Goal: Task Accomplishment & Management: Manage account settings

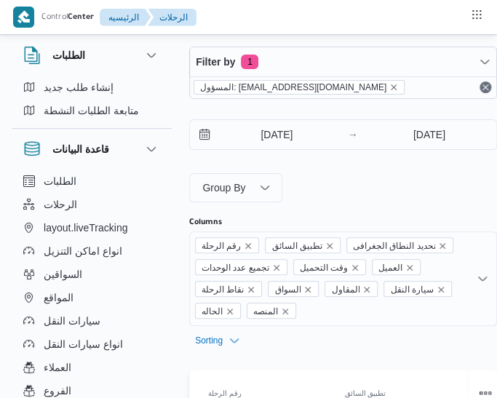
select select "ar"
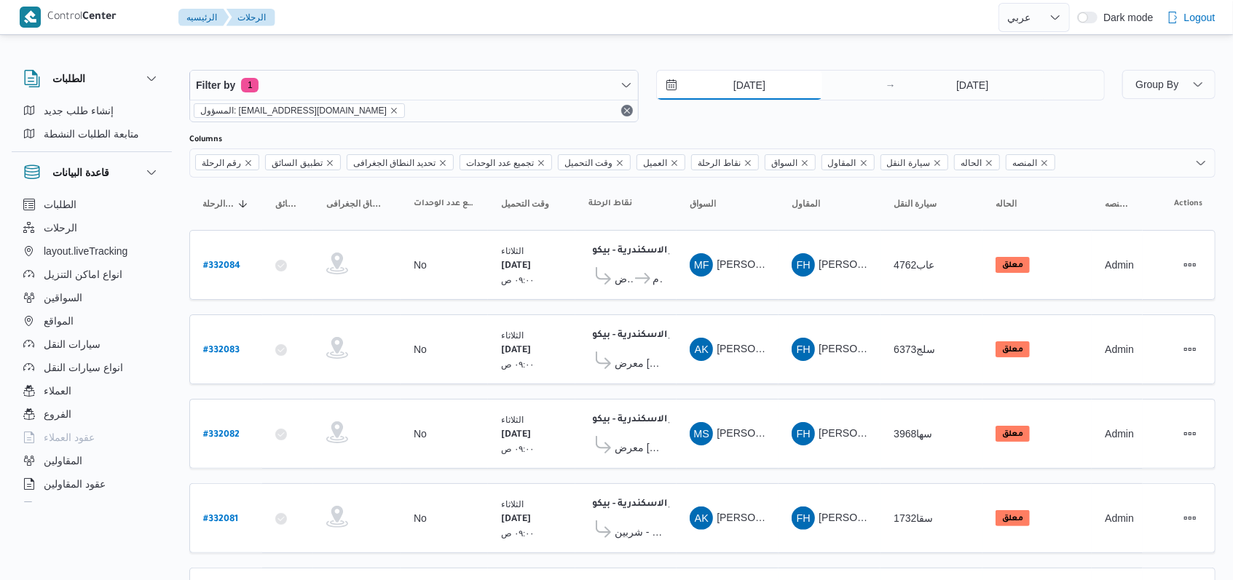
click at [520, 75] on input "[DATE]" at bounding box center [739, 85] width 165 height 29
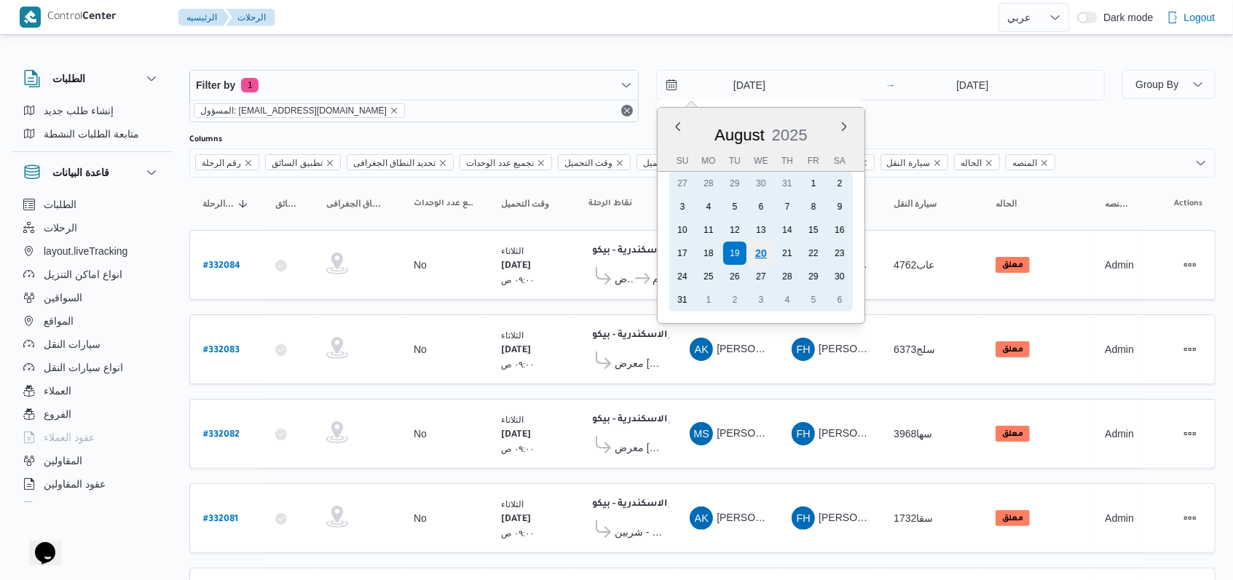
click at [520, 253] on div "20" at bounding box center [760, 254] width 28 height 28
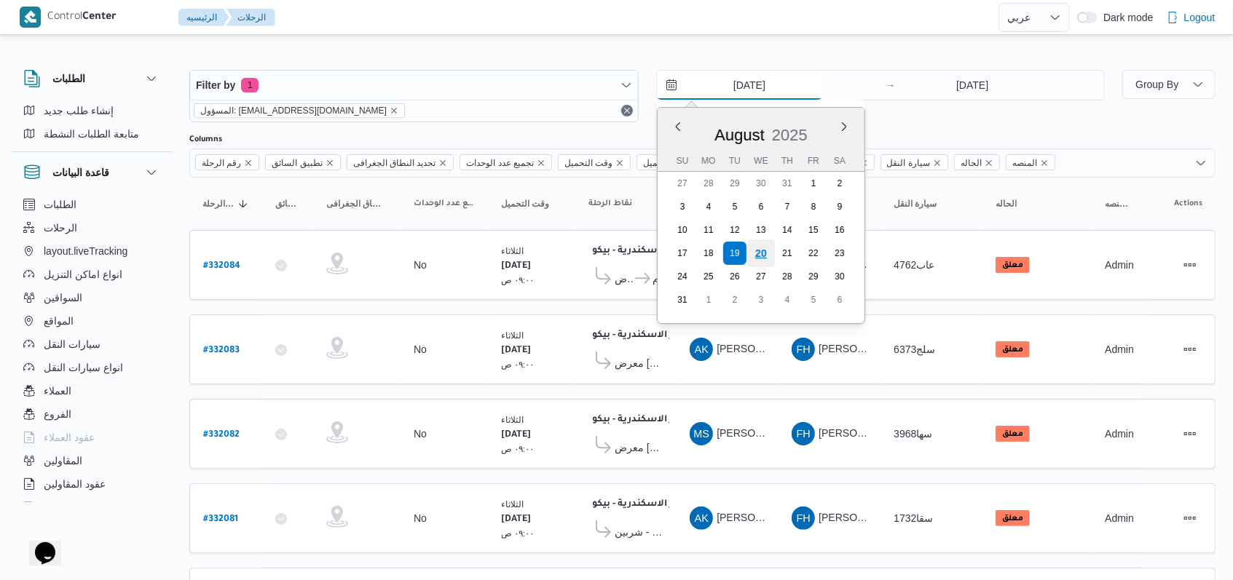
type input "20/8/2025"
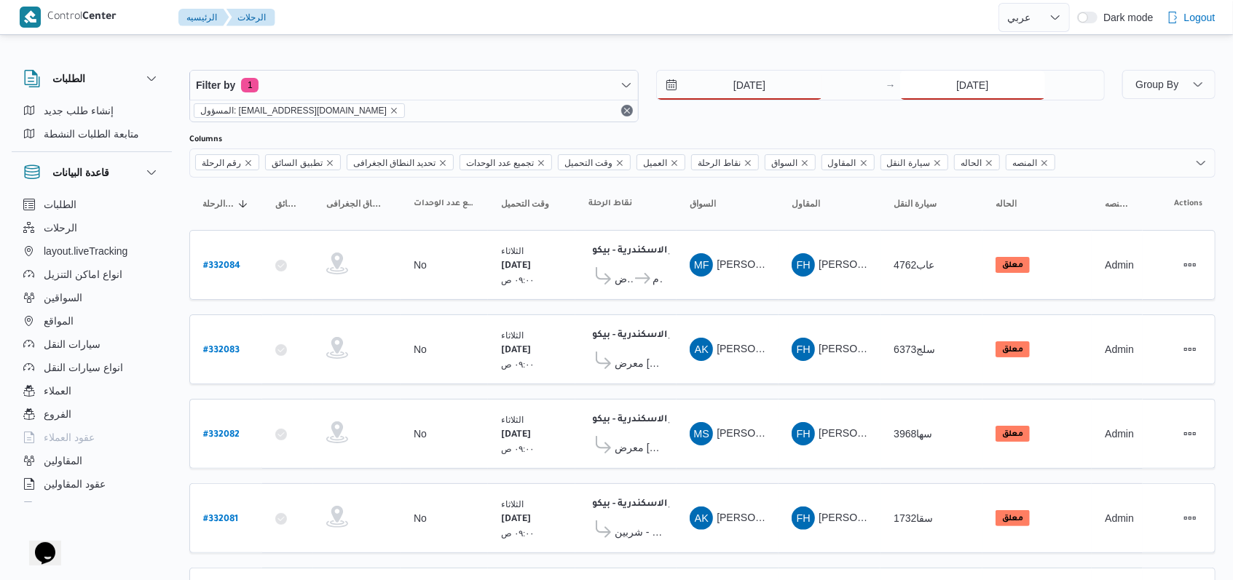
click at [520, 82] on input "19/8/2025" at bounding box center [972, 85] width 145 height 29
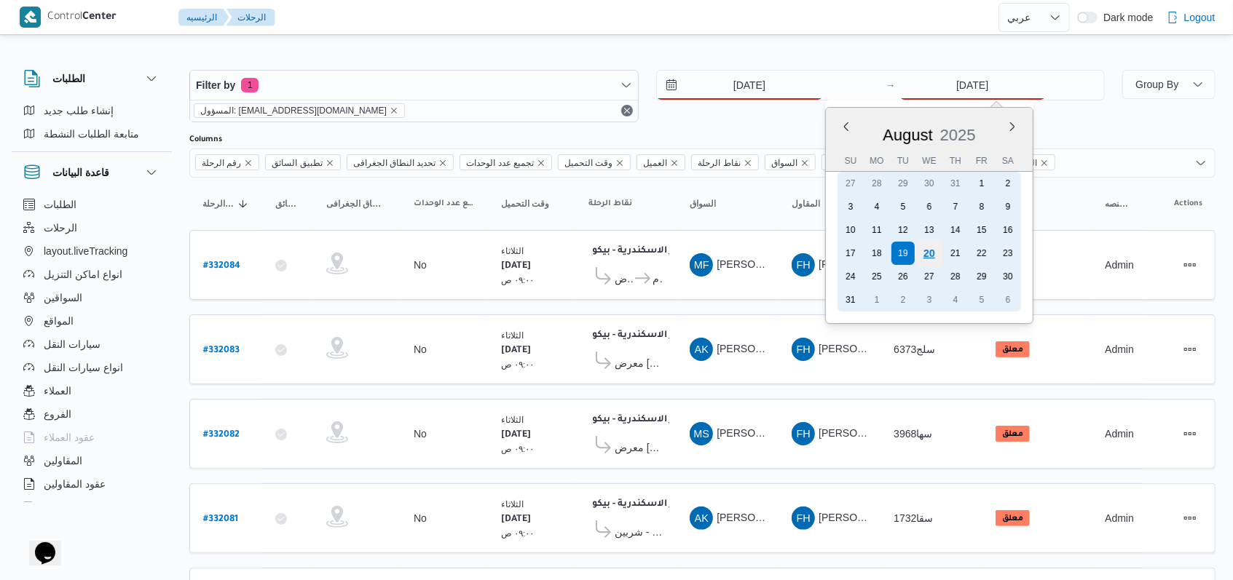
click at [520, 258] on div "20" at bounding box center [929, 254] width 28 height 28
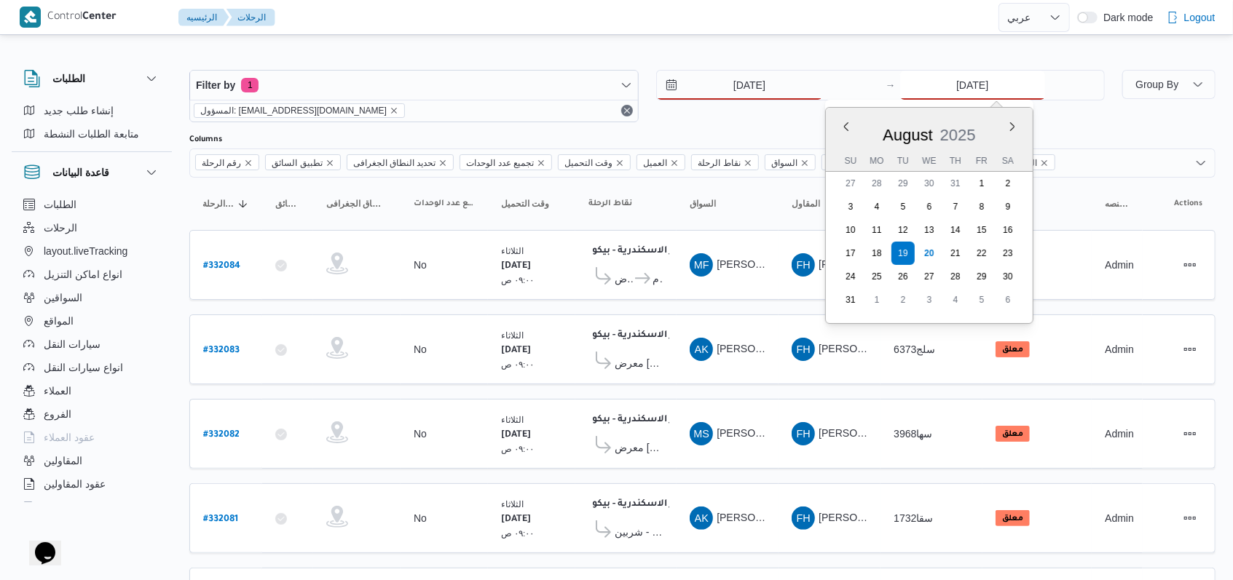
type input "[DATE]"
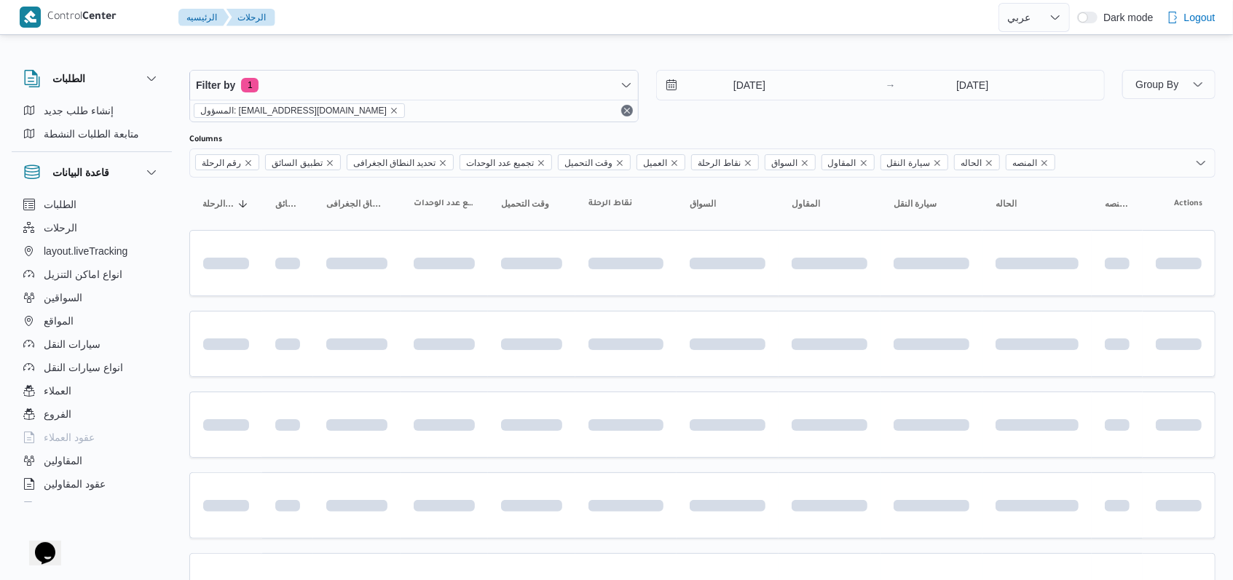
click at [520, 119] on div "[DATE] → [DATE]" at bounding box center [880, 96] width 449 height 52
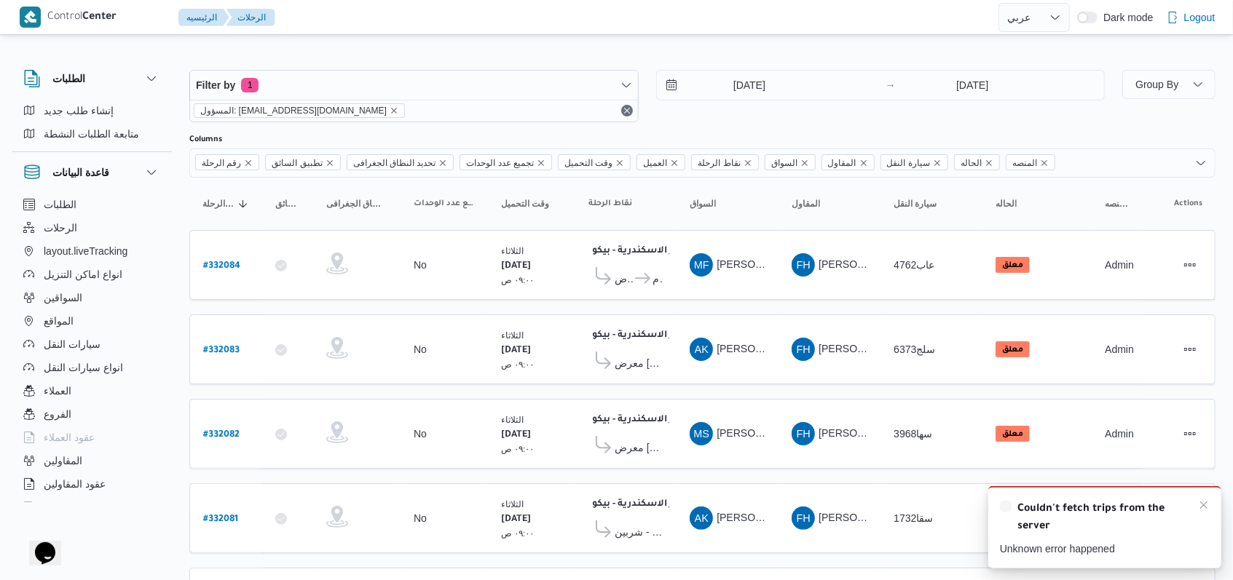
click at [520, 515] on div "Couldn't fetch trips from the server" at bounding box center [1105, 517] width 210 height 36
click at [520, 504] on icon "Dismiss toast" at bounding box center [1204, 505] width 12 height 12
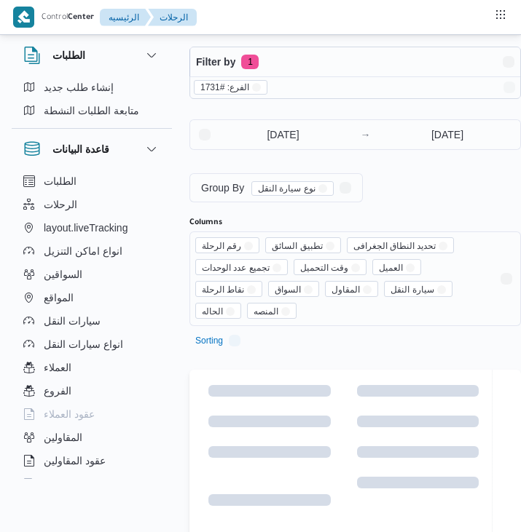
select select "ar"
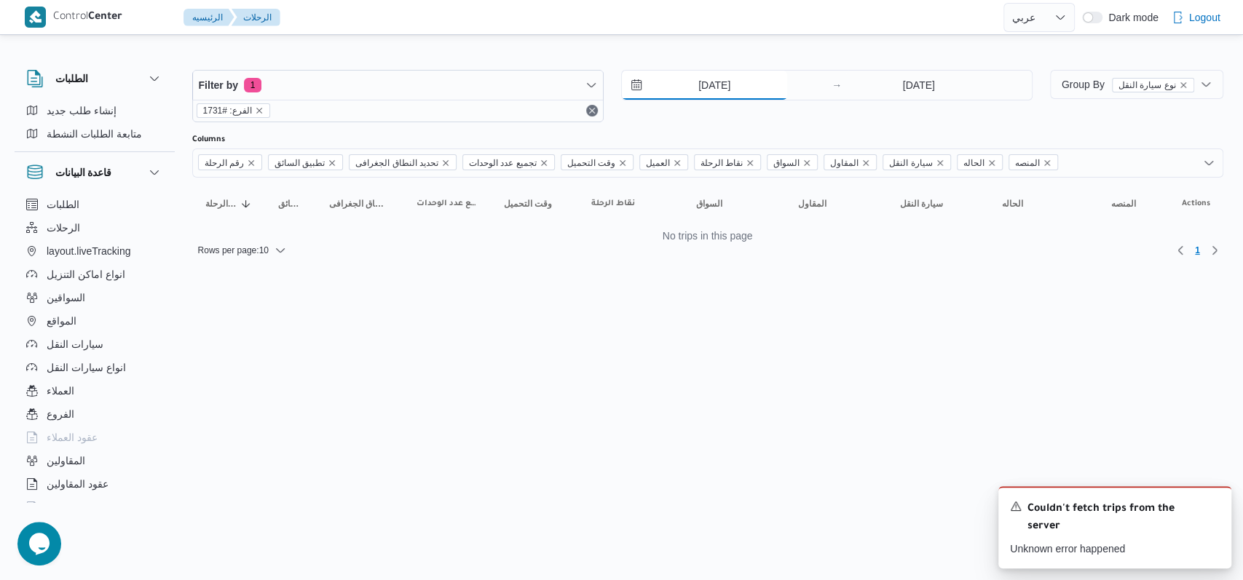
click at [520, 95] on input "[DATE]" at bounding box center [704, 85] width 165 height 29
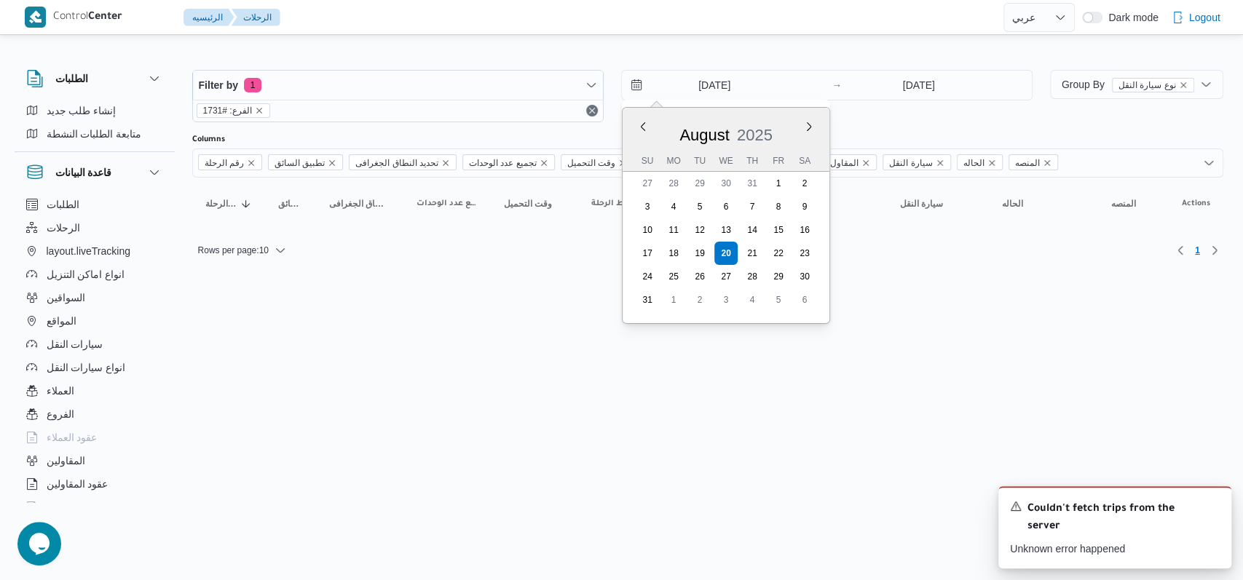
click at [520, 126] on div "Filter by 1 الفرع: #1731 20/8/2025 Previous Month Next month August 2025 August…" at bounding box center [612, 96] width 858 height 70
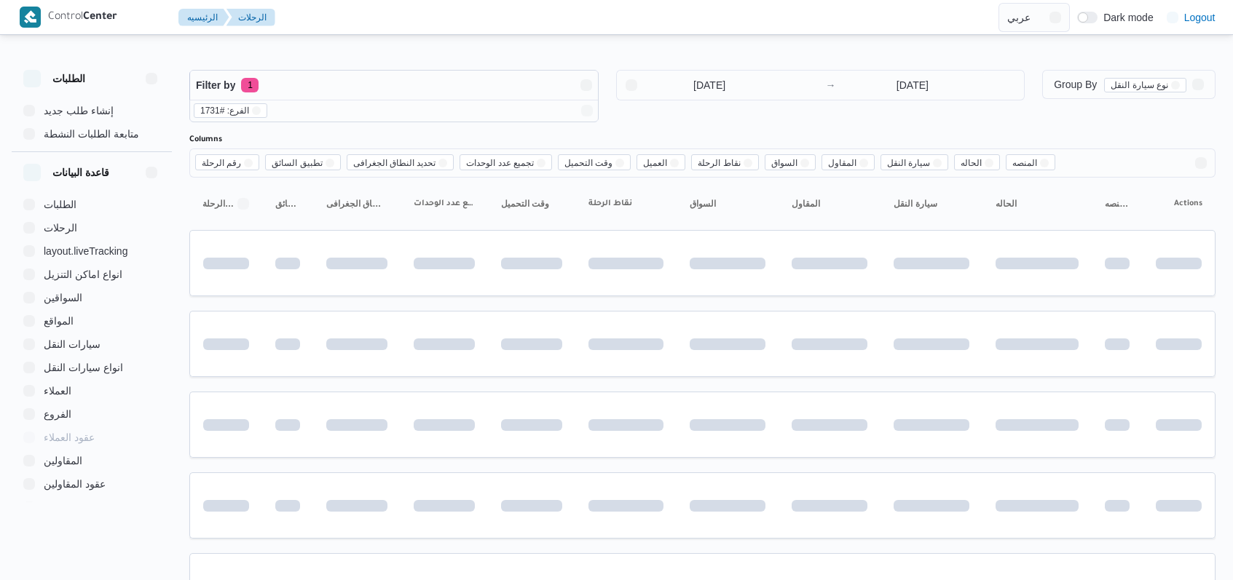
select select "ar"
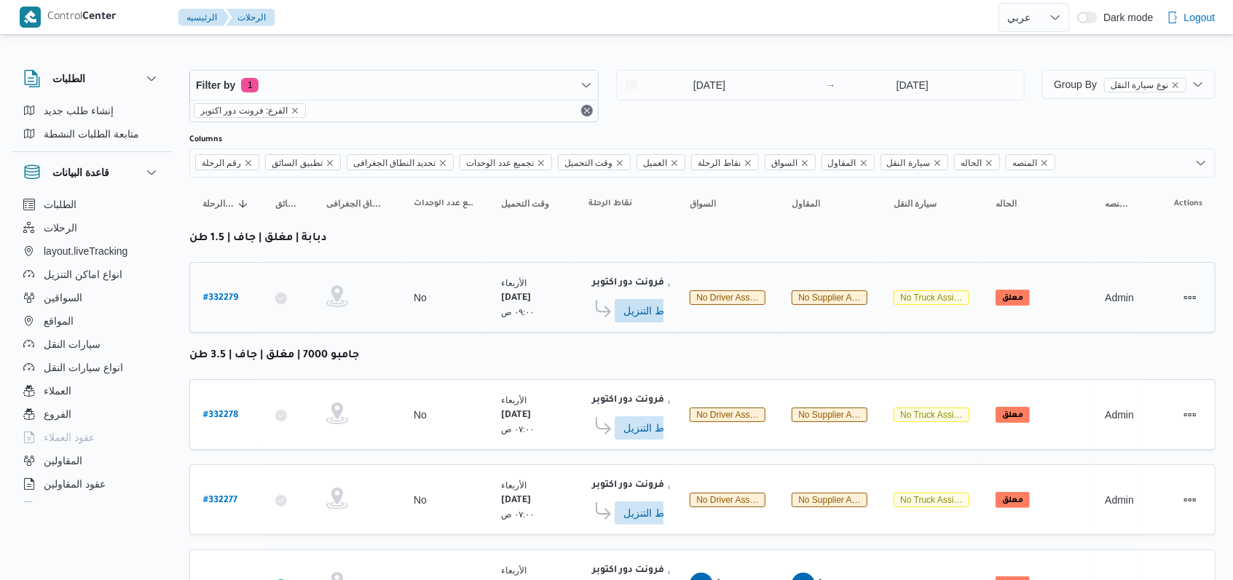
click at [214, 293] on b "# 332279" at bounding box center [220, 298] width 35 height 10
select select "ar"
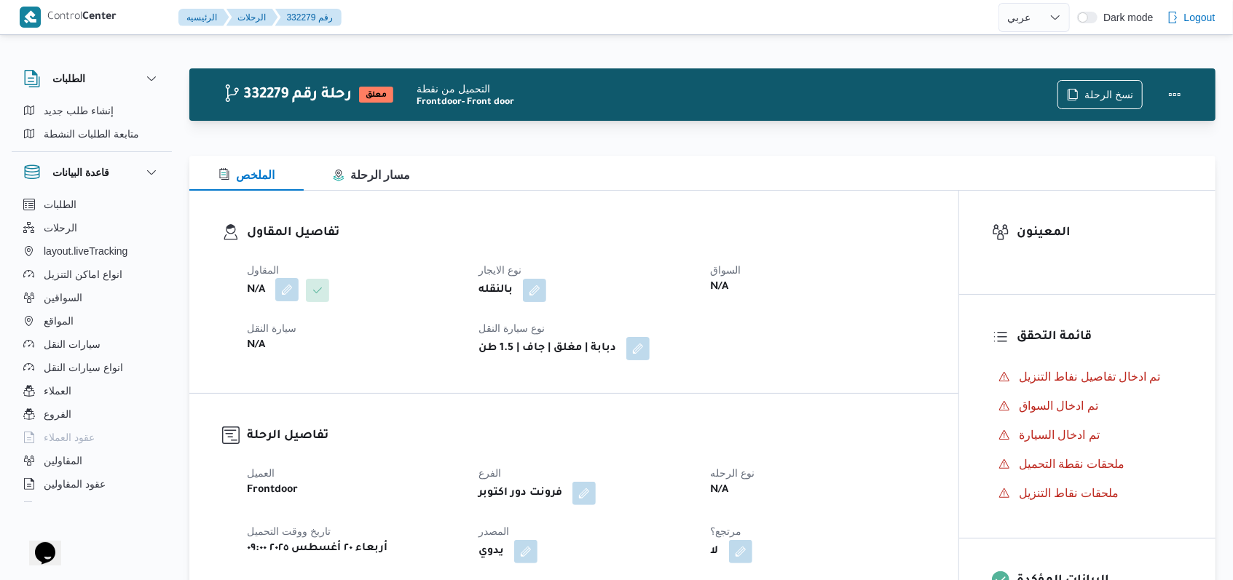
click at [289, 285] on button "button" at bounding box center [286, 289] width 23 height 23
click at [272, 352] on div "N/A" at bounding box center [353, 346] width 217 height 20
click at [272, 352] on div "Search" at bounding box center [257, 348] width 109 height 29
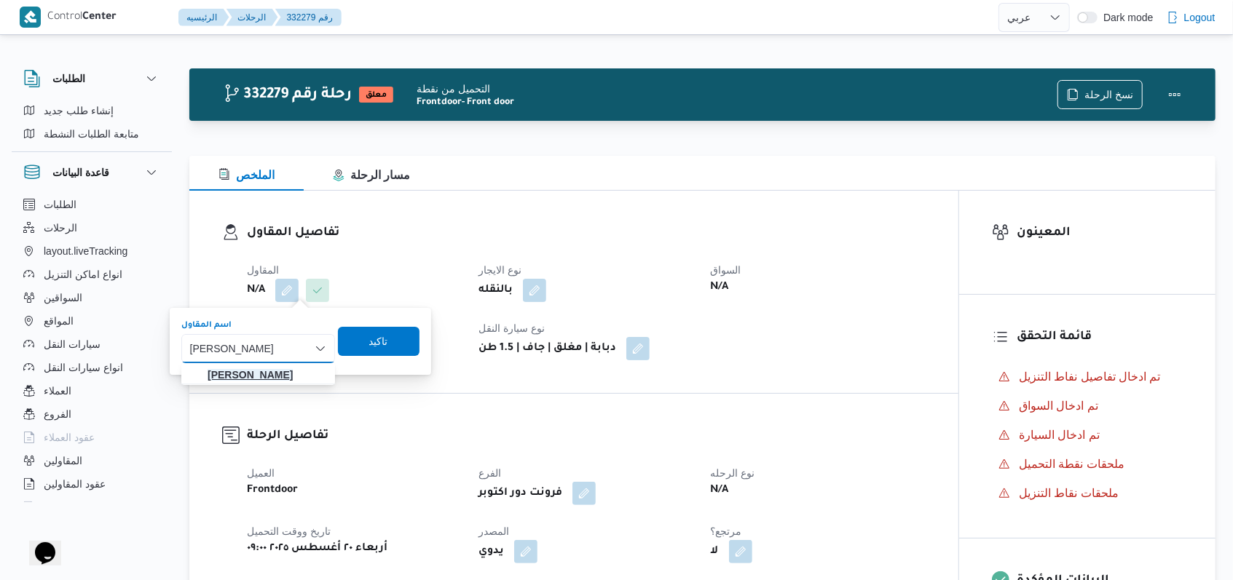
type input "محمد احمد محمد سليم"
click at [301, 384] on span "محمد احمد محمد سليم" at bounding box center [258, 374] width 142 height 23
click at [411, 333] on span "تاكيد" at bounding box center [370, 340] width 82 height 29
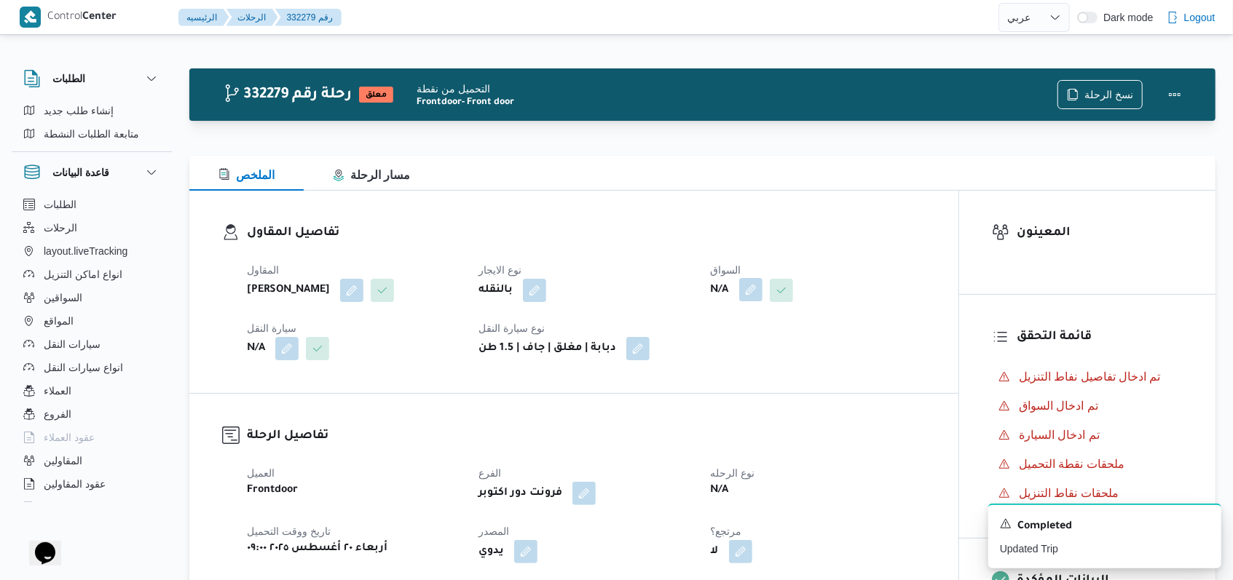
click at [748, 289] on button "button" at bounding box center [750, 289] width 23 height 23
click at [738, 341] on div "Search" at bounding box center [721, 348] width 109 height 29
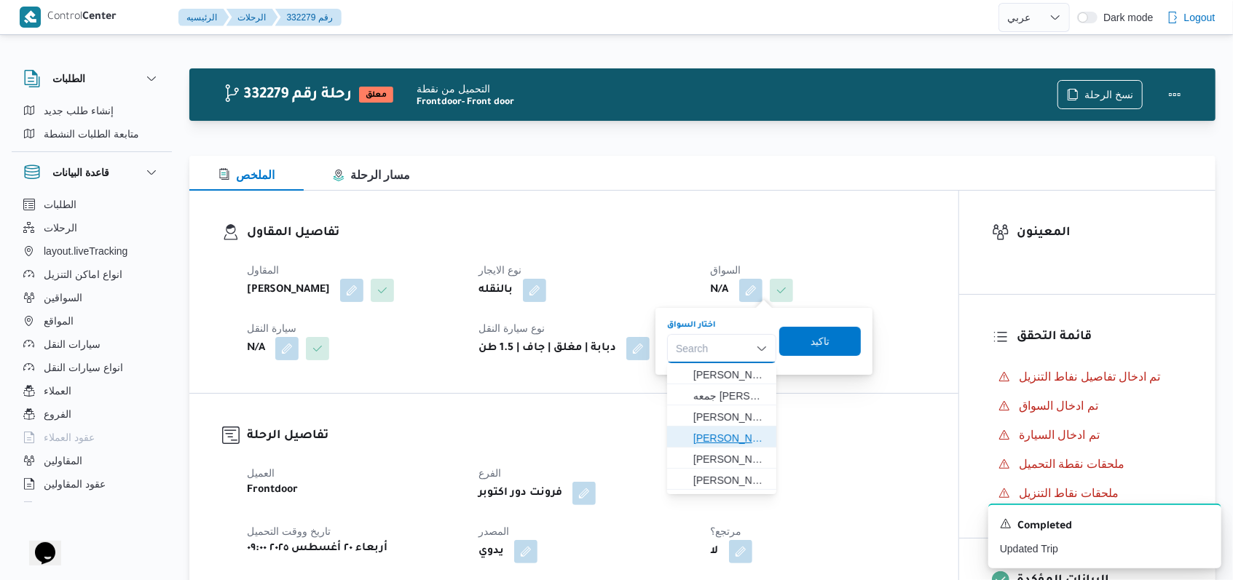
click at [747, 436] on span "محمد احمد محمد سليم" at bounding box center [730, 438] width 74 height 17
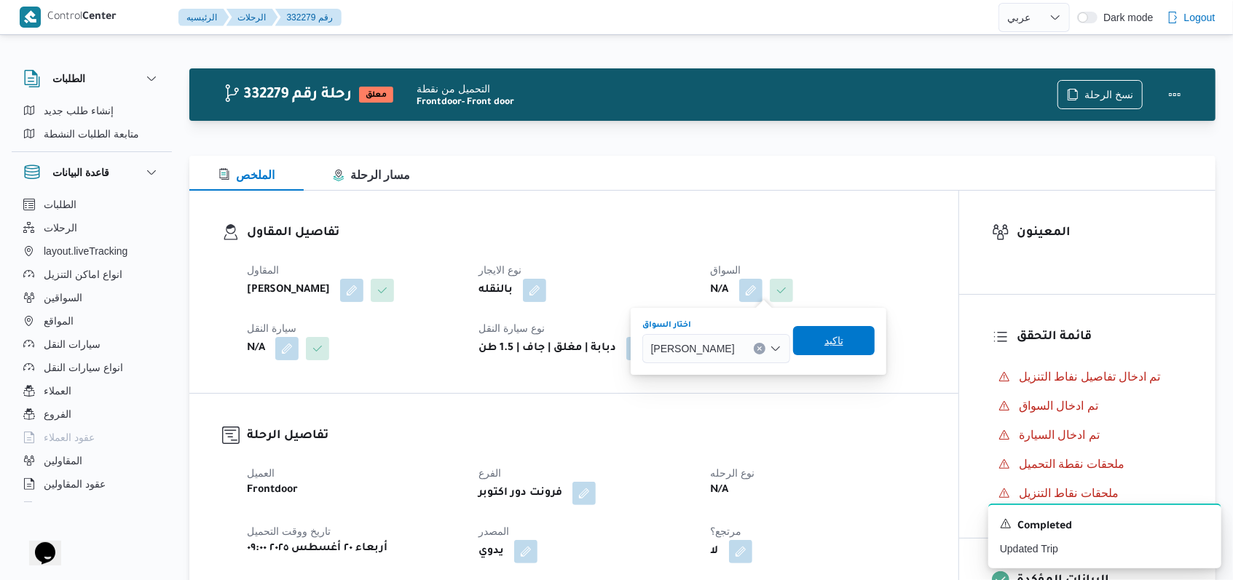
click at [843, 344] on span "تاكيد" at bounding box center [833, 340] width 19 height 17
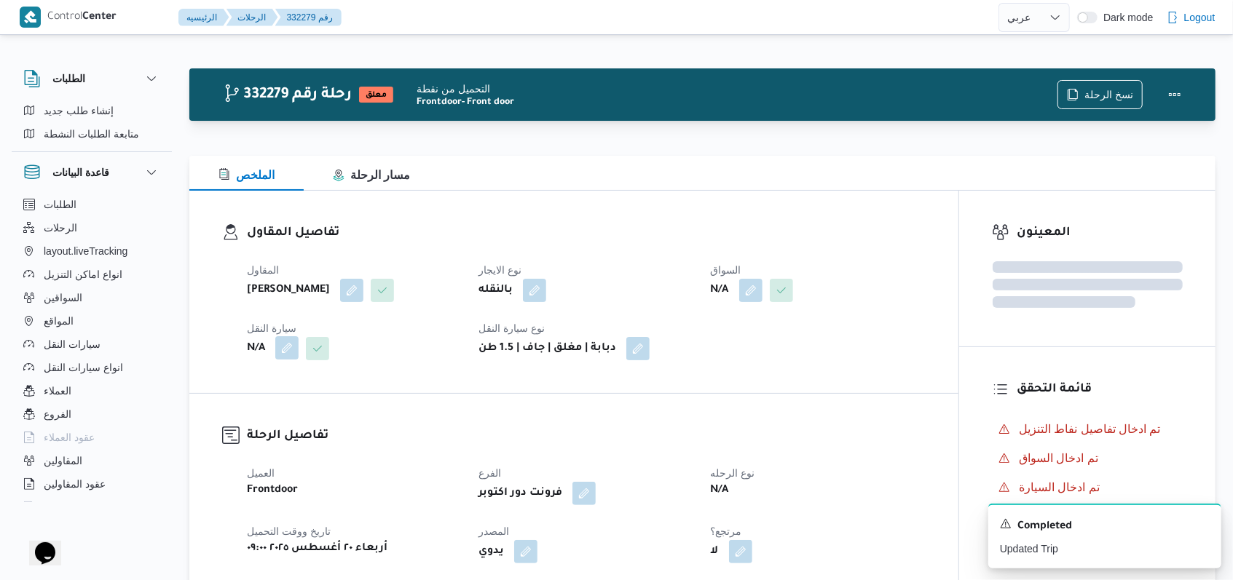
click at [296, 358] on button "button" at bounding box center [286, 347] width 23 height 23
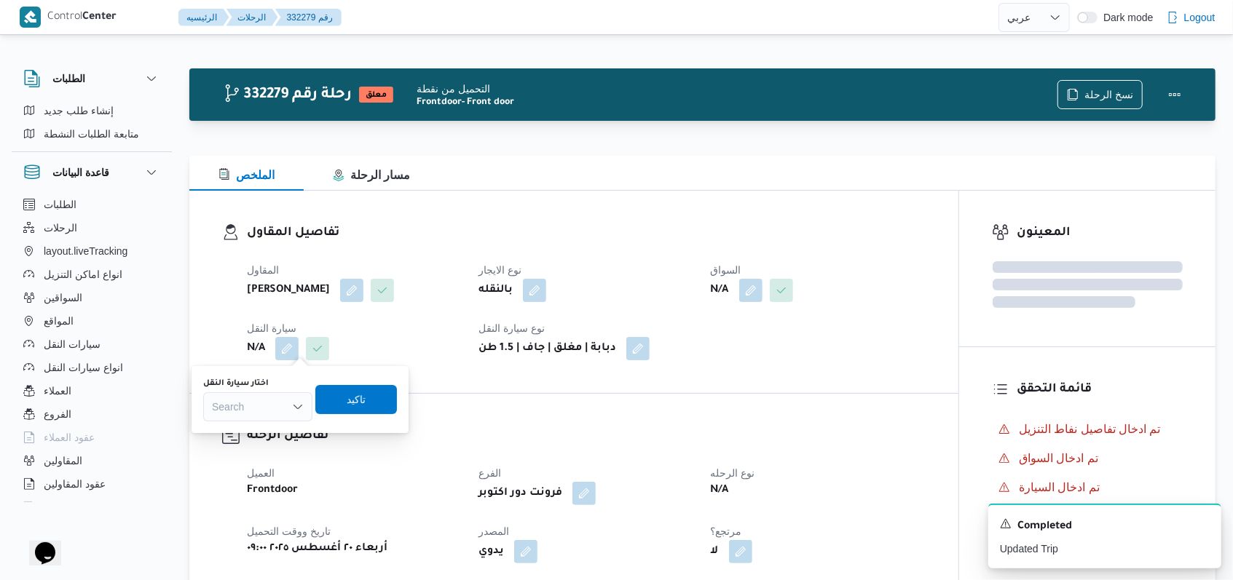
click at [280, 395] on div "Search" at bounding box center [257, 406] width 109 height 29
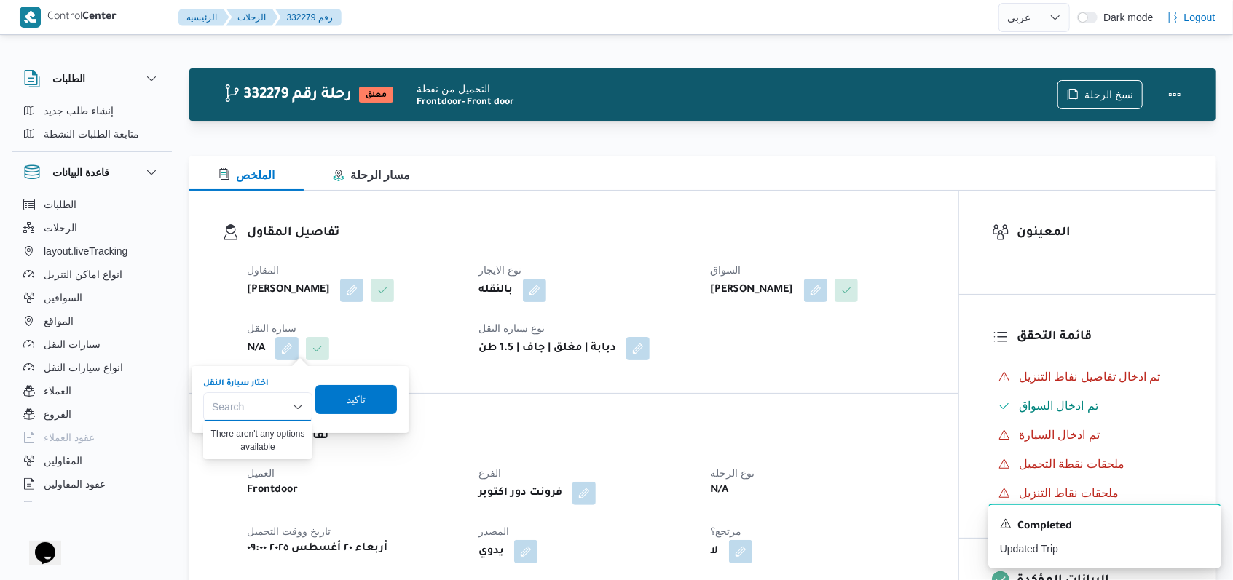
click at [280, 411] on div "Search Combo box. Selected. Combo box input. Search. Type some text or, to disp…" at bounding box center [257, 406] width 109 height 29
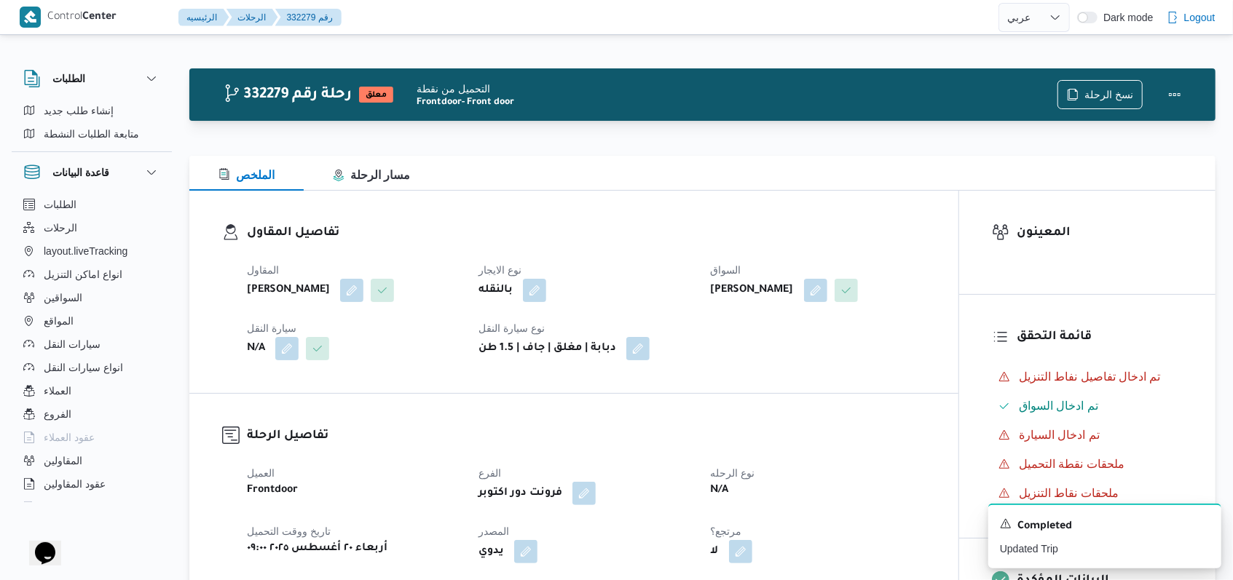
click at [285, 352] on button "button" at bounding box center [286, 347] width 23 height 23
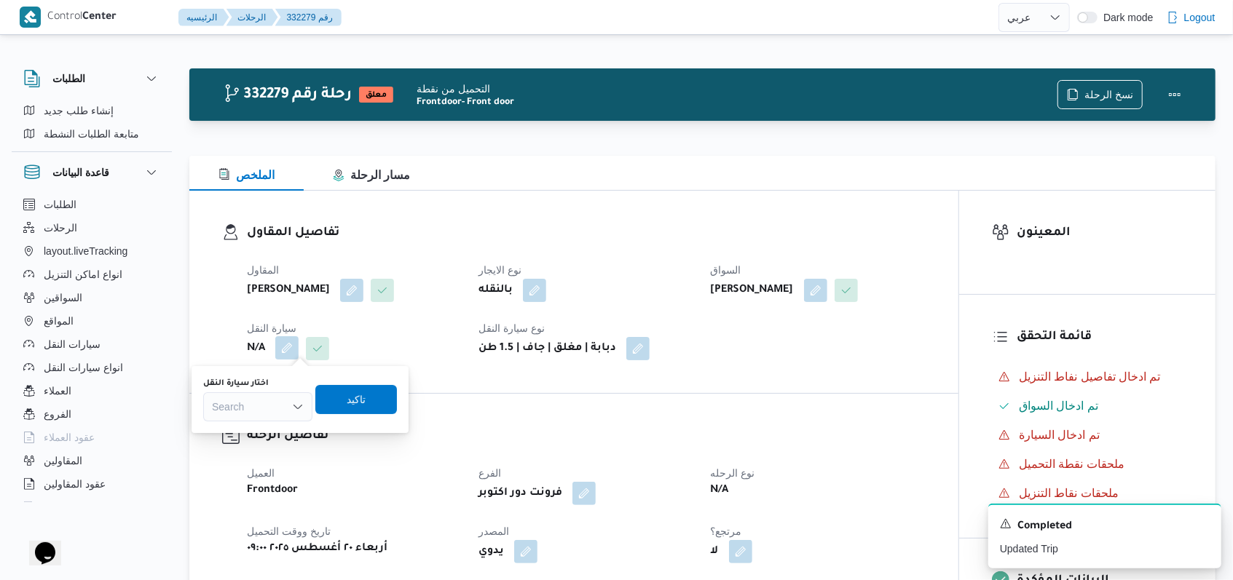
click at [270, 403] on div "Search" at bounding box center [257, 406] width 109 height 29
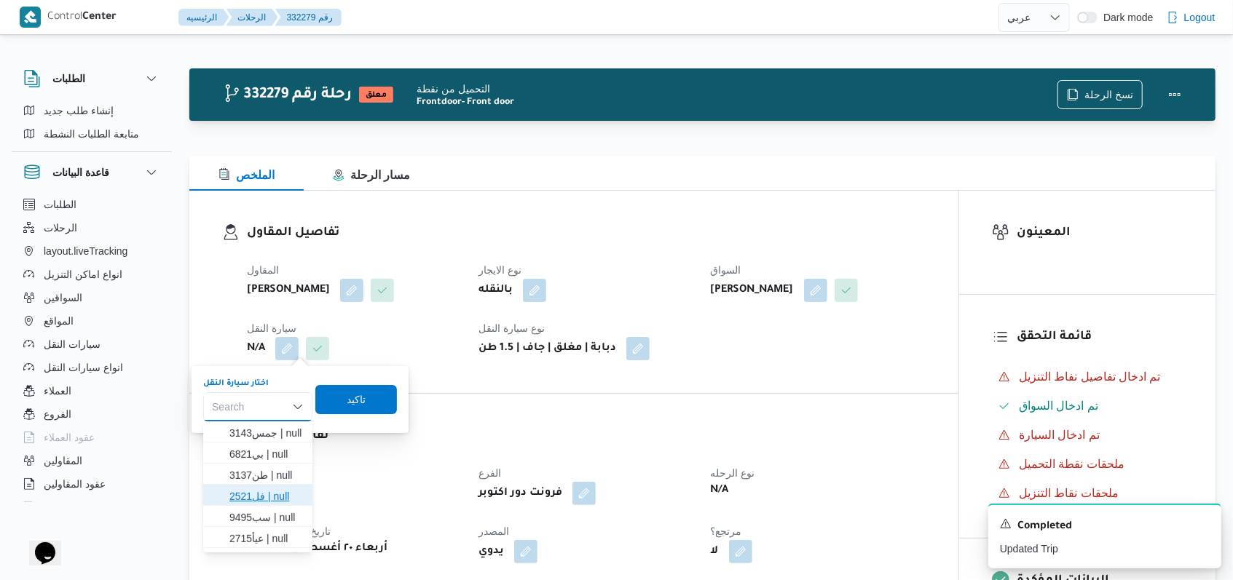
click at [280, 496] on span "فل2521 | null" at bounding box center [266, 496] width 74 height 17
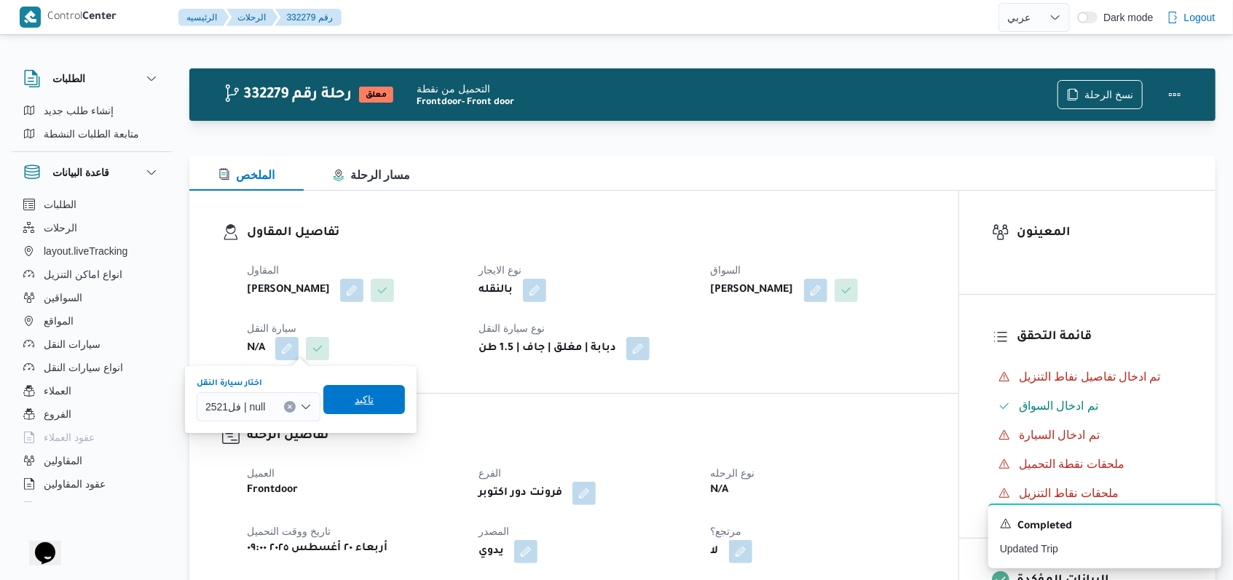
click at [345, 406] on span "تاكيد" at bounding box center [364, 399] width 82 height 29
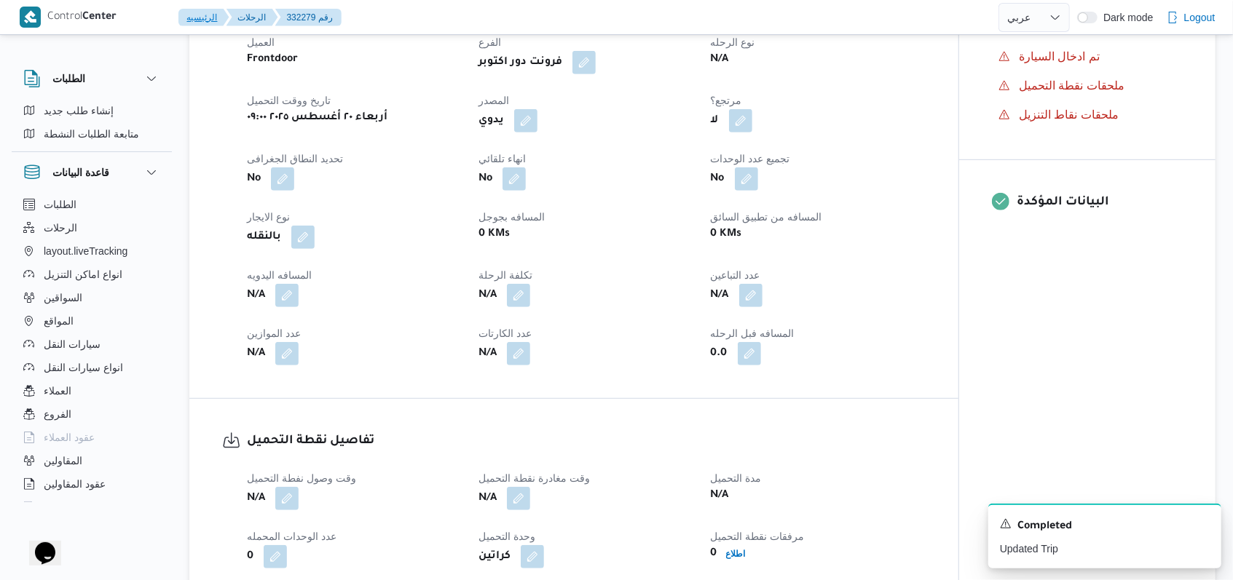
scroll to position [679, 0]
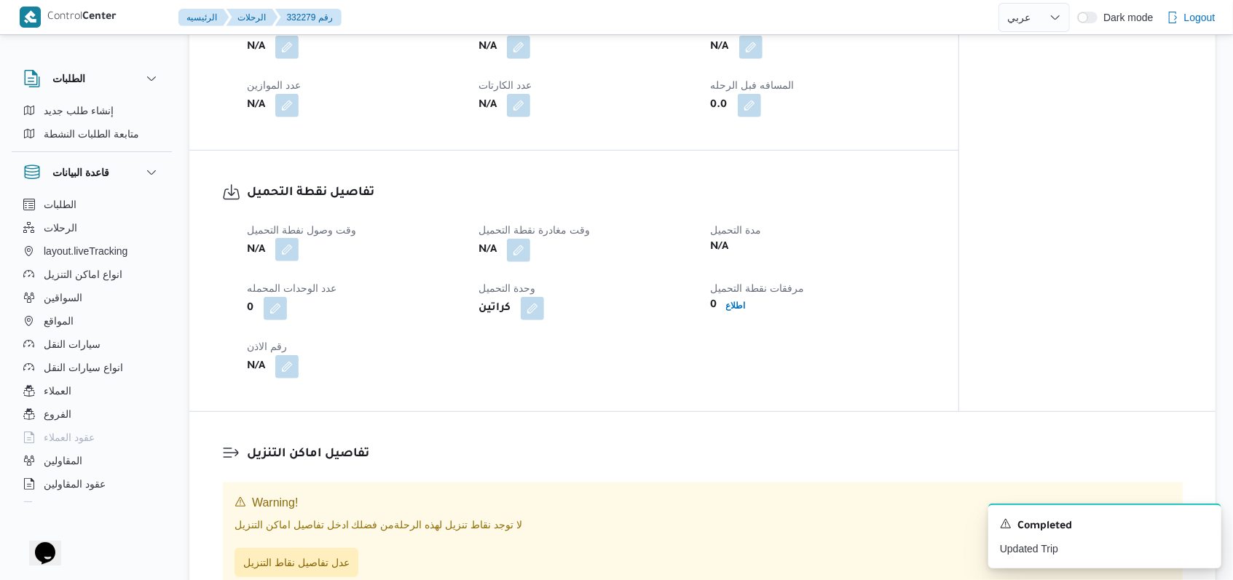
click at [297, 258] on button "button" at bounding box center [286, 249] width 23 height 23
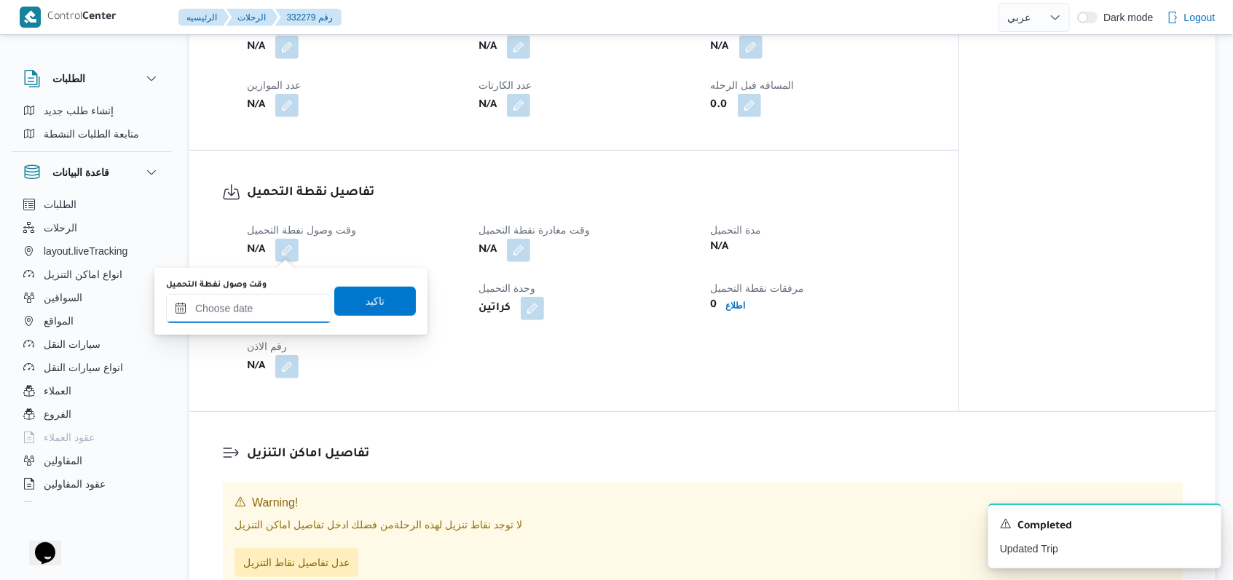
click at [284, 306] on input "وقت وصول نفطة التحميل" at bounding box center [248, 308] width 165 height 29
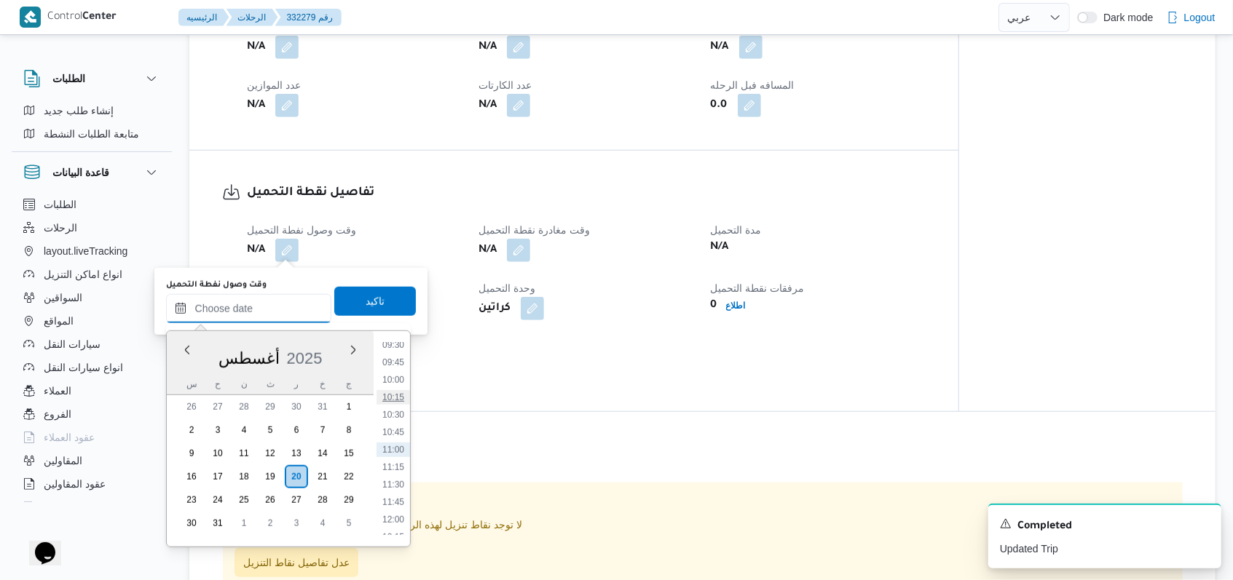
scroll to position [572, 0]
click at [399, 376] on li "08:30" at bounding box center [392, 373] width 33 height 15
type input "٢٠/٠٨/٢٠٢٥ ٠٨:٣٠"
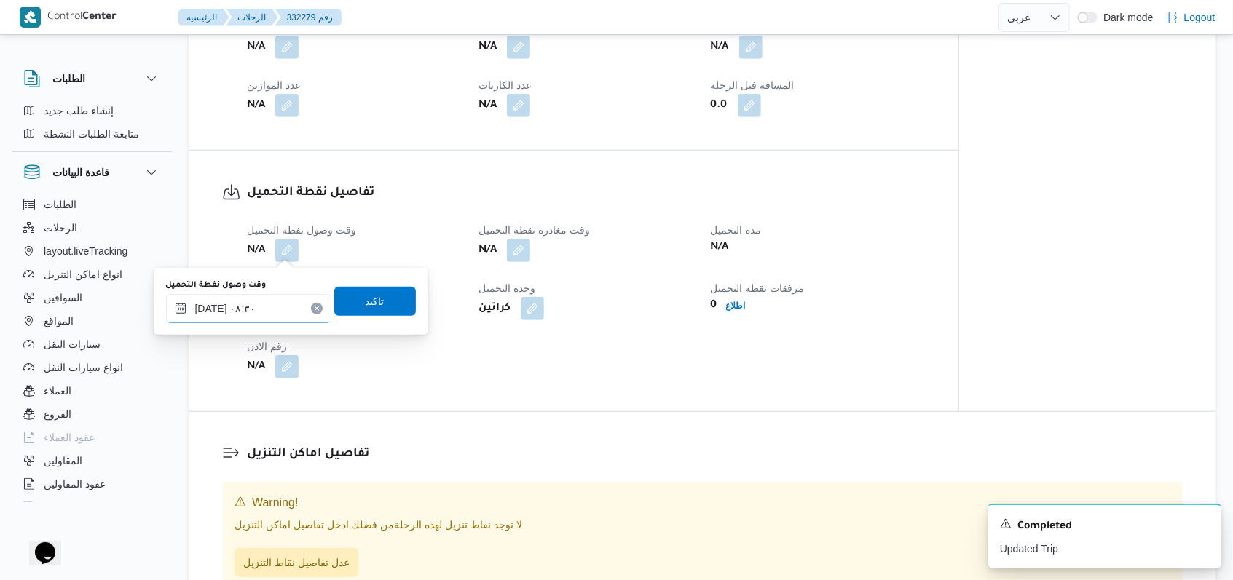
click at [271, 308] on input "٢٠/٠٨/٢٠٢٥ ٠٨:٣٠" at bounding box center [248, 308] width 165 height 29
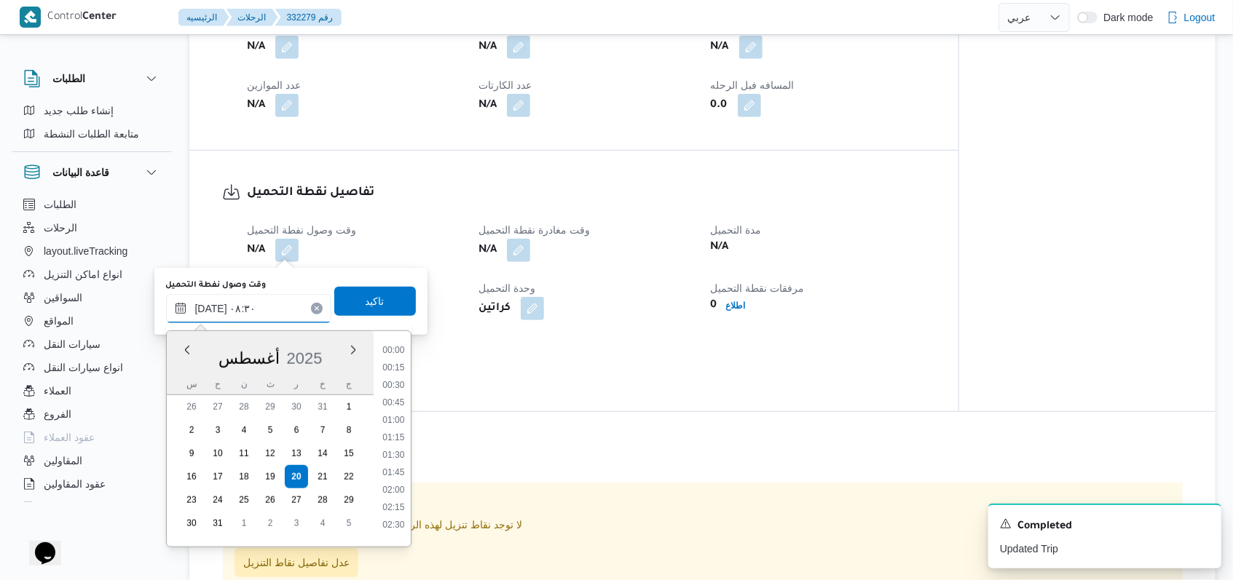
scroll to position [494, 0]
click at [384, 309] on span "تاكيد" at bounding box center [375, 300] width 82 height 29
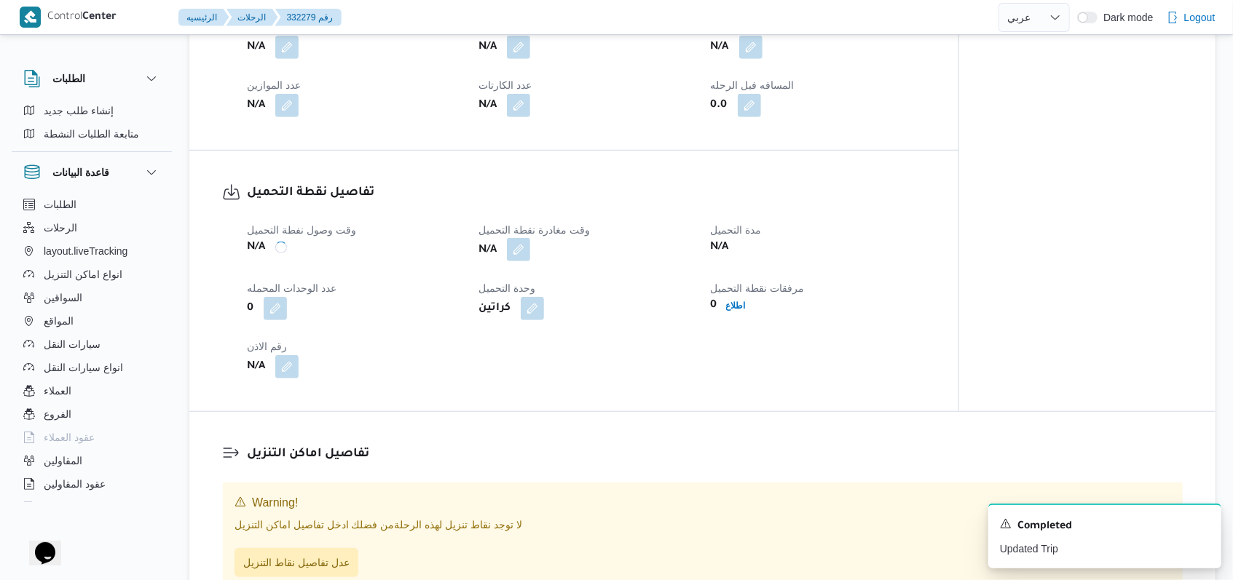
click at [529, 256] on button "button" at bounding box center [518, 249] width 23 height 23
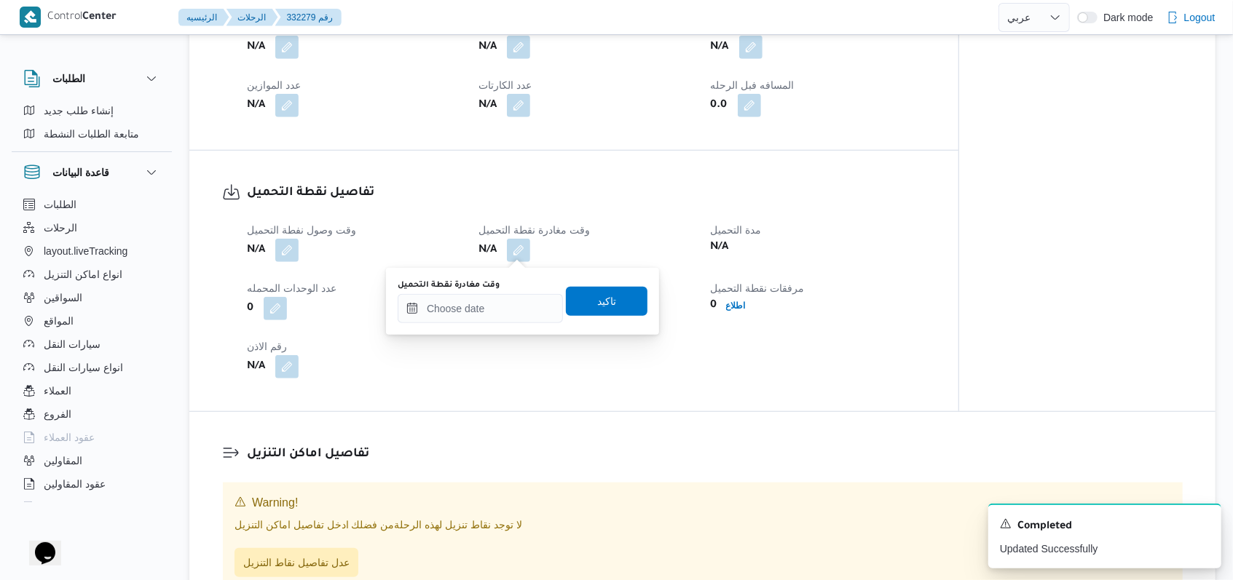
click at [453, 203] on dl "تفاصيل نقطة التحميل وقت وصول نفطة التحميل N/A وقت مغادرة نقطة التحميل N/A مدة ا…" at bounding box center [586, 280] width 679 height 195
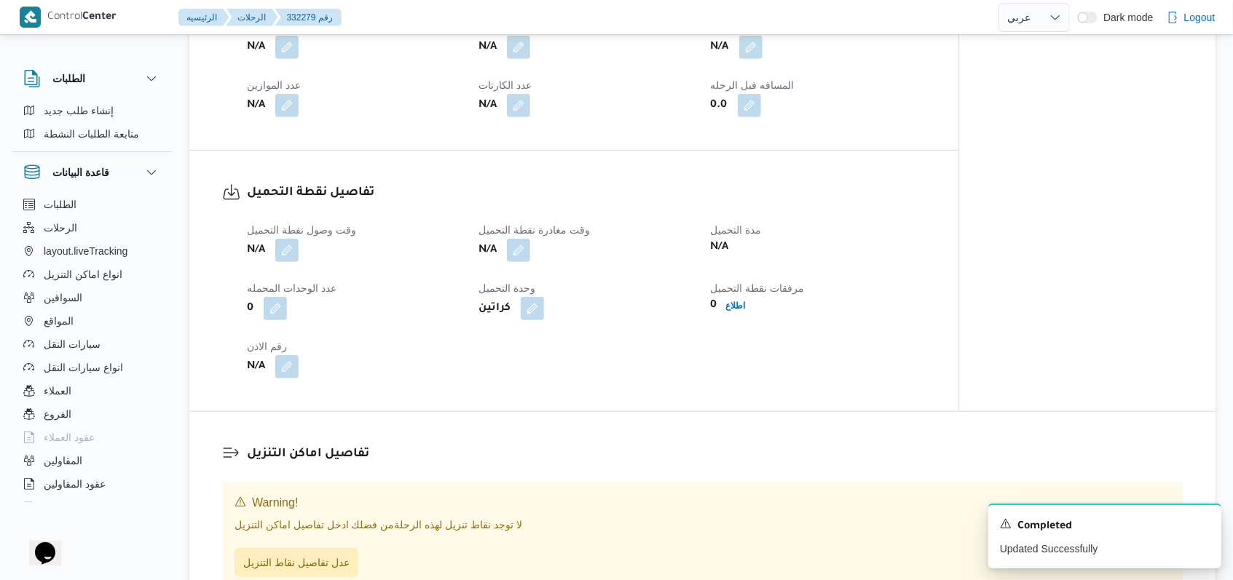
scroll to position [0, 0]
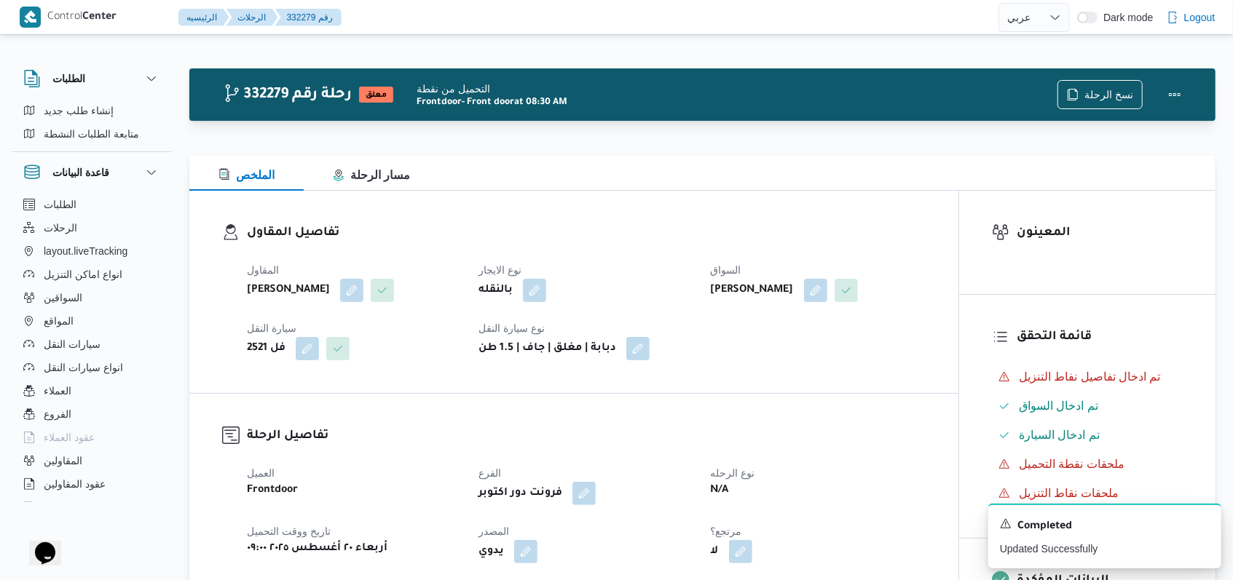
select select "ar"
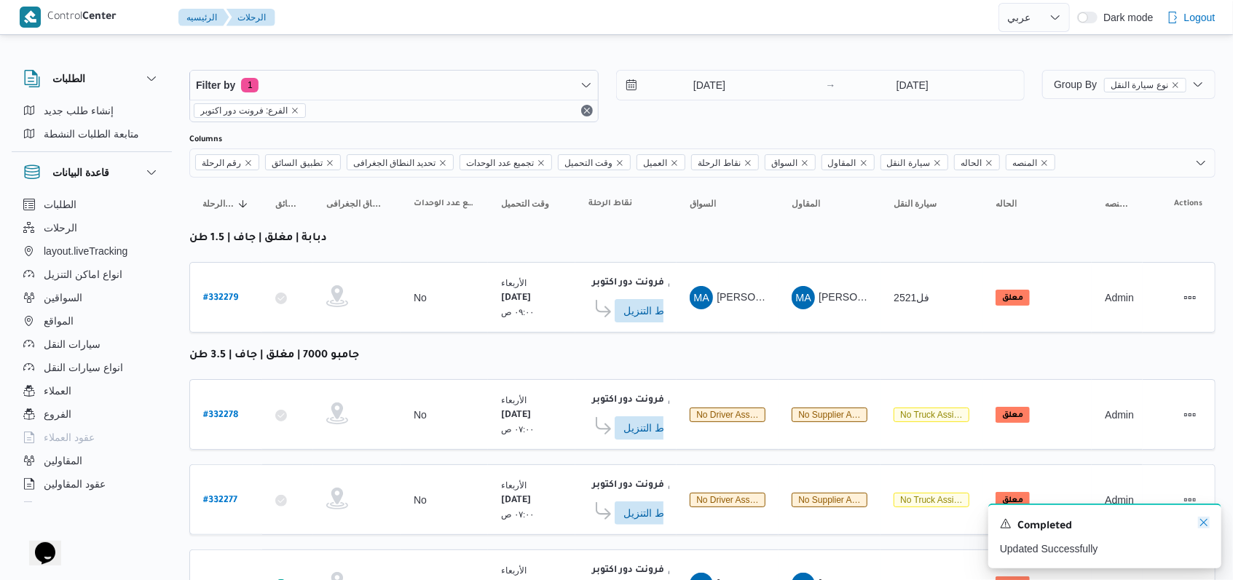
click at [1207, 527] on icon "Dismiss toast" at bounding box center [1204, 523] width 12 height 12
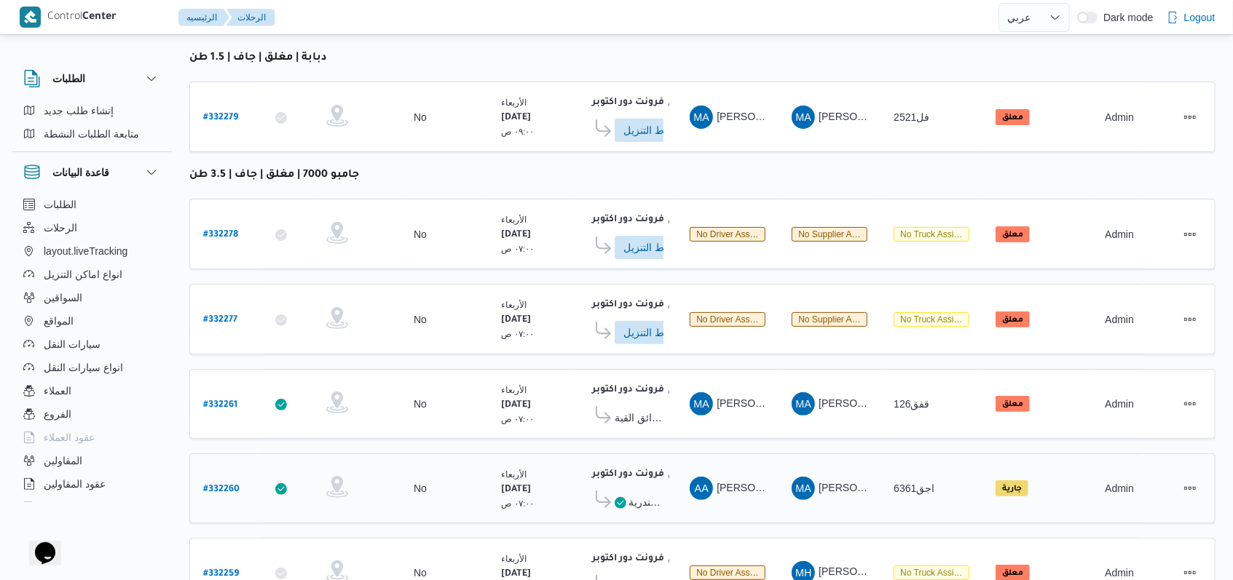
scroll to position [194, 0]
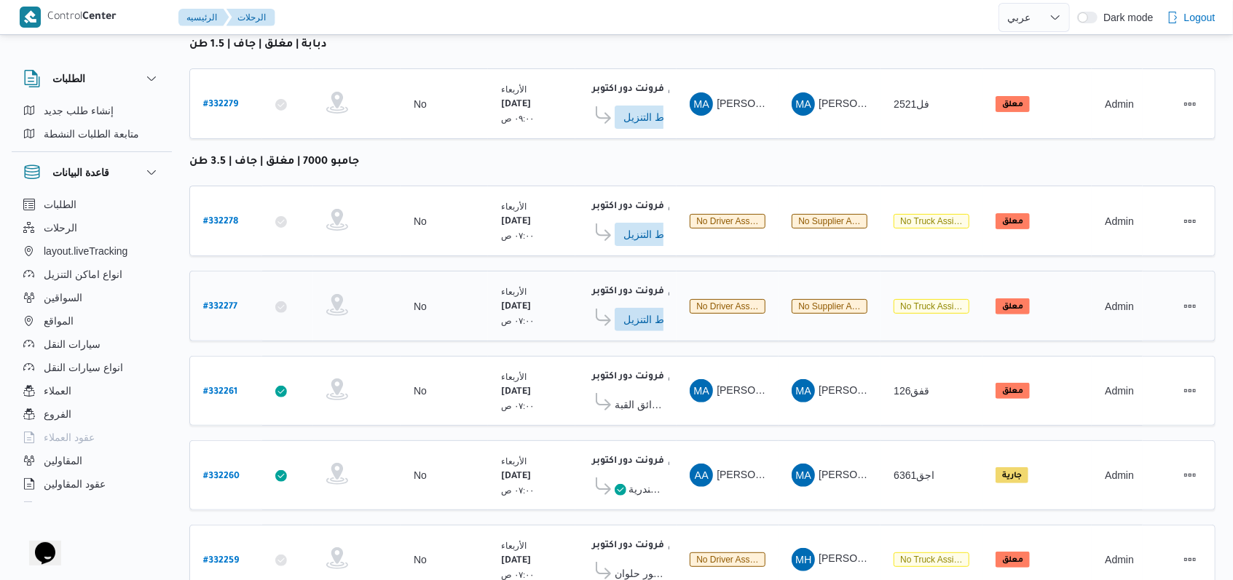
click at [223, 303] on b "# 332277" at bounding box center [220, 307] width 34 height 10
select select "ar"
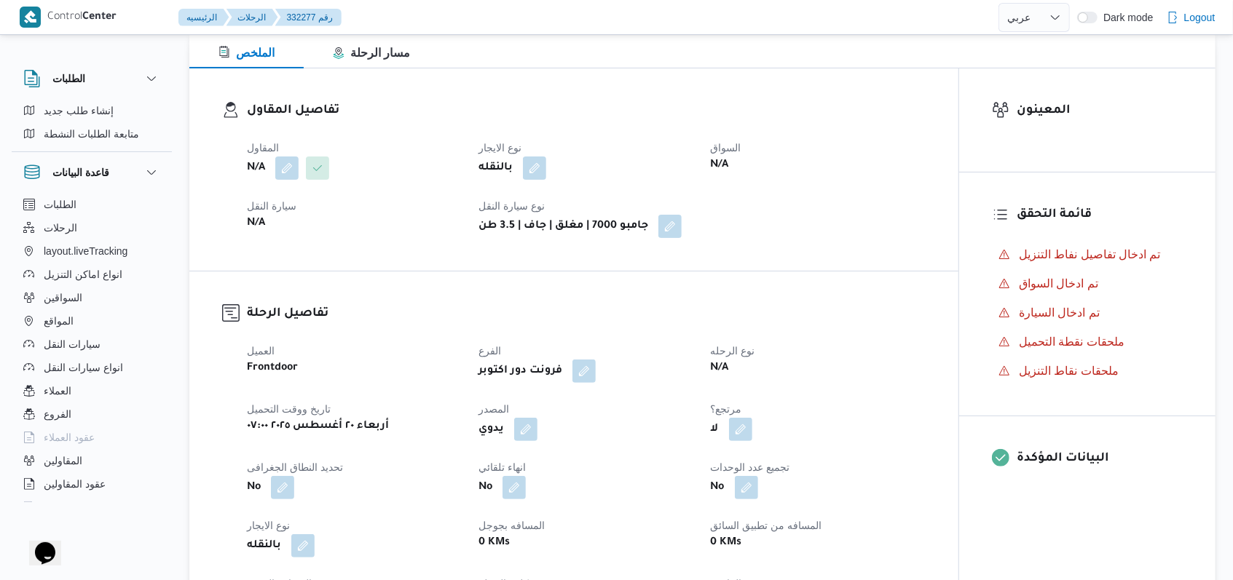
scroll to position [97, 0]
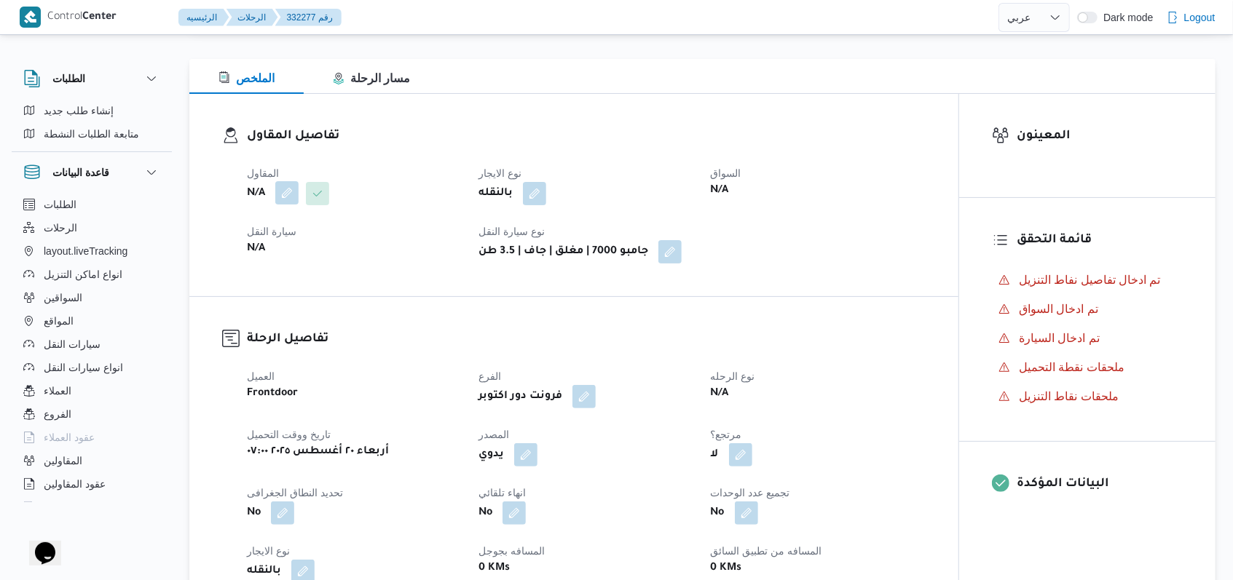
click at [295, 195] on button "button" at bounding box center [286, 192] width 23 height 23
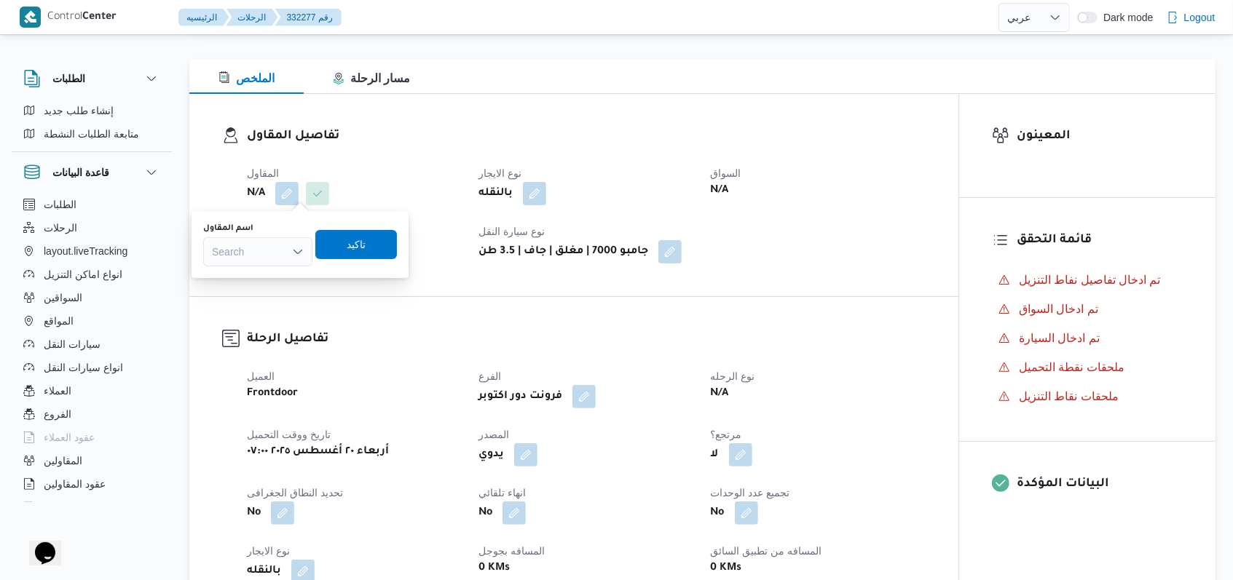
click at [274, 256] on div "Search" at bounding box center [257, 251] width 109 height 29
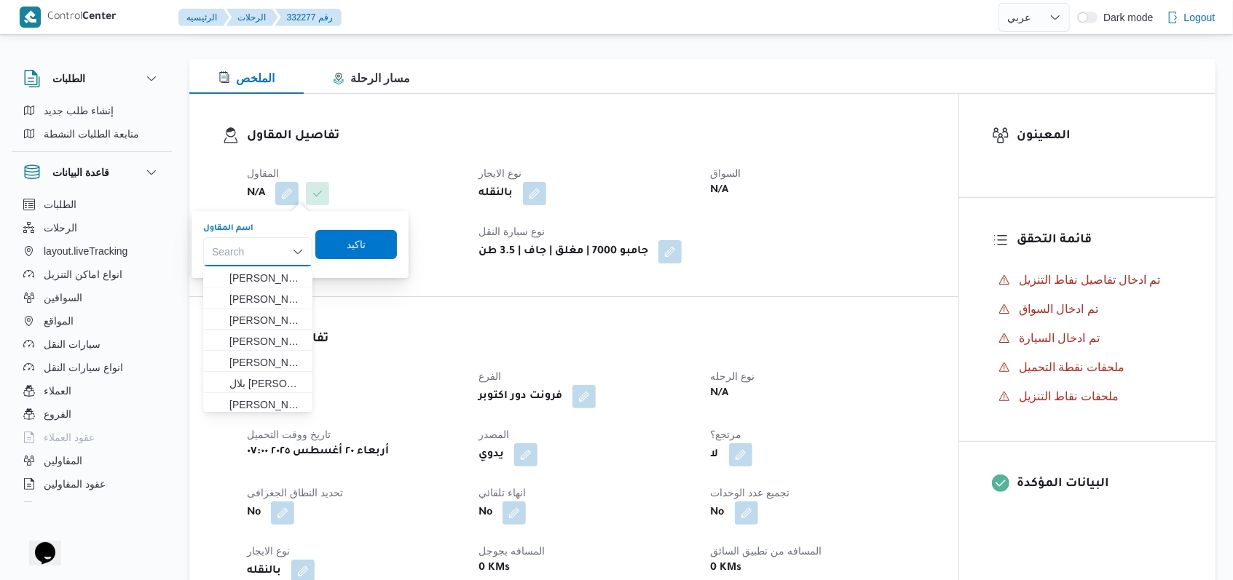
click at [419, 349] on h3 "تفاصيل الرحلة" at bounding box center [586, 340] width 679 height 20
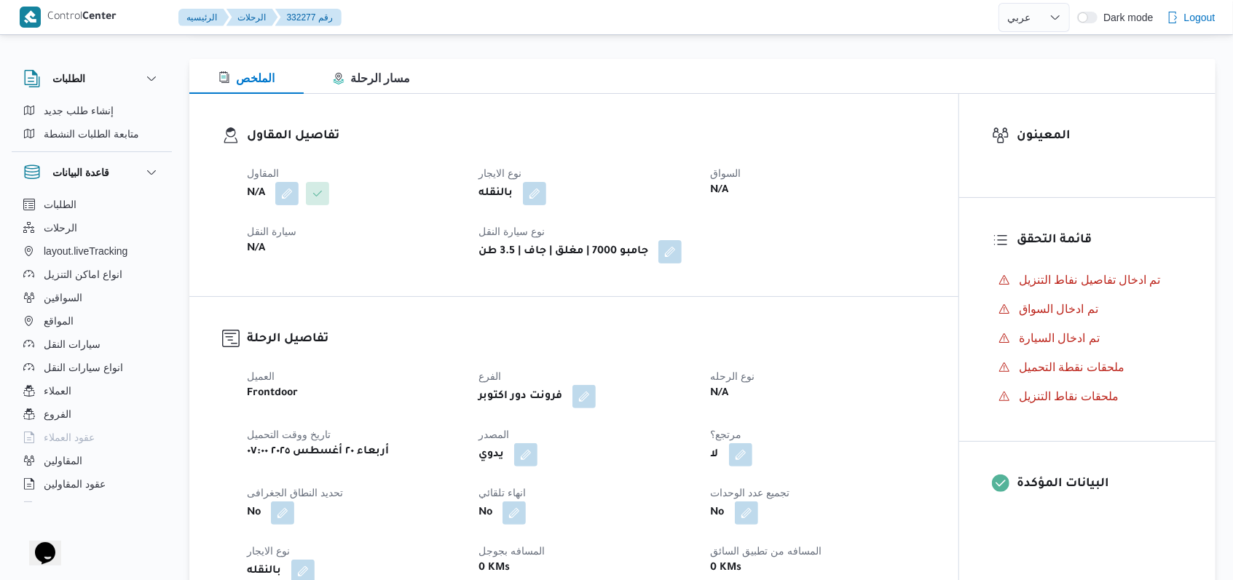
click at [342, 289] on div "تفاصيل المقاول المقاول N/A نوع الايجار بالنقله السواق N/A سيارة النقل N/A نوع س…" at bounding box center [573, 195] width 769 height 202
select select "ar"
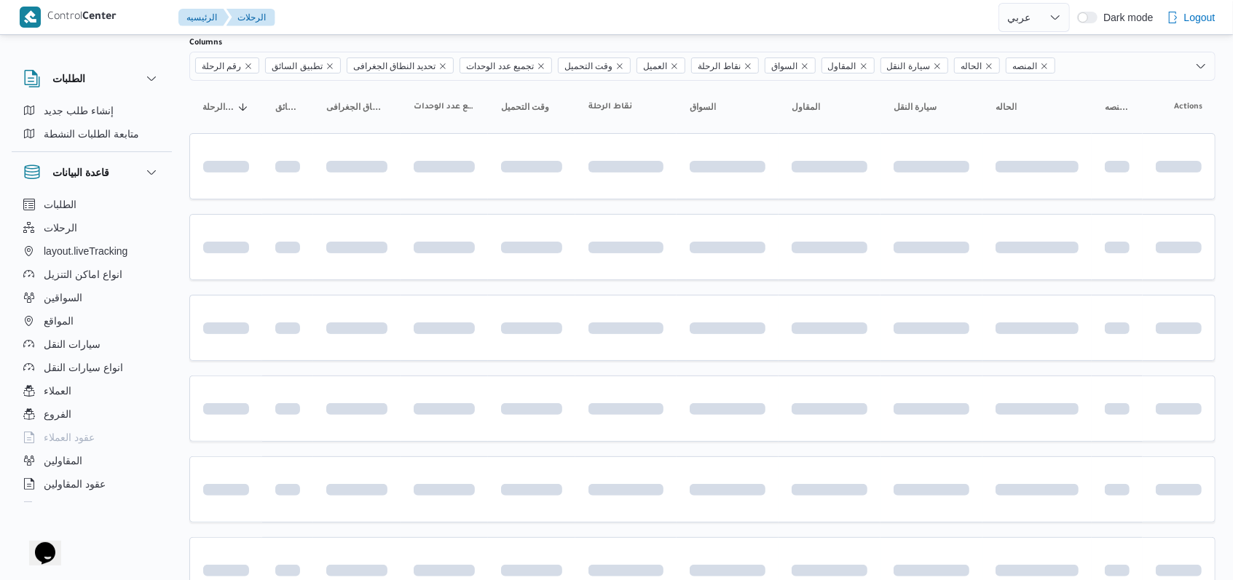
scroll to position [194, 0]
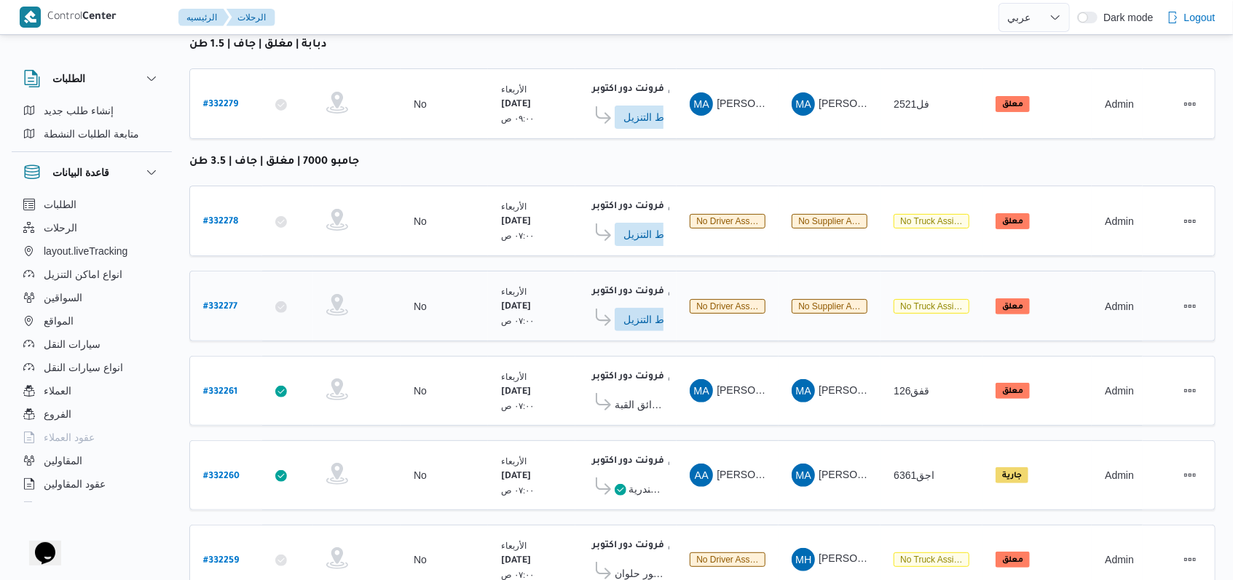
click at [221, 302] on b "# 332277" at bounding box center [220, 307] width 34 height 10
select select "ar"
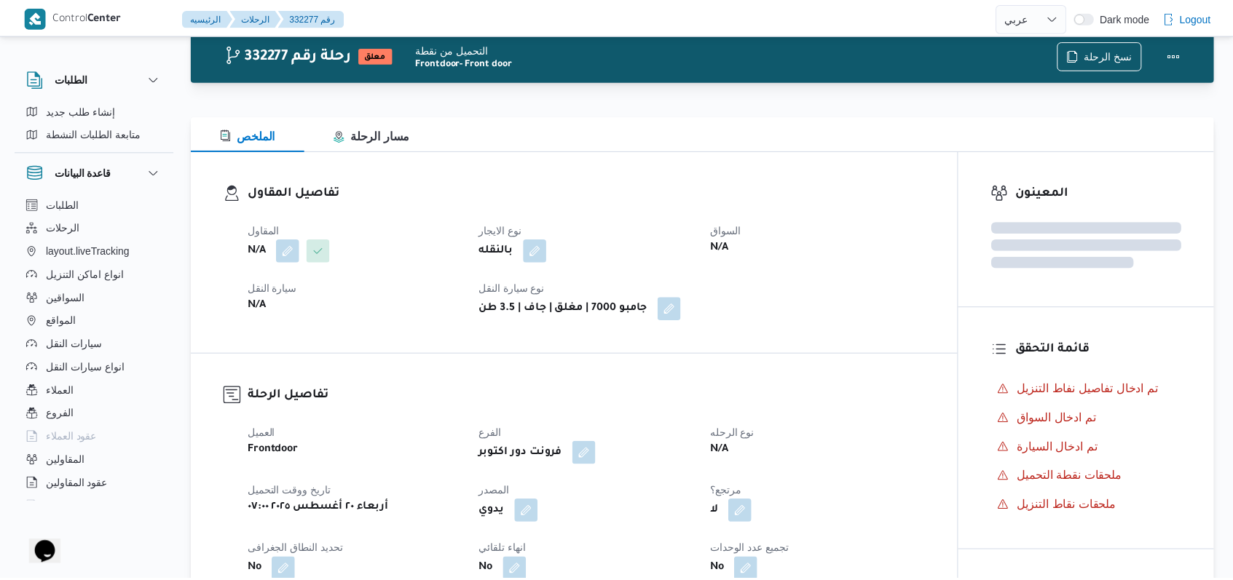
scroll to position [194, 0]
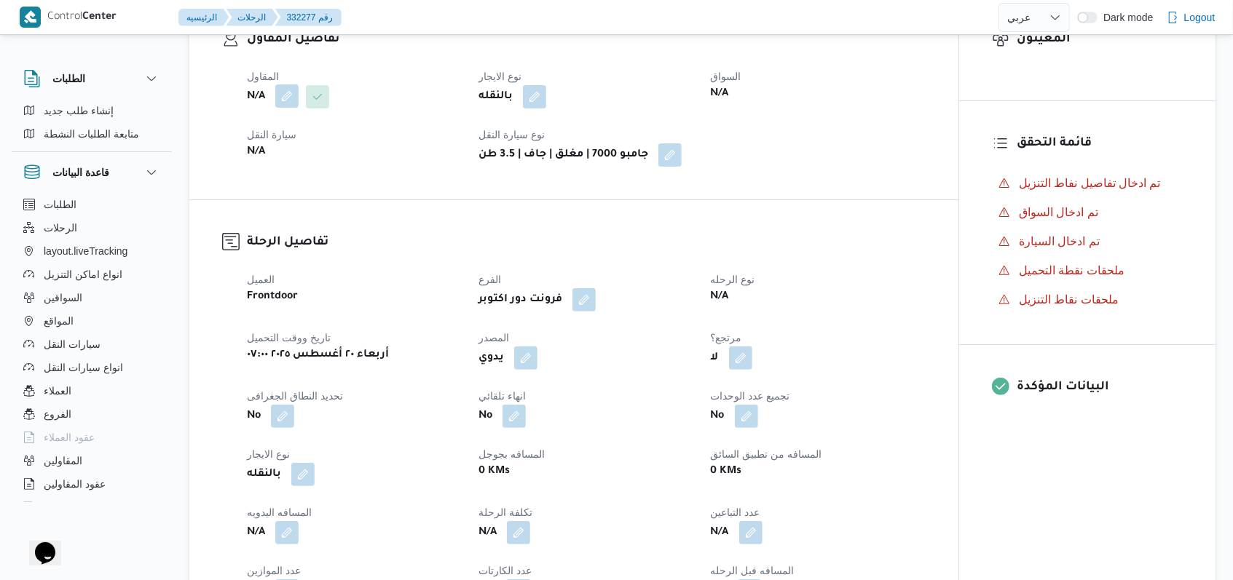
click at [277, 95] on button "button" at bounding box center [286, 95] width 23 height 23
click at [279, 146] on div "Search" at bounding box center [257, 155] width 109 height 29
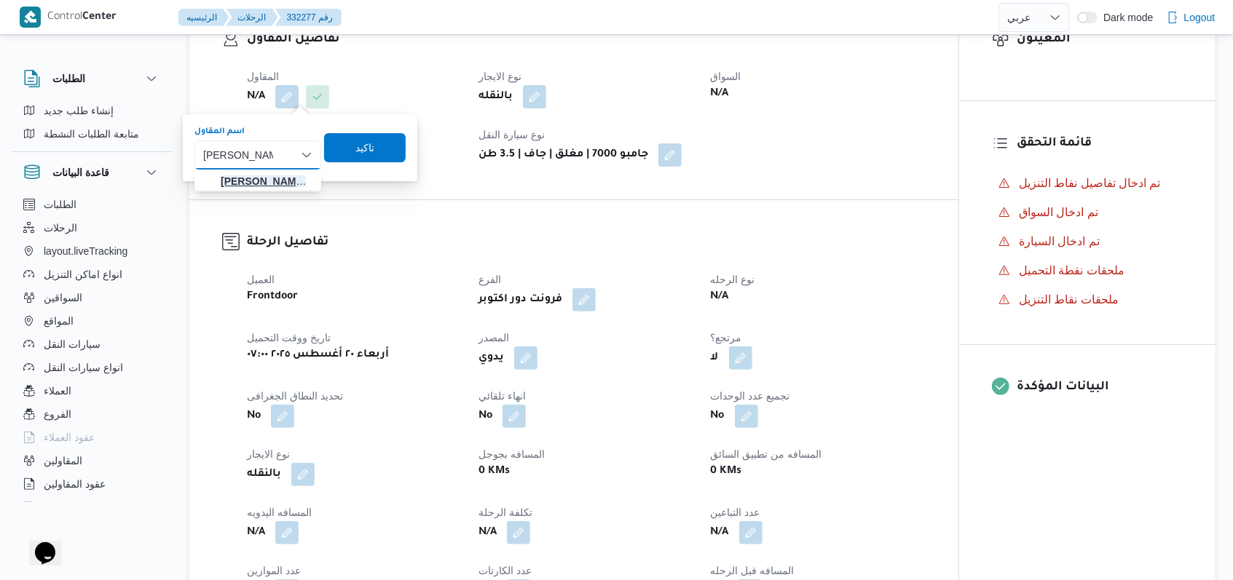
type input "سعيد احمد سلام"
click at [268, 173] on span "سعيد احمد سلام ه زايد" at bounding box center [267, 181] width 92 height 17
click at [373, 154] on span "تاكيد" at bounding box center [372, 146] width 19 height 17
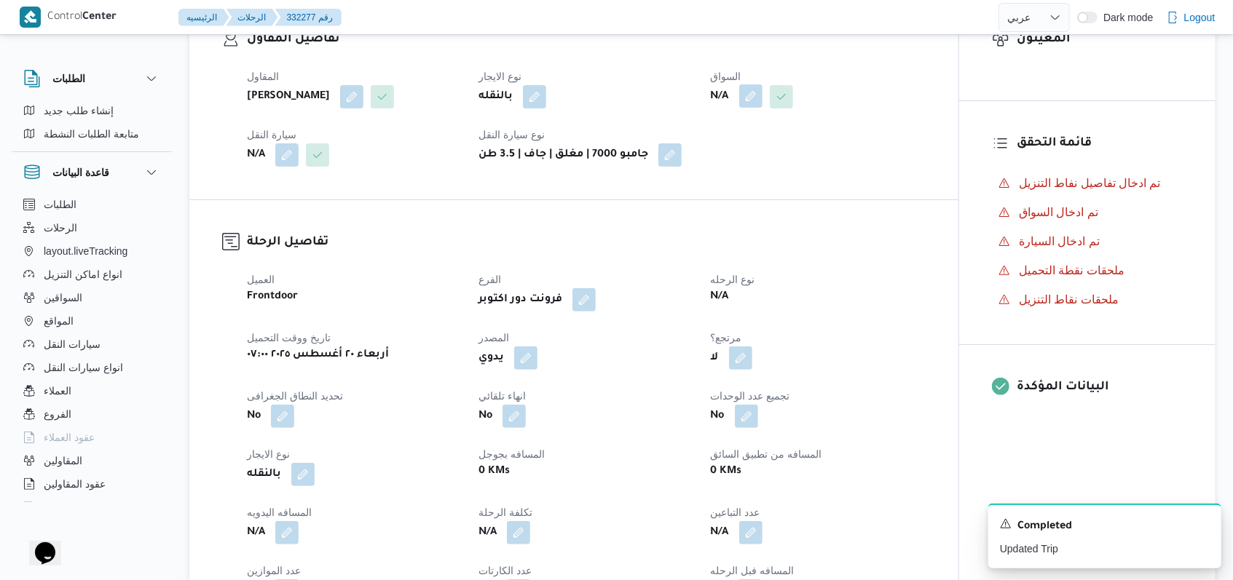
click at [754, 92] on button "button" at bounding box center [750, 95] width 23 height 23
click at [738, 159] on div "Search" at bounding box center [721, 155] width 109 height 29
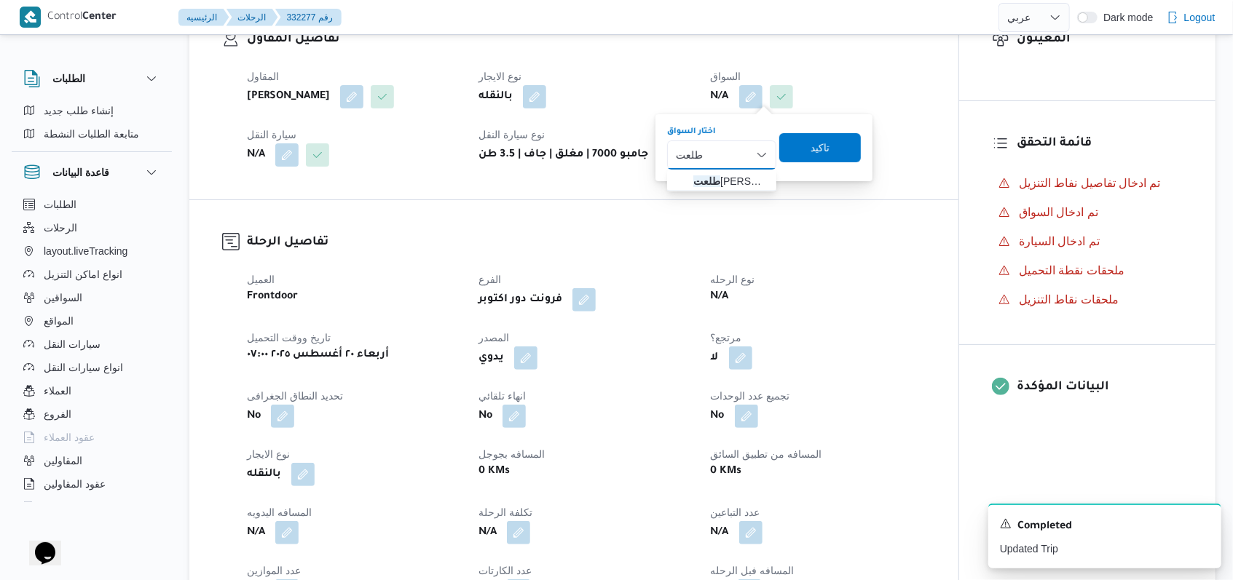
type input "طلعت"
click at [727, 183] on span "طلعت حامد عبدالزين حسن" at bounding box center [730, 181] width 74 height 17
click at [834, 151] on span "تاكيد" at bounding box center [825, 147] width 82 height 29
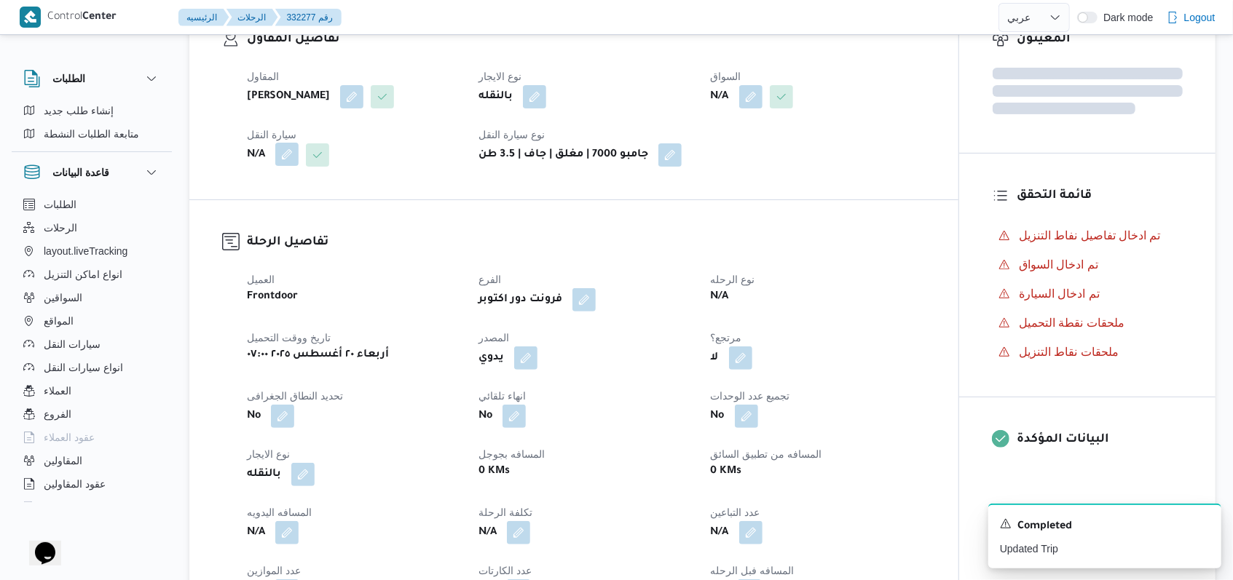
click at [290, 150] on button "button" at bounding box center [286, 154] width 23 height 23
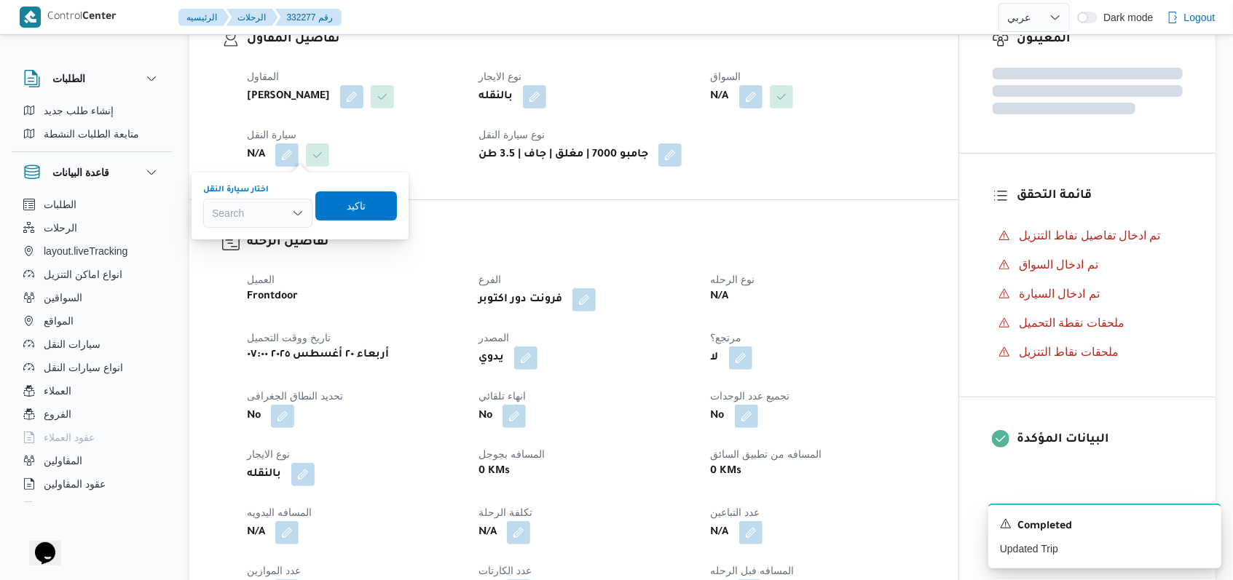
click at [264, 216] on div "Search" at bounding box center [257, 213] width 109 height 29
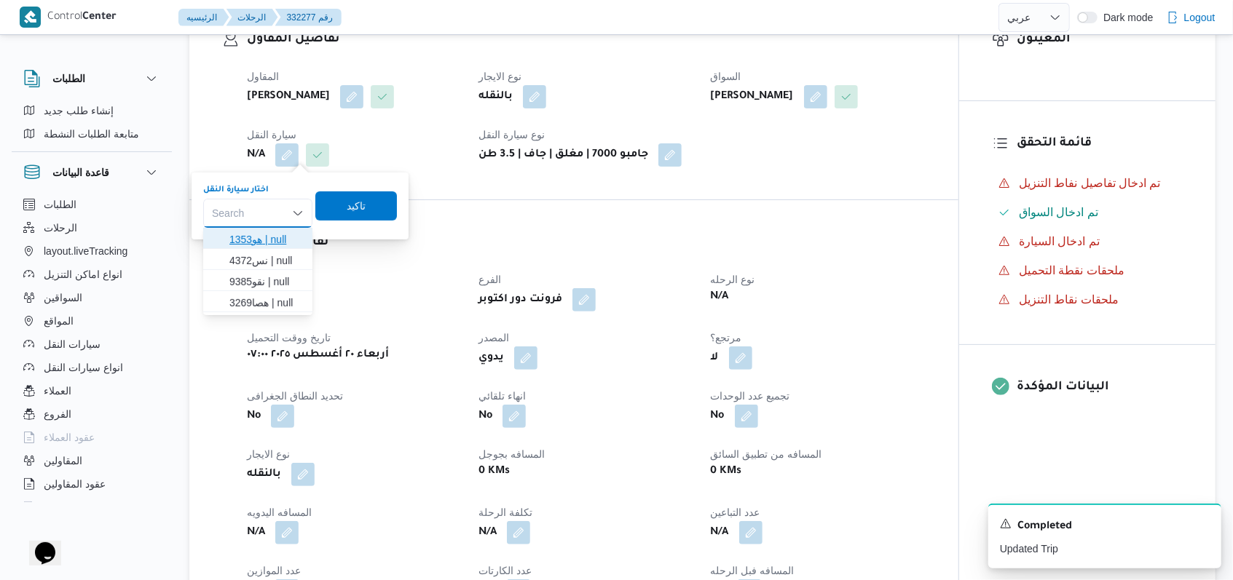
click at [268, 237] on span "هو1353 | null" at bounding box center [266, 239] width 74 height 17
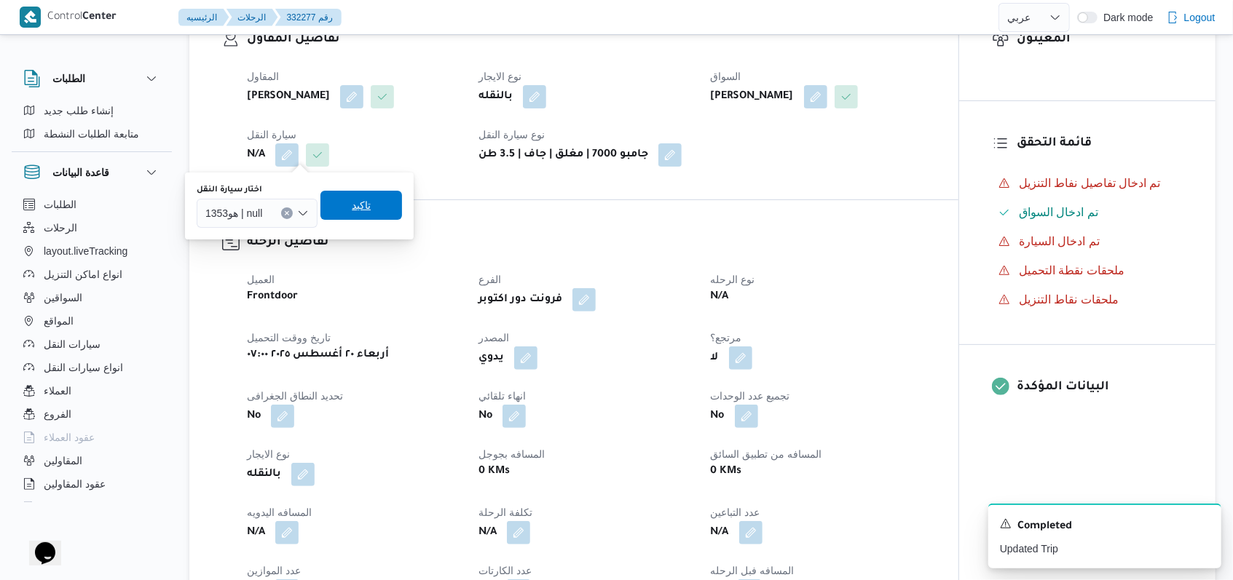
click at [336, 208] on span "تاكيد" at bounding box center [361, 205] width 82 height 29
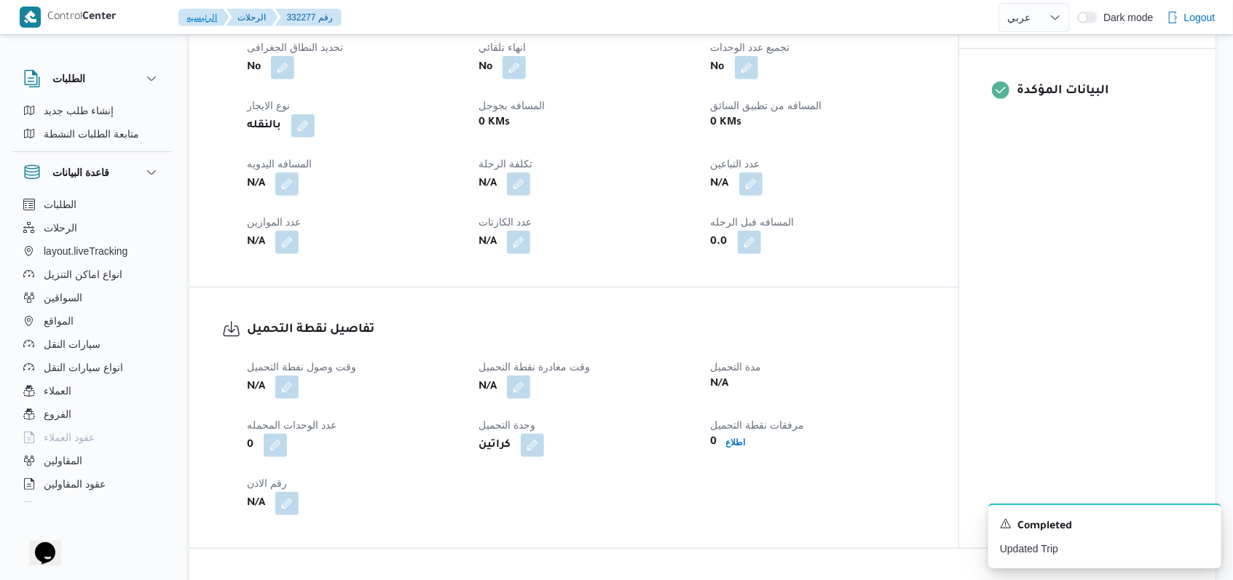
scroll to position [582, 0]
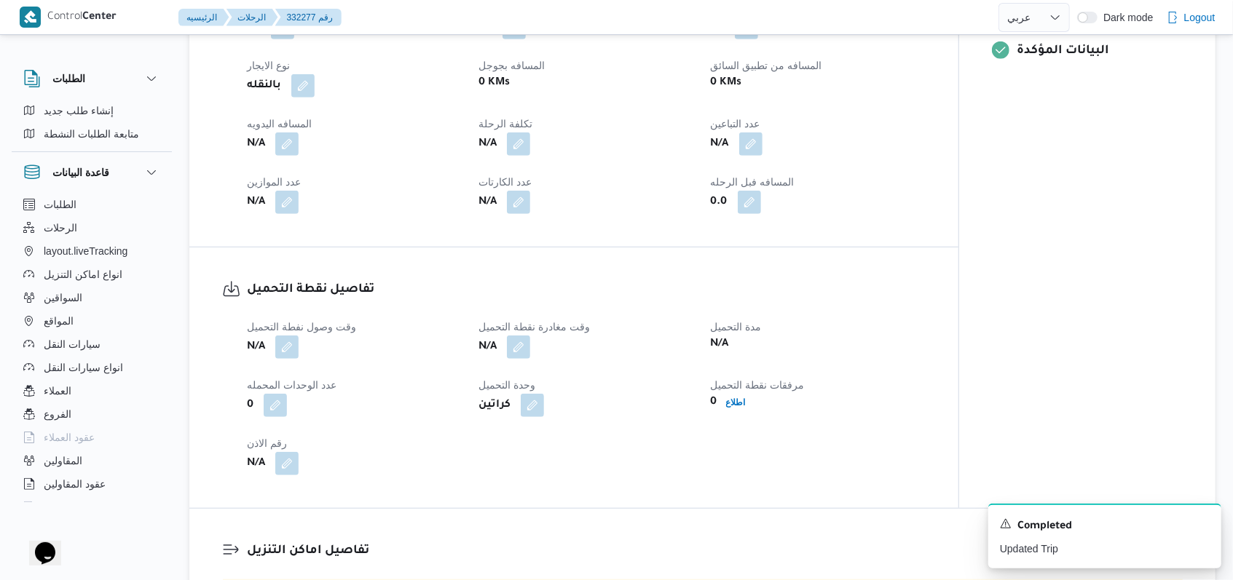
click at [275, 335] on dt "وقت وصول نفطة التحميل" at bounding box center [354, 326] width 214 height 17
click at [285, 342] on button "button" at bounding box center [286, 346] width 23 height 23
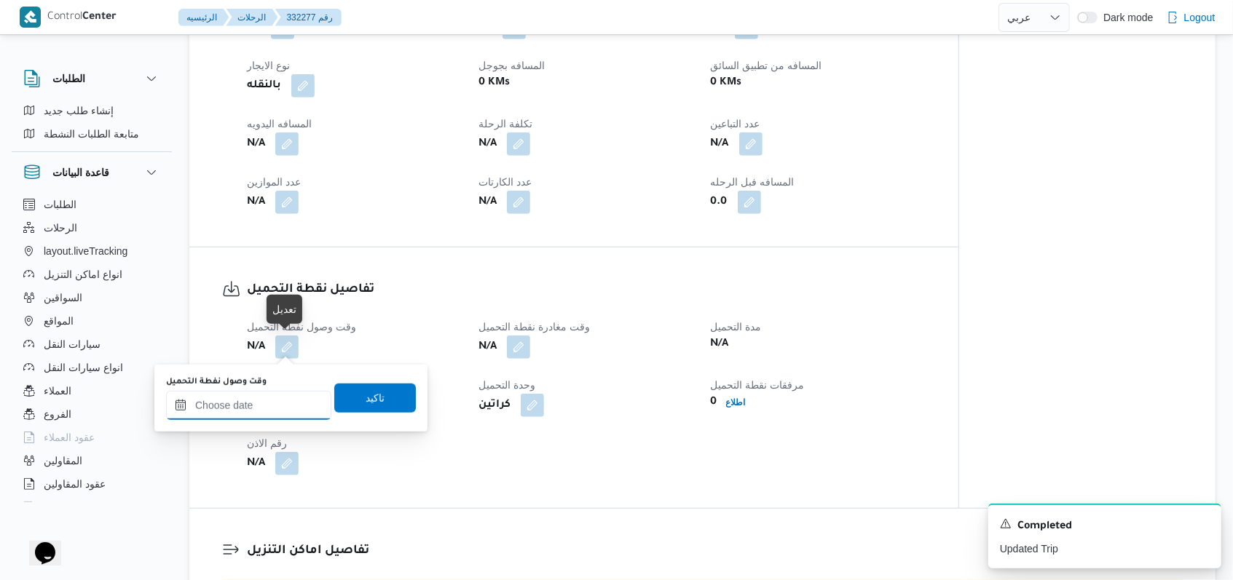
click at [286, 394] on input "وقت وصول نفطة التحميل" at bounding box center [248, 405] width 165 height 29
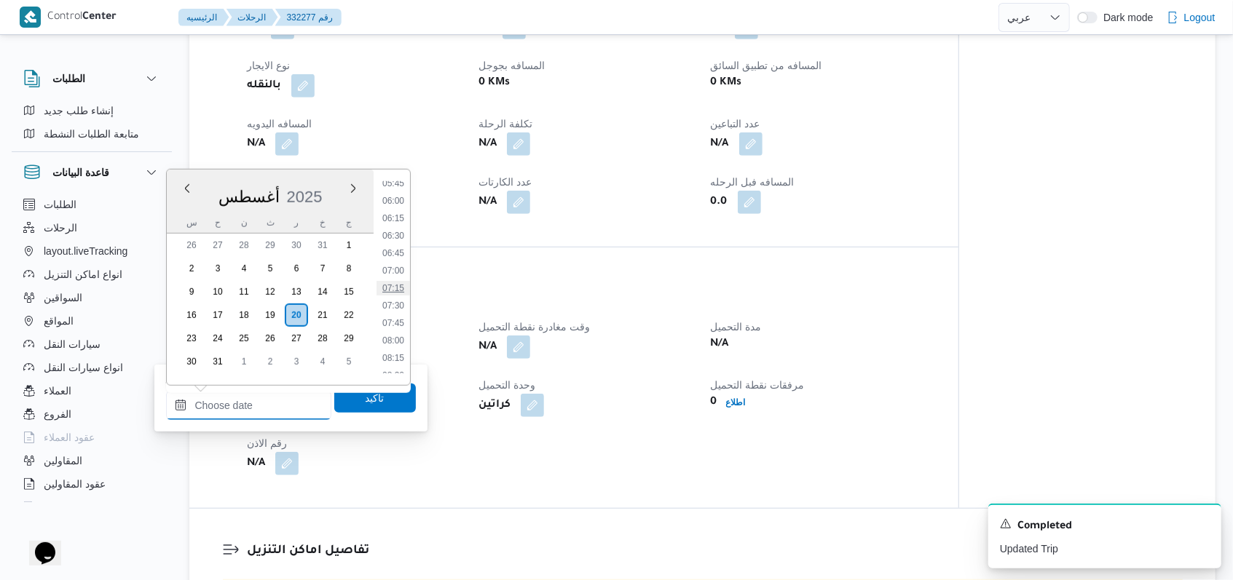
scroll to position [378, 0]
click at [402, 294] on li "07:00" at bounding box center [392, 300] width 33 height 15
type input "٢٠/٠٨/٢٠٢٥ ٠٧:٠٠"
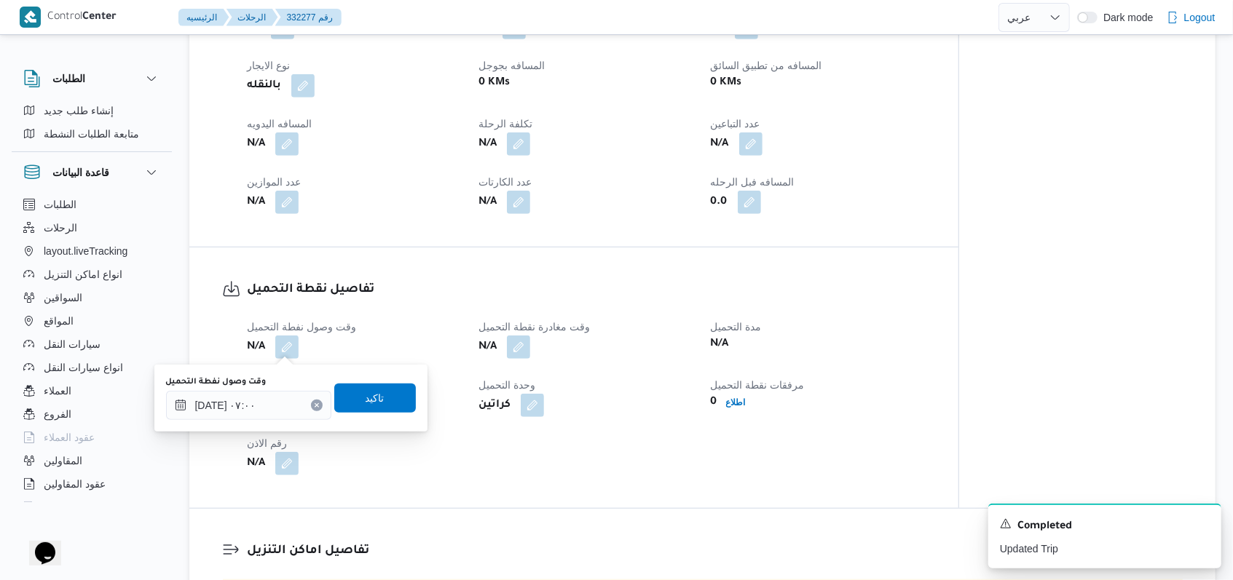
click at [387, 382] on div "وقت وصول نفطة التحميل ٢٠/٠٨/٢٠٢٥ ٠٧:٠٠ تاكيد" at bounding box center [291, 398] width 253 height 47
click at [387, 392] on span "تاكيد" at bounding box center [375, 397] width 82 height 29
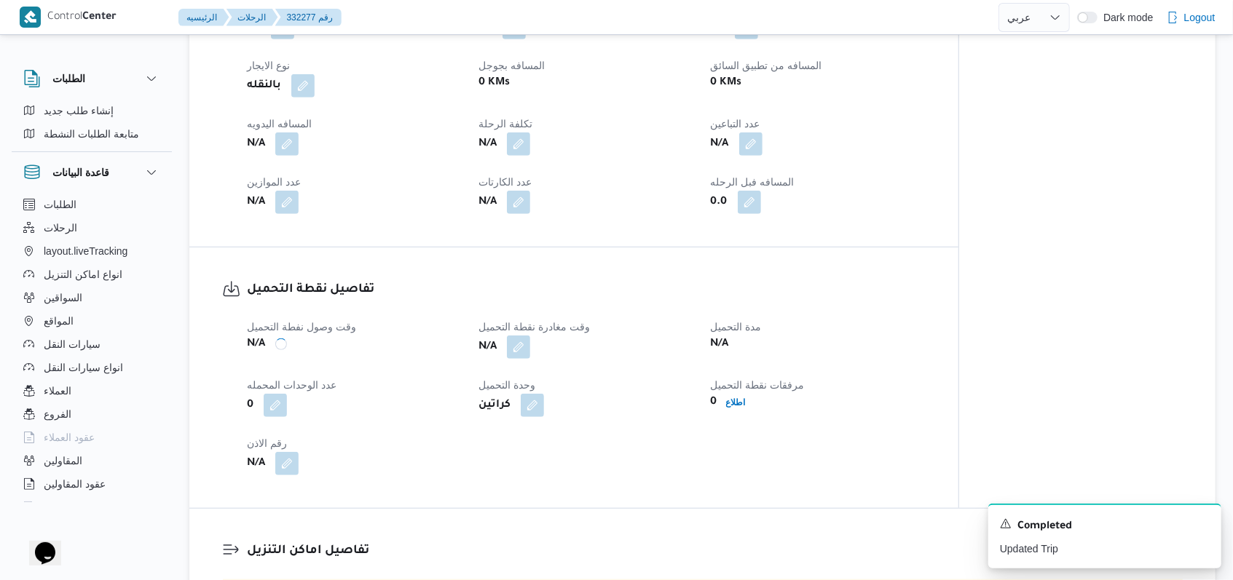
click at [425, 302] on dl "تفاصيل نقطة التحميل وقت وصول نفطة التحميل N/A وقت مغادرة نقطة التحميل N/A مدة ا…" at bounding box center [586, 377] width 679 height 195
click at [1210, 526] on div "A new notification appears Completed Updated Successfully" at bounding box center [1104, 536] width 233 height 65
click at [1204, 525] on icon "Dismiss toast" at bounding box center [1204, 523] width 12 height 12
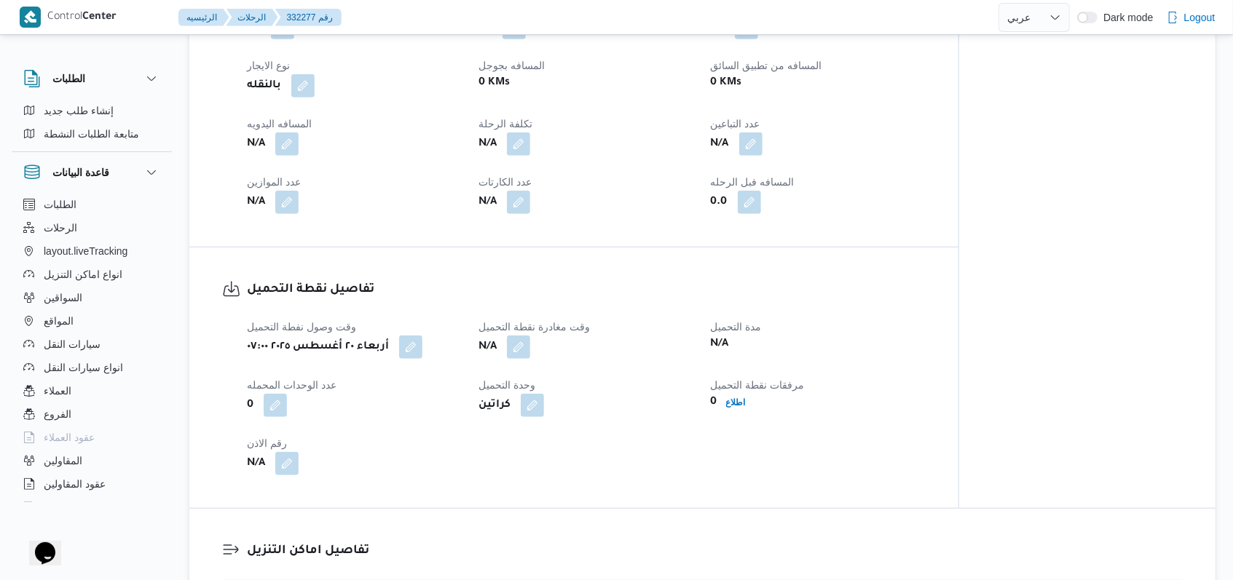
click at [957, 446] on div "تفاصيل نقطة التحميل وقت وصول نفطة التحميل أربعاء ٢٠ أغسطس ٢٠٢٥ ٠٧:٠٠ وقت مغادرة…" at bounding box center [573, 378] width 769 height 261
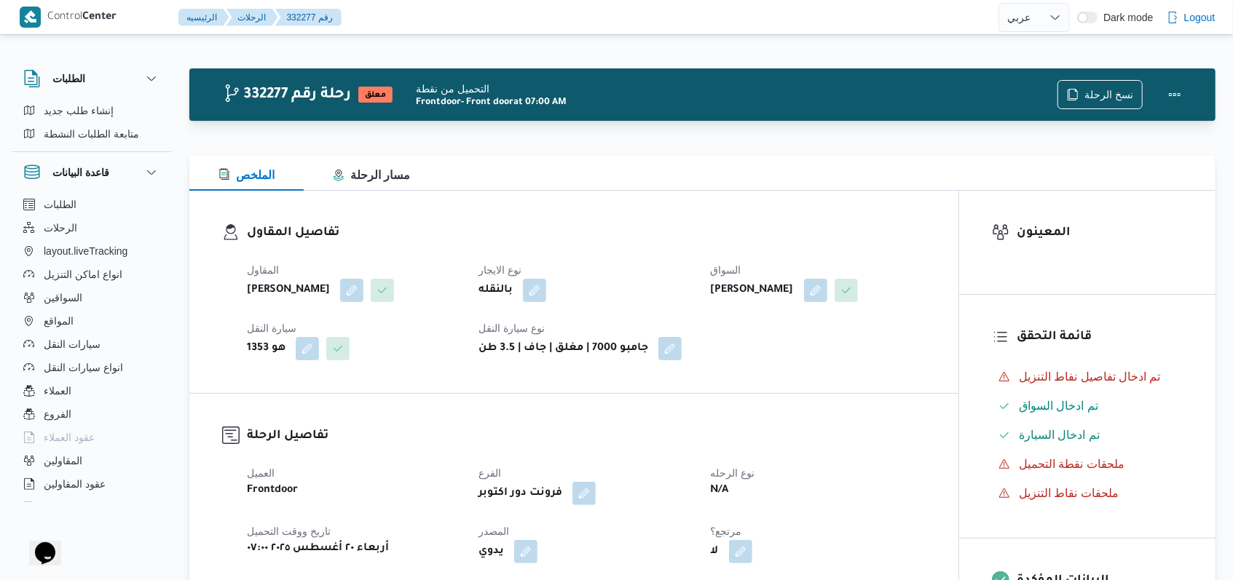
select select "ar"
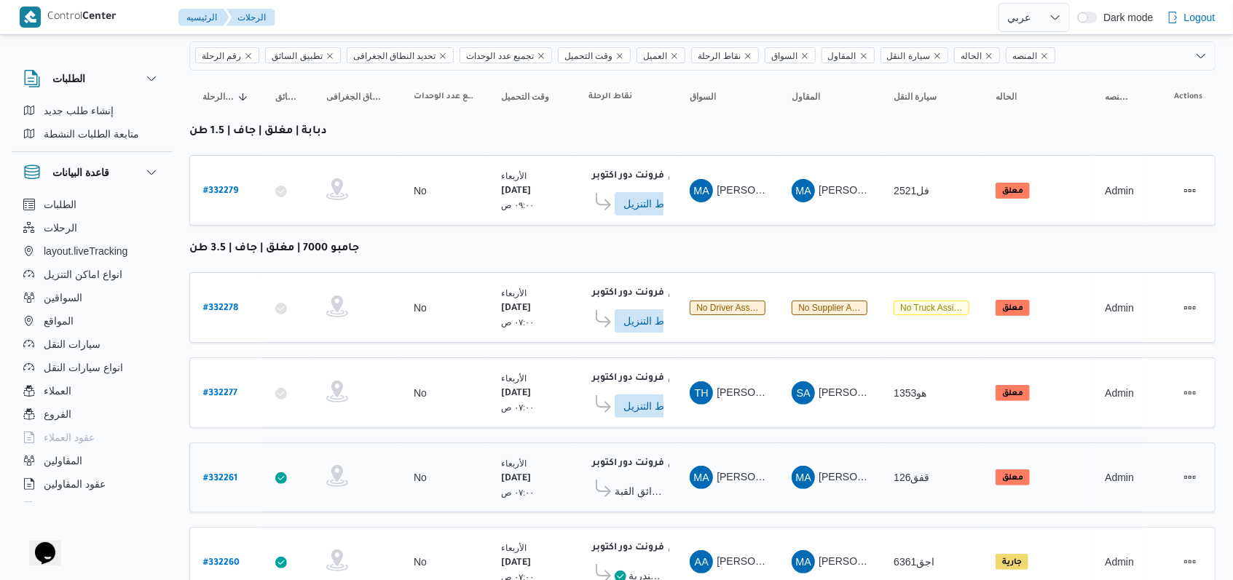
scroll to position [3, 0]
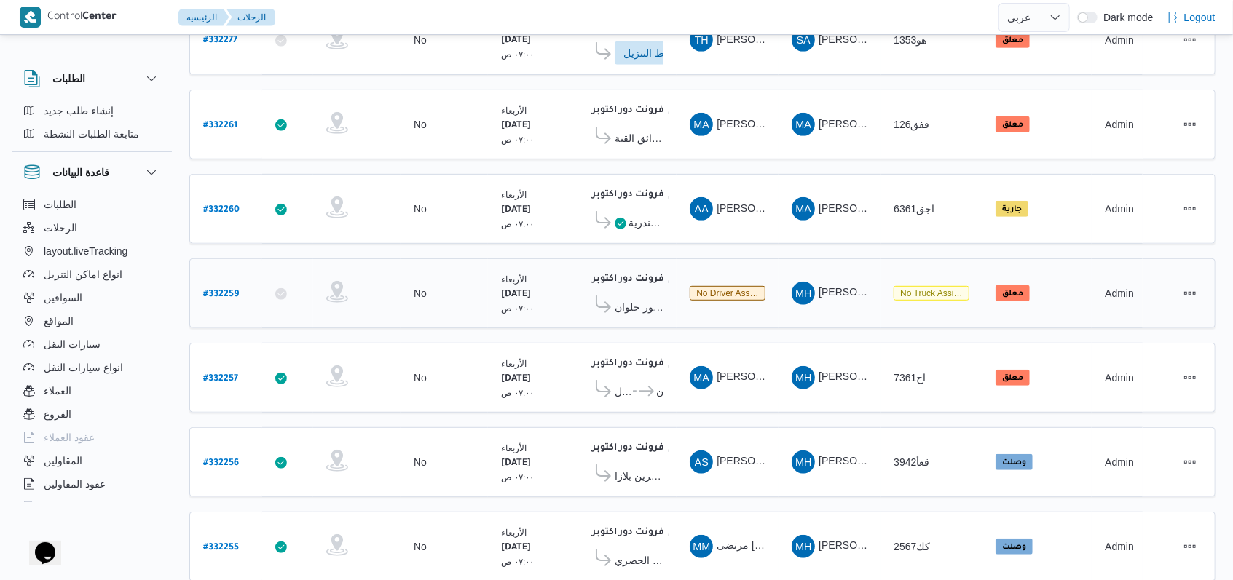
scroll to position [489, 0]
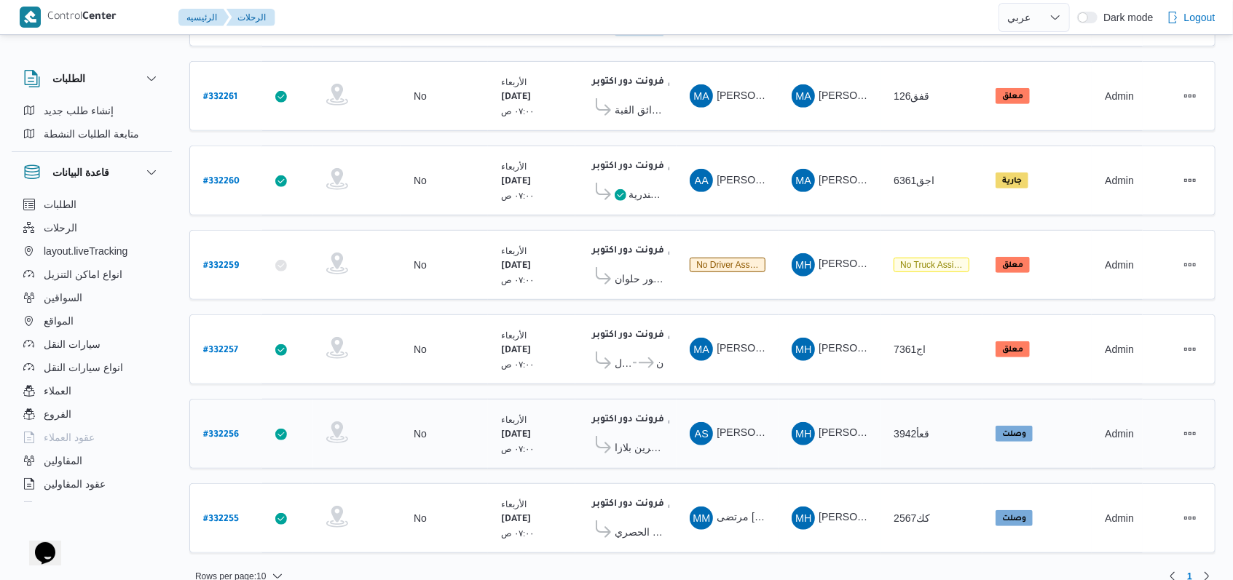
click at [220, 424] on div "# 332256" at bounding box center [226, 434] width 58 height 31
click at [220, 430] on b "# 332256" at bounding box center [221, 435] width 36 height 10
select select "ar"
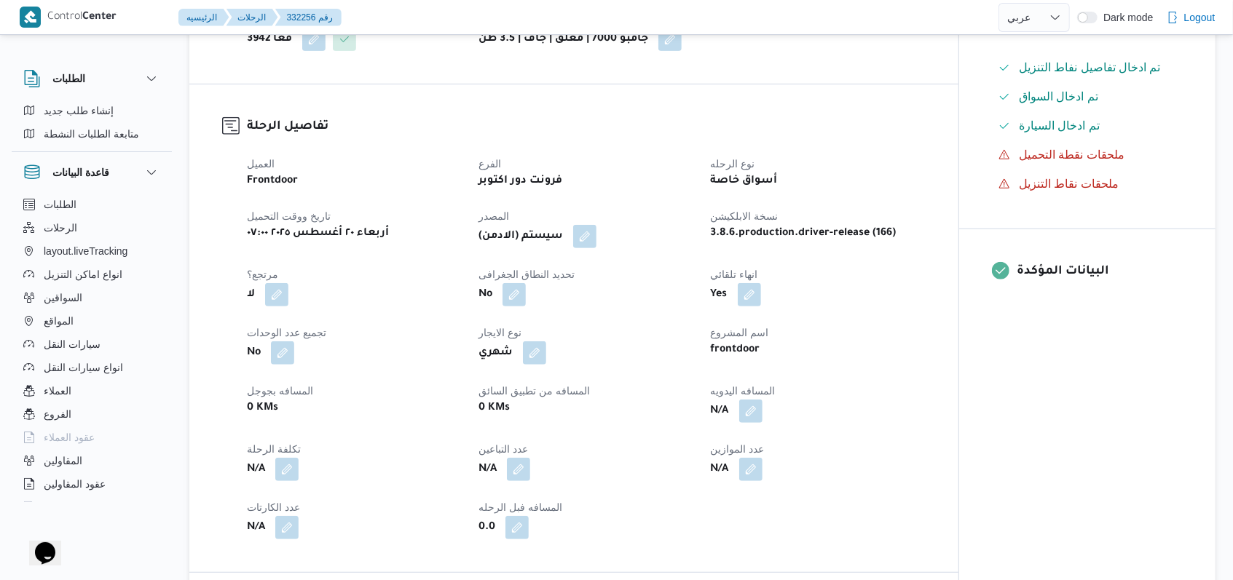
scroll to position [485, 0]
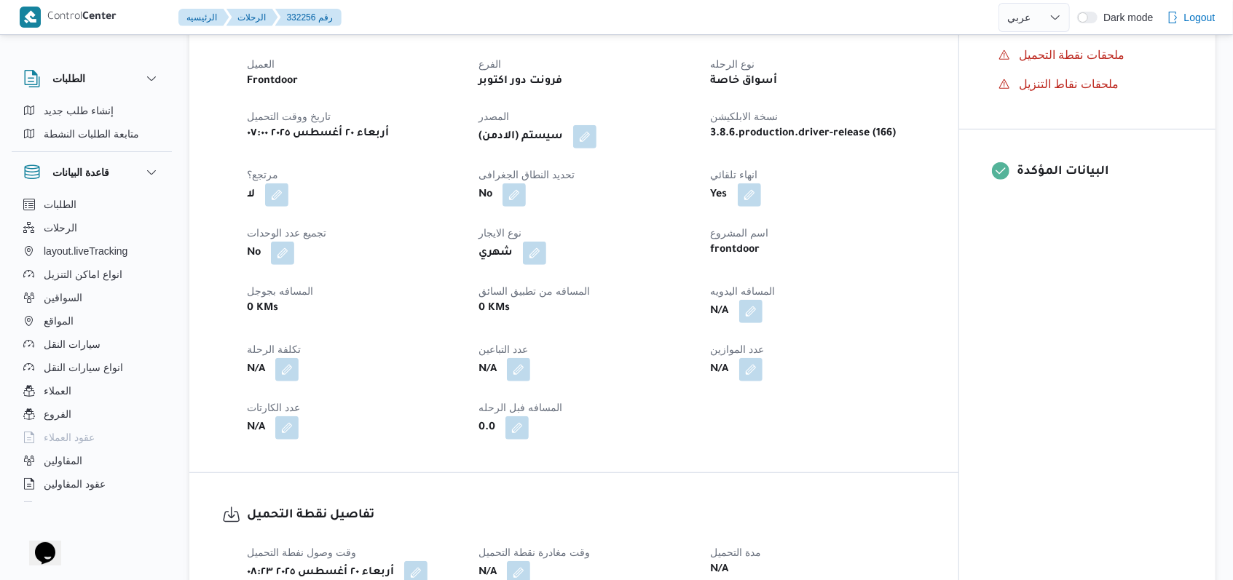
click at [517, 266] on div "شهري" at bounding box center [585, 253] width 217 height 26
click at [532, 264] on button "button" at bounding box center [534, 252] width 23 height 23
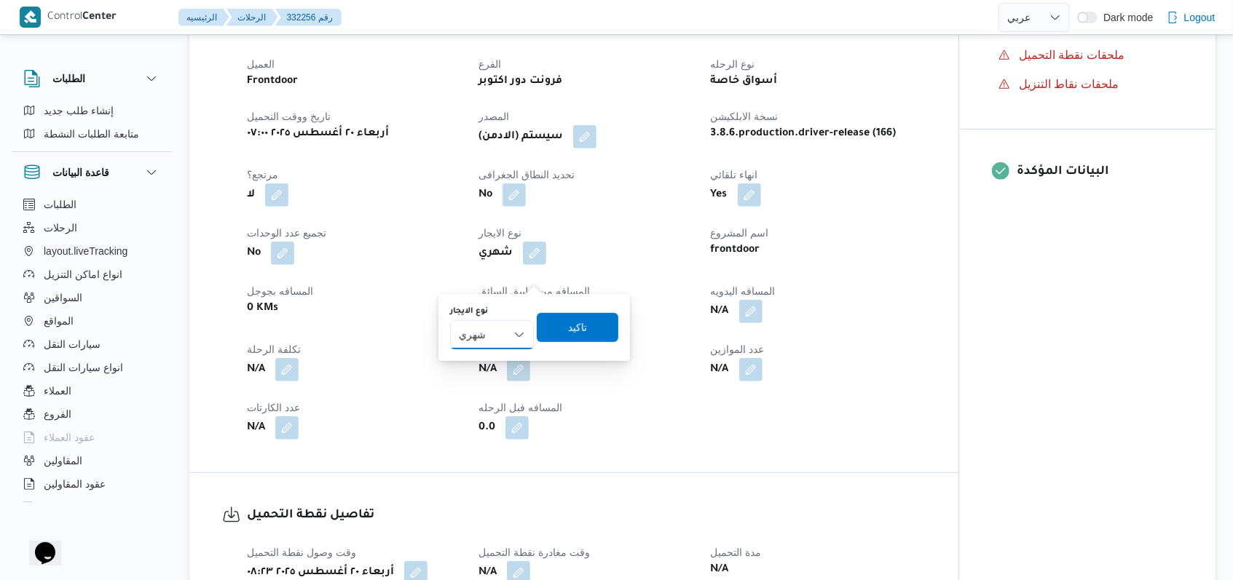
click at [491, 335] on select "شهري بالنقله إيجار يومي" at bounding box center [492, 334] width 84 height 29
select select "on_demand"
click at [450, 320] on select "شهري بالنقله إيجار يومي" at bounding box center [492, 334] width 84 height 29
click at [575, 328] on span "تاكيد" at bounding box center [577, 326] width 19 height 17
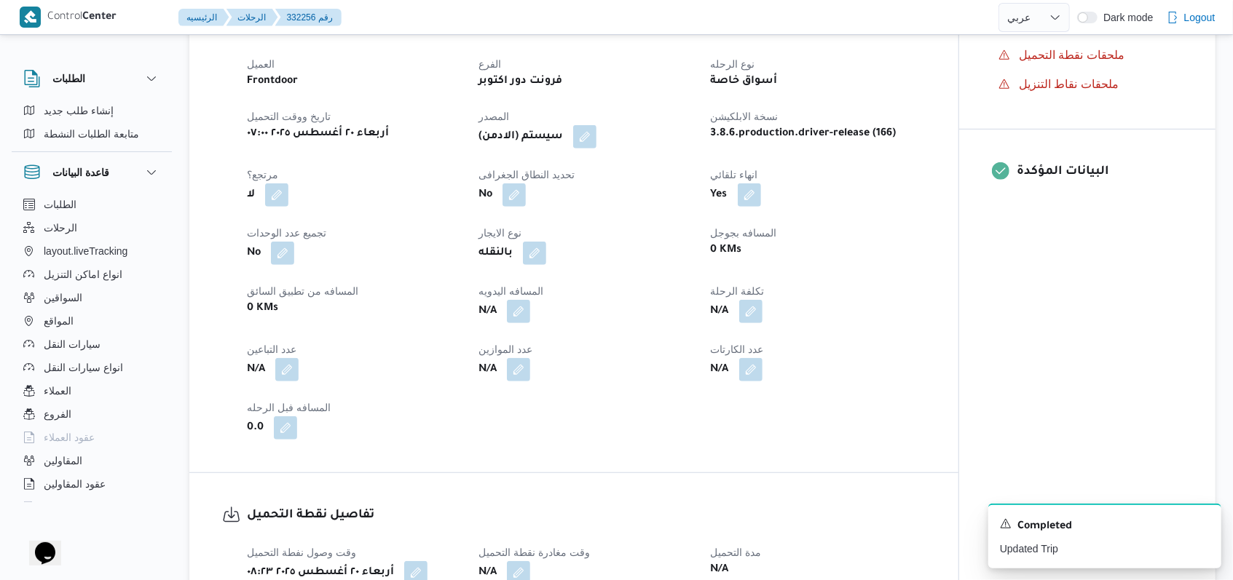
click at [645, 325] on div "N/A" at bounding box center [585, 312] width 217 height 26
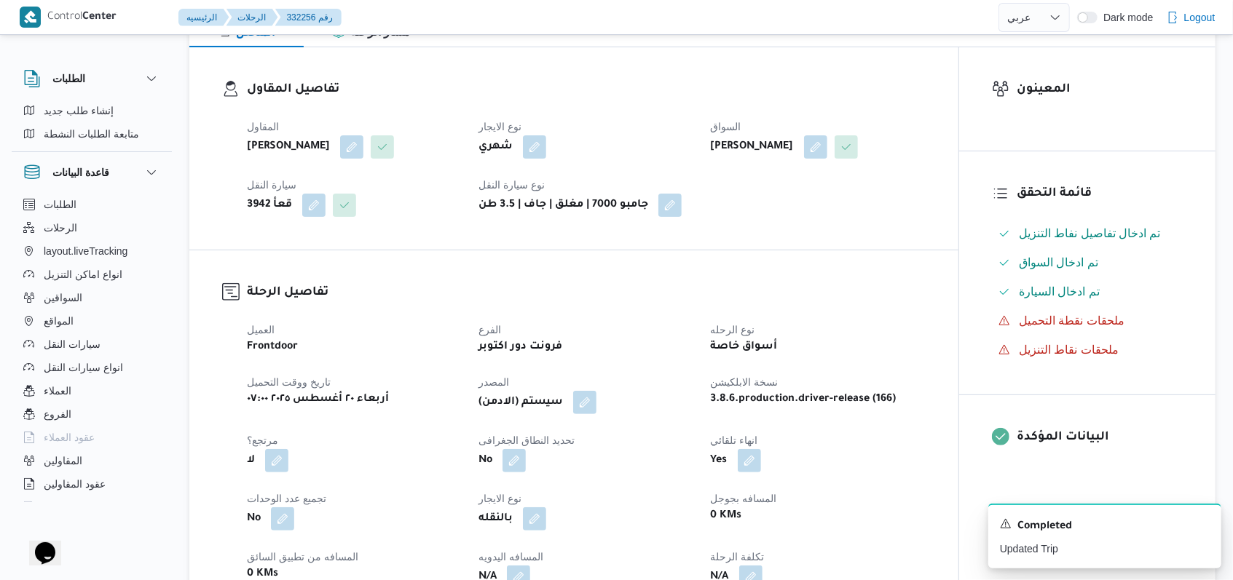
scroll to position [0, 0]
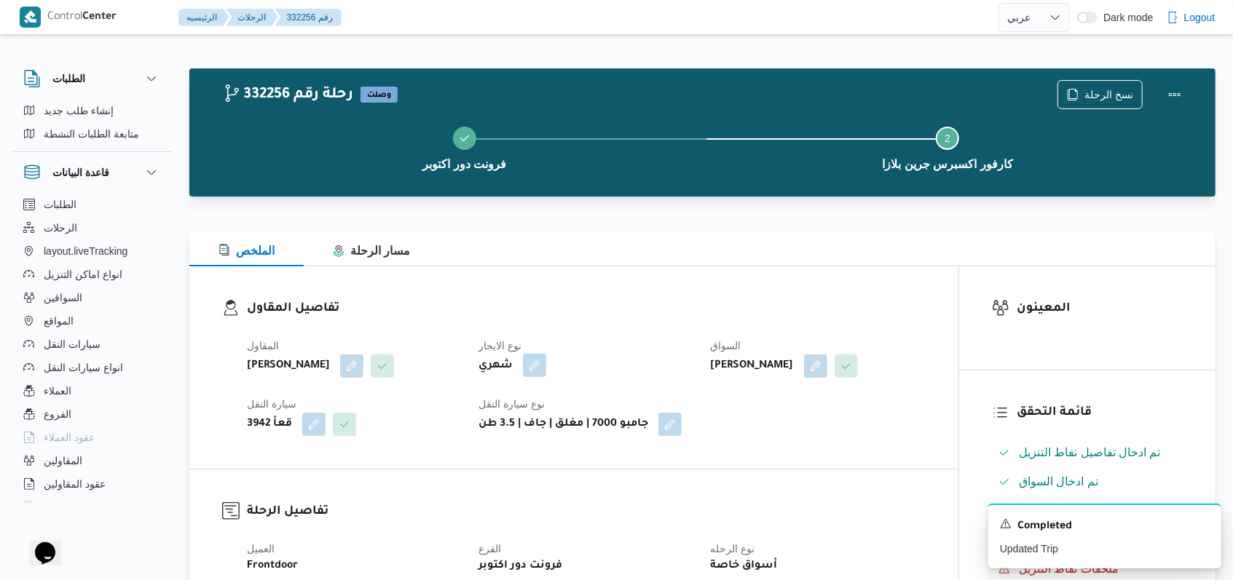
click at [534, 366] on button "button" at bounding box center [534, 365] width 23 height 23
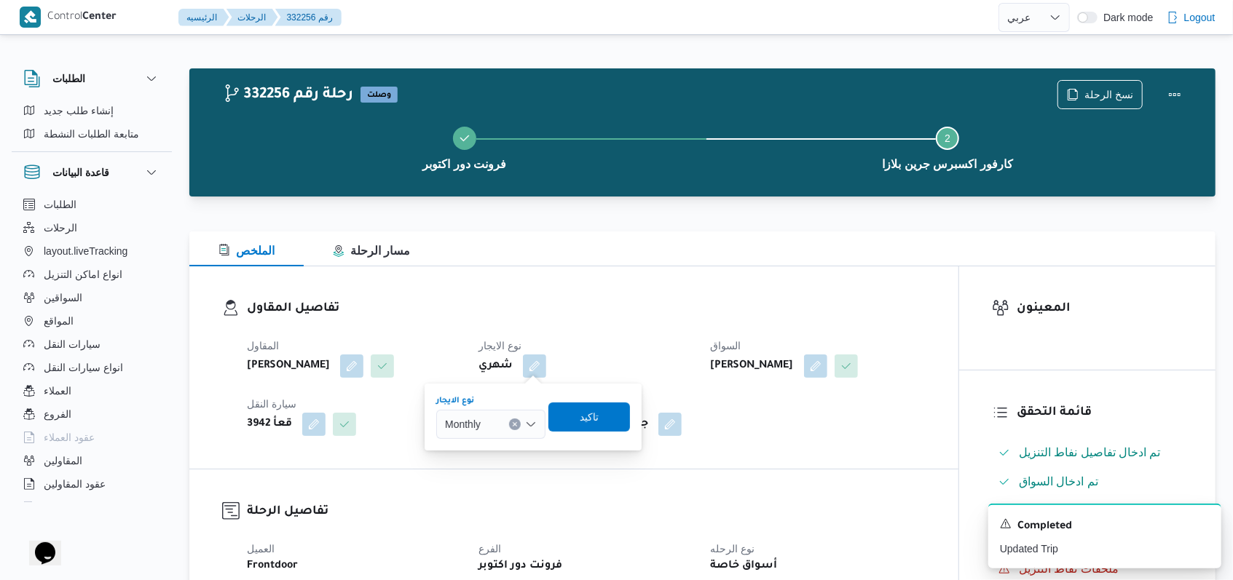
click at [505, 419] on div "Monthly" at bounding box center [490, 424] width 109 height 29
click at [483, 473] on span "On Demand" at bounding box center [499, 471] width 74 height 17
click at [588, 420] on span "تاكيد" at bounding box center [594, 416] width 19 height 17
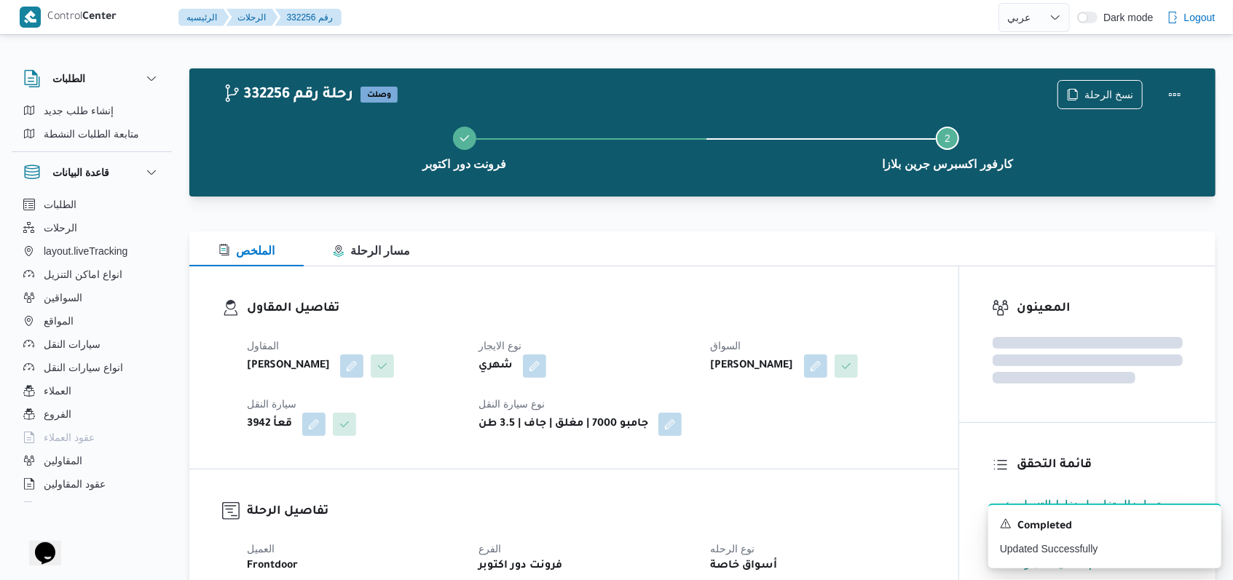
click at [657, 323] on dl "تفاصيل المقاول المقاول محمد حسني محمد ابراهيم نوع الايجار شهري السواق احمد سعد …" at bounding box center [586, 367] width 679 height 137
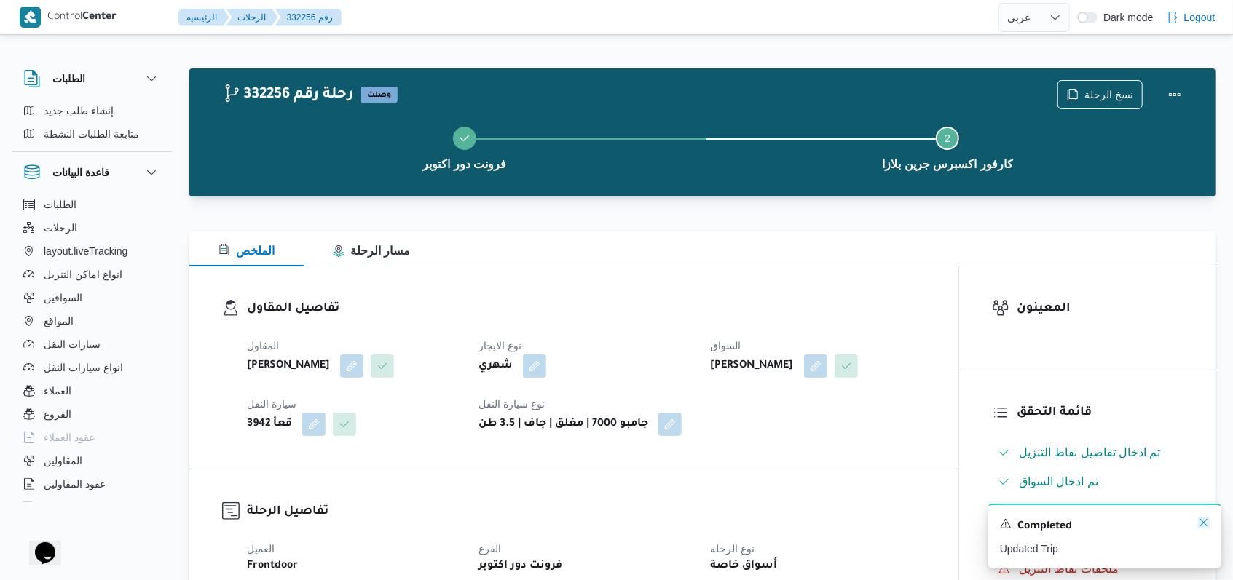
click at [1200, 524] on icon "Dismiss toast" at bounding box center [1204, 523] width 12 height 12
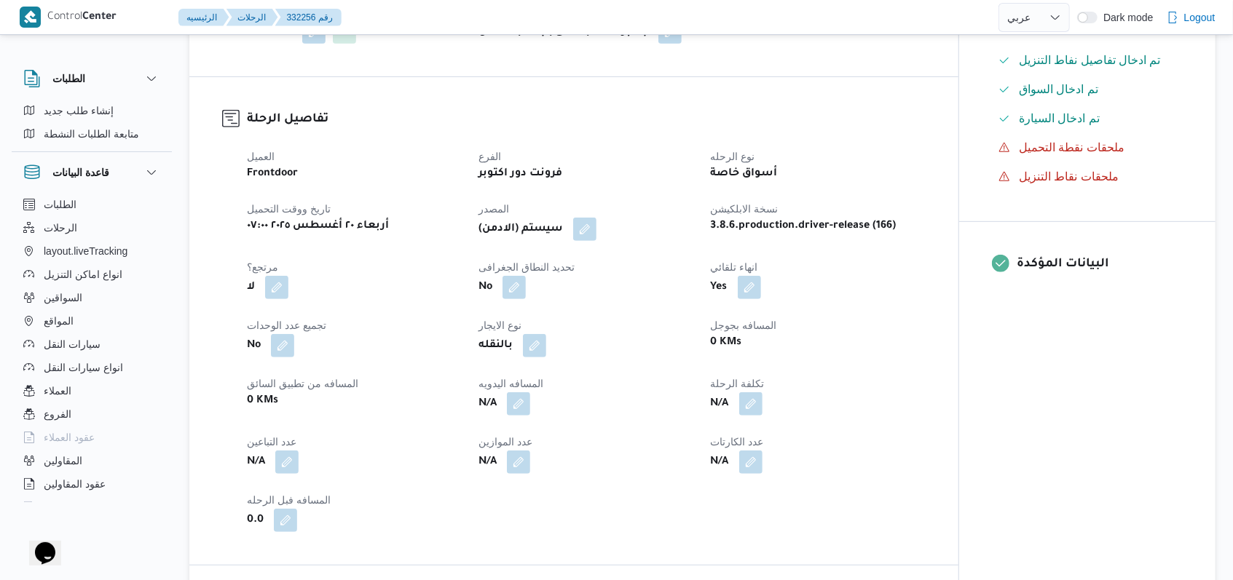
scroll to position [291, 0]
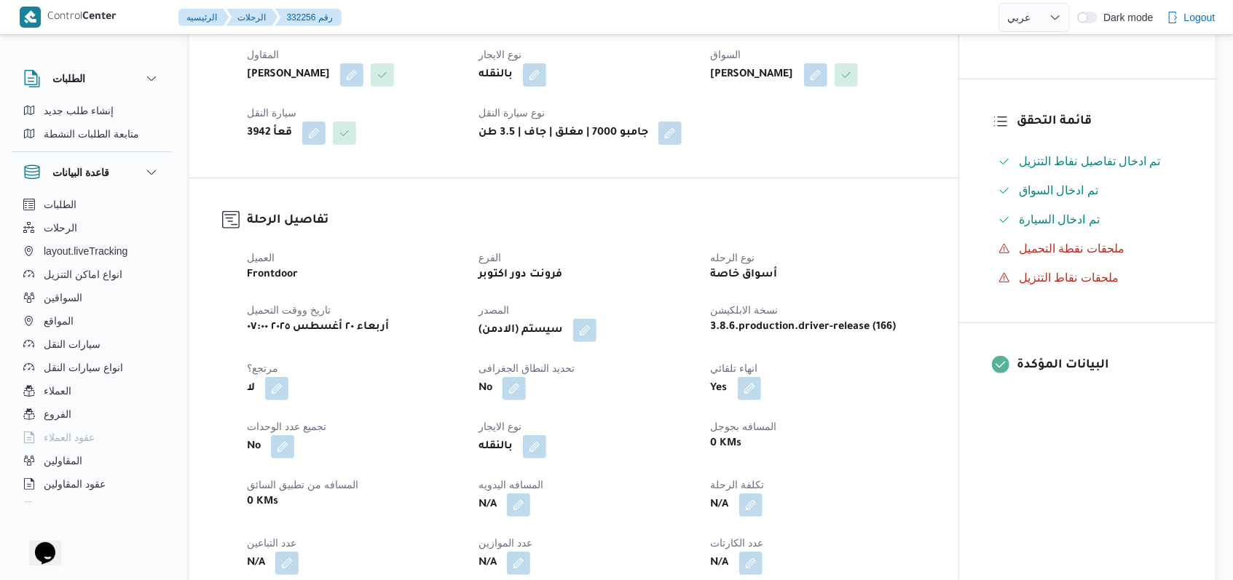
select select "ar"
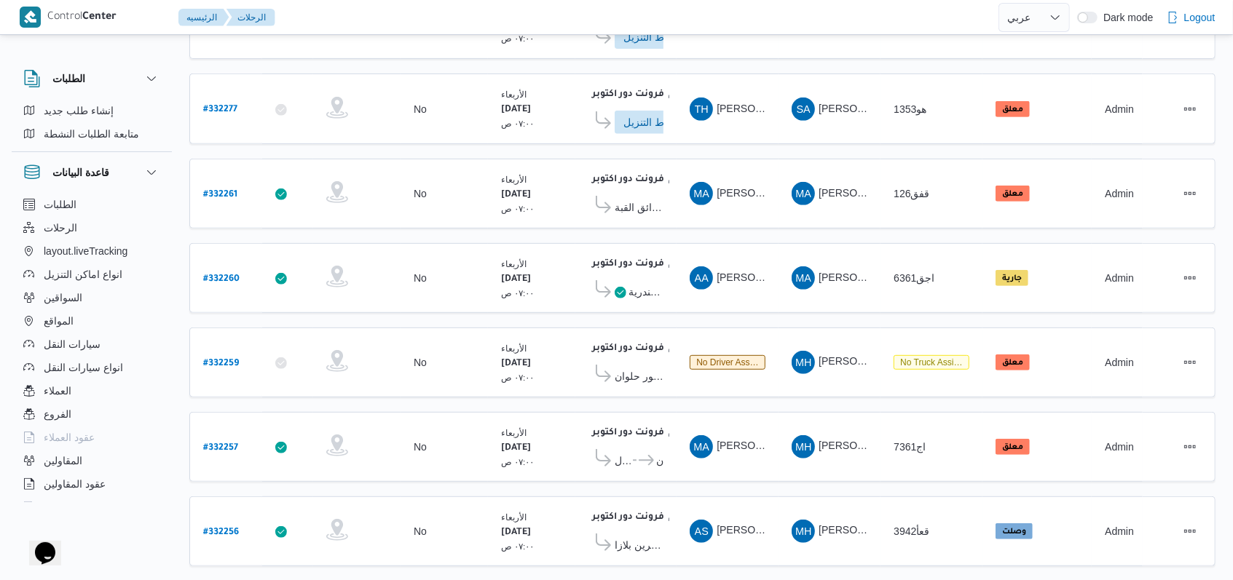
scroll to position [489, 0]
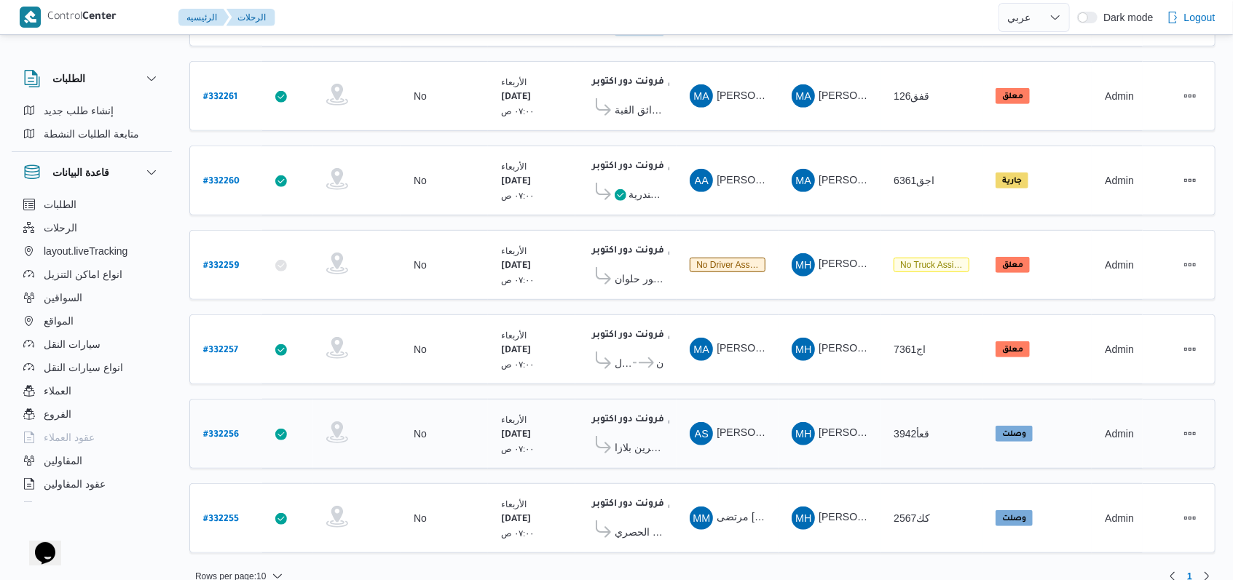
click at [208, 430] on b "# 332256" at bounding box center [221, 435] width 36 height 10
select select "ar"
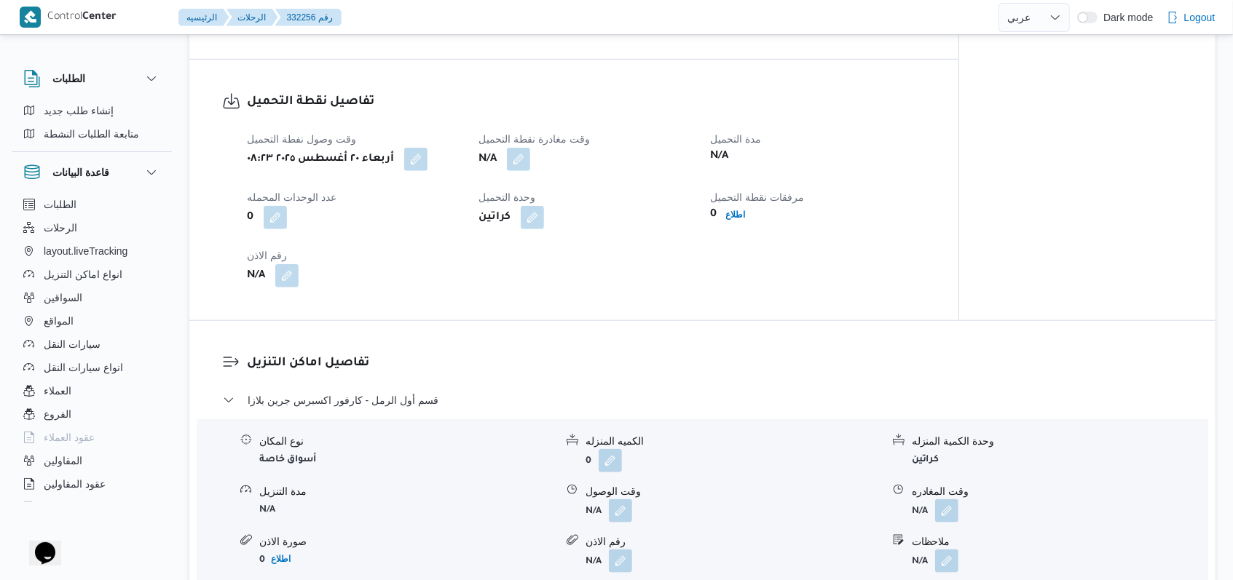
scroll to position [1067, 0]
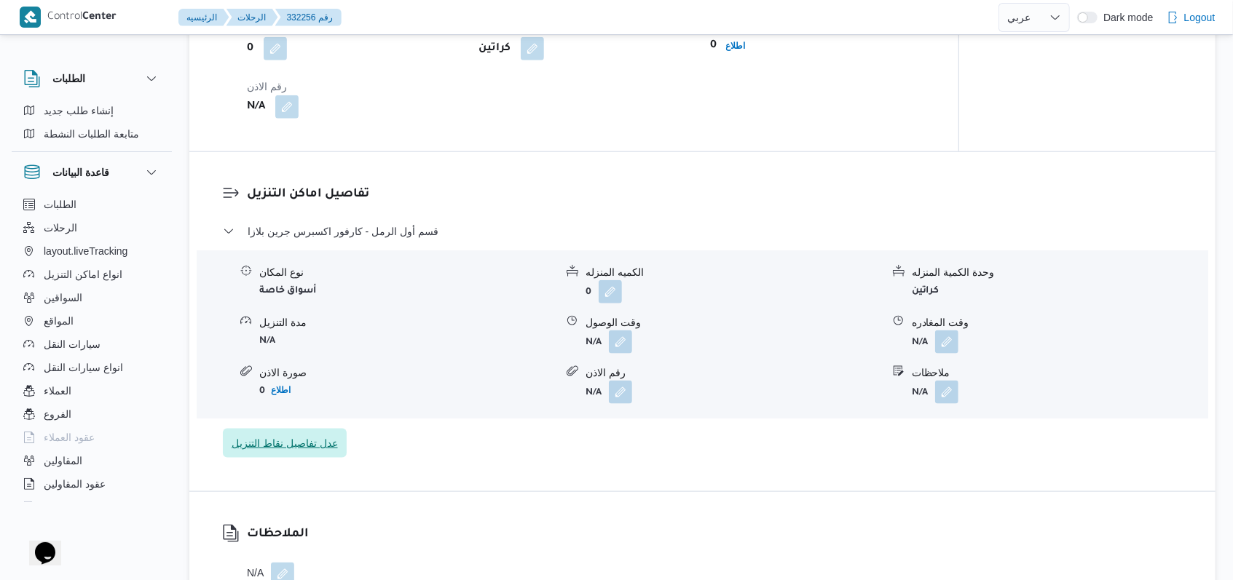
click at [314, 452] on span "عدل تفاصيل نقاط التنزيل" at bounding box center [285, 443] width 106 height 17
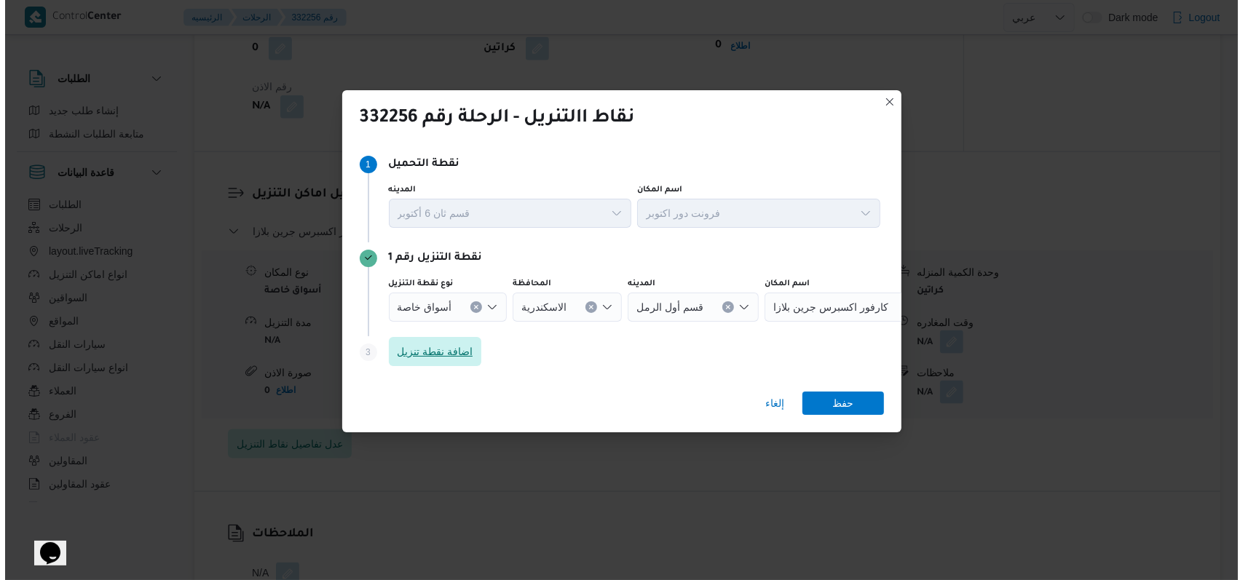
scroll to position [1044, 0]
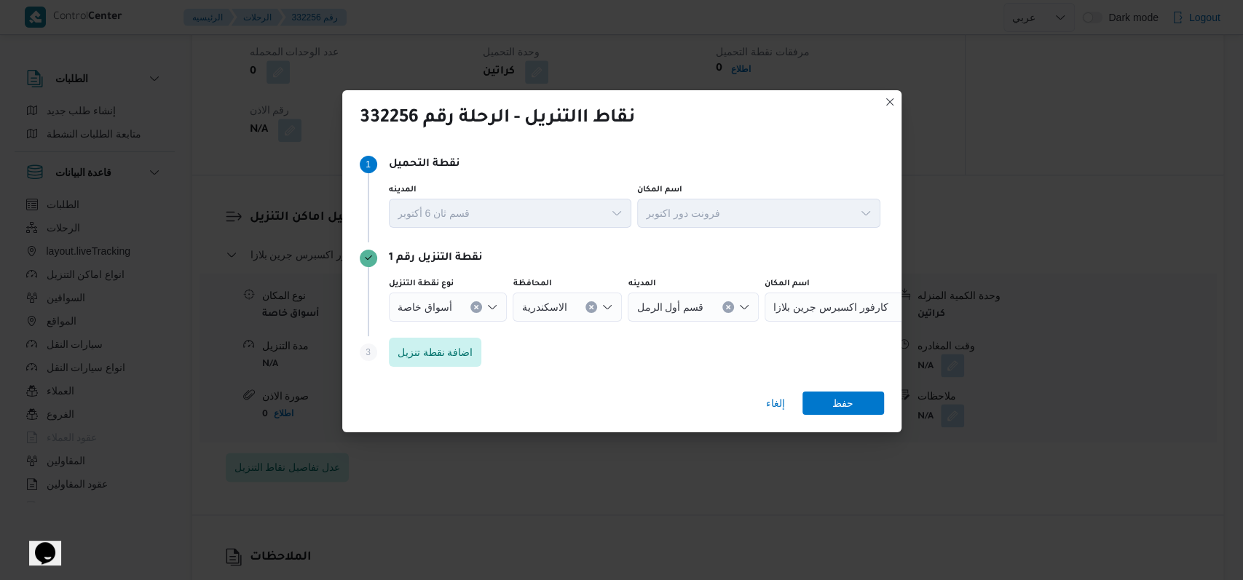
click at [449, 307] on span "أسواق خاصة" at bounding box center [425, 307] width 55 height 16
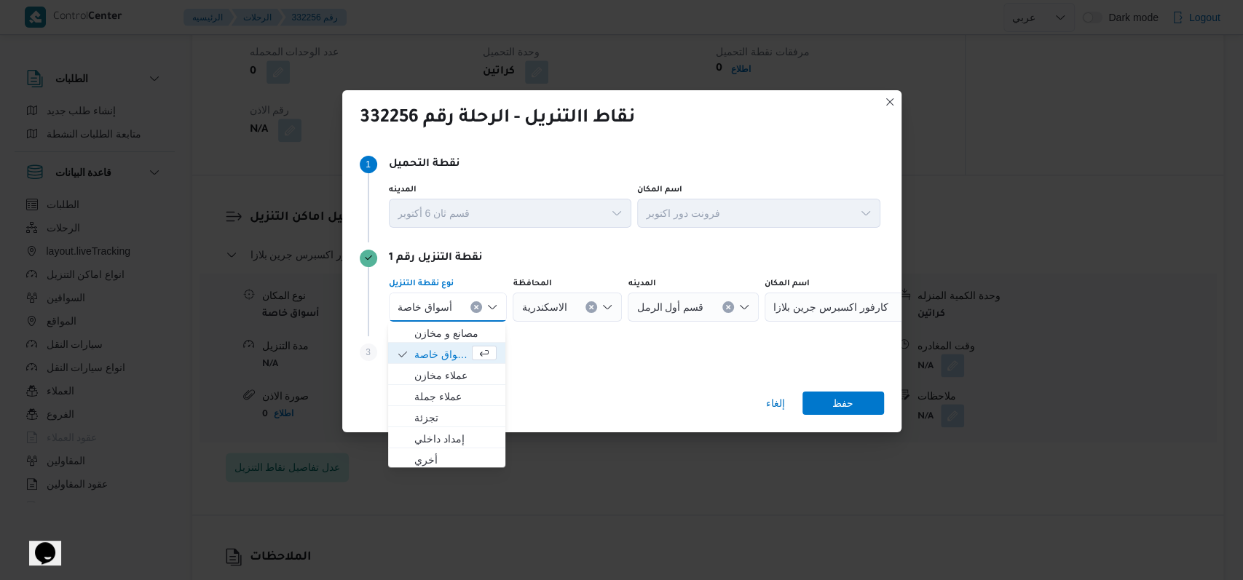
click at [443, 319] on div "أسواق خاصة Combo box. Selected. أسواق خاصة. Press Backspace to delete أسواق خاص…" at bounding box center [448, 307] width 119 height 29
click at [440, 346] on span "أسواق خاصة" at bounding box center [441, 354] width 55 height 17
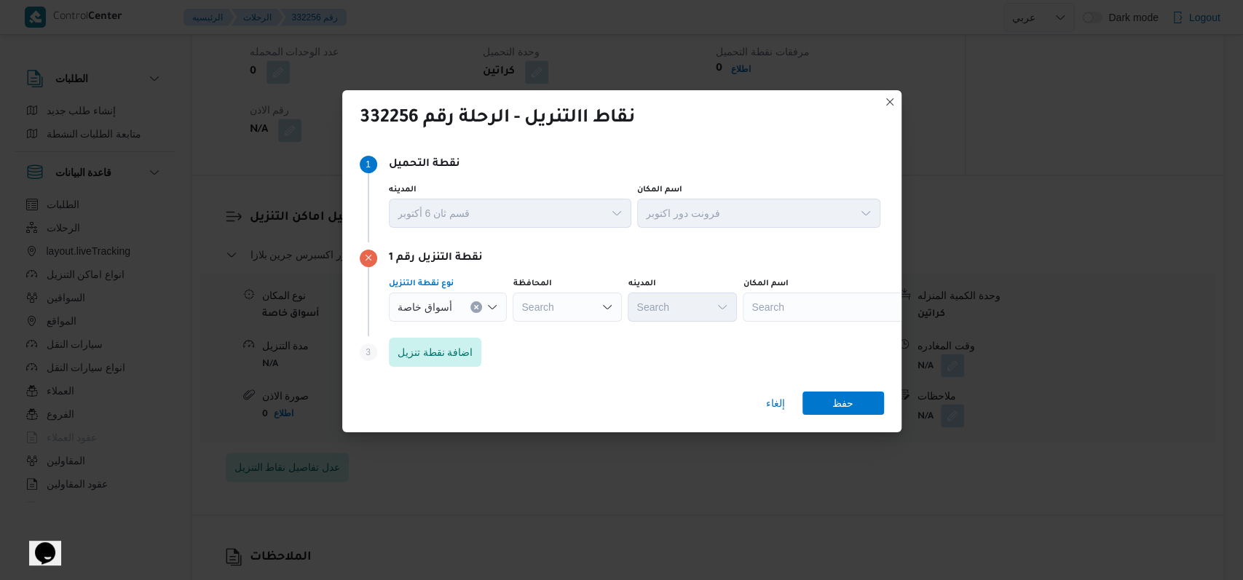
click at [577, 309] on div "Search" at bounding box center [567, 307] width 109 height 29
type input "سويس"
click at [575, 339] on span "ال سويس" at bounding box center [574, 333] width 74 height 17
click at [789, 196] on div "اسم المكان" at bounding box center [758, 190] width 243 height 12
click at [791, 300] on div "Search" at bounding box center [834, 307] width 182 height 29
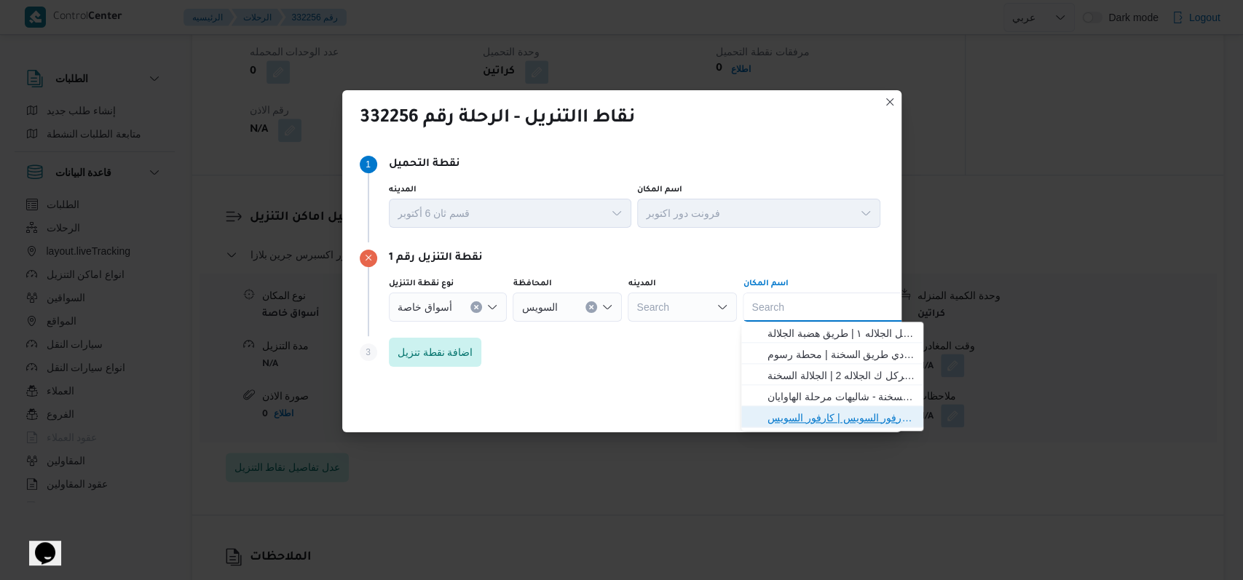
click at [843, 409] on span "كارفور السويس | كارفور السويس | null" at bounding box center [840, 417] width 147 height 17
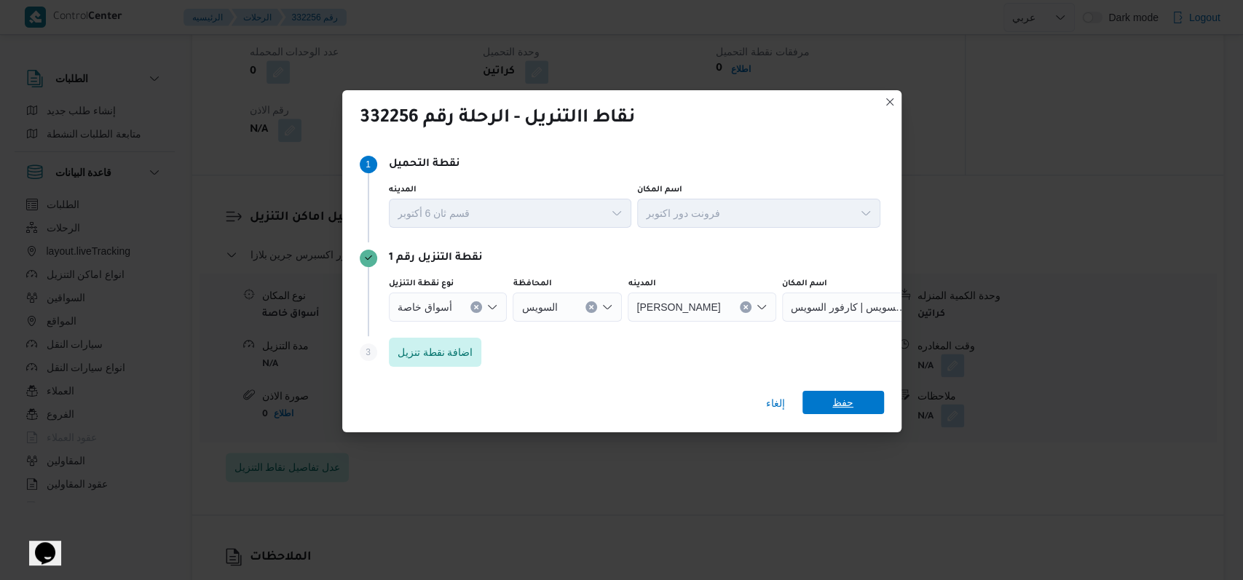
click at [858, 392] on span "حفظ" at bounding box center [843, 402] width 82 height 23
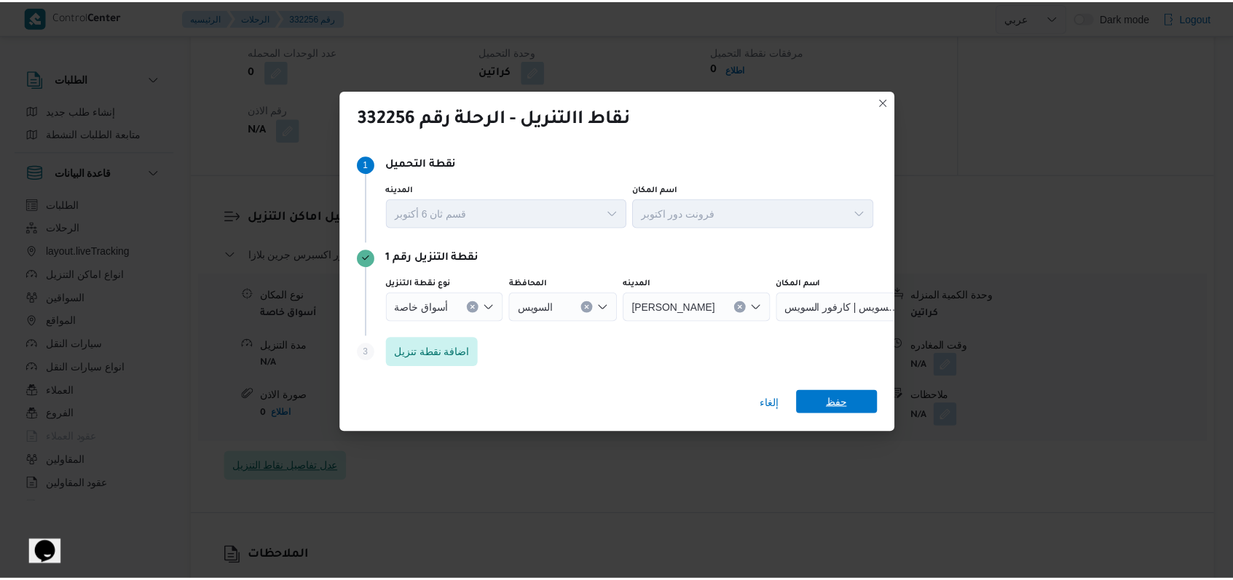
scroll to position [1067, 0]
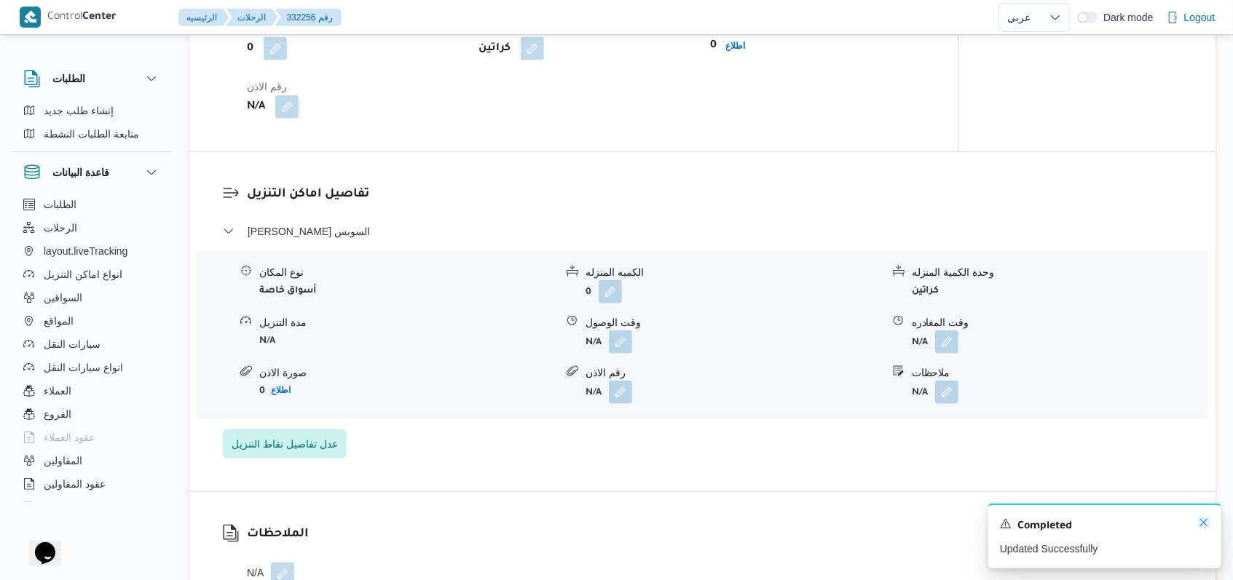
click at [1201, 521] on icon "Dismiss toast" at bounding box center [1204, 523] width 12 height 12
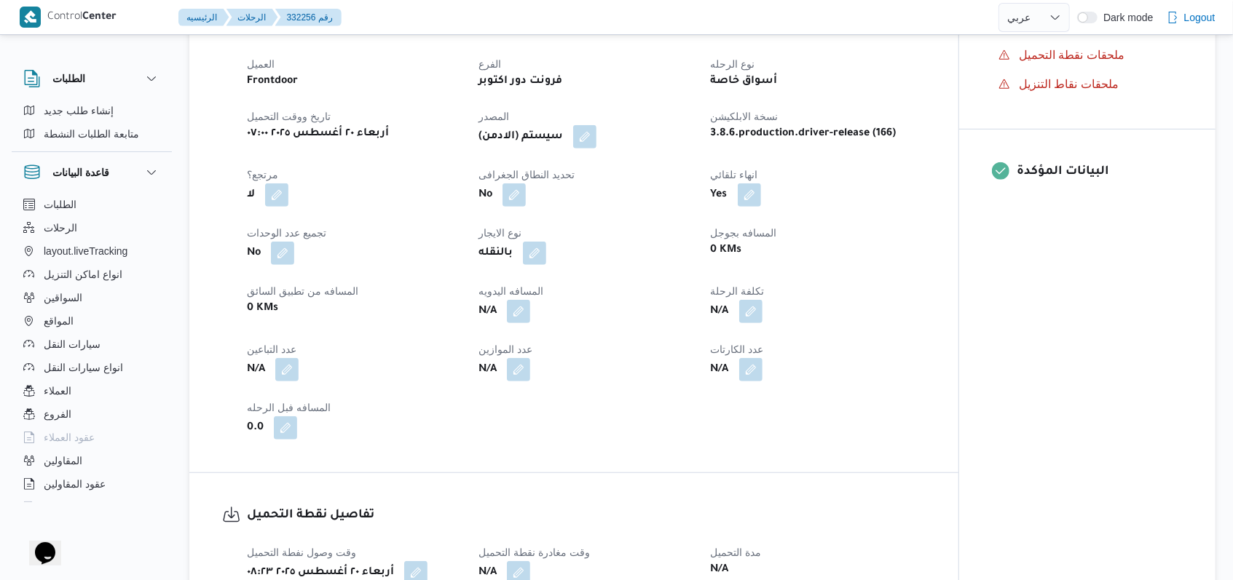
scroll to position [0, 0]
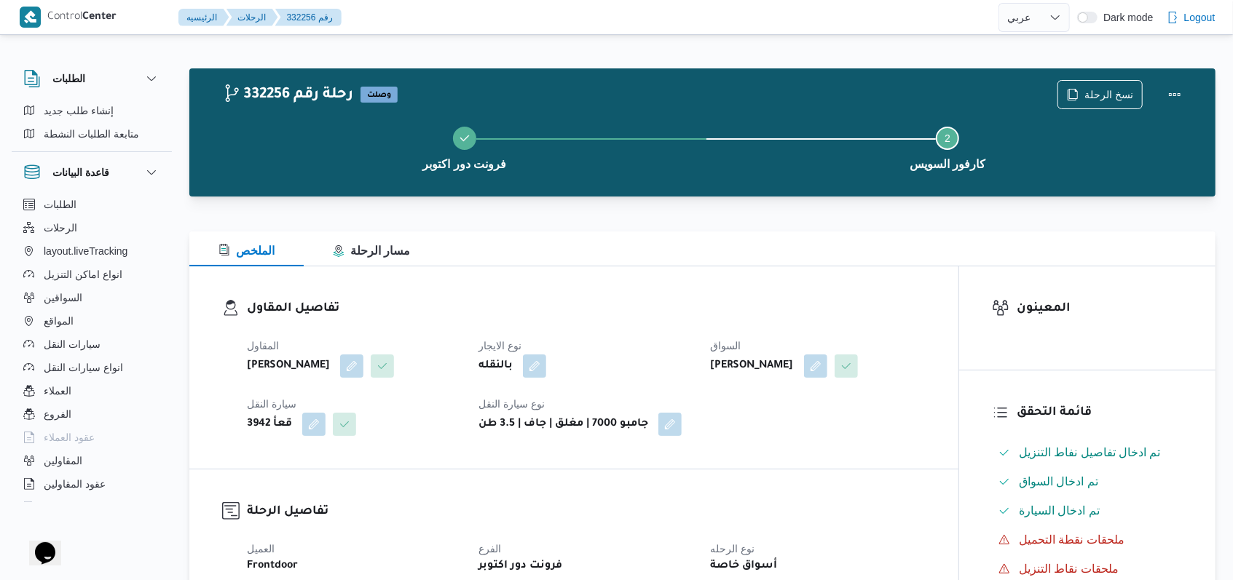
select select "ar"
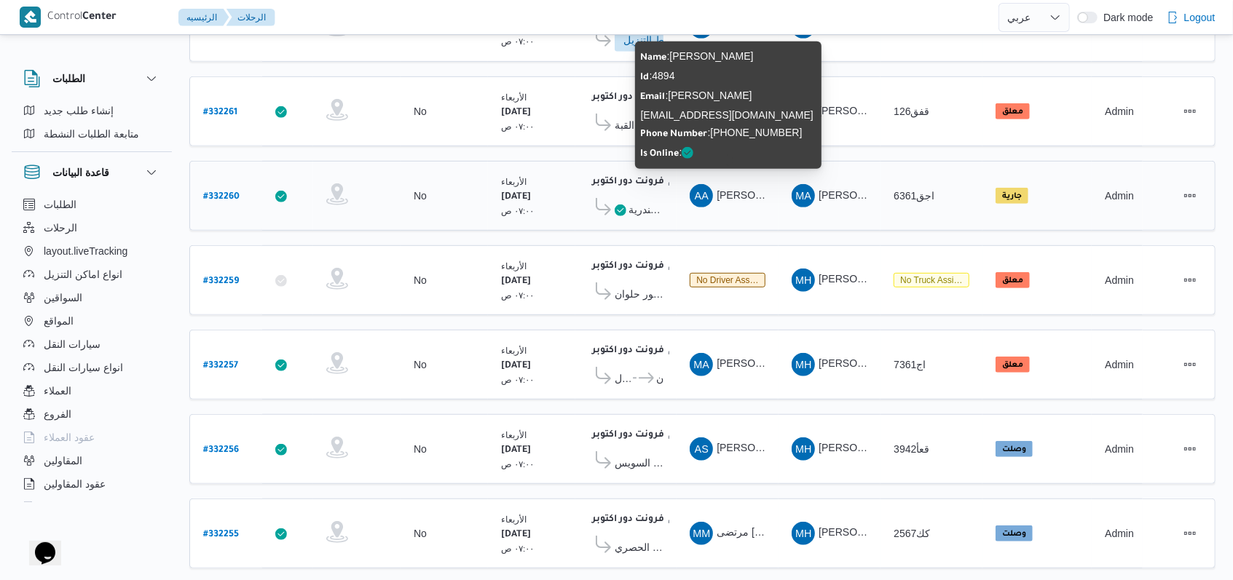
scroll to position [489, 0]
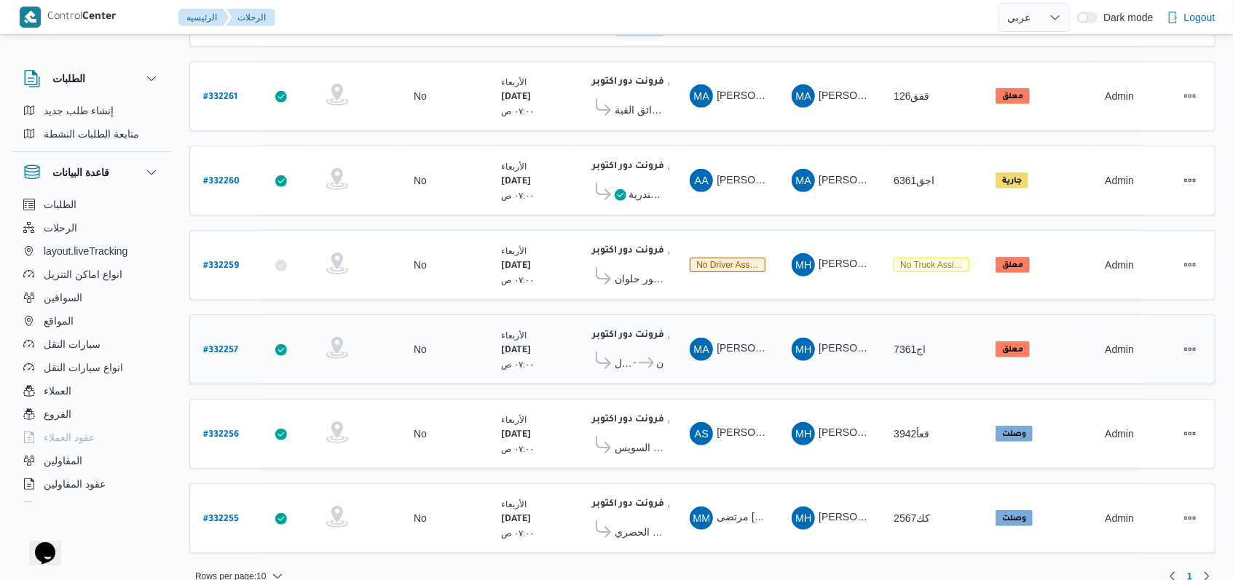
click at [221, 346] on b "# 332257" at bounding box center [220, 351] width 35 height 10
select select "ar"
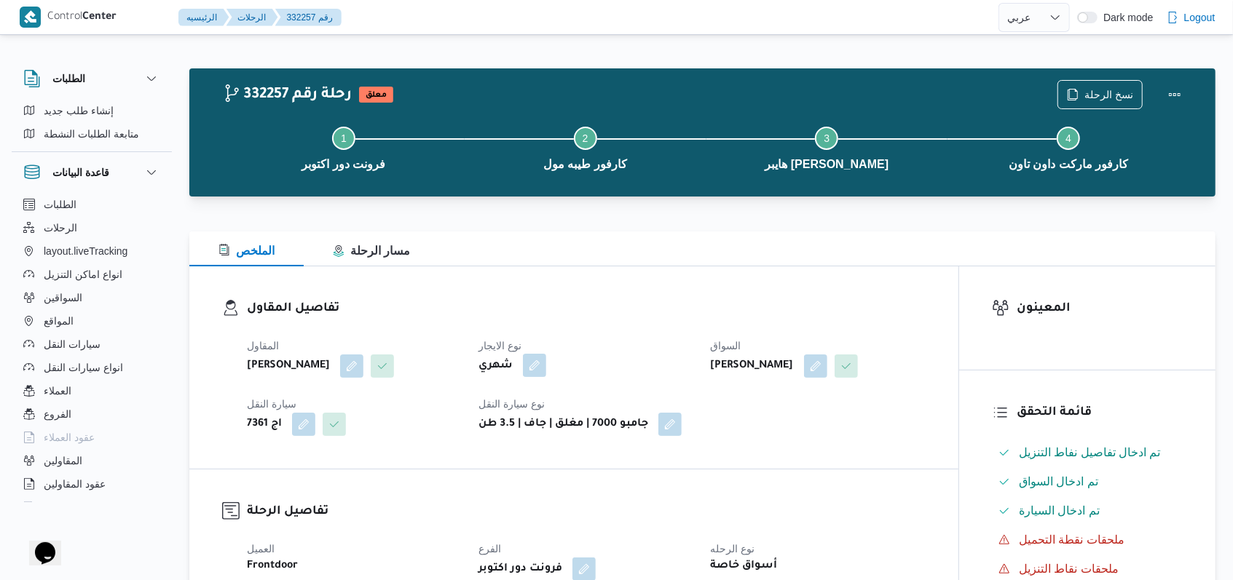
click at [539, 360] on button "button" at bounding box center [534, 365] width 23 height 23
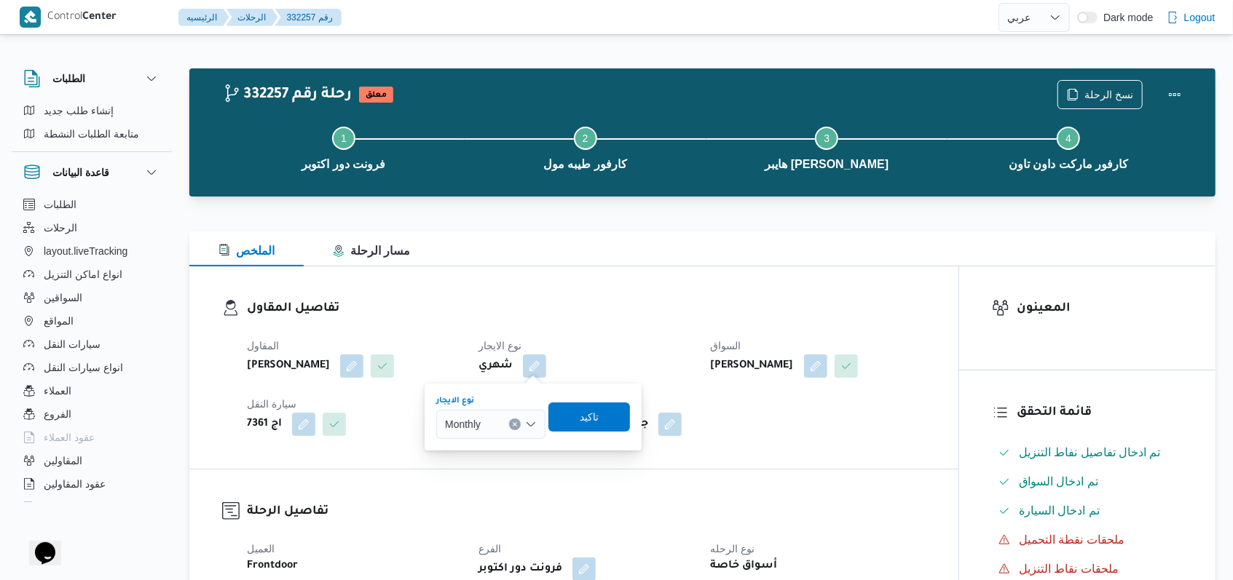
click at [509, 412] on div "Monthly" at bounding box center [490, 424] width 109 height 29
click at [487, 474] on span "On Demand" at bounding box center [499, 471] width 74 height 17
click at [569, 428] on span "تاكيد" at bounding box center [594, 416] width 82 height 29
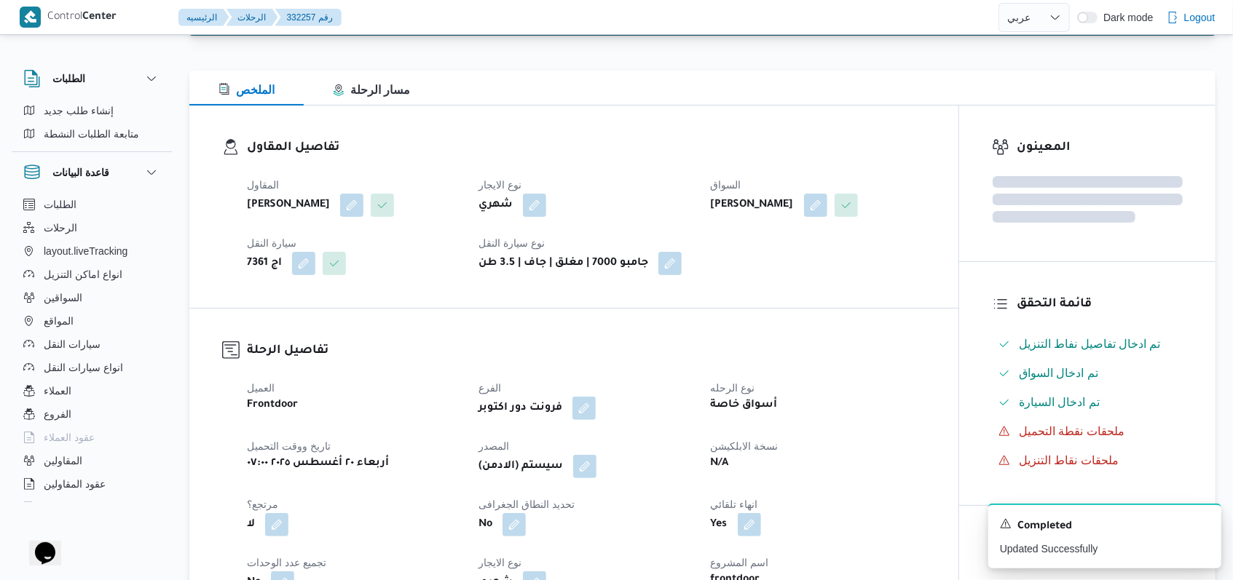
scroll to position [194, 0]
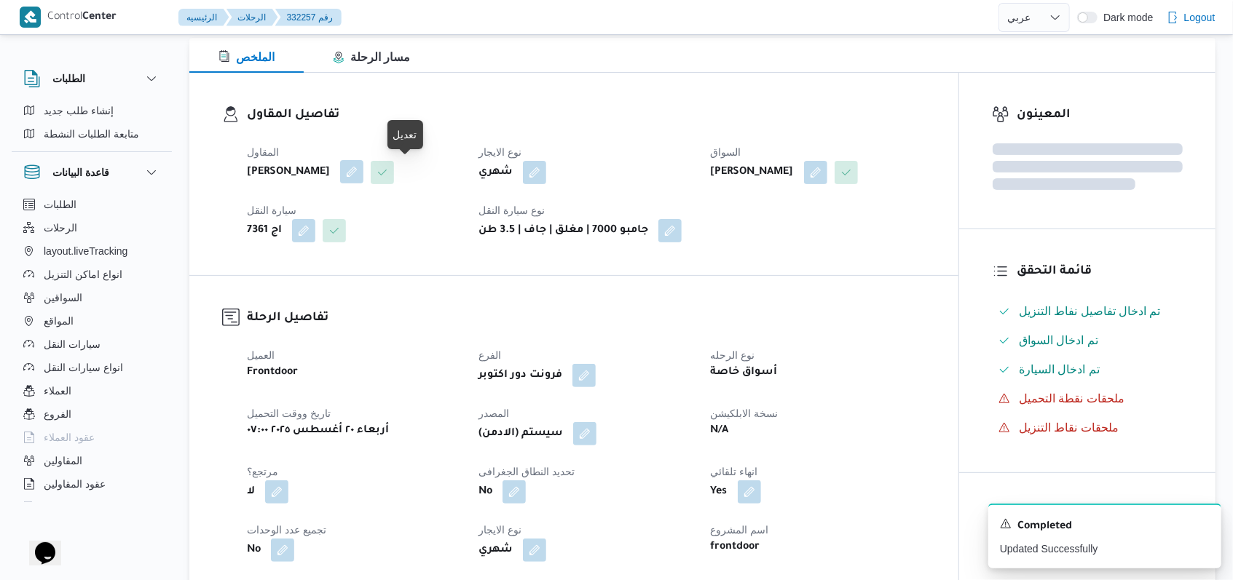
click at [363, 173] on button "button" at bounding box center [351, 171] width 23 height 23
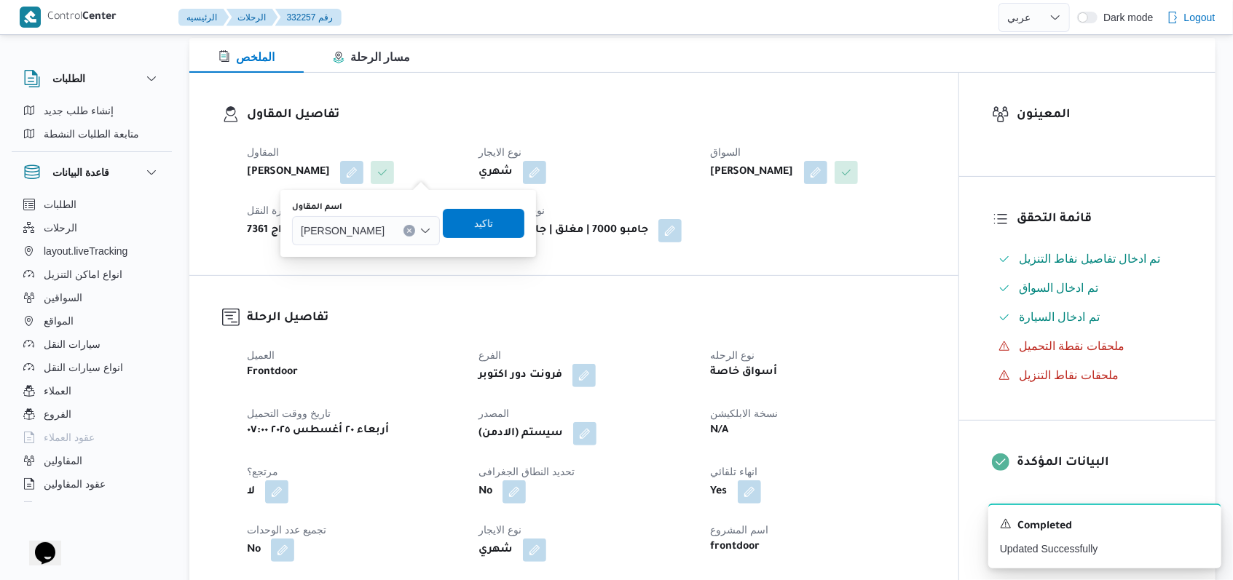
click at [384, 235] on span "محمد حسني محمد ابراهيم" at bounding box center [343, 230] width 84 height 16
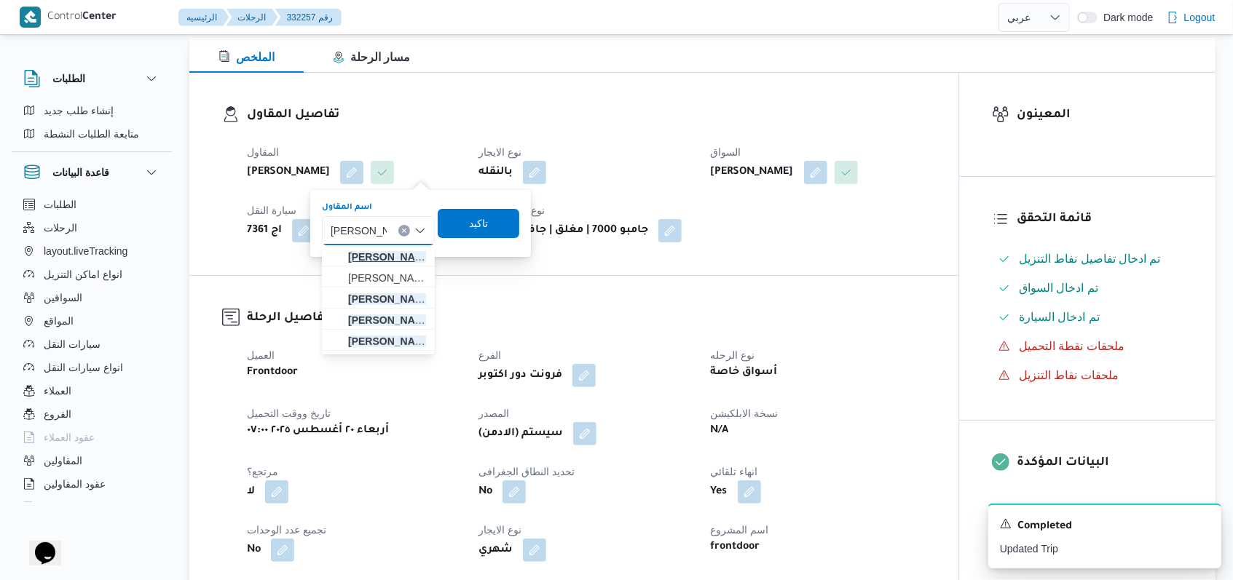
type input "محمد رمضان"
click at [411, 253] on span "محمد رمضان عبد الرحمن حسن" at bounding box center [387, 256] width 78 height 17
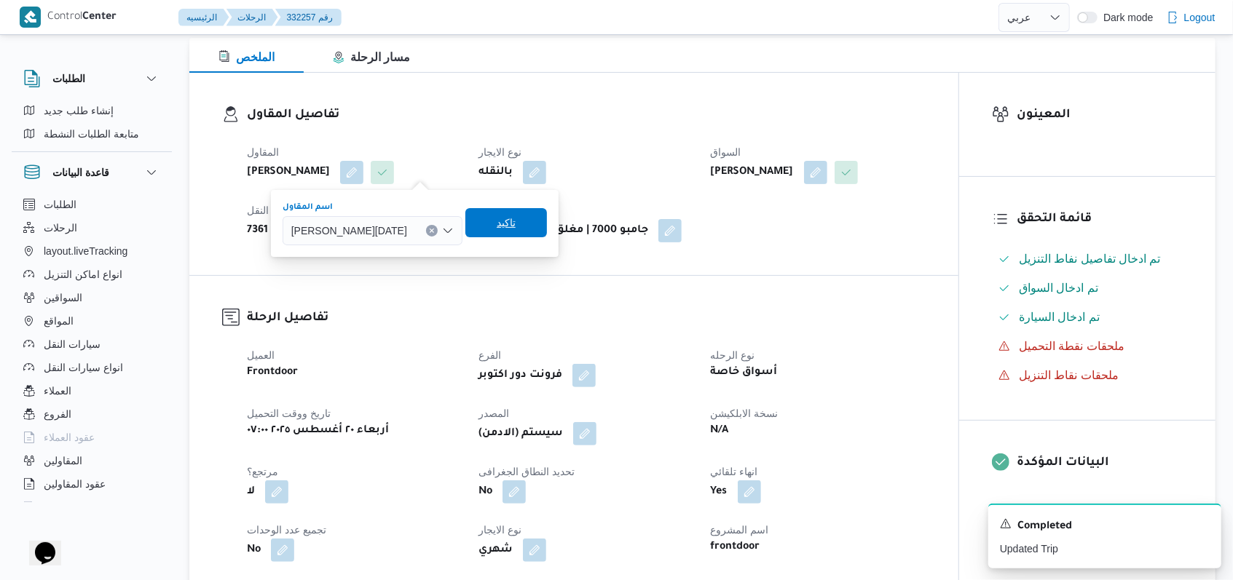
click at [484, 229] on span "تاكيد" at bounding box center [506, 222] width 82 height 29
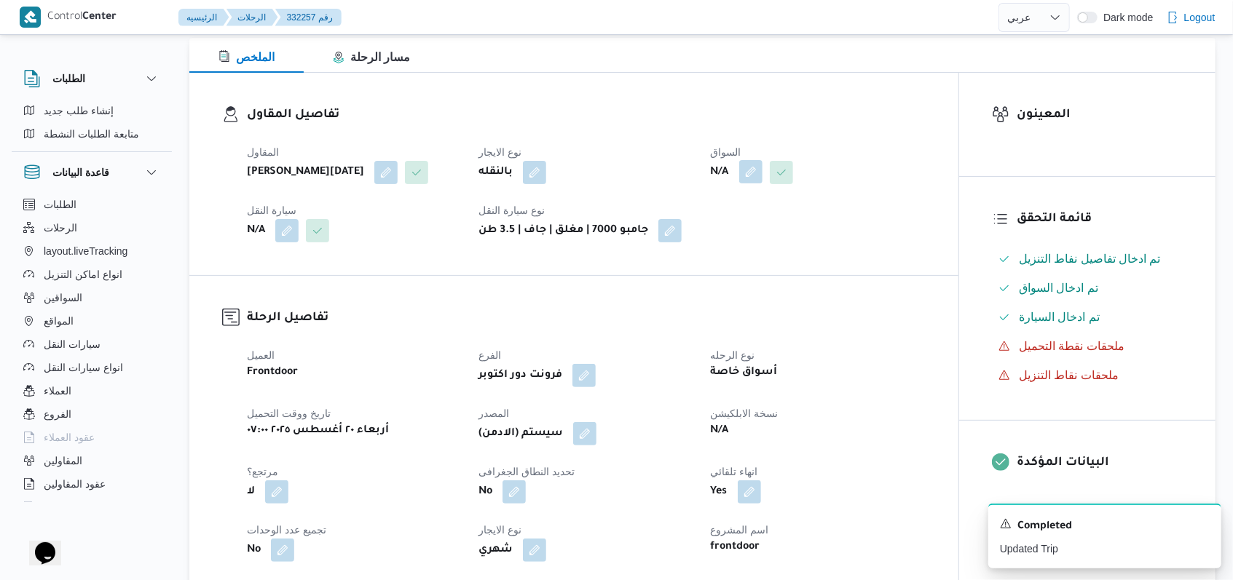
click at [750, 179] on button "button" at bounding box center [750, 171] width 23 height 23
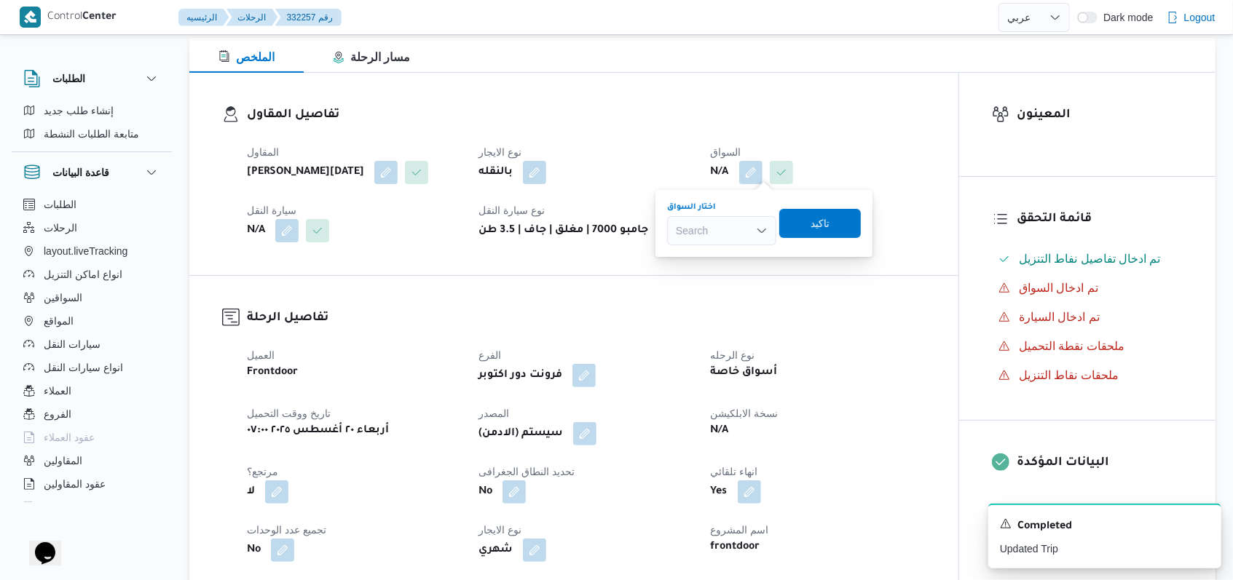
click at [726, 234] on div "Search" at bounding box center [721, 230] width 109 height 29
type input "كريم محمد مهد"
click at [734, 256] on mark "كريم محمد مهد" at bounding box center [729, 257] width 85 height 12
click at [842, 224] on span "تاكيد" at bounding box center [832, 222] width 19 height 17
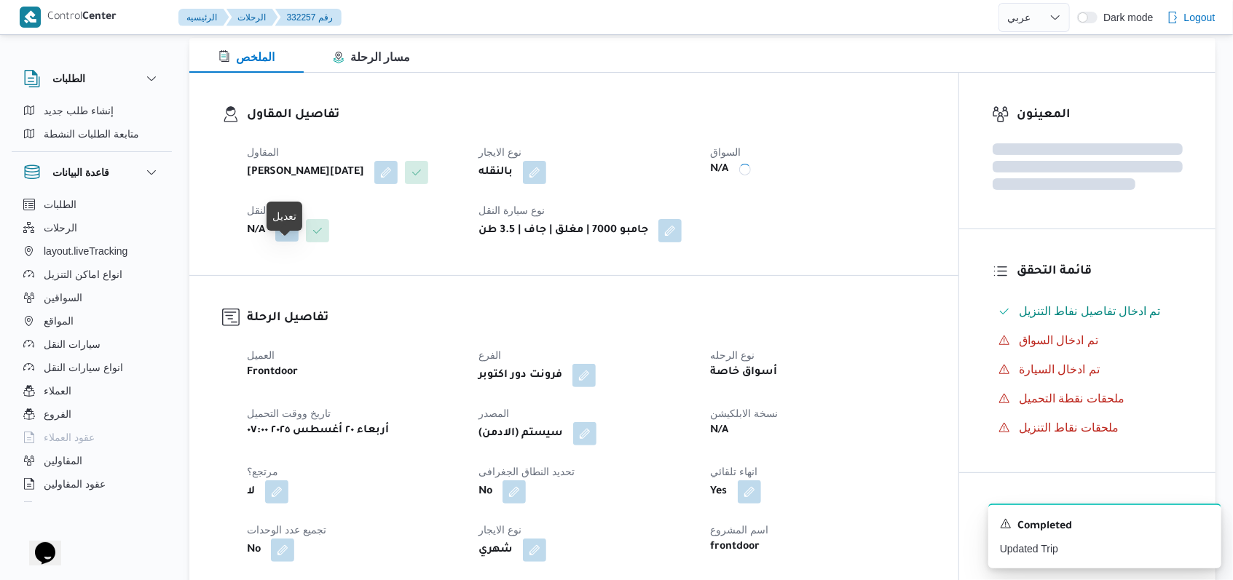
click at [289, 242] on button "button" at bounding box center [286, 229] width 23 height 23
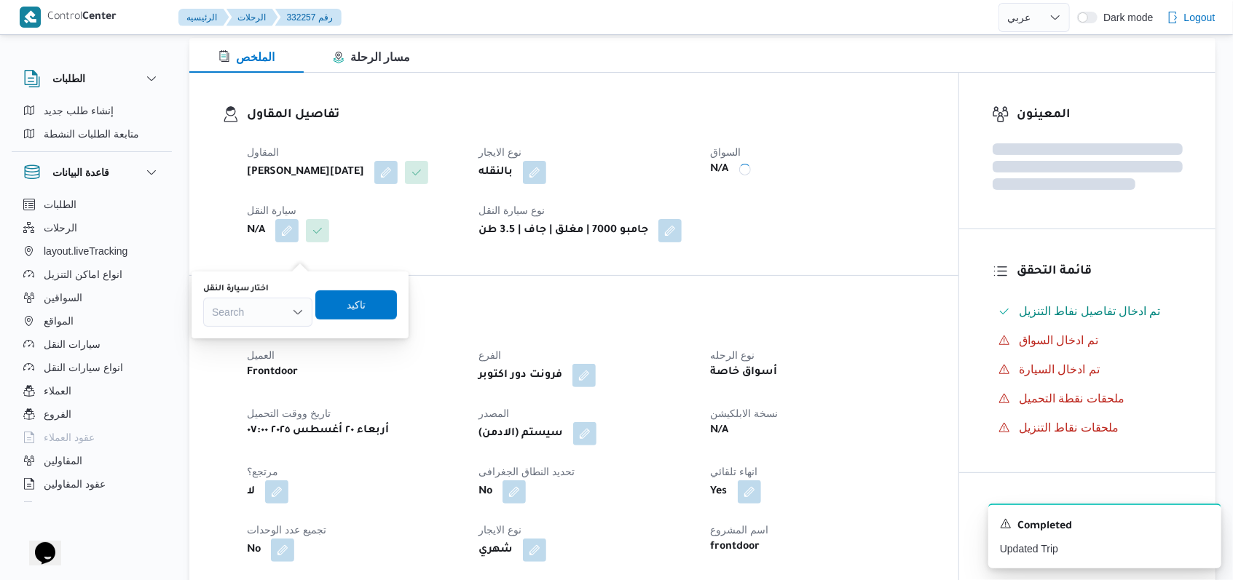
click at [265, 315] on div "Search" at bounding box center [257, 312] width 109 height 29
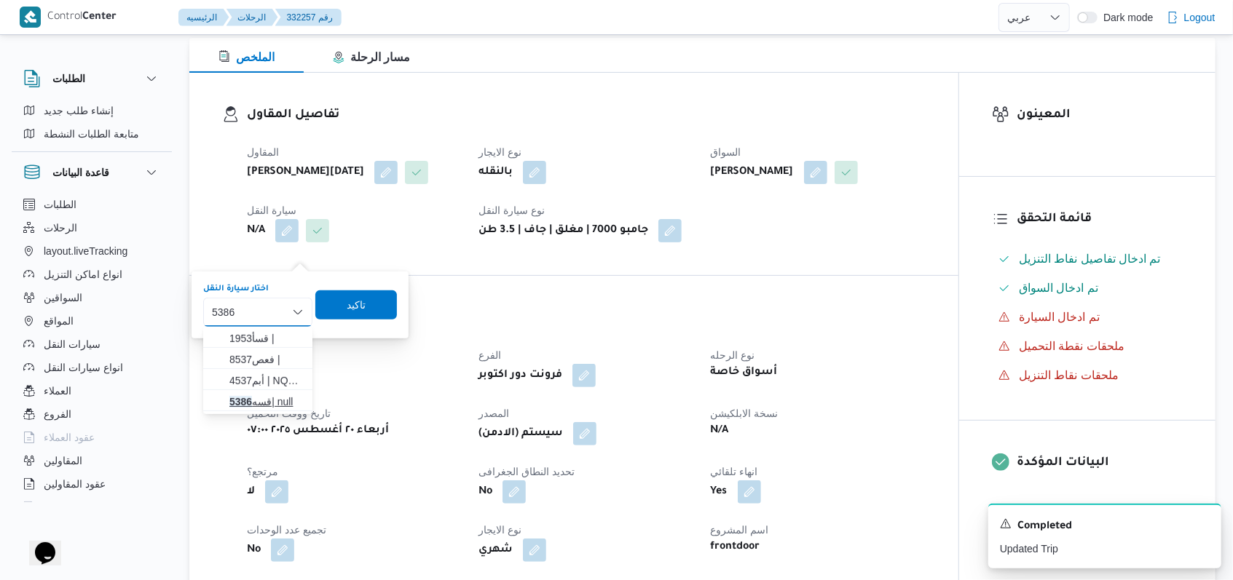
type input "5386"
click at [262, 408] on span "قسه 5386 | null" at bounding box center [266, 401] width 74 height 17
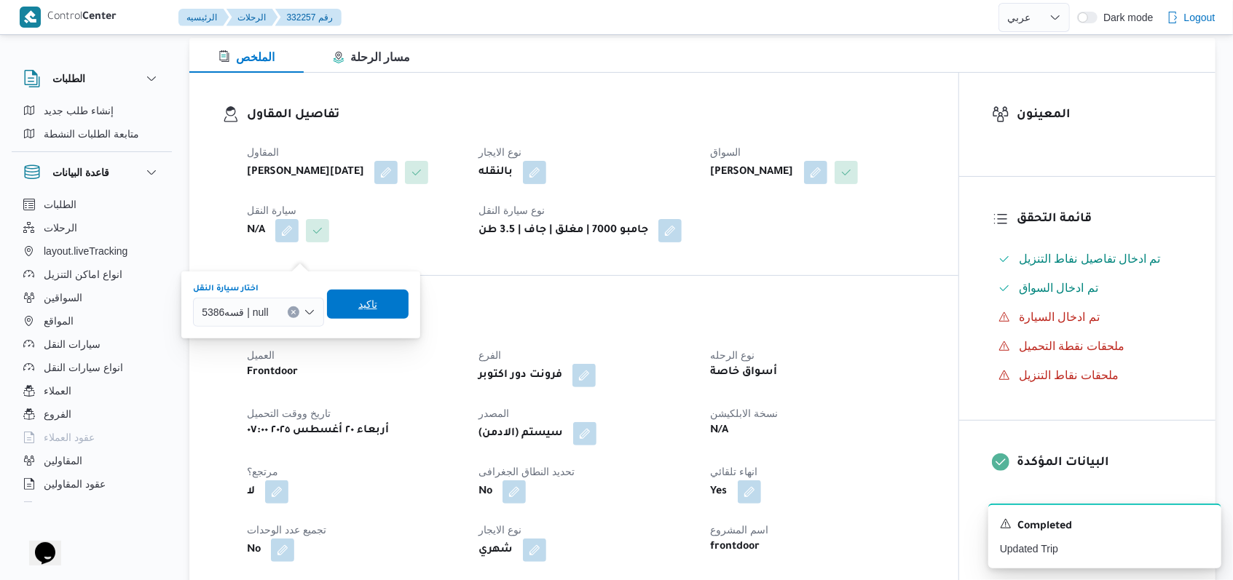
click at [376, 309] on span "تاكيد" at bounding box center [368, 304] width 82 height 29
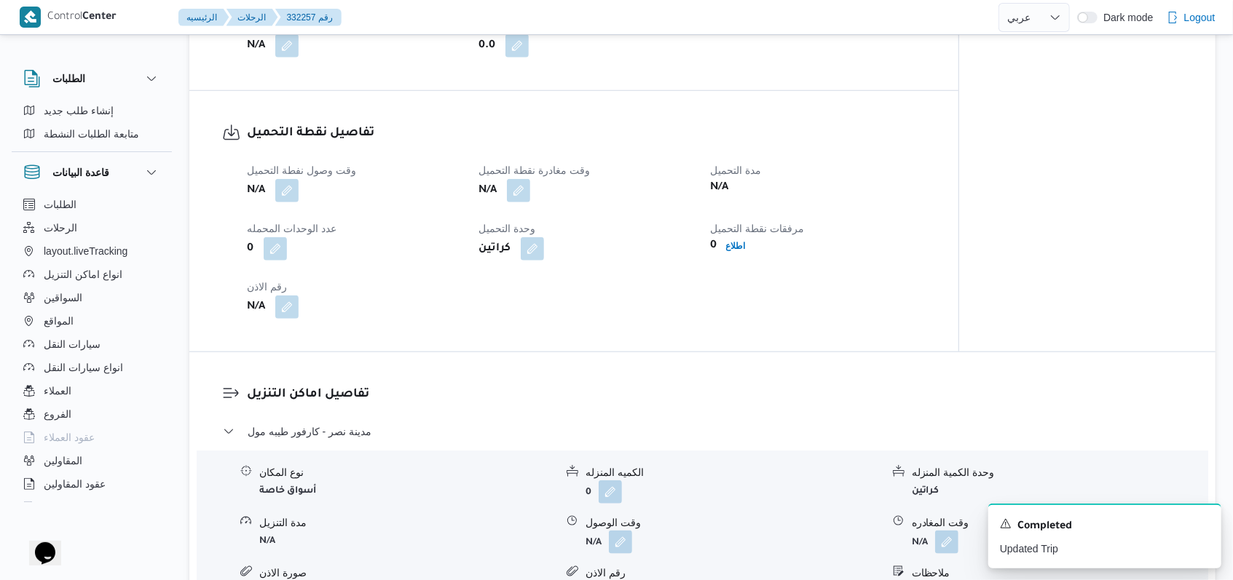
scroll to position [874, 0]
click at [280, 201] on button "button" at bounding box center [286, 189] width 23 height 23
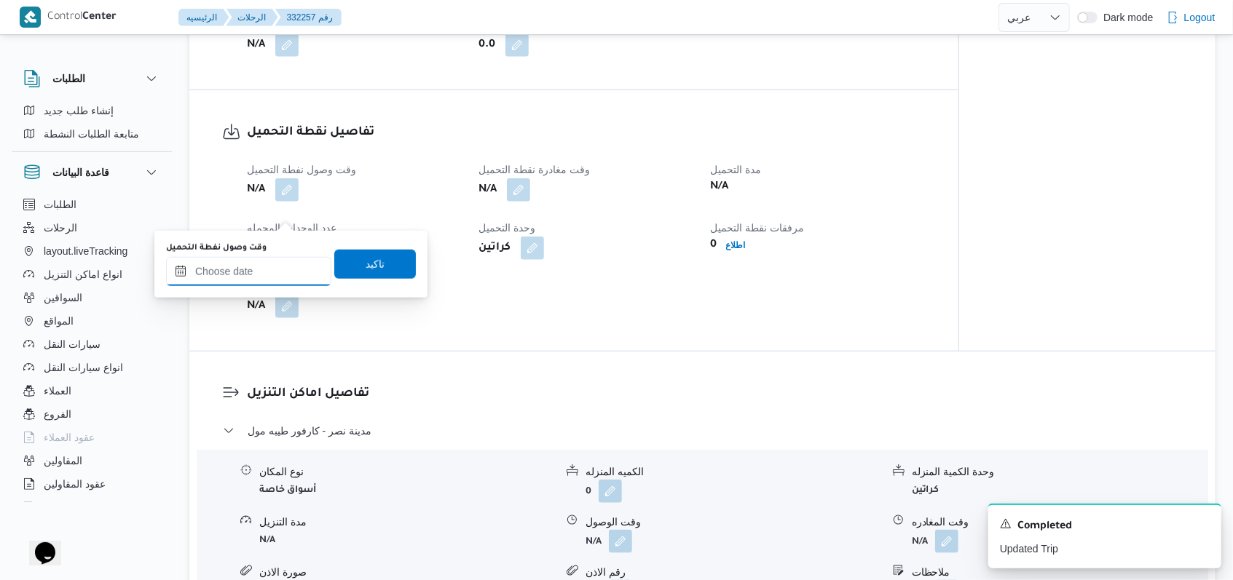
click at [268, 268] on input "وقت وصول نفطة التحميل" at bounding box center [248, 271] width 165 height 29
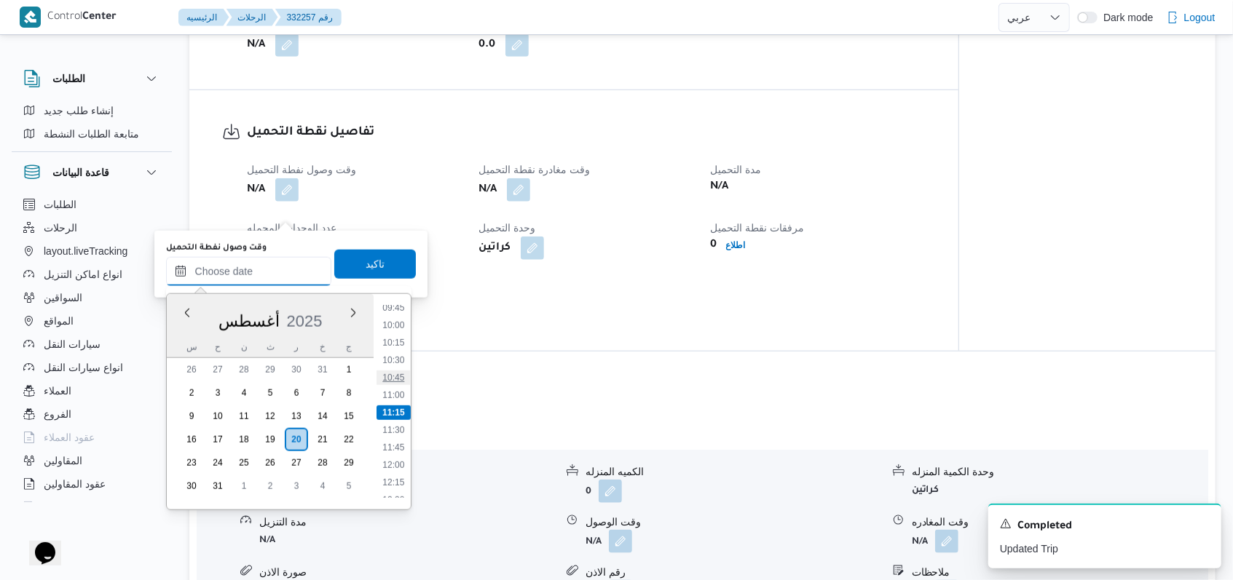
scroll to position [395, 0]
click at [392, 339] on li "06:00" at bounding box center [392, 337] width 33 height 15
type input "٢٠/٠٨/٢٠٢٥ ٠٦:٠٠"
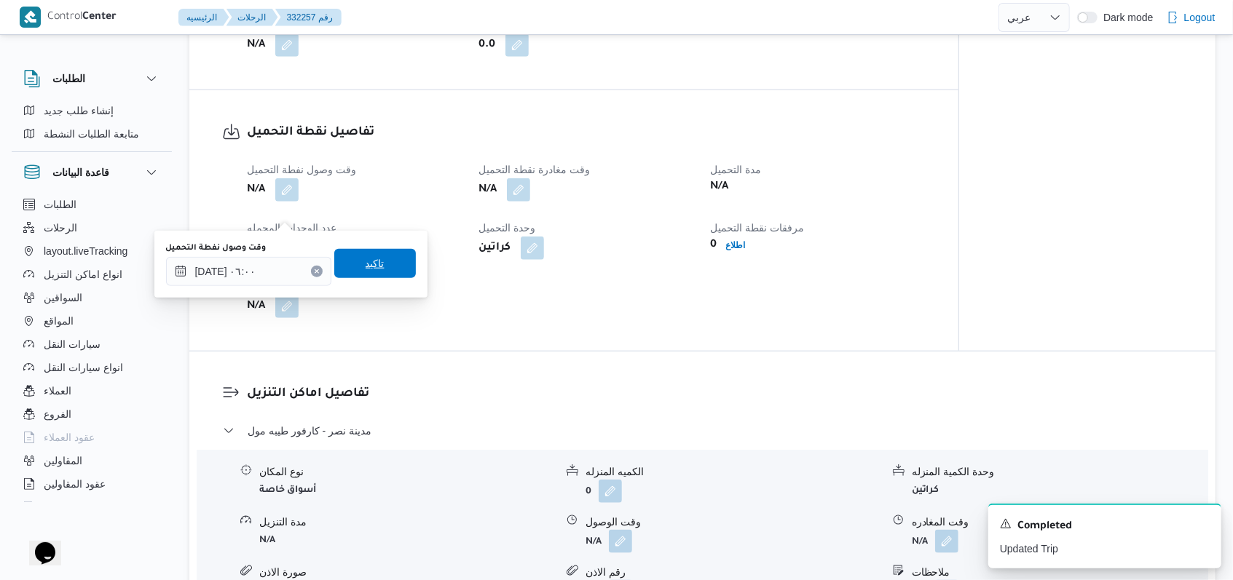
click at [368, 272] on span "تاكيد" at bounding box center [375, 263] width 19 height 17
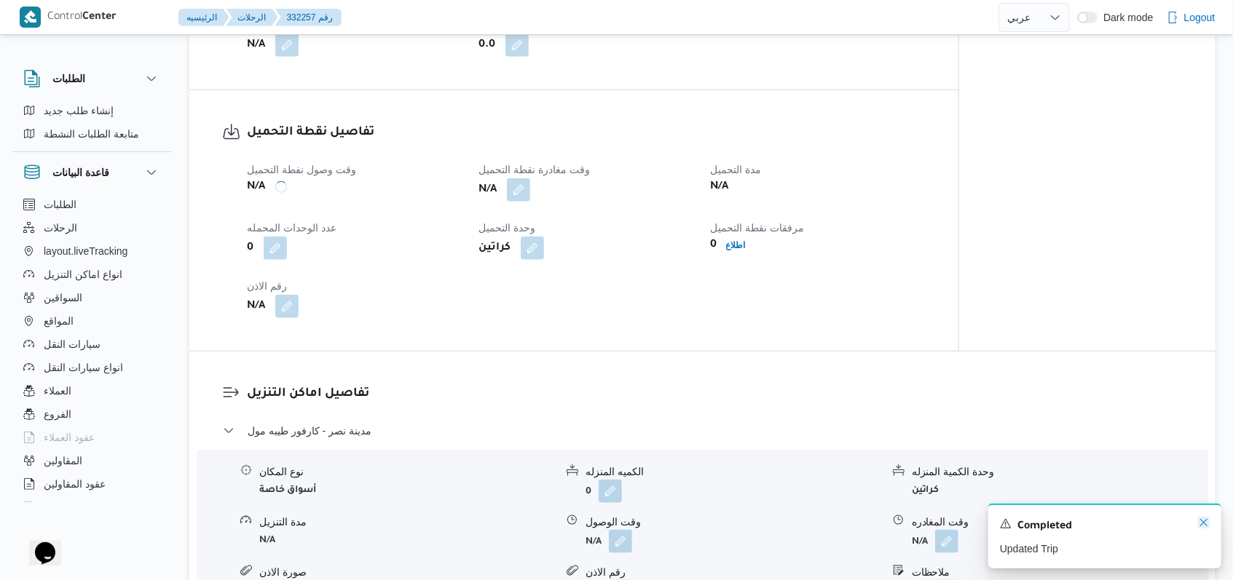
click at [1204, 524] on icon "Dismiss toast" at bounding box center [1204, 523] width 12 height 12
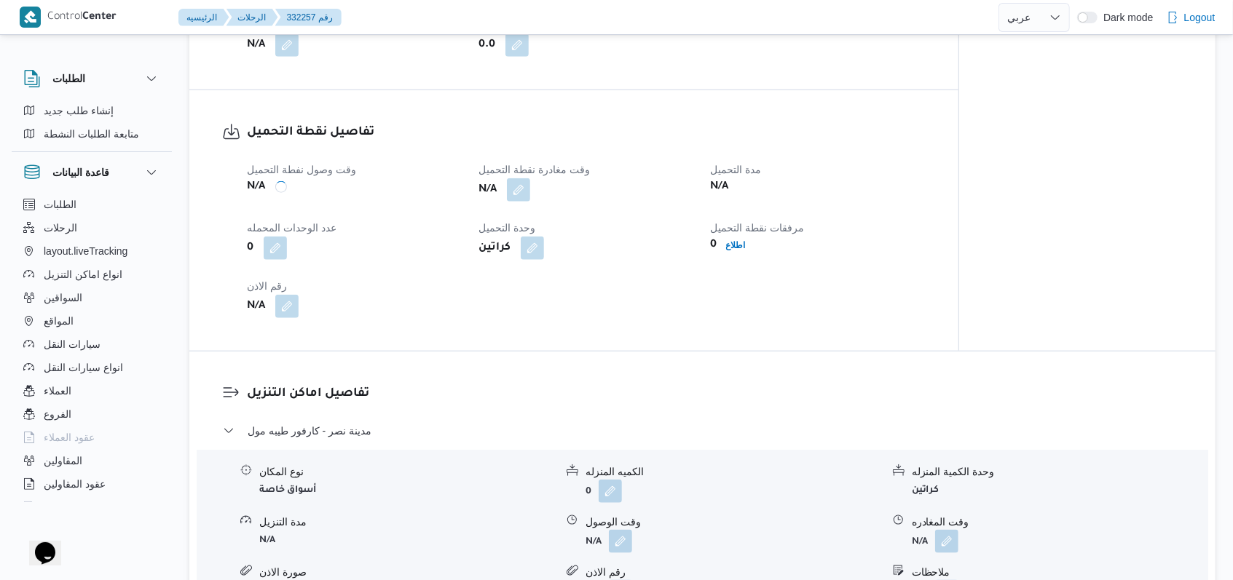
click at [701, 430] on dl "تفاصيل اماكن التنزيل مدينة نصر - كارفور طيبه مول نوع المكان أسواق خاصة الكميه ا…" at bounding box center [715, 559] width 936 height 351
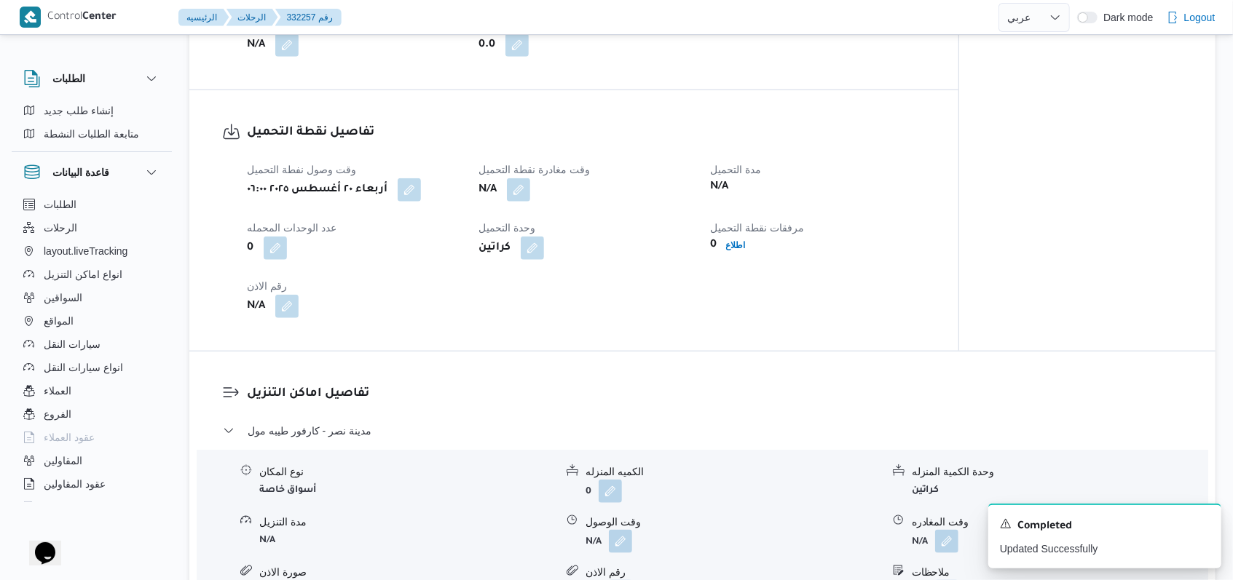
select select "ar"
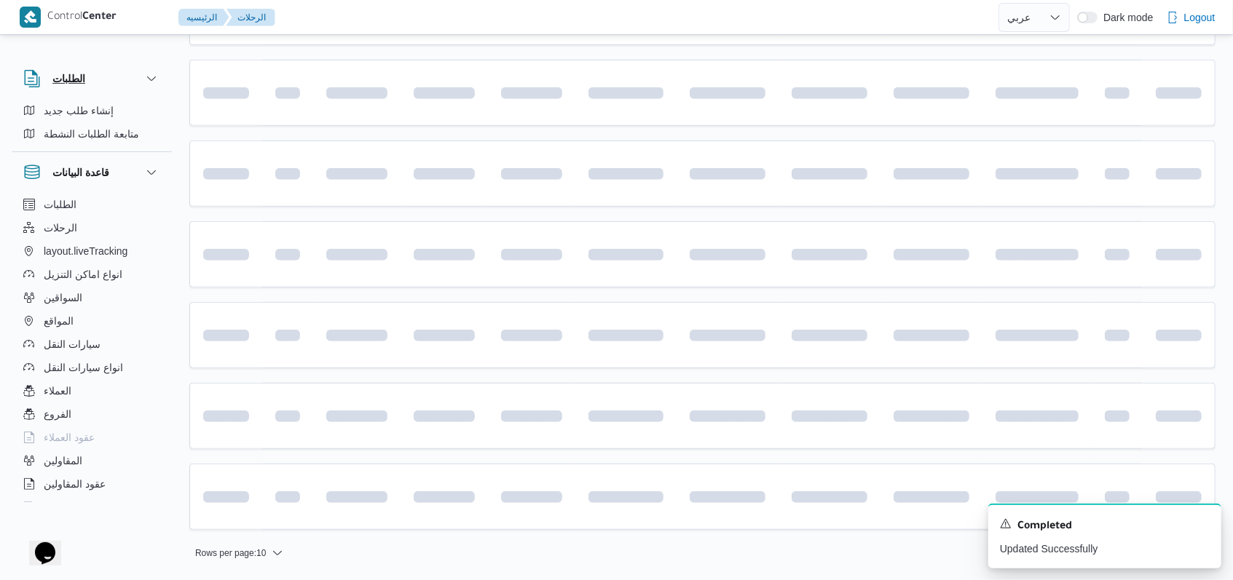
scroll to position [407, 0]
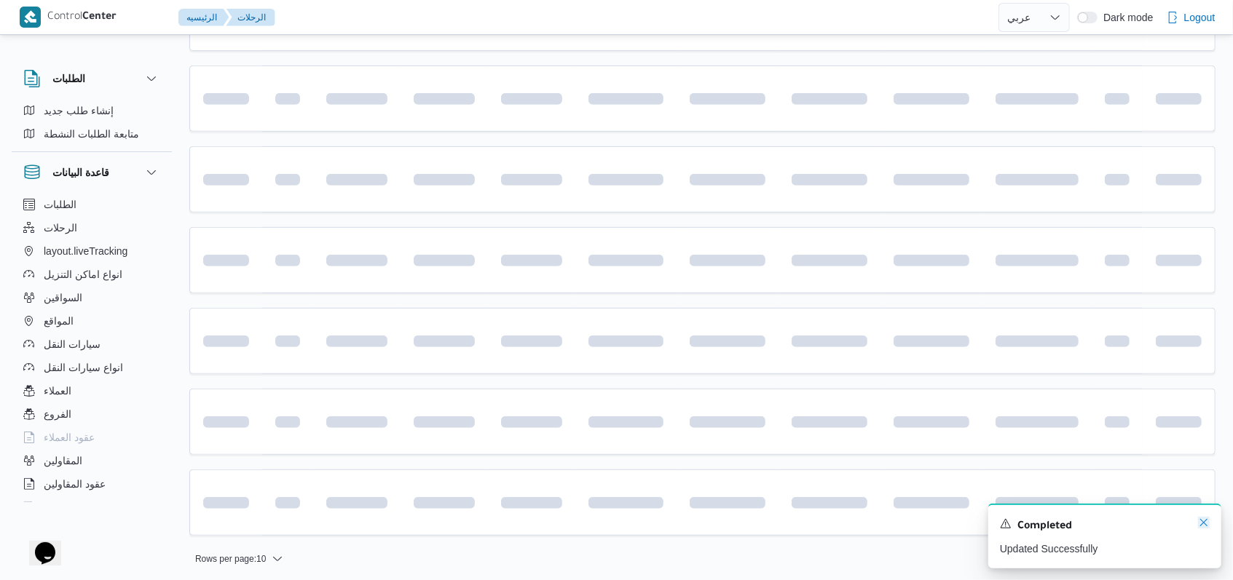
click at [1204, 529] on icon "Dismiss toast" at bounding box center [1204, 523] width 12 height 12
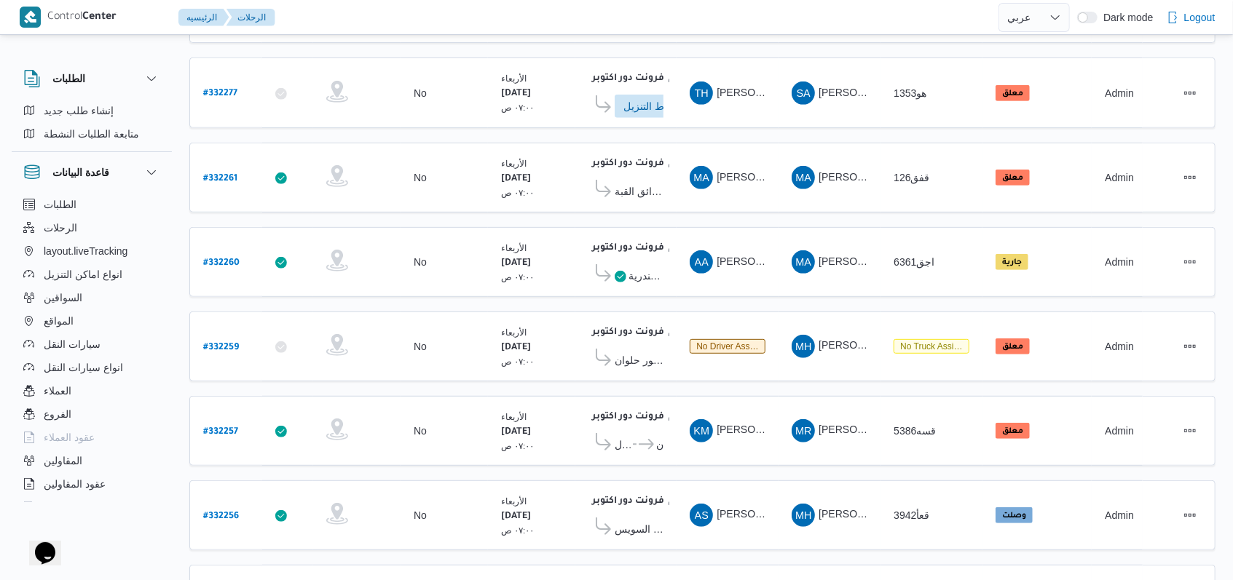
scroll to position [474, 0]
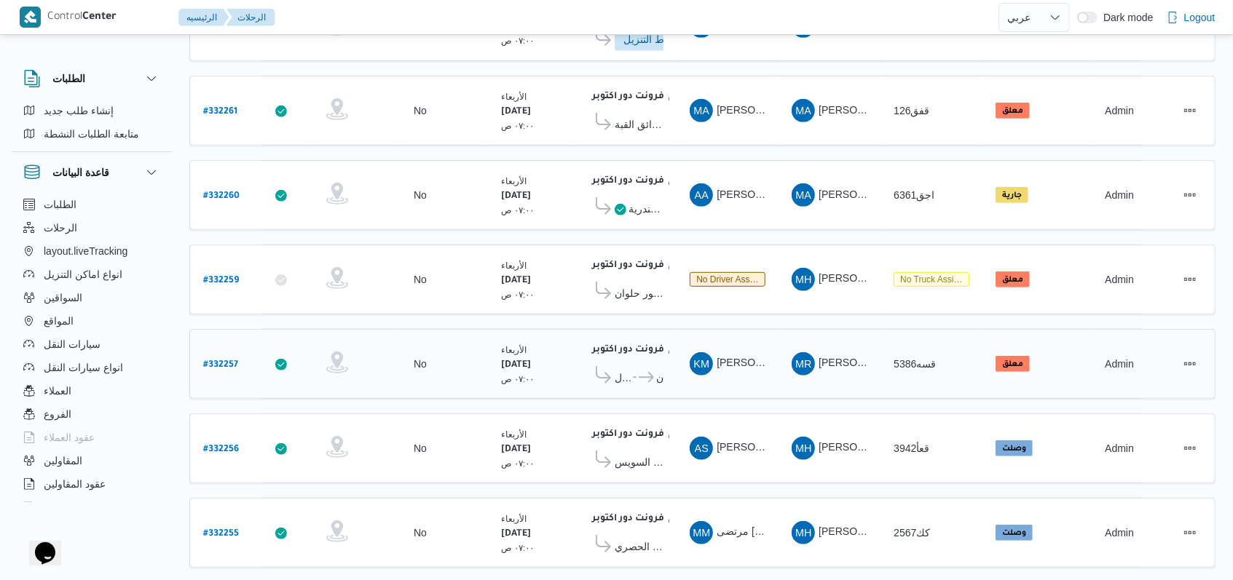
click at [217, 360] on b "# 332257" at bounding box center [220, 365] width 35 height 10
select select "ar"
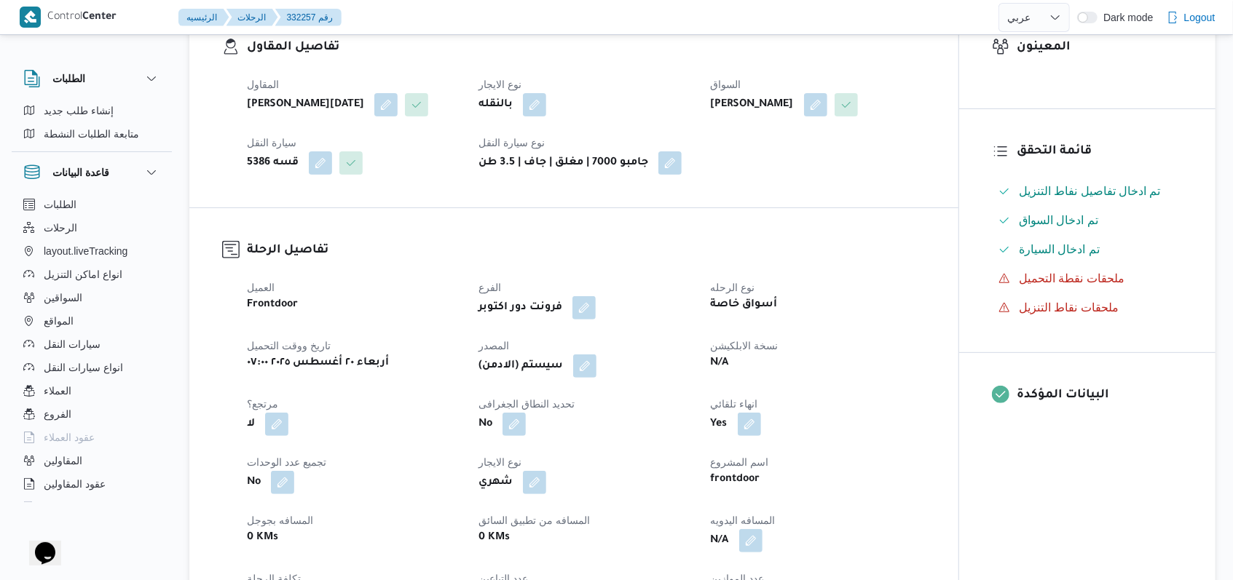
scroll to position [291, 0]
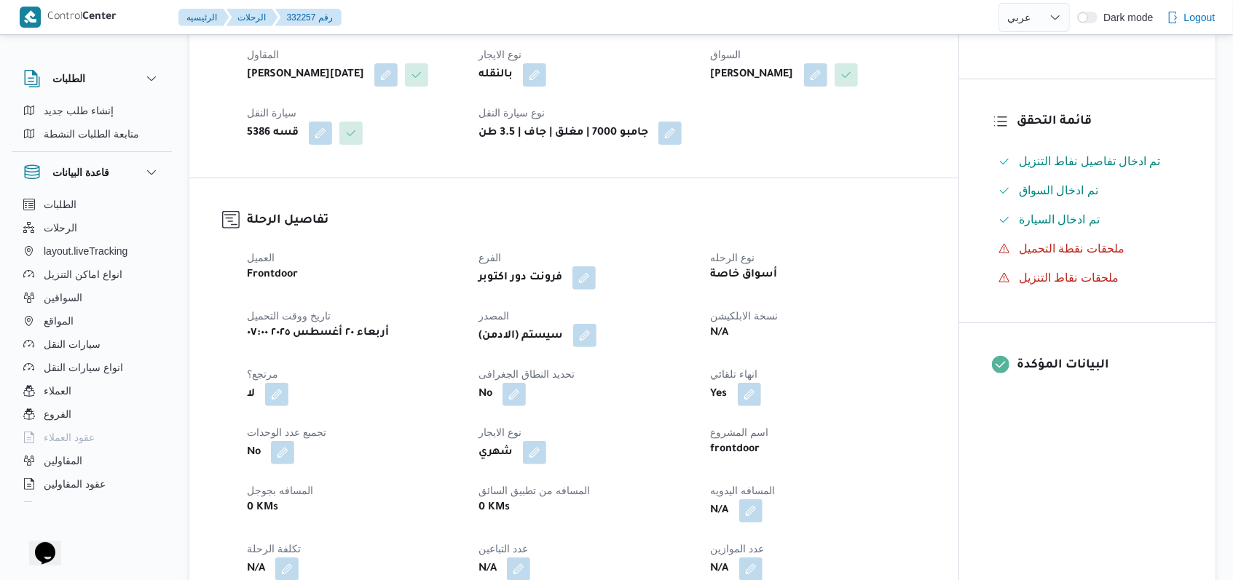
click at [587, 348] on span at bounding box center [581, 336] width 31 height 23
click at [591, 373] on div "العميل Frontdoor الفرع فرونت دور اكتوبر نوع الرحله أسواق خاصة تاريخ ووقت التحمي…" at bounding box center [586, 444] width 696 height 408
click at [594, 347] on button "button" at bounding box center [584, 335] width 23 height 23
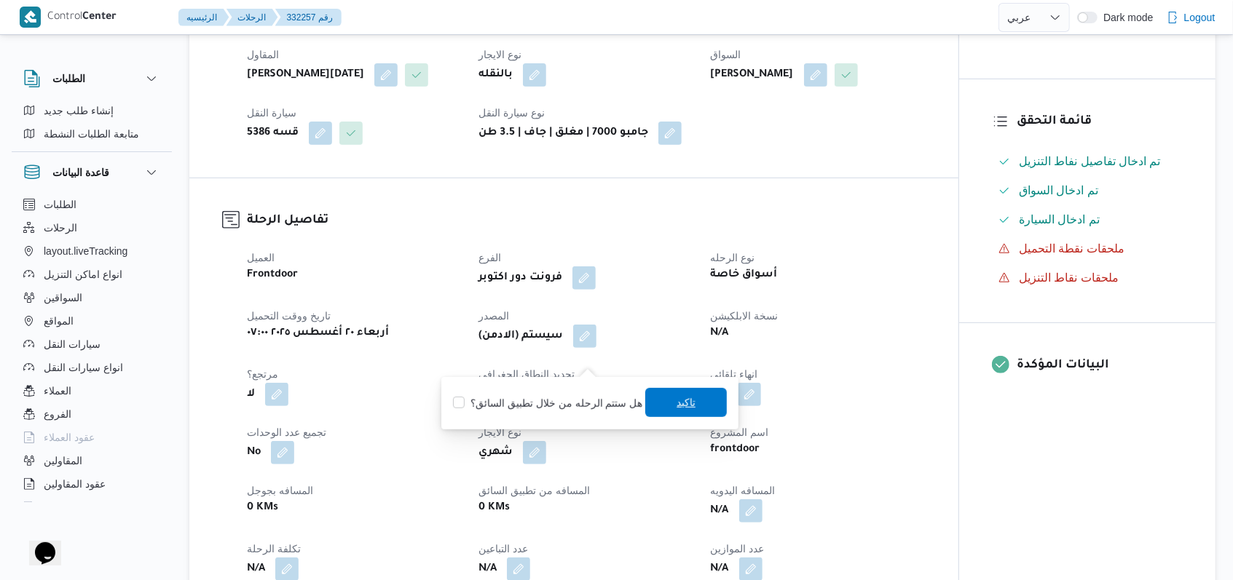
click at [660, 411] on span "تاكيد" at bounding box center [686, 402] width 82 height 29
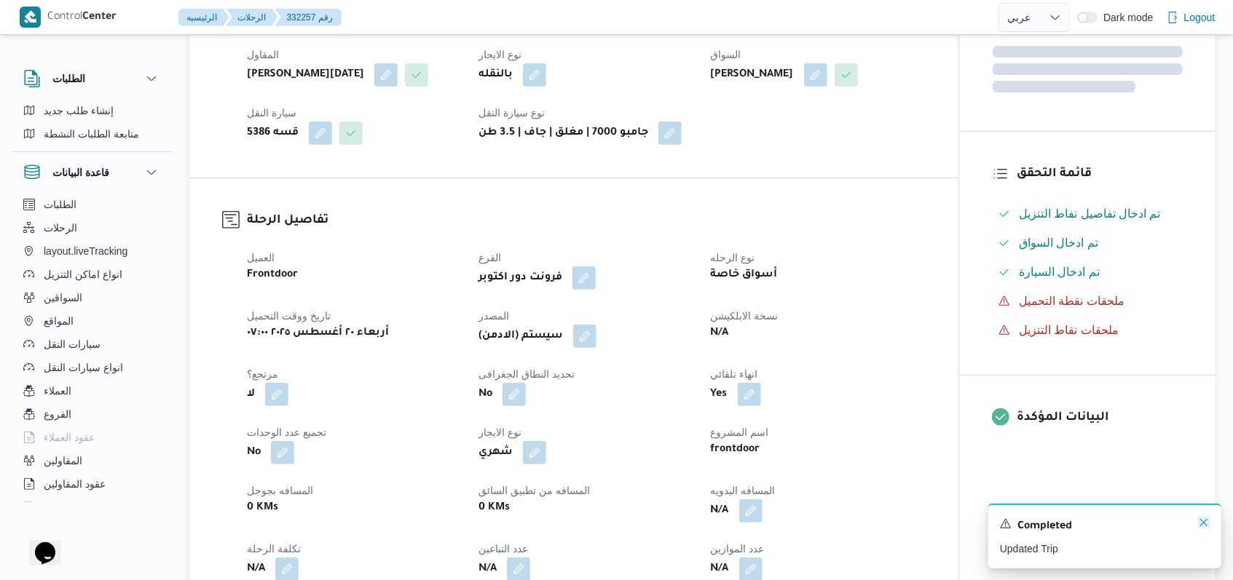
click at [1201, 525] on icon "Dismiss toast" at bounding box center [1204, 523] width 12 height 12
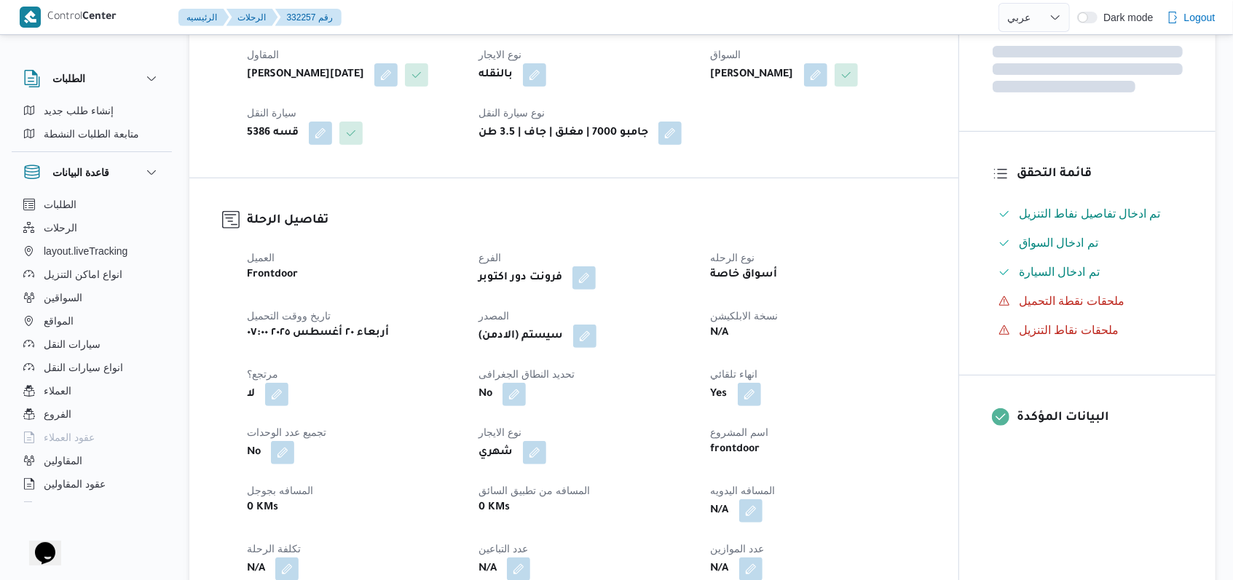
click at [666, 408] on div "No" at bounding box center [585, 395] width 217 height 26
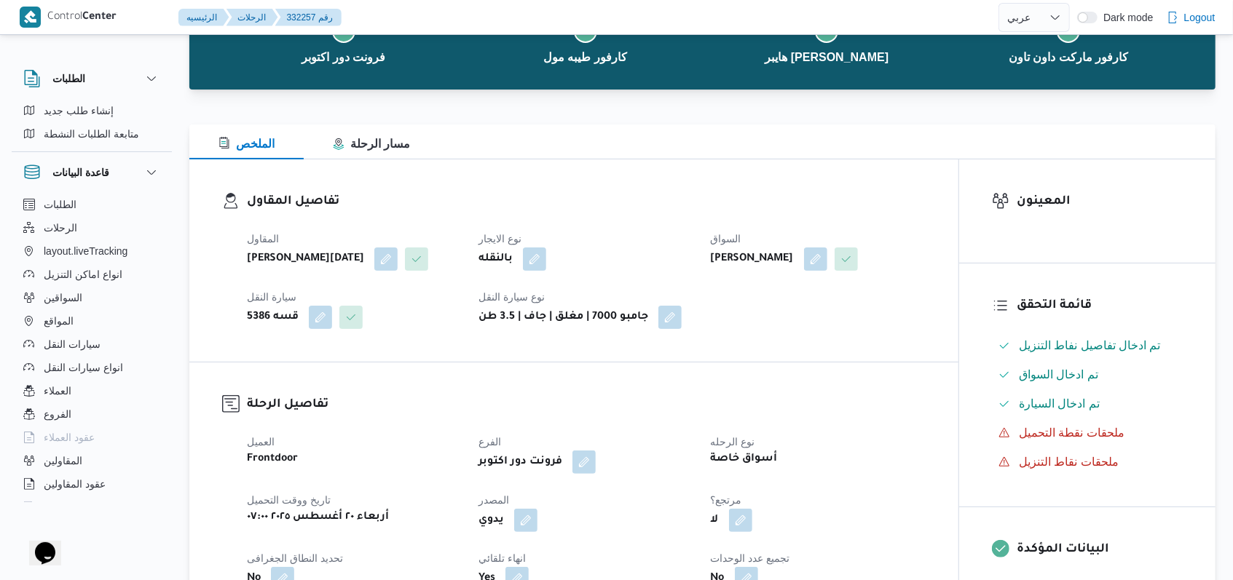
scroll to position [0, 0]
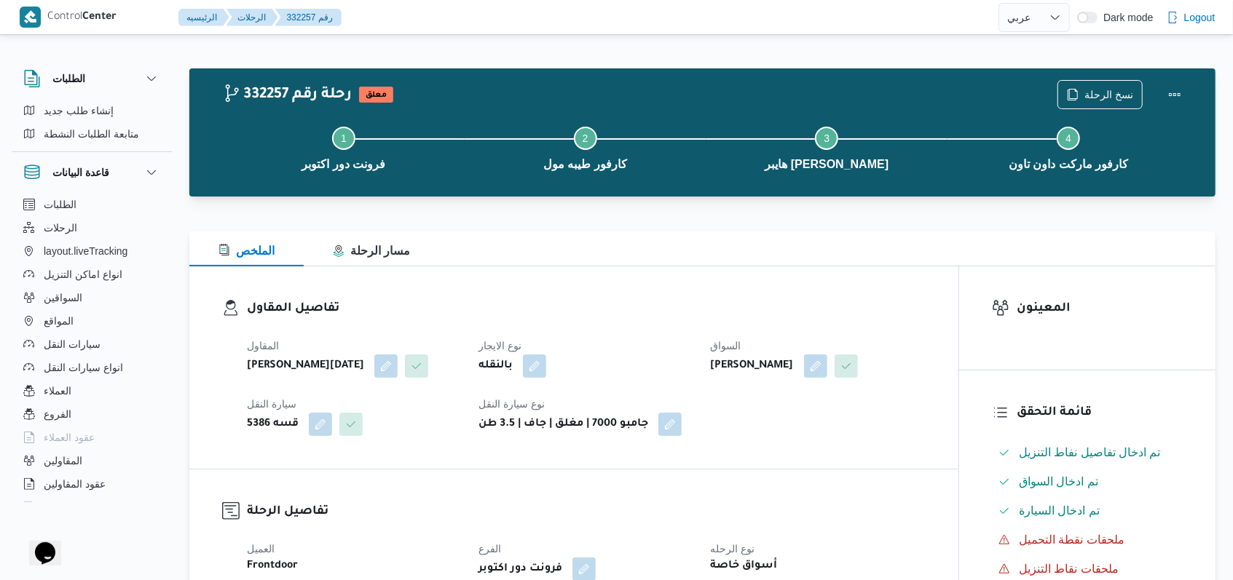
select select "ar"
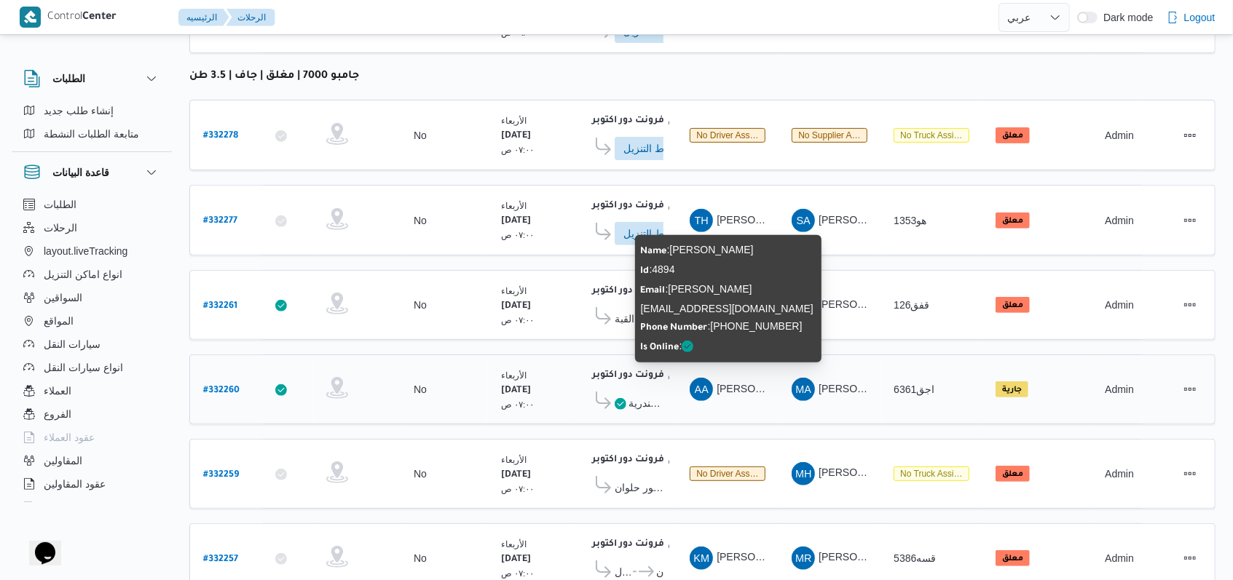
scroll to position [377, 0]
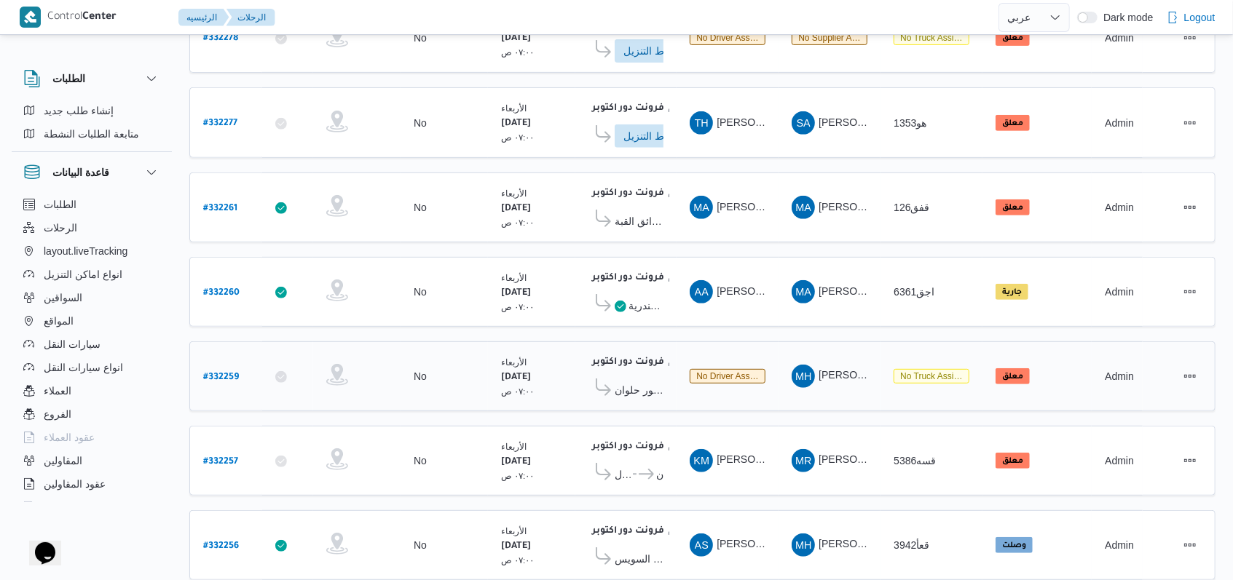
click at [216, 373] on b "# 332259" at bounding box center [221, 378] width 36 height 10
select select "ar"
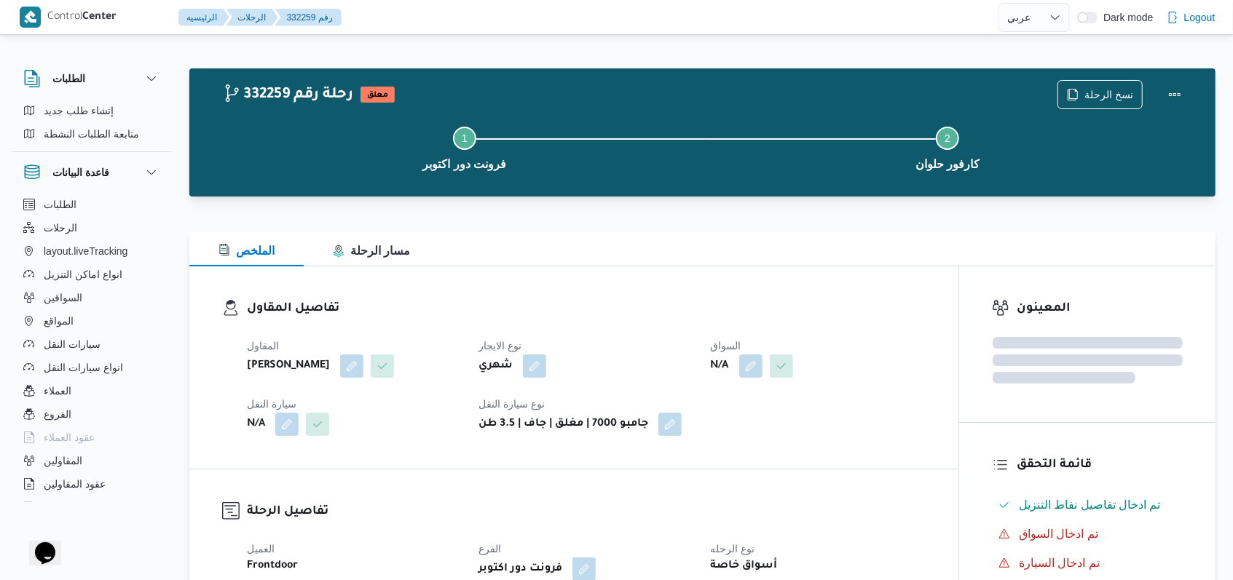
scroll to position [97, 0]
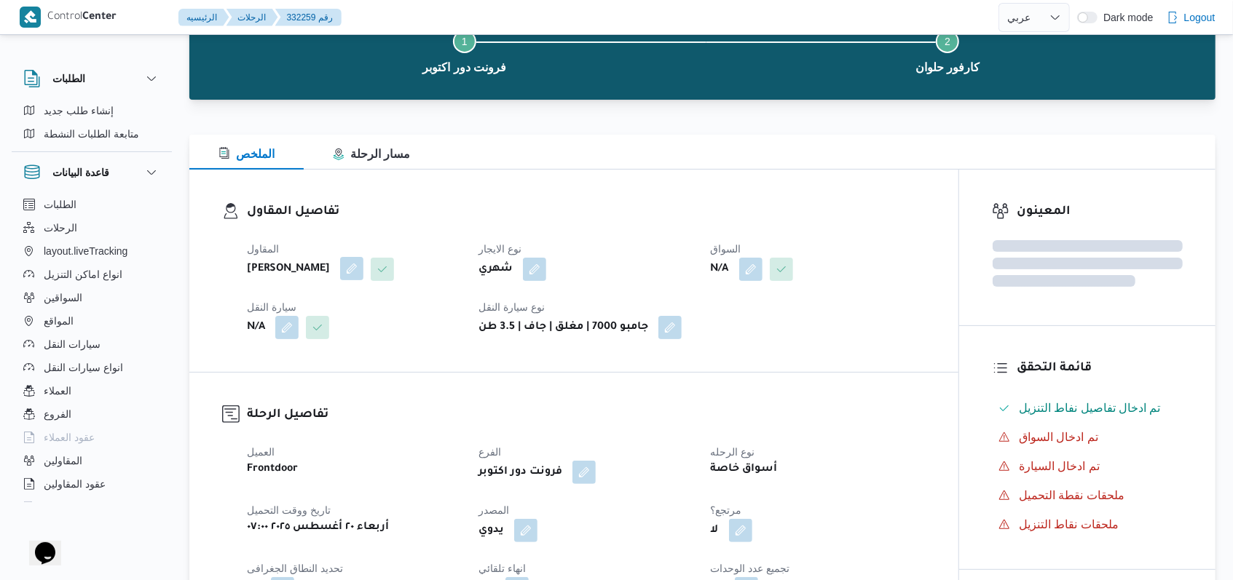
click at [363, 274] on button "button" at bounding box center [351, 268] width 23 height 23
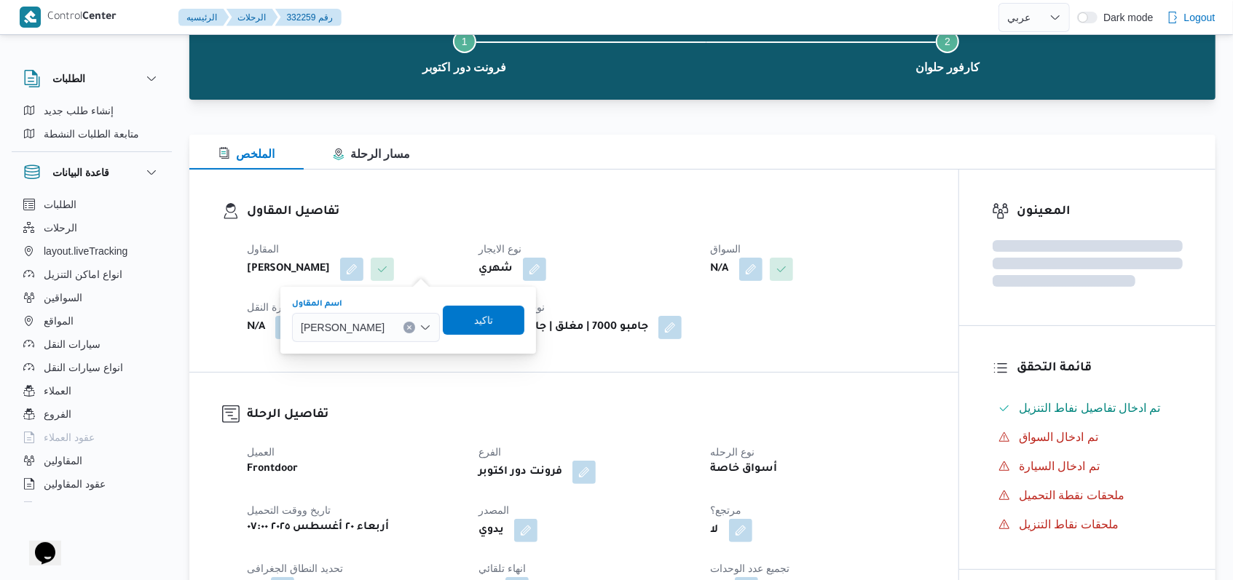
click at [384, 325] on span "محمد حسني محمد ابراهيم" at bounding box center [343, 327] width 84 height 16
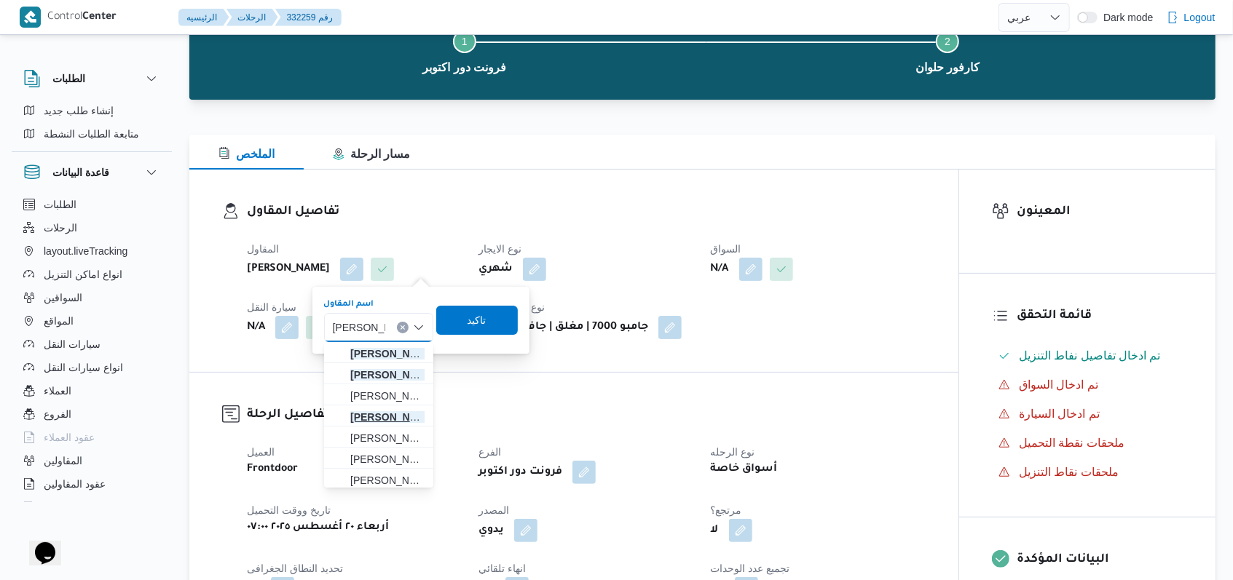
type input "[PERSON_NAME]"
click at [406, 415] on span "محمد صلاح عبداللطيف الشريف" at bounding box center [387, 416] width 74 height 17
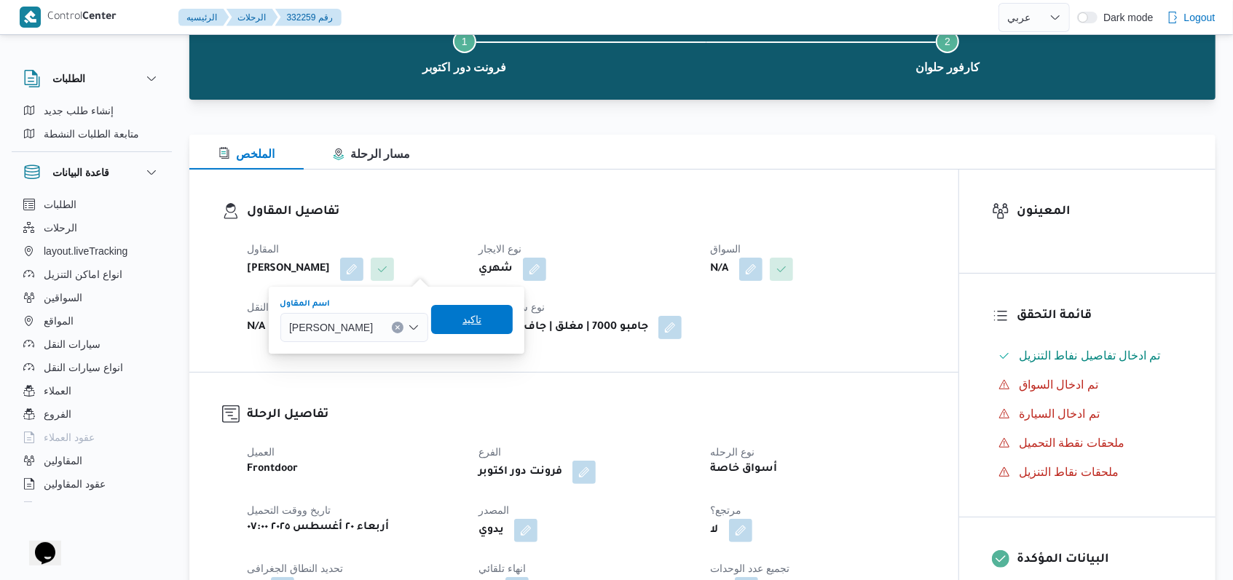
click at [513, 311] on span "تاكيد" at bounding box center [472, 319] width 82 height 29
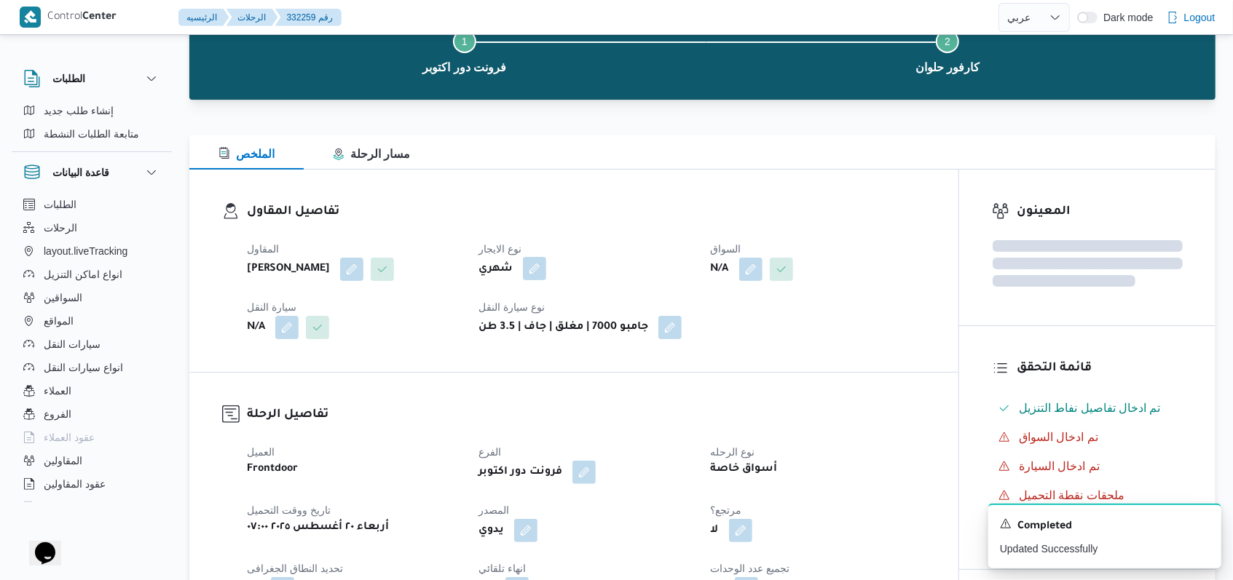
click at [540, 266] on button "button" at bounding box center [534, 268] width 23 height 23
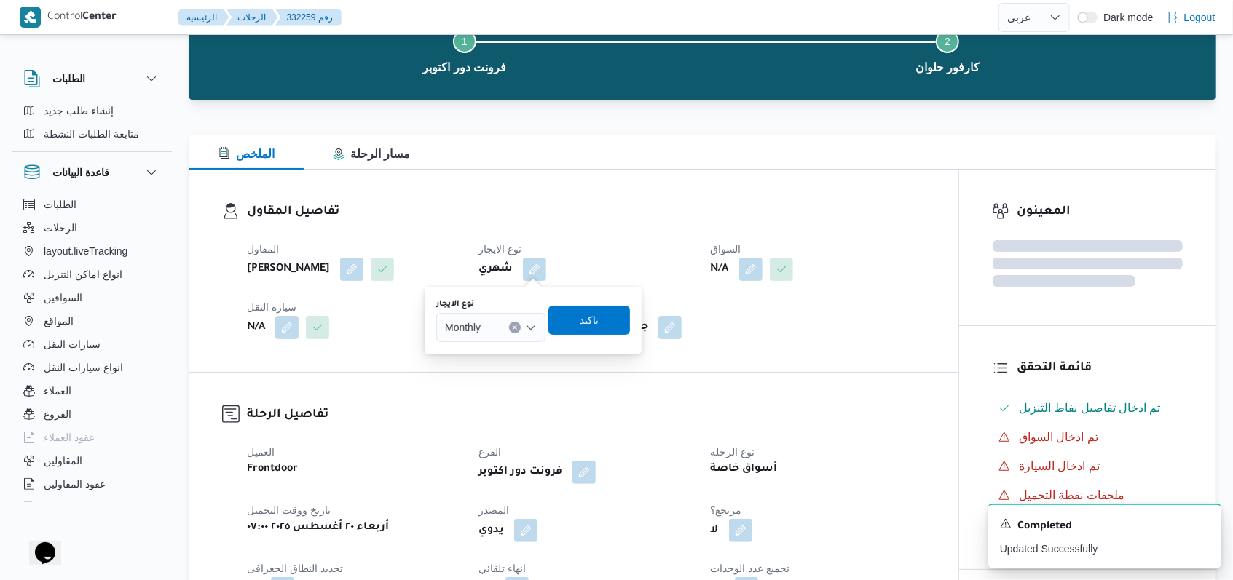
click at [505, 324] on div "Monthly" at bounding box center [490, 327] width 109 height 29
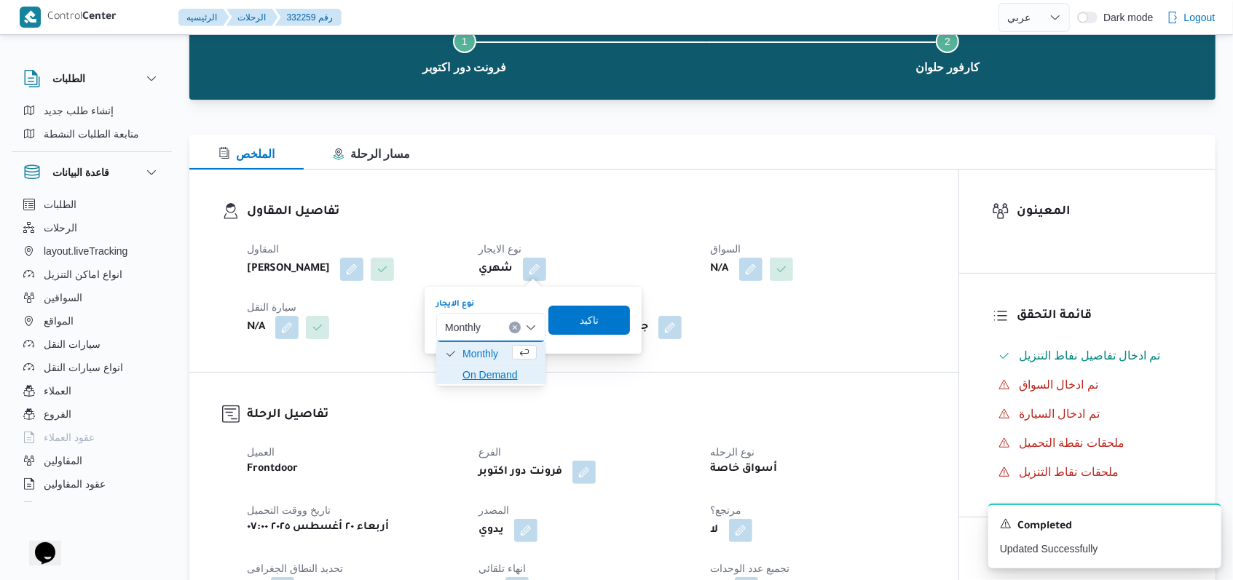
click at [482, 376] on span "On Demand" at bounding box center [499, 374] width 74 height 17
click at [580, 324] on span "تاكيد" at bounding box center [594, 319] width 82 height 29
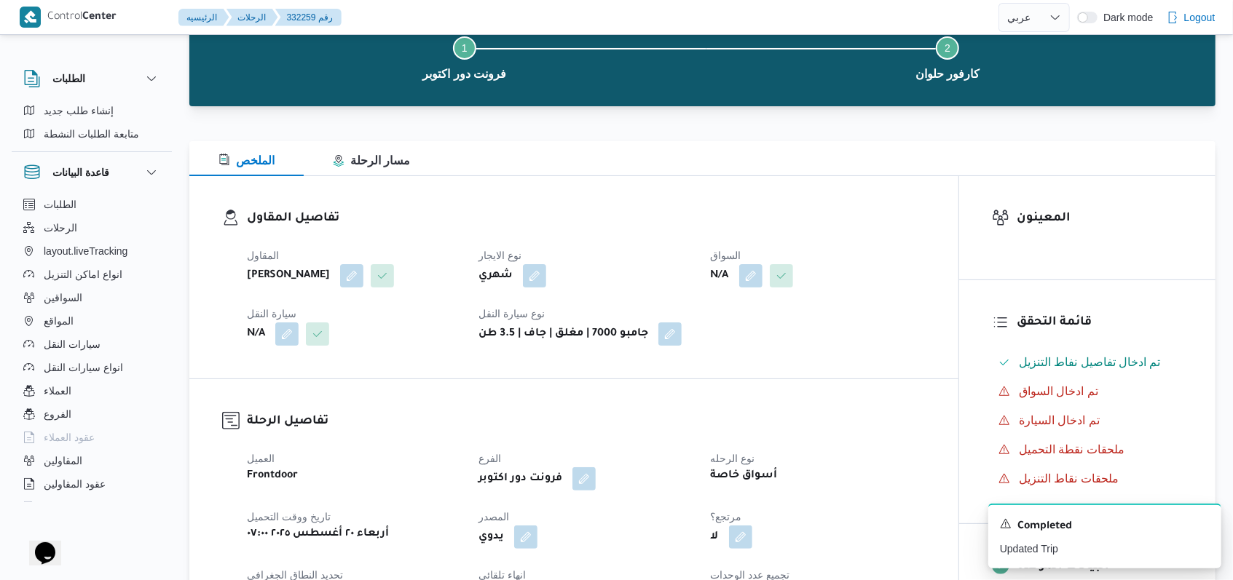
scroll to position [0, 0]
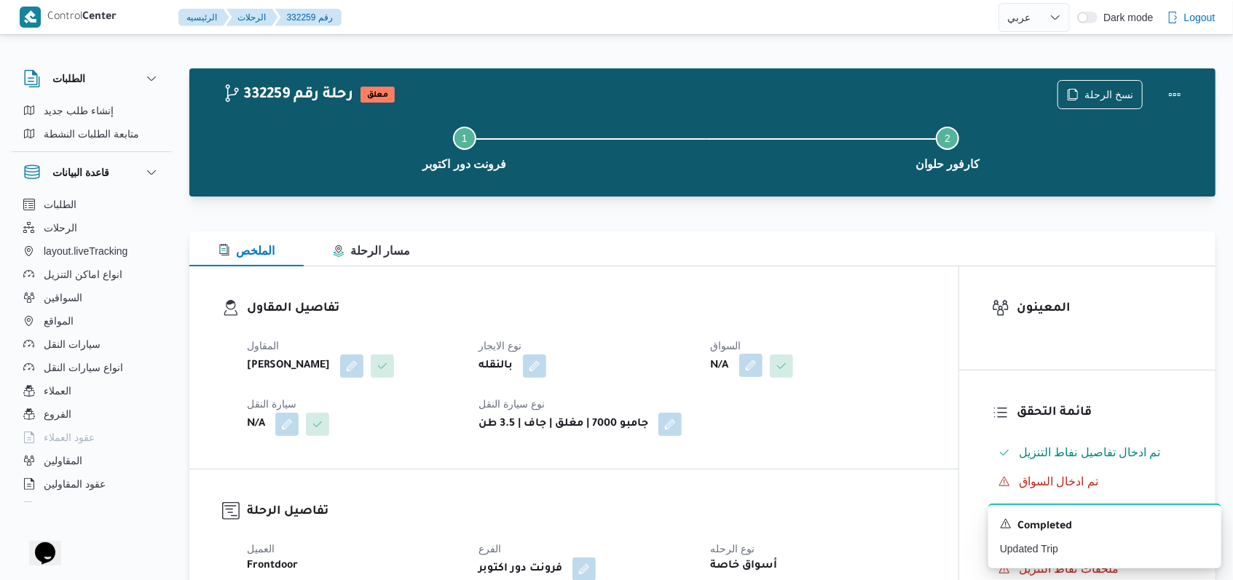
click at [752, 366] on button "button" at bounding box center [750, 365] width 23 height 23
click at [724, 419] on div "Search" at bounding box center [721, 424] width 109 height 29
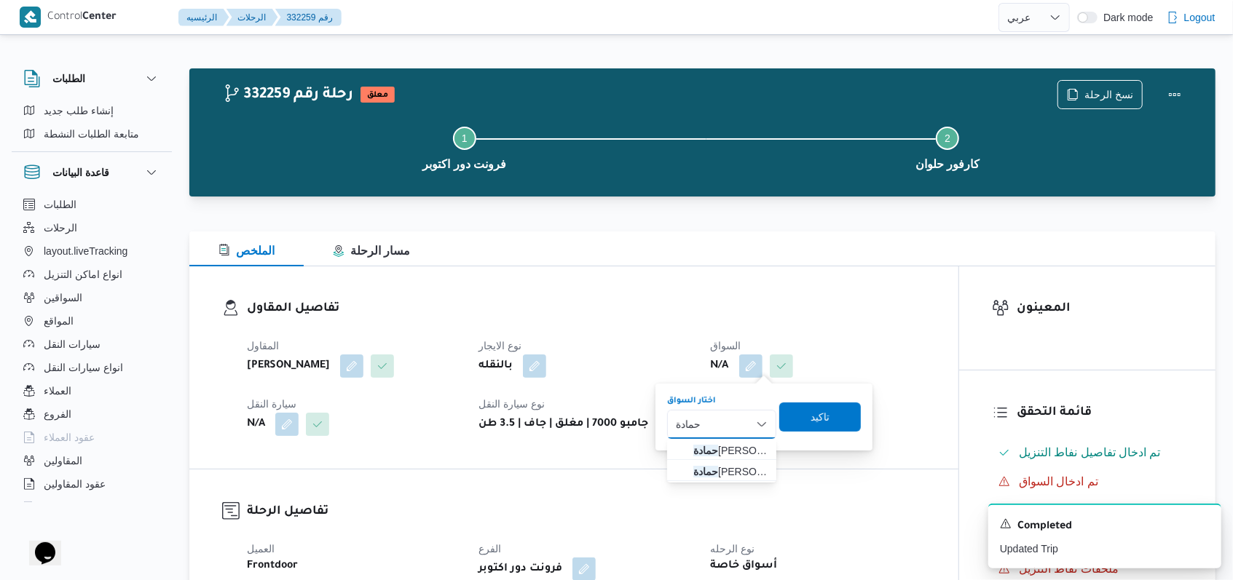
type input "حمادة"
click at [600, 317] on h3 "تفاصيل المقاول" at bounding box center [586, 309] width 679 height 20
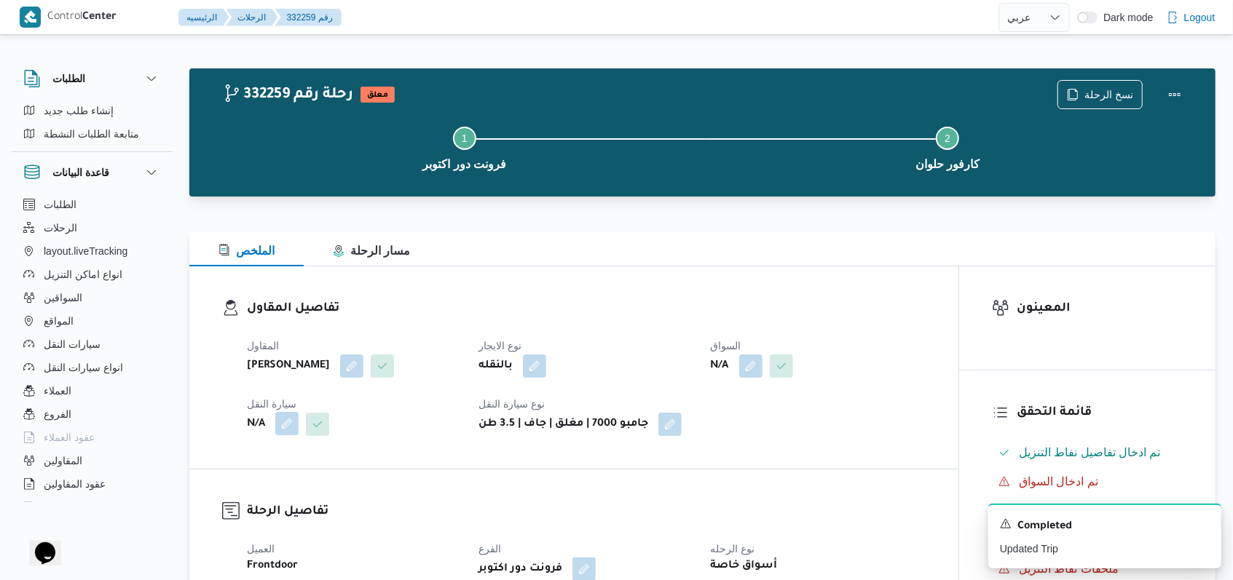
click at [284, 435] on button "button" at bounding box center [286, 423] width 23 height 23
click at [256, 498] on div "Search" at bounding box center [257, 505] width 109 height 29
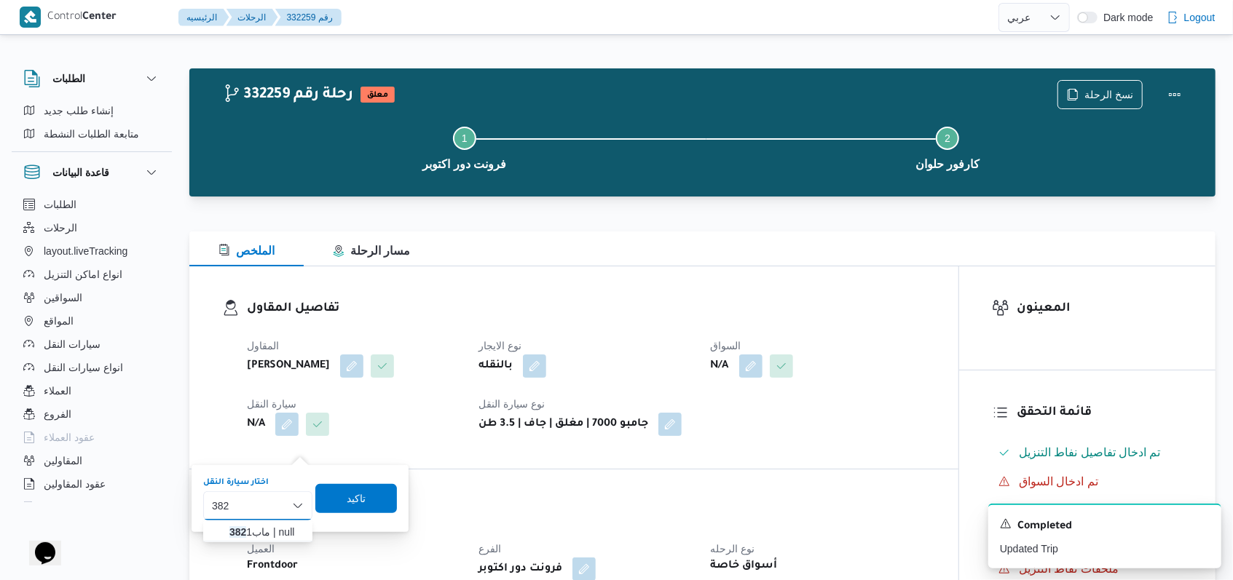
type input "382"
click at [466, 469] on div "تفاصيل المقاول المقاول محمد صلاح عبداللطيف الشريف نوع الايجار بالنقله السواق N/…" at bounding box center [573, 367] width 769 height 202
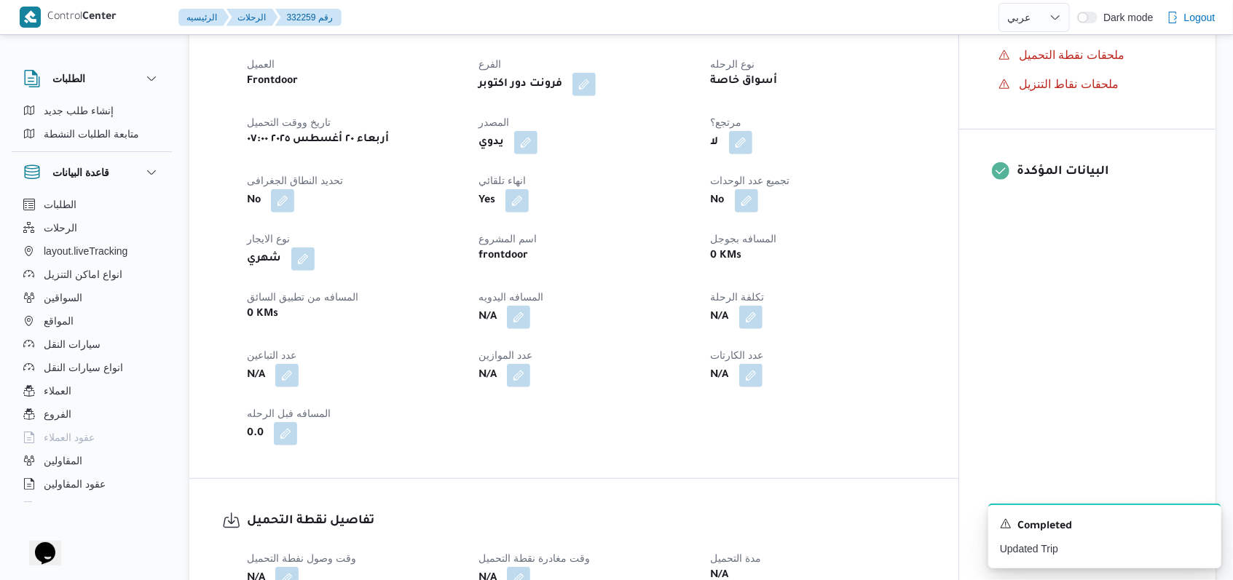
scroll to position [679, 0]
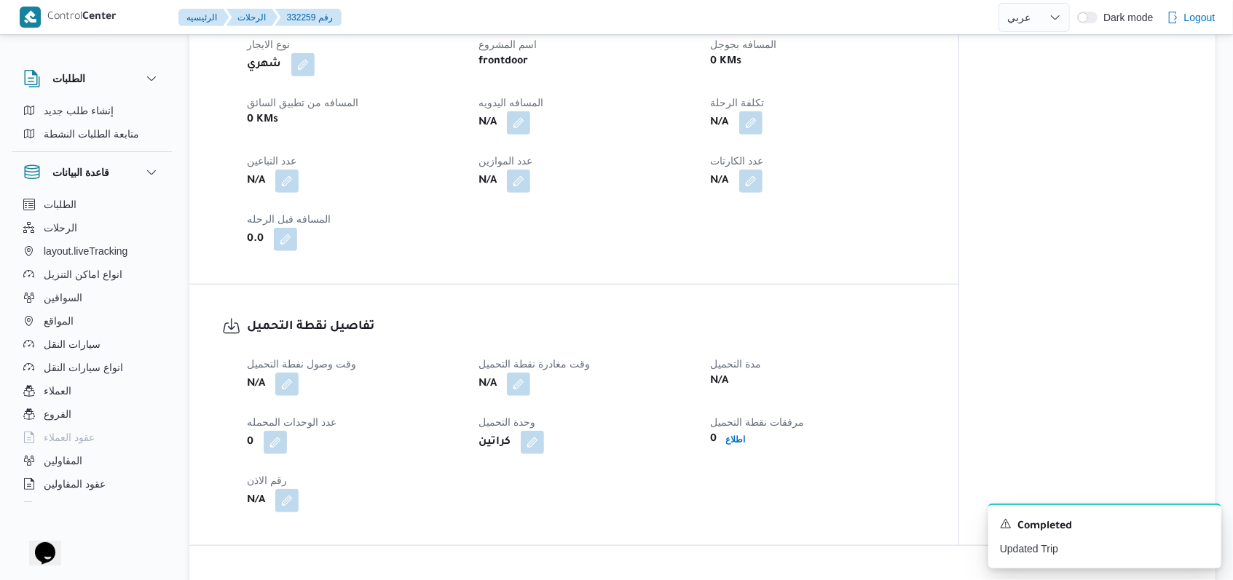
click at [302, 398] on div "N/A" at bounding box center [353, 384] width 217 height 26
click at [292, 395] on button "button" at bounding box center [286, 383] width 23 height 23
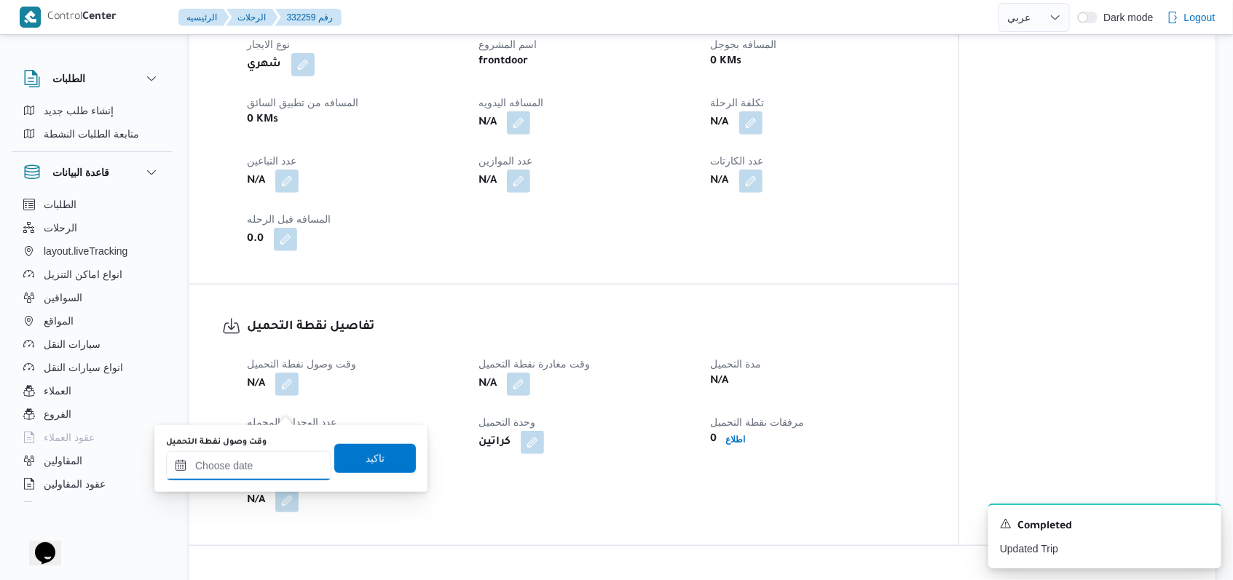
click at [257, 473] on input "وقت وصول نفطة التحميل" at bounding box center [248, 465] width 165 height 29
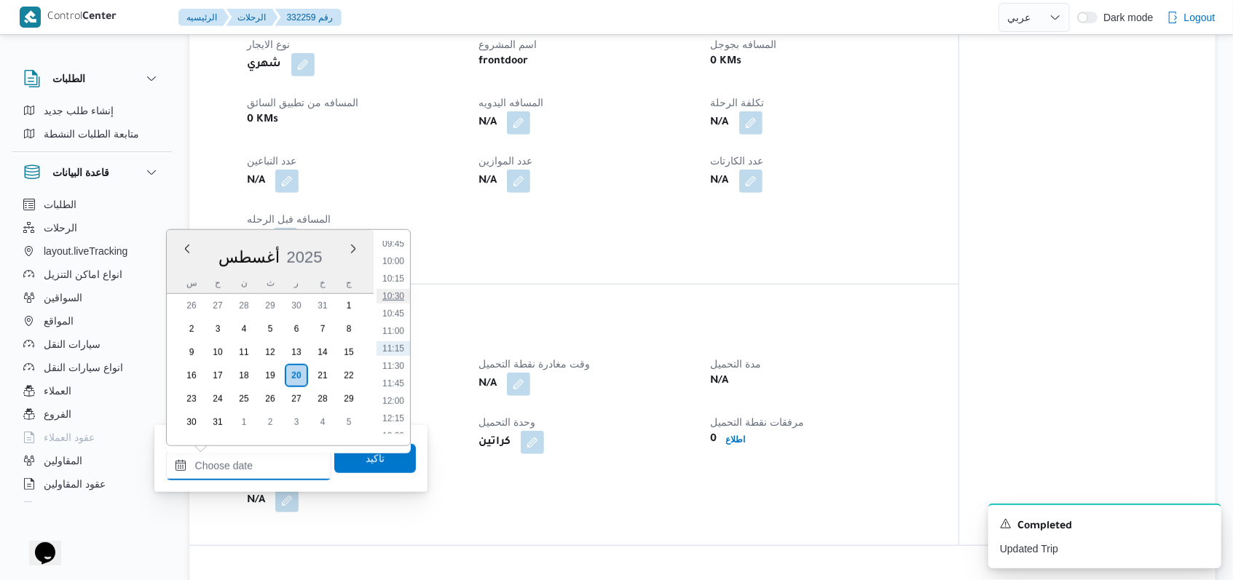
scroll to position [395, 0]
click at [396, 310] on li "06:30" at bounding box center [392, 308] width 33 height 15
type input "٢٠/٠٨/٢٠٢٥ ٠٦:٣٠"
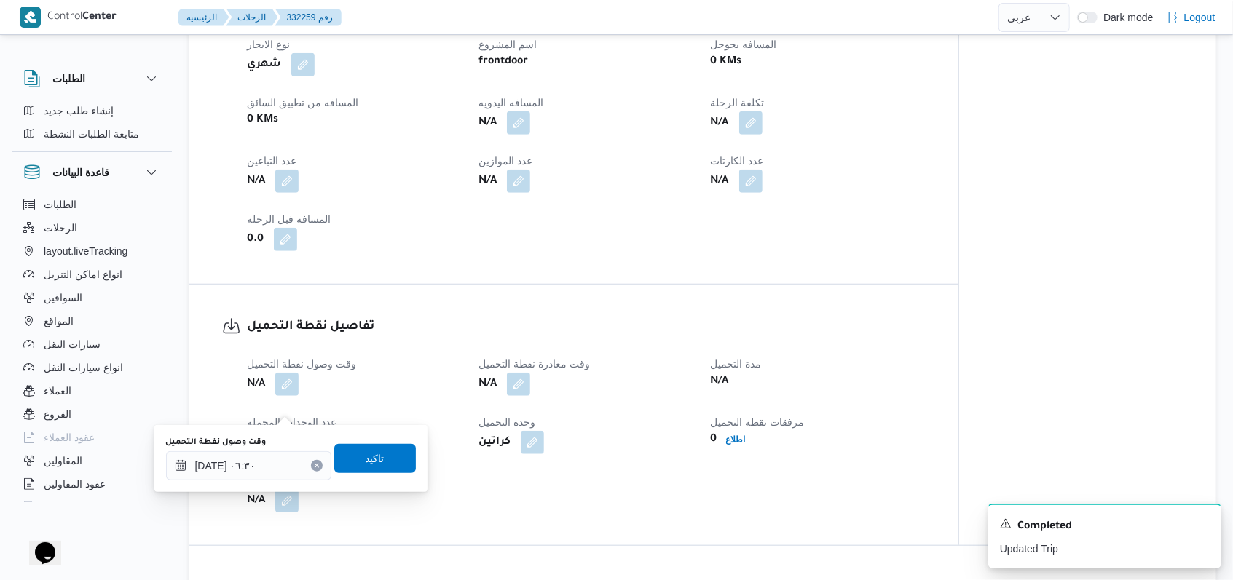
click at [378, 442] on div "وقت وصول نفطة التحميل ٢٠/٠٨/٢٠٢٥ ٠٦:٣٠ تاكيد" at bounding box center [291, 458] width 253 height 47
click at [380, 450] on span "تاكيد" at bounding box center [375, 457] width 82 height 29
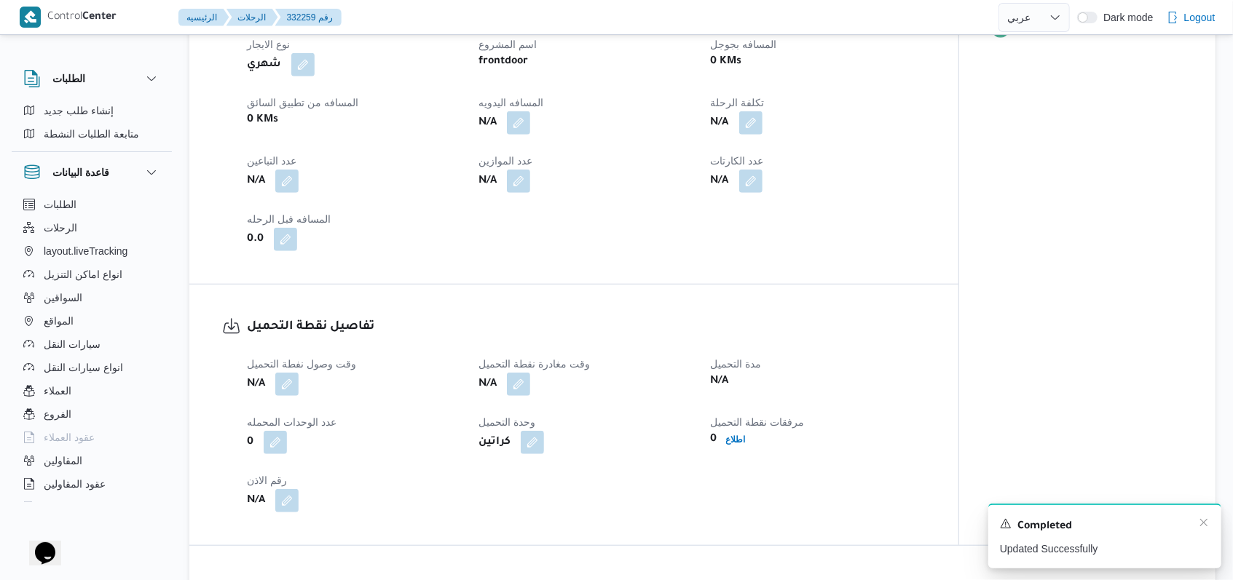
click at [1209, 528] on div "A new notification appears Completed Updated Successfully" at bounding box center [1104, 536] width 233 height 65
click at [1204, 524] on icon "Dismiss toast" at bounding box center [1204, 523] width 12 height 12
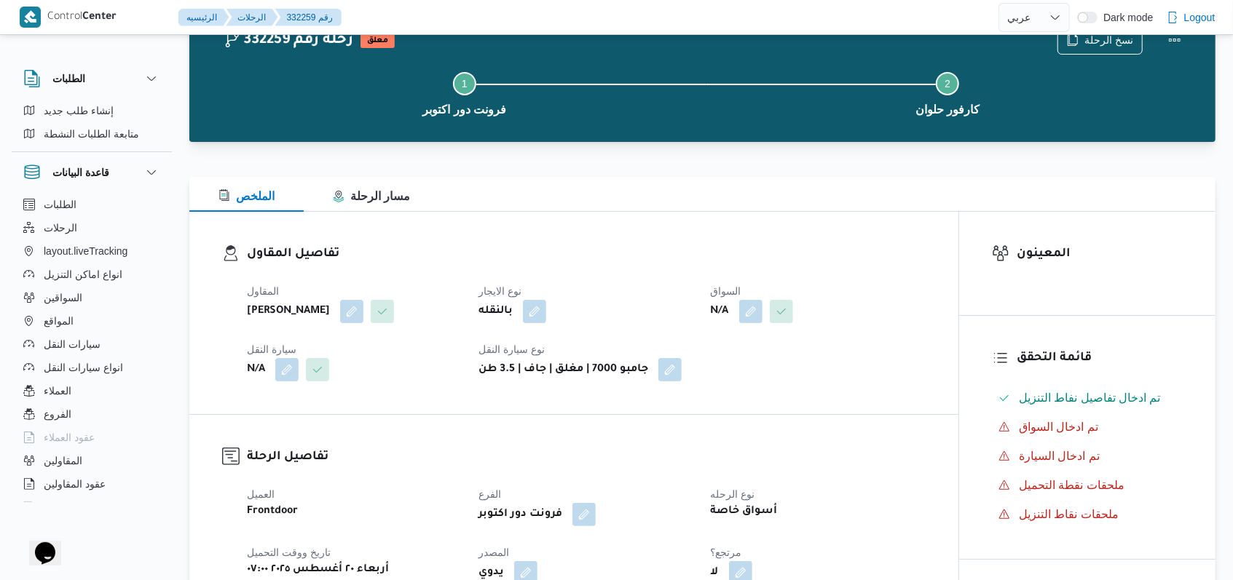
scroll to position [97, 0]
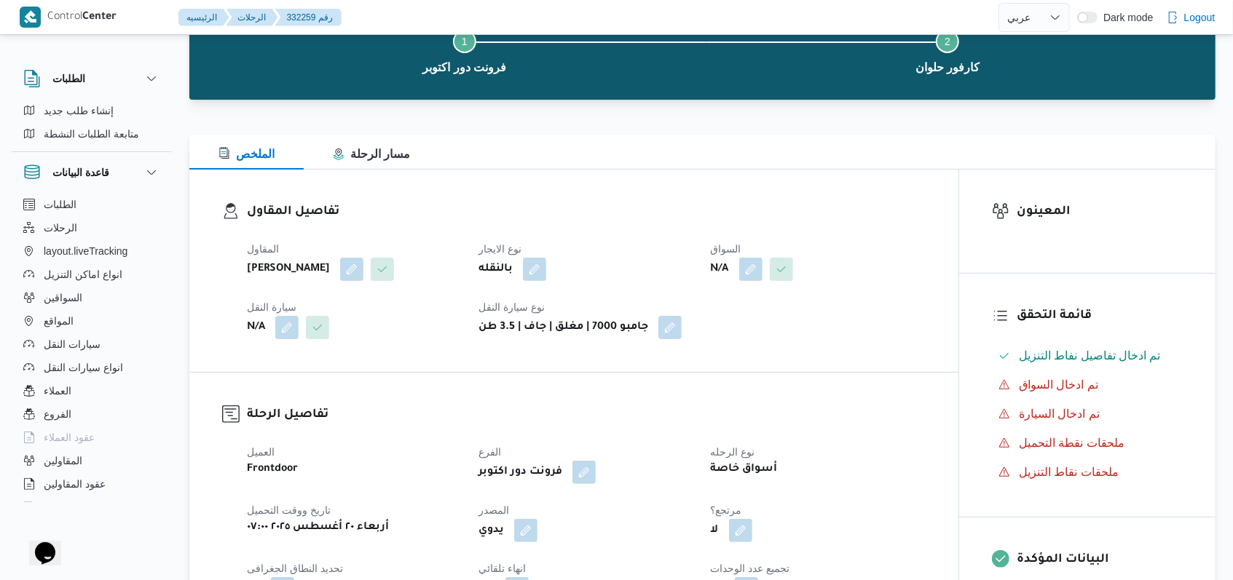
select select "ar"
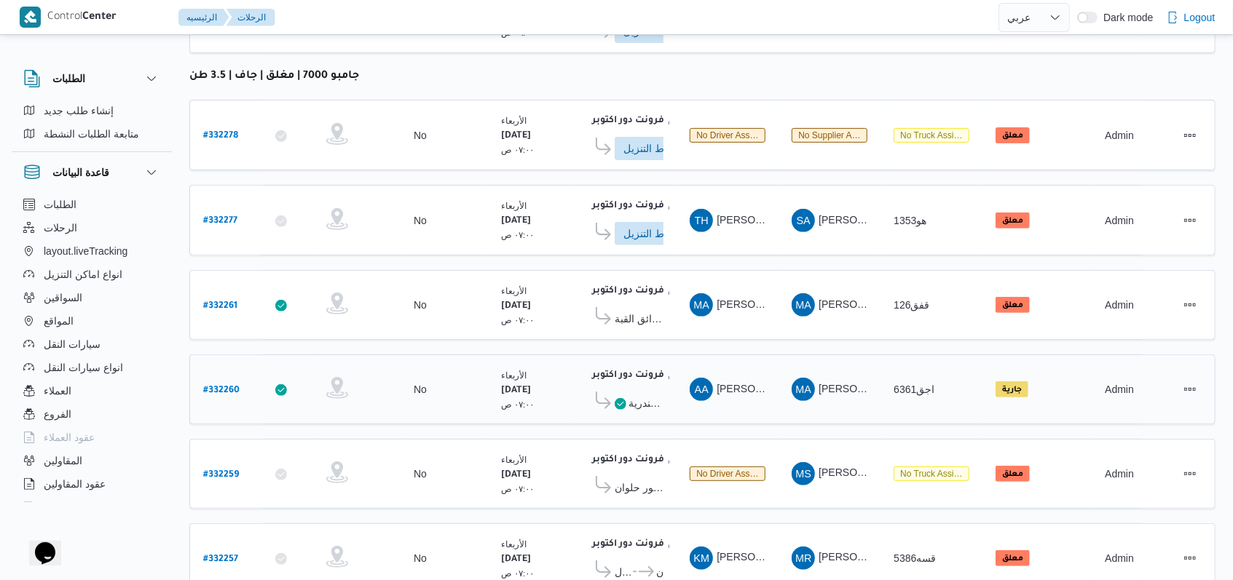
scroll to position [252, 0]
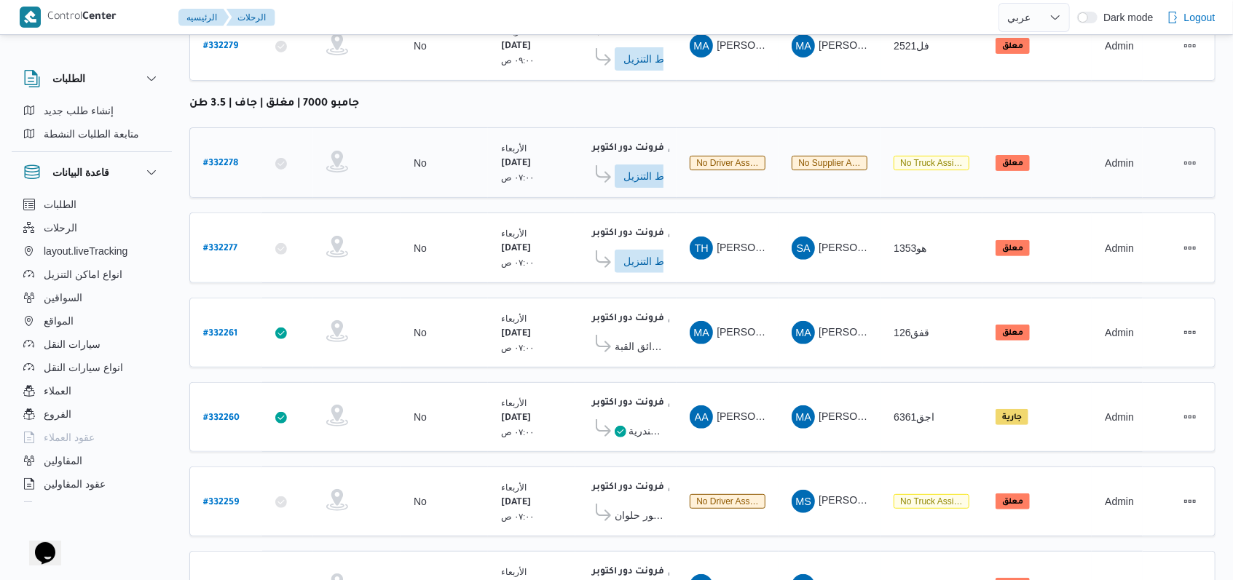
click at [207, 161] on b "# 332278" at bounding box center [220, 164] width 35 height 10
select select "ar"
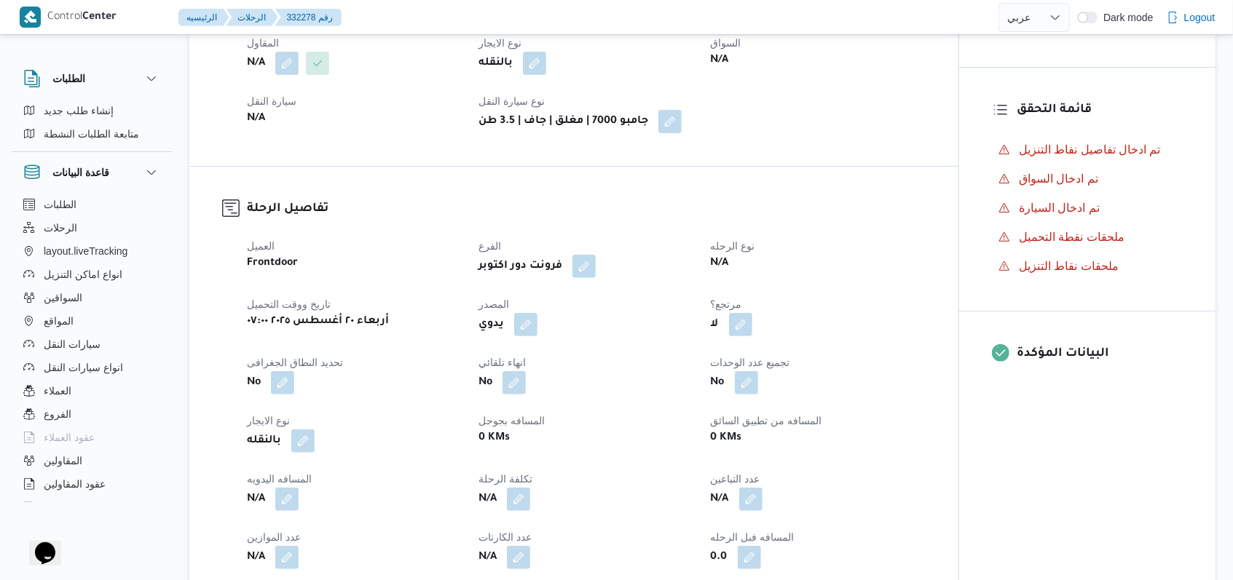
scroll to position [155, 0]
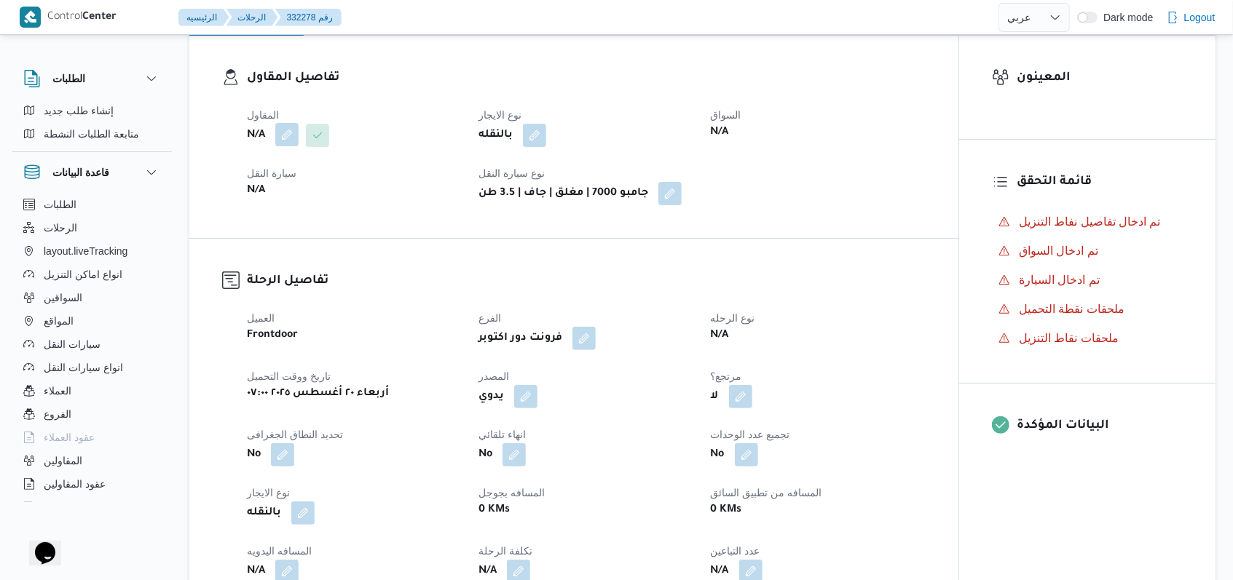
click at [285, 143] on button "button" at bounding box center [286, 134] width 23 height 23
click at [274, 187] on div "Search" at bounding box center [257, 193] width 109 height 29
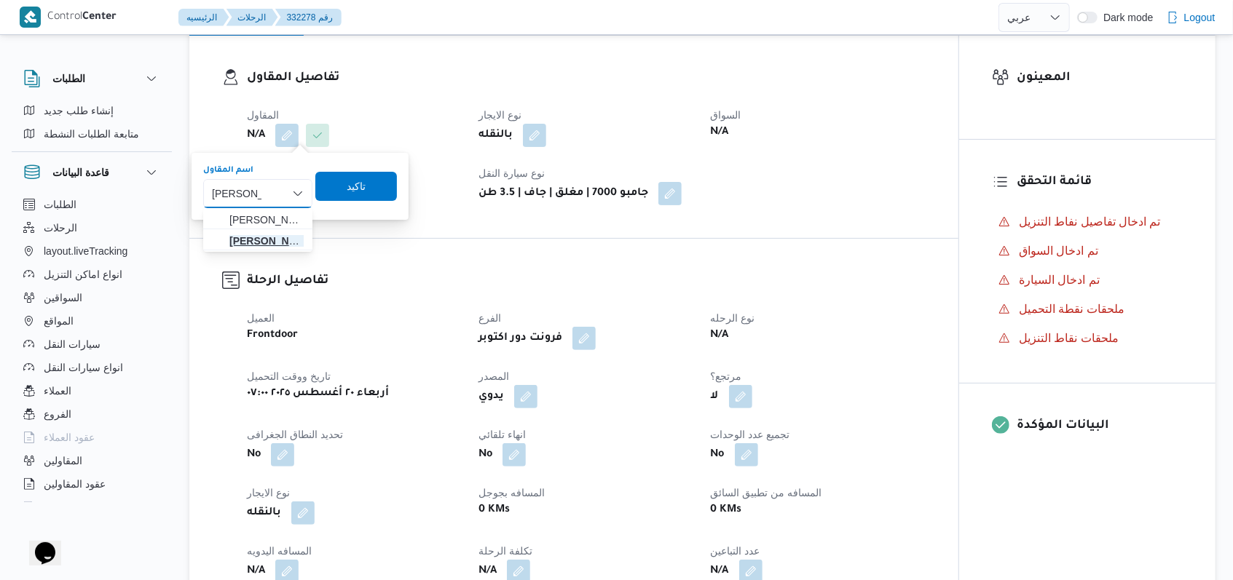
type input "سعيد احمد"
click at [277, 230] on span "سعيد احمد سلامه زايد" at bounding box center [258, 240] width 98 height 23
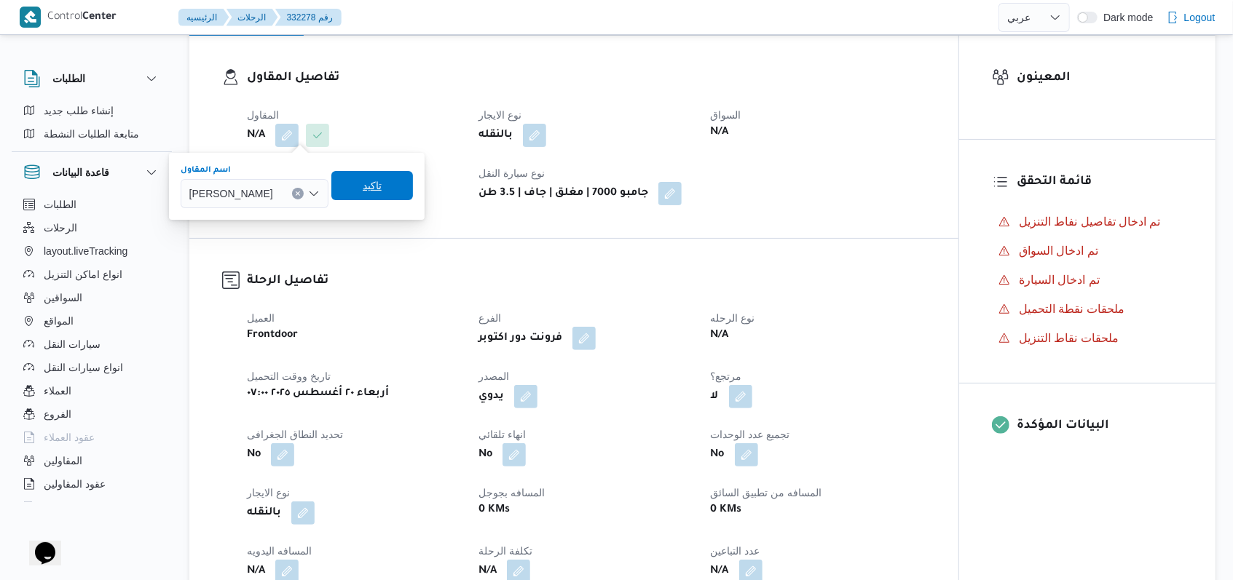
click at [392, 181] on span "تاكيد" at bounding box center [372, 185] width 82 height 29
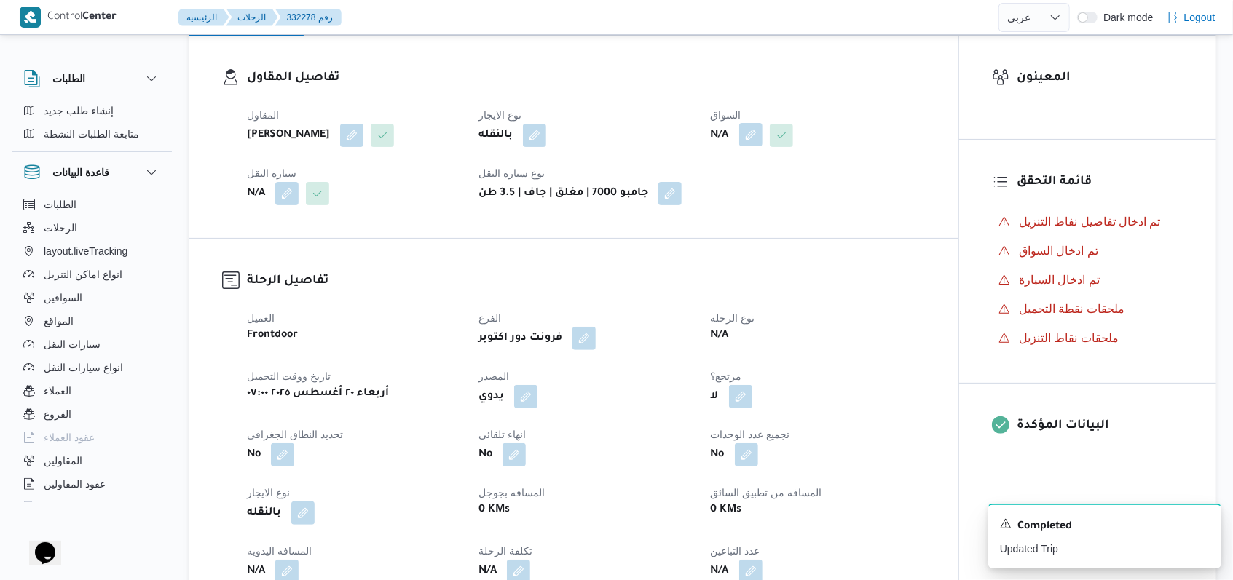
click at [741, 138] on button "button" at bounding box center [750, 134] width 23 height 23
click at [733, 179] on div "Search" at bounding box center [721, 193] width 109 height 29
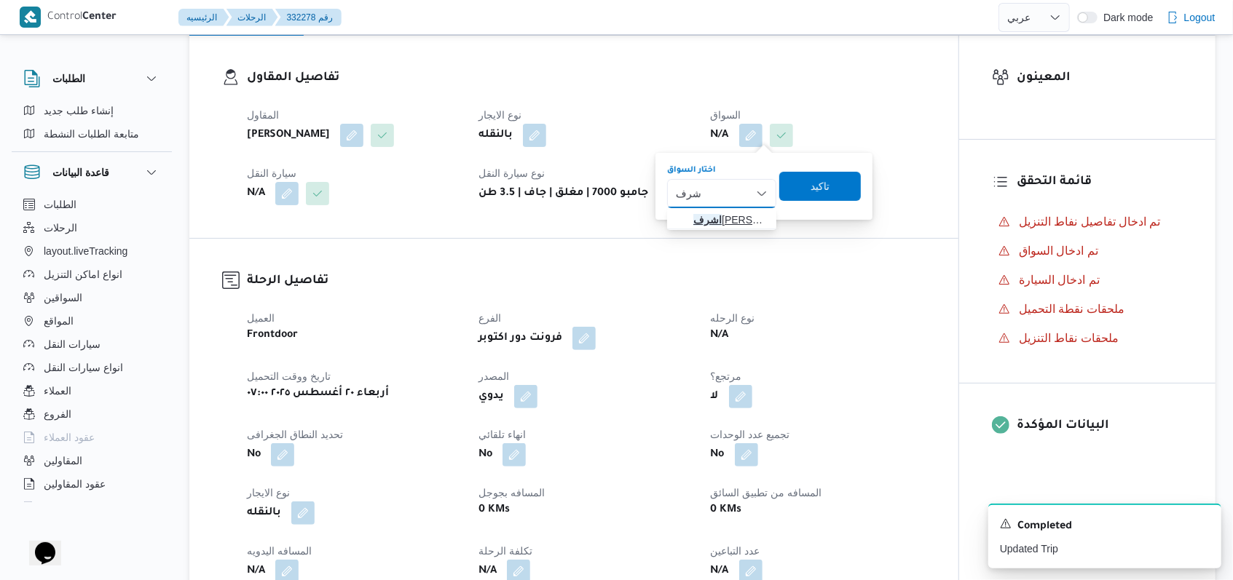
type input "اشرف"
click at [734, 213] on span "اشرف ايمن صلاح عبدالمنان" at bounding box center [730, 219] width 74 height 17
click at [831, 189] on span "تاكيد" at bounding box center [825, 185] width 82 height 29
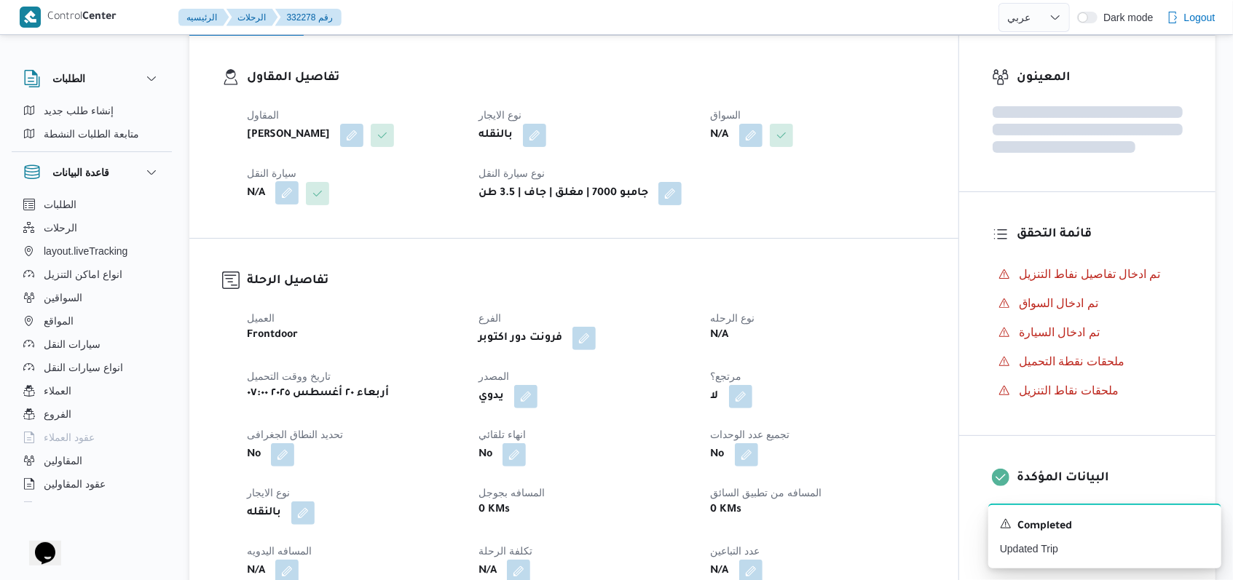
click at [290, 201] on button "button" at bounding box center [286, 192] width 23 height 23
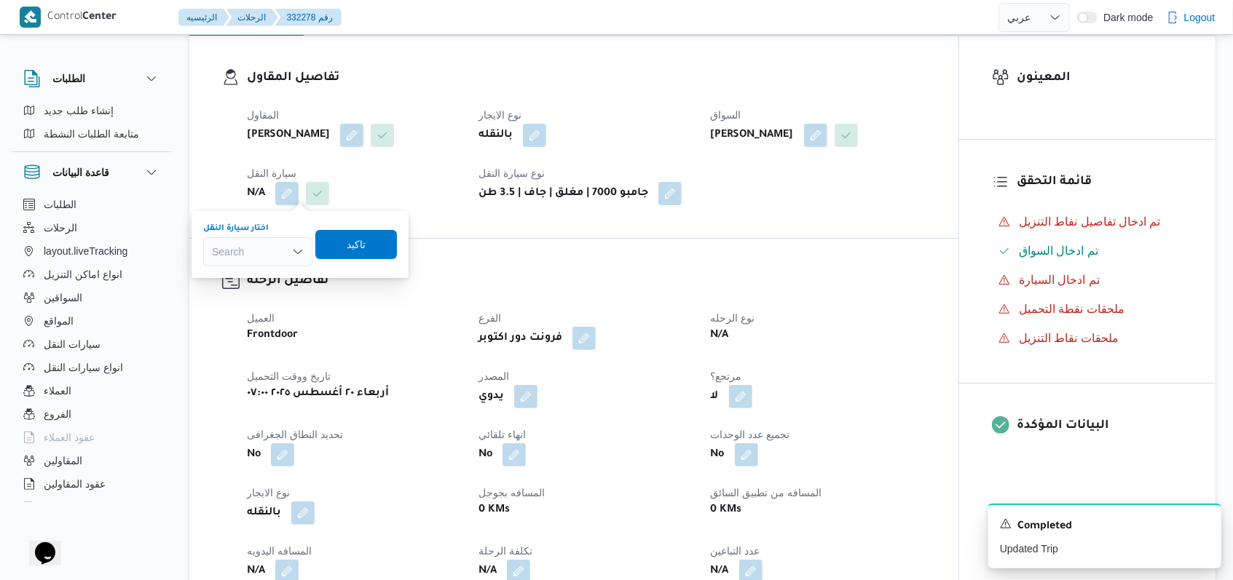
click at [269, 262] on div "Search" at bounding box center [257, 251] width 109 height 29
click at [285, 291] on span "نس4372 | null" at bounding box center [266, 299] width 74 height 17
click at [362, 241] on span "تاكيد" at bounding box center [365, 243] width 19 height 17
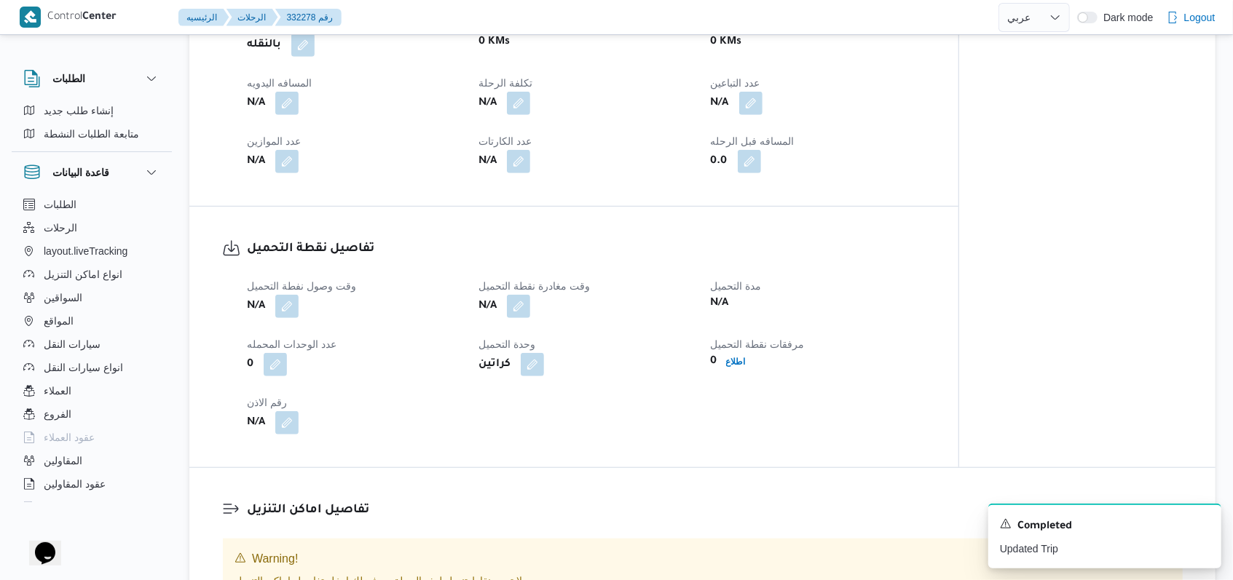
scroll to position [641, 0]
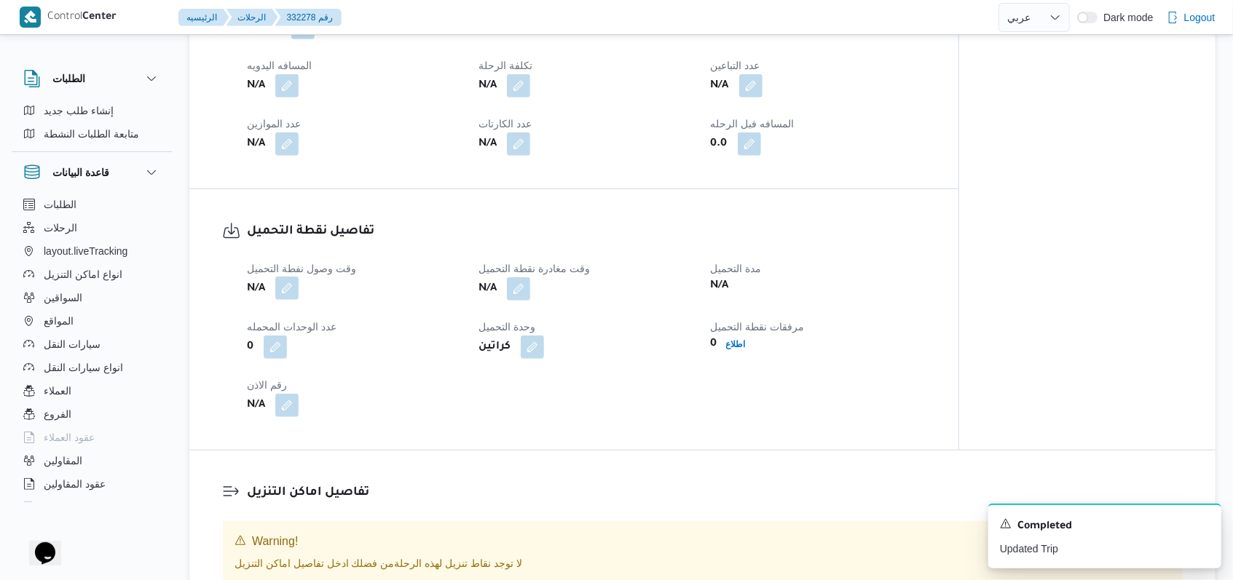
click at [279, 288] on button "button" at bounding box center [286, 288] width 23 height 23
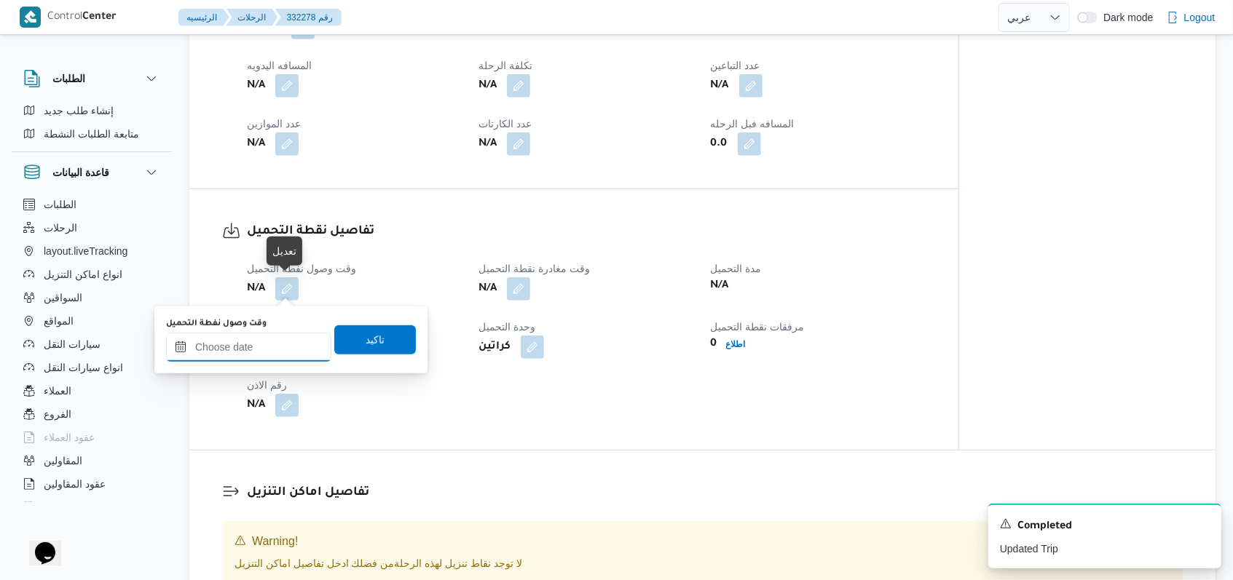
click at [274, 361] on input "وقت وصول نفطة التحميل" at bounding box center [248, 347] width 165 height 29
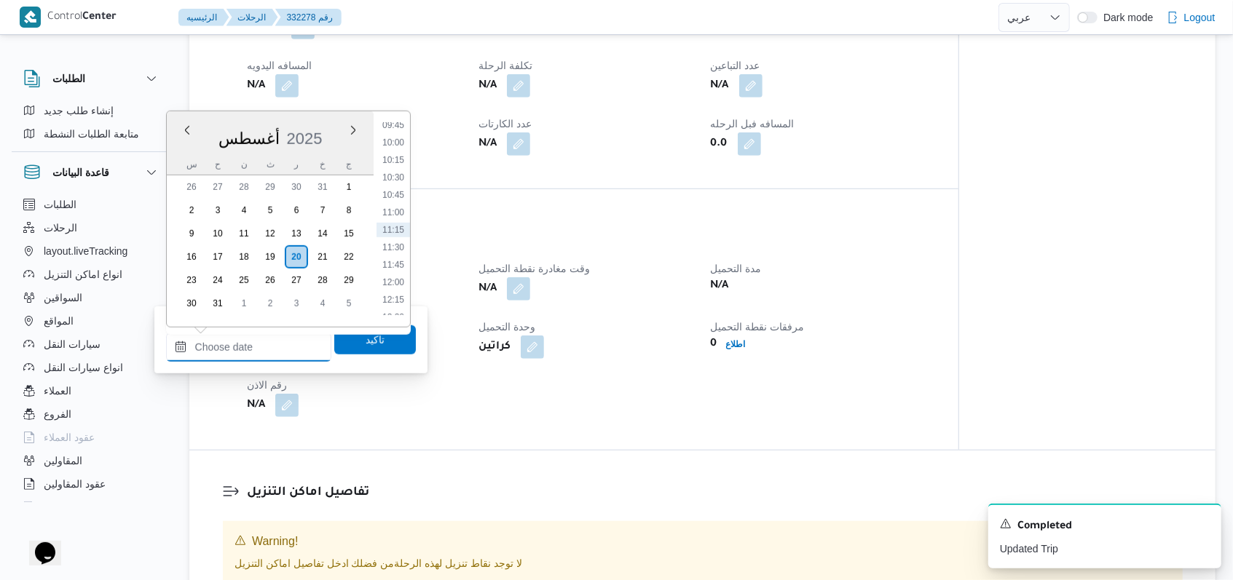
click at [274, 352] on input "وقت وصول نفطة التحميل" at bounding box center [248, 347] width 165 height 29
click at [399, 131] on li "07:00" at bounding box center [392, 127] width 33 height 15
type input "٢٠/٠٨/٢٠٢٥ ٠٧:٠٠"
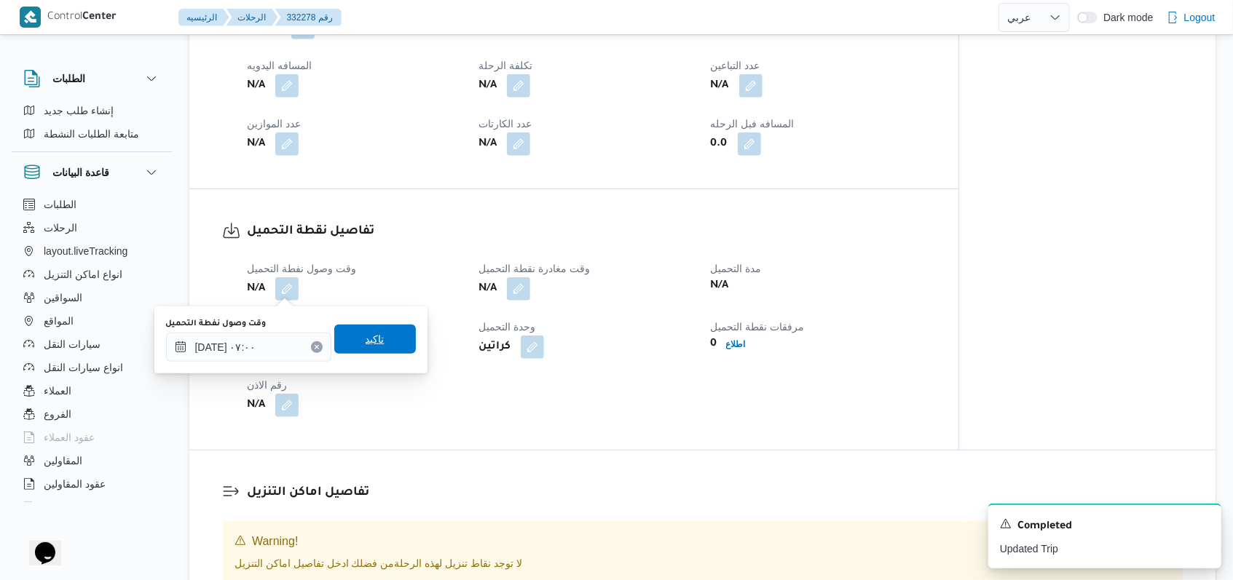
click at [394, 339] on span "تاكيد" at bounding box center [375, 339] width 82 height 29
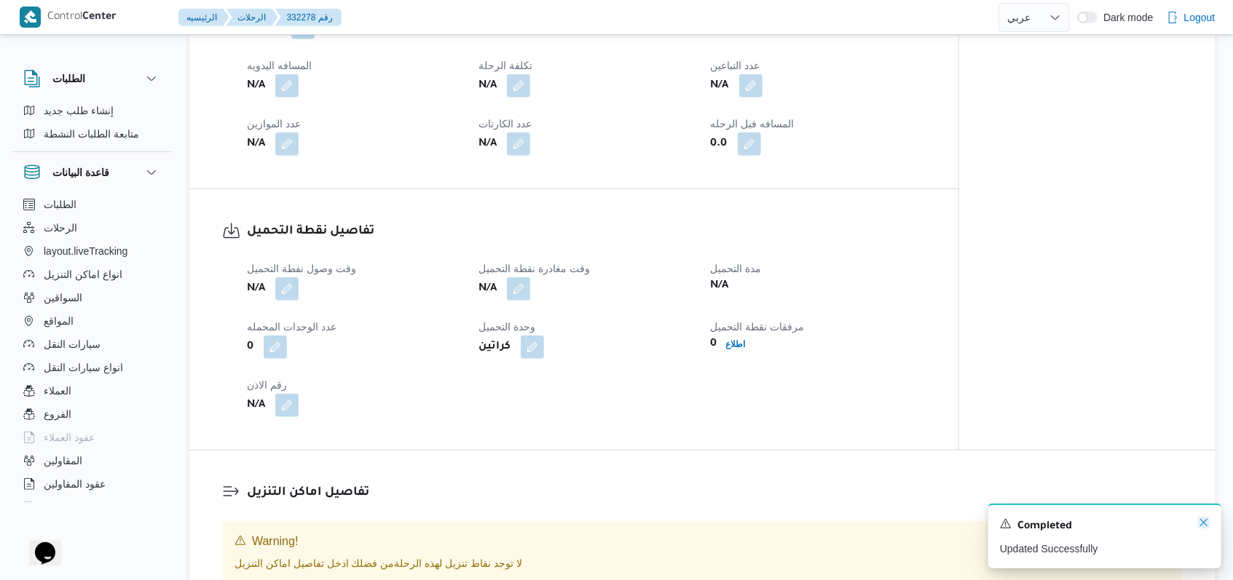
click at [1204, 521] on icon "Dismiss toast" at bounding box center [1204, 523] width 12 height 12
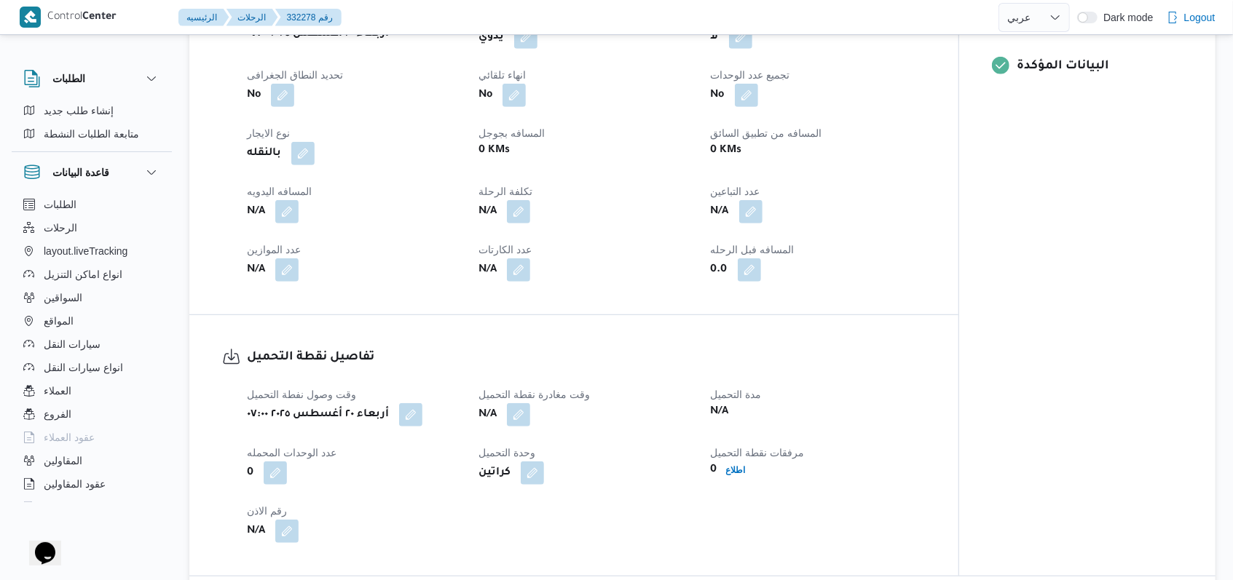
scroll to position [485, 0]
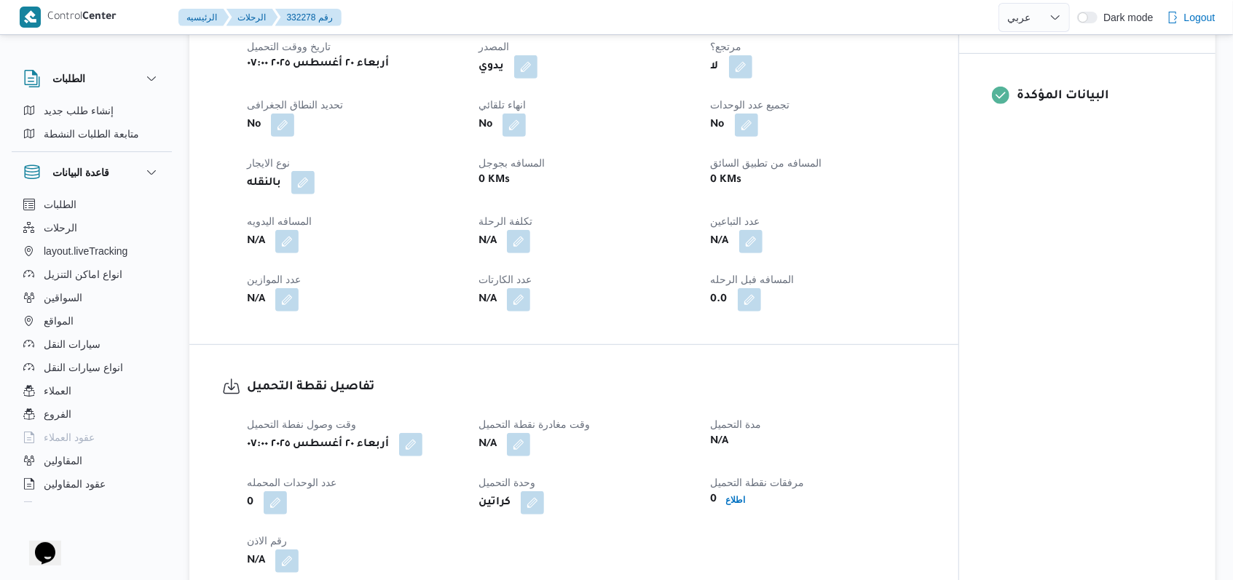
click at [303, 176] on button "button" at bounding box center [302, 182] width 23 height 23
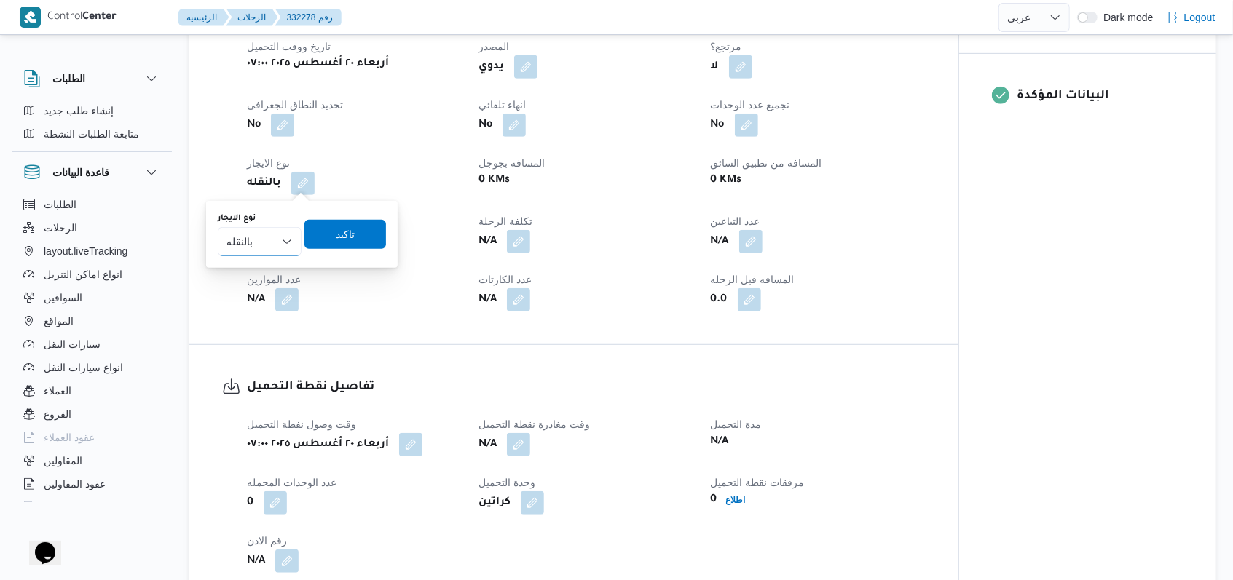
click at [276, 232] on select "شهري بالنقله إيجار يومي" at bounding box center [260, 241] width 84 height 29
select select "monthly"
click at [218, 227] on select "شهري بالنقله إيجار يومي" at bounding box center [260, 241] width 84 height 29
click at [347, 240] on span "تاكيد" at bounding box center [345, 233] width 19 height 17
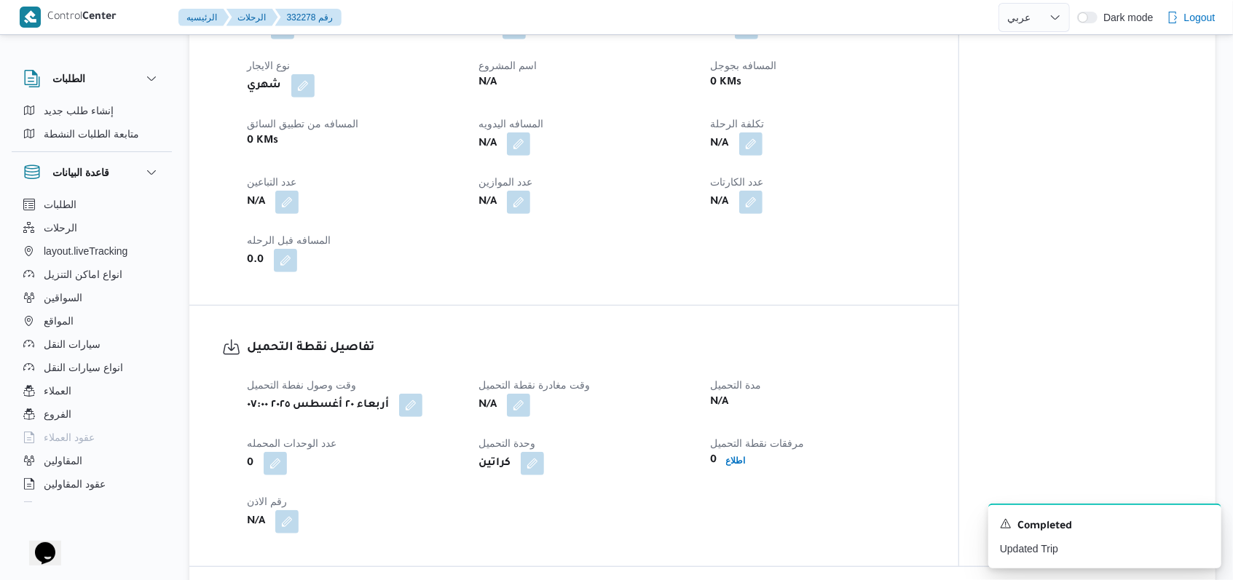
scroll to position [874, 0]
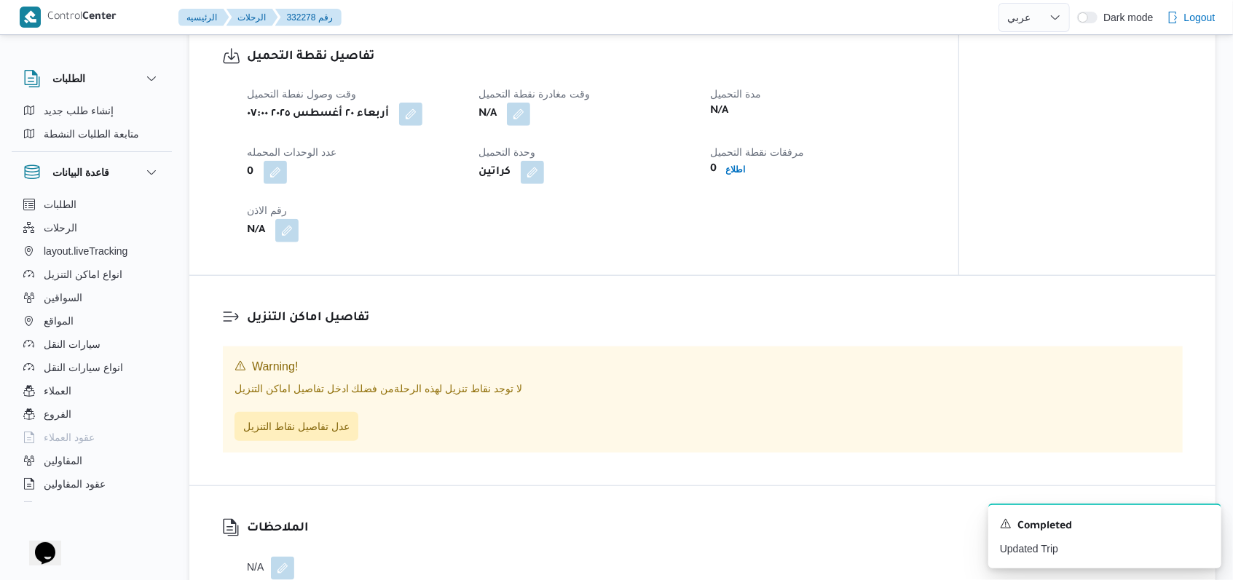
click at [320, 405] on div "لا توجد نقاط تنزيل لهذه الرحلة من فضلك ادخل تفاصيل اماكن التنزيل عدل تفاصيل نقا…" at bounding box center [702, 412] width 936 height 60
click at [320, 414] on span "عدل تفاصيل نقاط التنزيل" at bounding box center [296, 425] width 124 height 29
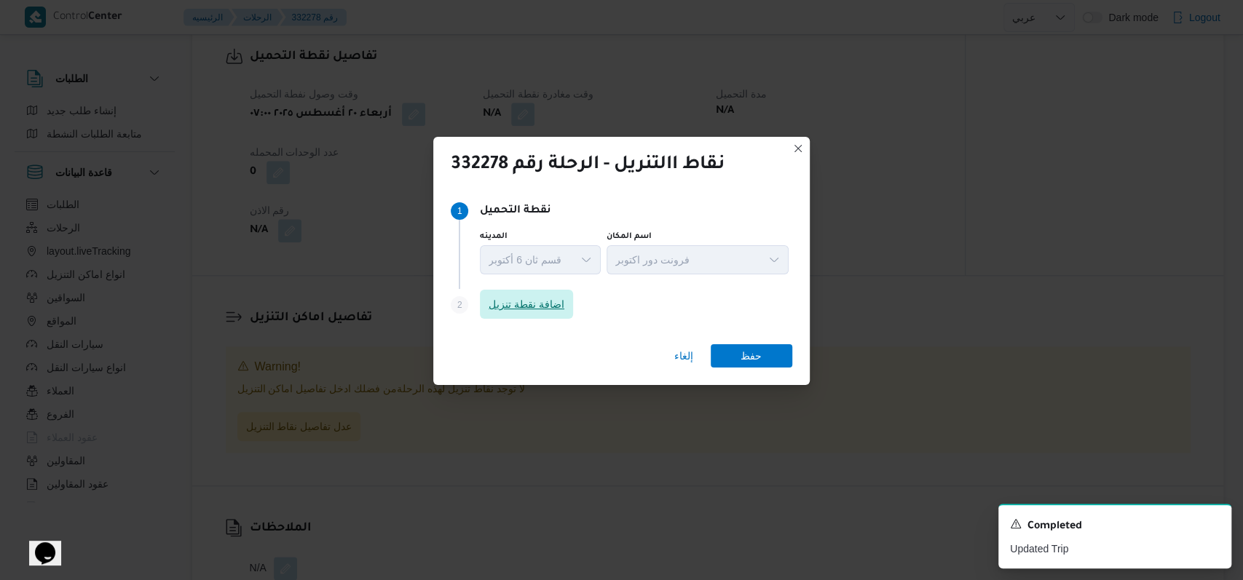
click at [513, 306] on span "اضافة نقطة تنزيل" at bounding box center [527, 304] width 76 height 17
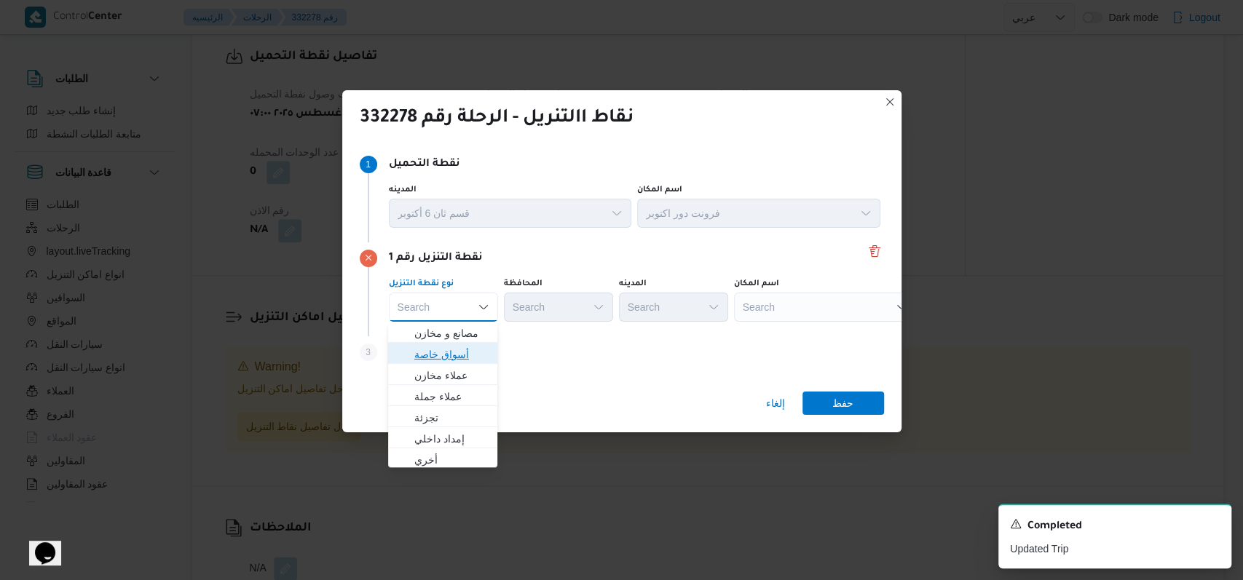
click at [454, 355] on span "أسواق خاصة" at bounding box center [451, 354] width 74 height 17
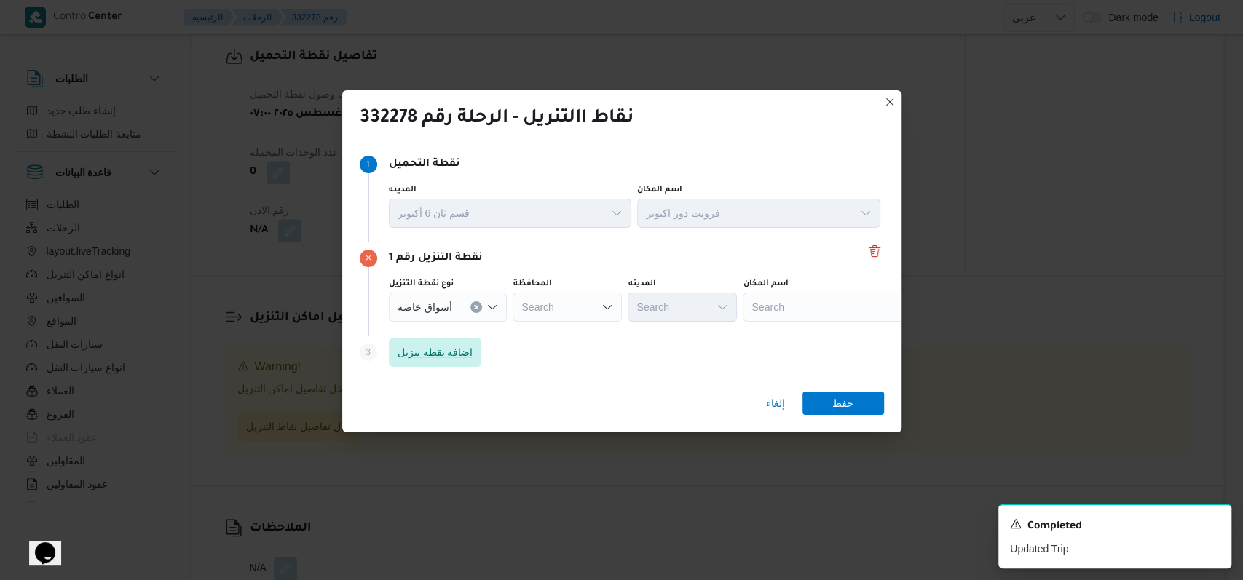
click at [454, 355] on span "اضافة نقطة تنزيل" at bounding box center [436, 352] width 76 height 17
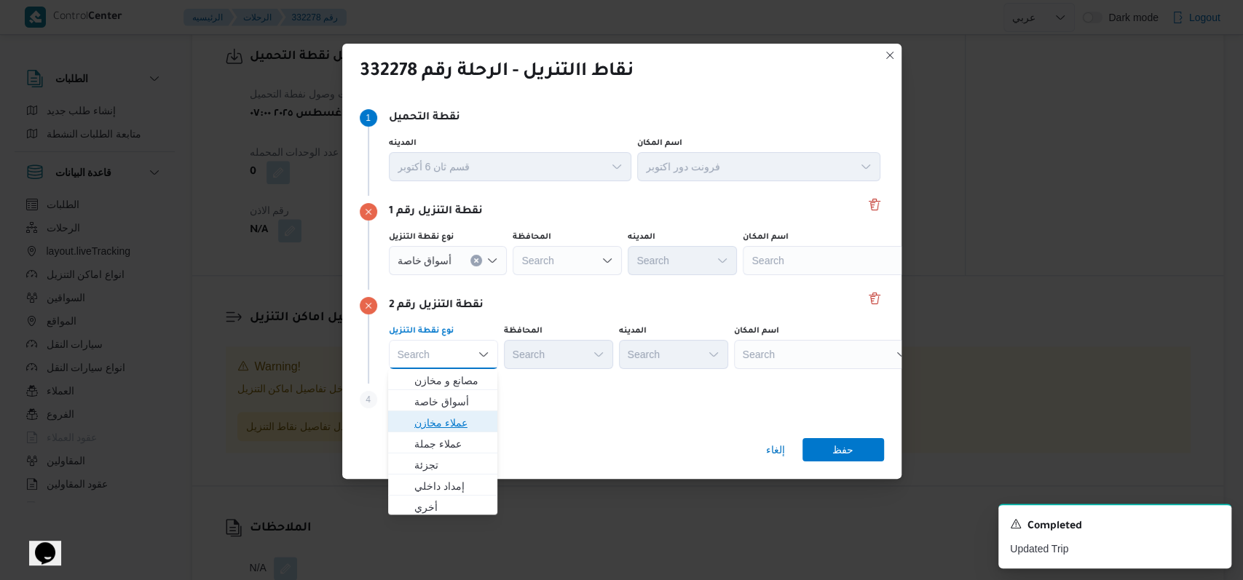
click at [451, 411] on span "عملاء مخازن" at bounding box center [443, 422] width 98 height 23
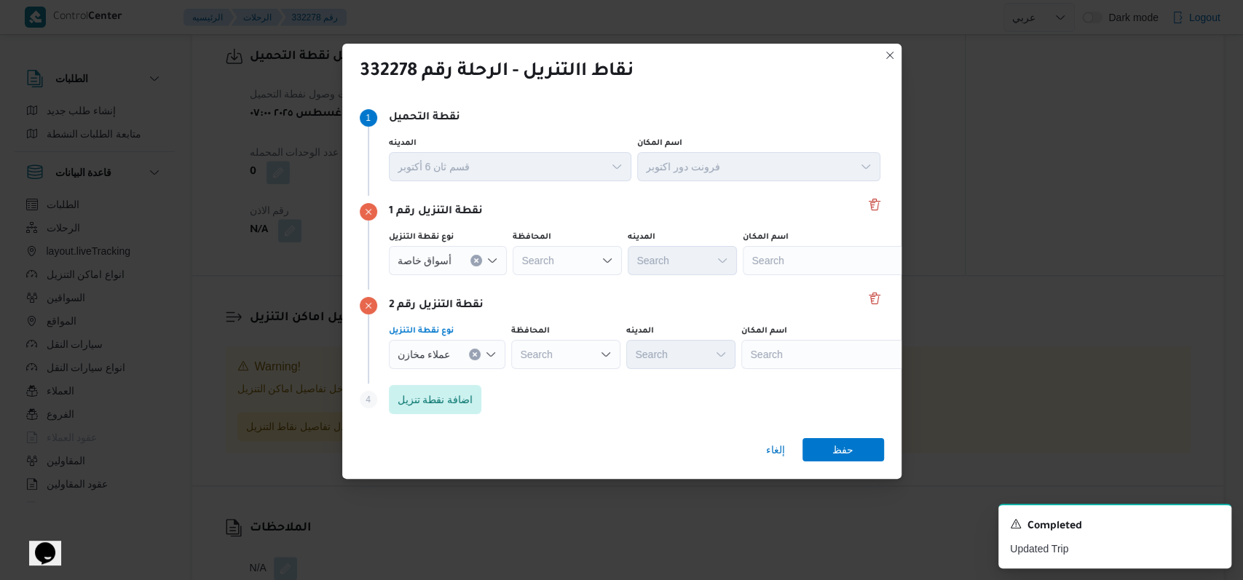
click at [457, 272] on div at bounding box center [457, 260] width 7 height 23
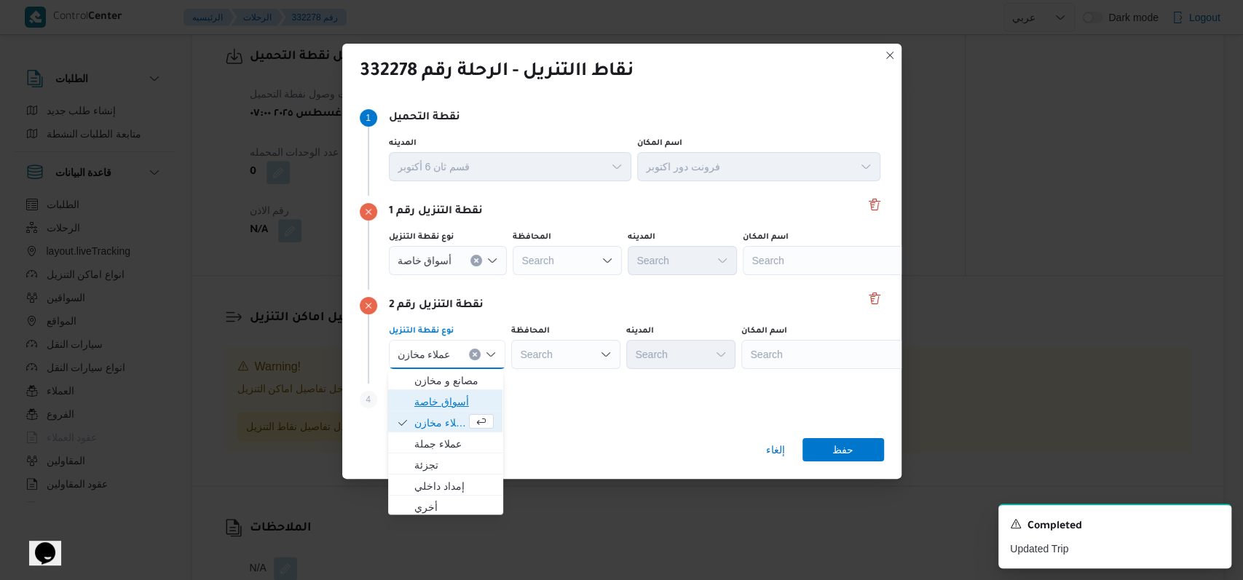
click at [454, 395] on span "أسواق خاصة" at bounding box center [453, 401] width 79 height 17
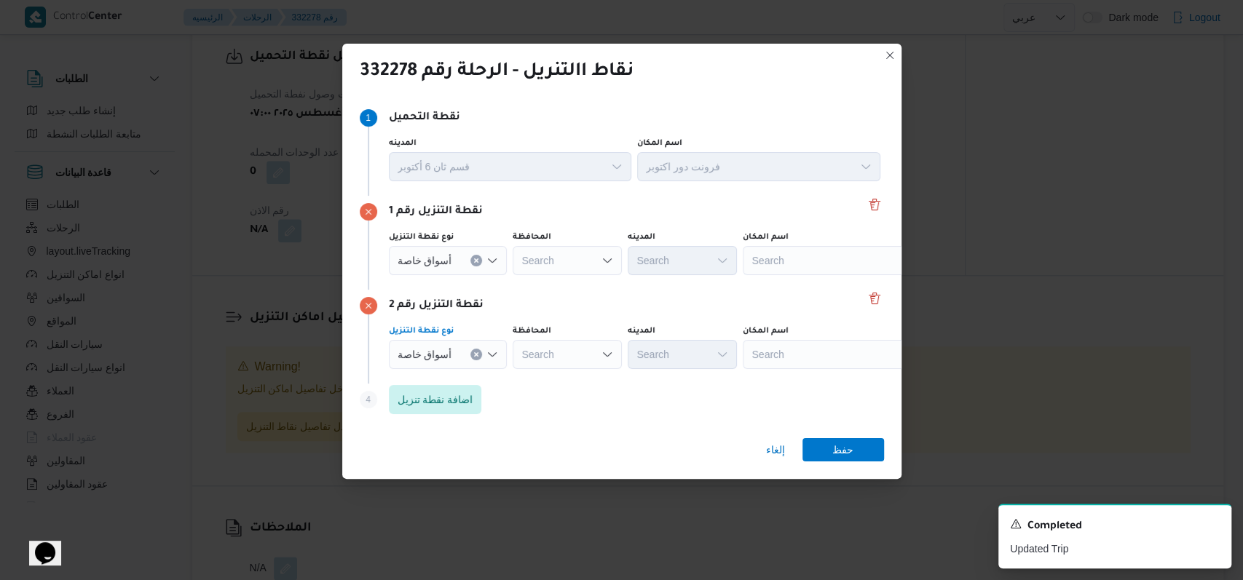
click at [775, 275] on div "نوع نقطة التنزيل أسواق خاصة المحافظة Search المدينه Search اسم المكان Search" at bounding box center [634, 254] width 497 height 50
click at [778, 261] on div "Search" at bounding box center [834, 260] width 182 height 29
type input "كارفور شبر"
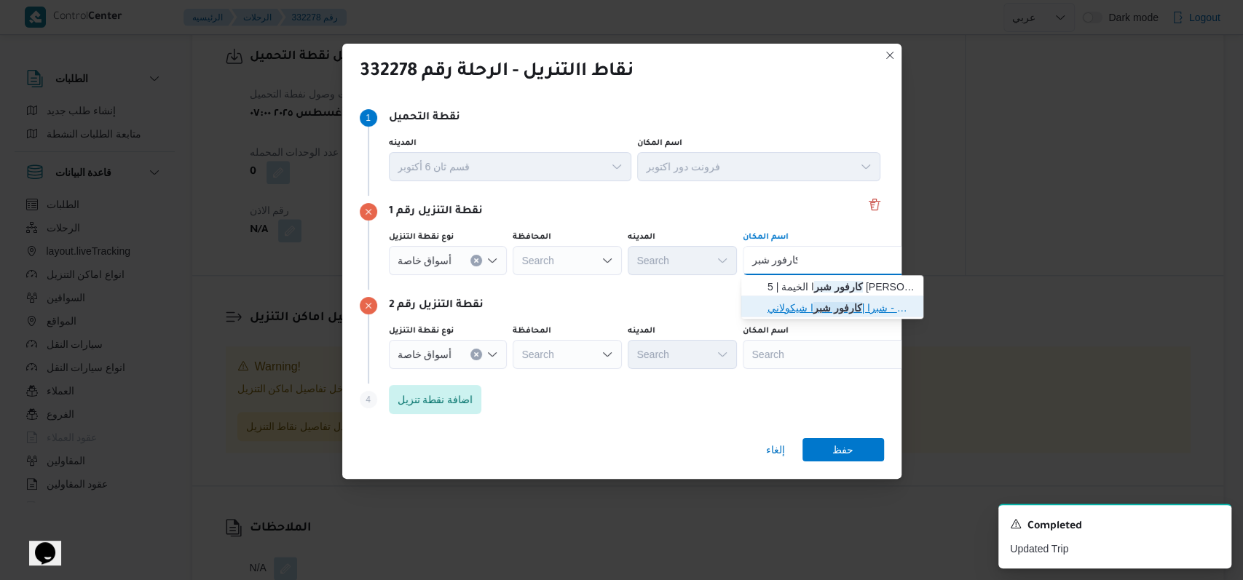
click at [815, 307] on span "كارفور شيكولانى - شبرا | كارفور شبر ا شيكولاني | جسر شبرا" at bounding box center [840, 307] width 147 height 17
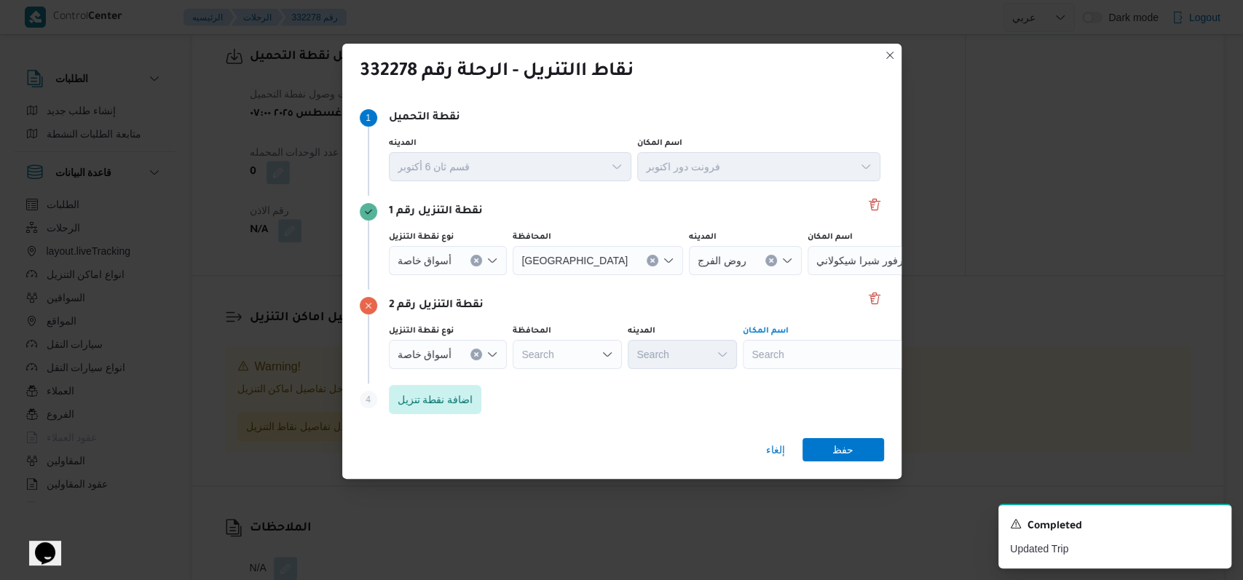
click at [821, 275] on div "Search" at bounding box center [898, 260] width 182 height 29
type input "كارفور شبر"
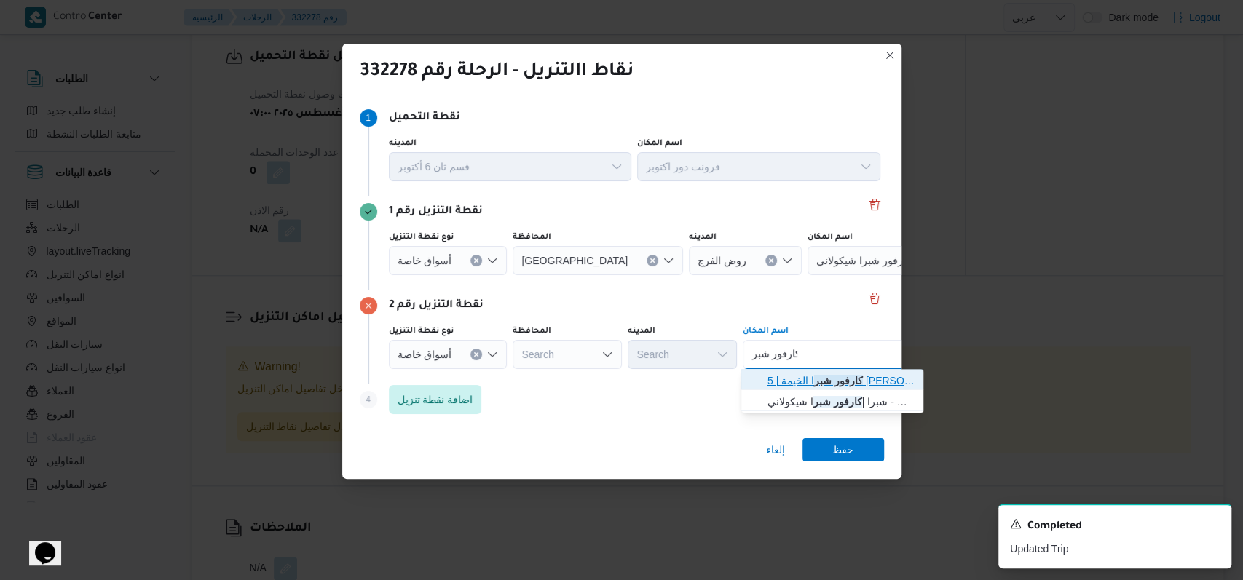
click at [821, 387] on span "كارفور شبر ا الخيمة | 5 أحمد عبد الموجود | بيجام" at bounding box center [840, 380] width 147 height 17
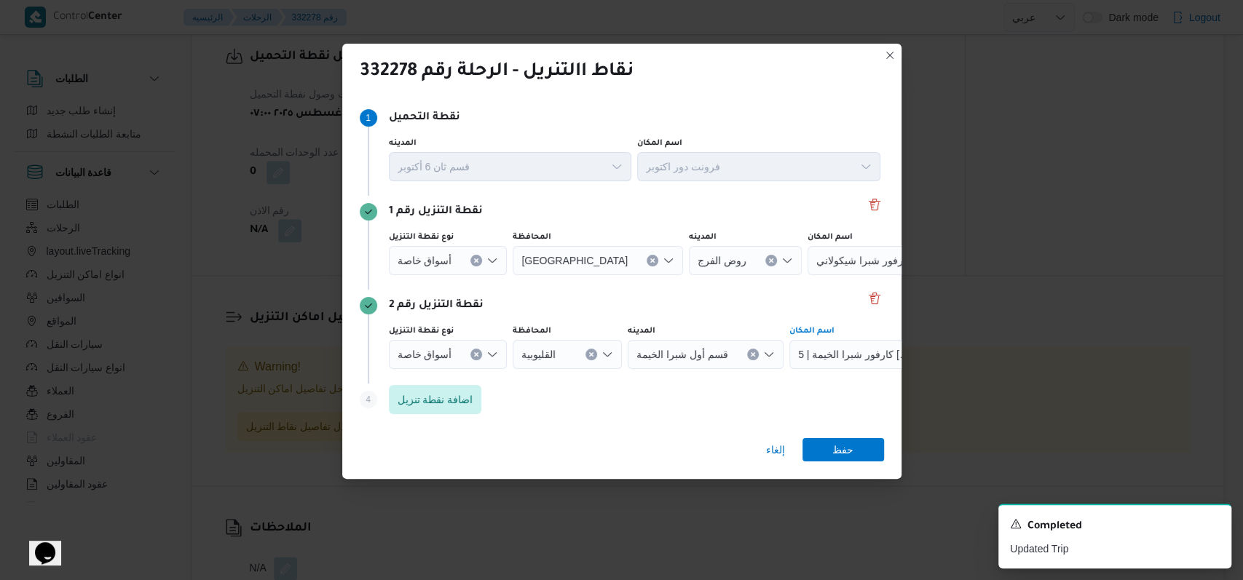
click at [862, 437] on div "إلغاء حفظ" at bounding box center [621, 453] width 559 height 52
click at [861, 449] on span "حفظ" at bounding box center [843, 449] width 82 height 23
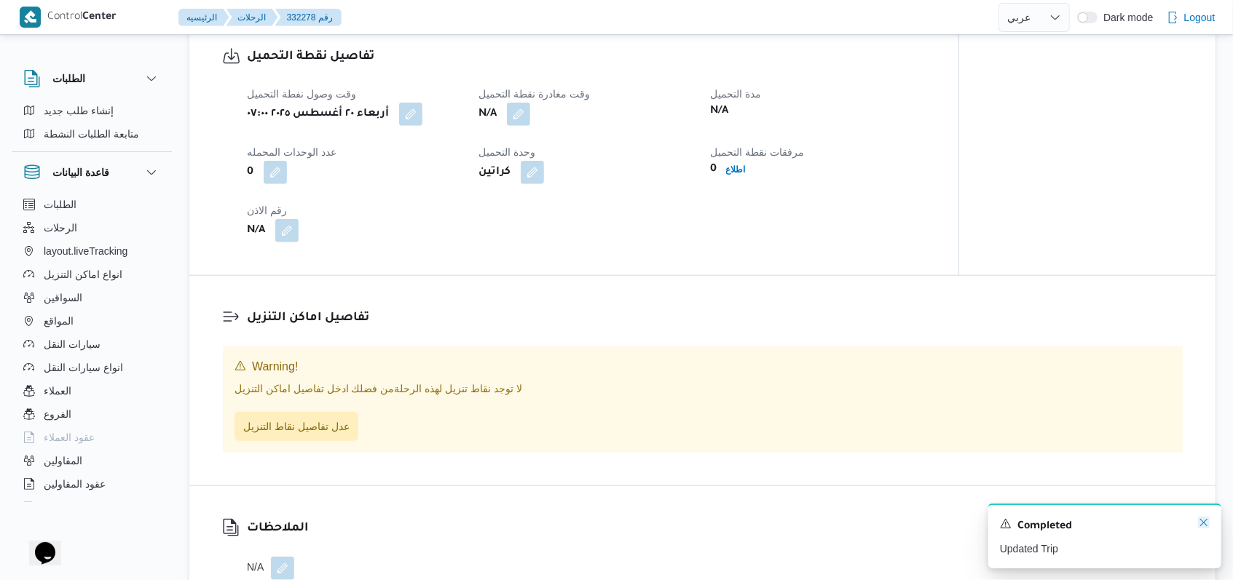
click at [1207, 521] on icon "Dismiss toast" at bounding box center [1204, 523] width 12 height 12
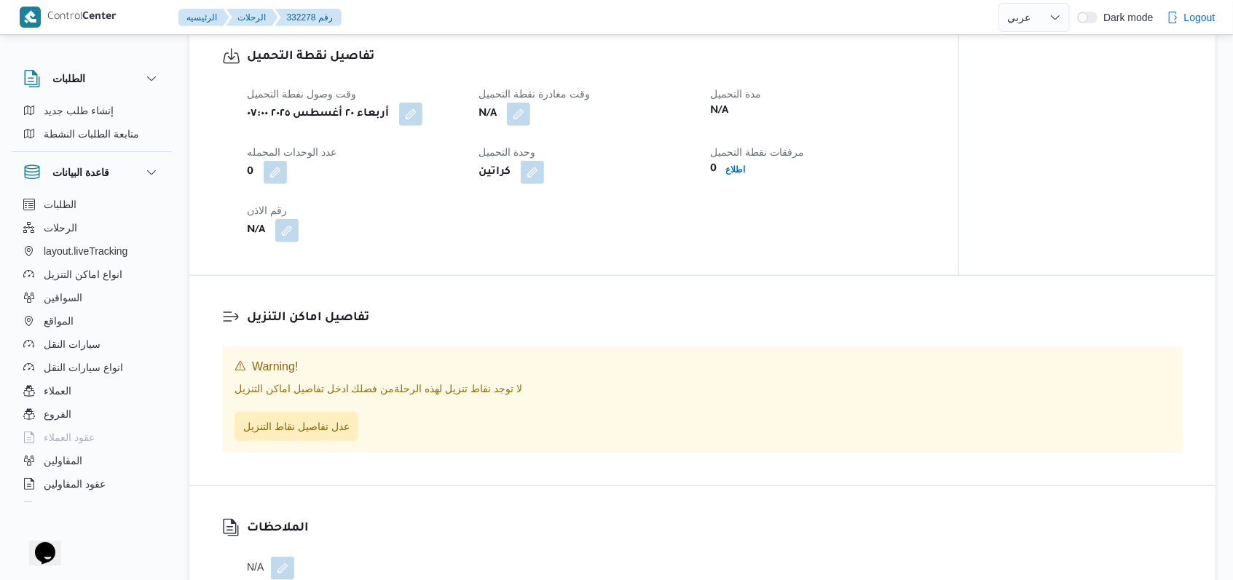
scroll to position [949, 0]
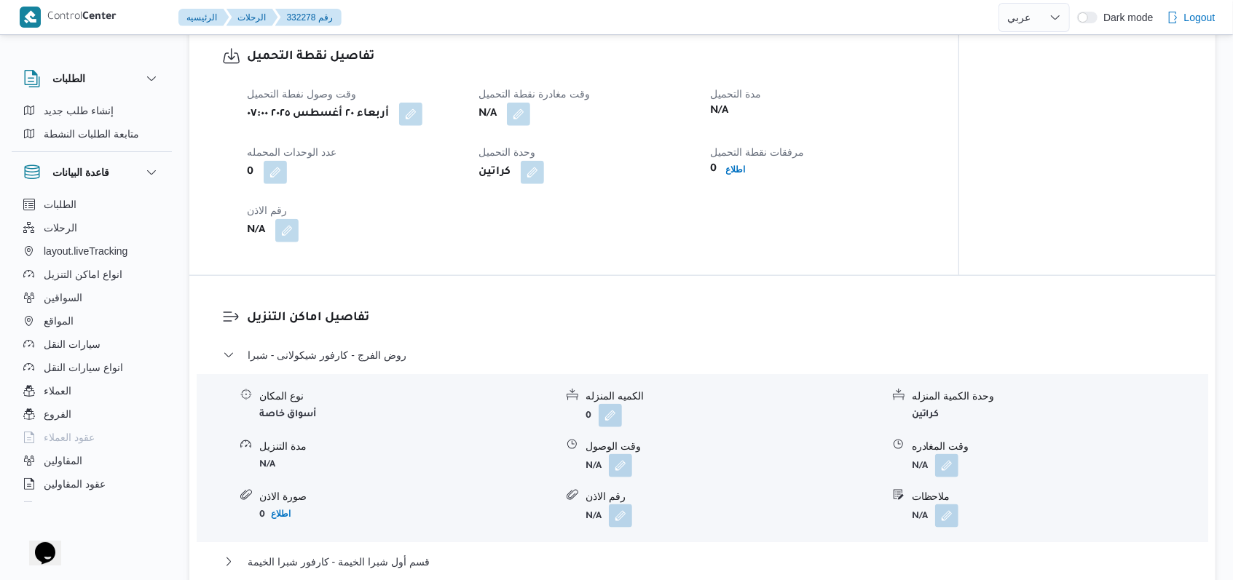
select select "ar"
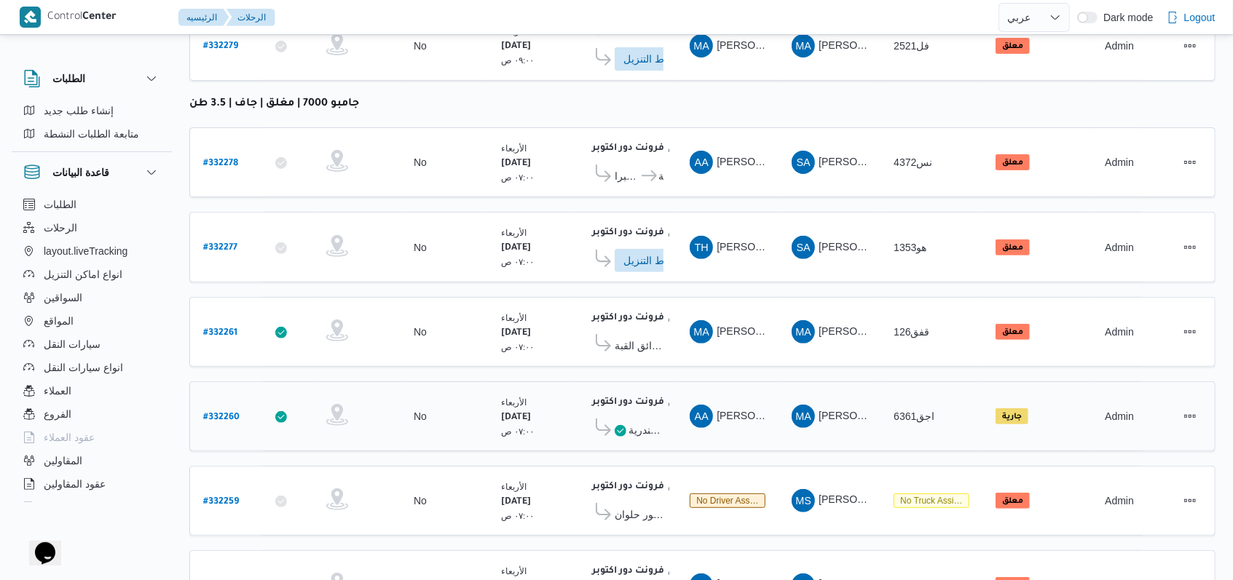
scroll to position [282, 0]
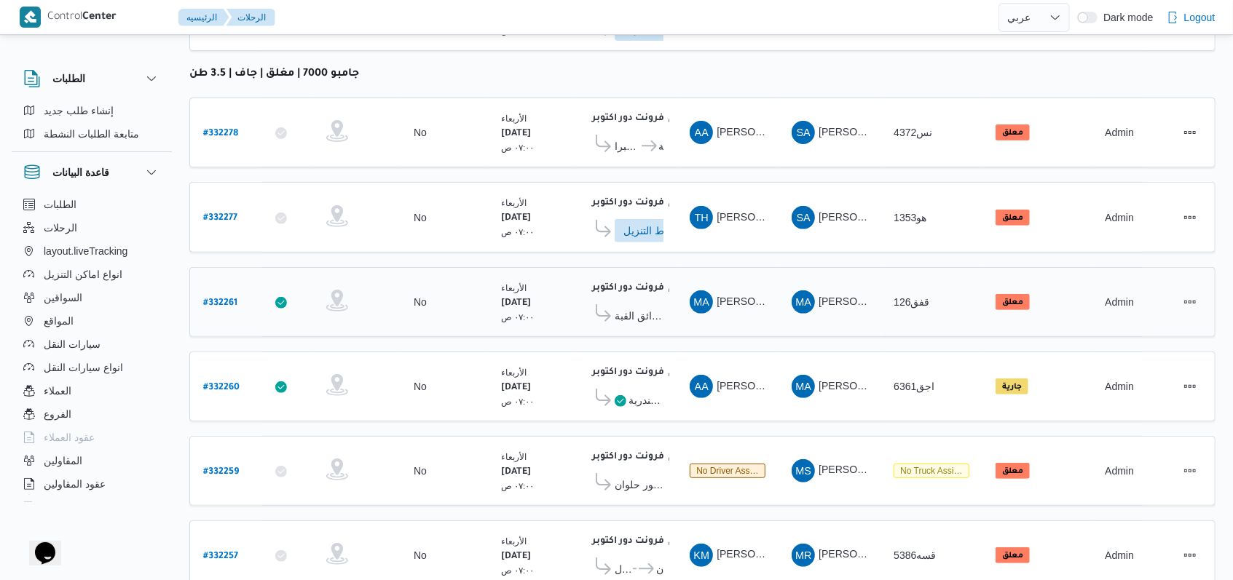
click at [224, 299] on b "# 332261" at bounding box center [220, 304] width 34 height 10
select select "ar"
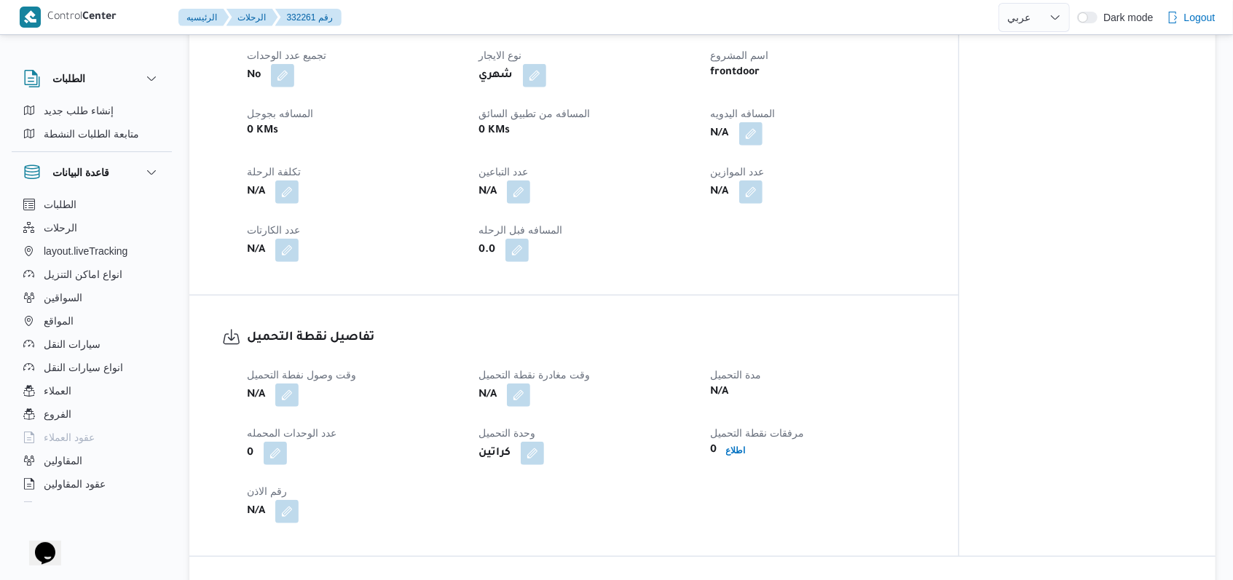
scroll to position [767, 0]
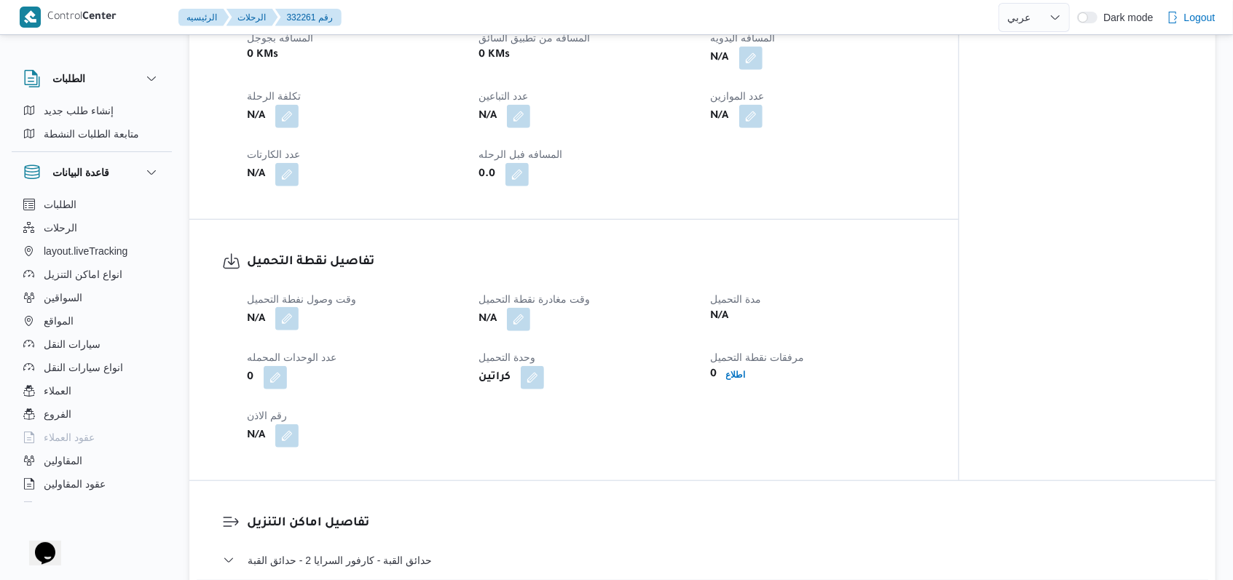
click at [287, 318] on button "button" at bounding box center [286, 318] width 23 height 23
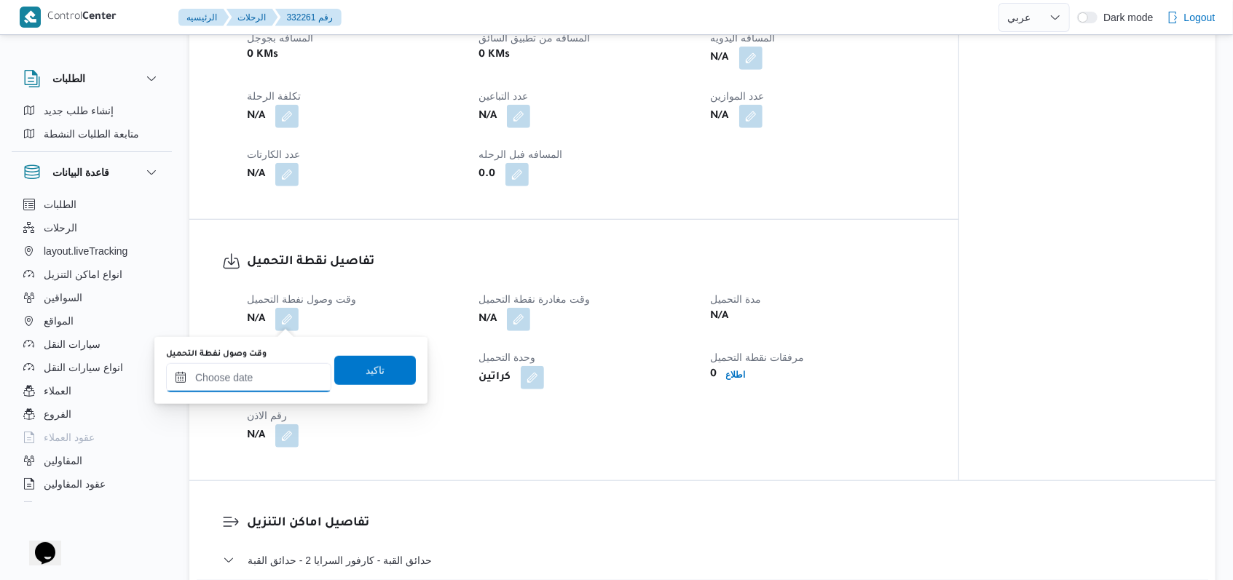
click at [253, 390] on input "وقت وصول نفطة التحميل" at bounding box center [248, 377] width 165 height 29
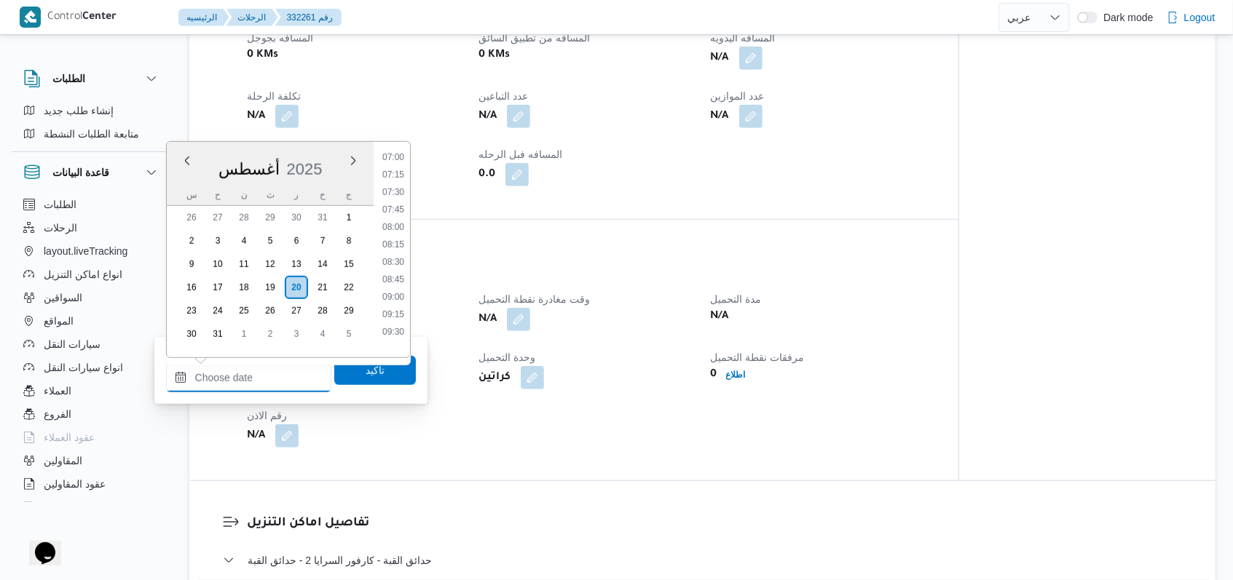
scroll to position [395, 0]
click at [395, 280] on ul "00:00 00:15 00:30 00:45 01:00 01:15 01:30 01:45 02:00 02:15 02:30 02:45 03:00 0…" at bounding box center [392, 250] width 33 height 192
click at [393, 281] on ul "00:00 00:15 00:30 00:45 01:00 01:15 01:30 01:45 02:00 02:15 02:30 02:45 03:00 0…" at bounding box center [392, 250] width 33 height 192
click at [392, 275] on li "07:15" at bounding box center [392, 272] width 33 height 15
type input "٢٠/٠٨/٢٠٢٥ ٠٧:١٥"
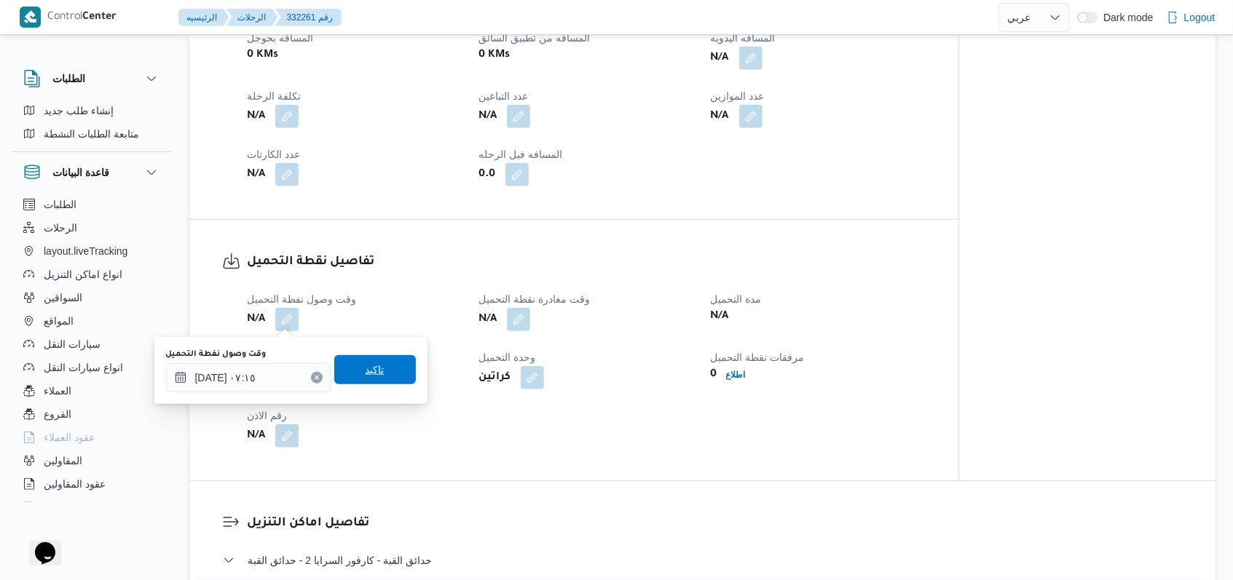
click at [379, 357] on span "تاكيد" at bounding box center [375, 369] width 82 height 29
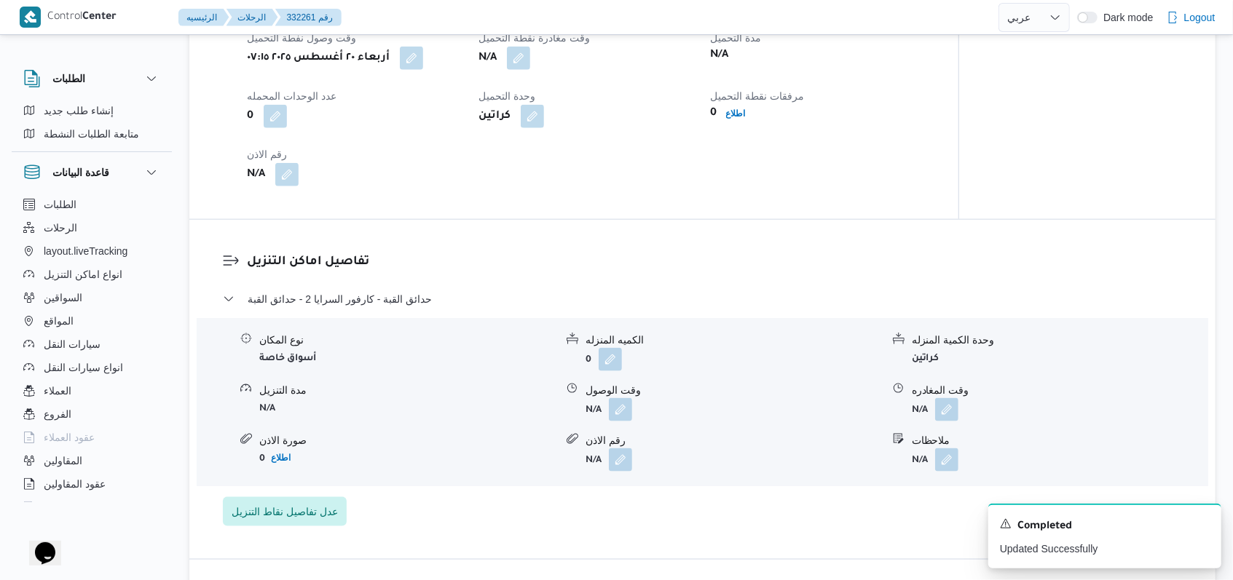
scroll to position [1059, 0]
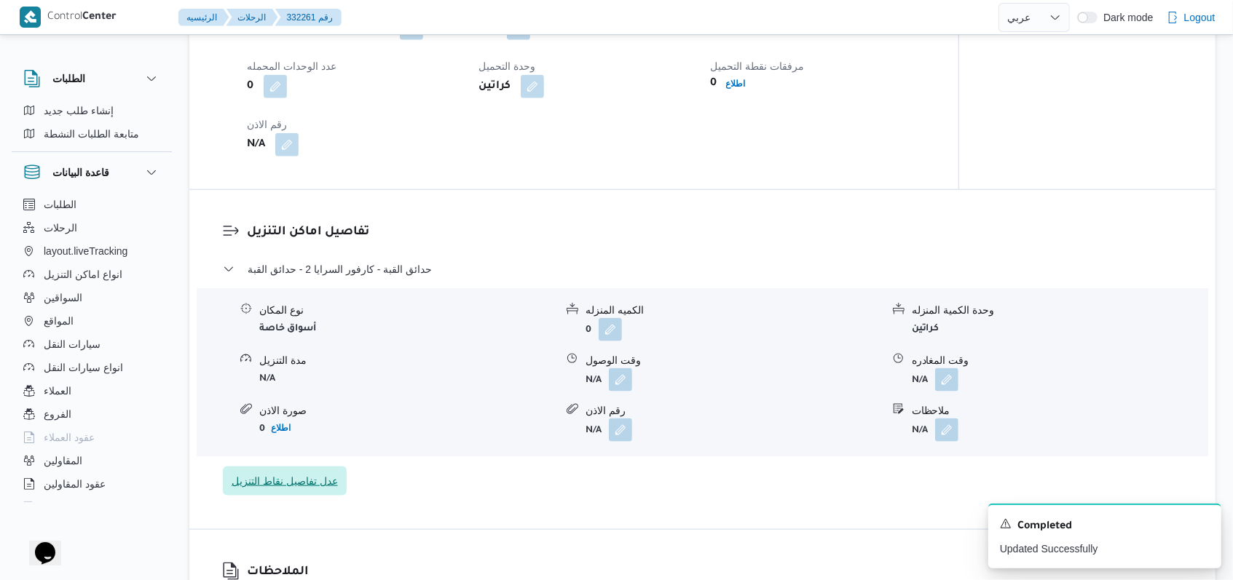
click at [285, 472] on span "عدل تفاصيل نقاط التنزيل" at bounding box center [285, 481] width 124 height 29
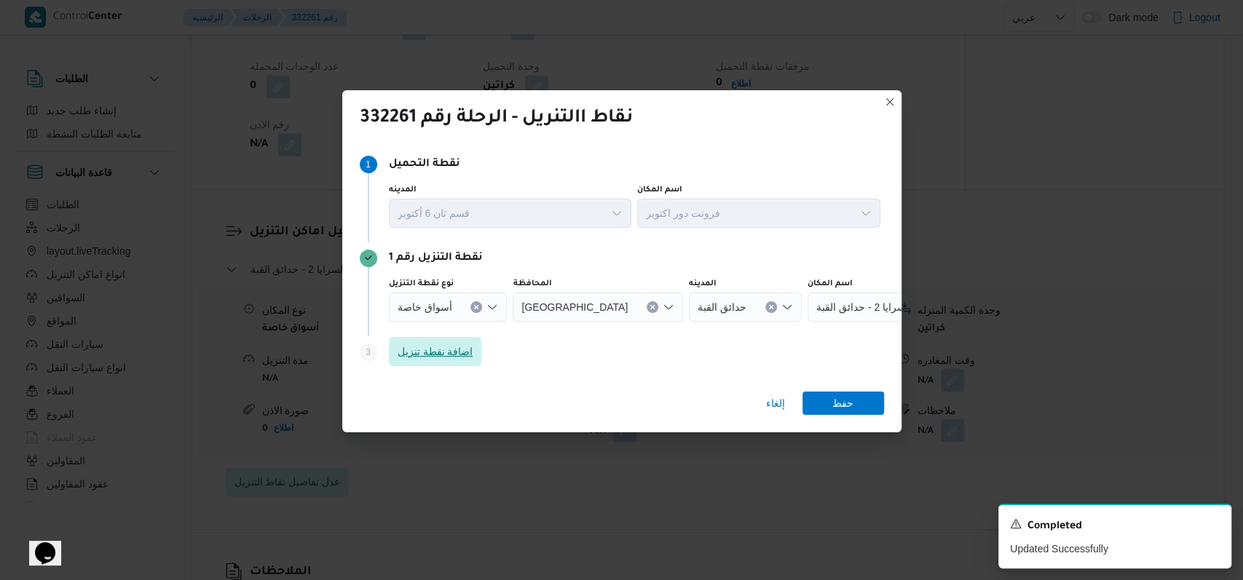
click at [447, 351] on span "اضافة نقطة تنزيل" at bounding box center [436, 351] width 76 height 17
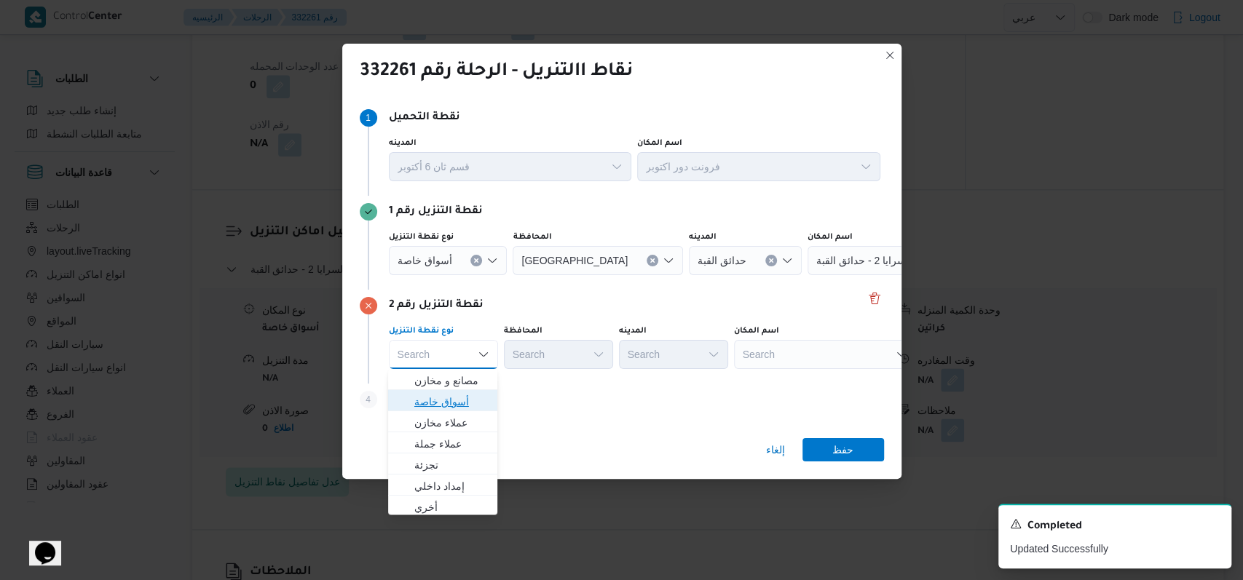
click at [452, 408] on span "أسواق خاصة" at bounding box center [451, 401] width 74 height 17
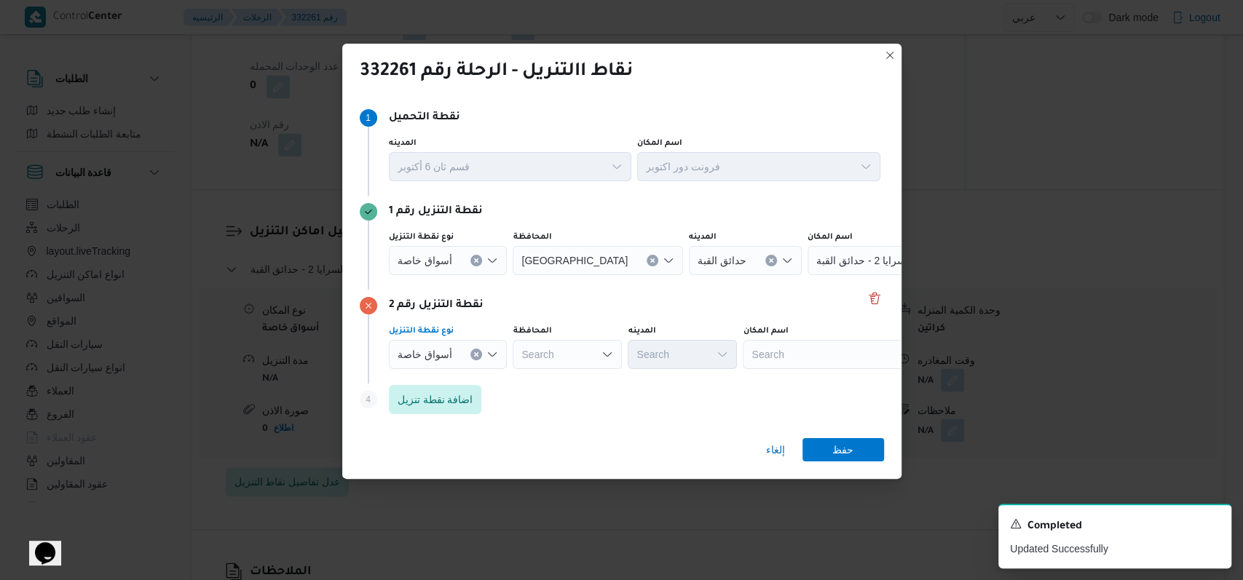
click at [770, 261] on icon "Clear input" at bounding box center [772, 260] width 4 height 4
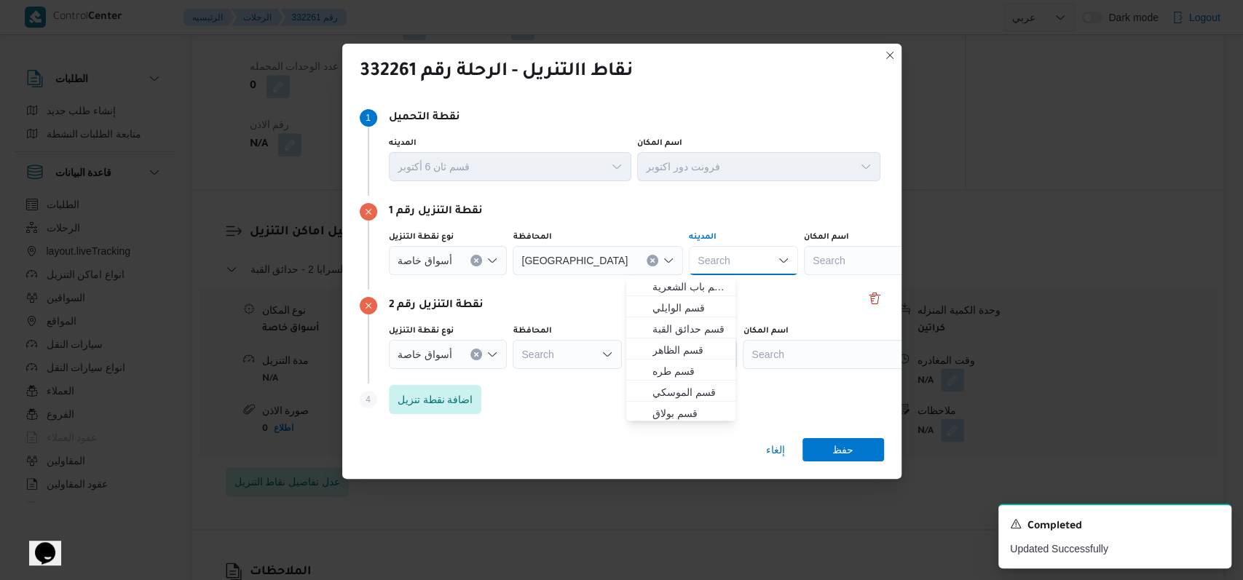
click at [573, 310] on div "نقطة التنزيل رقم 2" at bounding box center [622, 305] width 524 height 17
click at [804, 261] on div "Search" at bounding box center [895, 260] width 182 height 29
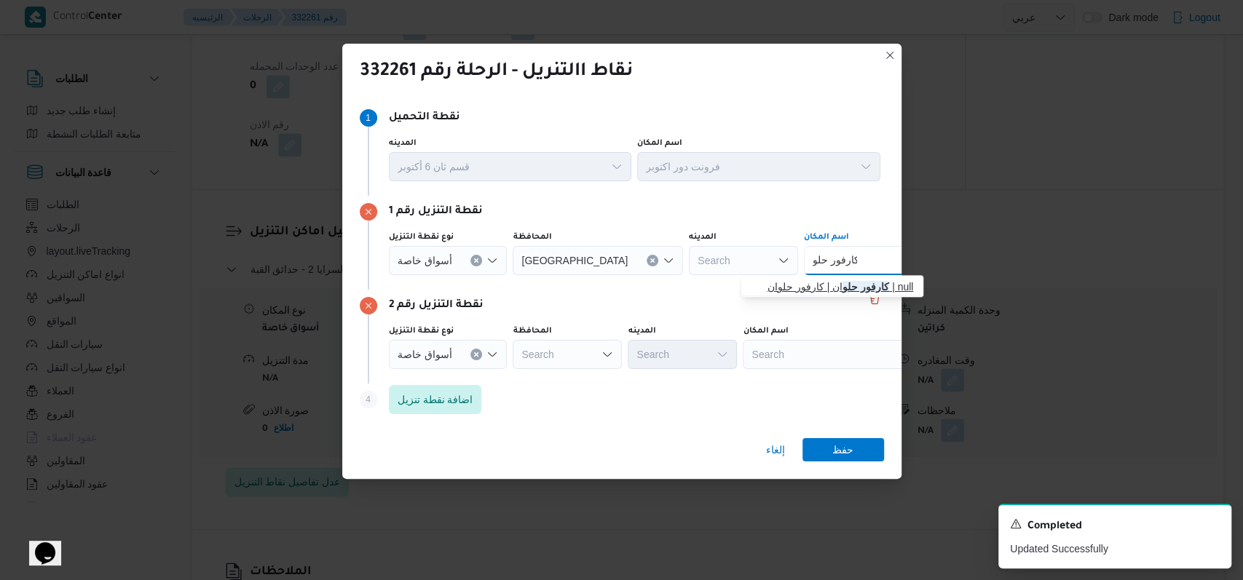
type input "كارفور حلو"
click at [806, 288] on span "كارفور حلو ان | كارفور حلوان | null" at bounding box center [840, 286] width 147 height 17
click at [807, 275] on div "Search" at bounding box center [898, 260] width 182 height 29
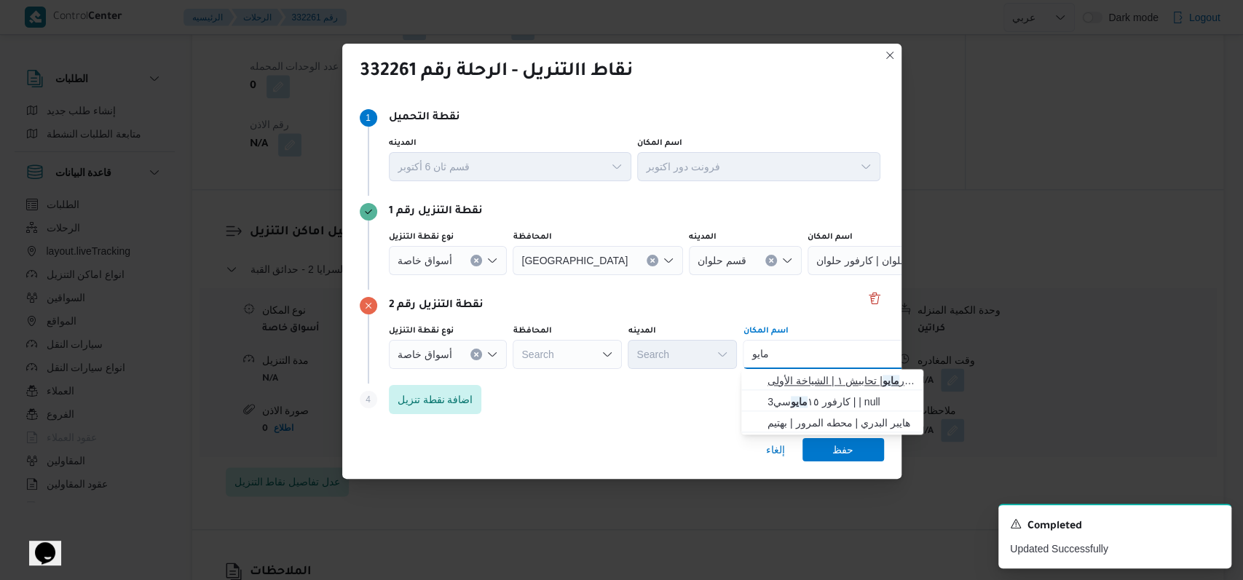
type input "مايو"
click at [829, 376] on span "كارفور مايو | تحابيش ١ | الشياخة الأولى" at bounding box center [840, 380] width 147 height 17
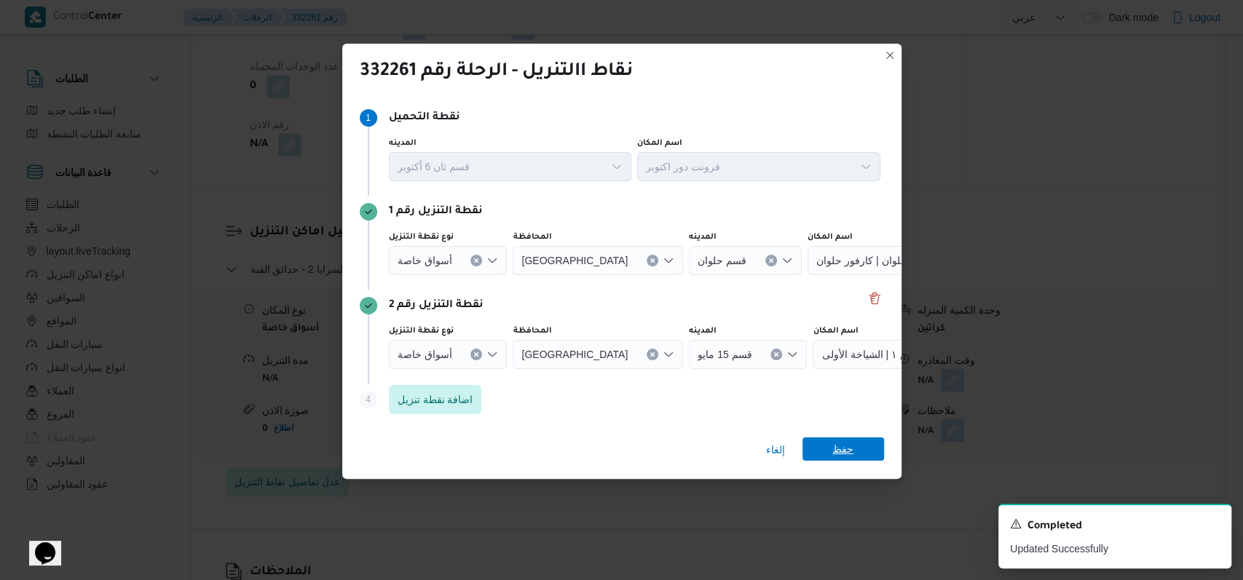
click at [837, 453] on span "حفظ" at bounding box center [842, 449] width 21 height 23
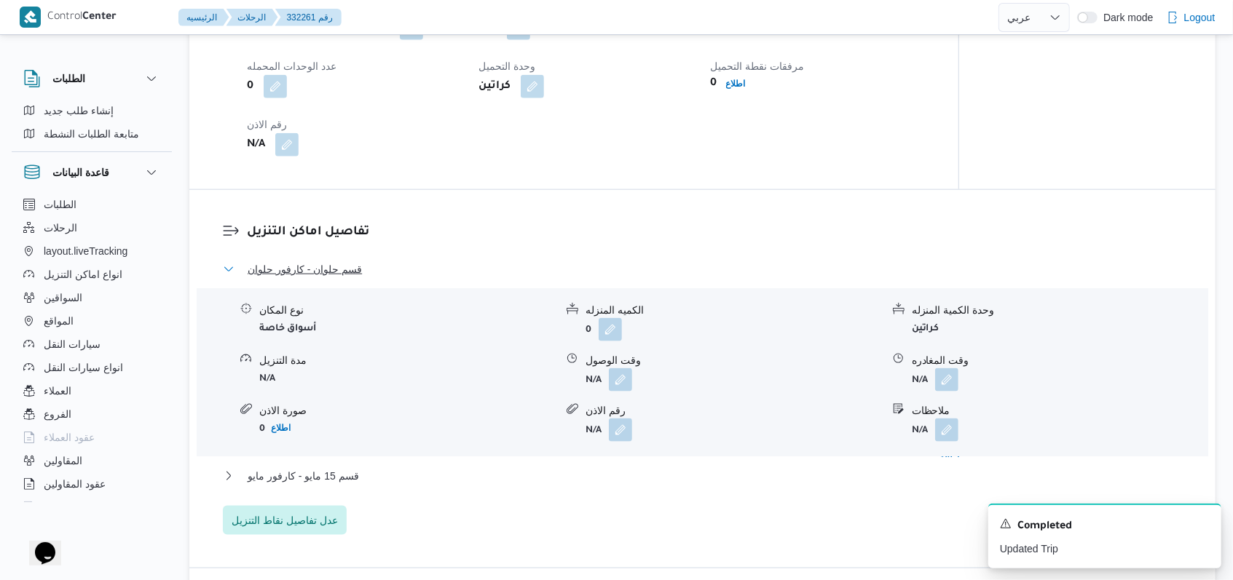
click at [333, 272] on span "قسم حلوان - كارفور حلوان" at bounding box center [305, 269] width 114 height 17
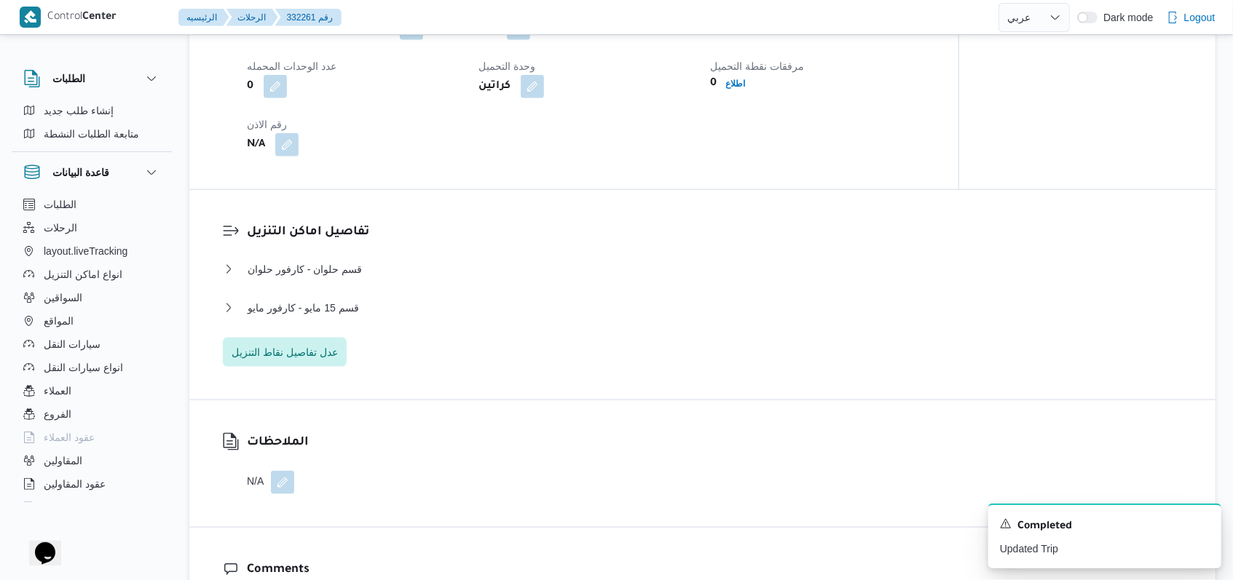
select select "ar"
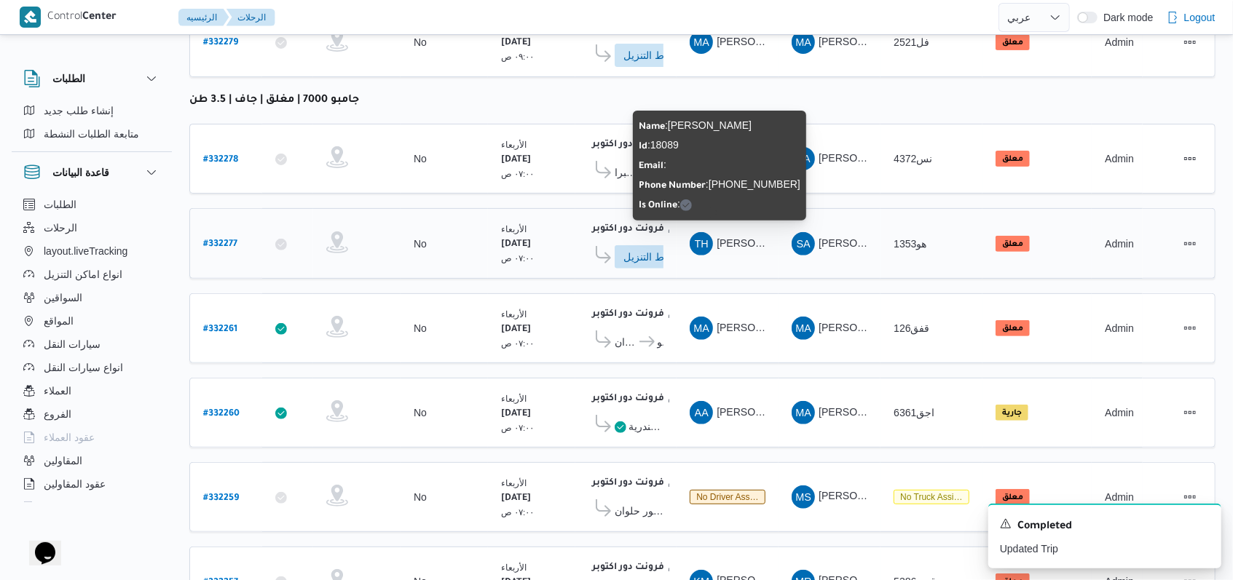
scroll to position [282, 0]
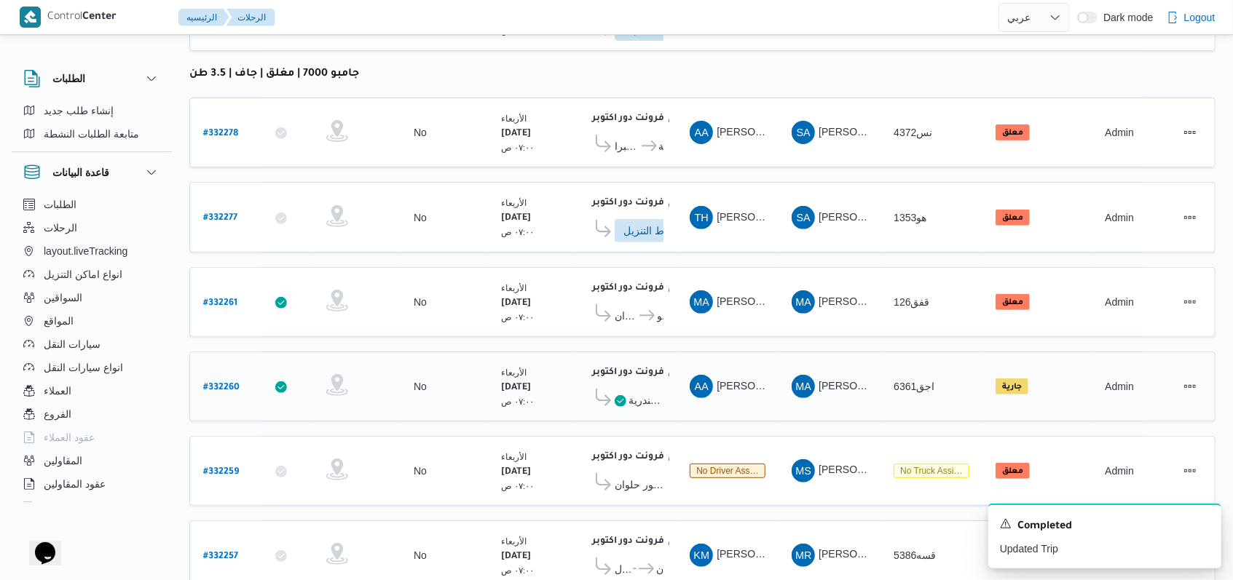
click at [225, 383] on b "# 332260" at bounding box center [221, 388] width 36 height 10
select select "ar"
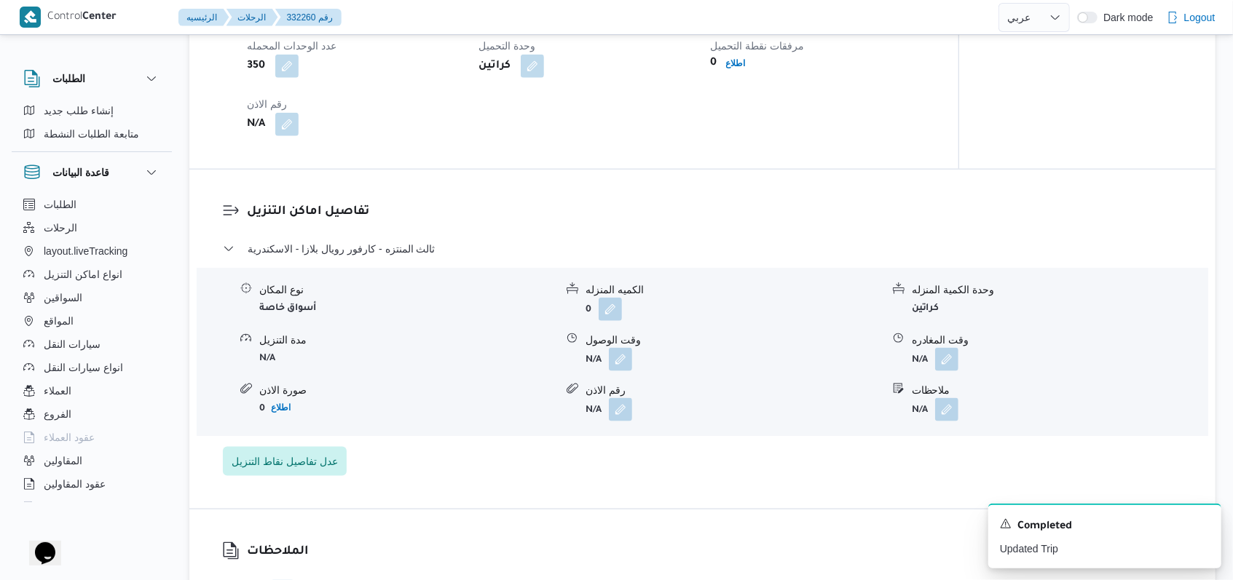
scroll to position [1059, 0]
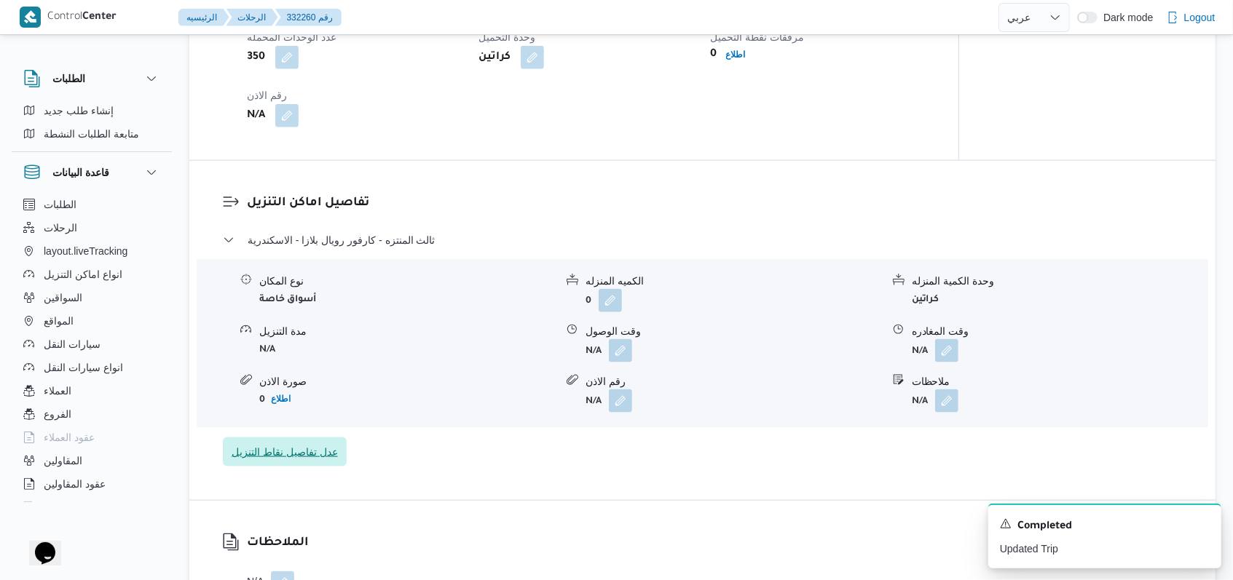
click at [310, 461] on span "عدل تفاصيل نقاط التنزيل" at bounding box center [285, 451] width 106 height 17
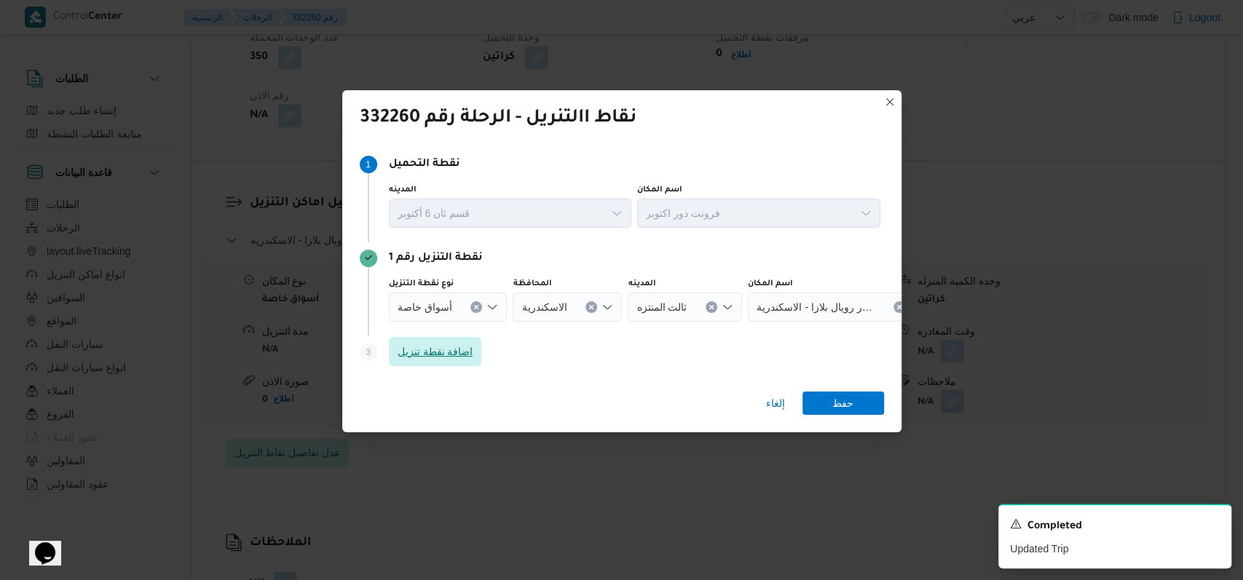
click at [466, 349] on span "اضافة نقطة تنزيل" at bounding box center [436, 351] width 76 height 17
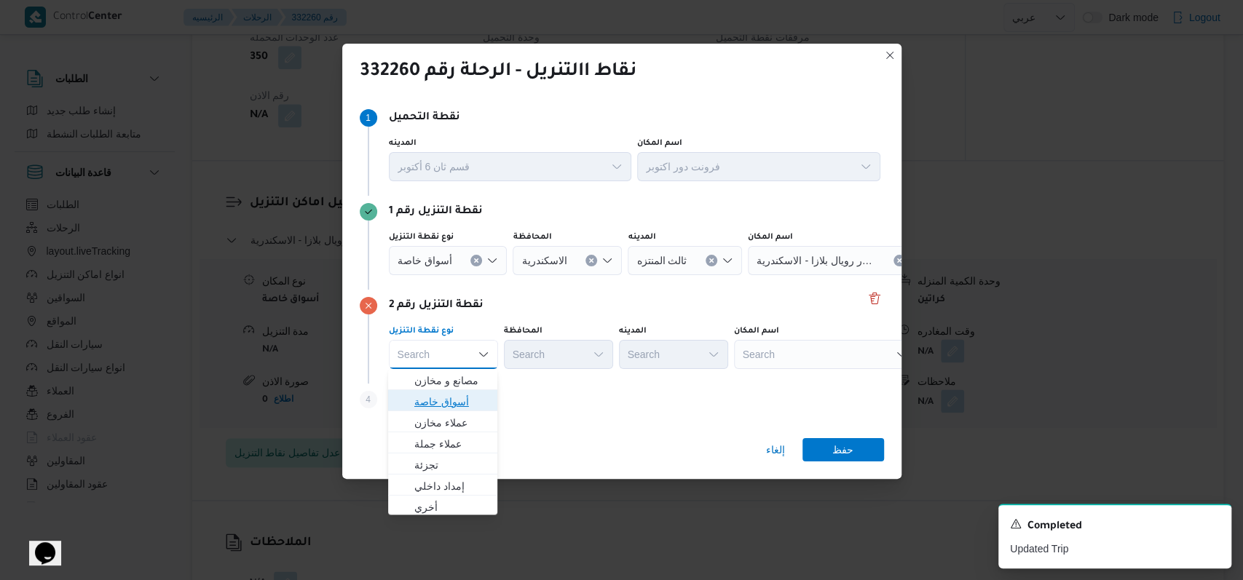
click at [454, 399] on span "أسواق خاصة" at bounding box center [451, 401] width 74 height 17
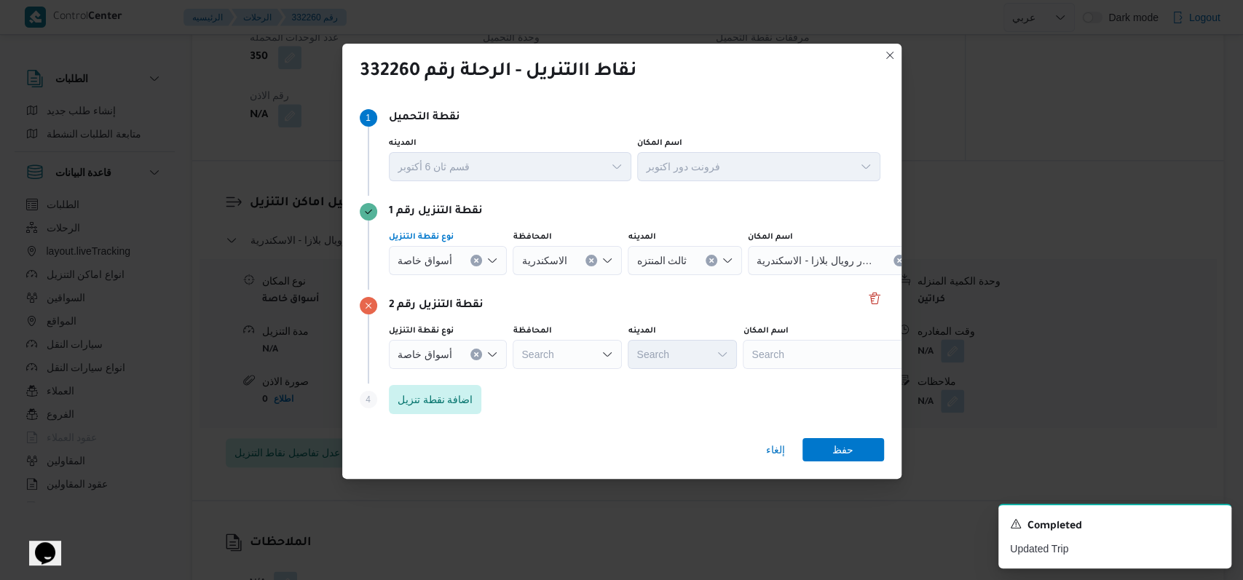
click at [451, 258] on div "أسواق خاصة" at bounding box center [448, 260] width 119 height 29
click at [451, 305] on span "أسواق خاصة" at bounding box center [441, 307] width 55 height 17
click at [813, 270] on div "Search" at bounding box center [834, 260] width 182 height 29
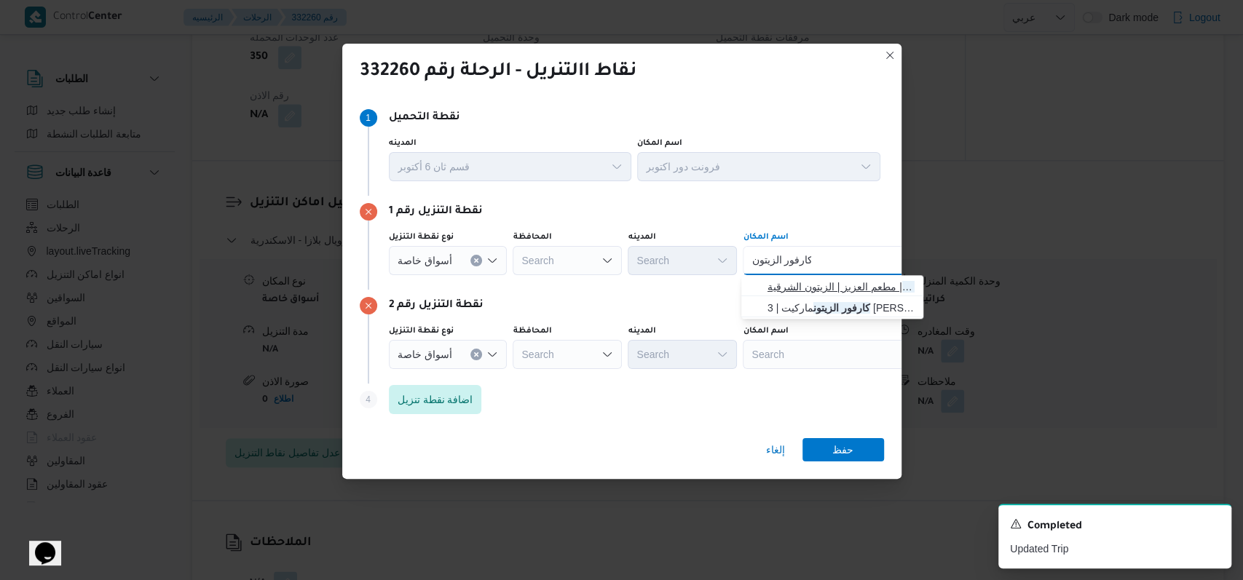
type input "كارفور الزيتون"
click at [813, 283] on span "كارفور الزيتون | مطعم العزيز | الزيتون الشرقية" at bounding box center [840, 286] width 147 height 17
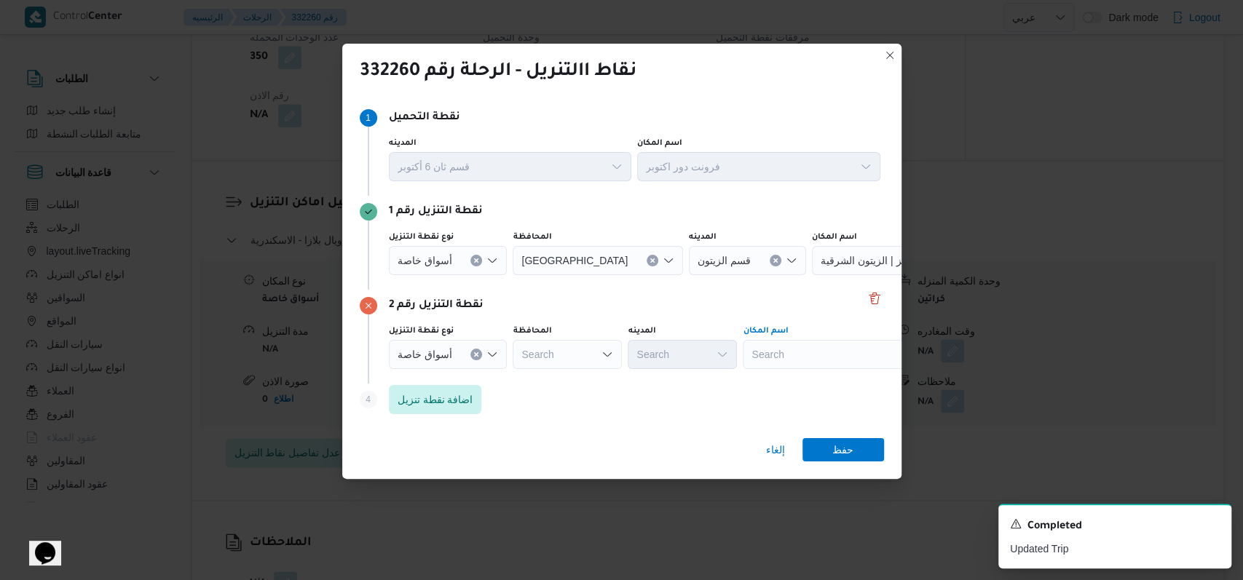
click at [814, 275] on div "Search" at bounding box center [903, 260] width 182 height 29
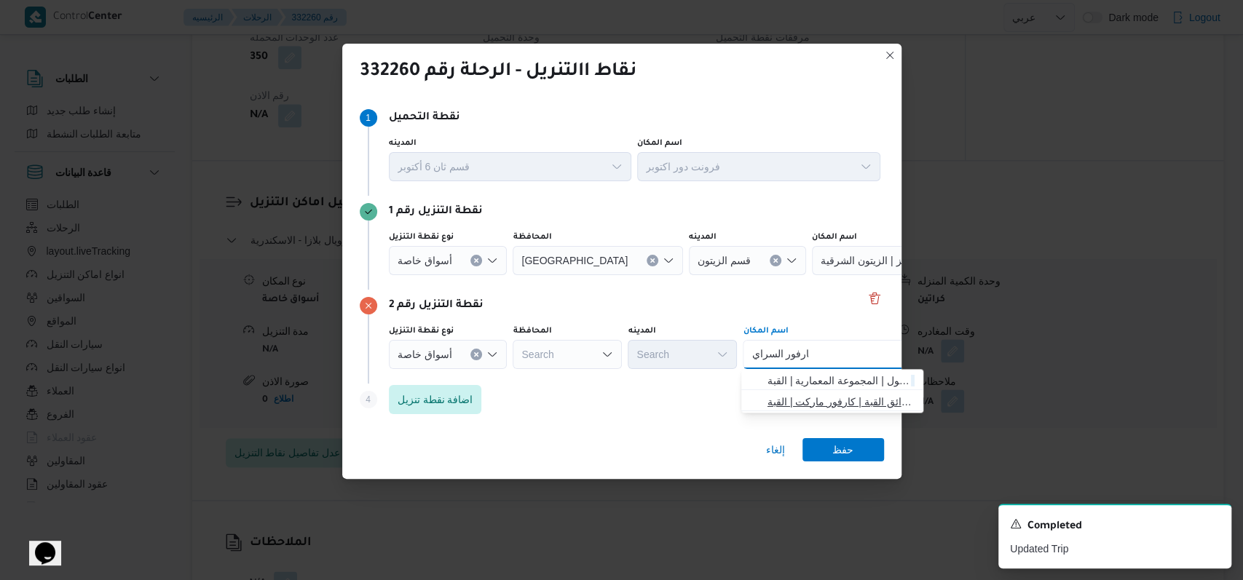
type input "كارفور السراي"
click at [843, 399] on span "كارفور السراي ا 2 - حدائق القبة | كارفور ماركت | القبة" at bounding box center [840, 401] width 147 height 17
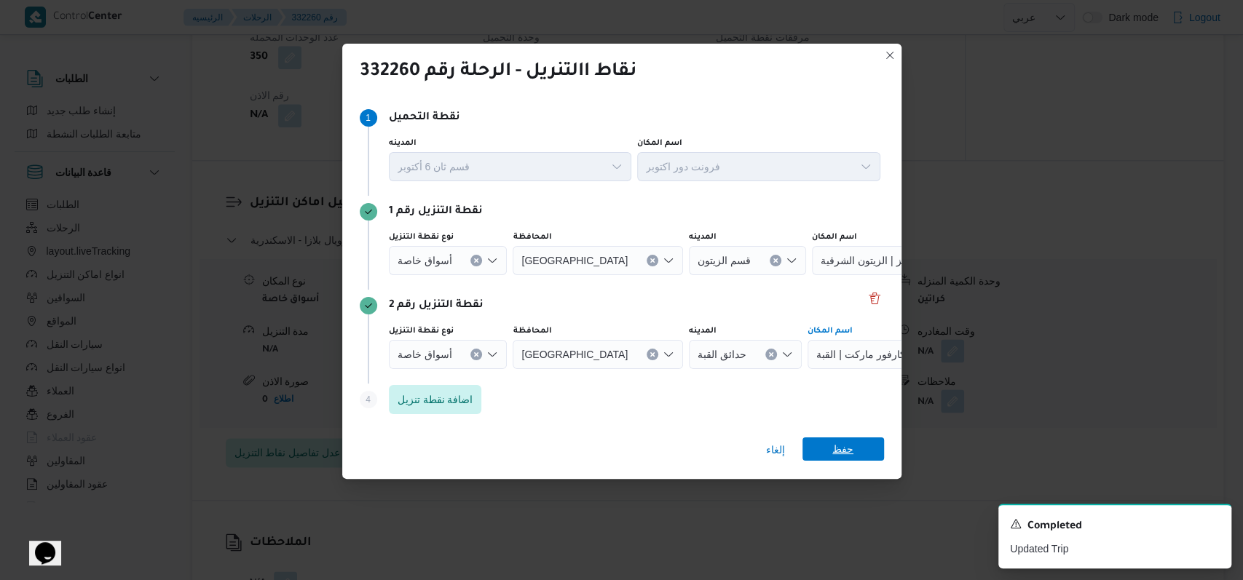
click at [858, 449] on span "حفظ" at bounding box center [843, 449] width 82 height 23
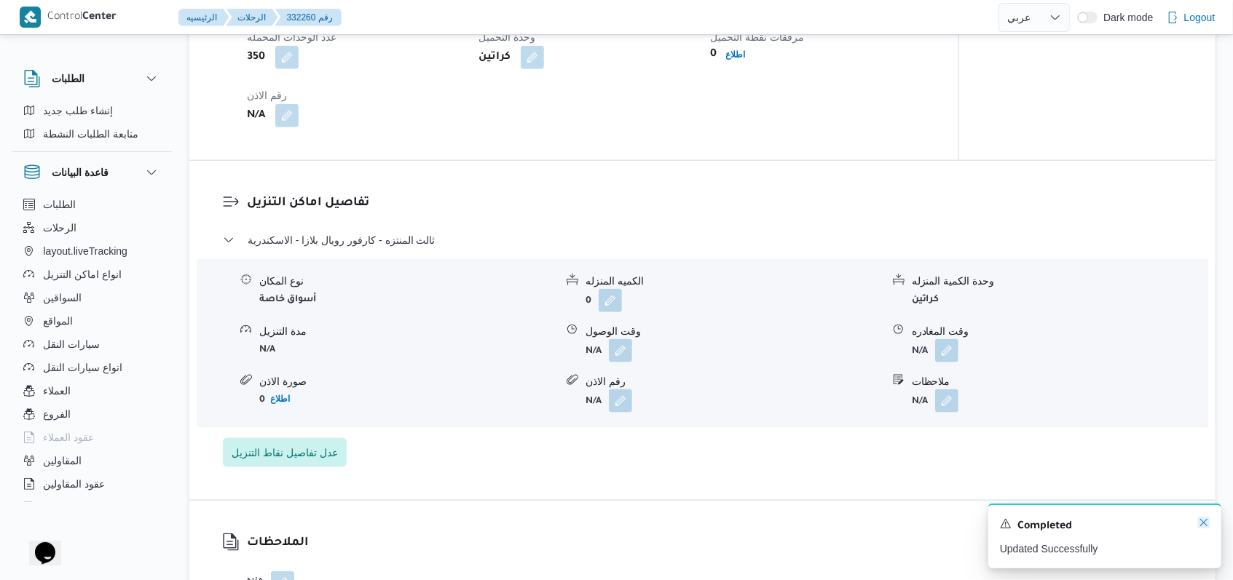
click at [1203, 525] on icon "Dismiss toast" at bounding box center [1203, 522] width 7 height 7
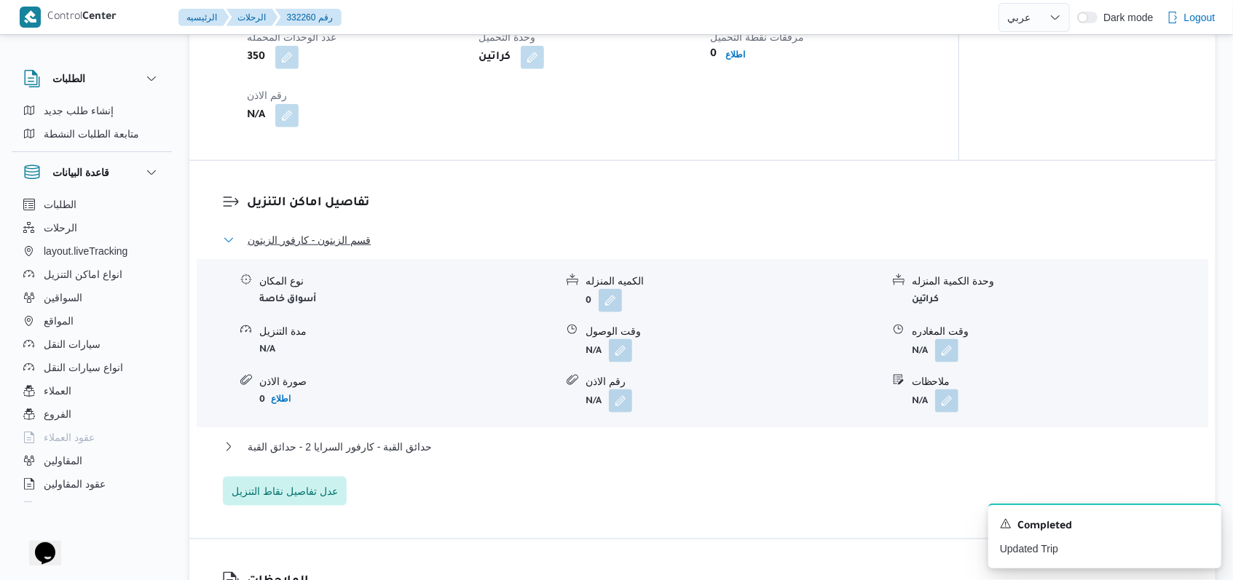
click at [374, 249] on button "قسم الزيتون - كارفور الزيتون" at bounding box center [703, 240] width 960 height 17
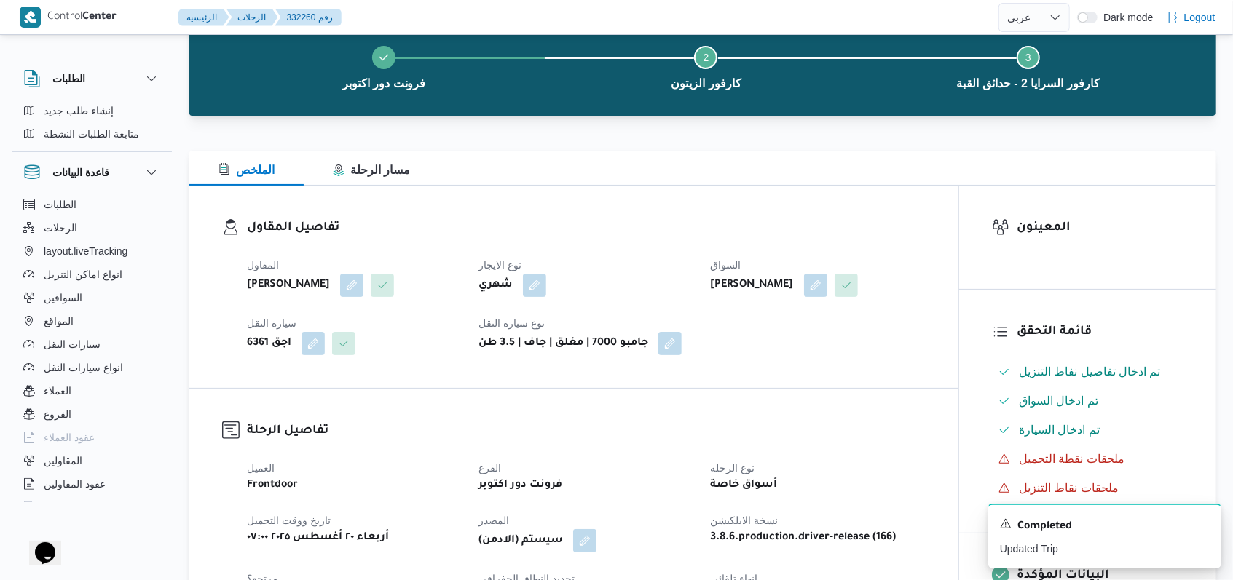
scroll to position [0, 0]
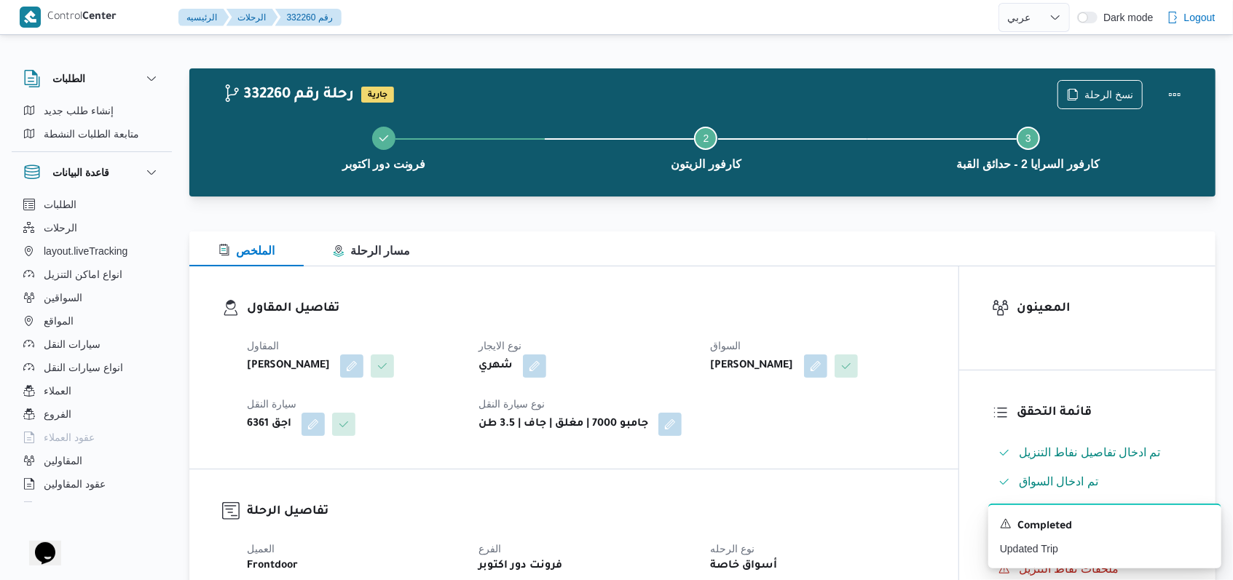
select select "ar"
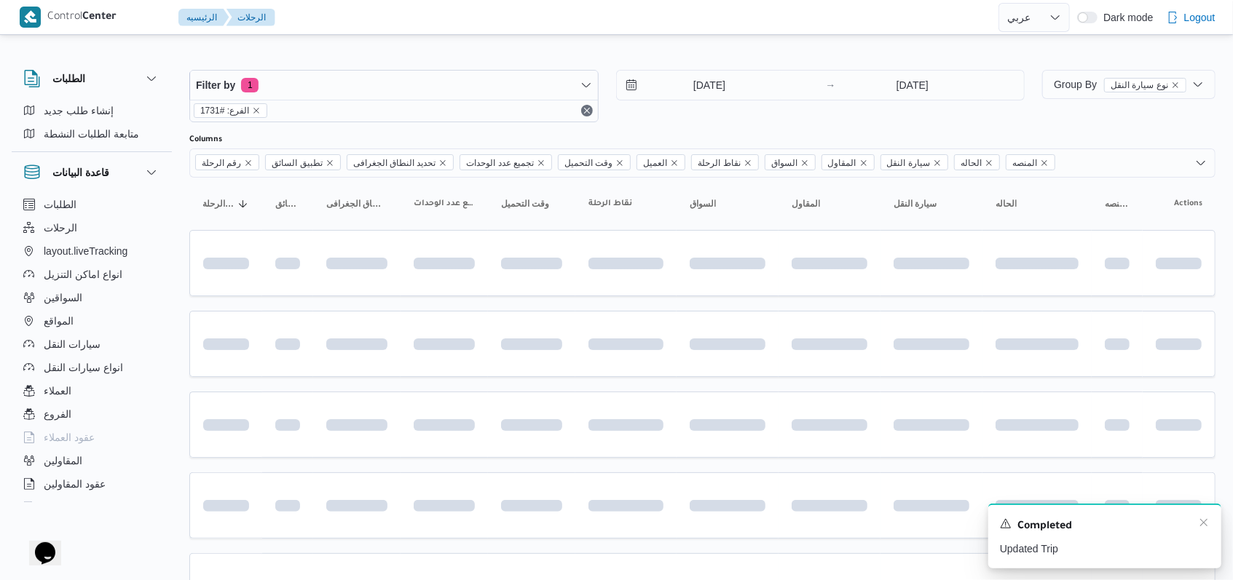
scroll to position [282, 0]
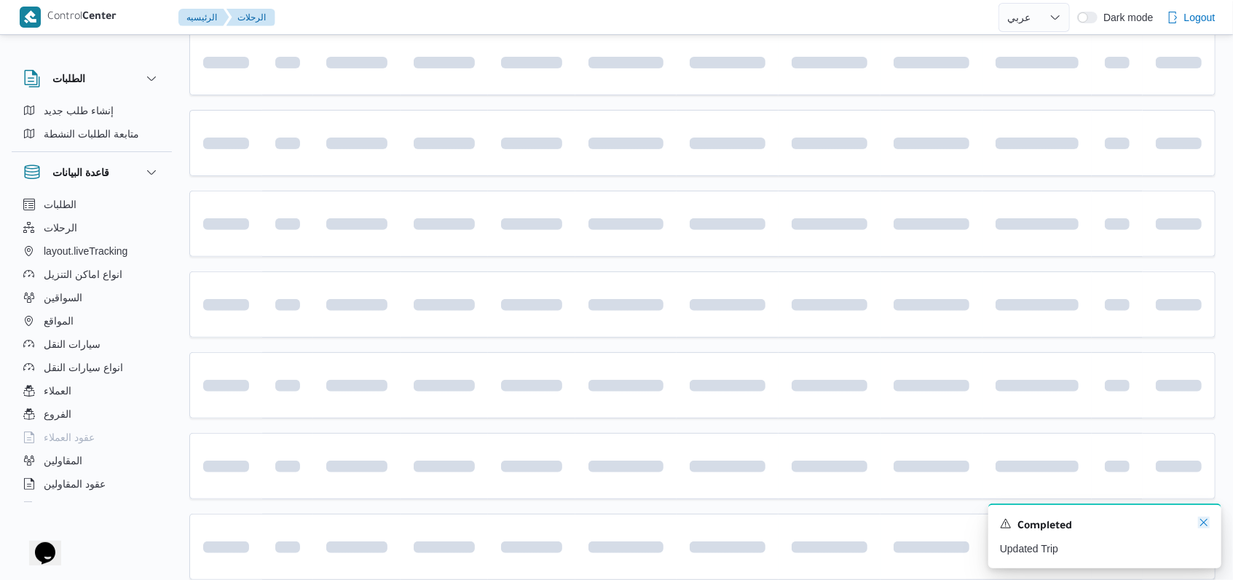
click at [1201, 529] on icon "Dismiss toast" at bounding box center [1204, 523] width 12 height 12
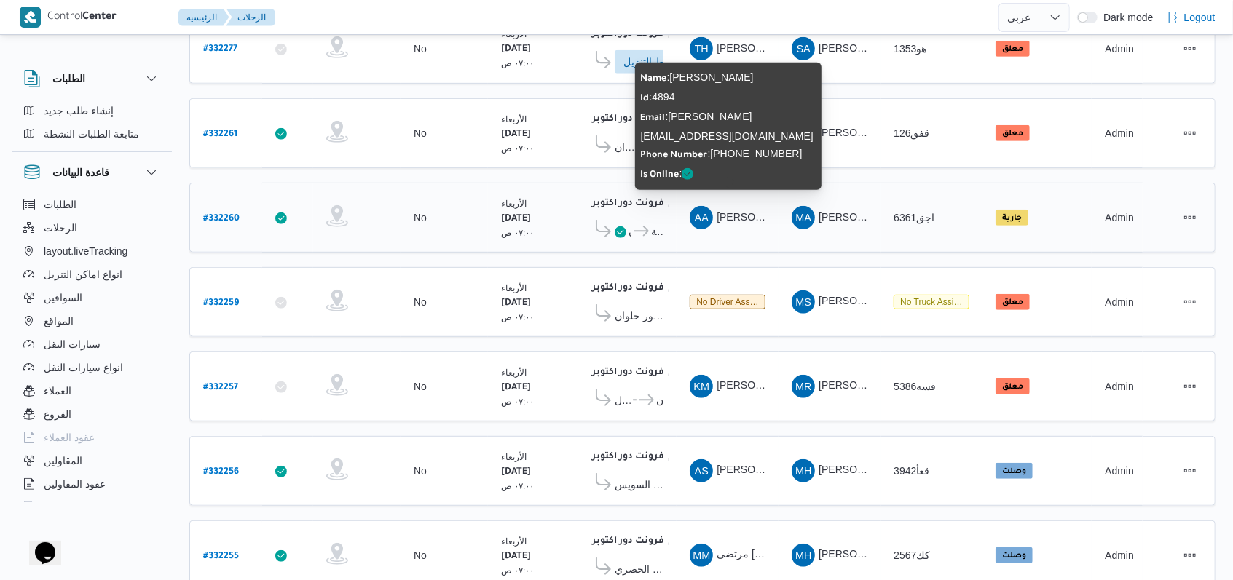
scroll to position [487, 0]
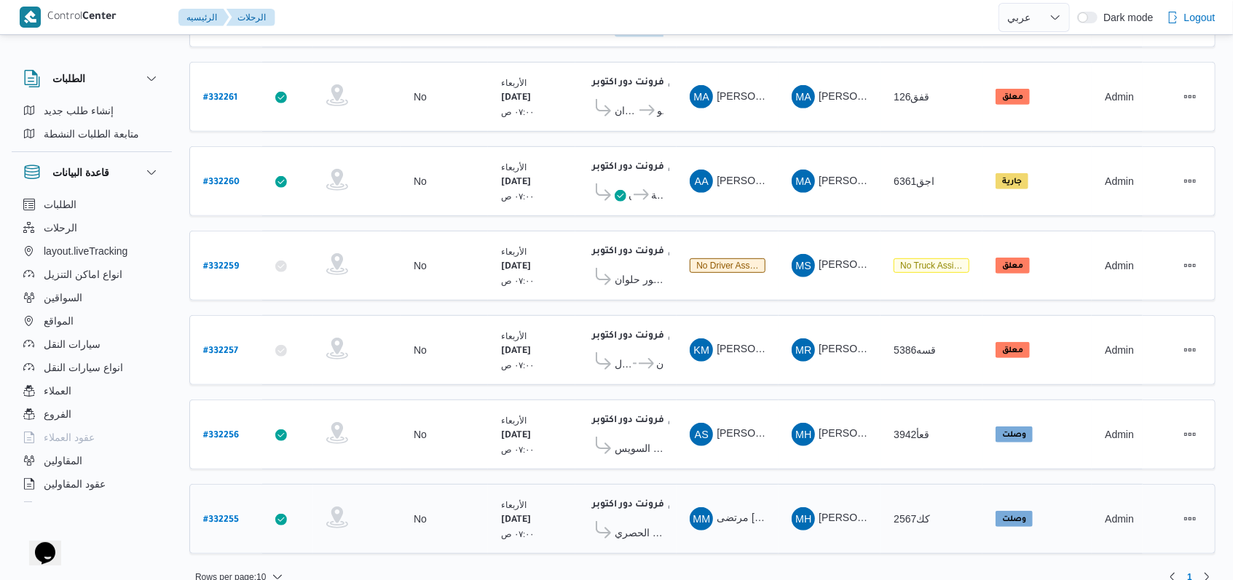
click at [228, 515] on b "# 332255" at bounding box center [221, 520] width 36 height 10
select select "ar"
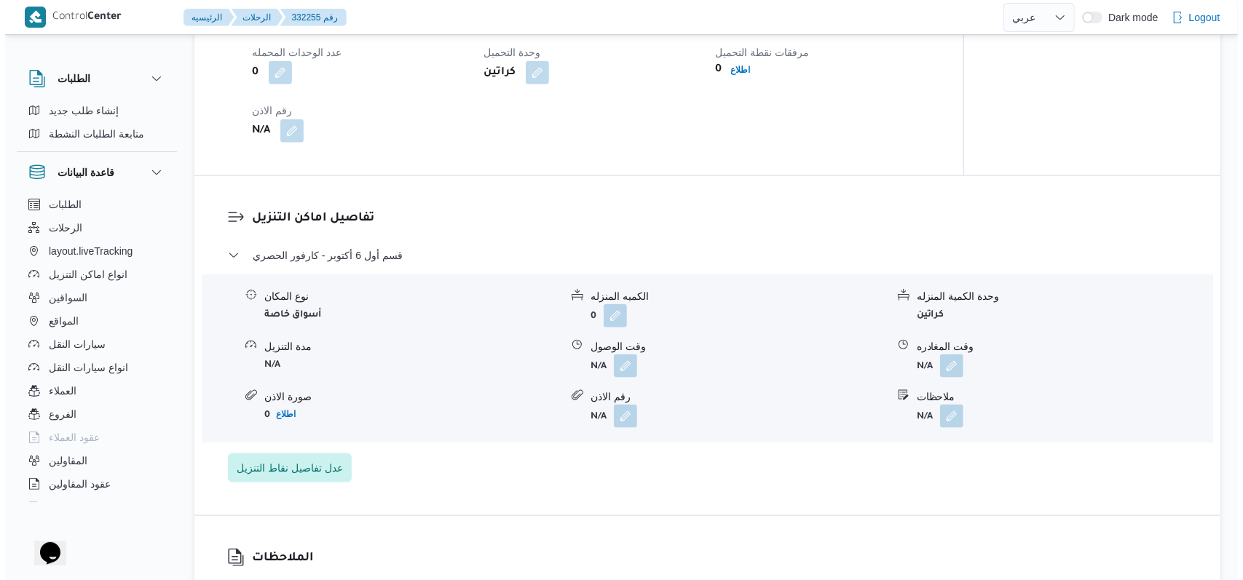
scroll to position [1067, 0]
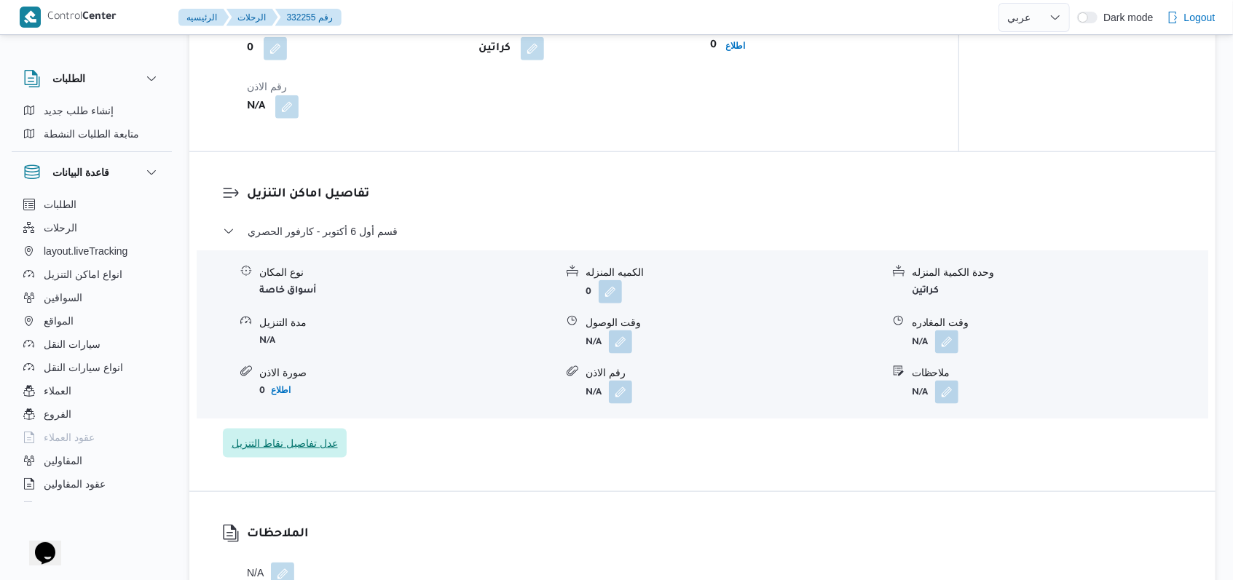
click at [328, 458] on span "عدل تفاصيل نقاط التنزيل" at bounding box center [285, 443] width 124 height 29
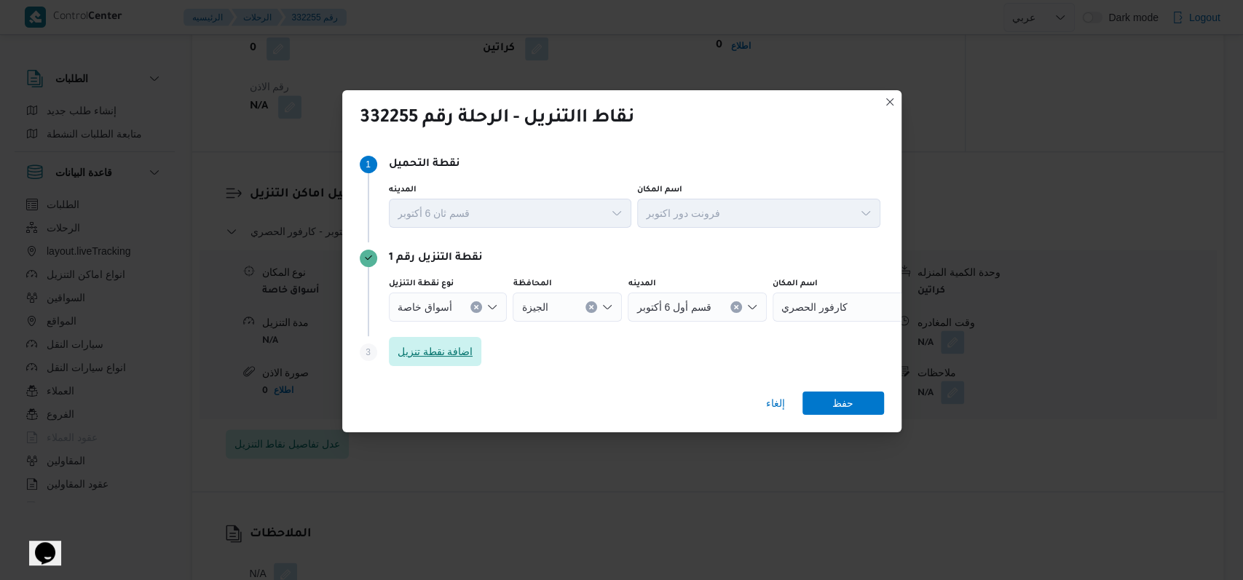
click at [460, 360] on span "اضافة نقطة تنزيل" at bounding box center [436, 351] width 76 height 17
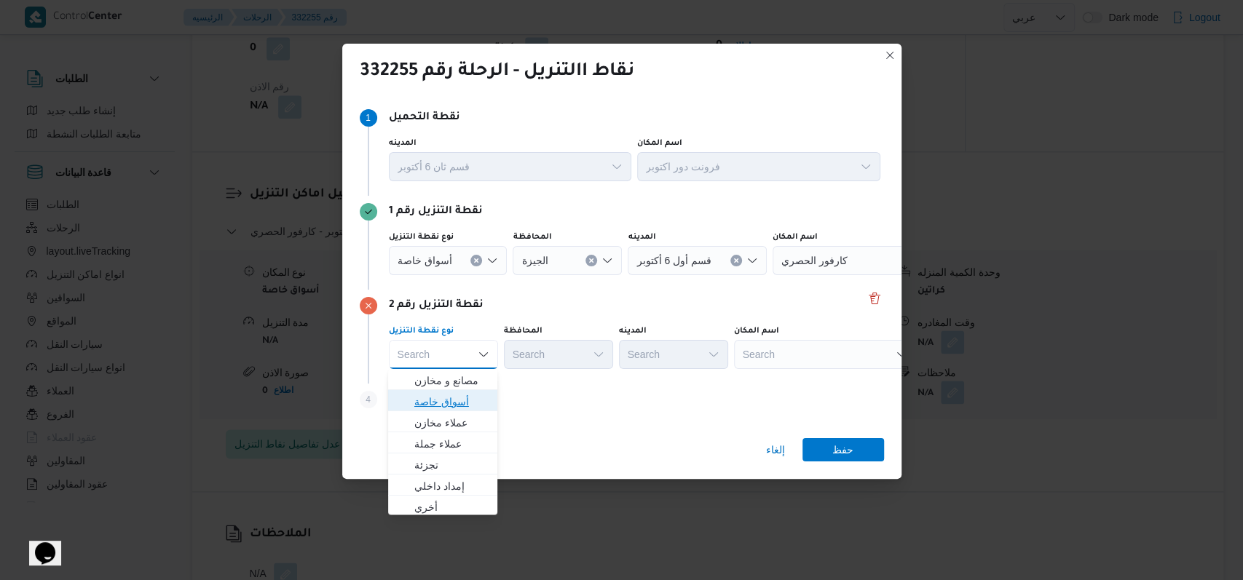
click at [454, 399] on span "أسواق خاصة" at bounding box center [451, 401] width 74 height 17
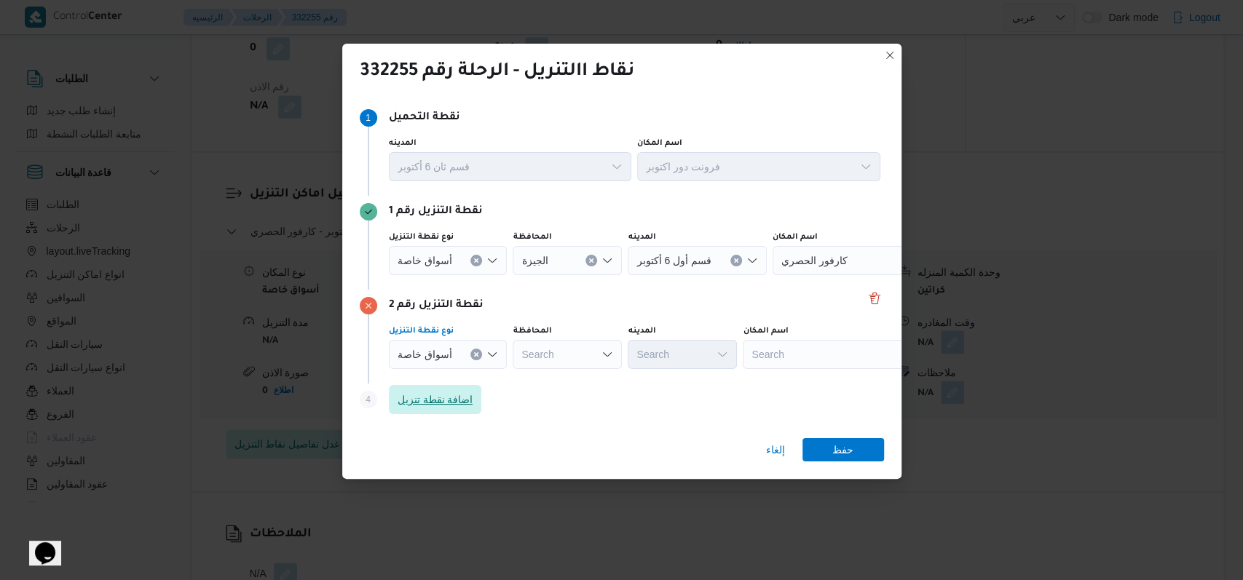
click at [454, 399] on span "اضافة نقطة تنزيل" at bounding box center [436, 399] width 76 height 17
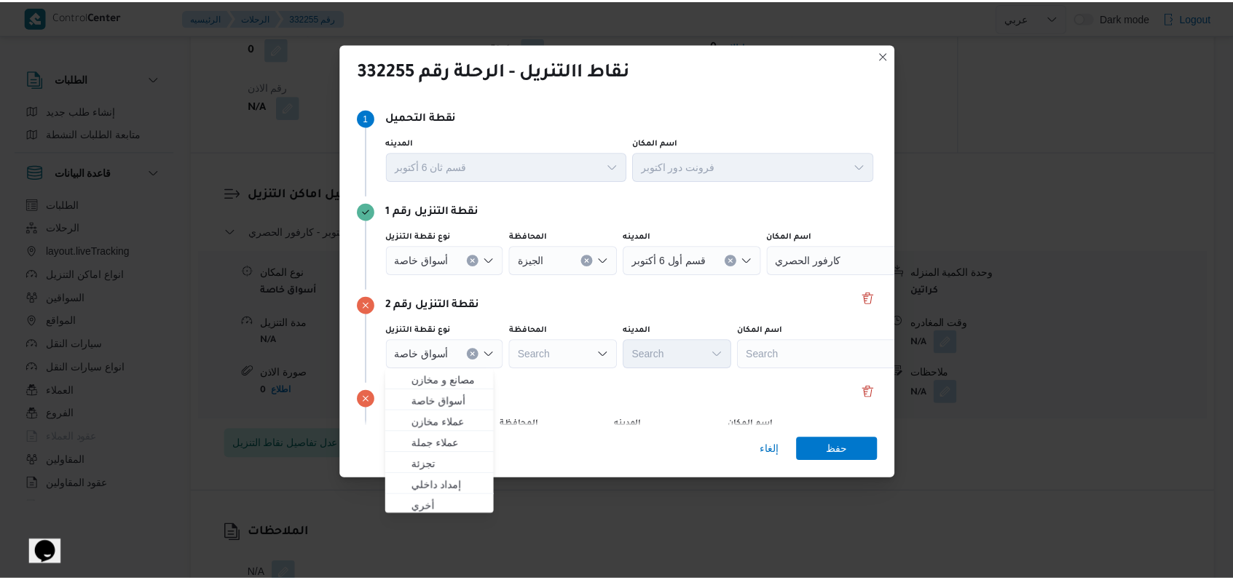
scroll to position [94, 0]
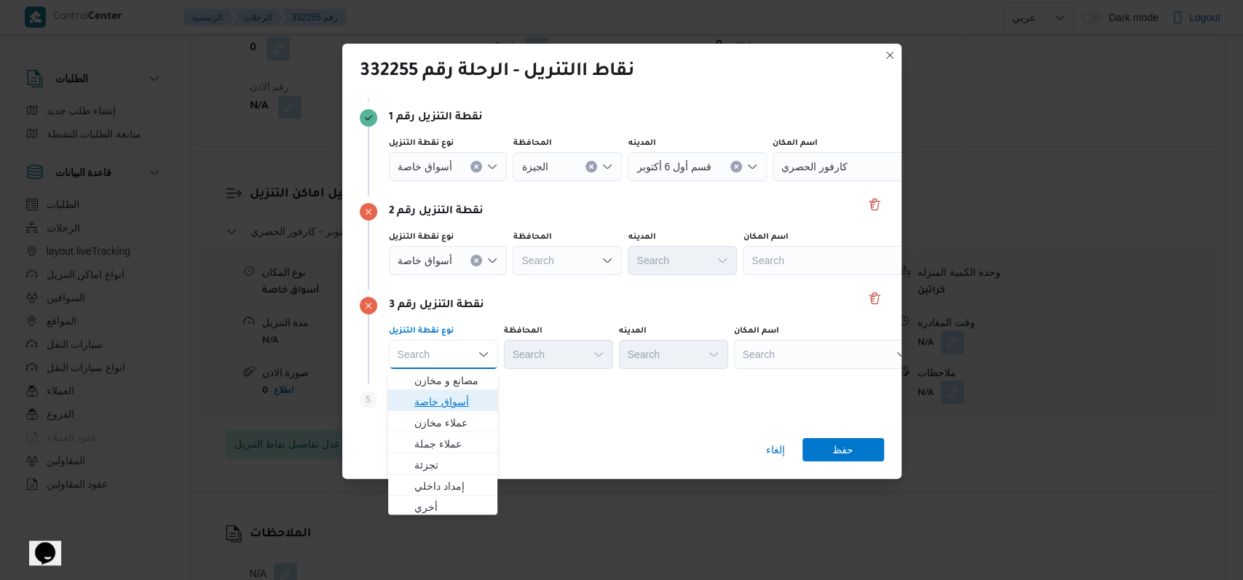
click at [454, 400] on span "أسواق خاصة" at bounding box center [451, 401] width 74 height 17
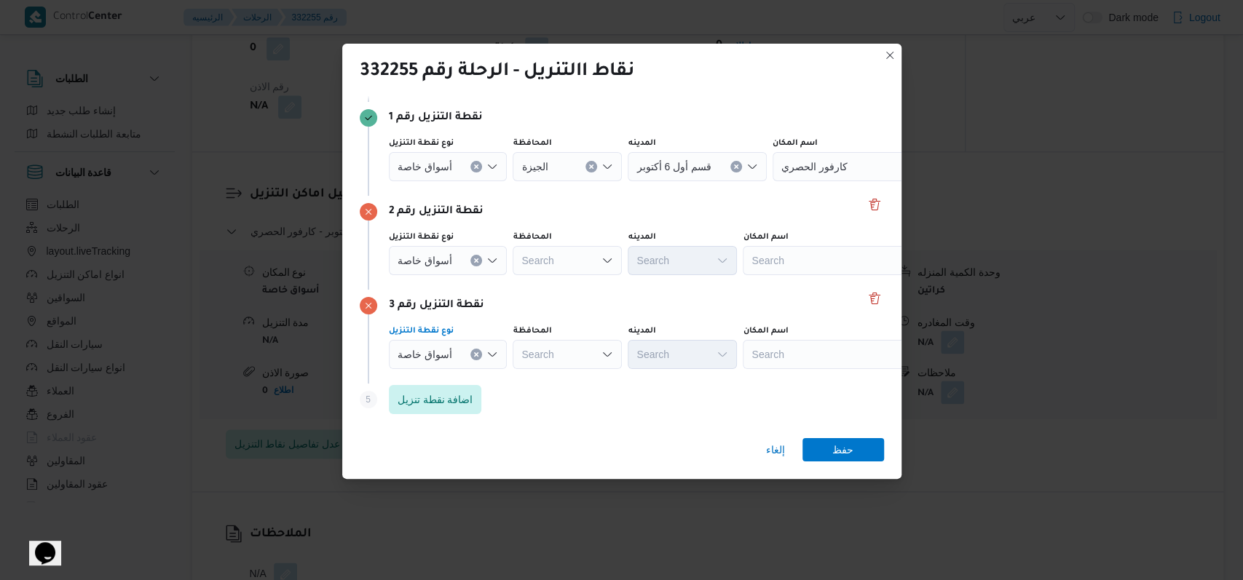
click at [457, 170] on input "نوع نقطة التنزيل" at bounding box center [457, 166] width 1 height 17
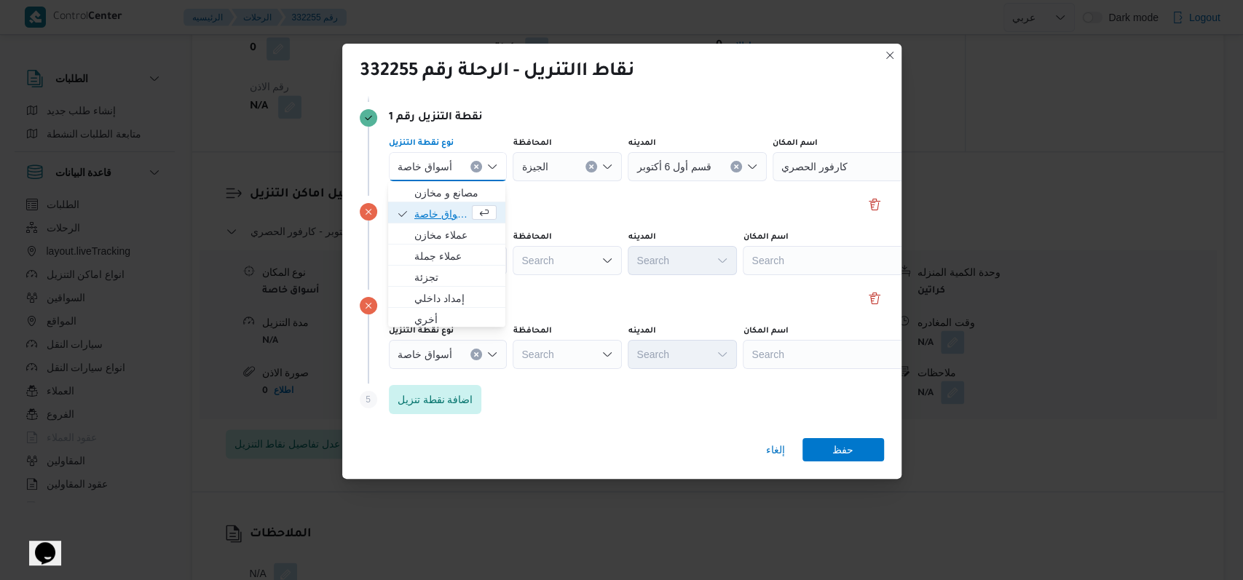
click at [453, 215] on span "أسواق خاصة" at bounding box center [441, 213] width 55 height 17
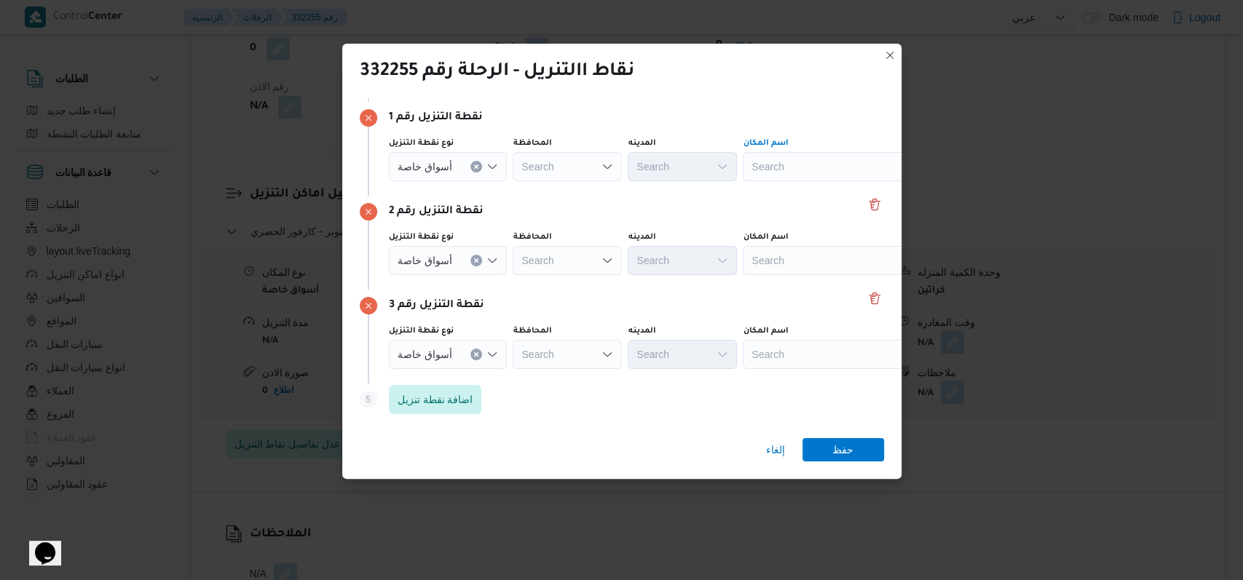
click at [792, 172] on div "Search" at bounding box center [834, 166] width 182 height 29
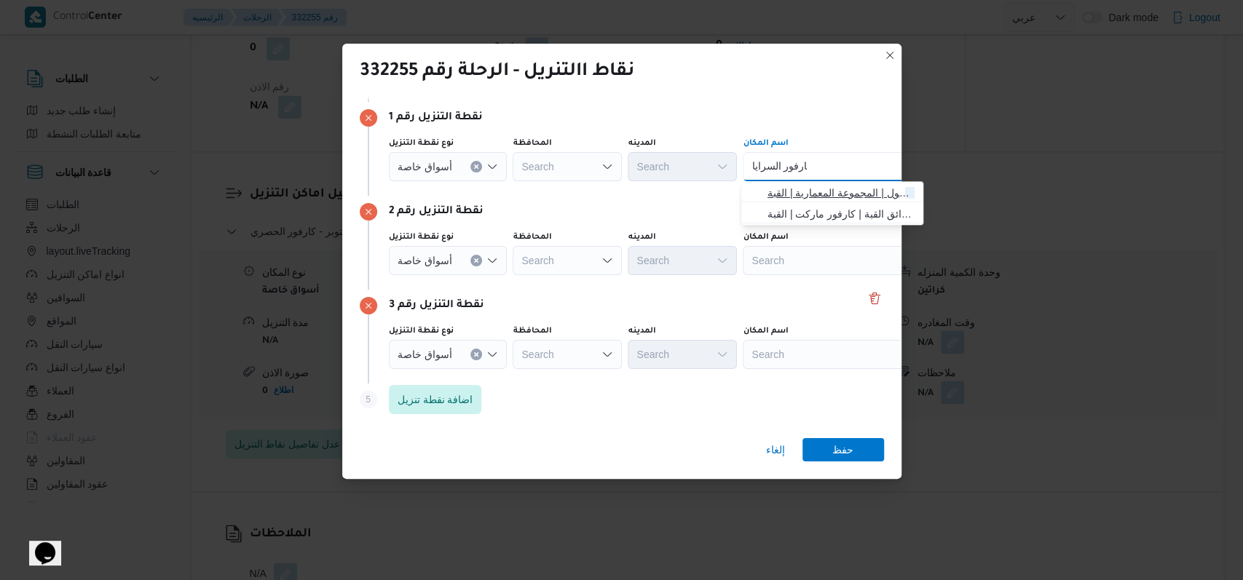
type input "كارفور السرايا"
click at [814, 201] on span "كارفور السرايا مول | المجموعة المعمارية | القبة" at bounding box center [832, 192] width 170 height 23
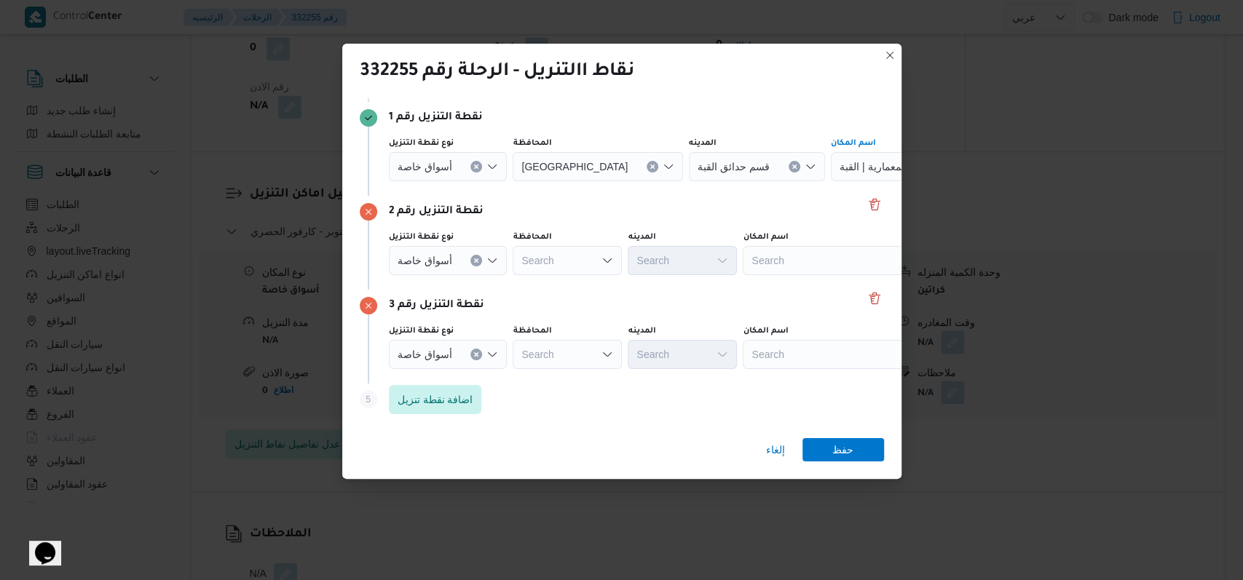
click at [831, 181] on div "Search" at bounding box center [922, 166] width 182 height 29
type input "كارفور الجول"
click at [821, 283] on span "كارفور الجول ف صلاح سالم | Molaco structures | الجولف" at bounding box center [840, 286] width 147 height 17
click at [831, 181] on div "Search" at bounding box center [922, 166] width 182 height 29
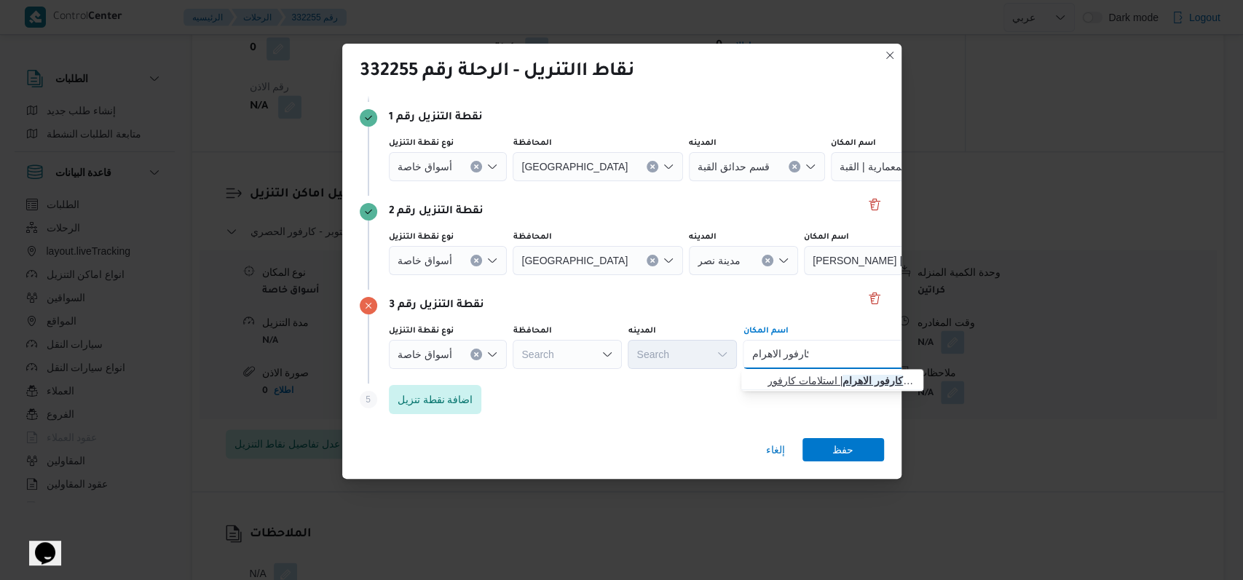
type input "كارفور الاهرام"
click at [837, 377] on span "كارفور الاهرام | استلامات كارفور شارع الاهرام مصر الجديدة | المنتزه" at bounding box center [840, 380] width 147 height 17
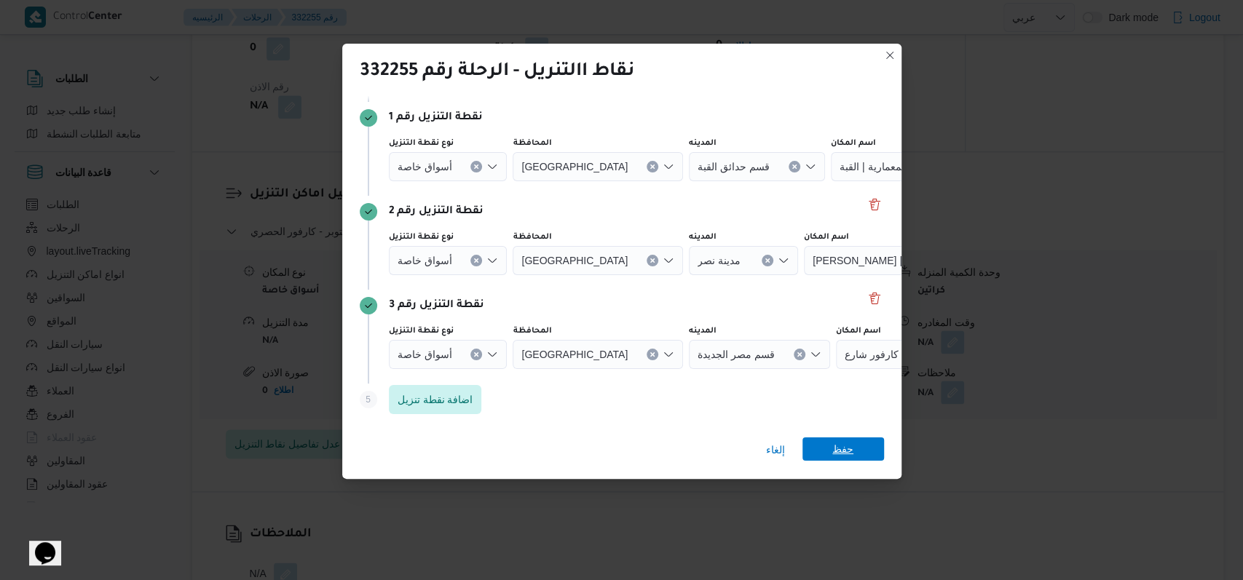
click at [837, 459] on span "حفظ" at bounding box center [842, 449] width 21 height 23
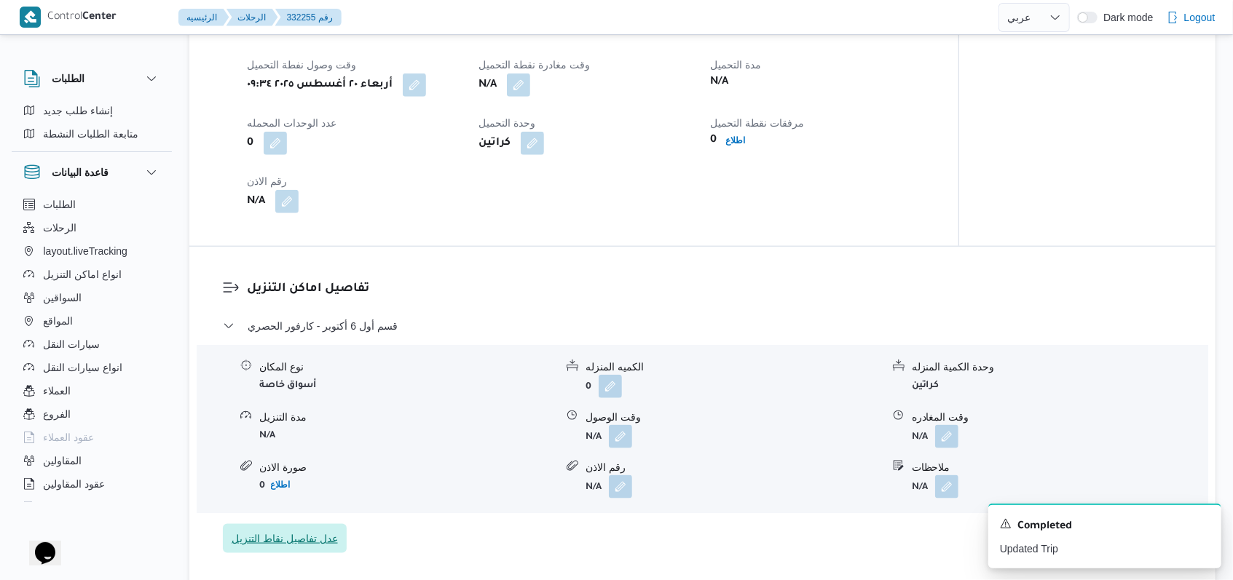
scroll to position [971, 0]
click at [1206, 525] on icon "Dismiss toast" at bounding box center [1204, 523] width 12 height 12
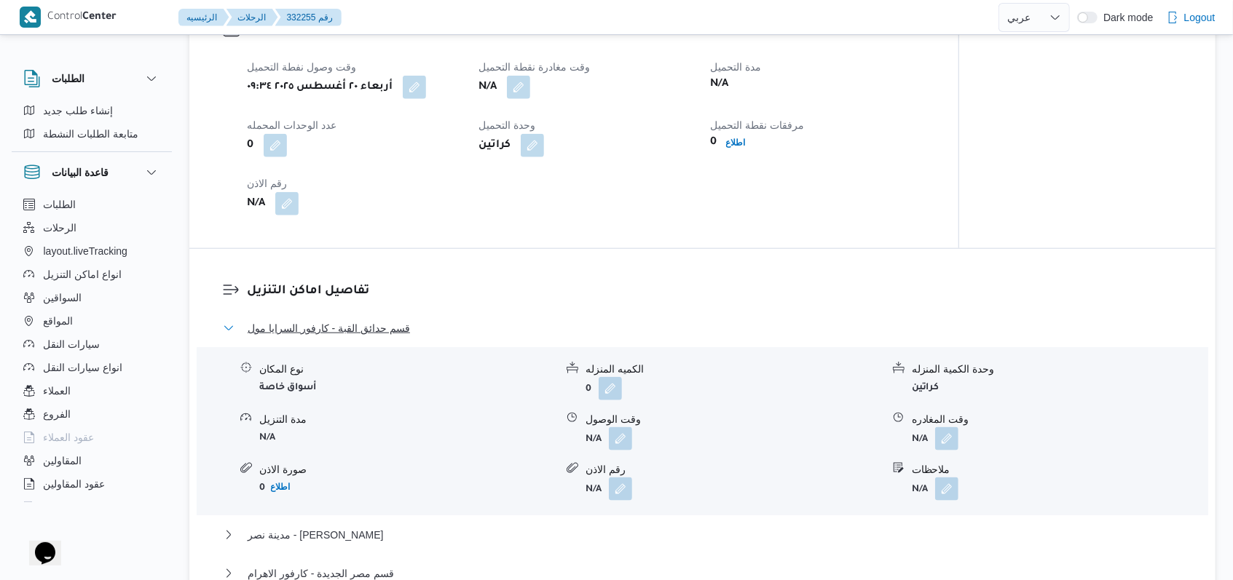
click at [376, 337] on span "قسم حدائق القبة - كارفور السرايا مول" at bounding box center [329, 328] width 162 height 17
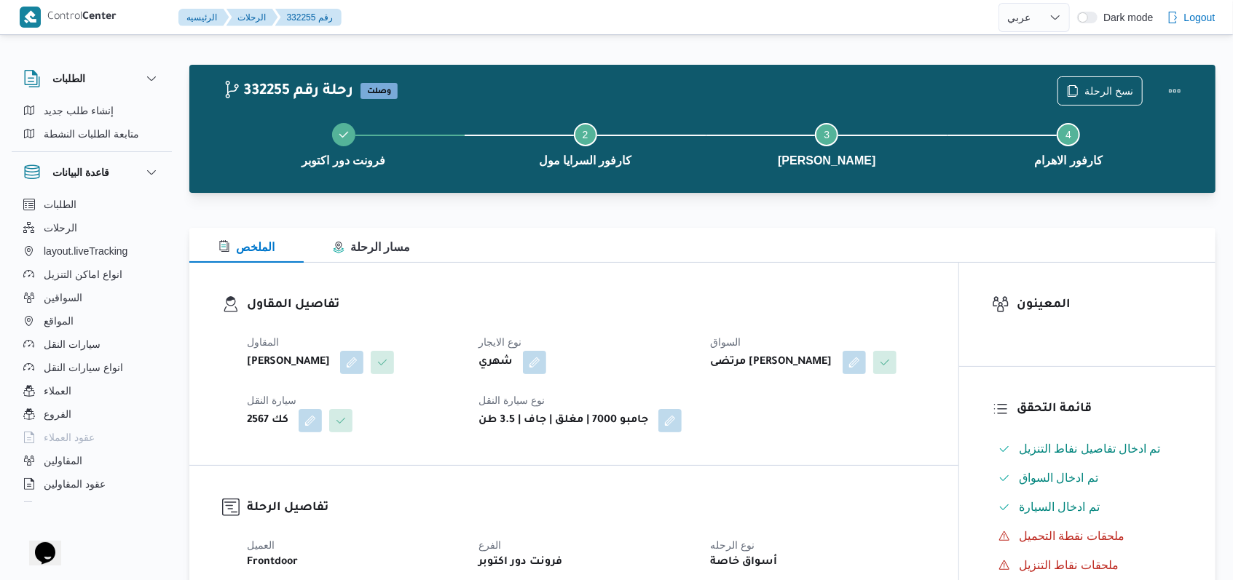
scroll to position [0, 0]
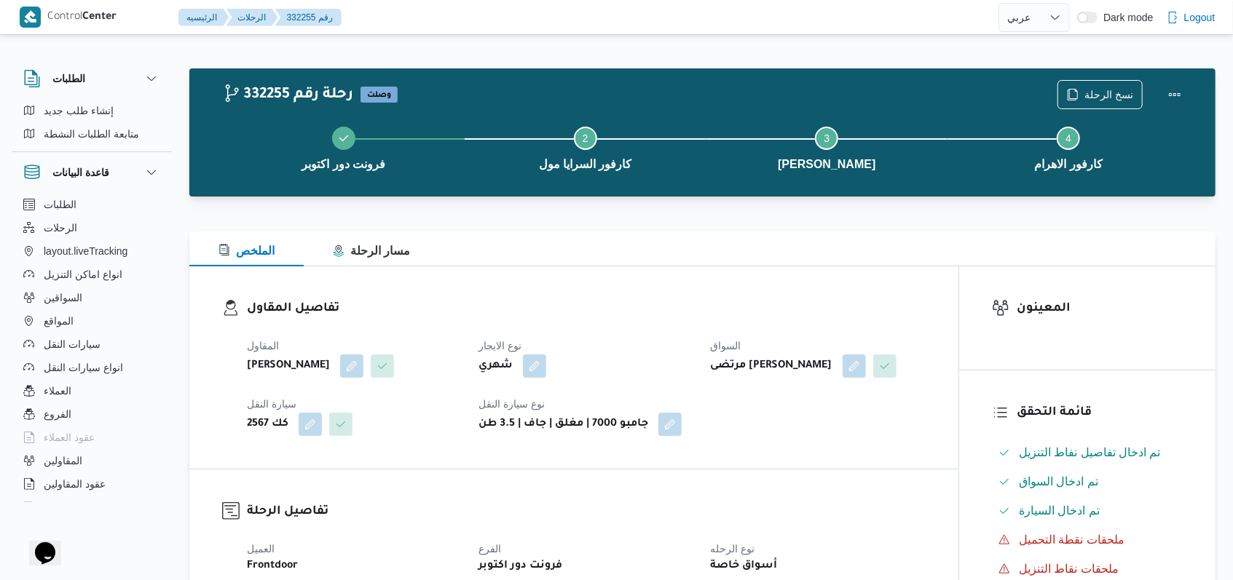
select select "ar"
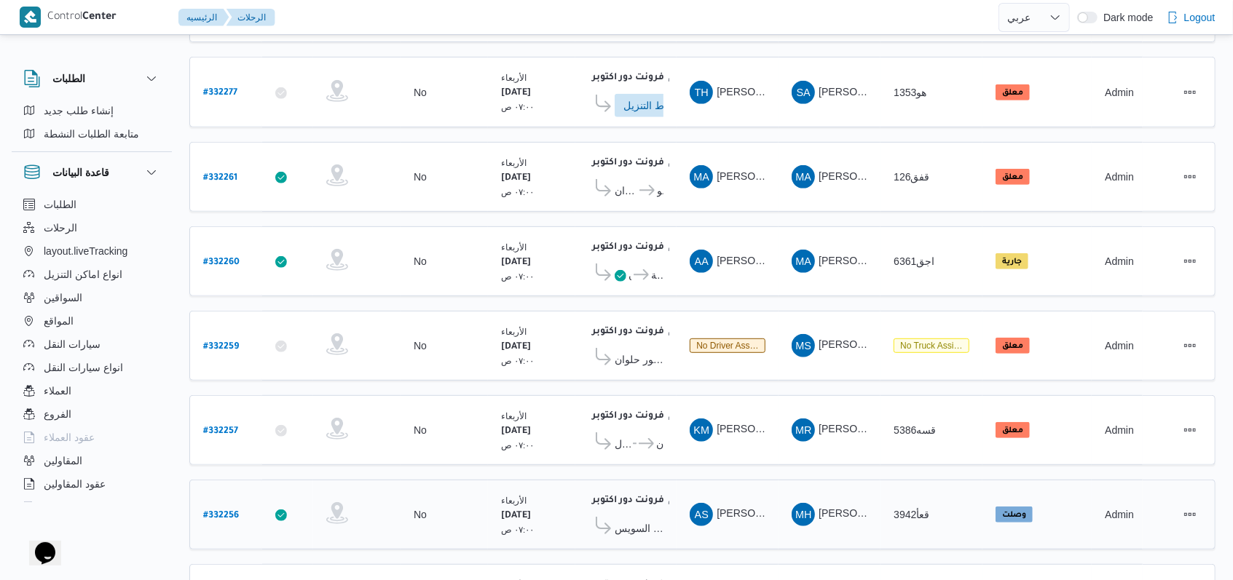
scroll to position [473, 0]
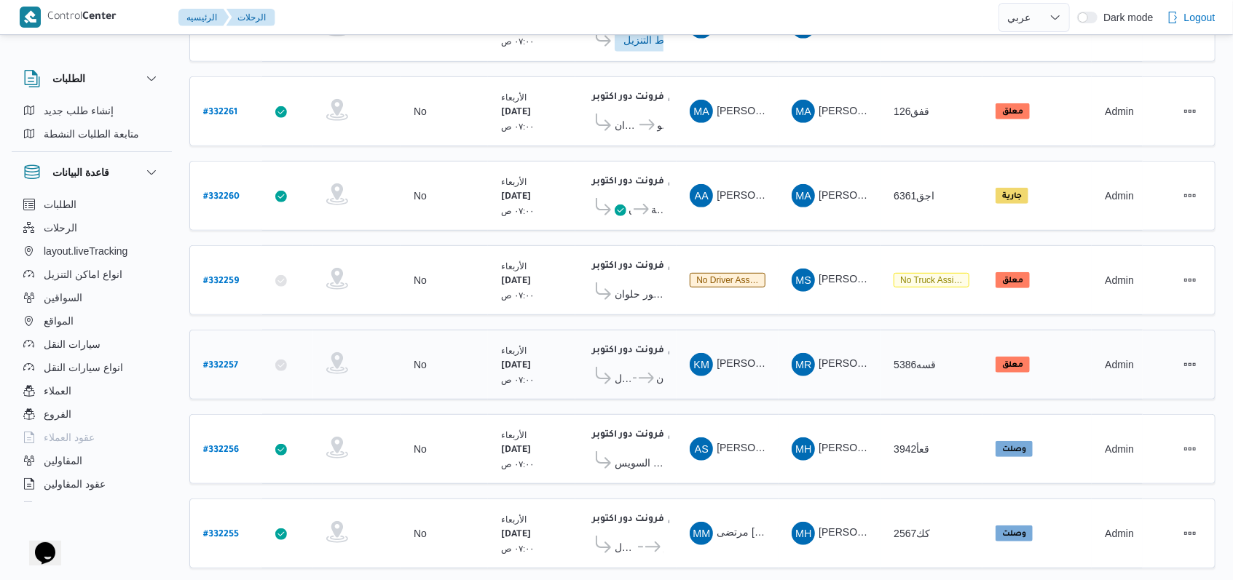
click at [232, 361] on b "# 332257" at bounding box center [220, 366] width 35 height 10
select select "ar"
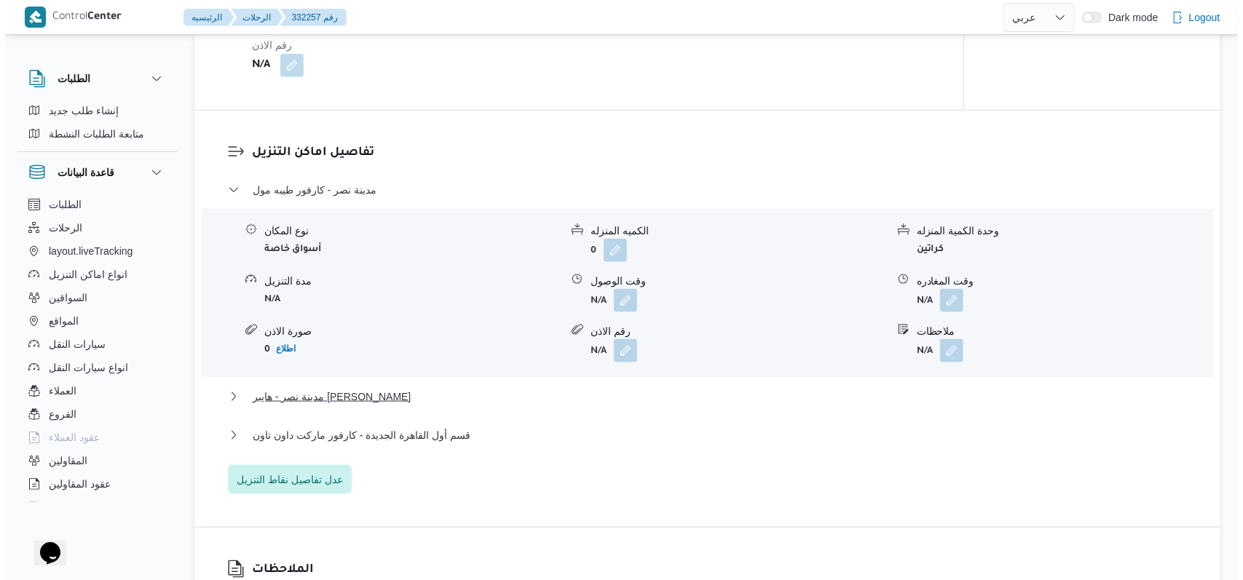
scroll to position [1153, 0]
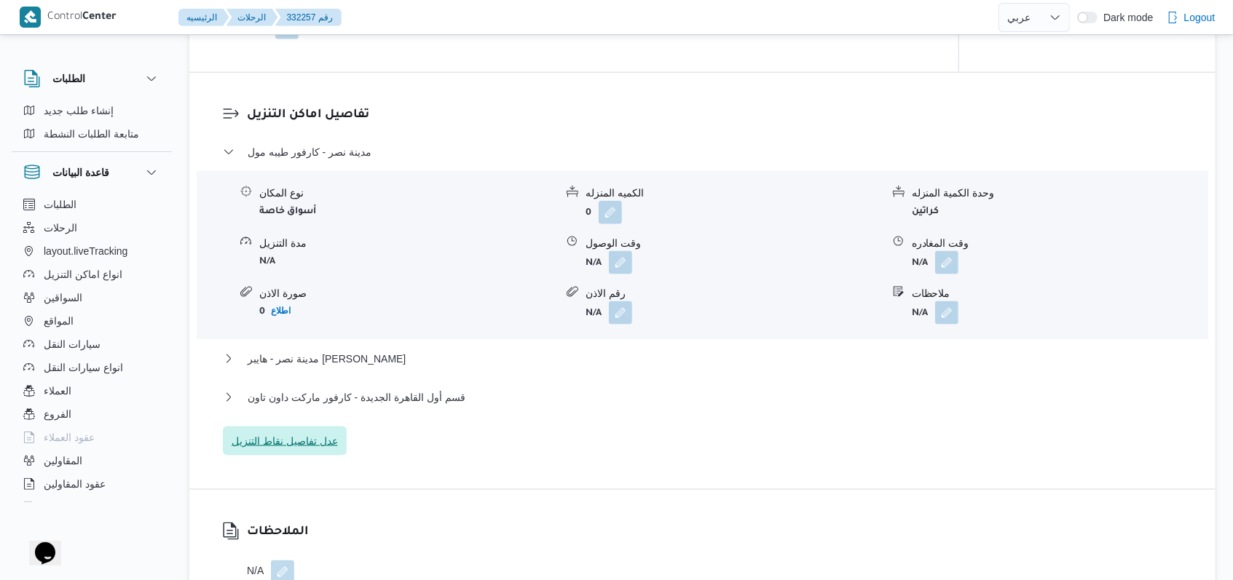
click at [310, 450] on span "عدل تفاصيل نقاط التنزيل" at bounding box center [285, 440] width 106 height 17
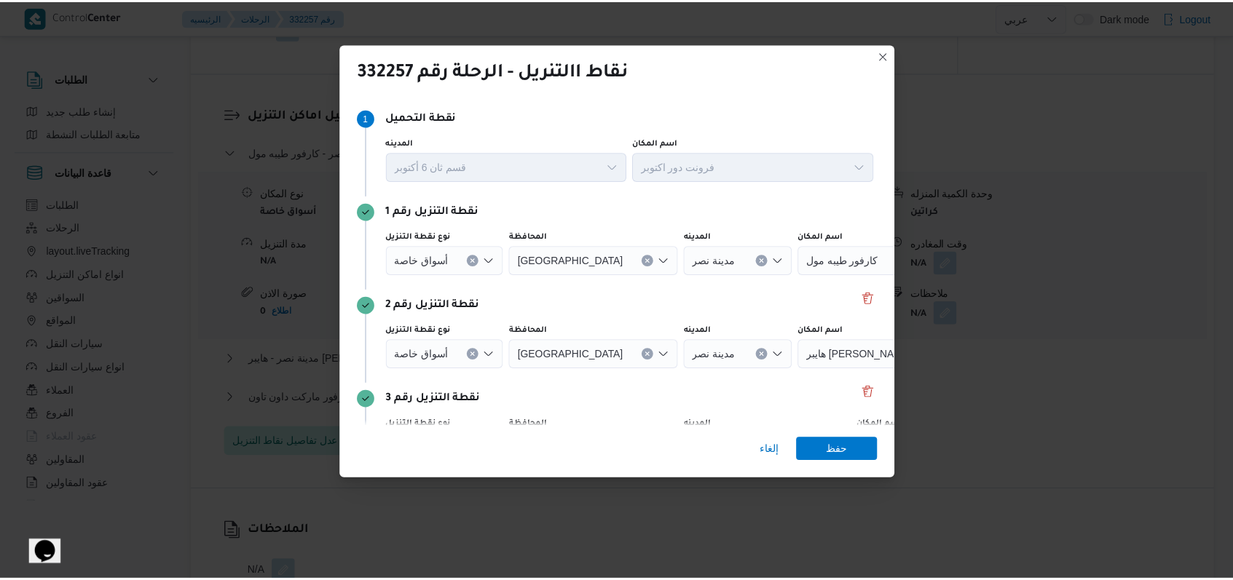
scroll to position [94, 0]
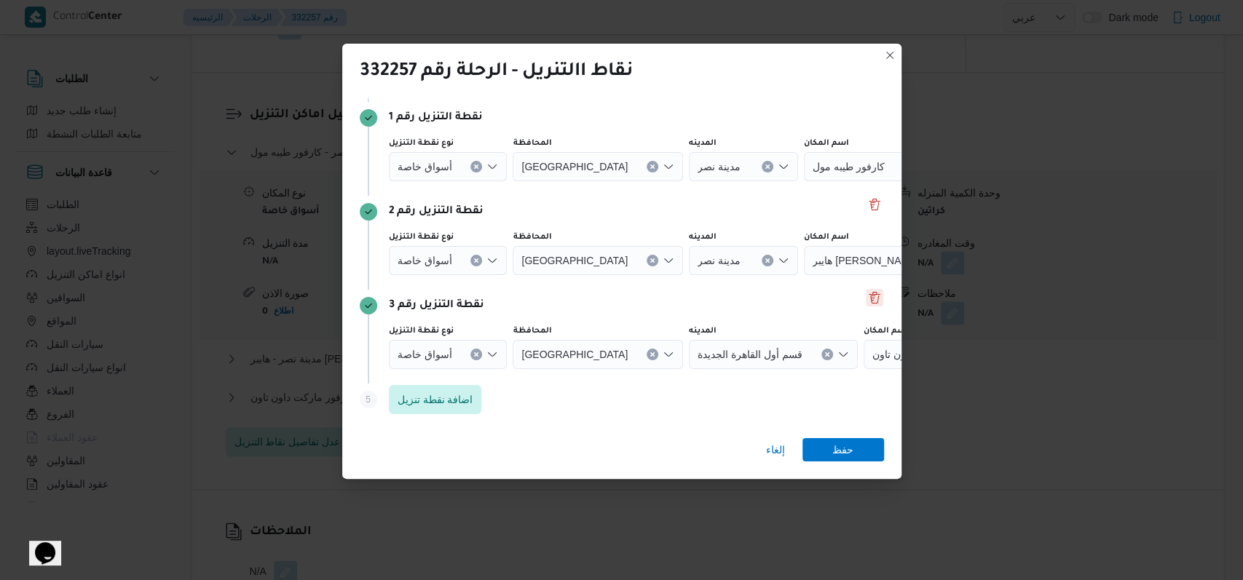
click at [866, 296] on button "Delete" at bounding box center [874, 297] width 17 height 17
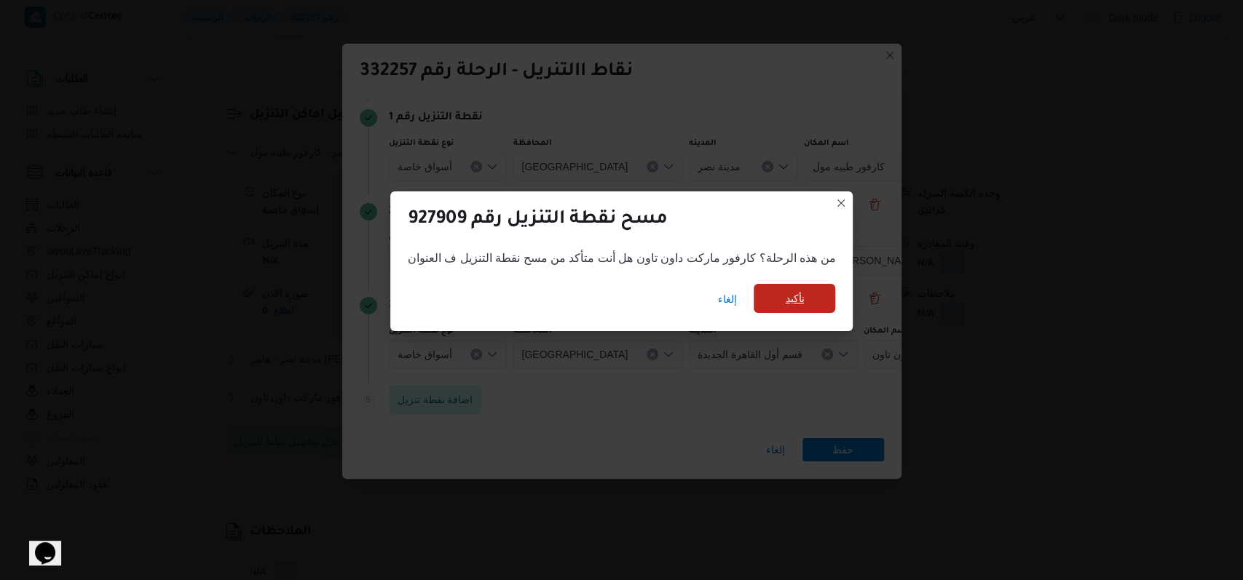
click at [798, 302] on span "تأكيد" at bounding box center [794, 298] width 19 height 17
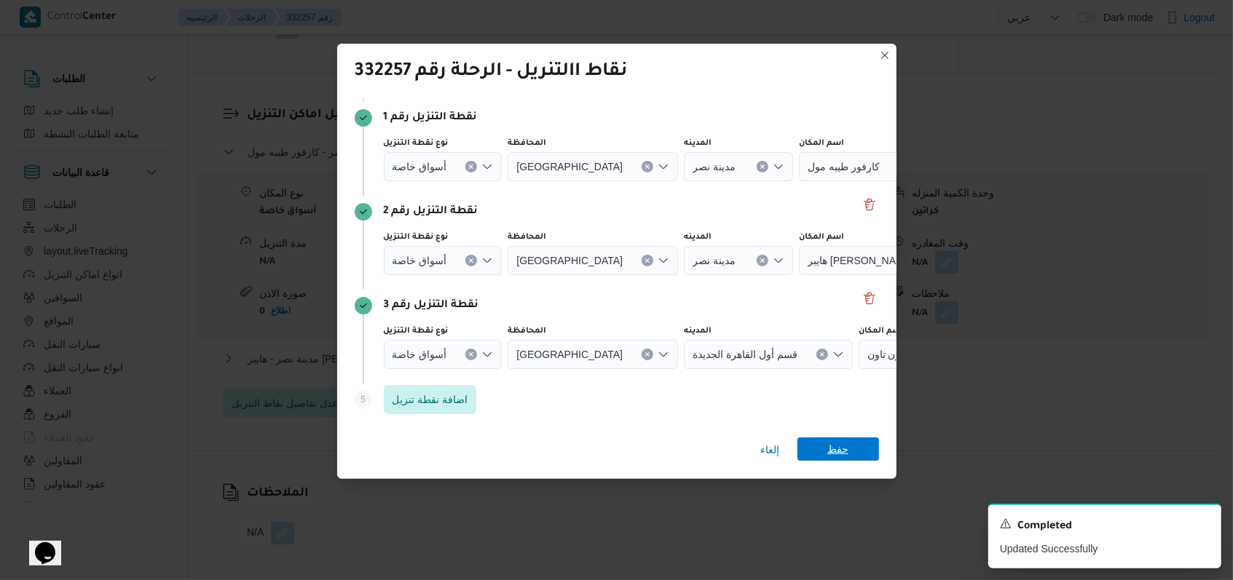
scroll to position [0, 0]
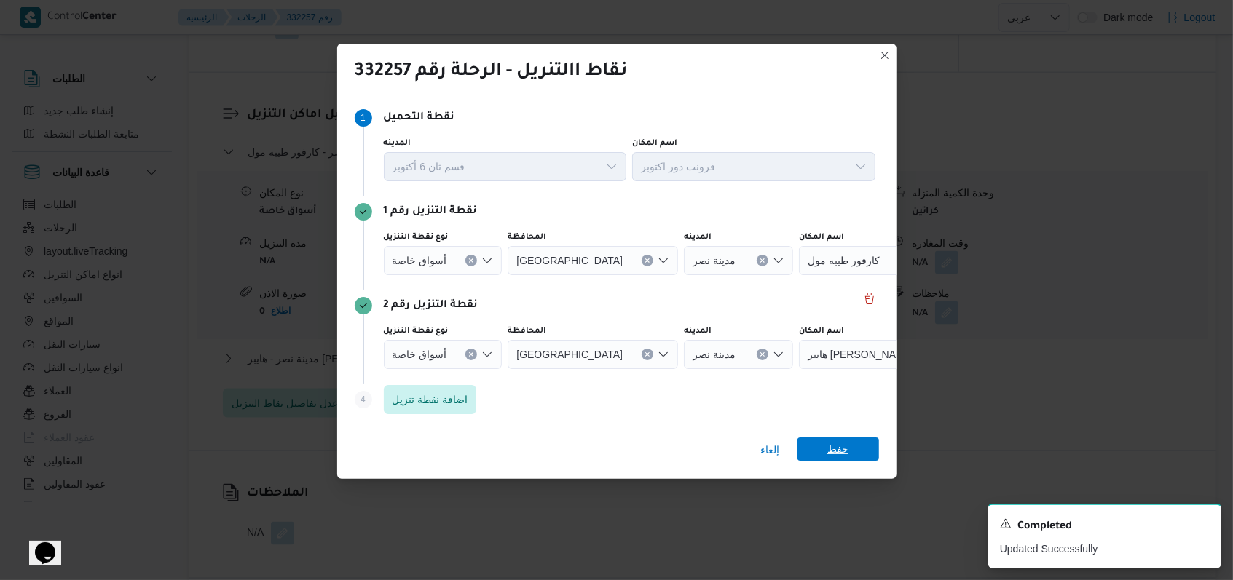
click at [849, 449] on span "حفظ" at bounding box center [838, 449] width 82 height 23
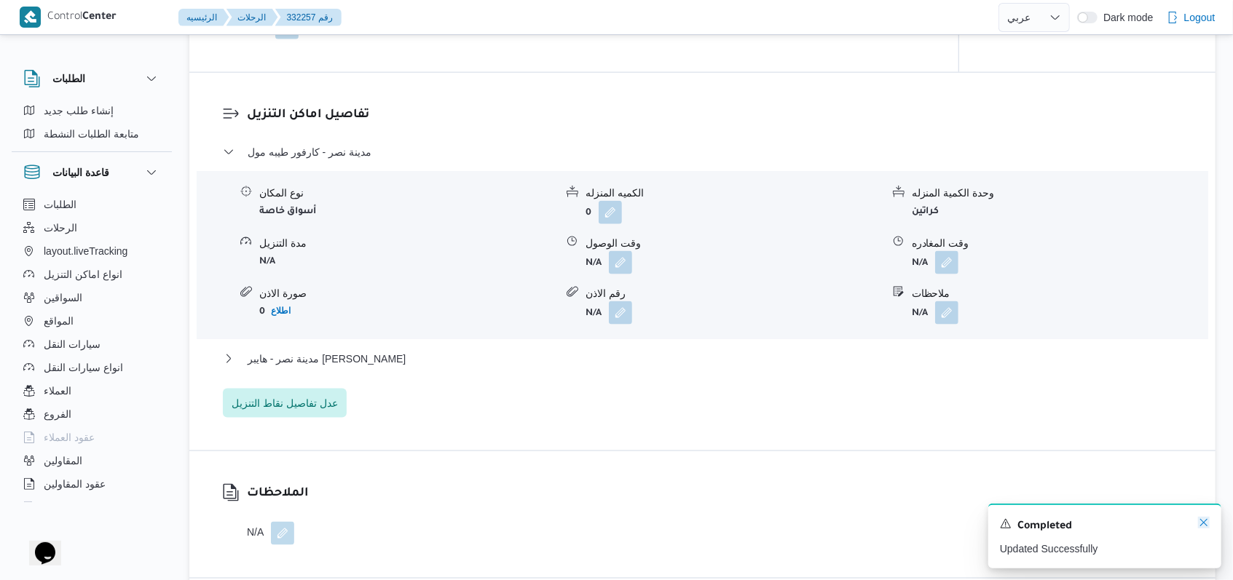
click at [1204, 526] on icon "Dismiss toast" at bounding box center [1204, 523] width 12 height 12
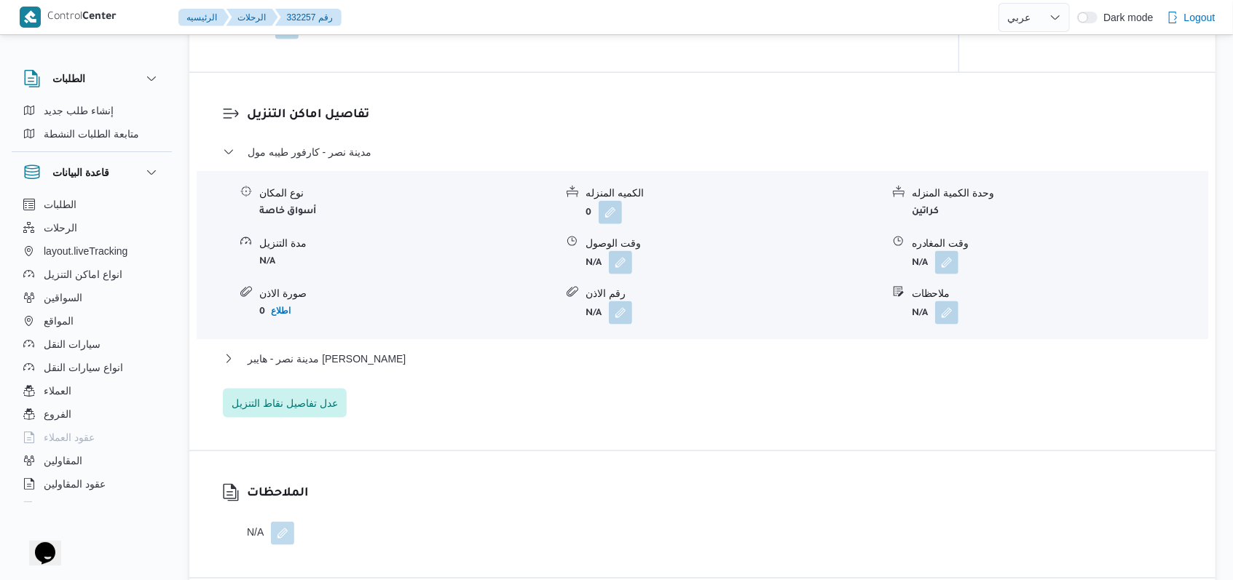
select select "ar"
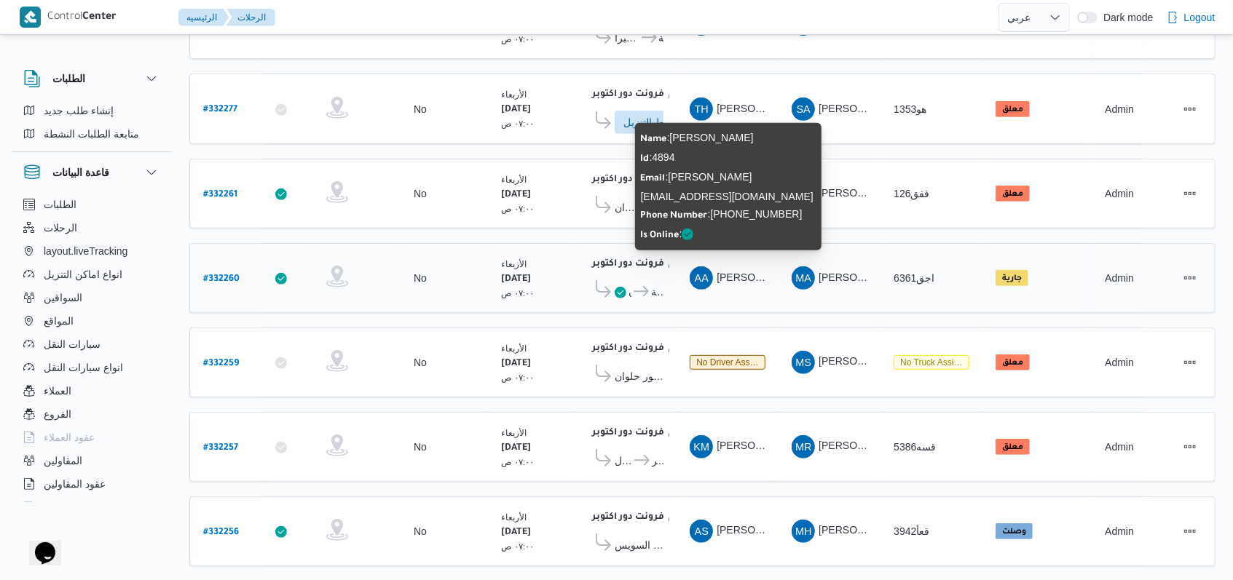
scroll to position [487, 0]
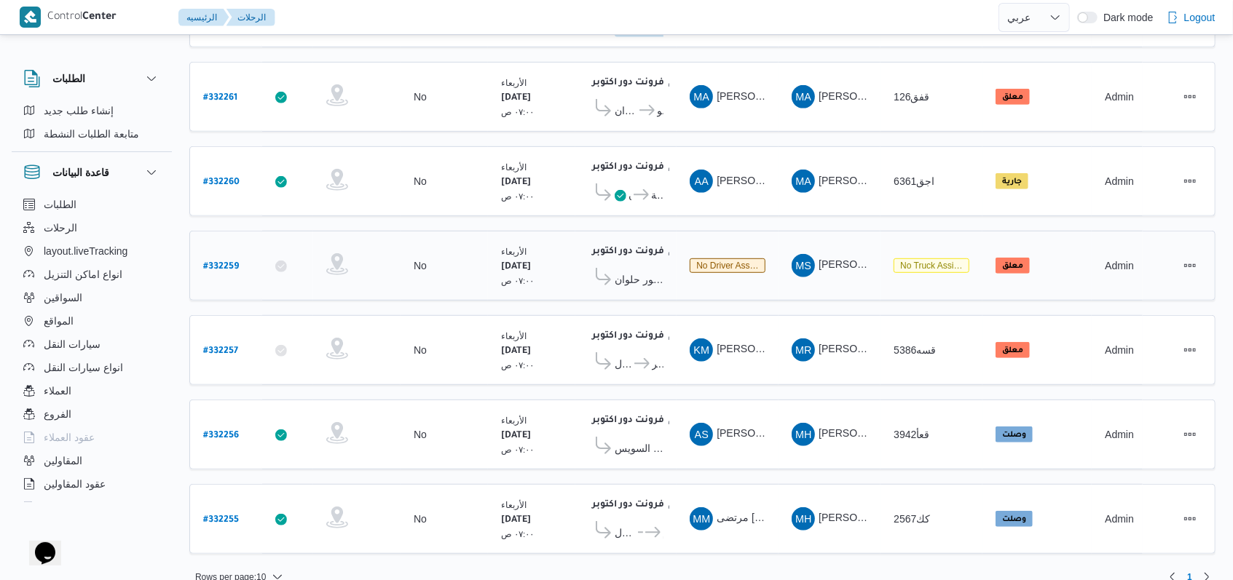
click at [644, 271] on span "كارفور حلوان" at bounding box center [639, 279] width 49 height 17
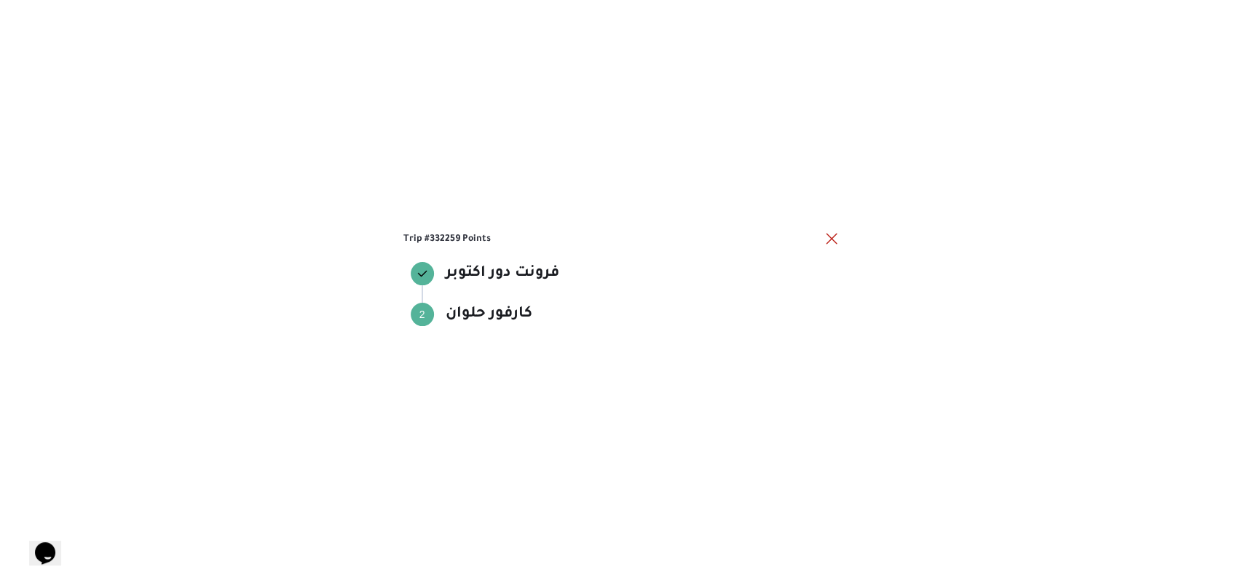
click at [839, 240] on div "Trip #332259 Points فرونت دور اكتوبر فرونت دور اكتوبر Step 2 2 كارفور حلوان كار…" at bounding box center [621, 290] width 1243 height 580
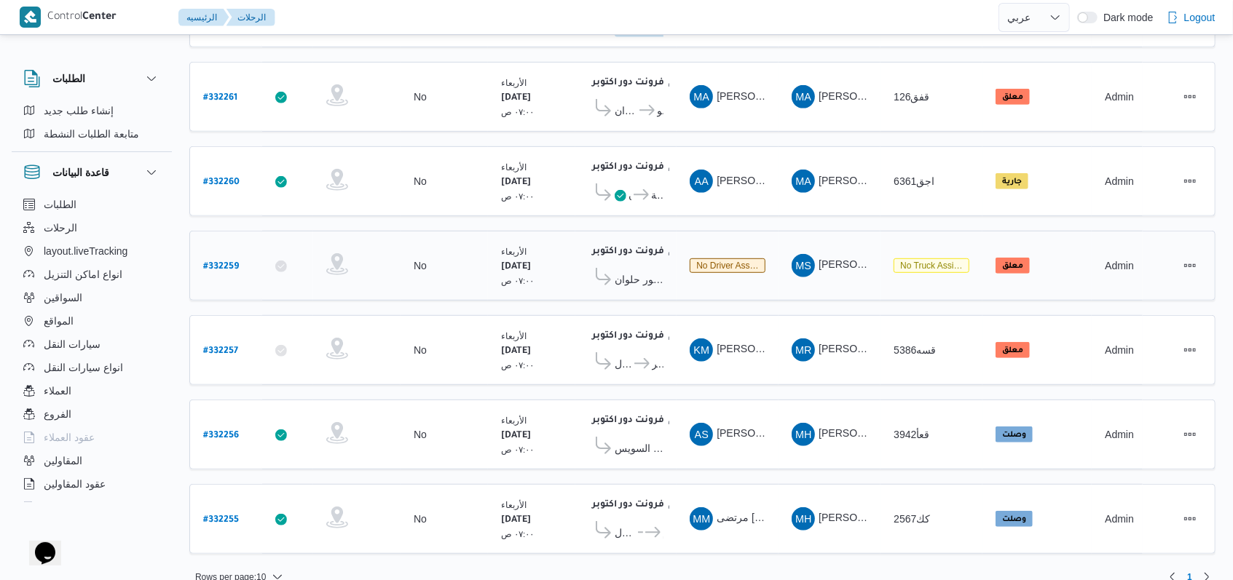
click at [235, 262] on b "# 332259" at bounding box center [221, 267] width 36 height 10
select select "ar"
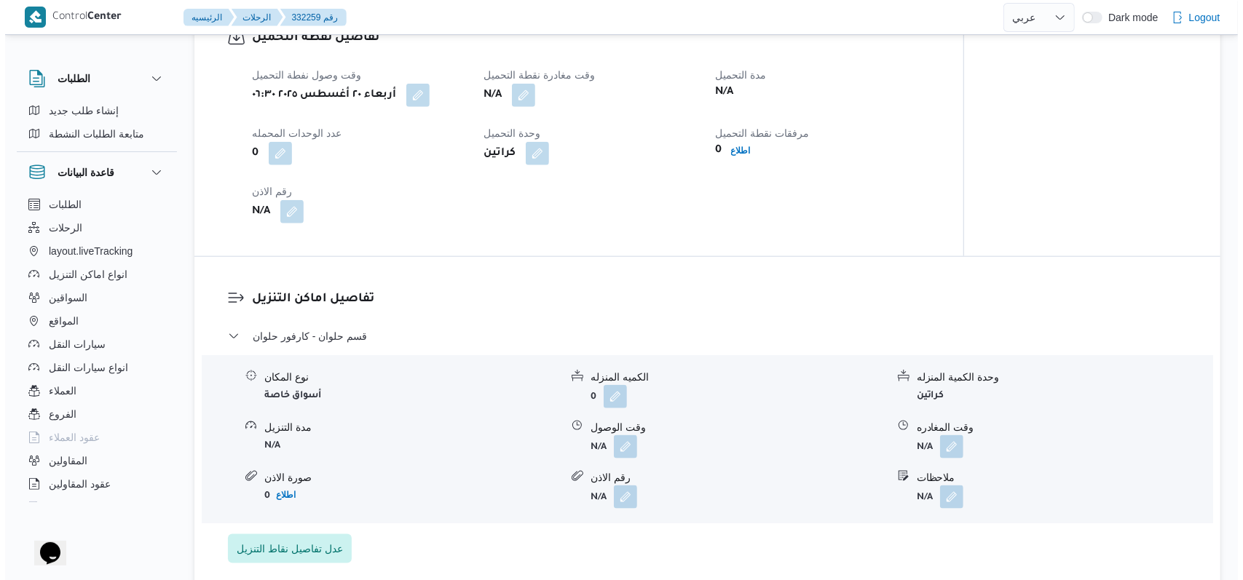
scroll to position [1165, 0]
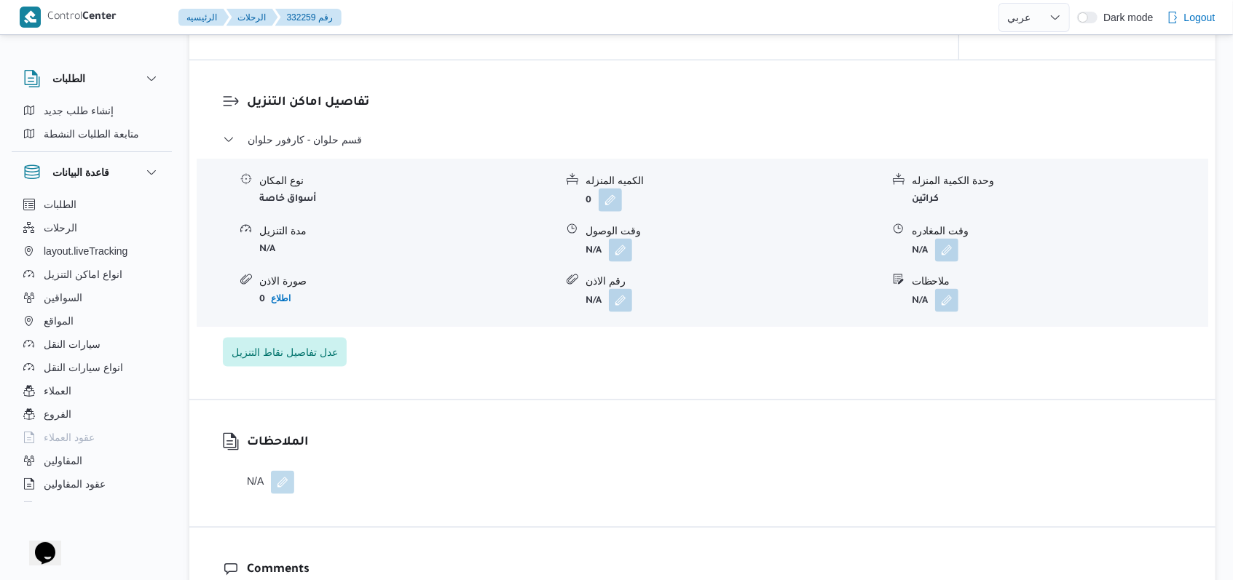
click at [308, 392] on div "تفاصيل اماكن التنزيل قسم حلوان - كارفور حلوان نوع المكان أسواق خاصة الكميه المن…" at bounding box center [702, 229] width 1026 height 339
click at [308, 366] on span "عدل تفاصيل نقاط التنزيل" at bounding box center [285, 351] width 124 height 29
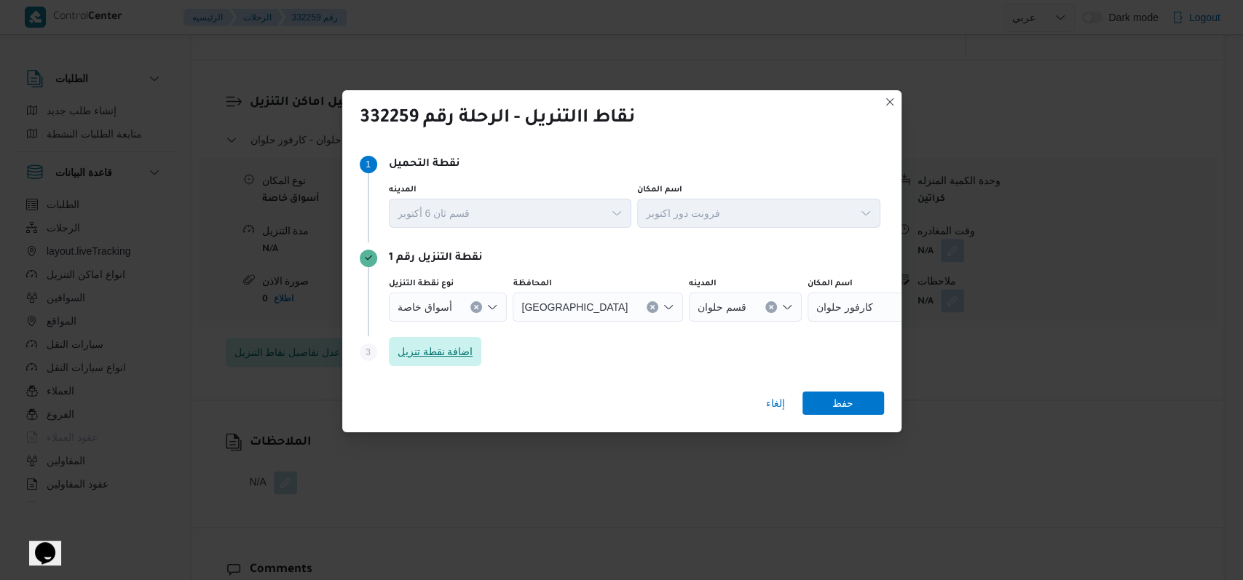
click at [438, 358] on span "اضافة نقطة تنزيل" at bounding box center [436, 351] width 76 height 17
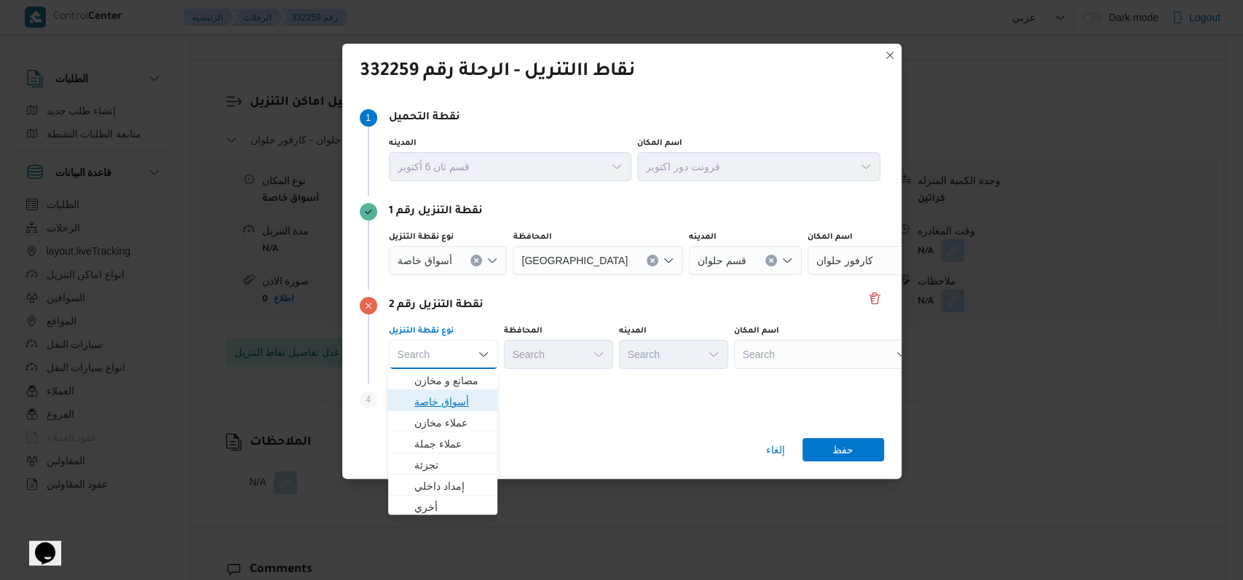
click at [465, 406] on span "أسواق خاصة" at bounding box center [451, 401] width 74 height 17
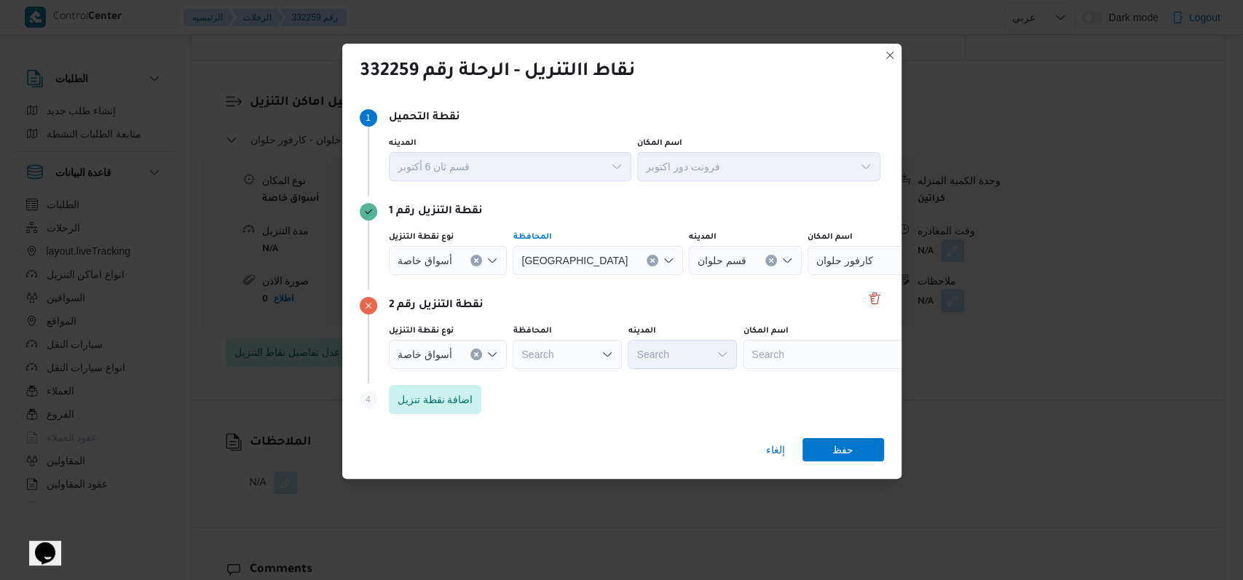
click at [579, 261] on div "القاهرة" at bounding box center [598, 260] width 170 height 29
click at [649, 261] on icon "Clear input" at bounding box center [652, 261] width 6 height 6
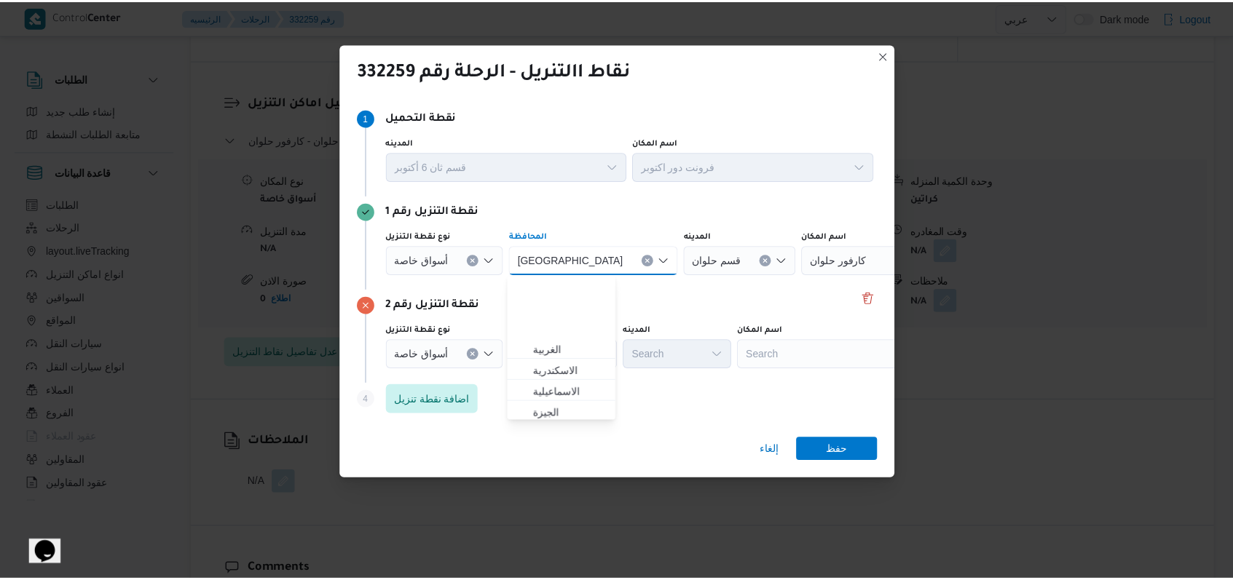
scroll to position [87, 0]
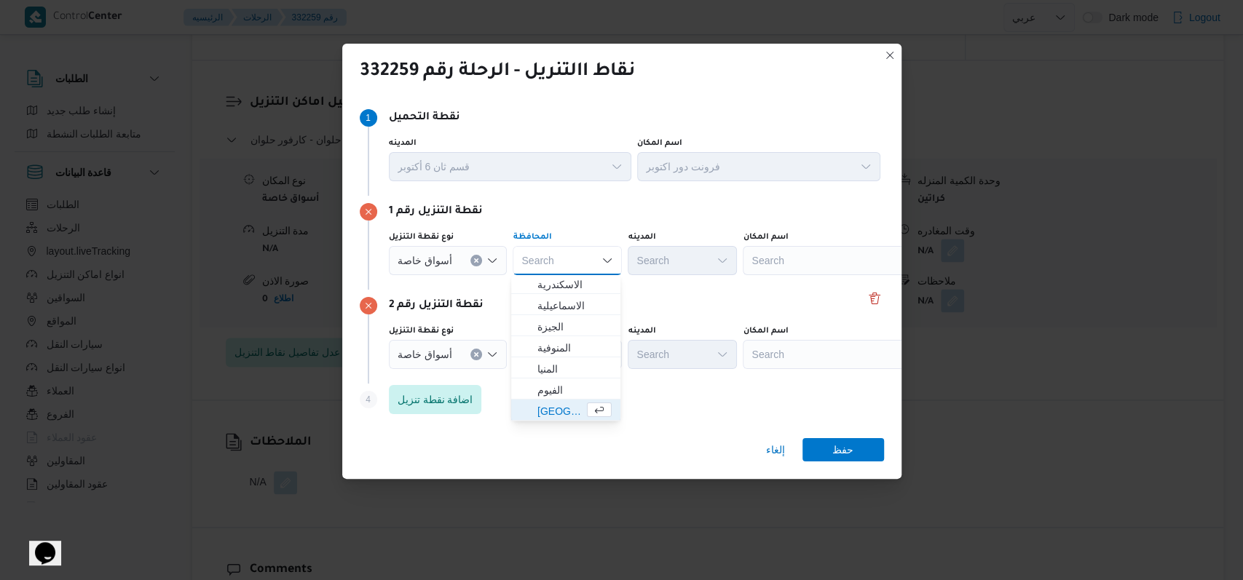
click at [796, 271] on div "Search" at bounding box center [834, 260] width 182 height 29
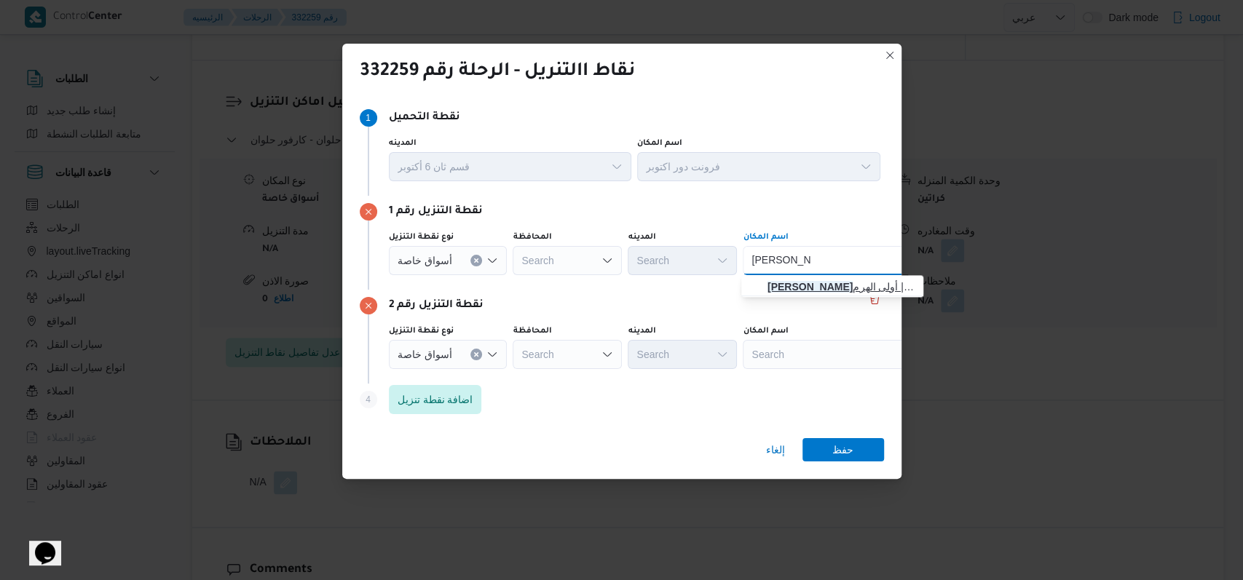
type input "كارفور زيزيني"
click at [816, 277] on span "كارفور زيزيني ا | تسليم كارفور زيزينيا ( مزار مول ) | أولى الهرم" at bounding box center [832, 286] width 170 height 23
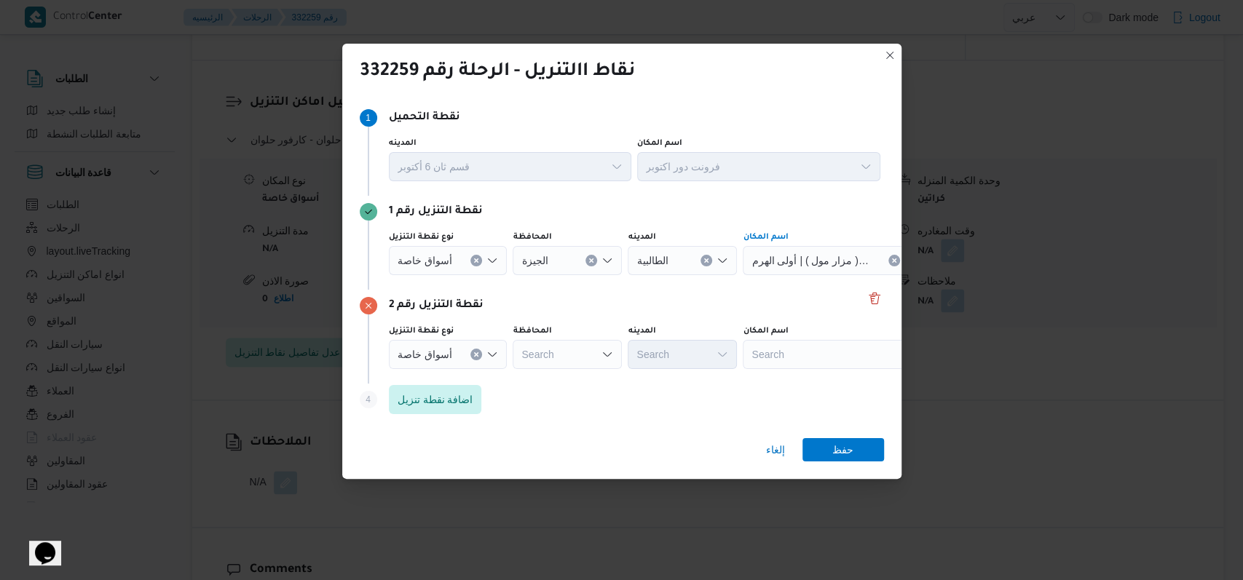
click at [808, 275] on div "Search" at bounding box center [834, 260] width 182 height 29
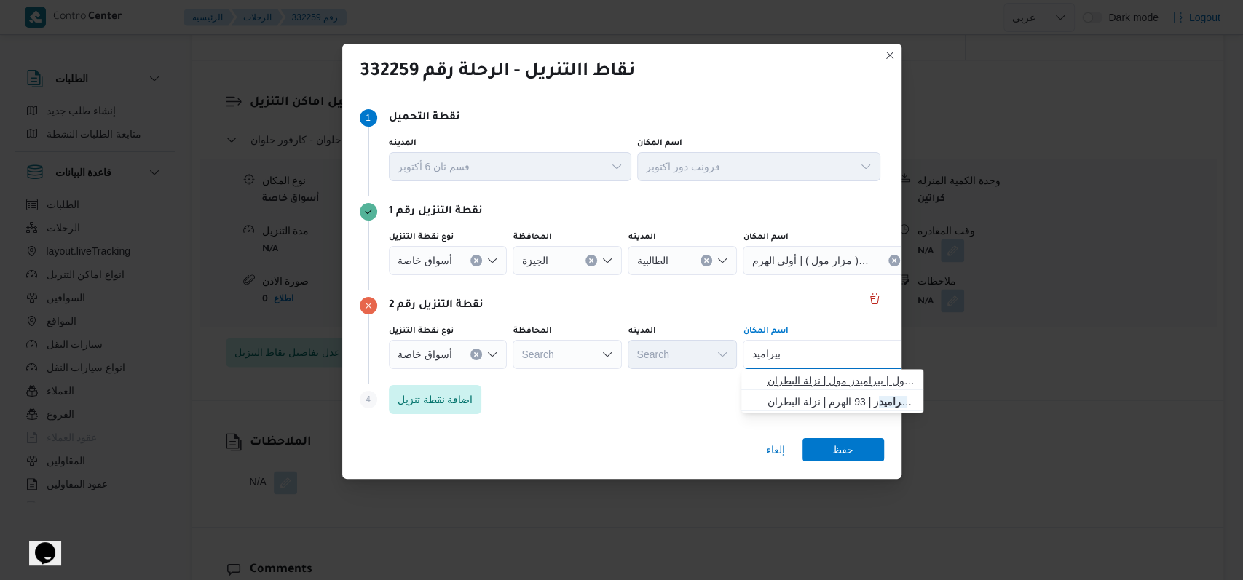
type input "بيراميد"
click at [819, 382] on span "كارفور بيراميد ز مول | بيراميدز مول | نزلة البطران" at bounding box center [840, 380] width 147 height 17
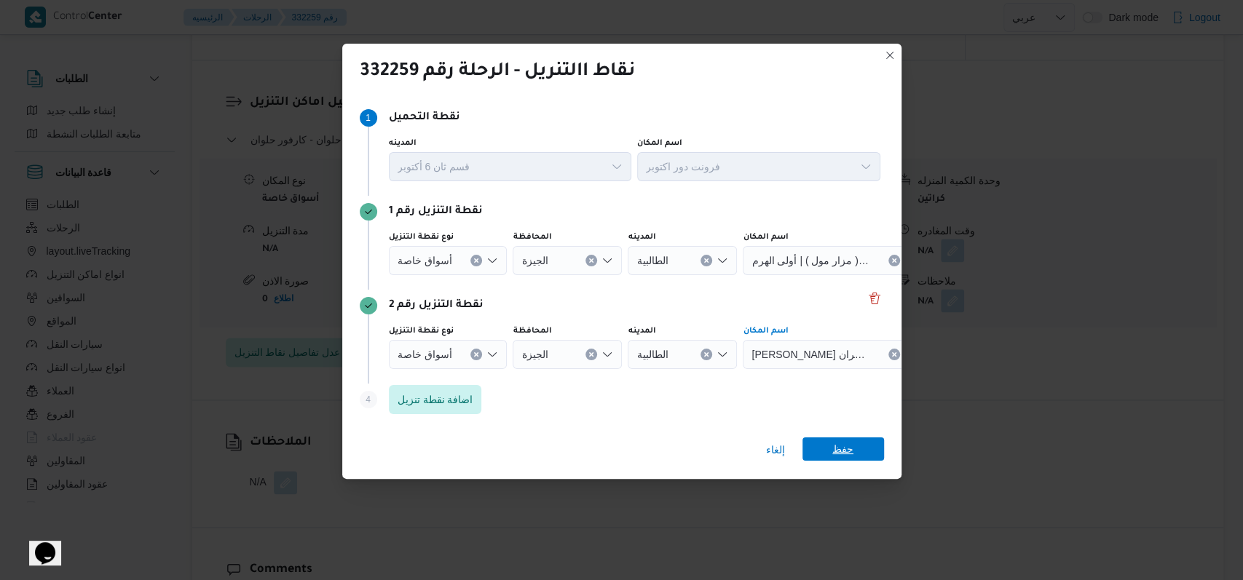
click at [831, 444] on span "حفظ" at bounding box center [843, 449] width 82 height 23
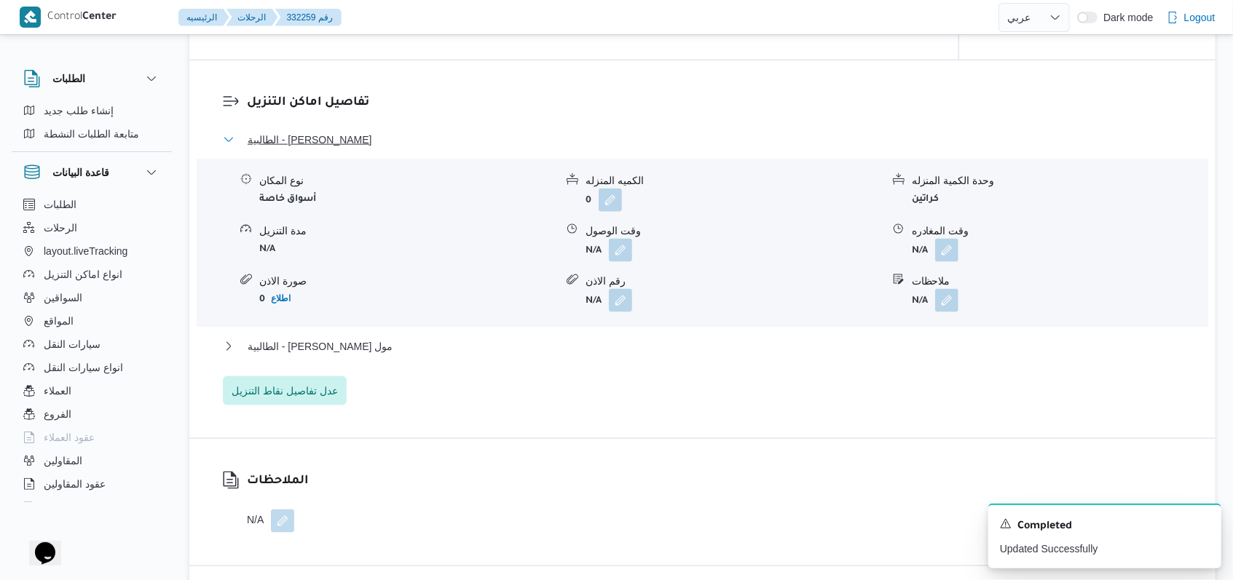
click at [302, 149] on span "الطالبية - كارفور زيزينيا" at bounding box center [310, 139] width 125 height 17
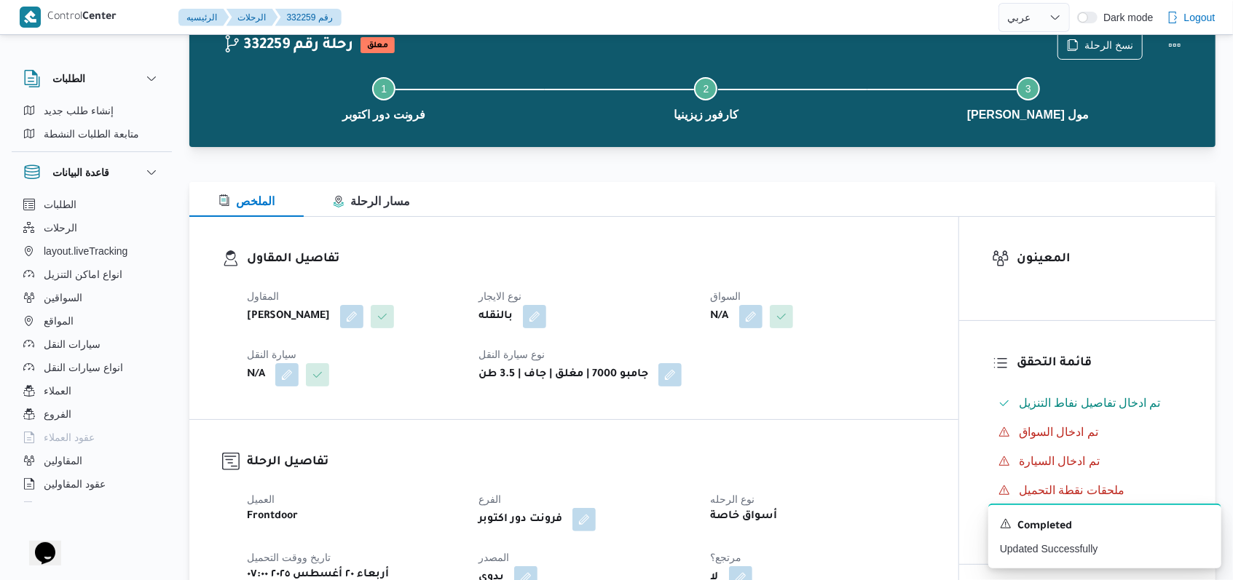
scroll to position [0, 0]
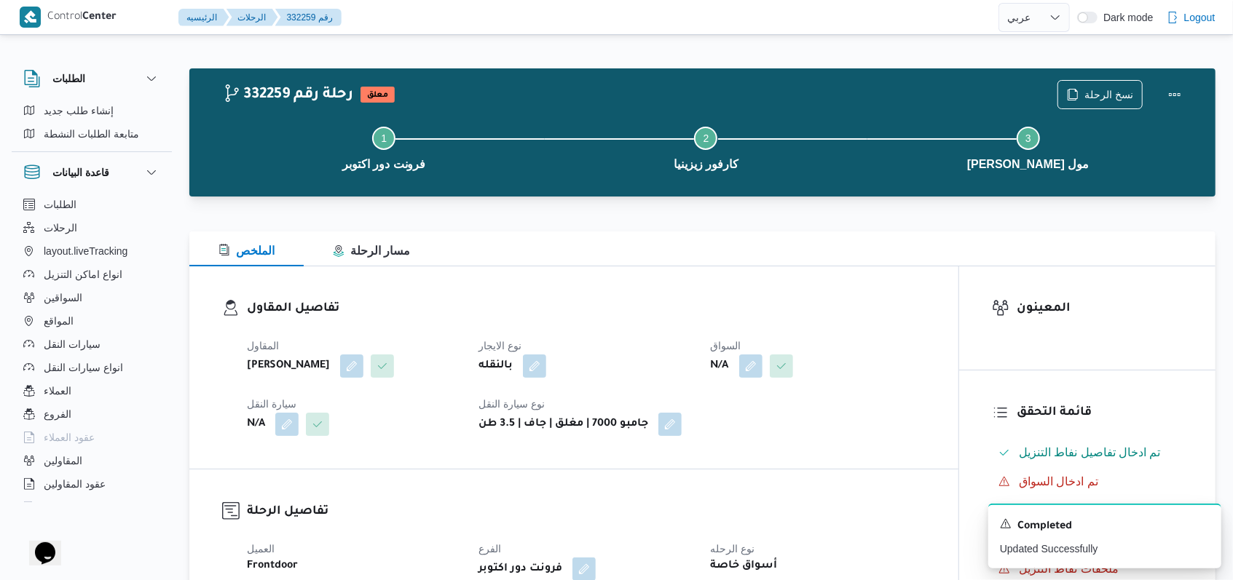
select select "ar"
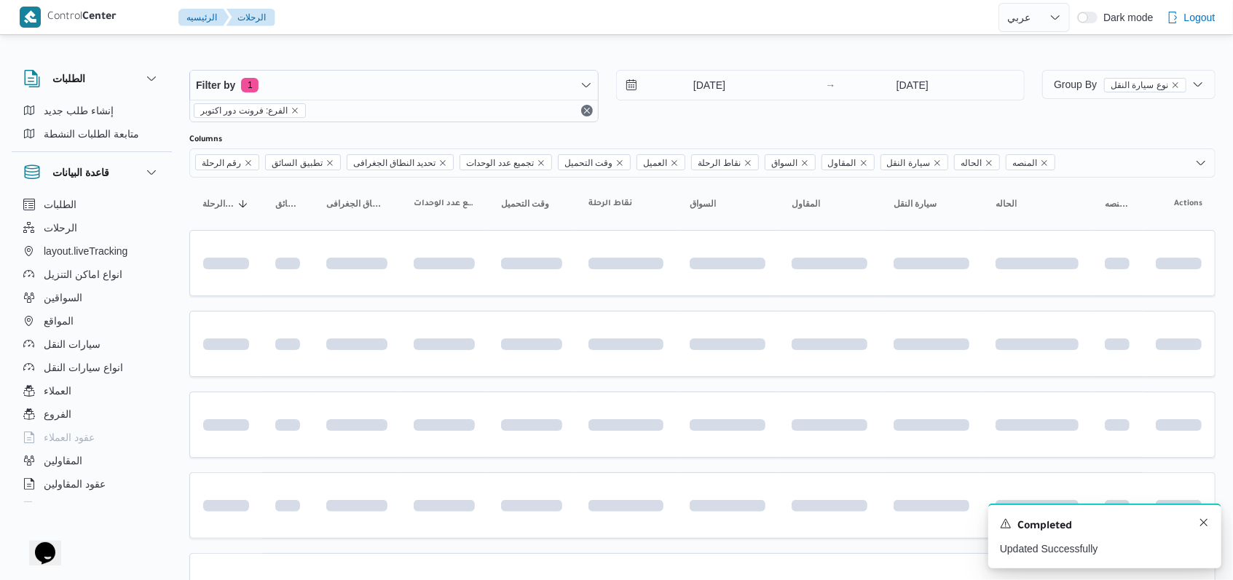
scroll to position [407, 0]
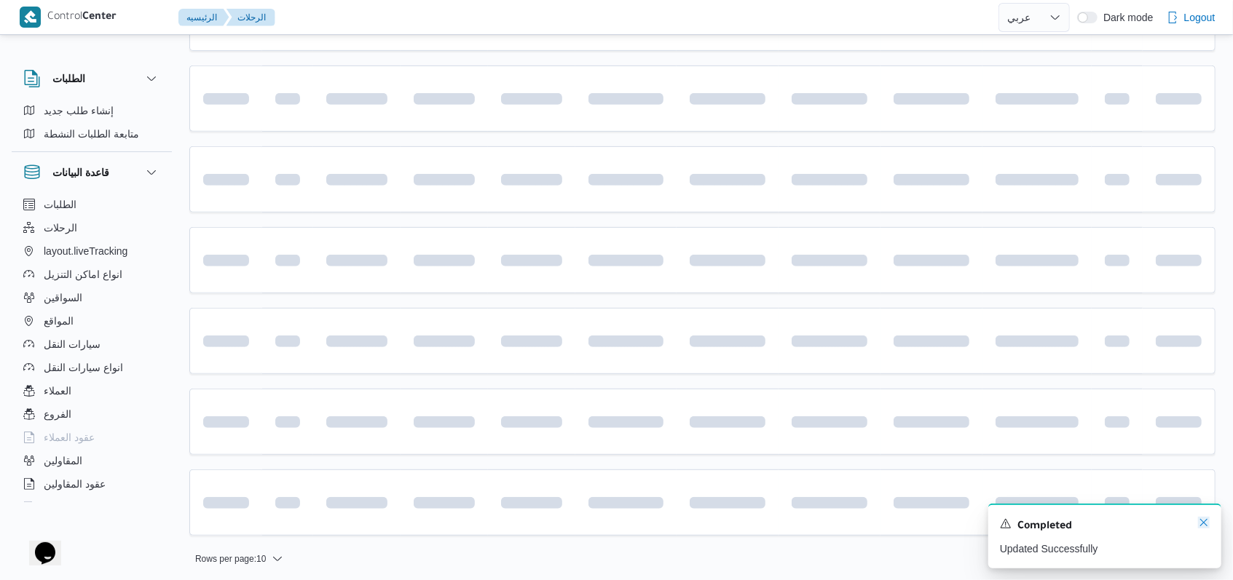
click at [1206, 526] on icon "Dismiss toast" at bounding box center [1203, 522] width 7 height 7
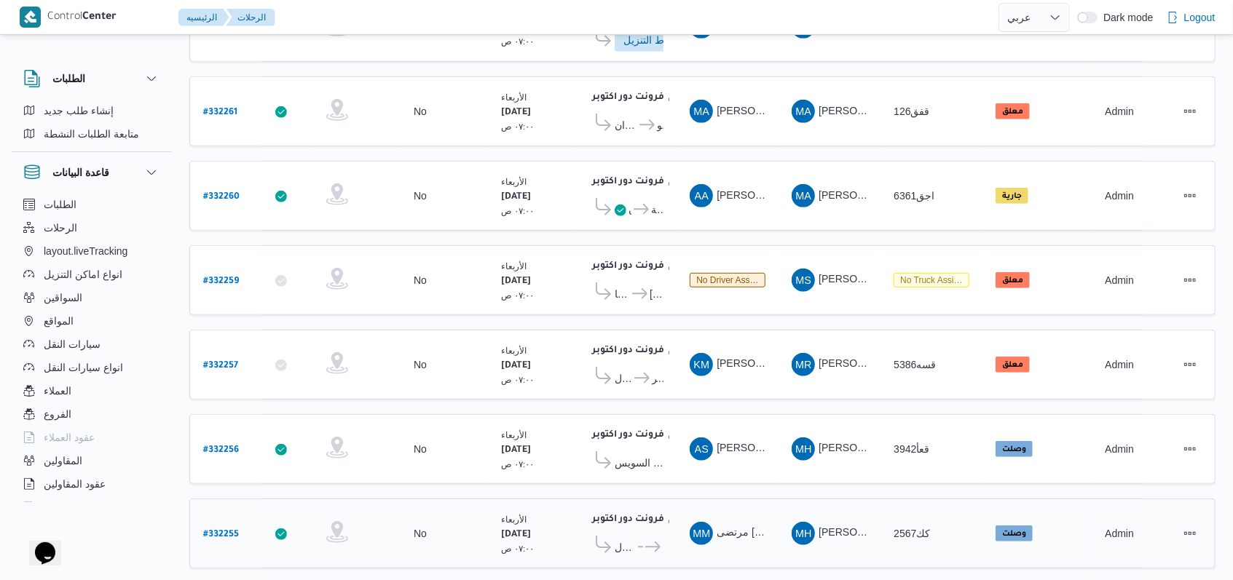
scroll to position [487, 0]
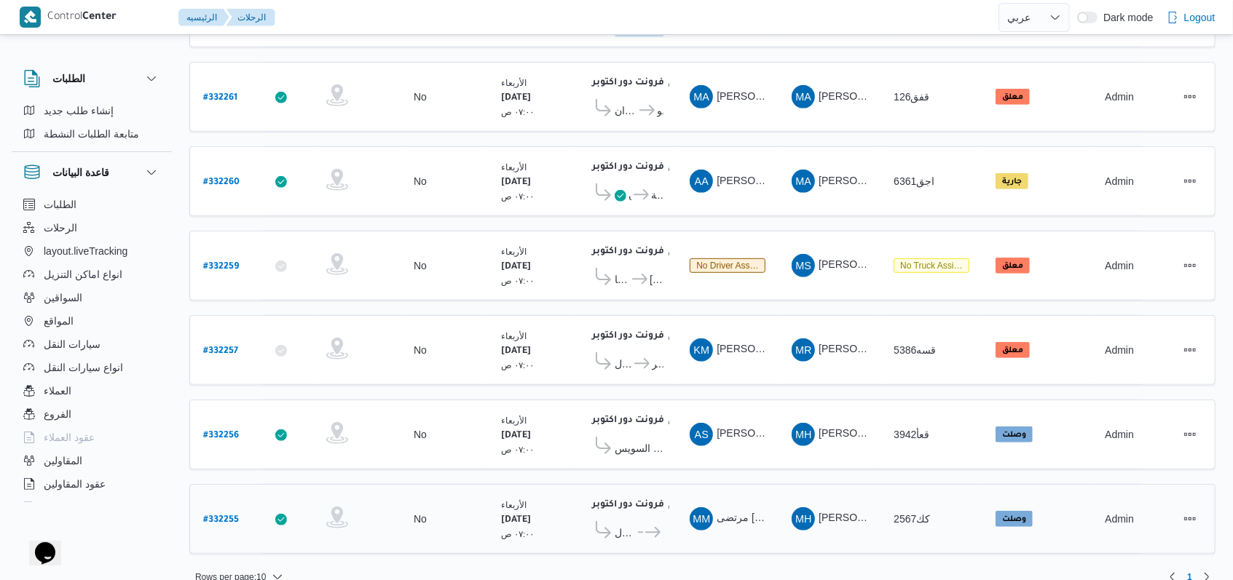
click at [631, 524] on span "كارفور السرايا مول" at bounding box center [625, 532] width 21 height 17
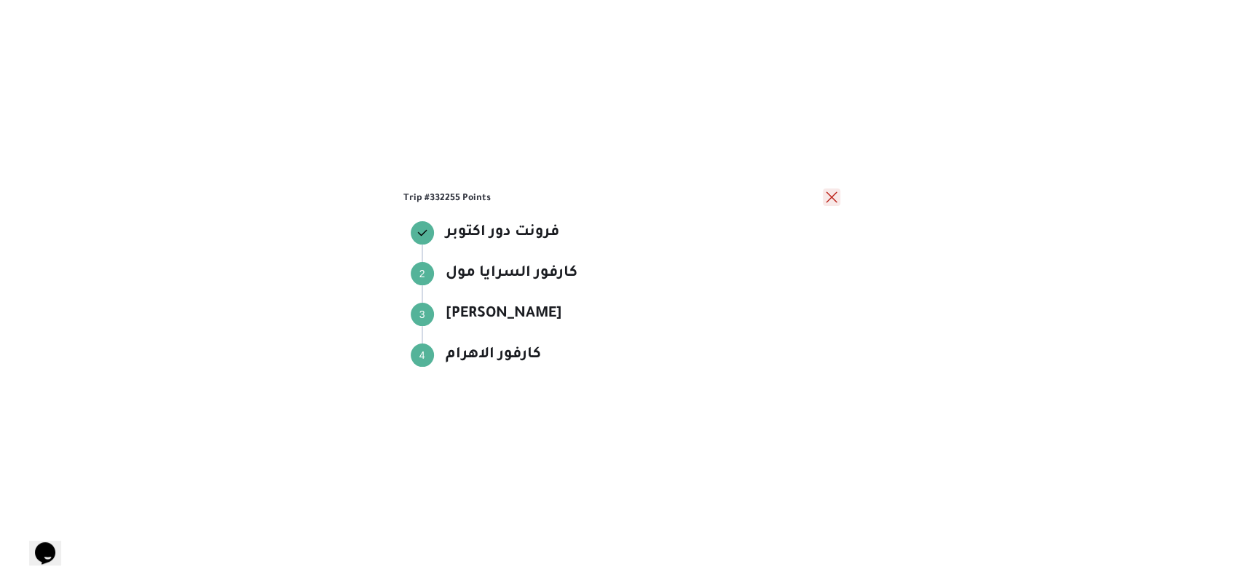
click at [830, 205] on button "close" at bounding box center [831, 197] width 17 height 17
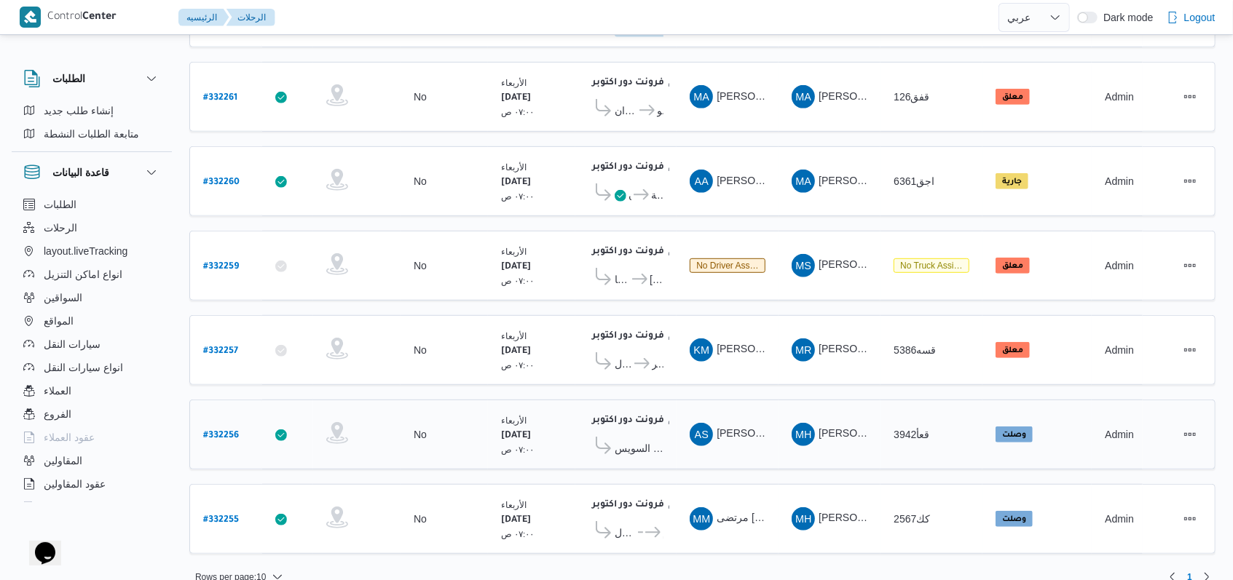
click at [199, 419] on div "# 332256" at bounding box center [226, 434] width 58 height 31
click at [211, 431] on b "# 332256" at bounding box center [221, 436] width 36 height 10
select select "ar"
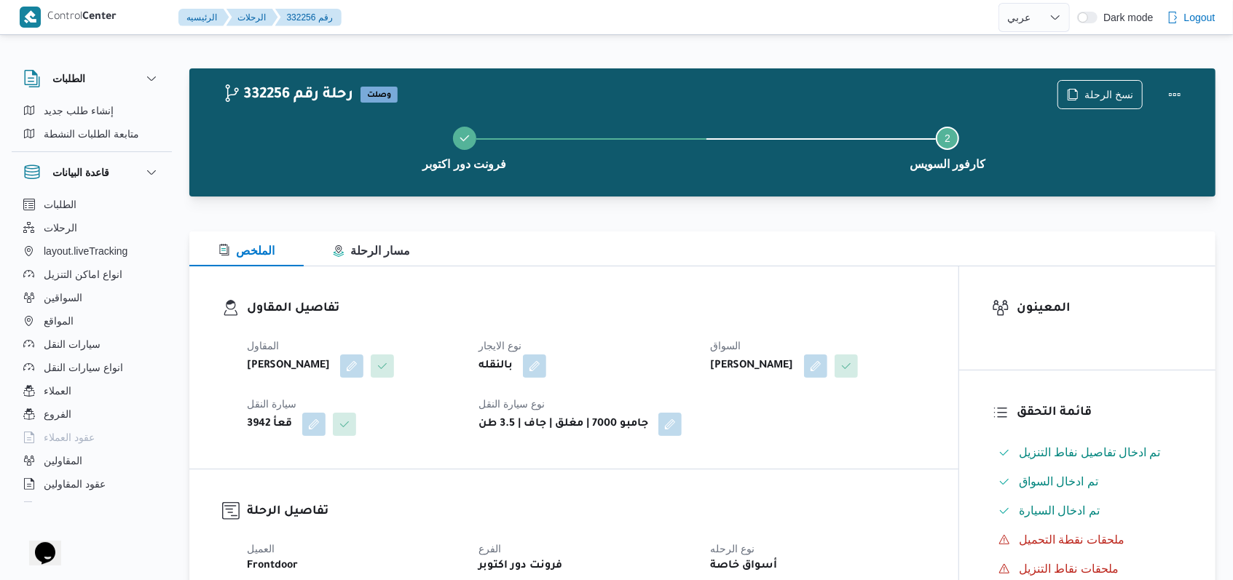
scroll to position [485, 0]
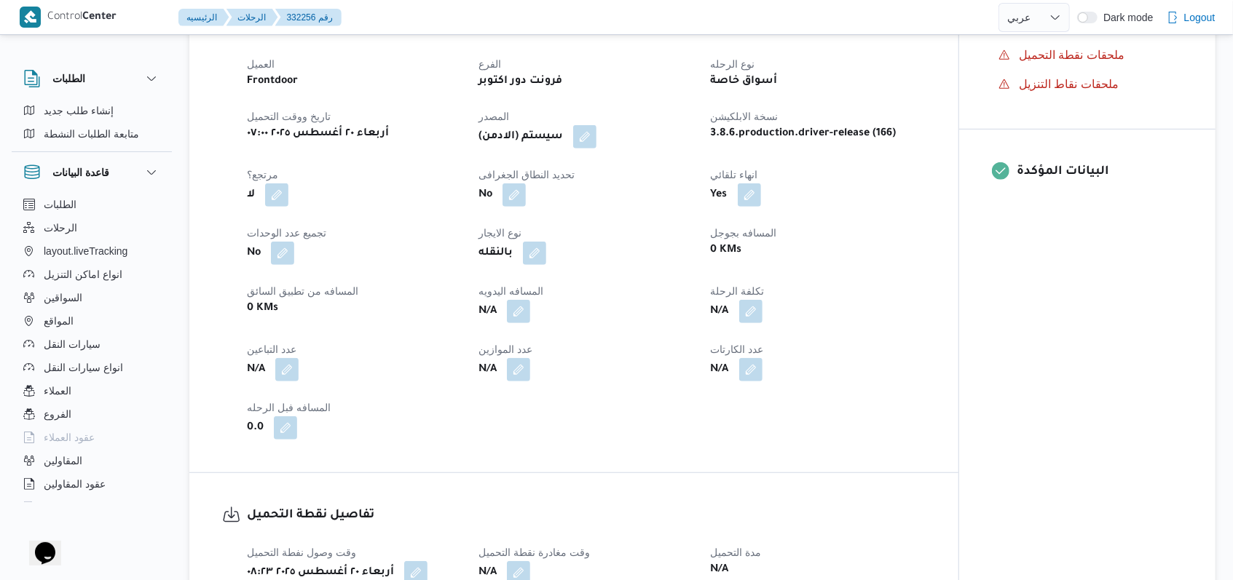
select select "ar"
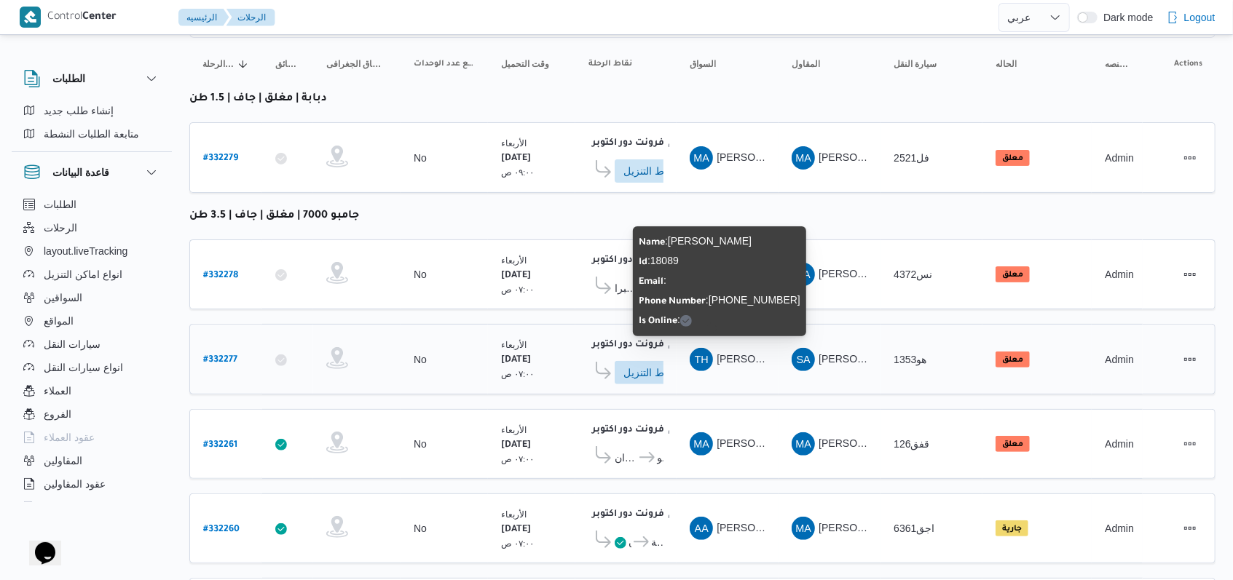
scroll to position [97, 0]
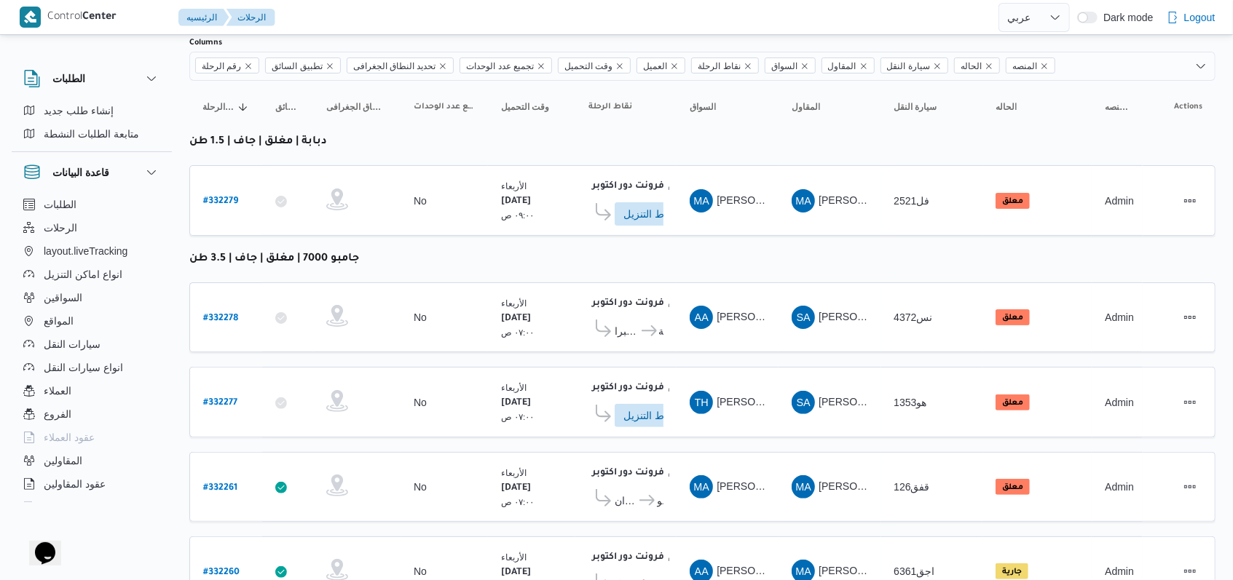
click at [672, 256] on table "رقم الرحلة Click to sort in ascending order تطبيق السائق Click to sort in ascen…" at bounding box center [702, 520] width 1026 height 878
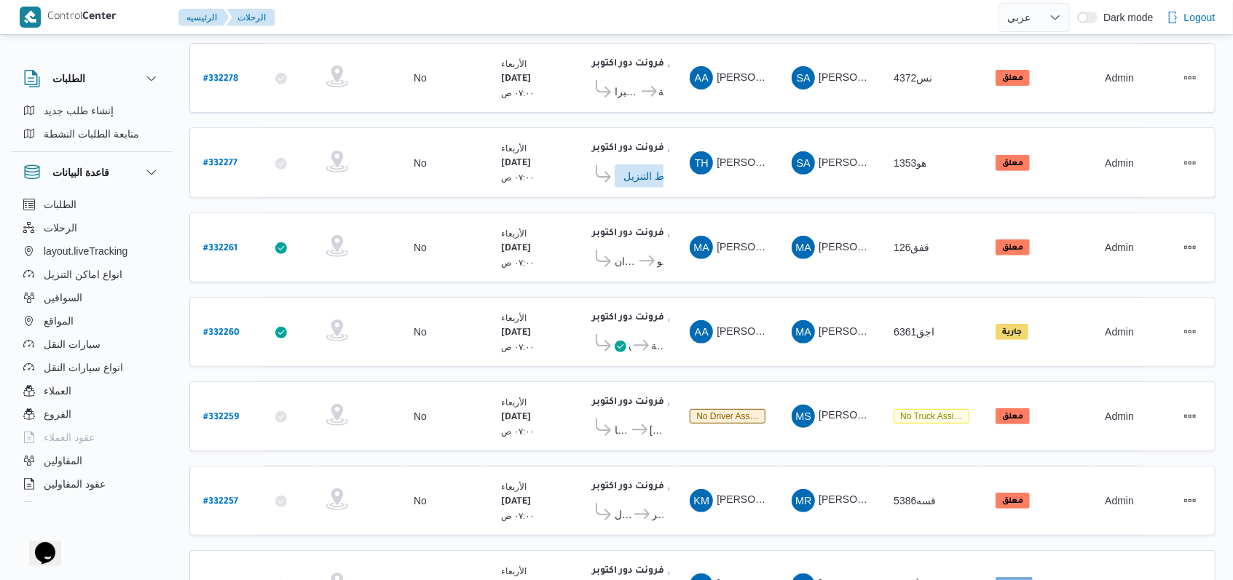
scroll to position [487, 0]
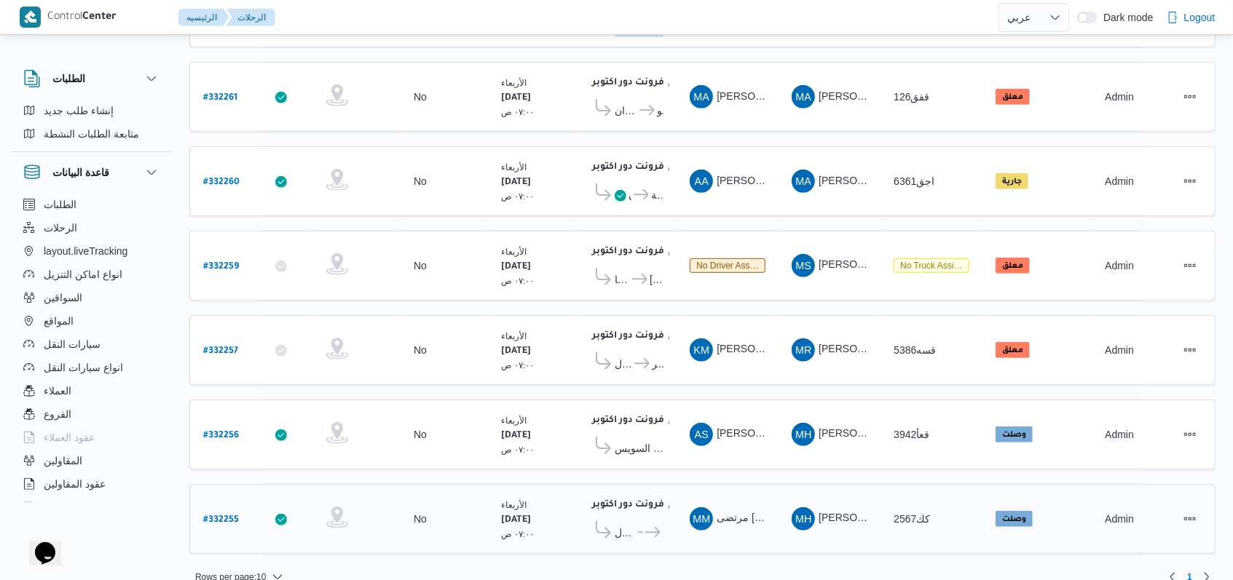
click at [228, 515] on b "# 332255" at bounding box center [221, 520] width 36 height 10
select select "ar"
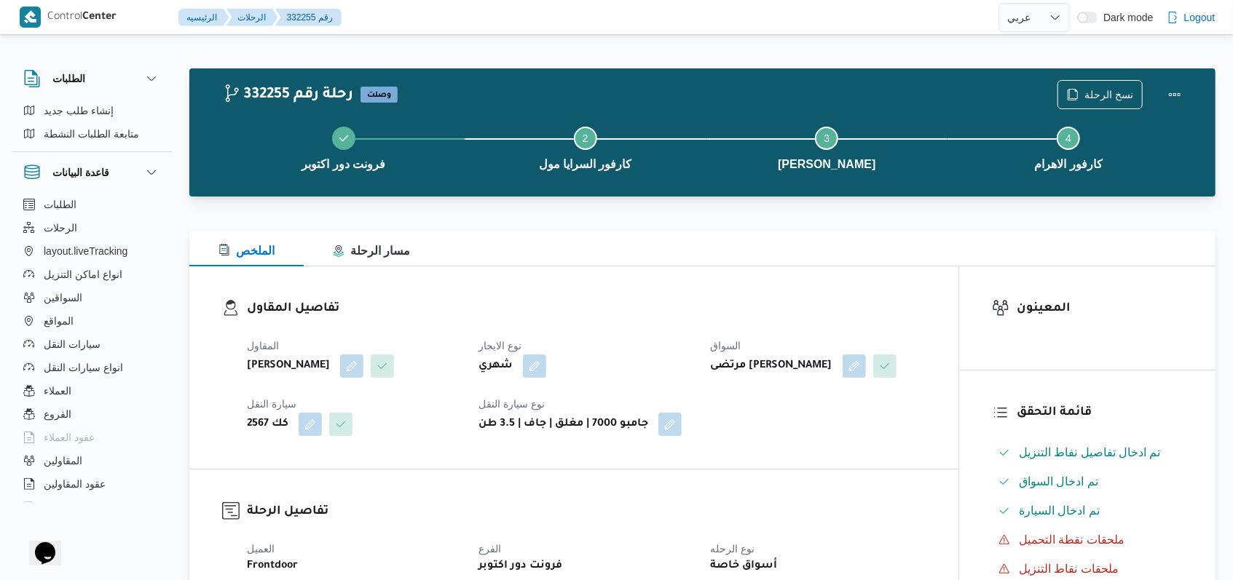
click at [1113, 100] on div "فرونت دور اكتوبر Step 2 is incomplete 2 كارفور السرايا مول Step 3 is incomplete…" at bounding box center [706, 146] width 984 height 93
click at [1107, 83] on span "نسخ الرحلة" at bounding box center [1100, 94] width 84 height 28
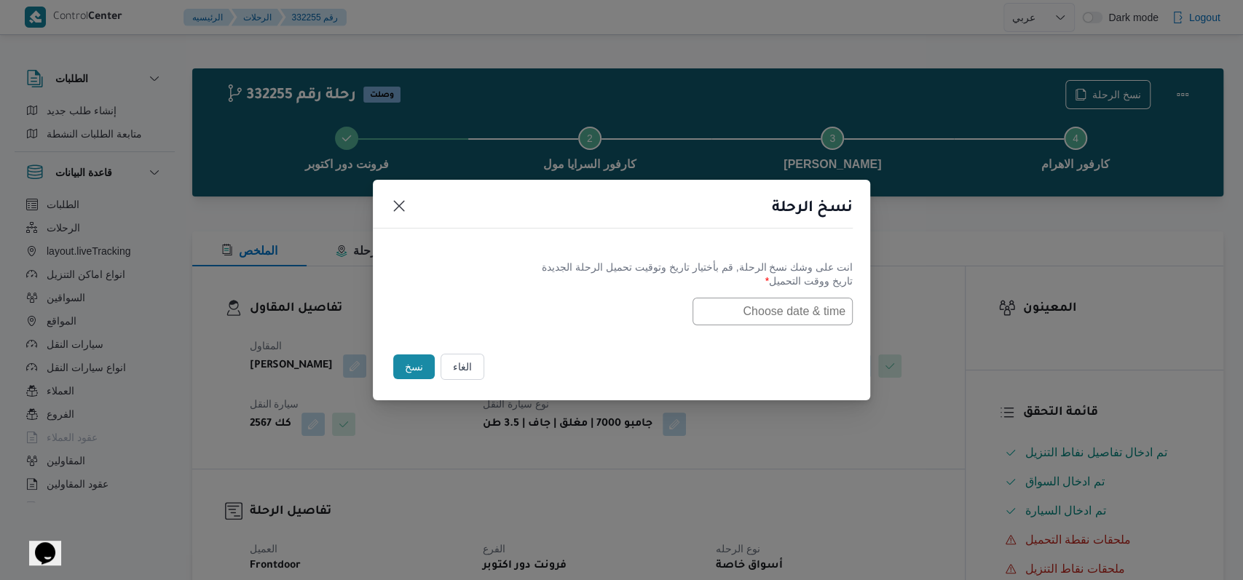
click at [802, 312] on input "text" at bounding box center [772, 312] width 160 height 28
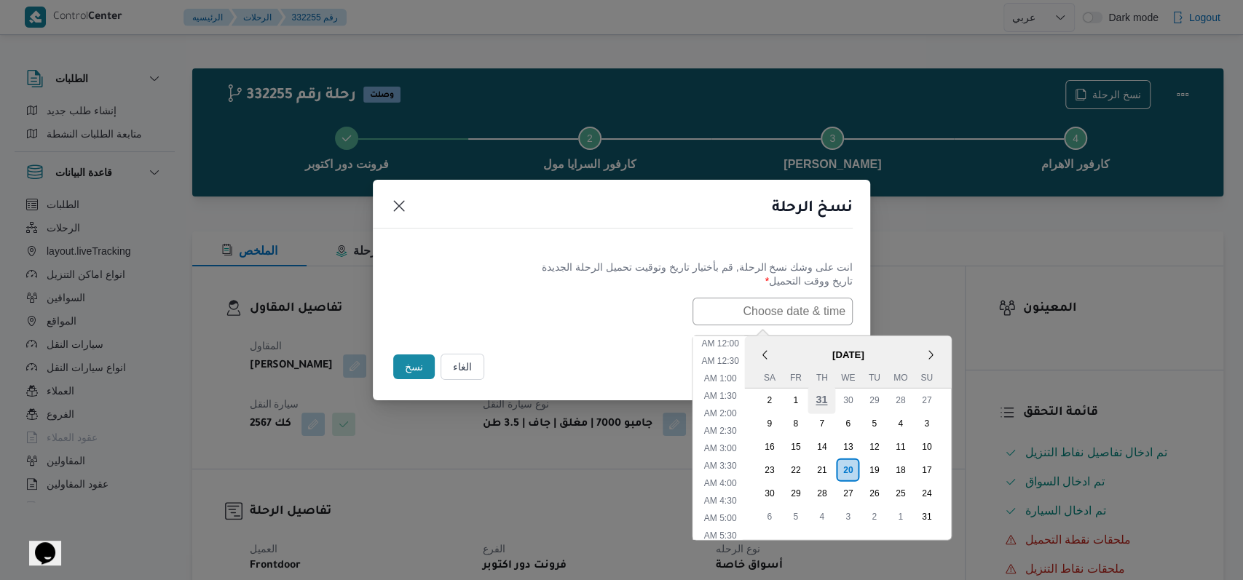
scroll to position [291, 0]
click at [828, 471] on div "21" at bounding box center [821, 470] width 28 height 28
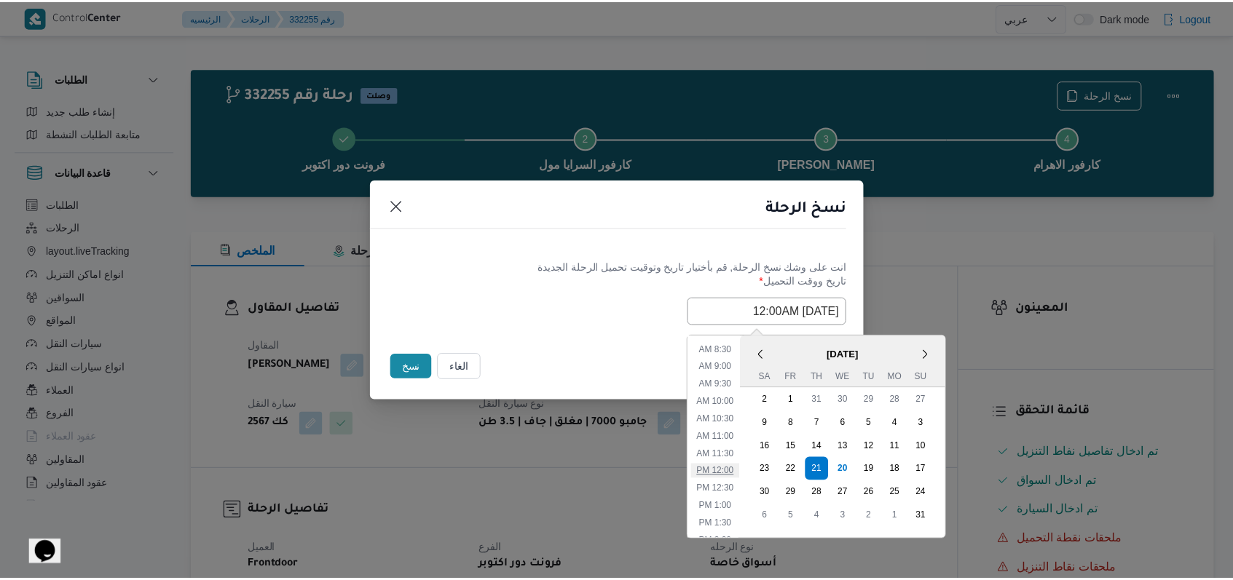
scroll to position [193, 0]
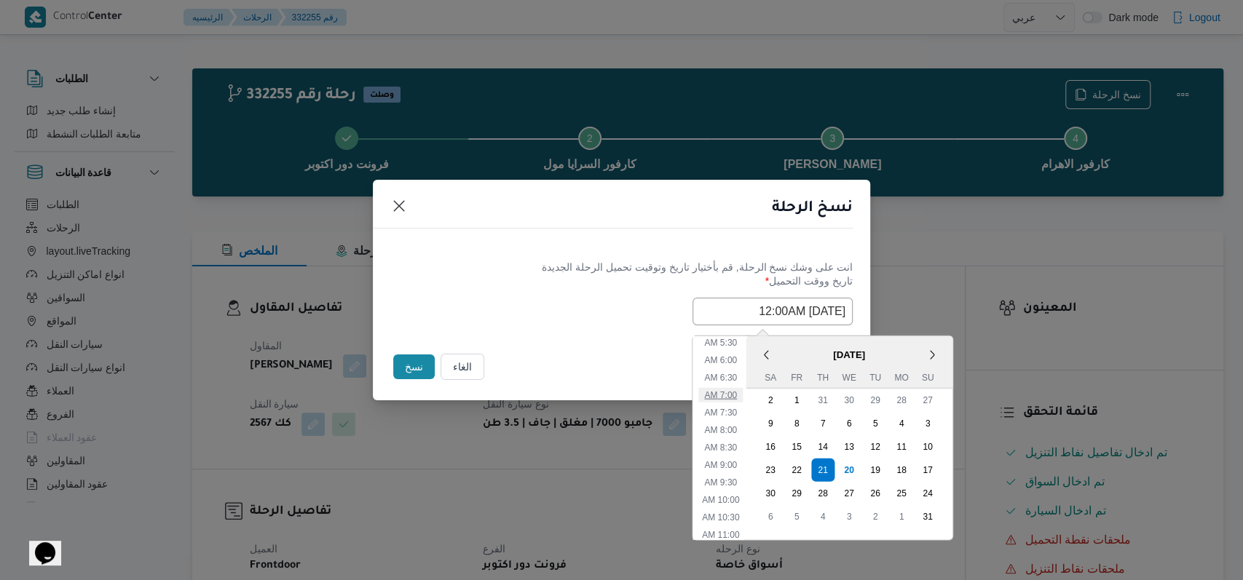
click at [737, 393] on li "7:00 AM" at bounding box center [720, 394] width 44 height 15
type input "21/08/2025 7:00AM"
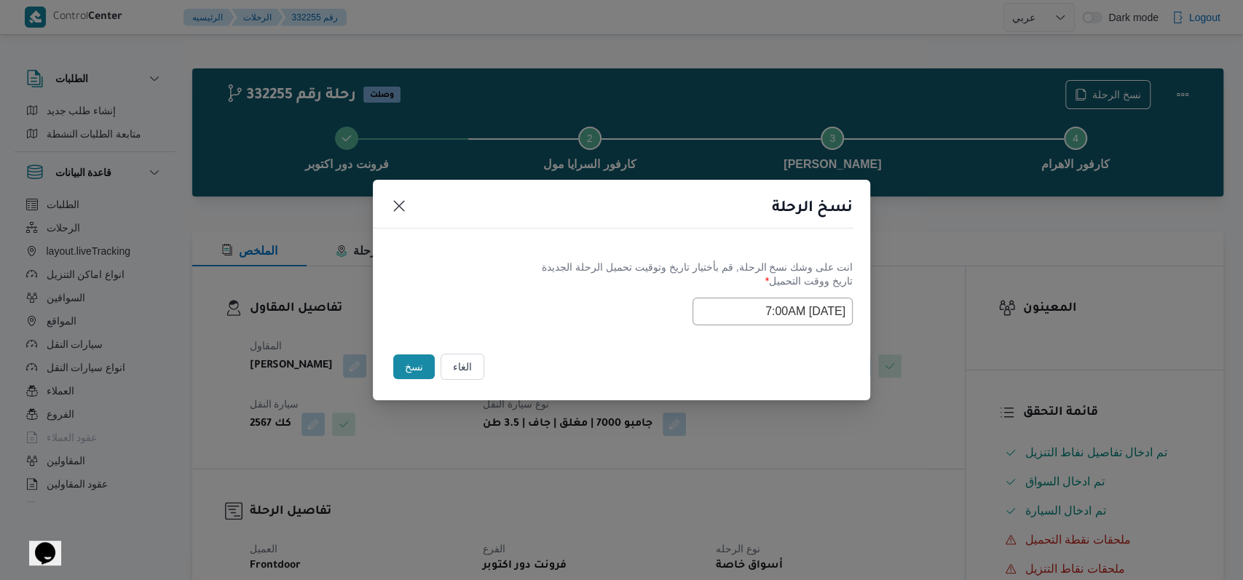
click at [525, 285] on label "تاريخ ووقت التحميل *" at bounding box center [621, 286] width 462 height 23
click at [414, 358] on button "نسخ" at bounding box center [414, 367] width 42 height 25
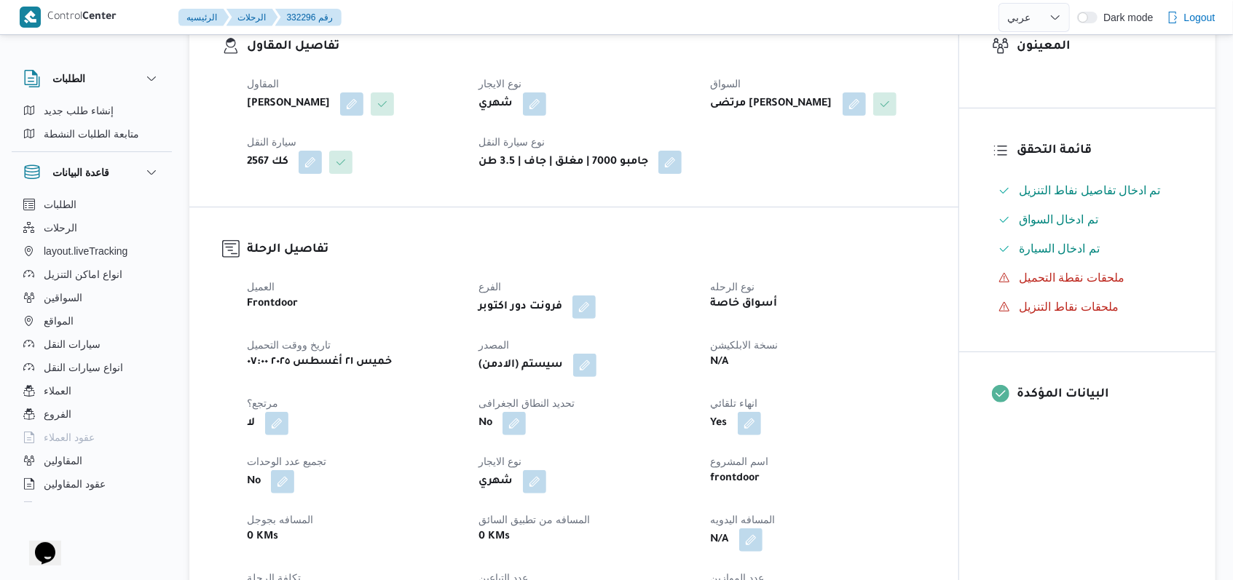
scroll to position [291, 0]
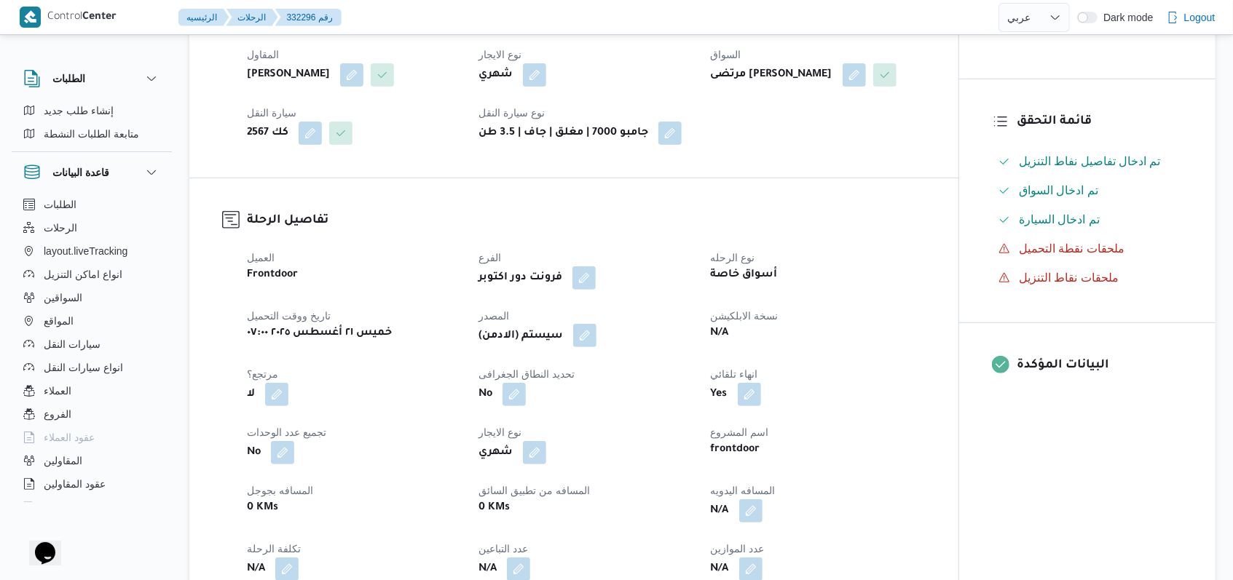
click at [585, 347] on button "button" at bounding box center [584, 335] width 23 height 23
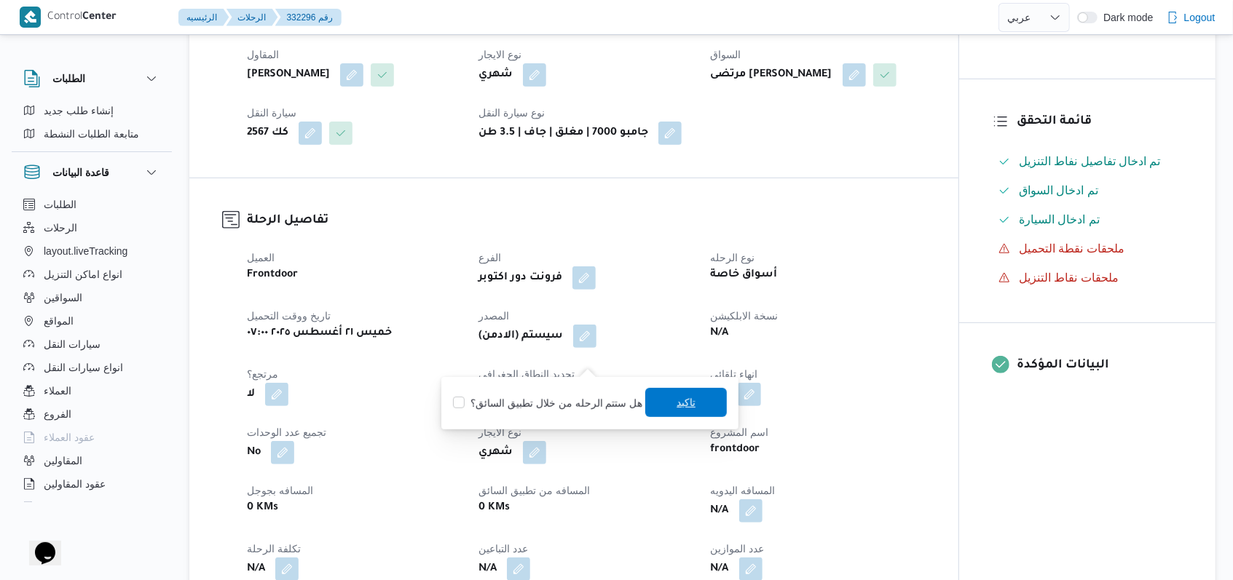
click at [667, 414] on span "تاكيد" at bounding box center [686, 402] width 82 height 29
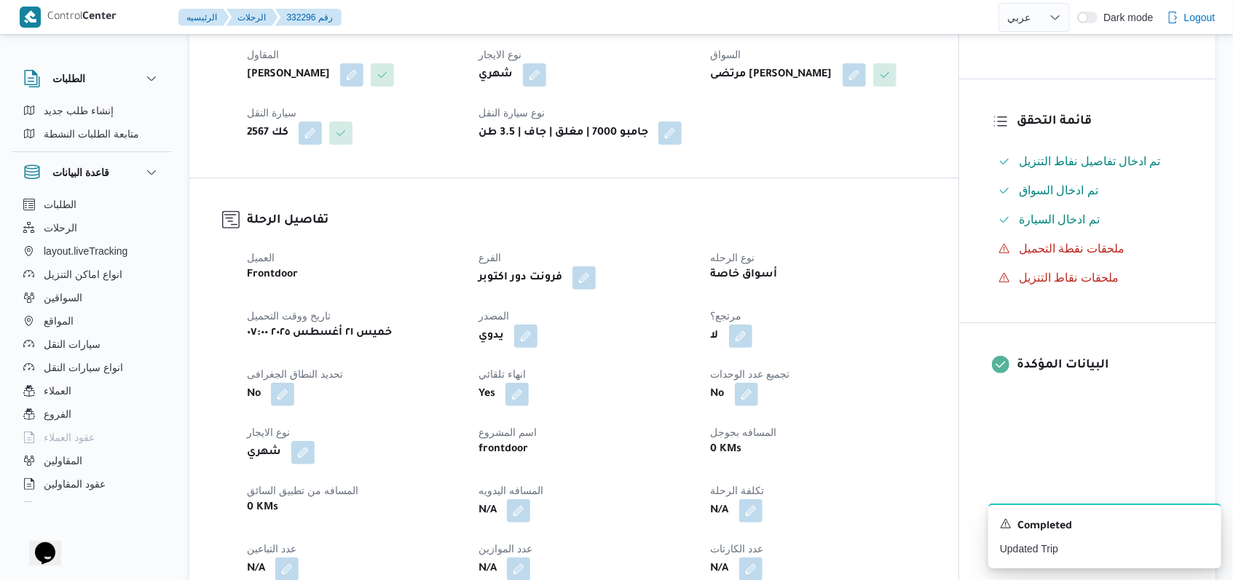
select select "ar"
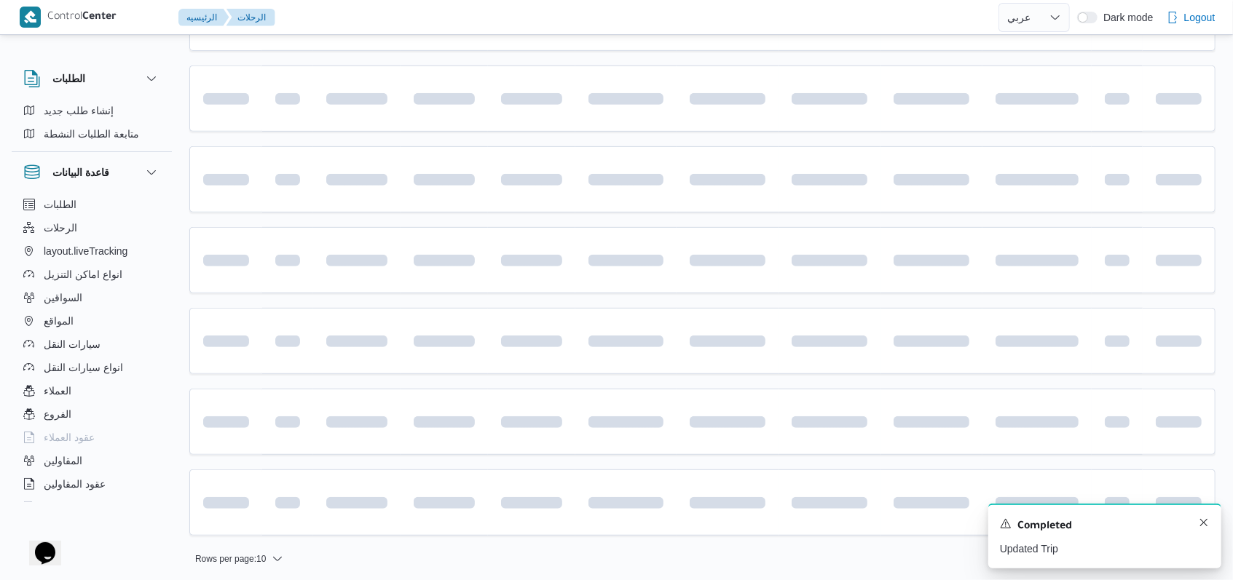
scroll to position [473, 0]
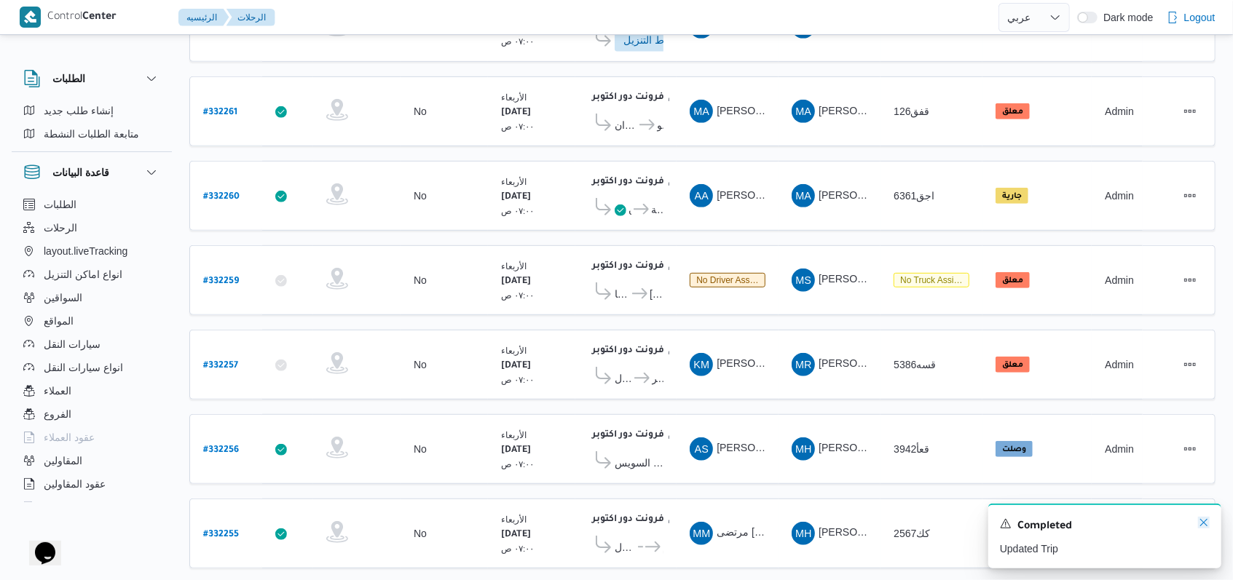
click at [1202, 526] on icon "Dismiss toast" at bounding box center [1204, 523] width 12 height 12
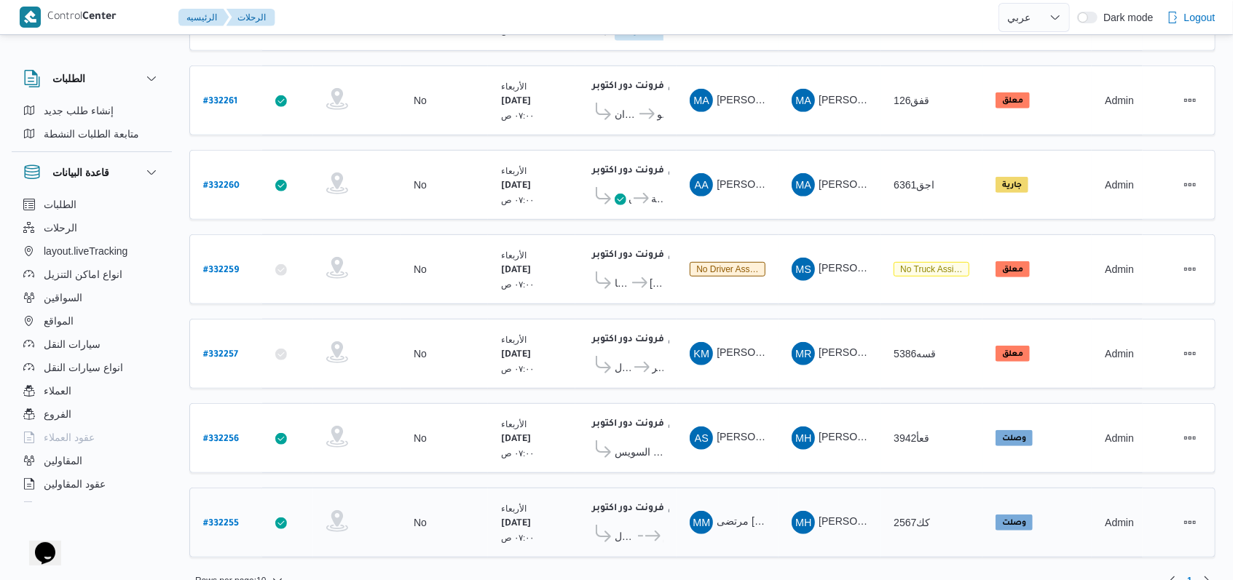
scroll to position [487, 0]
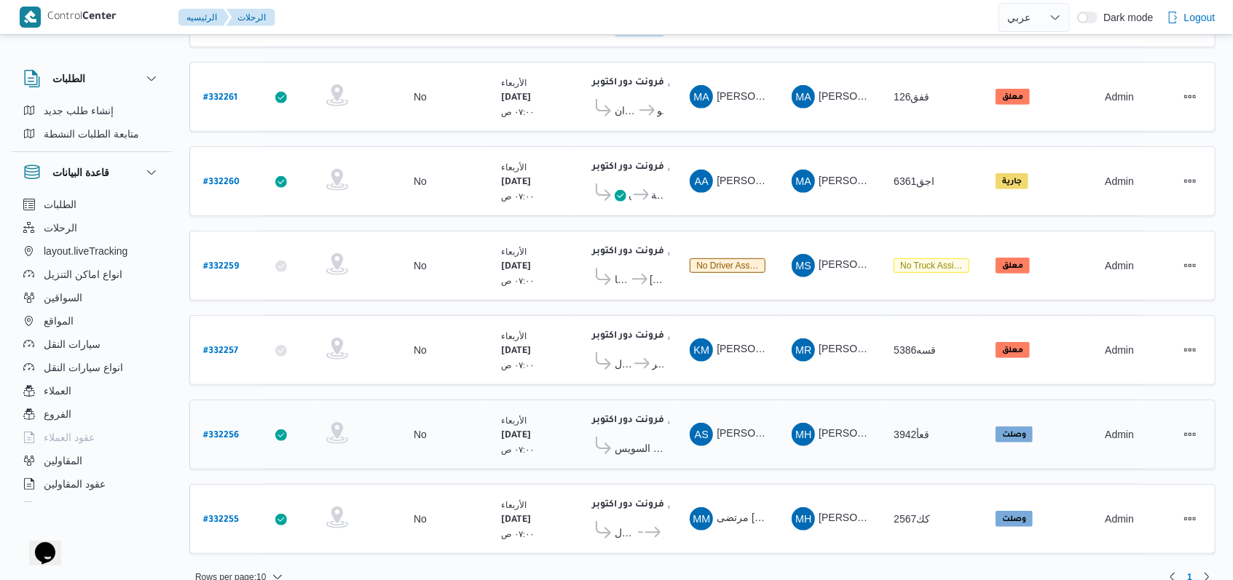
click at [230, 431] on b "# 332256" at bounding box center [221, 436] width 36 height 10
select select "ar"
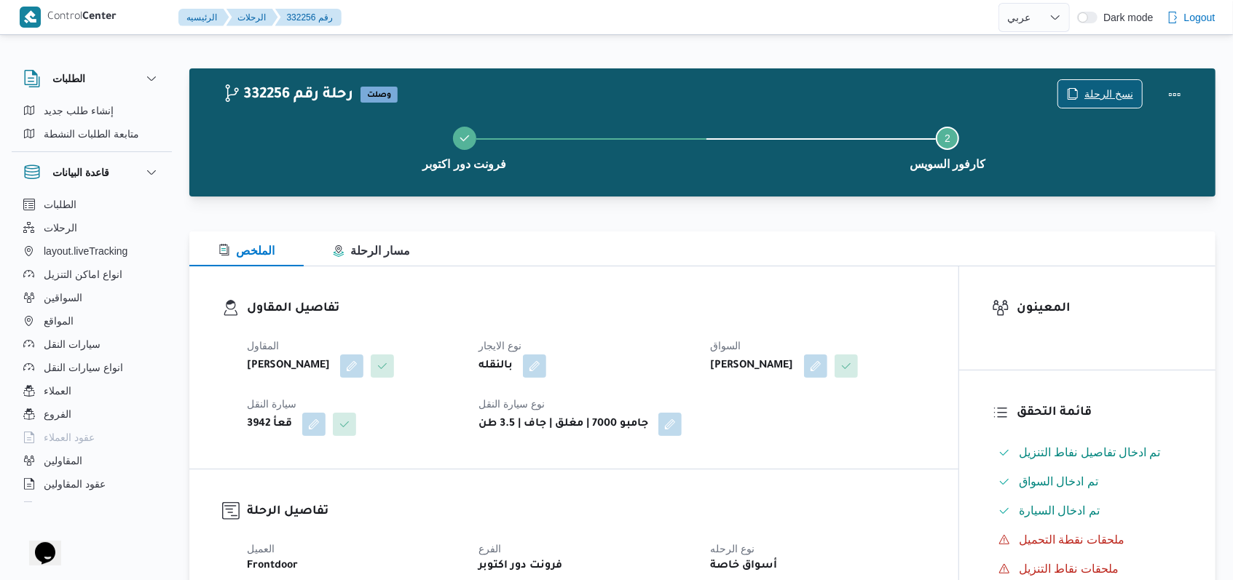
click at [1118, 87] on span "نسخ الرحلة" at bounding box center [1108, 93] width 49 height 17
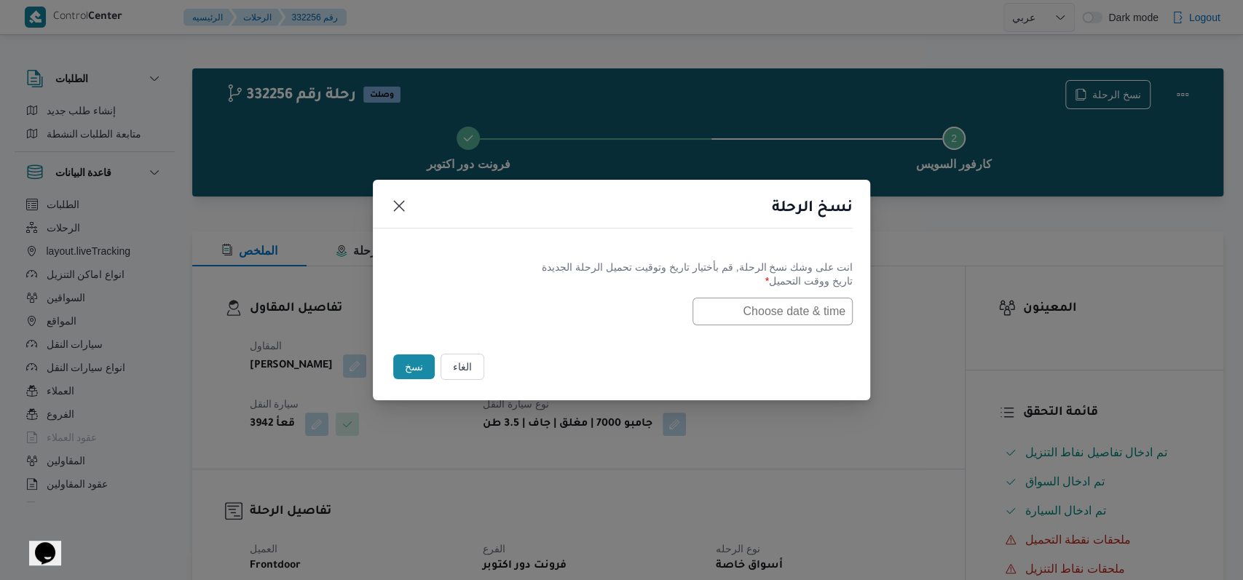
click at [443, 364] on button "الغاء" at bounding box center [462, 367] width 44 height 26
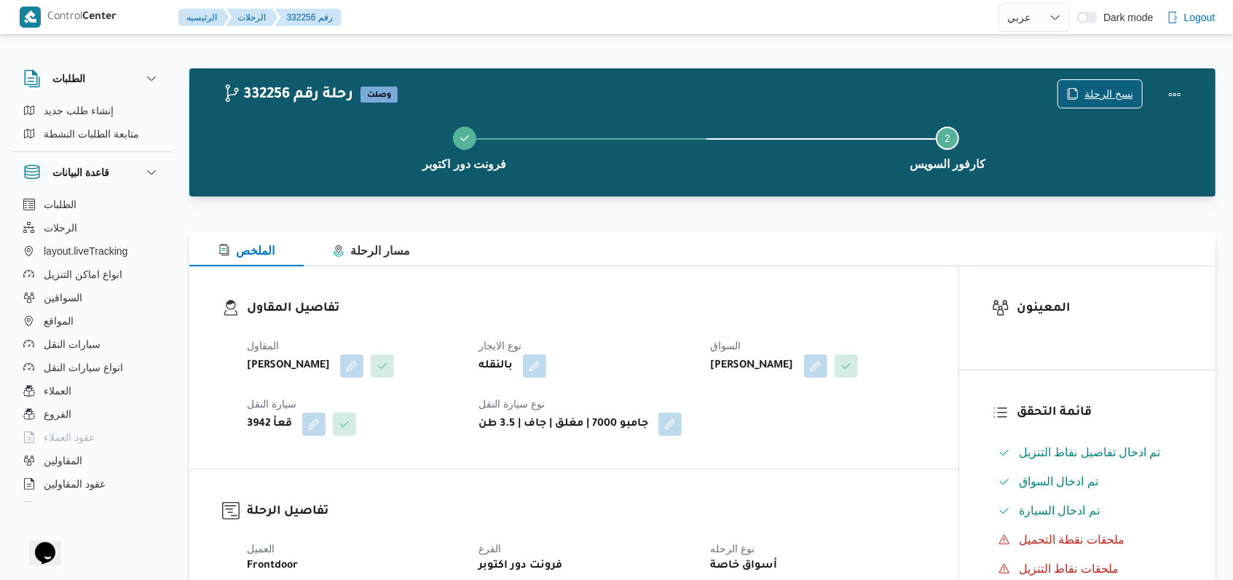
click at [1110, 97] on span "نسخ الرحلة" at bounding box center [1108, 93] width 49 height 17
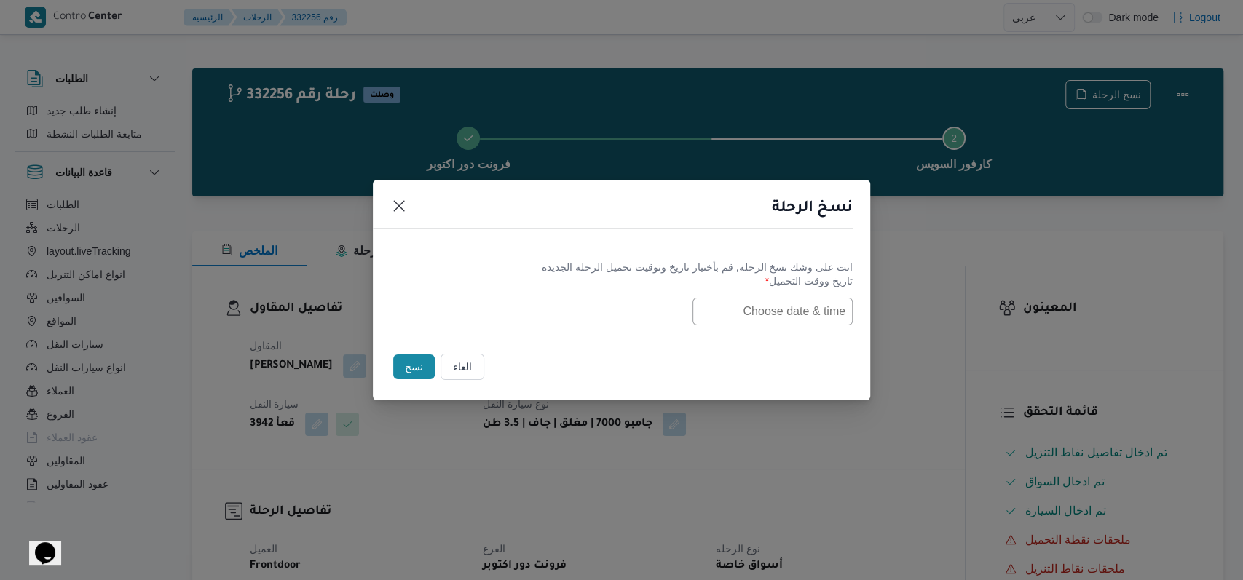
click at [785, 312] on input "text" at bounding box center [772, 312] width 160 height 28
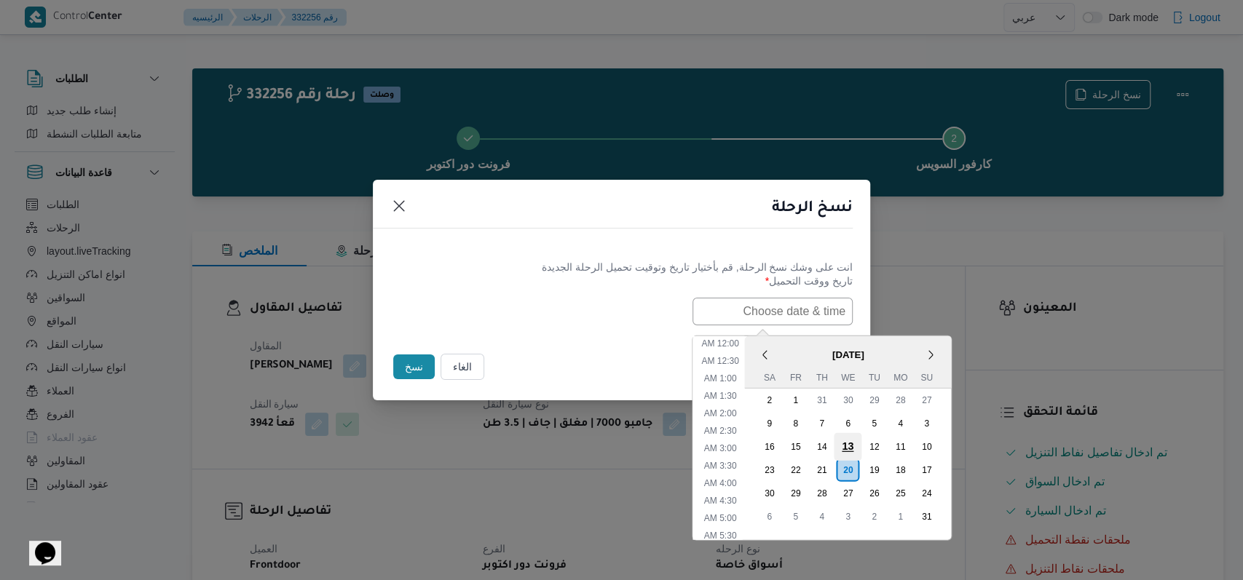
scroll to position [291, 0]
click at [828, 465] on div "21" at bounding box center [821, 470] width 28 height 28
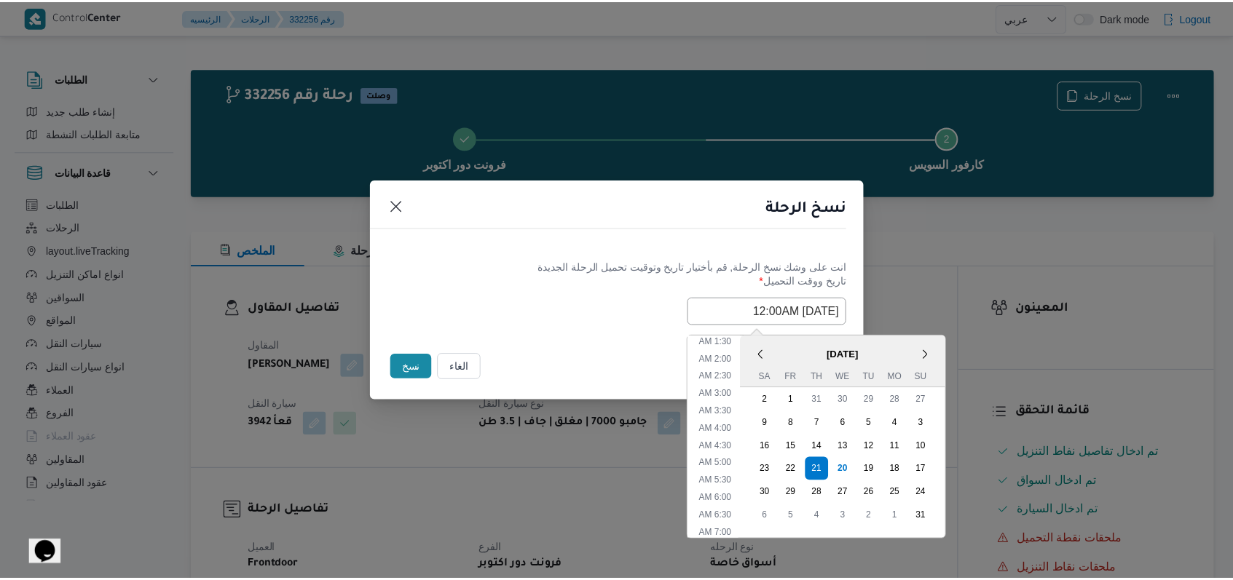
scroll to position [97, 0]
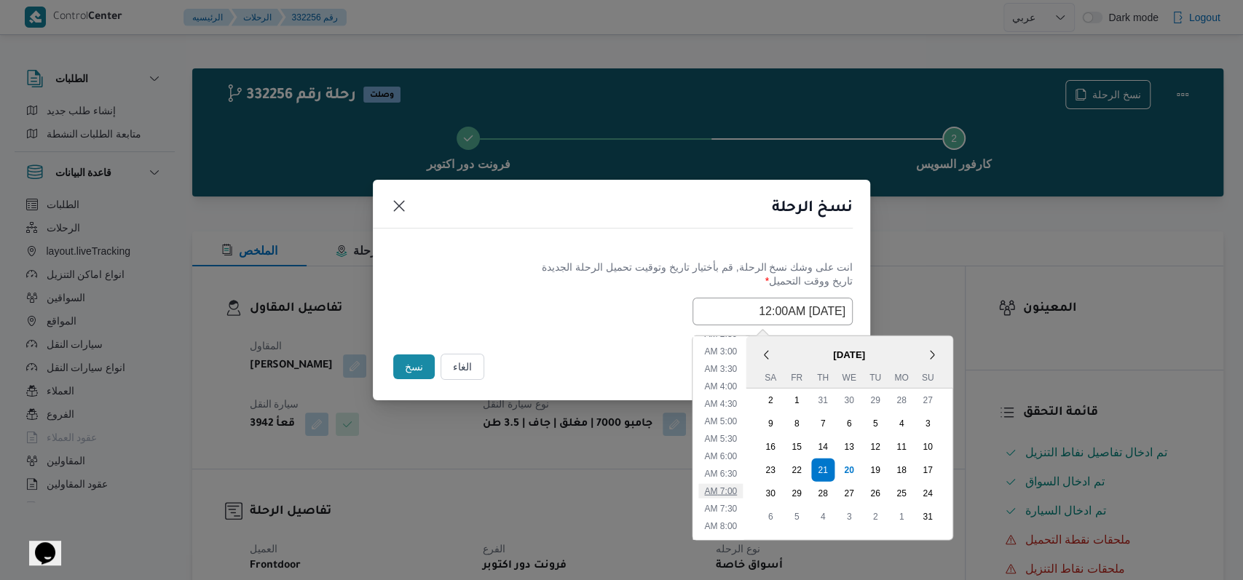
click at [734, 492] on li "7:00 AM" at bounding box center [720, 490] width 44 height 15
type input "21/08/2025 7:00AM"
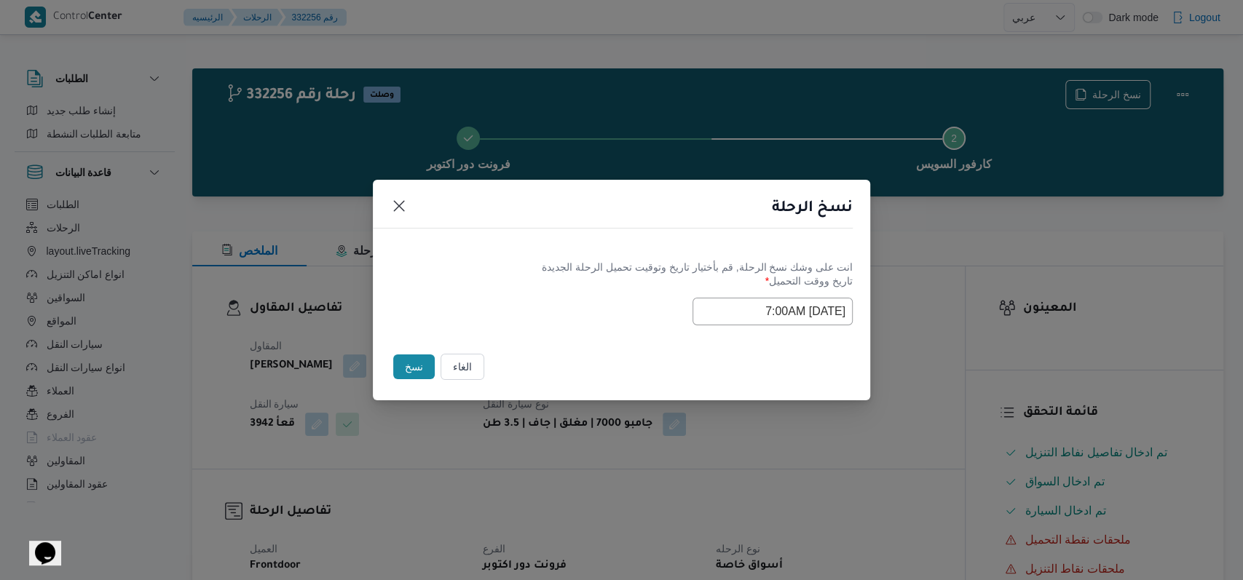
click at [548, 300] on div "Selected date: Thursday, August 21st, 2025 at 7:00 AM 21/08/2025 7:00AM" at bounding box center [621, 312] width 462 height 28
click at [414, 376] on button "نسخ" at bounding box center [414, 367] width 42 height 25
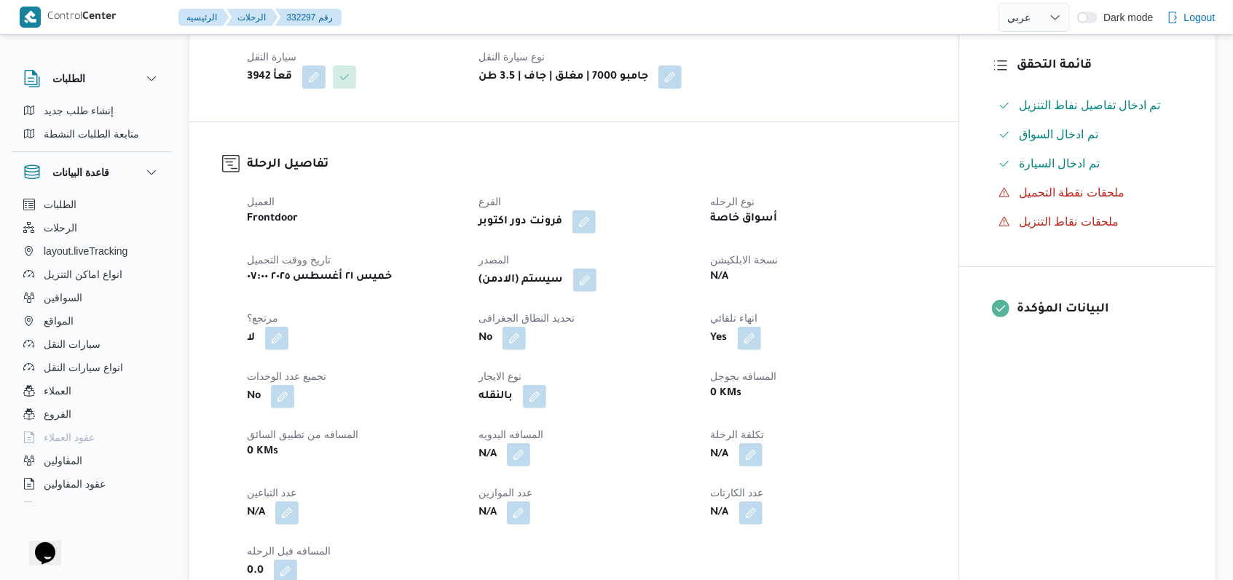
scroll to position [388, 0]
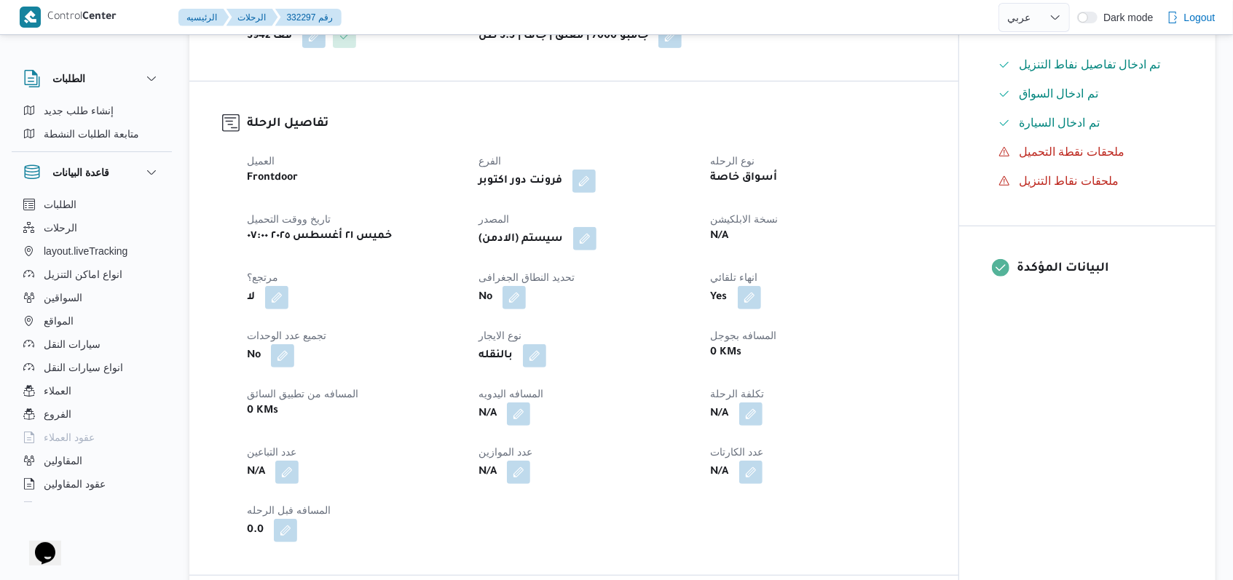
click at [596, 250] on button "button" at bounding box center [584, 238] width 23 height 23
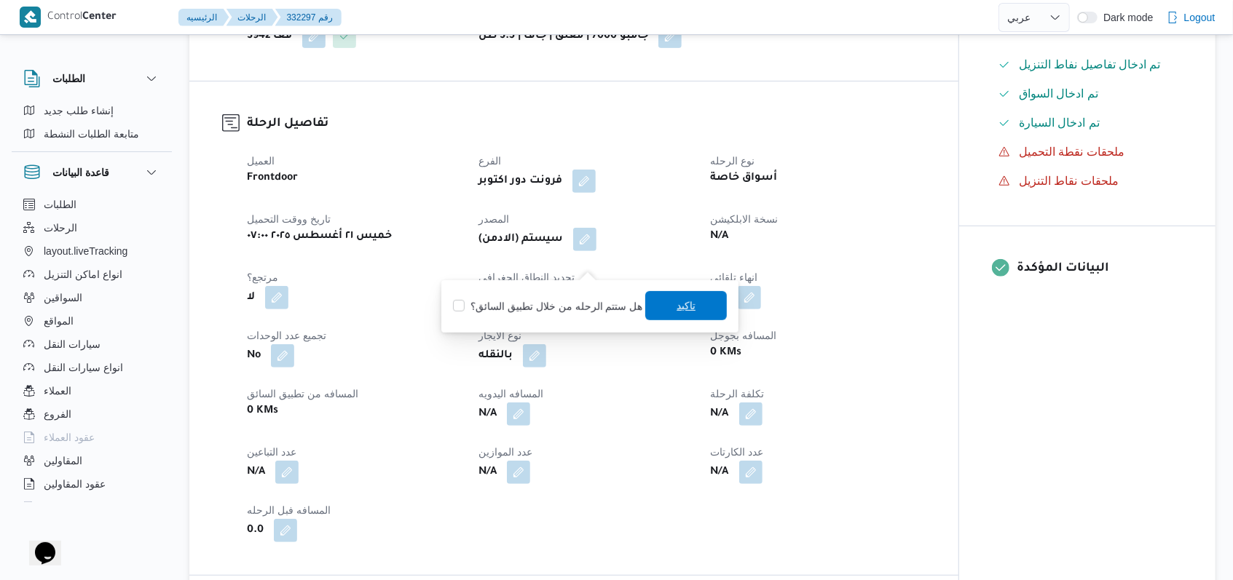
click at [683, 309] on span "تاكيد" at bounding box center [685, 305] width 19 height 17
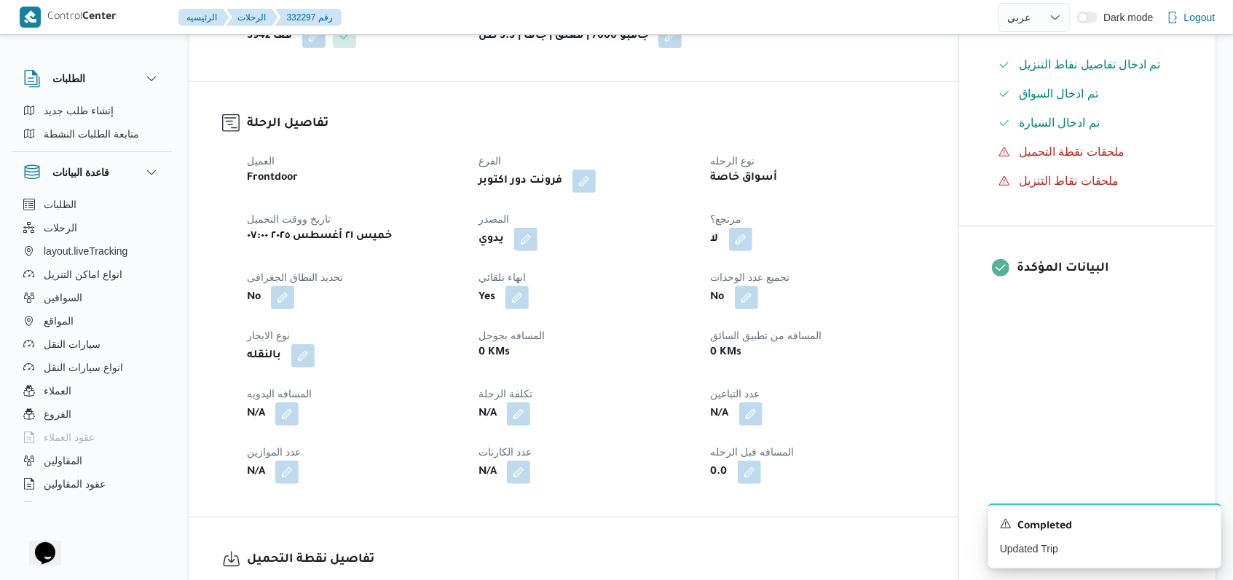
click at [537, 363] on div "0 KMs" at bounding box center [585, 353] width 217 height 20
click at [315, 367] on button "button" at bounding box center [302, 355] width 23 height 23
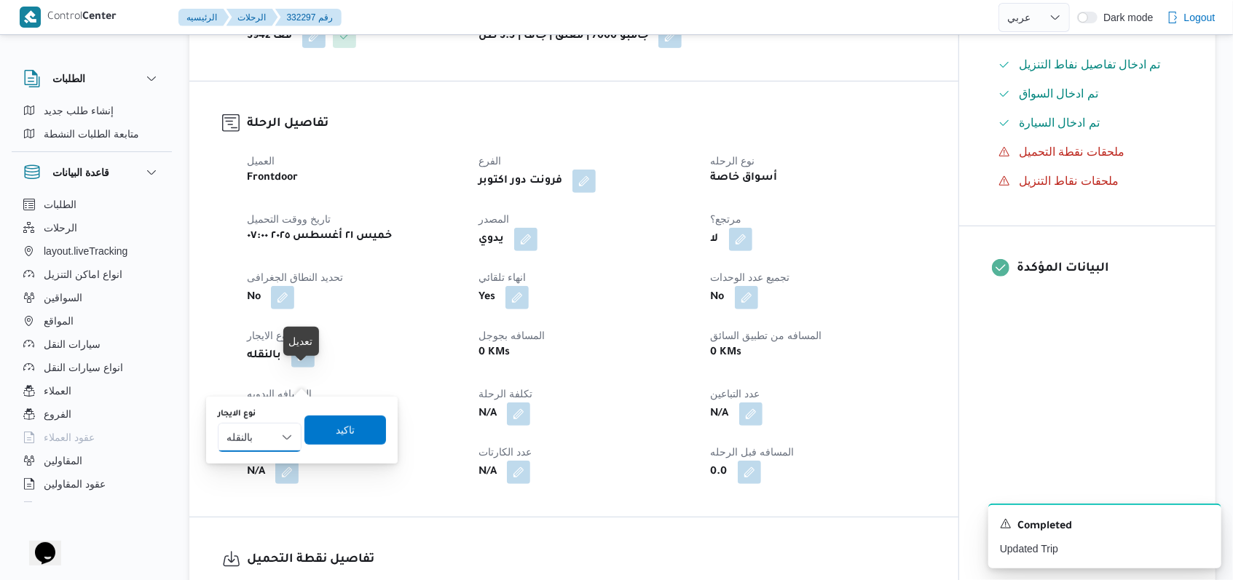
click at [285, 427] on select "شهري بالنقله إيجار يومي" at bounding box center [260, 437] width 84 height 29
select select "monthly"
click at [218, 423] on select "شهري بالنقله إيجار يومي" at bounding box center [260, 437] width 84 height 29
click at [355, 430] on span "تاكيد" at bounding box center [345, 429] width 82 height 29
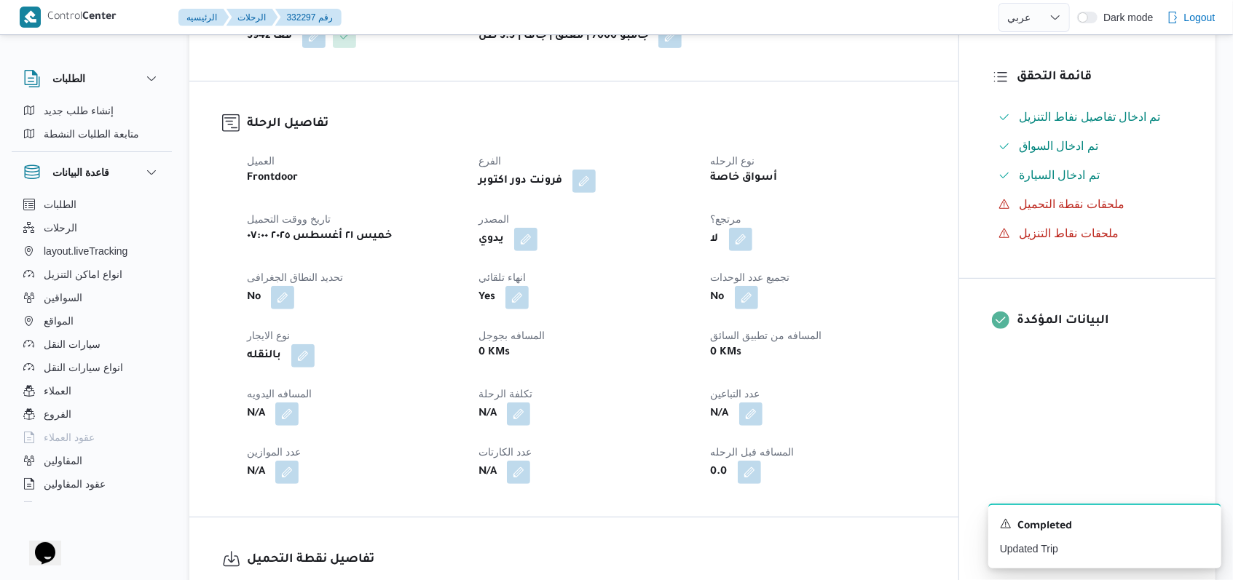
scroll to position [0, 0]
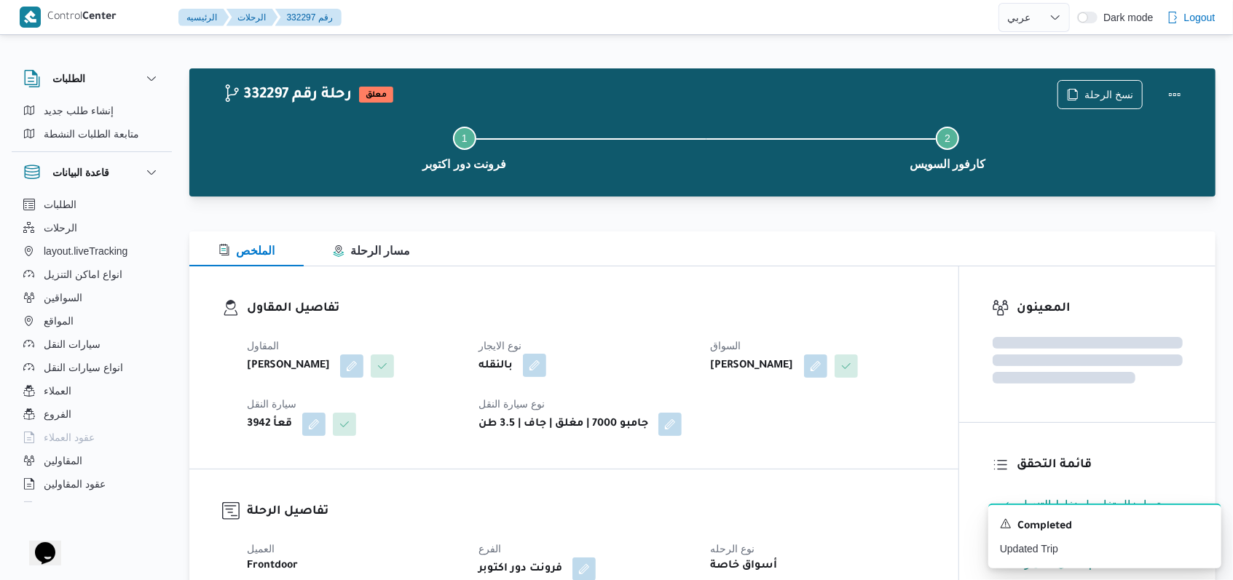
click at [532, 371] on button "button" at bounding box center [534, 365] width 23 height 23
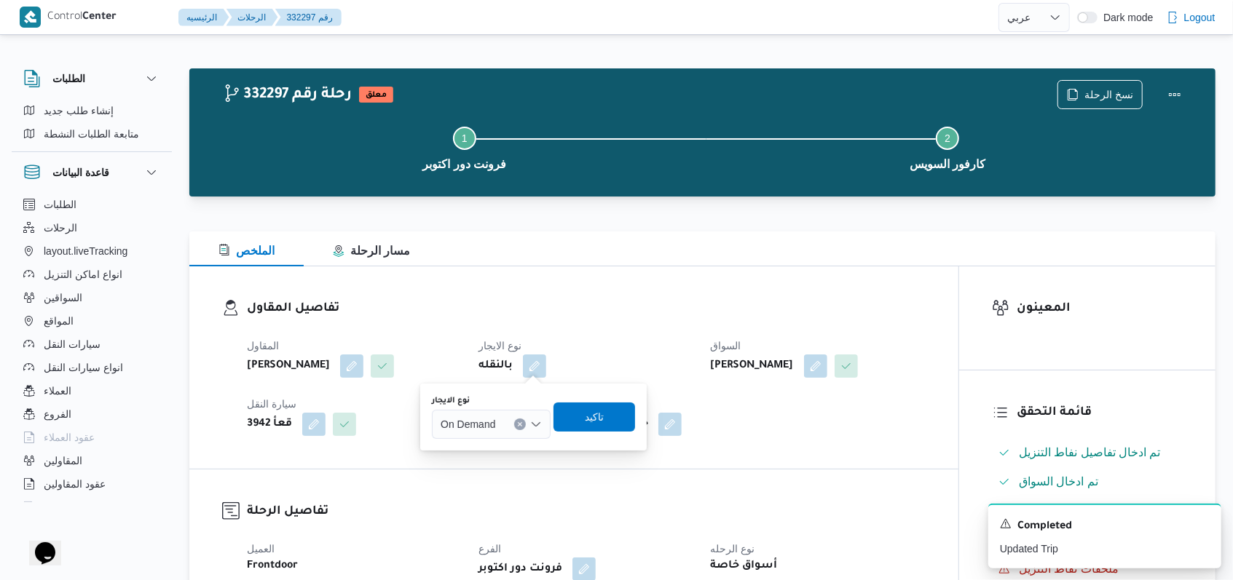
click at [510, 409] on div "نوع الايجار On Demand" at bounding box center [491, 417] width 119 height 44
click at [493, 428] on span "On Demand" at bounding box center [467, 424] width 55 height 16
click at [491, 442] on span "Monthly" at bounding box center [500, 450] width 84 height 17
click at [590, 419] on span "تاكيد" at bounding box center [589, 416] width 19 height 17
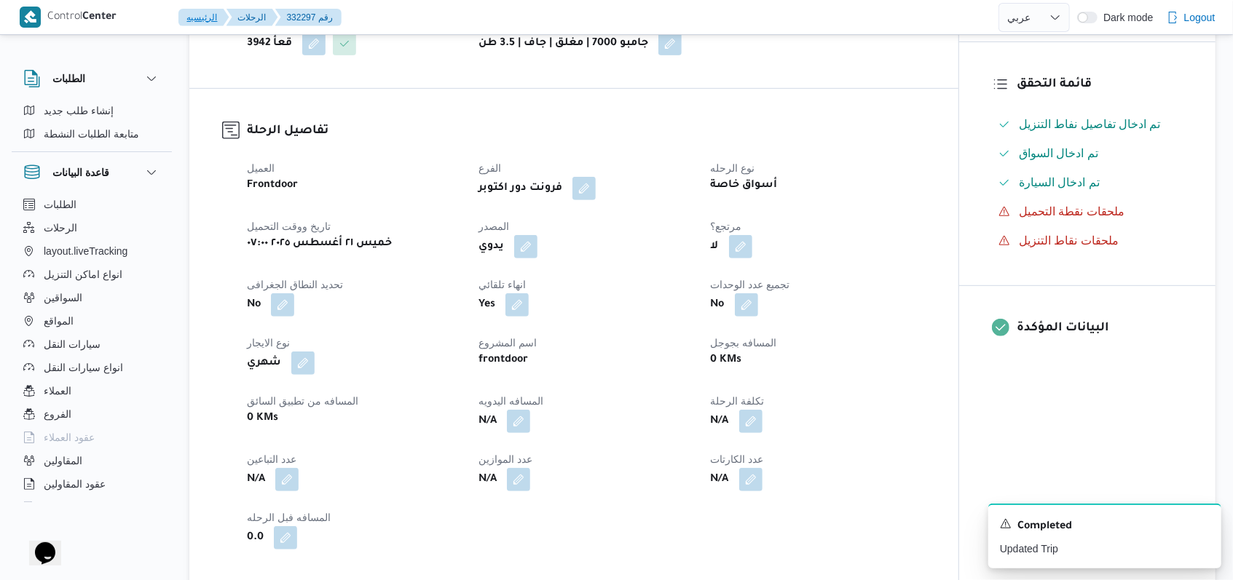
scroll to position [388, 0]
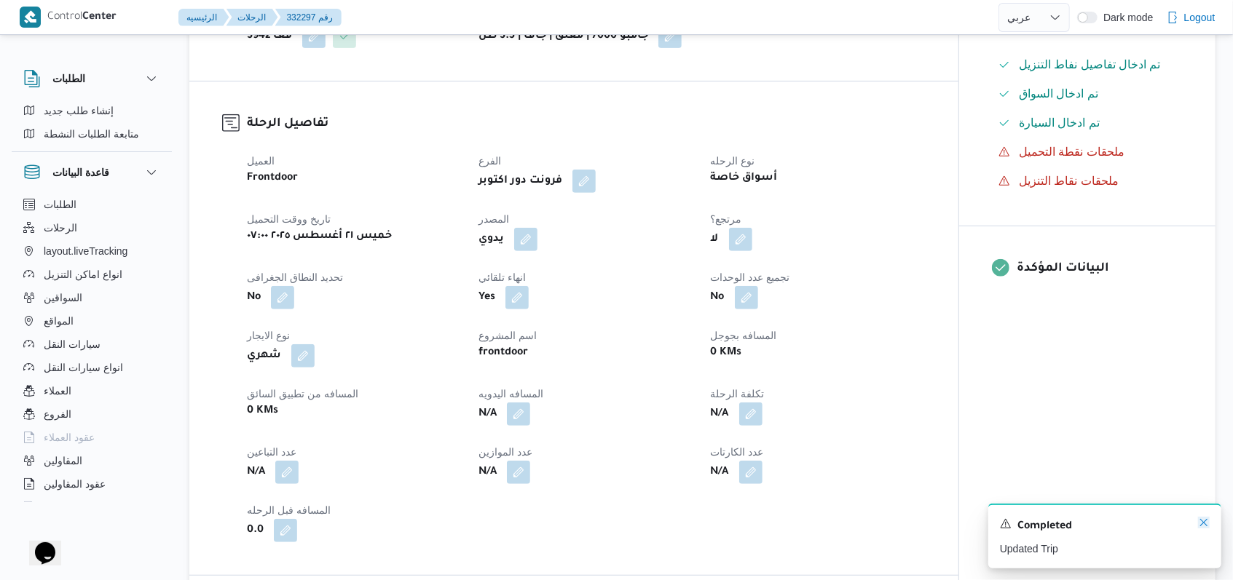
click at [1202, 525] on icon "Dismiss toast" at bounding box center [1204, 523] width 12 height 12
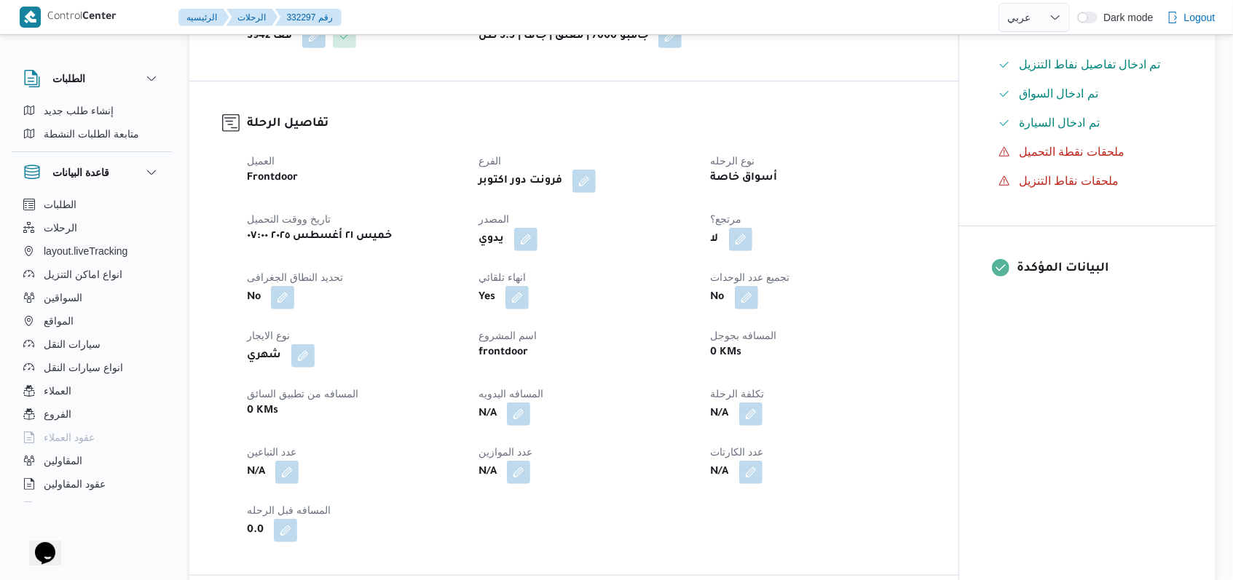
select select "ar"
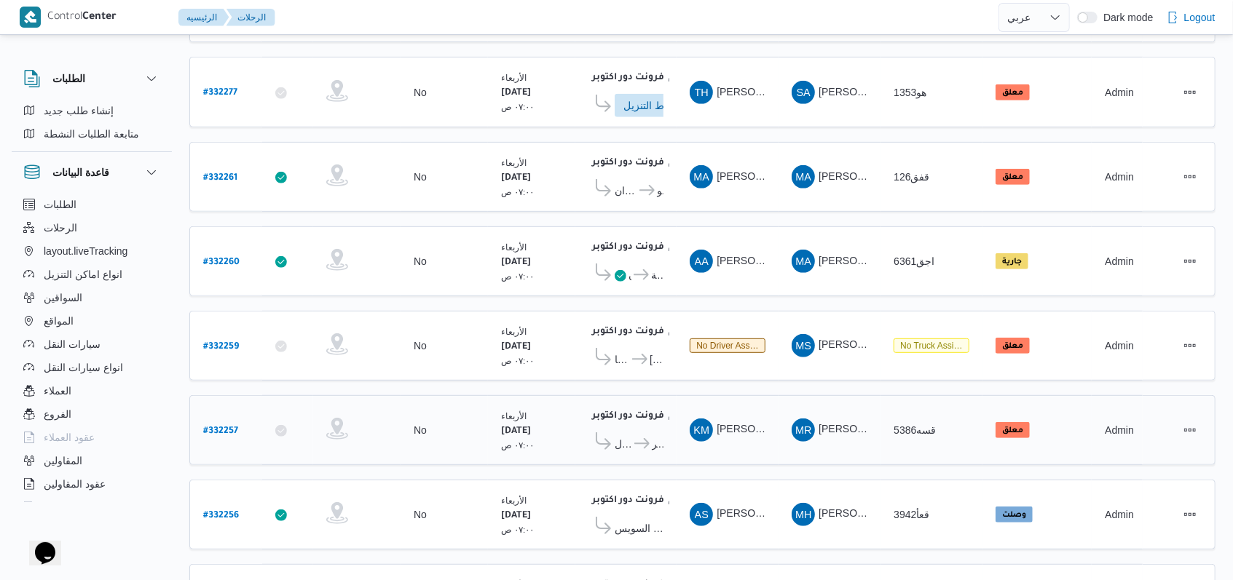
scroll to position [473, 0]
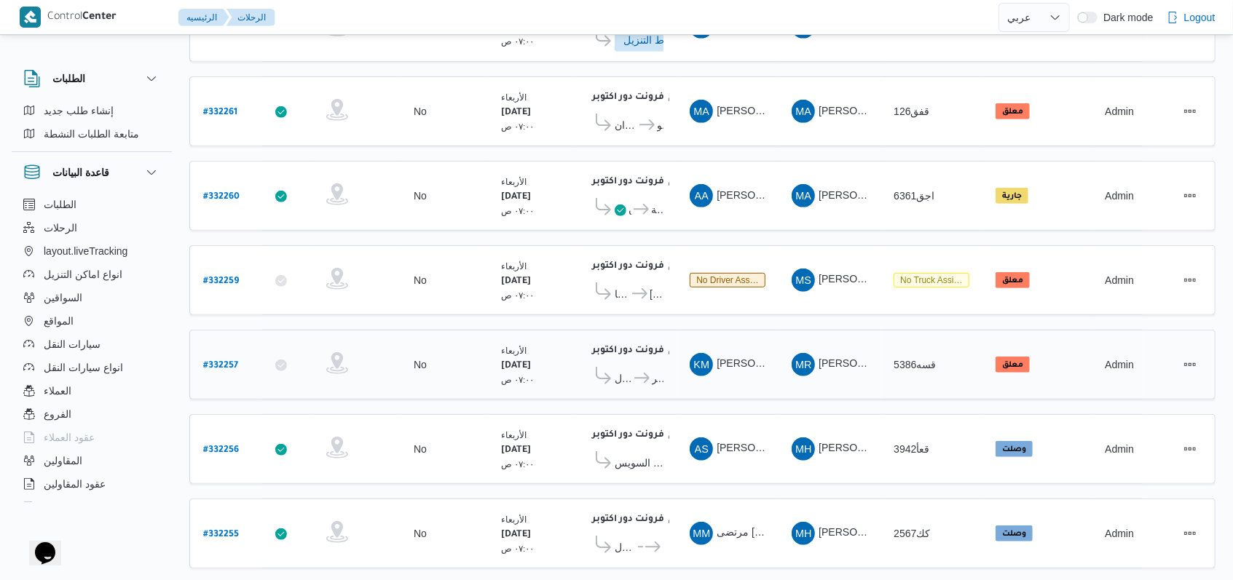
click at [223, 361] on b "# 332257" at bounding box center [220, 366] width 35 height 10
select select "ar"
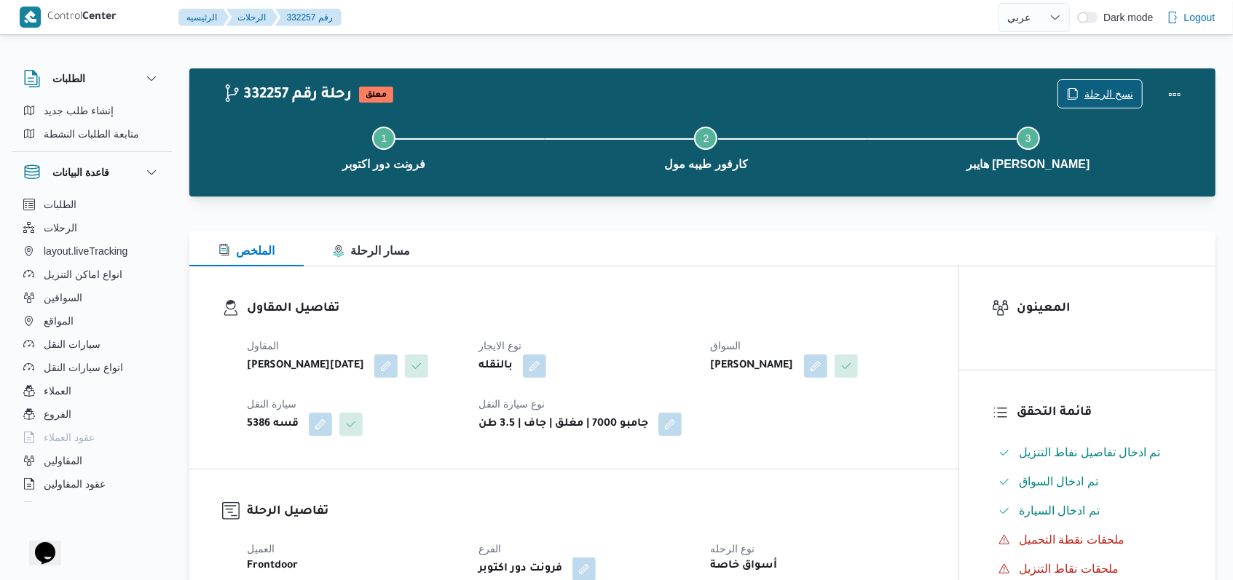
click at [1097, 87] on span "نسخ الرحلة" at bounding box center [1108, 93] width 49 height 17
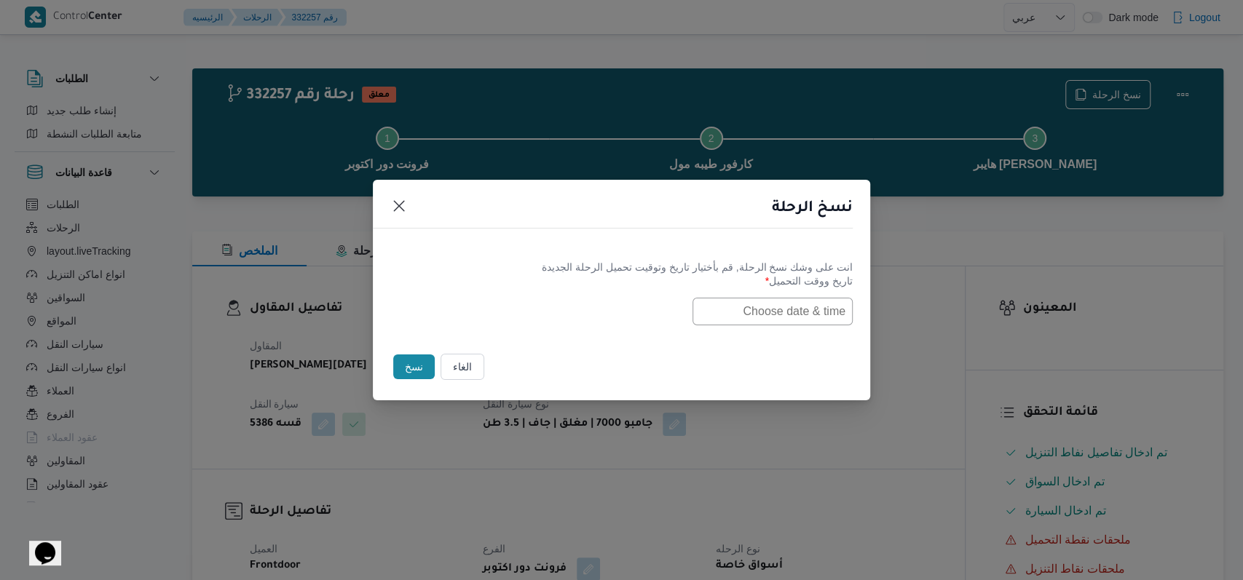
click at [780, 299] on input "text" at bounding box center [772, 312] width 160 height 28
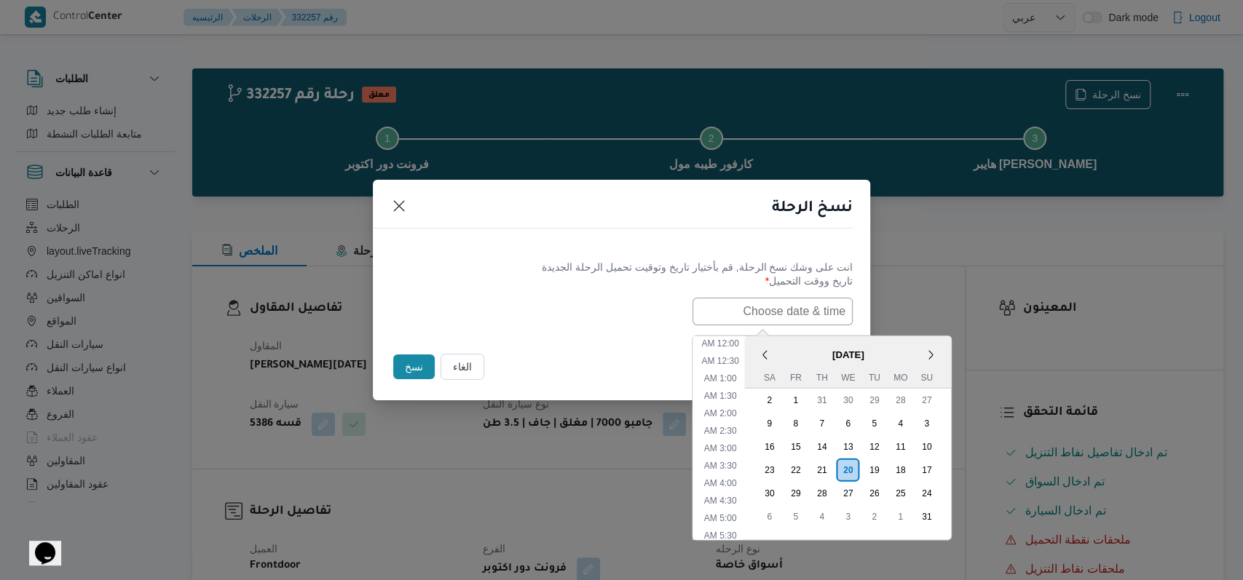
scroll to position [291, 0]
click at [831, 470] on div "21" at bounding box center [821, 470] width 28 height 28
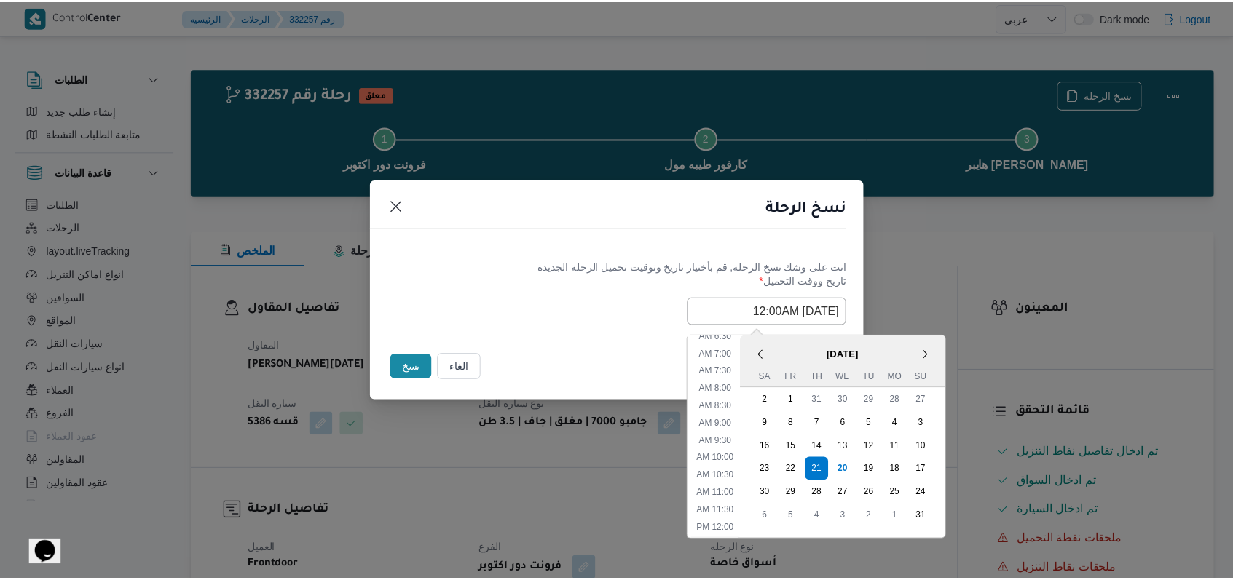
scroll to position [193, 0]
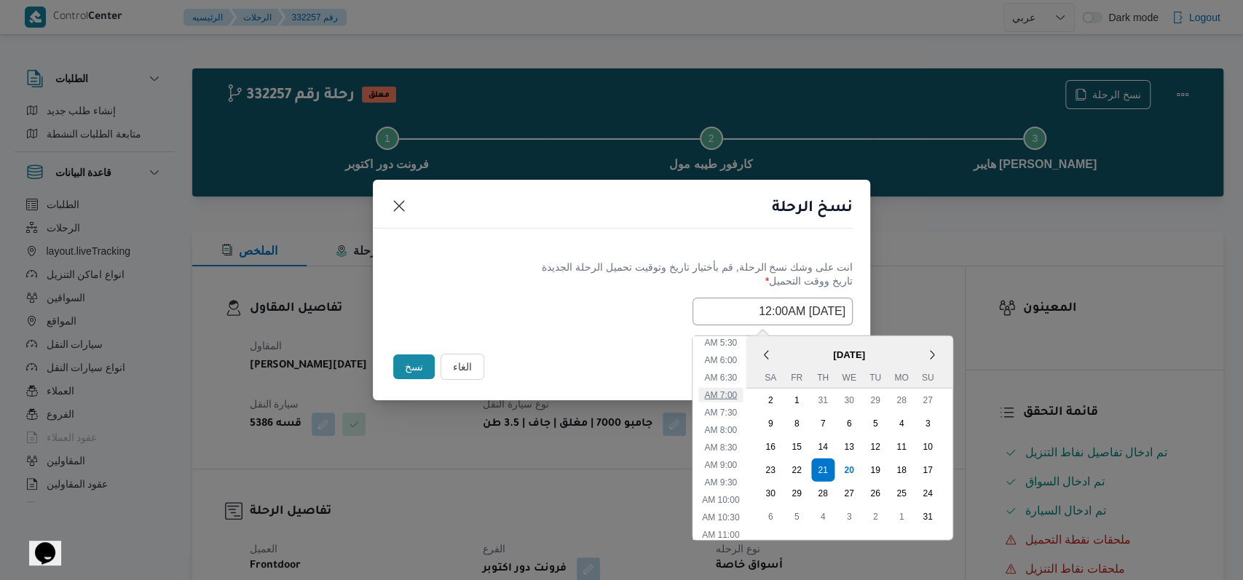
click at [736, 395] on li "7:00 AM" at bounding box center [720, 394] width 44 height 15
type input "21/08/2025 7:00AM"
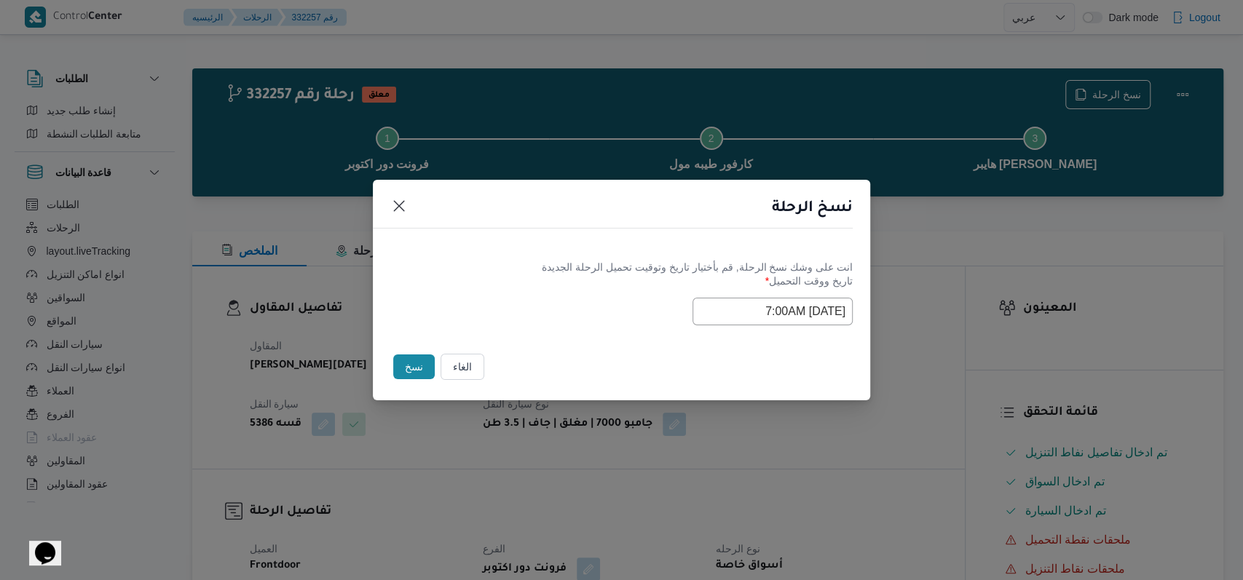
click at [554, 313] on div "Selected date: Thursday, August 21st, 2025 at 7:00 AM 21/08/2025 7:00AM" at bounding box center [621, 312] width 462 height 28
click at [416, 358] on button "نسخ" at bounding box center [414, 367] width 42 height 25
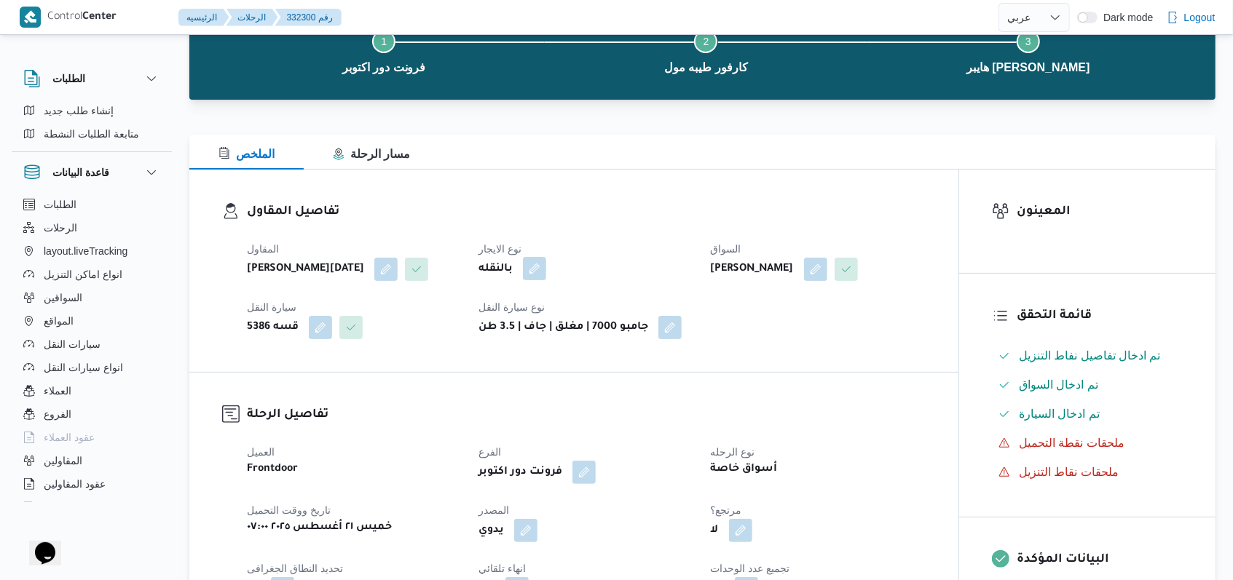
click at [540, 265] on button "button" at bounding box center [534, 268] width 23 height 23
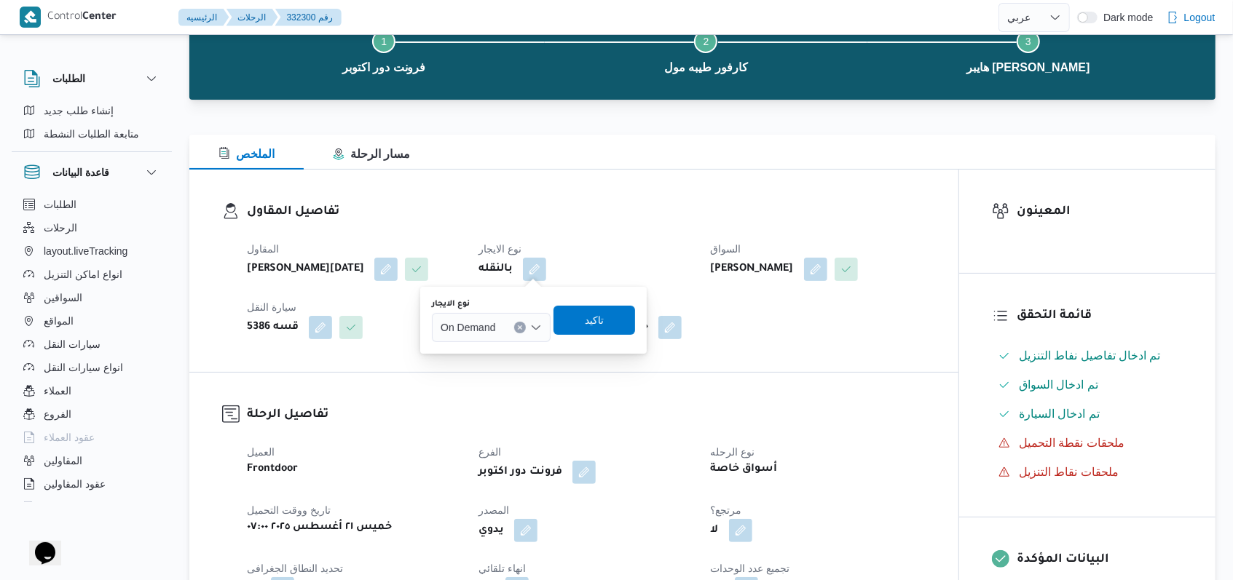
click at [530, 322] on icon "Open list of options" at bounding box center [536, 328] width 12 height 12
click at [515, 363] on span "On Demand" at bounding box center [491, 374] width 107 height 23
click at [475, 330] on span "On Demand" at bounding box center [467, 327] width 55 height 16
click at [475, 357] on span "Monthly" at bounding box center [500, 353] width 84 height 17
click at [628, 323] on span "تاكيد" at bounding box center [589, 319] width 82 height 29
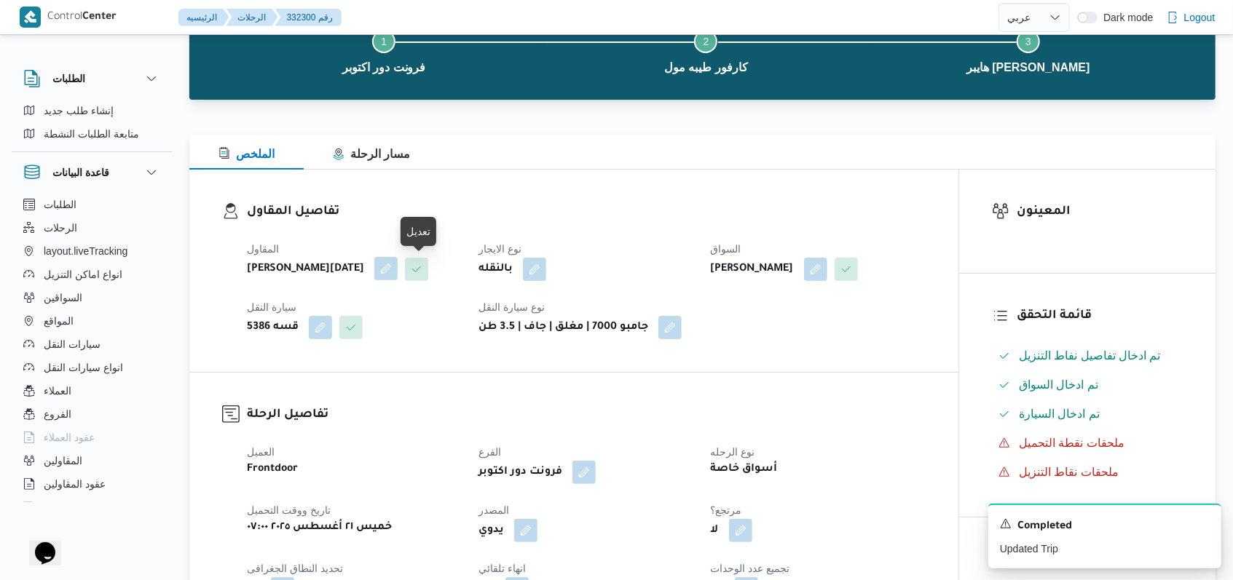
click at [398, 265] on button "button" at bounding box center [385, 268] width 23 height 23
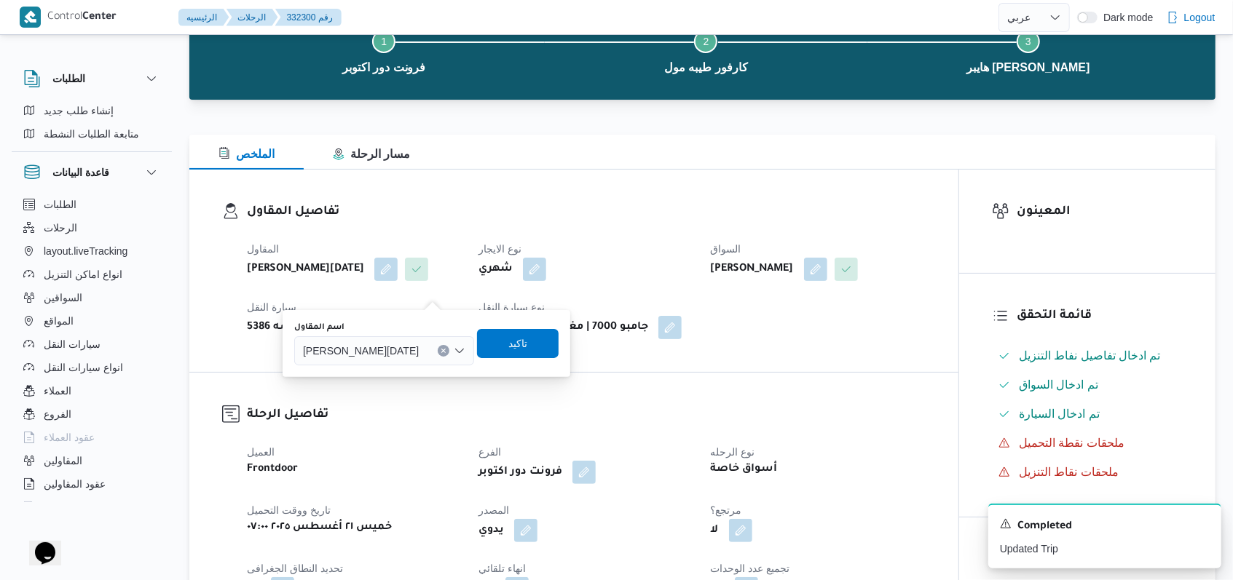
click at [385, 369] on div "You are in a dialog. To close this dialog, hit escape. اسم المقاول محمد رمضان ع…" at bounding box center [427, 343] width 288 height 67
click at [399, 347] on span "محمد رمضان عبد الرحمن حسن" at bounding box center [361, 350] width 116 height 16
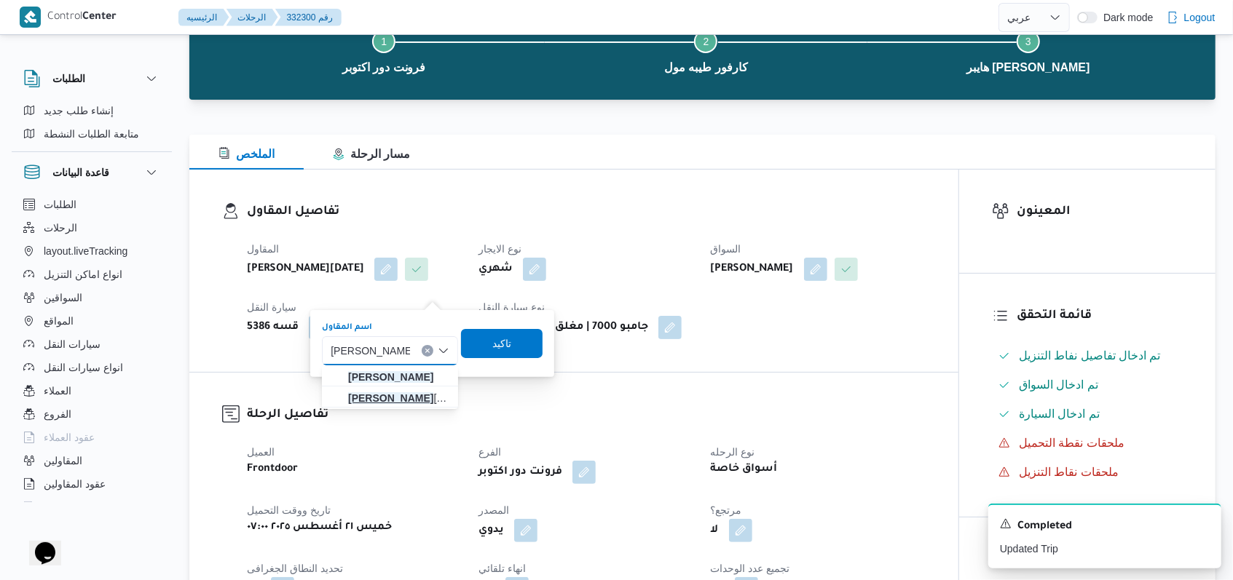
type input "[PERSON_NAME]"
click at [394, 393] on mark "[PERSON_NAME]" at bounding box center [390, 398] width 85 height 12
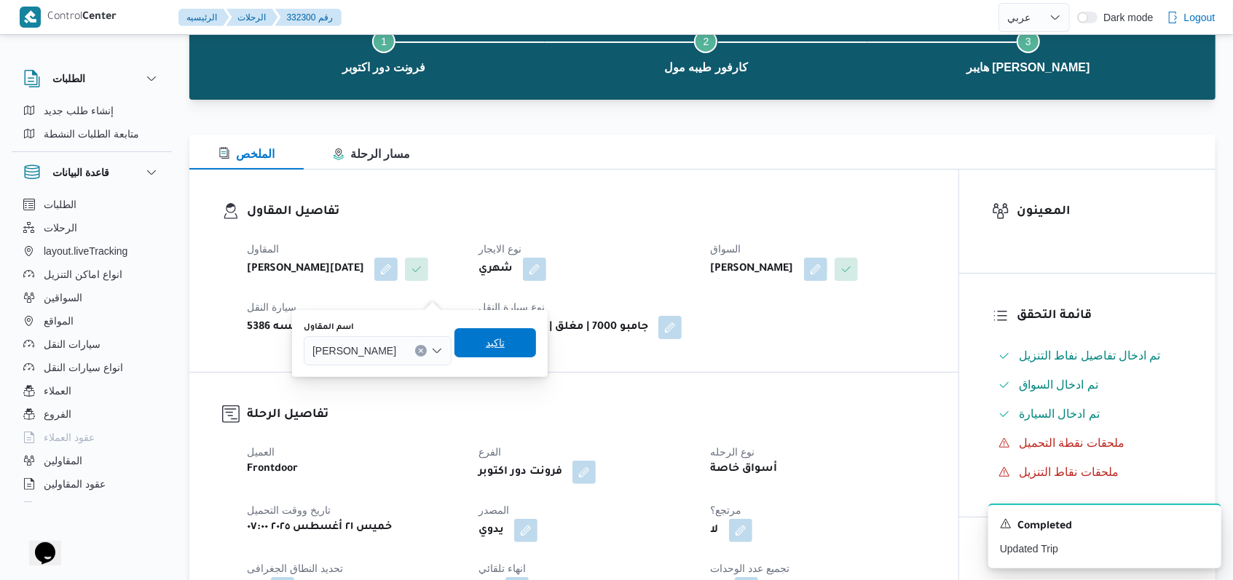
click at [501, 357] on span "تاكيد" at bounding box center [495, 342] width 82 height 29
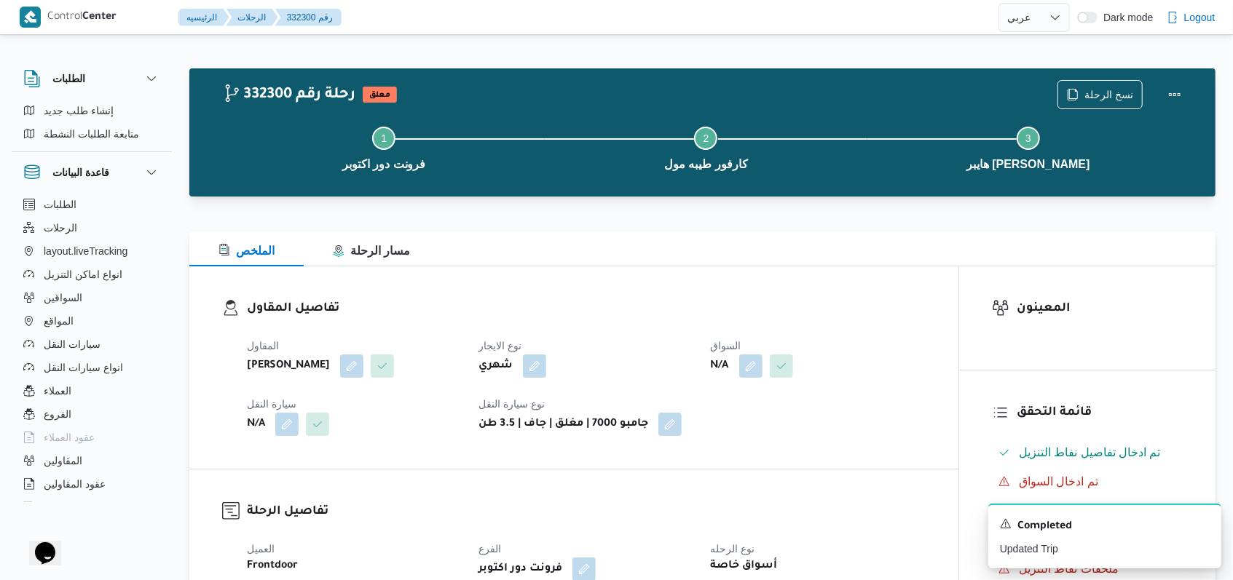
select select "ar"
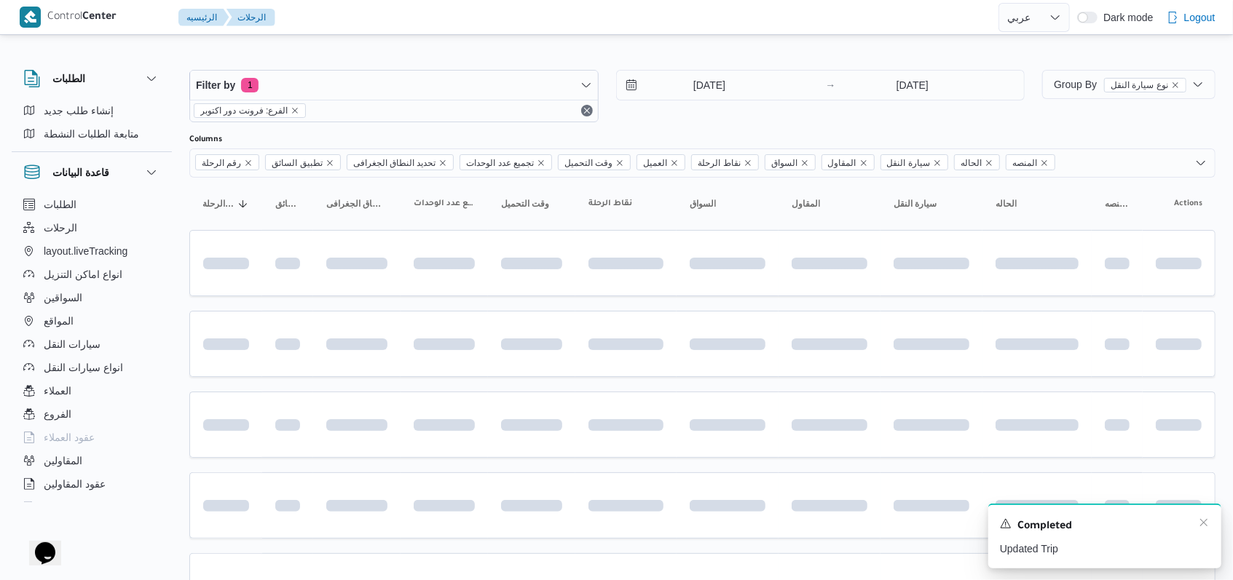
scroll to position [407, 0]
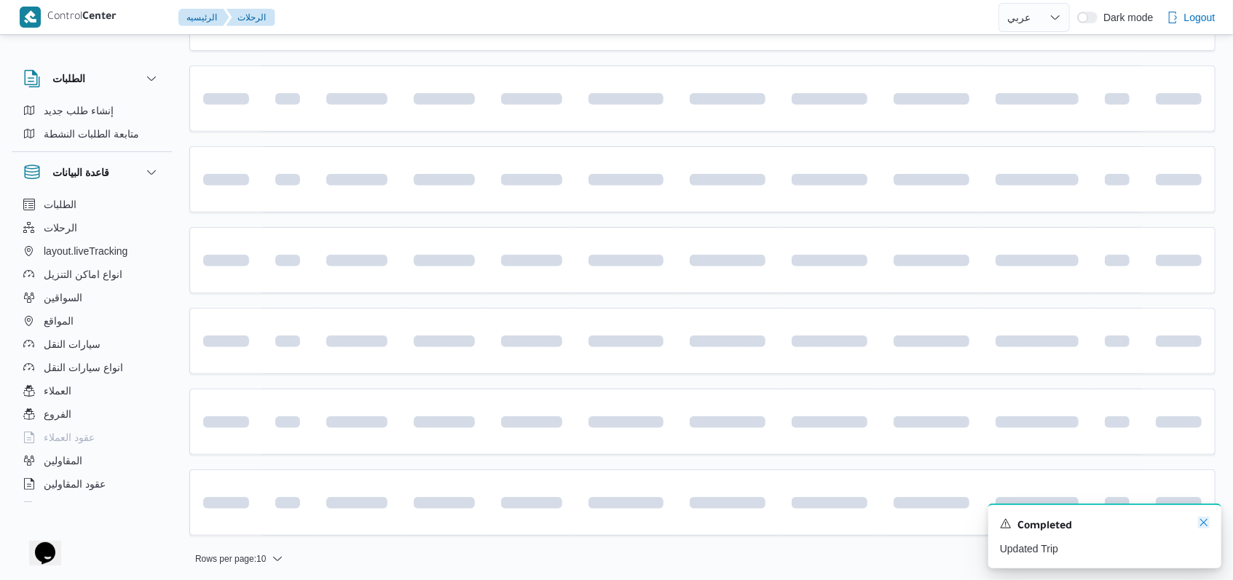
click at [1204, 528] on icon "Dismiss toast" at bounding box center [1204, 523] width 12 height 12
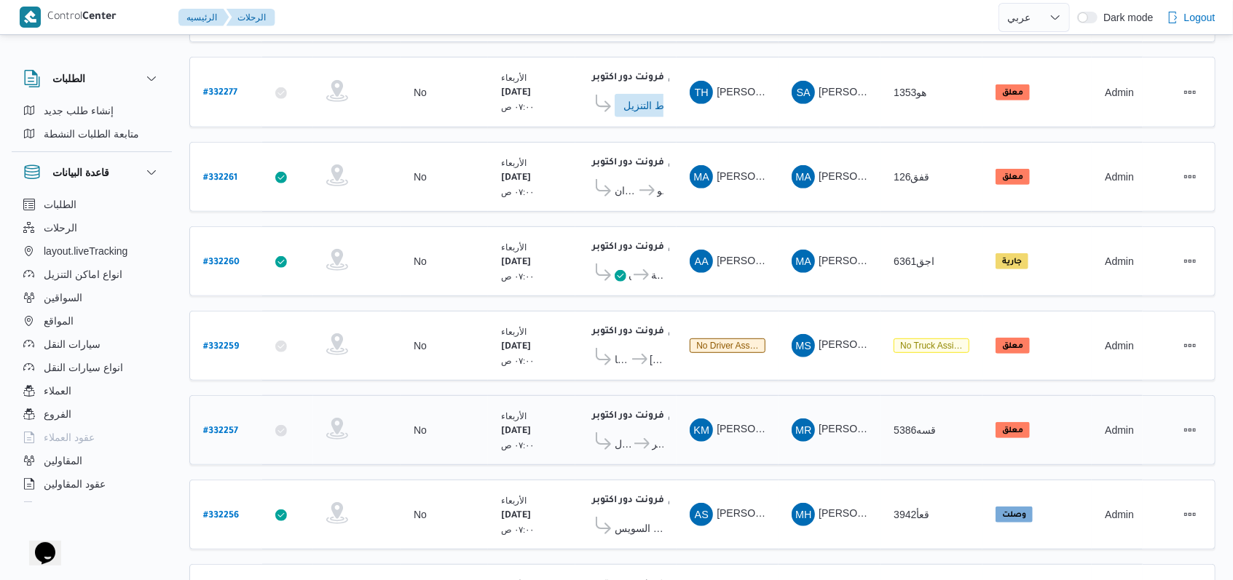
scroll to position [473, 0]
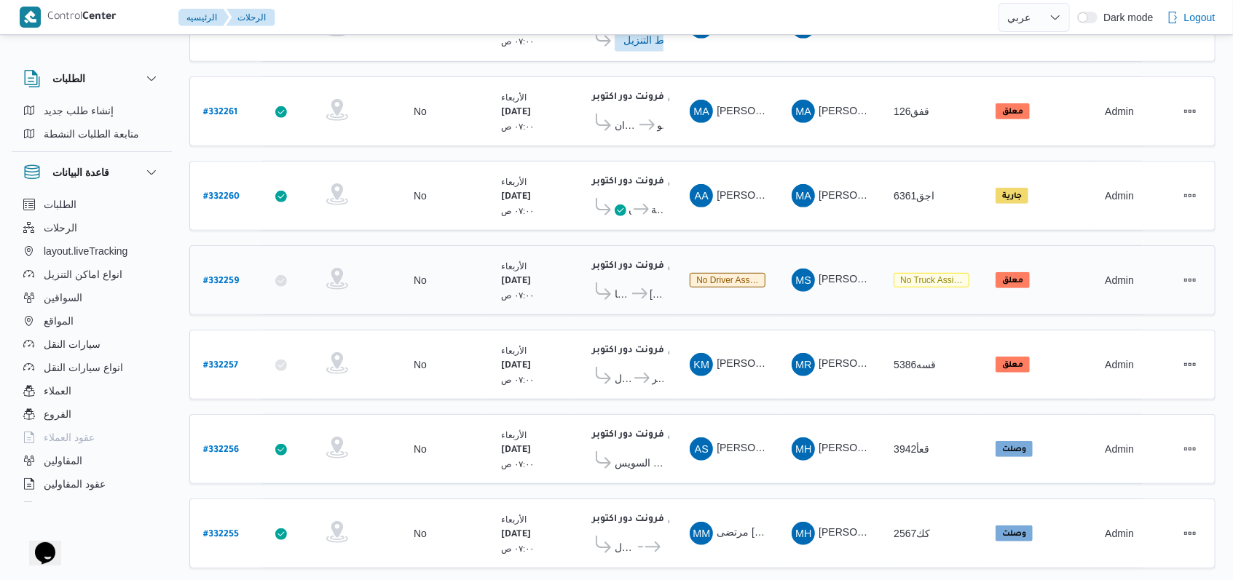
click at [219, 277] on b "# 332259" at bounding box center [221, 282] width 36 height 10
select select "ar"
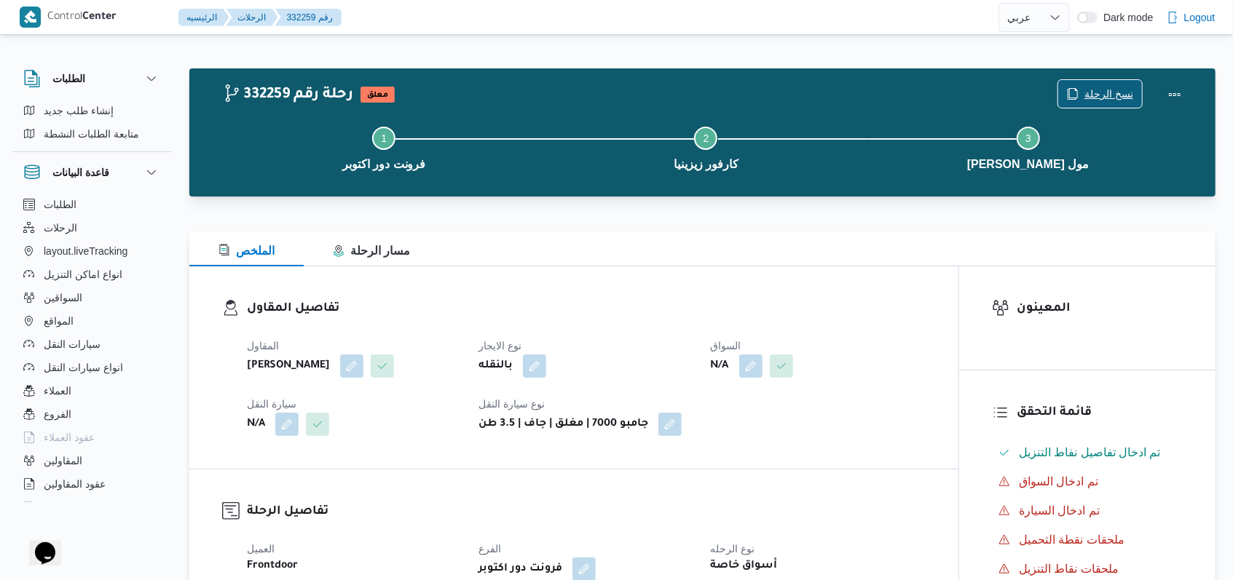
click at [1107, 94] on span "نسخ الرحلة" at bounding box center [1108, 93] width 49 height 17
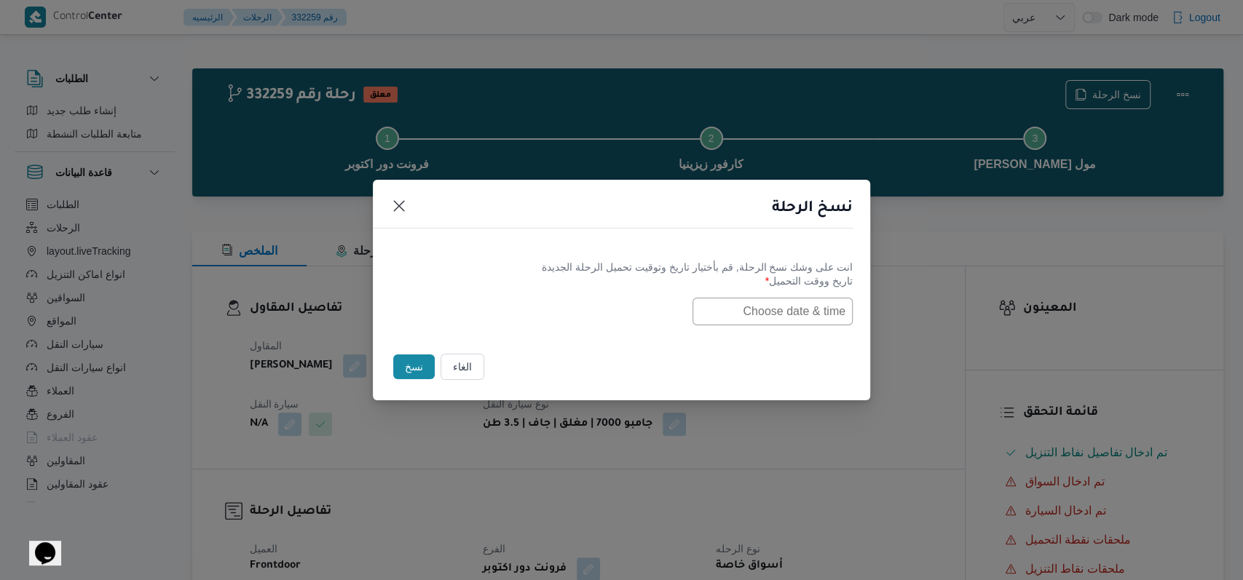
click at [780, 317] on input "text" at bounding box center [772, 312] width 160 height 28
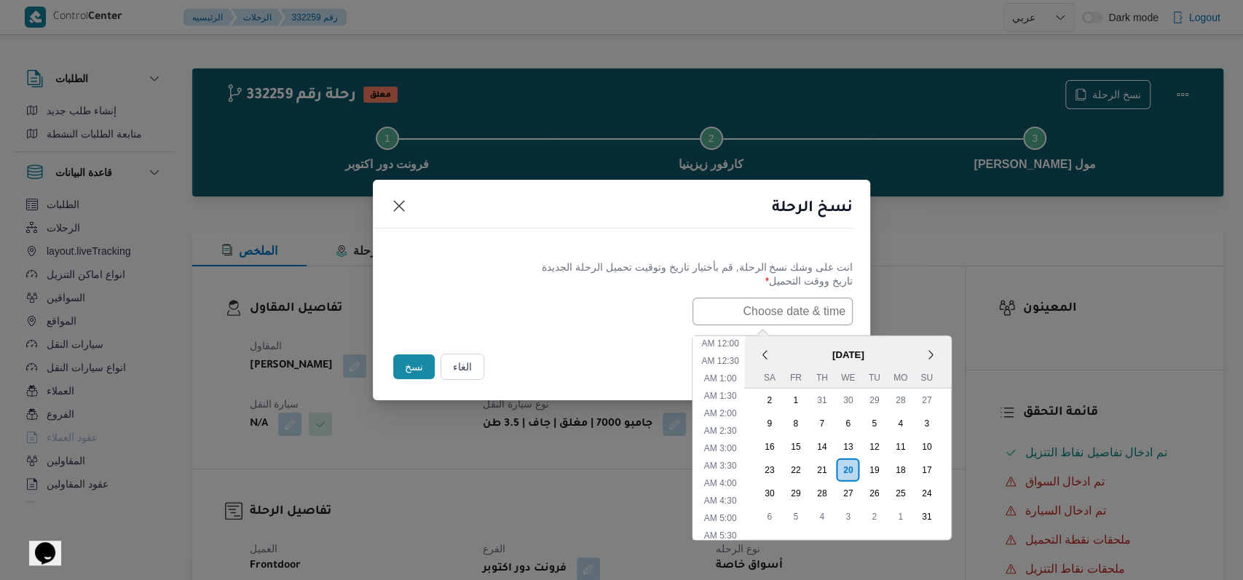
scroll to position [291, 0]
click at [828, 465] on div "21" at bounding box center [821, 470] width 28 height 28
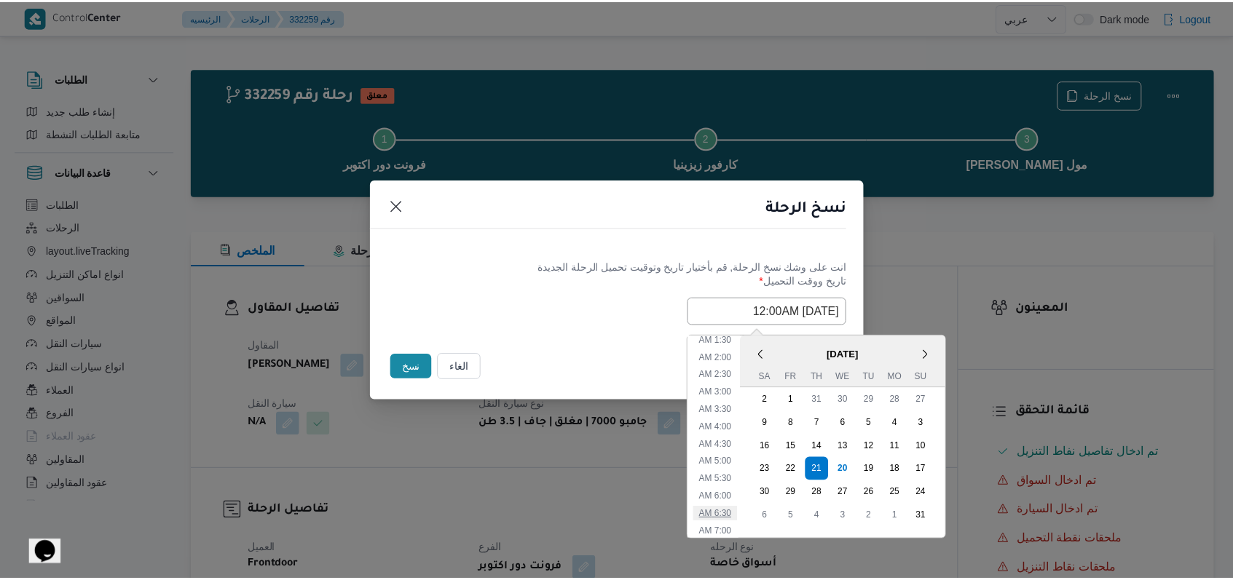
scroll to position [97, 0]
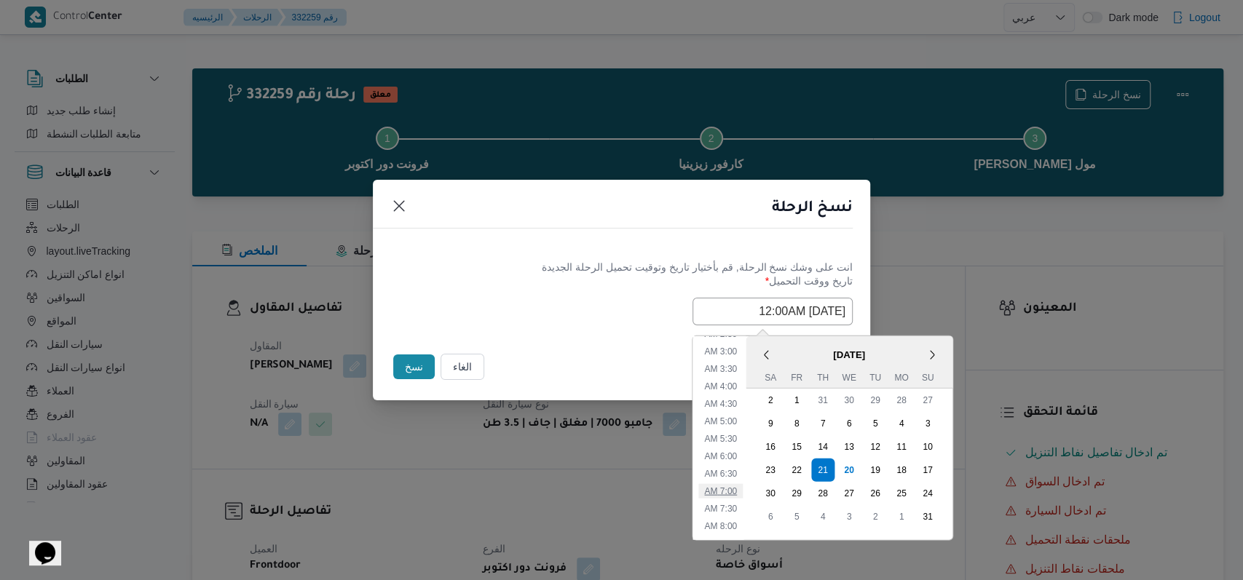
click at [739, 489] on li "7:00 AM" at bounding box center [720, 490] width 44 height 15
type input "21/08/2025 7:00AM"
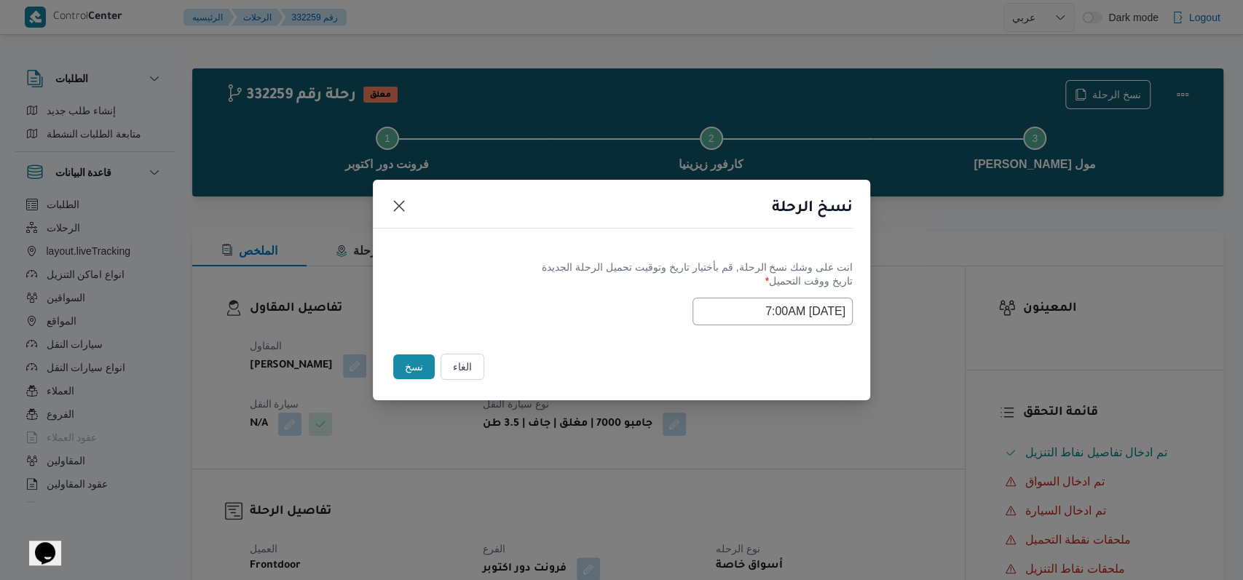
click at [543, 336] on div "انت على وشك نسخ الرحلة, قم بأختيار تاريخ وتوقيت تحميل الرحلة الجديدة تاريخ ووقت…" at bounding box center [621, 292] width 497 height 93
click at [416, 372] on button "نسخ" at bounding box center [414, 367] width 42 height 25
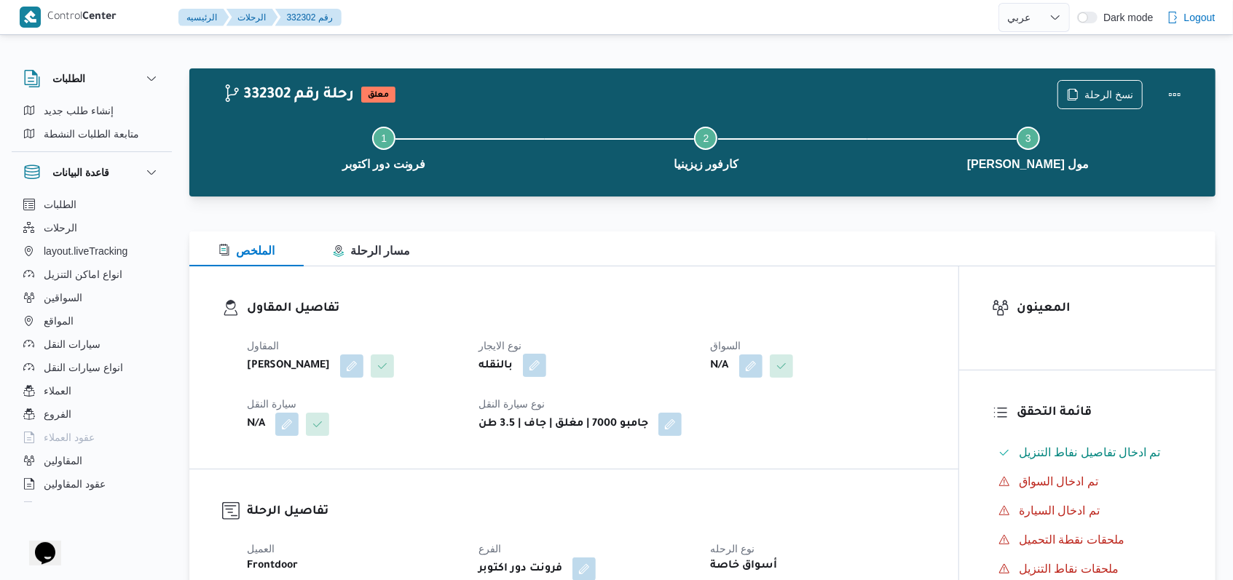
click at [534, 367] on button "button" at bounding box center [534, 365] width 23 height 23
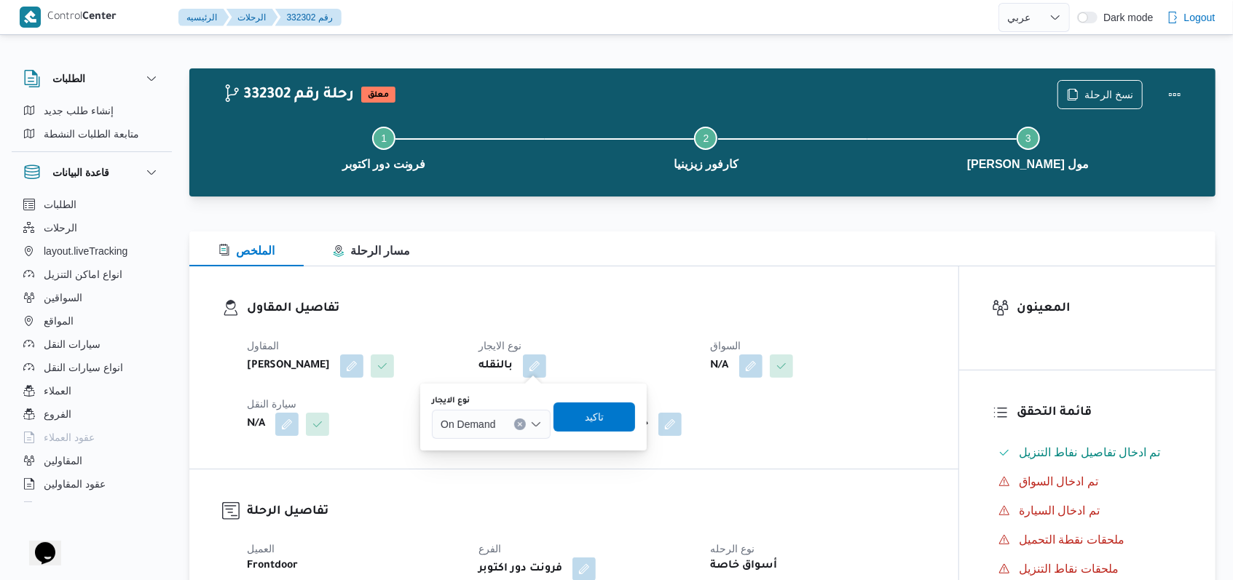
click at [514, 416] on div "On Demand" at bounding box center [491, 424] width 119 height 29
click at [476, 450] on span "Monthly" at bounding box center [500, 449] width 84 height 17
click at [606, 424] on span "تاكيد" at bounding box center [589, 416] width 82 height 29
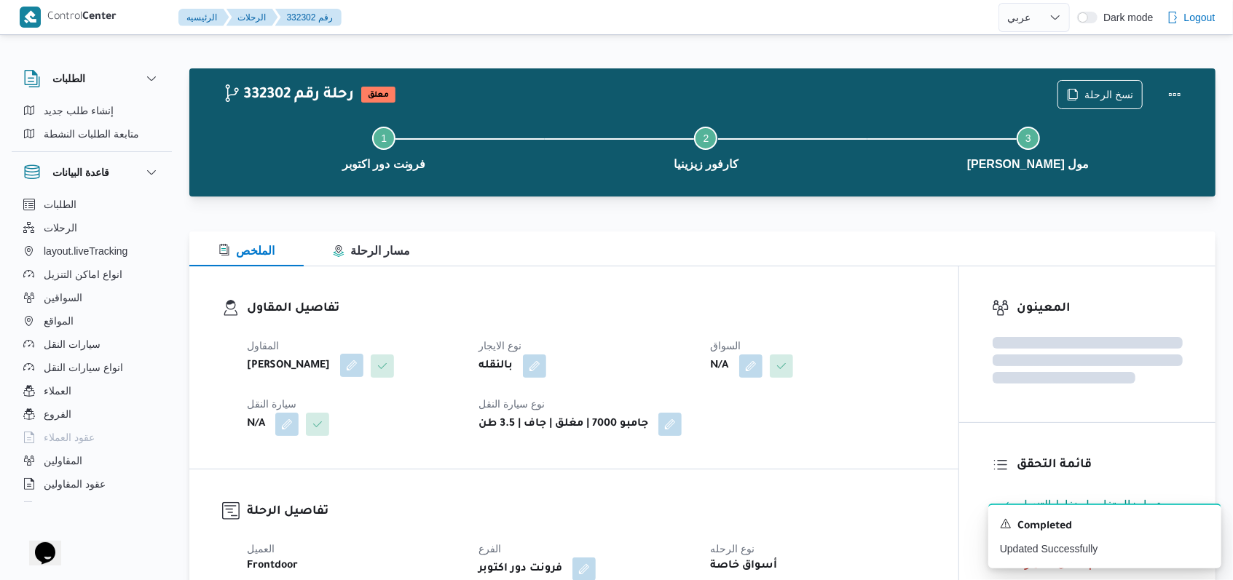
click at [363, 358] on button "button" at bounding box center [351, 365] width 23 height 23
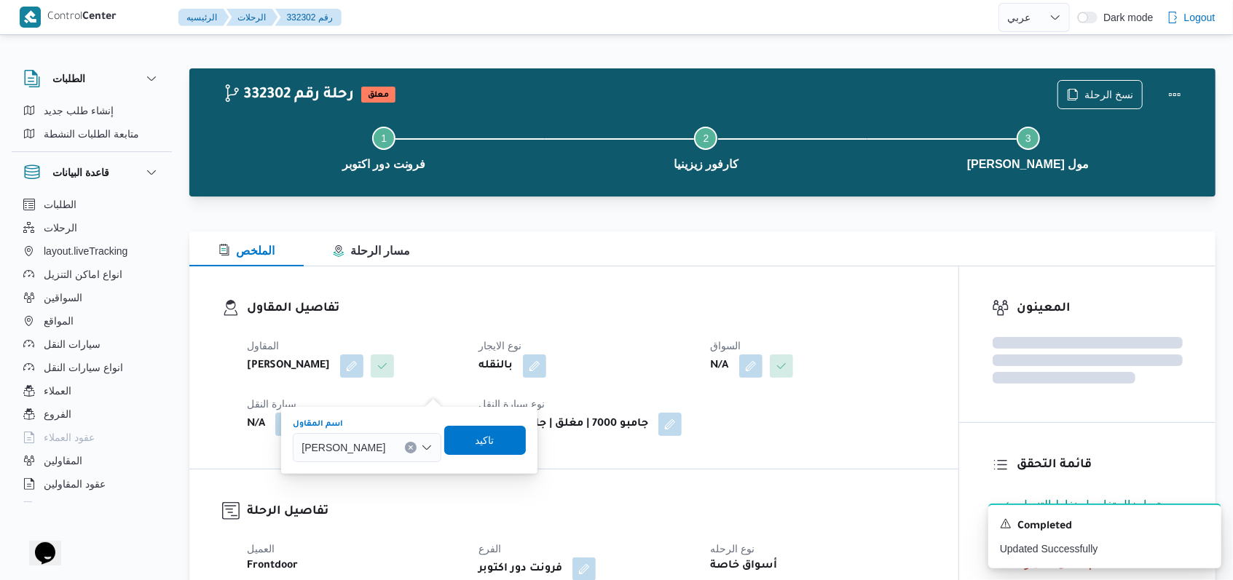
click at [385, 439] on span "[PERSON_NAME]" at bounding box center [343, 447] width 84 height 16
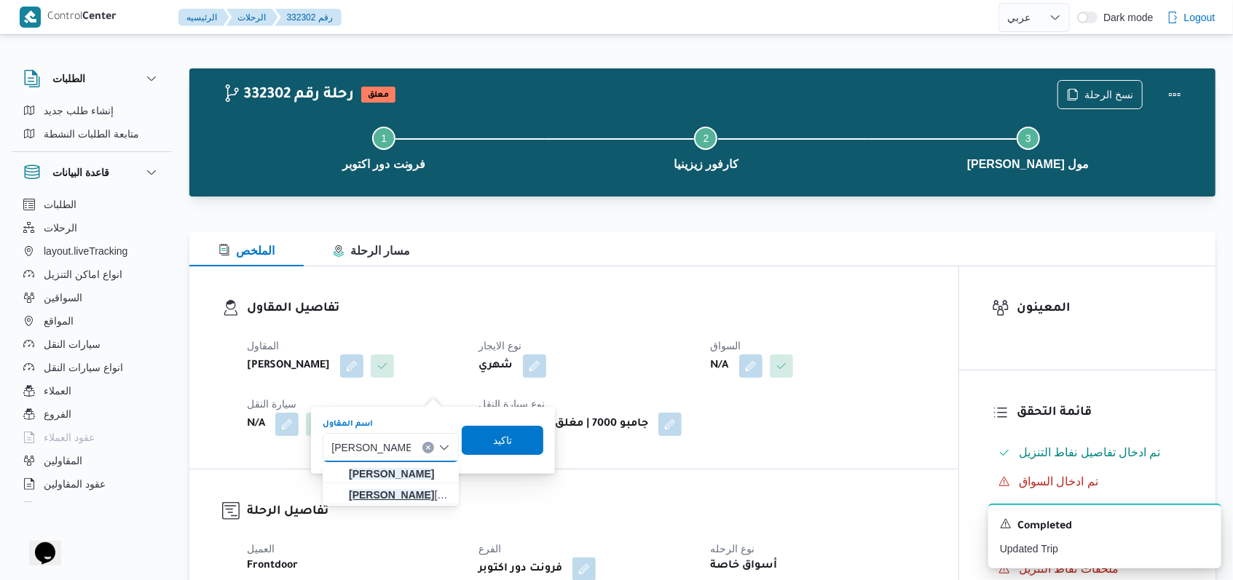
type input "[PERSON_NAME]"
click at [417, 499] on mark "[PERSON_NAME]" at bounding box center [391, 495] width 85 height 12
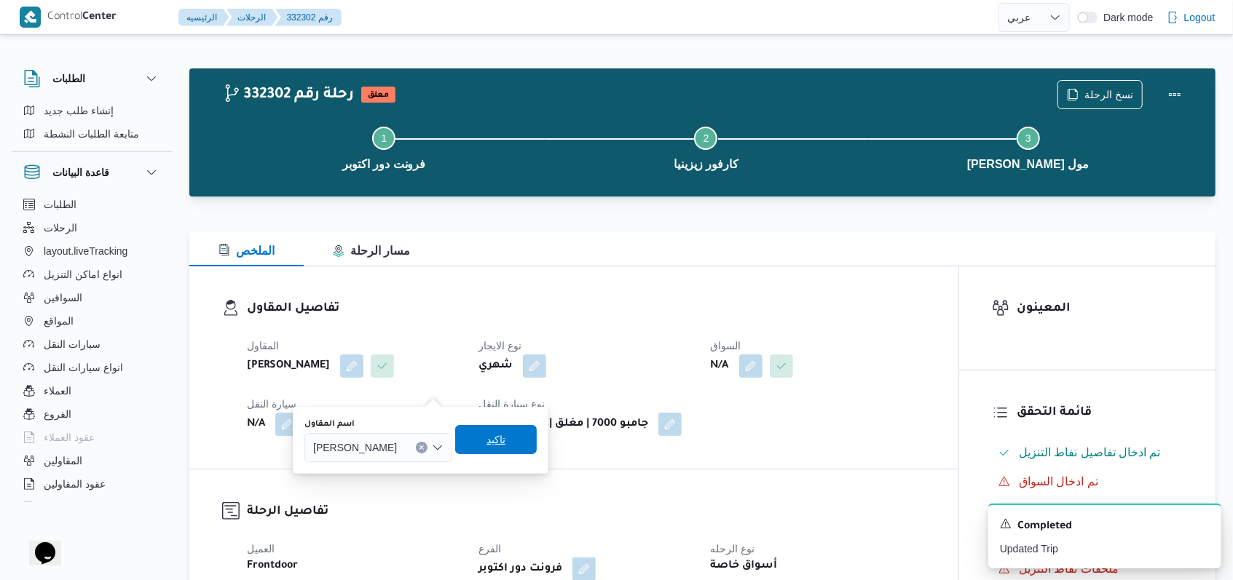
click at [505, 446] on span "تاكيد" at bounding box center [495, 439] width 19 height 17
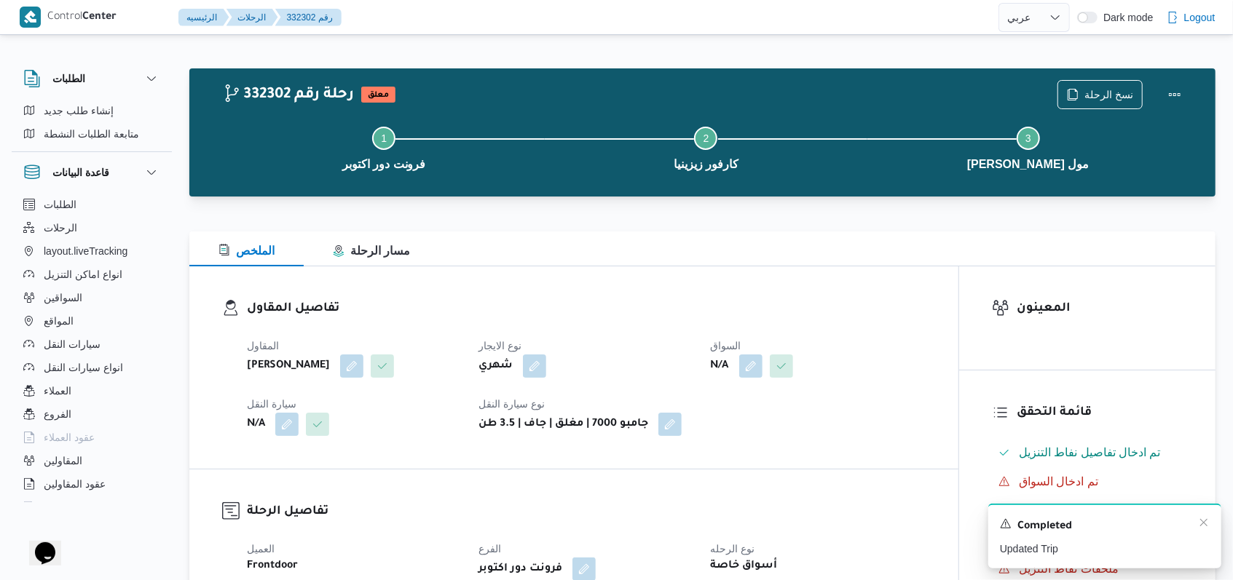
scroll to position [194, 0]
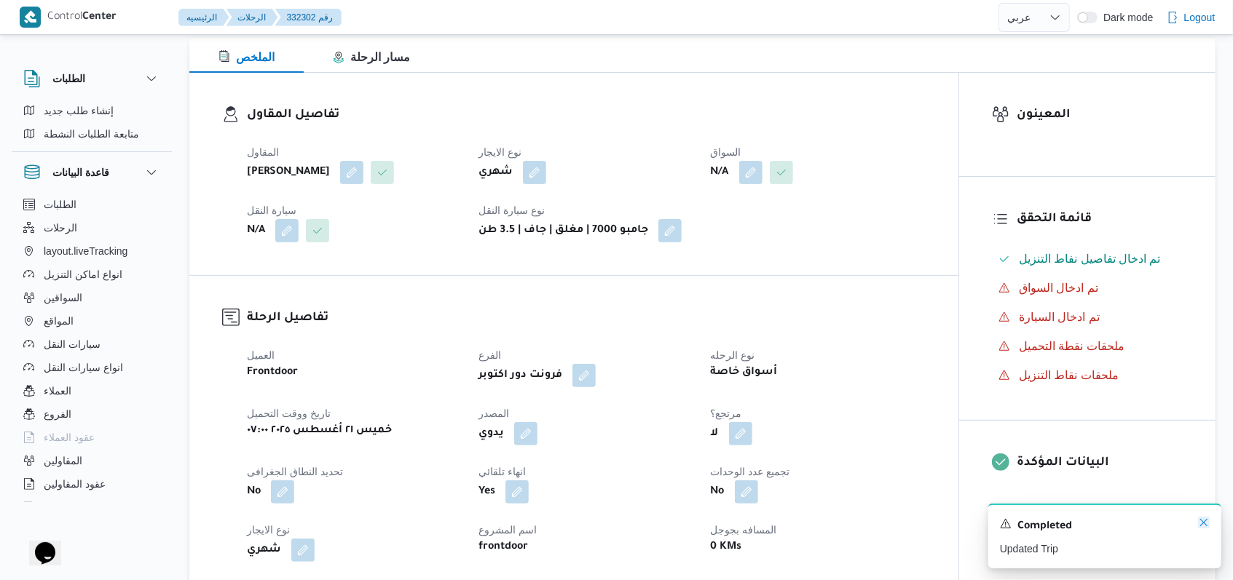
click at [1201, 525] on icon "Dismiss toast" at bounding box center [1204, 523] width 12 height 12
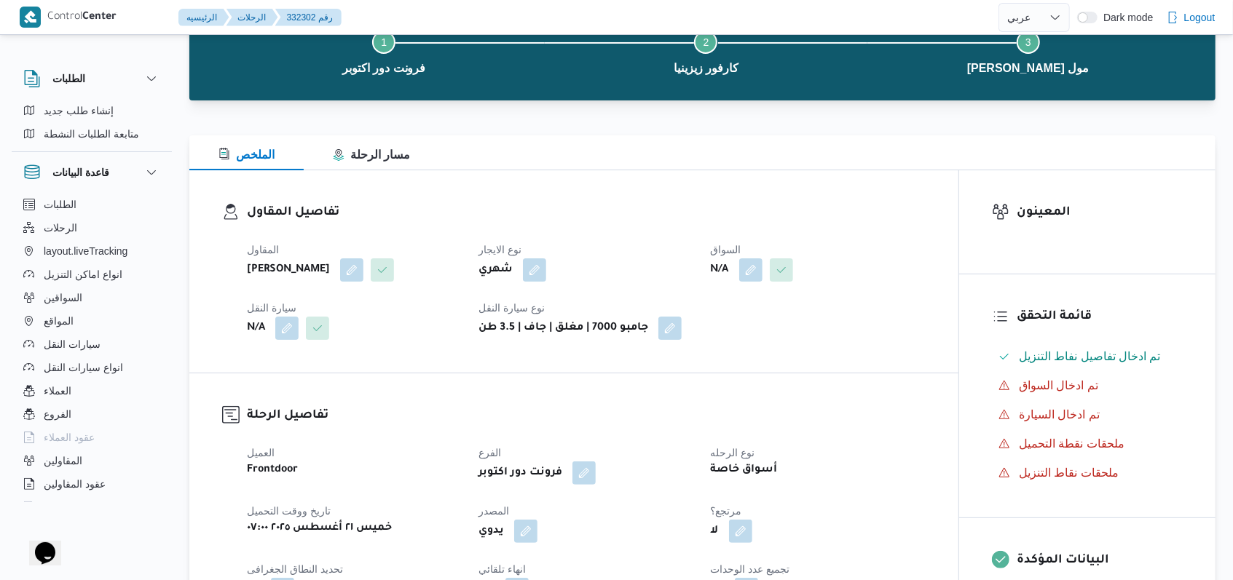
scroll to position [0, 0]
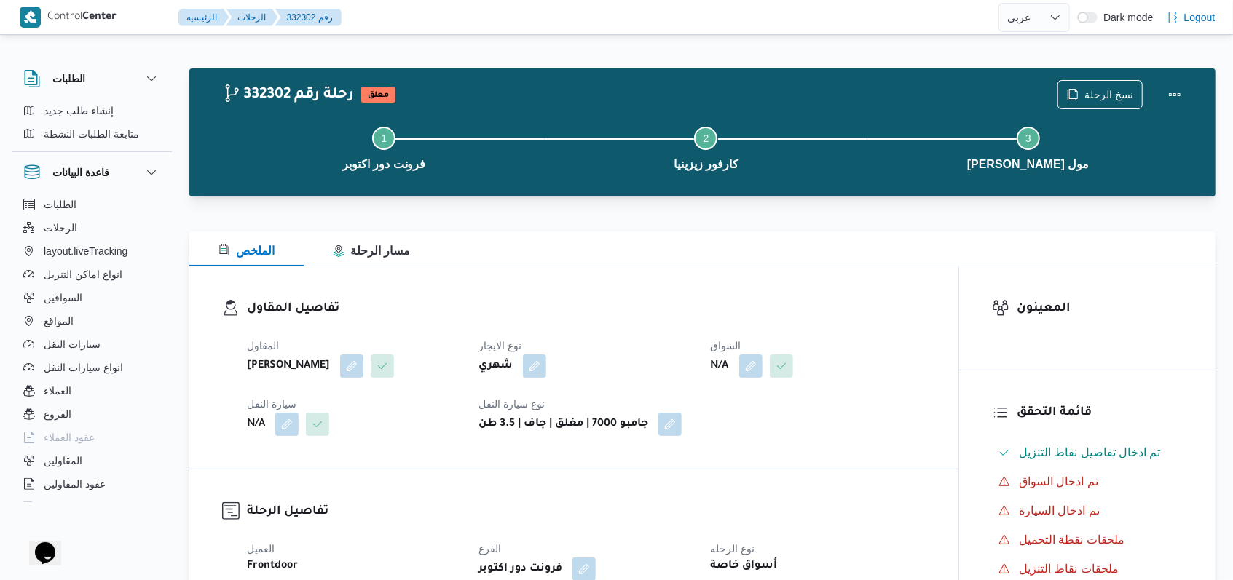
select select "ar"
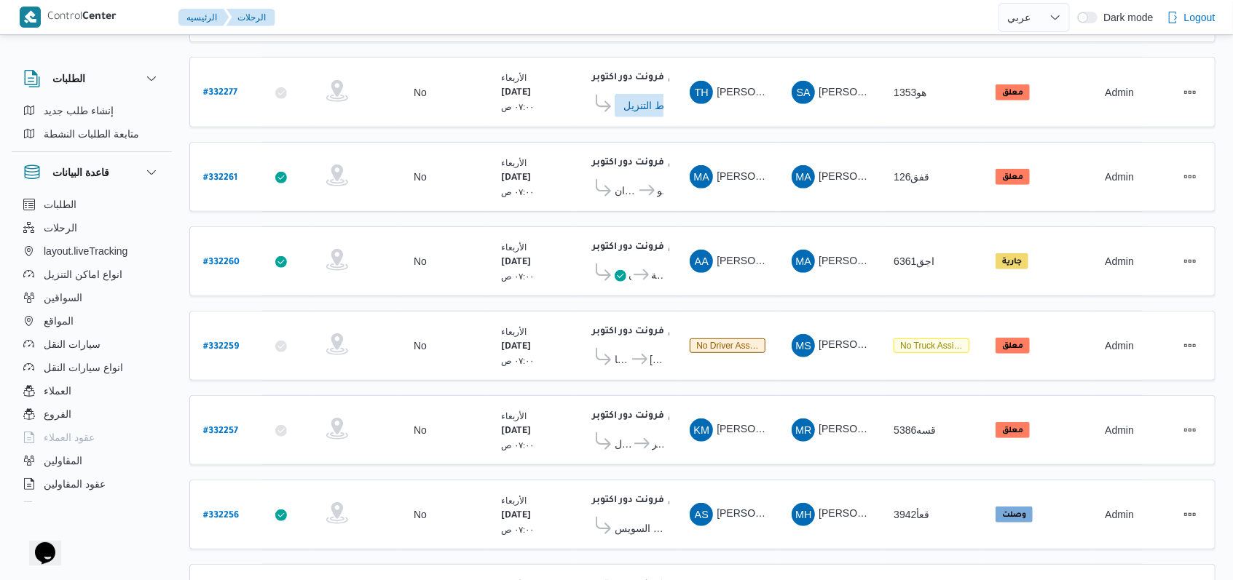
scroll to position [473, 0]
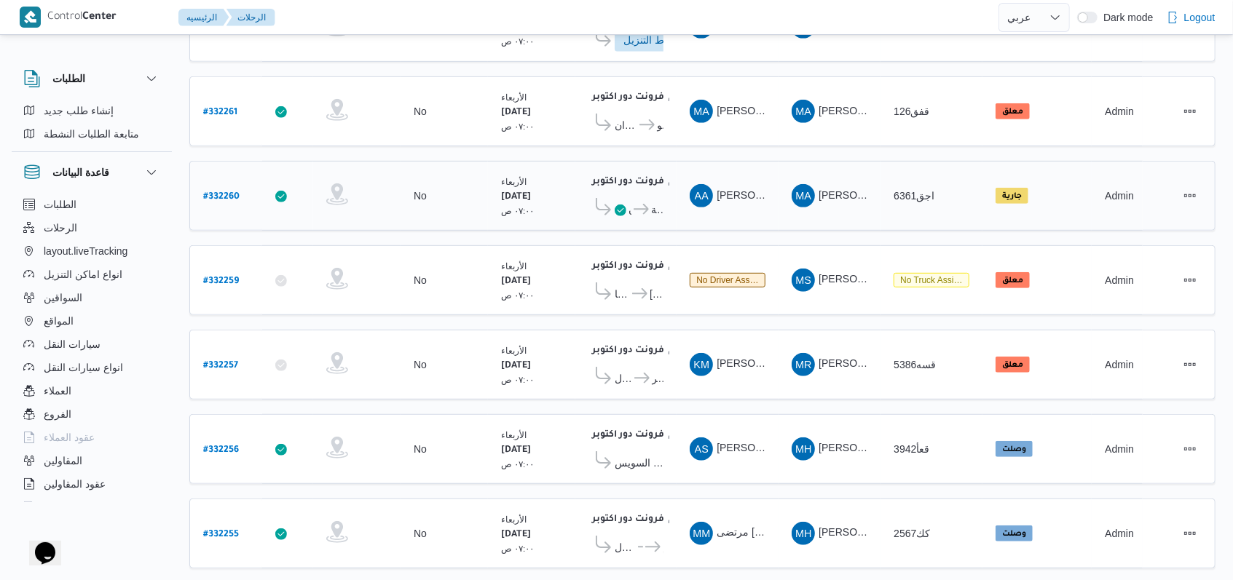
click at [232, 192] on b "# 332260" at bounding box center [221, 197] width 36 height 10
select select "ar"
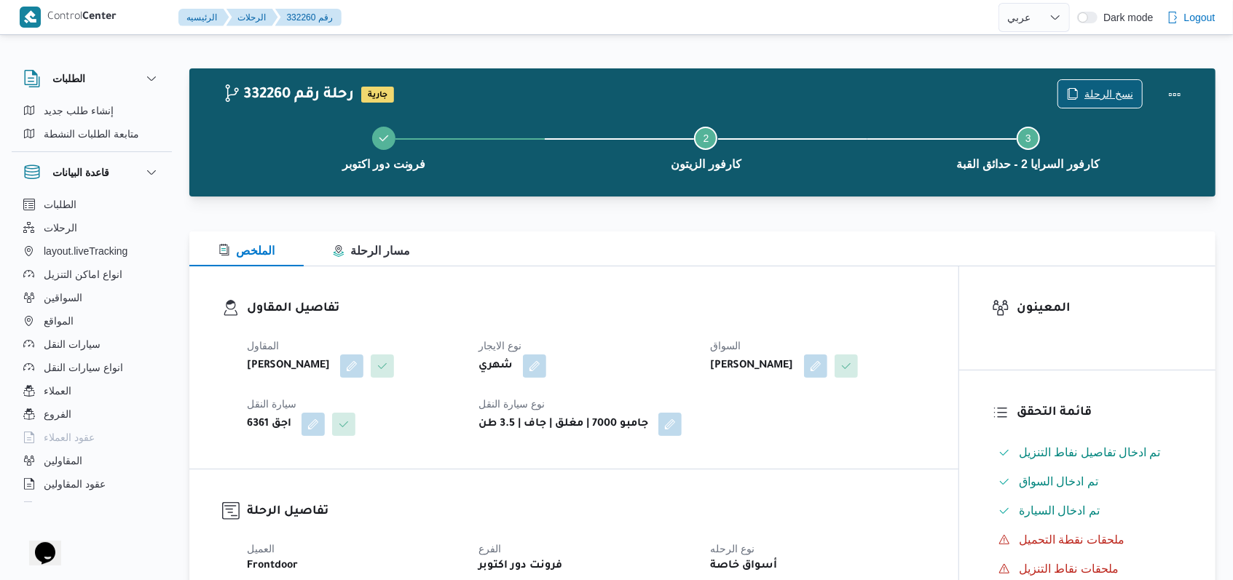
click at [1110, 96] on span "نسخ الرحلة" at bounding box center [1108, 93] width 49 height 17
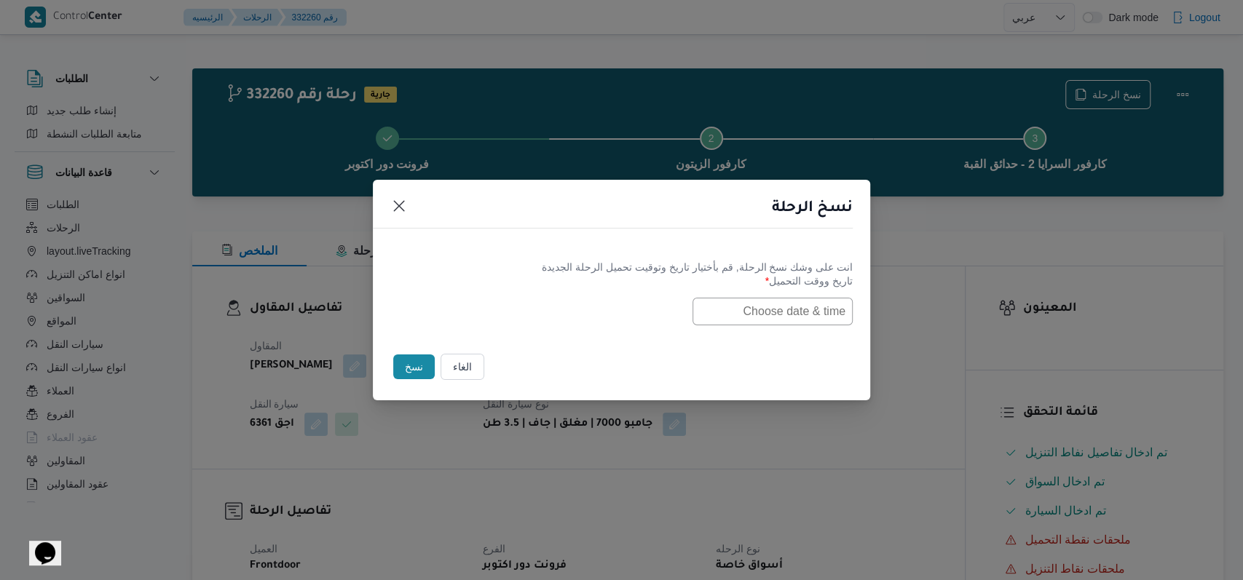
click at [768, 307] on input "text" at bounding box center [772, 312] width 160 height 28
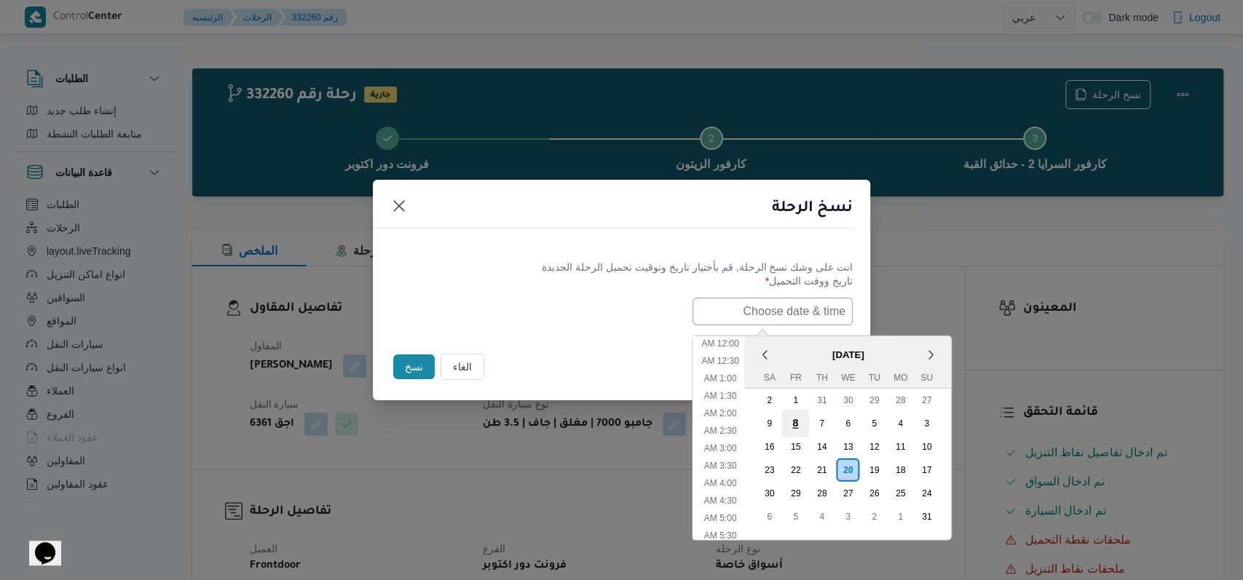
scroll to position [291, 0]
click at [831, 473] on div "21" at bounding box center [821, 470] width 28 height 28
click at [737, 394] on li "7:00 AM" at bounding box center [720, 394] width 44 height 15
type input "21/08/2025 7:00AM"
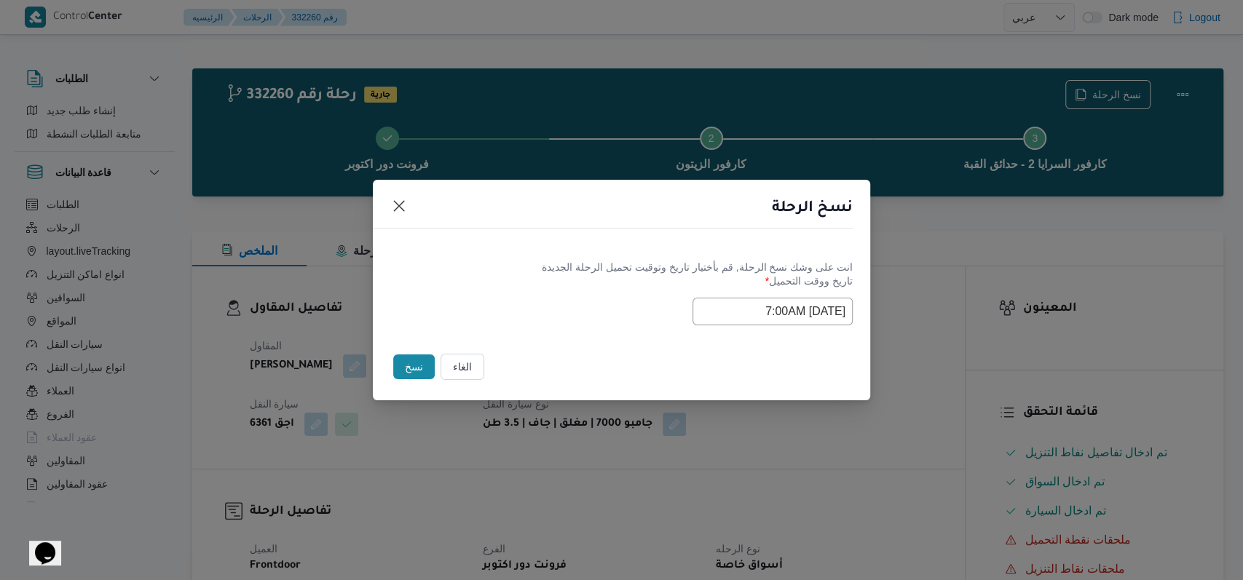
click at [431, 293] on label "تاريخ ووقت التحميل *" at bounding box center [621, 286] width 462 height 23
click at [411, 368] on button "نسخ" at bounding box center [414, 367] width 42 height 25
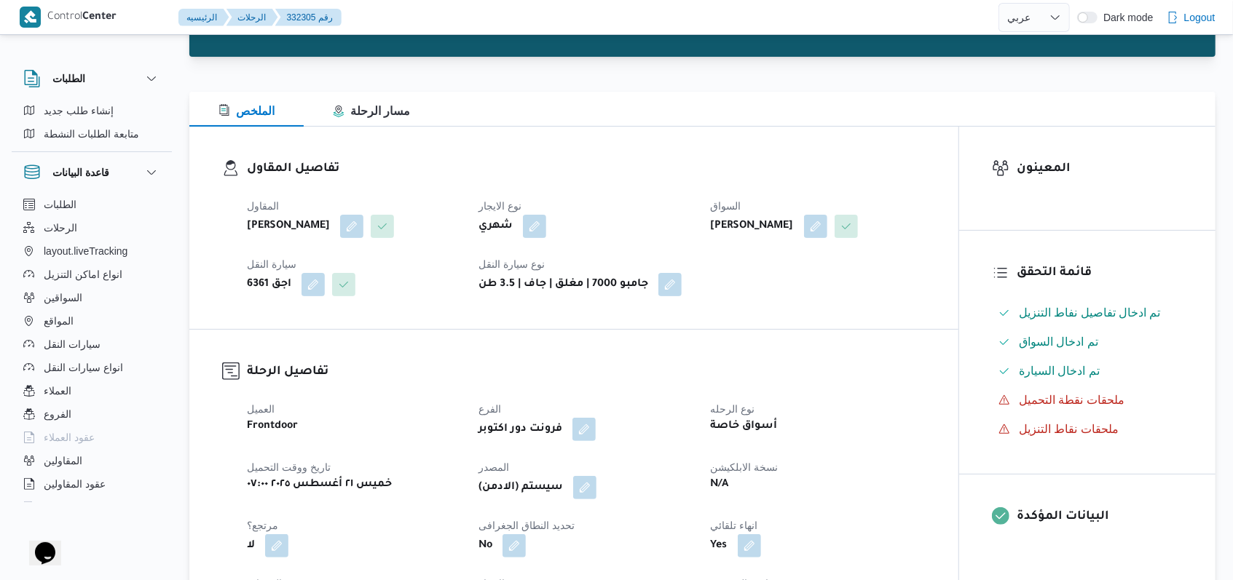
scroll to position [291, 0]
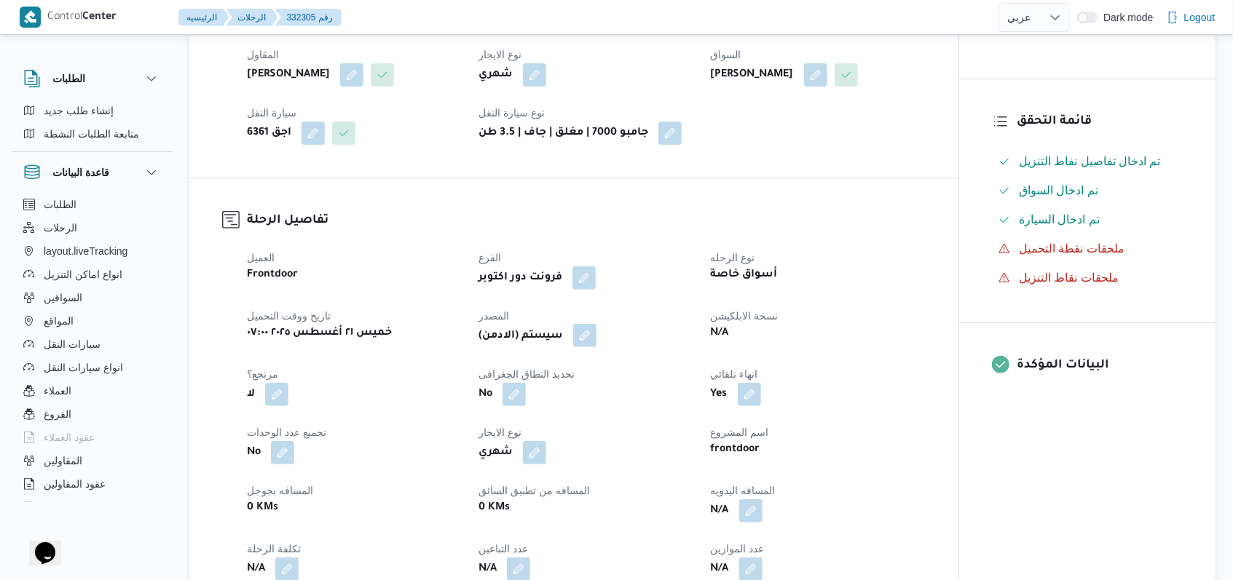
click at [588, 347] on button "button" at bounding box center [584, 335] width 23 height 23
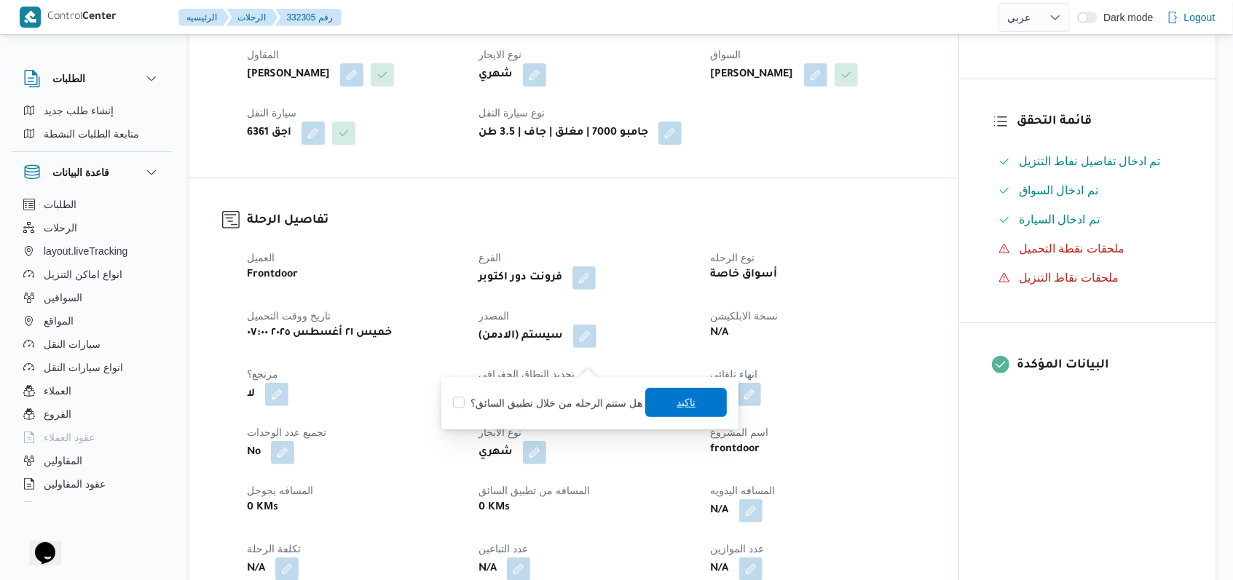
click at [657, 397] on span "تاكيد" at bounding box center [686, 402] width 82 height 29
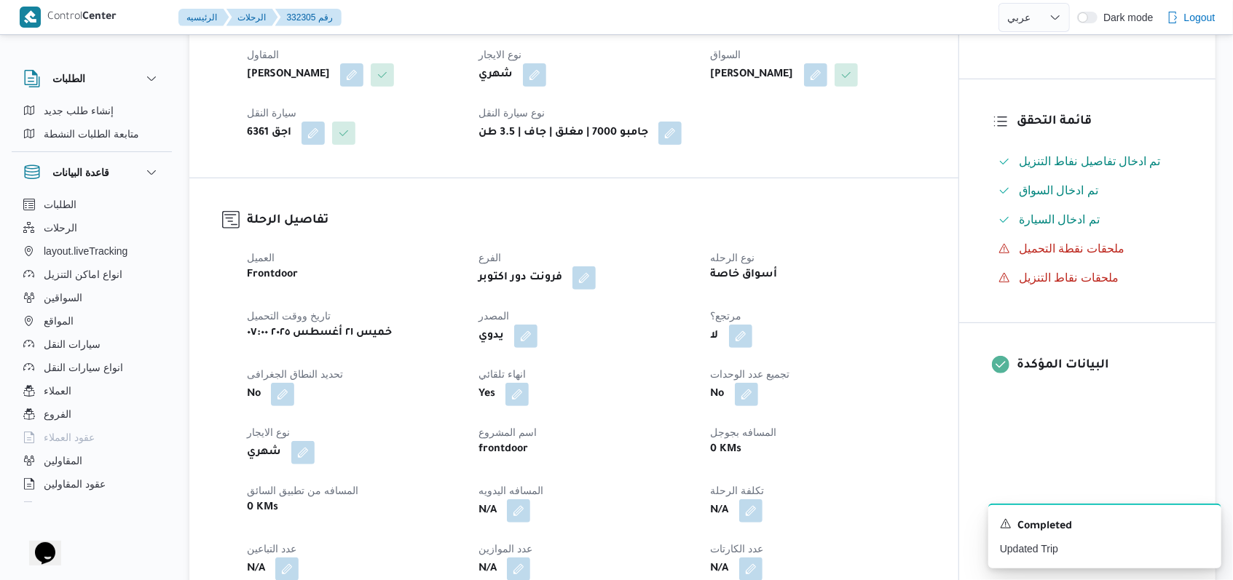
select select "ar"
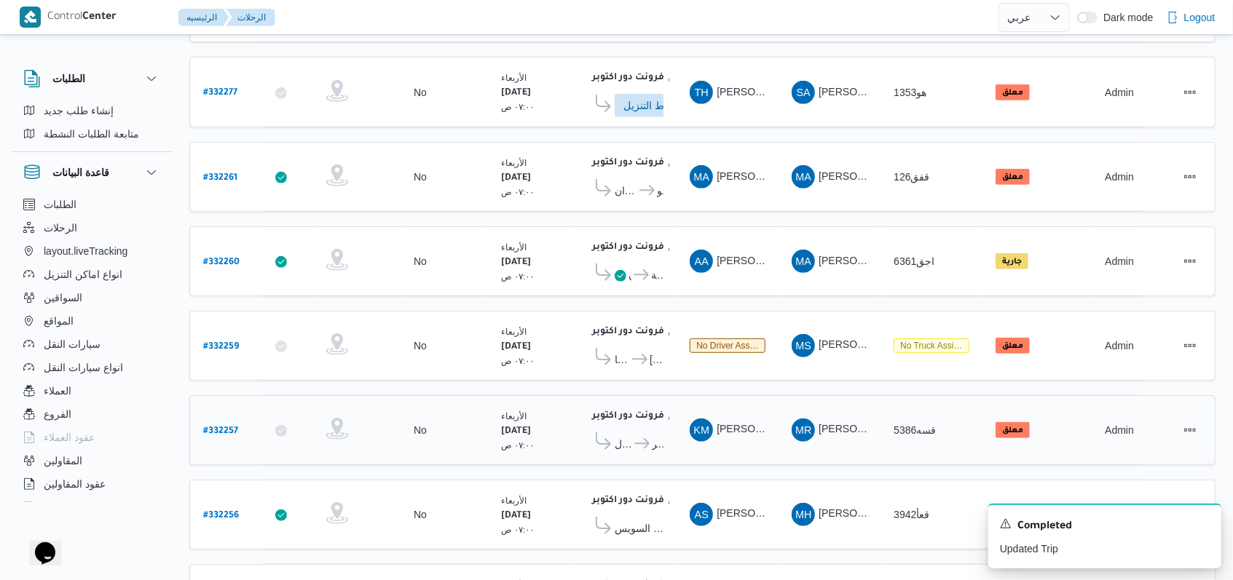
scroll to position [473, 0]
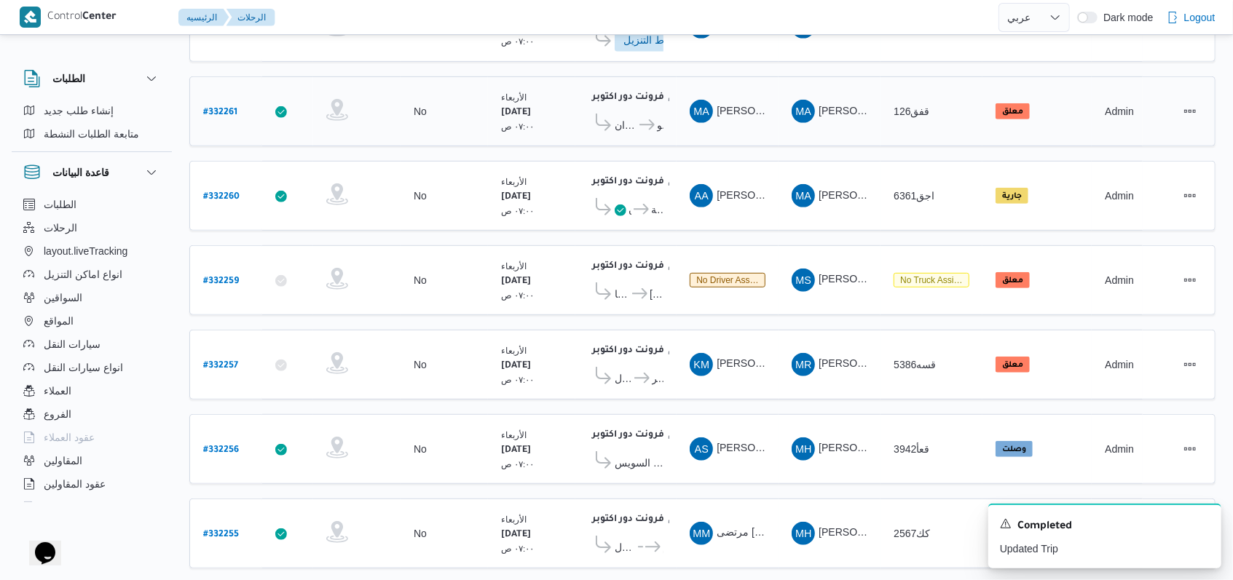
click at [218, 108] on b "# 332261" at bounding box center [220, 113] width 34 height 10
select select "ar"
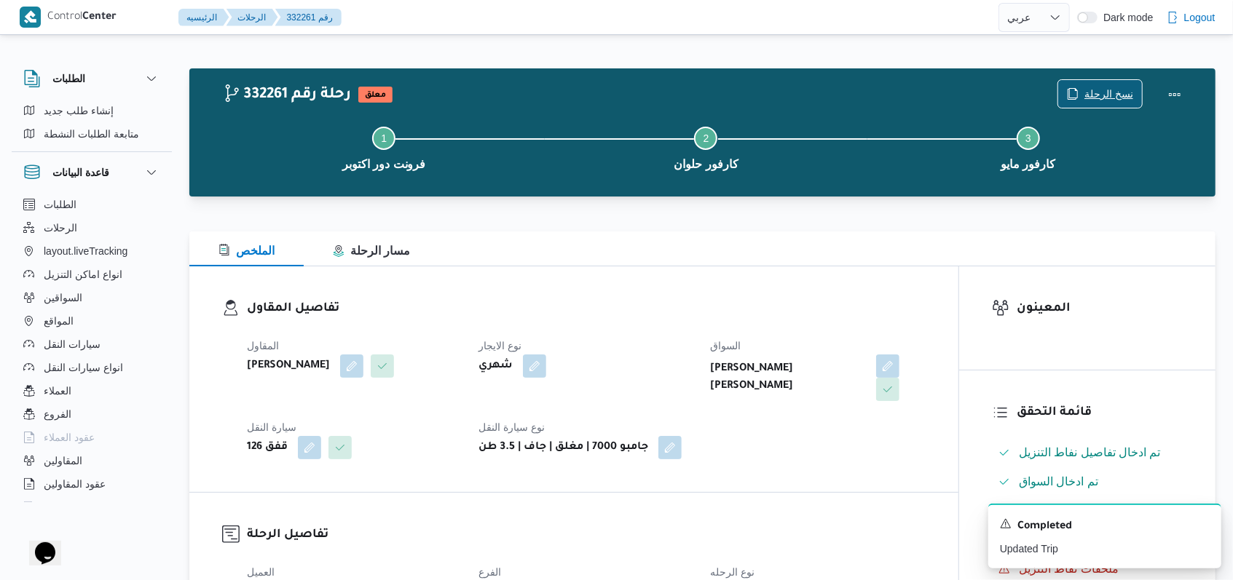
click at [1118, 83] on span "نسخ الرحلة" at bounding box center [1100, 94] width 84 height 28
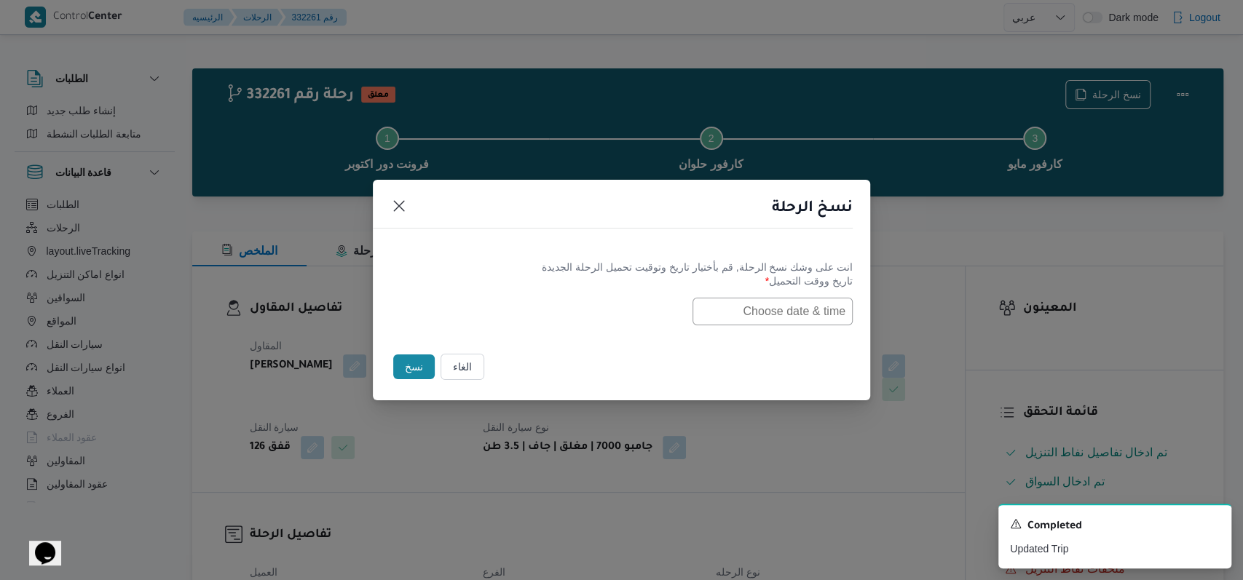
click at [485, 352] on div "الغاء" at bounding box center [463, 367] width 50 height 32
click at [471, 363] on button "الغاء" at bounding box center [462, 367] width 44 height 26
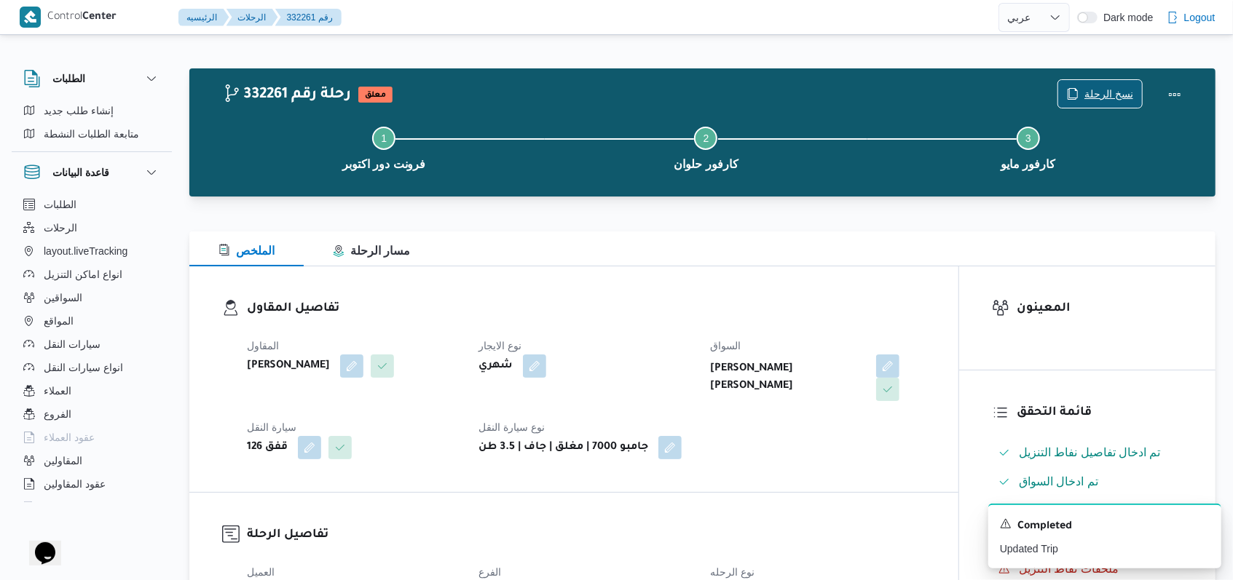
click at [1107, 91] on span "نسخ الرحلة" at bounding box center [1108, 93] width 49 height 17
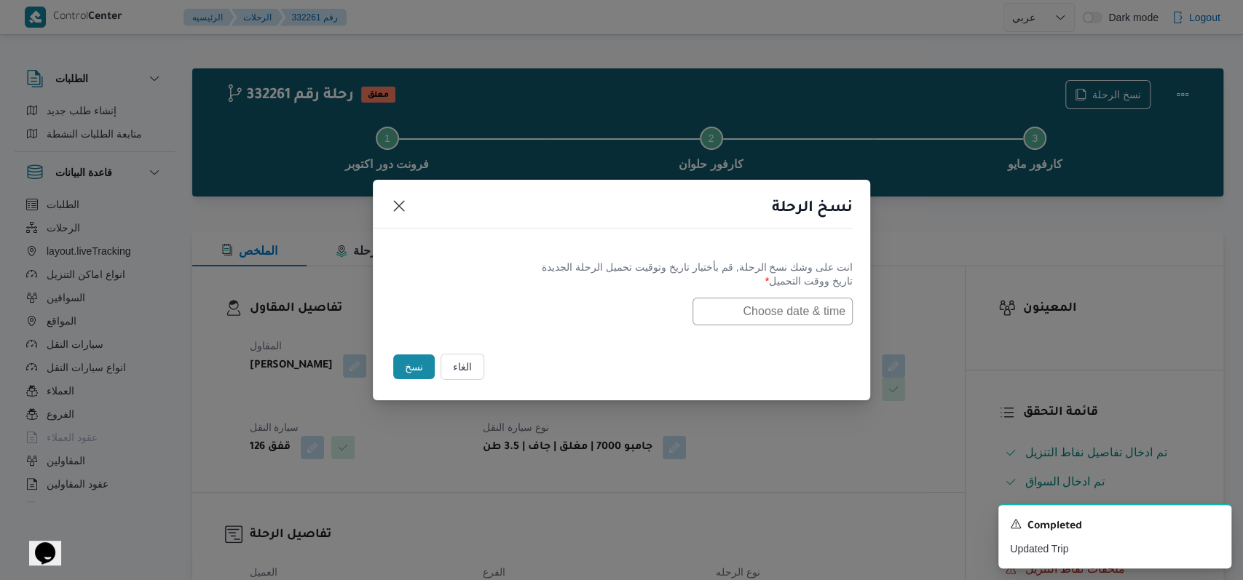
click at [762, 316] on input "text" at bounding box center [772, 312] width 160 height 28
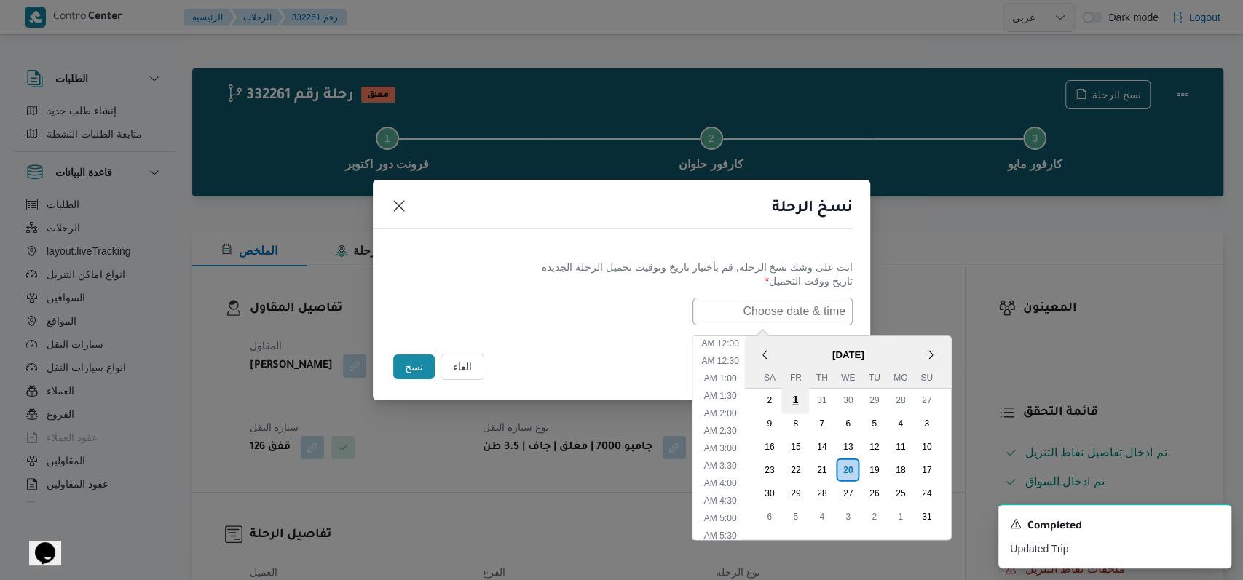
scroll to position [291, 0]
click at [835, 468] on div "21" at bounding box center [821, 470] width 28 height 28
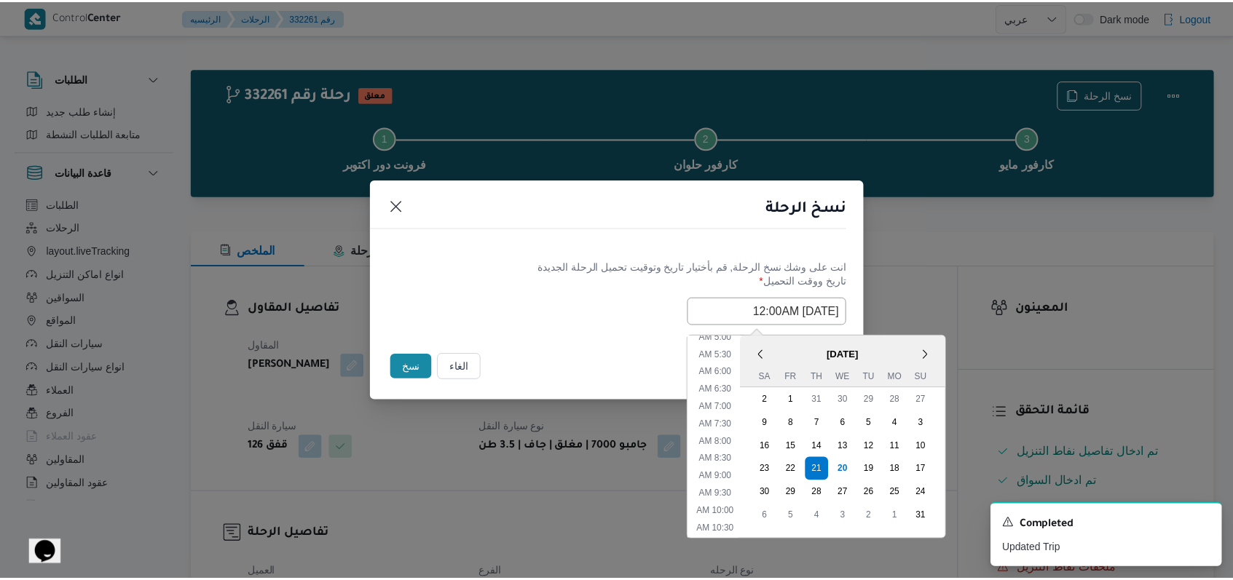
scroll to position [96, 0]
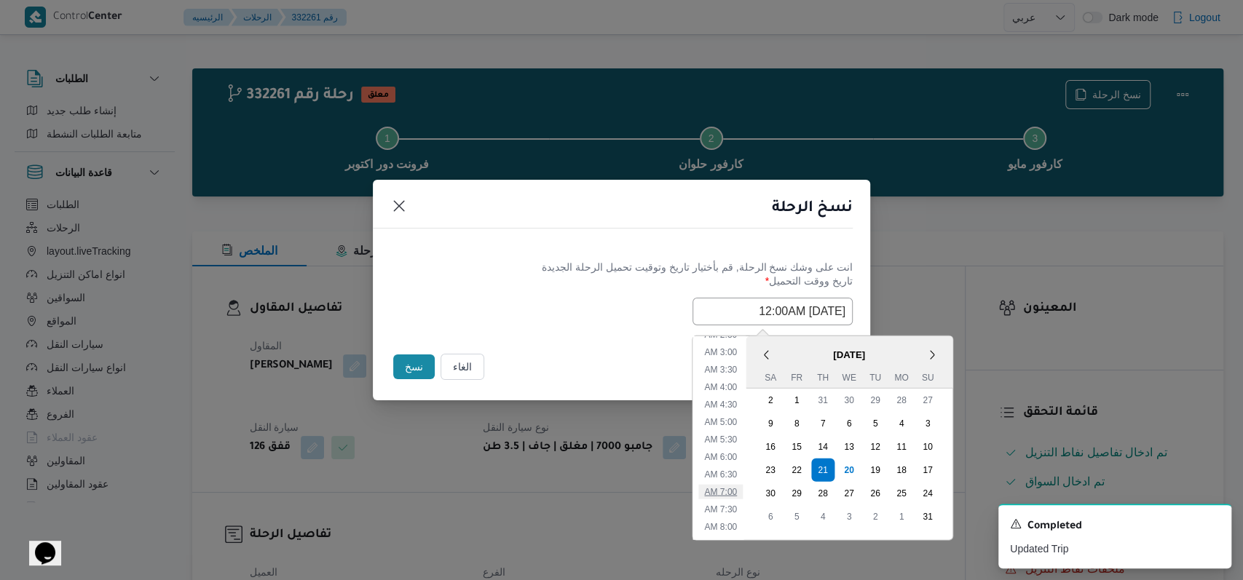
click at [740, 491] on li "7:00 AM" at bounding box center [720, 491] width 44 height 15
type input "21/08/2025 7:00AM"
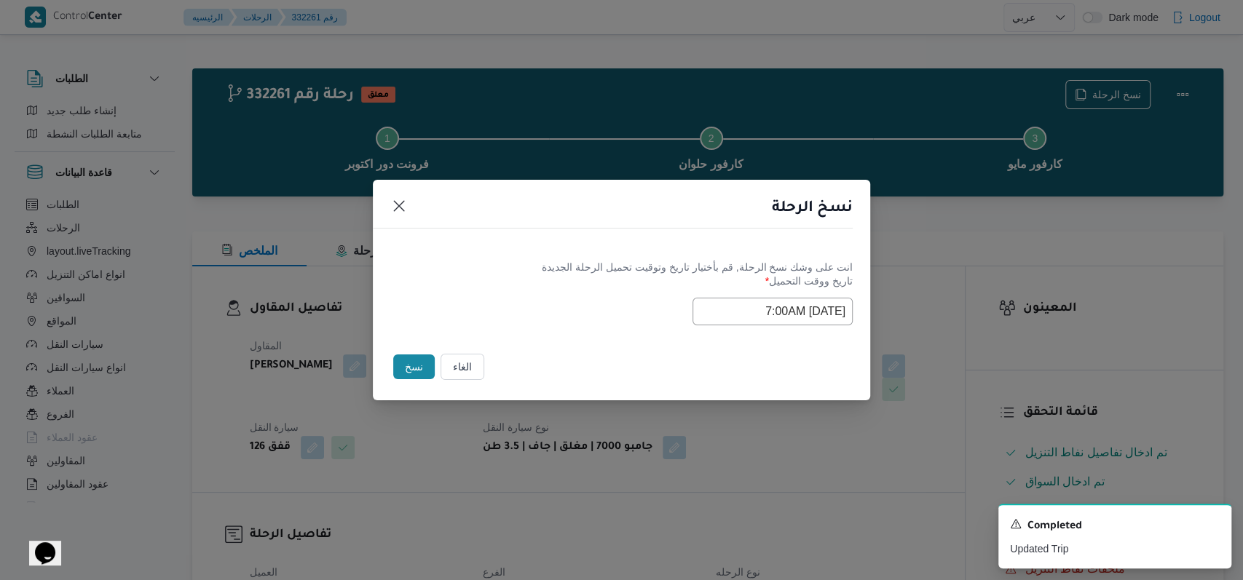
click at [574, 293] on label "تاريخ ووقت التحميل *" at bounding box center [621, 286] width 462 height 23
click at [414, 357] on button "نسخ" at bounding box center [414, 367] width 42 height 25
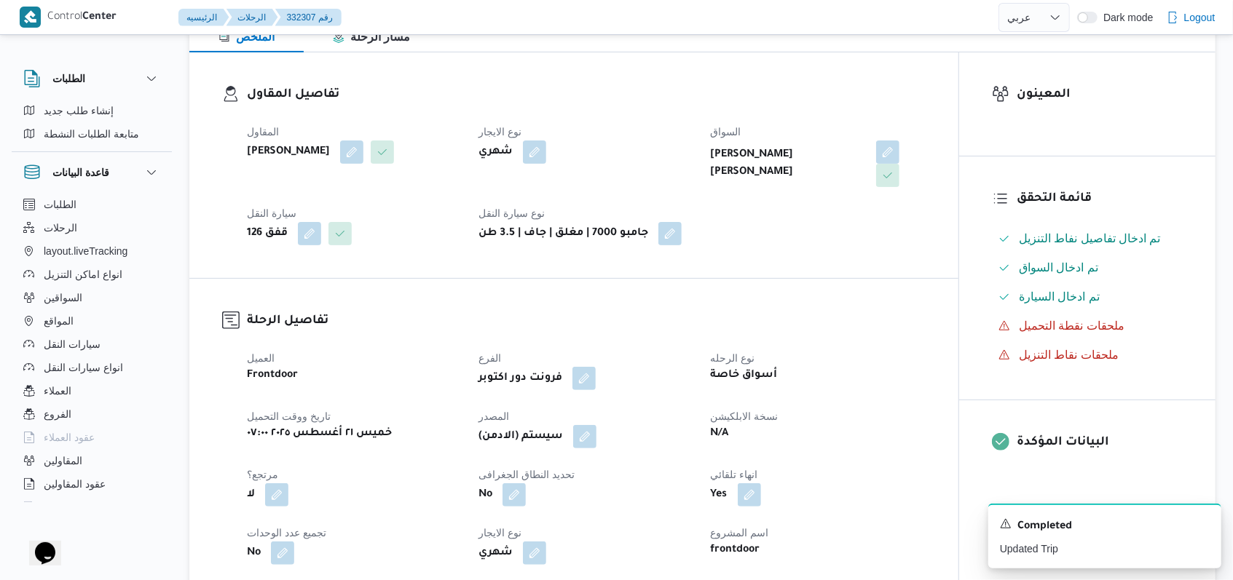
scroll to position [388, 0]
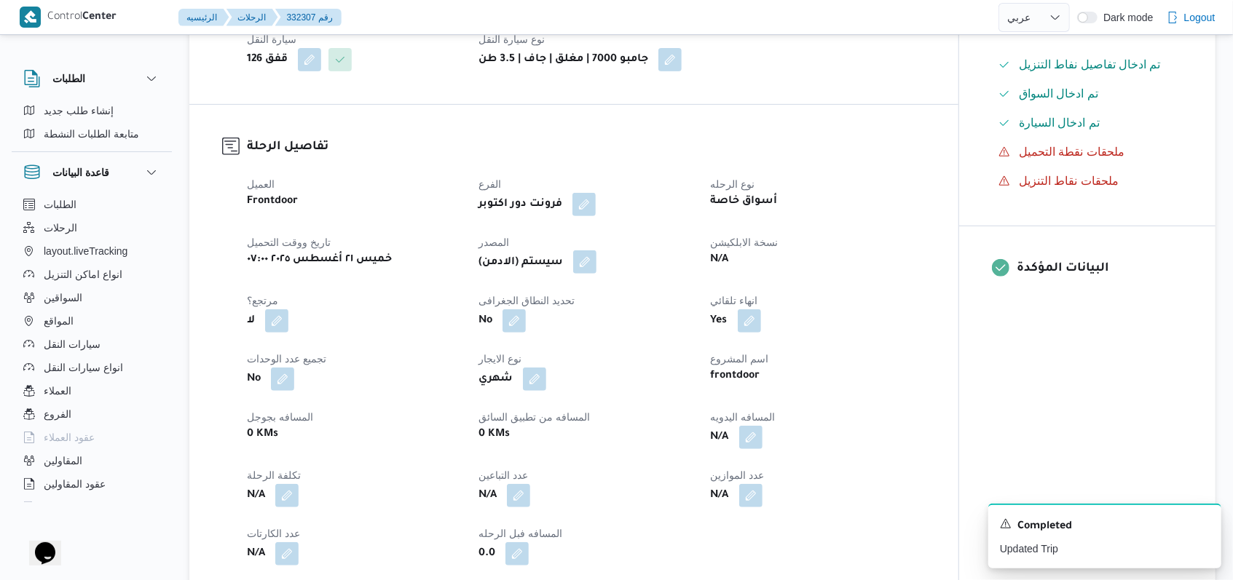
click at [596, 266] on button "button" at bounding box center [584, 261] width 23 height 23
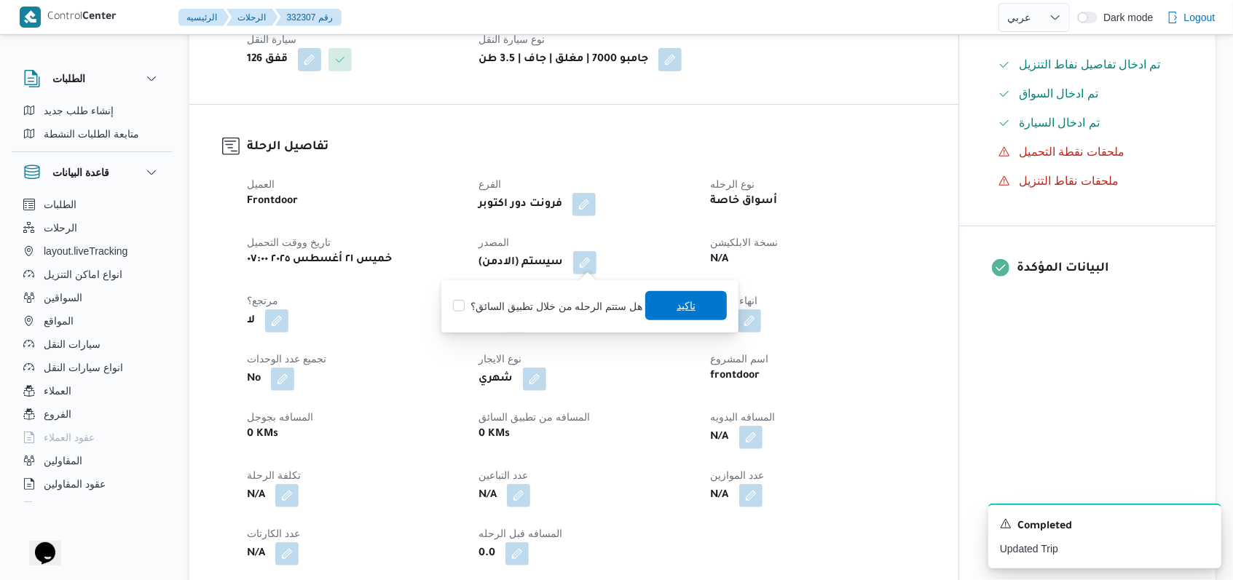
click at [670, 309] on span "تاكيد" at bounding box center [686, 305] width 82 height 29
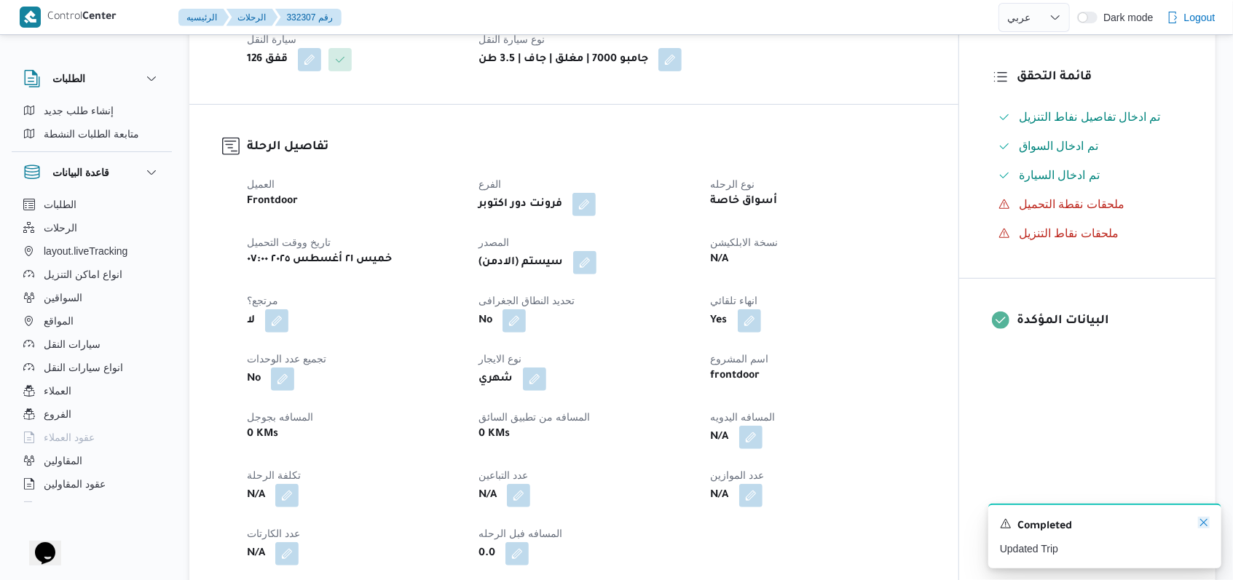
click at [1205, 528] on icon "Dismiss toast" at bounding box center [1204, 523] width 12 height 12
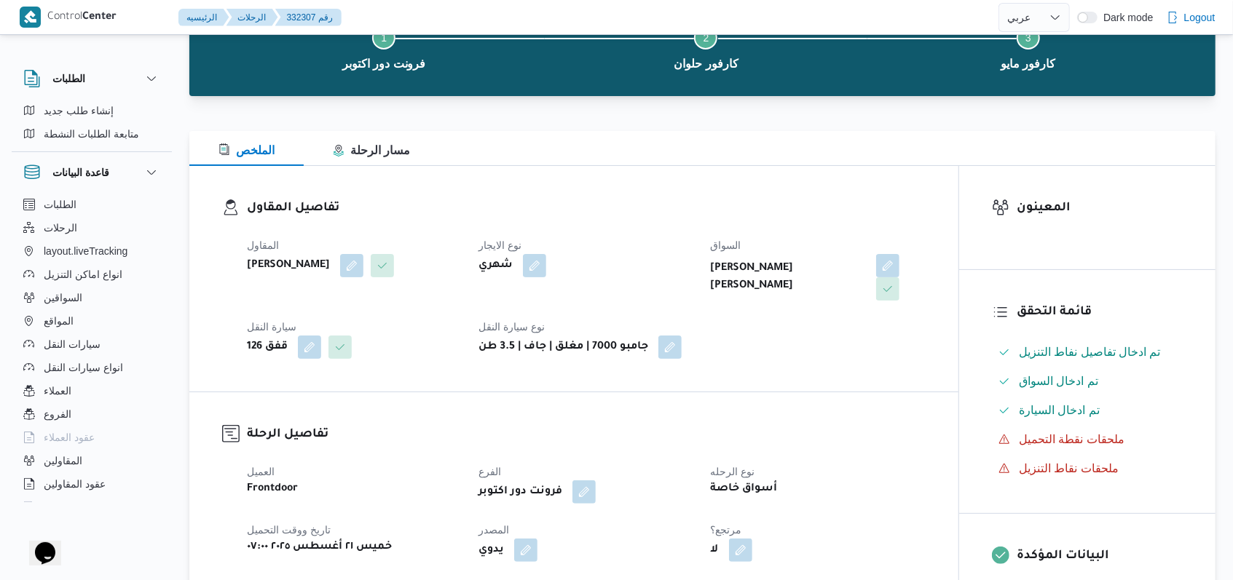
scroll to position [0, 0]
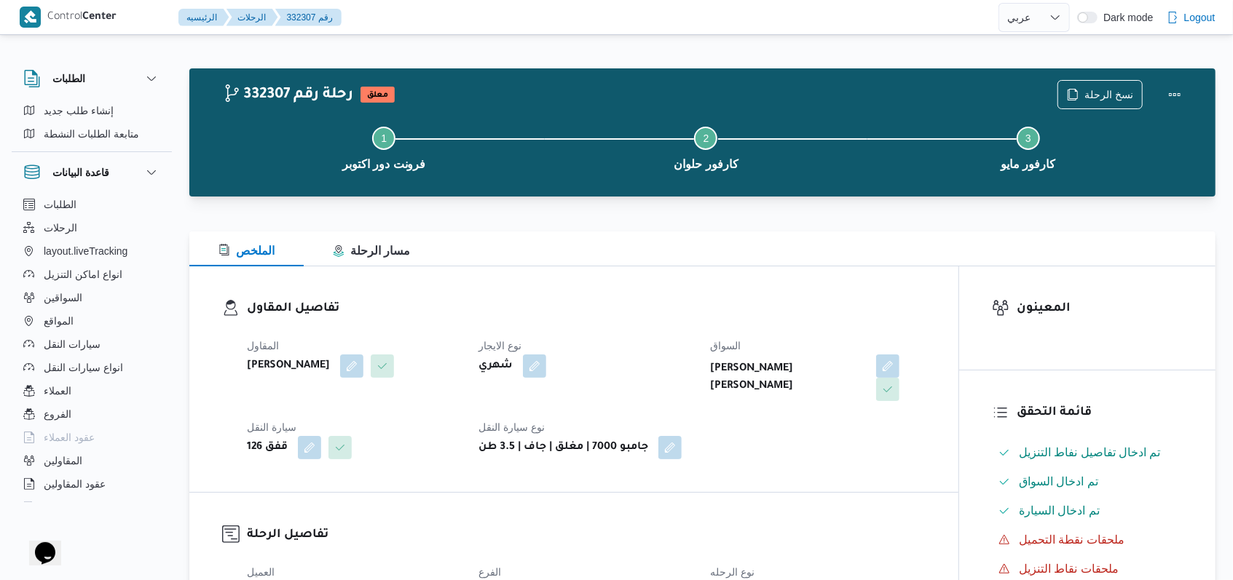
select select "ar"
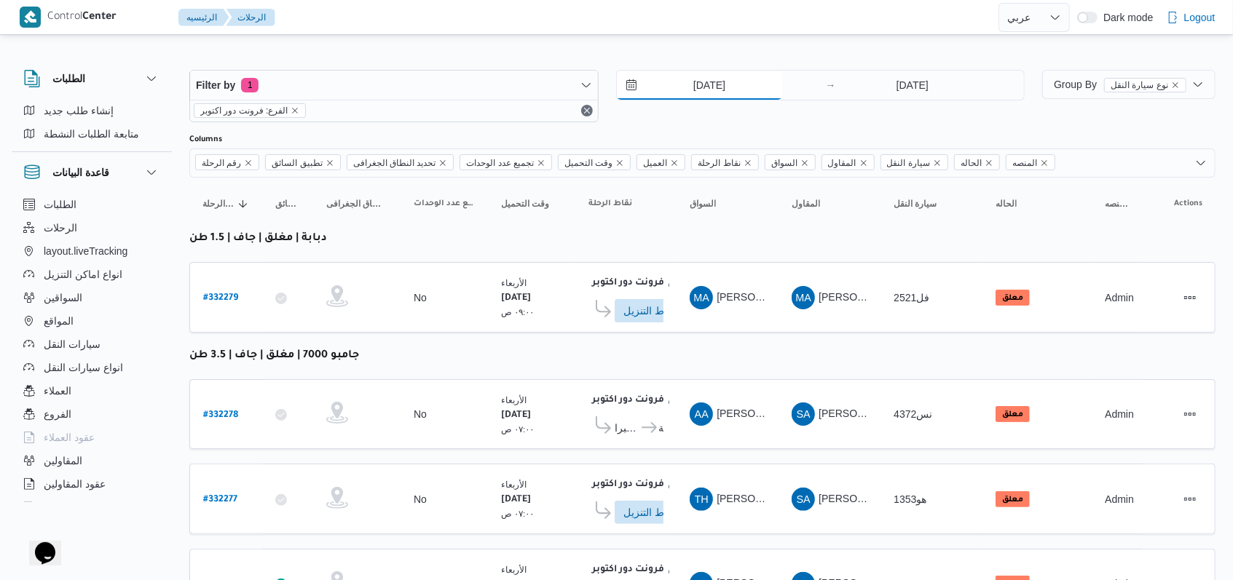
click at [705, 84] on input "[DATE]" at bounding box center [699, 85] width 165 height 29
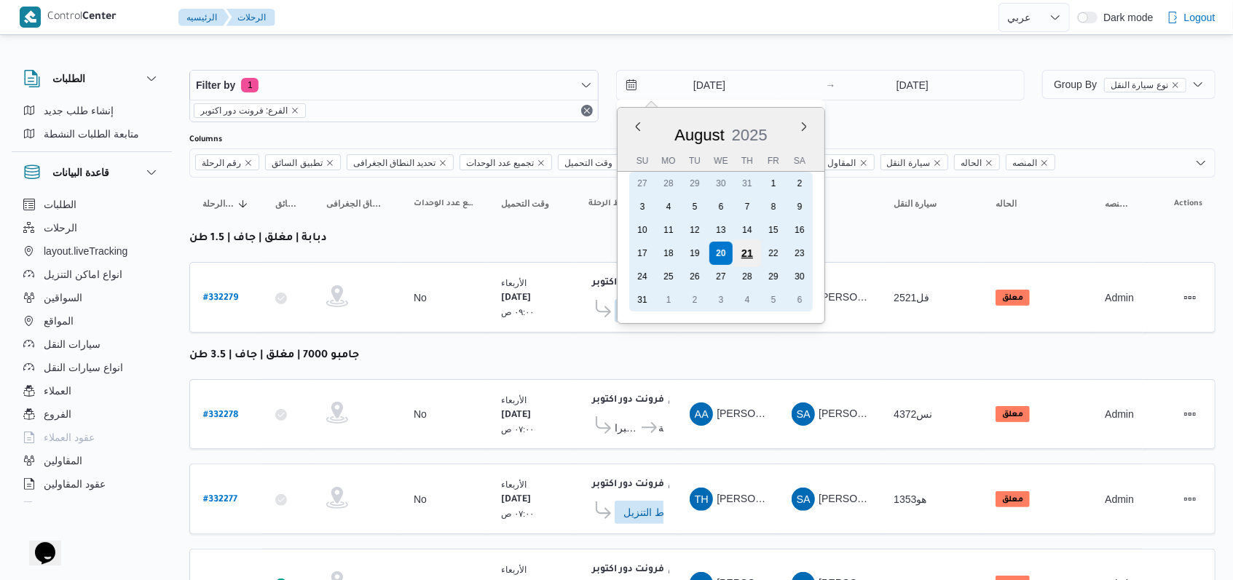
click at [749, 251] on div "21" at bounding box center [746, 254] width 28 height 28
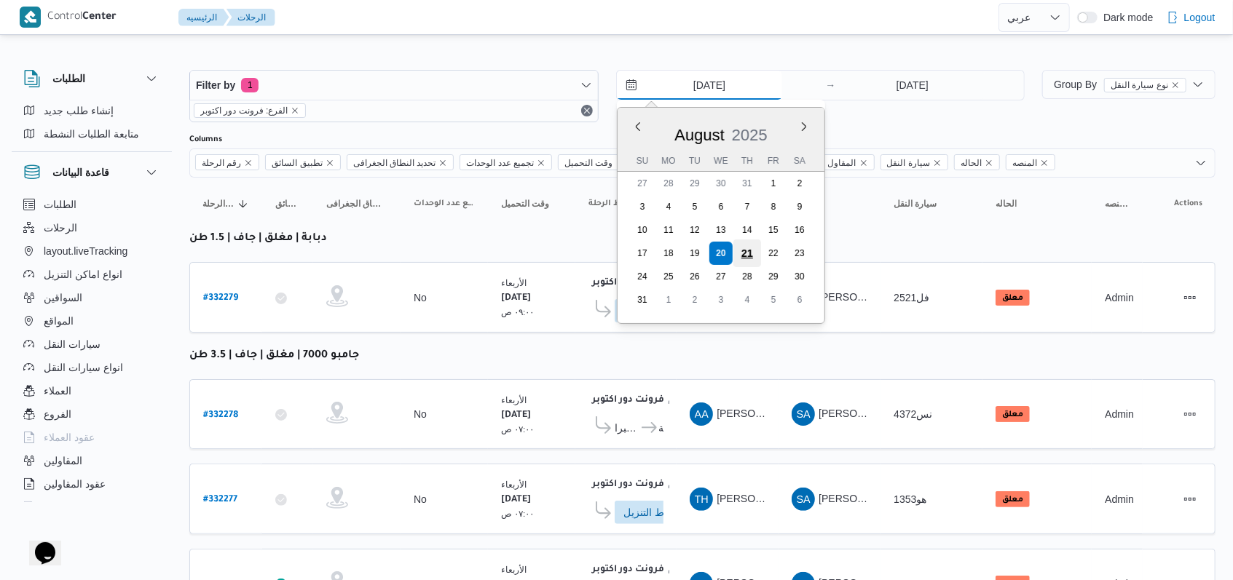
type input "[DATE]"
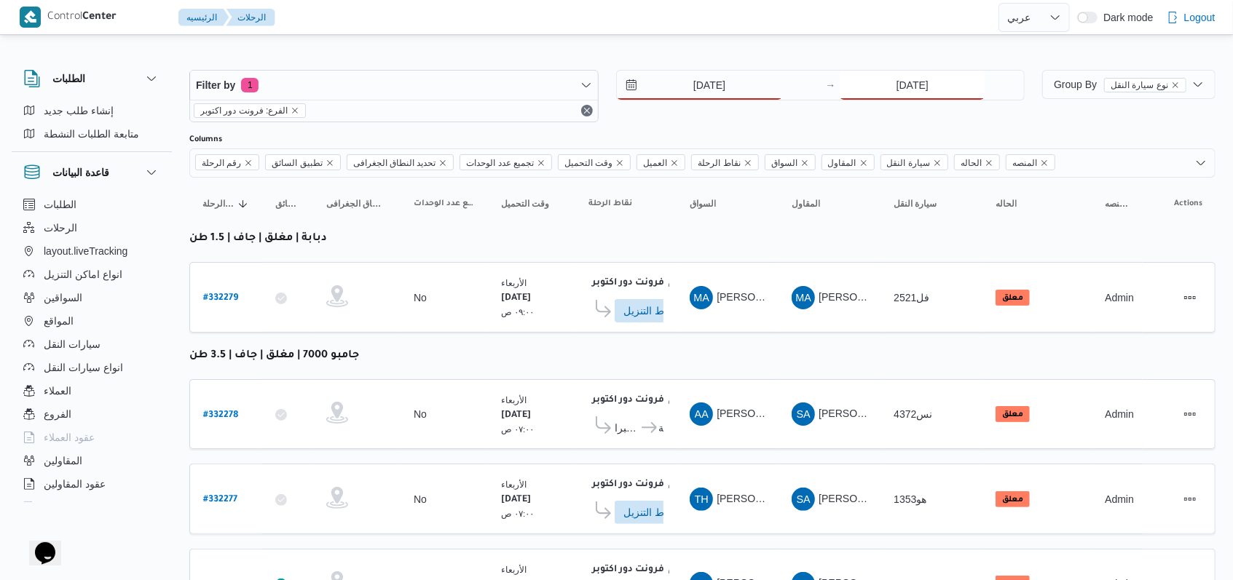
click at [906, 91] on input "[DATE]" at bounding box center [911, 85] width 145 height 29
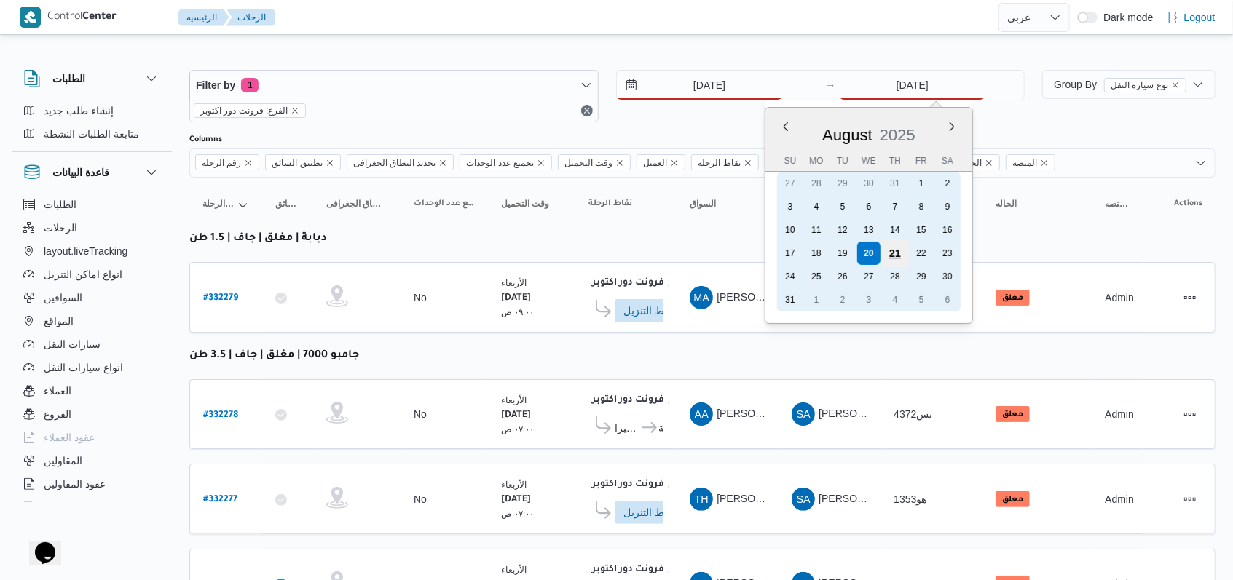
click at [894, 247] on div "21" at bounding box center [895, 254] width 28 height 28
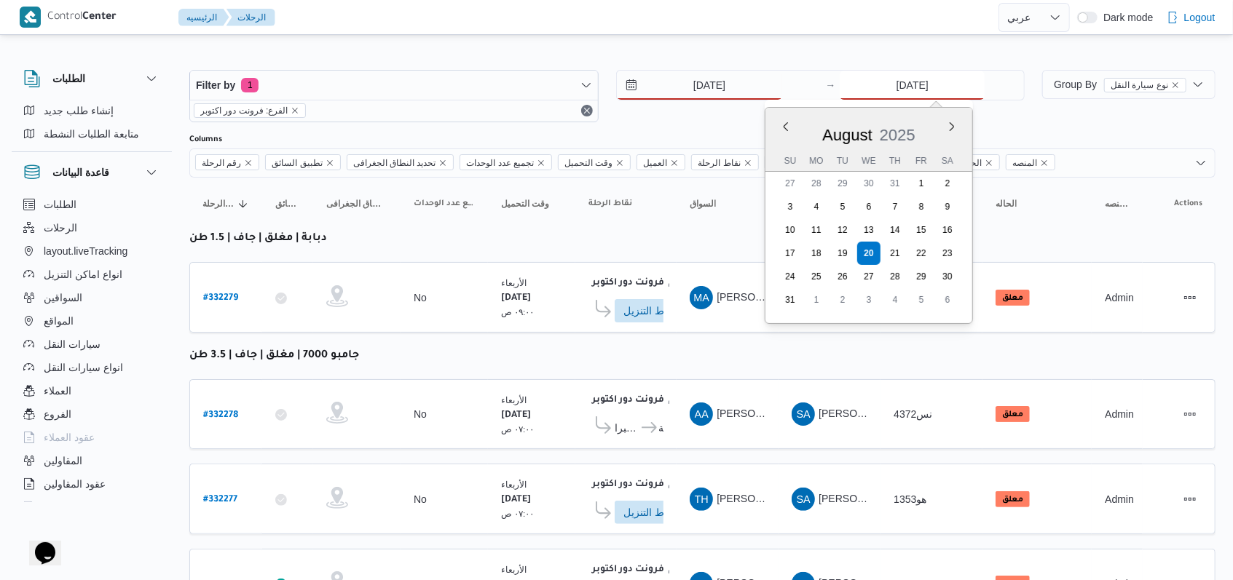
type input "[DATE]"
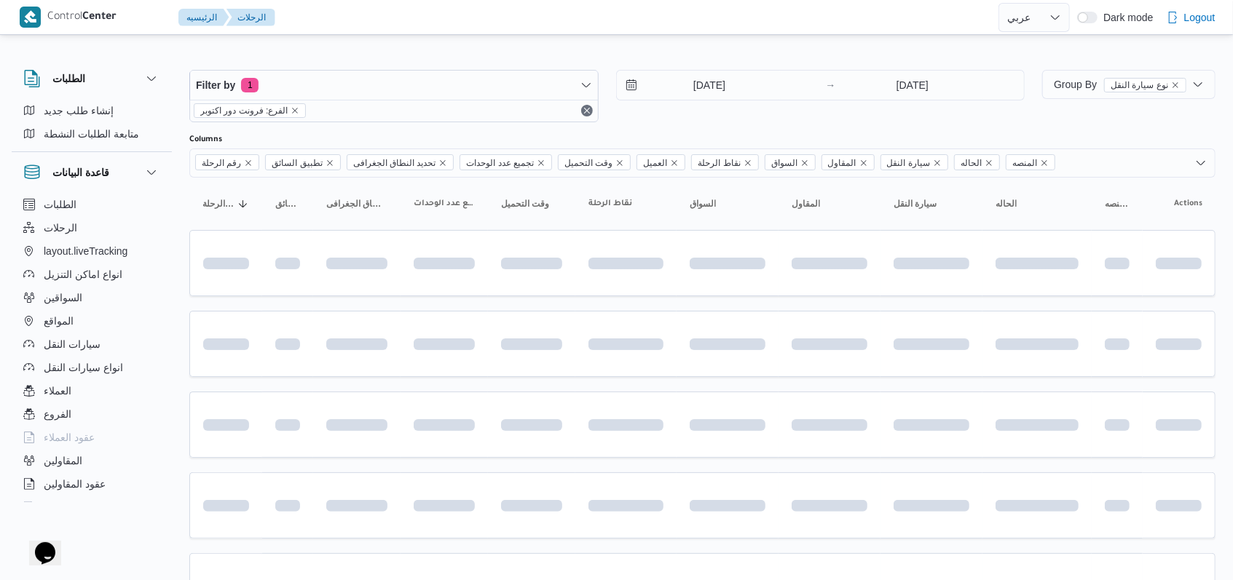
click at [714, 119] on div "[DATE] → [DATE]" at bounding box center [820, 96] width 409 height 52
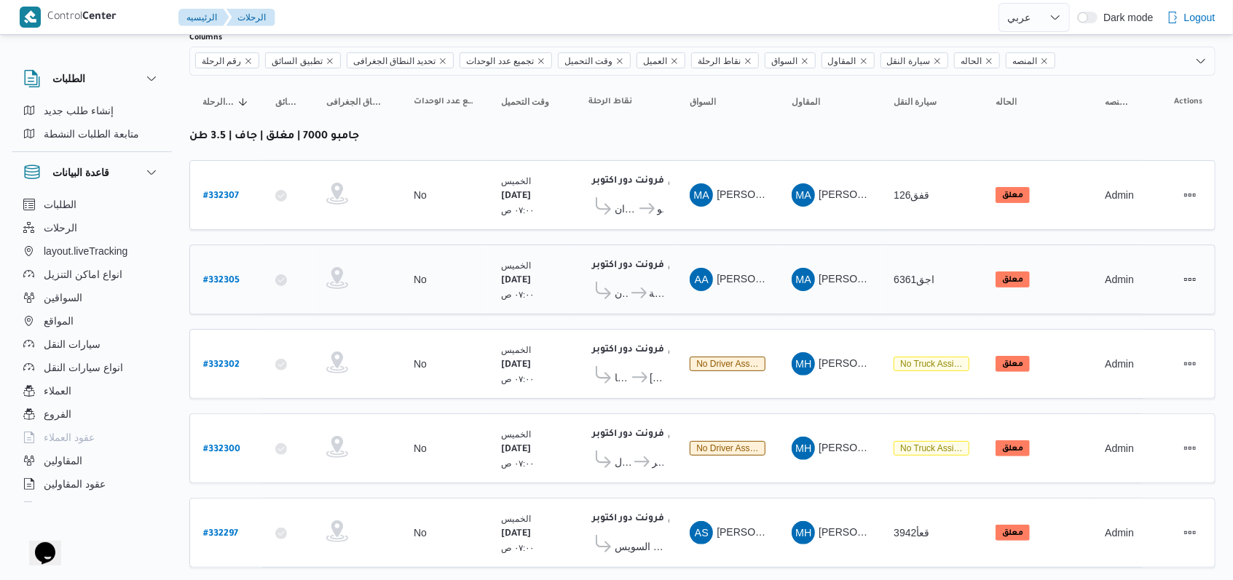
scroll to position [207, 0]
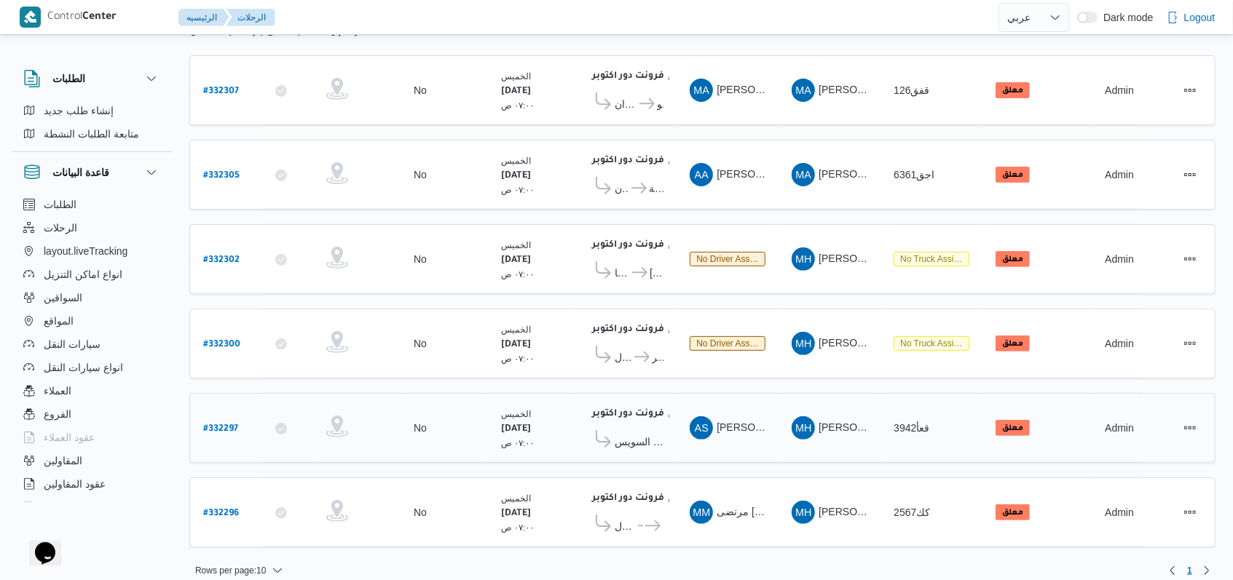
click at [221, 424] on b "# 332297" at bounding box center [220, 429] width 35 height 10
select select "ar"
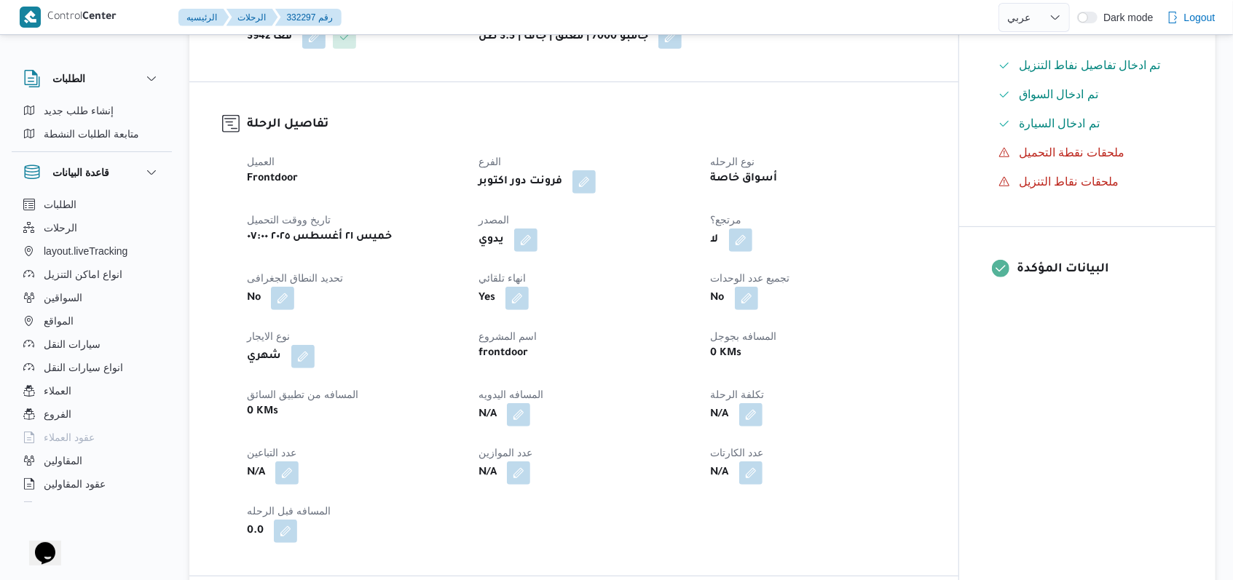
scroll to position [388, 0]
select select "ar"
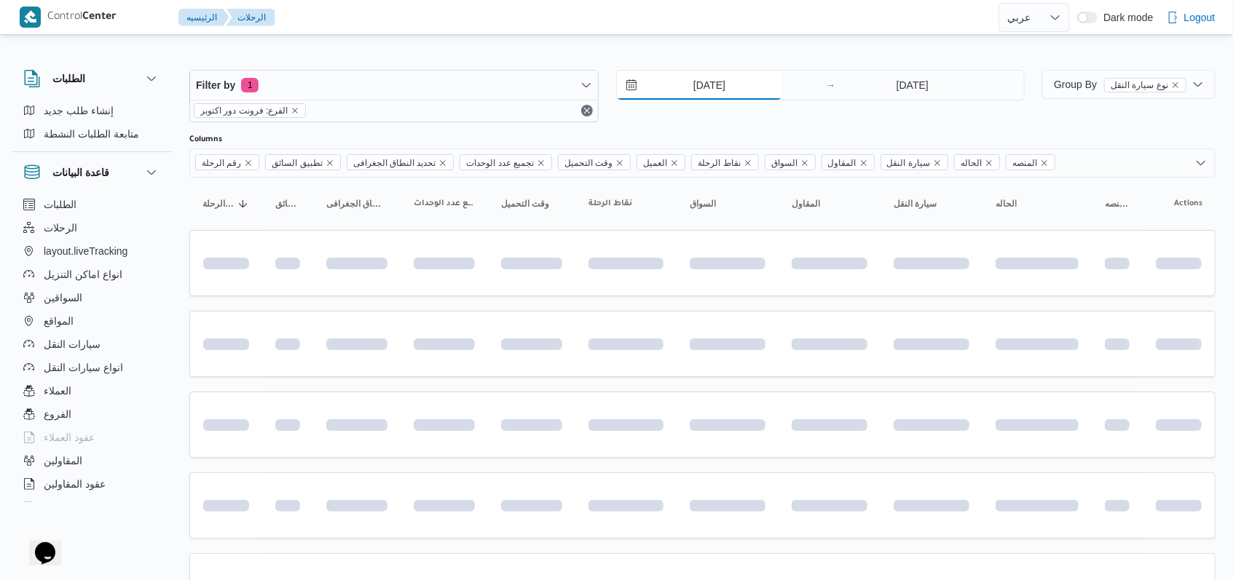
click at [717, 84] on input "[DATE]" at bounding box center [699, 85] width 165 height 29
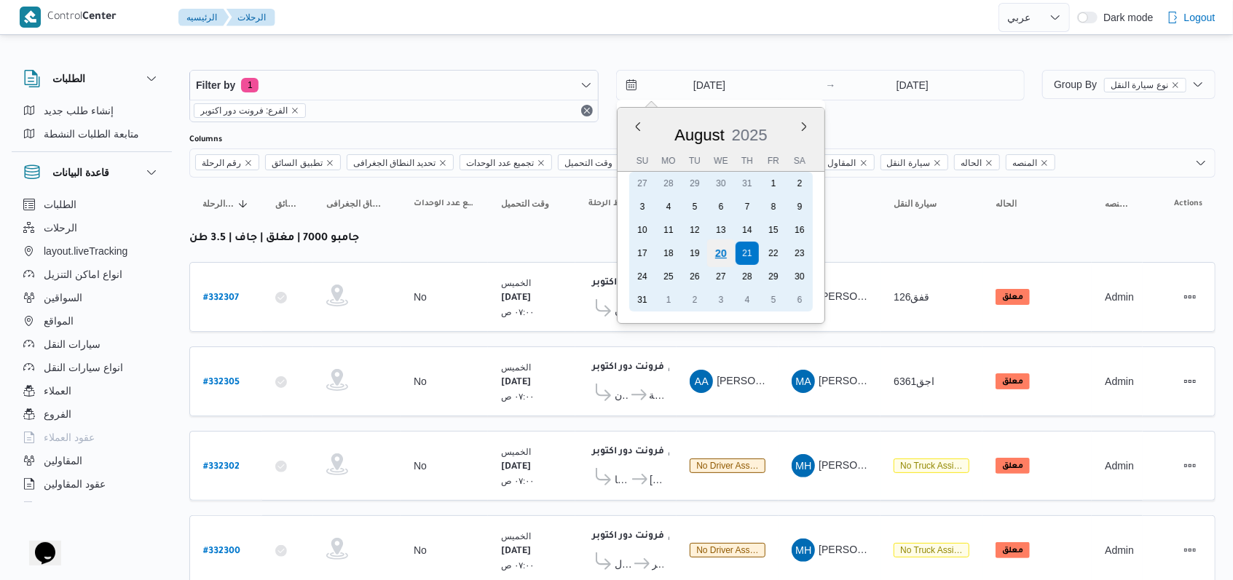
click at [722, 250] on div "20" at bounding box center [720, 254] width 28 height 28
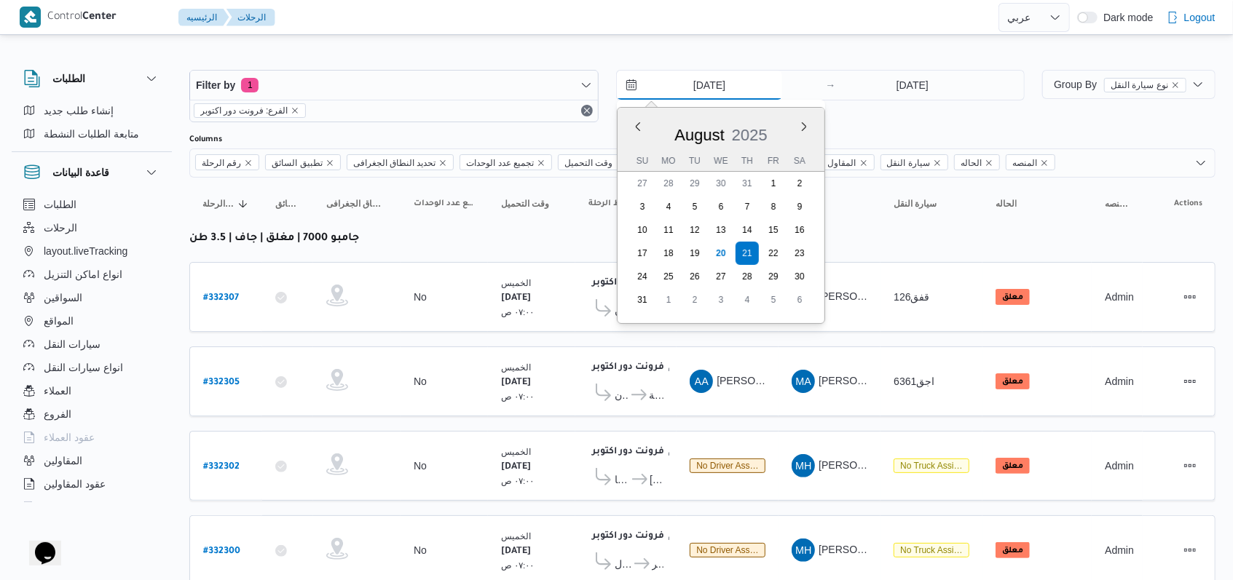
type input "[DATE]"
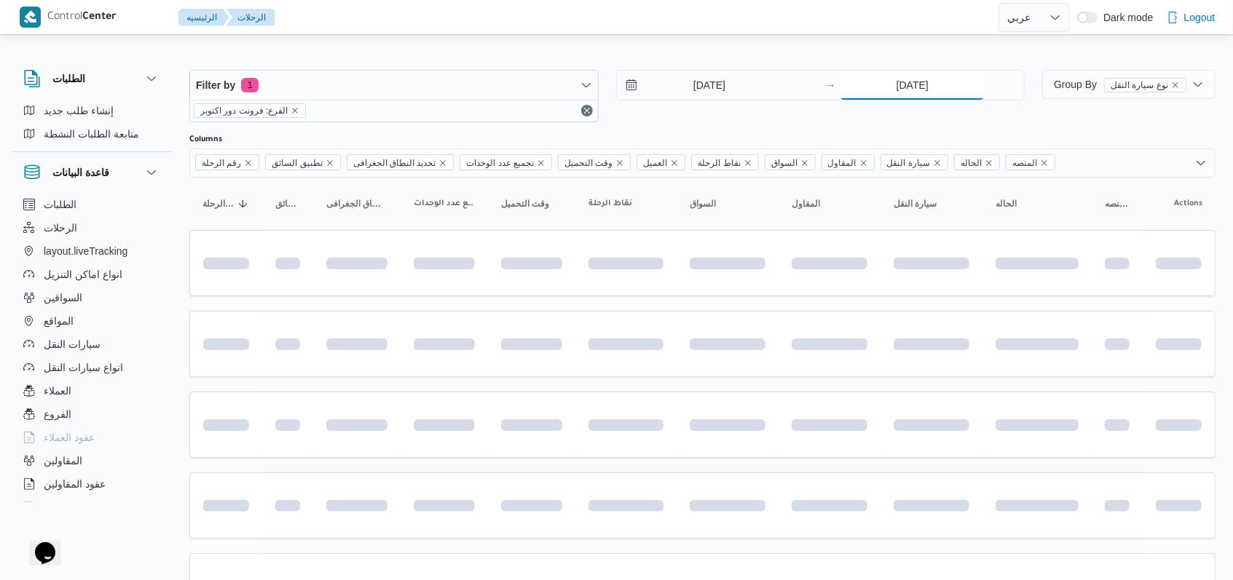
click at [908, 84] on input "[DATE]" at bounding box center [911, 85] width 145 height 29
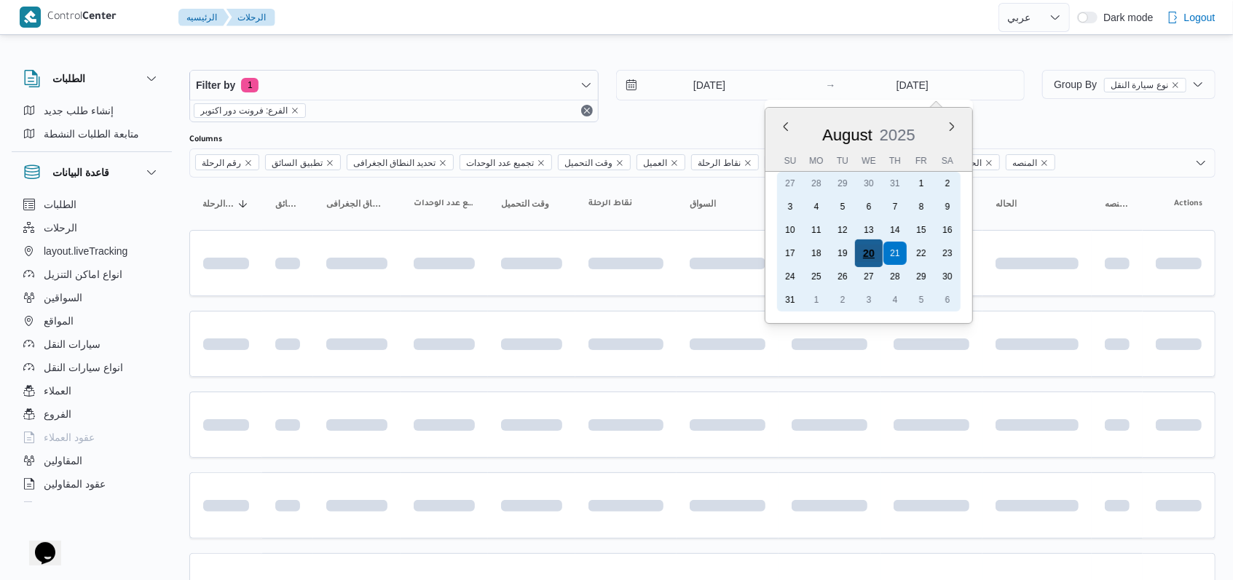
click at [868, 246] on div "20" at bounding box center [869, 254] width 28 height 28
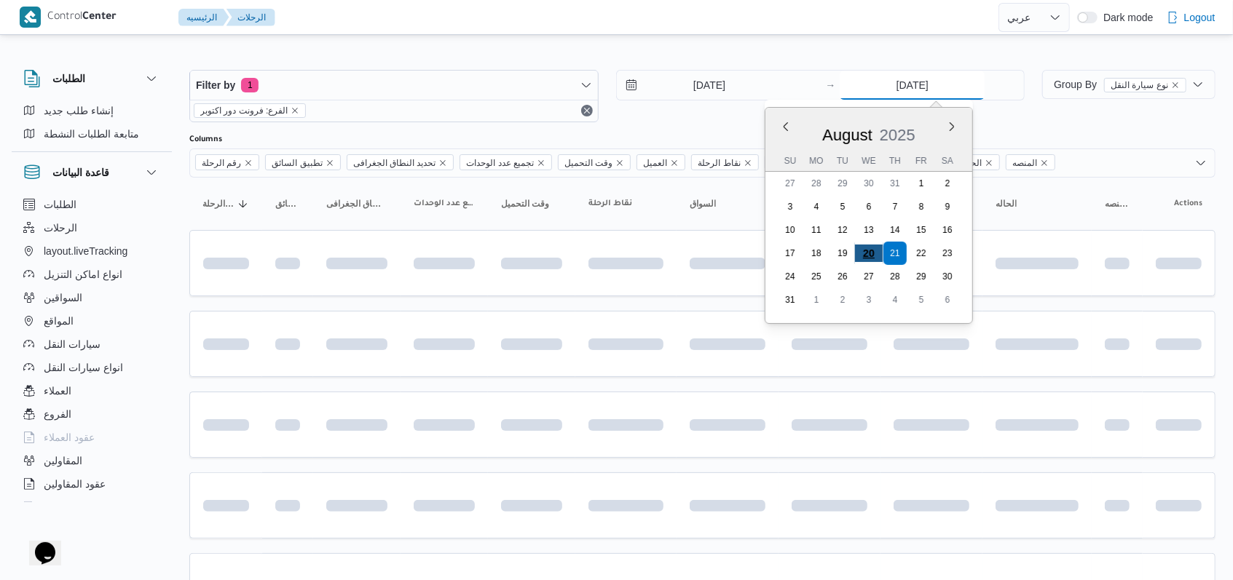
type input "[DATE]"
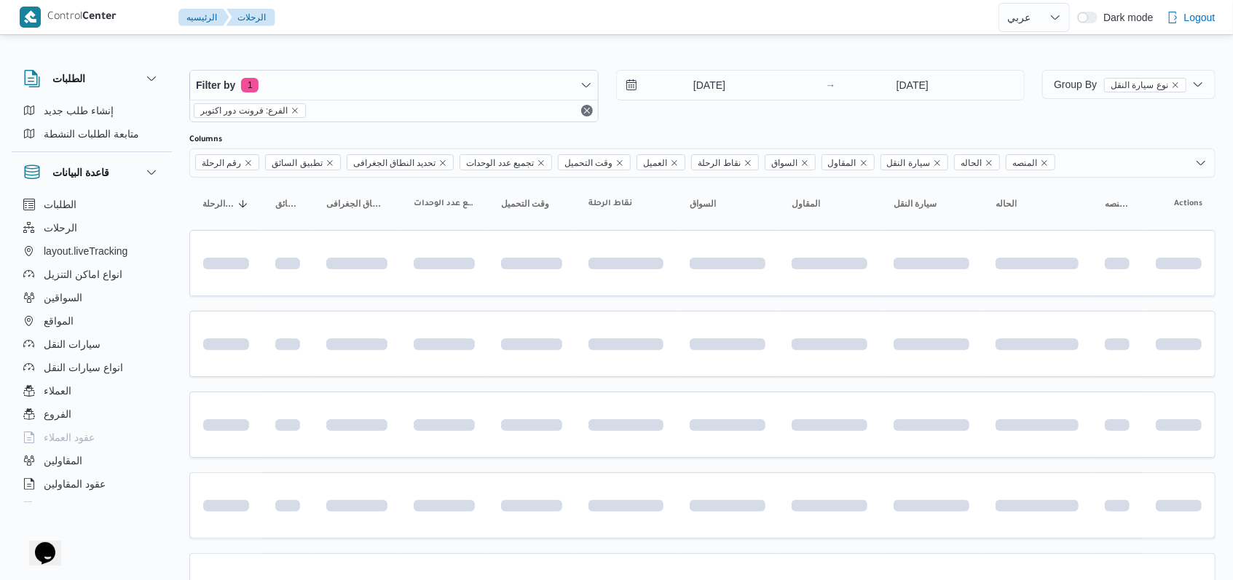
click at [730, 119] on div "20/8/2025 → 20/8/2025" at bounding box center [820, 96] width 409 height 52
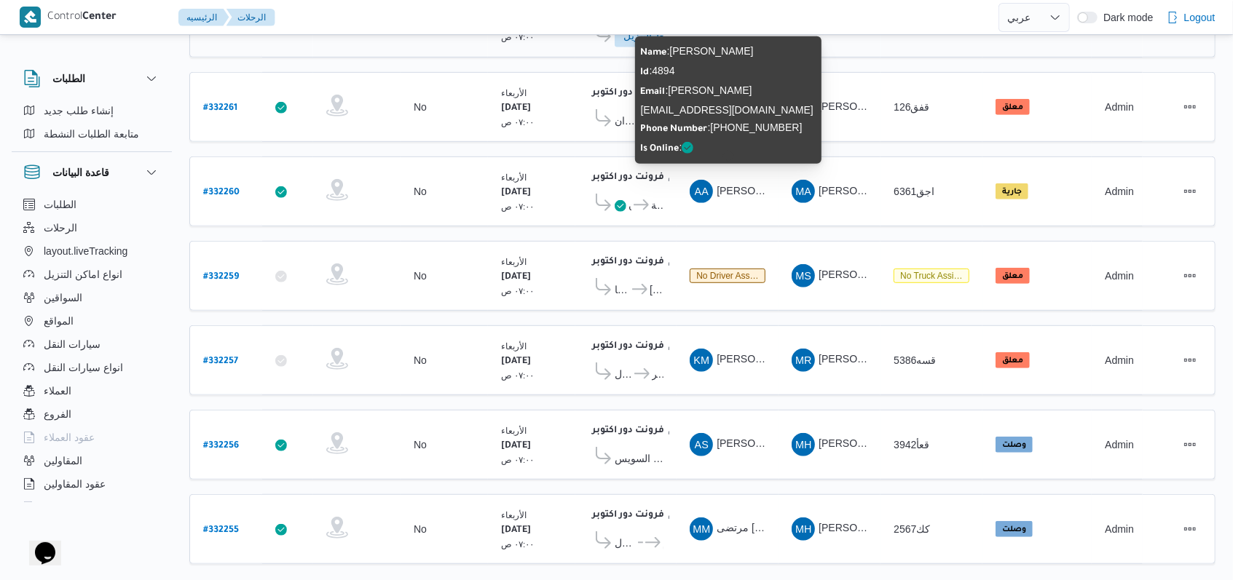
scroll to position [487, 0]
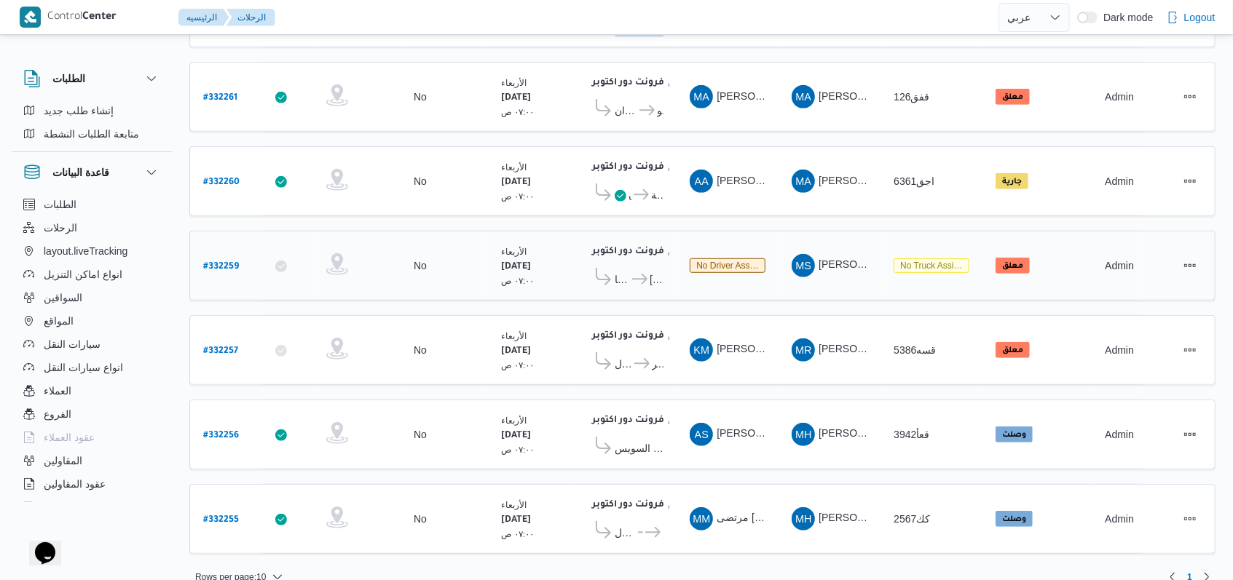
click at [215, 262] on b "# 332259" at bounding box center [221, 267] width 36 height 10
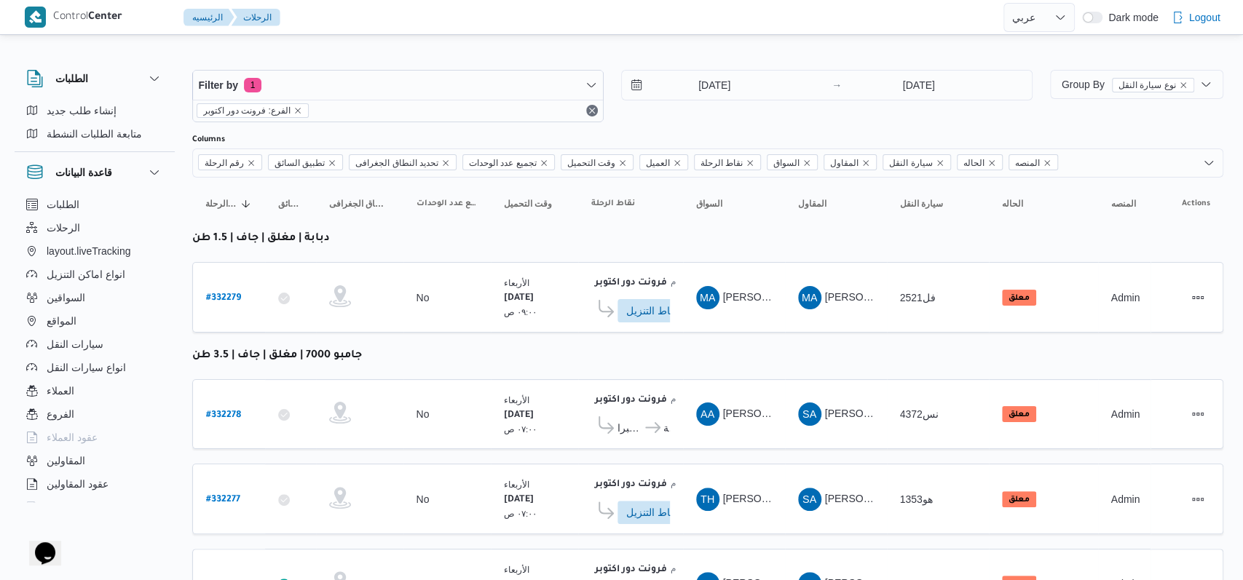
select select "ar"
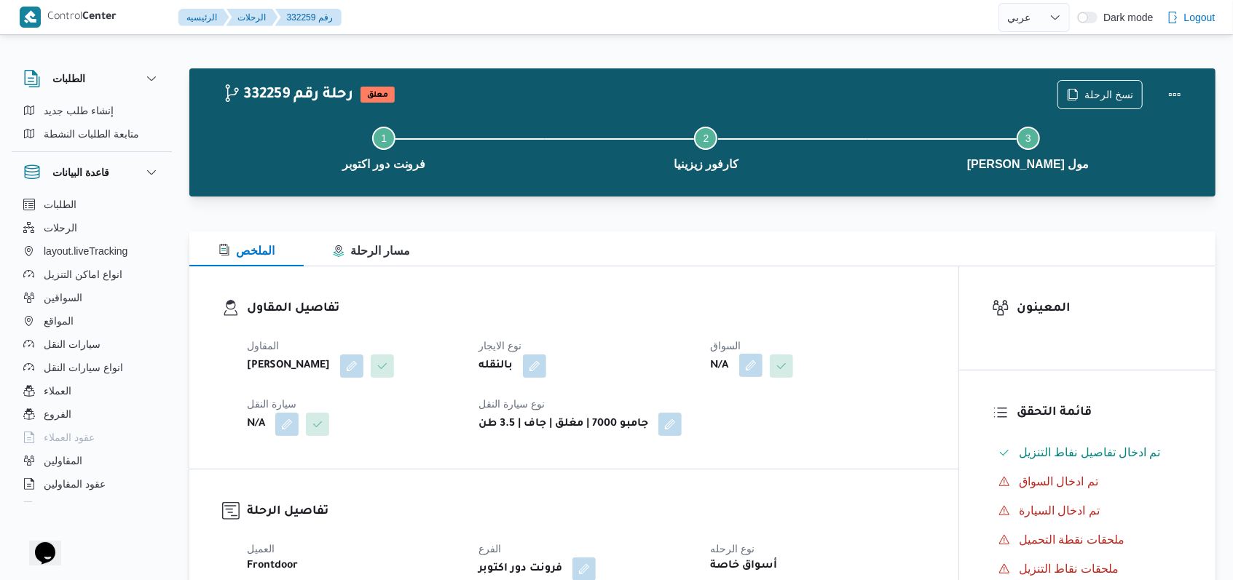
click at [755, 358] on button "button" at bounding box center [750, 365] width 23 height 23
click at [725, 424] on div "Search" at bounding box center [721, 424] width 109 height 29
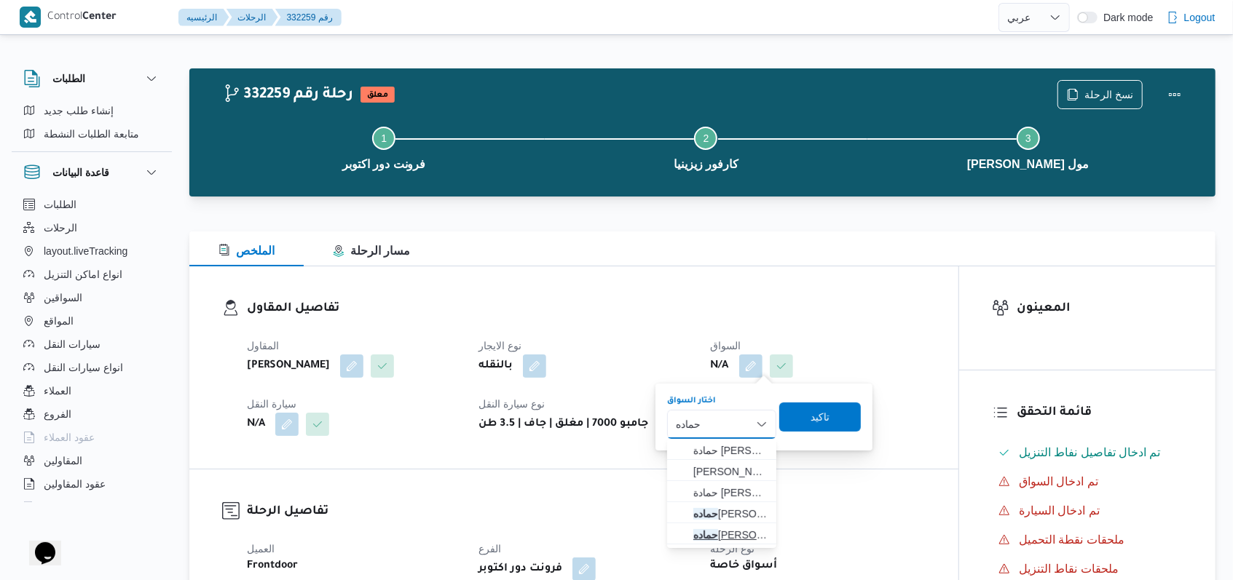
type input "حماده"
click at [746, 542] on span "حماده جمال عبدالعاطى عبدالعزيز" at bounding box center [730, 534] width 74 height 17
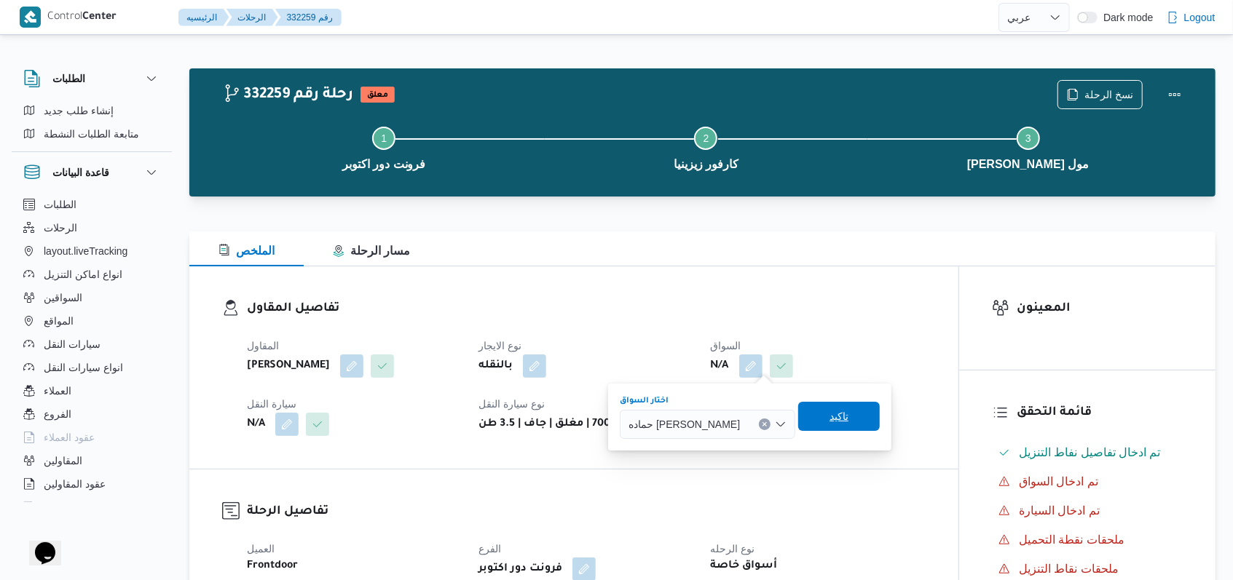
click at [880, 427] on span "تاكيد" at bounding box center [839, 416] width 82 height 29
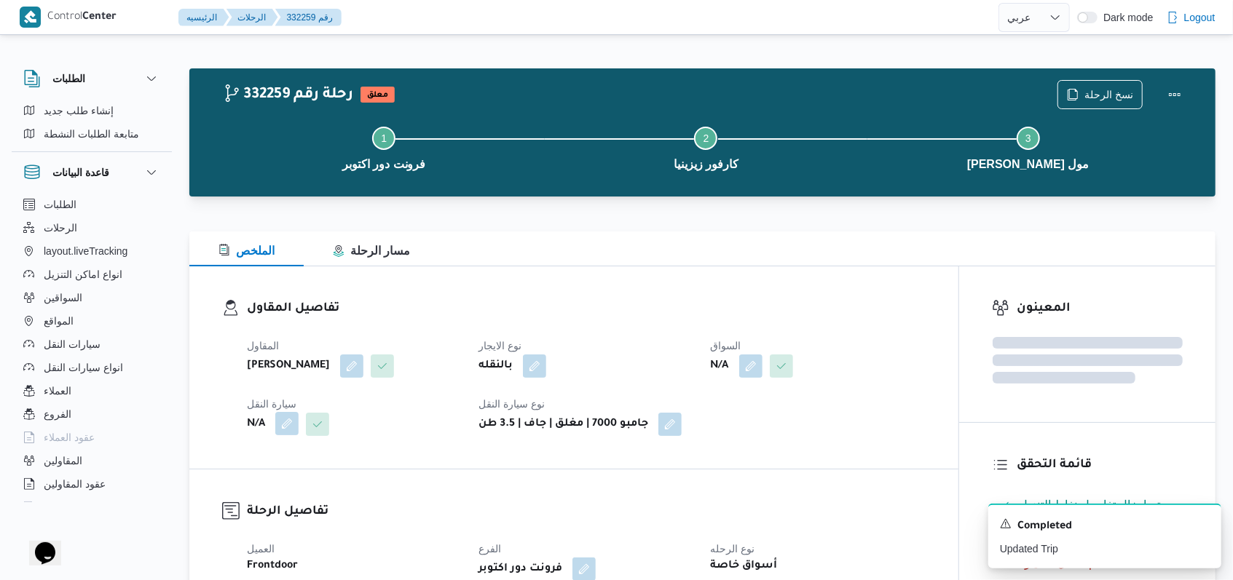
click at [291, 435] on button "button" at bounding box center [286, 423] width 23 height 23
click at [267, 498] on div "Search" at bounding box center [257, 505] width 109 height 29
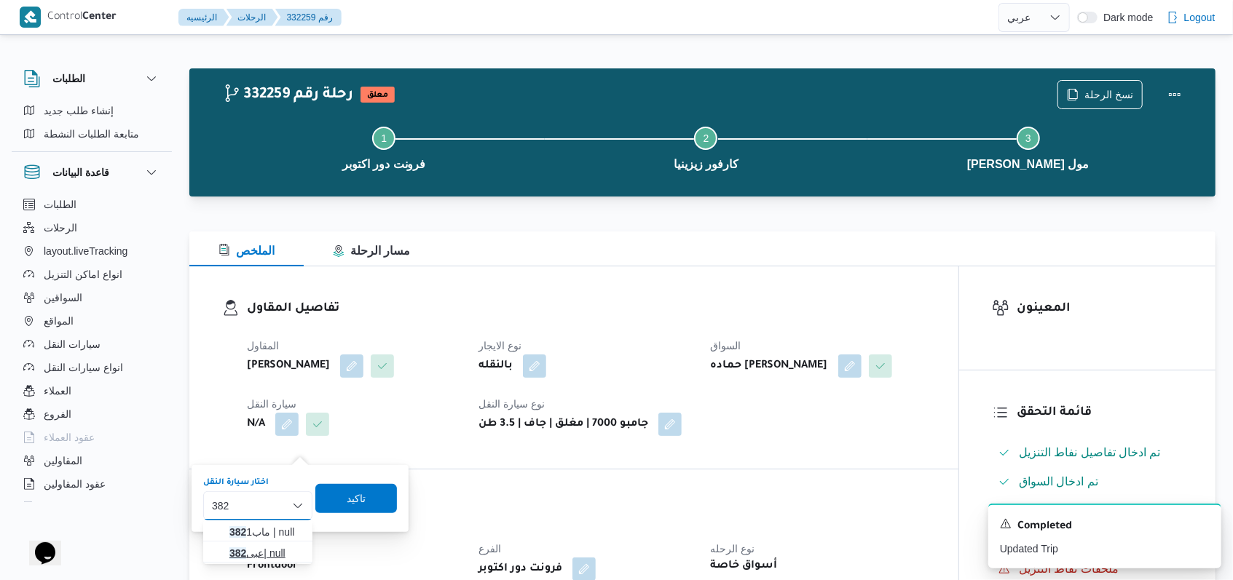
type input "382"
click at [272, 553] on span "عبى 382 | null" at bounding box center [266, 553] width 74 height 17
click at [344, 515] on div "اختار سيارة النقل عبى382 | null Combo box. Selected. عبى382 | null. Press Backs…" at bounding box center [300, 498] width 210 height 47
click at [373, 495] on span "تاكيد" at bounding box center [363, 497] width 82 height 29
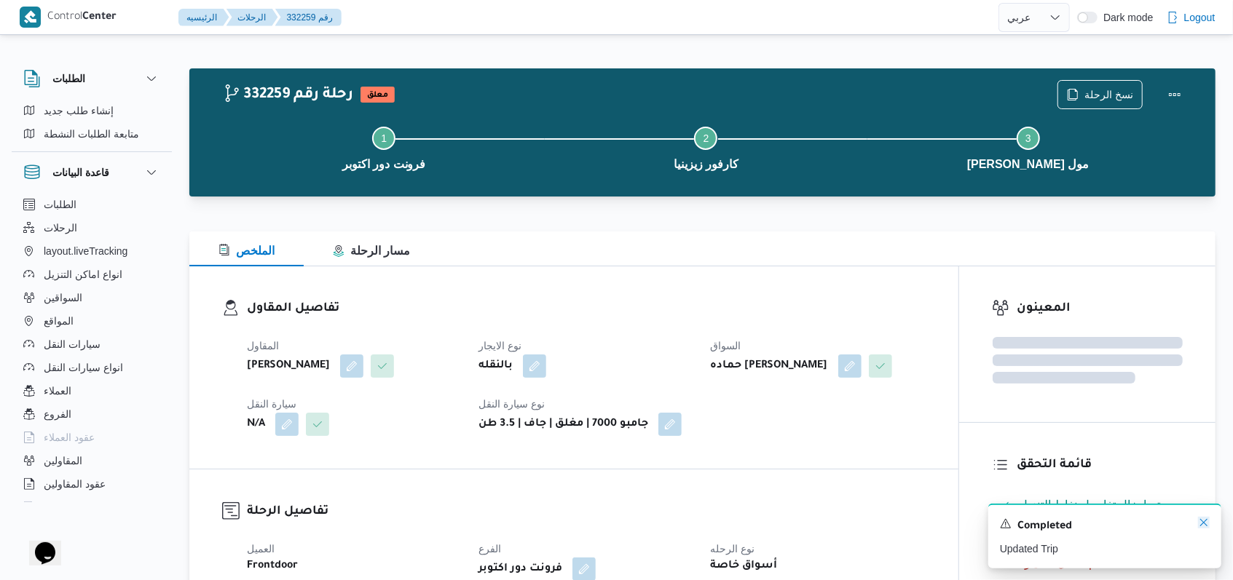
click at [1204, 527] on icon "Dismiss toast" at bounding box center [1204, 523] width 12 height 12
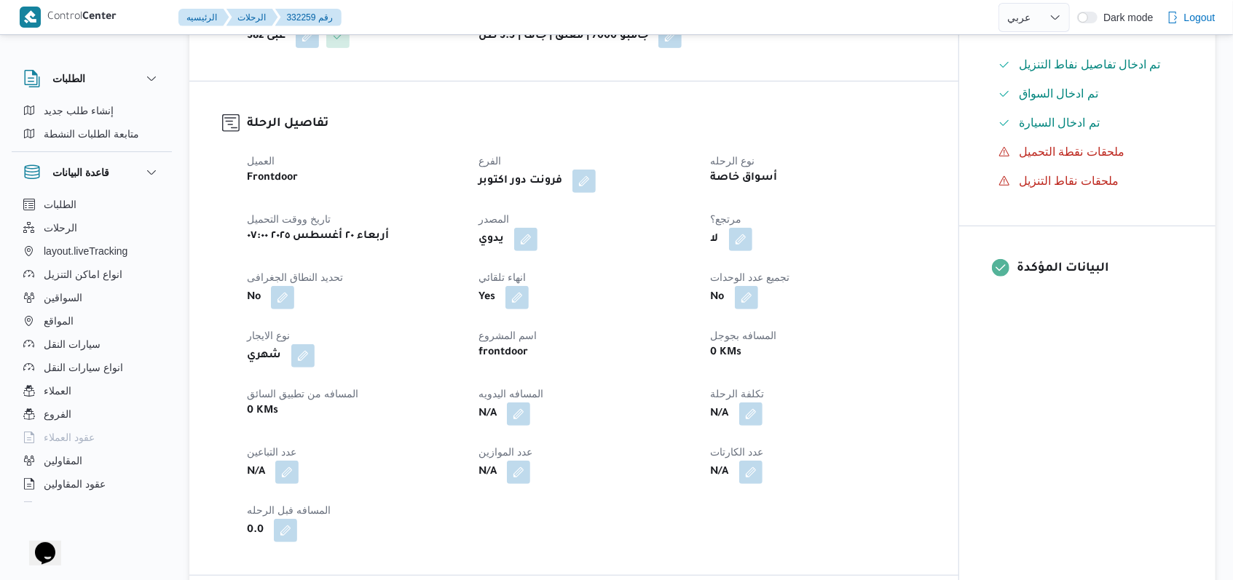
scroll to position [291, 0]
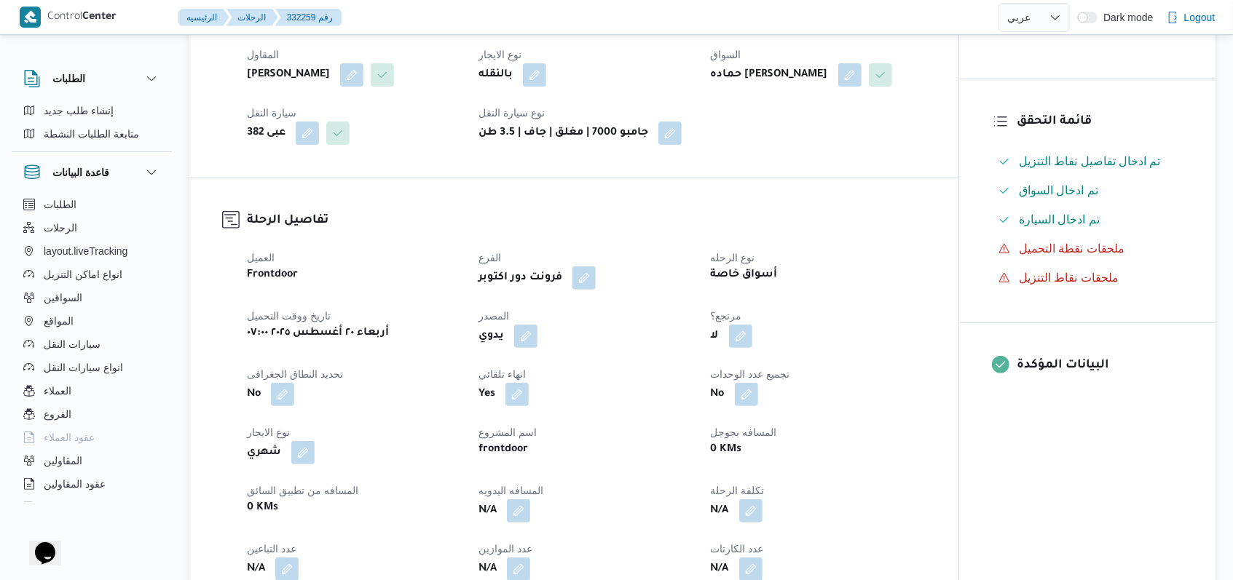
select select "ar"
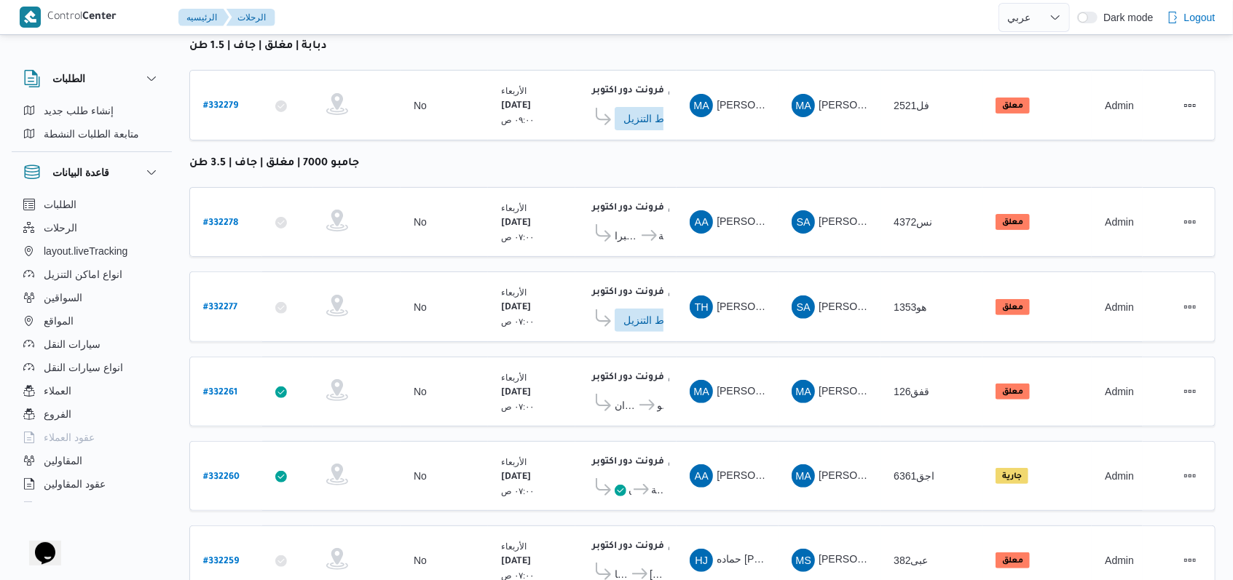
scroll to position [181, 0]
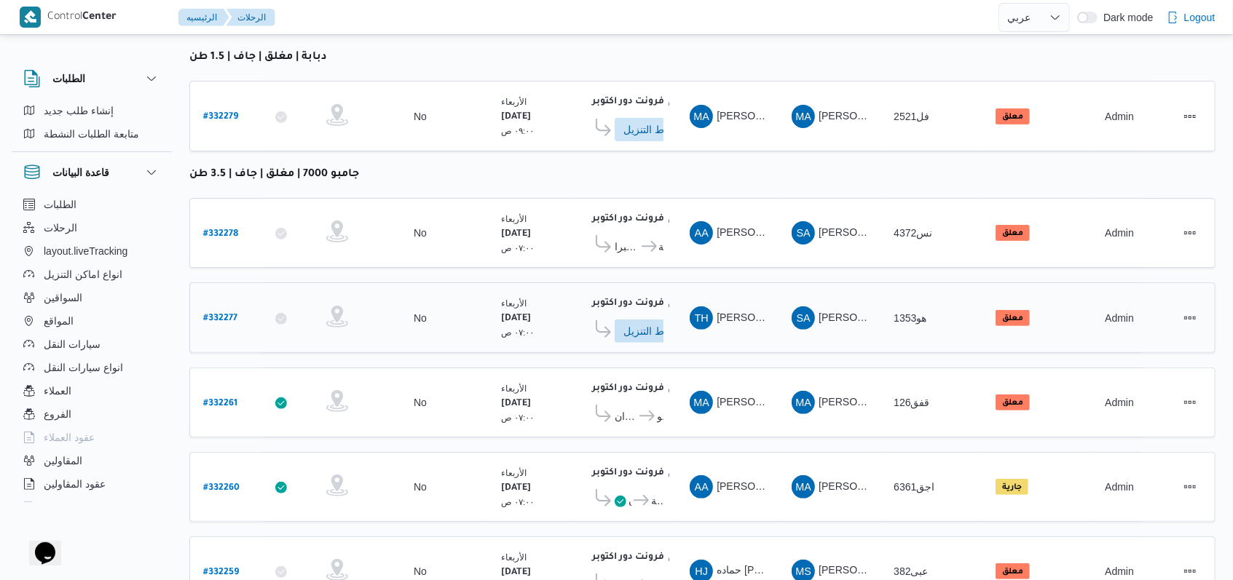
click at [226, 316] on b "# 332277" at bounding box center [220, 319] width 34 height 10
select select "ar"
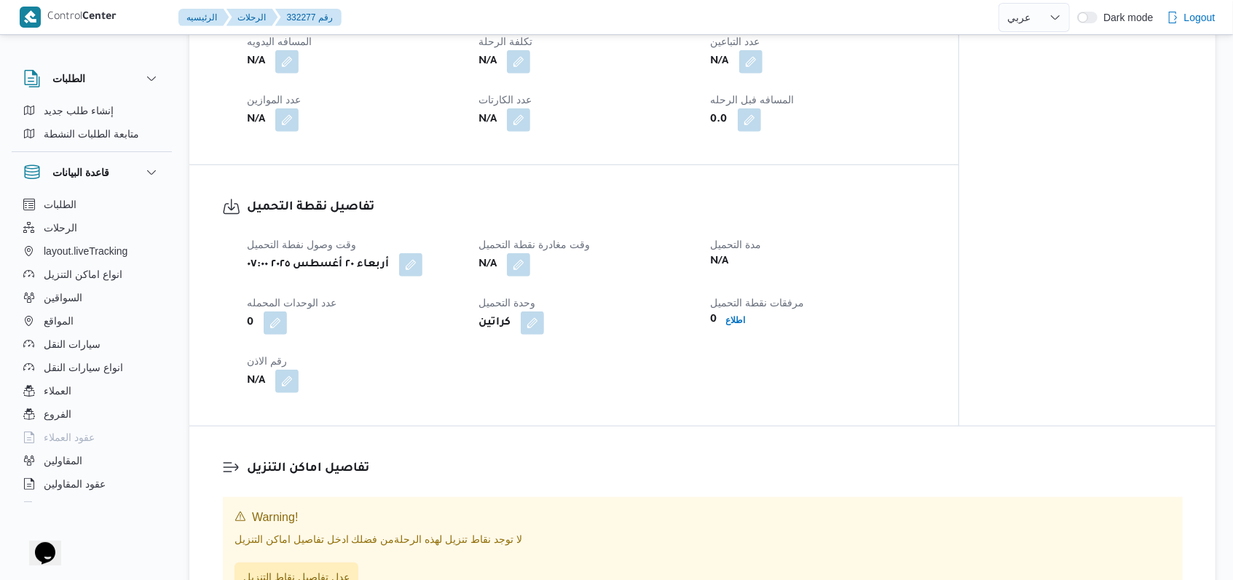
scroll to position [667, 0]
click at [524, 271] on button "button" at bounding box center [518, 261] width 23 height 23
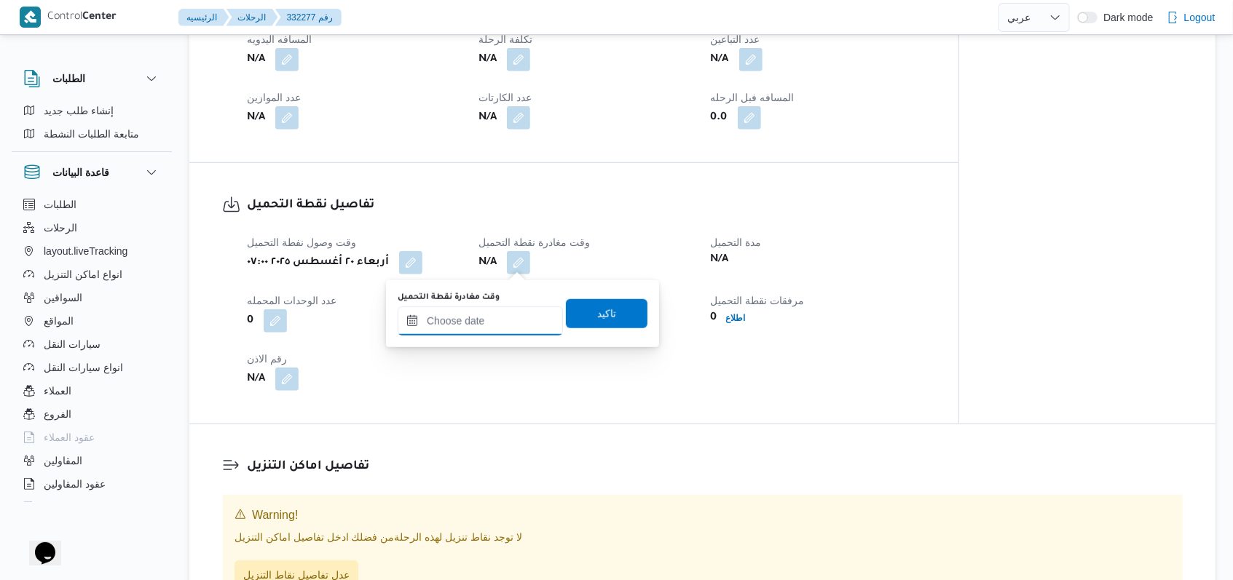
click at [502, 315] on input "وقت مغادرة نقطة التحميل" at bounding box center [480, 321] width 165 height 29
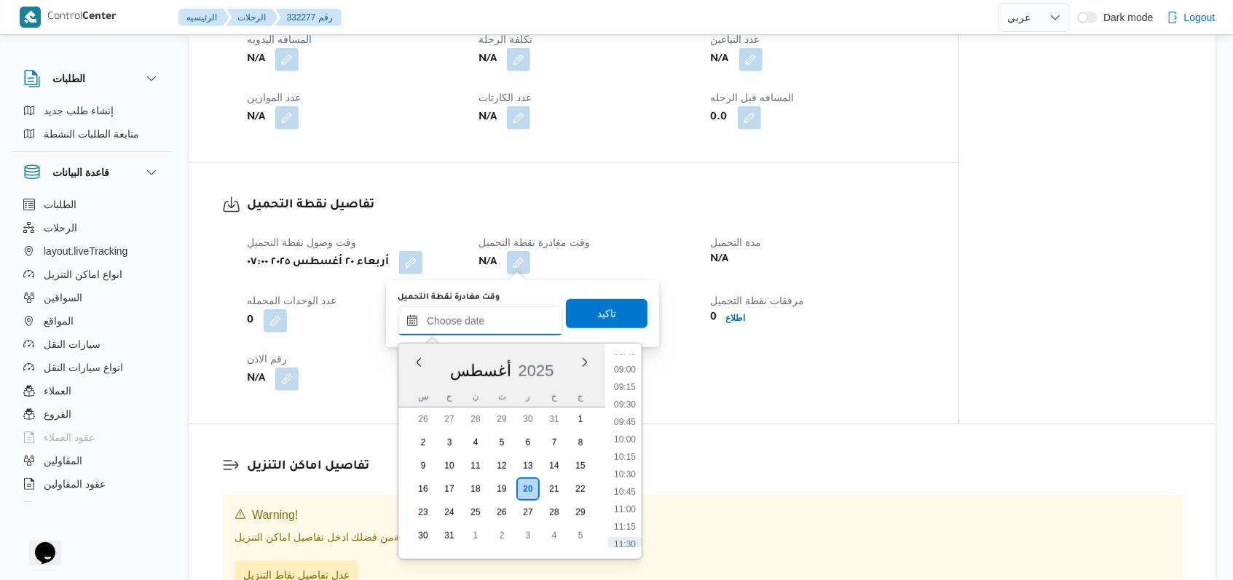
scroll to position [510, 0]
click at [628, 477] on li "09:00" at bounding box center [624, 482] width 33 height 15
type input "٢٠/٠٨/٢٠٢٥ ٠٩:٠٠"
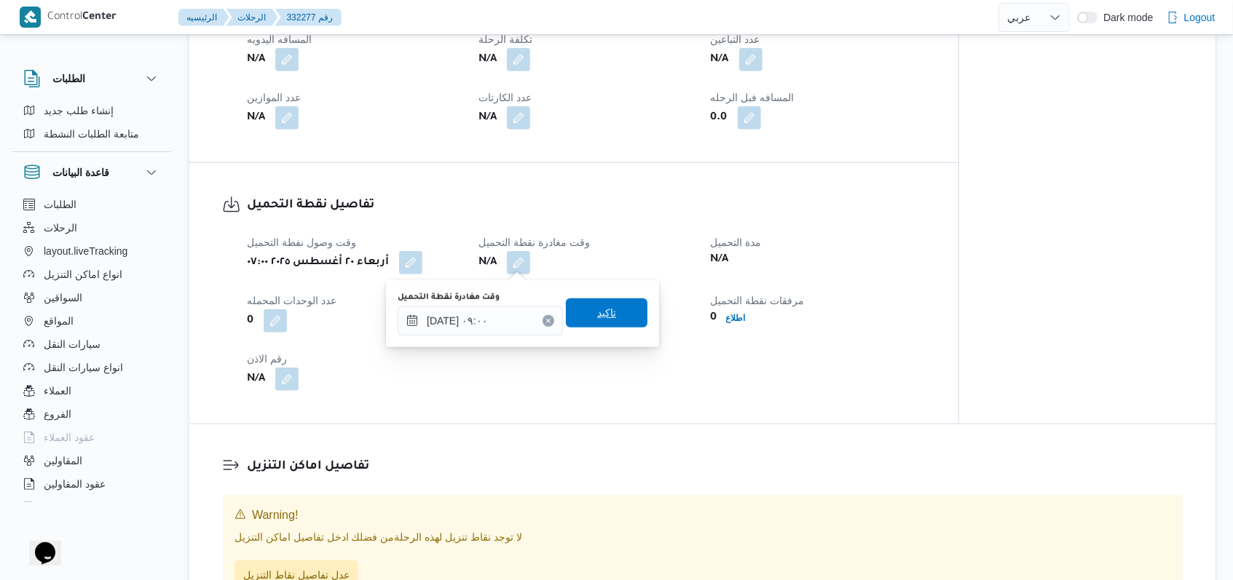
click at [612, 319] on span "تاكيد" at bounding box center [607, 313] width 82 height 29
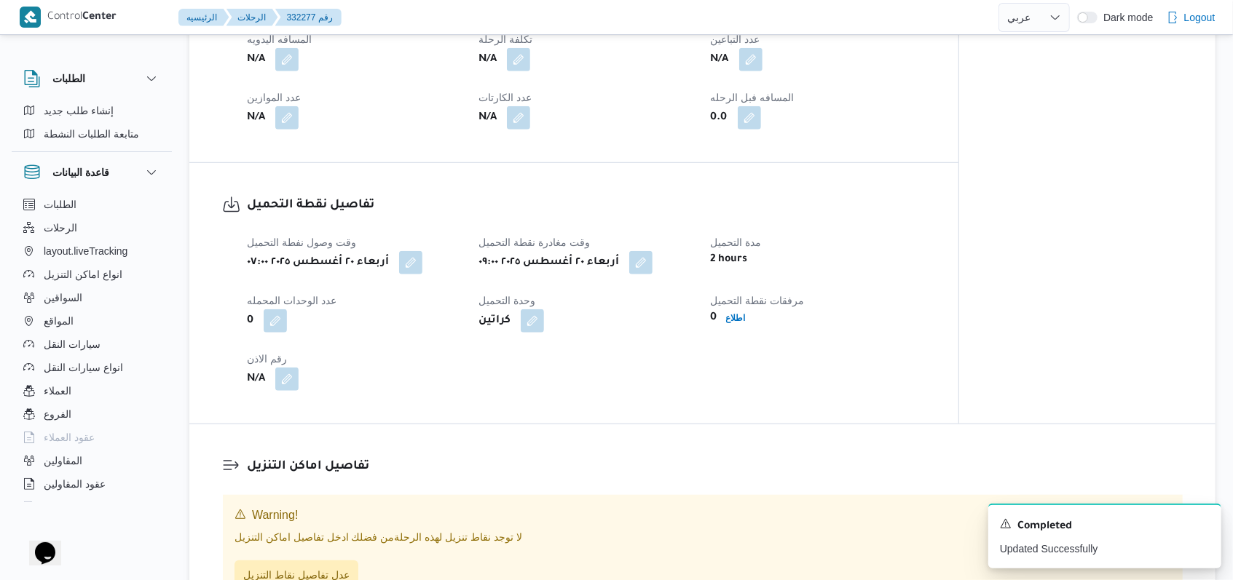
click at [648, 354] on div "وقت وصول نفطة التحميل أربعاء ٢٠ أغسطس ٢٠٢٥ ٠٧:٠٠ وقت مغادرة نقطة التحميل أربعاء…" at bounding box center [586, 312] width 696 height 175
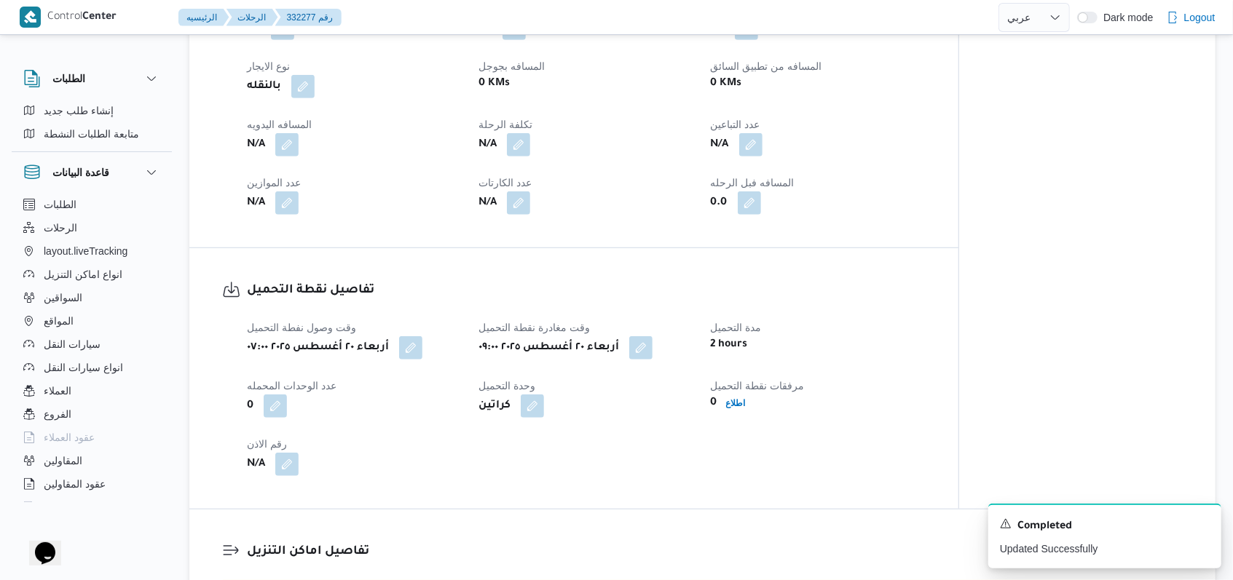
scroll to position [582, 0]
select select "ar"
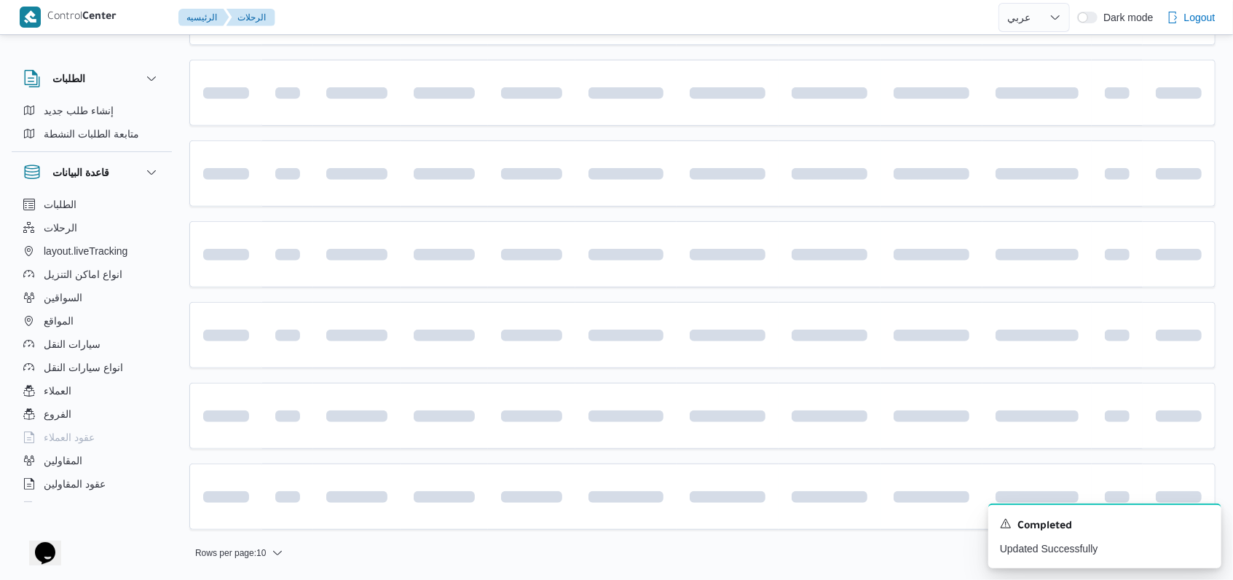
scroll to position [181, 0]
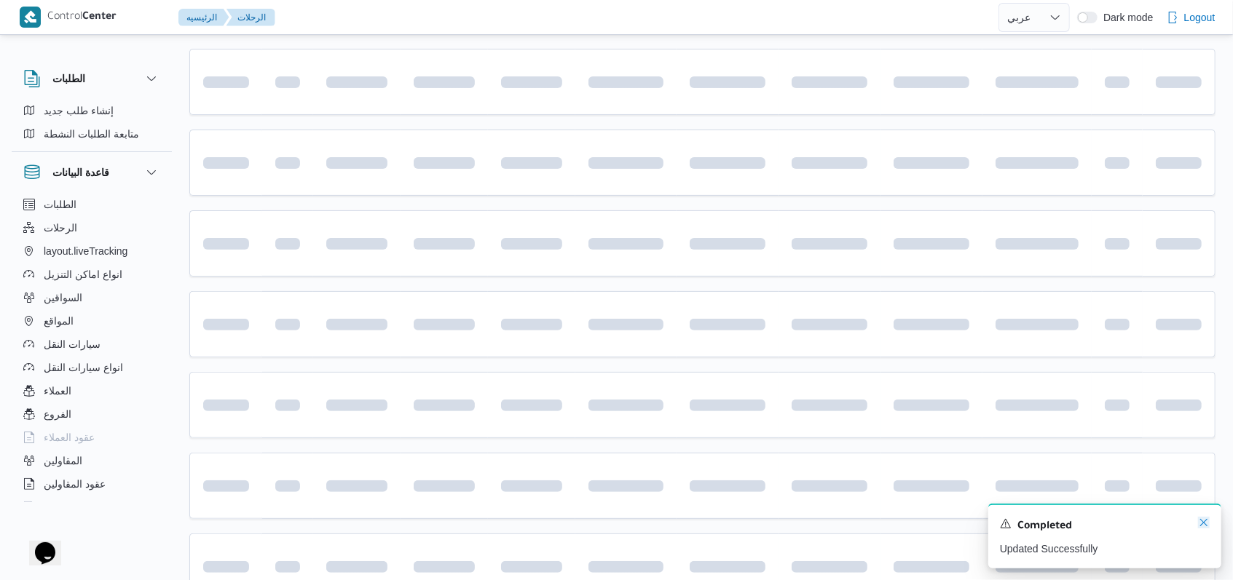
click at [1202, 526] on icon "Dismiss toast" at bounding box center [1203, 522] width 7 height 7
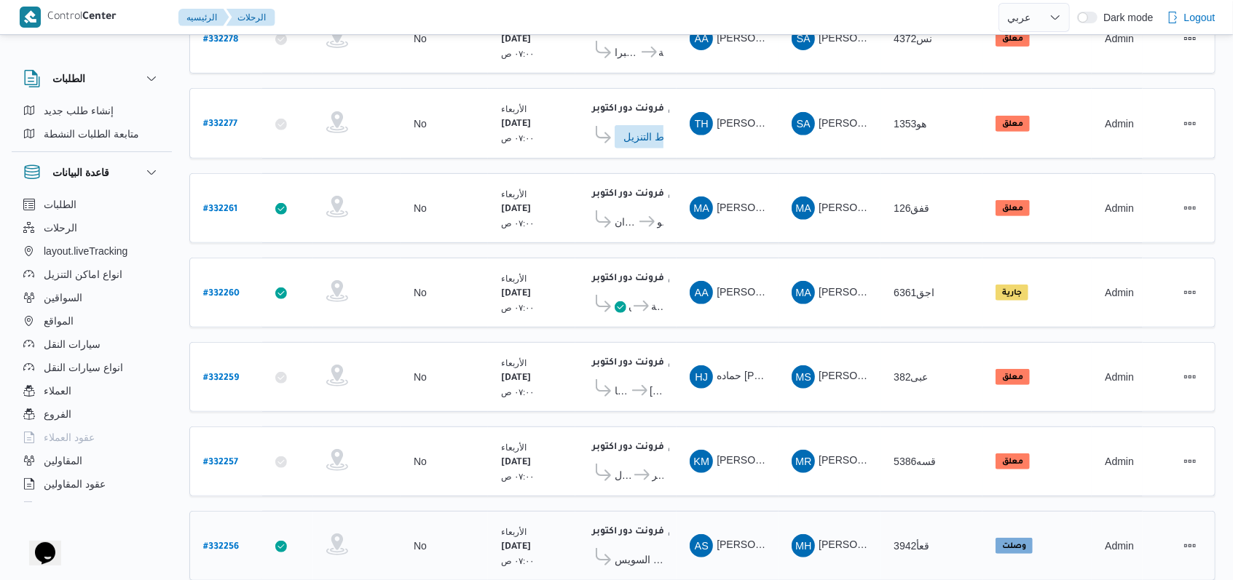
scroll to position [487, 0]
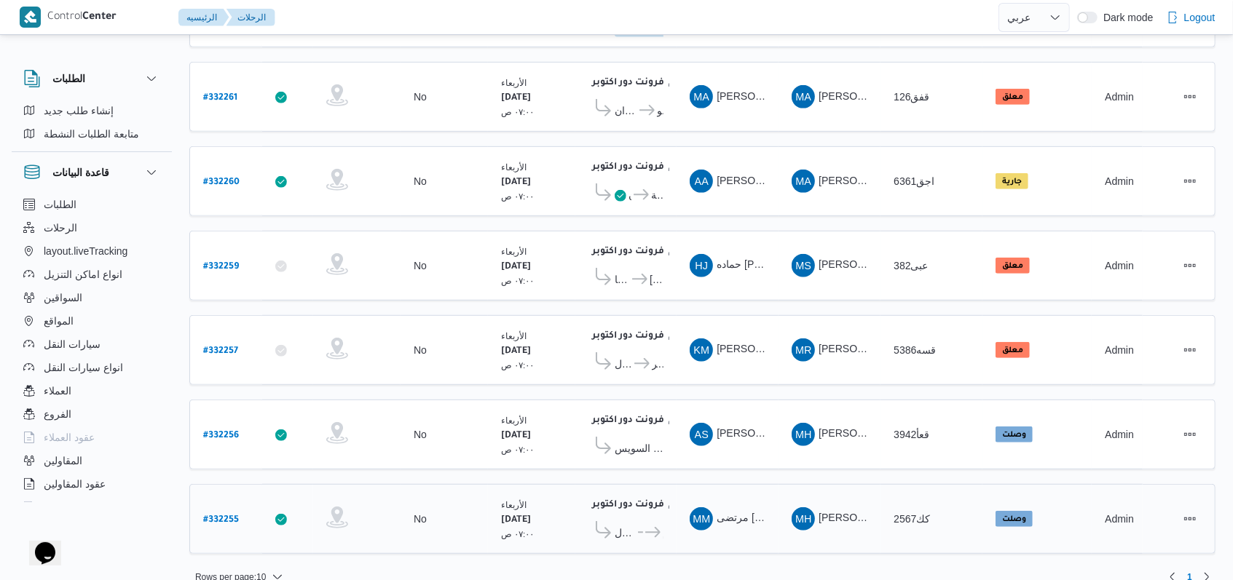
click at [645, 527] on icon at bounding box center [652, 532] width 15 height 11
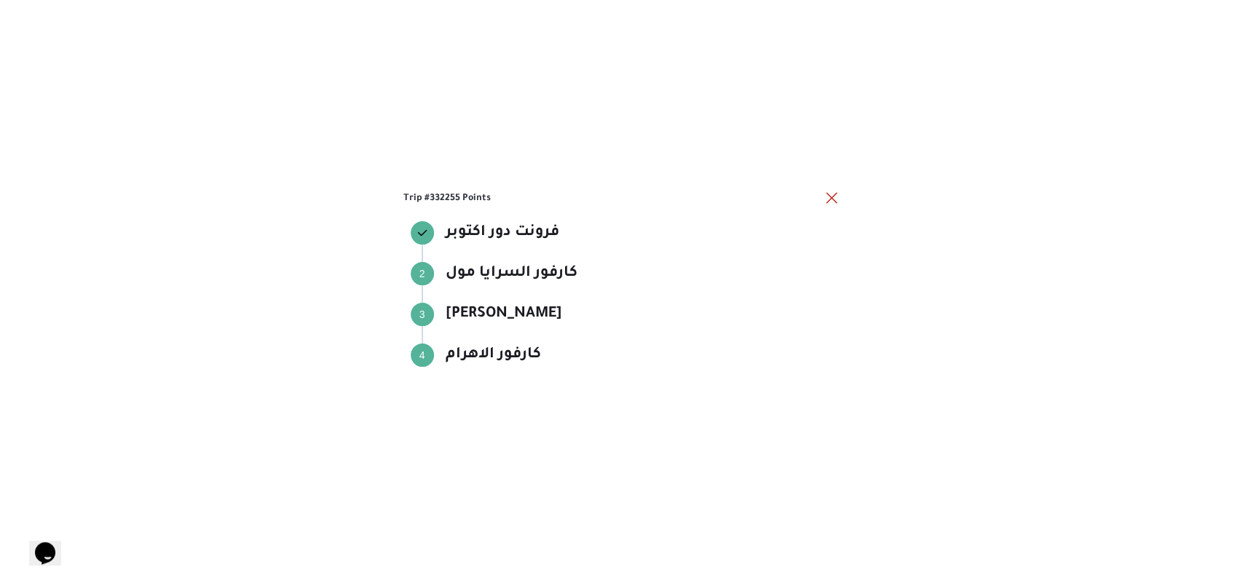
click at [839, 199] on div "Trip #332255 Points فرونت دور اكتوبر فرونت دور اكتوبر Step 2 2 كارفور السرايا م…" at bounding box center [621, 290] width 1243 height 580
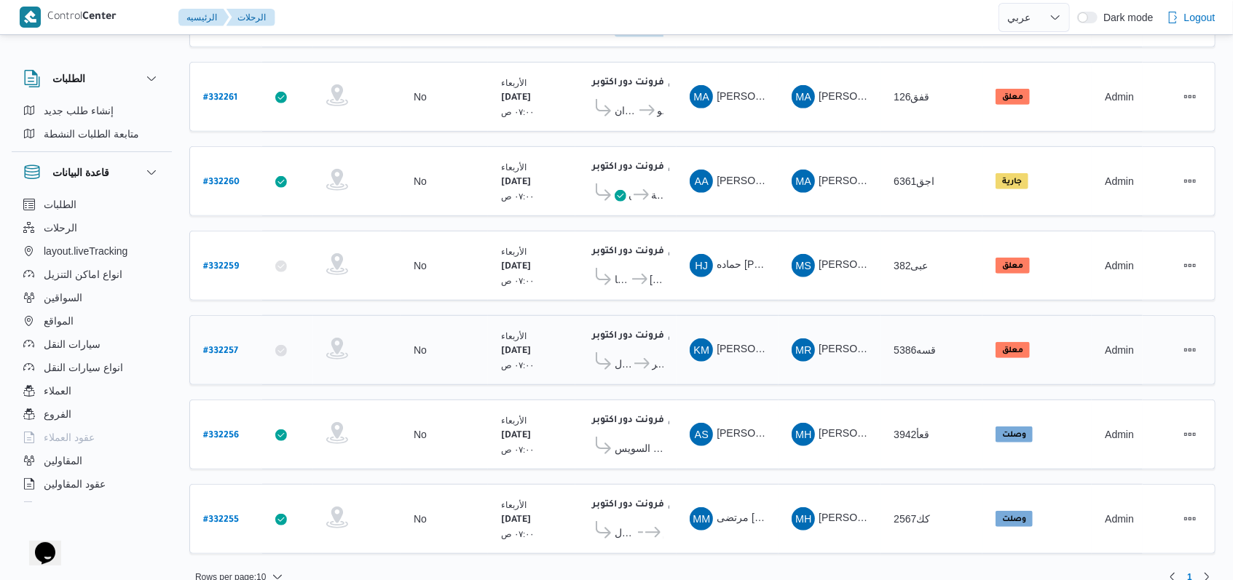
click at [623, 355] on span "كارفور طيبه مول" at bounding box center [623, 363] width 17 height 17
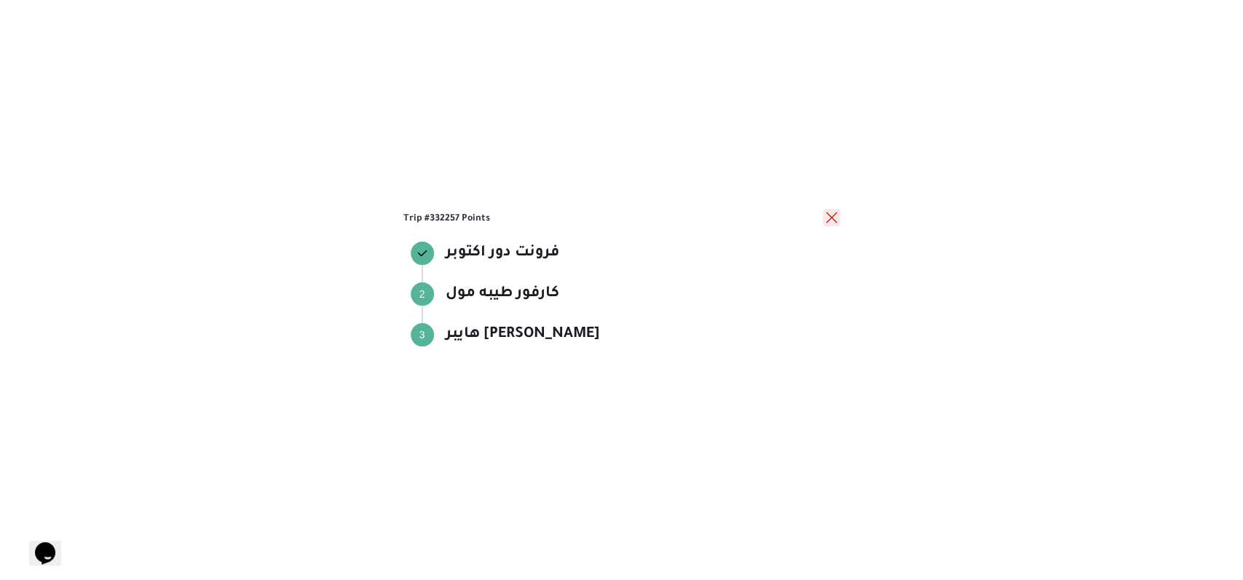
click at [834, 219] on button "close" at bounding box center [831, 217] width 17 height 17
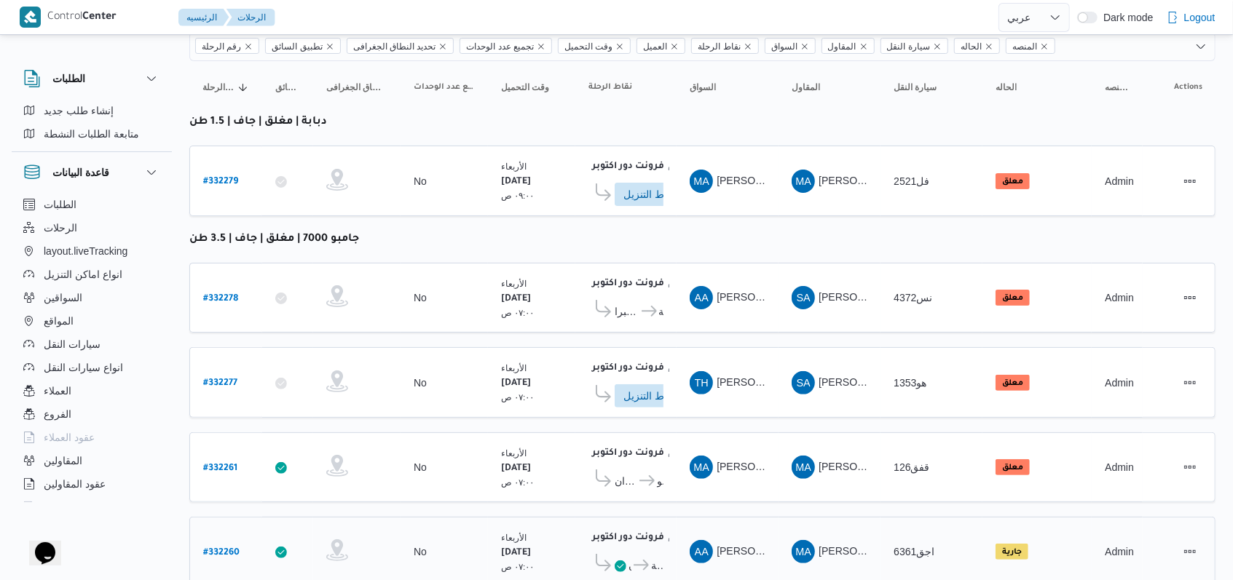
scroll to position [196, 0]
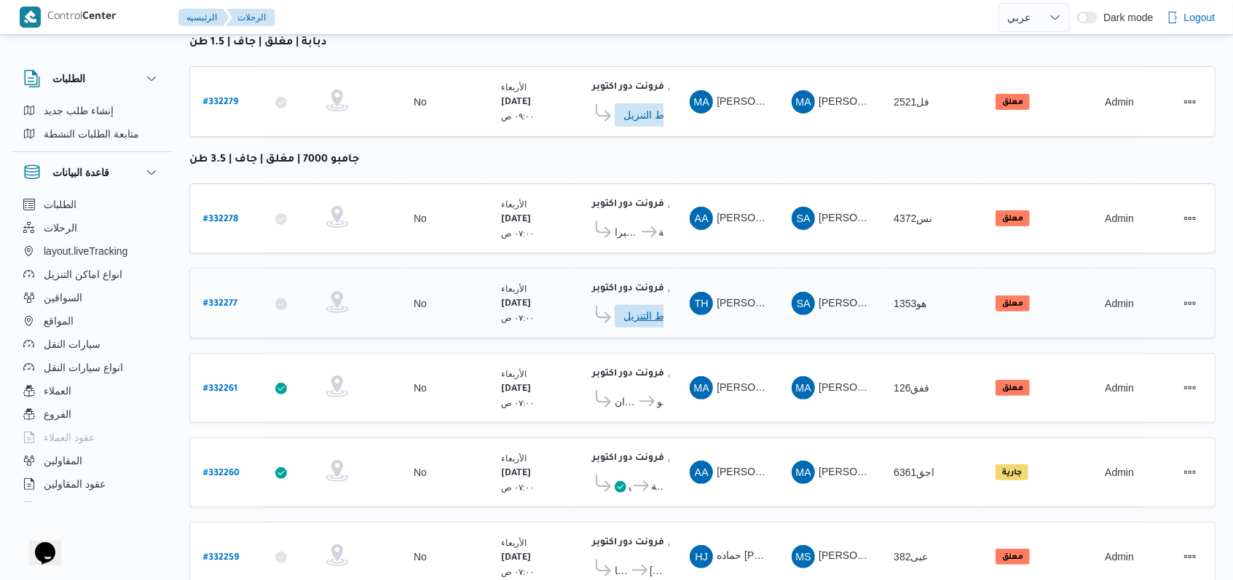
click at [633, 309] on span "ادخل تفاصيل نقاط التنزيل" at bounding box center [655, 315] width 64 height 23
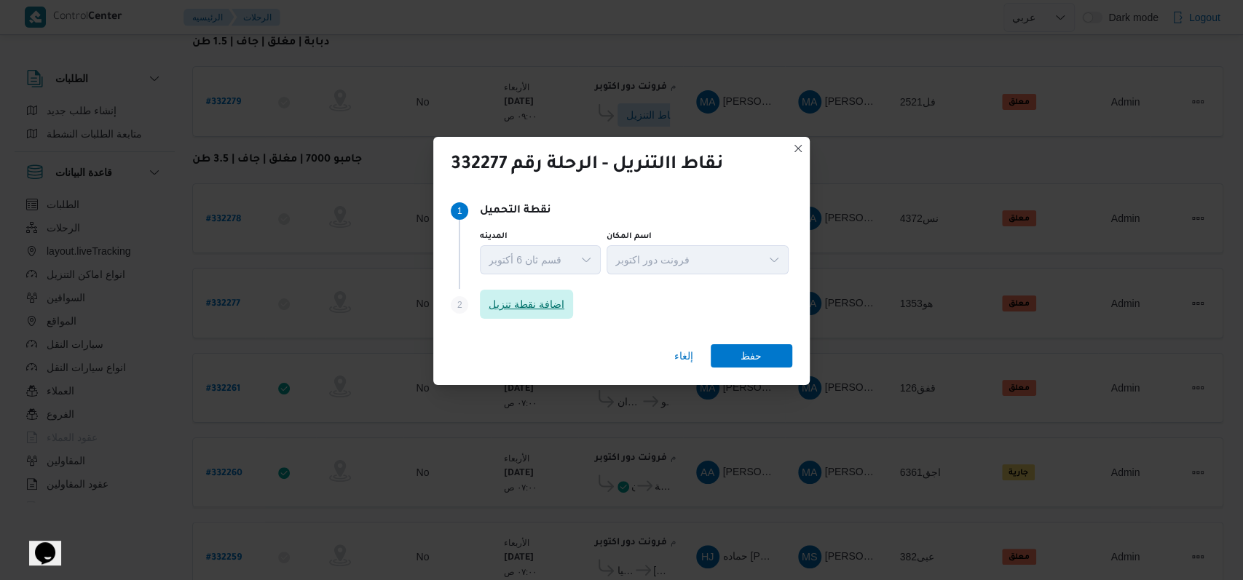
click at [518, 313] on span "اضافة نقطة تنزيل" at bounding box center [526, 304] width 93 height 29
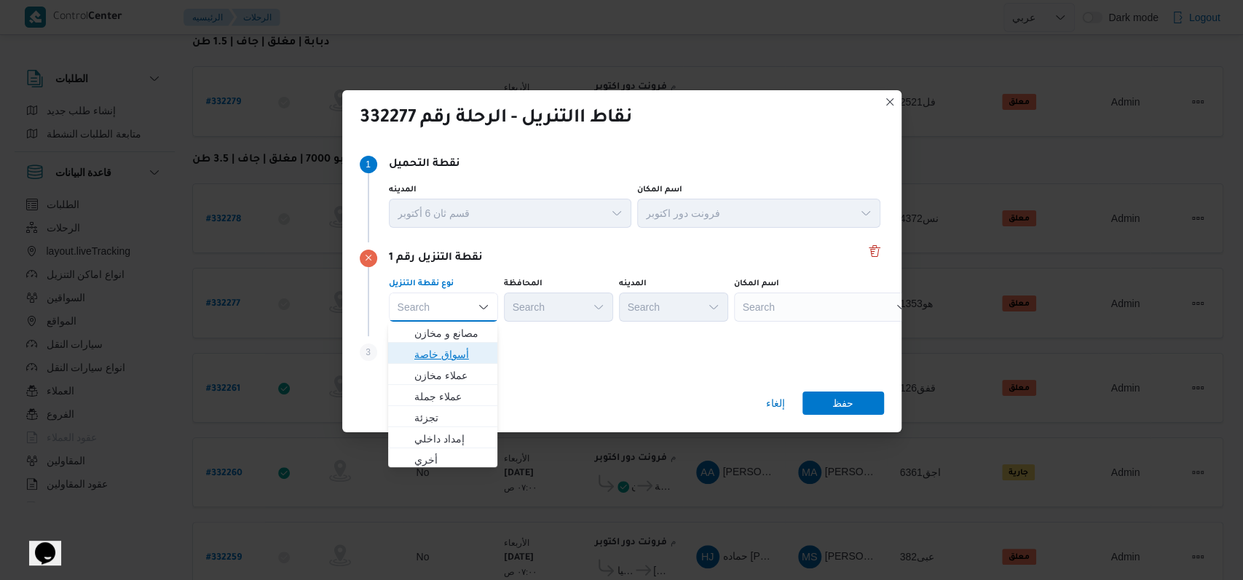
click at [462, 350] on span "أسواق خاصة" at bounding box center [451, 354] width 74 height 17
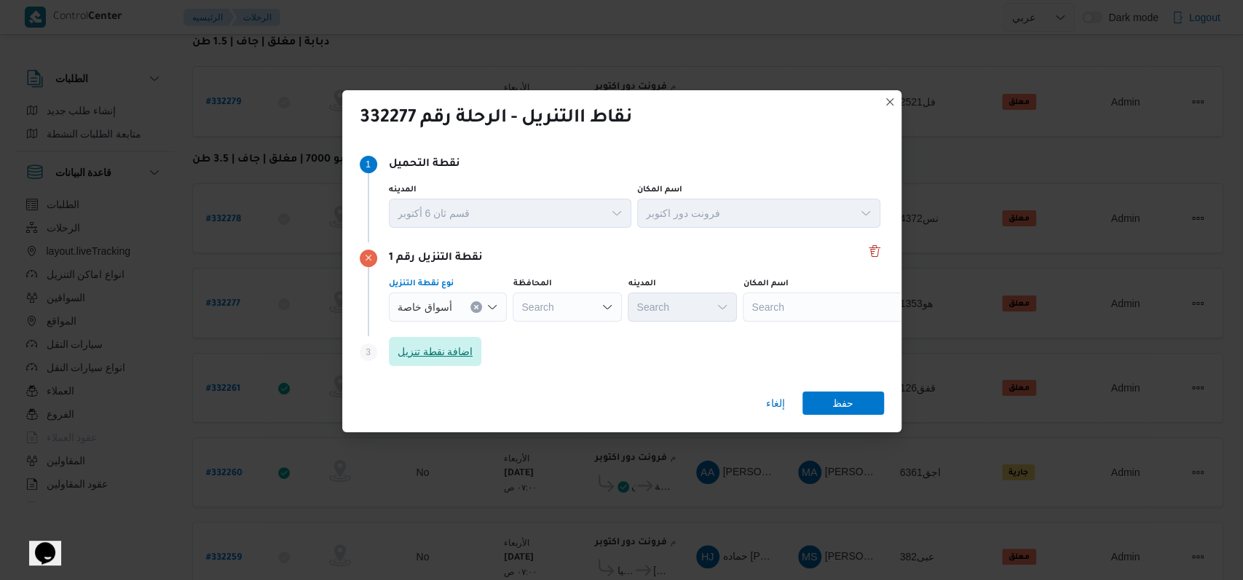
click at [467, 341] on span "اضافة نقطة تنزيل" at bounding box center [435, 351] width 93 height 29
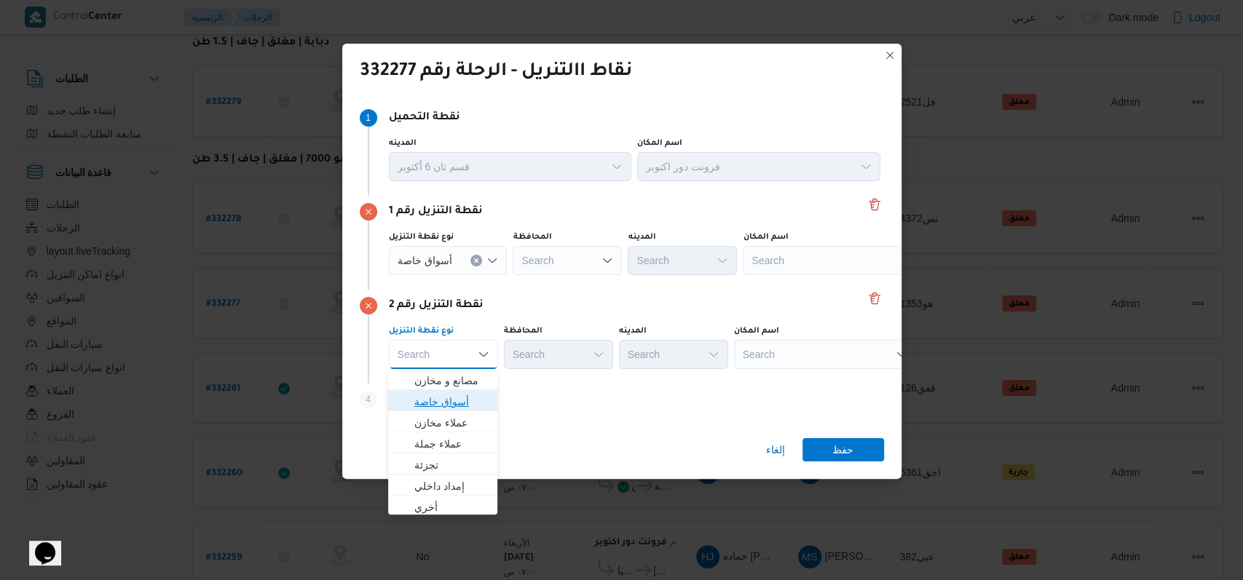
click at [465, 398] on span "أسواق خاصة" at bounding box center [451, 401] width 74 height 17
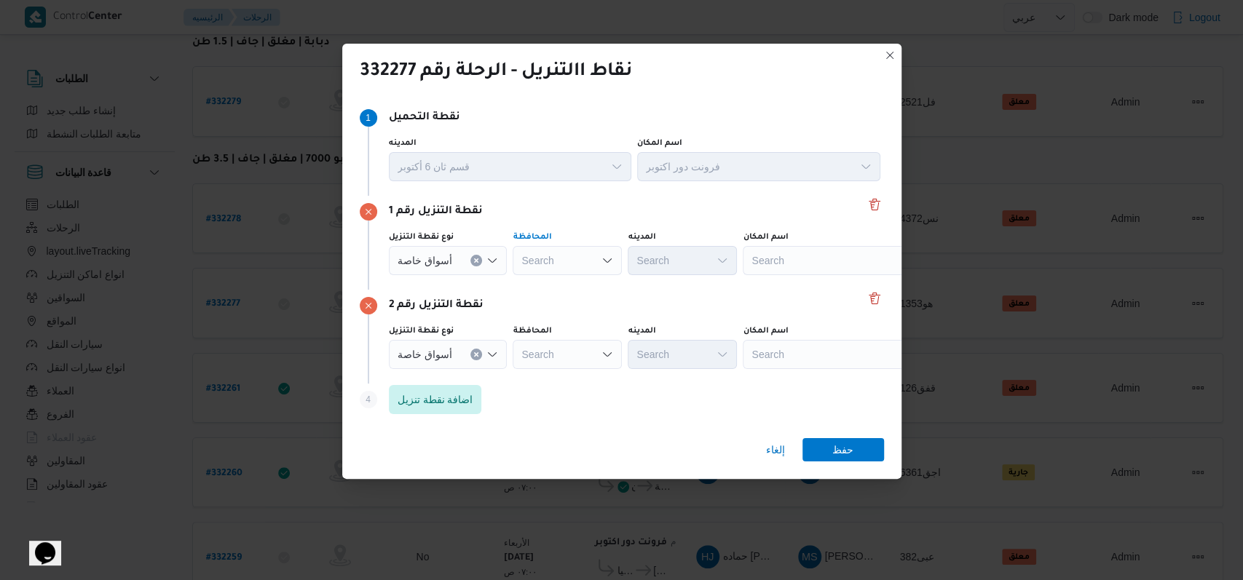
click at [558, 258] on div "Search" at bounding box center [567, 260] width 109 height 29
click at [585, 360] on span "الاسكندرية" at bounding box center [566, 371] width 98 height 23
click at [589, 275] on div "Search" at bounding box center [567, 260] width 109 height 29
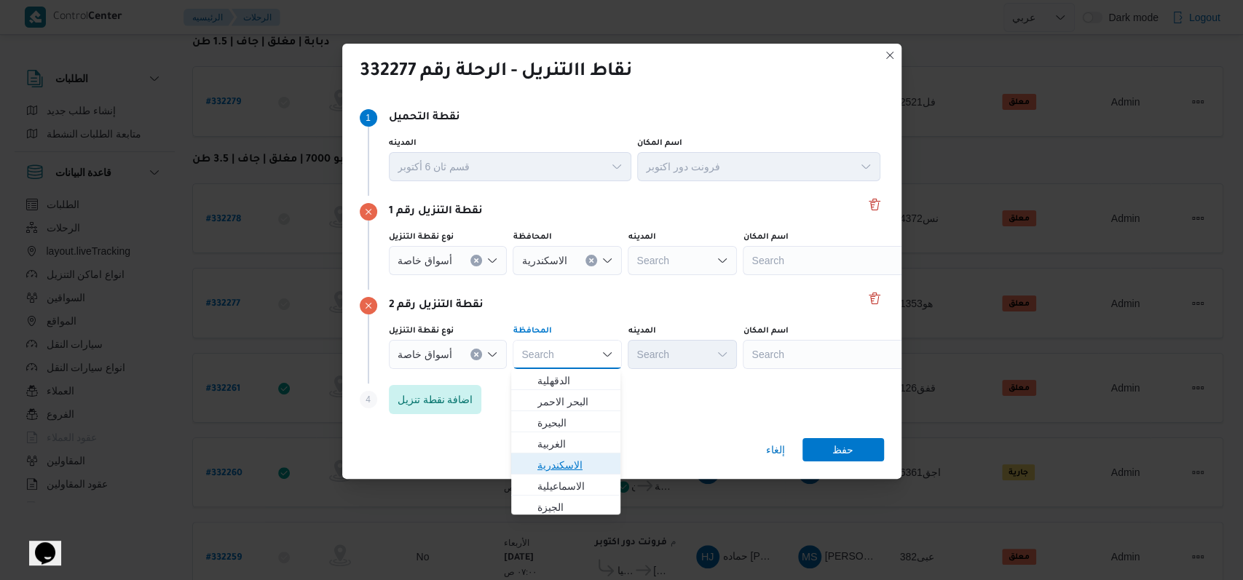
click at [589, 468] on span "الاسكندرية" at bounding box center [574, 465] width 74 height 17
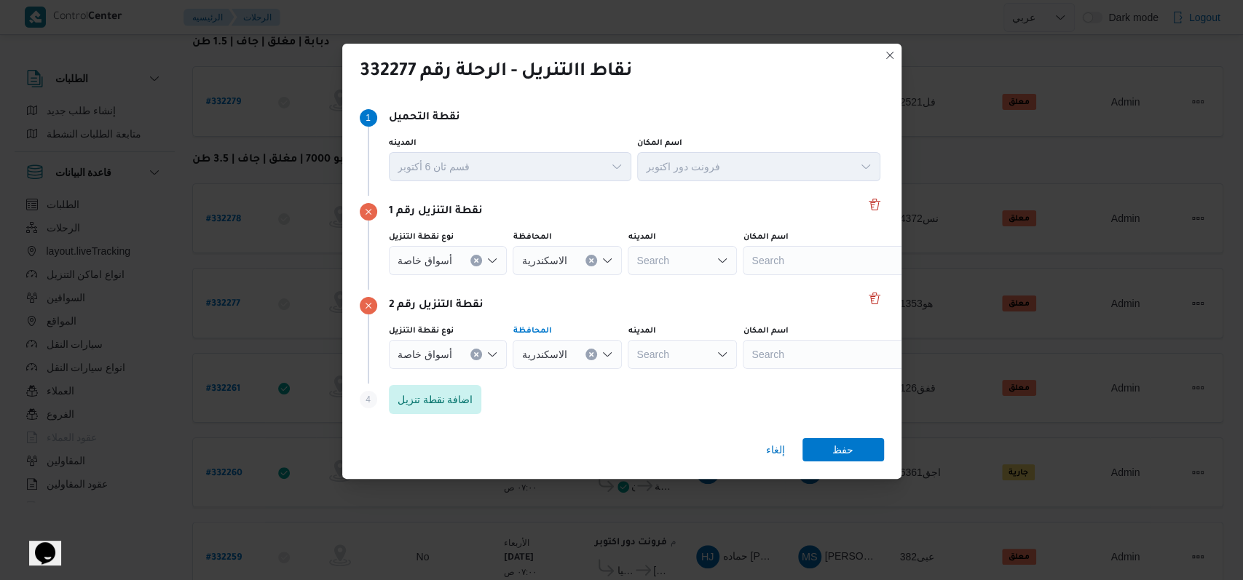
click at [797, 254] on div "Search" at bounding box center [834, 260] width 182 height 29
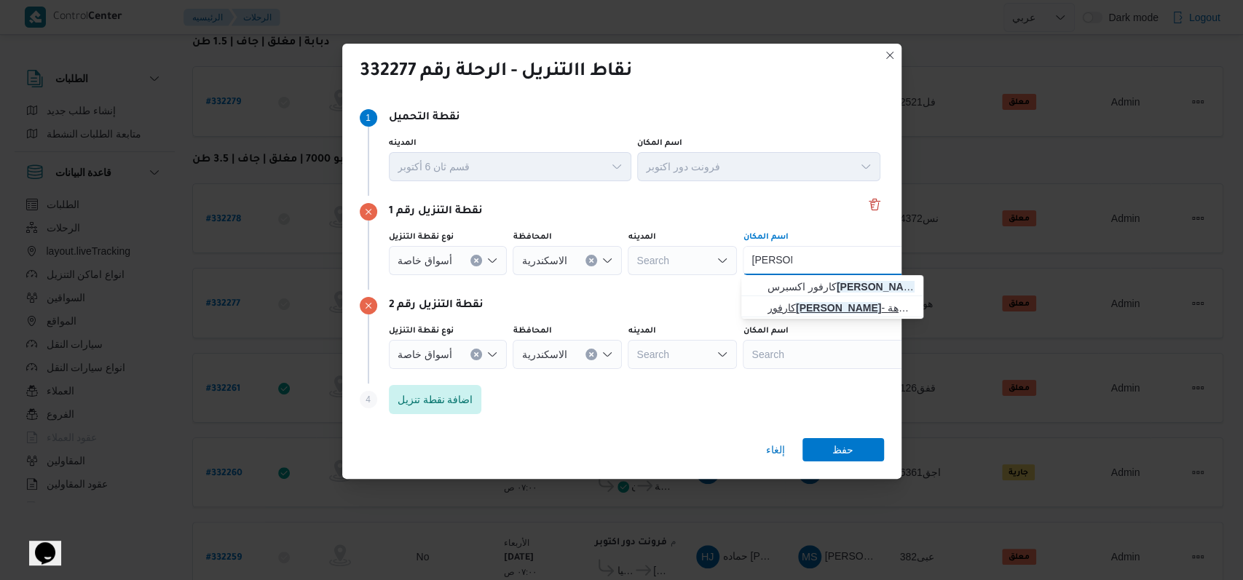
type input "جرين بلازا"
click at [824, 303] on span "كارفور جرين بلازا - الاسكندرية | كارفور اكسبرس جرين بلازا | عزبة النزهة" at bounding box center [840, 307] width 147 height 17
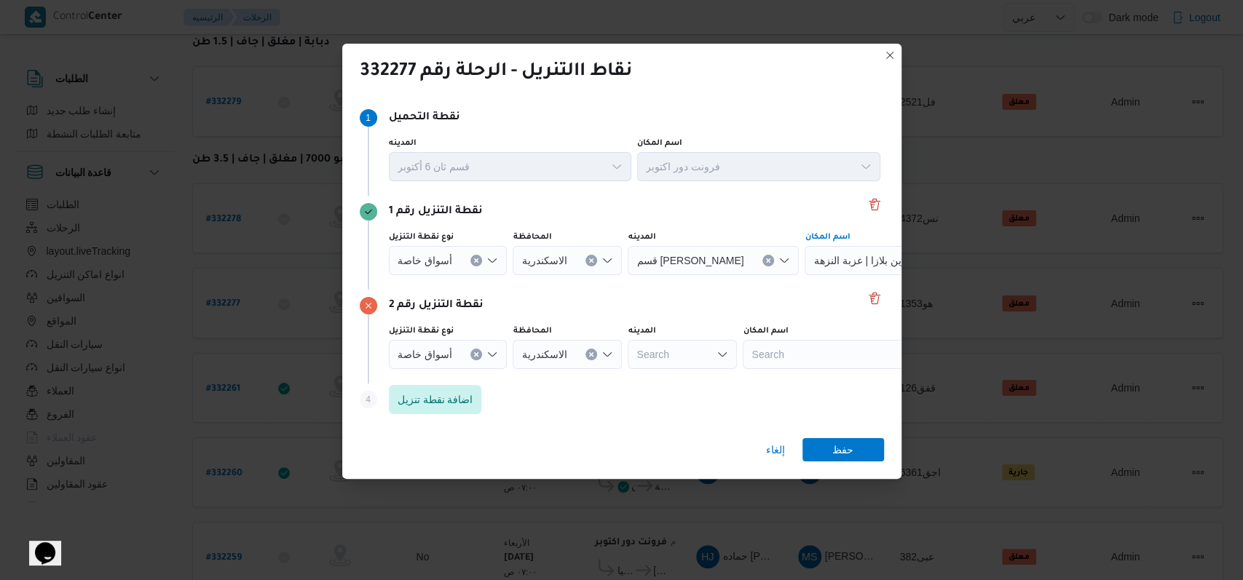
click at [698, 303] on div "نقطة التنزيل رقم 2" at bounding box center [622, 305] width 524 height 17
click at [829, 275] on div "Search" at bounding box center [896, 260] width 182 height 29
type input "ص"
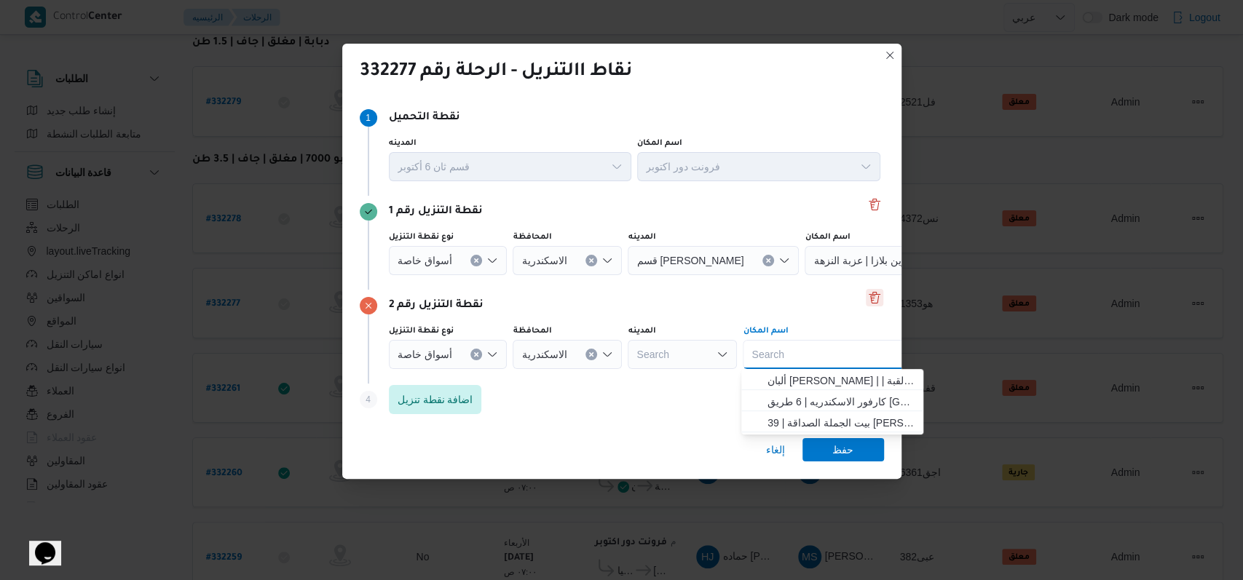
click at [869, 301] on button "Delete" at bounding box center [874, 297] width 17 height 17
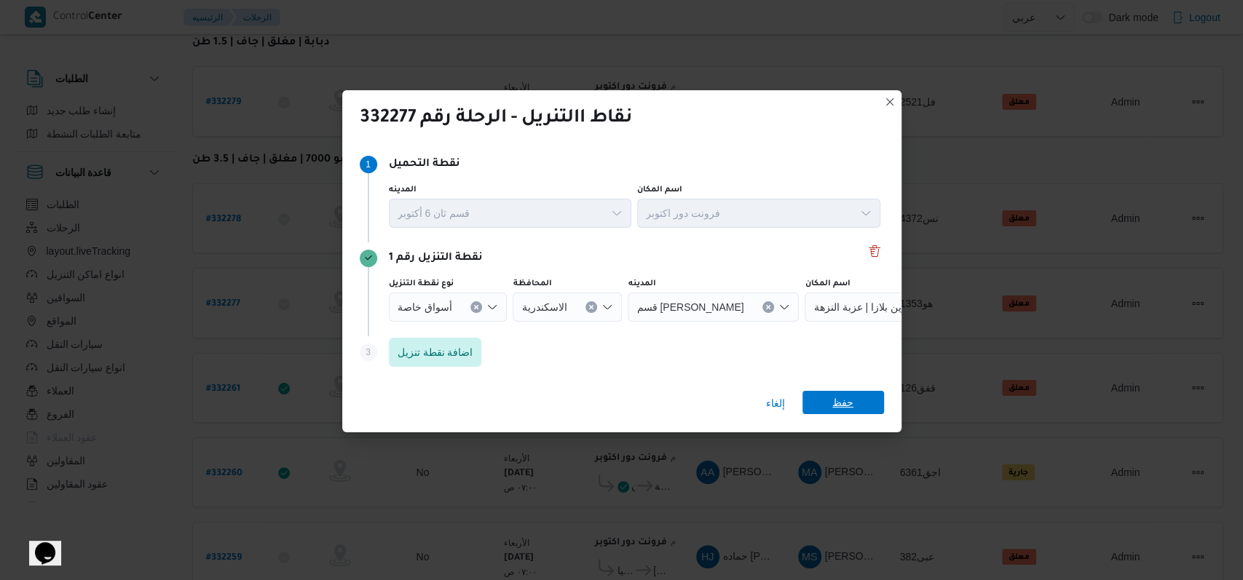
click at [845, 409] on span "حفظ" at bounding box center [842, 402] width 21 height 23
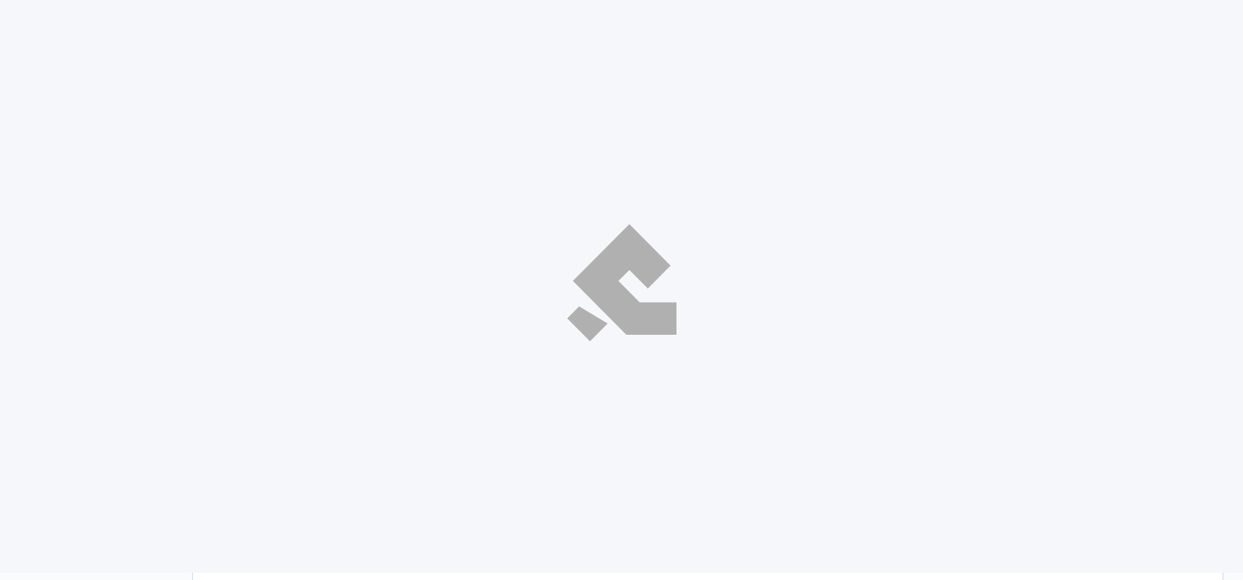
select select "ar"
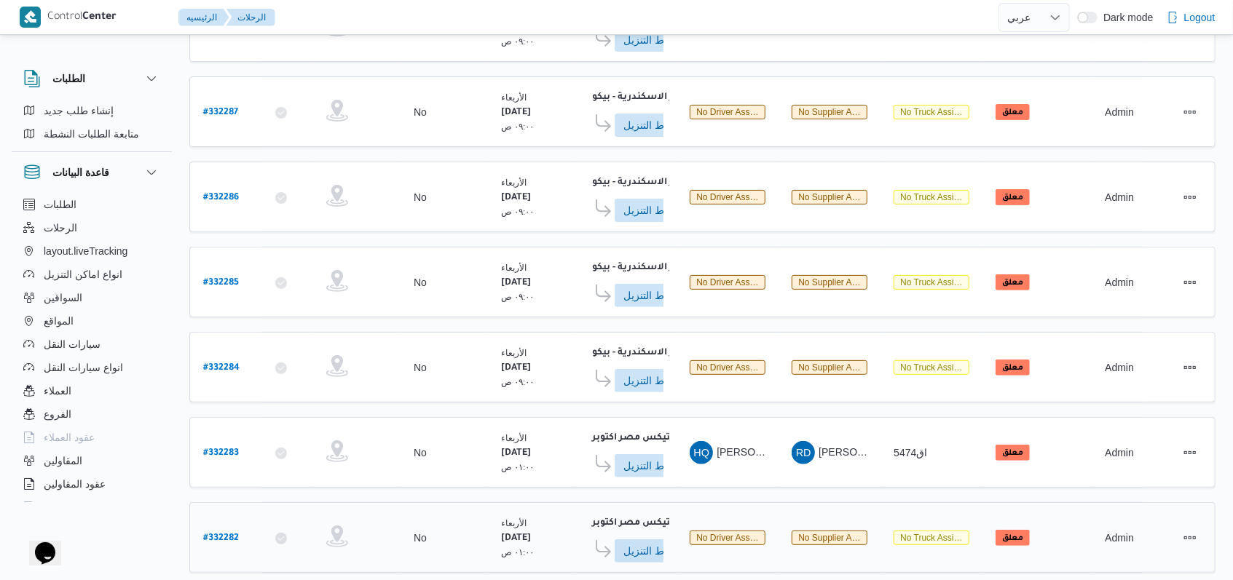
scroll to position [223, 0]
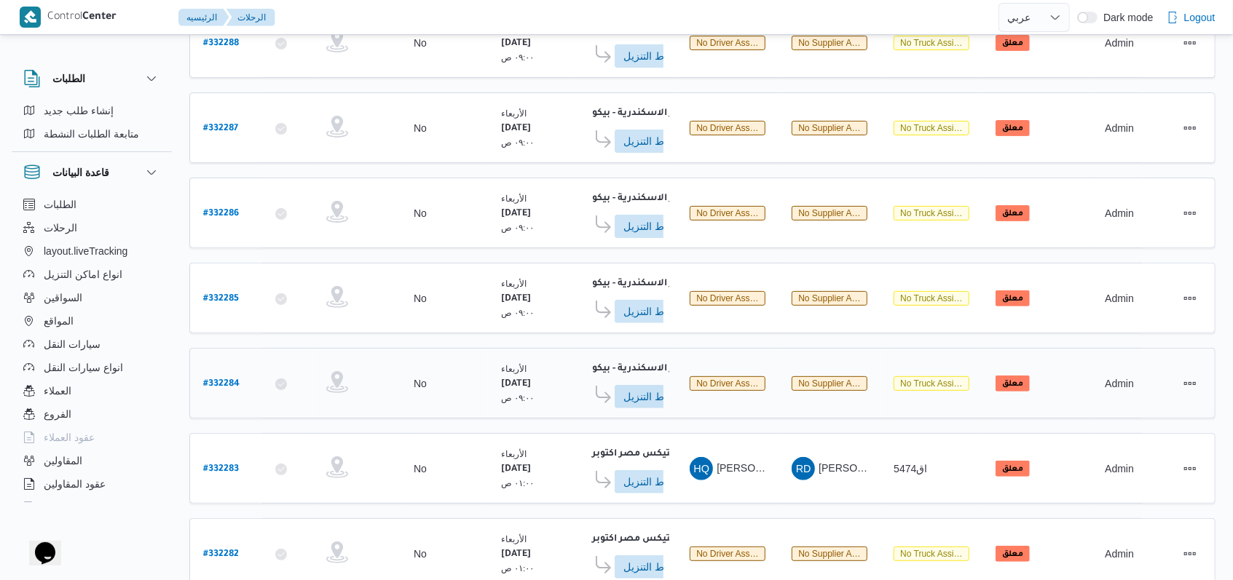
click at [231, 379] on b "# 332284" at bounding box center [221, 384] width 36 height 10
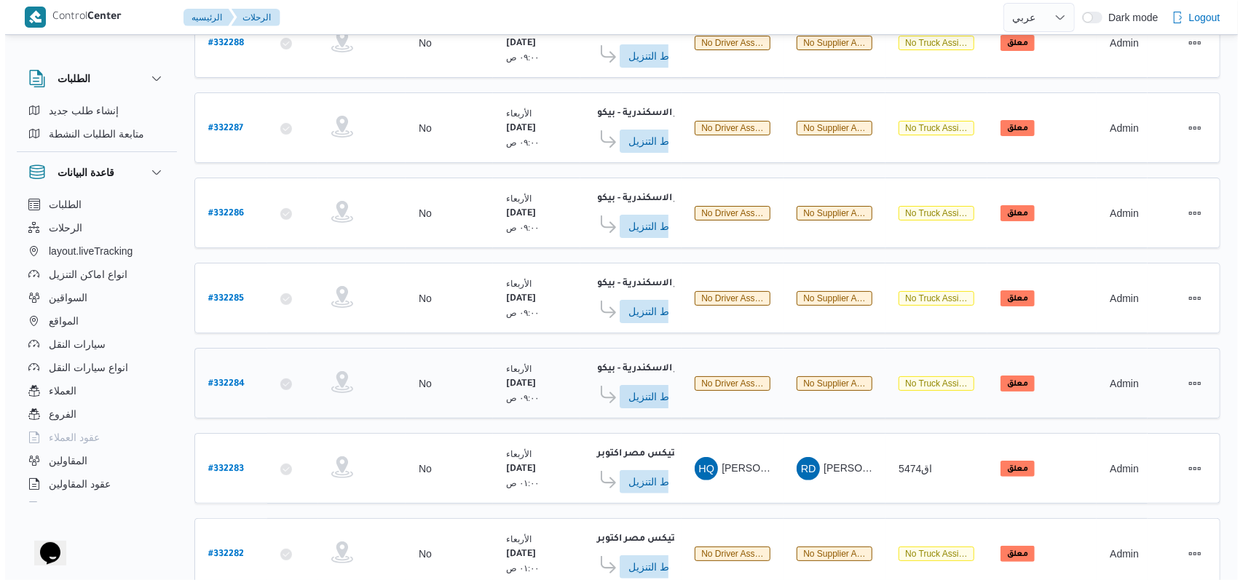
scroll to position [39, 0]
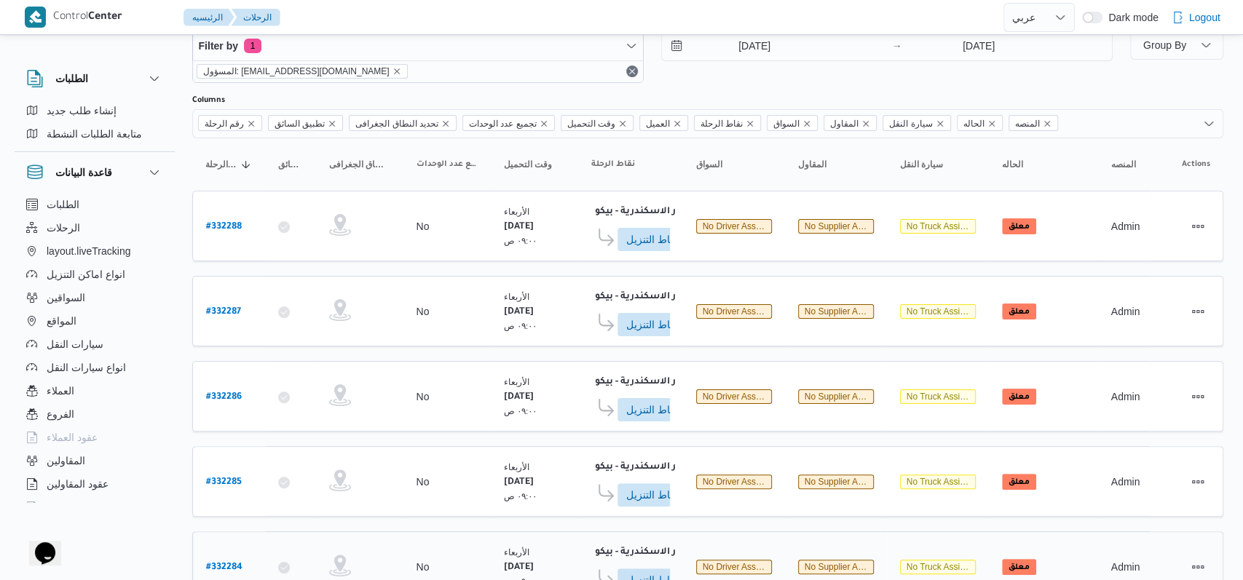
select select "ar"
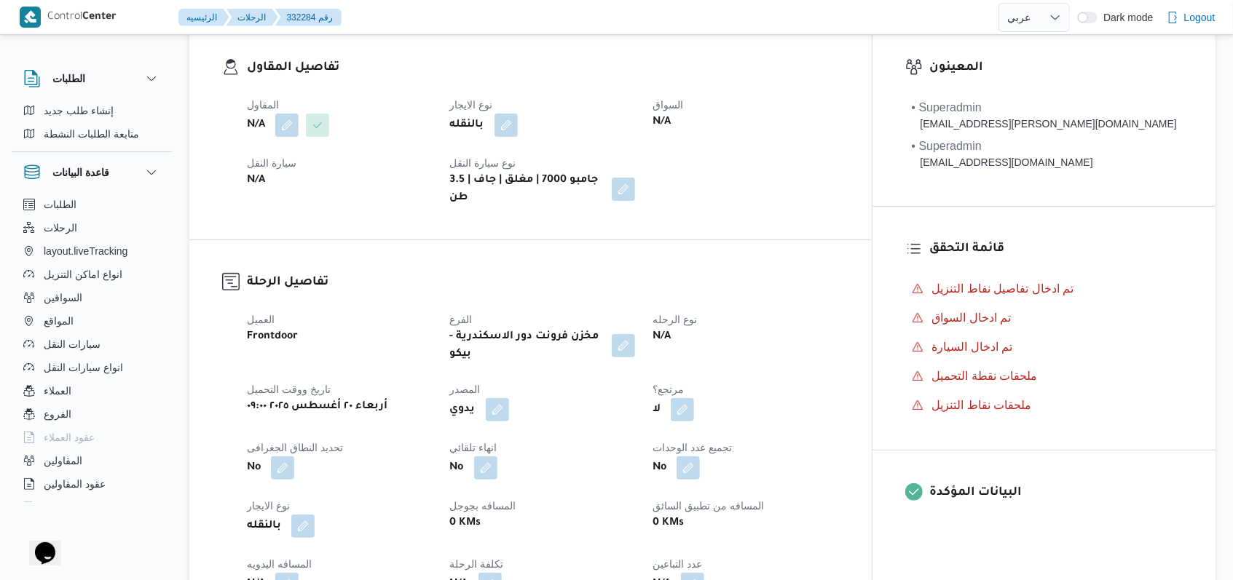
scroll to position [126, 0]
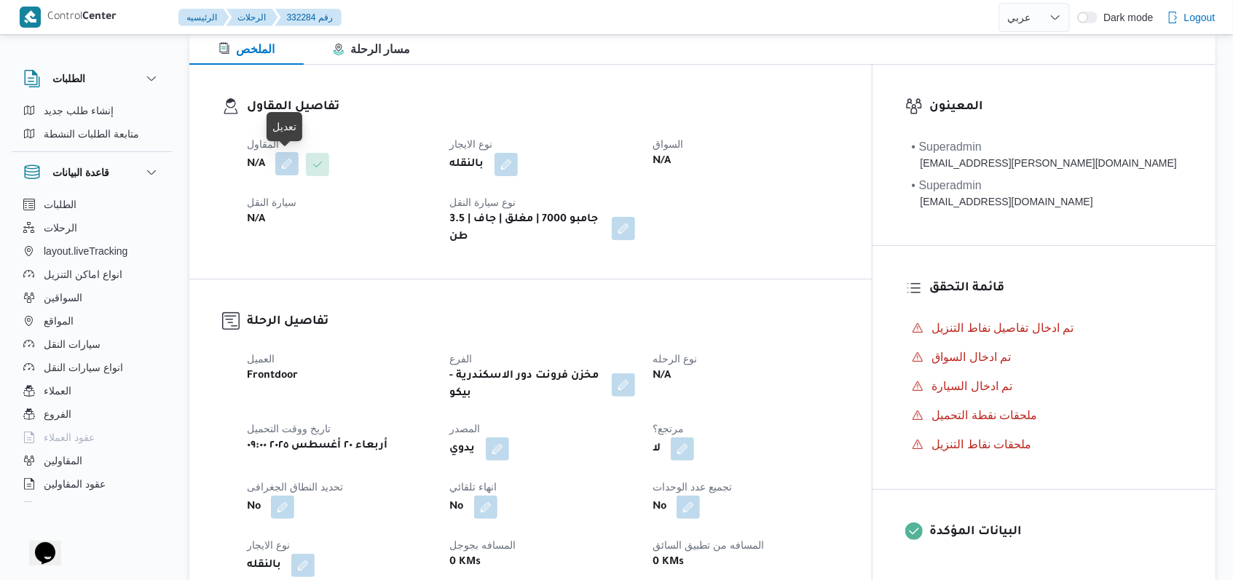
click at [291, 172] on button "button" at bounding box center [286, 163] width 23 height 23
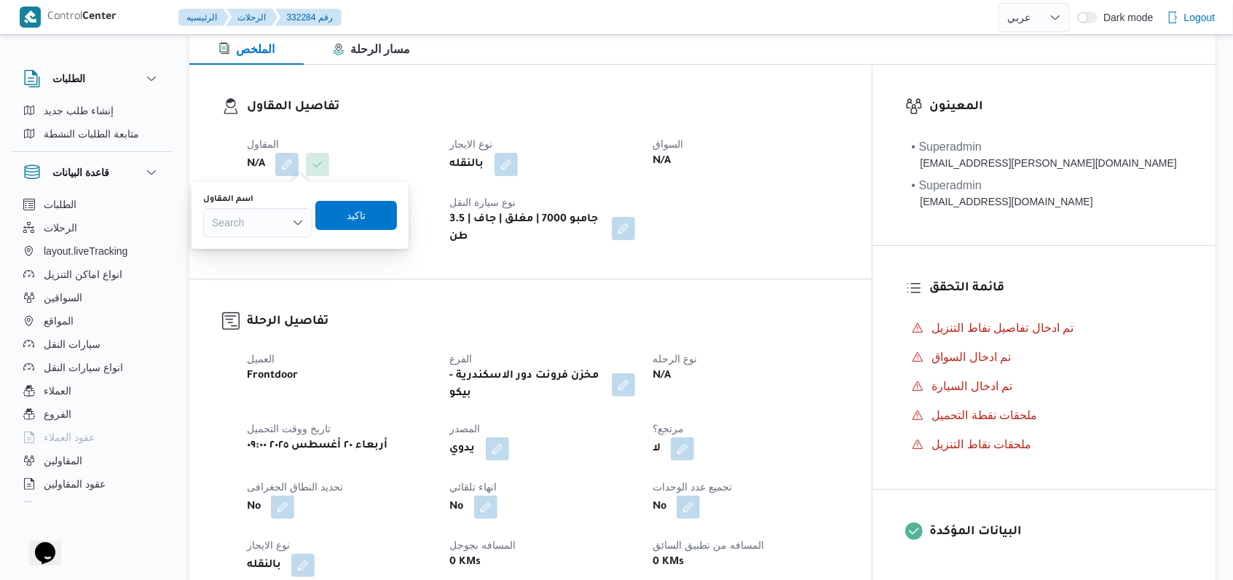
click at [280, 224] on div "Search" at bounding box center [257, 222] width 109 height 29
type input "l"
type input "مروه"
click at [276, 255] on span "مروه حسام الدين سعد على" at bounding box center [266, 248] width 74 height 17
drag, startPoint x: 382, startPoint y: 219, endPoint x: 647, endPoint y: 220, distance: 265.0
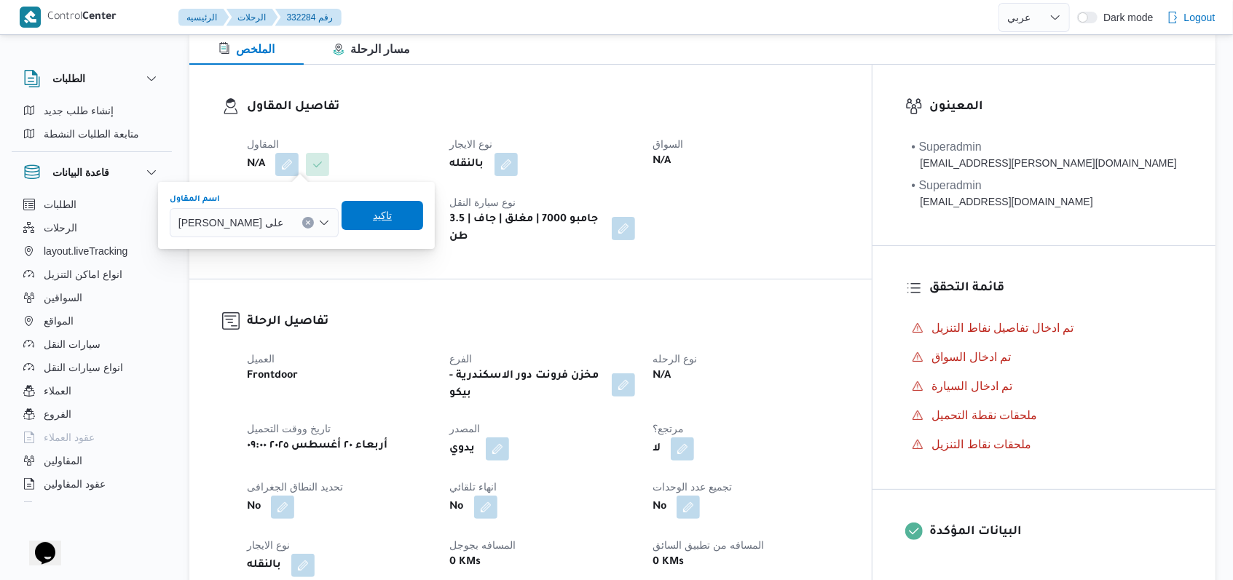
click at [383, 218] on span "تاكيد" at bounding box center [382, 215] width 19 height 17
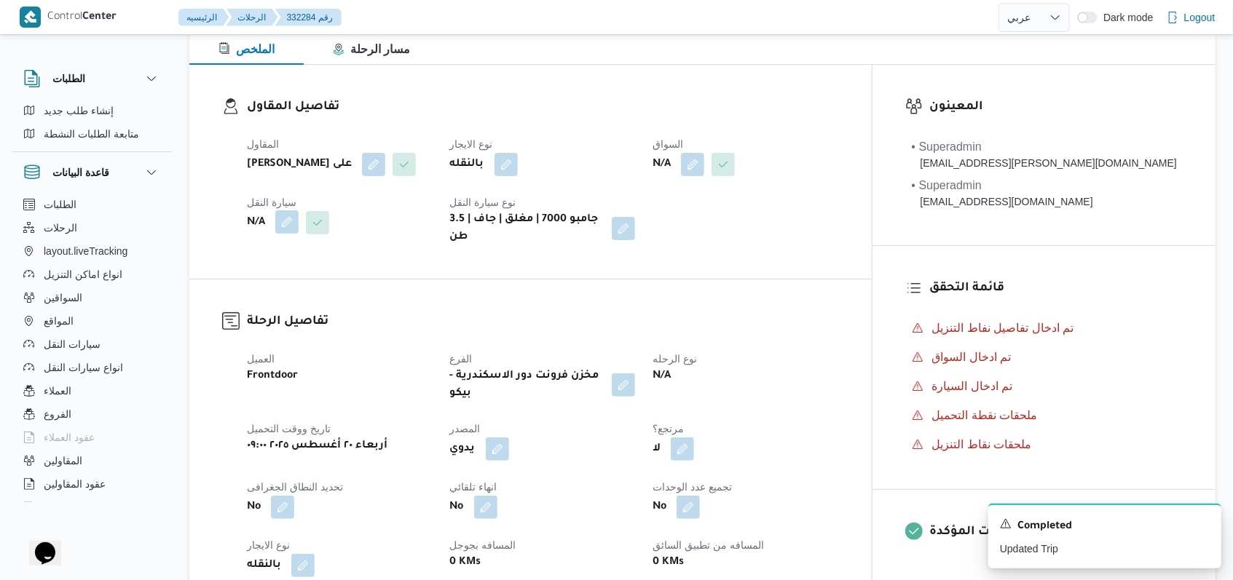
click at [283, 229] on button "button" at bounding box center [286, 221] width 23 height 23
click at [272, 285] on div "Search" at bounding box center [257, 280] width 109 height 29
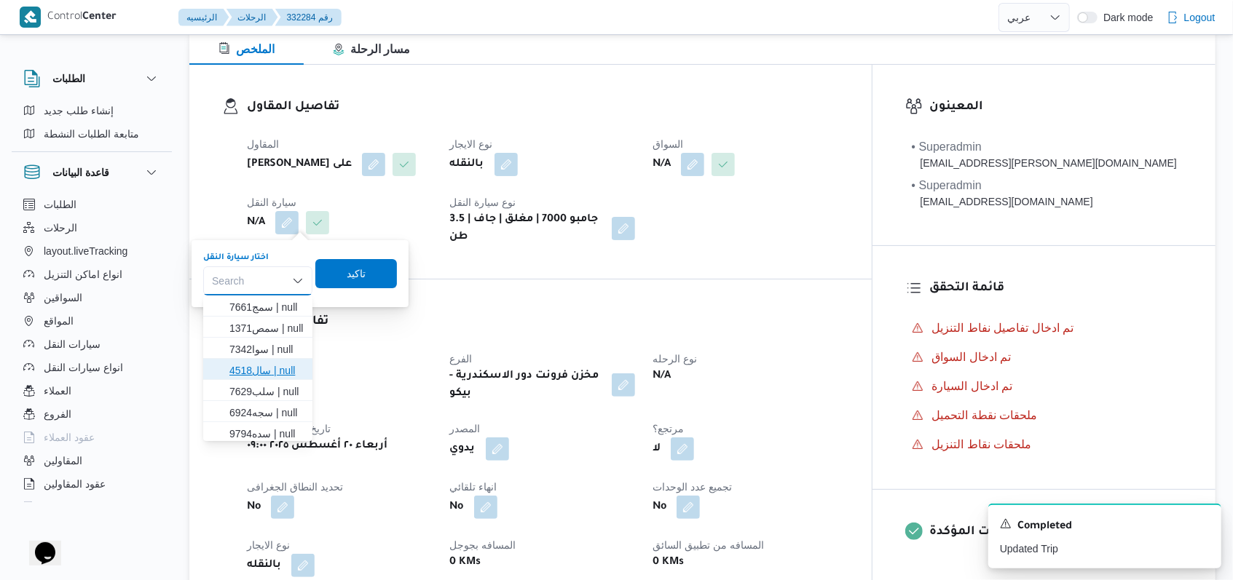
click at [268, 376] on span "سال4518 | null" at bounding box center [266, 370] width 74 height 17
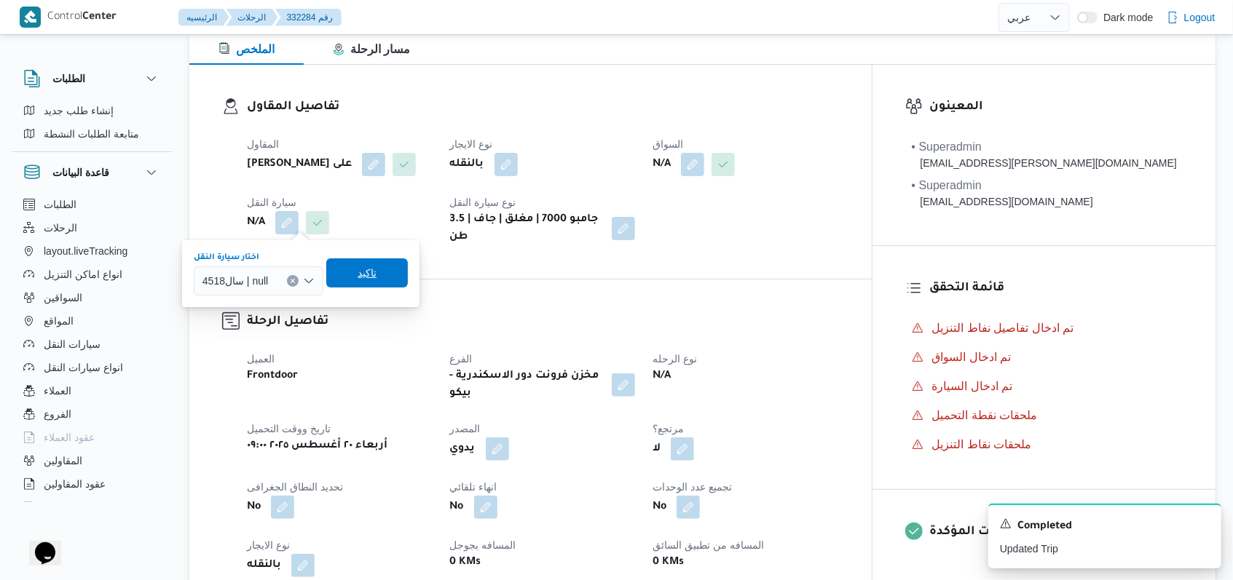
click at [381, 266] on span "تاكيد" at bounding box center [367, 272] width 82 height 29
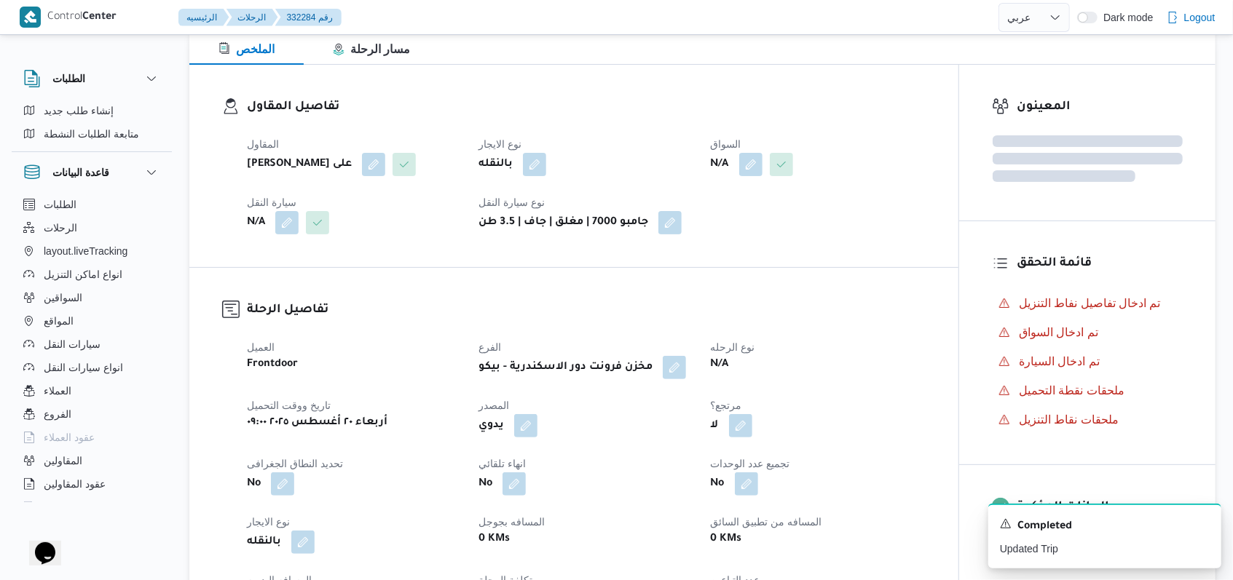
click at [748, 178] on div "المقاول مروه حسام الدين سعد على نوع الايجار بالنقله السواق N/A سيارة النقل N/A …" at bounding box center [586, 185] width 696 height 116
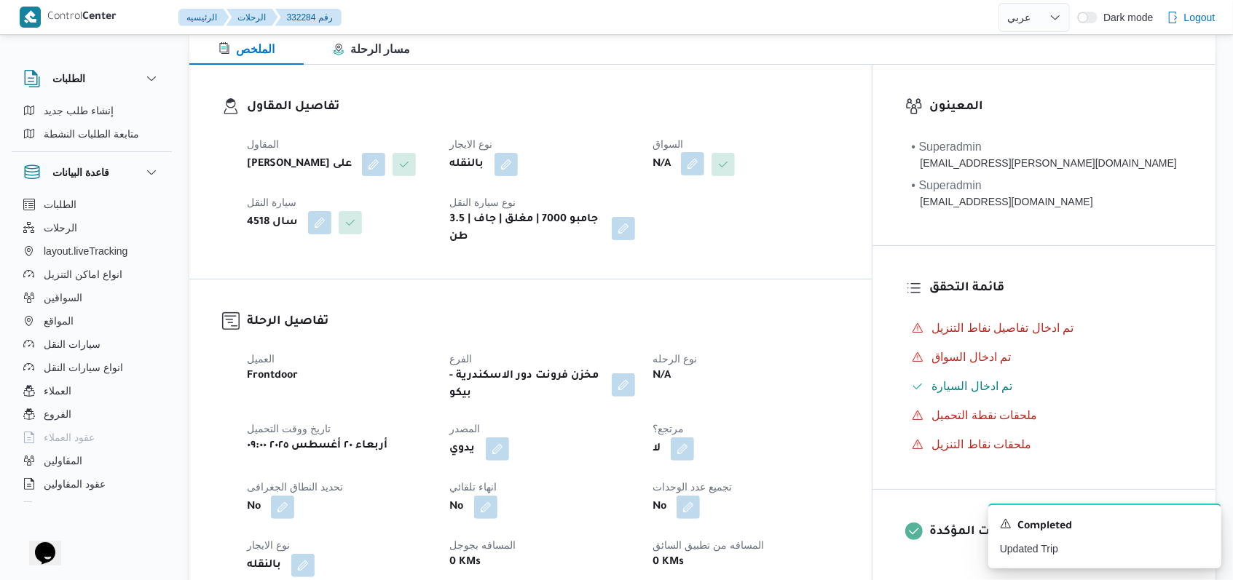
click at [704, 174] on button "button" at bounding box center [692, 163] width 23 height 23
click at [728, 226] on div "Search" at bounding box center [721, 222] width 109 height 29
click at [728, 224] on div "Search" at bounding box center [721, 222] width 109 height 29
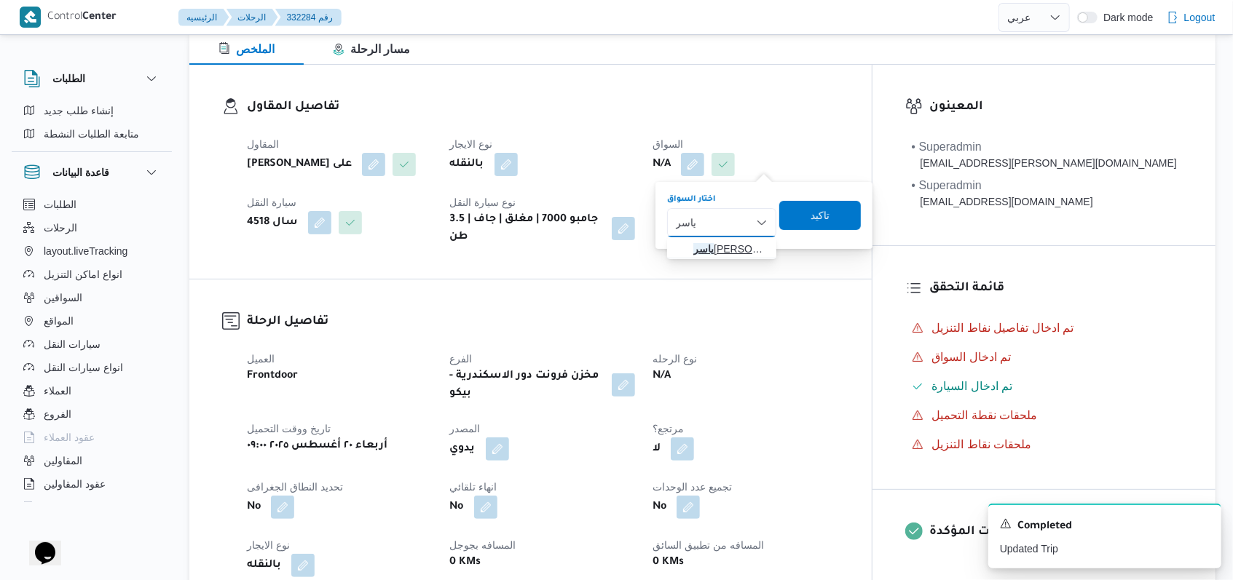
type input "ياسر"
click at [730, 248] on span "ياسر عبدالجواد الجميل عبدالجواد" at bounding box center [730, 248] width 74 height 17
click at [831, 211] on span "تاكيد" at bounding box center [815, 215] width 82 height 29
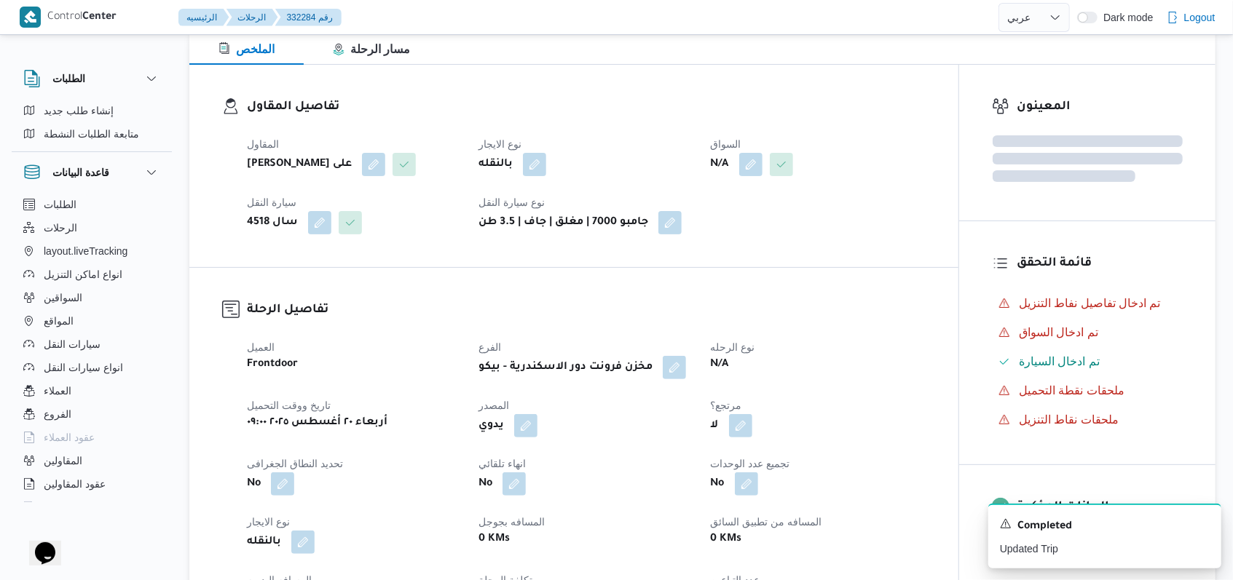
scroll to position [514, 0]
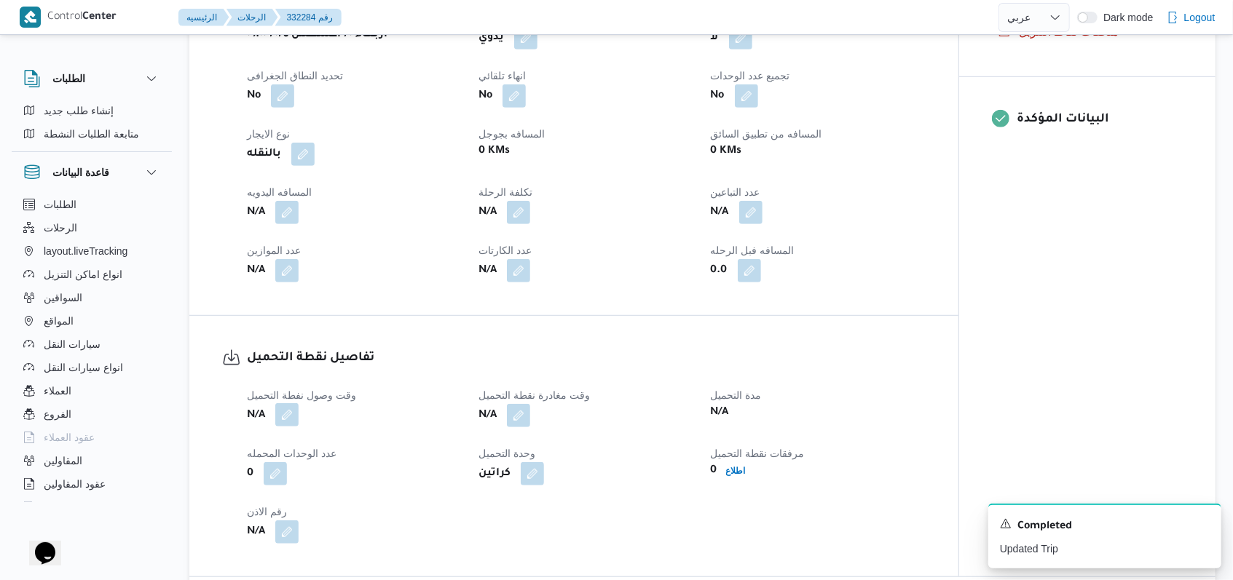
click at [287, 408] on button "button" at bounding box center [286, 414] width 23 height 23
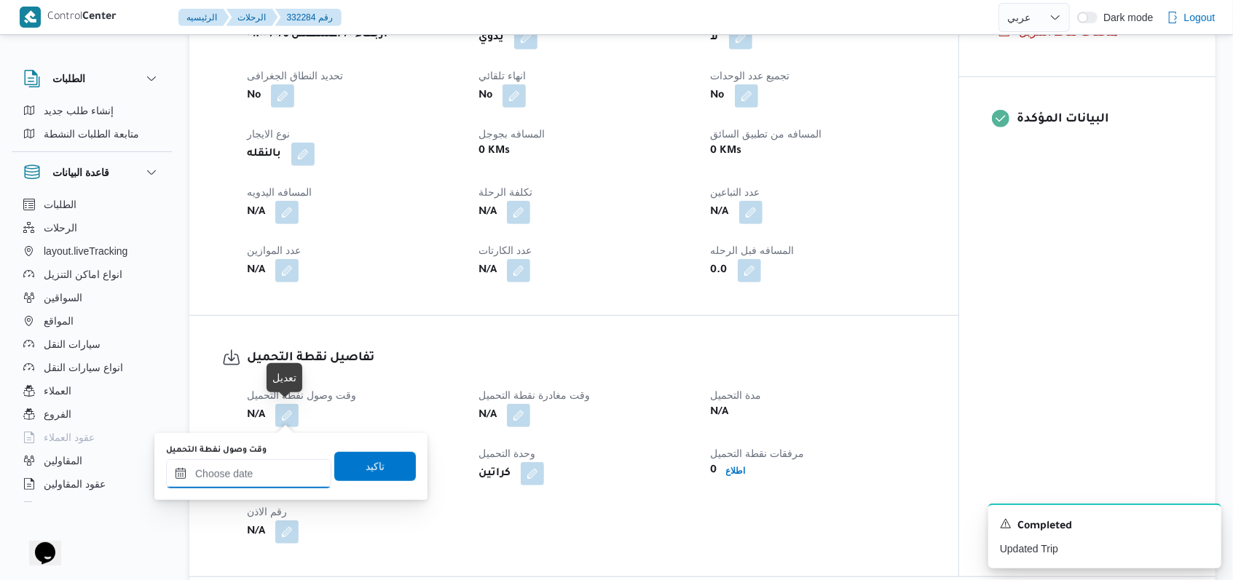
click at [279, 459] on div at bounding box center [248, 473] width 165 height 29
click at [276, 476] on input "وقت وصول نفطة التحميل" at bounding box center [248, 473] width 165 height 29
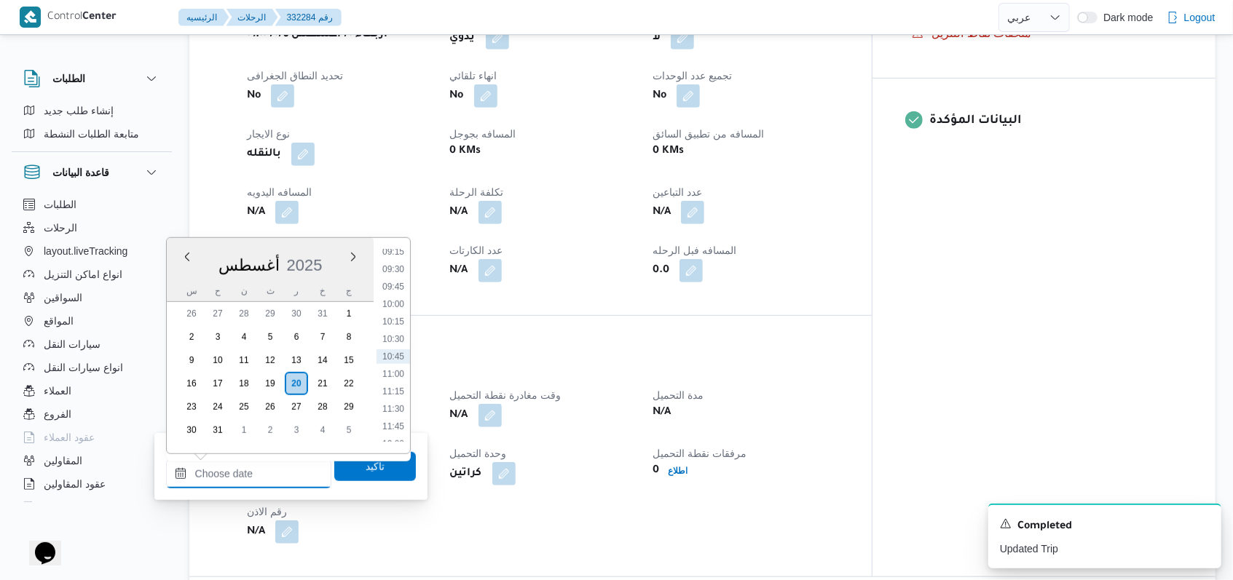
scroll to position [554, 0]
click at [396, 333] on li "09:00" at bounding box center [392, 332] width 33 height 15
type input "٢٠/٠٨/٢٠٢٥ ٠٩:٠٠"
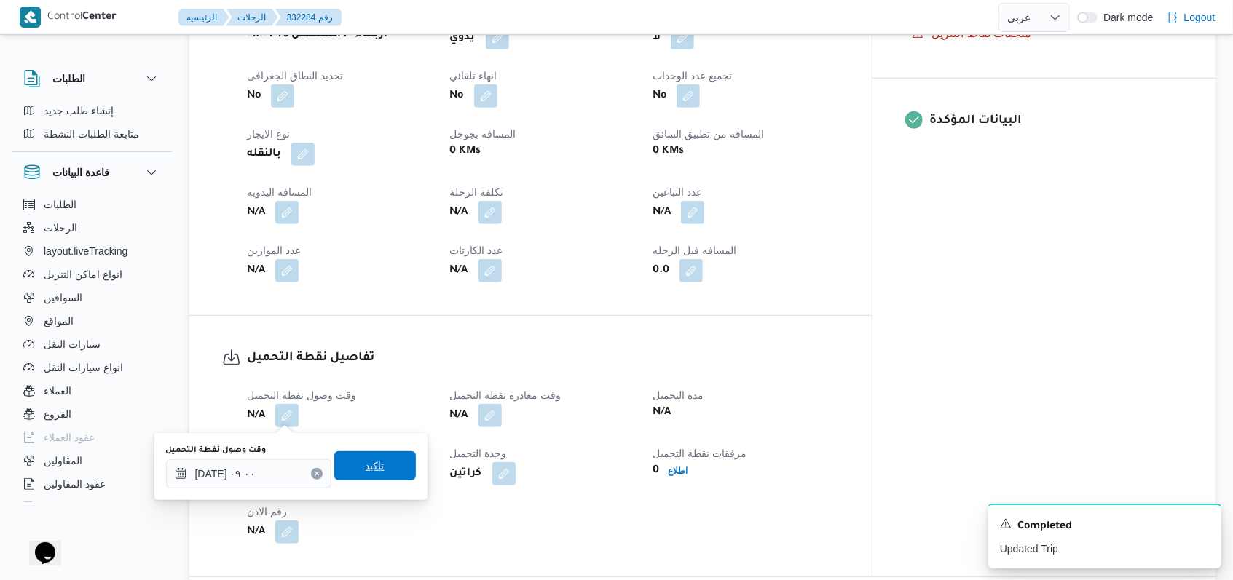
click at [366, 471] on span "تاكيد" at bounding box center [375, 465] width 19 height 17
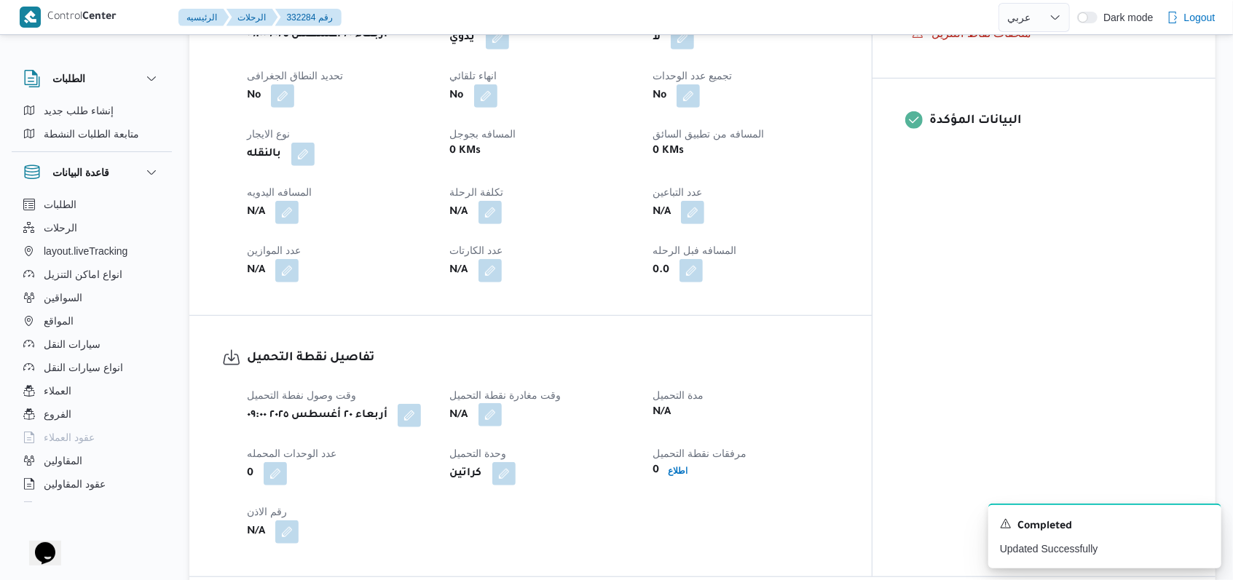
click at [502, 422] on button "button" at bounding box center [489, 414] width 23 height 23
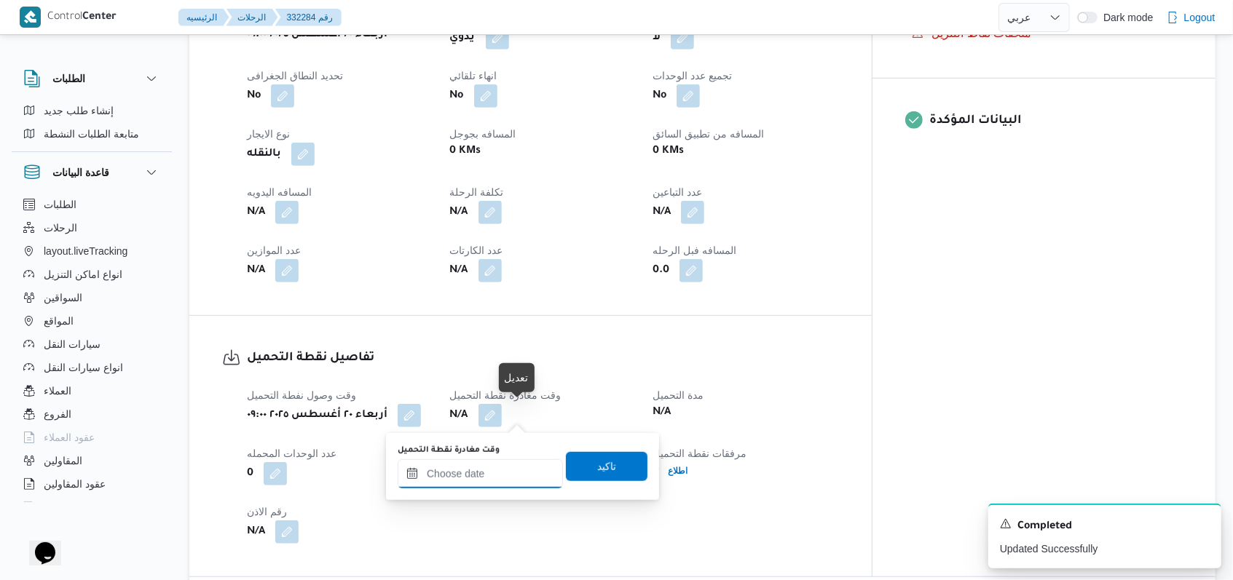
click at [484, 477] on input "وقت مغادرة نقطة التحميل" at bounding box center [480, 473] width 165 height 29
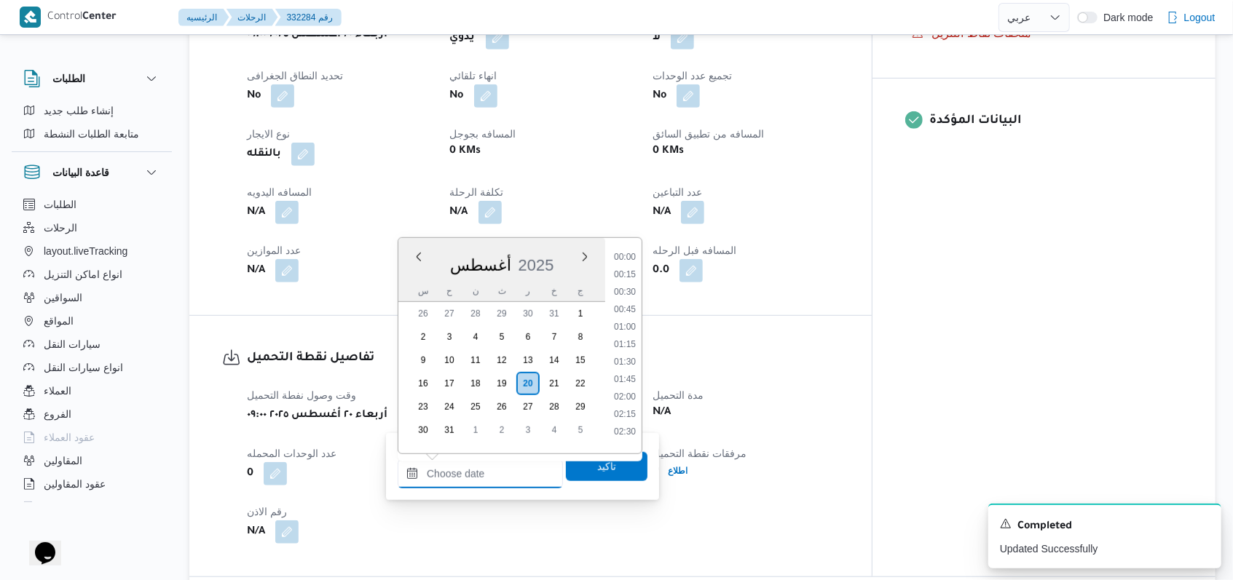
scroll to position [652, 0]
click at [628, 288] on li "09:45" at bounding box center [624, 287] width 33 height 15
type input "٢٠/٠٨/٢٠٢٥ ٠٩:٤٥"
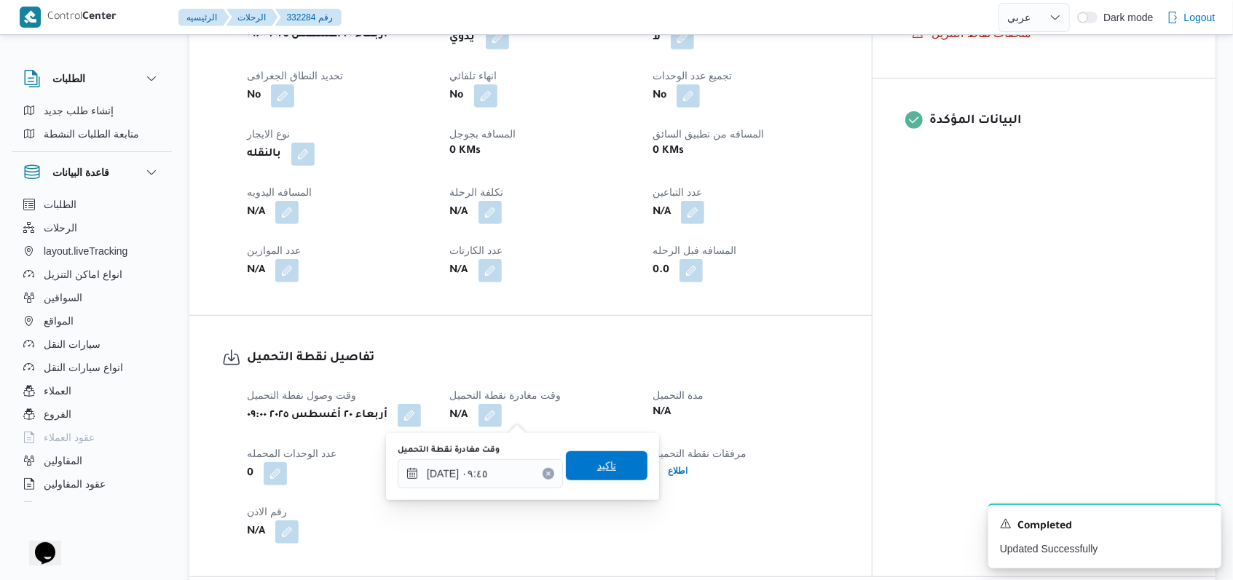
click at [625, 460] on span "تاكيد" at bounding box center [607, 465] width 82 height 29
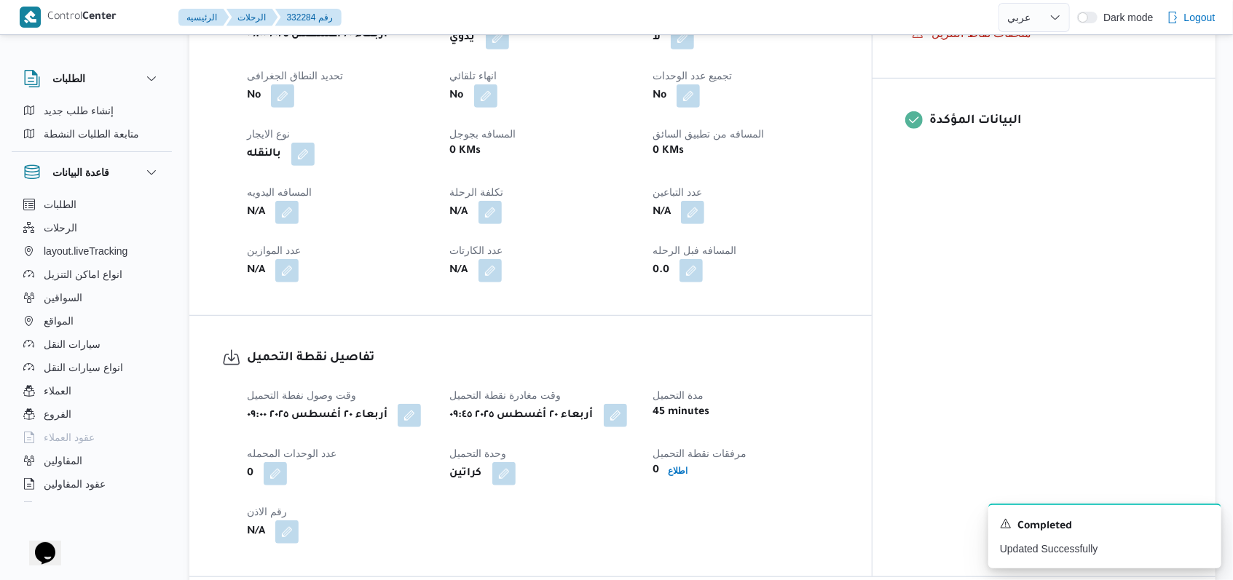
select select "ar"
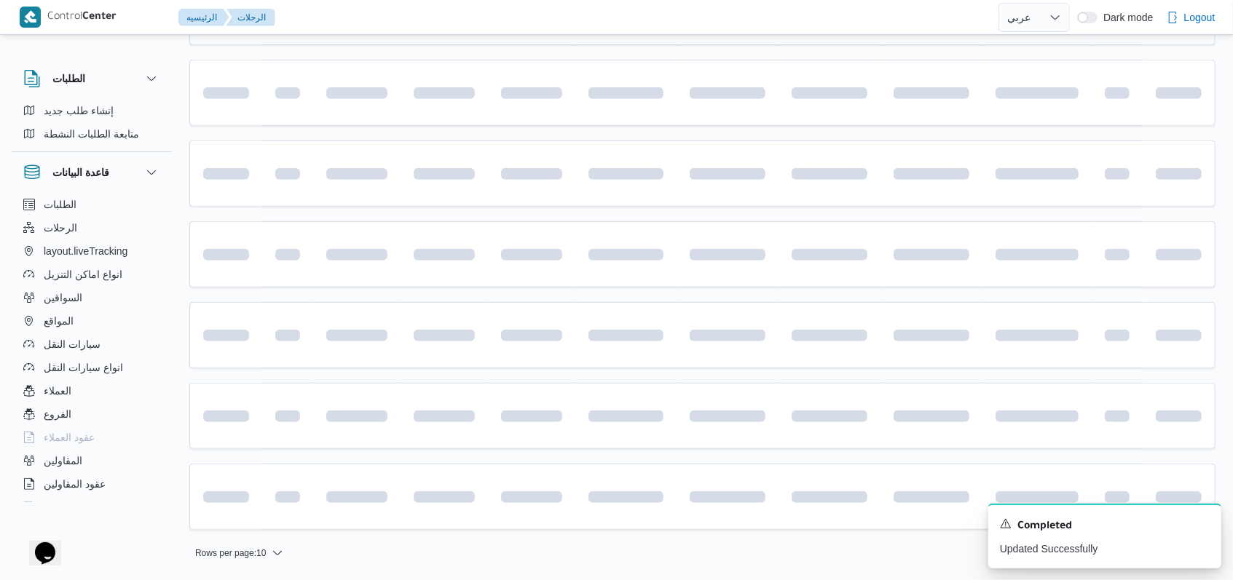
scroll to position [223, 0]
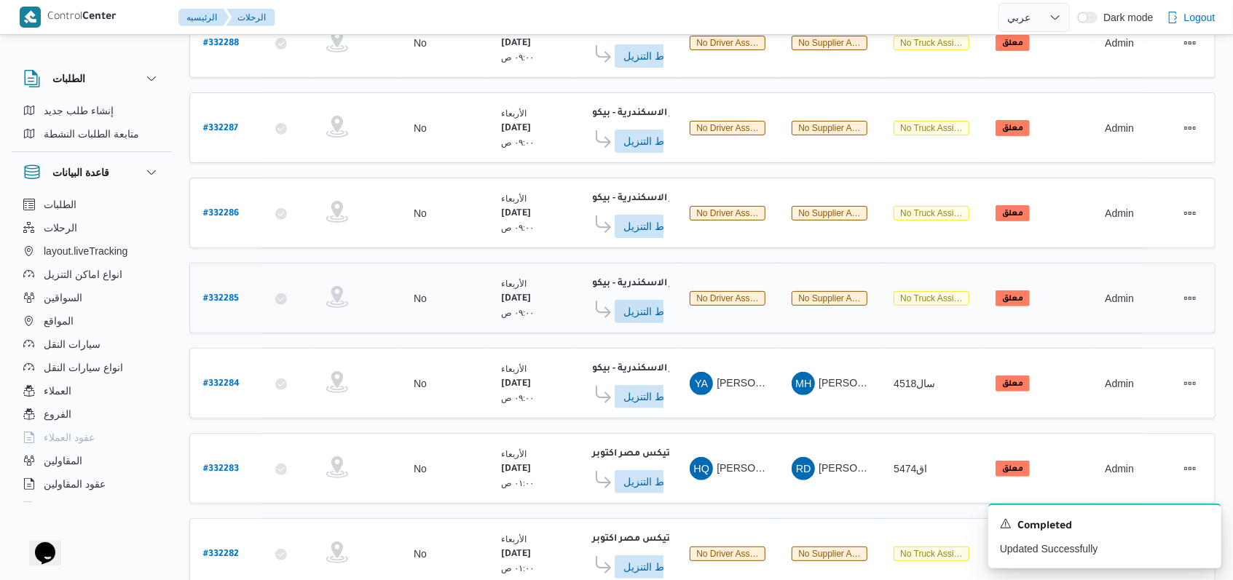
click at [226, 294] on b "# 332285" at bounding box center [221, 299] width 36 height 10
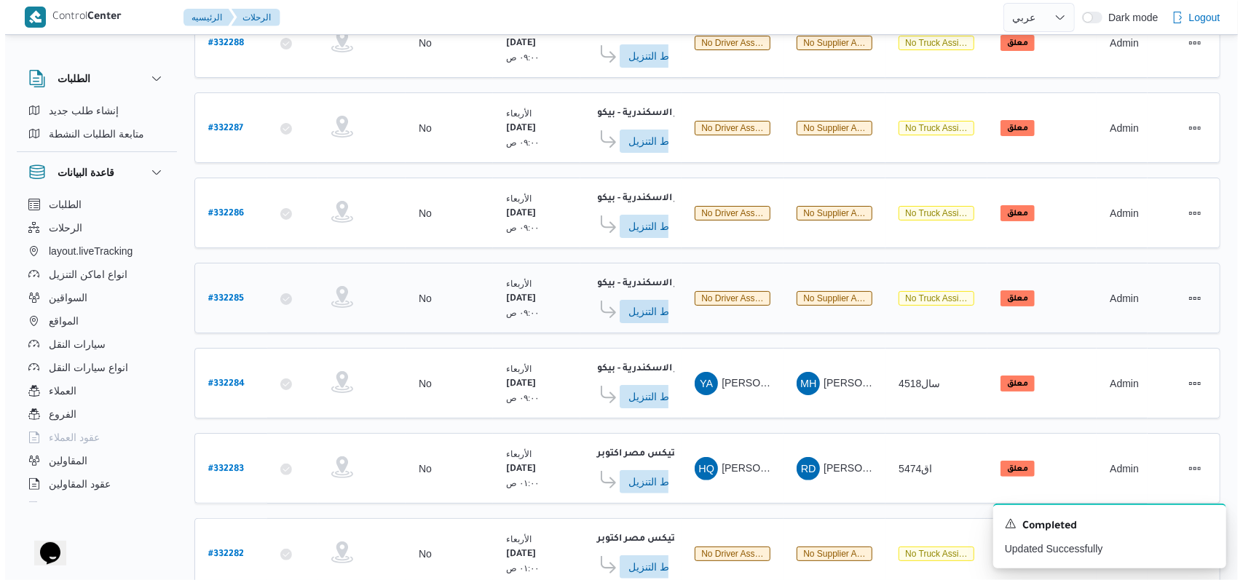
scroll to position [39, 0]
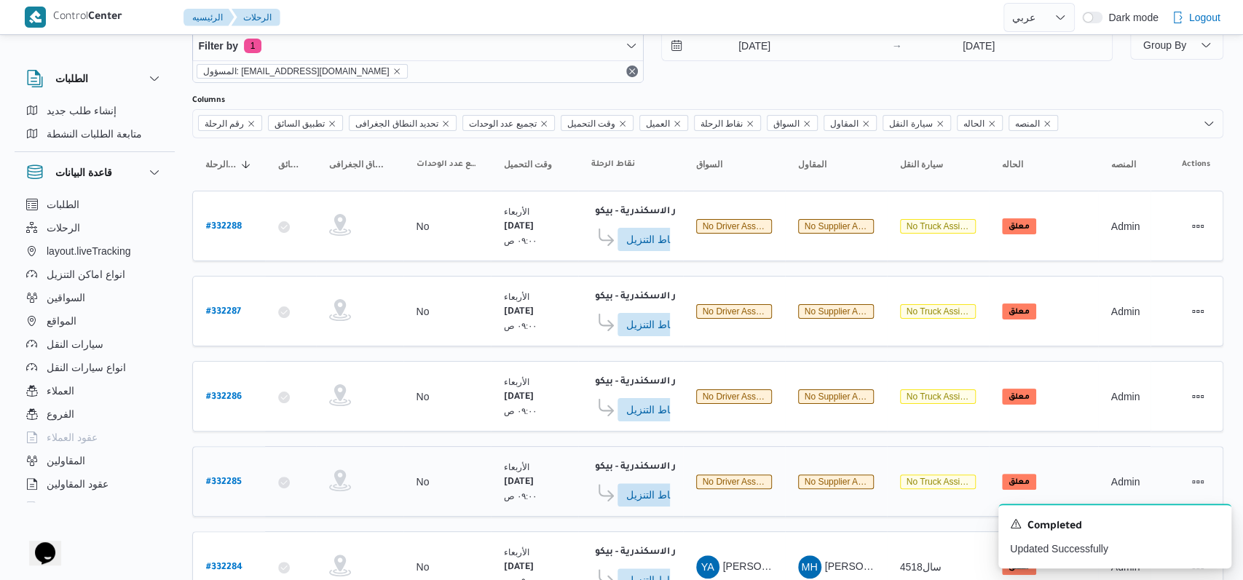
select select "ar"
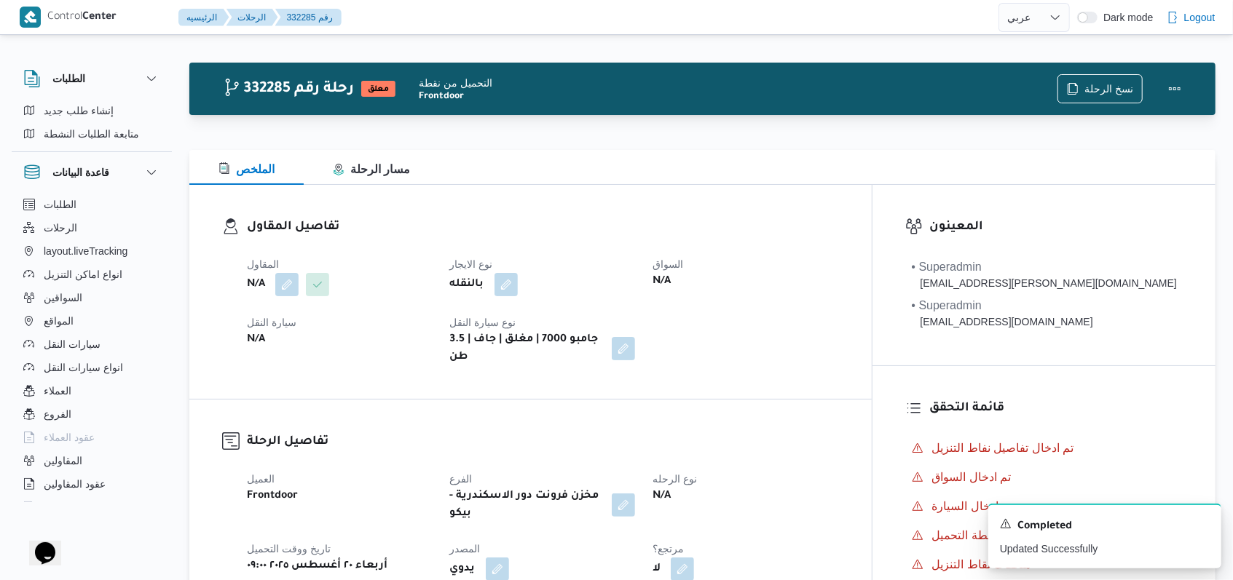
scroll to position [0, 0]
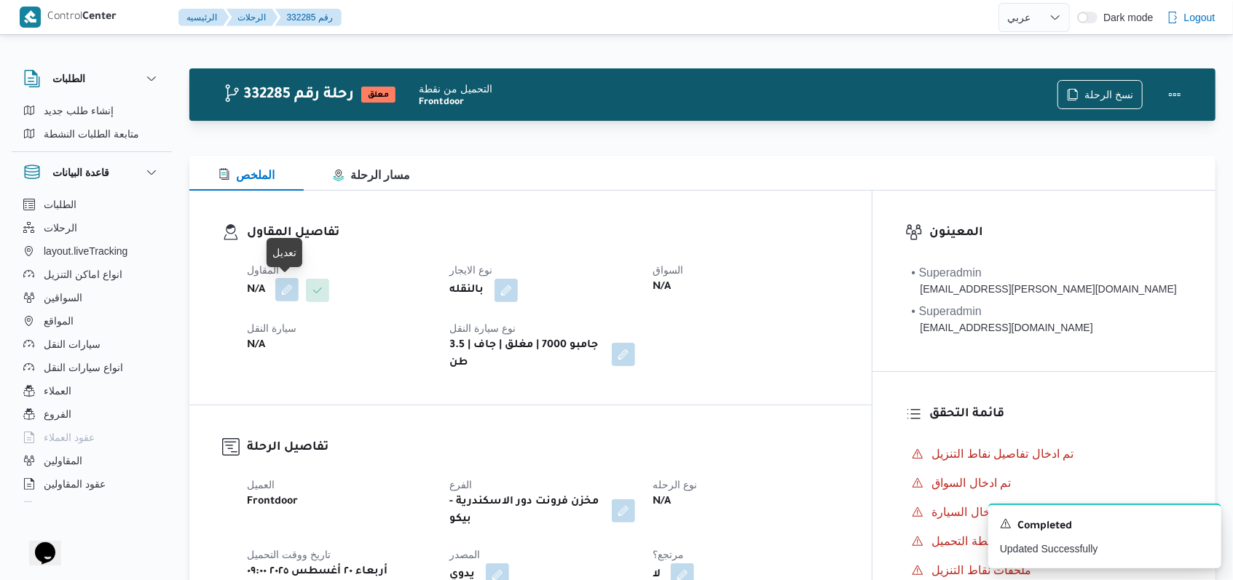
click at [287, 292] on button "button" at bounding box center [286, 289] width 23 height 23
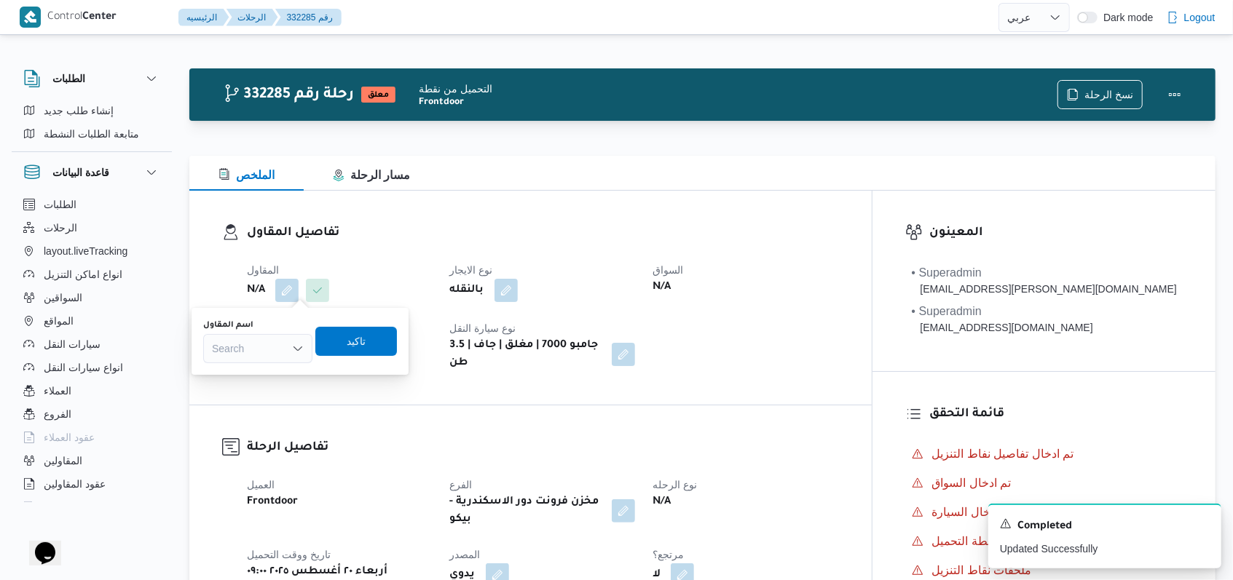
click at [282, 329] on div "اسم المقاول" at bounding box center [257, 326] width 109 height 12
click at [280, 349] on div "Search" at bounding box center [257, 348] width 109 height 29
type input "مروه"
click at [285, 370] on span "مروه حسام الدين سعد على" at bounding box center [266, 374] width 74 height 17
click at [390, 347] on span "تاكيد" at bounding box center [382, 340] width 19 height 17
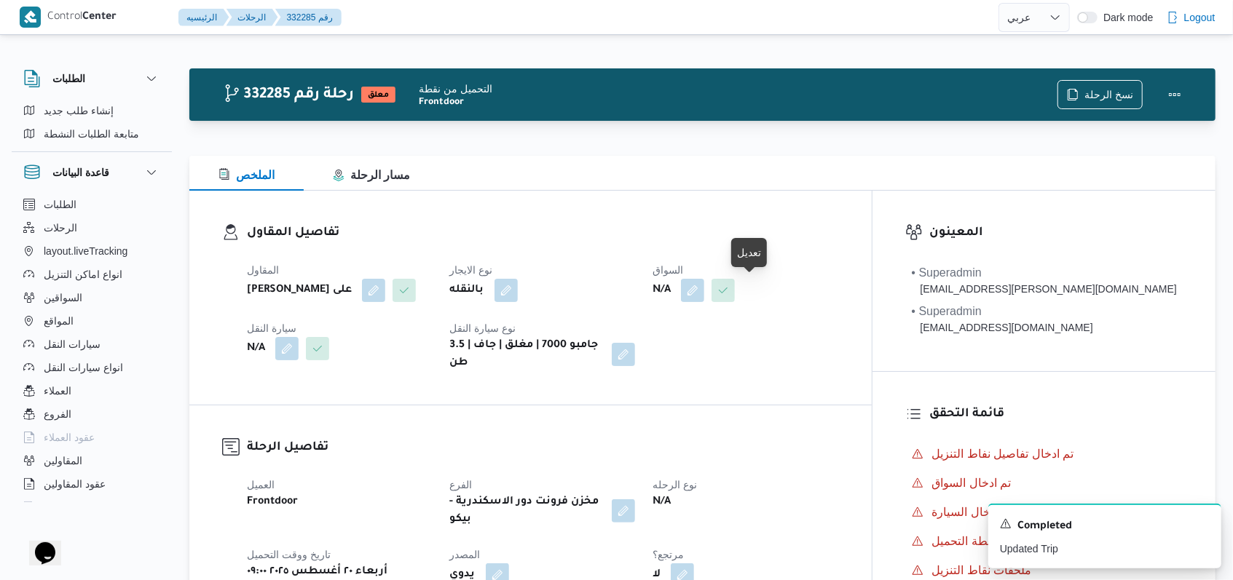
click at [704, 298] on button "button" at bounding box center [692, 290] width 23 height 23
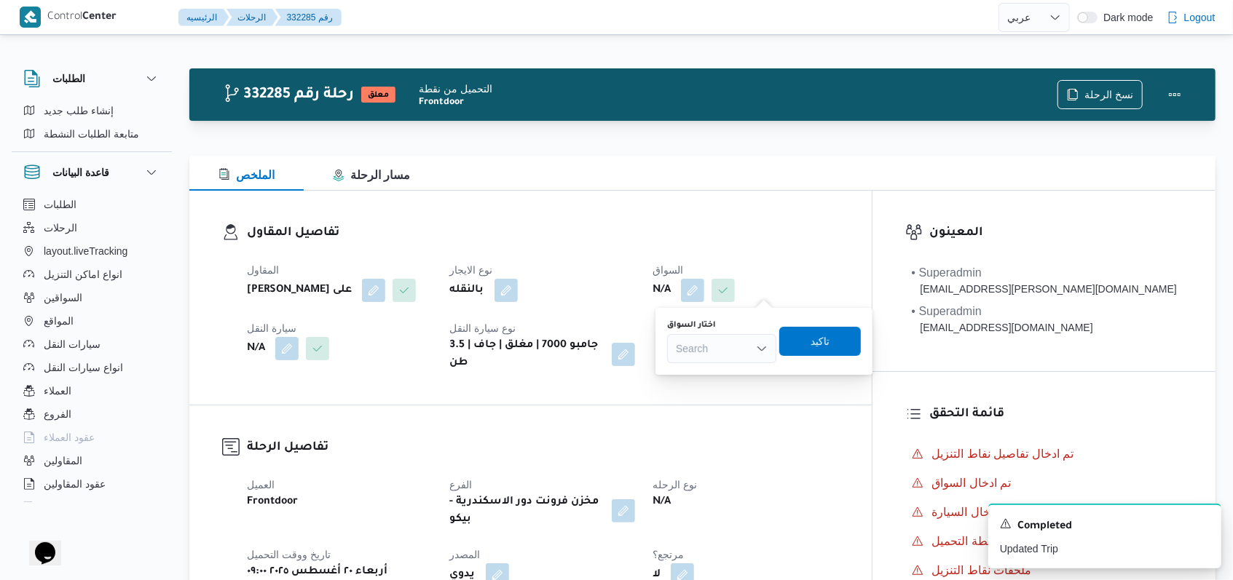
click at [730, 350] on div "Search" at bounding box center [721, 348] width 109 height 29
click at [692, 351] on input "احمد ابرهيم" at bounding box center [701, 348] width 50 height 17
type input "احمد ابراهيم"
click at [859, 352] on span "تاكيد" at bounding box center [834, 340] width 82 height 29
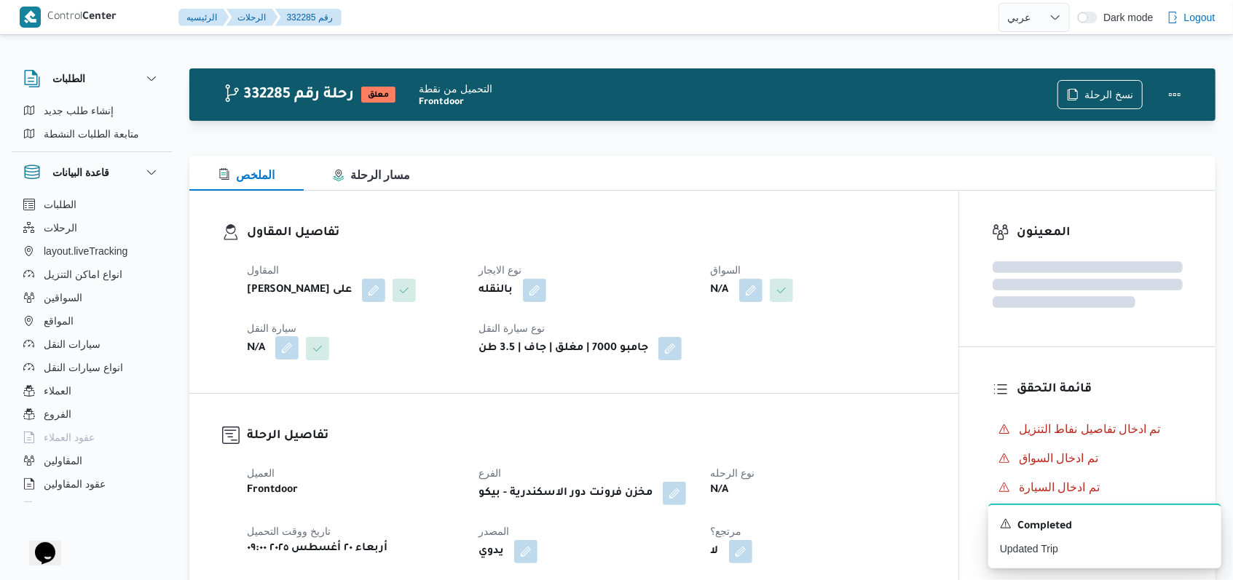
click at [287, 351] on button "button" at bounding box center [286, 347] width 23 height 23
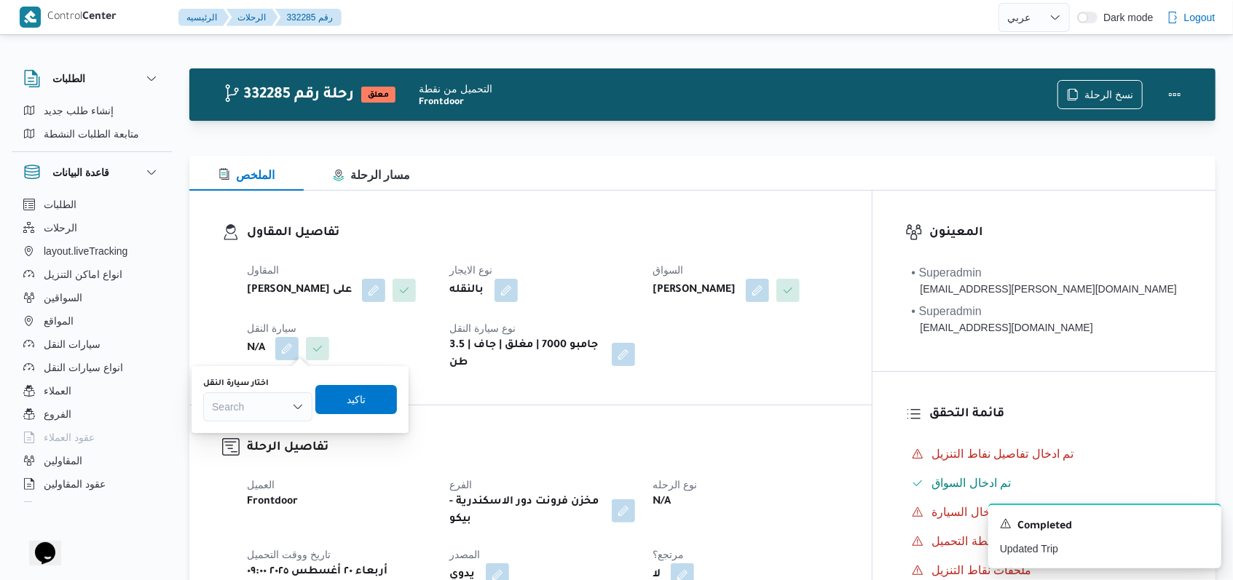
click at [269, 410] on div "Search" at bounding box center [257, 406] width 109 height 29
type input "7342"
click at [267, 432] on span "سوا 7342 | null" at bounding box center [266, 432] width 74 height 17
click at [370, 403] on span "تاكيد" at bounding box center [365, 398] width 19 height 17
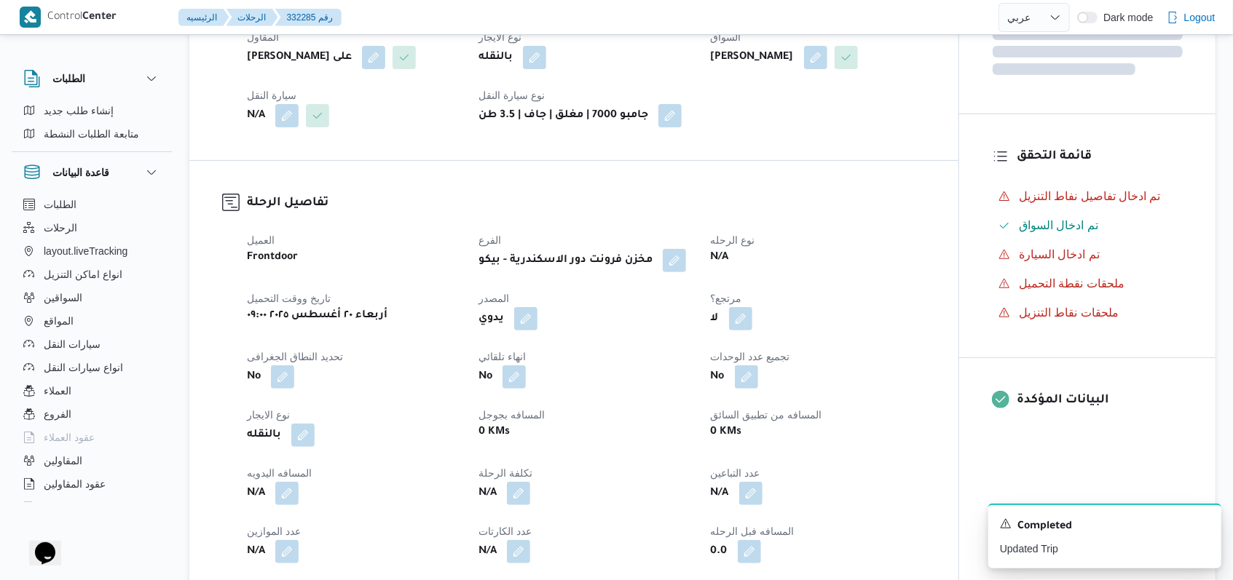
scroll to position [485, 0]
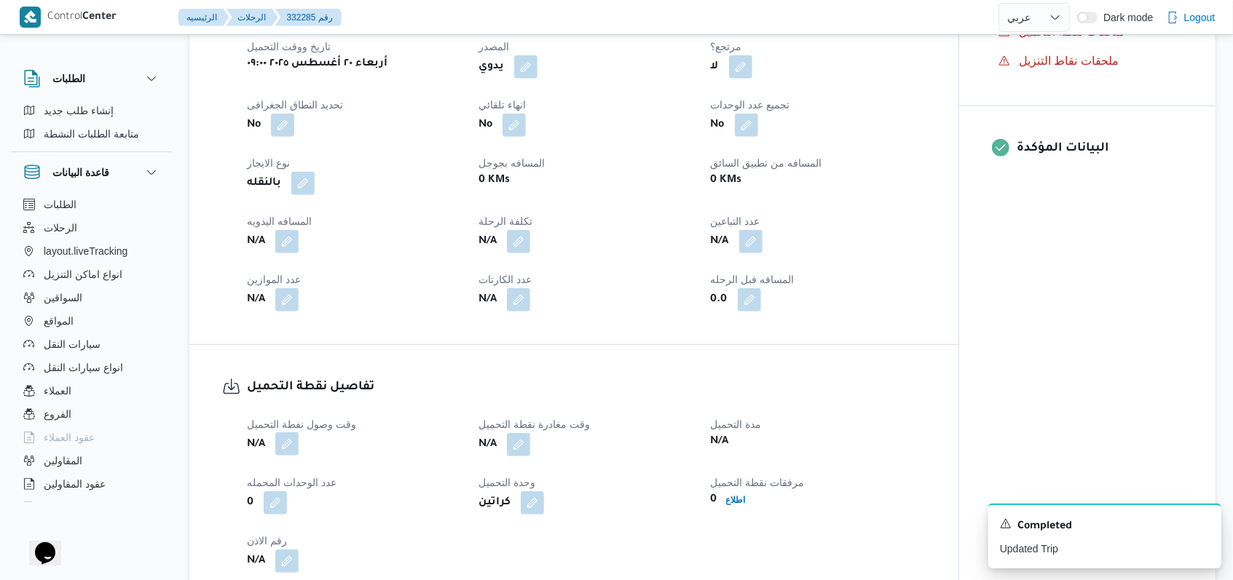
click at [296, 450] on button "button" at bounding box center [286, 443] width 23 height 23
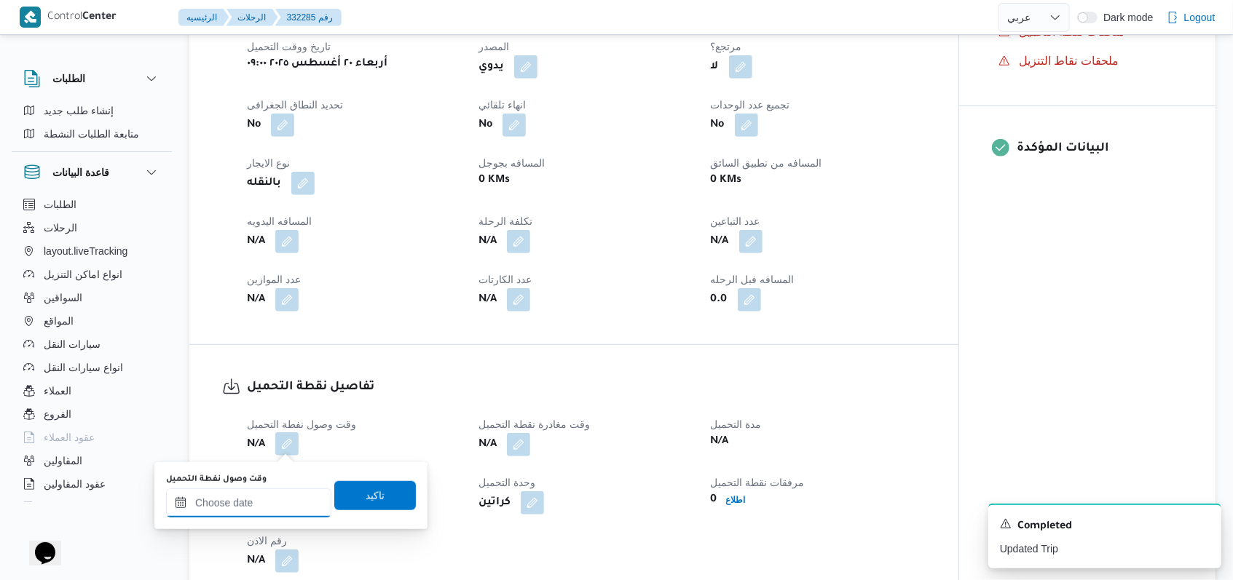
click at [272, 502] on input "وقت وصول نفطة التحميل" at bounding box center [248, 503] width 165 height 29
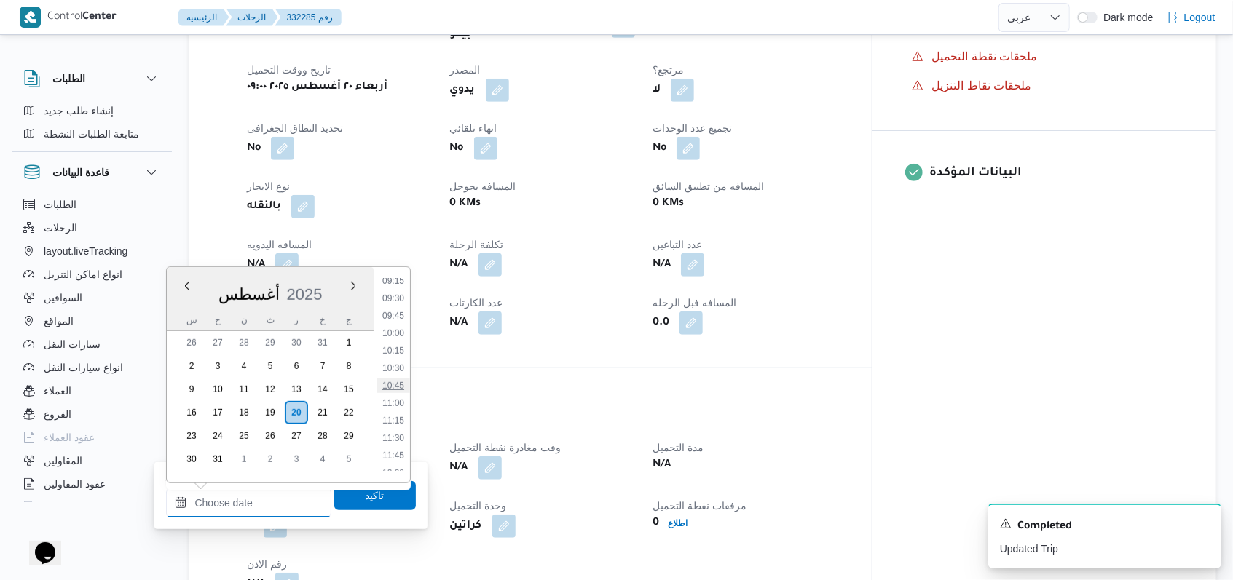
scroll to position [554, 0]
click at [394, 363] on li "09:00" at bounding box center [392, 361] width 33 height 15
type input "٢٠/٠٨/٢٠٢٥ ٠٩:٠٠"
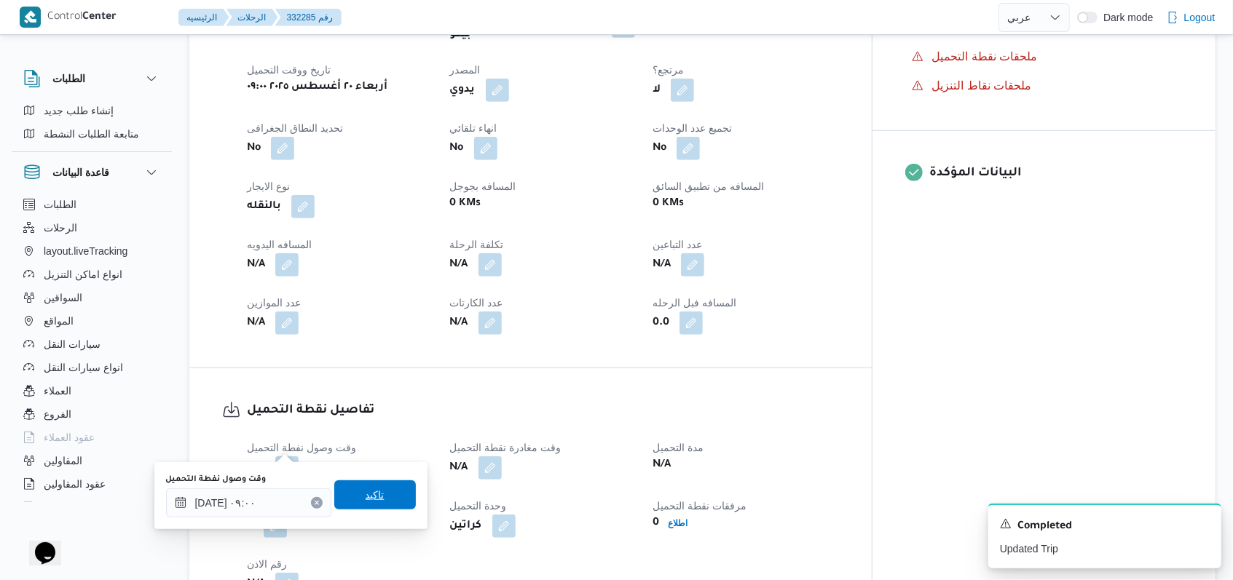
click at [386, 486] on span "تاكيد" at bounding box center [375, 495] width 82 height 29
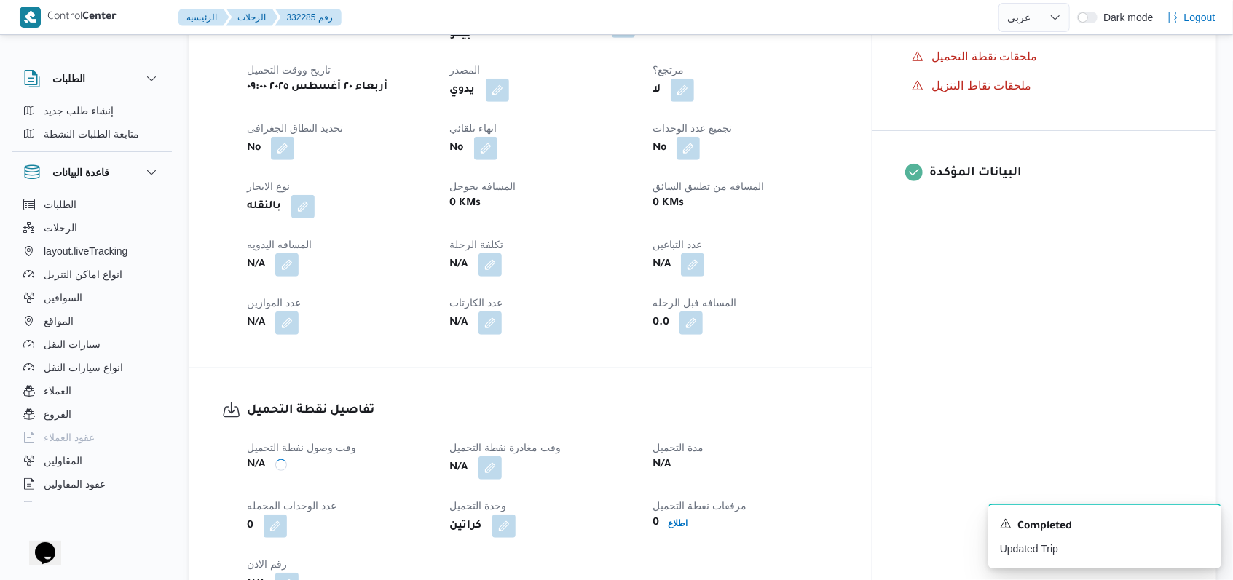
click at [517, 457] on div "وقت وصول نفطة التحميل N/A وقت مغادرة نقطة التحميل N/A مدة التحميل N/A عدد الوحد…" at bounding box center [542, 517] width 609 height 175
click at [502, 456] on button "button" at bounding box center [489, 467] width 23 height 23
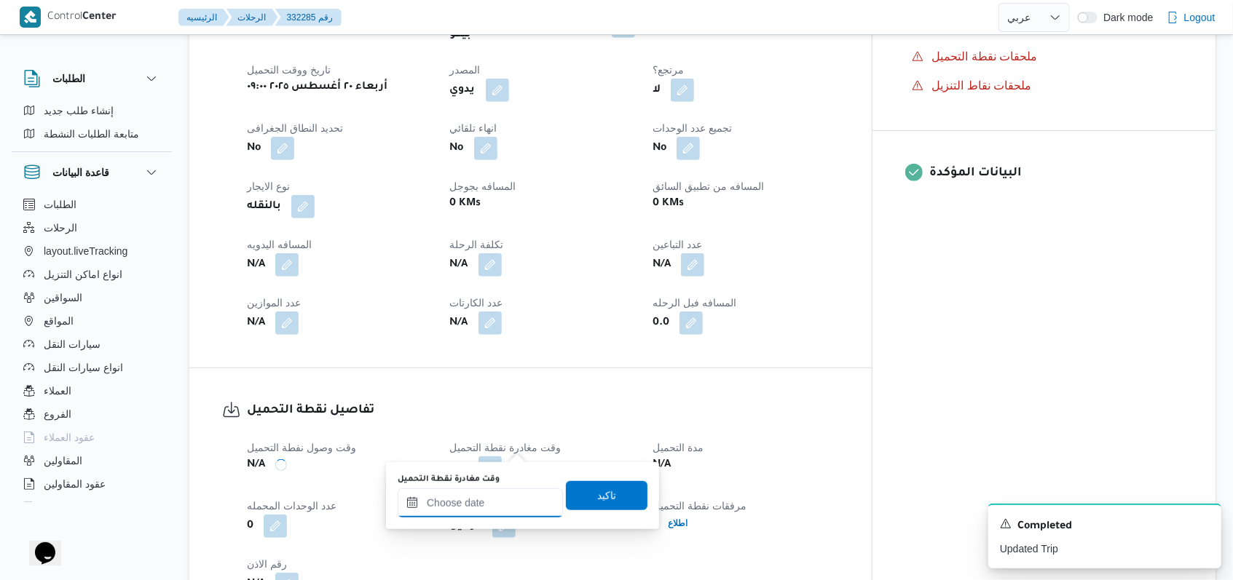
click at [503, 500] on input "وقت مغادرة نقطة التحميل" at bounding box center [480, 503] width 165 height 29
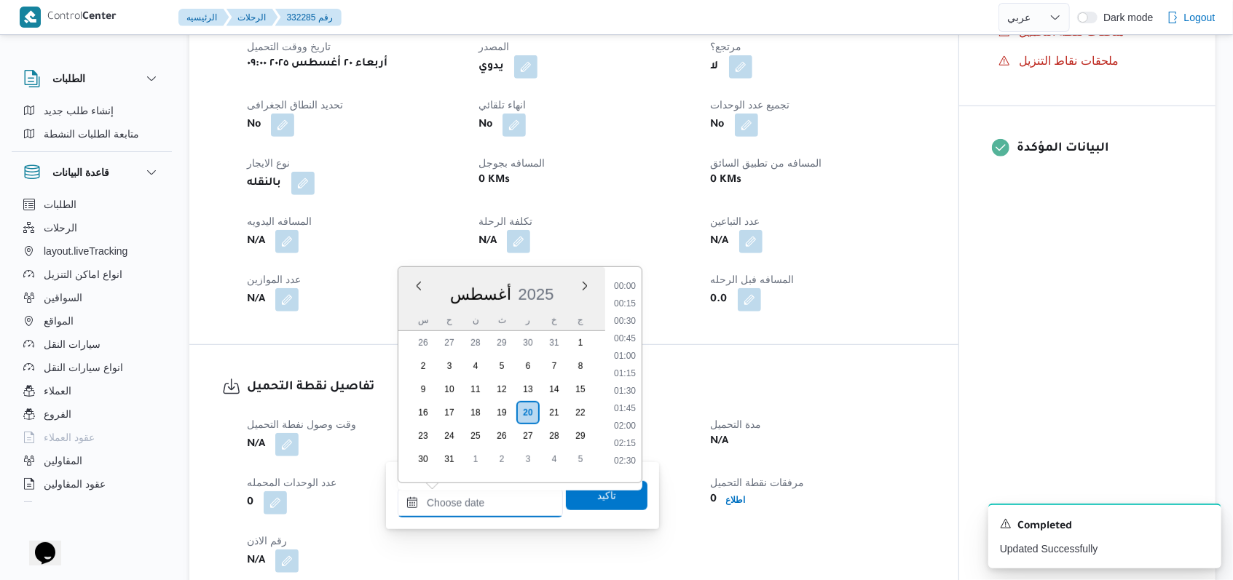
scroll to position [652, 0]
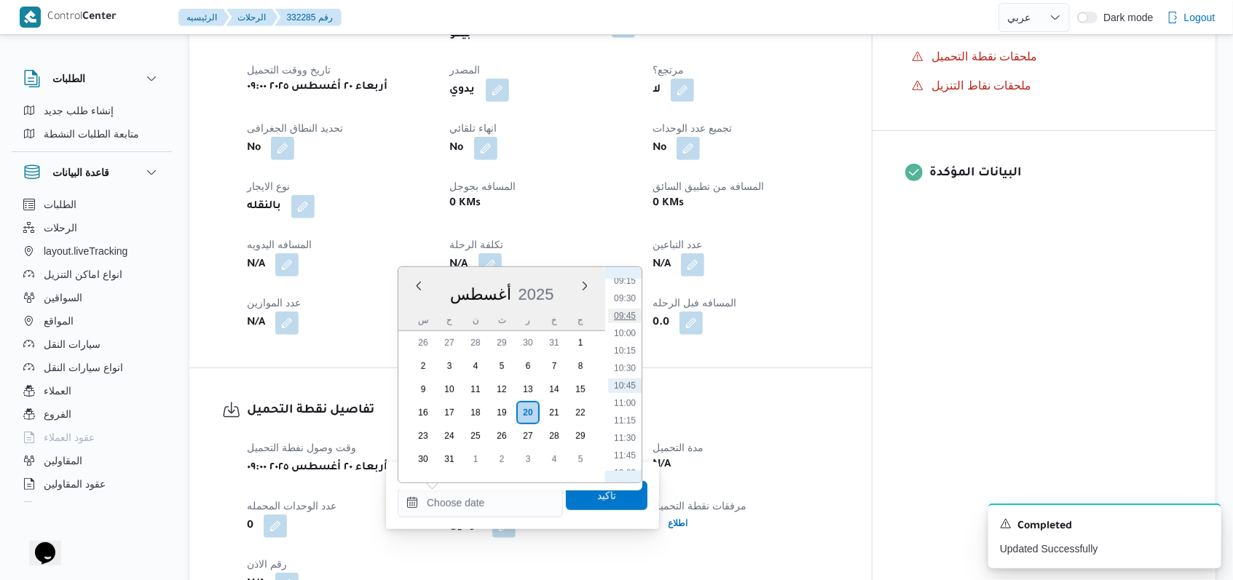
click at [629, 319] on li "09:45" at bounding box center [624, 316] width 33 height 15
type input "٢٠/٠٨/٢٠٢٥ ٠٩:٤٥"
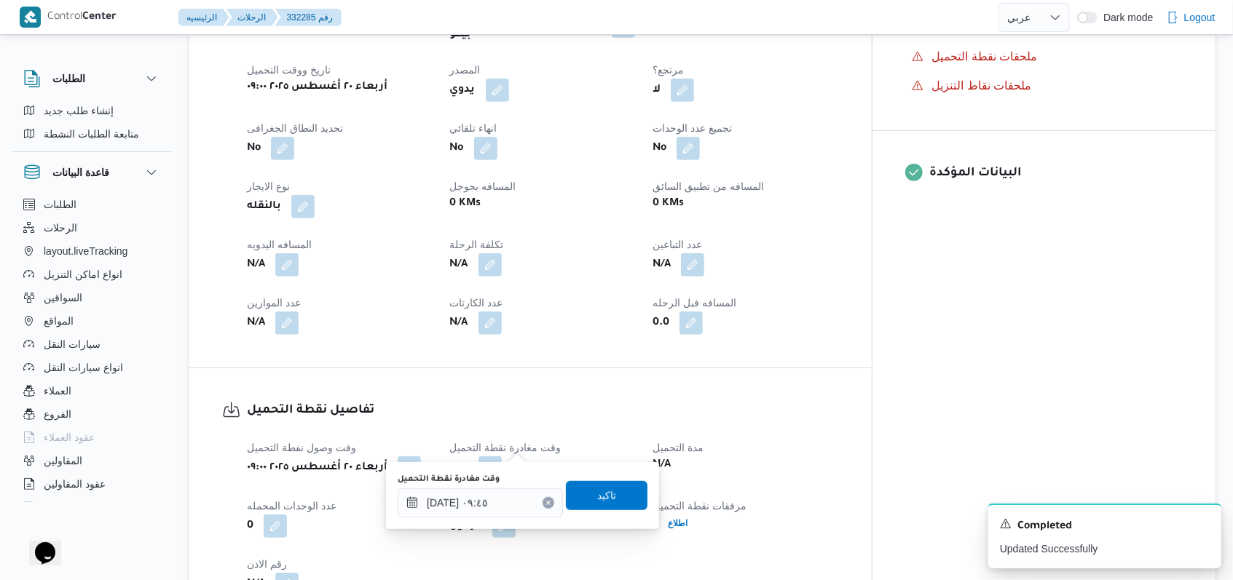
click at [601, 510] on div "وقت مغادرة نقطة التحميل ٢٠/٠٨/٢٠٢٥ ٠٩:٤٥ تاكيد" at bounding box center [522, 496] width 253 height 47
click at [601, 503] on span "تاكيد" at bounding box center [606, 494] width 19 height 17
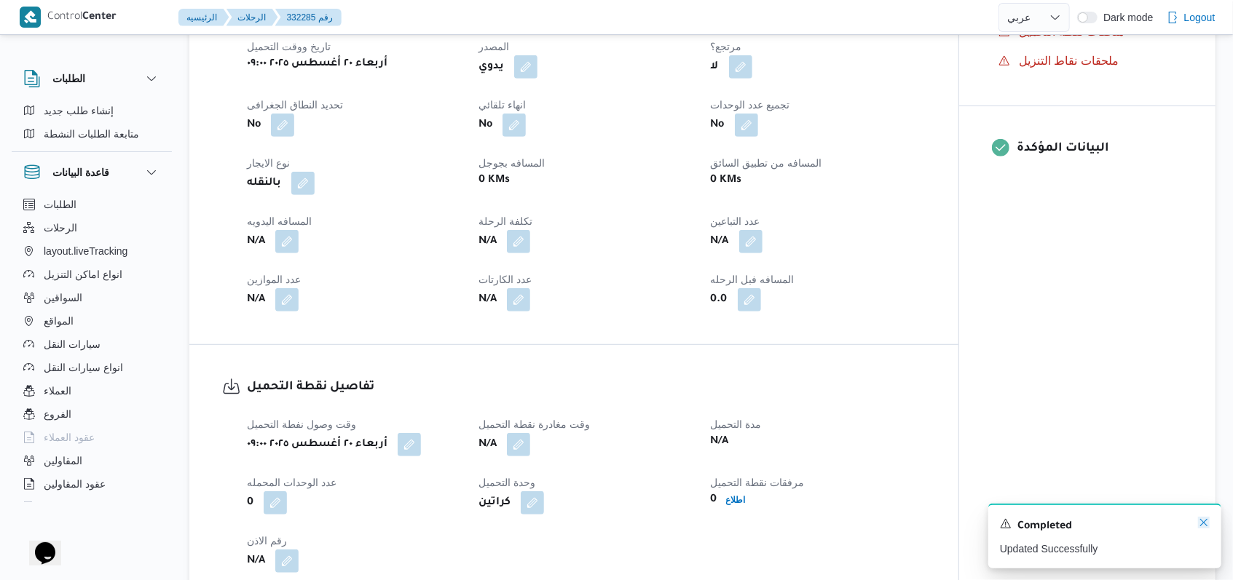
click at [1204, 525] on icon "Dismiss toast" at bounding box center [1204, 523] width 12 height 12
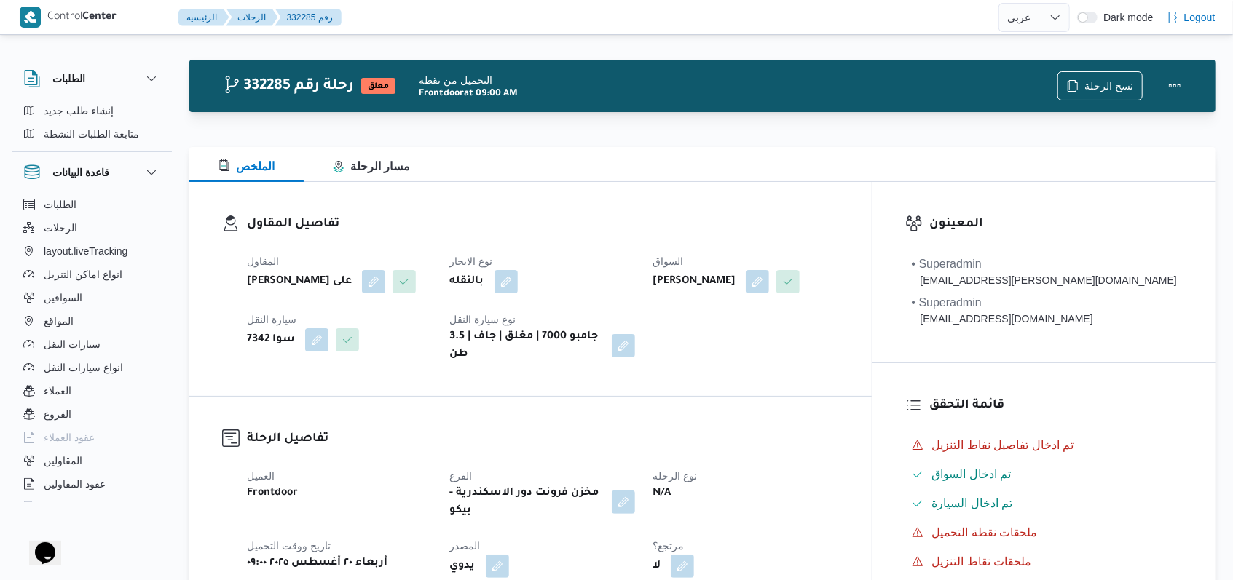
scroll to position [0, 0]
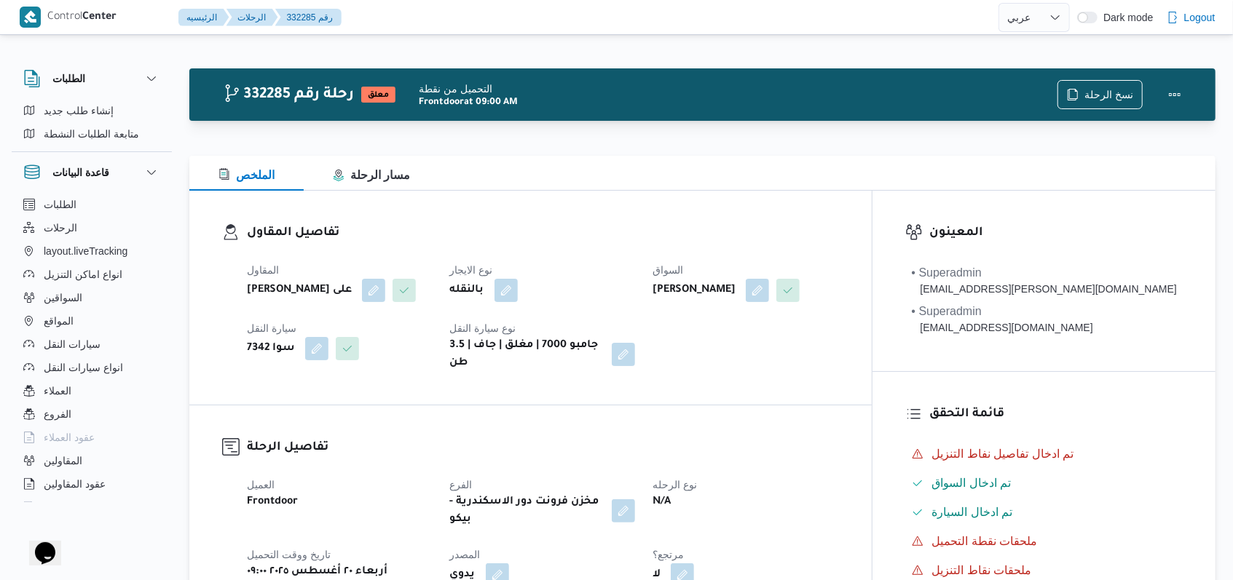
select select "ar"
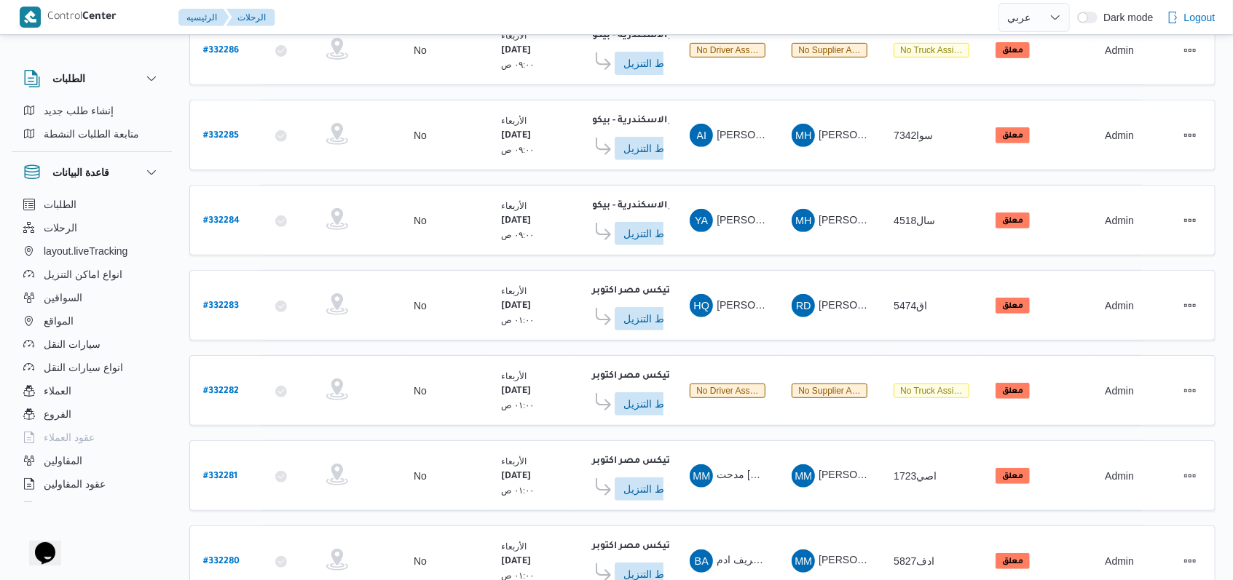
scroll to position [514, 0]
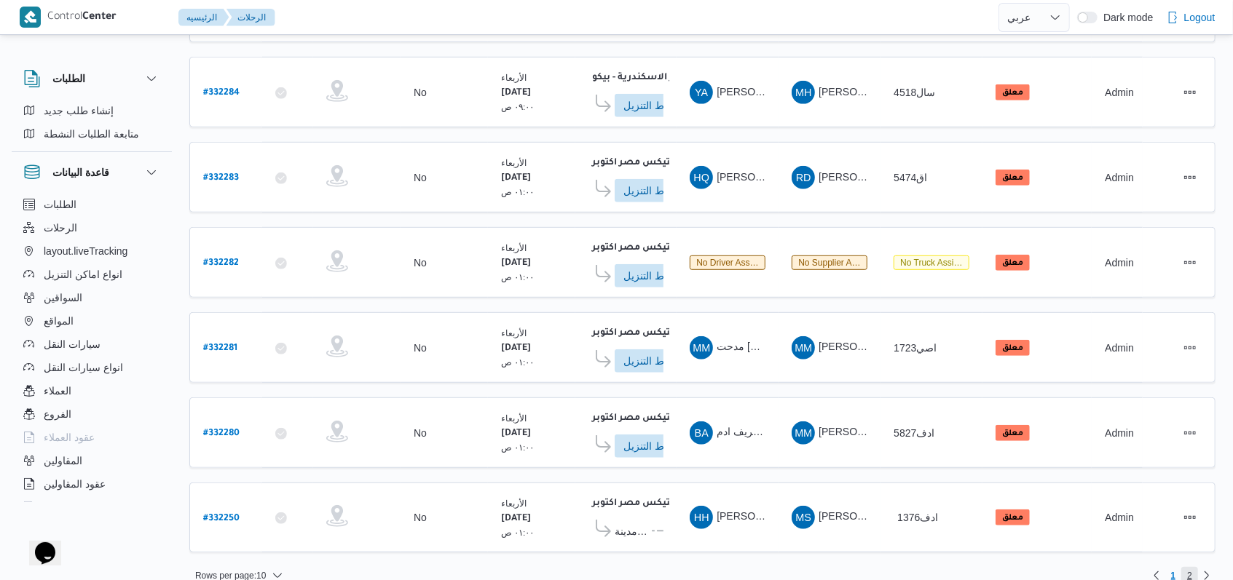
click at [1188, 567] on span "2" at bounding box center [1189, 575] width 5 height 17
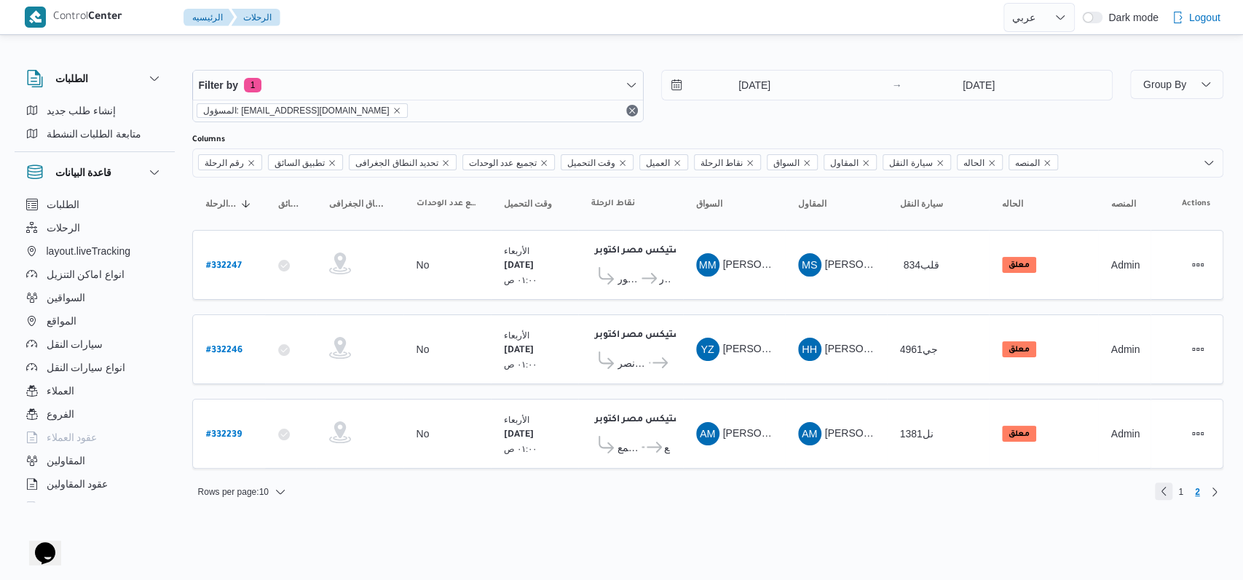
click at [1156, 486] on link "Previous page, 1" at bounding box center [1163, 491] width 17 height 17
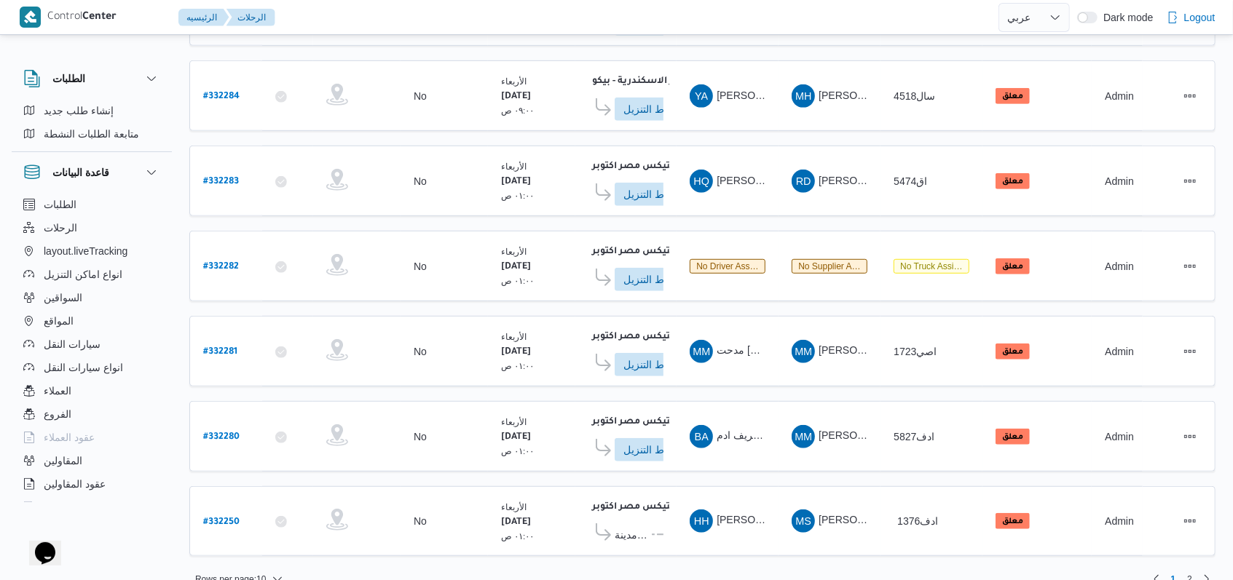
scroll to position [514, 0]
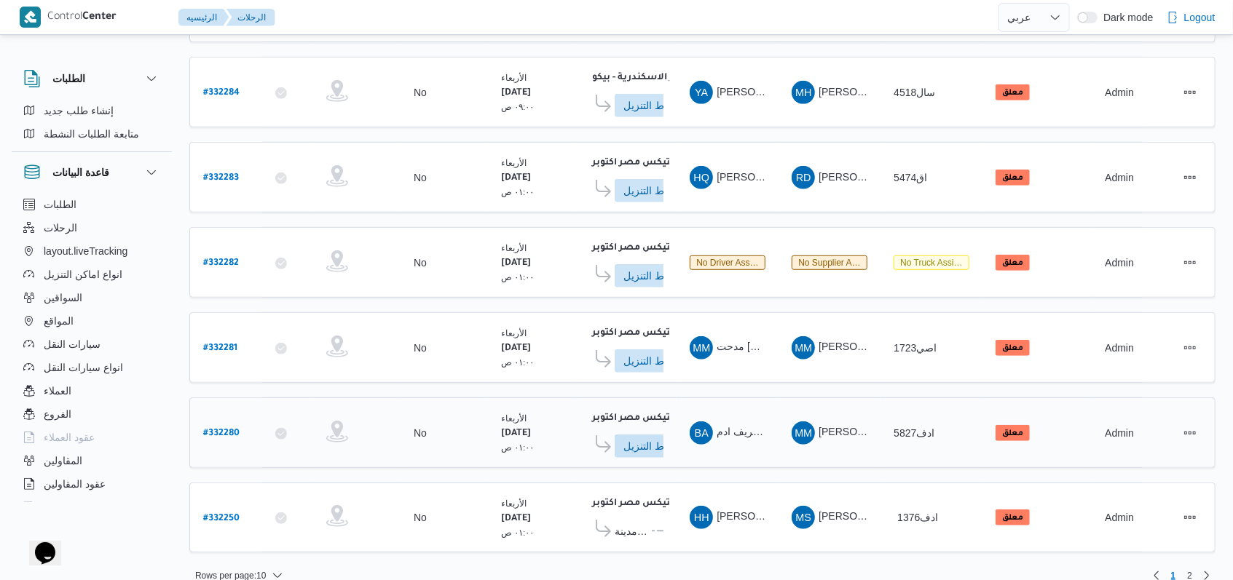
click at [226, 429] on b "# 332280" at bounding box center [221, 434] width 36 height 10
select select "ar"
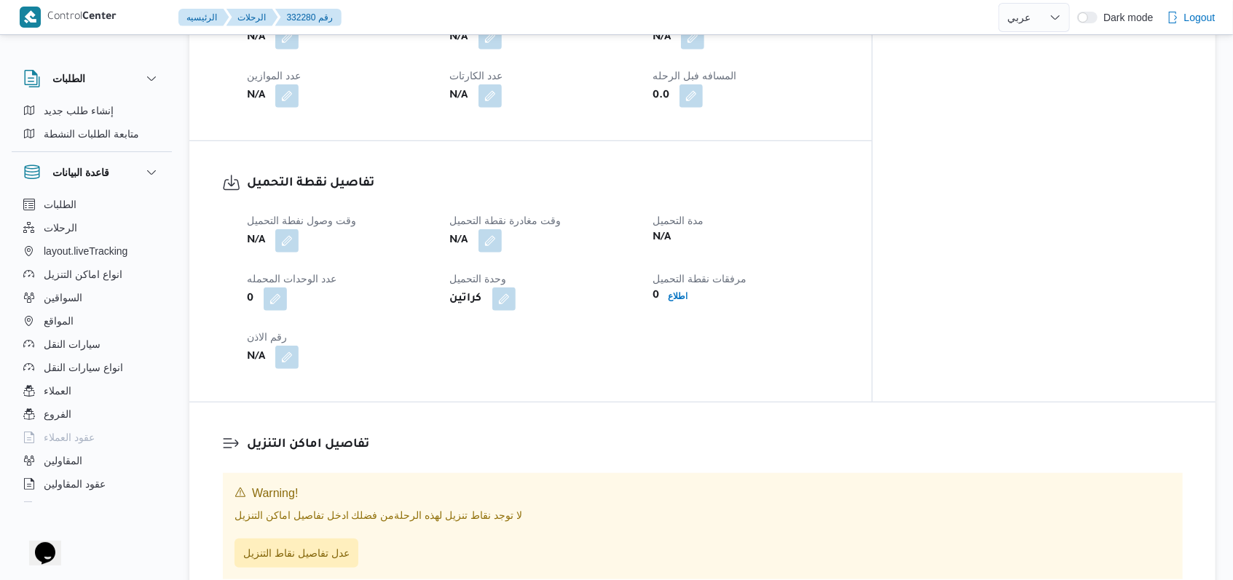
scroll to position [776, 0]
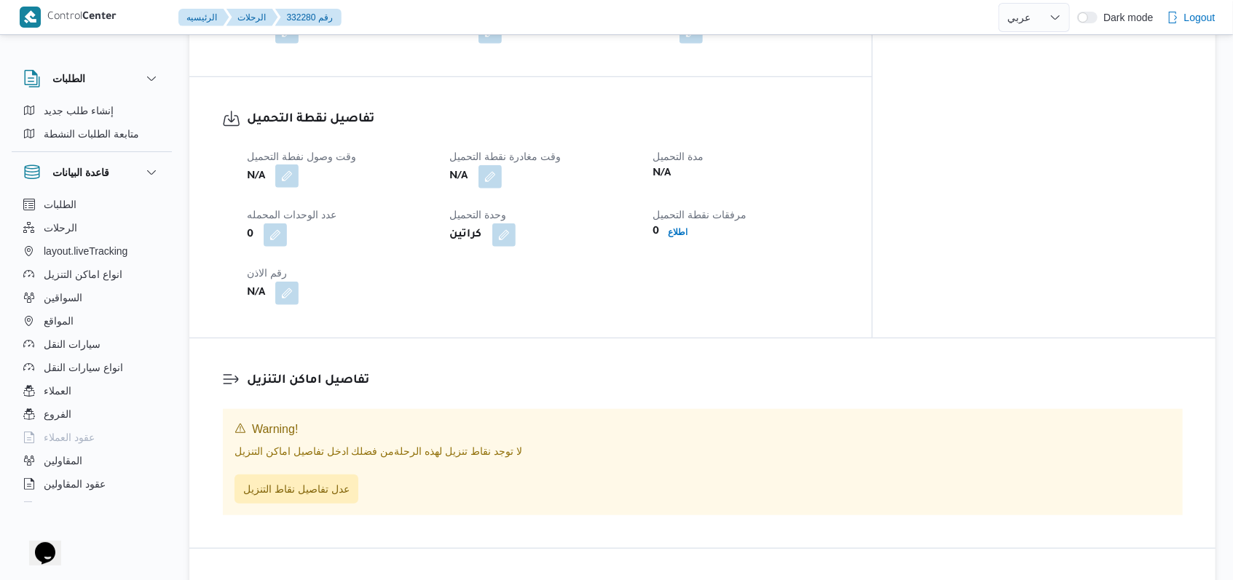
click at [291, 179] on button "button" at bounding box center [286, 176] width 23 height 23
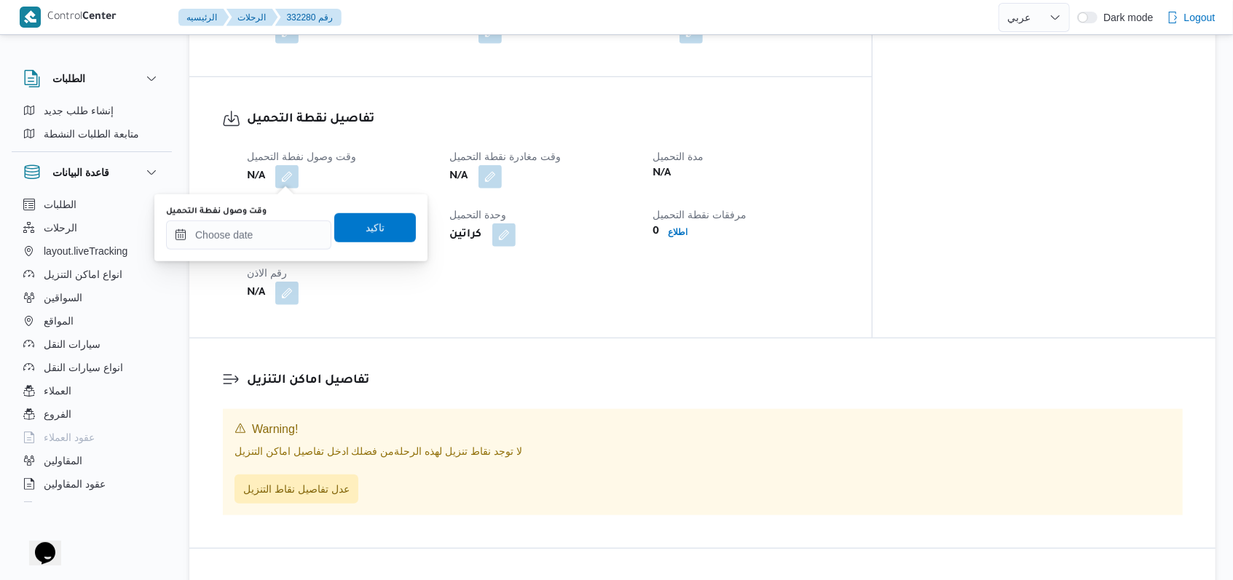
click at [266, 213] on div "وقت وصول نفطة التحميل" at bounding box center [248, 212] width 165 height 12
click at [266, 235] on input "وقت وصول نفطة التحميل" at bounding box center [248, 235] width 165 height 29
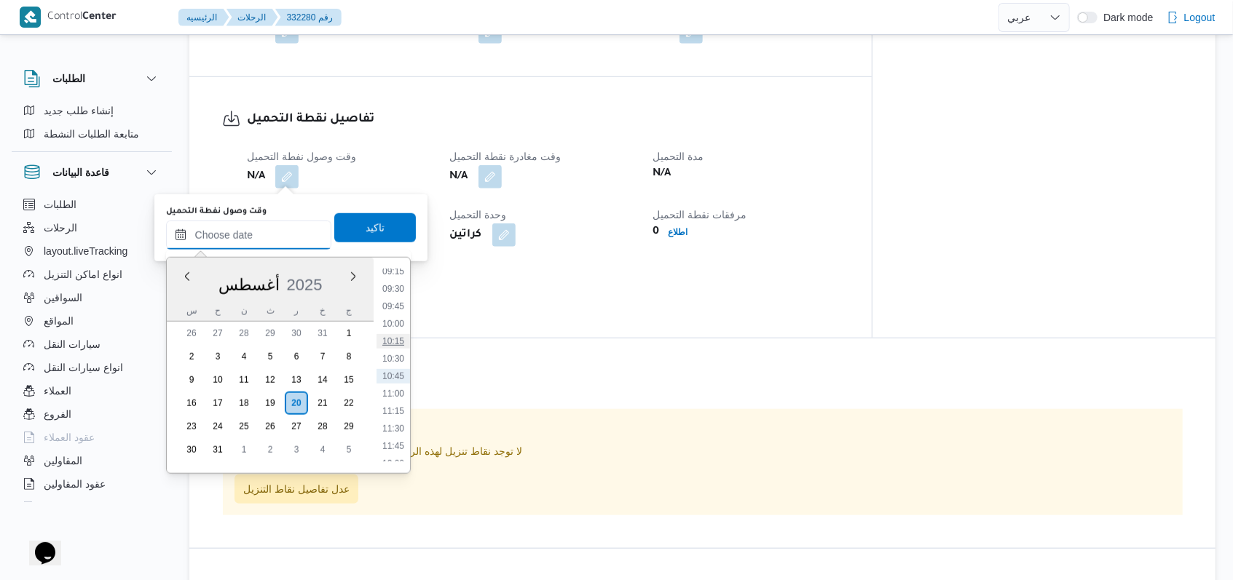
scroll to position [263, 0]
click at [396, 299] on li "04:00" at bounding box center [392, 293] width 33 height 15
type input "٢٠/٠٨/٢٠٢٥ ٠٤:٠٠"
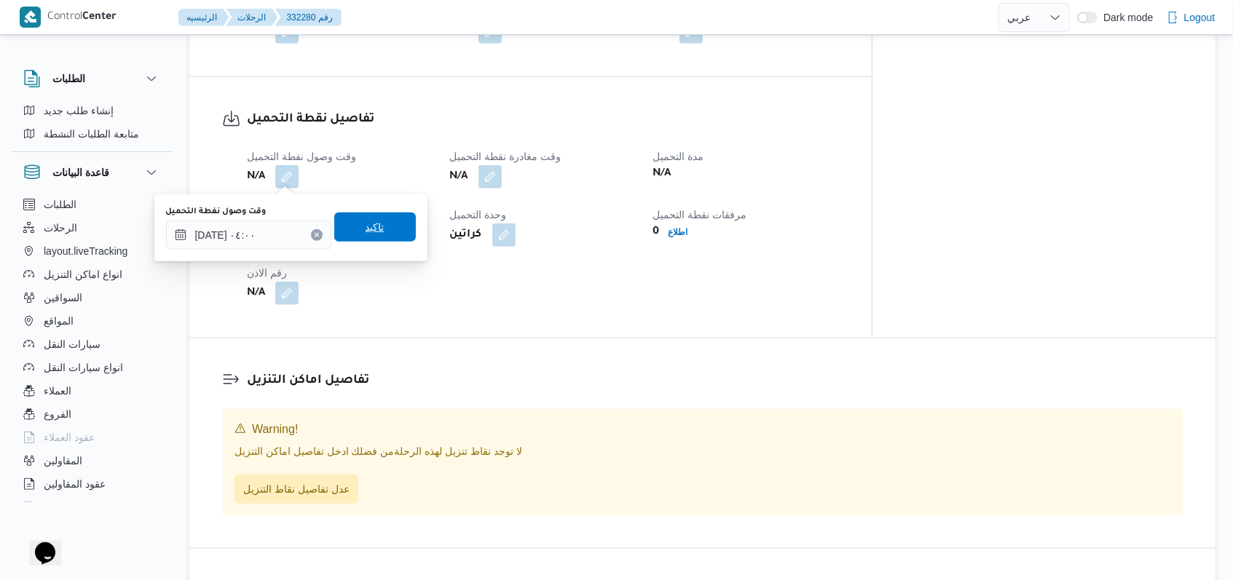
click at [389, 224] on span "تاكيد" at bounding box center [375, 227] width 82 height 29
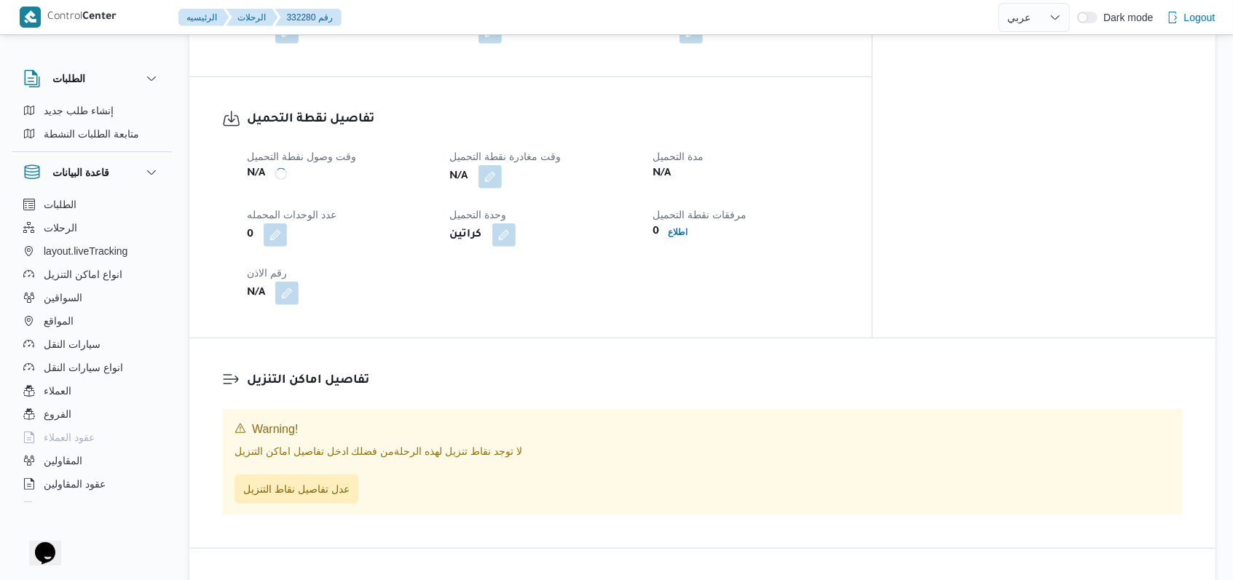
click at [502, 186] on span at bounding box center [486, 176] width 31 height 23
click at [502, 181] on button "button" at bounding box center [489, 176] width 23 height 23
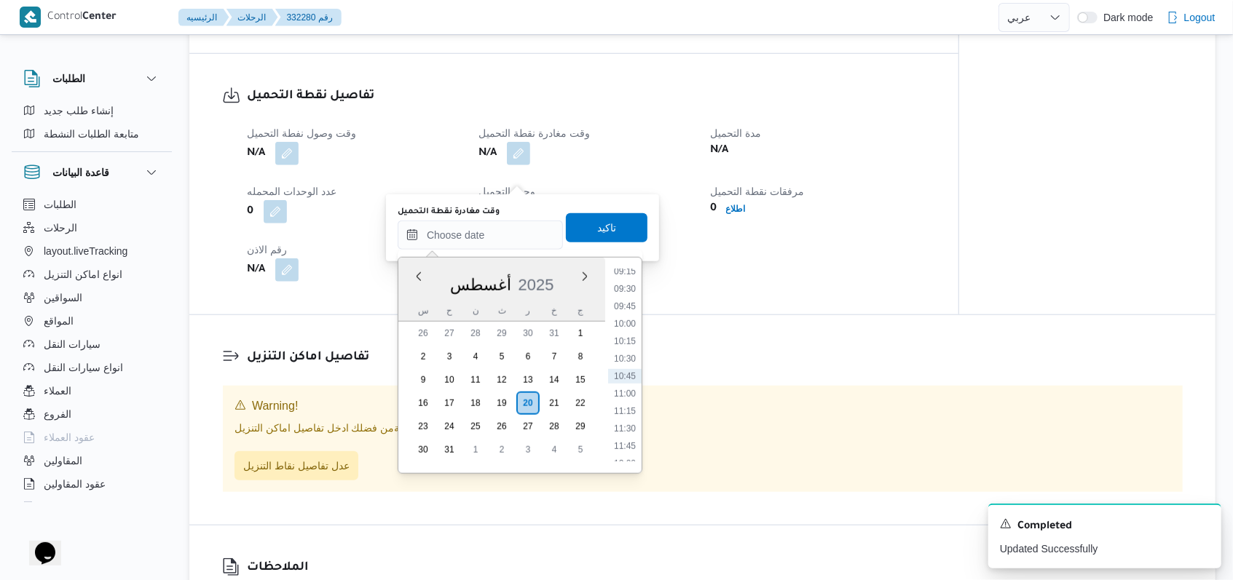
scroll to position [360, 0]
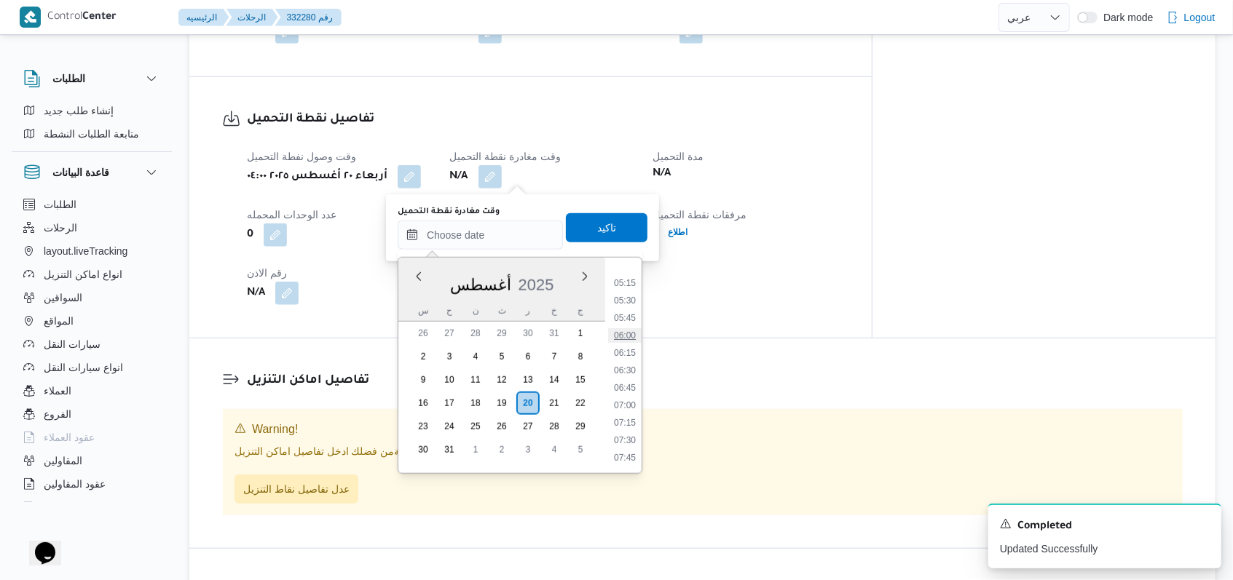
click at [636, 329] on li "06:00" at bounding box center [624, 335] width 33 height 15
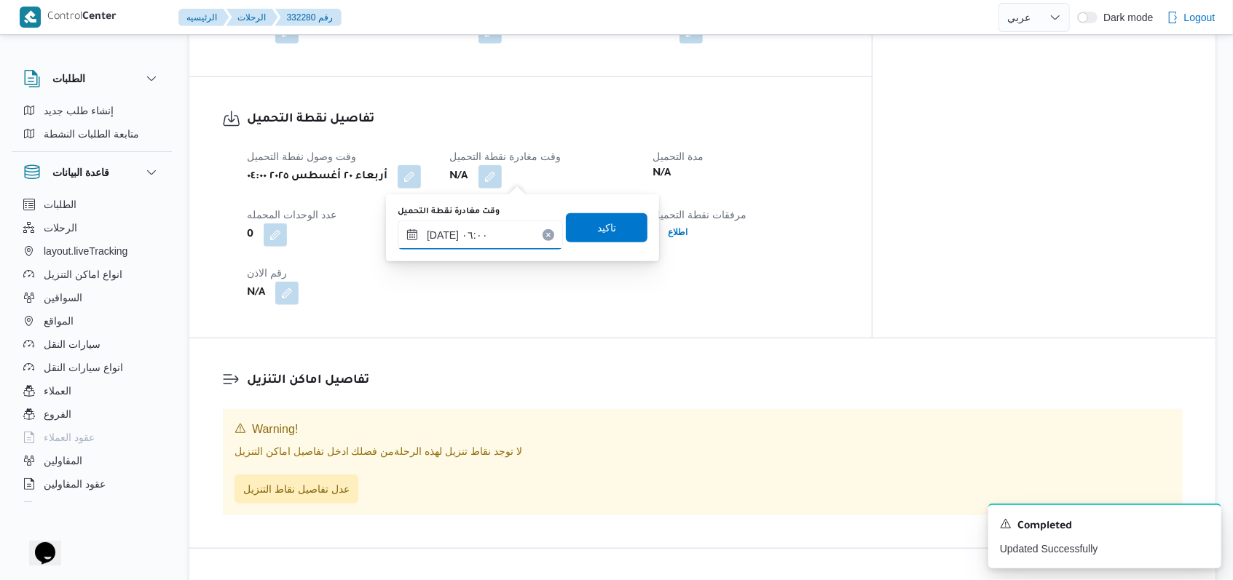
click at [474, 232] on input "٢٠/٠٨/٢٠٢٥ ٠٦:٠٠" at bounding box center [480, 235] width 165 height 29
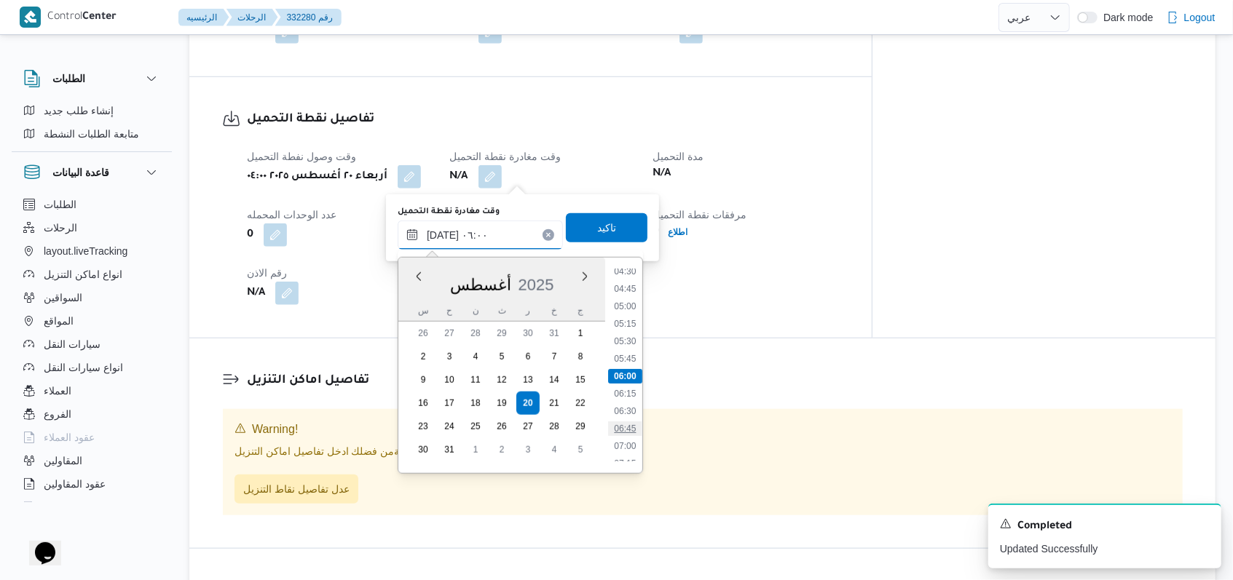
scroll to position [416, 0]
click at [633, 405] on li "07:45" at bounding box center [624, 402] width 33 height 15
type input "٢٠/٠٨/٢٠٢٥ ٠٧:٤٥"
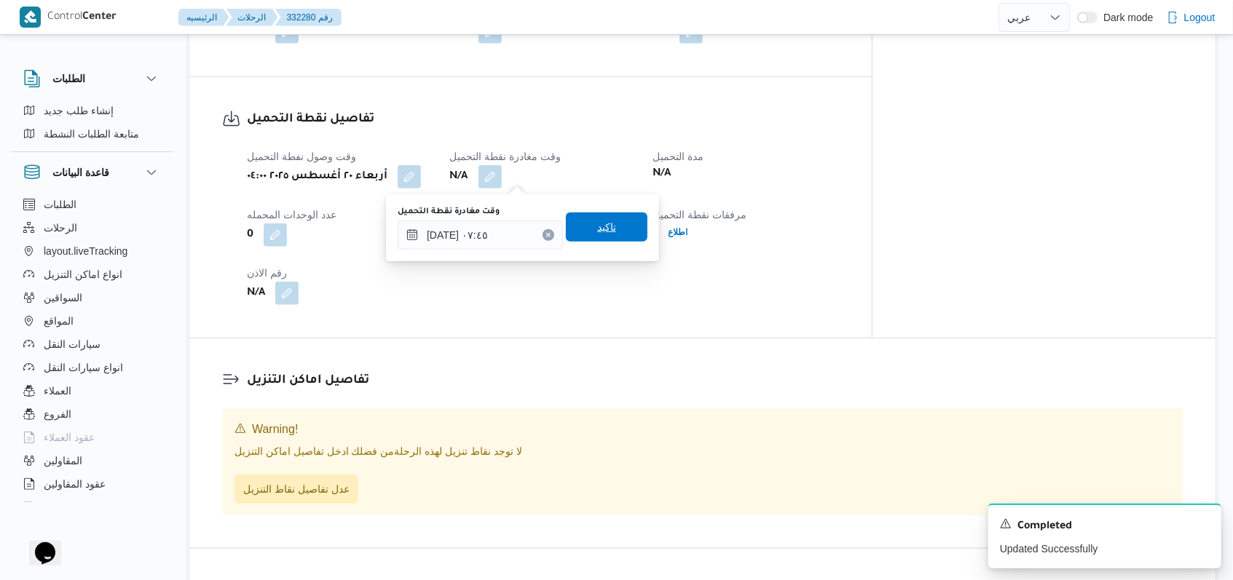
click at [611, 232] on span "تاكيد" at bounding box center [607, 227] width 82 height 29
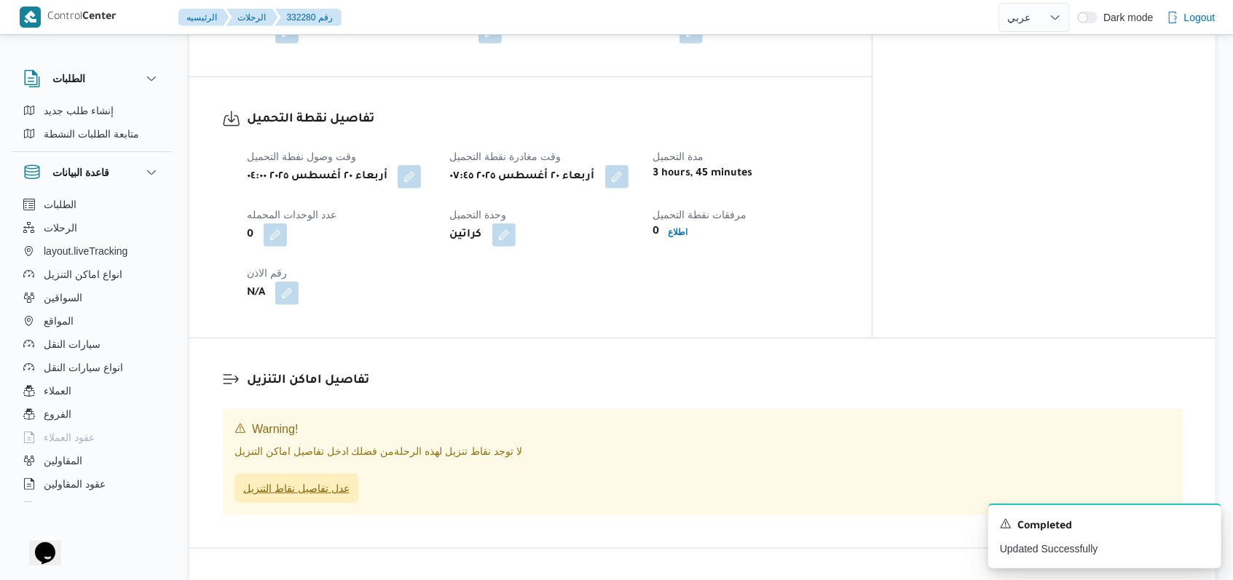
click at [337, 483] on span "عدل تفاصيل نقاط التنزيل" at bounding box center [296, 488] width 106 height 17
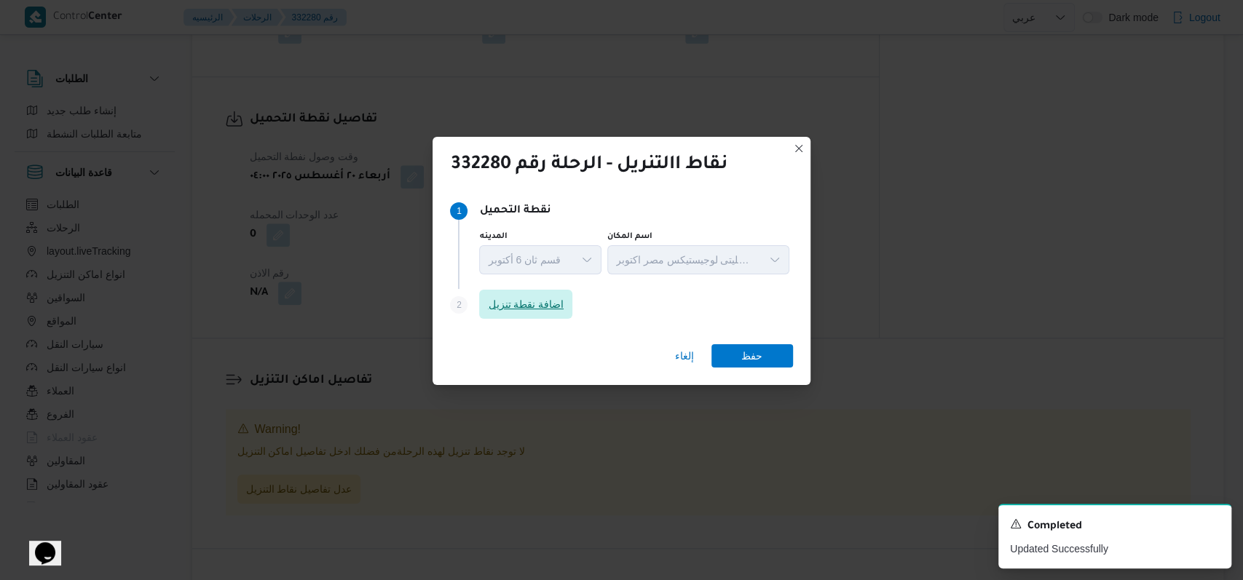
click at [558, 306] on span "اضافة نقطة تنزيل" at bounding box center [526, 304] width 76 height 17
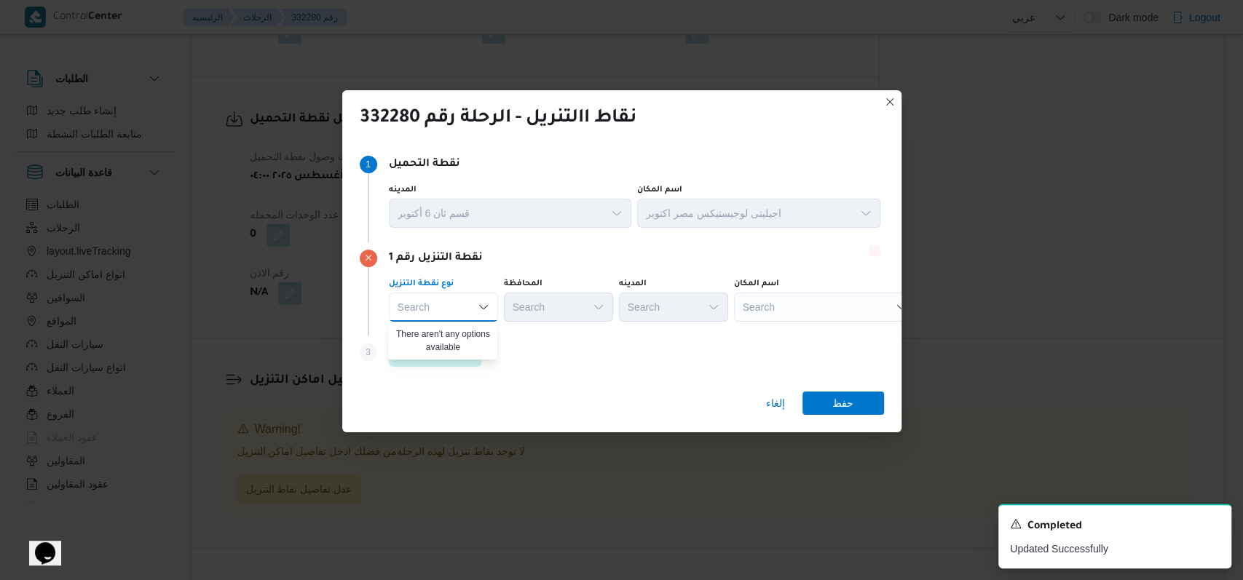
click at [552, 363] on div "Step 3 is disabled 3 اضافة نقطة تنزيل" at bounding box center [622, 355] width 524 height 38
click at [472, 345] on span "اضافة نقطة تنزيل" at bounding box center [435, 351] width 93 height 29
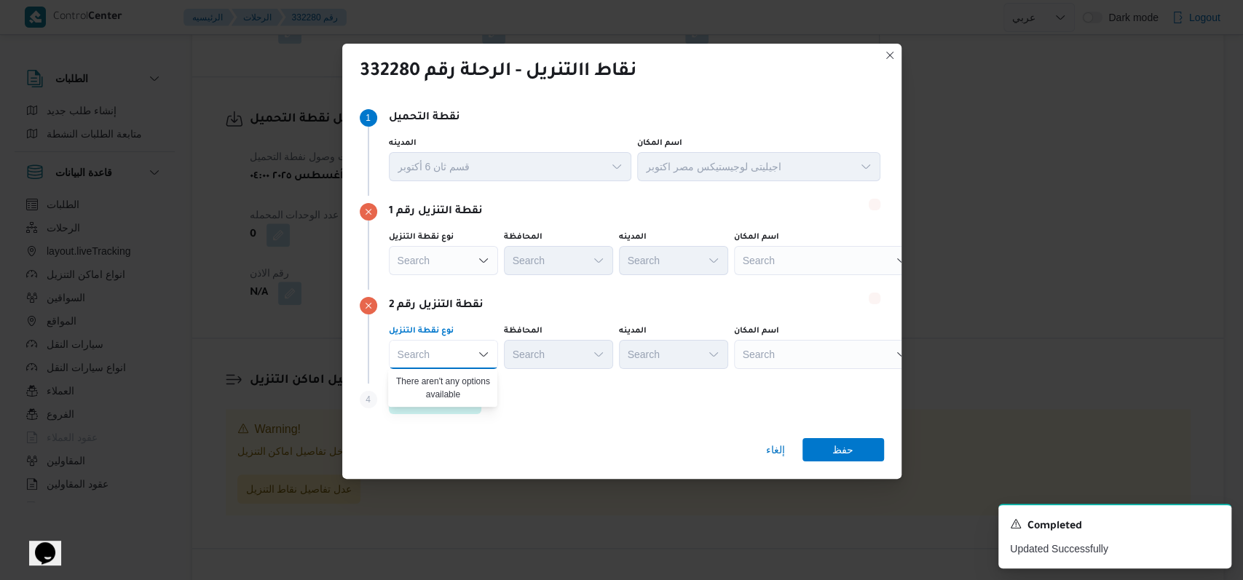
click at [581, 291] on div "نقطة التنزيل رقم 2 نوع نقطة التنزيل Search Combo box. Selected. Combo box input…" at bounding box center [622, 337] width 524 height 94
click at [767, 264] on div "Search" at bounding box center [825, 260] width 182 height 29
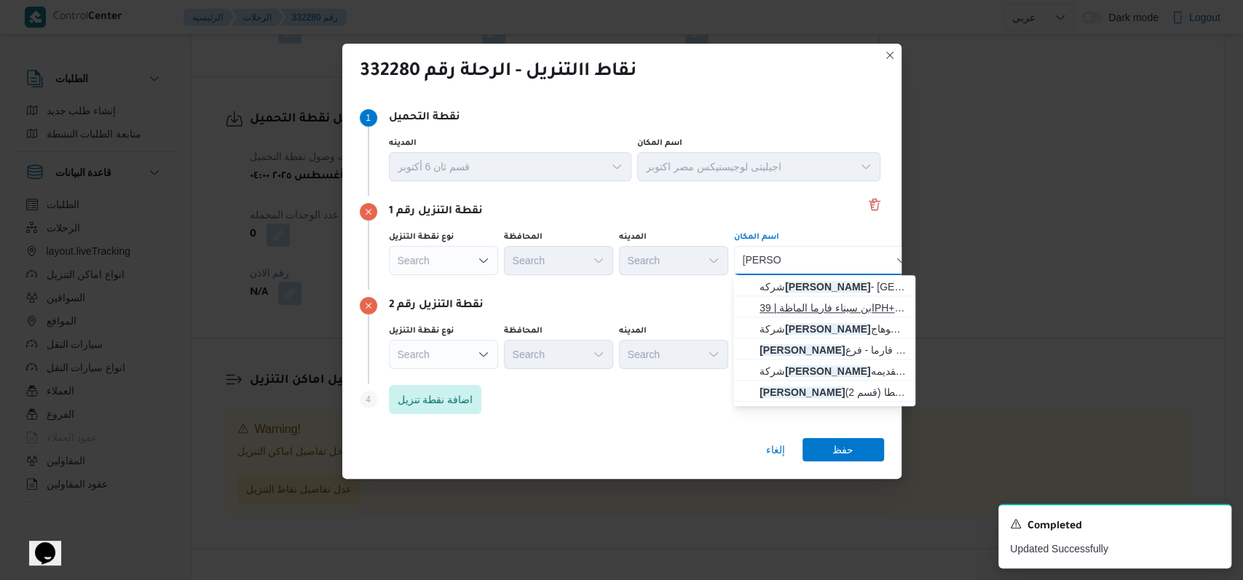
type input "ابن سينا"
click at [823, 308] on span "ابن سيناء فارما الماظة | 39PH+7M4 | شيراتون المطار" at bounding box center [832, 307] width 147 height 17
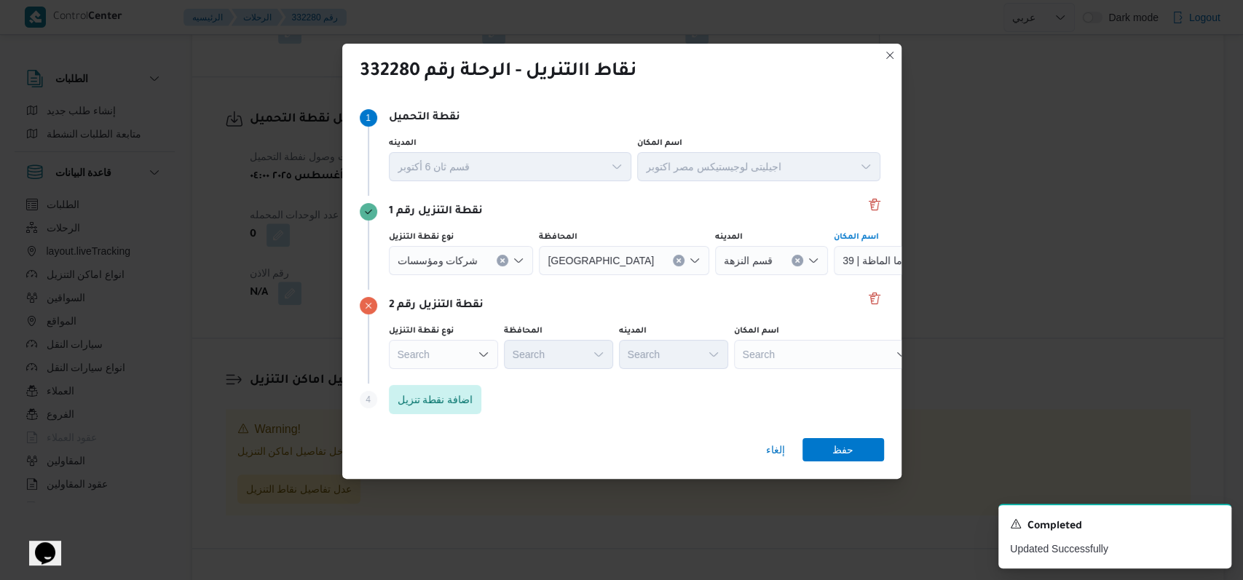
click at [834, 275] on div "Search" at bounding box center [925, 260] width 182 height 29
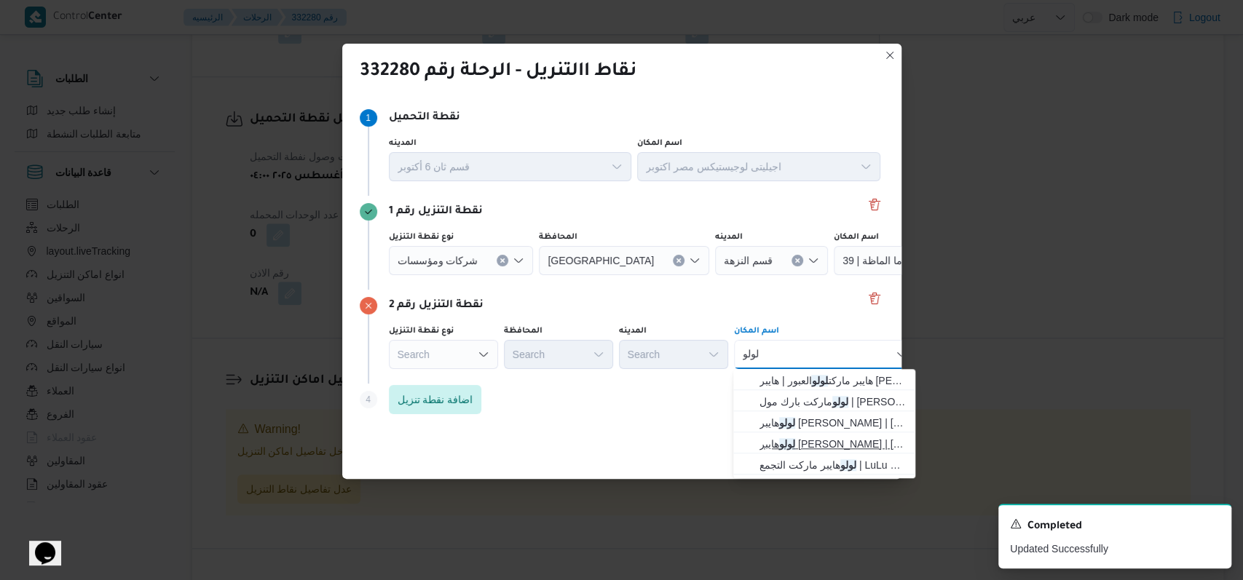
type input "لولو"
click at [816, 437] on span "لولو هايبر ماركت الشيراتون | لولو هايبر ماركت - الشيراتون | شيراتون المطار" at bounding box center [832, 443] width 147 height 17
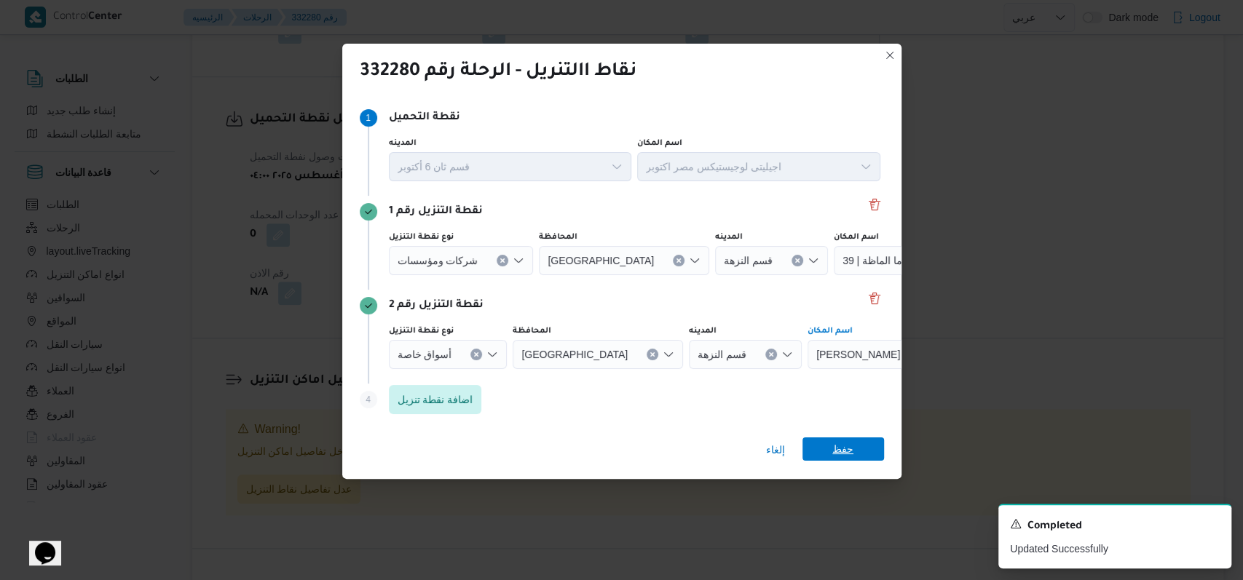
click at [855, 452] on span "حفظ" at bounding box center [843, 449] width 82 height 23
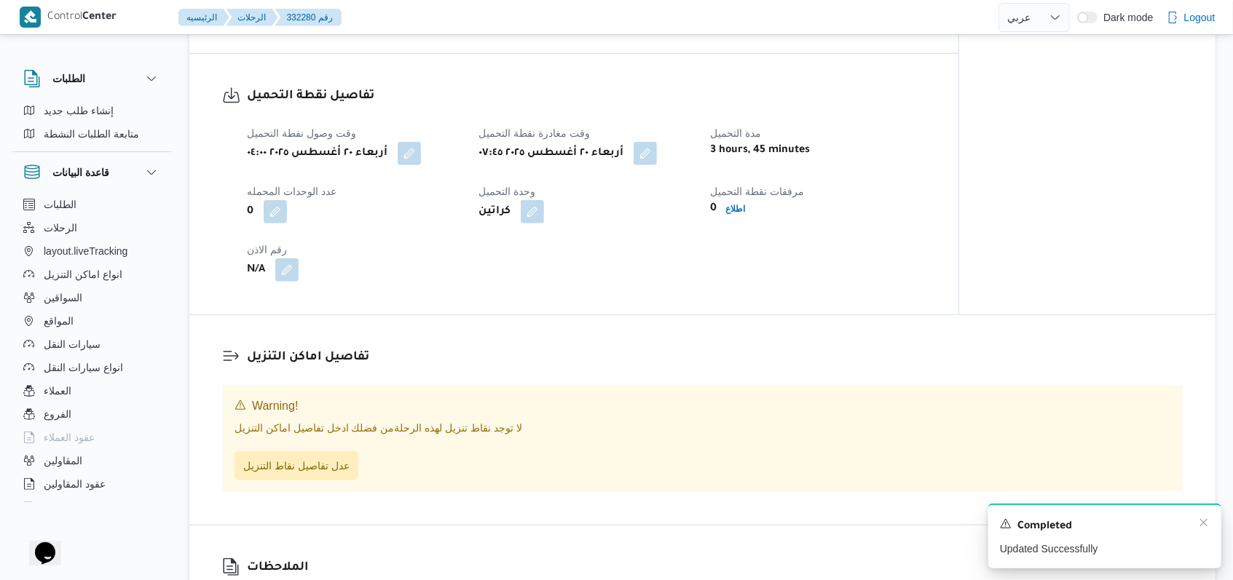
click at [1205, 531] on div "Completed" at bounding box center [1105, 526] width 210 height 19
click at [1203, 524] on icon "Dismiss toast" at bounding box center [1203, 522] width 7 height 7
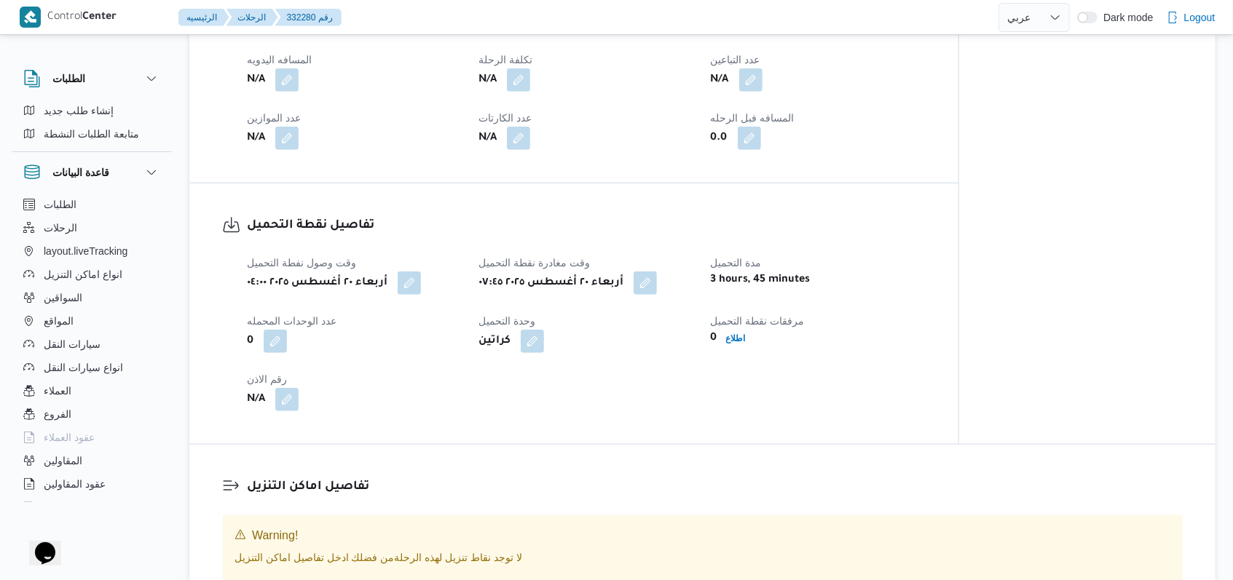
scroll to position [582, 0]
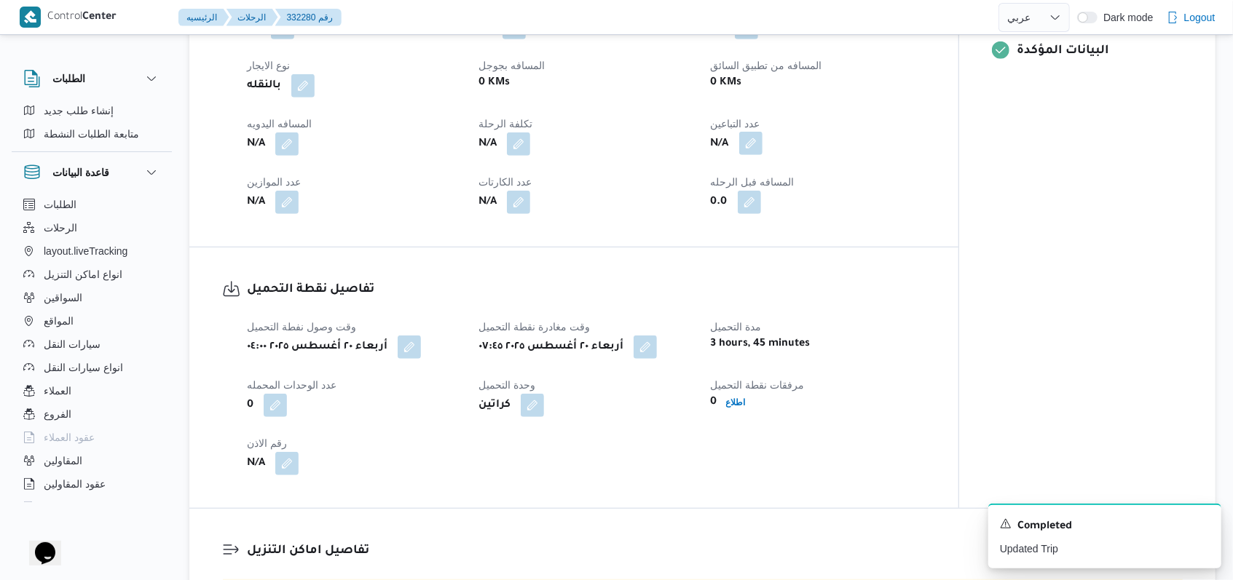
click at [750, 155] on button "button" at bounding box center [750, 143] width 23 height 23
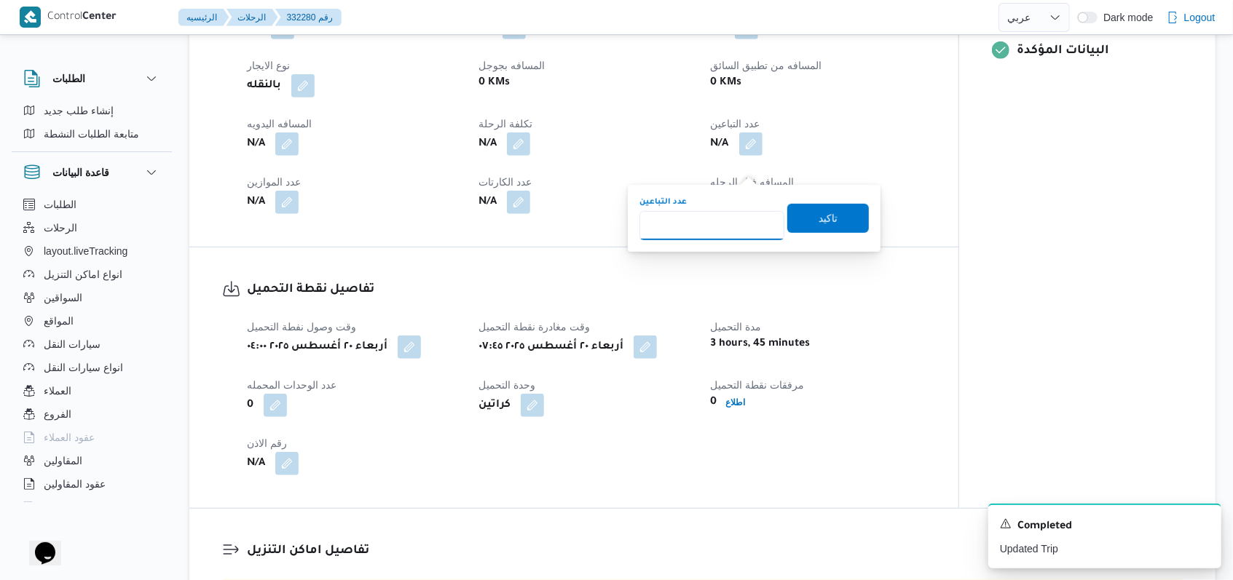
click at [717, 237] on input "عدد التباعين" at bounding box center [711, 225] width 145 height 29
type input "1"
click at [794, 218] on span "تاكيد" at bounding box center [828, 218] width 82 height 29
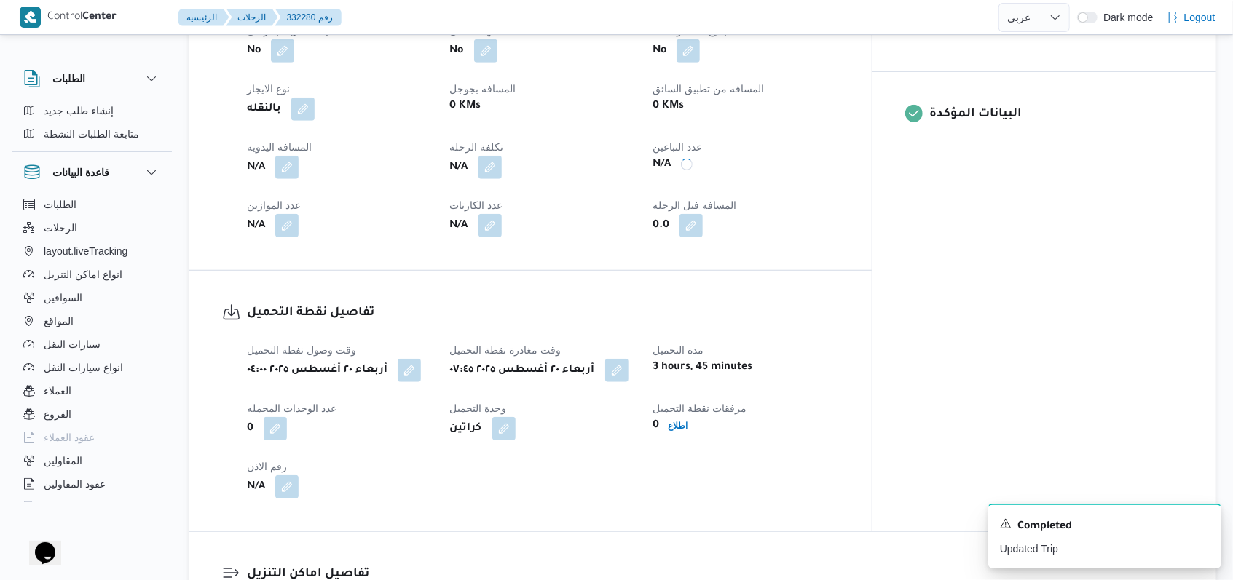
scroll to position [658, 0]
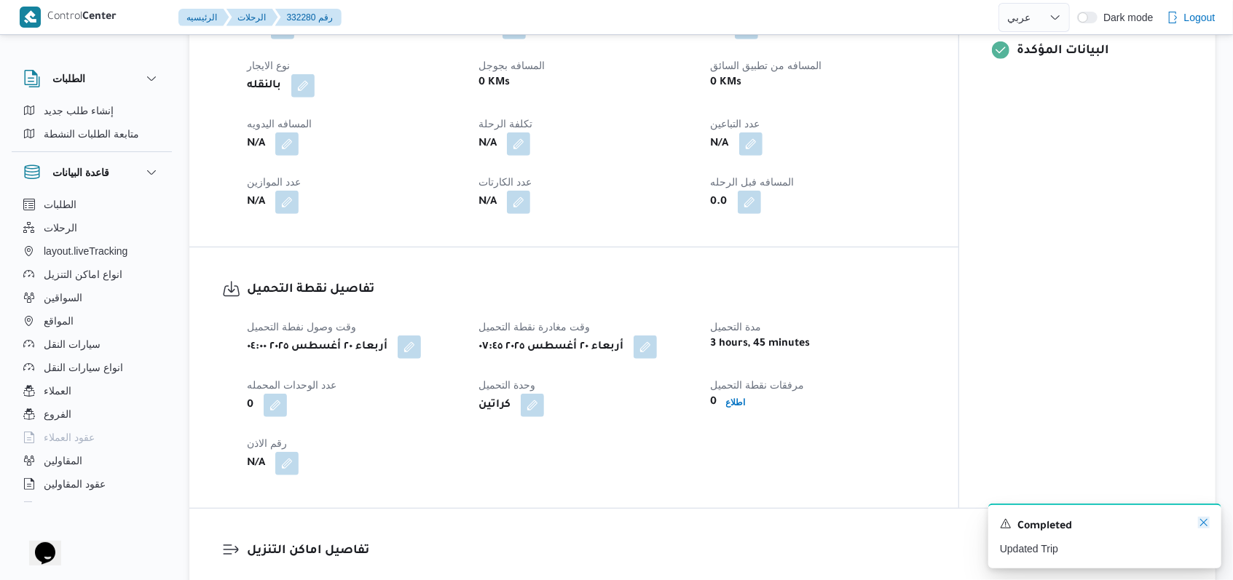
click at [1200, 520] on icon "Dismiss toast" at bounding box center [1204, 523] width 12 height 12
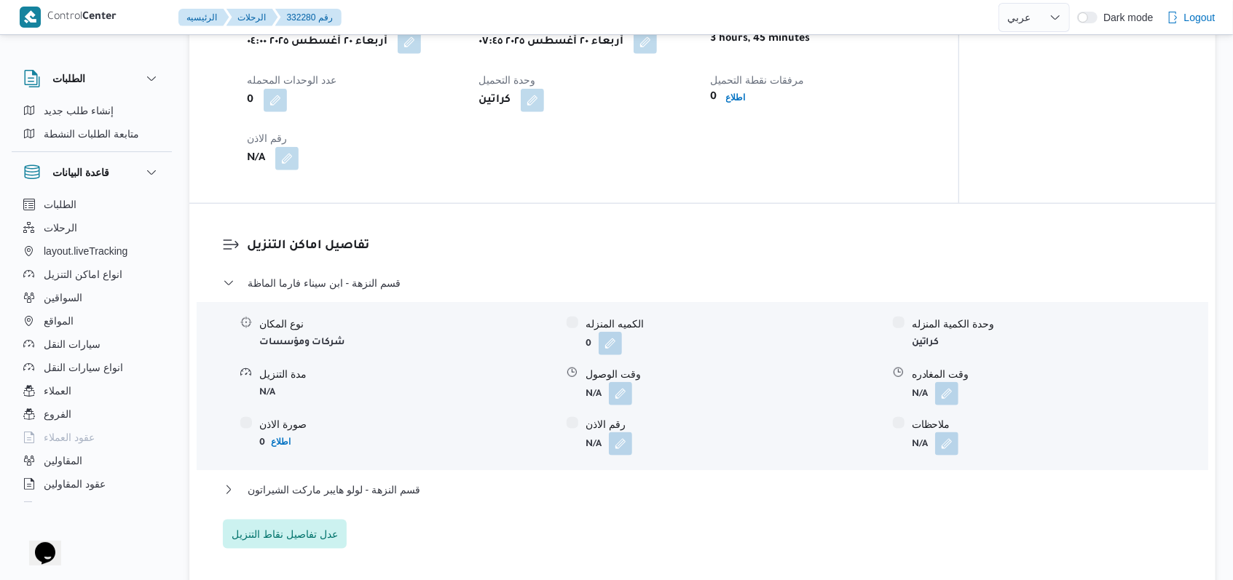
scroll to position [1046, 0]
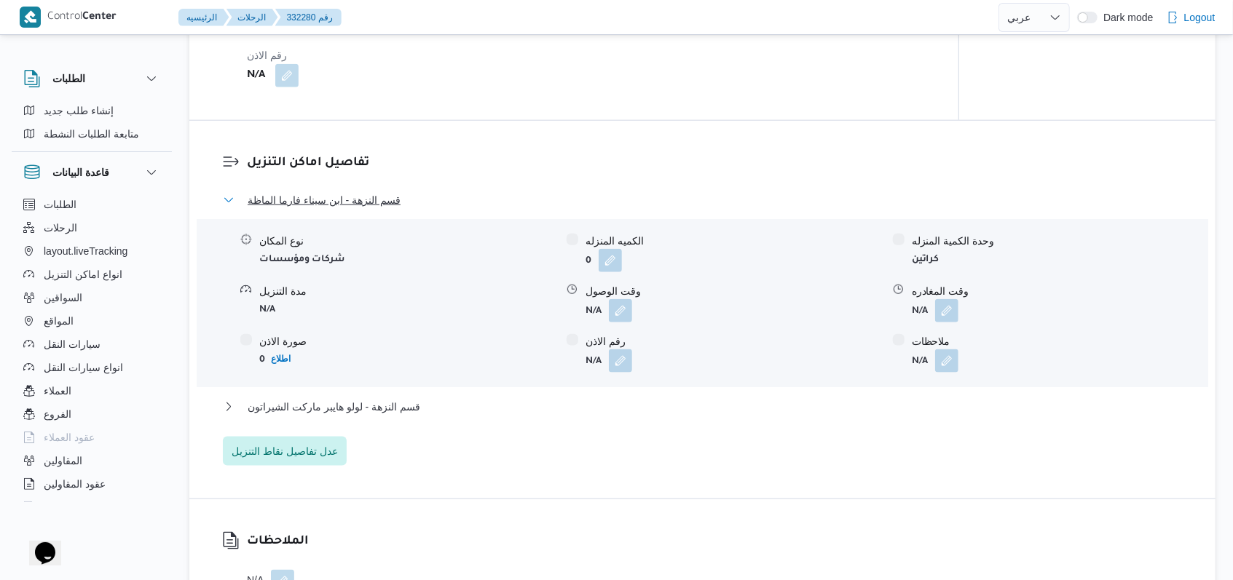
click at [383, 209] on span "قسم النزهة - ابن سيناء فارما الماظة" at bounding box center [324, 199] width 153 height 17
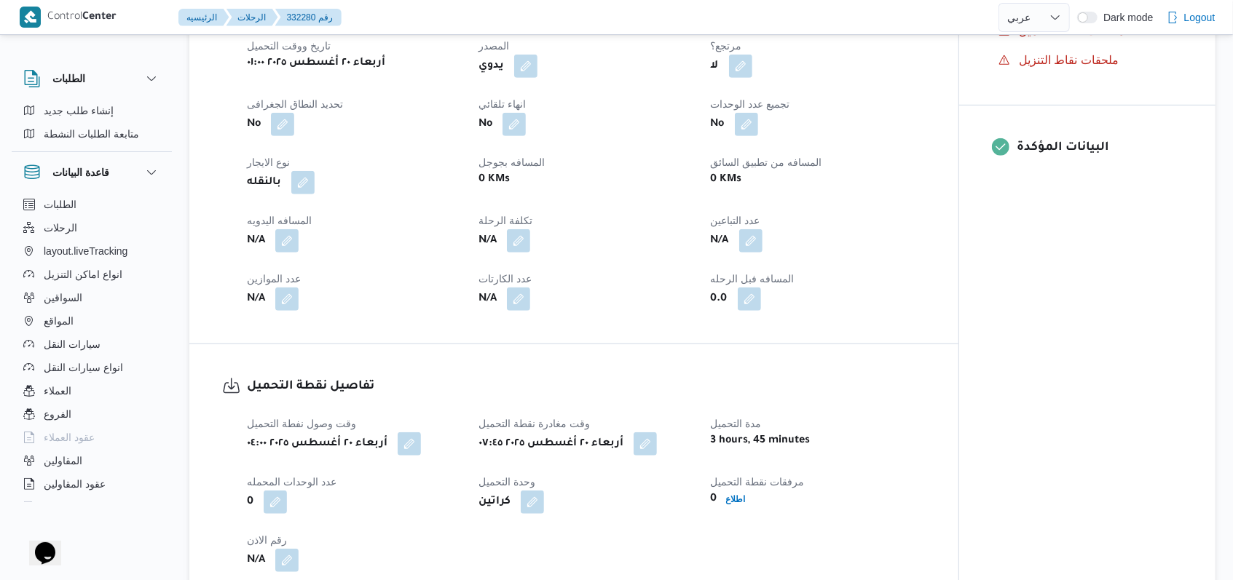
scroll to position [561, 0]
click at [754, 253] on button "button" at bounding box center [750, 240] width 23 height 23
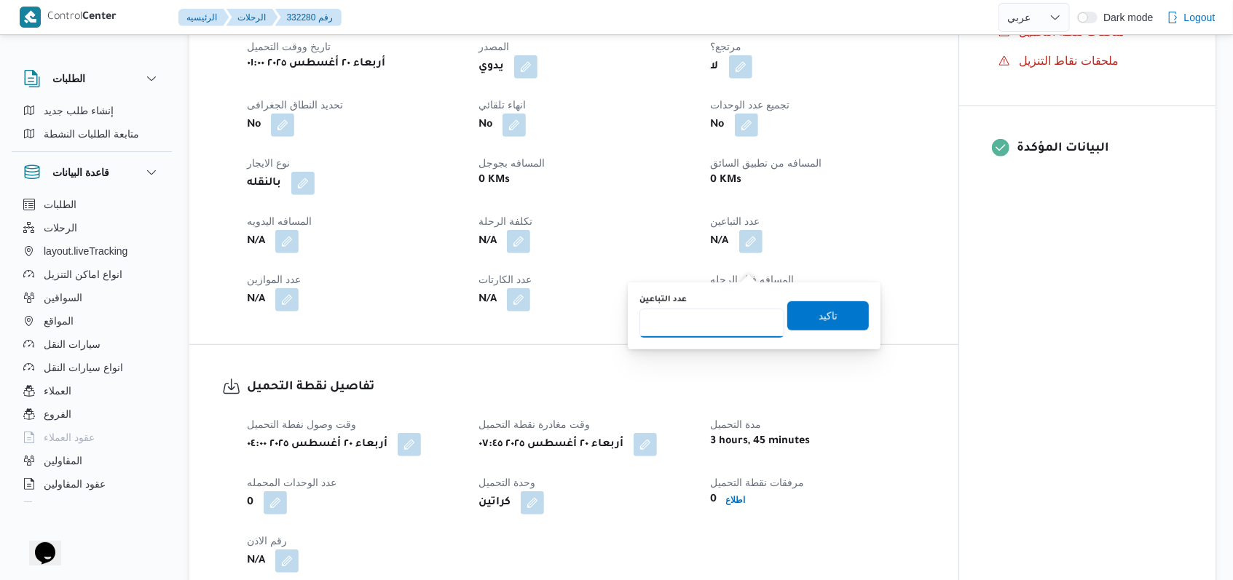
click at [681, 315] on input "عدد التباعين" at bounding box center [711, 323] width 145 height 29
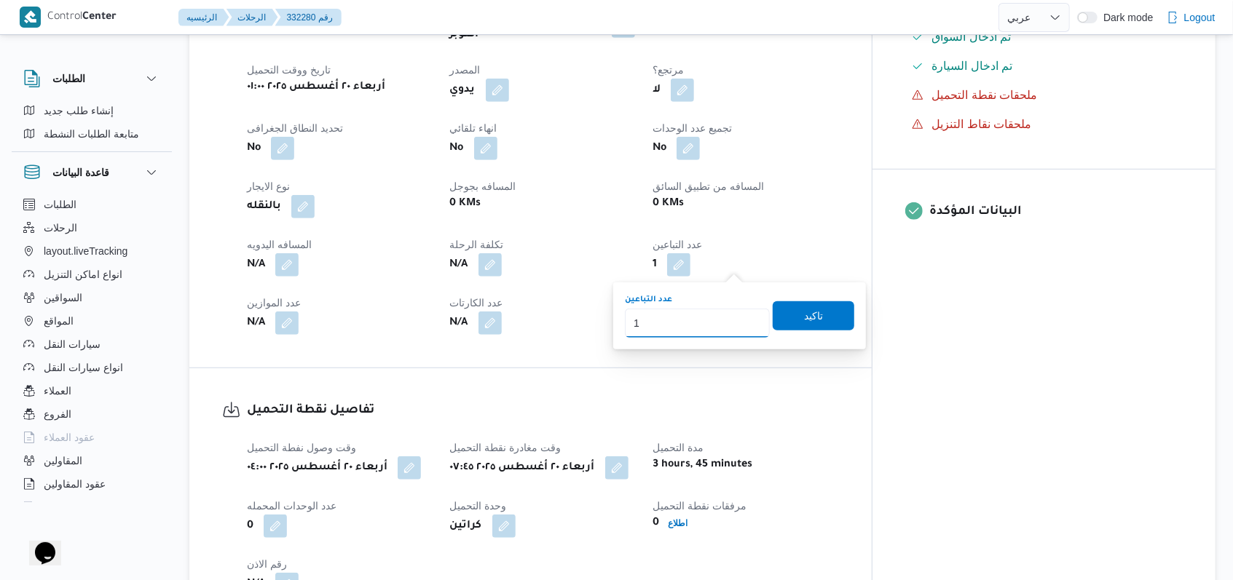
type input "1"
click at [567, 218] on div "المسافه بجوجل 0 KMs" at bounding box center [543, 198] width 186 height 41
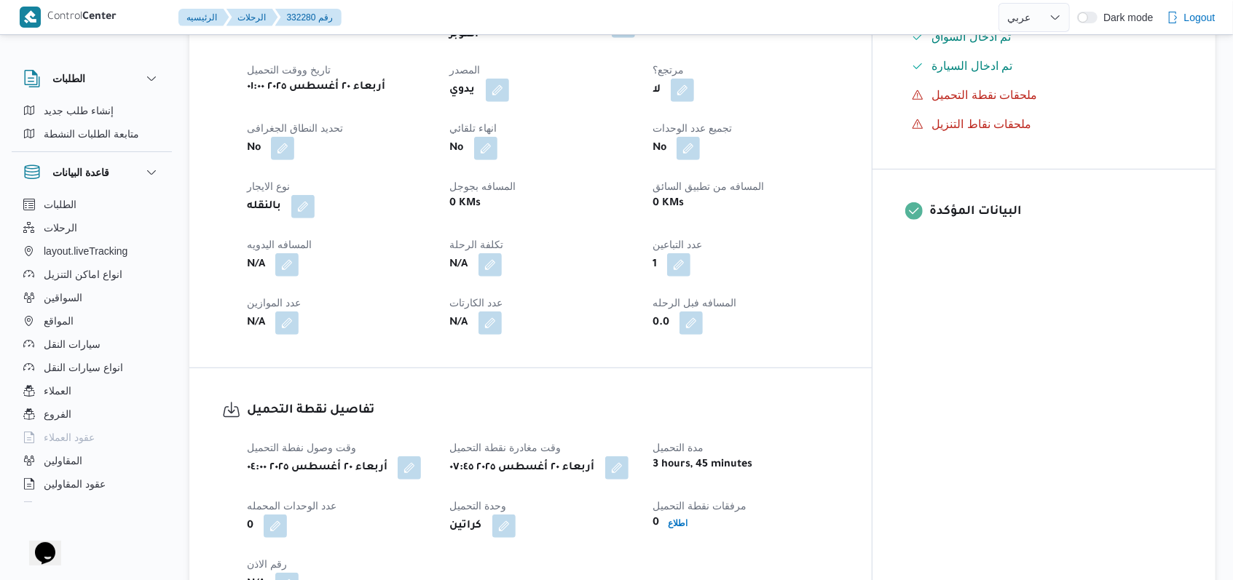
select select "ar"
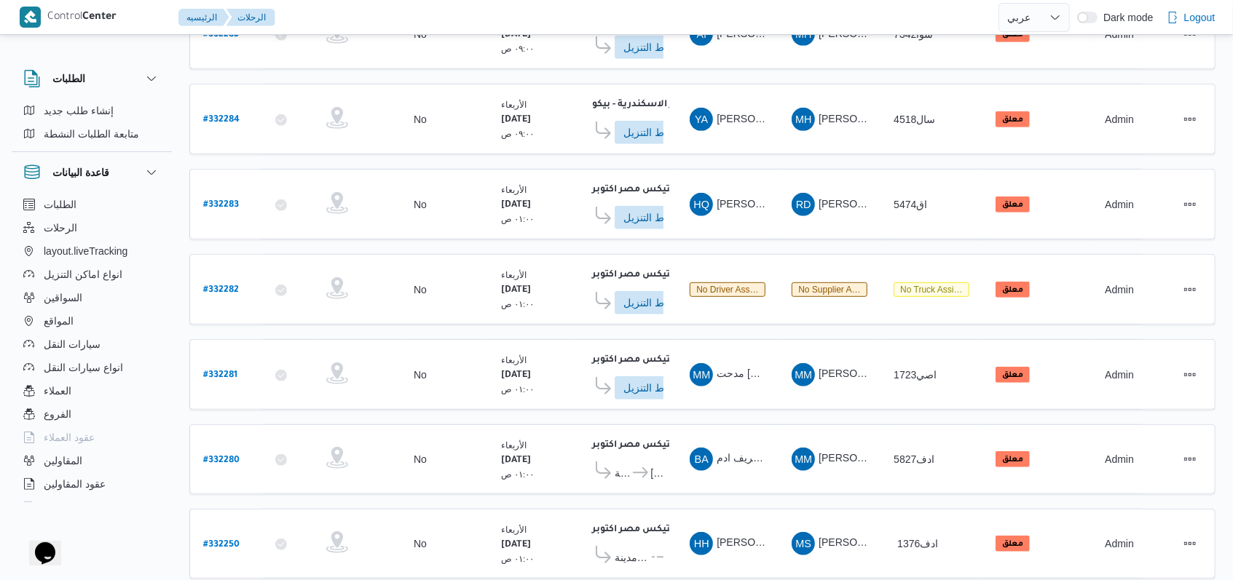
scroll to position [513, 0]
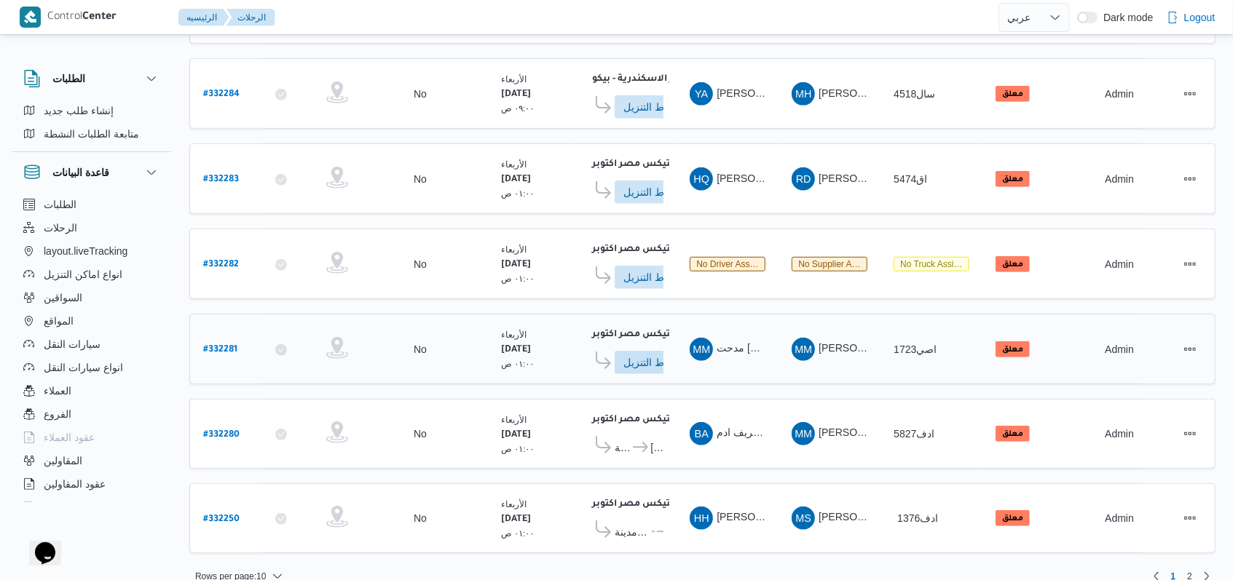
click at [231, 345] on b "# 332281" at bounding box center [220, 350] width 34 height 10
select select "ar"
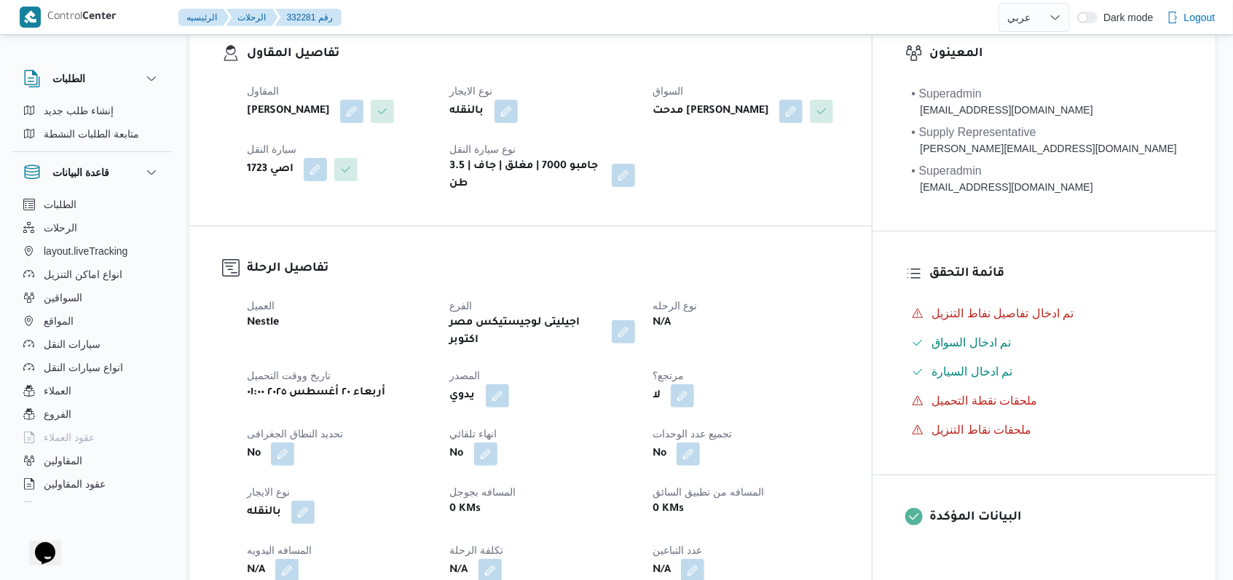
scroll to position [388, 0]
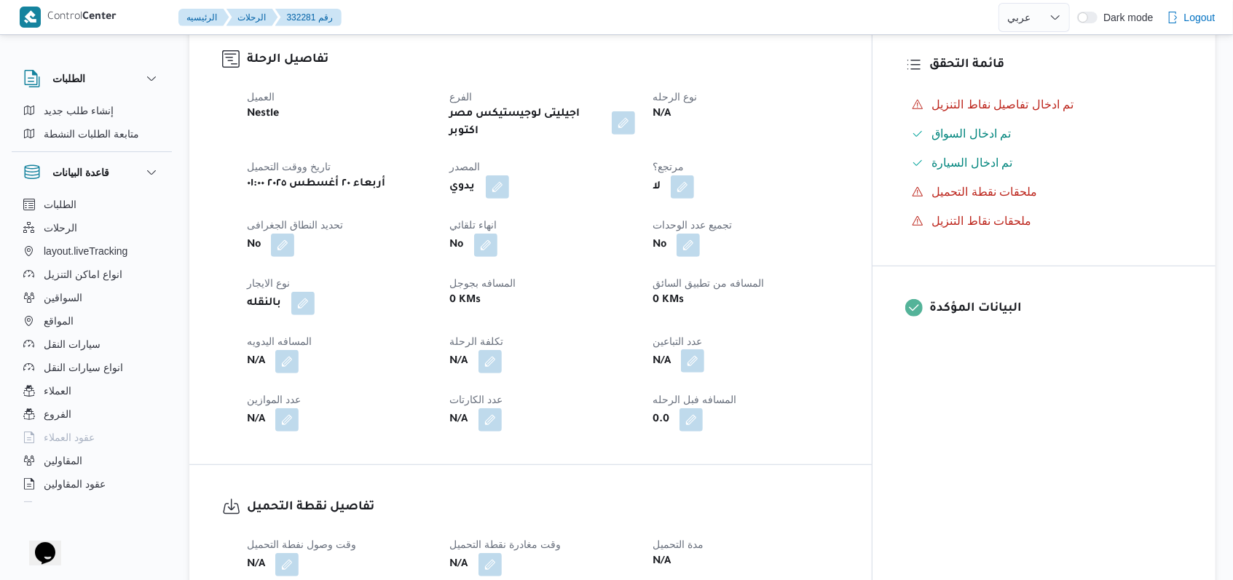
click at [704, 364] on button "button" at bounding box center [692, 360] width 23 height 23
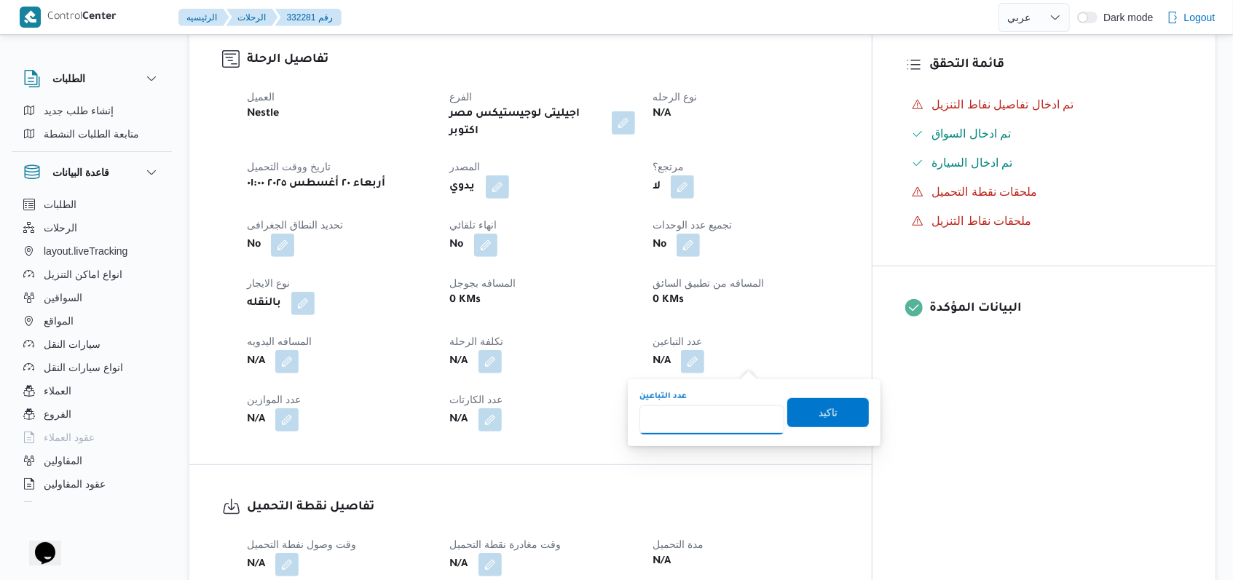
click at [716, 416] on input "عدد التباعين" at bounding box center [711, 420] width 145 height 29
type input "1"
click at [797, 416] on span "تاكيد" at bounding box center [828, 412] width 82 height 29
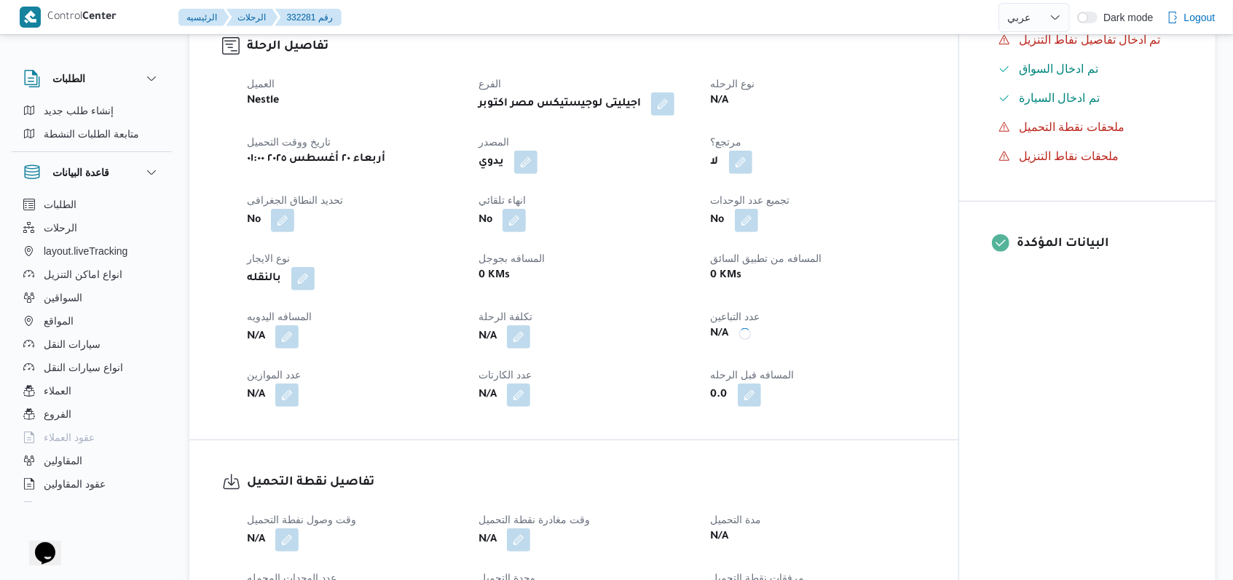
scroll to position [679, 0]
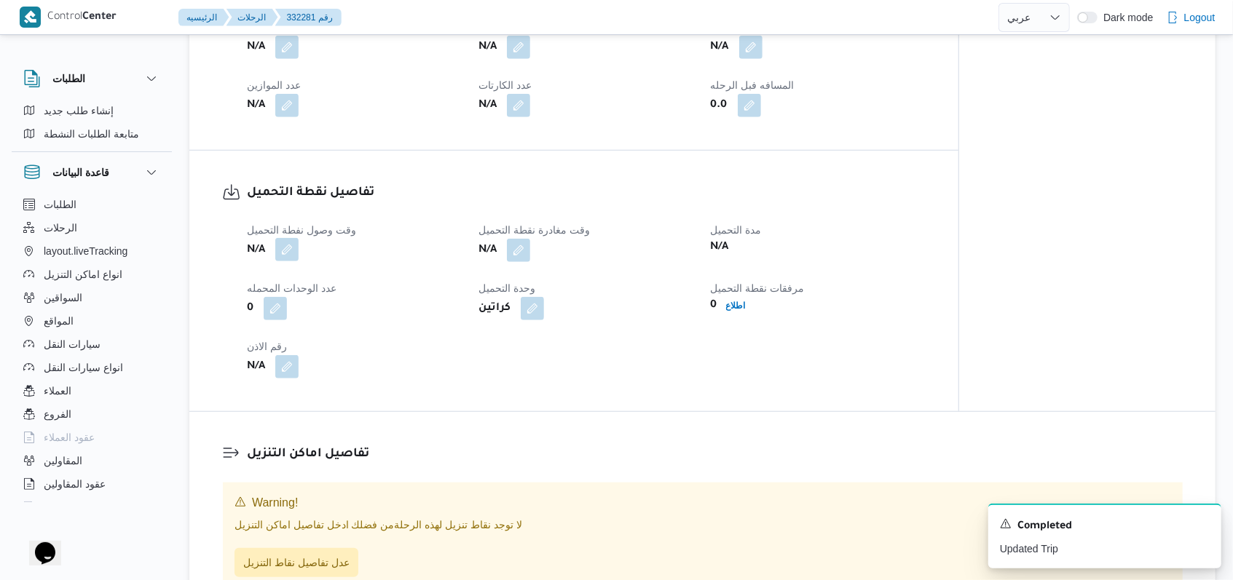
click at [288, 261] on button "button" at bounding box center [286, 249] width 23 height 23
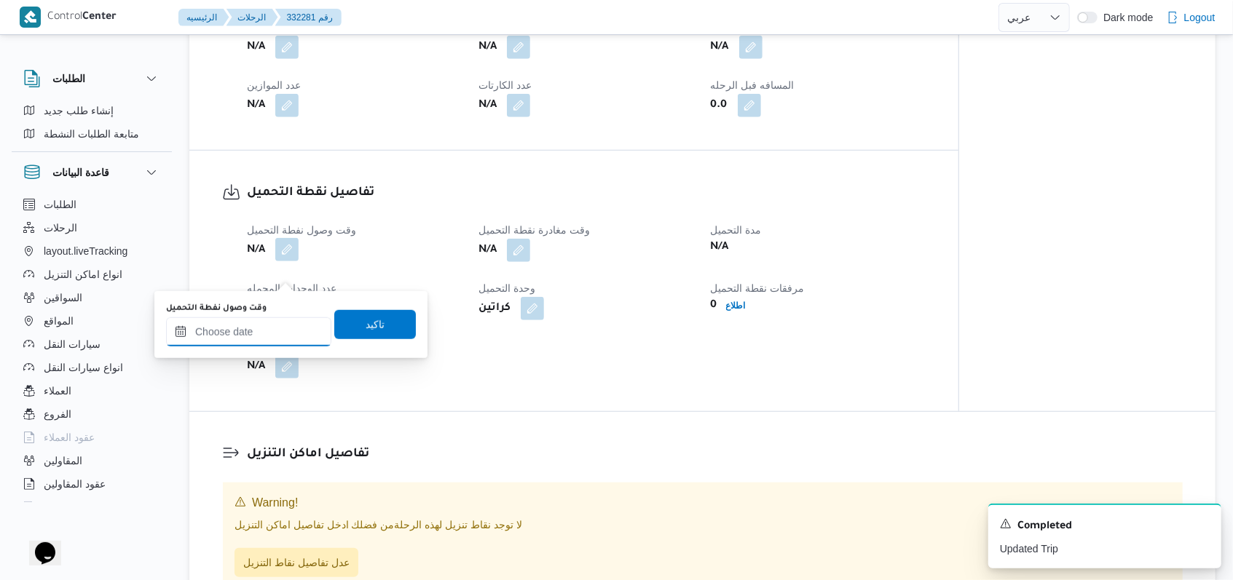
click at [265, 340] on input "وقت وصول نفطة التحميل" at bounding box center [248, 331] width 165 height 29
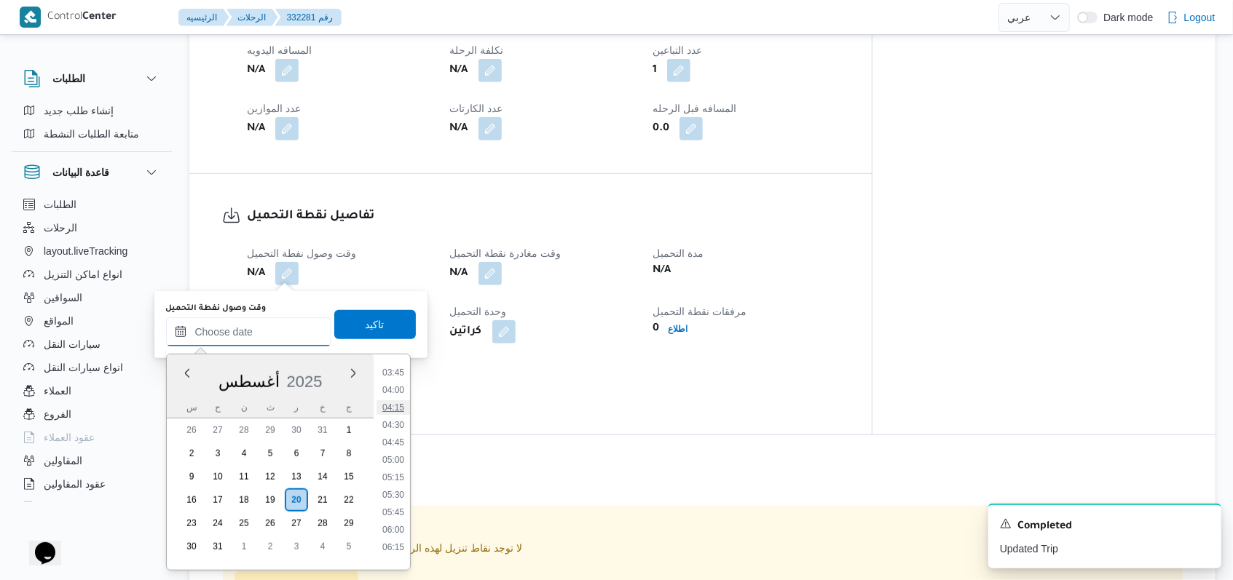
scroll to position [166, 0]
click at [400, 416] on li "03:00" at bounding box center [392, 417] width 33 height 15
type input "٢٠/٠٨/٢٠٢٥ ٠٣:٠٠"
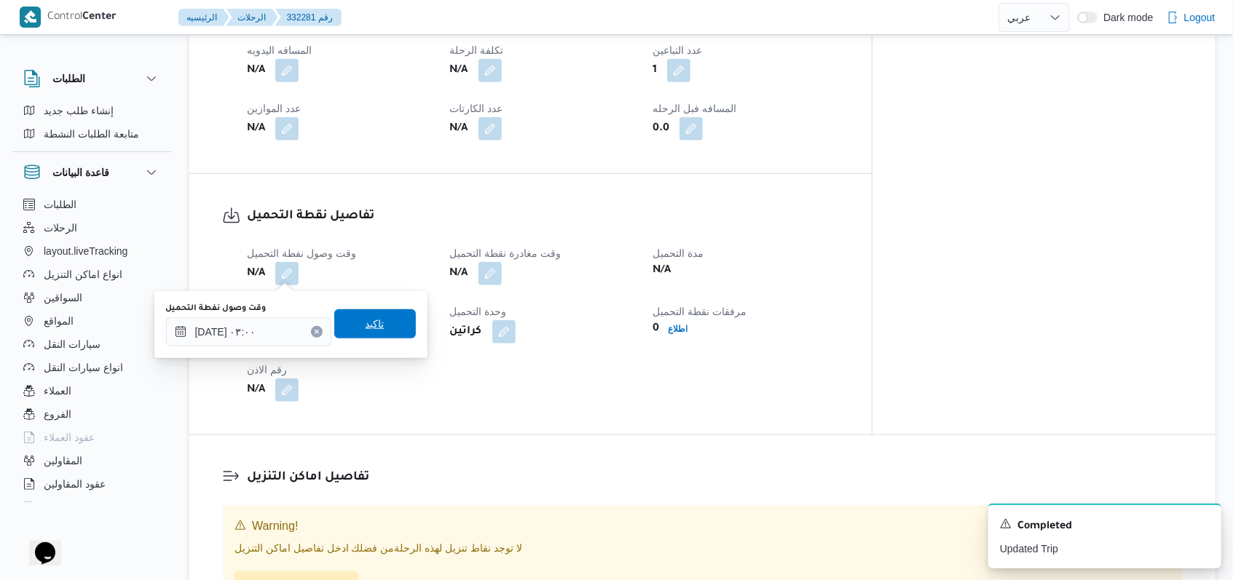
click at [388, 329] on span "تاكيد" at bounding box center [375, 323] width 82 height 29
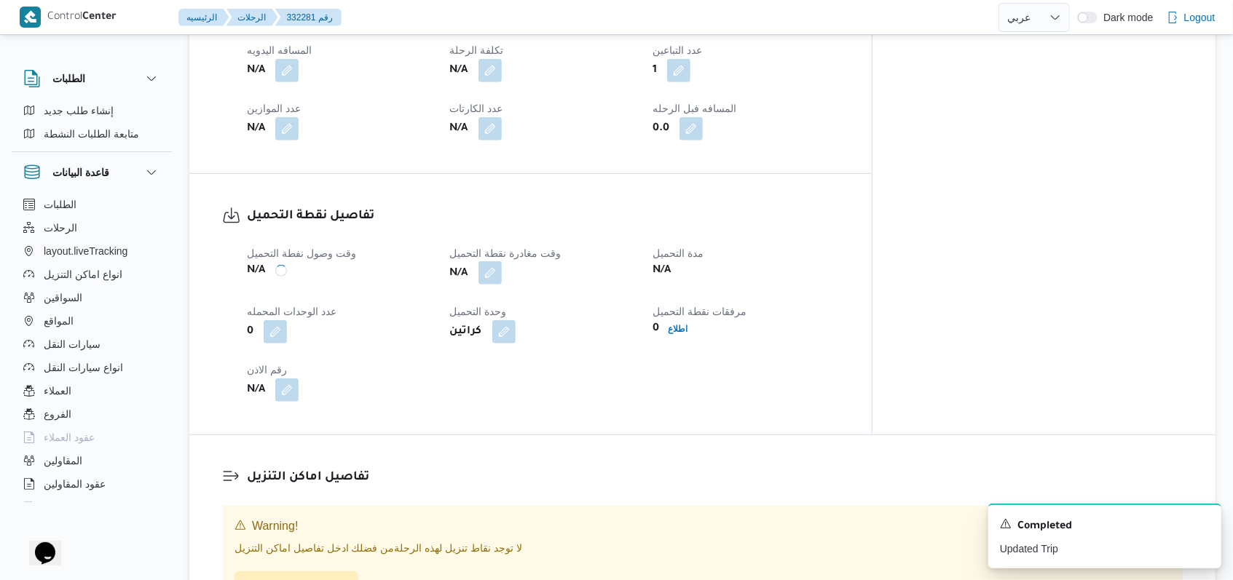
click at [502, 274] on button "button" at bounding box center [489, 272] width 23 height 23
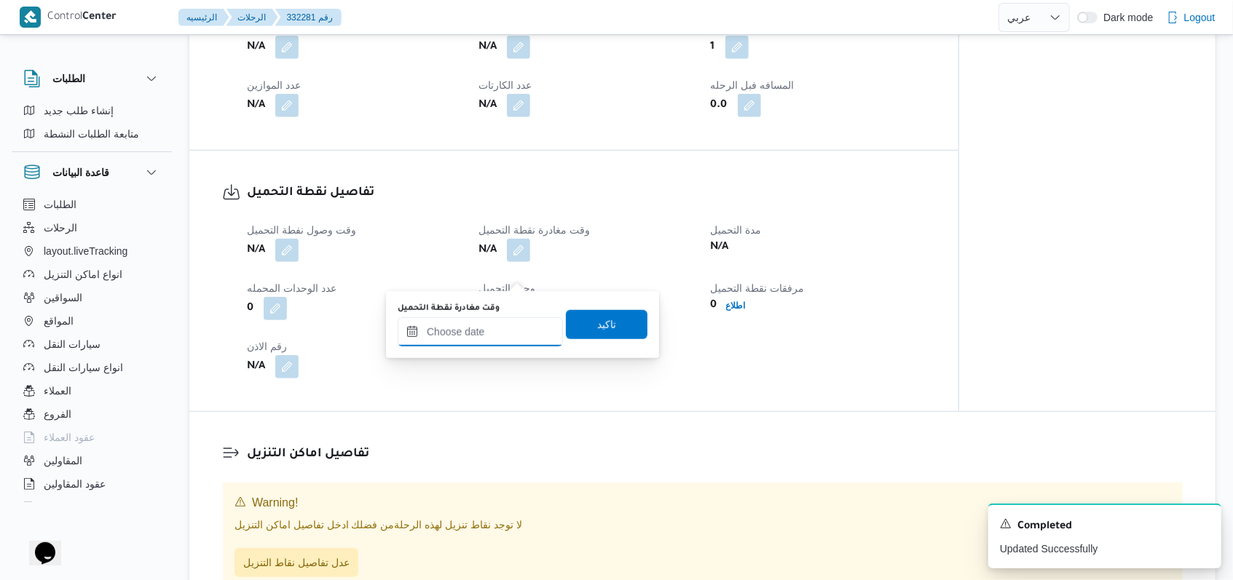
click at [482, 339] on input "وقت مغادرة نقطة التحميل" at bounding box center [480, 331] width 165 height 29
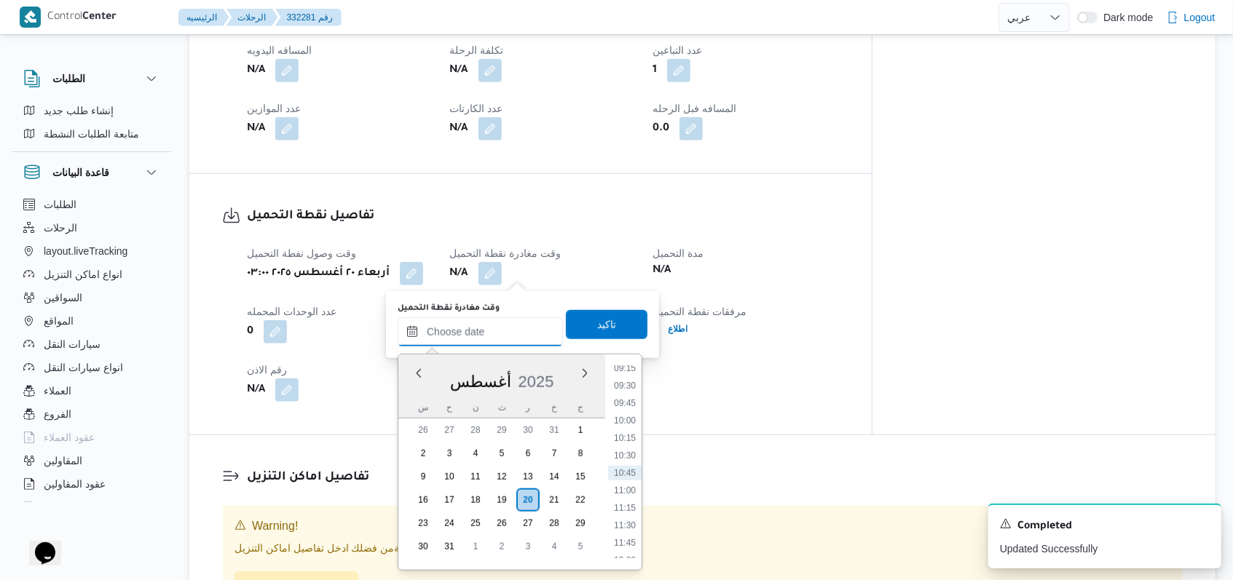
scroll to position [457, 0]
click at [626, 436] on li "07:30" at bounding box center [624, 440] width 33 height 15
type input "٢٠/٠٨/٢٠٢٥ ٠٧:٣٠"
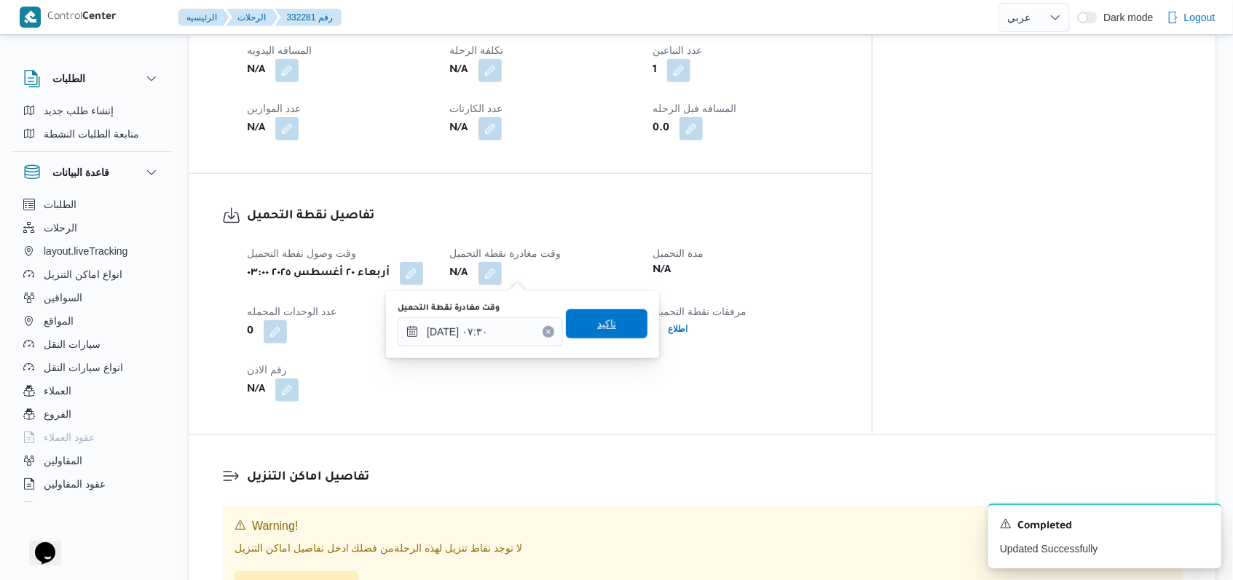
click at [627, 331] on span "تاكيد" at bounding box center [607, 323] width 82 height 29
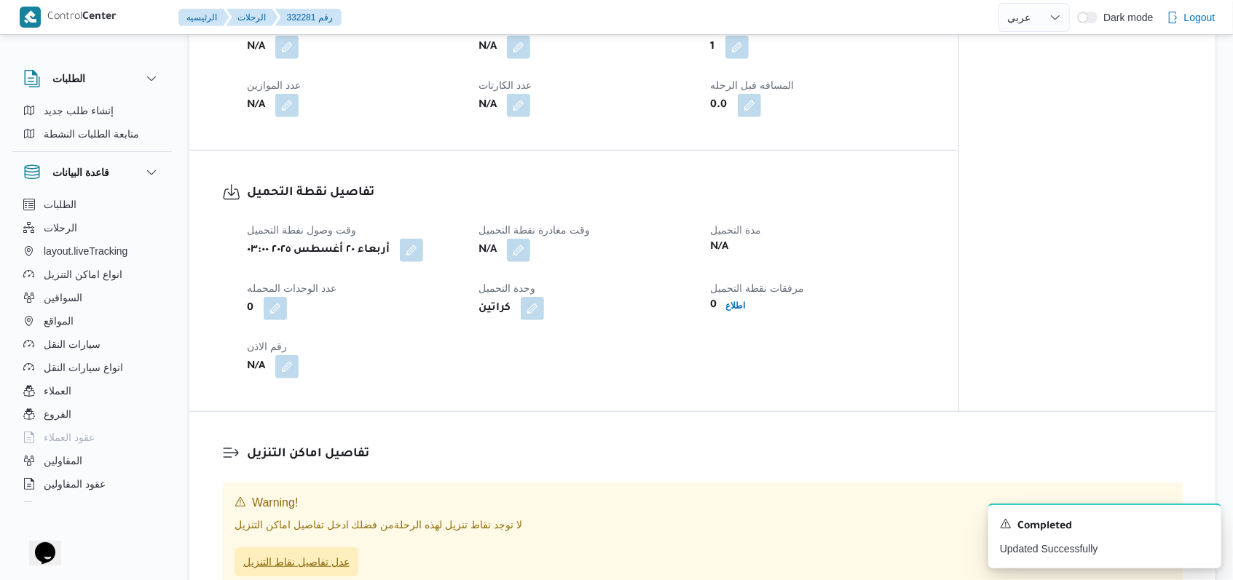
scroll to position [874, 0]
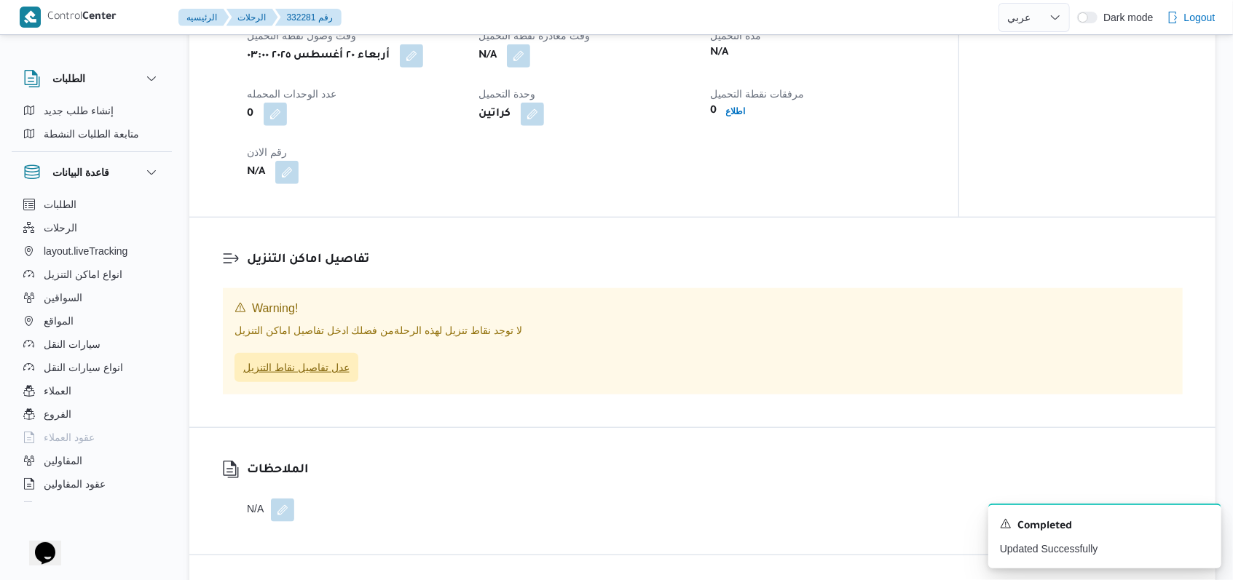
click at [330, 376] on span "عدل تفاصيل نقاط التنزيل" at bounding box center [296, 367] width 106 height 17
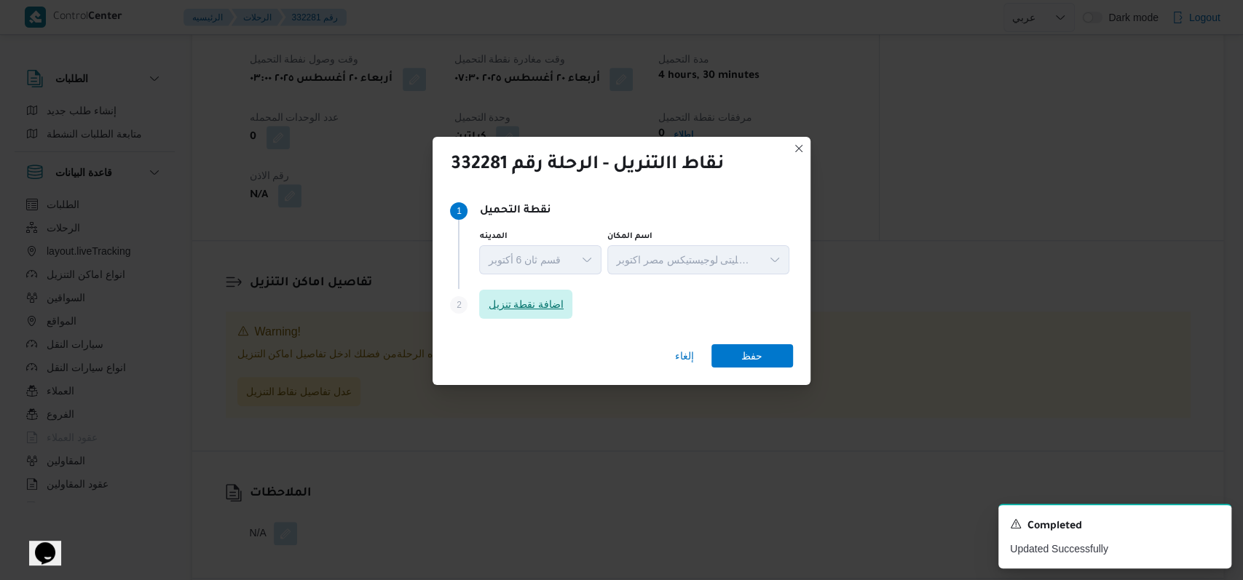
click at [542, 318] on span "اضافة نقطة تنزيل" at bounding box center [525, 304] width 93 height 29
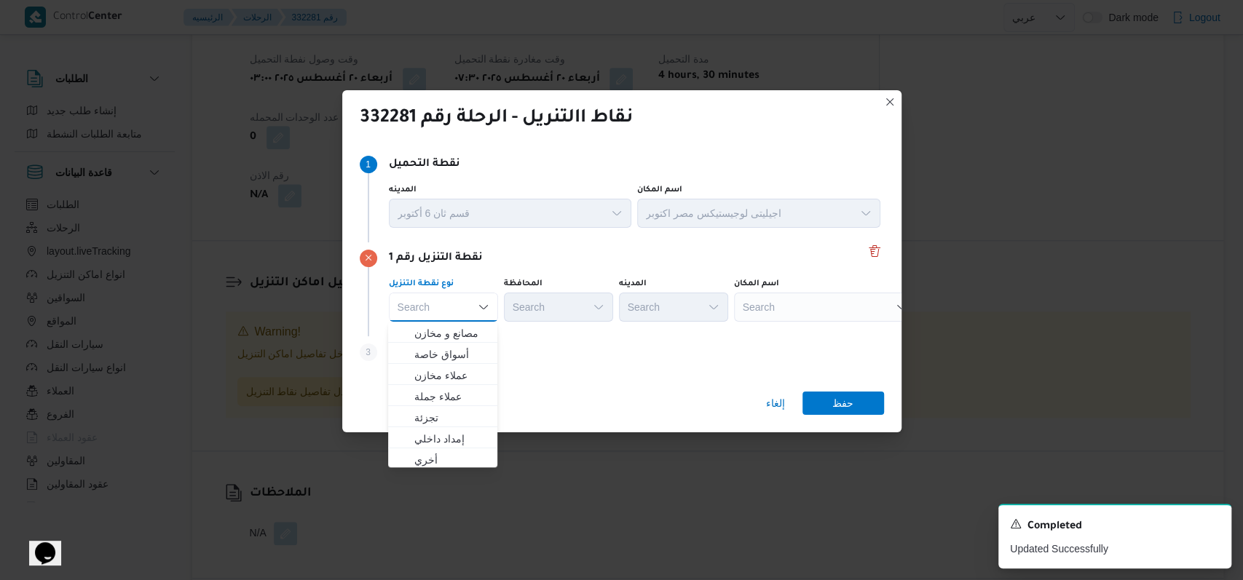
click at [549, 357] on div "Step 3 is disabled 3 اضافة نقطة تنزيل" at bounding box center [622, 355] width 524 height 38
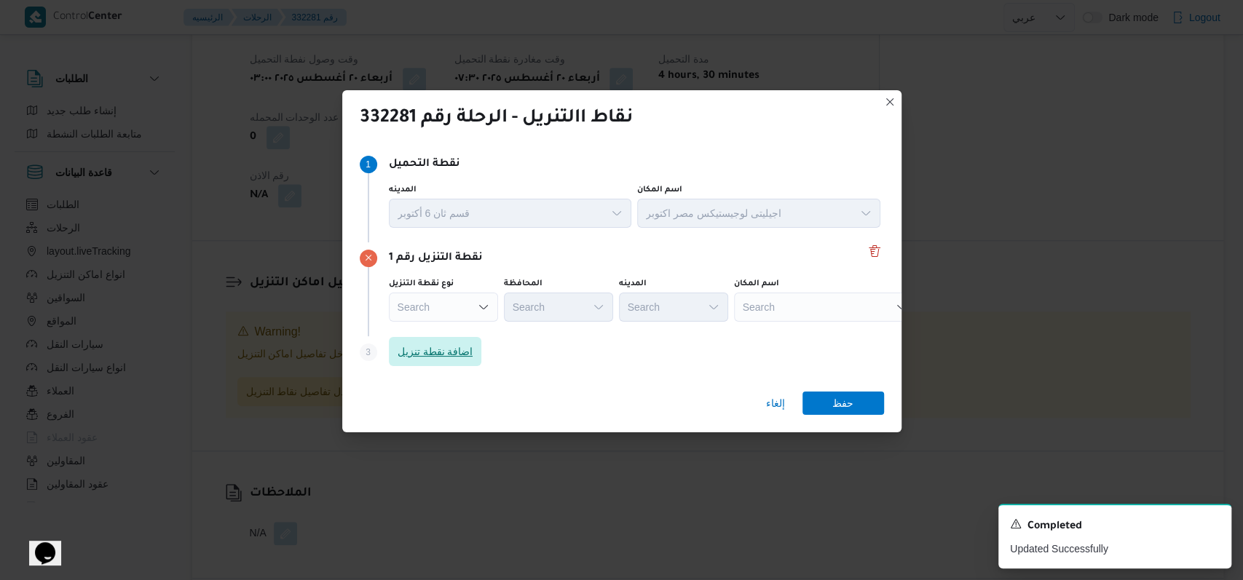
click at [452, 360] on span "اضافة نقطة تنزيل" at bounding box center [436, 351] width 76 height 17
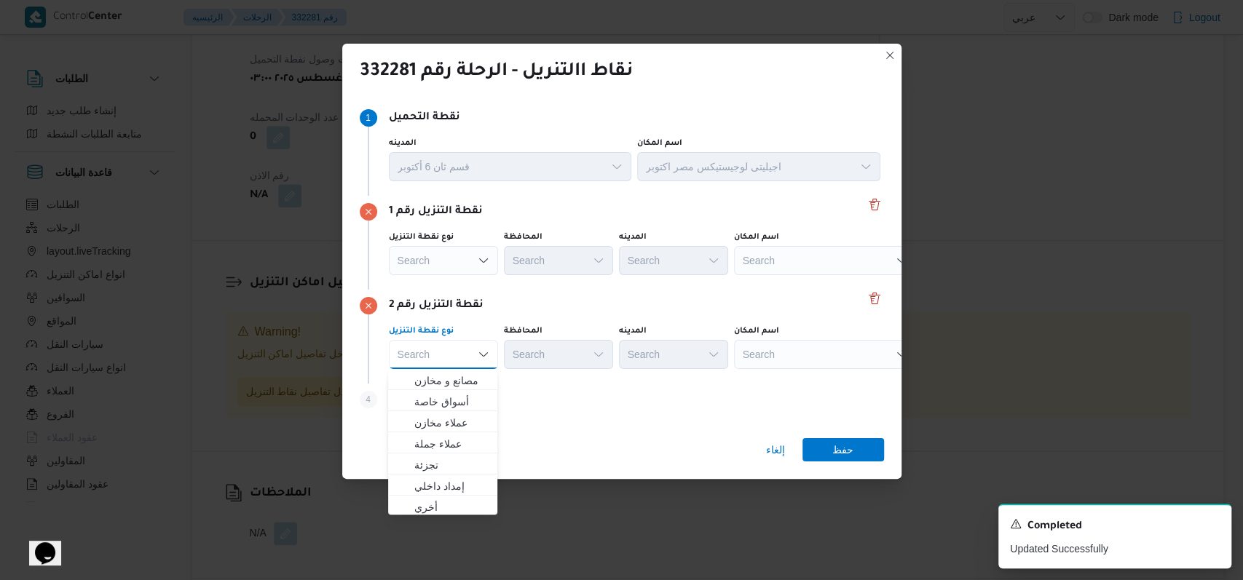
click at [801, 264] on div "Search" at bounding box center [825, 260] width 182 height 29
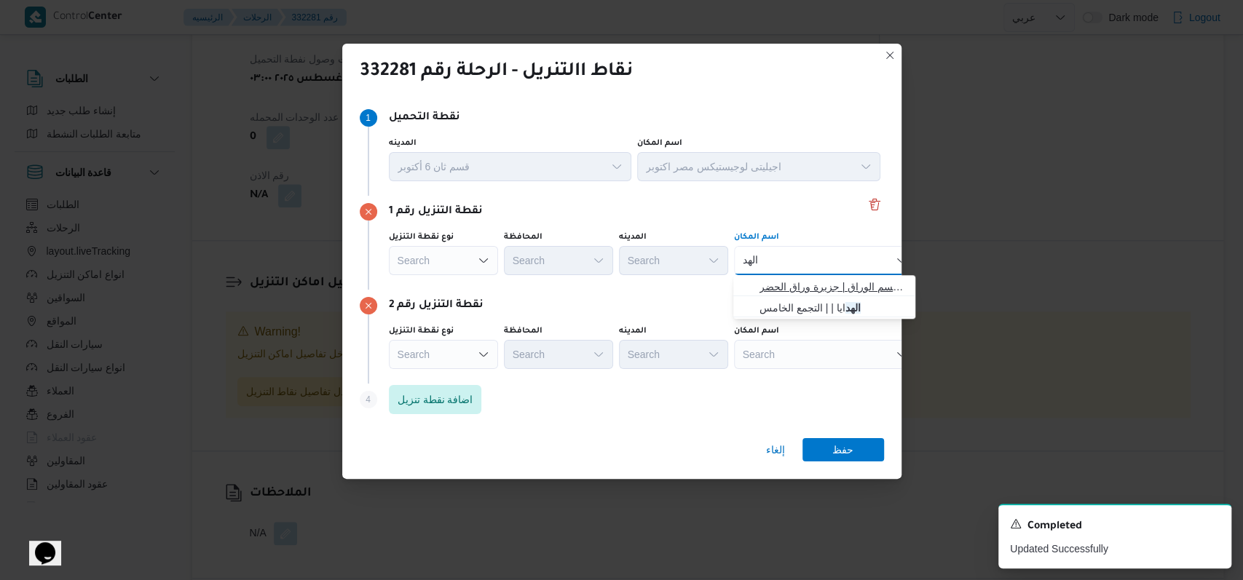
type input "الهد"
click at [799, 288] on span "الهد ف الوراق | قسم الوراق | جزيرة وراق الحضر" at bounding box center [832, 286] width 147 height 17
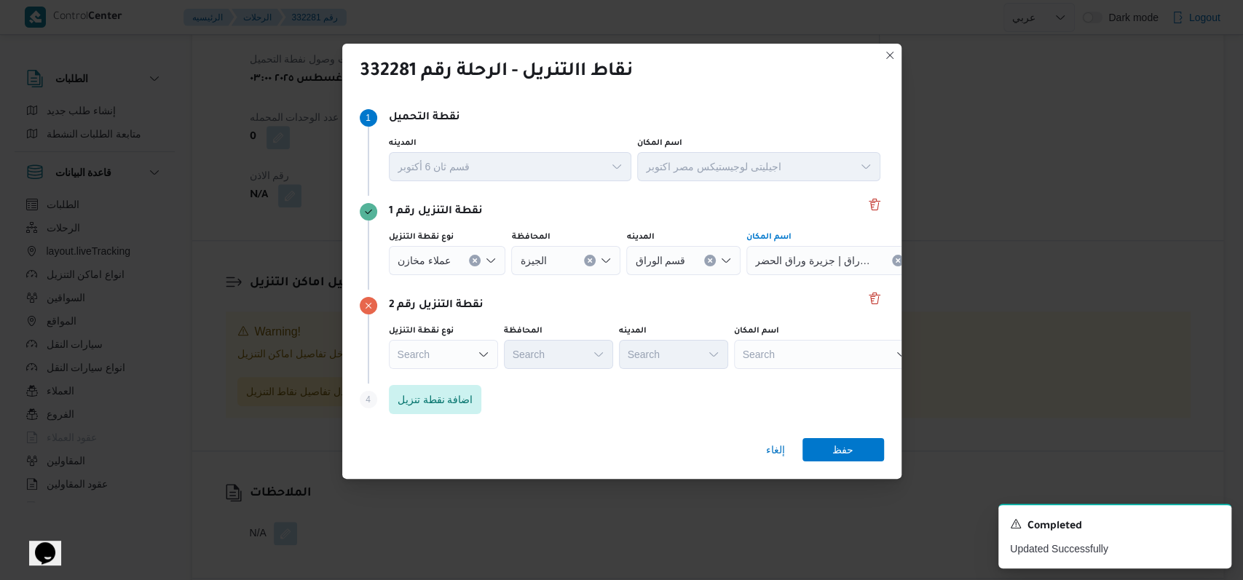
click at [792, 275] on div "Search" at bounding box center [837, 260] width 182 height 29
type input "كارفور مراكز"
click at [818, 372] on span "كارفور مراكز | كارفور السلام | السلام الشرقية" at bounding box center [832, 380] width 147 height 17
click at [854, 439] on span "حفظ" at bounding box center [843, 449] width 82 height 23
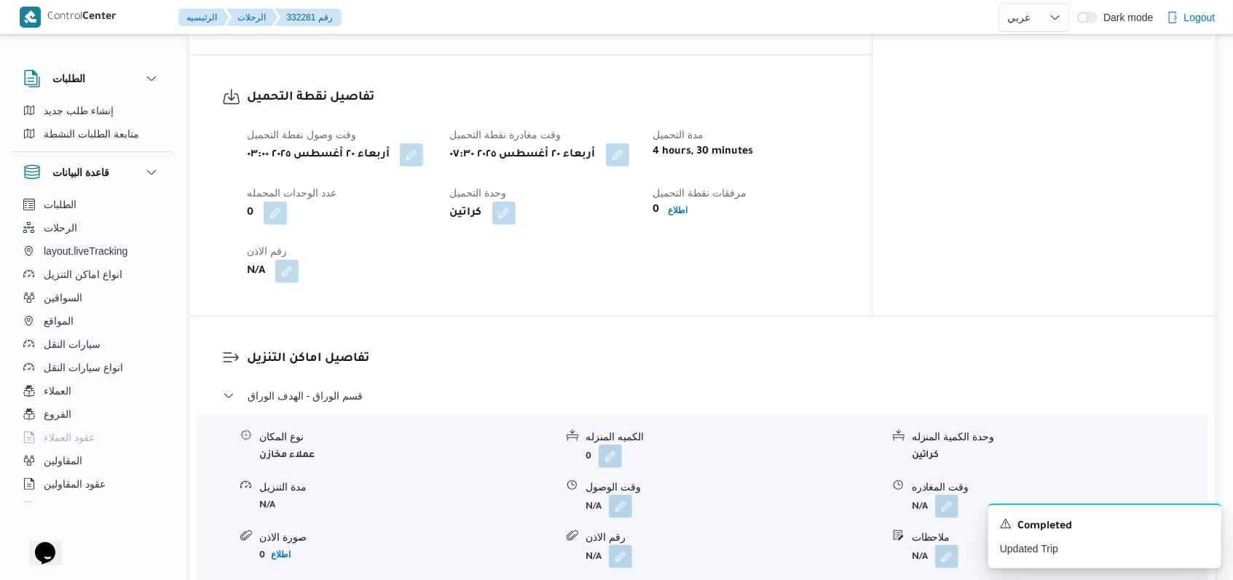
scroll to position [949, 0]
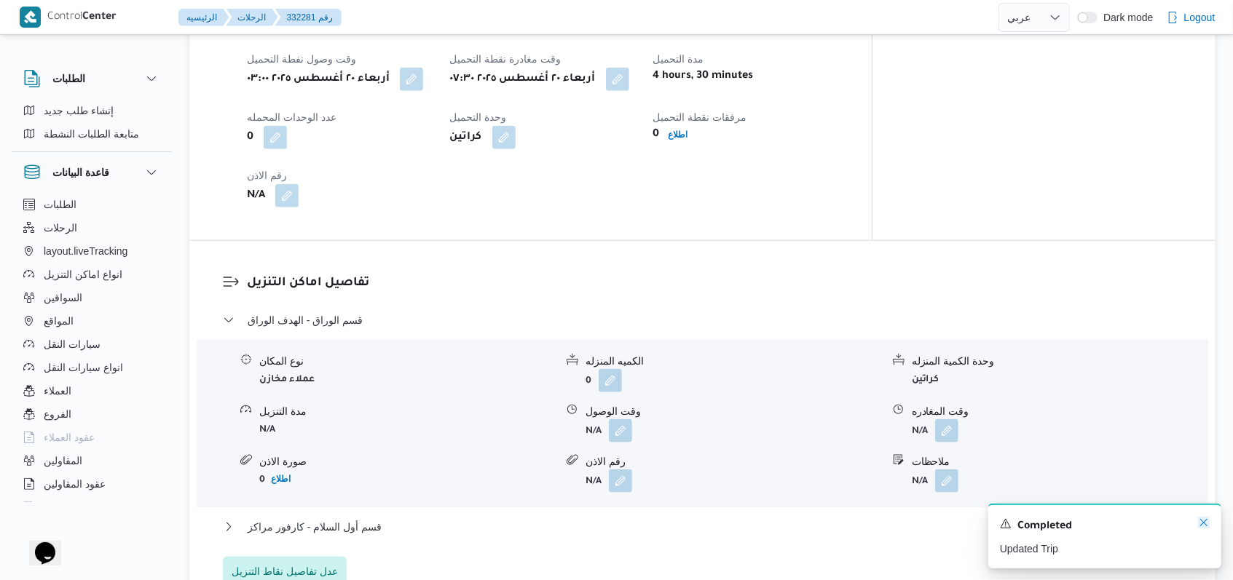
click at [1199, 525] on icon "Dismiss toast" at bounding box center [1204, 523] width 12 height 12
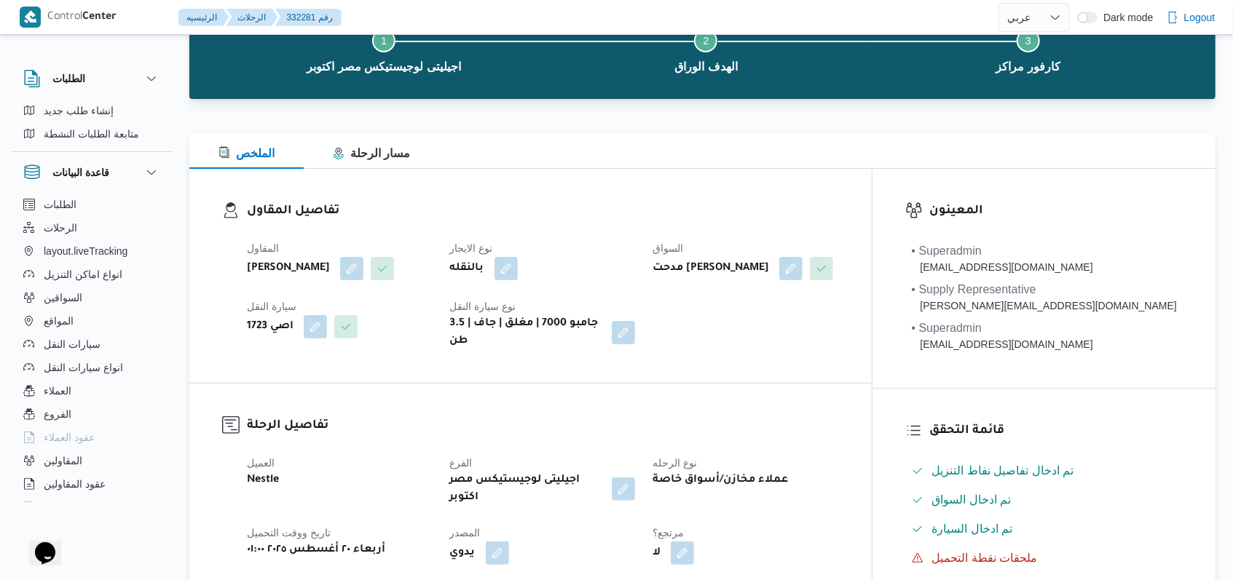
scroll to position [0, 0]
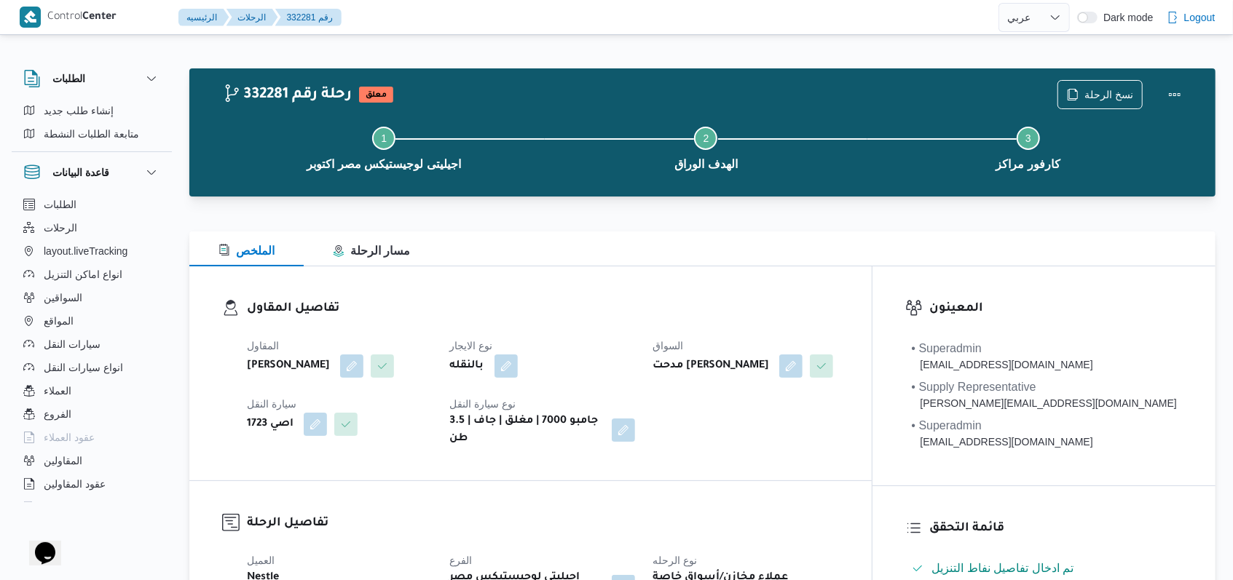
select select "ar"
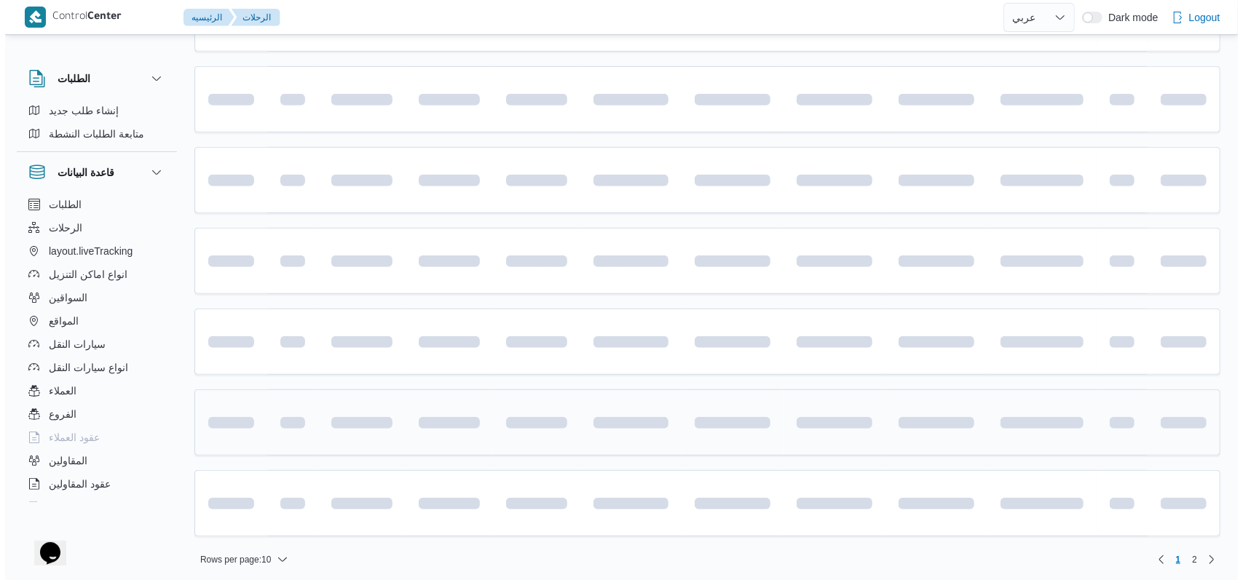
scroll to position [494, 0]
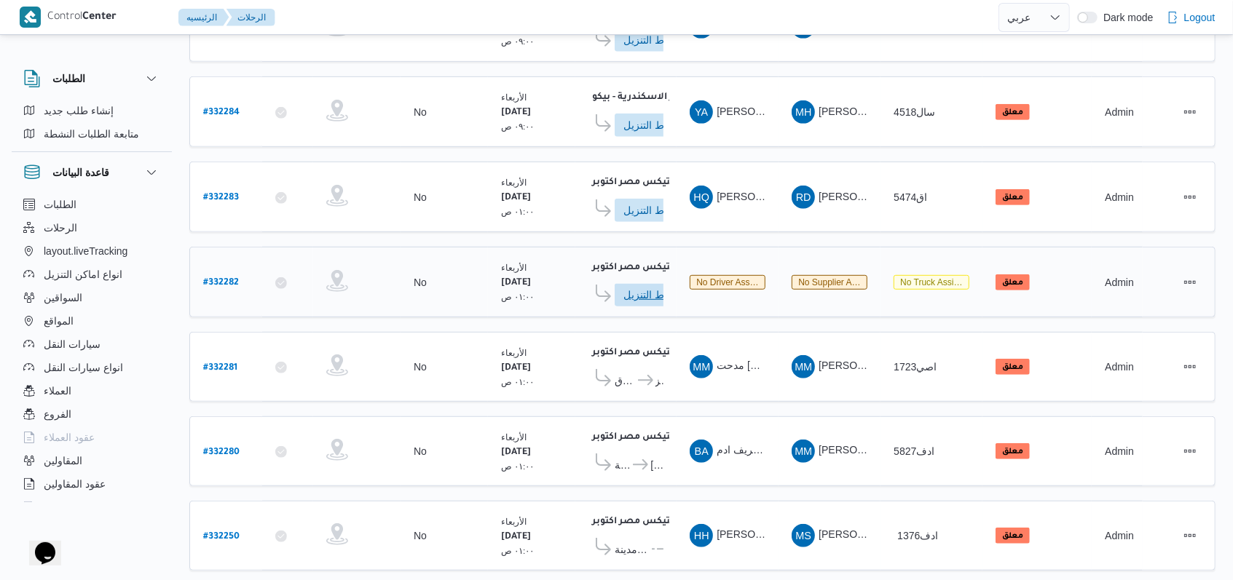
click at [645, 288] on span "ادخل تفاصيل نقاط التنزيل" at bounding box center [655, 294] width 64 height 23
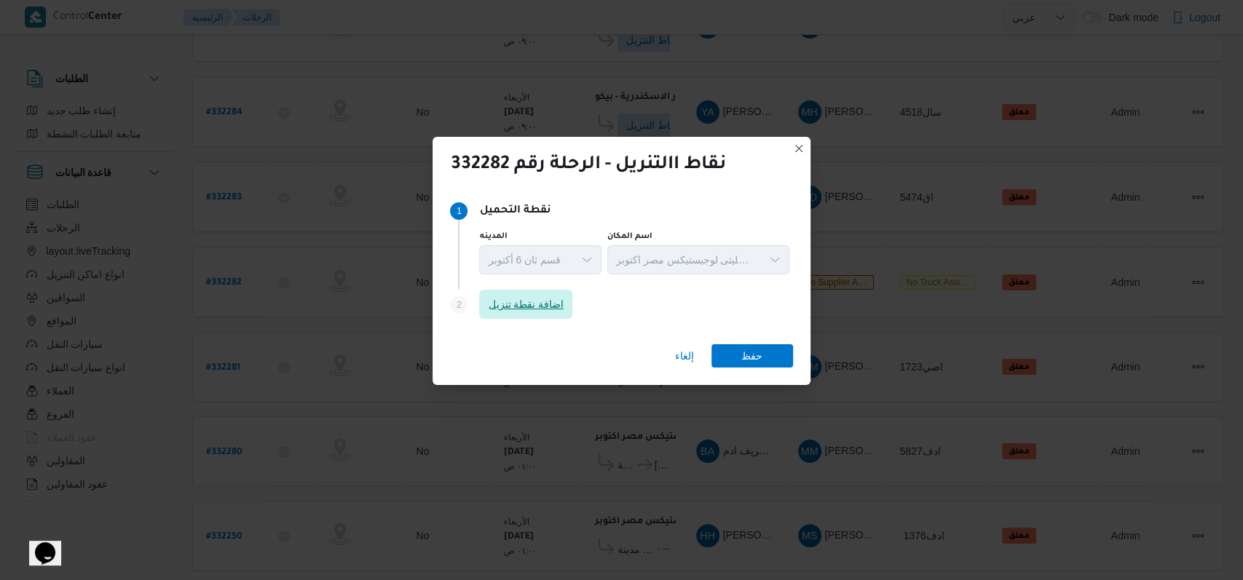
click at [533, 291] on span "اضافة نقطة تنزيل" at bounding box center [525, 304] width 93 height 29
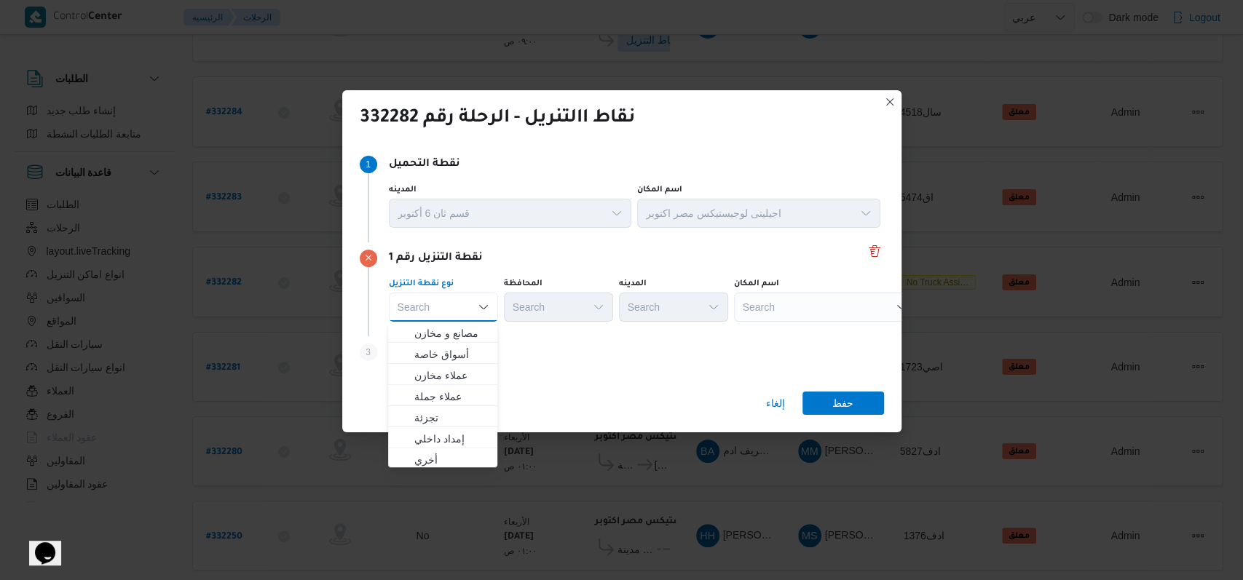
click at [549, 401] on div "إلغاء حفظ" at bounding box center [621, 406] width 559 height 52
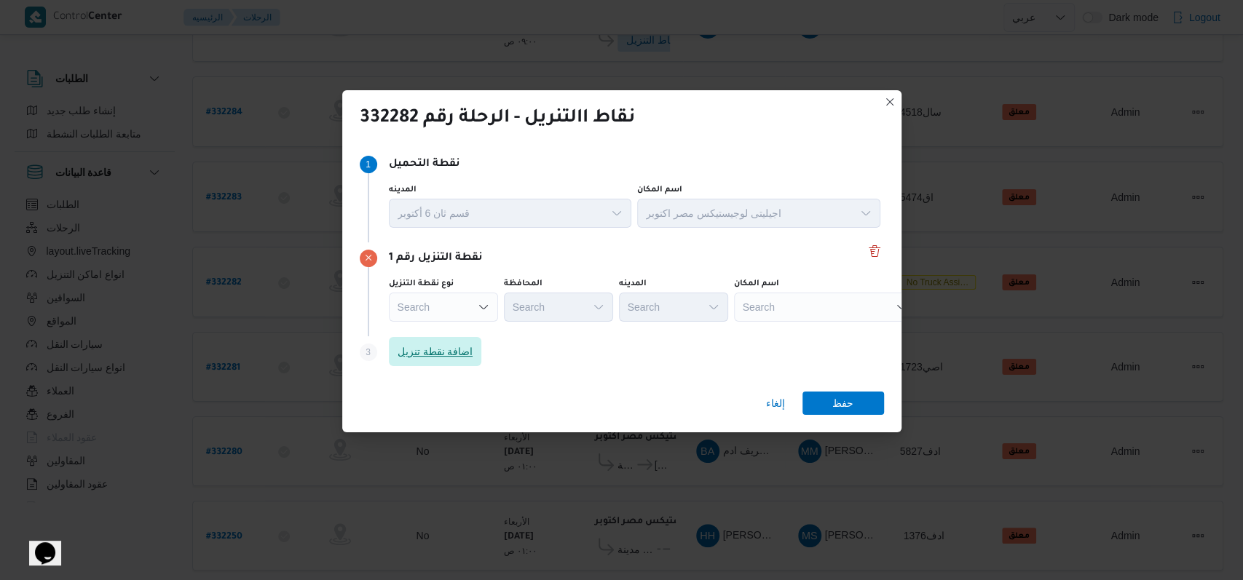
click at [465, 356] on span "اضافة نقطة تنزيل" at bounding box center [436, 351] width 76 height 17
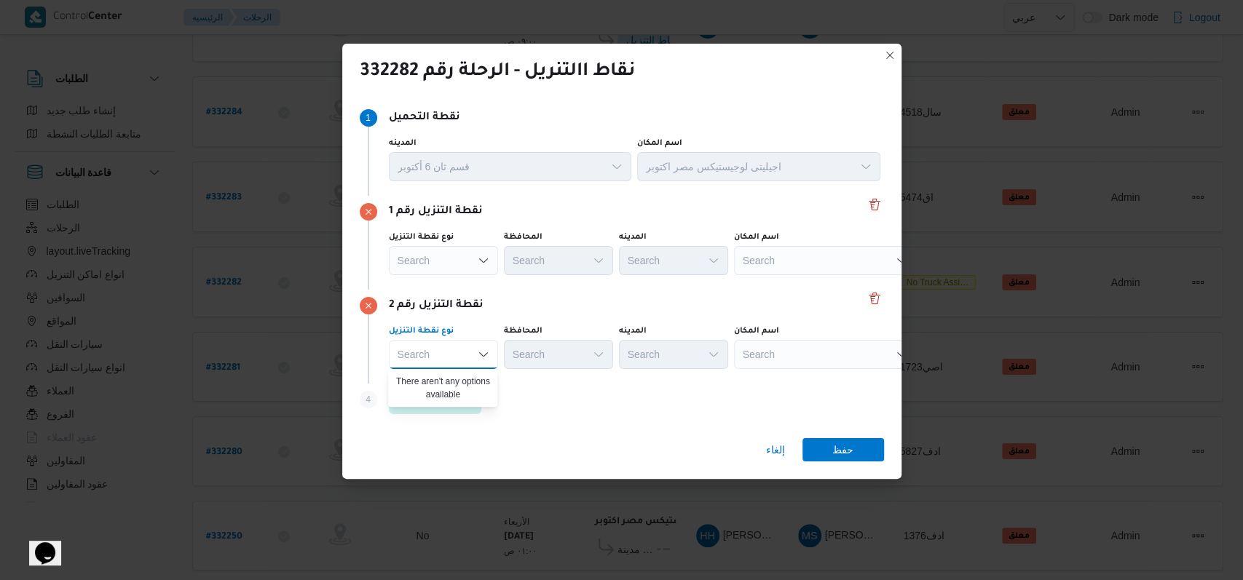
click at [566, 323] on div "نوع نقطة التنزيل Search Combo box. Selected. Combo box input. Search. Type some…" at bounding box center [634, 348] width 497 height 50
click at [754, 275] on div "Search" at bounding box center [825, 260] width 182 height 29
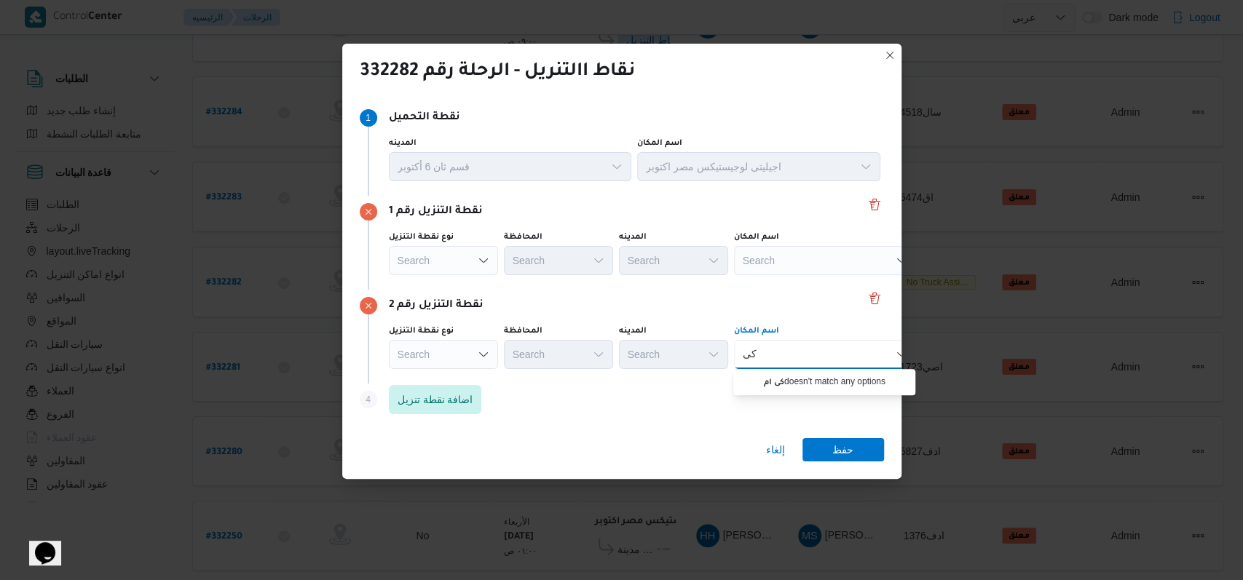
type input "ك"
click at [467, 259] on div "Search" at bounding box center [443, 260] width 109 height 29
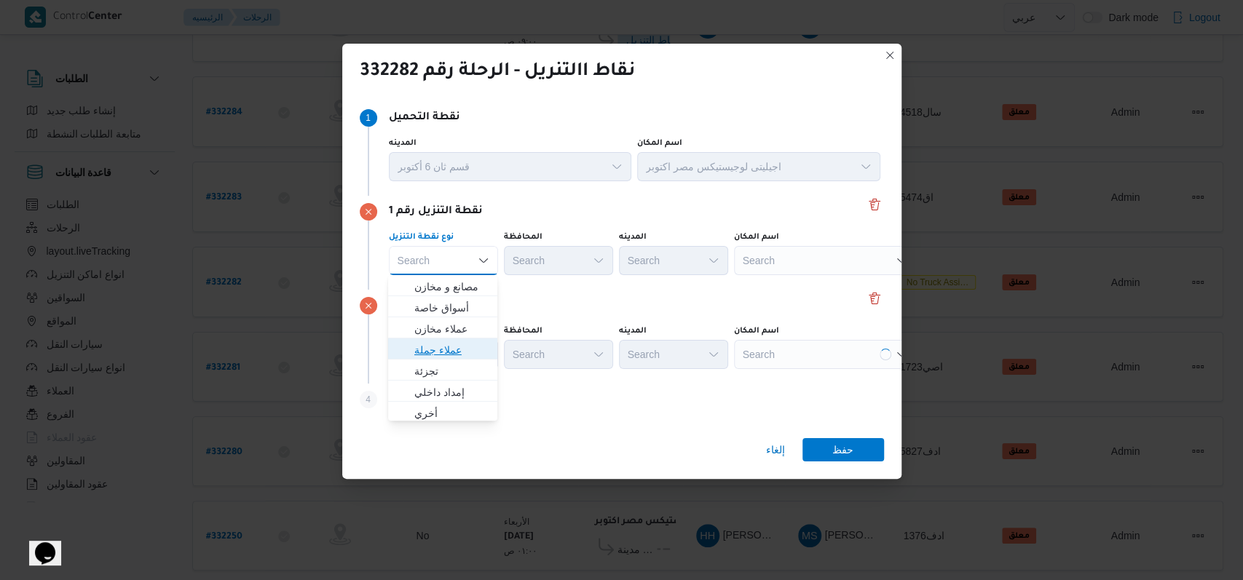
click at [464, 339] on span "عملاء جملة" at bounding box center [443, 350] width 98 height 23
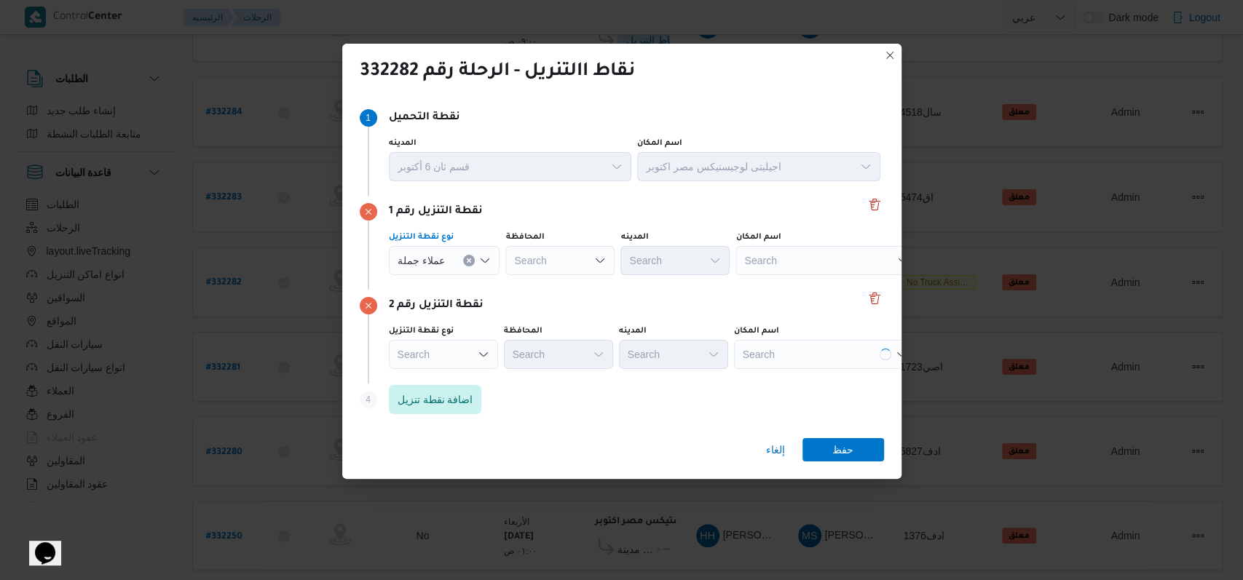
click at [464, 275] on div "Search" at bounding box center [444, 260] width 111 height 29
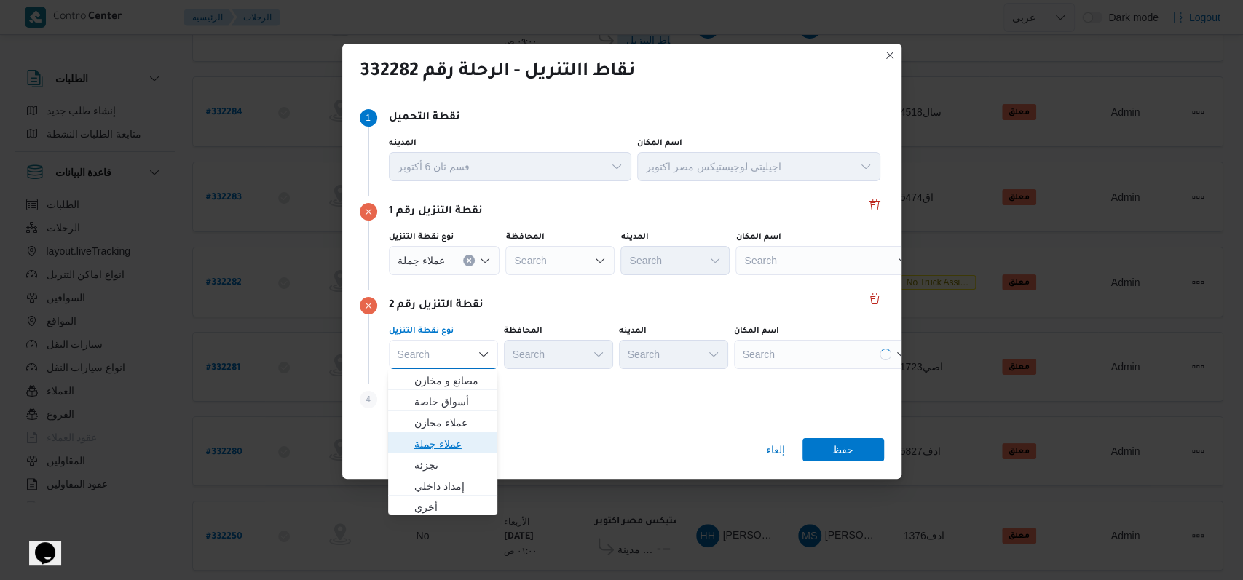
click at [462, 440] on span "عملاء جملة" at bounding box center [451, 443] width 74 height 17
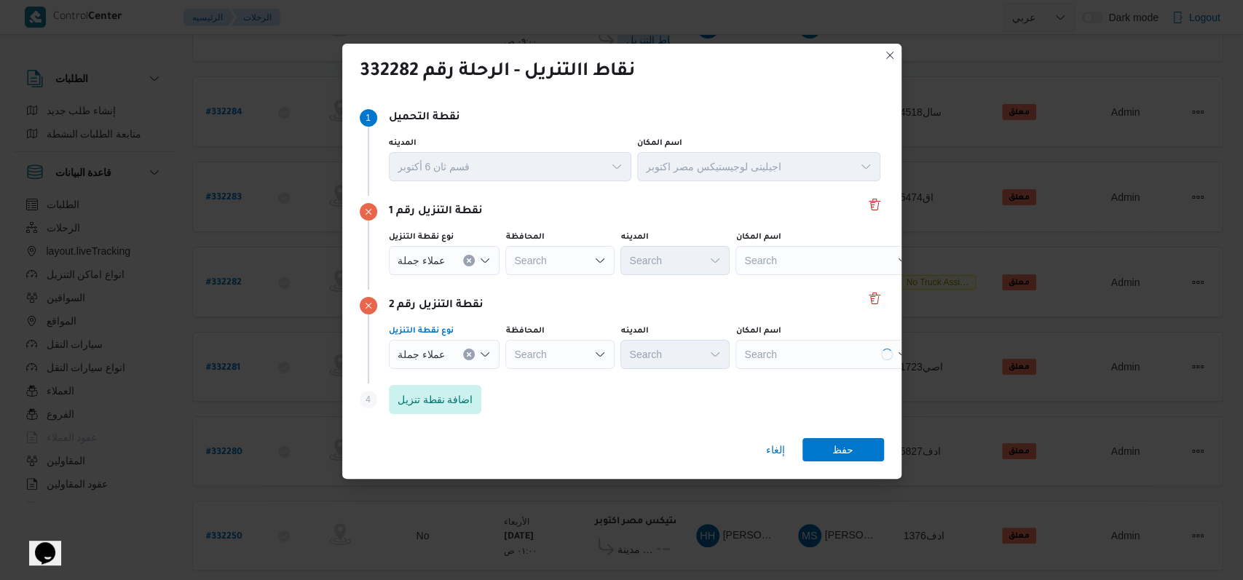
click at [577, 273] on div "Search" at bounding box center [559, 260] width 109 height 29
type input "جنوب"
click at [555, 275] on div "Search" at bounding box center [559, 260] width 109 height 29
type input "جنوب"
click at [569, 393] on div "Step 4 is disabled 4 اضافة نقطة تنزيل" at bounding box center [622, 403] width 524 height 38
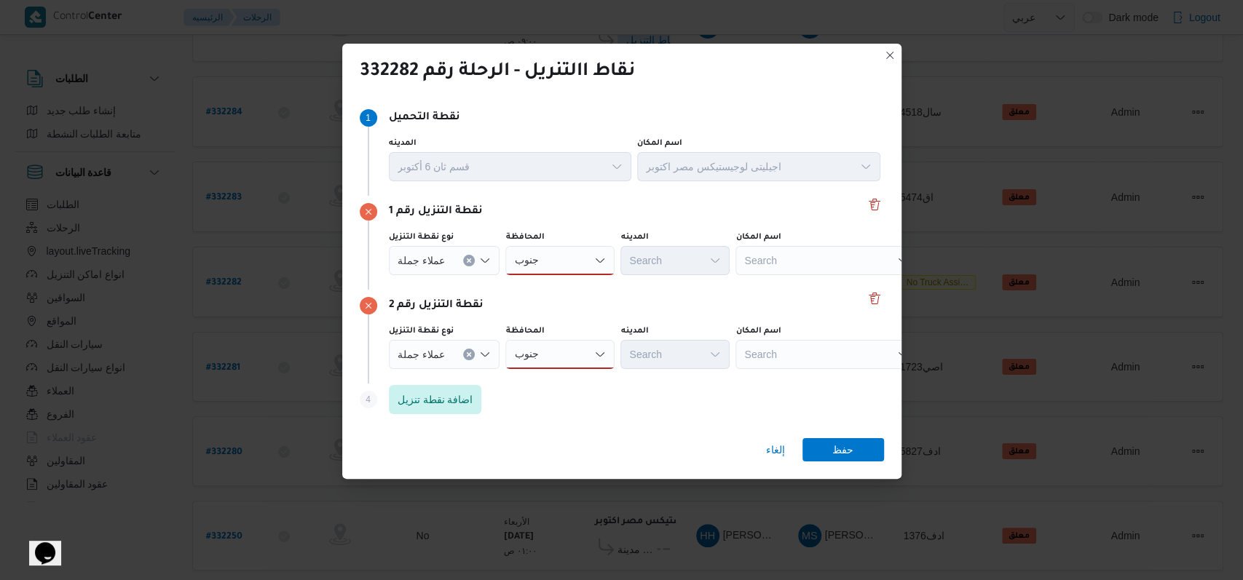
click at [570, 275] on div "جنوب جنوب" at bounding box center [559, 260] width 109 height 29
click at [561, 380] on mark "جنوب" at bounding box center [561, 381] width 17 height 12
click at [560, 276] on div "نوع نقطة التنزيل عملاء جملة المحافظة جنوب جنوب المدينه Search اسم المكان Search" at bounding box center [634, 254] width 497 height 50
click at [561, 269] on div "جنوب جنوب" at bounding box center [559, 260] width 109 height 29
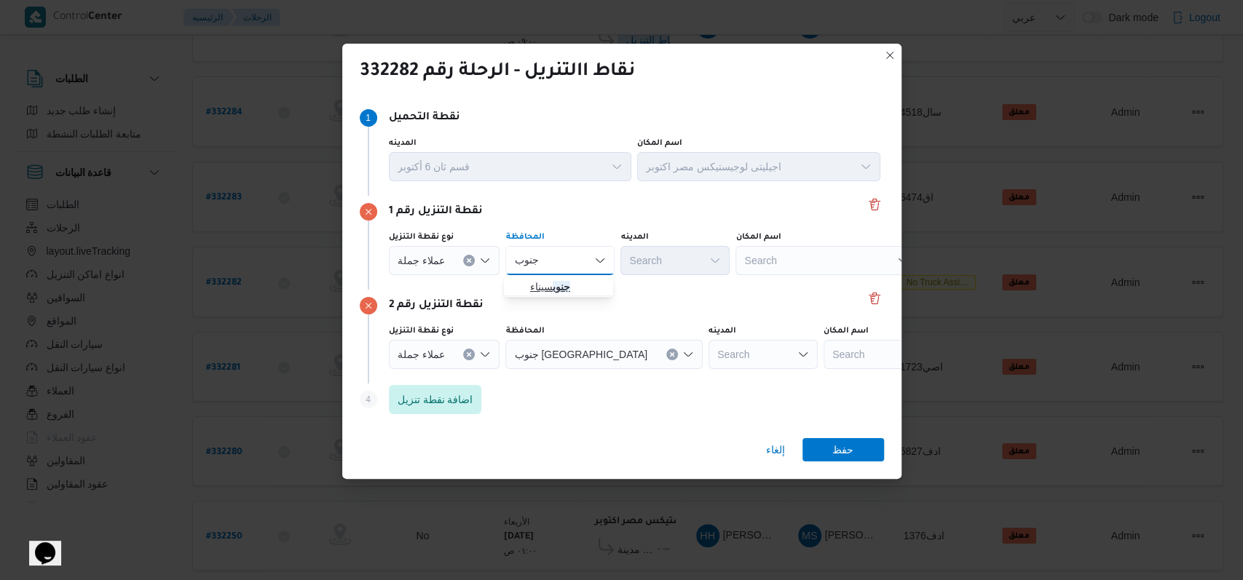
type input "جنوب"
click at [582, 294] on span "جنوب سيناء" at bounding box center [567, 286] width 74 height 17
click at [708, 254] on div "Search" at bounding box center [762, 260] width 109 height 29
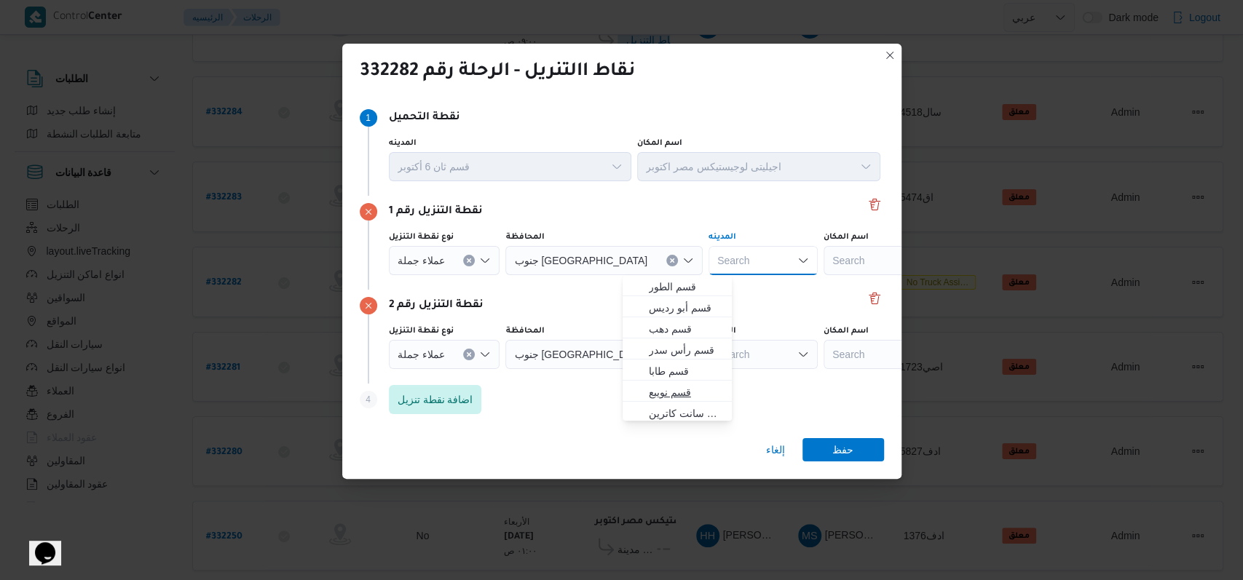
scroll to position [97, 0]
click at [693, 356] on span "شرم الشيخ" at bounding box center [686, 358] width 74 height 17
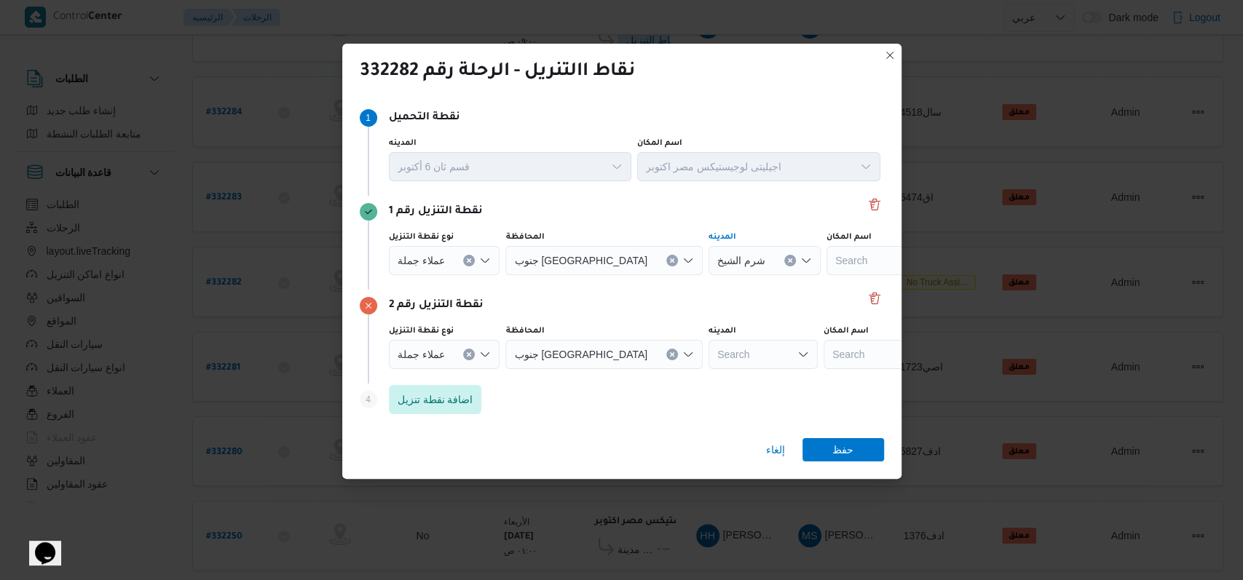
click at [708, 275] on div "Search" at bounding box center [764, 260] width 112 height 29
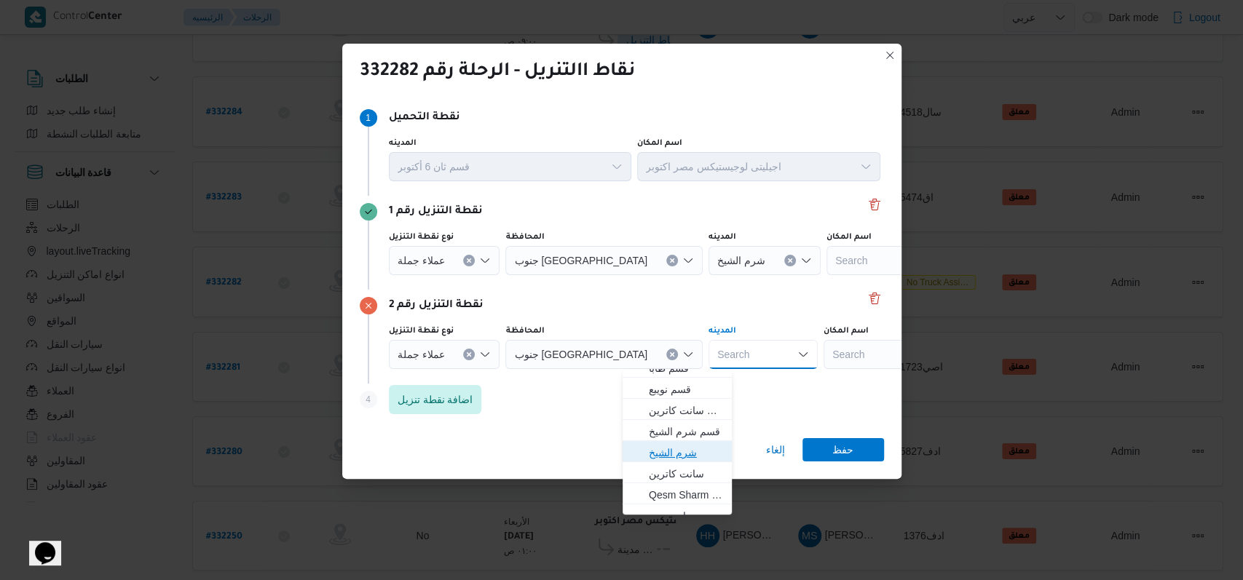
click at [690, 446] on span "شرم الشيخ" at bounding box center [686, 452] width 74 height 17
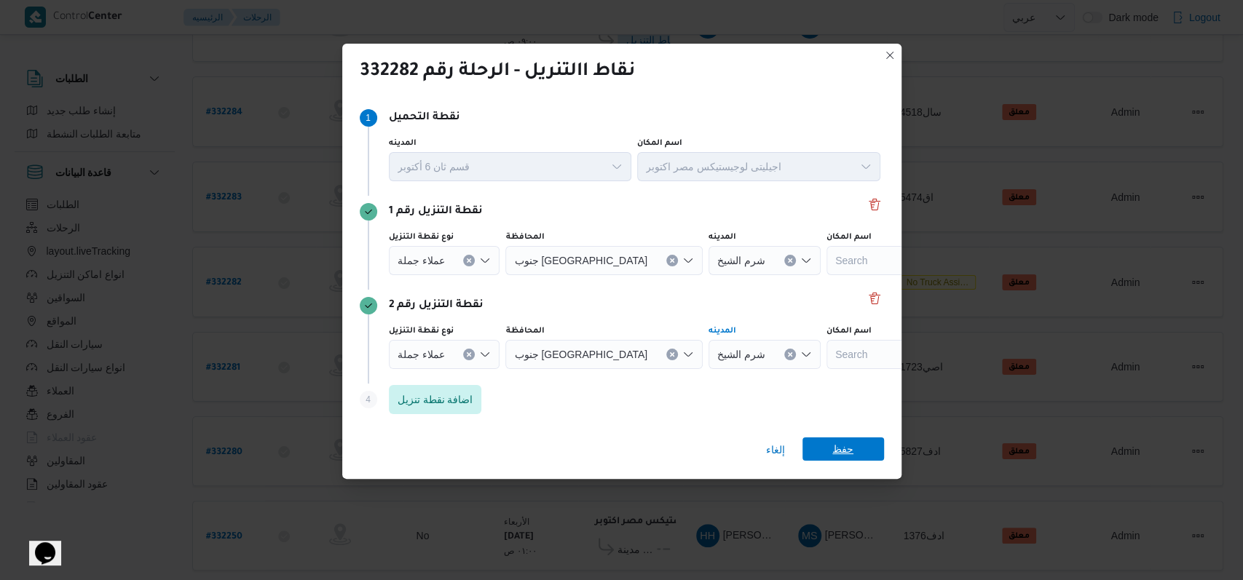
click at [815, 446] on span "حفظ" at bounding box center [843, 449] width 82 height 23
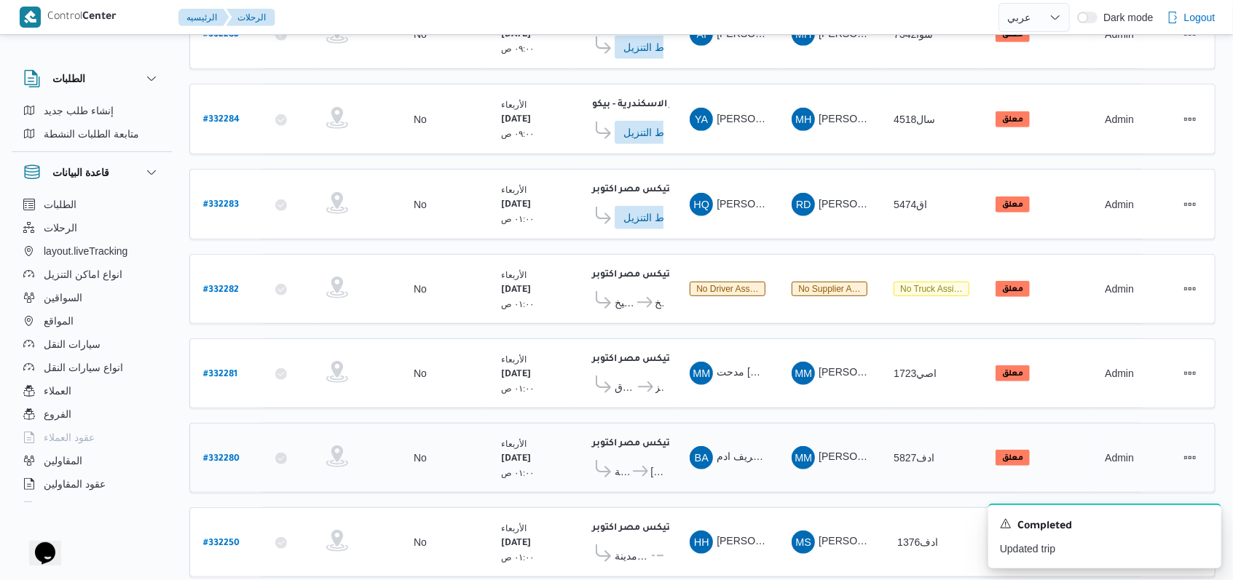
scroll to position [494, 0]
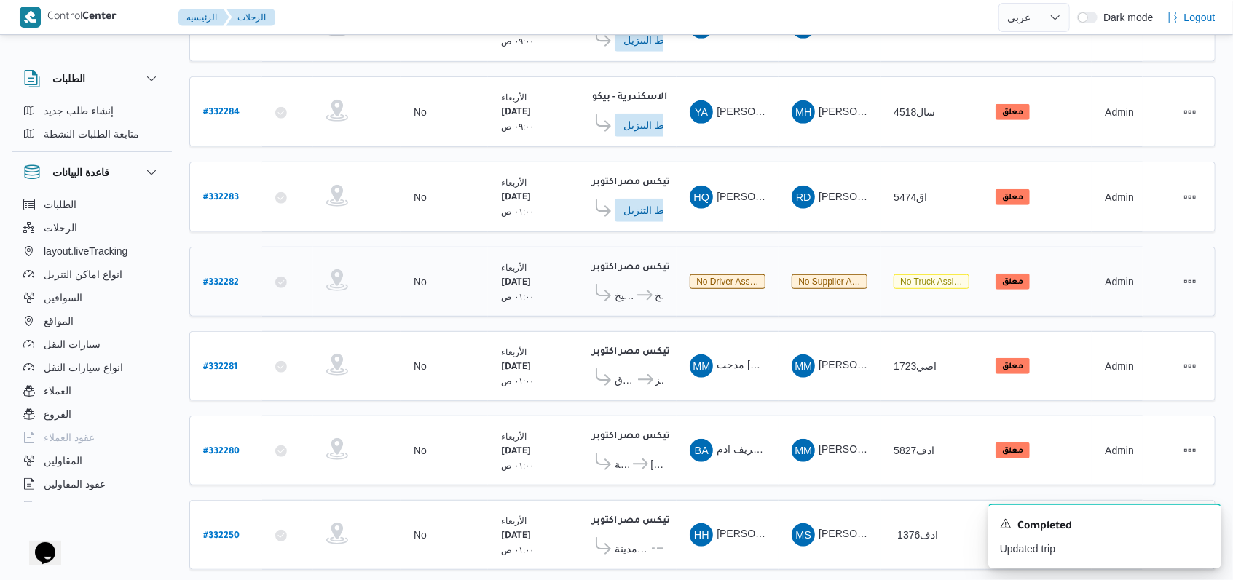
click at [224, 278] on b "# 332282" at bounding box center [221, 283] width 36 height 10
select select "ar"
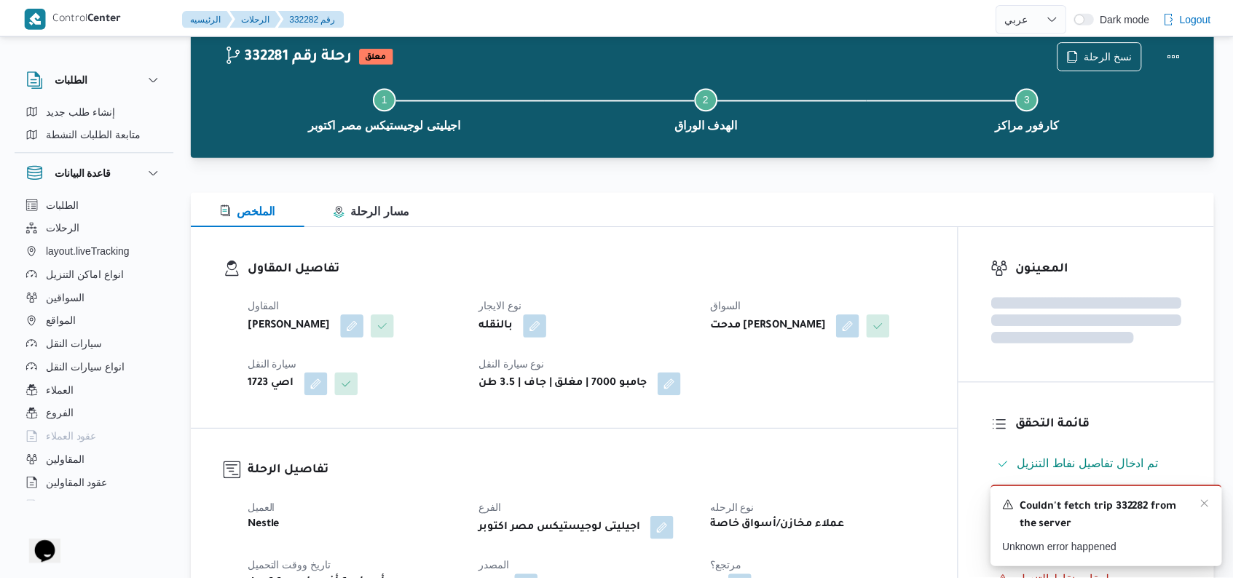
scroll to position [494, 0]
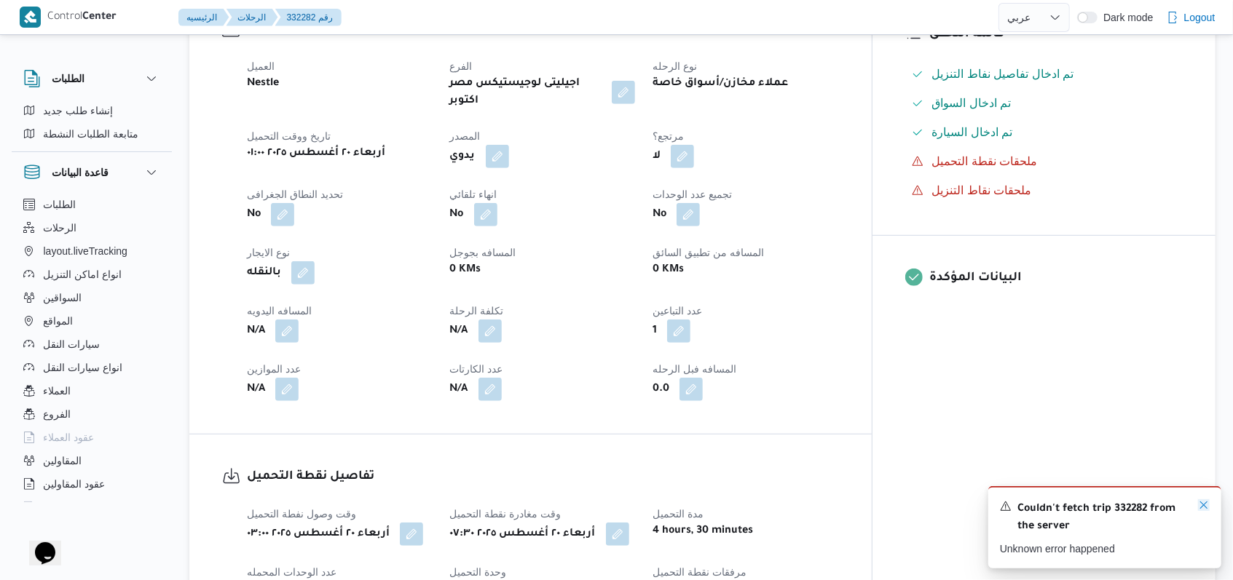
click at [1200, 509] on icon "Dismiss toast" at bounding box center [1204, 505] width 12 height 12
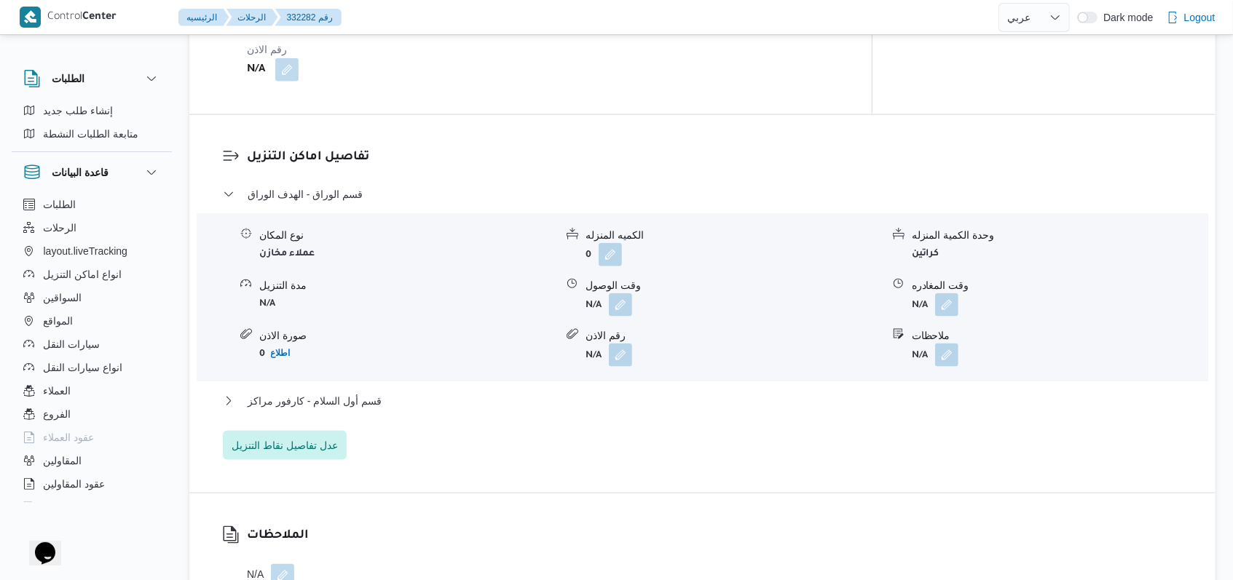
scroll to position [1077, 0]
click at [954, 358] on button "button" at bounding box center [946, 352] width 23 height 23
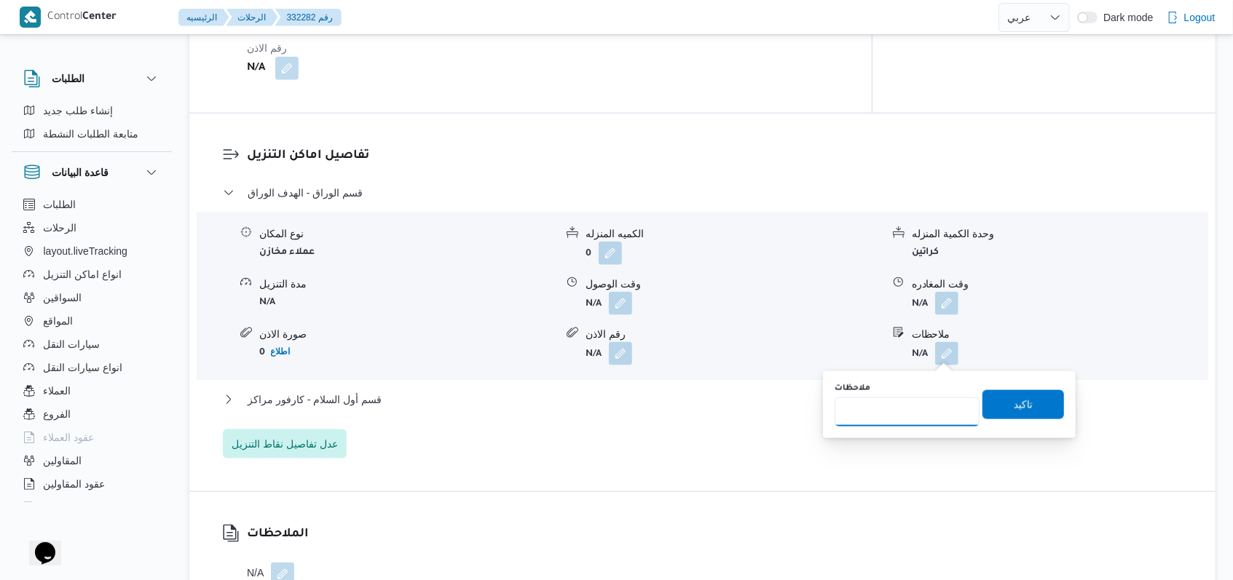
click at [920, 407] on input "ملاحظات" at bounding box center [906, 412] width 145 height 29
type input "حميده محمد المروه"
click at [1014, 404] on span "تاكيد" at bounding box center [1023, 403] width 19 height 17
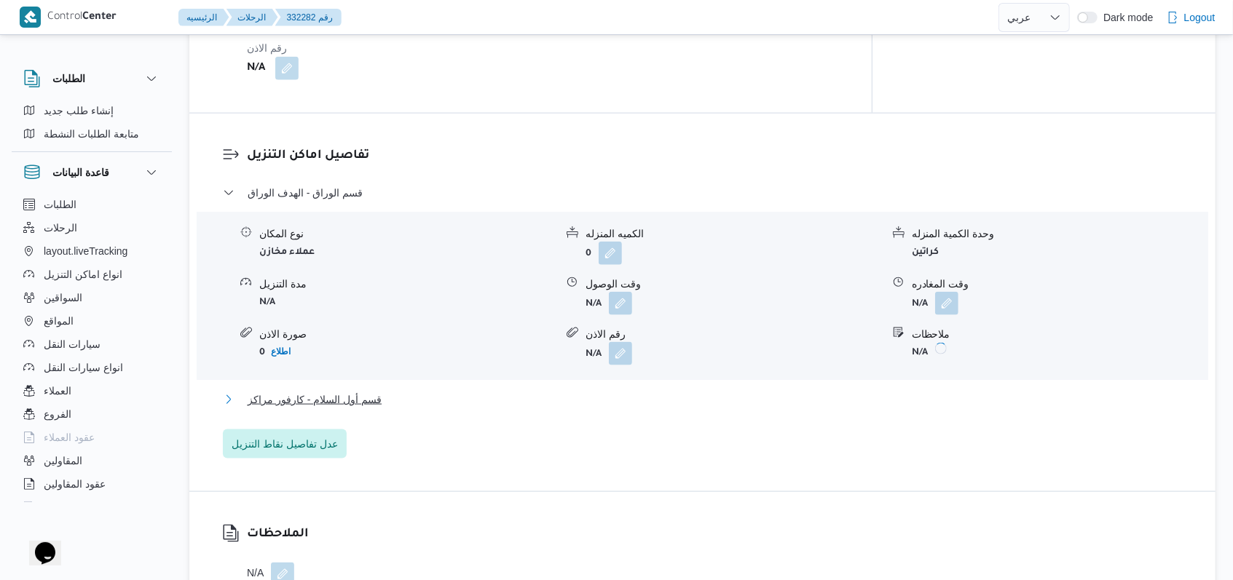
click at [398, 399] on button "قسم أول السلام - كارفور مراكز" at bounding box center [703, 399] width 960 height 17
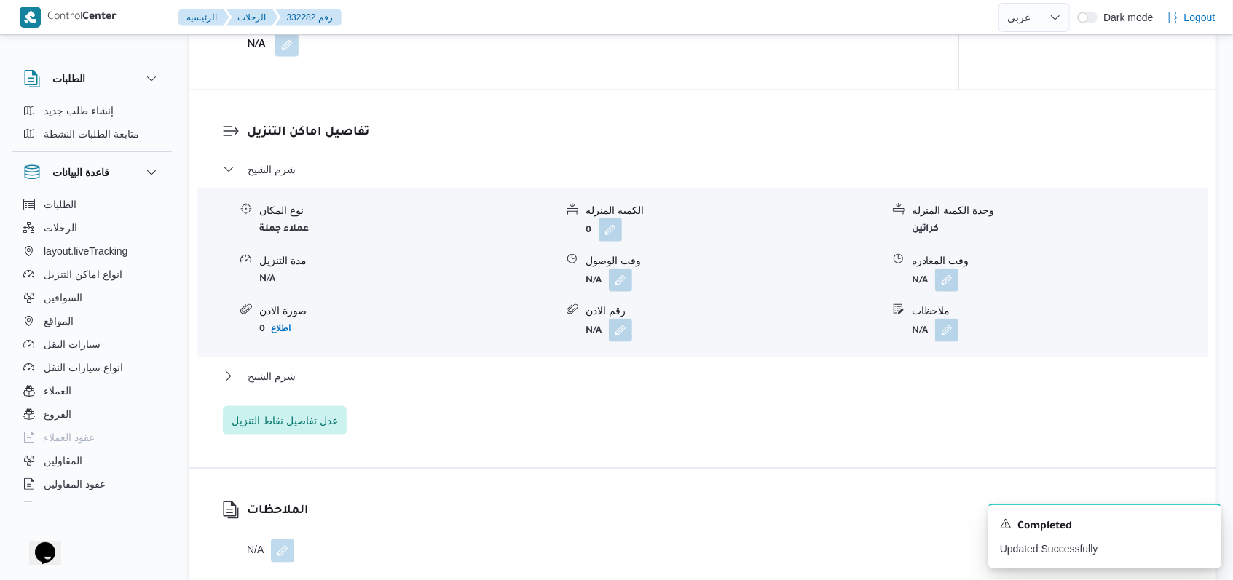
scroll to position [1054, 0]
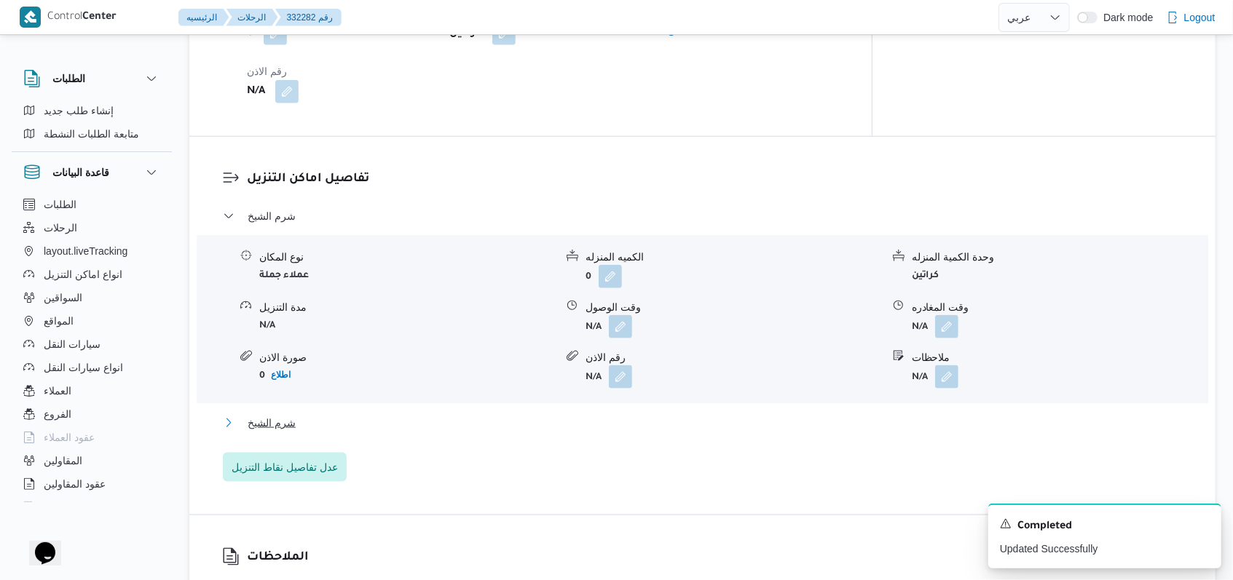
click at [285, 414] on span "شرم الشيخ" at bounding box center [272, 422] width 48 height 17
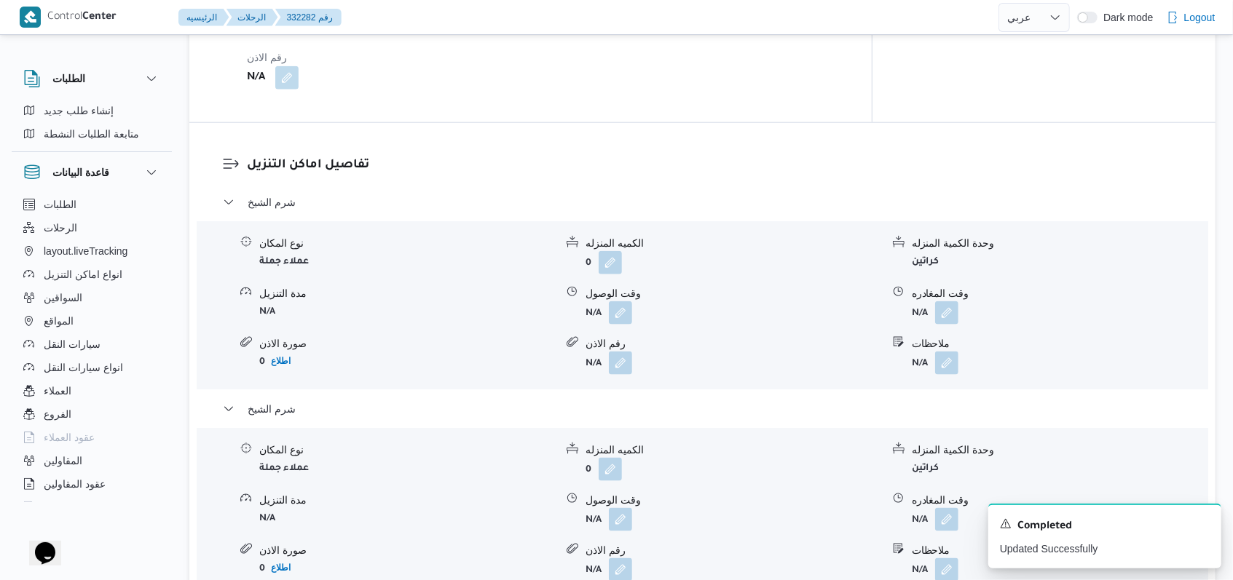
scroll to position [1262, 0]
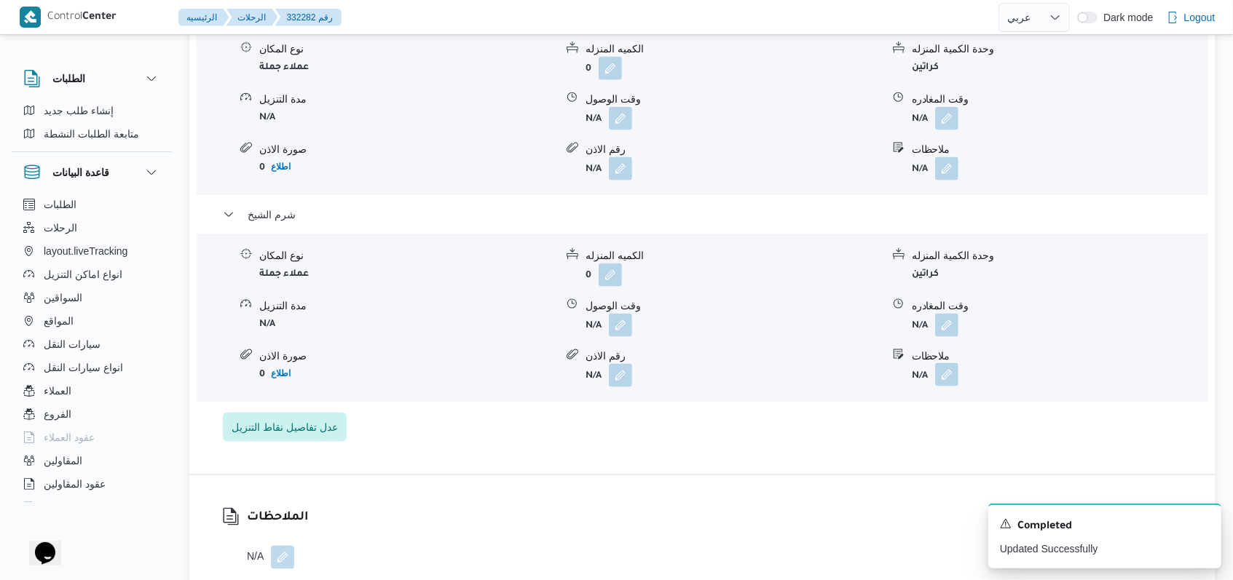
click at [948, 363] on button "button" at bounding box center [946, 374] width 23 height 23
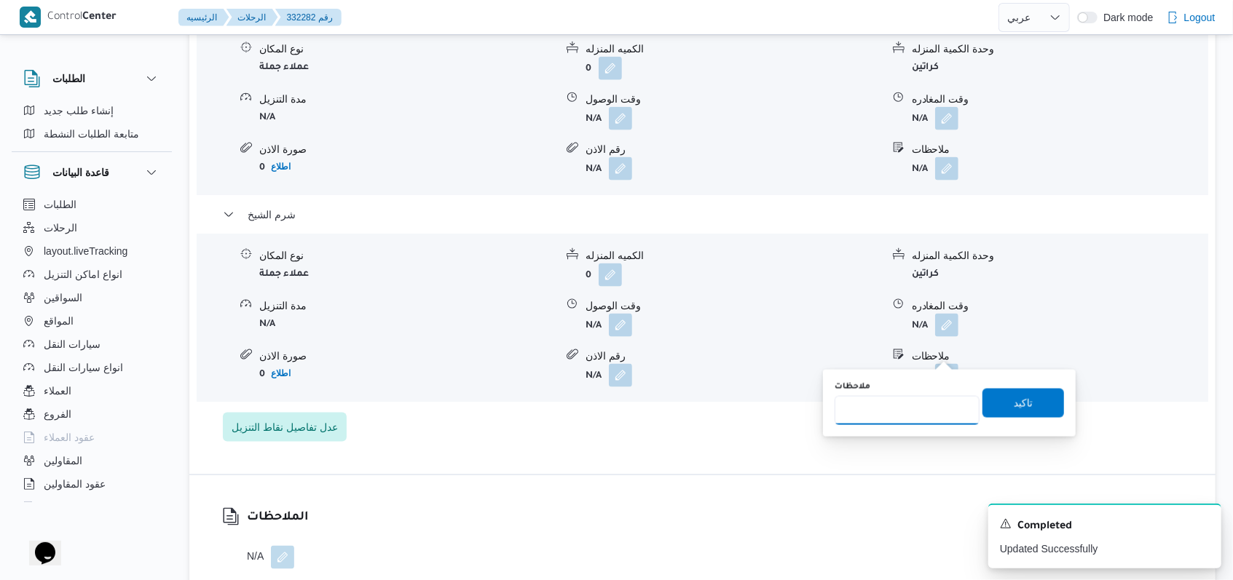
click at [917, 403] on input "ملاحظات" at bounding box center [906, 410] width 145 height 29
type input "كى ام دى للتوزيع"
click at [1018, 415] on span "تاكيد" at bounding box center [1023, 402] width 82 height 29
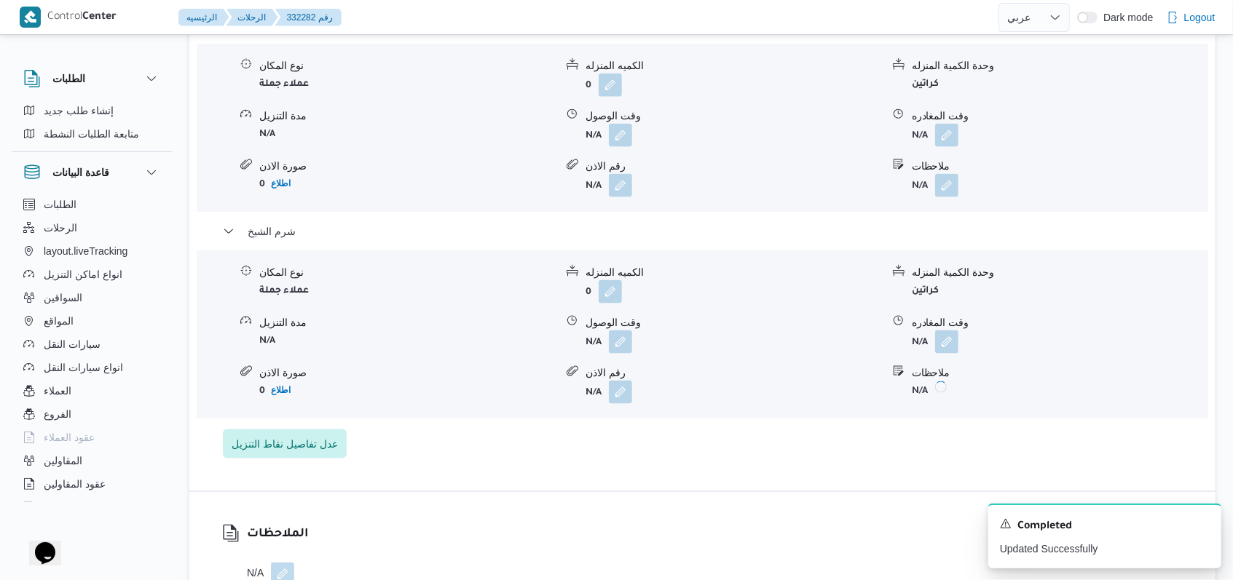
scroll to position [1067, 0]
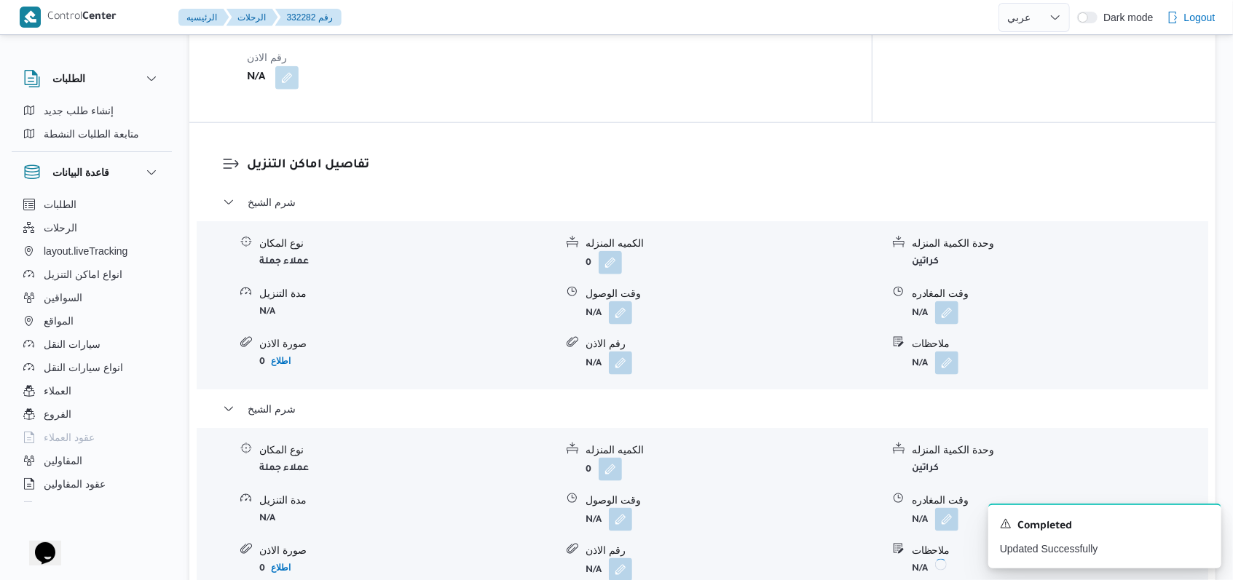
click at [950, 352] on span at bounding box center [943, 363] width 31 height 23
click at [941, 351] on button "button" at bounding box center [946, 362] width 23 height 23
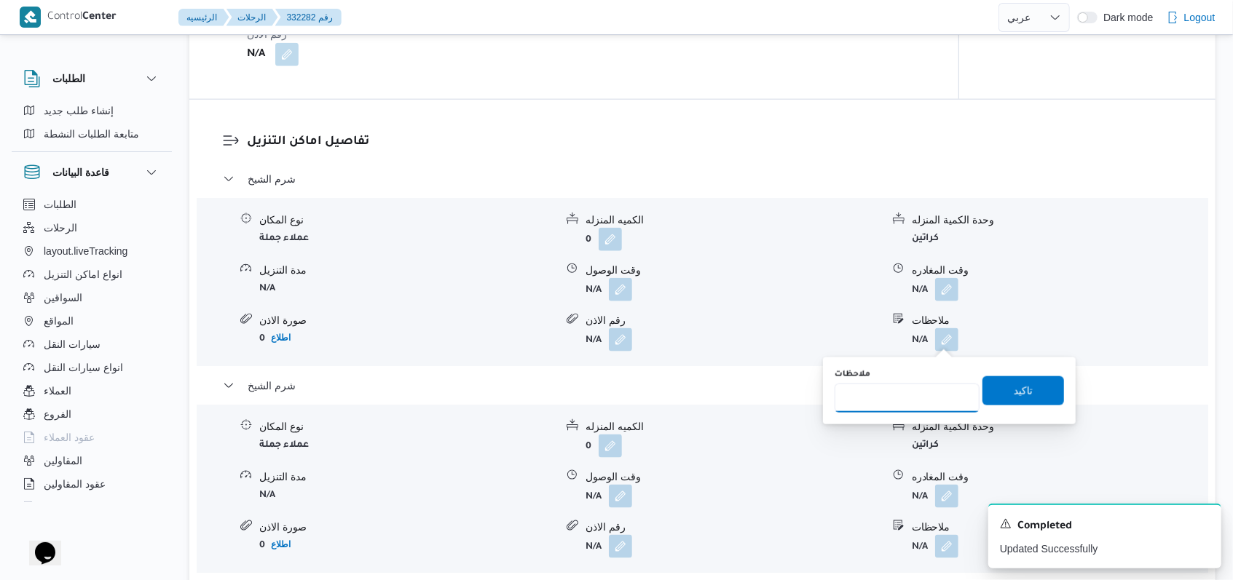
click at [899, 398] on input "ملاحظات" at bounding box center [906, 398] width 145 height 29
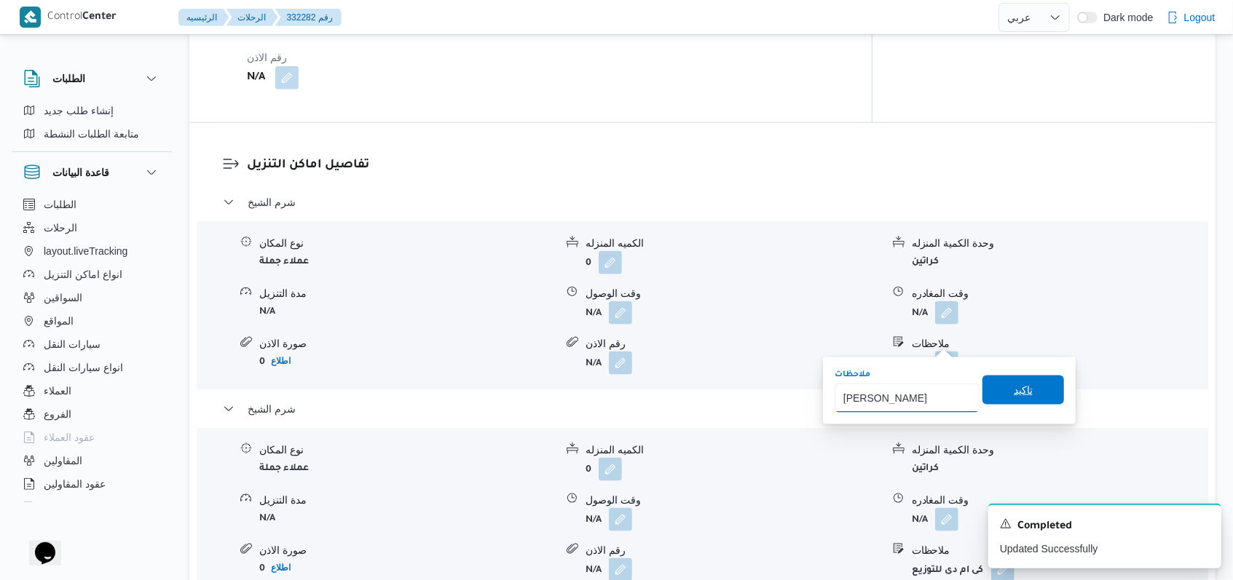
type input "حميده محمد المروه"
click at [1017, 387] on span "تاكيد" at bounding box center [1023, 390] width 19 height 17
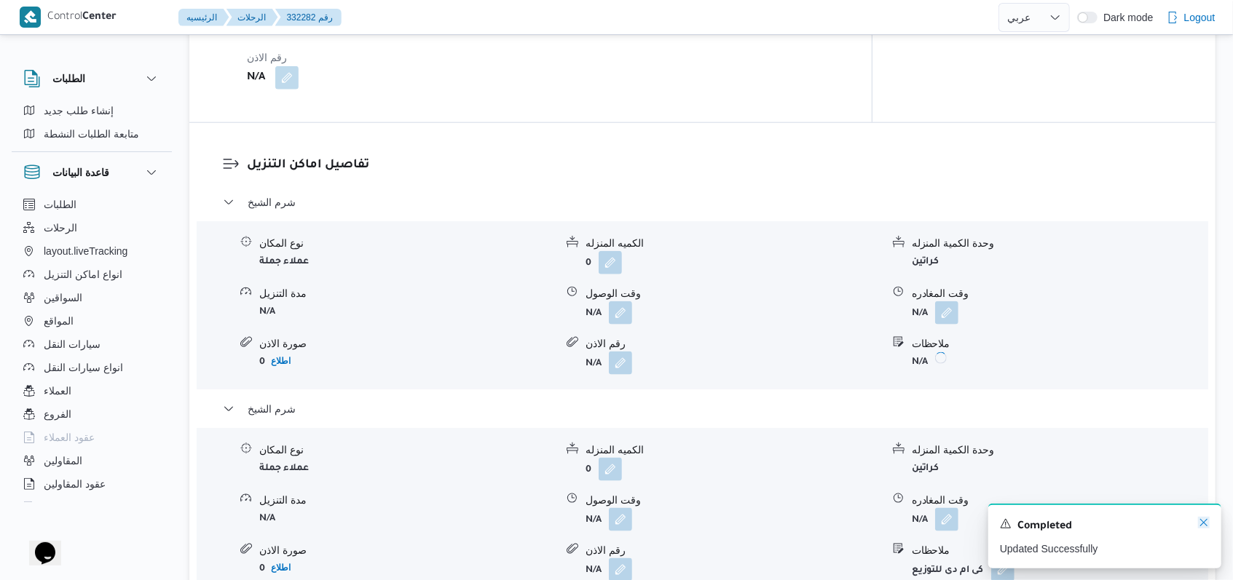
click at [1206, 528] on icon "Dismiss toast" at bounding box center [1204, 523] width 12 height 12
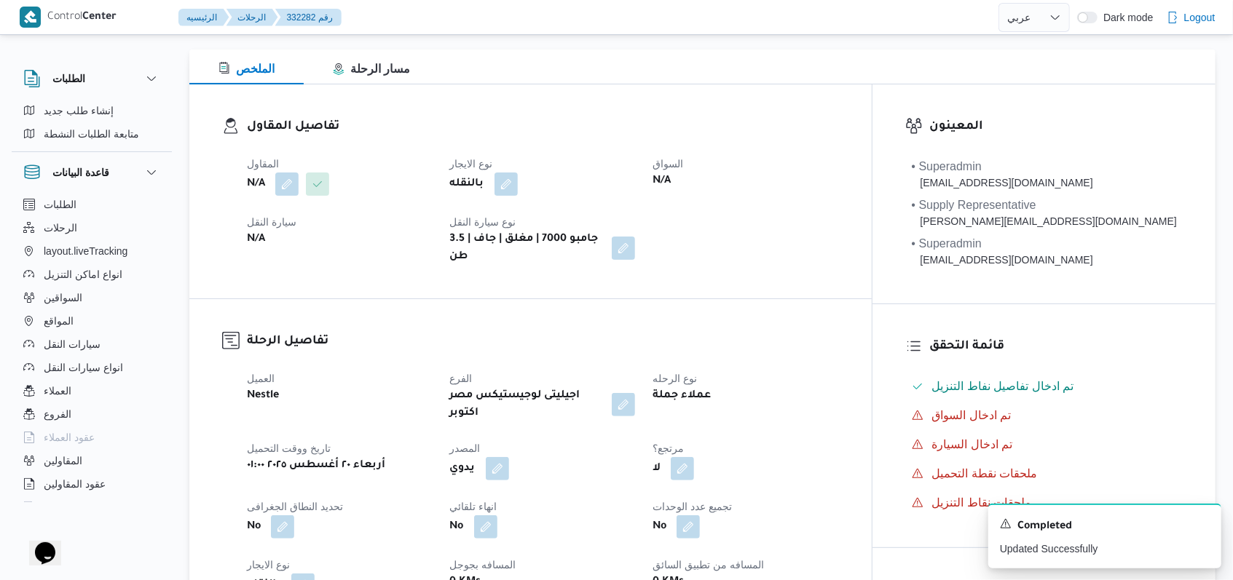
scroll to position [0, 0]
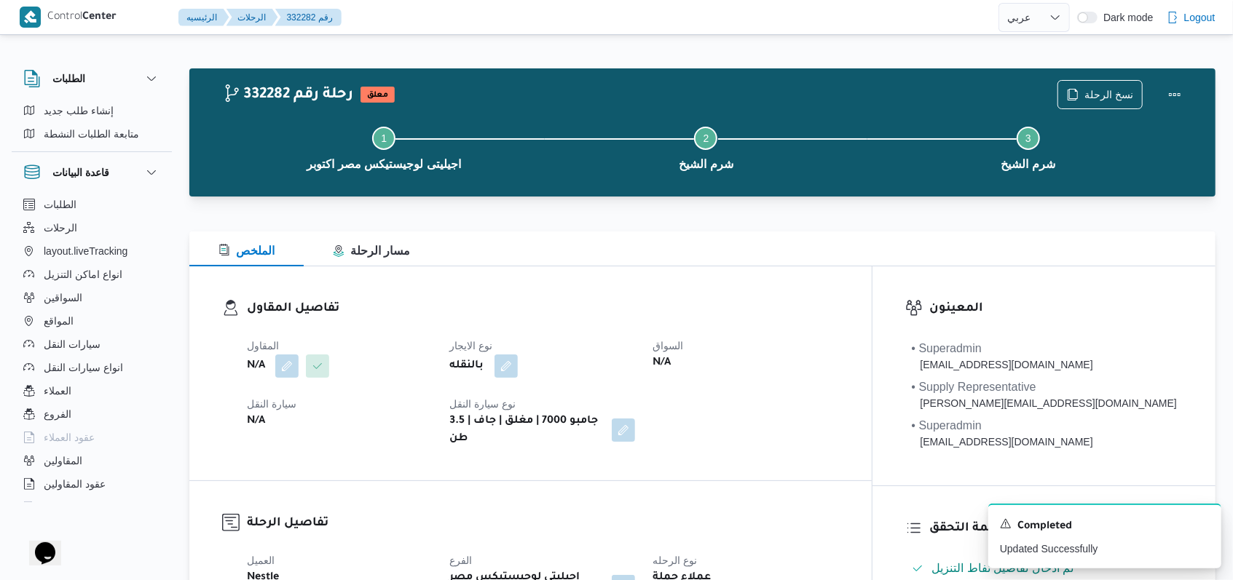
select select "ar"
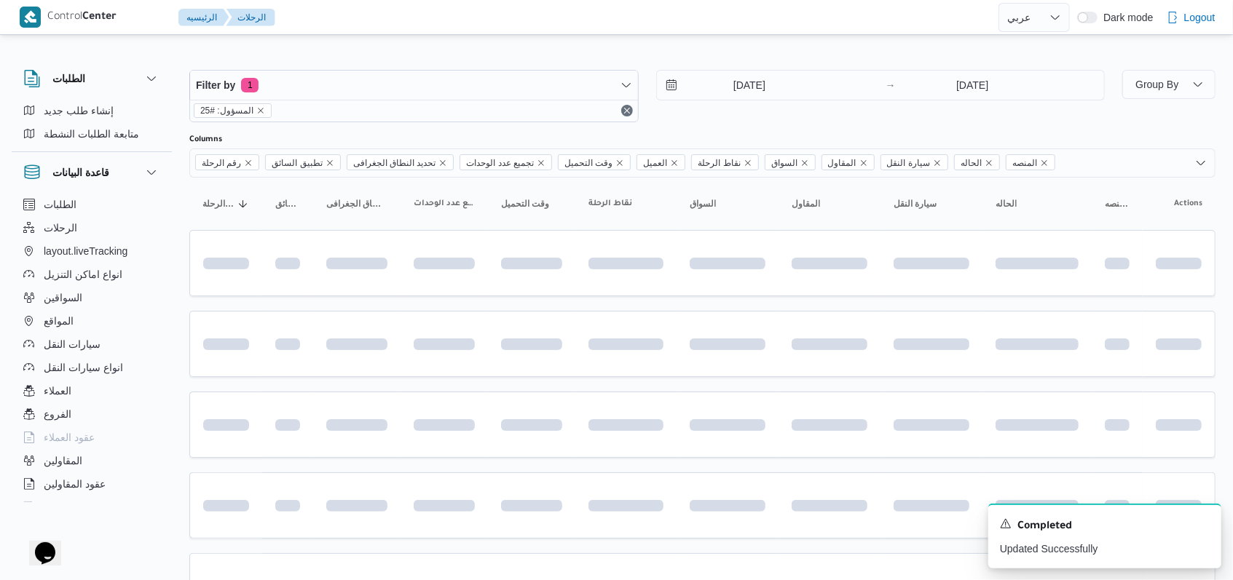
scroll to position [487, 0]
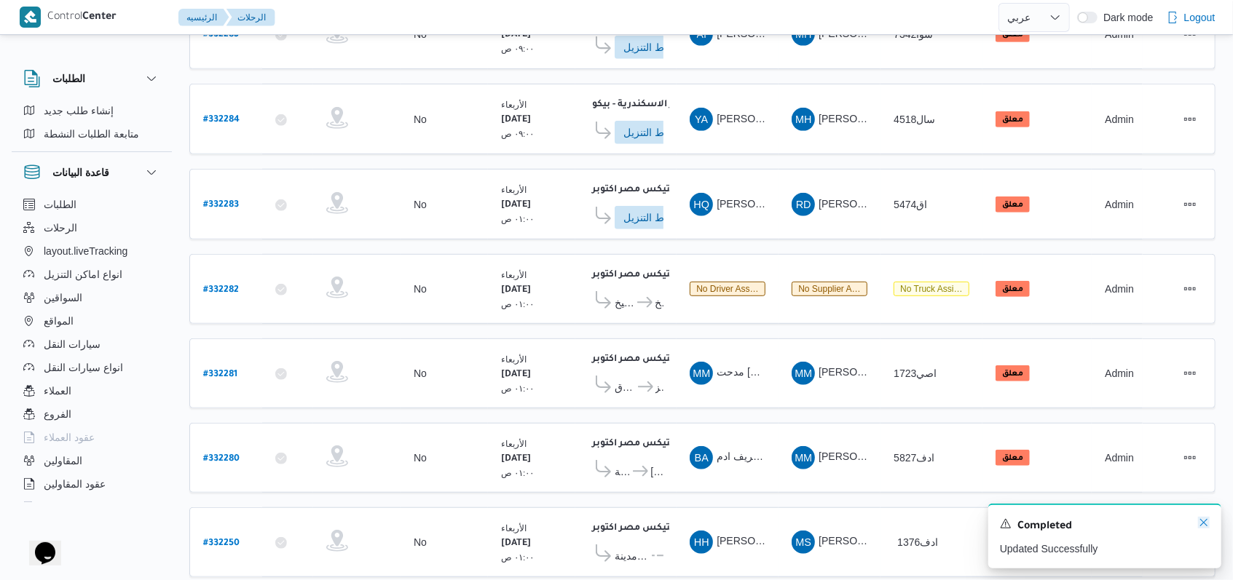
click at [1202, 521] on icon "Dismiss toast" at bounding box center [1204, 523] width 12 height 12
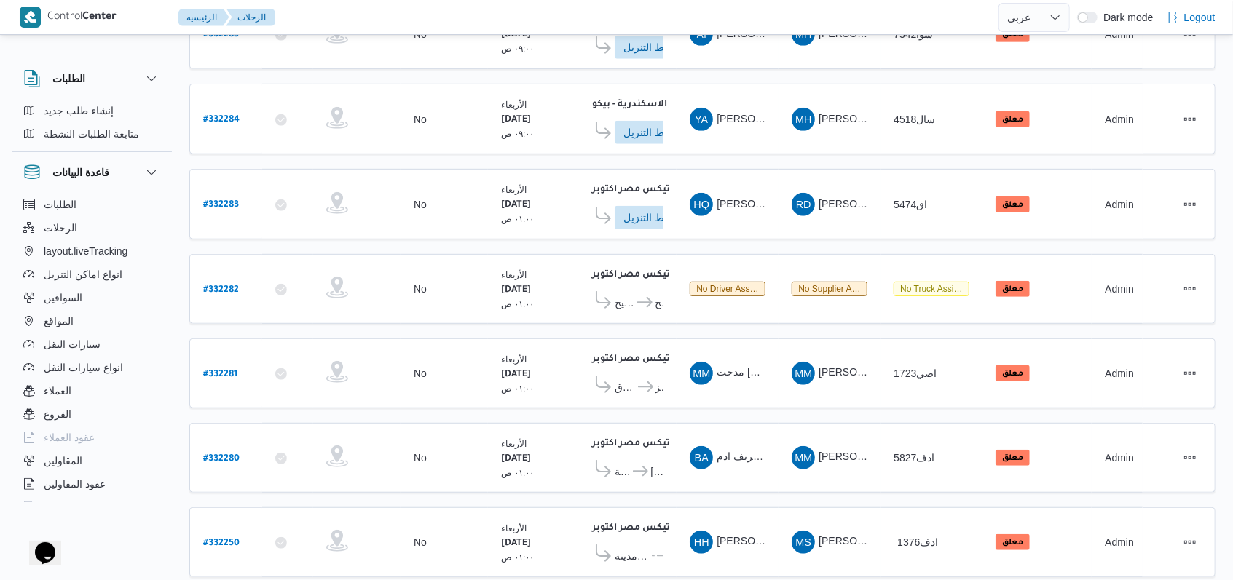
scroll to position [494, 0]
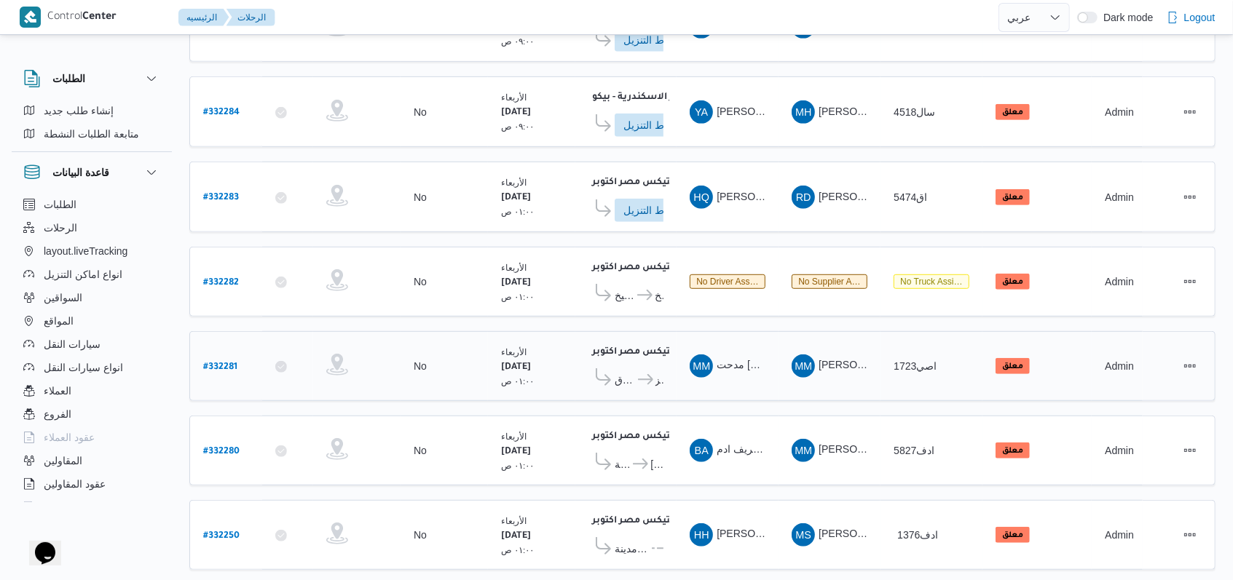
click at [232, 363] on b "# 332281" at bounding box center [220, 368] width 34 height 10
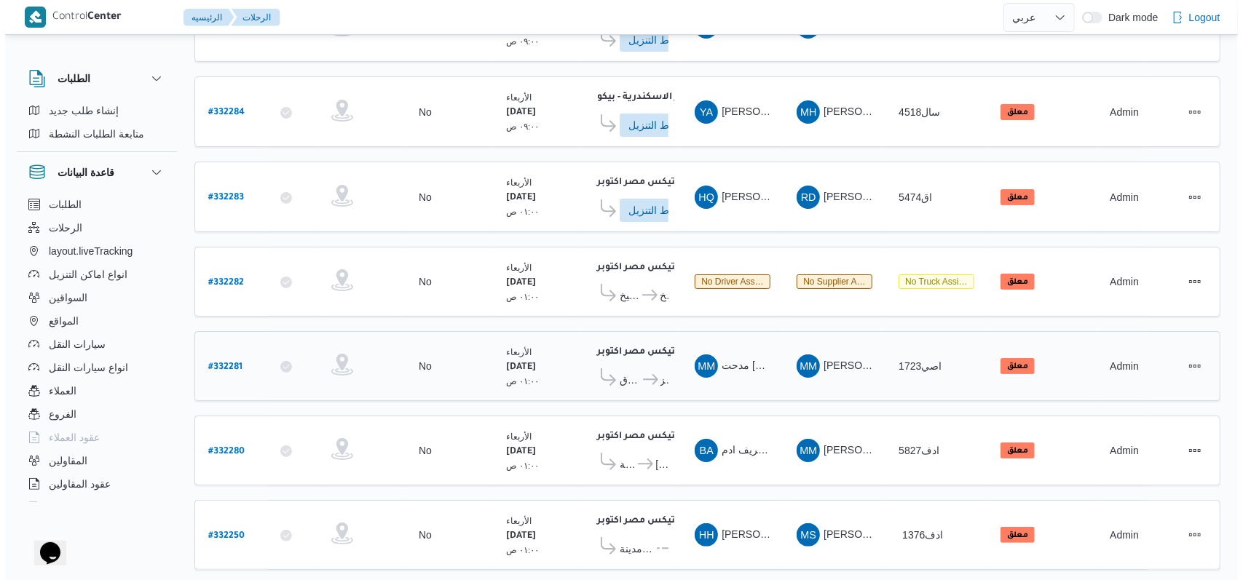
scroll to position [39, 0]
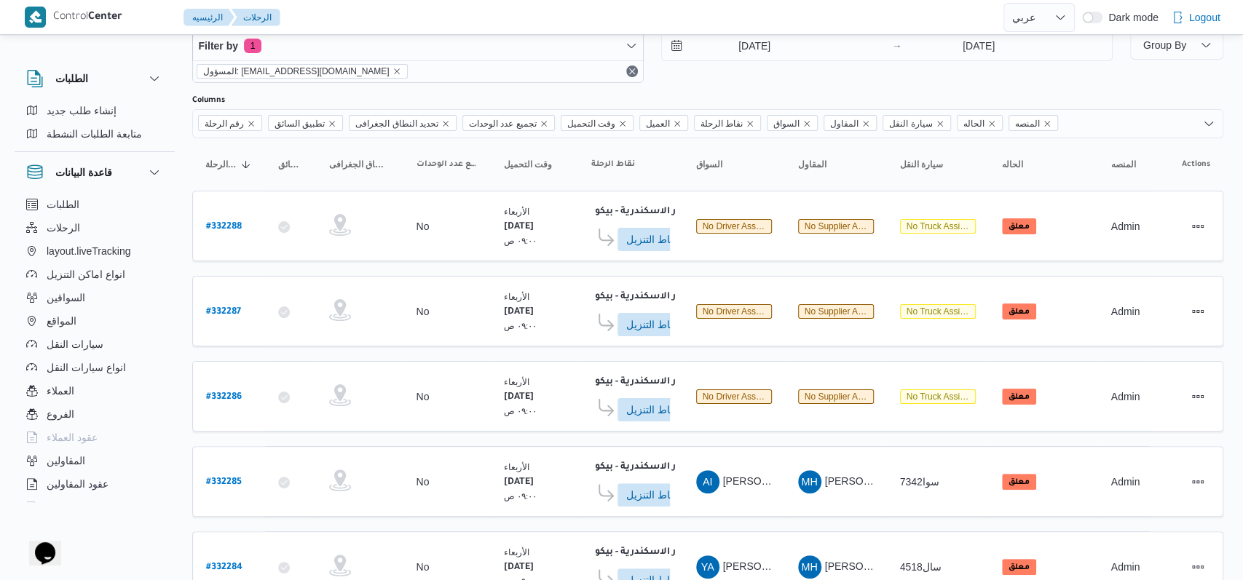
select select "ar"
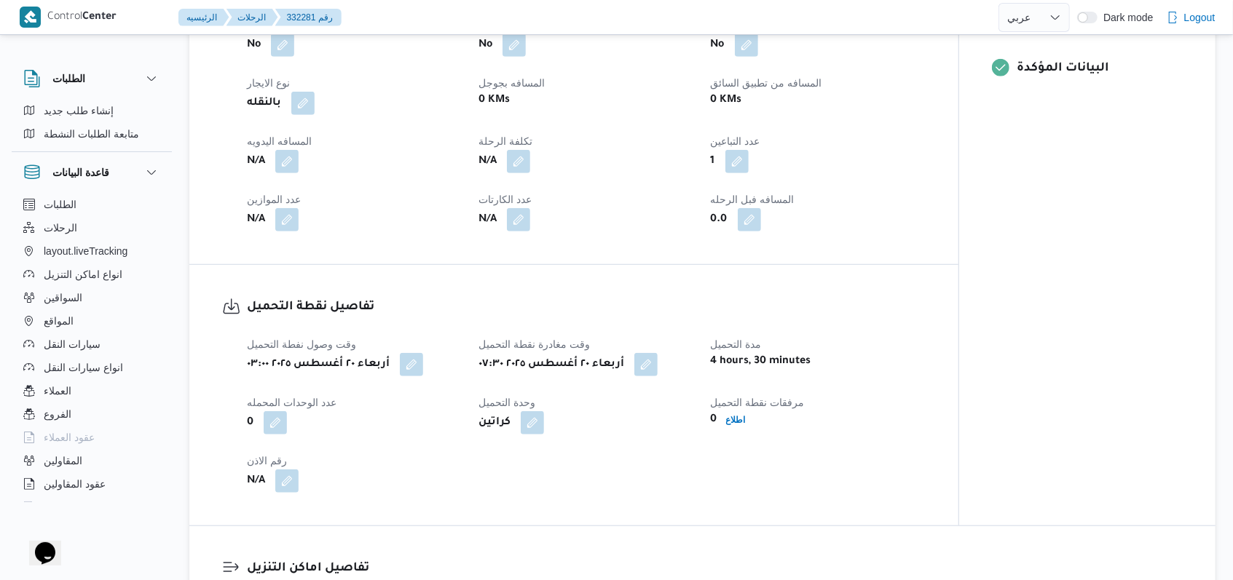
scroll to position [1174, 0]
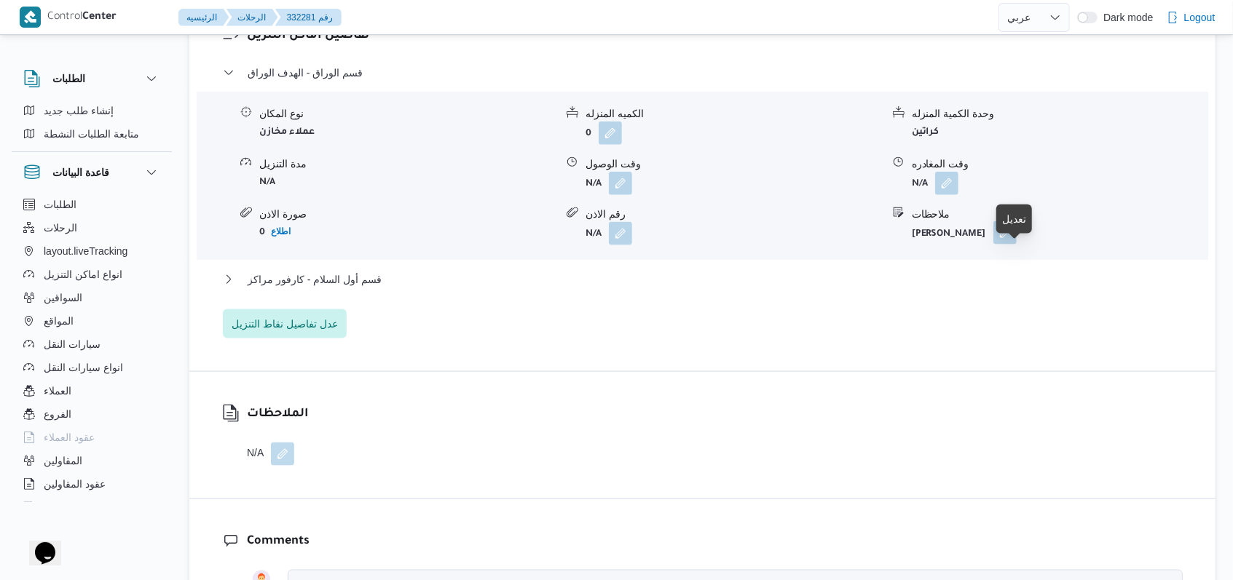
click at [1016, 245] on button "button" at bounding box center [1004, 232] width 23 height 23
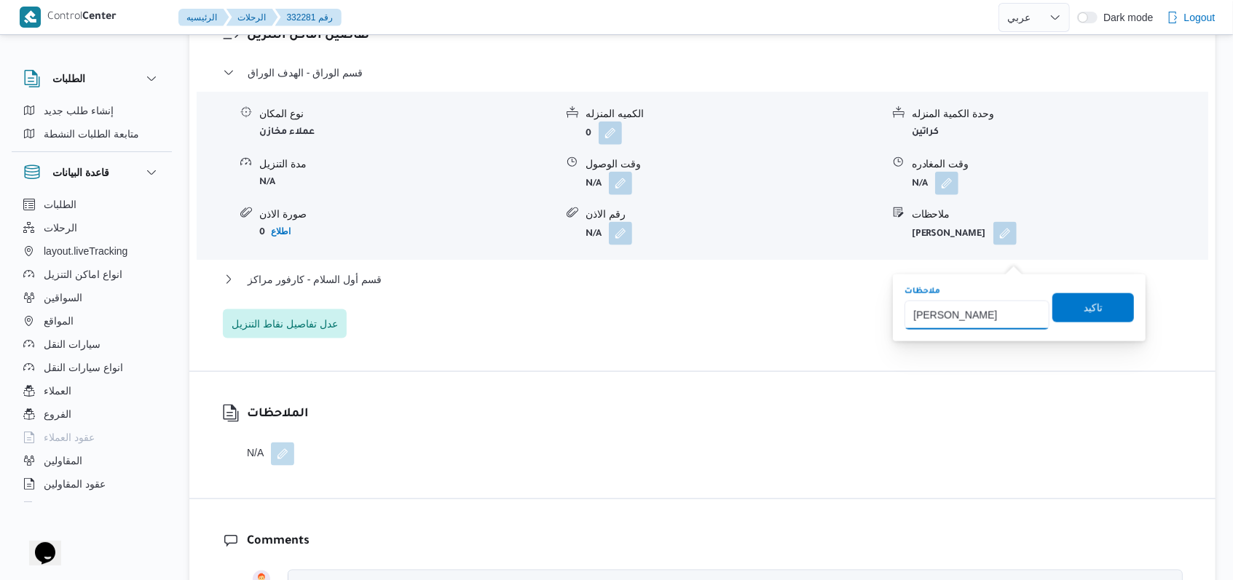
drag, startPoint x: 1010, startPoint y: 312, endPoint x: 722, endPoint y: 352, distance: 291.1
click at [722, 352] on body "Control Center الرئيسيه الرحلات 332281 رقم English عربي Dark mode Logout الطلبا…" at bounding box center [616, 74] width 1233 height 2496
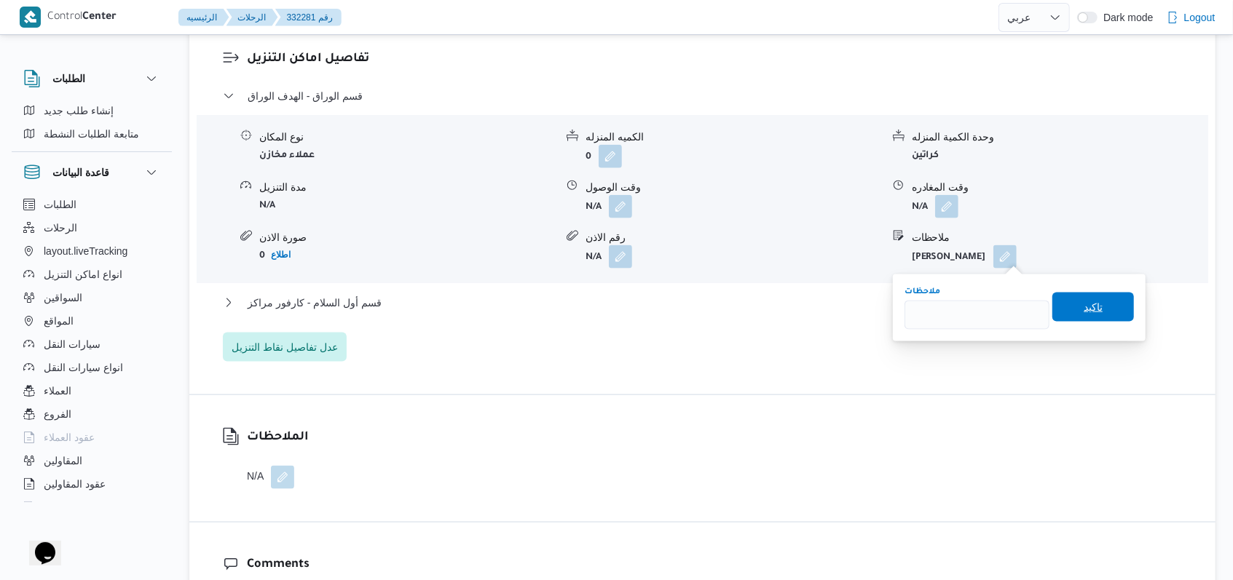
click at [1056, 301] on span "تاكيد" at bounding box center [1093, 307] width 82 height 29
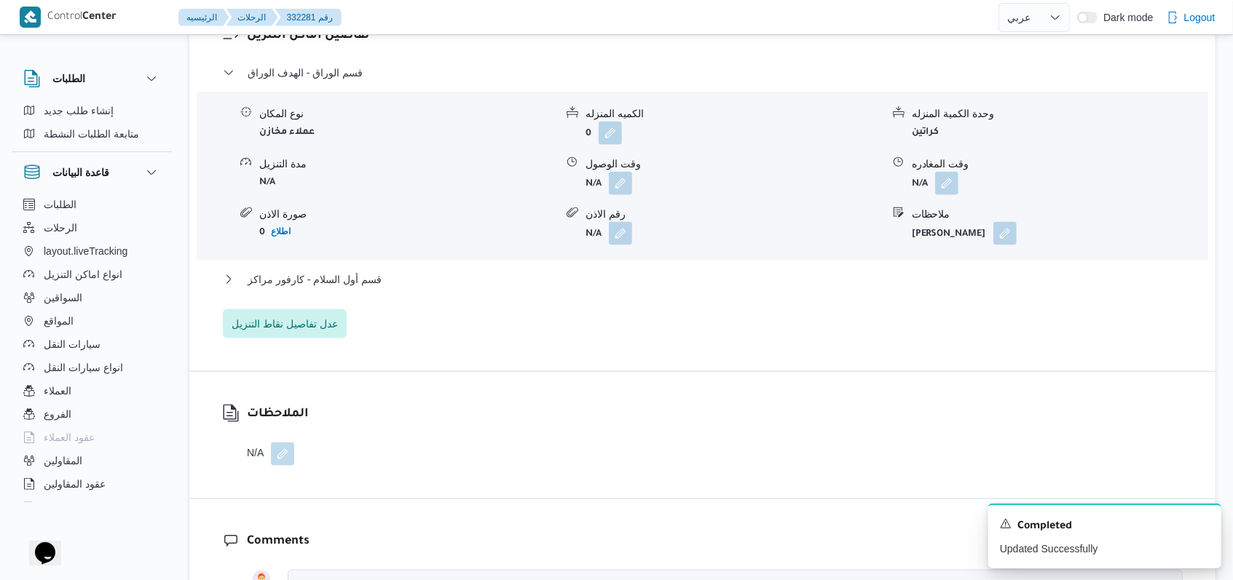
click at [470, 191] on form "N/A" at bounding box center [407, 182] width 296 height 20
click at [339, 82] on span "قسم الوراق - الهدف الوراق" at bounding box center [305, 72] width 115 height 17
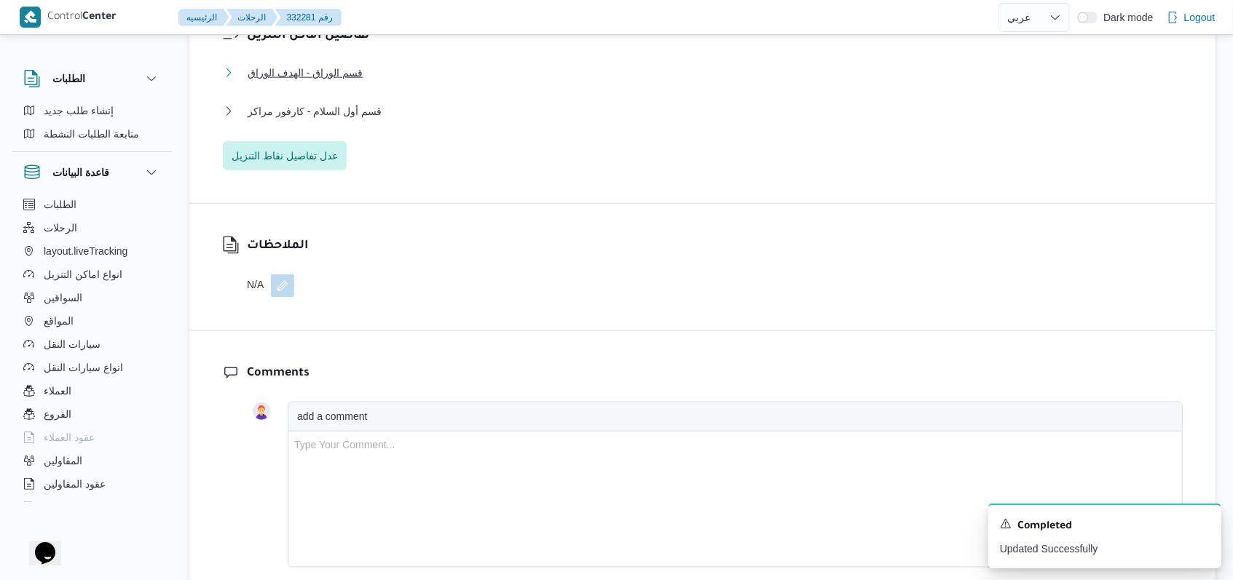
click at [339, 82] on span "قسم الوراق - الهدف الوراق" at bounding box center [305, 72] width 115 height 17
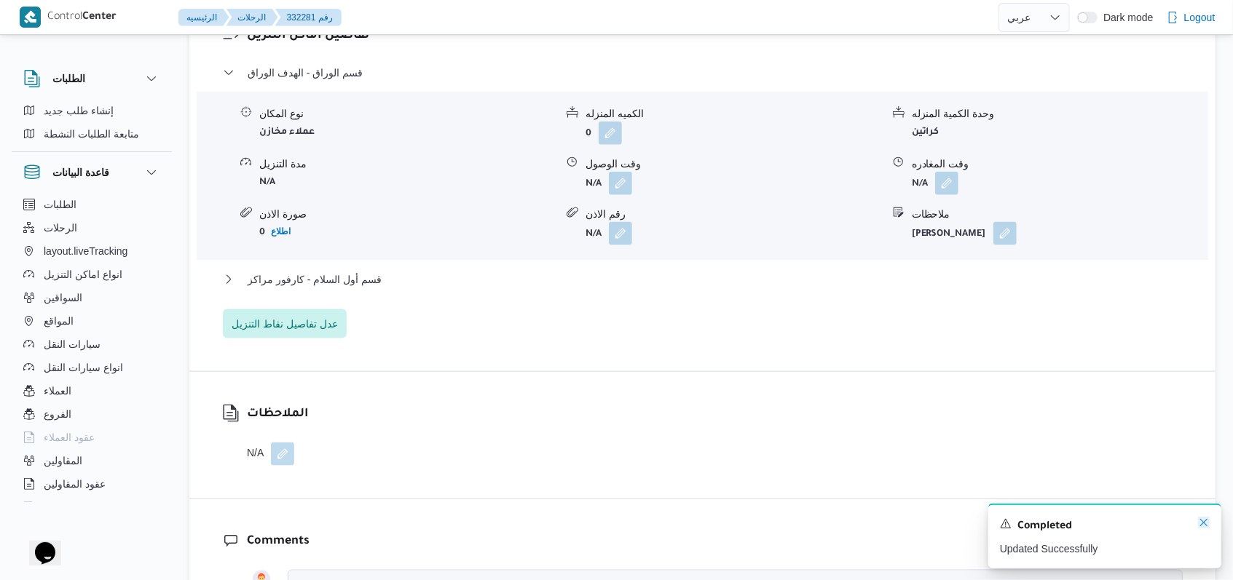
click at [1201, 525] on icon "Dismiss toast" at bounding box center [1204, 523] width 12 height 12
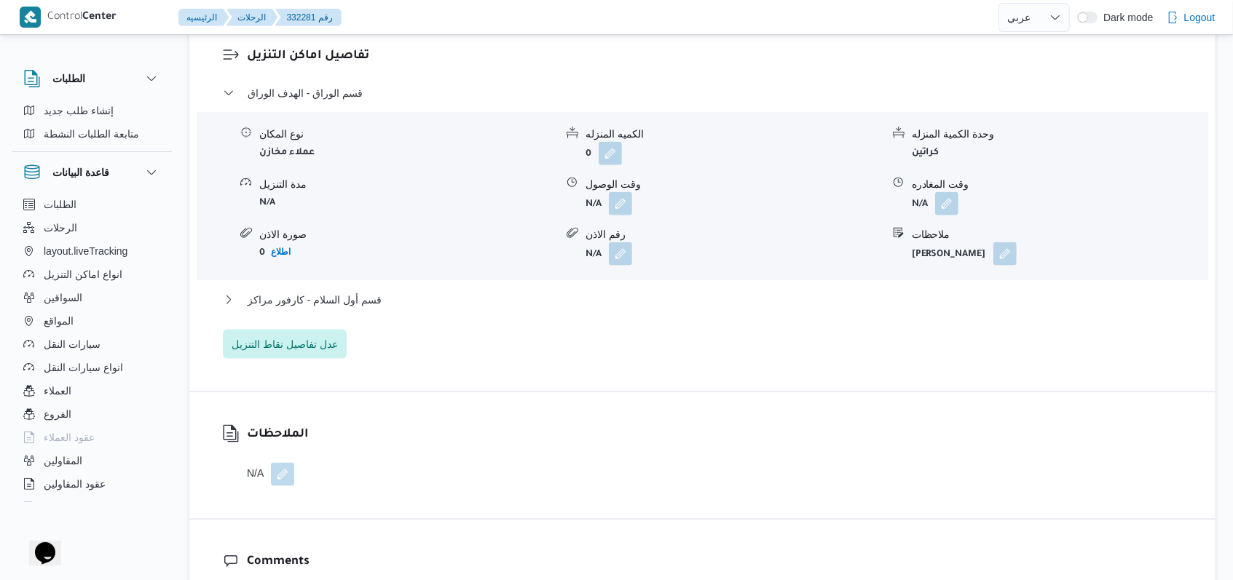
scroll to position [1165, 0]
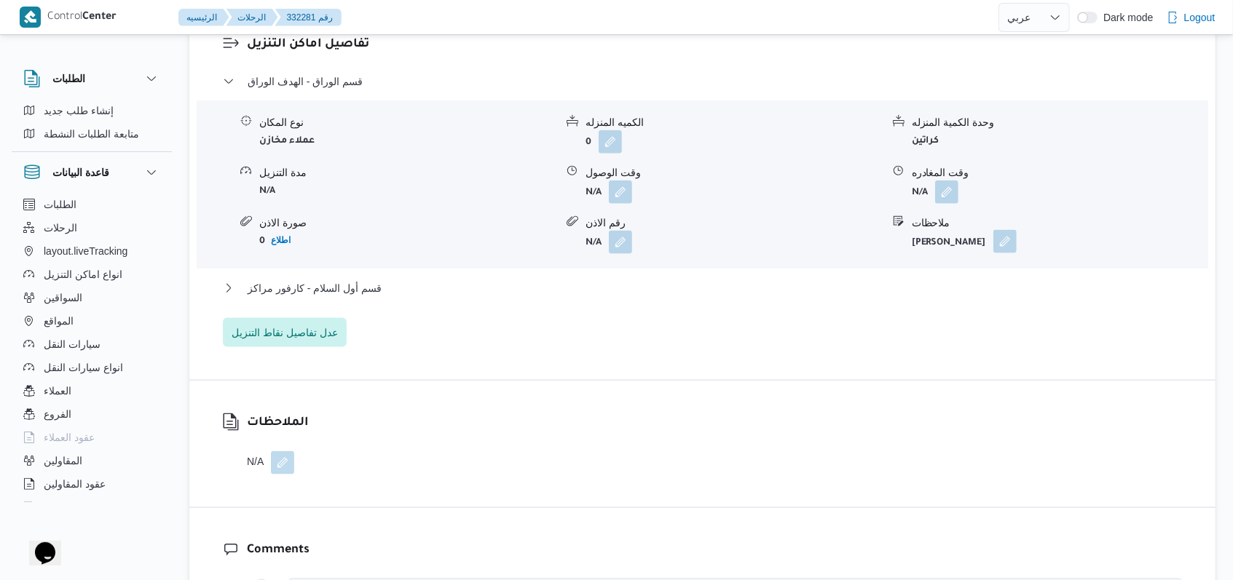
click at [1016, 253] on button "button" at bounding box center [1004, 241] width 23 height 23
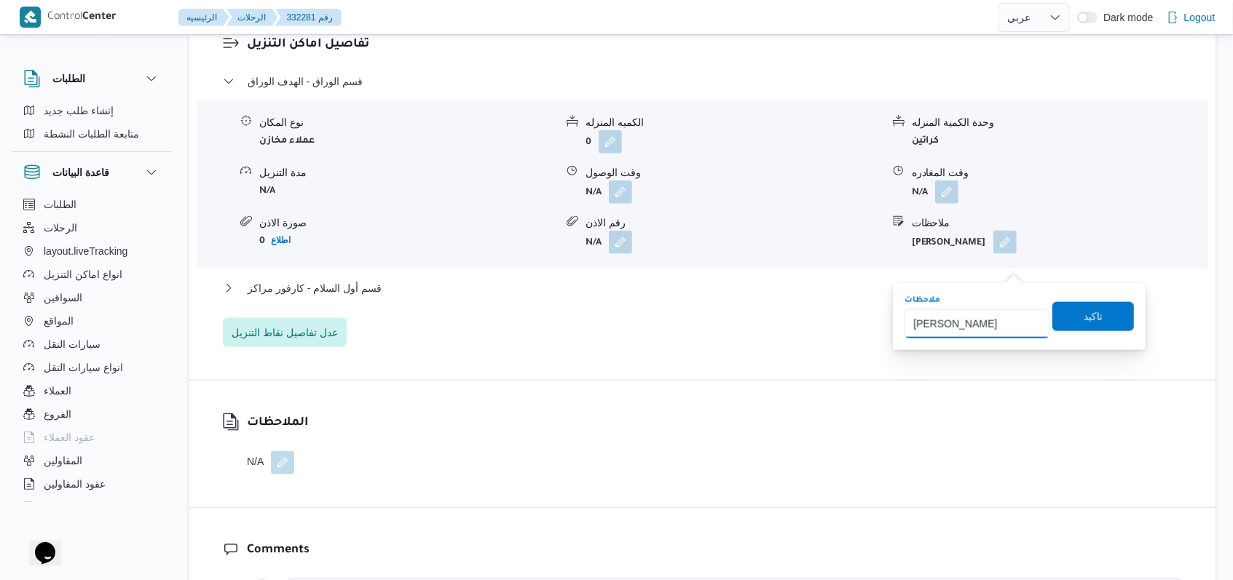
drag, startPoint x: 1005, startPoint y: 312, endPoint x: 831, endPoint y: 368, distance: 183.7
click at [831, 368] on body "Control Center الرئيسيه الرحلات 332281 رقم English عربي Dark mode Logout الطلبا…" at bounding box center [616, 83] width 1233 height 2496
click at [1094, 315] on span "تاكيد" at bounding box center [1093, 315] width 82 height 29
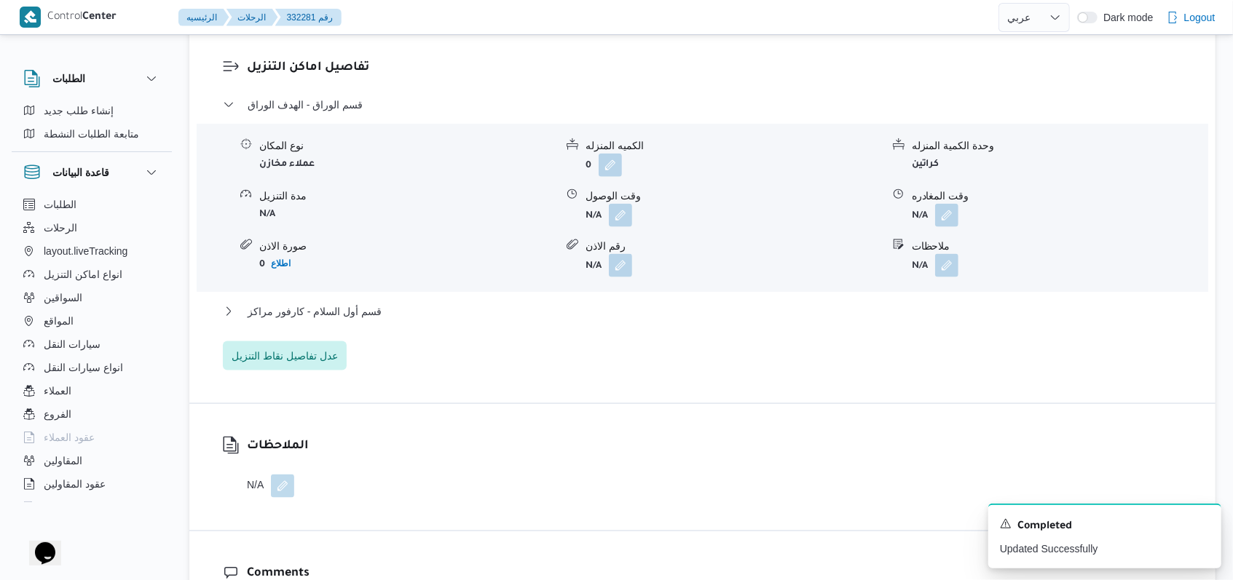
select select "ar"
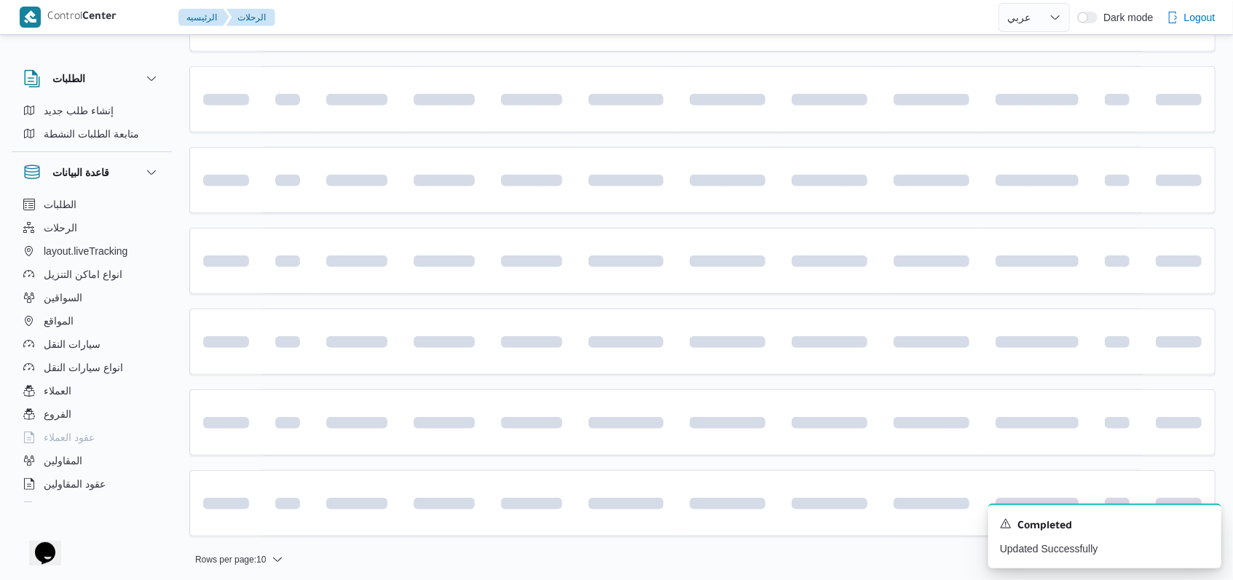
scroll to position [510, 0]
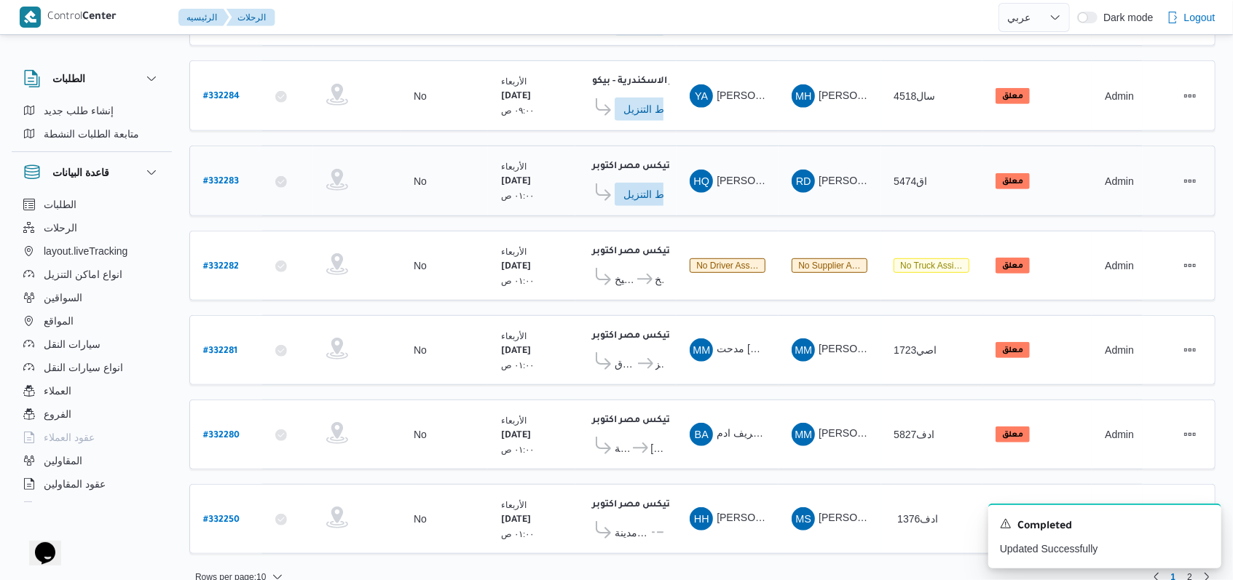
click at [233, 177] on b "# 332283" at bounding box center [221, 182] width 36 height 10
select select "ar"
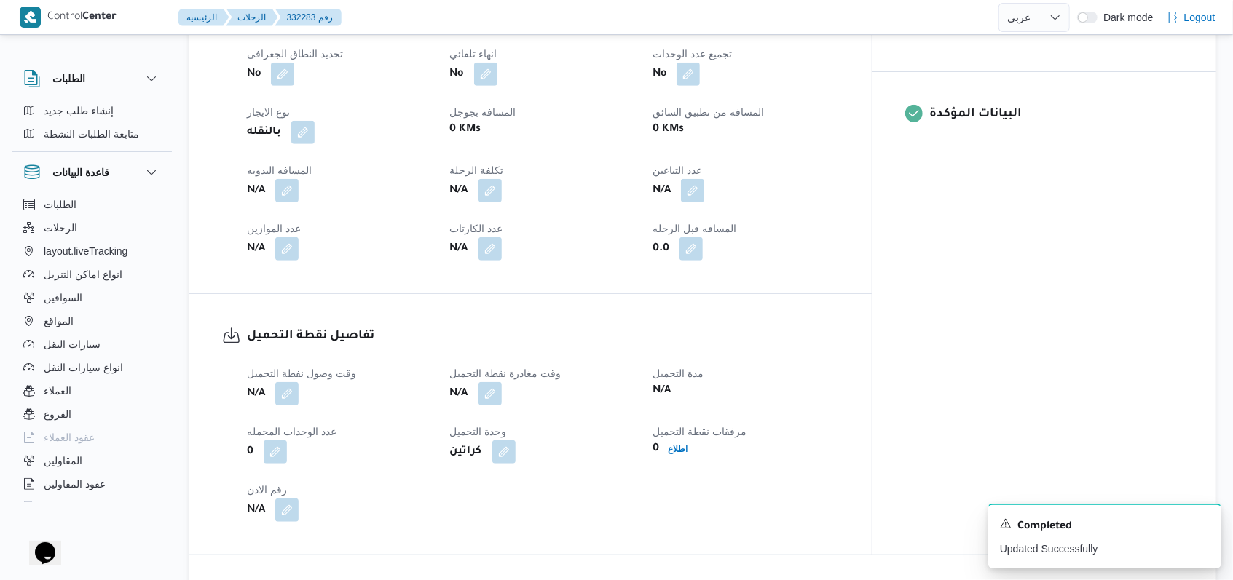
scroll to position [776, 0]
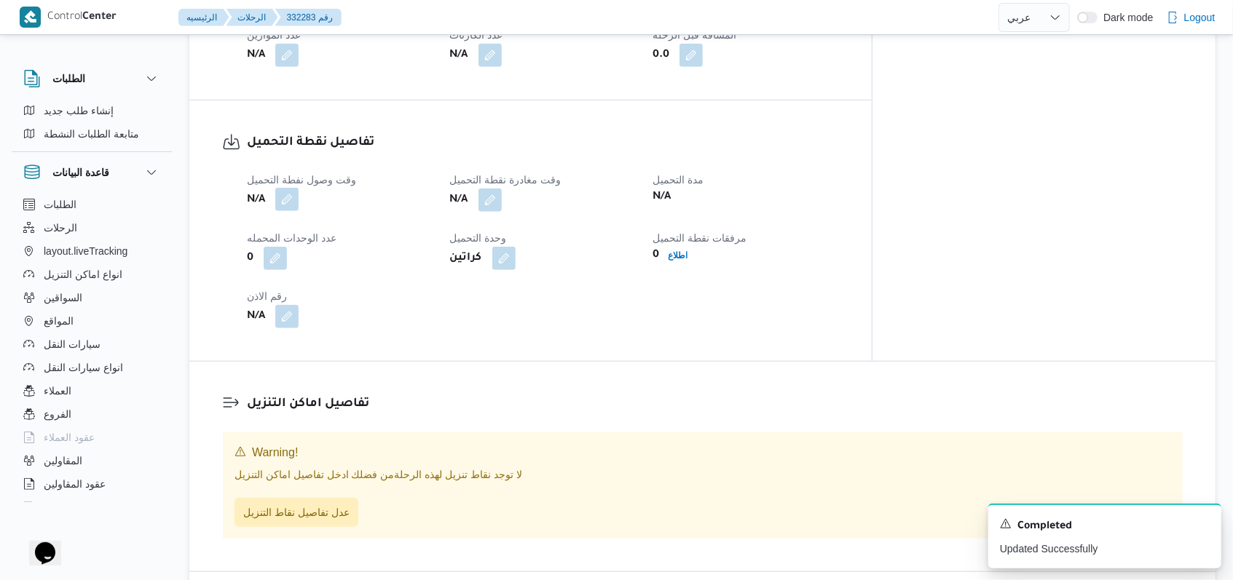
click at [288, 188] on button "button" at bounding box center [286, 199] width 23 height 23
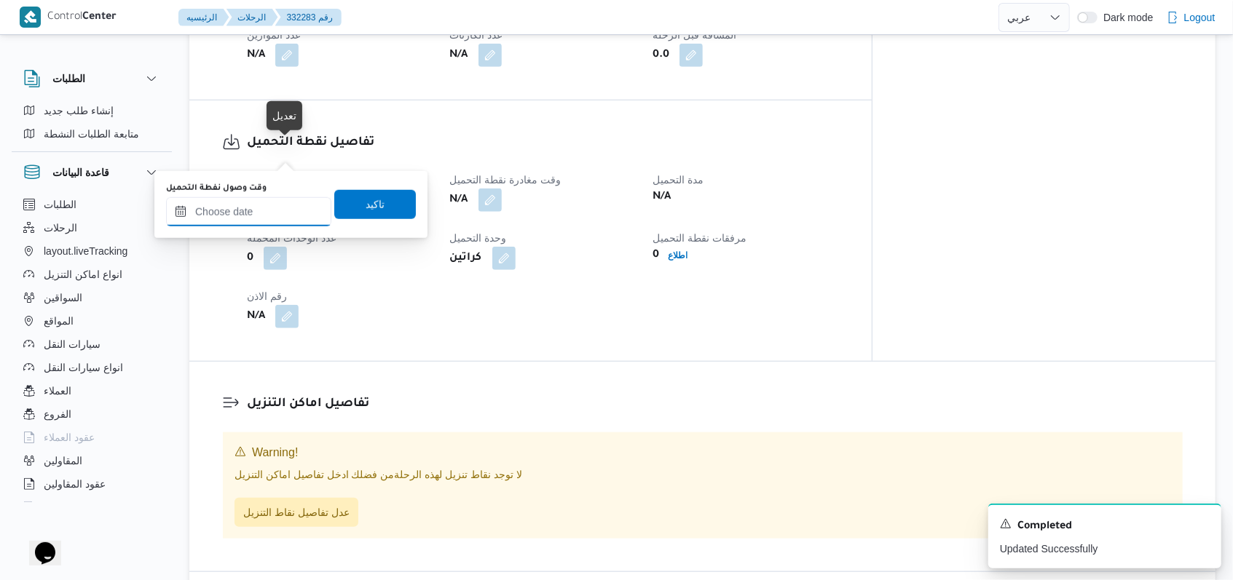
click at [267, 198] on input "وقت وصول نفطة التحميل" at bounding box center [248, 211] width 165 height 29
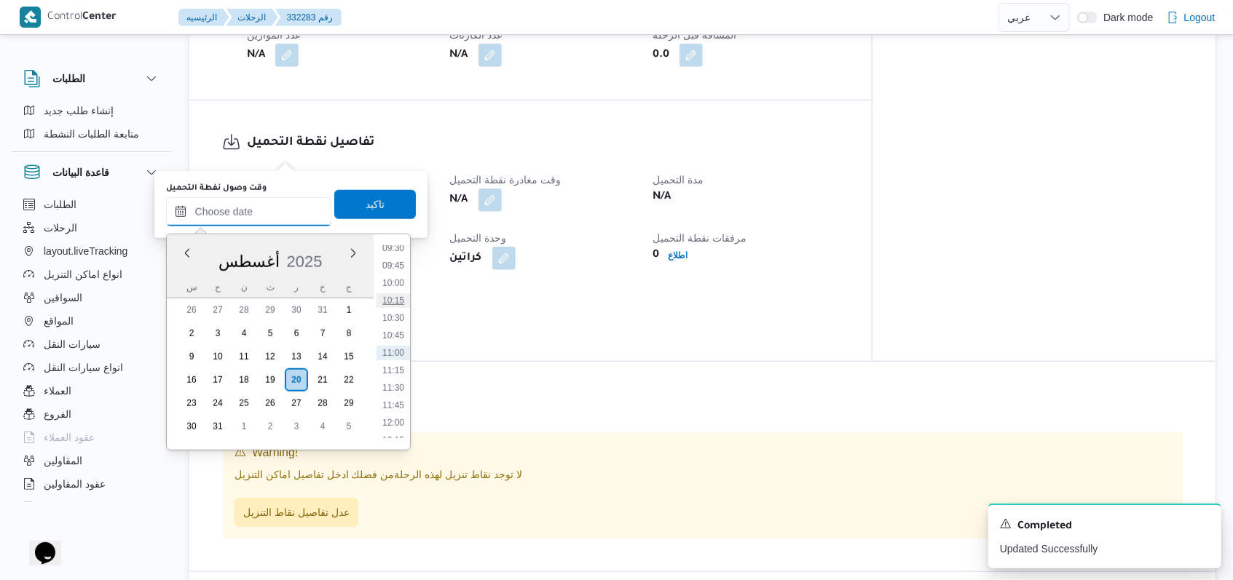
scroll to position [280, 0]
click at [398, 258] on li "04:00" at bounding box center [392, 252] width 33 height 15
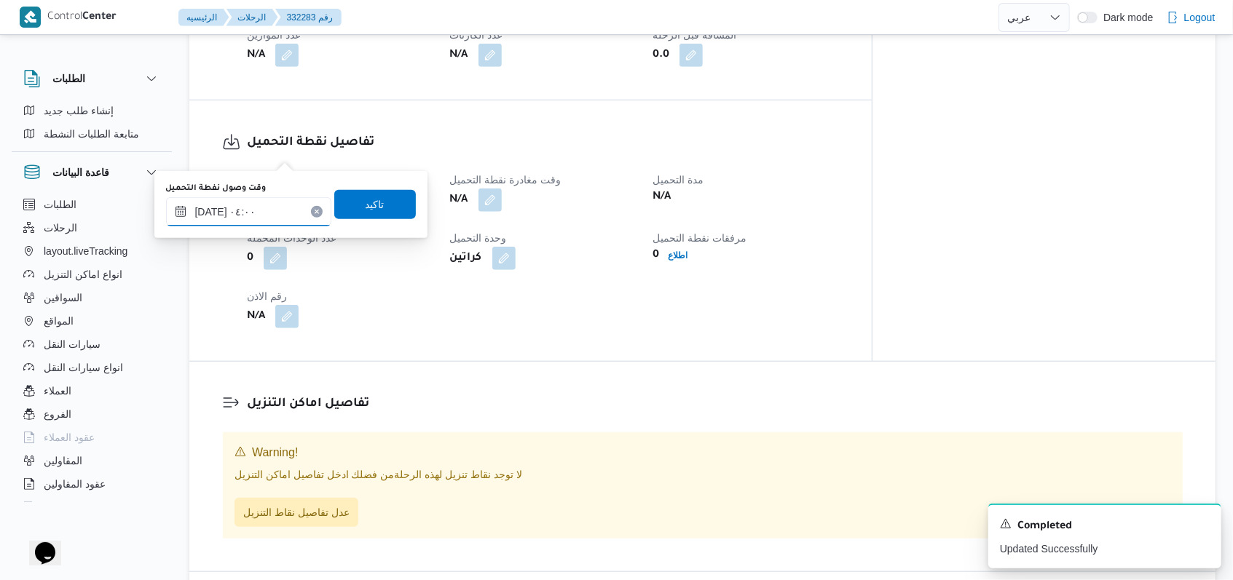
click at [211, 216] on input "٢٠/٠٨/٢٠٢٥ ٠٤:٠٠" at bounding box center [248, 211] width 165 height 29
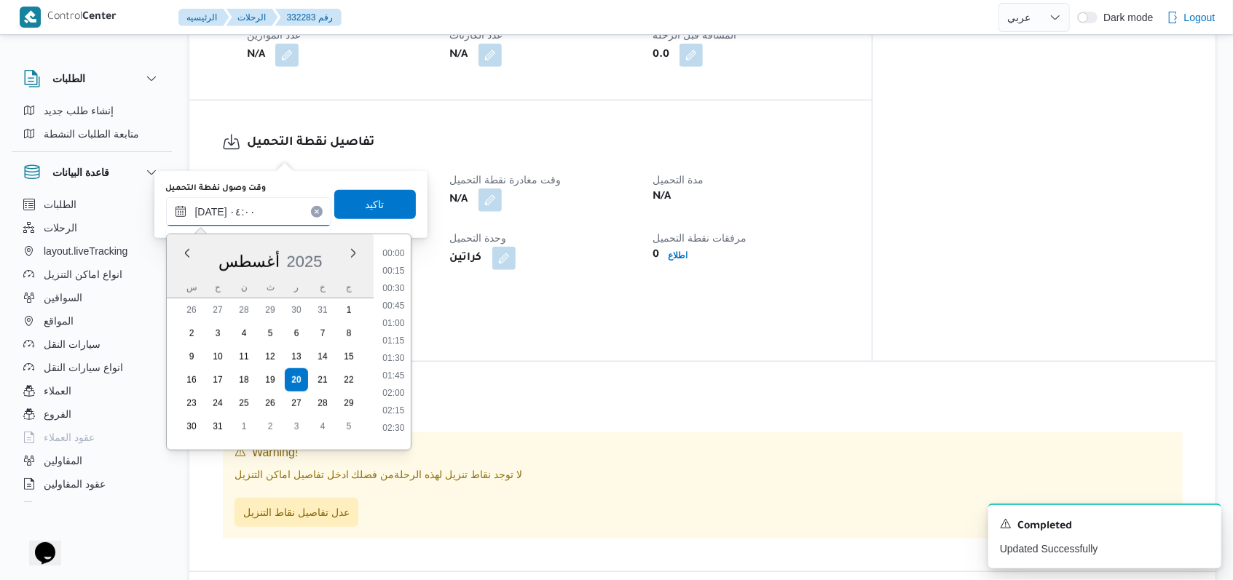
scroll to position [180, 0]
click at [401, 318] on li "03:30" at bounding box center [392, 318] width 33 height 15
type input "٢٠/٠٨/٢٠٢٥ ٠٣:٣٠"
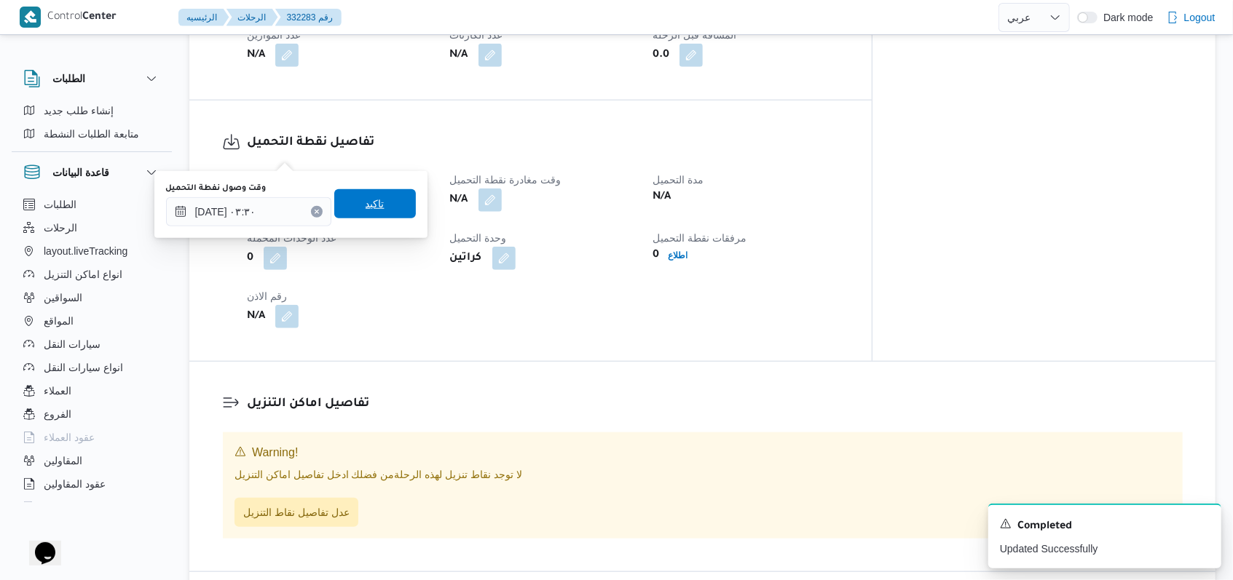
click at [379, 213] on span "تاكيد" at bounding box center [375, 203] width 82 height 29
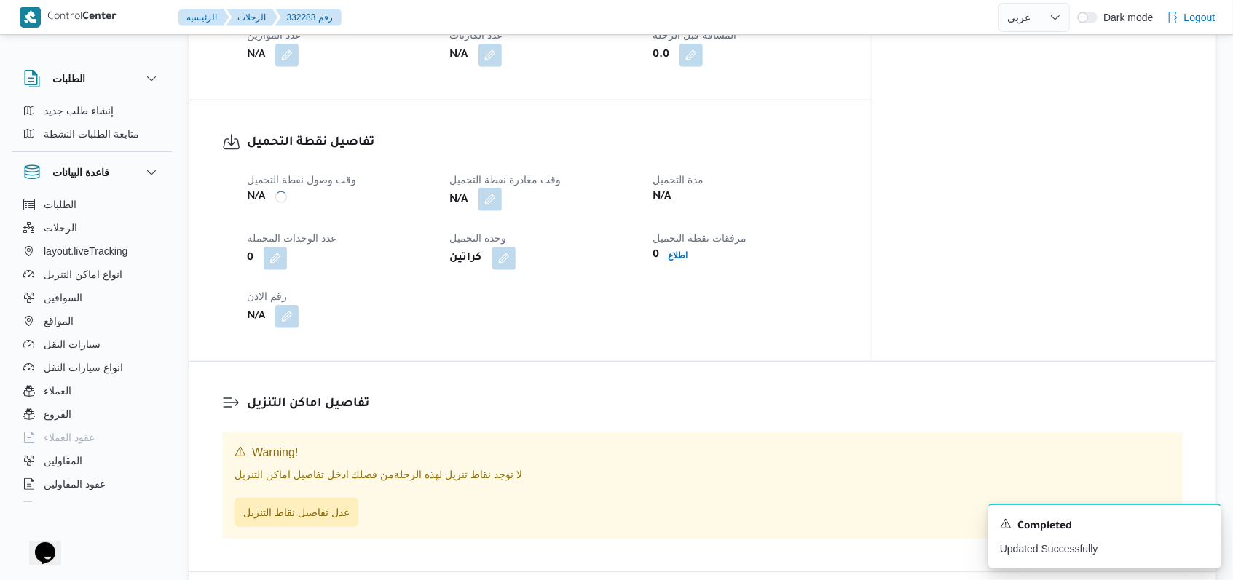
click at [502, 188] on button "button" at bounding box center [489, 199] width 23 height 23
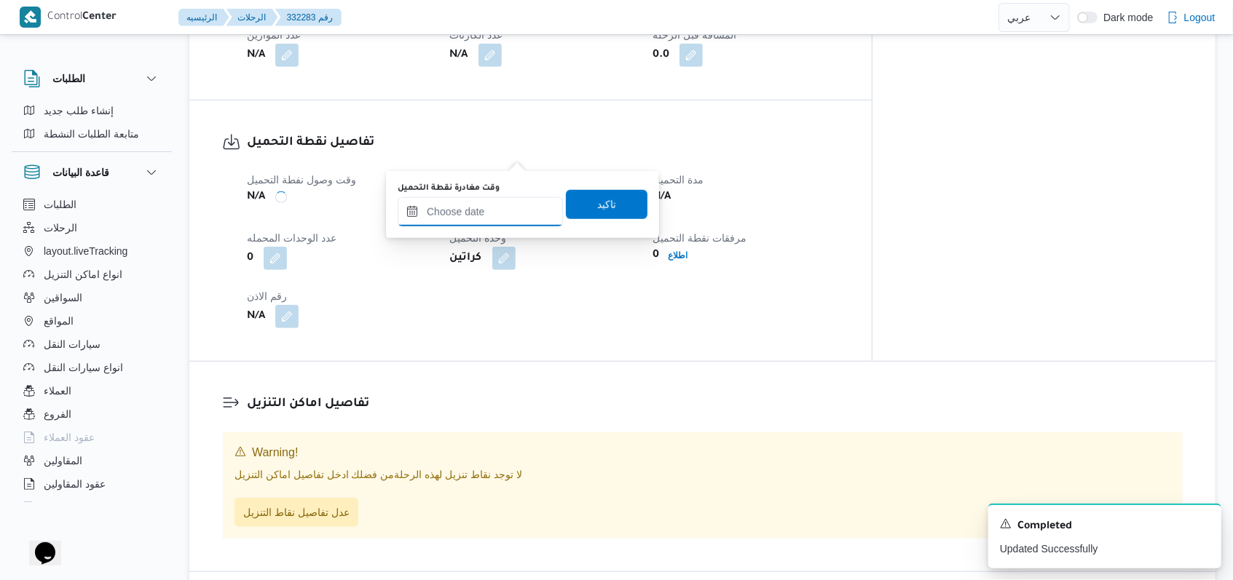
click at [499, 208] on input "وقت مغادرة نقطة التحميل" at bounding box center [480, 211] width 165 height 29
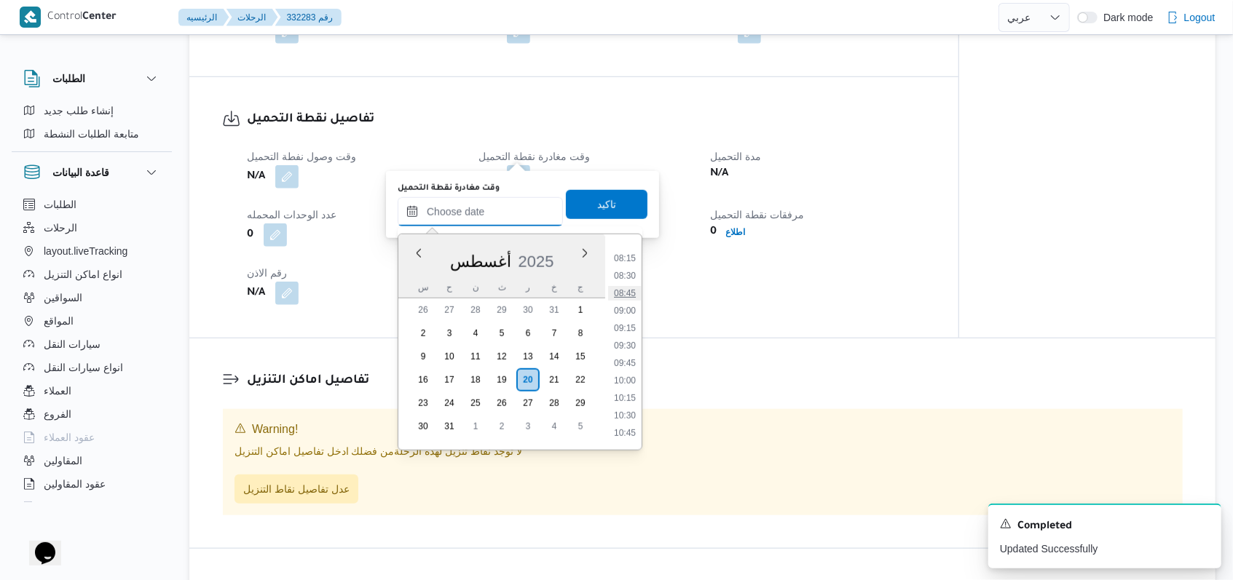
scroll to position [475, 0]
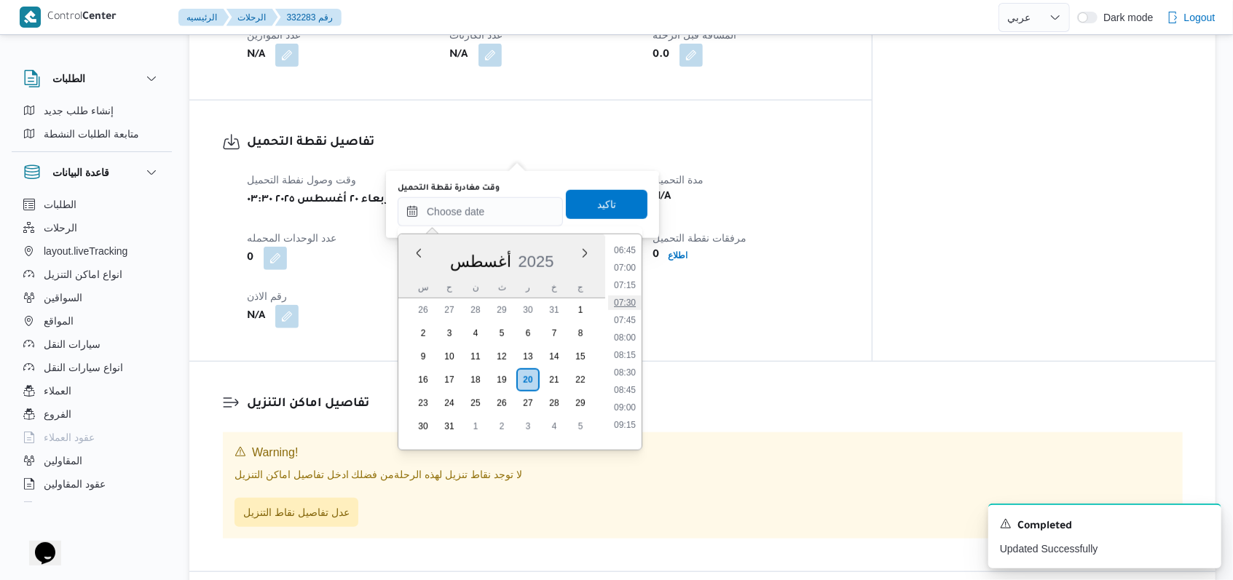
click at [626, 302] on li "07:30" at bounding box center [624, 303] width 33 height 15
type input "٢٠/٠٨/٢٠٢٥ ٠٧:٣٠"
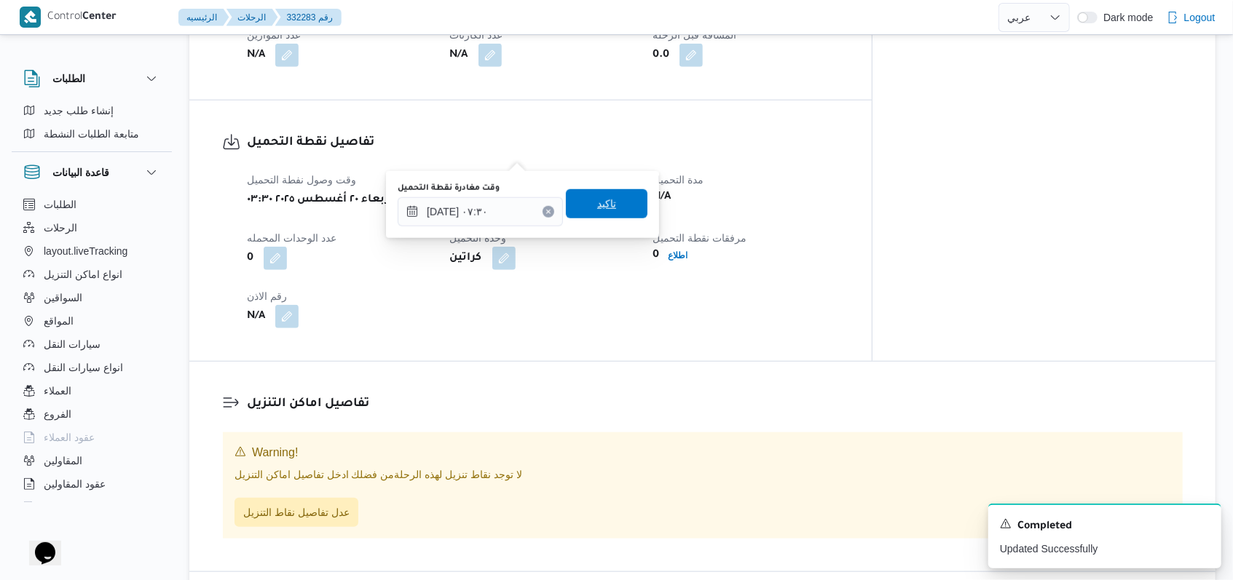
click at [616, 208] on span "تاكيد" at bounding box center [607, 203] width 82 height 29
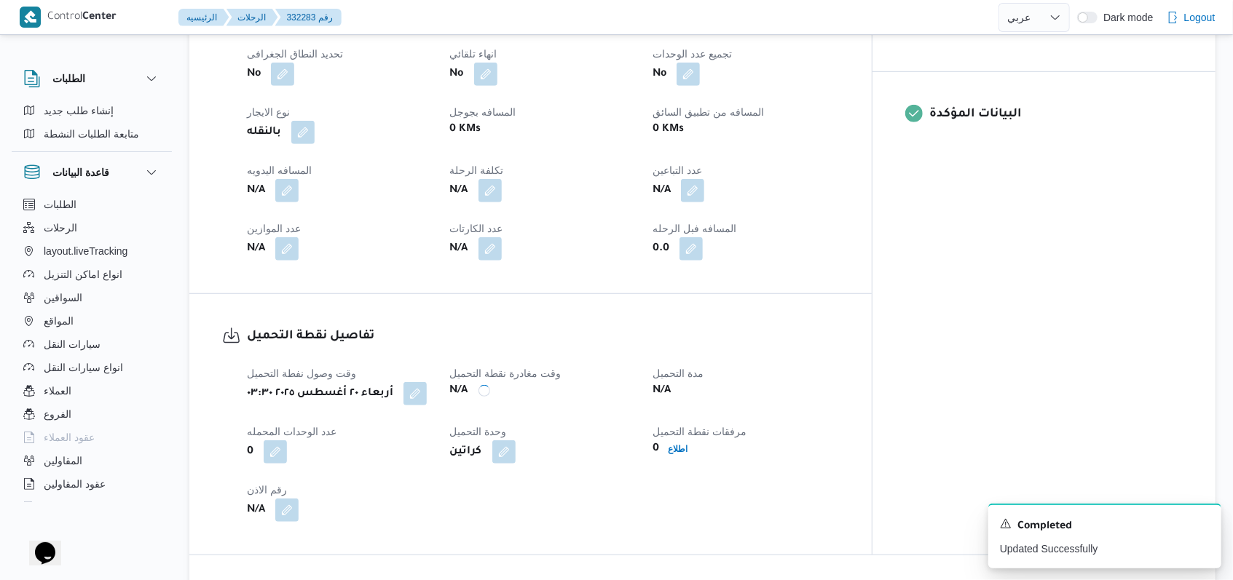
scroll to position [582, 0]
click at [704, 178] on button "button" at bounding box center [692, 189] width 23 height 23
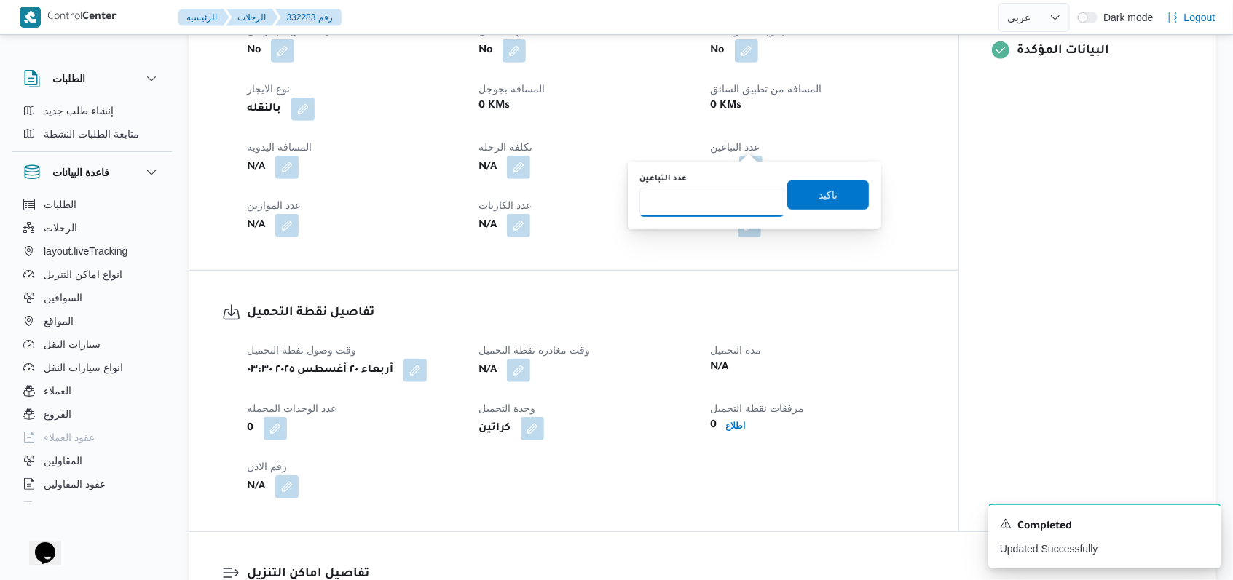
click at [727, 193] on input "عدد التباعين" at bounding box center [711, 202] width 145 height 29
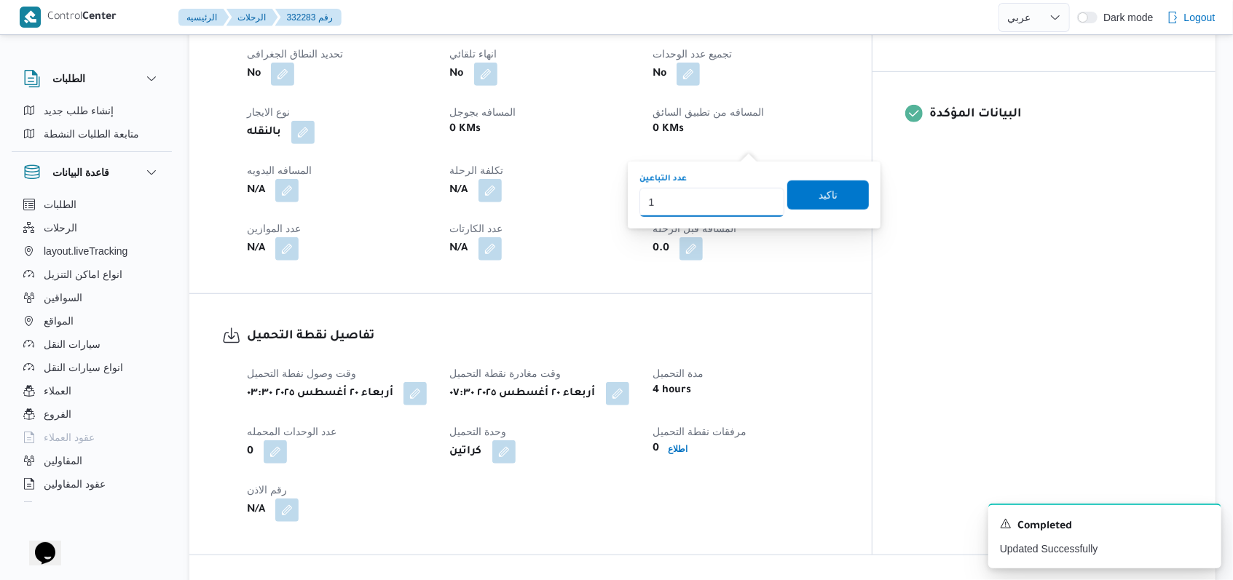
type input "1"
click at [818, 199] on span "تاكيد" at bounding box center [827, 194] width 19 height 17
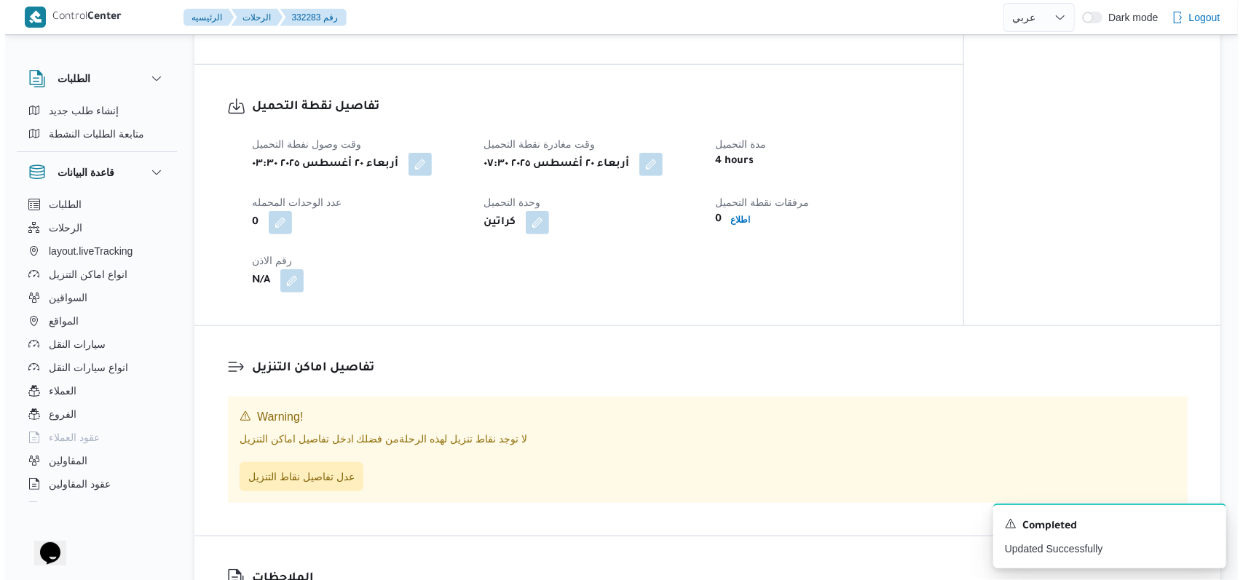
scroll to position [971, 0]
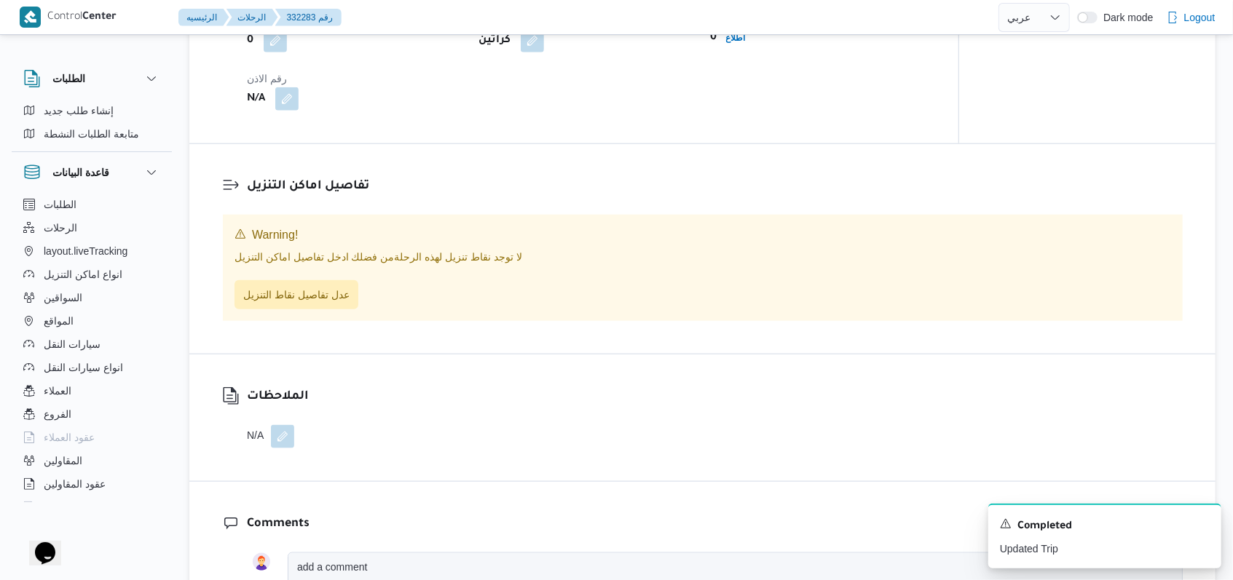
click at [339, 288] on div "Warning! لا توجد نقاط تنزيل لهذه الرحلة من فضلك ادخل تفاصيل اماكن التنزيل عدل ت…" at bounding box center [703, 268] width 960 height 106
click at [333, 285] on span "عدل تفاصيل نقاط التنزيل" at bounding box center [296, 293] width 106 height 17
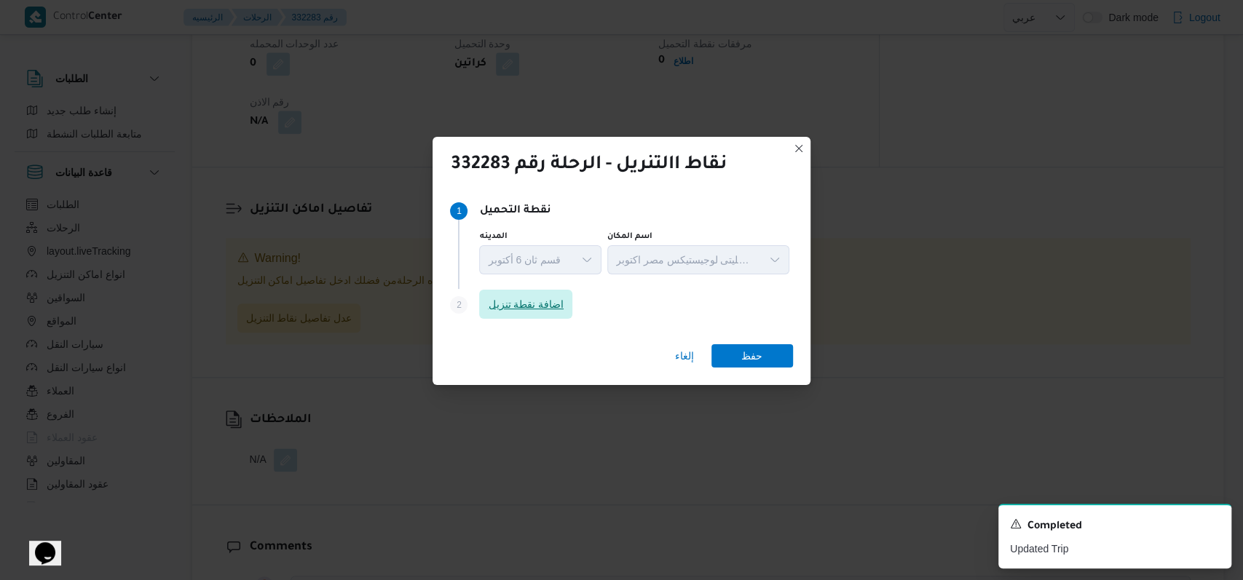
click at [501, 310] on span "اضافة نقطة تنزيل" at bounding box center [526, 304] width 76 height 17
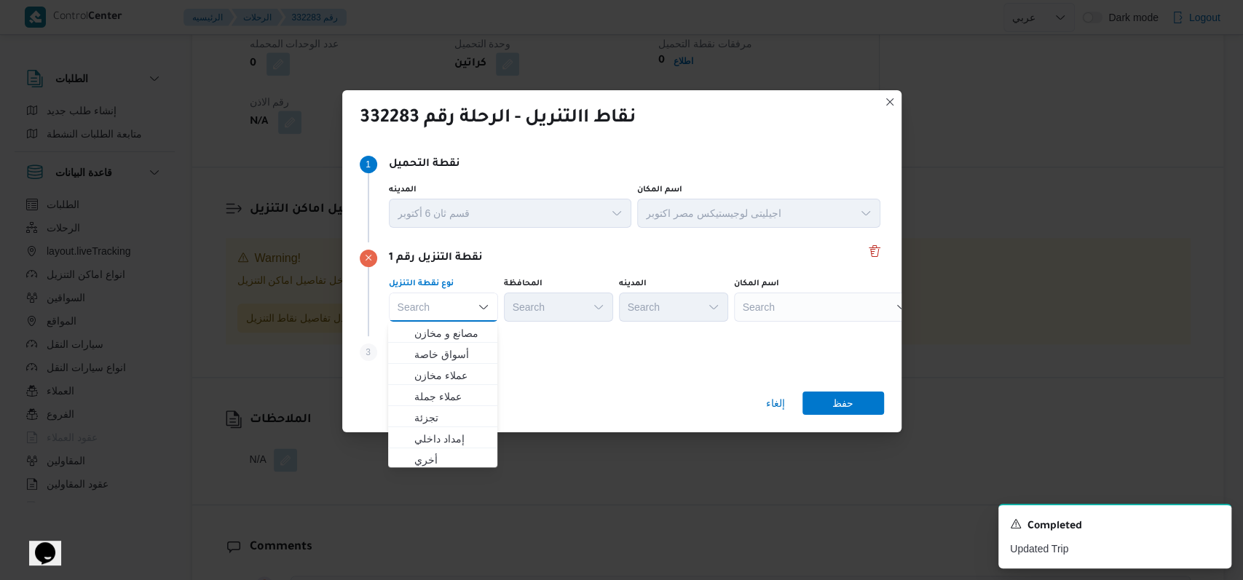
click at [524, 352] on div "Step 3 is disabled 3 اضافة نقطة تنزيل" at bounding box center [622, 355] width 524 height 38
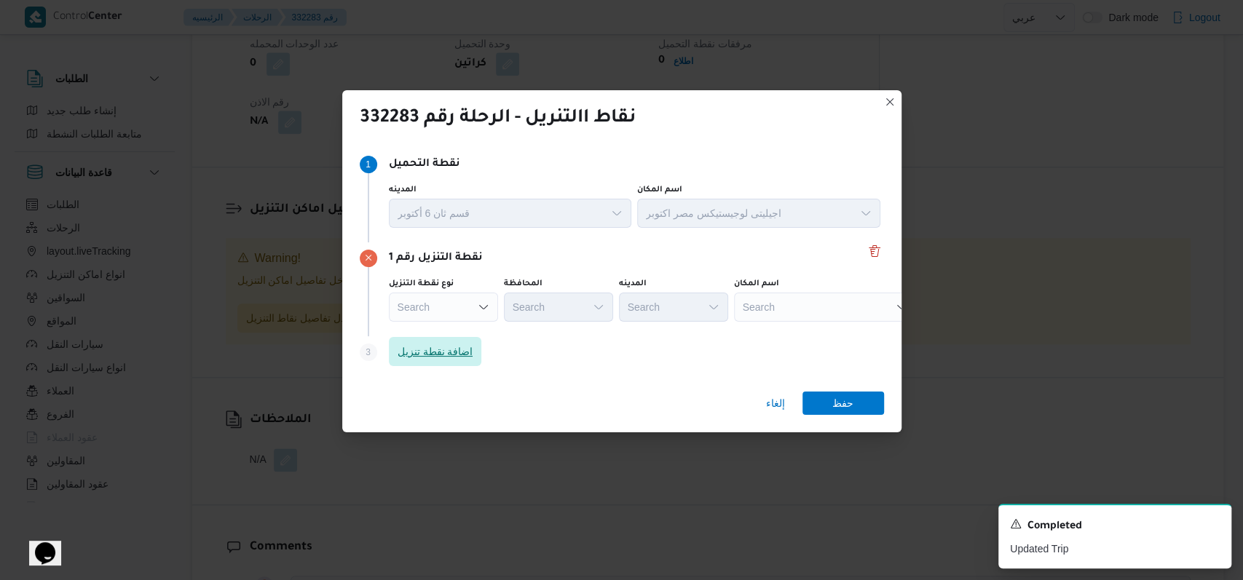
click at [423, 338] on span "اضافة نقطة تنزيل" at bounding box center [435, 351] width 93 height 29
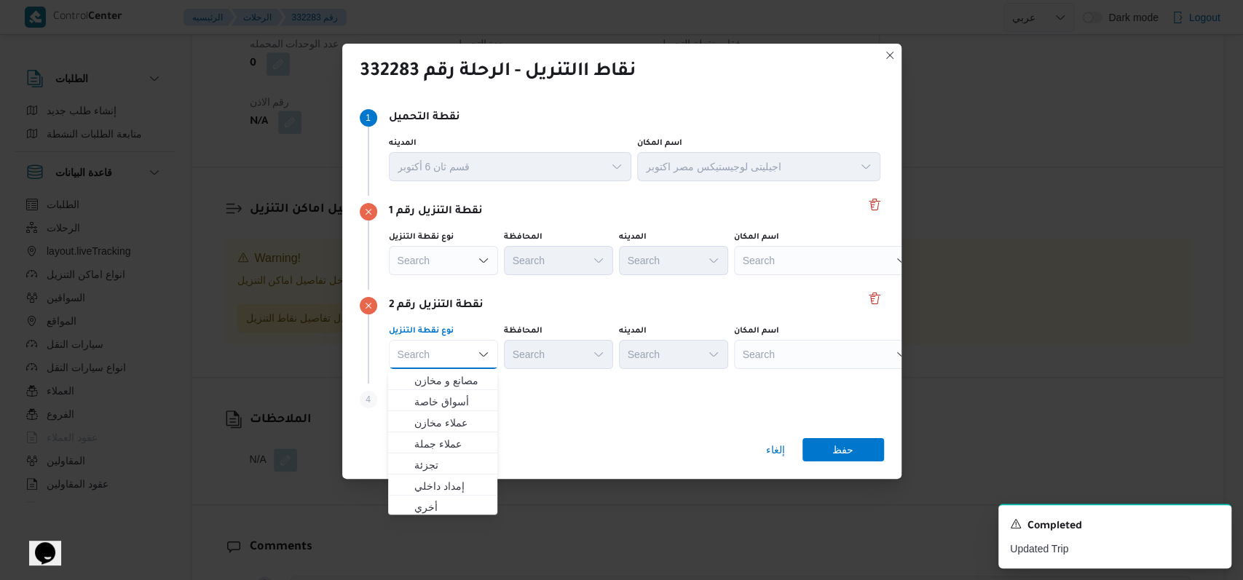
click at [593, 300] on div "نقطة التنزيل رقم 2" at bounding box center [622, 305] width 524 height 17
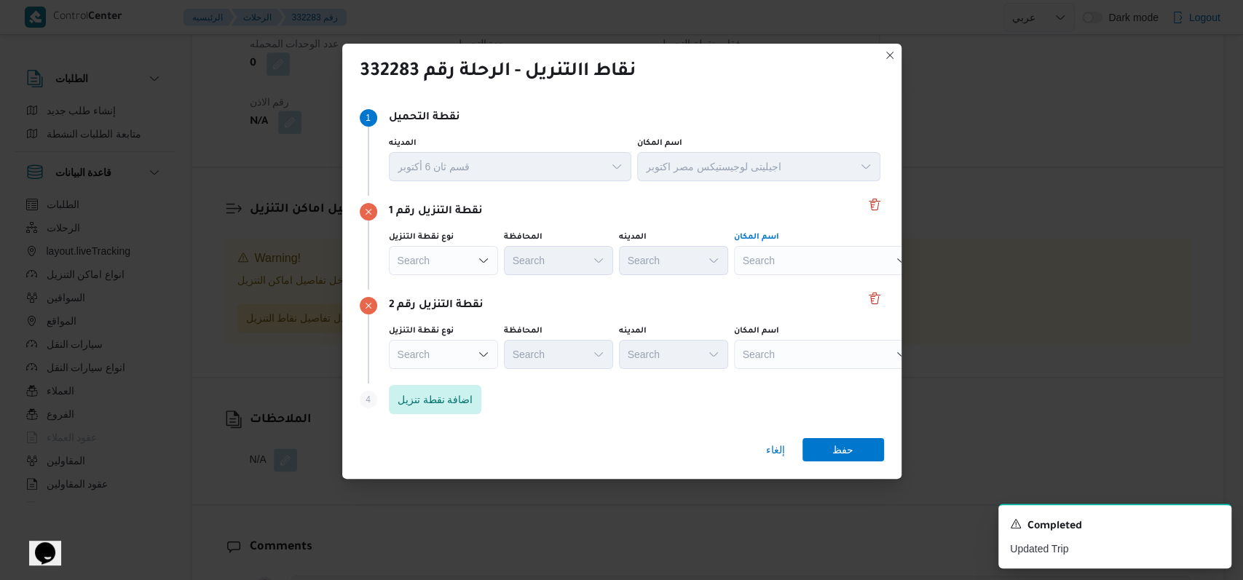
click at [778, 259] on div "Search" at bounding box center [825, 260] width 182 height 29
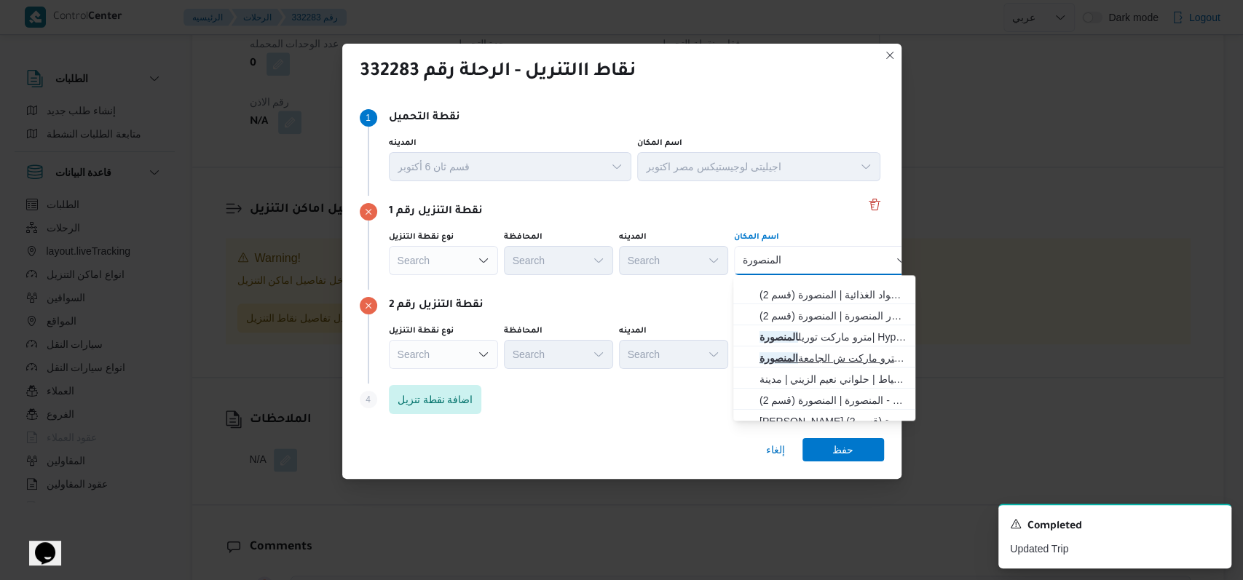
scroll to position [97, 0]
type input "المنصورة"
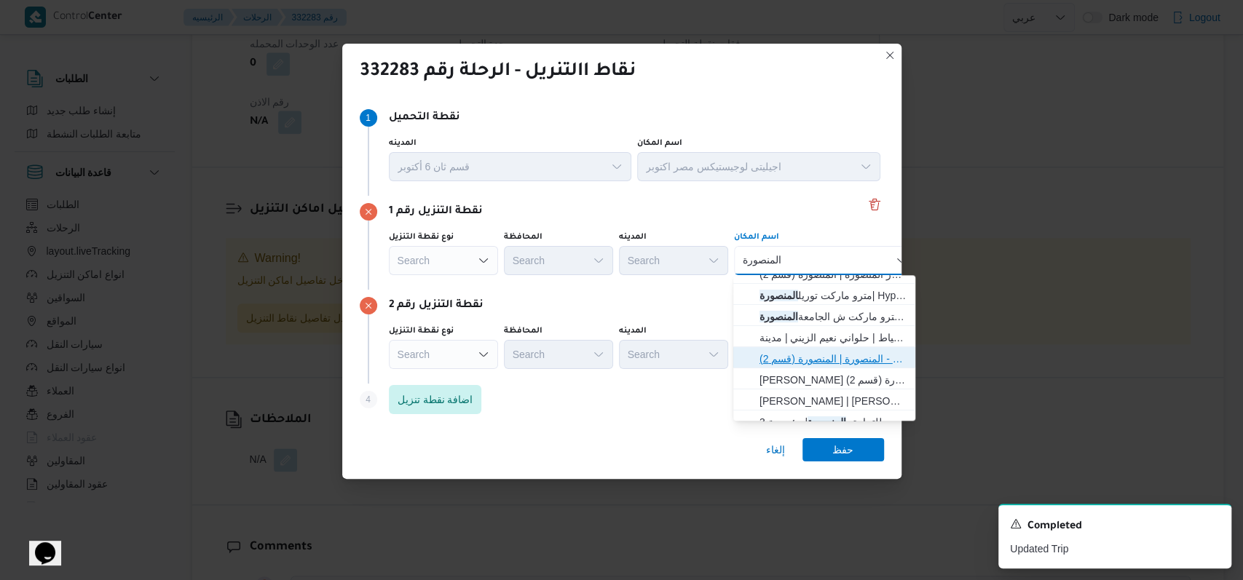
click at [848, 358] on span "جملة ماركت المشاية ش الجمهورية المنصورة | جملة ماركت - المنصورة | المنصورة (قسم…" at bounding box center [832, 358] width 147 height 17
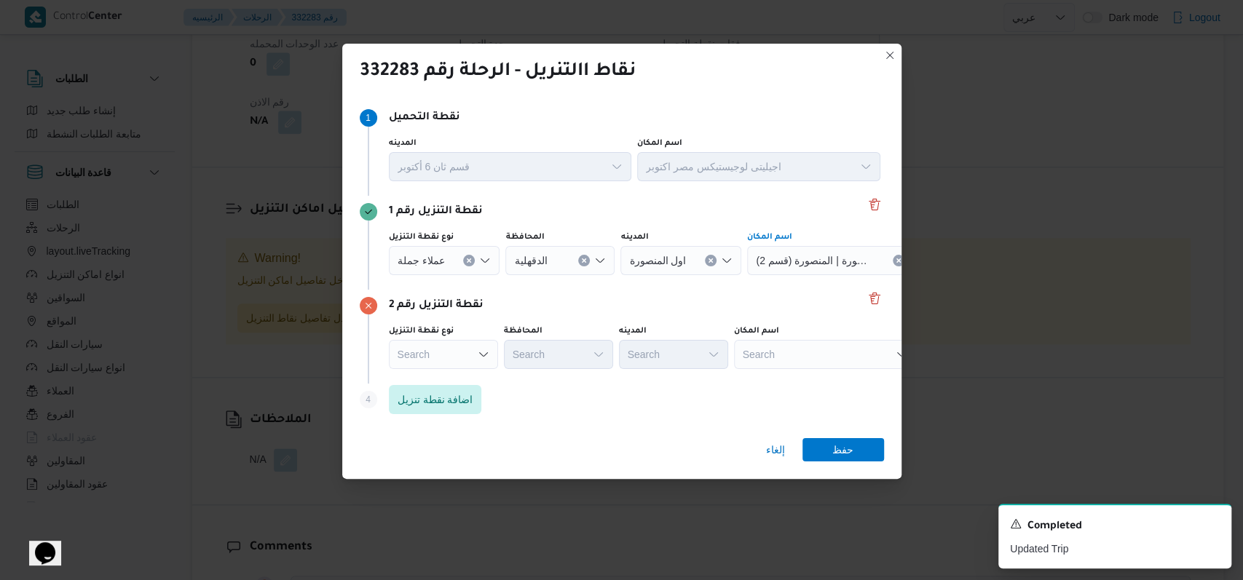
click at [826, 264] on span "جملة ماركت المشاية ش الجمهورية المنصورة | جملة ماركت - المنصورة | المنصورة (قسم…" at bounding box center [815, 260] width 118 height 16
click at [701, 290] on div "نقطة التنزيل رقم 2 نوع نقطة التنزيل Search المحافظة Search المدينه Search اسم ا…" at bounding box center [622, 337] width 524 height 94
click at [816, 275] on div "Search" at bounding box center [838, 260] width 182 height 29
type input "كارفور المنصور"
click at [816, 387] on span "كارفور المنصور ة | كارفور المنصورة | المنصورة (قسم 2)" at bounding box center [832, 380] width 147 height 17
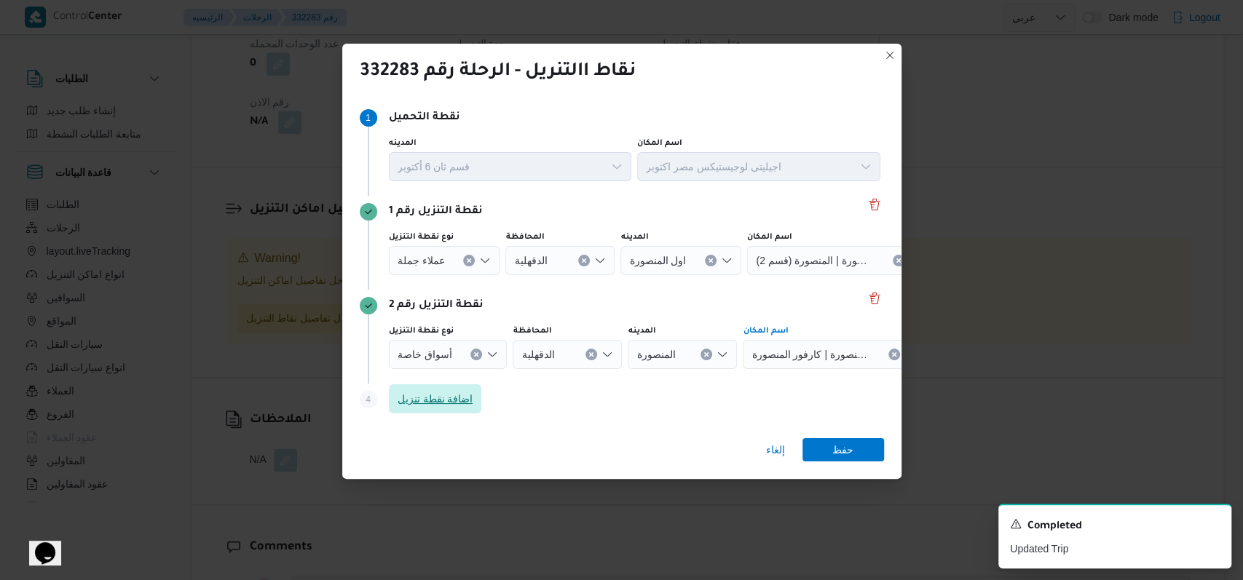
click at [461, 395] on span "اضافة نقطة تنزيل" at bounding box center [436, 398] width 76 height 17
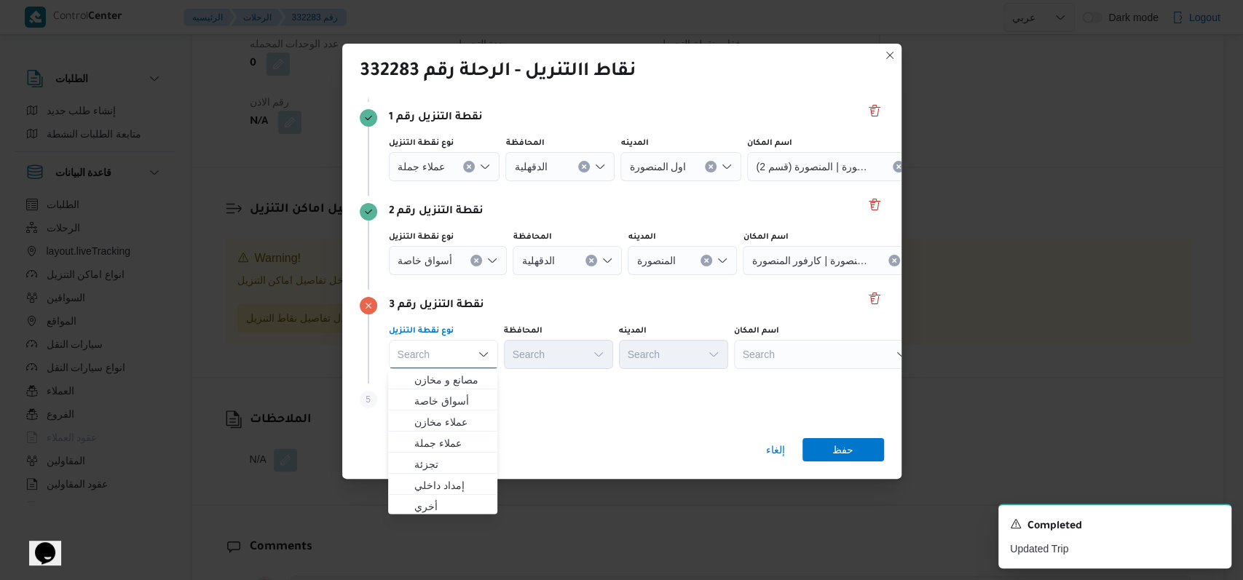
click at [828, 181] on div "Search" at bounding box center [838, 166] width 182 height 29
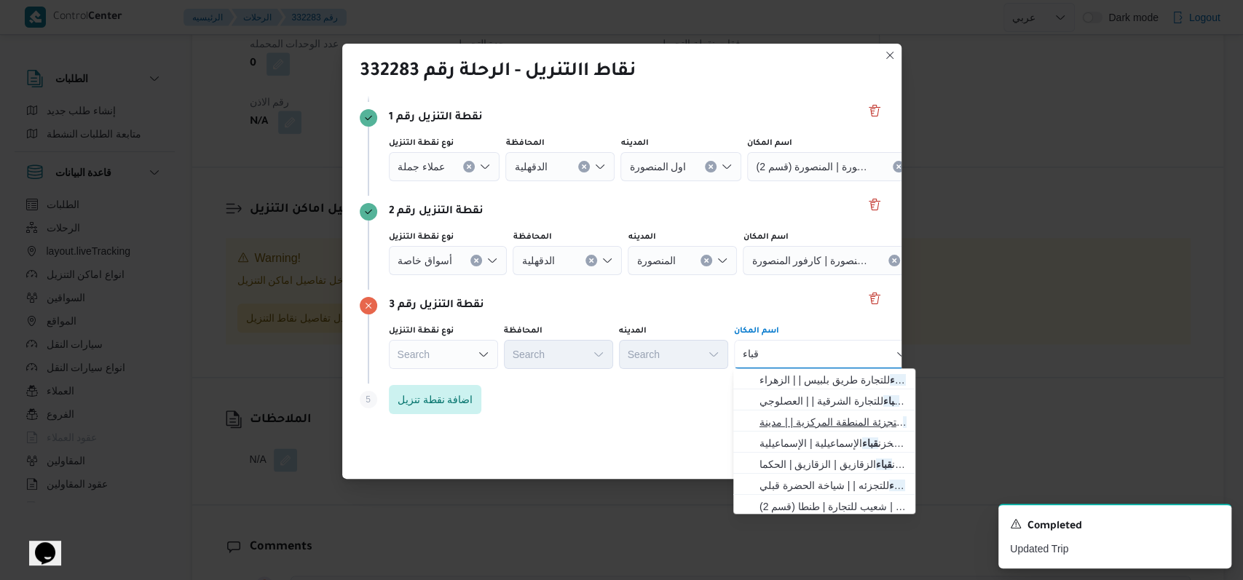
scroll to position [87, 0]
type input "قباء"
click at [854, 462] on span "قباء للتجارة كفر الشيخ | حى قباء كفر الشيخ | قسم كفر الشيخ" at bounding box center [832, 462] width 147 height 17
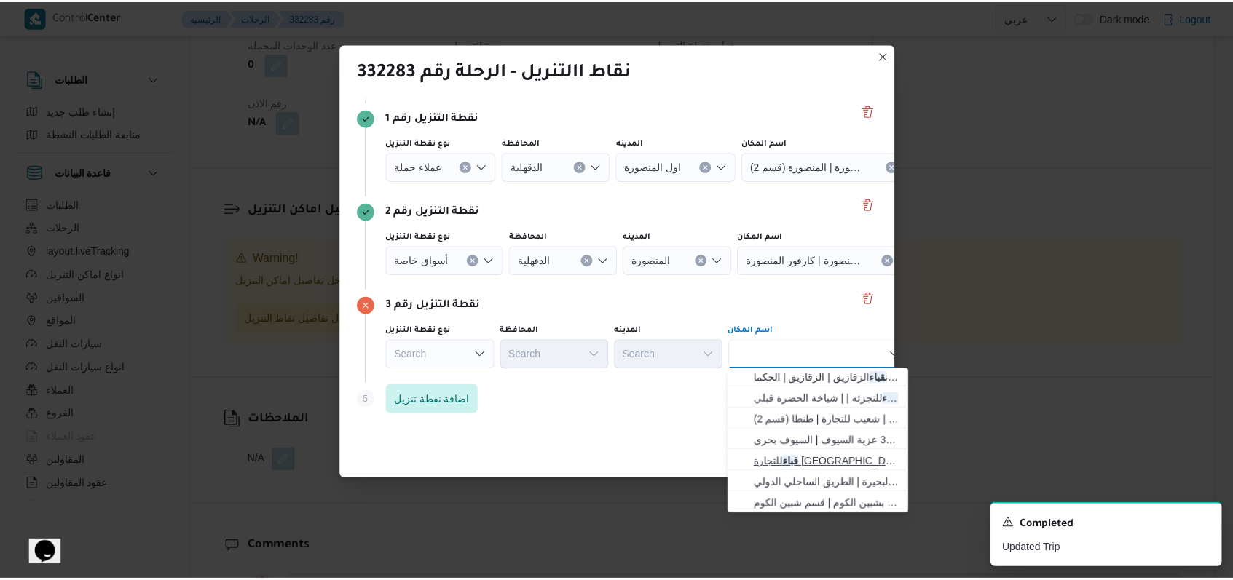
scroll to position [0, 0]
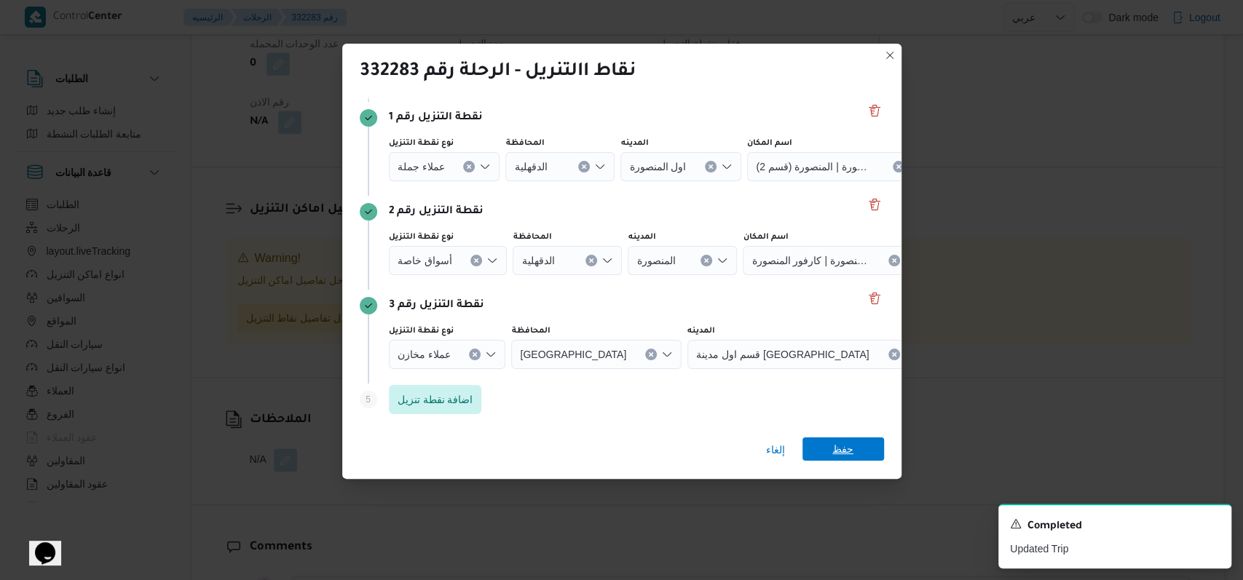
click at [860, 444] on span "حفظ" at bounding box center [843, 449] width 82 height 23
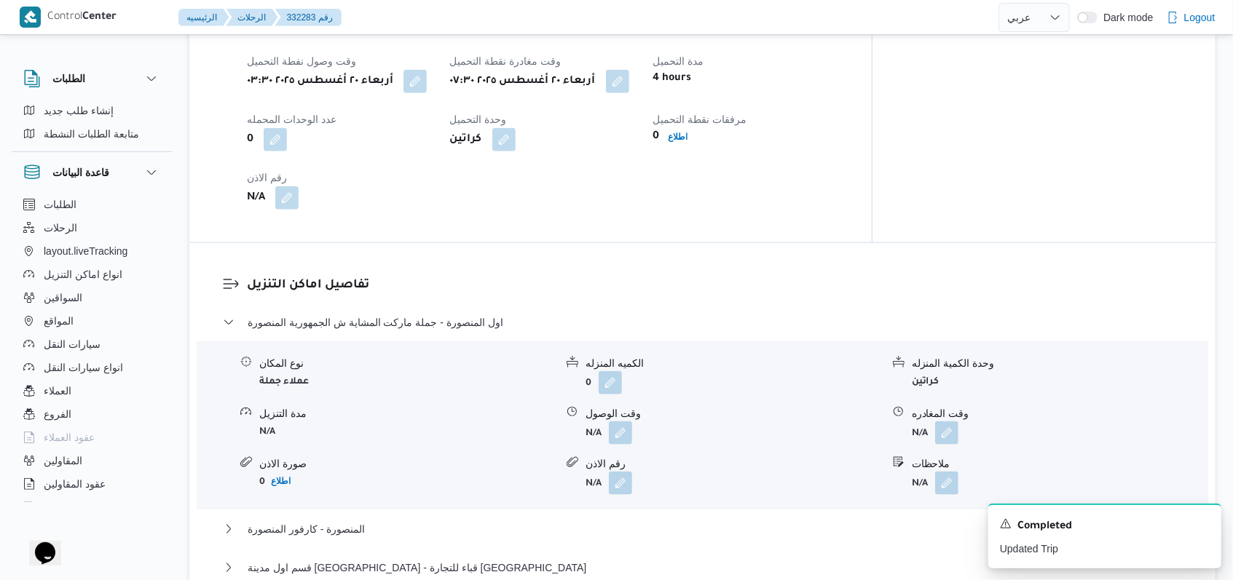
scroll to position [1046, 0]
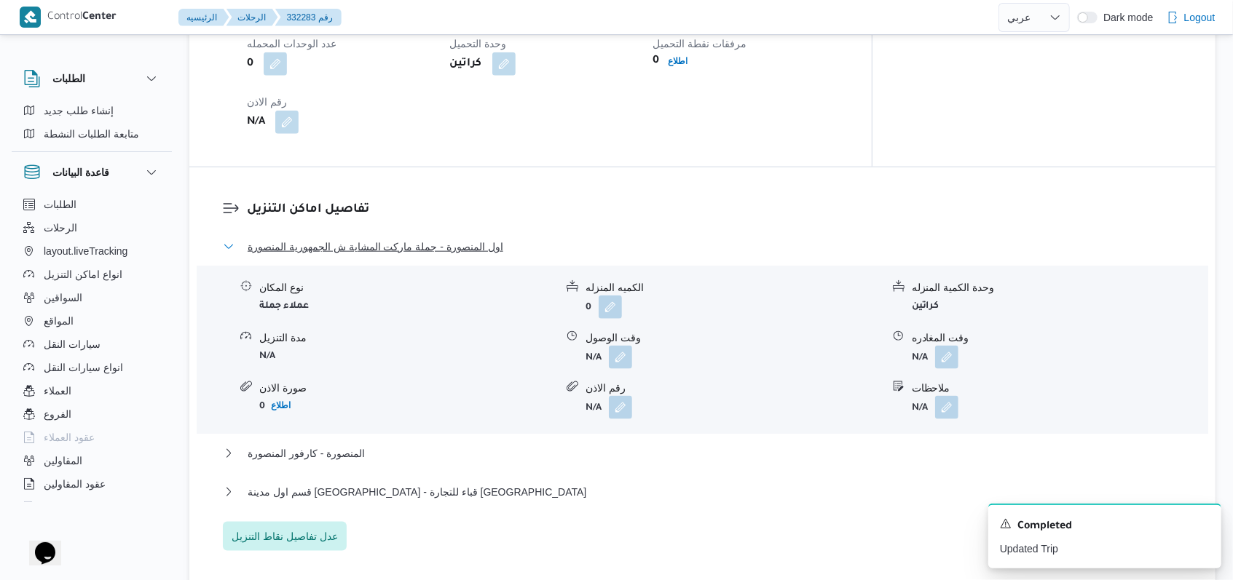
click at [384, 238] on span "اول المنصورة - جملة ماركت المشاية ش الجمهورية المنصورة" at bounding box center [376, 246] width 256 height 17
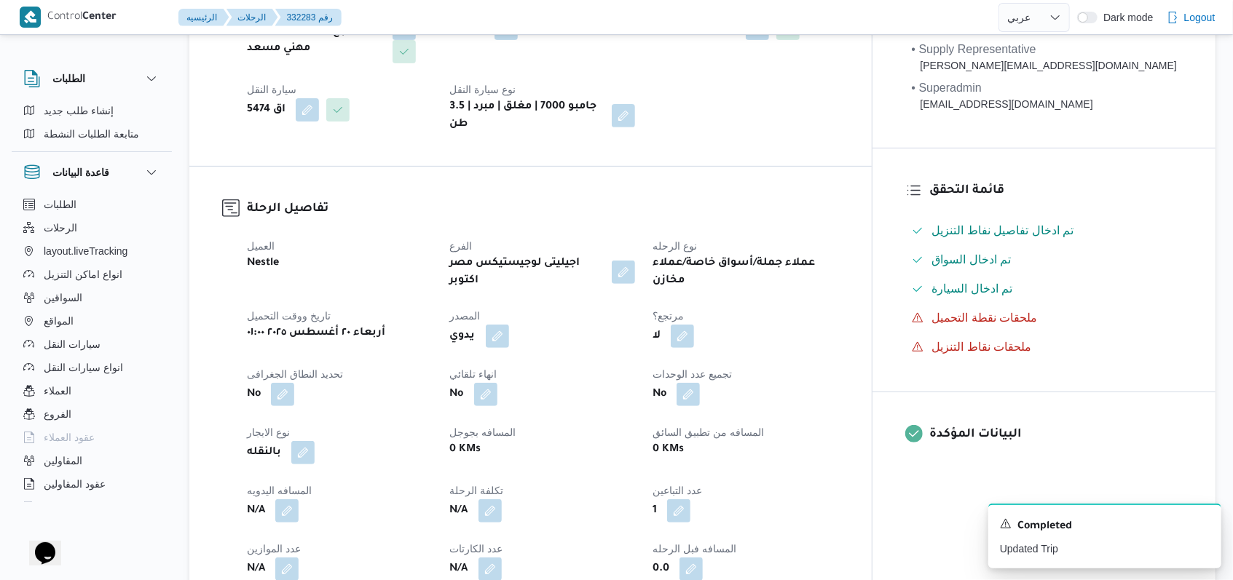
scroll to position [76, 0]
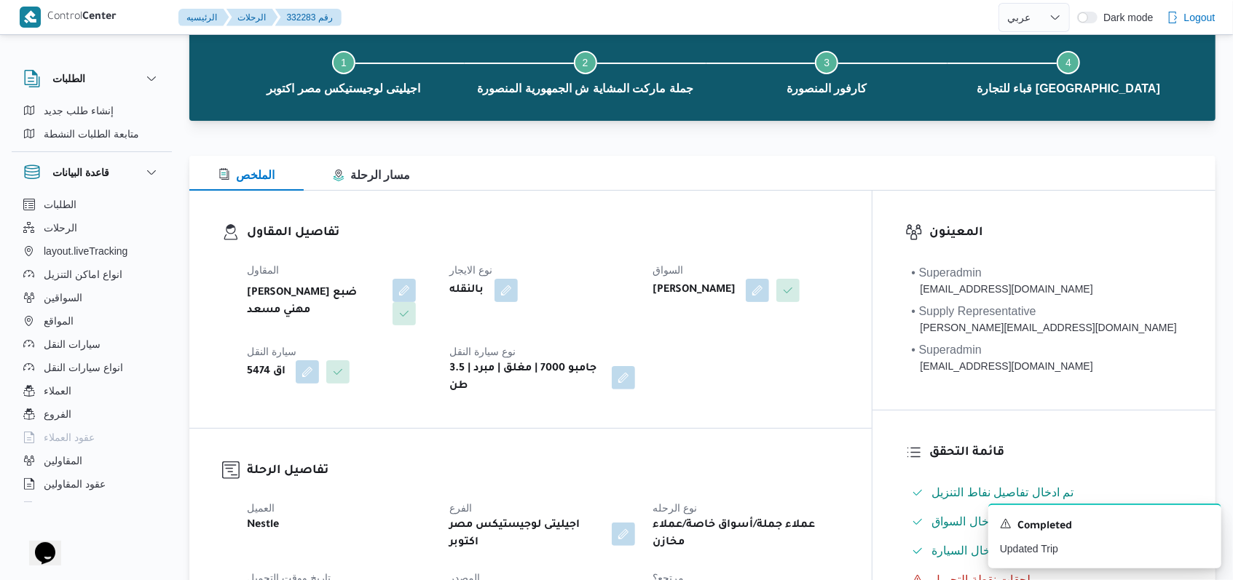
select select "ar"
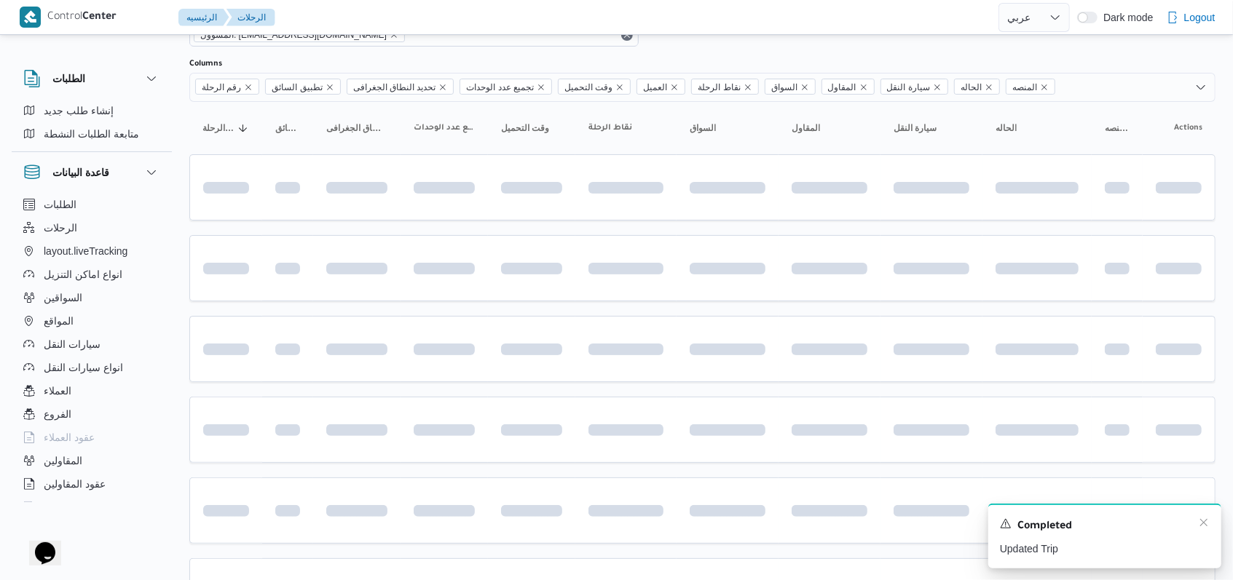
scroll to position [487, 0]
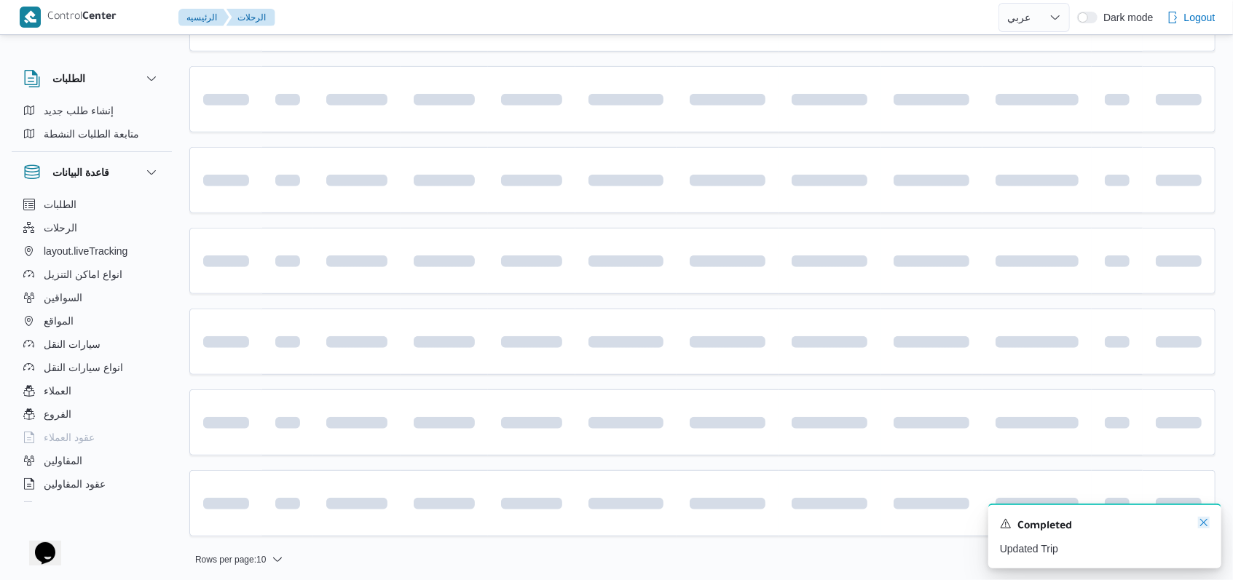
click at [1200, 528] on icon "Dismiss toast" at bounding box center [1204, 523] width 12 height 12
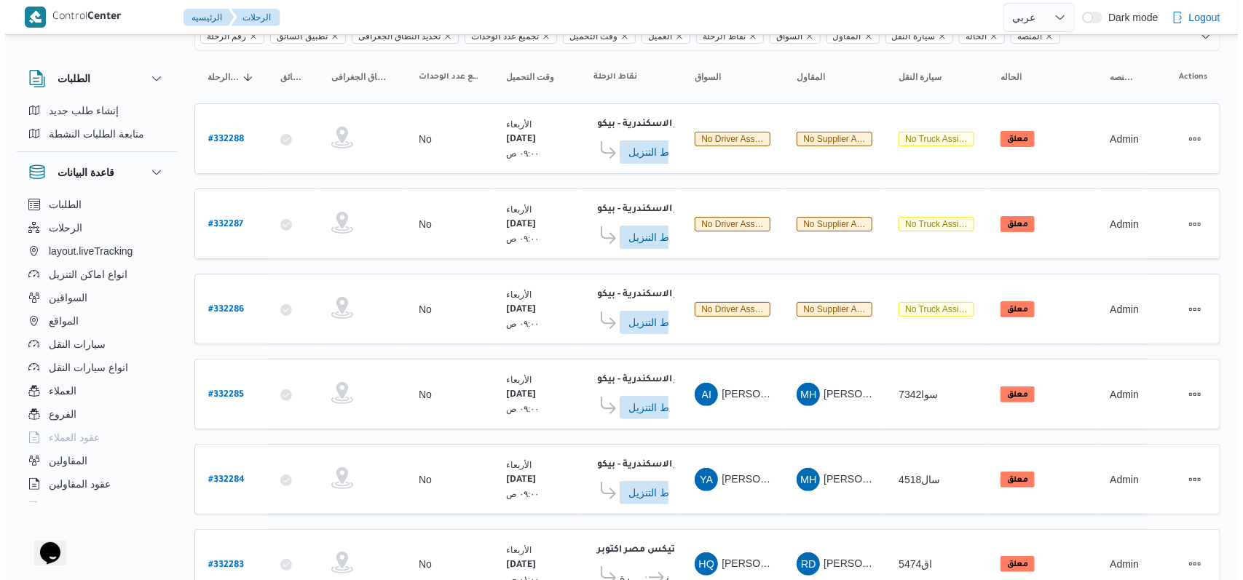
scroll to position [121, 0]
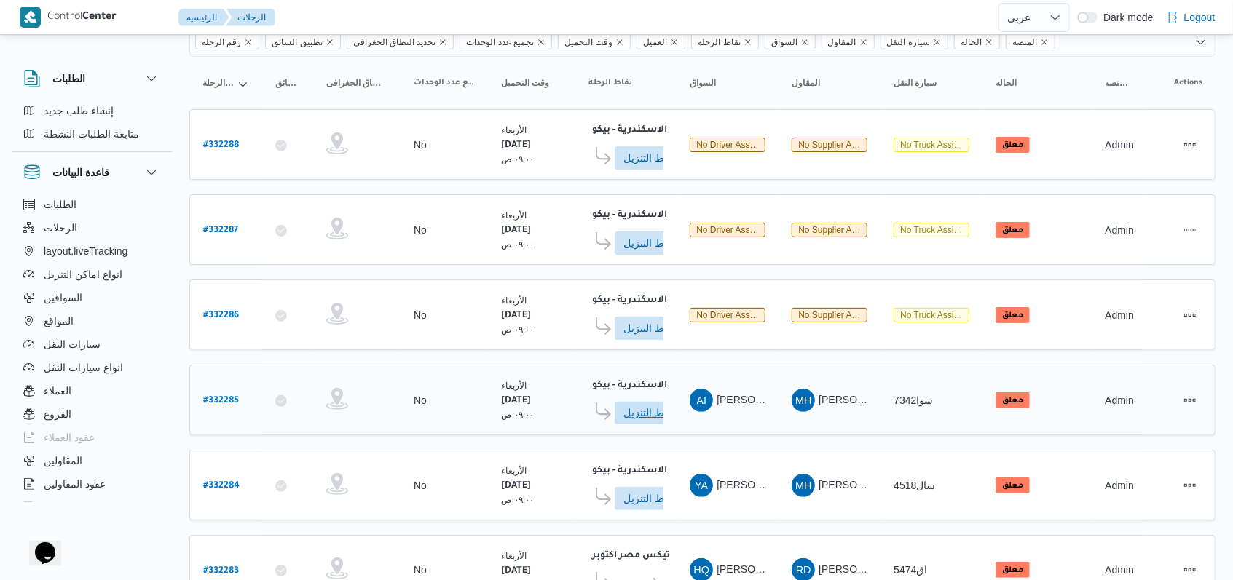
click at [646, 401] on span "ادخل تفاصيل نقاط التنزيل" at bounding box center [655, 412] width 64 height 23
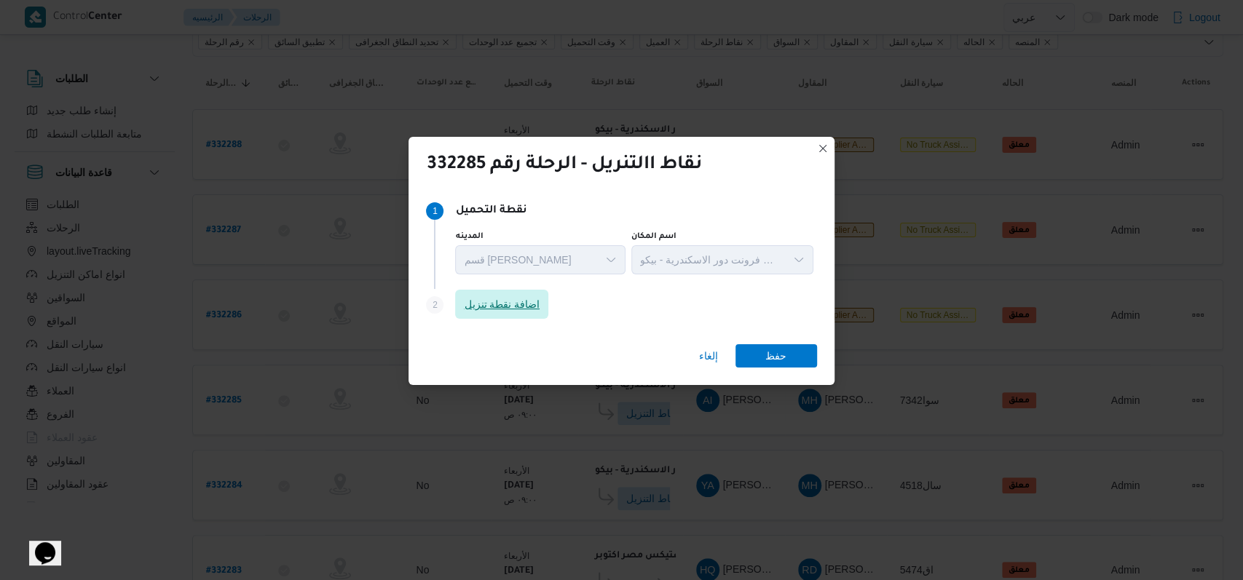
click at [537, 301] on span "اضافة نقطة تنزيل" at bounding box center [502, 304] width 76 height 17
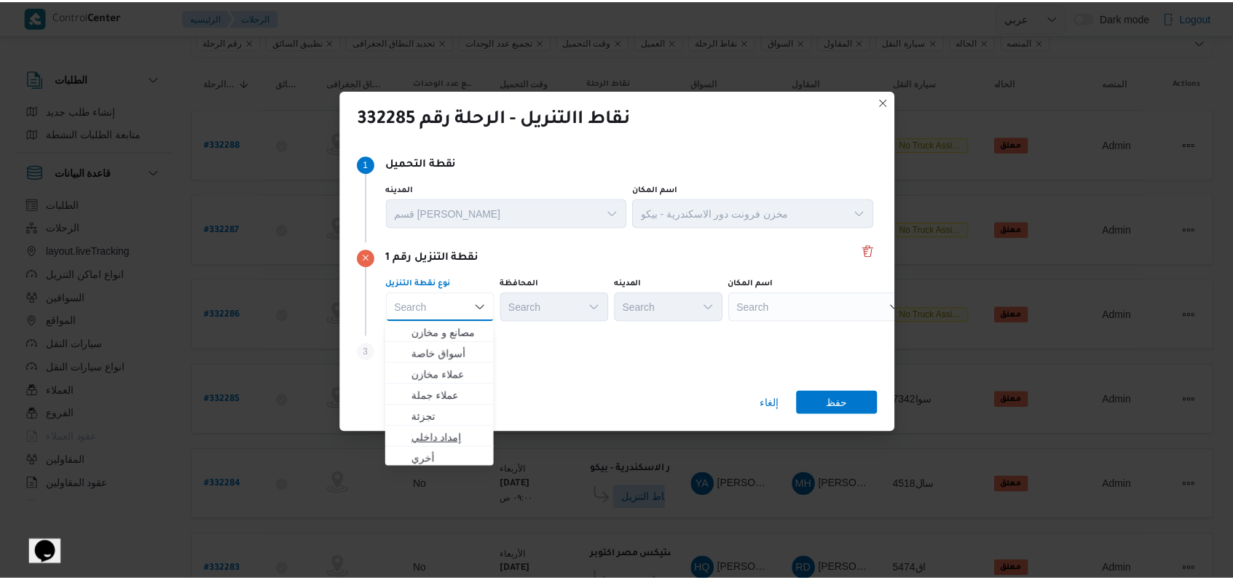
scroll to position [382, 0]
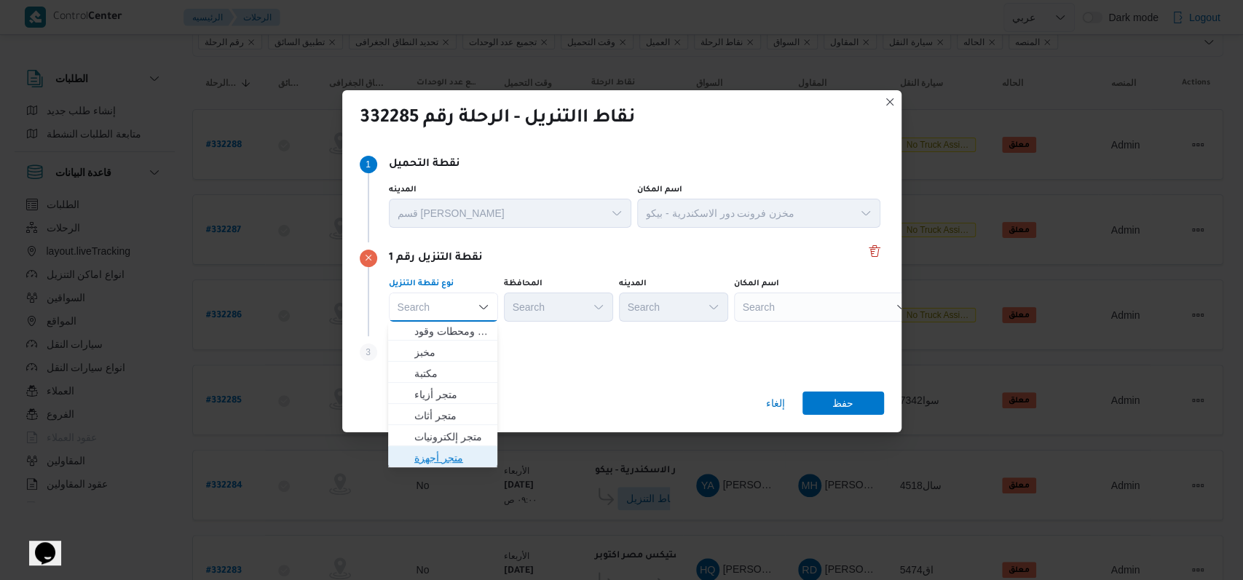
click at [457, 460] on span "متجر أجهزة" at bounding box center [451, 457] width 74 height 17
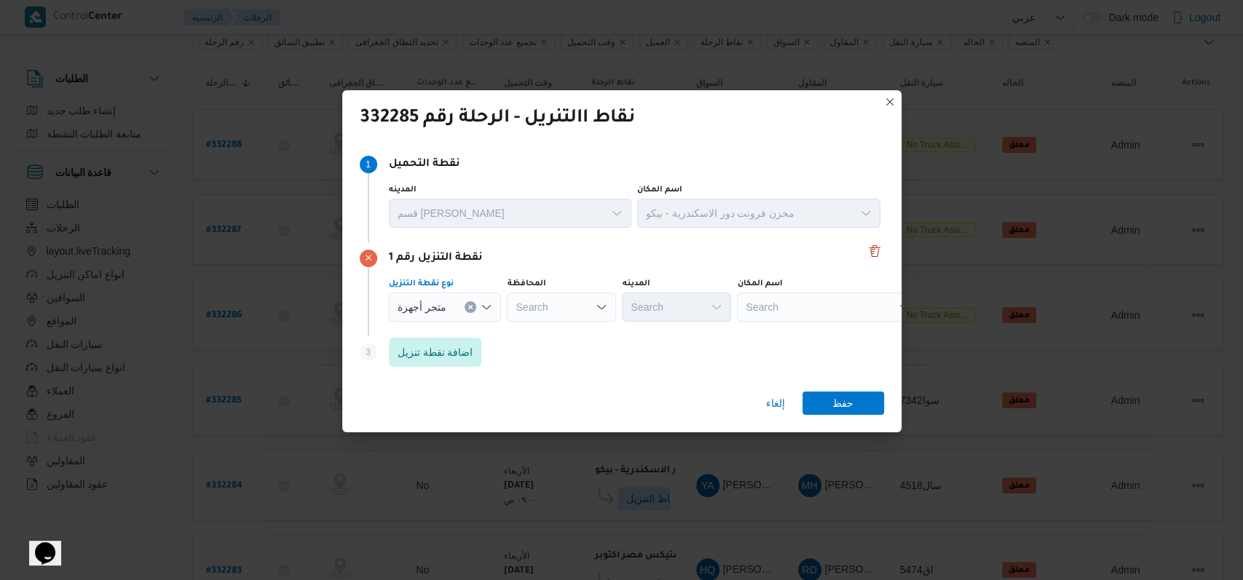
click at [809, 313] on div "Search" at bounding box center [828, 307] width 182 height 29
type input "باهى"
click at [822, 329] on span "معرض باهى قلين | احمد باهى | مدينة قلين" at bounding box center [832, 333] width 147 height 17
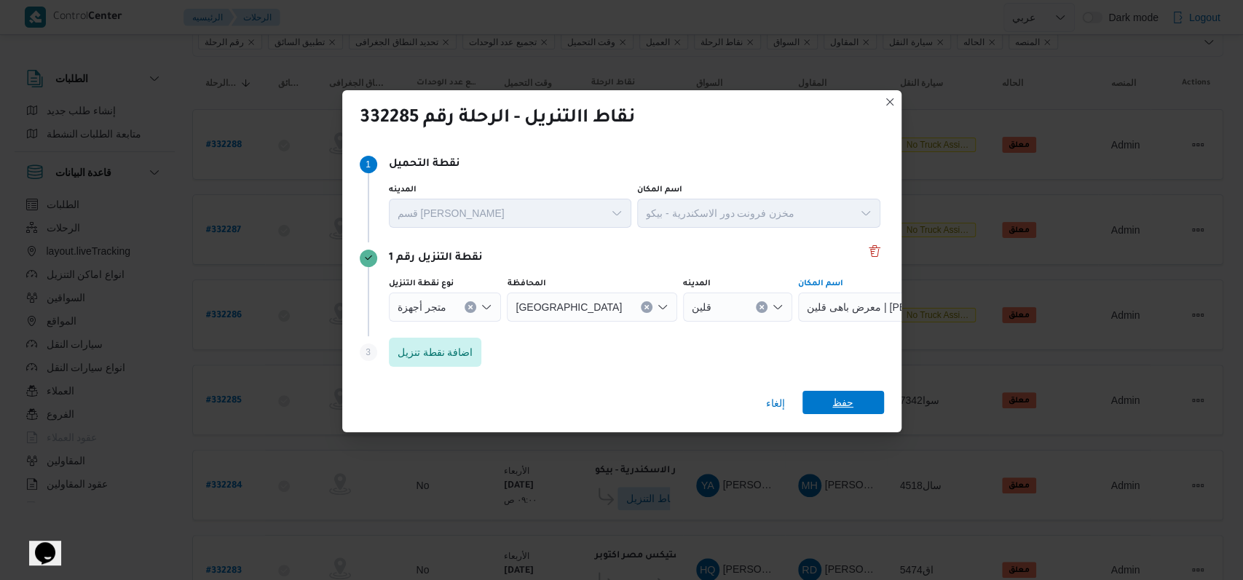
click at [842, 395] on span "حفظ" at bounding box center [842, 402] width 21 height 23
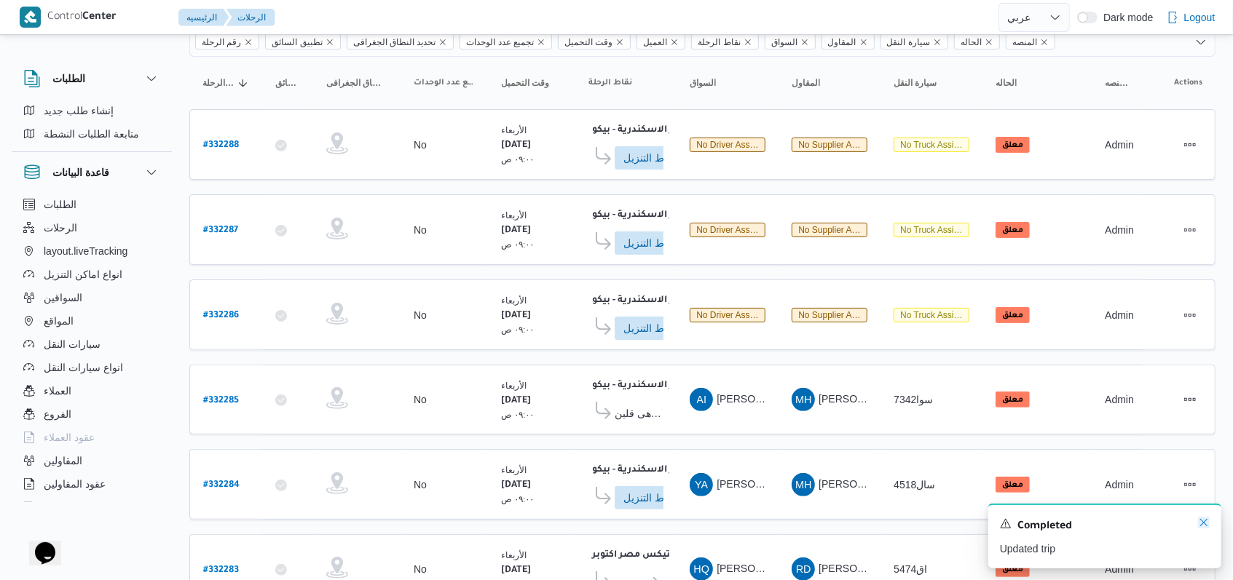
click at [1206, 529] on icon "Dismiss toast" at bounding box center [1204, 523] width 12 height 12
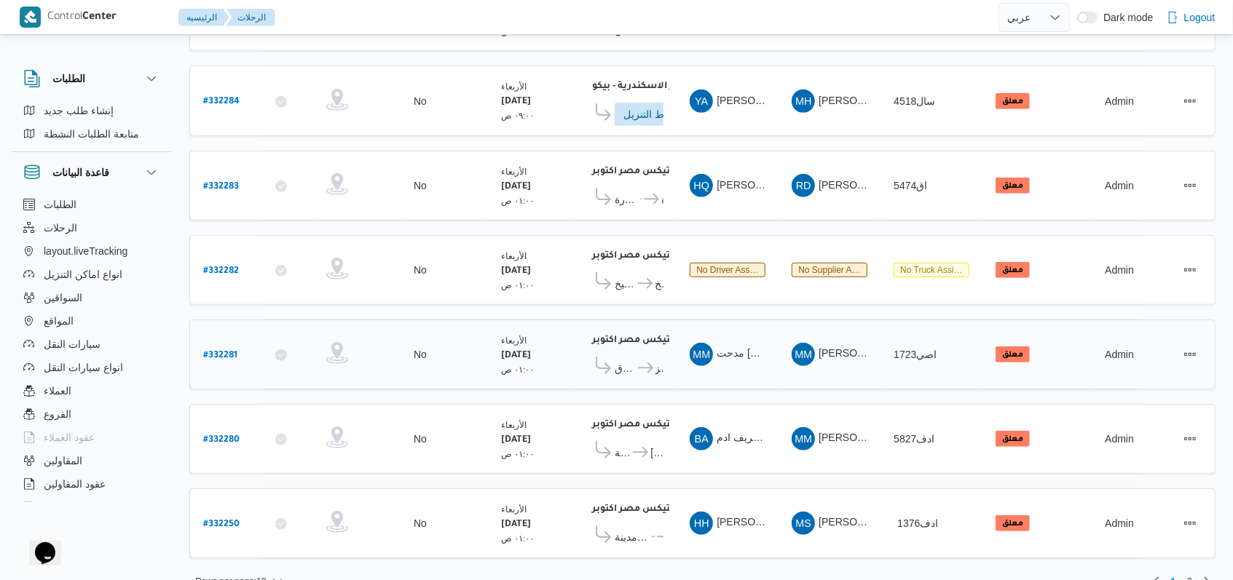
scroll to position [507, 0]
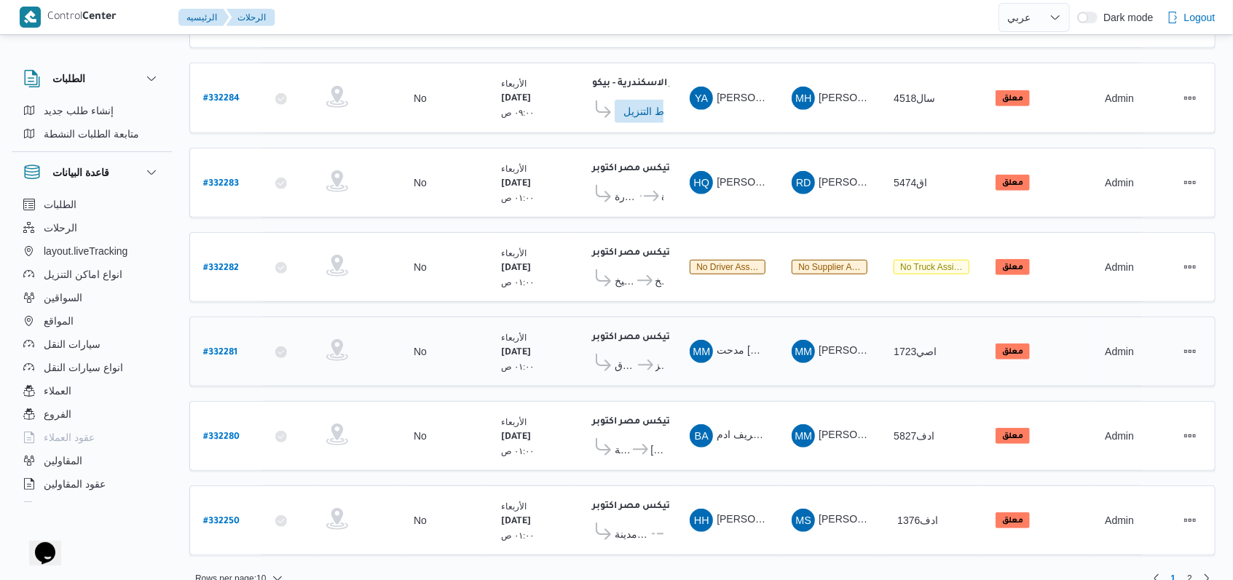
click at [216, 348] on b "# 332281" at bounding box center [220, 353] width 34 height 10
select select "ar"
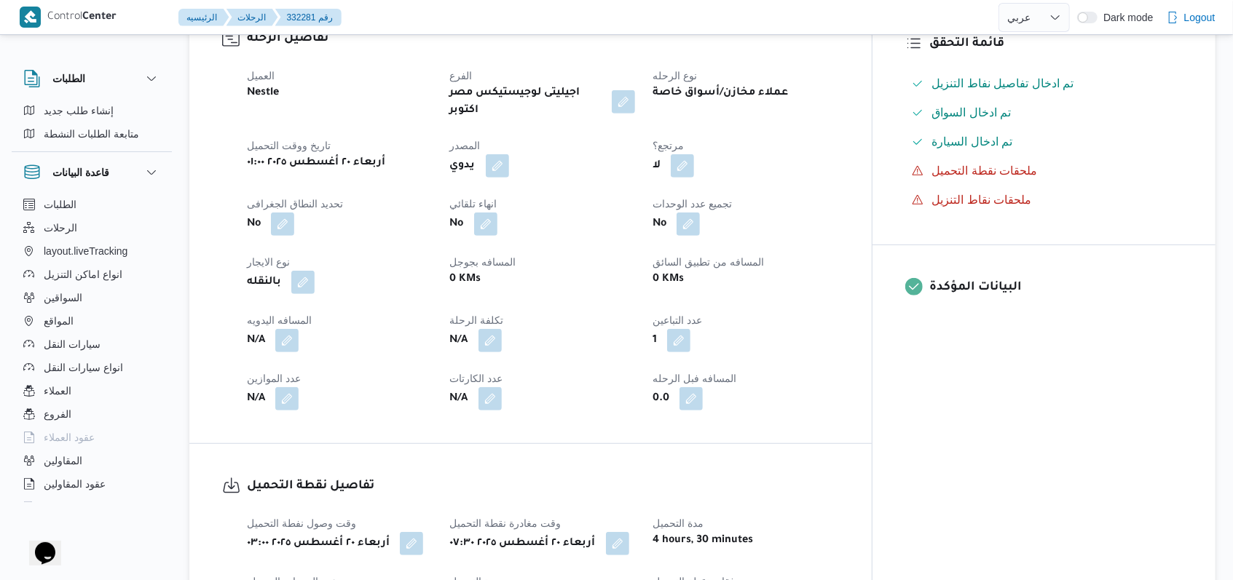
scroll to position [582, 0]
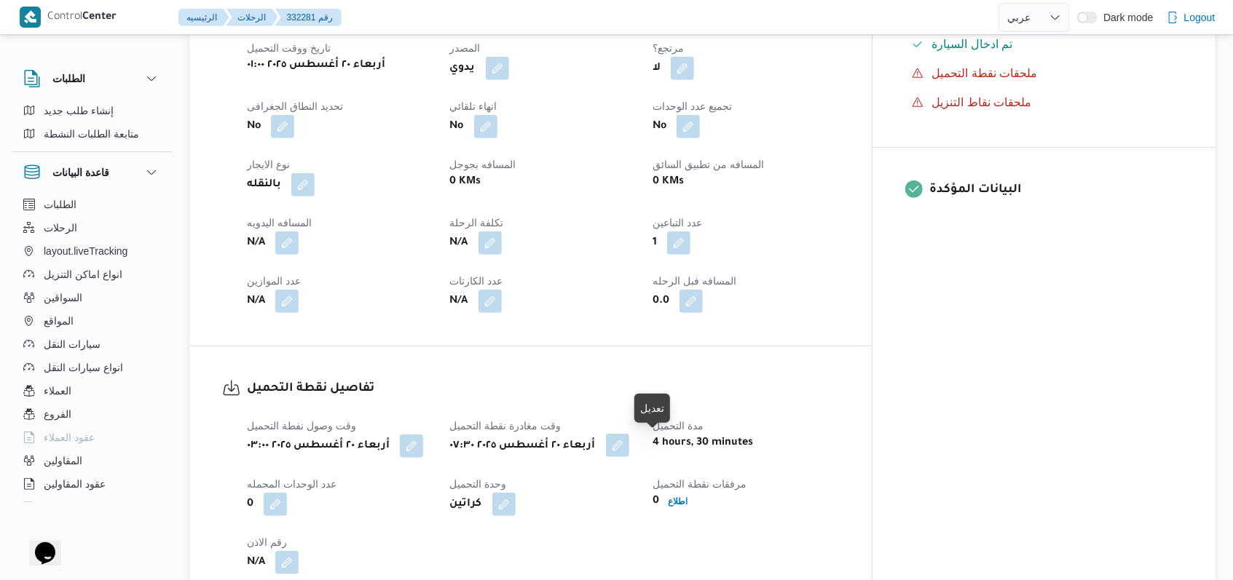
click at [629, 449] on button "button" at bounding box center [617, 445] width 23 height 23
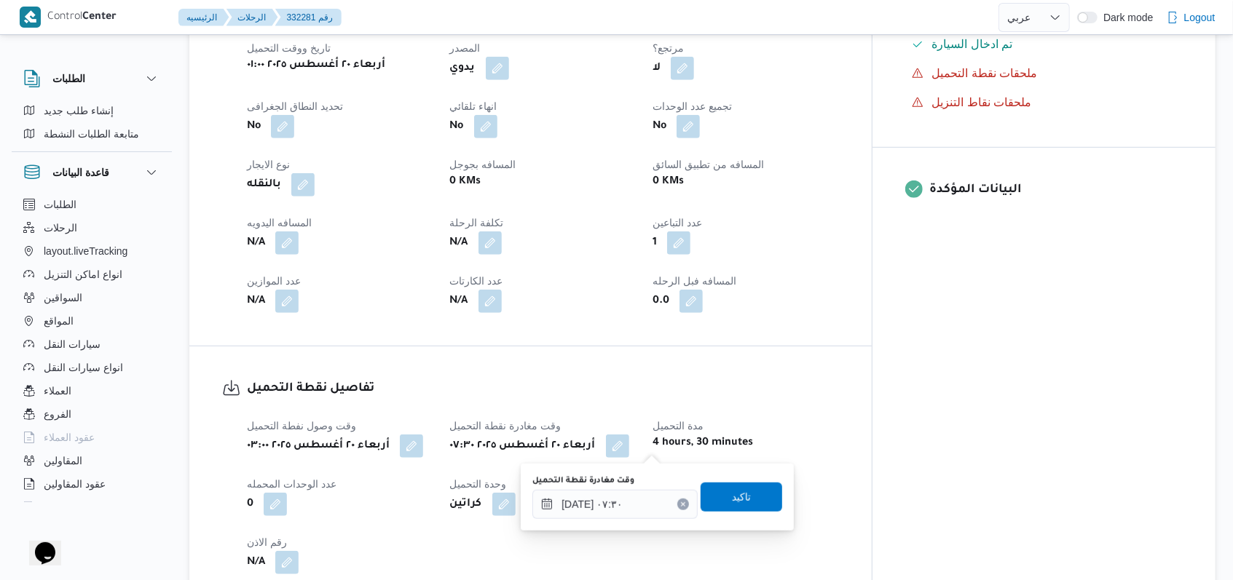
click at [677, 500] on button "Clear input" at bounding box center [683, 505] width 12 height 12
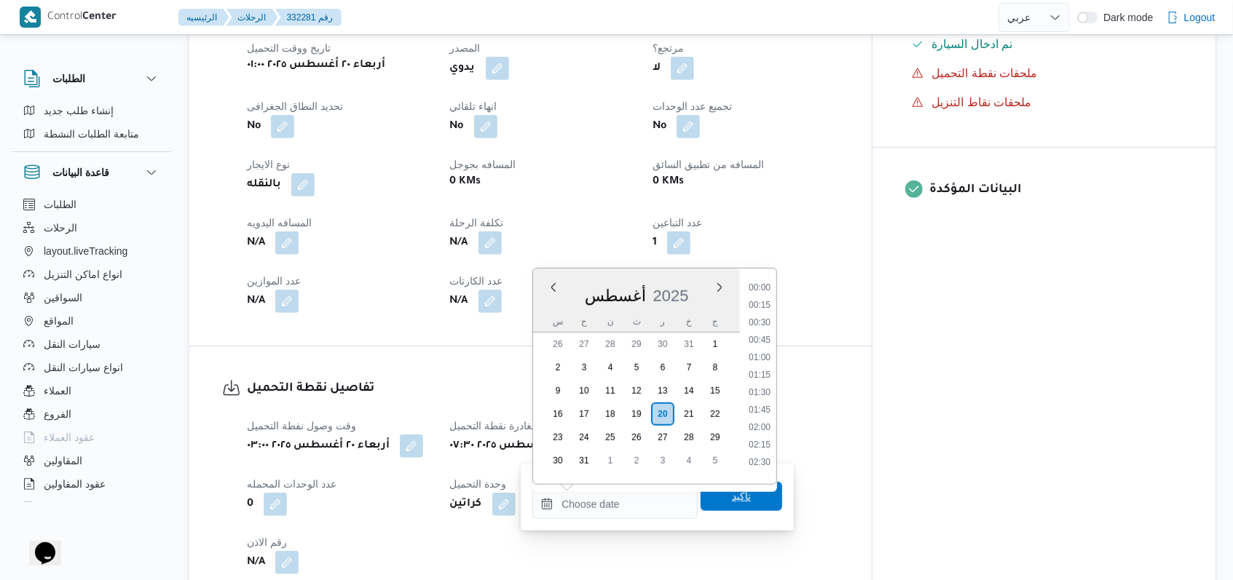
scroll to position [0, 0]
click at [711, 494] on span "تاكيد" at bounding box center [741, 496] width 82 height 29
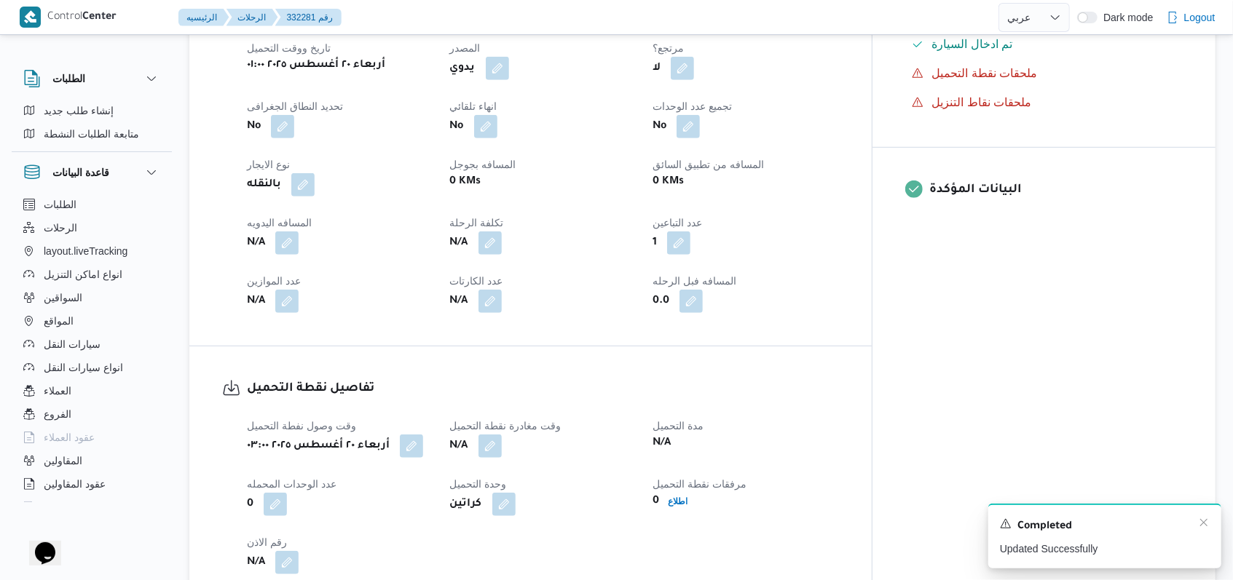
click at [1209, 526] on div "A new notification appears Completed Updated Successfully" at bounding box center [1104, 536] width 233 height 65
click at [1204, 524] on icon "Dismiss toast" at bounding box center [1204, 523] width 12 height 12
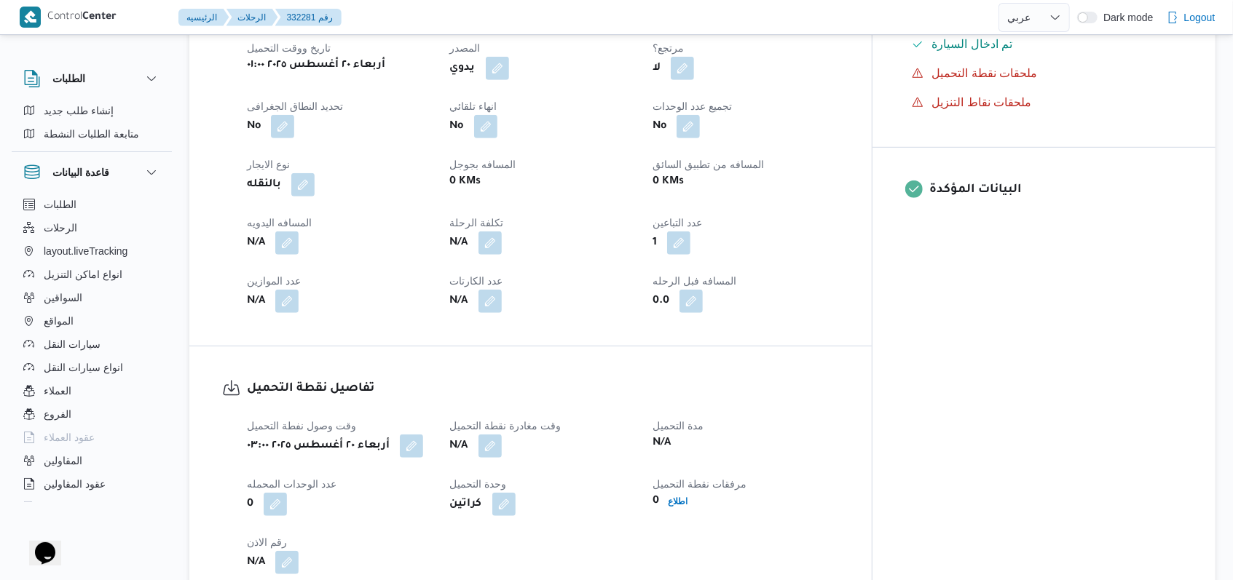
select select "ar"
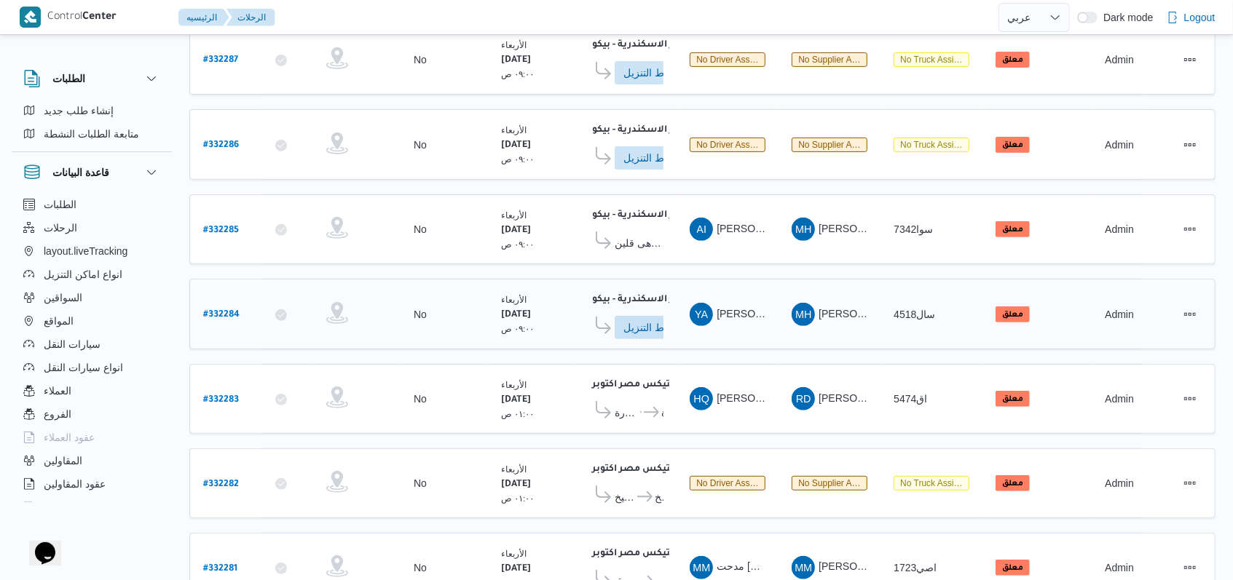
scroll to position [194, 0]
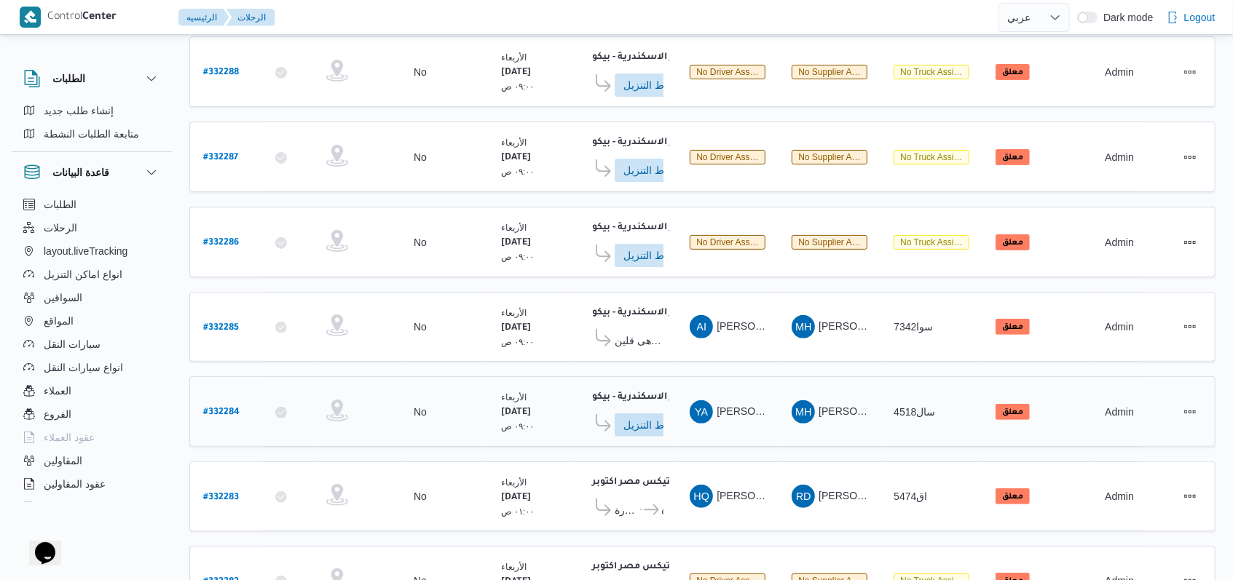
click at [229, 408] on b "# 332284" at bounding box center [221, 413] width 36 height 10
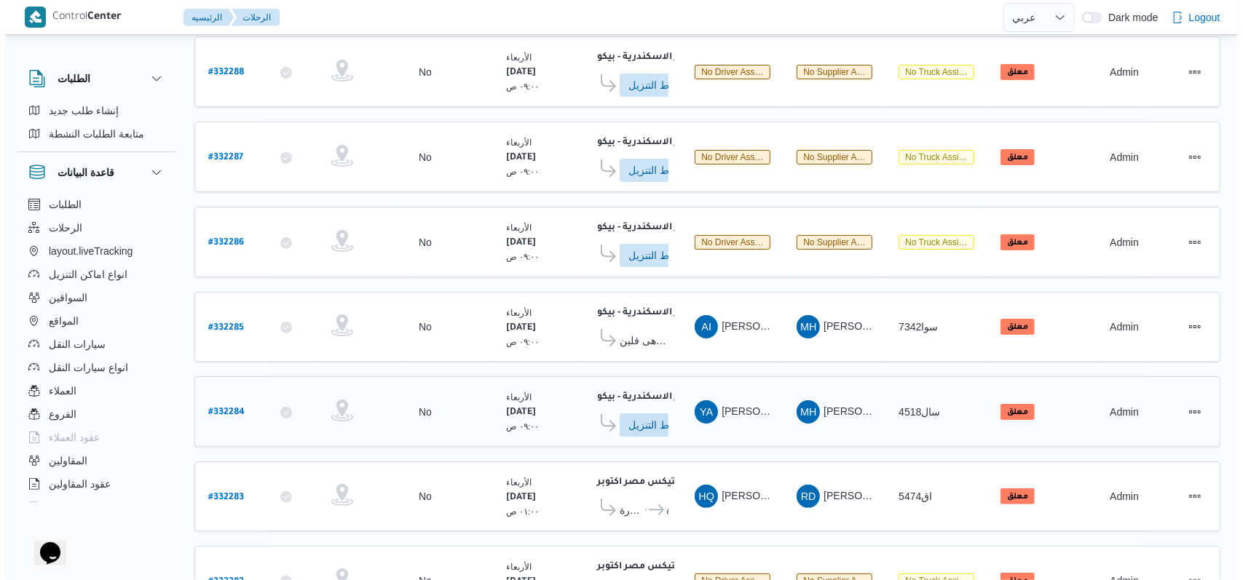
scroll to position [39, 0]
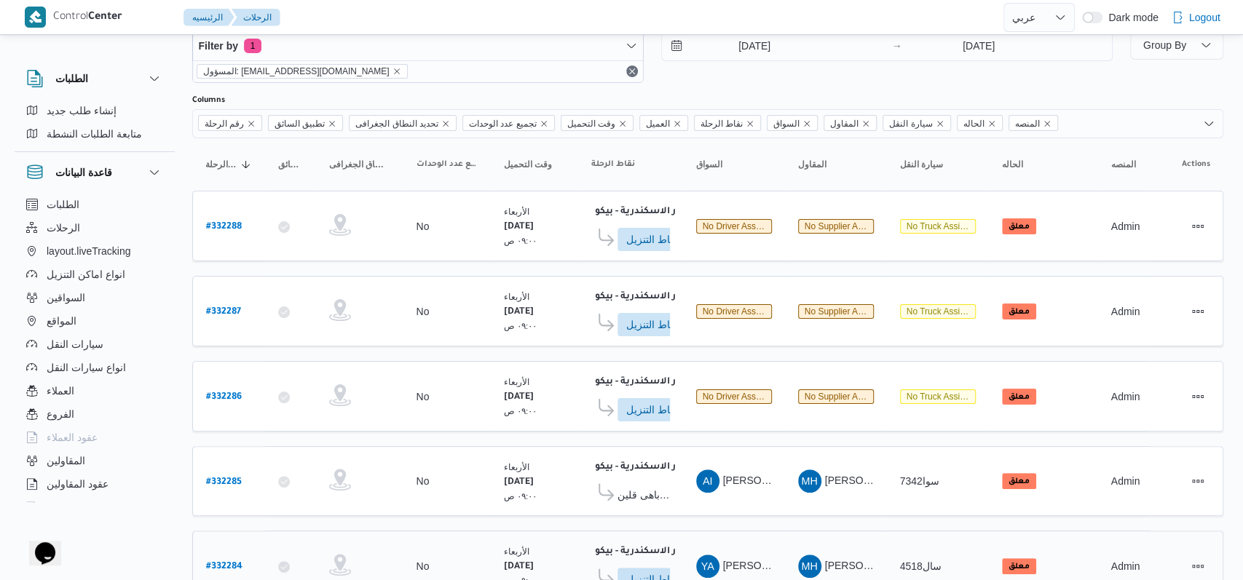
select select "ar"
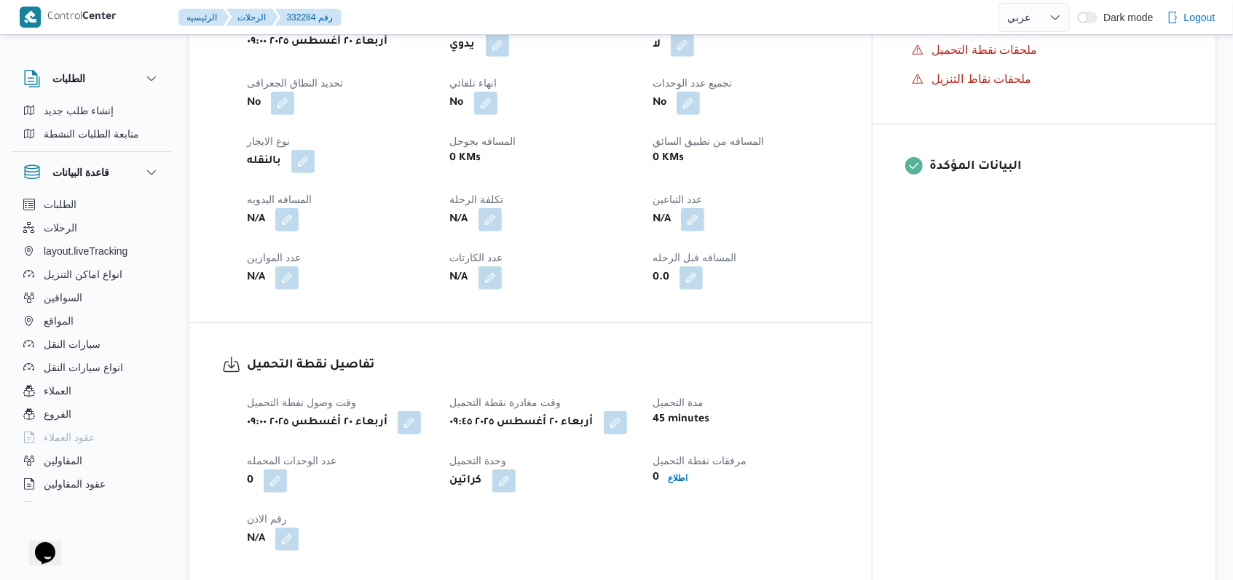
scroll to position [776, 0]
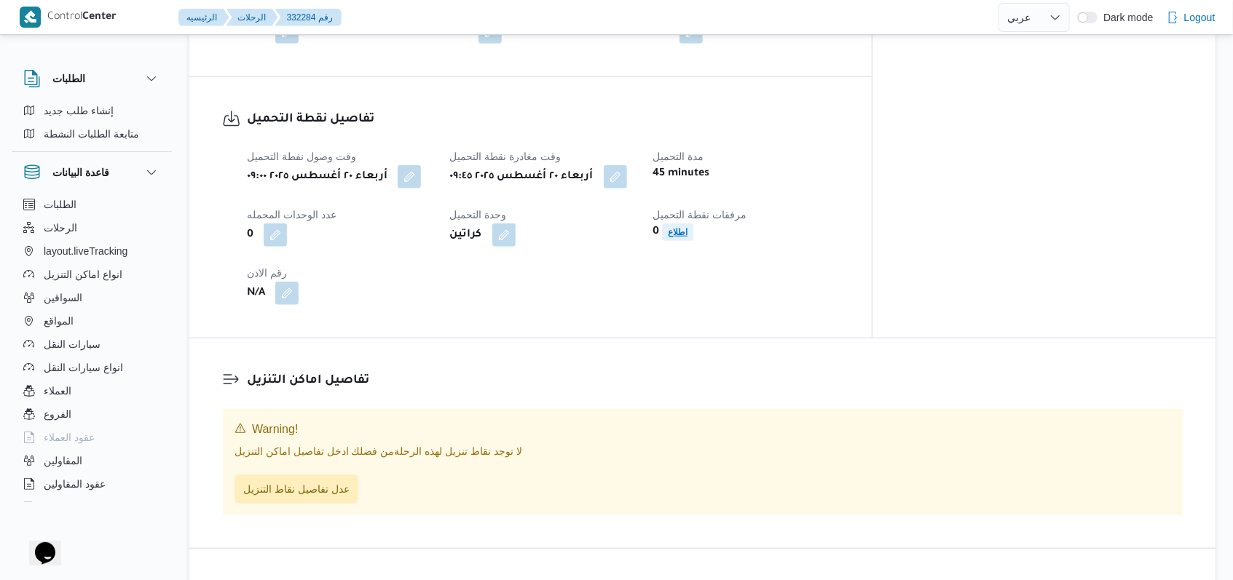
click at [687, 233] on b "اطلاع" at bounding box center [678, 232] width 20 height 10
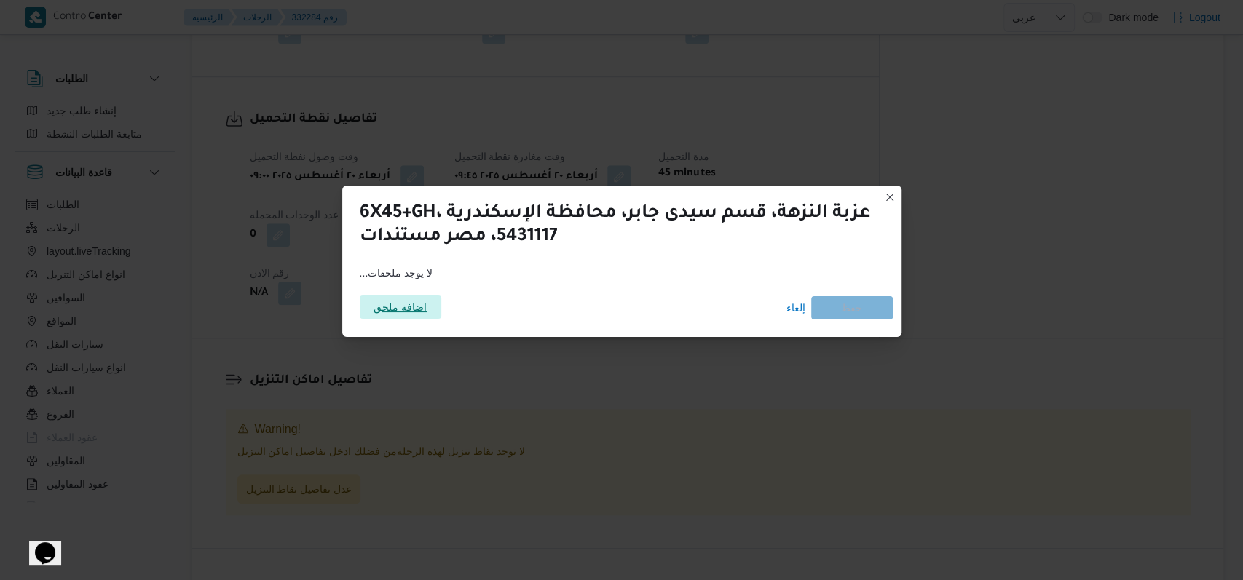
click at [418, 308] on span "اضافة ملحق" at bounding box center [400, 307] width 53 height 23
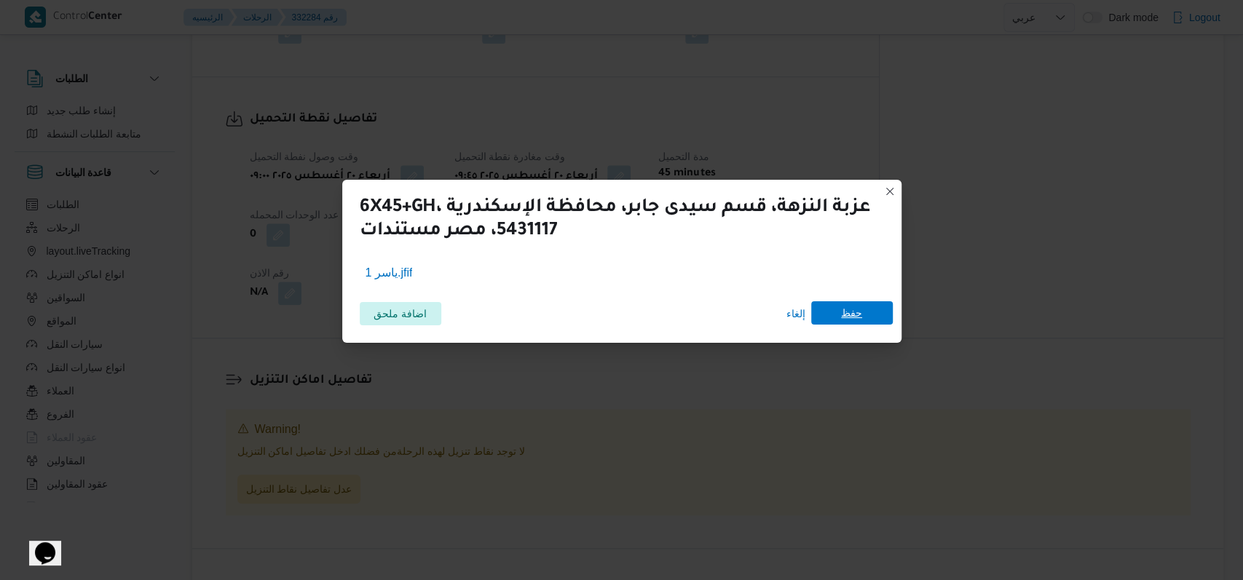
click at [868, 322] on span "حفظ" at bounding box center [852, 312] width 82 height 23
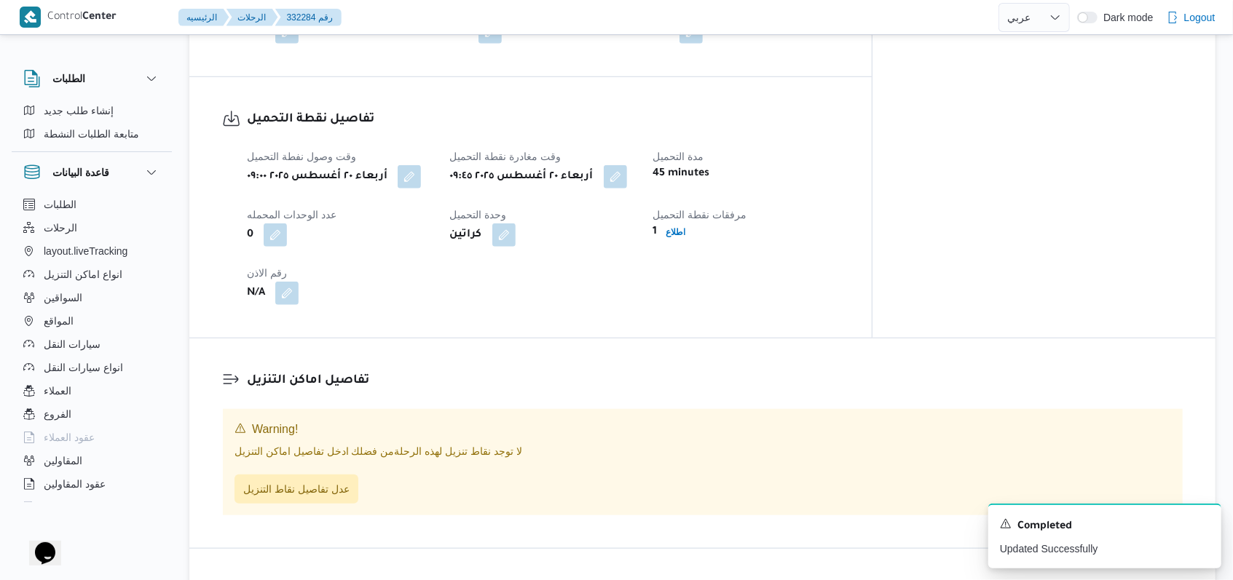
select select "ar"
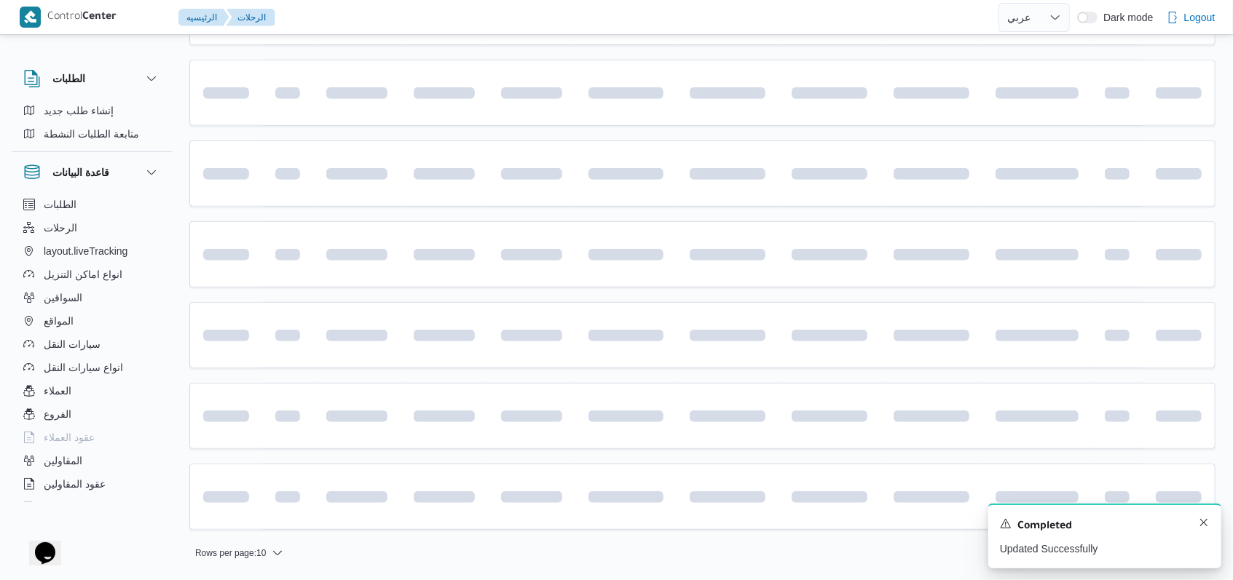
scroll to position [194, 0]
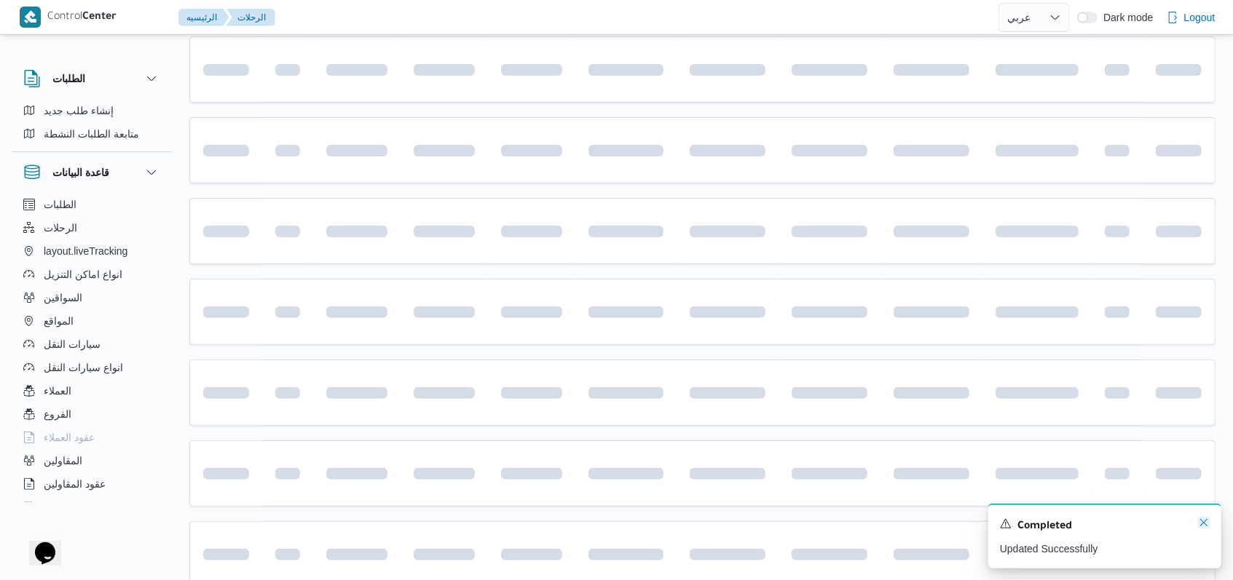
click at [1200, 526] on icon "Dismiss toast" at bounding box center [1204, 523] width 12 height 12
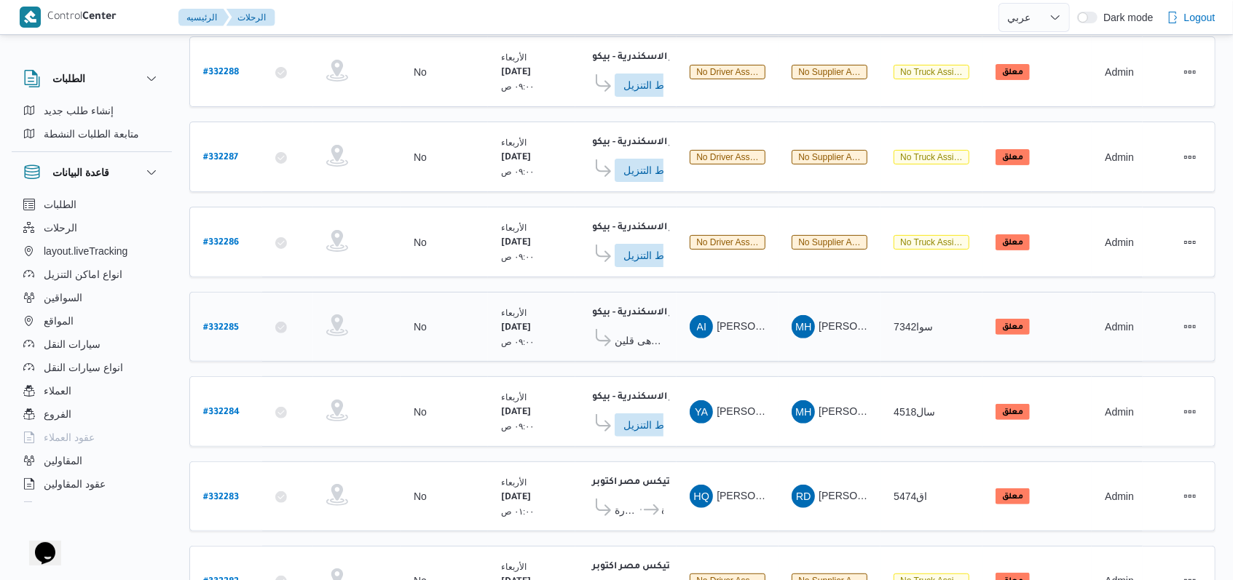
click at [217, 323] on b "# 332285" at bounding box center [221, 328] width 36 height 10
select select "ar"
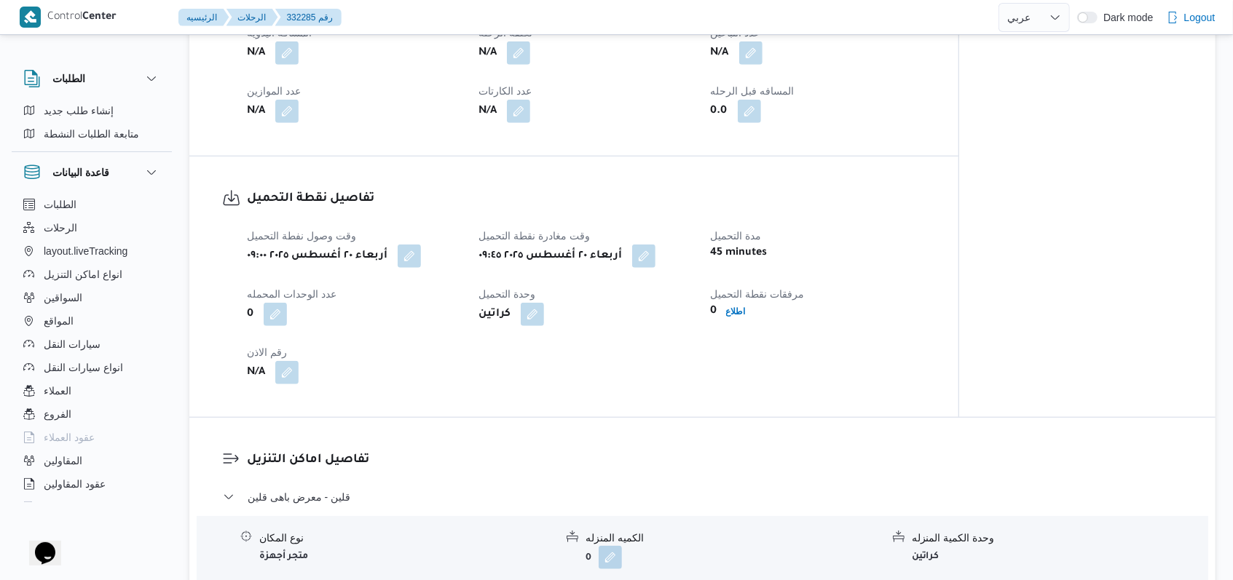
scroll to position [776, 0]
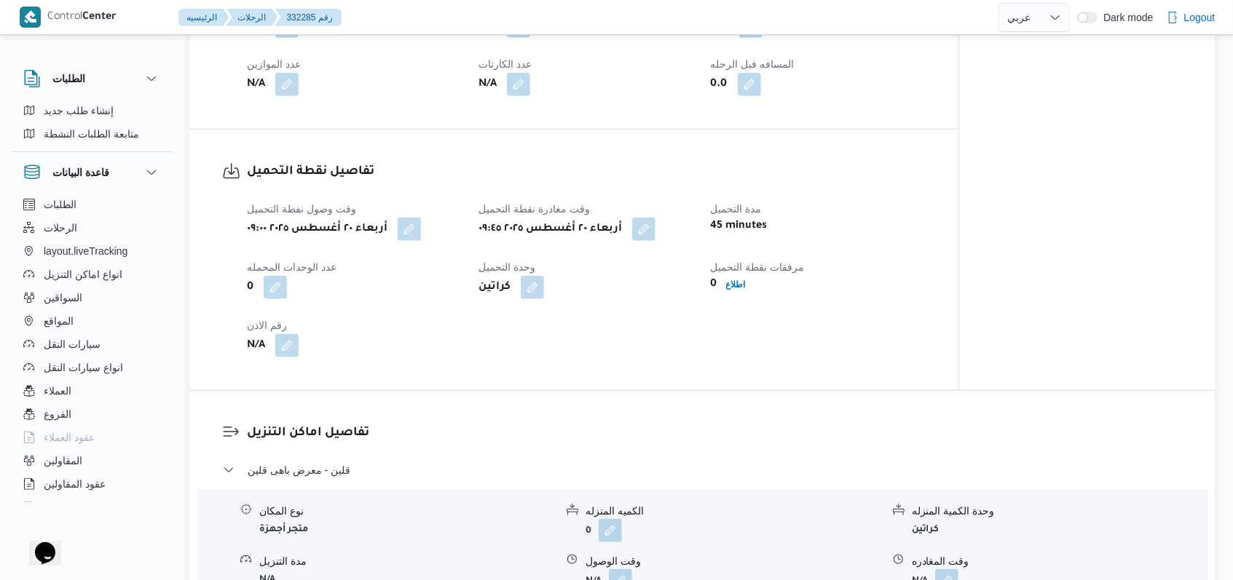
click at [737, 294] on div "مرفقات نقطة التحميل 0 اطلاع" at bounding box center [818, 278] width 214 height 41
click at [737, 288] on b "اطلاع" at bounding box center [736, 285] width 20 height 10
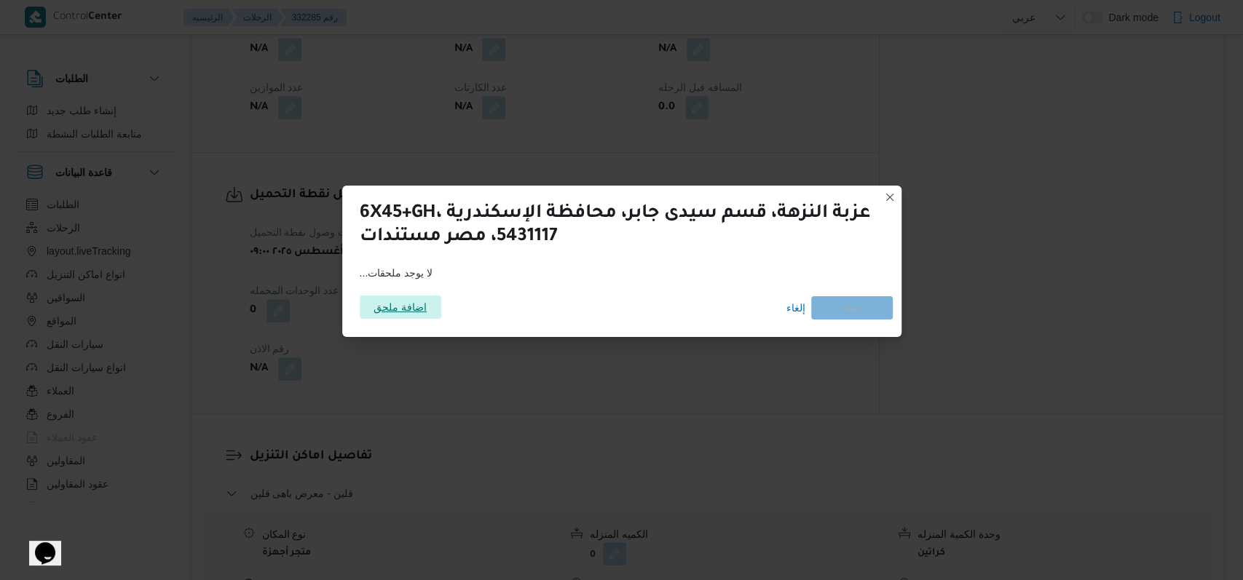
click at [414, 306] on span "اضافة ملحق" at bounding box center [400, 307] width 53 height 23
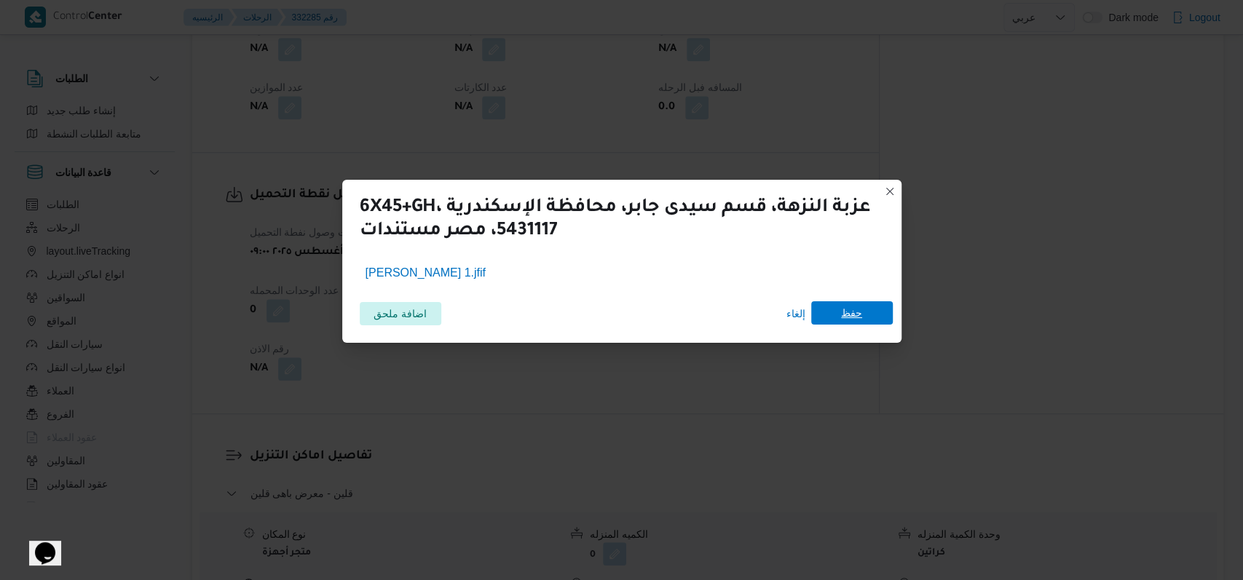
click at [868, 321] on span "حفظ" at bounding box center [852, 312] width 82 height 23
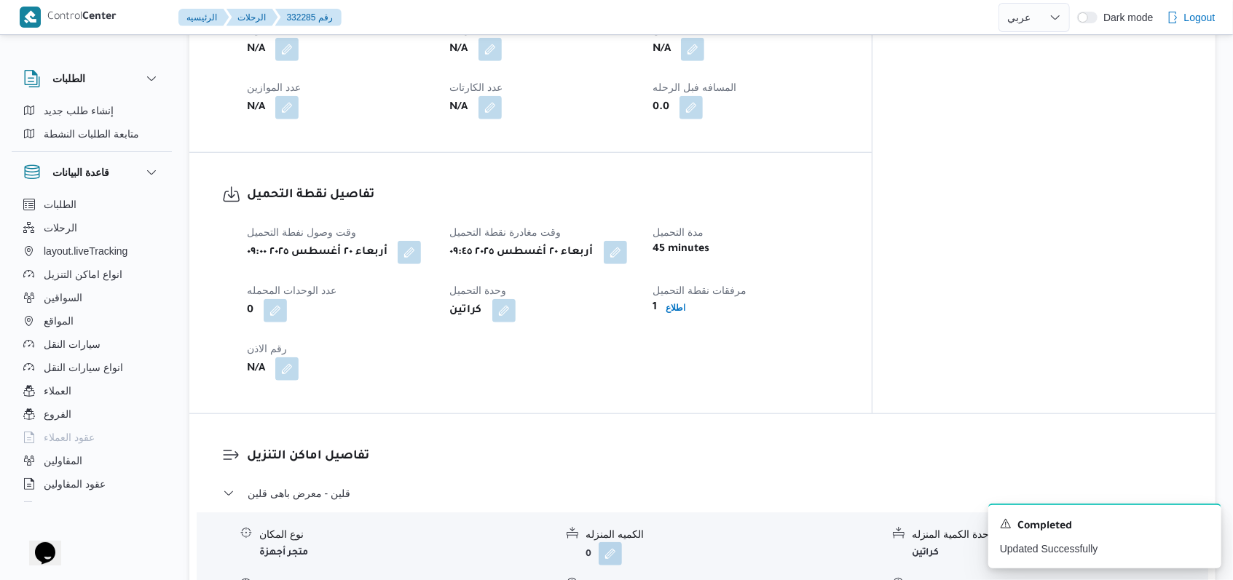
select select "ar"
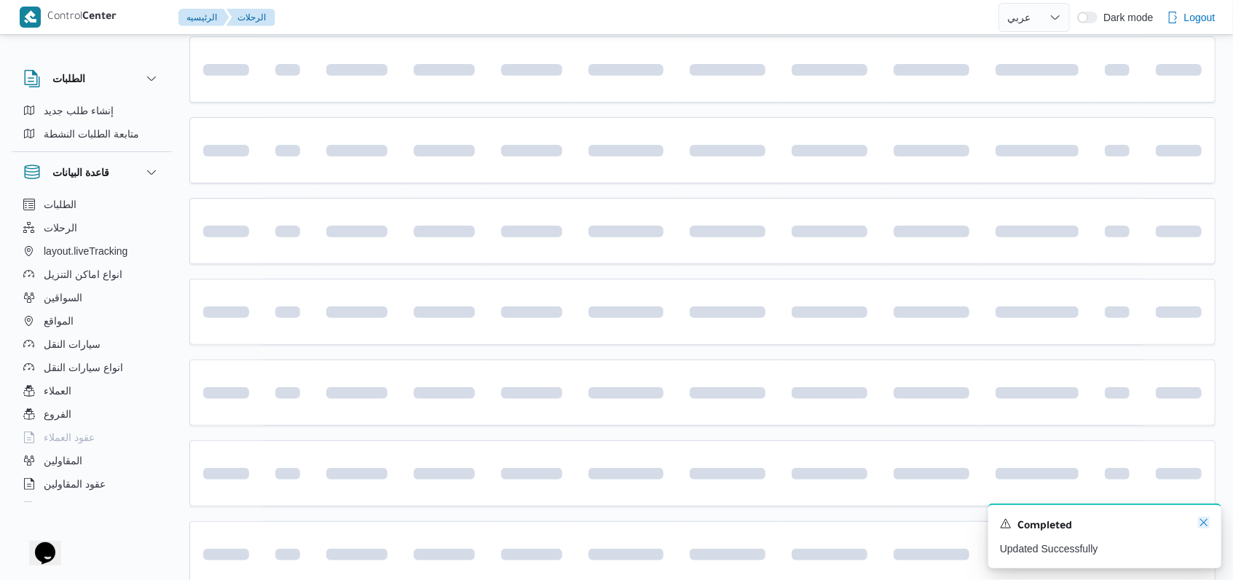
click at [1206, 523] on icon "Dismiss toast" at bounding box center [1204, 523] width 12 height 12
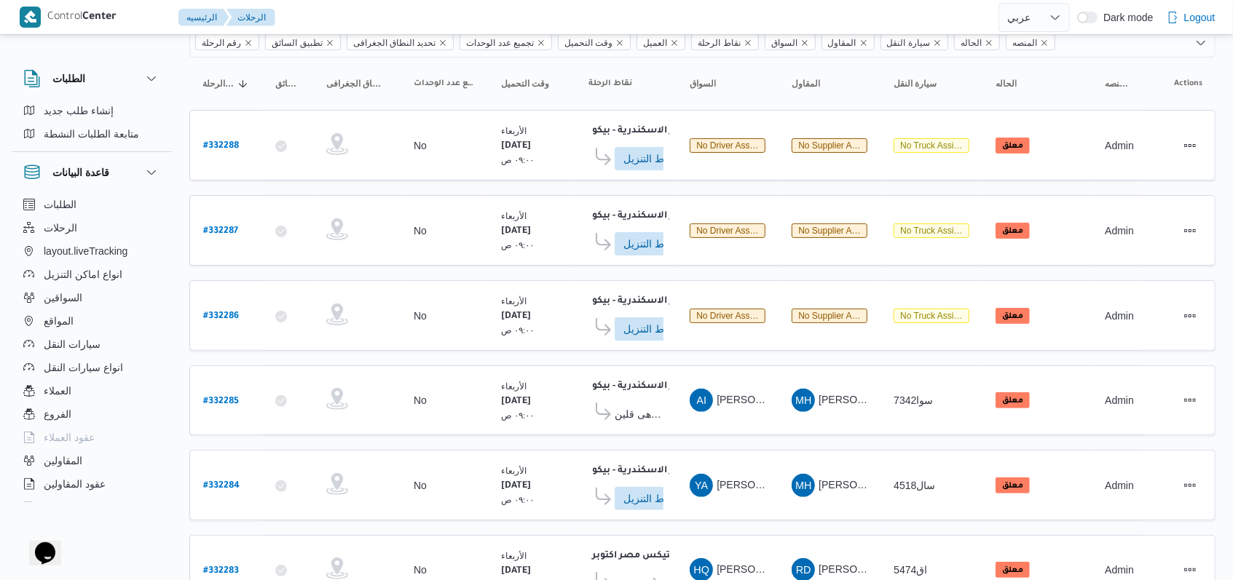
scroll to position [119, 0]
click at [219, 312] on b "# 332286" at bounding box center [221, 317] width 36 height 10
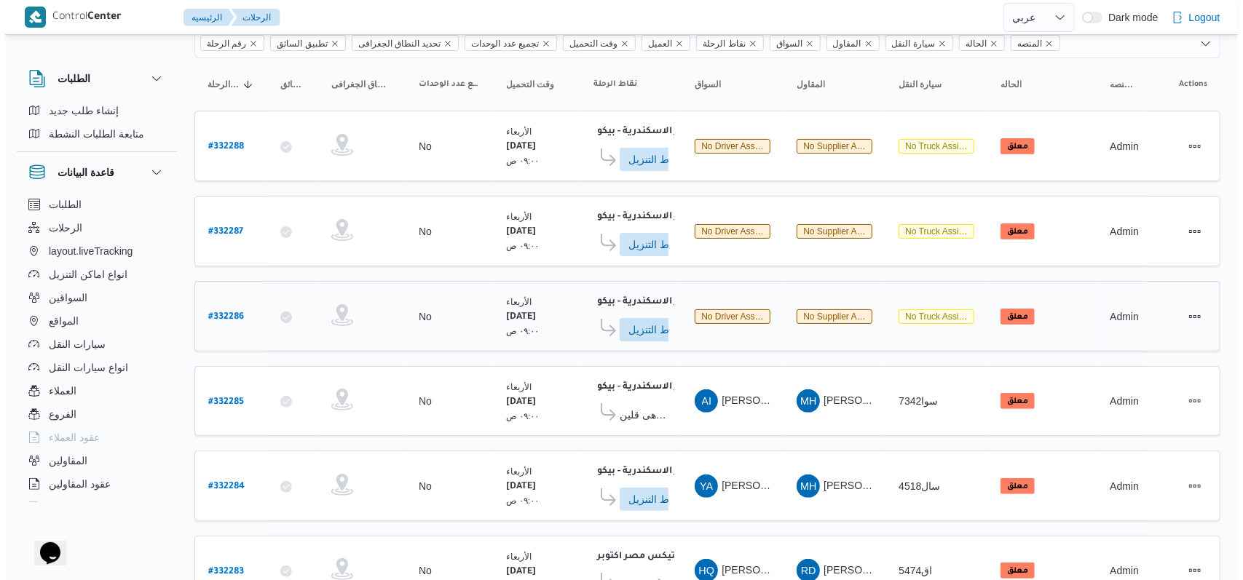
scroll to position [39, 0]
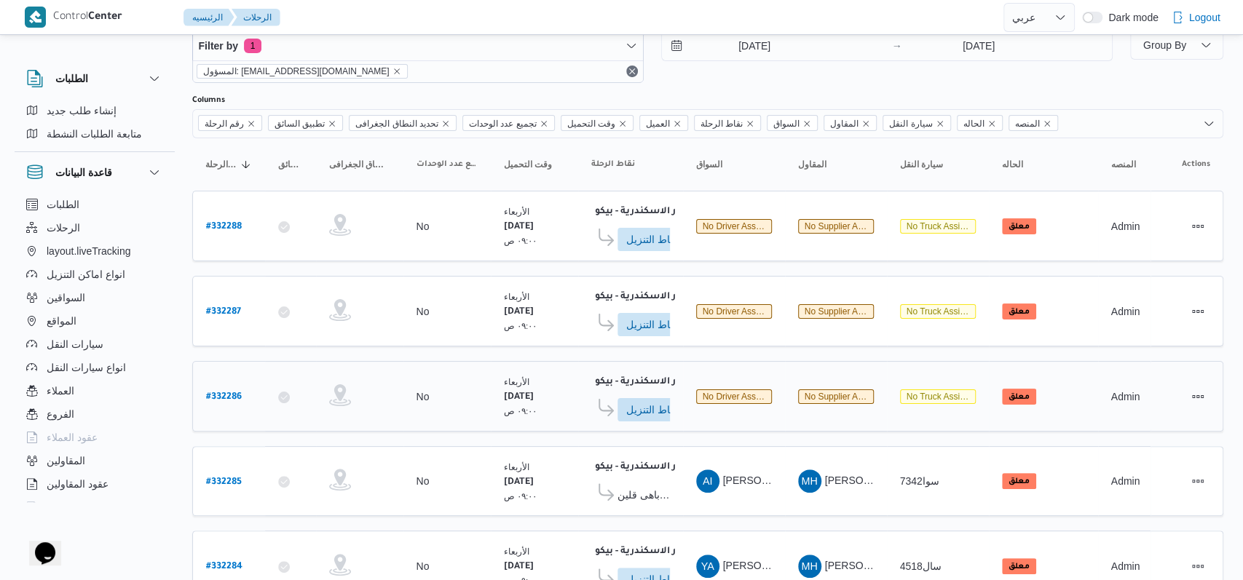
select select "ar"
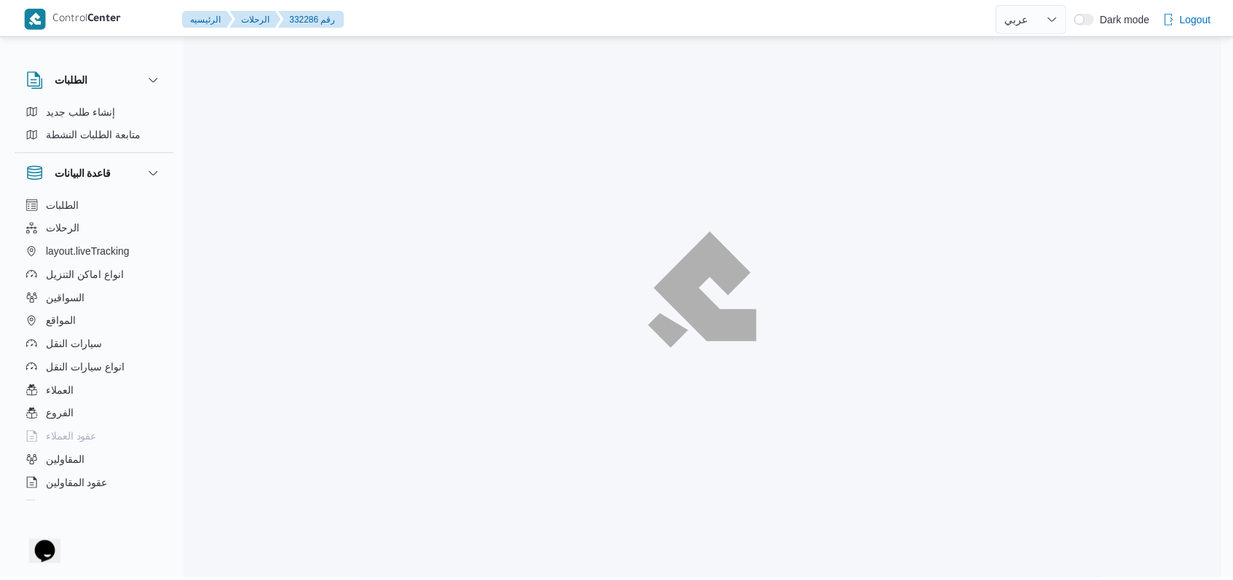
scroll to position [119, 0]
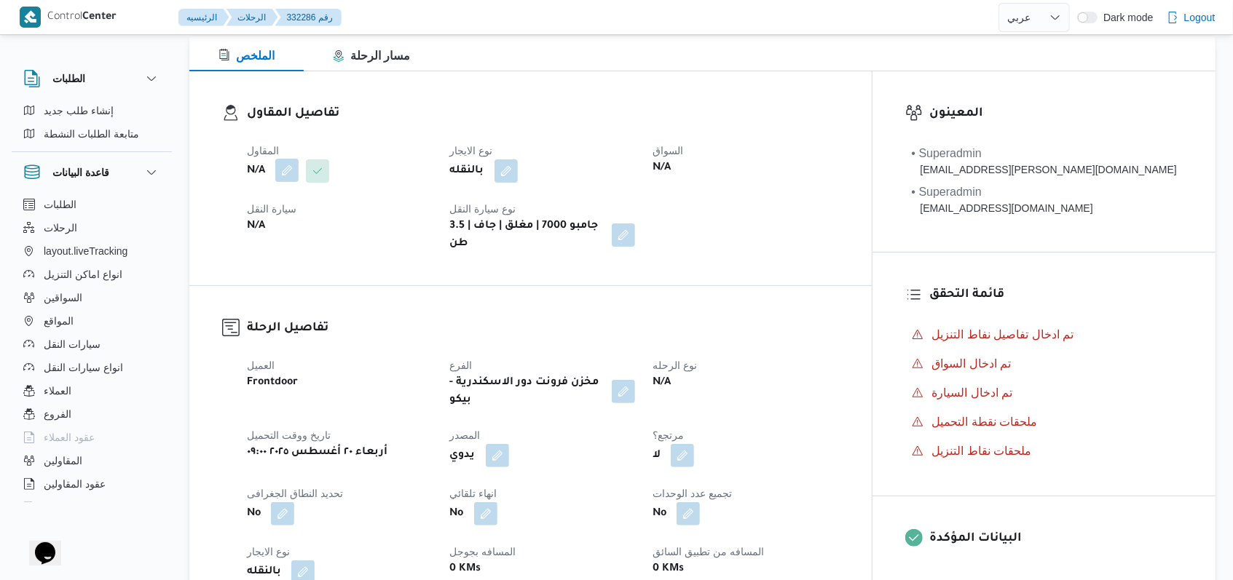
click at [291, 178] on button "button" at bounding box center [286, 170] width 23 height 23
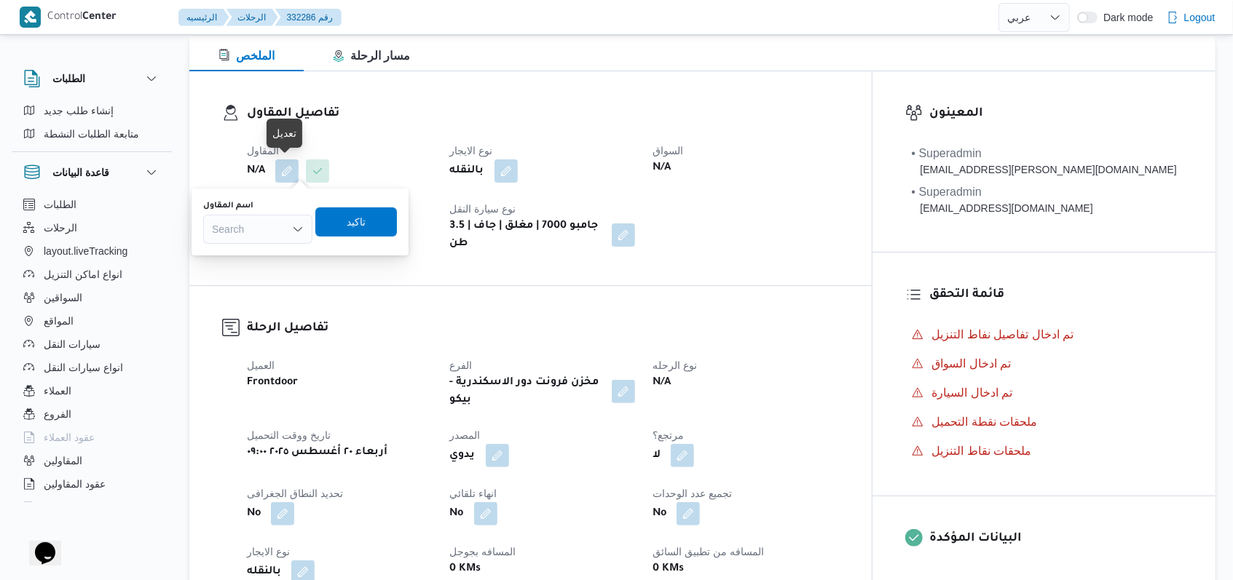
click at [288, 231] on div "Search" at bounding box center [257, 229] width 109 height 29
type input "فتحى حسن"
click at [277, 274] on span "فتحى حسن جلال ابو الحسن شركه تربو" at bounding box center [266, 276] width 74 height 17
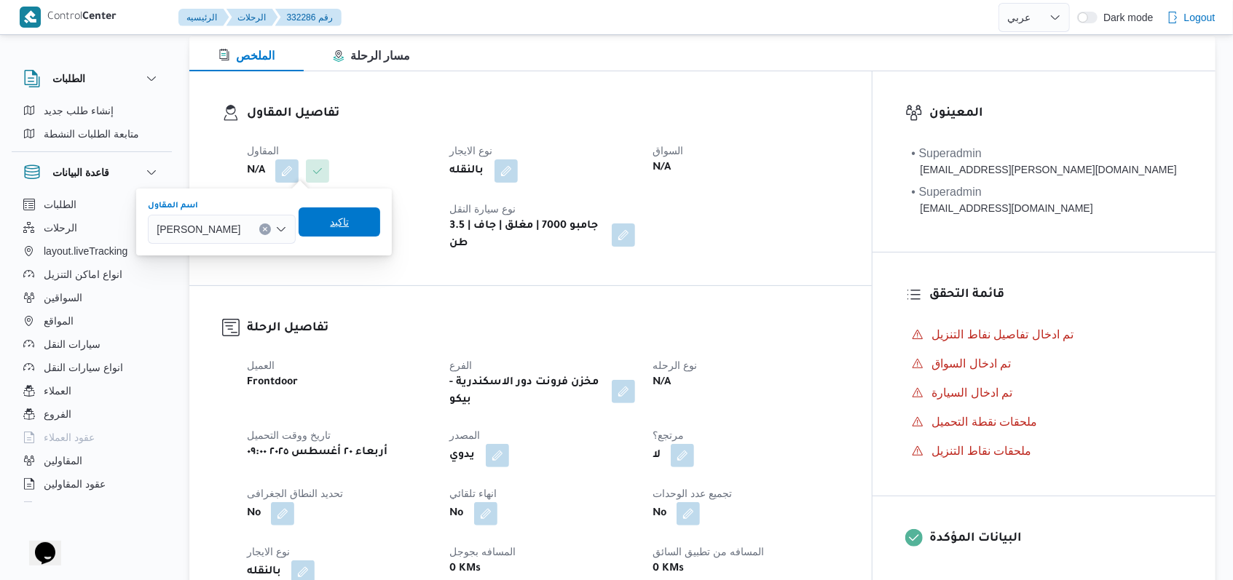
click at [380, 208] on span "تاكيد" at bounding box center [340, 222] width 82 height 29
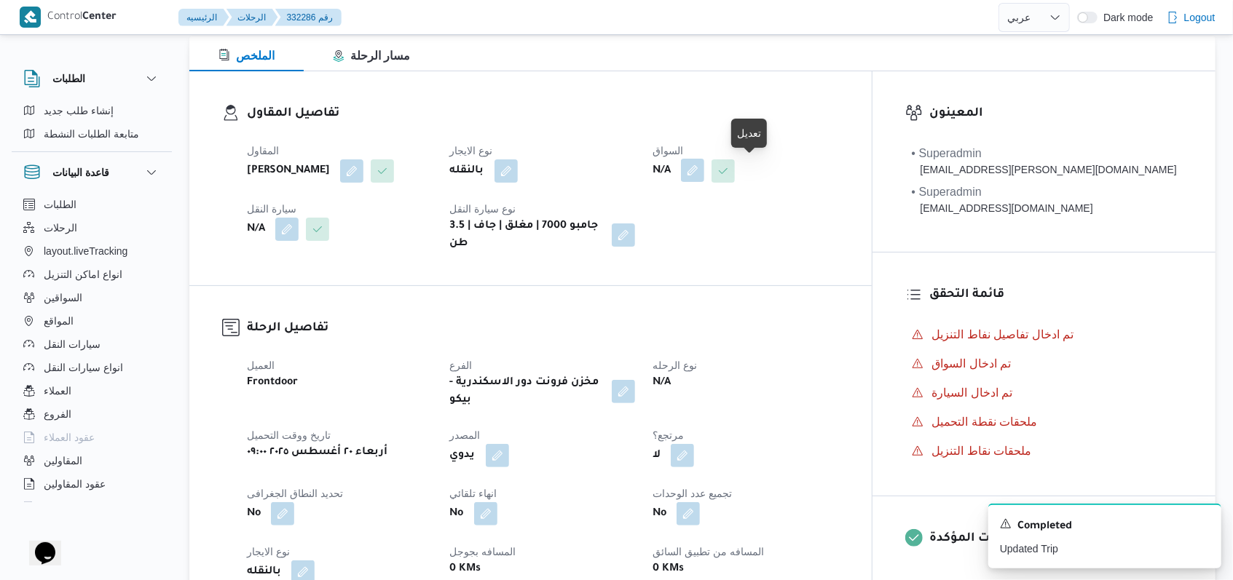
click at [704, 170] on button "button" at bounding box center [692, 170] width 23 height 23
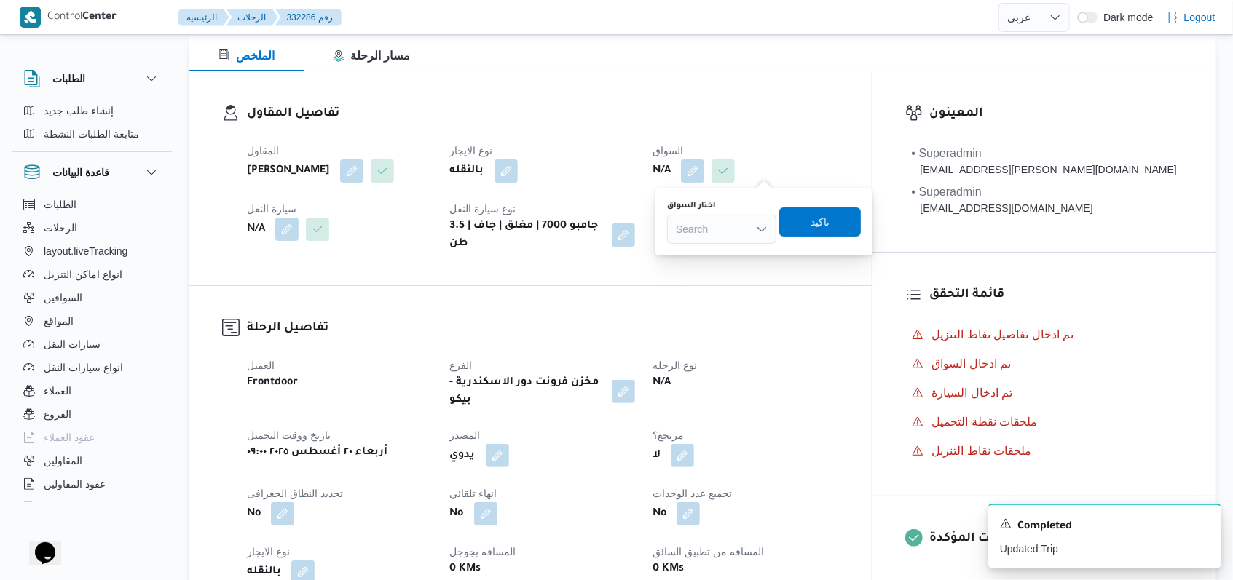
click at [735, 235] on div "Search" at bounding box center [721, 229] width 109 height 29
type input "ايمن زكري"
click at [732, 248] on span "ايمن زكري ا غريب محمد" at bounding box center [730, 255] width 74 height 17
click at [831, 220] on span "تاكيد" at bounding box center [835, 221] width 82 height 29
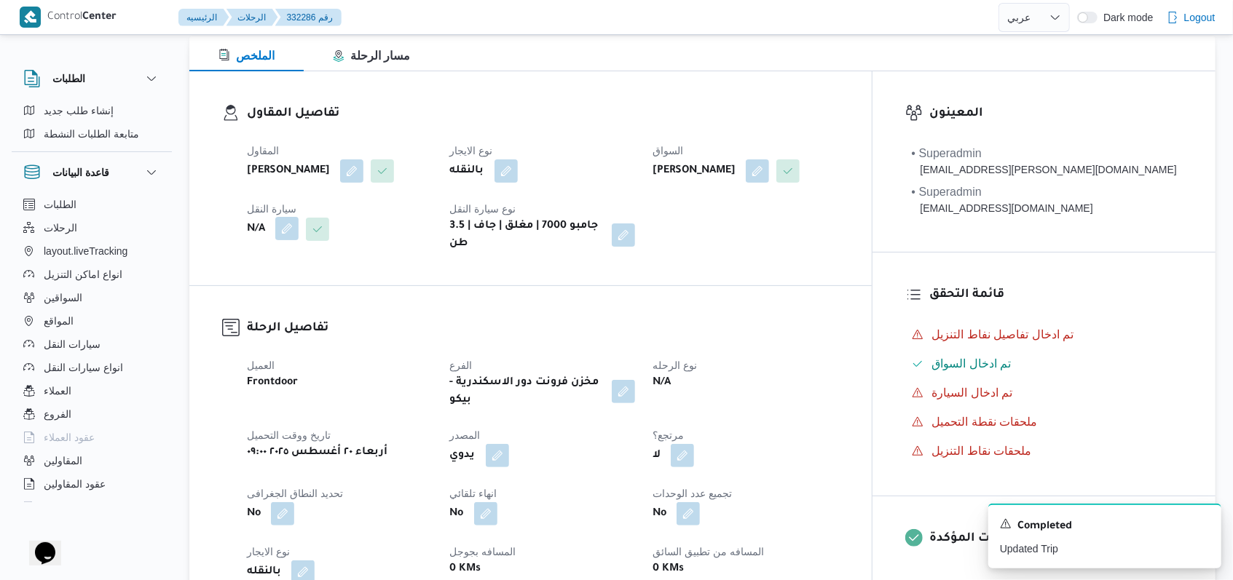
click at [280, 240] on button "button" at bounding box center [286, 228] width 23 height 23
click at [256, 314] on div "Search" at bounding box center [257, 310] width 109 height 29
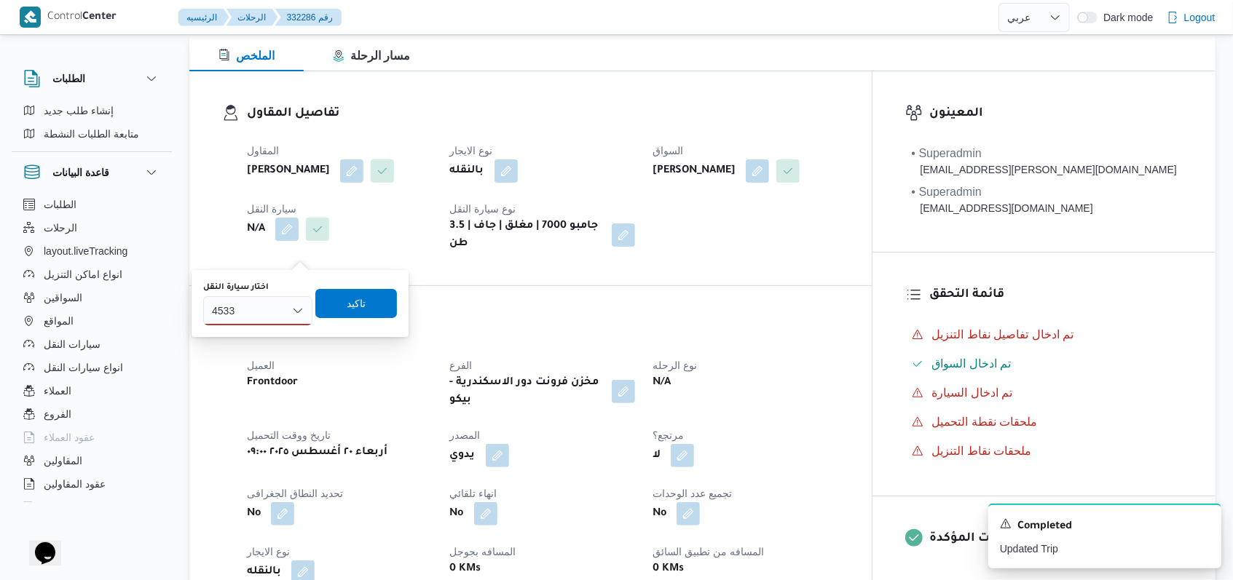
click at [273, 308] on div "4533 4533" at bounding box center [257, 310] width 109 height 29
type input "4"
type input "5433"
click at [269, 331] on span "سمج 5433 | null" at bounding box center [266, 336] width 74 height 17
click at [360, 293] on span "تاكيد" at bounding box center [369, 303] width 82 height 29
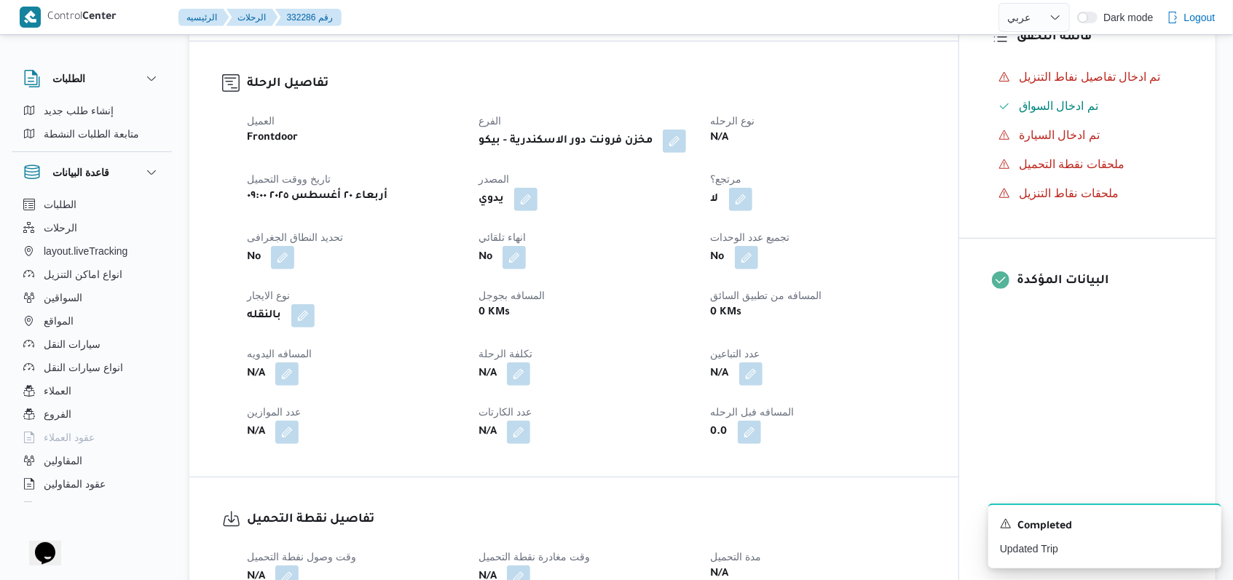
scroll to position [605, 0]
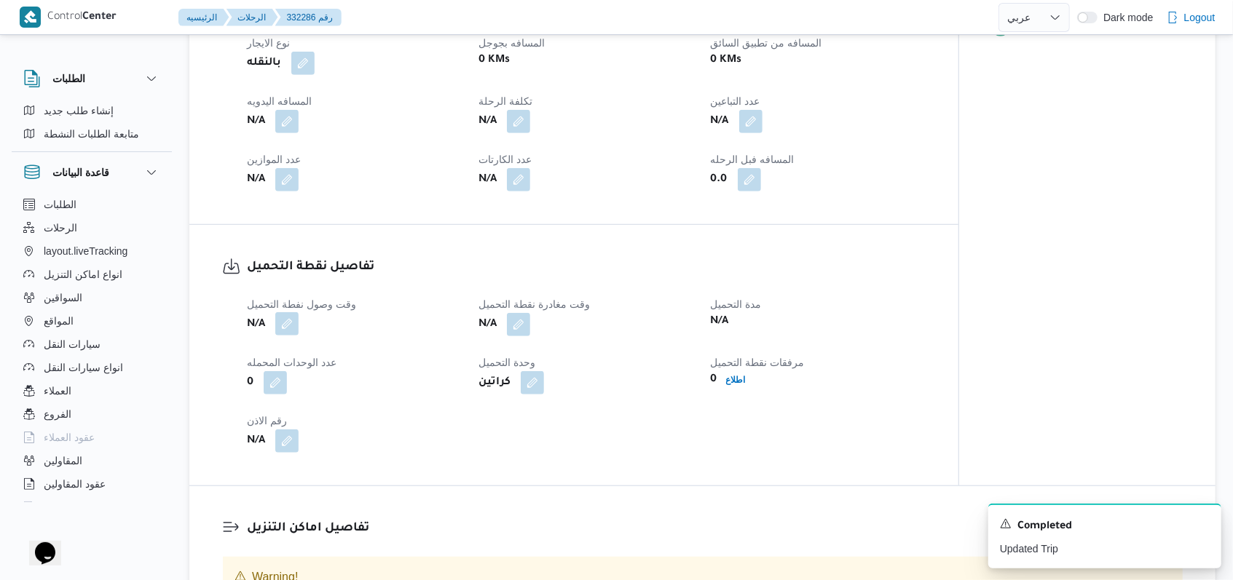
click at [296, 336] on button "button" at bounding box center [286, 323] width 23 height 23
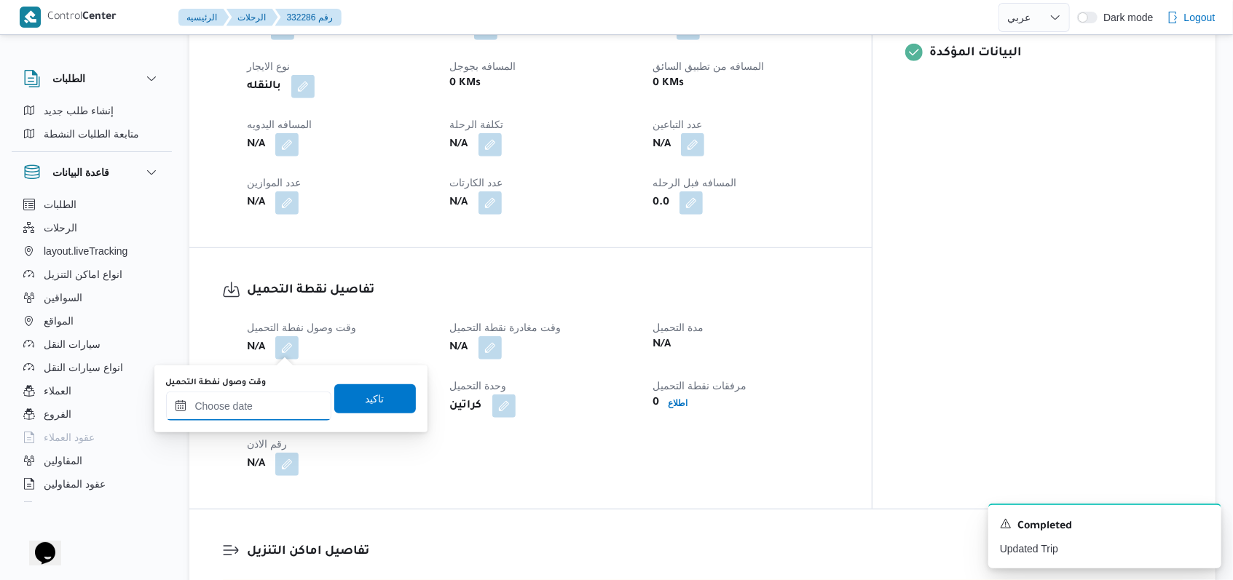
click at [242, 418] on input "وقت وصول نفطة التحميل" at bounding box center [248, 406] width 165 height 29
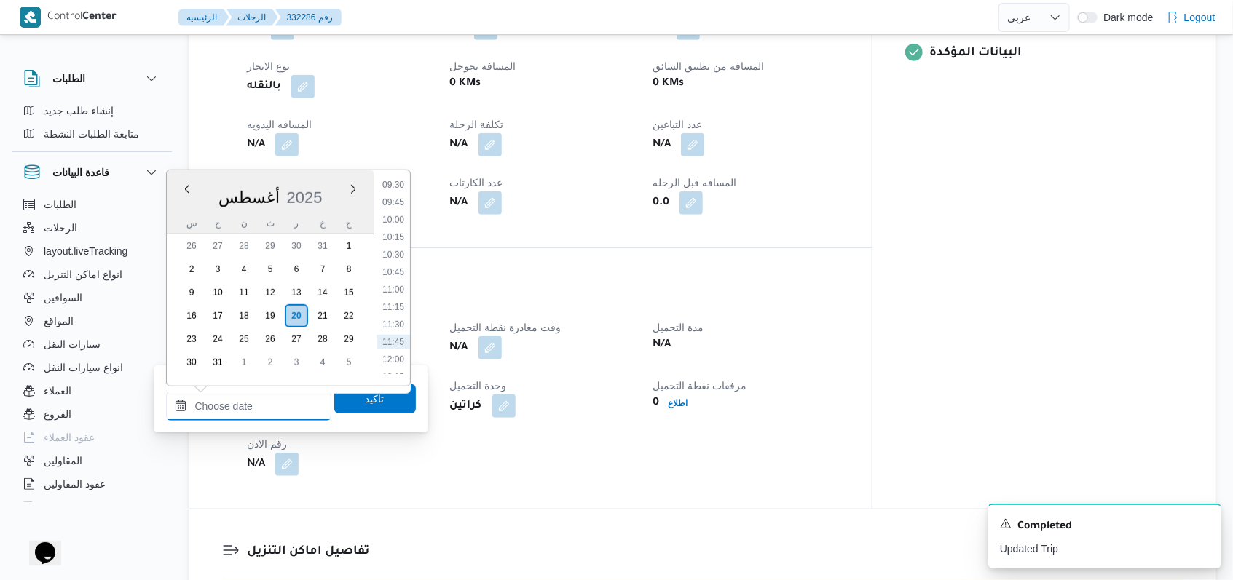
scroll to position [624, 0]
click at [399, 229] on li "09:30" at bounding box center [392, 229] width 33 height 15
type input "٢٠/٠٨/٢٠٢٥ ٠٩:٣٠"
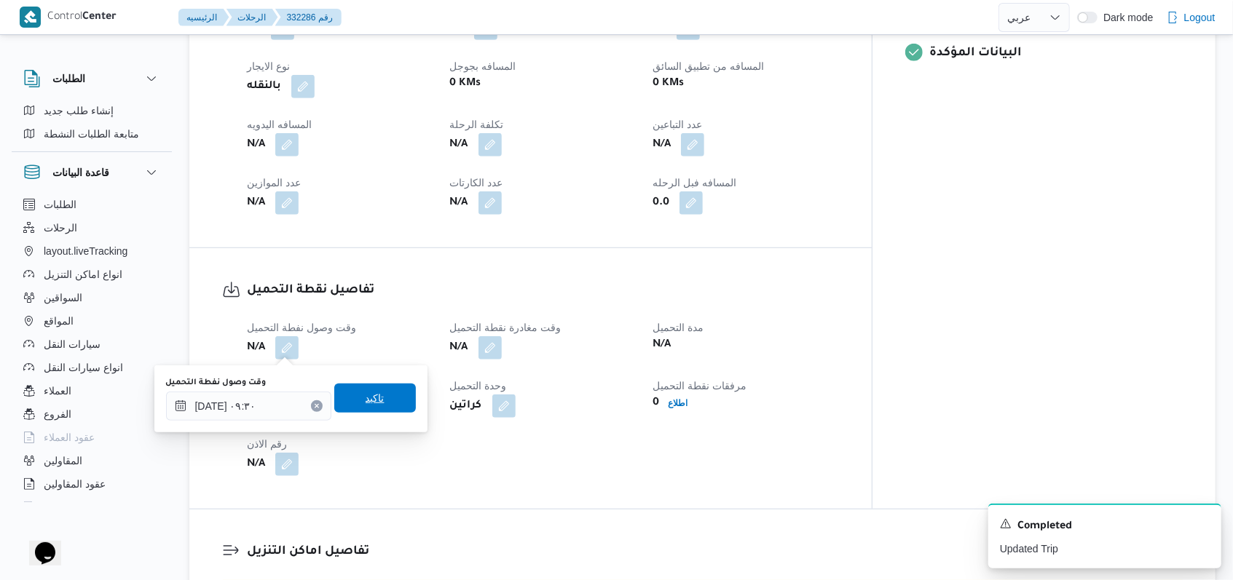
click at [382, 389] on span "تاكيد" at bounding box center [375, 398] width 82 height 29
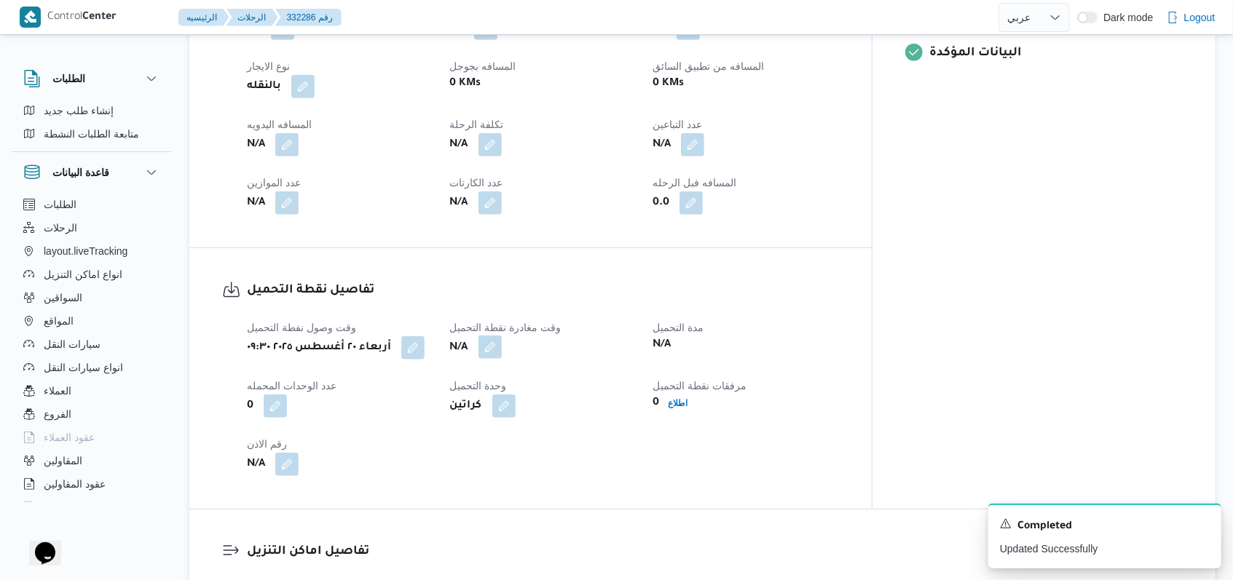
click at [502, 345] on button "button" at bounding box center [489, 347] width 23 height 23
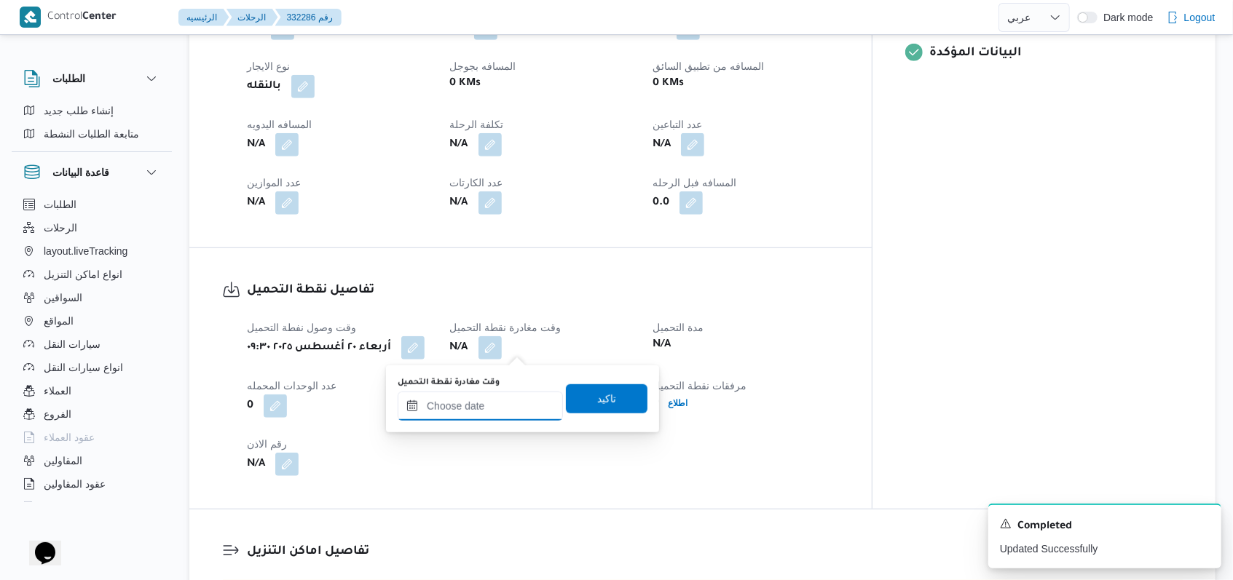
click at [488, 415] on input "وقت مغادرة نقطة التحميل" at bounding box center [480, 406] width 165 height 29
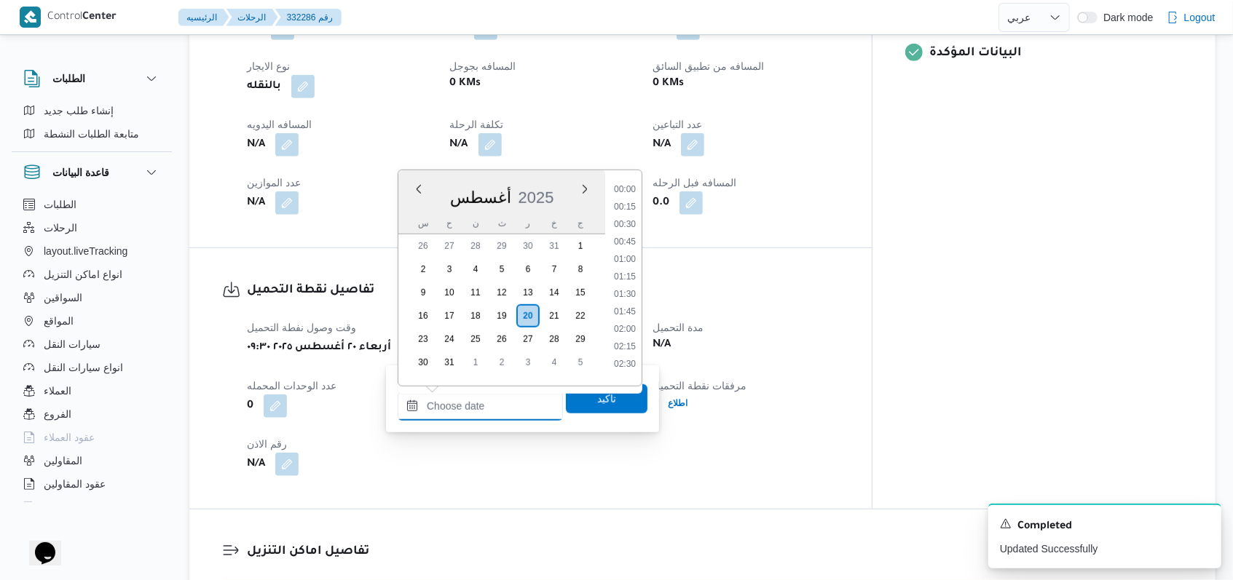
scroll to position [722, 0]
click at [627, 282] on li "11:45" at bounding box center [624, 289] width 33 height 15
type input "٢٠/٠٨/٢٠٢٥ ١١:٤٥"
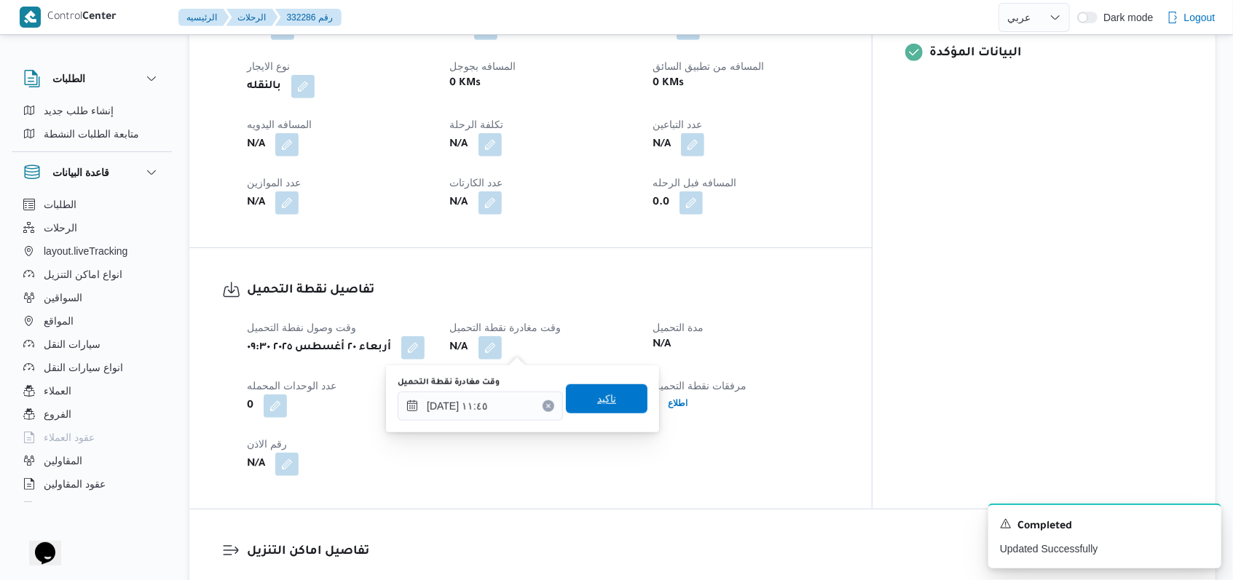
click at [616, 384] on div "تاكيد" at bounding box center [607, 398] width 82 height 29
click at [615, 390] on span "تاكيد" at bounding box center [607, 398] width 82 height 29
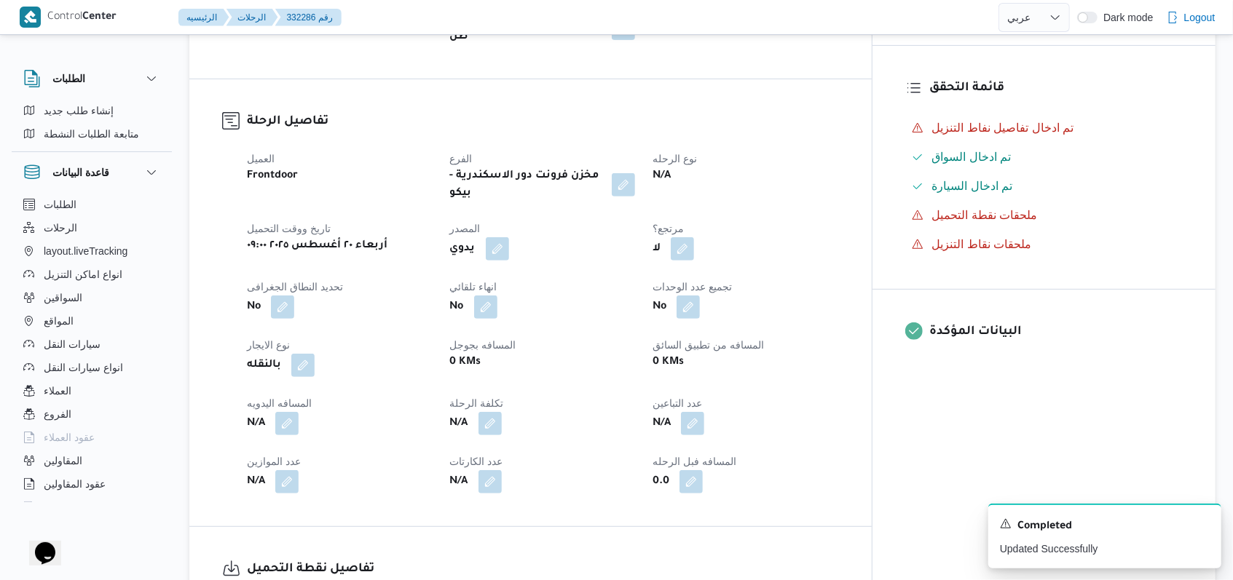
scroll to position [605, 0]
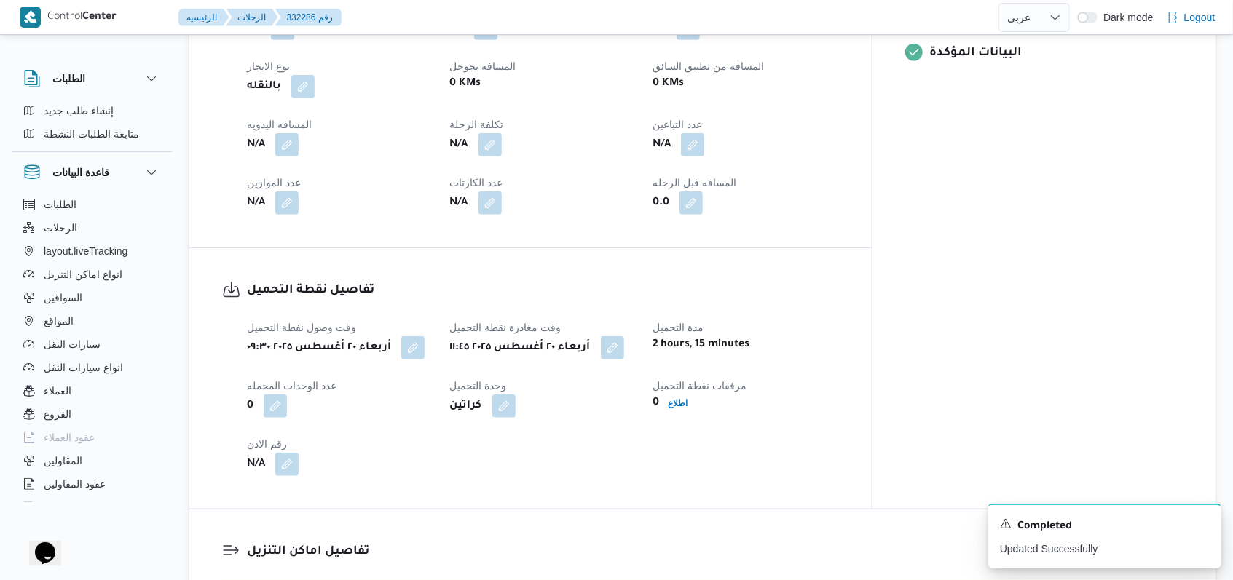
click at [737, 415] on div "مرفقات نقطة التحميل 0 اطلاع" at bounding box center [745, 397] width 186 height 41
click at [687, 409] on span "اطلاع" at bounding box center [678, 403] width 20 height 17
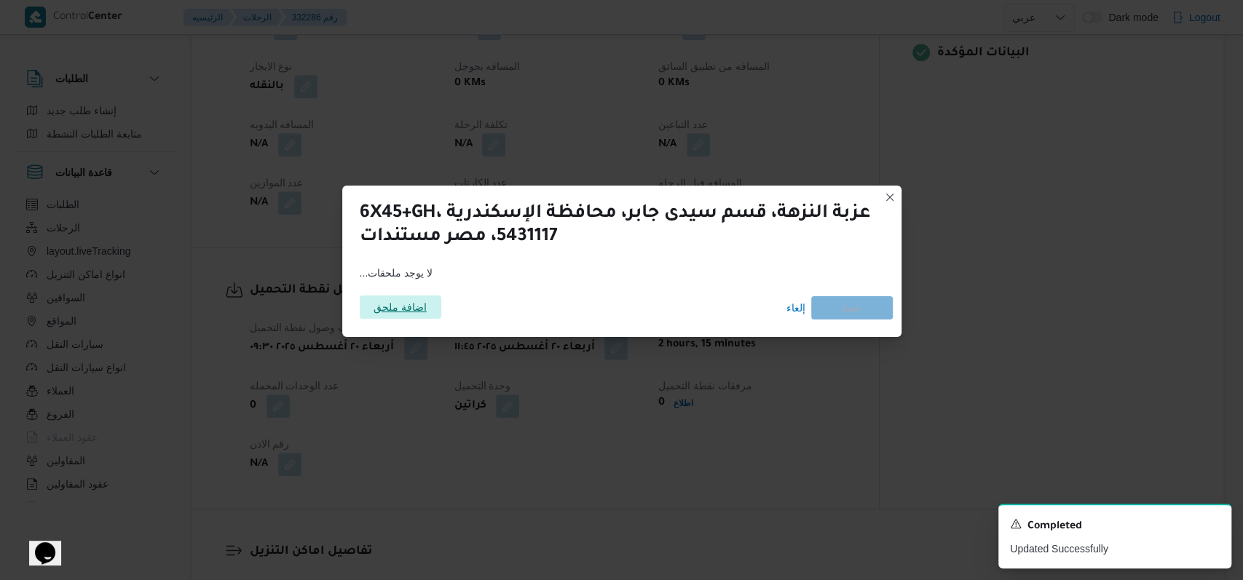
click at [410, 309] on span "اضافة ملحق" at bounding box center [400, 307] width 53 height 23
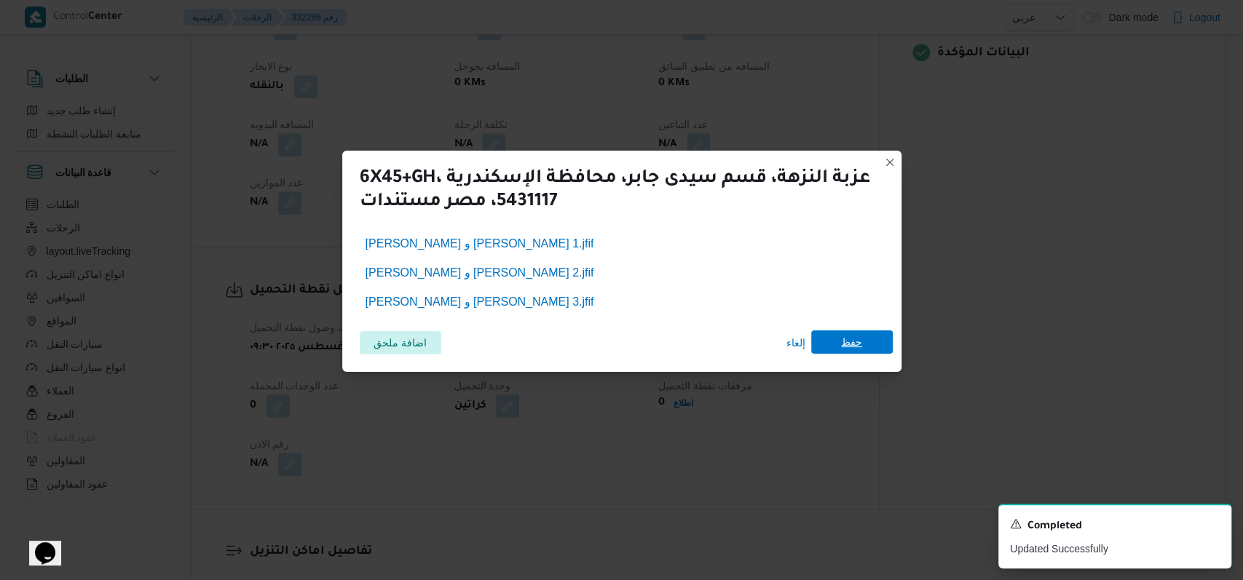
click at [855, 347] on span "حفظ" at bounding box center [851, 342] width 21 height 23
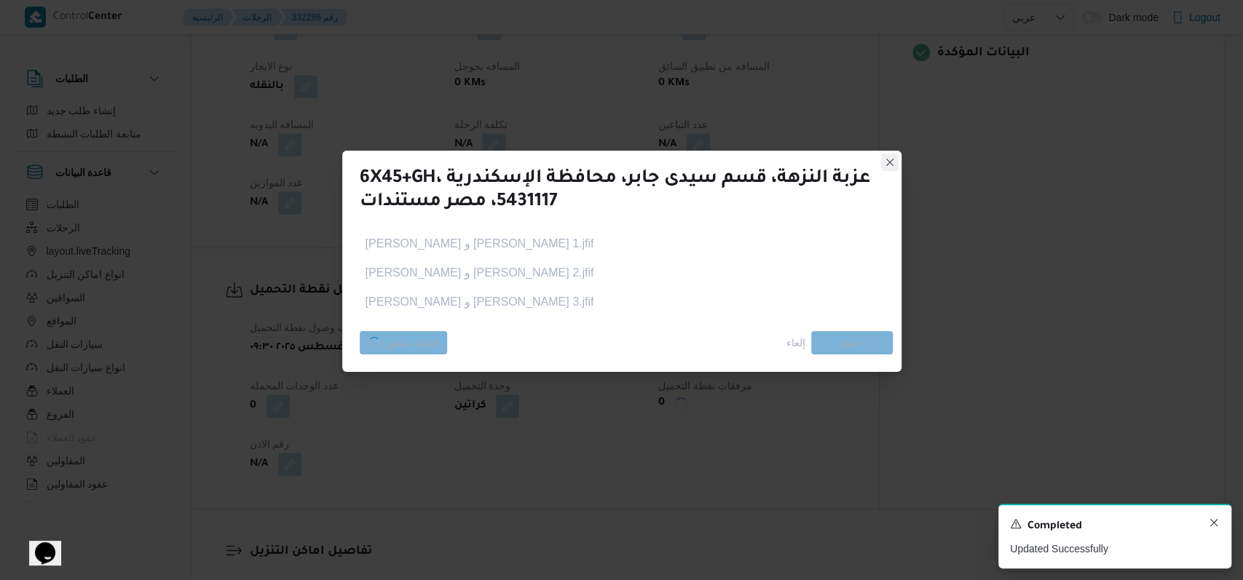
click at [1210, 521] on icon "Dismiss toast" at bounding box center [1214, 523] width 12 height 12
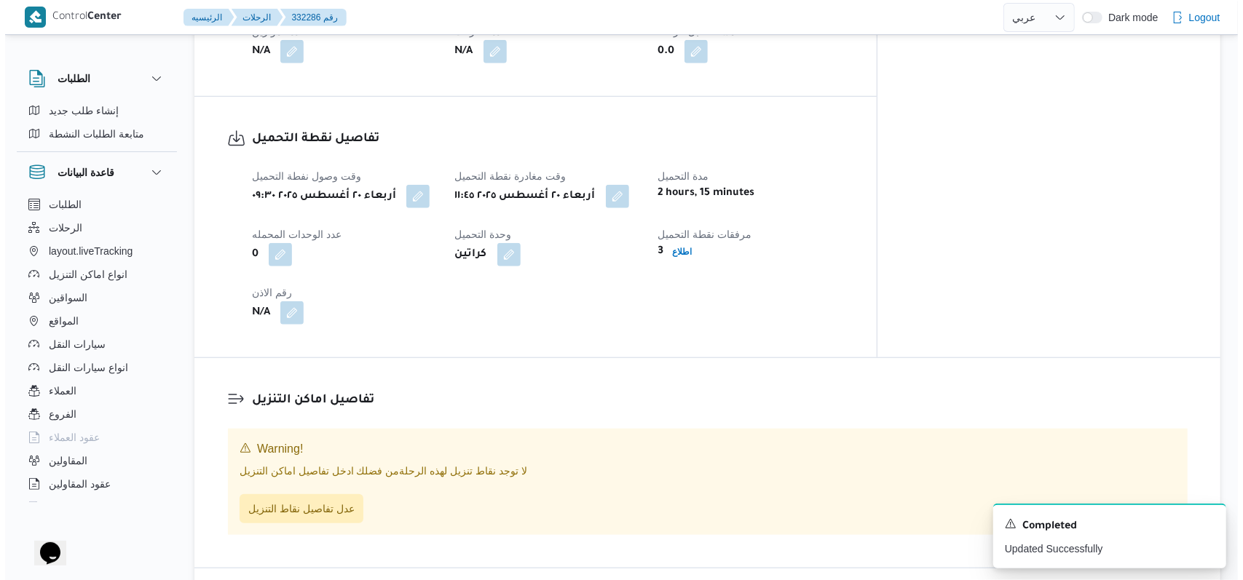
scroll to position [799, 0]
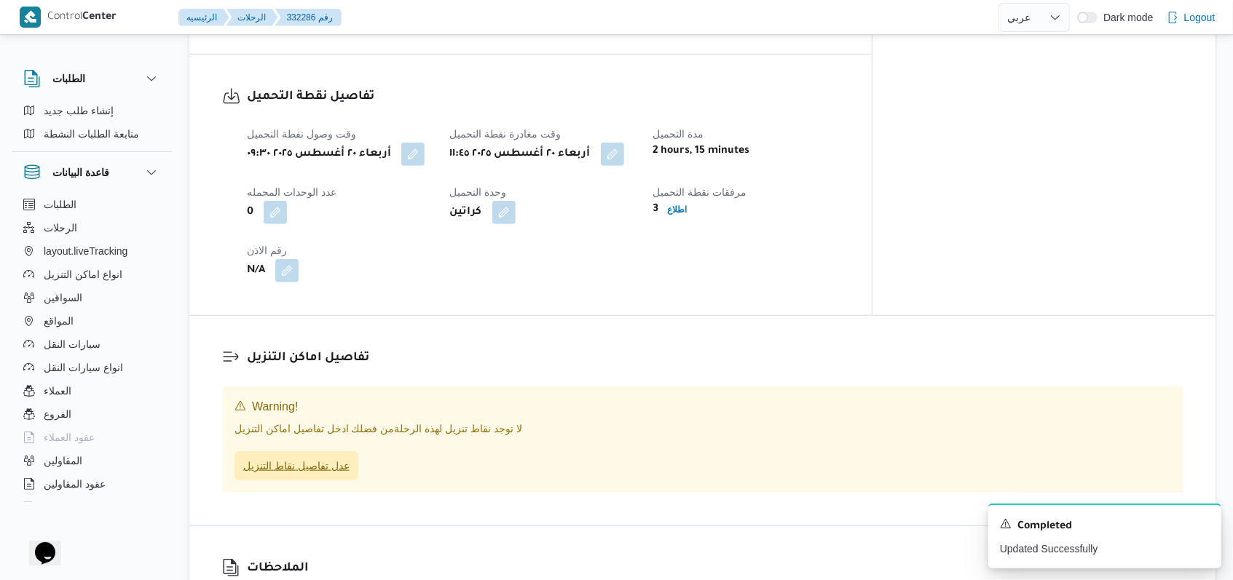
click at [306, 479] on span "عدل تفاصيل نقاط التنزيل" at bounding box center [296, 465] width 124 height 29
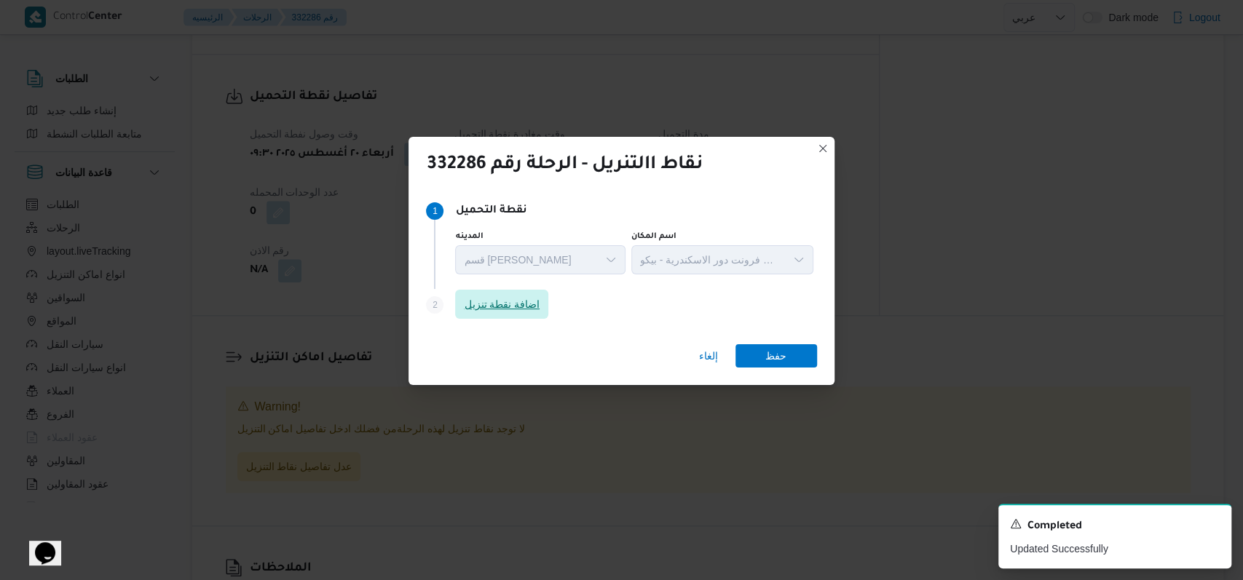
click at [527, 313] on span "اضافة نقطة تنزيل" at bounding box center [502, 304] width 76 height 17
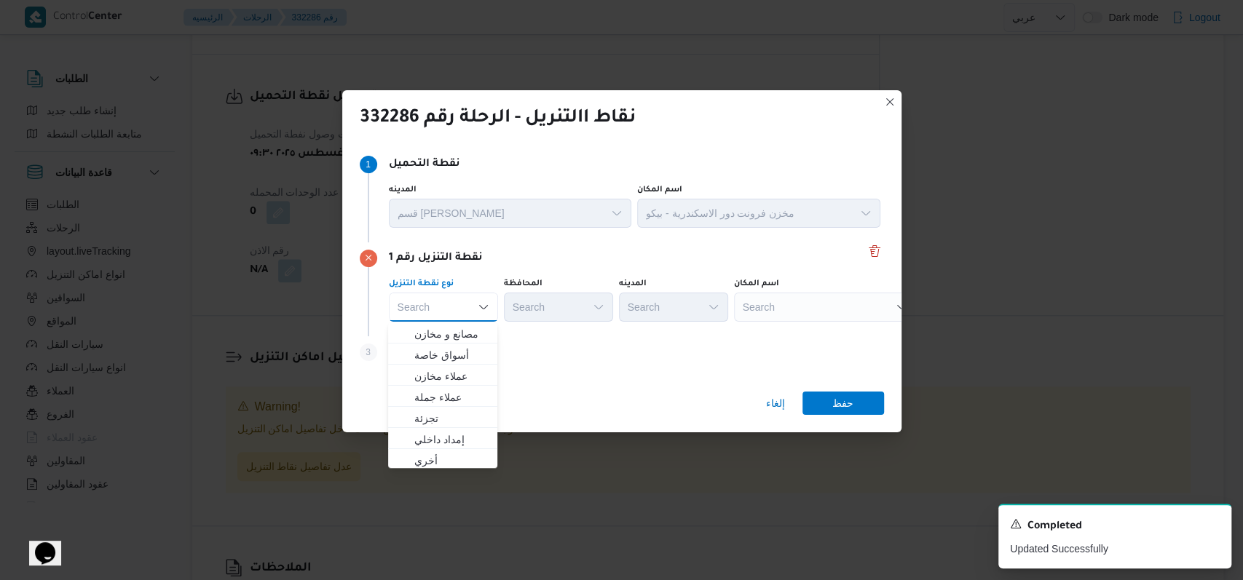
click at [582, 363] on div "Step 3 is disabled 3 اضافة نقطة تنزيل" at bounding box center [622, 355] width 524 height 38
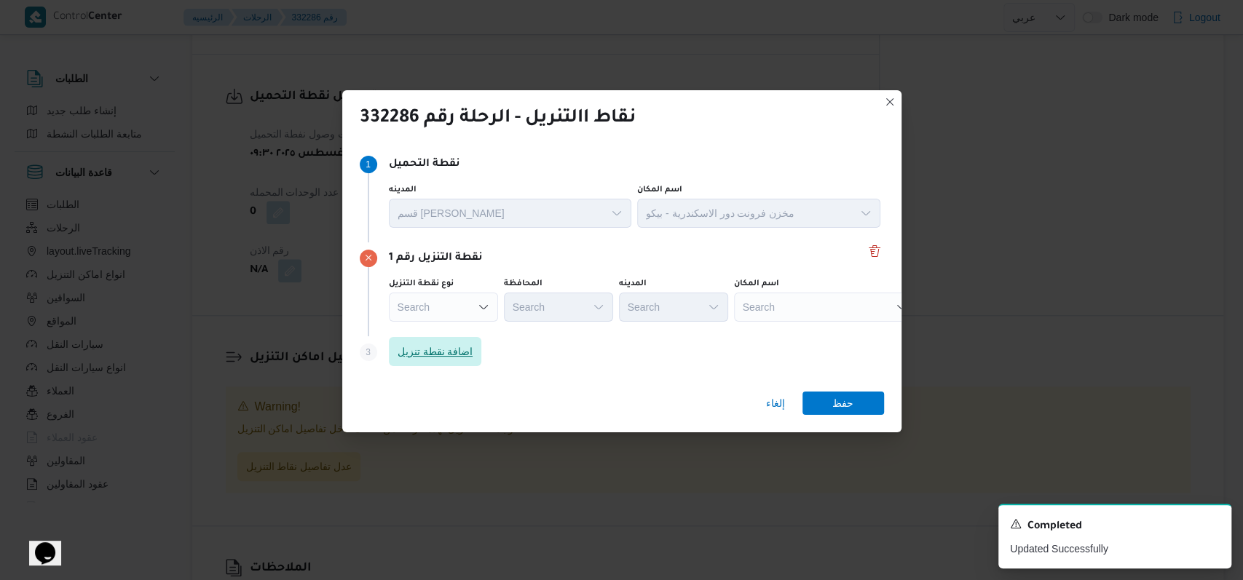
click at [431, 360] on span "اضافة نقطة تنزيل" at bounding box center [435, 351] width 93 height 29
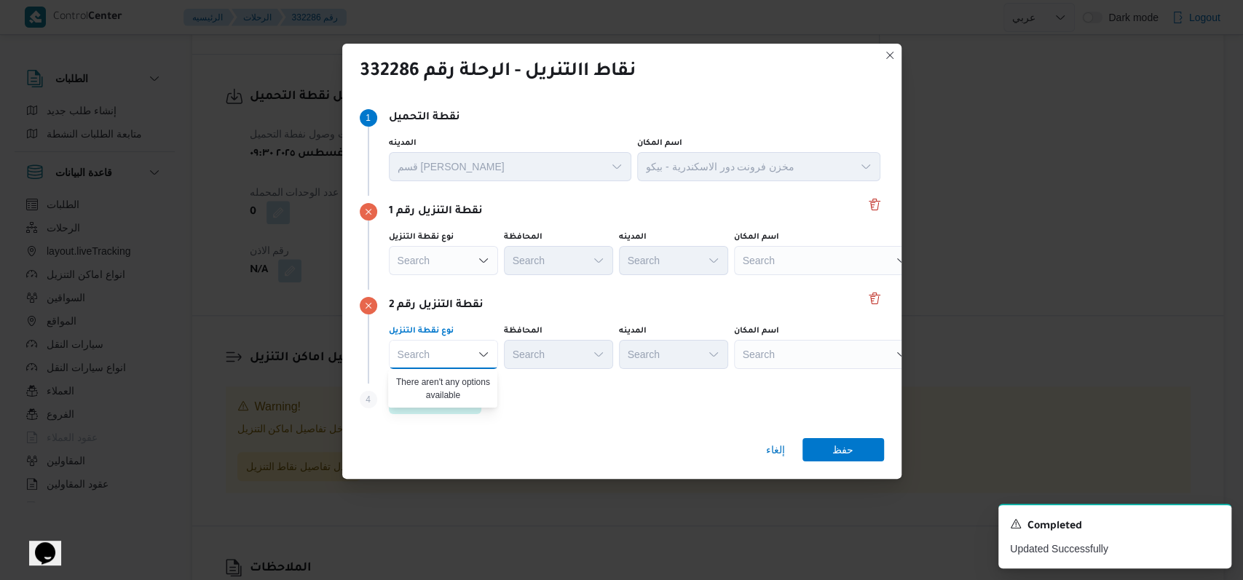
click at [451, 259] on div "Search" at bounding box center [443, 260] width 109 height 29
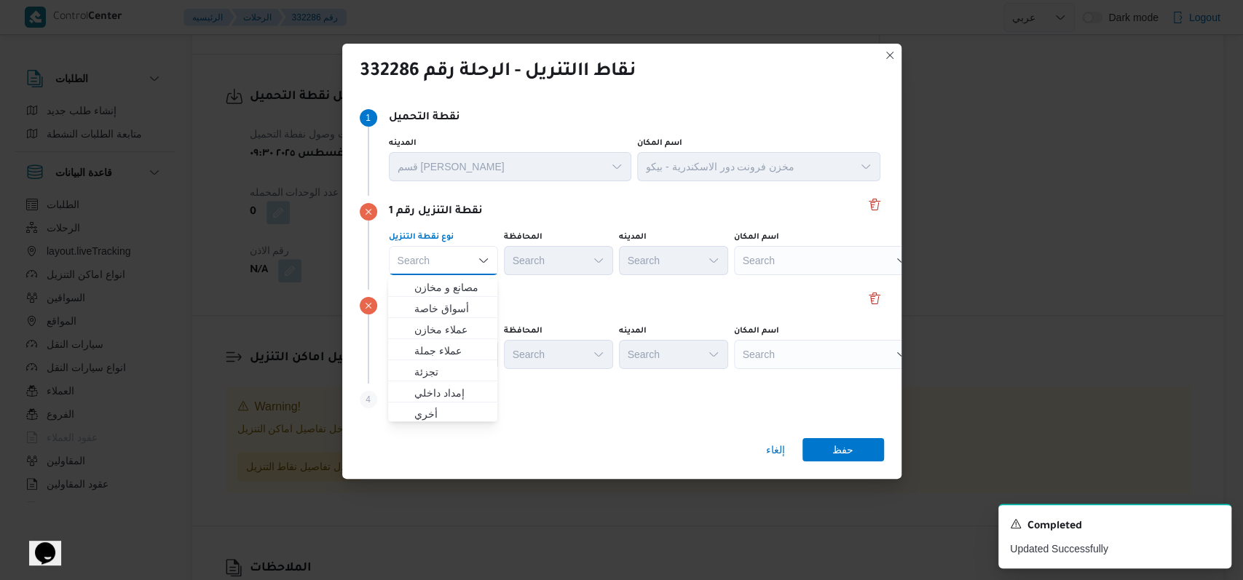
scroll to position [382, 0]
click at [466, 407] on span "متجر أجهزة" at bounding box center [451, 411] width 74 height 17
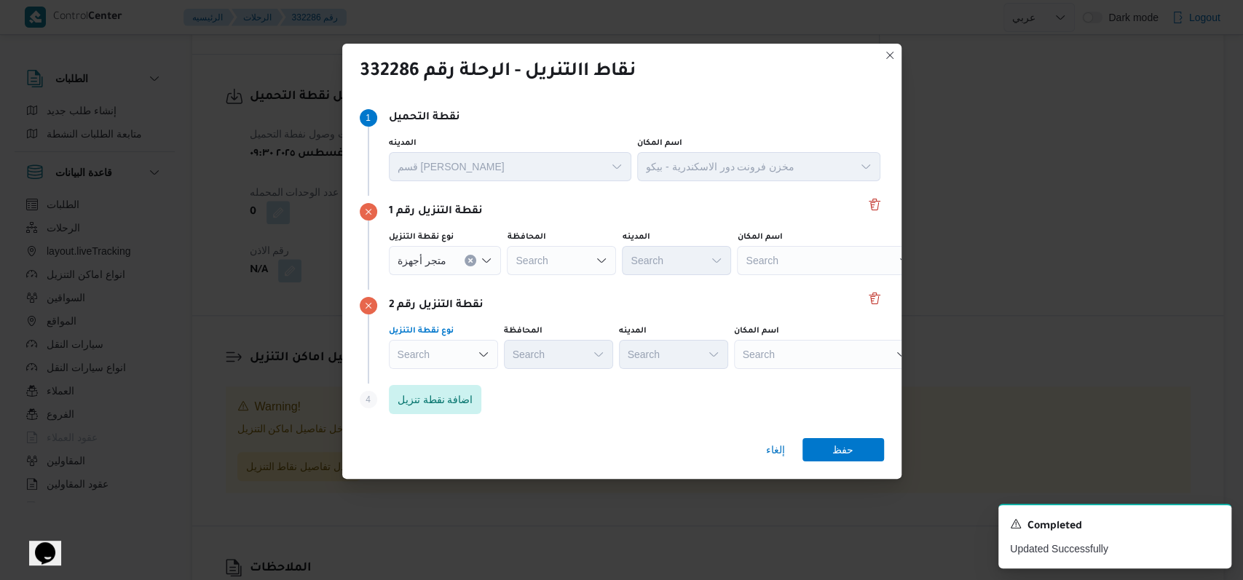
click at [470, 275] on div "Search" at bounding box center [445, 260] width 113 height 29
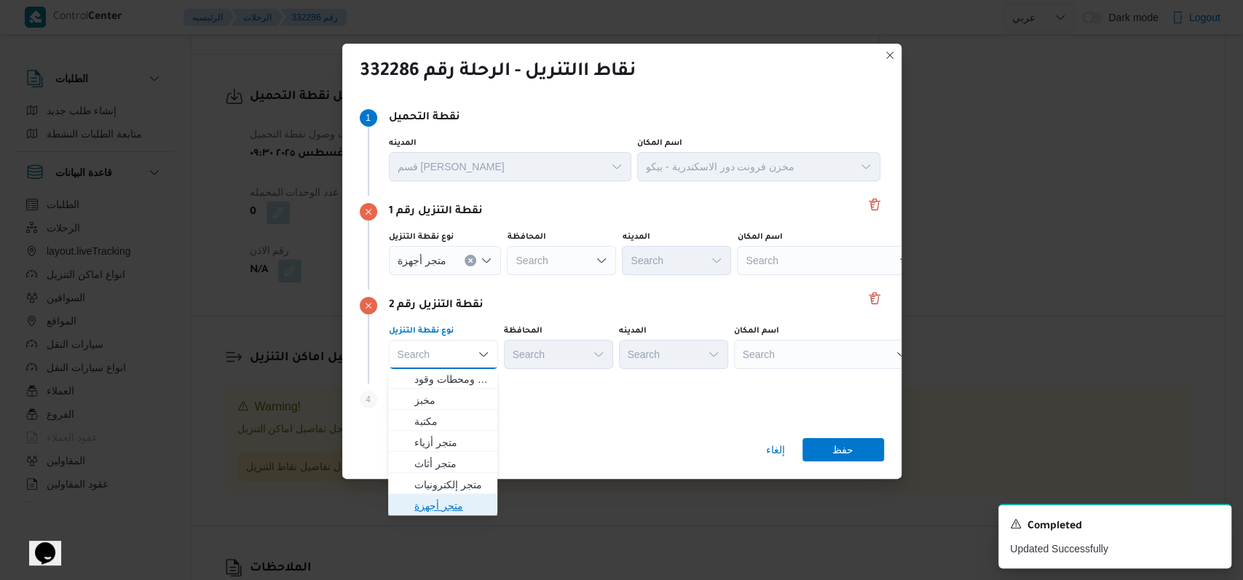
click at [460, 503] on span "متجر أجهزة" at bounding box center [451, 505] width 74 height 17
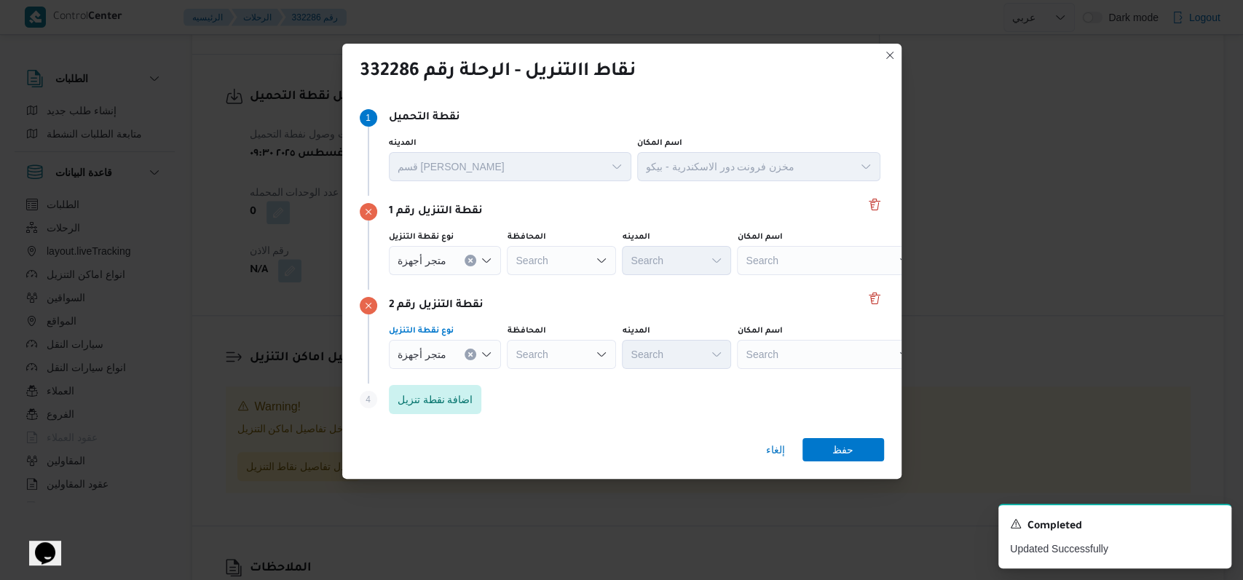
click at [785, 258] on div "Search" at bounding box center [828, 260] width 182 height 29
type input "فوزى"
click at [797, 288] on span "معرض اولاد فوزى - السيوف | مؤسسة فوزى | دنا الجديدة وعزبة الوسطان" at bounding box center [832, 287] width 147 height 17
click at [582, 262] on icon "Clear input" at bounding box center [585, 261] width 6 height 6
click at [679, 307] on div "نقطة التنزيل رقم 2" at bounding box center [622, 305] width 524 height 17
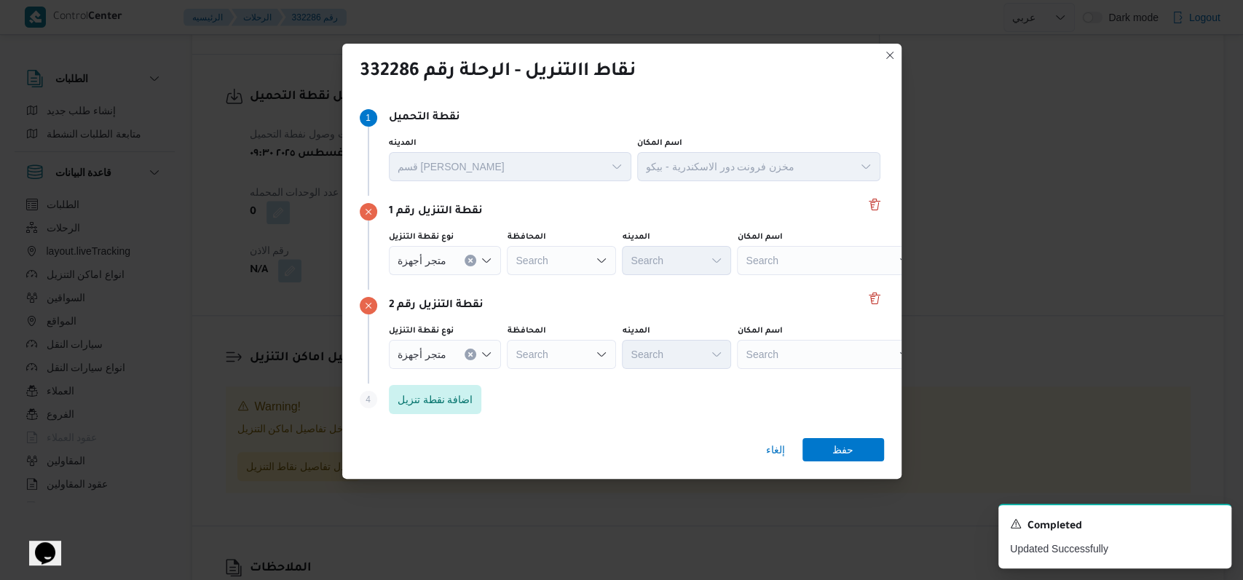
click at [791, 265] on div "Search" at bounding box center [828, 260] width 182 height 29
type input "على خلف"
click at [807, 279] on span "معرض على خلف - العباسية كفر الشيخ | معرض أبناء الحاج خلف الأجهزة الكهربائية وال…" at bounding box center [832, 287] width 147 height 17
click at [808, 275] on div "Search" at bounding box center [899, 260] width 182 height 29
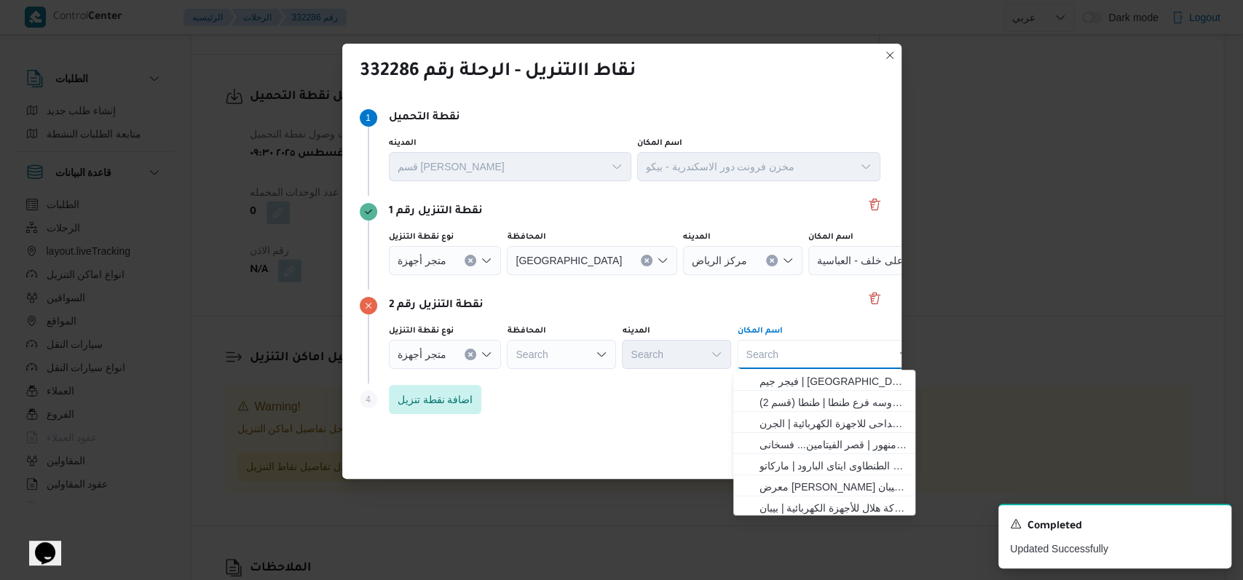
click at [591, 275] on div "Search" at bounding box center [592, 260] width 170 height 29
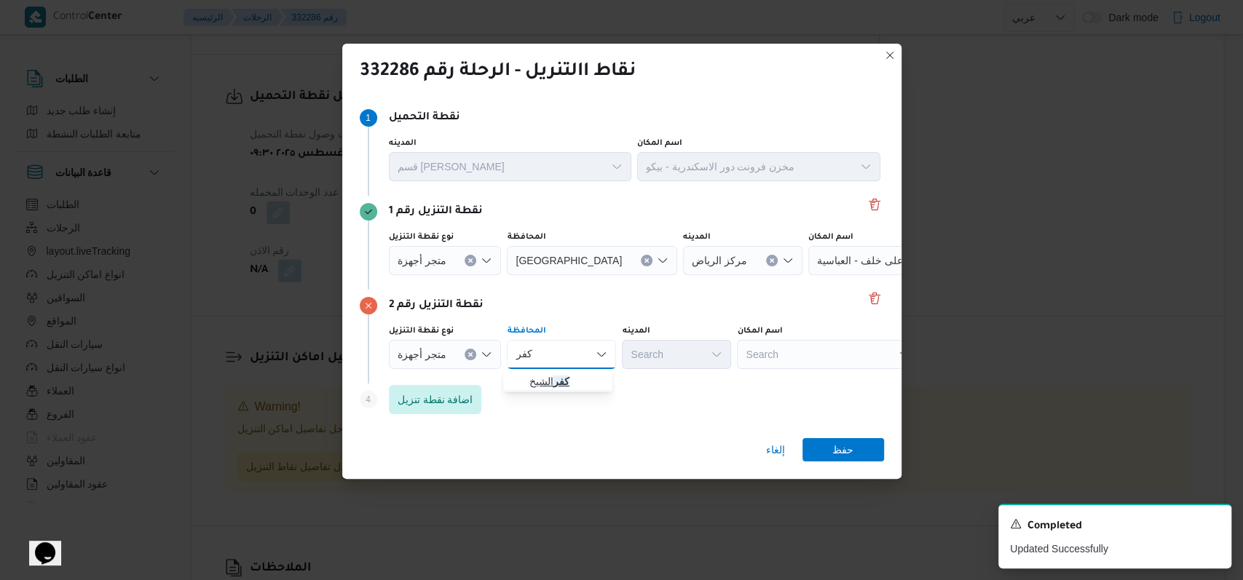
type input "كفر"
click at [574, 382] on span "كفر الشيخ" at bounding box center [566, 381] width 74 height 17
click at [808, 275] on div "Search" at bounding box center [899, 260] width 182 height 29
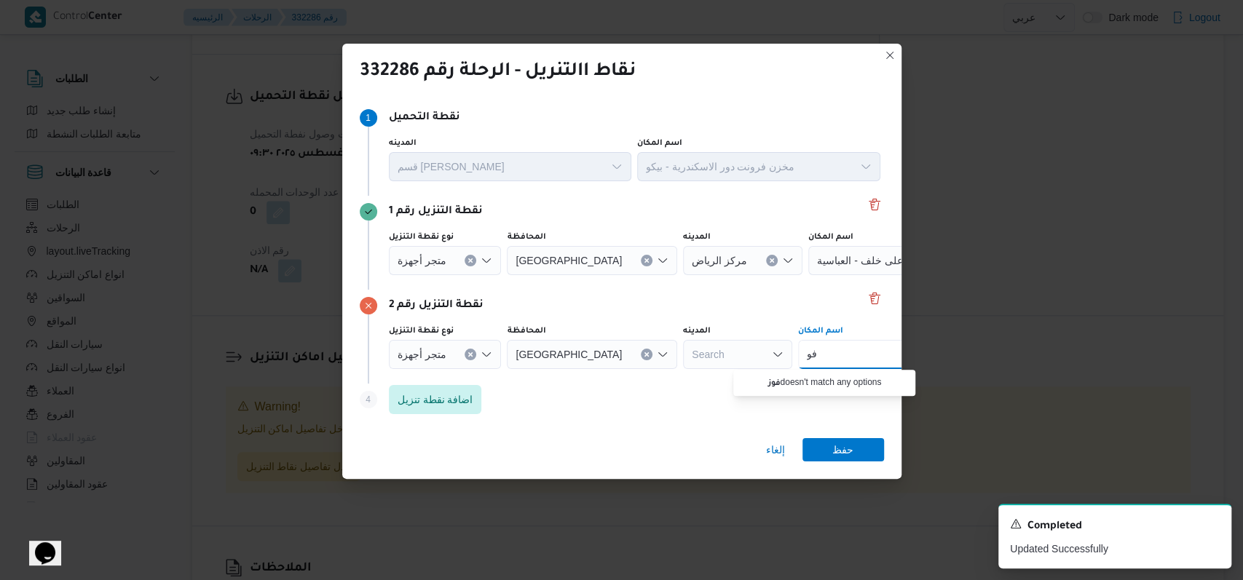
type input "ف"
type input "ع"
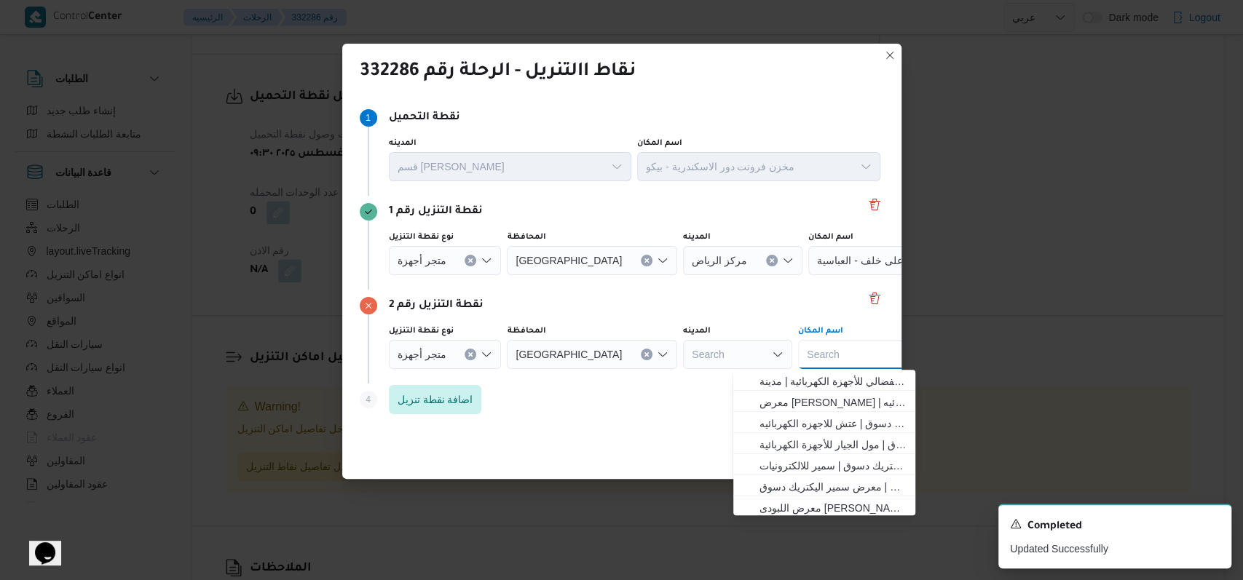
click at [720, 312] on div "نقطة التنزيل رقم 2" at bounding box center [622, 305] width 524 height 17
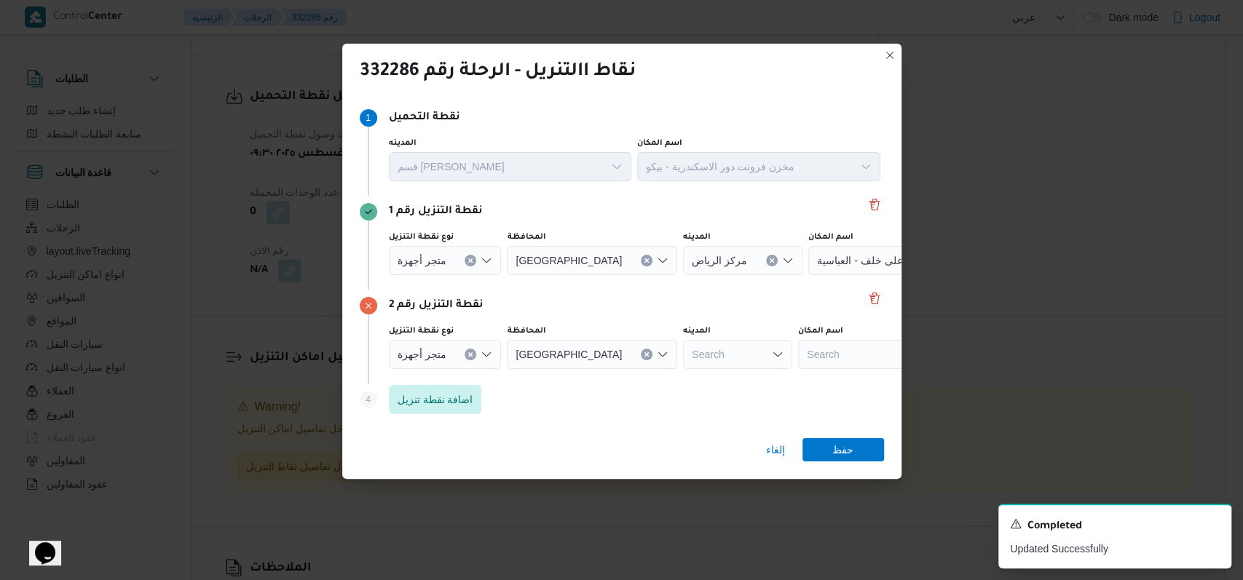
click at [683, 275] on div "Search" at bounding box center [742, 260] width 119 height 29
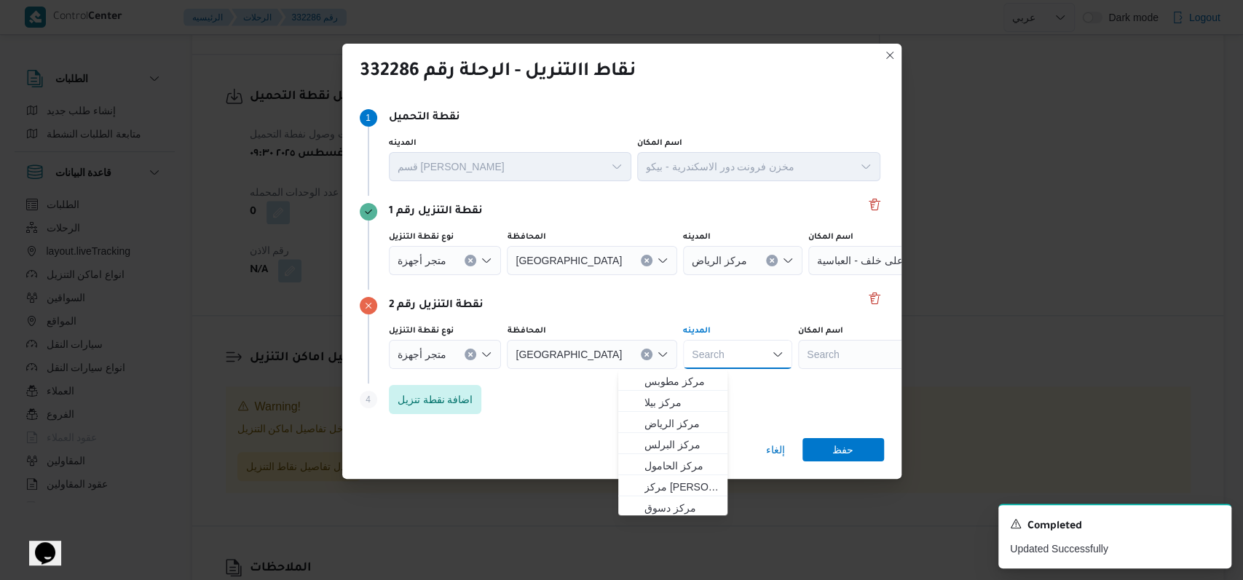
click at [808, 275] on div "Search" at bounding box center [899, 260] width 182 height 29
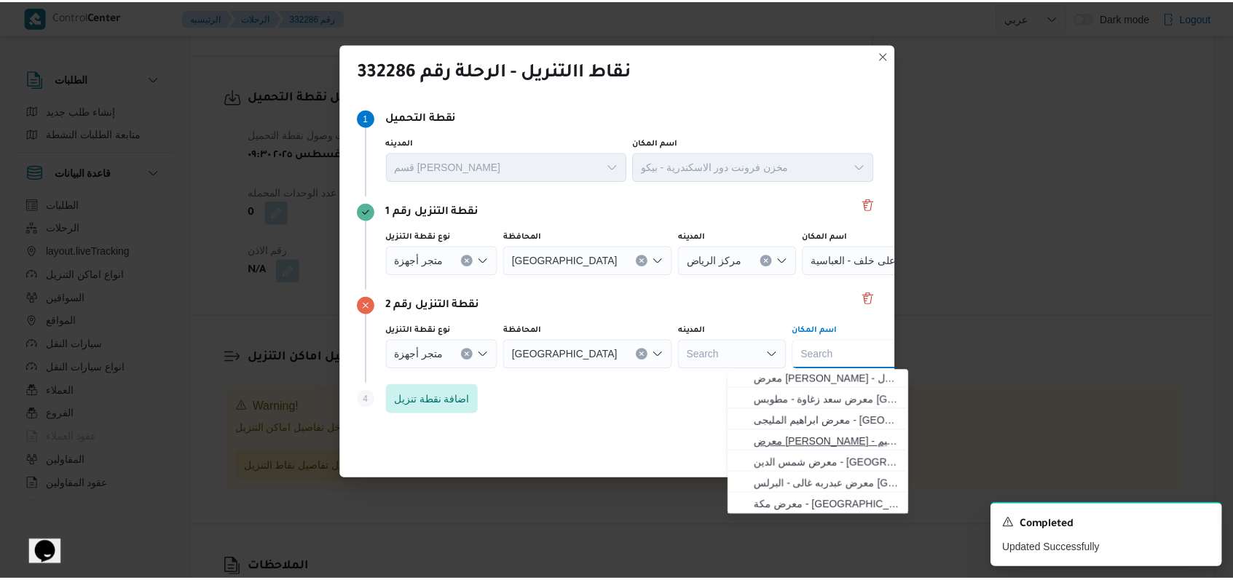
scroll to position [384, 0]
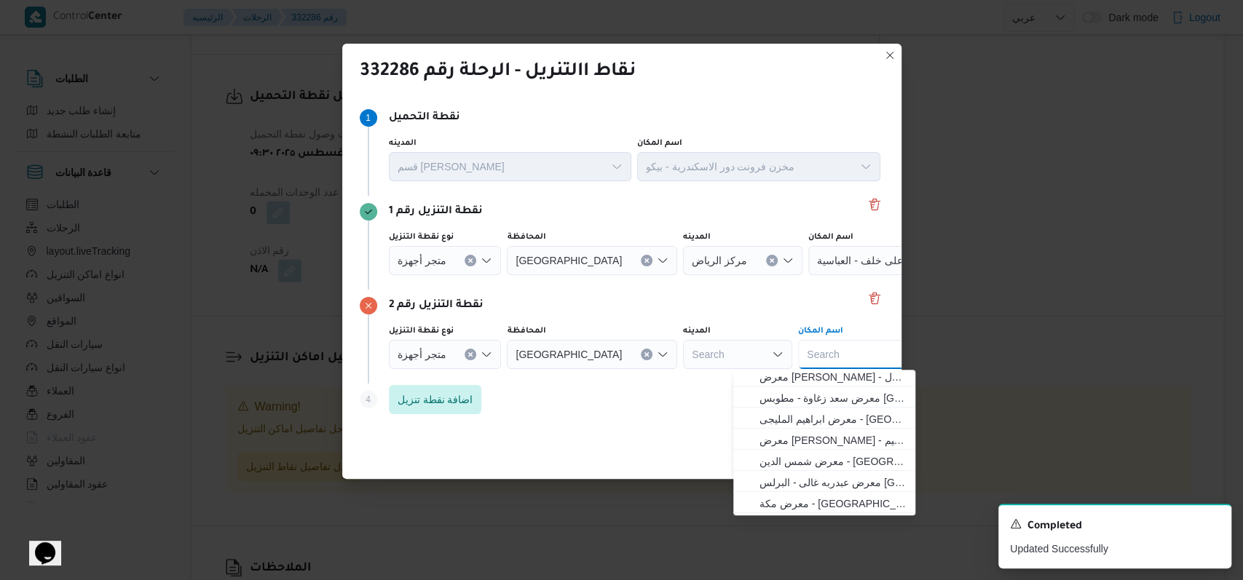
click at [654, 419] on div "Step 4 is disabled 4 اضافة نقطة تنزيل" at bounding box center [622, 403] width 524 height 38
click at [823, 379] on span "معرض الفضالى فرع فوة | معرض الفضالي للأجهزة الكهربائية | مدينة دسوق" at bounding box center [832, 381] width 147 height 17
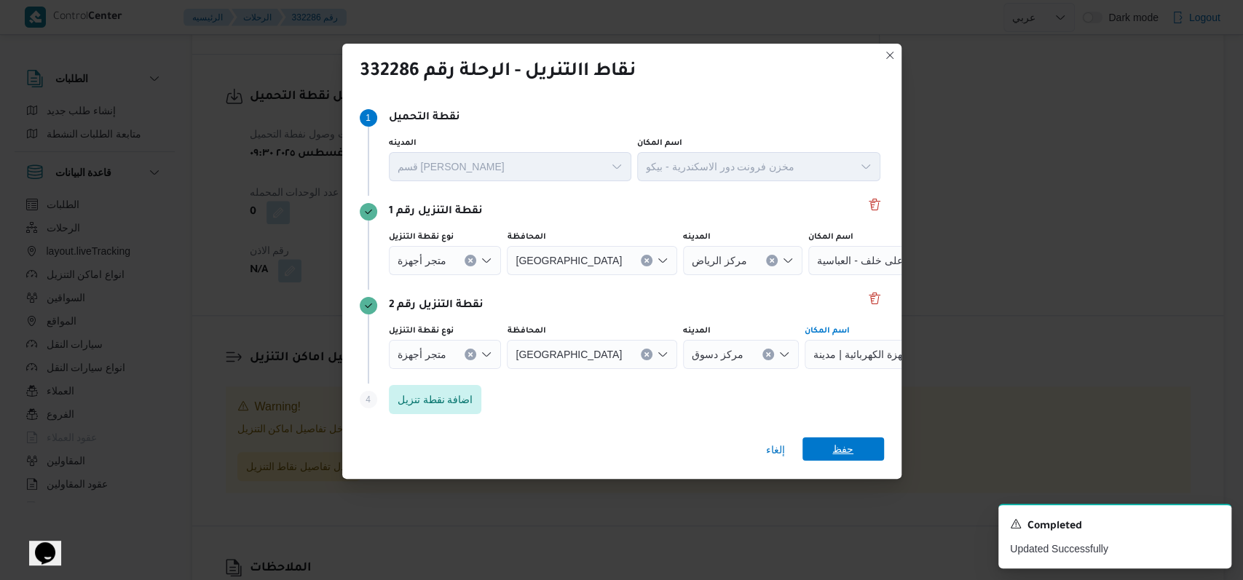
click at [853, 441] on span "حفظ" at bounding box center [843, 449] width 82 height 23
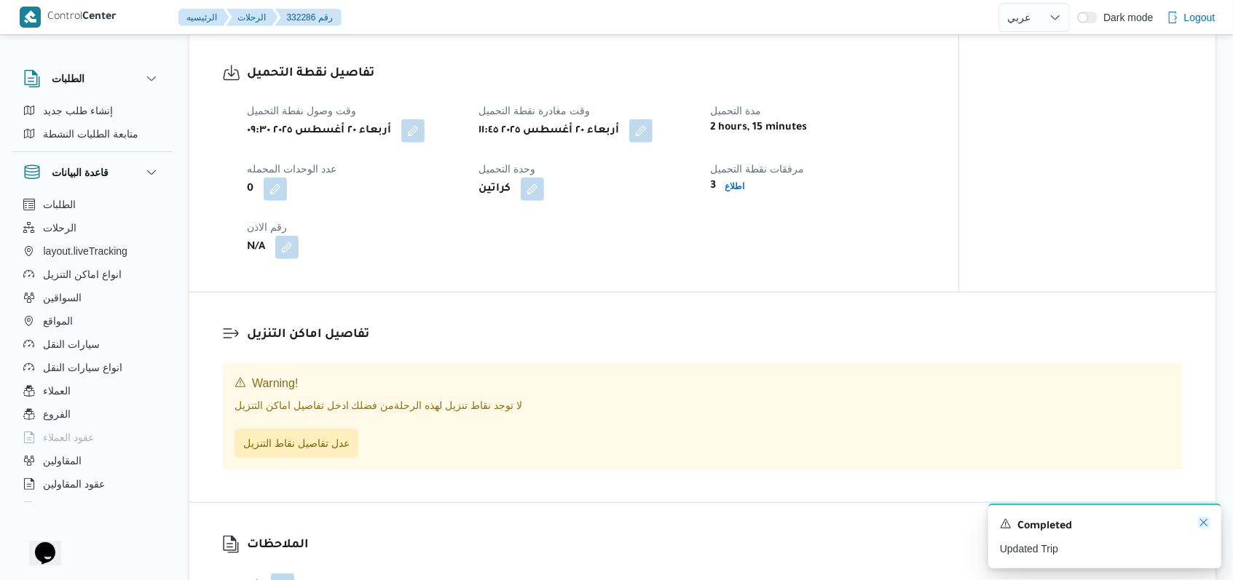
click at [1200, 526] on icon "Dismiss toast" at bounding box center [1204, 523] width 12 height 12
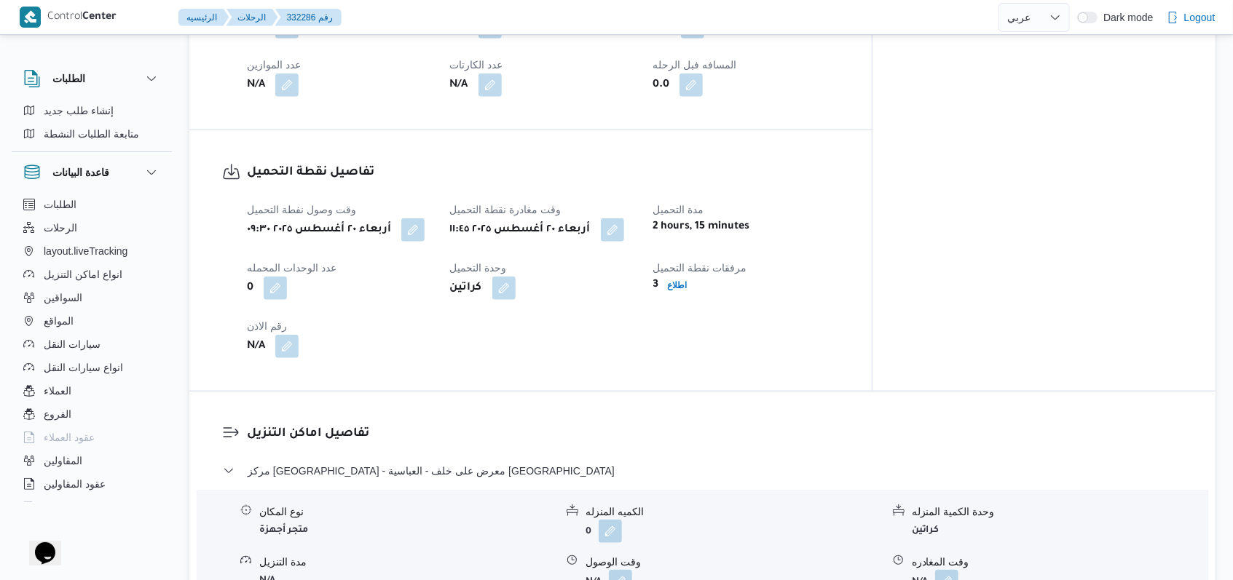
scroll to position [874, 0]
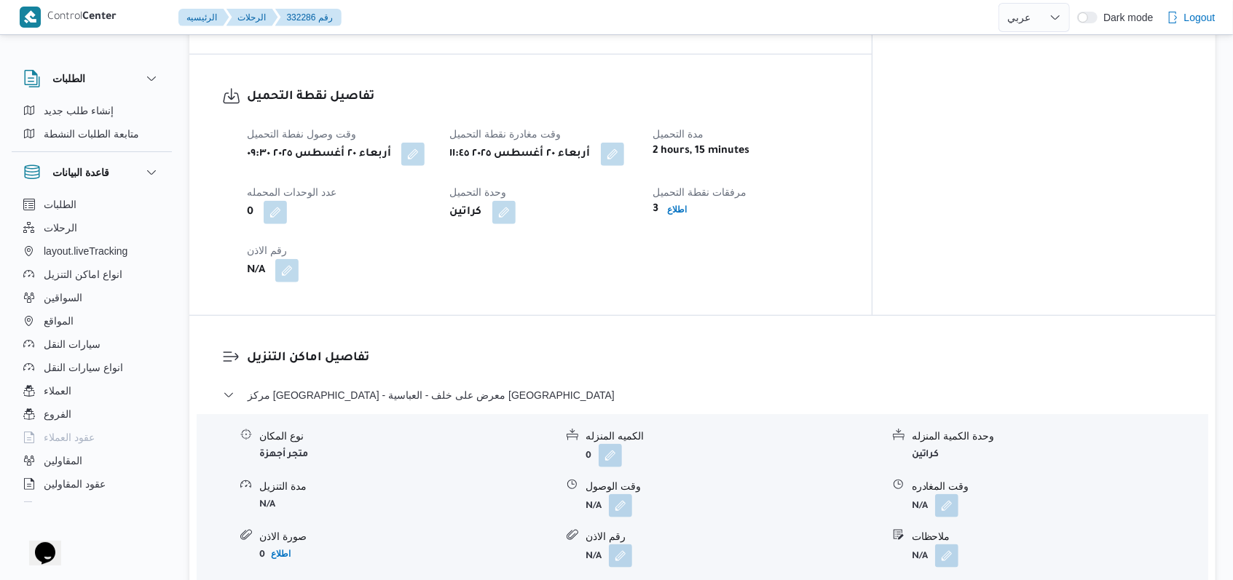
select select "ar"
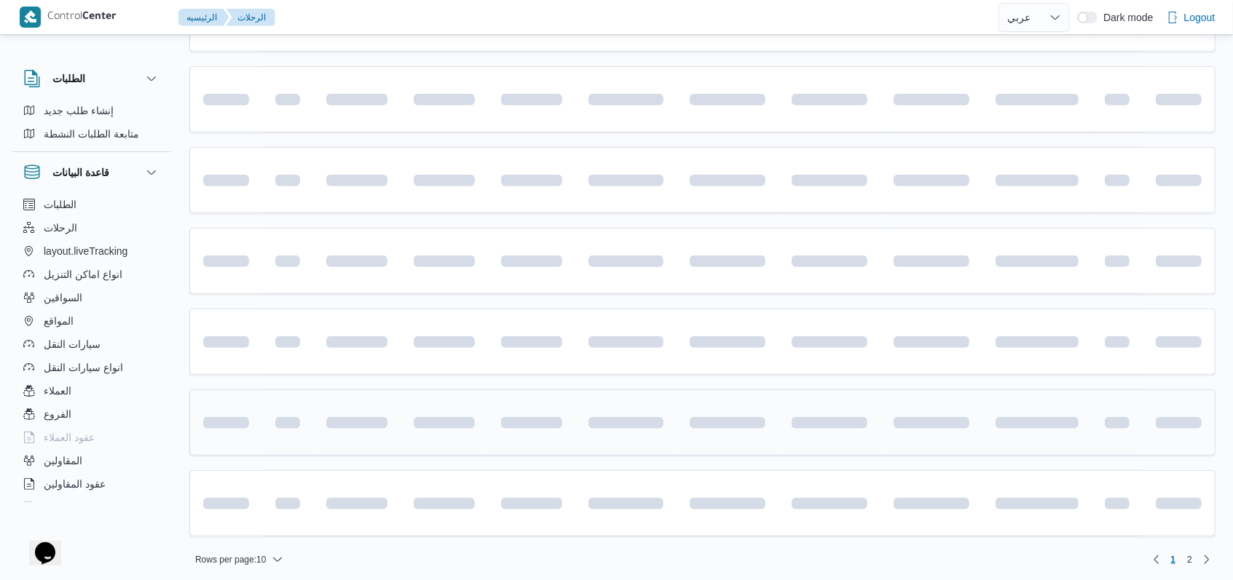
scroll to position [1, 0]
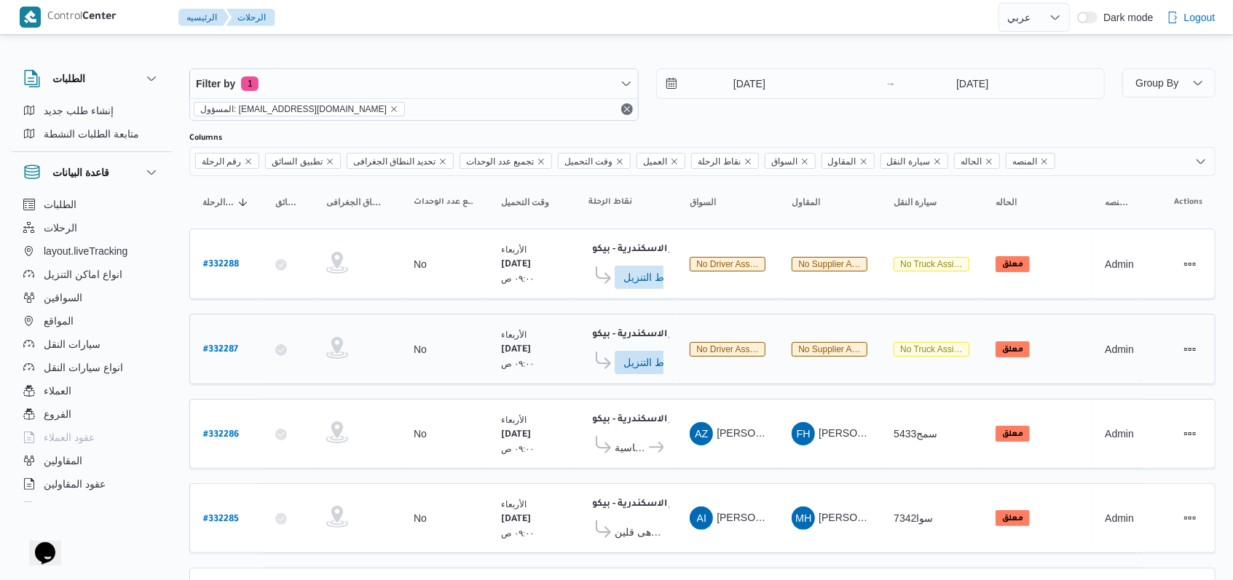
click at [225, 348] on b "# 332287" at bounding box center [220, 350] width 35 height 10
select select "ar"
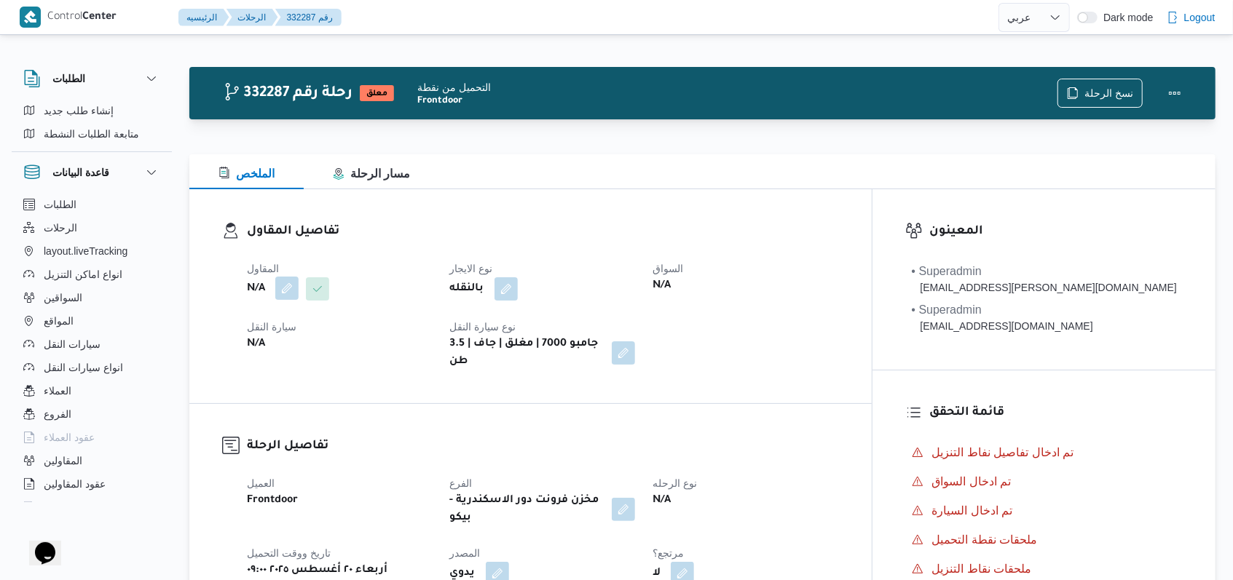
click at [285, 293] on button "button" at bounding box center [286, 288] width 23 height 23
click at [275, 347] on div "Search" at bounding box center [257, 347] width 109 height 29
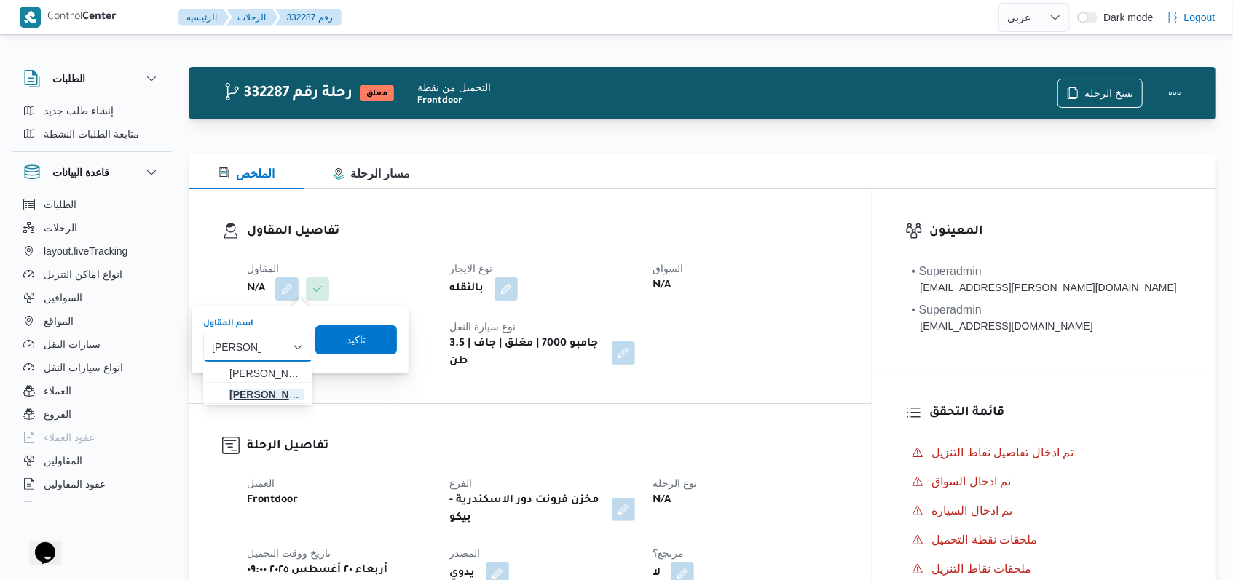
type input "فتحى حسن"
click at [247, 398] on span "فتحى حسن جلال ابو الحسن شركه تربو" at bounding box center [266, 394] width 74 height 17
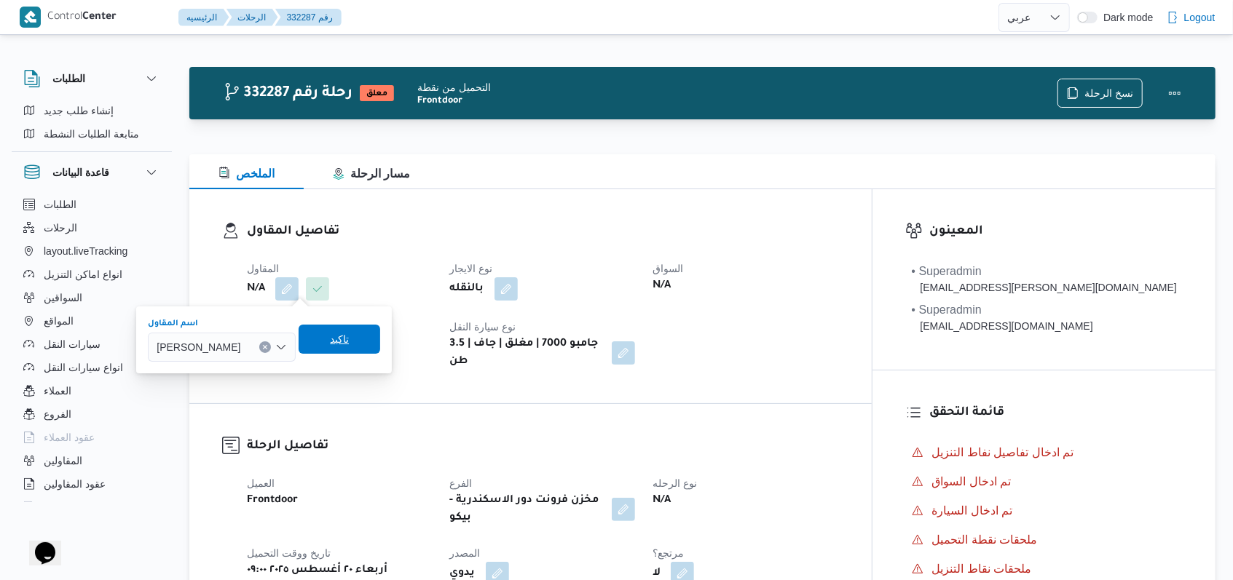
click at [382, 353] on div "اسم المقاول فتحى حسن جلال ابو الحسن شركه تربو Combo box. Selected. فتحى حسن جلا…" at bounding box center [263, 340] width 235 height 47
click at [380, 348] on span "تاكيد" at bounding box center [340, 339] width 82 height 29
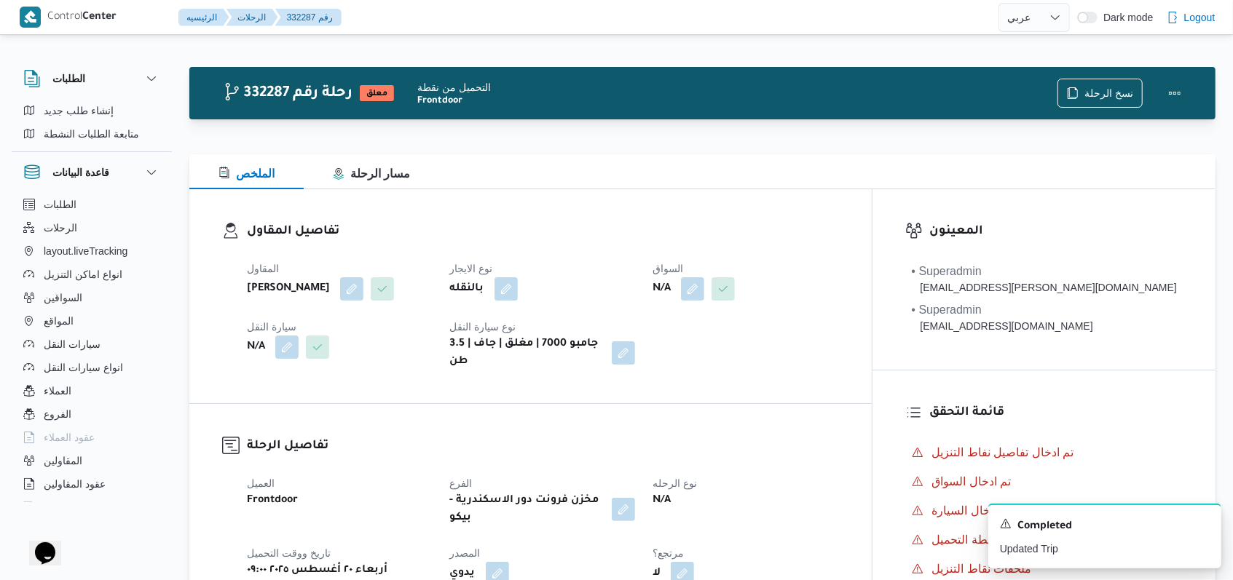
click at [751, 301] on div "N/A" at bounding box center [745, 289] width 189 height 26
click at [704, 296] on button "button" at bounding box center [692, 288] width 23 height 23
click at [747, 344] on div "Search" at bounding box center [721, 347] width 109 height 29
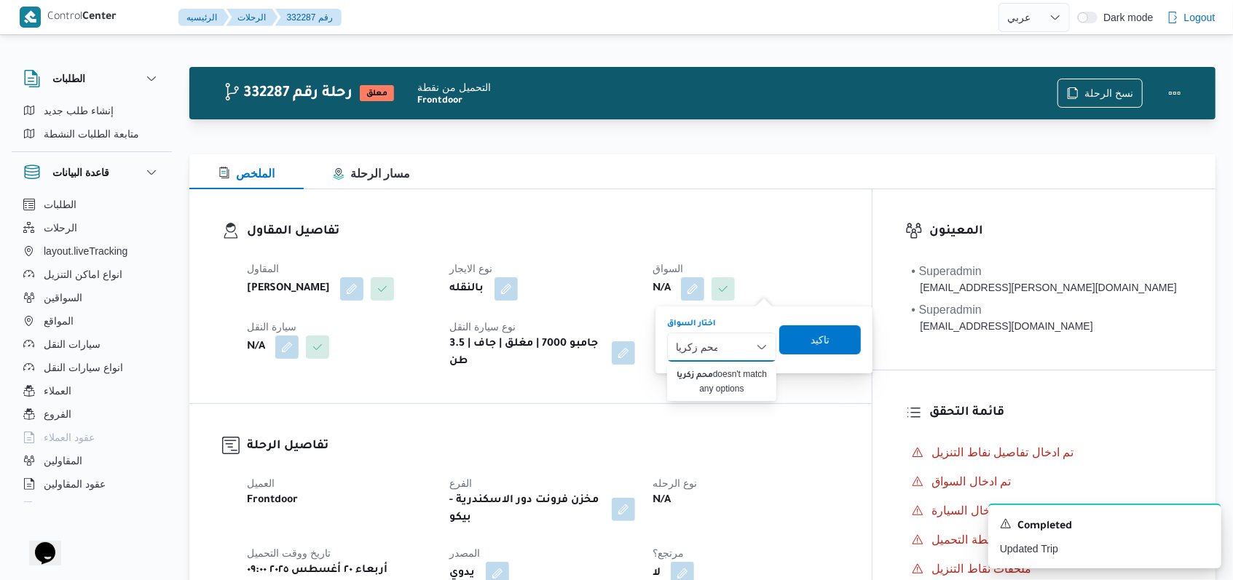
click at [698, 346] on input "محم زكريا" at bounding box center [697, 347] width 42 height 17
type input "محمد زكريا"
click at [732, 376] on span "محمد زكريا غريب محمد" at bounding box center [730, 373] width 74 height 17
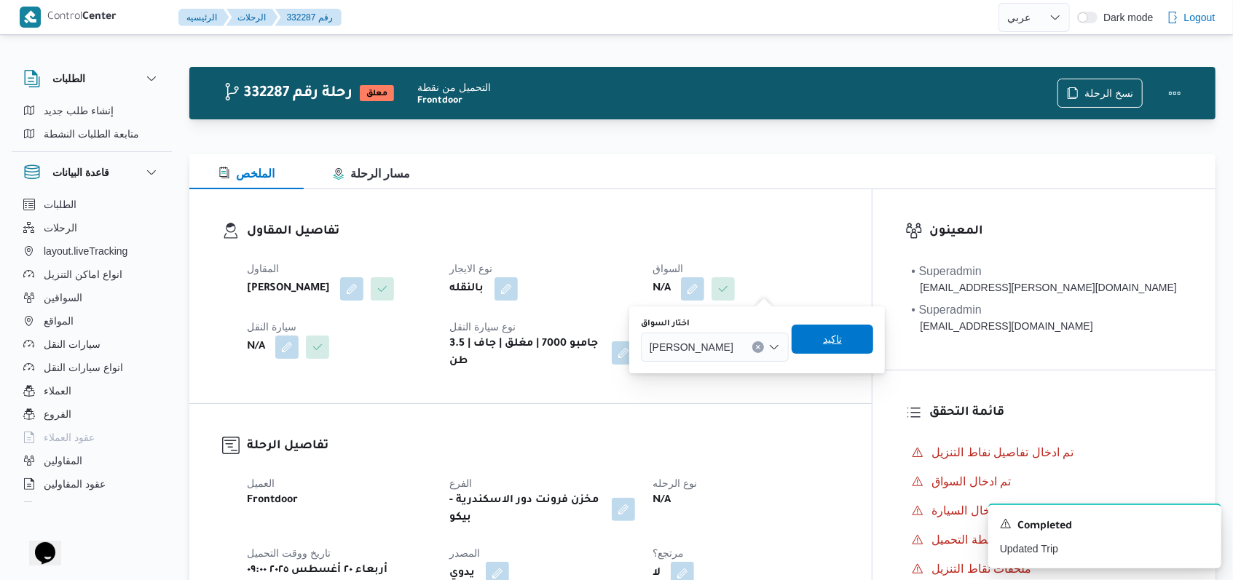
click at [811, 337] on span "تاكيد" at bounding box center [832, 339] width 82 height 29
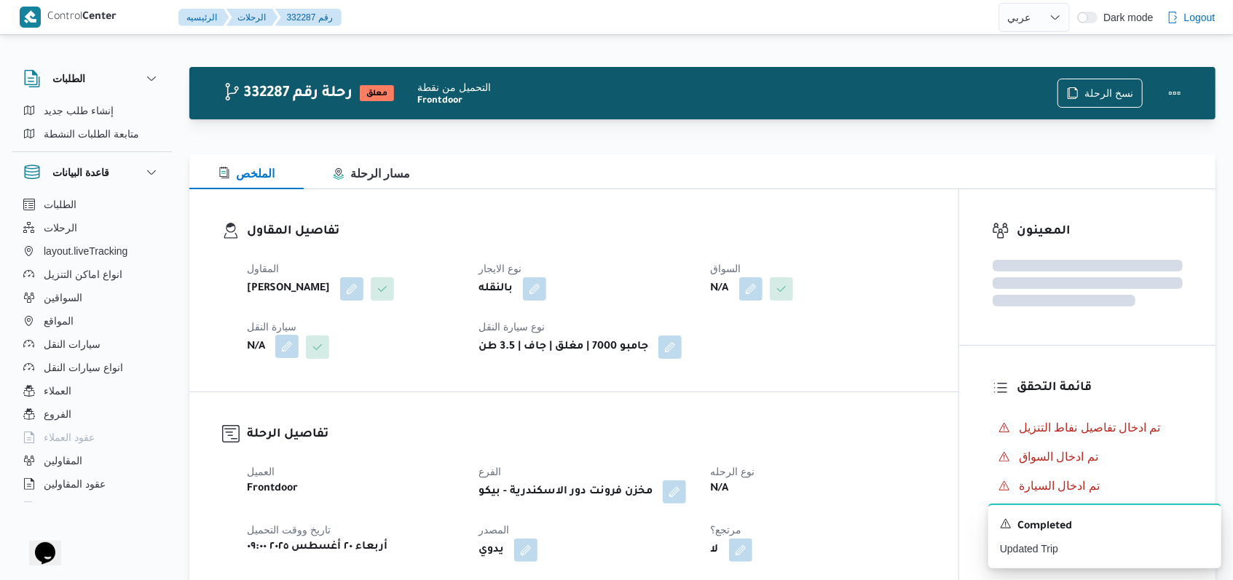
click at [296, 358] on button "button" at bounding box center [286, 346] width 23 height 23
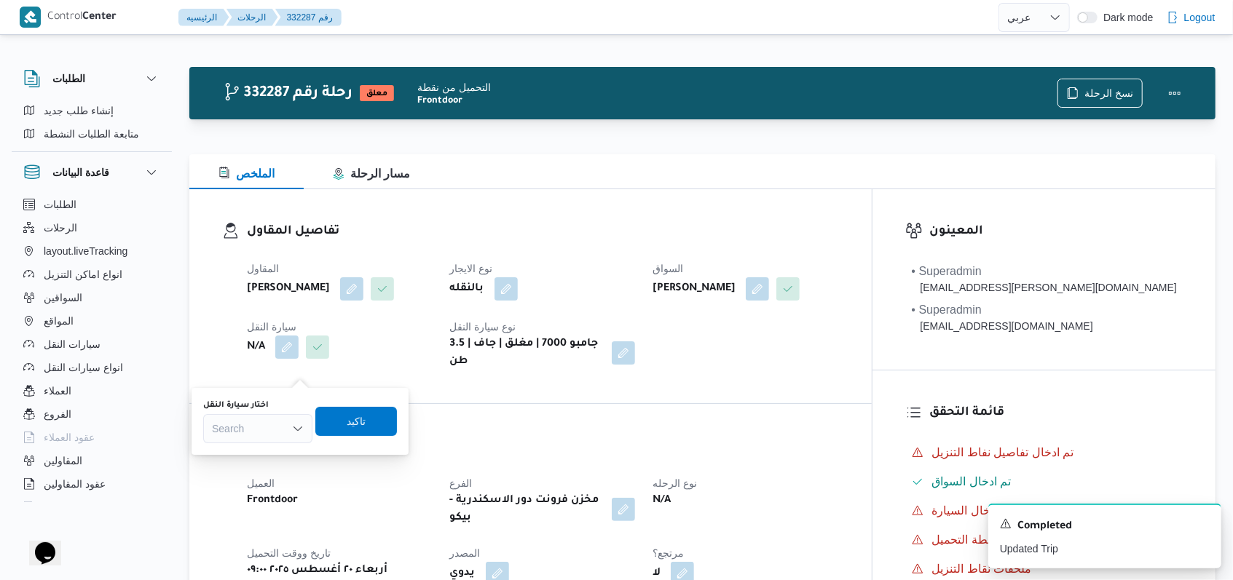
click at [282, 432] on div "Search" at bounding box center [257, 428] width 109 height 29
type input "8683"
click at [250, 459] on mark "8683" at bounding box center [240, 455] width 23 height 12
click at [371, 416] on span "تاكيد" at bounding box center [368, 421] width 19 height 17
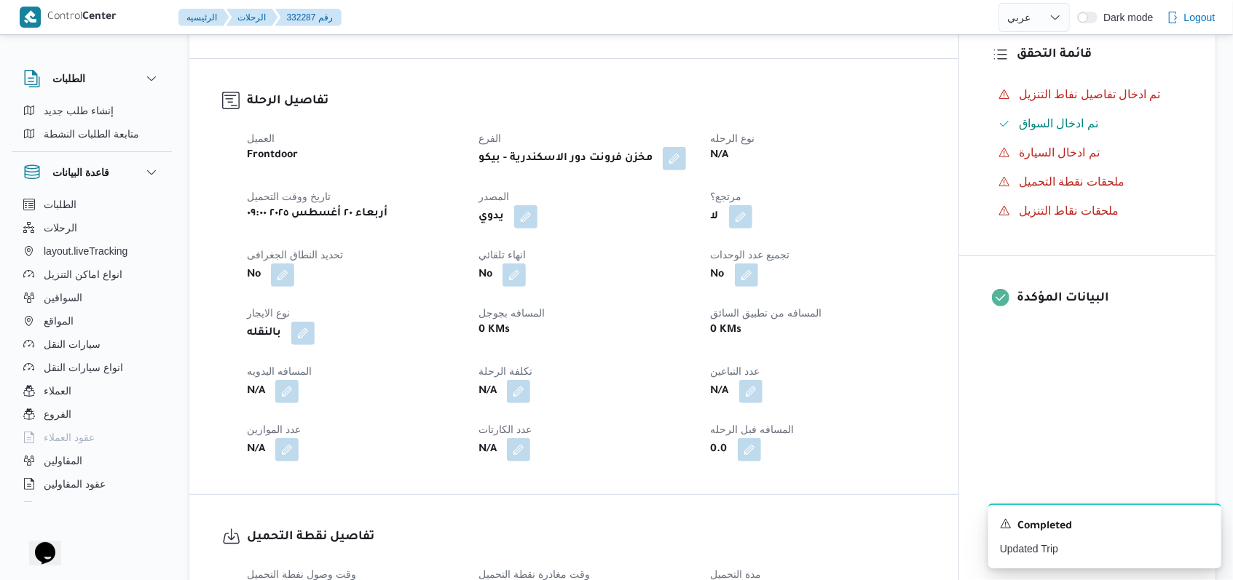
scroll to position [584, 0]
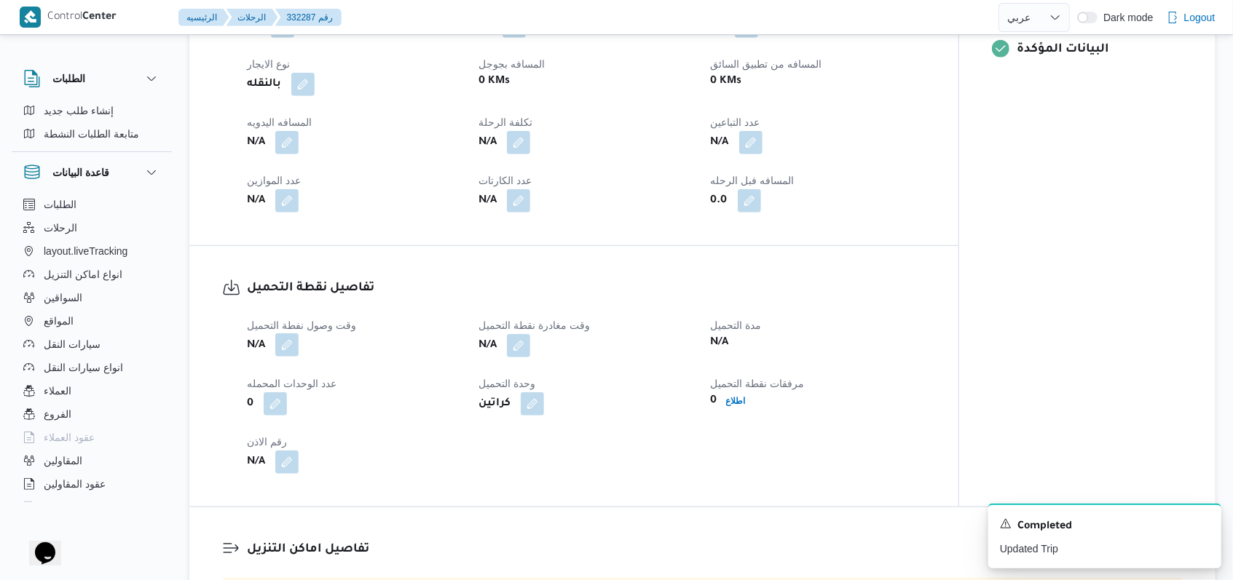
click at [283, 357] on button "button" at bounding box center [286, 344] width 23 height 23
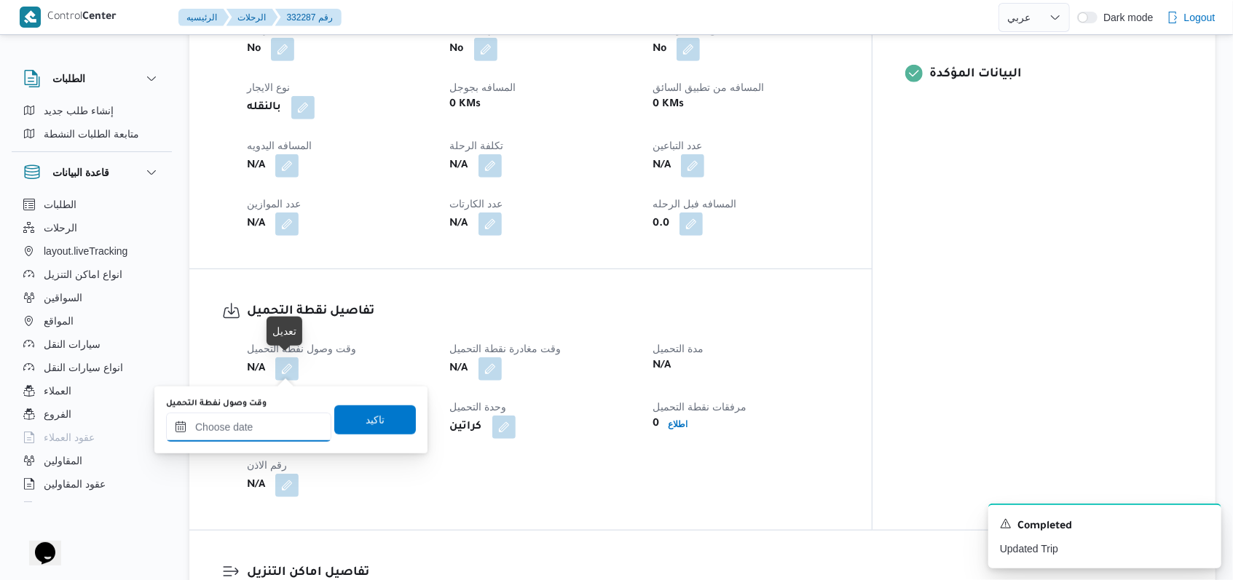
click at [273, 435] on input "وقت وصول نفطة التحميل" at bounding box center [248, 427] width 165 height 29
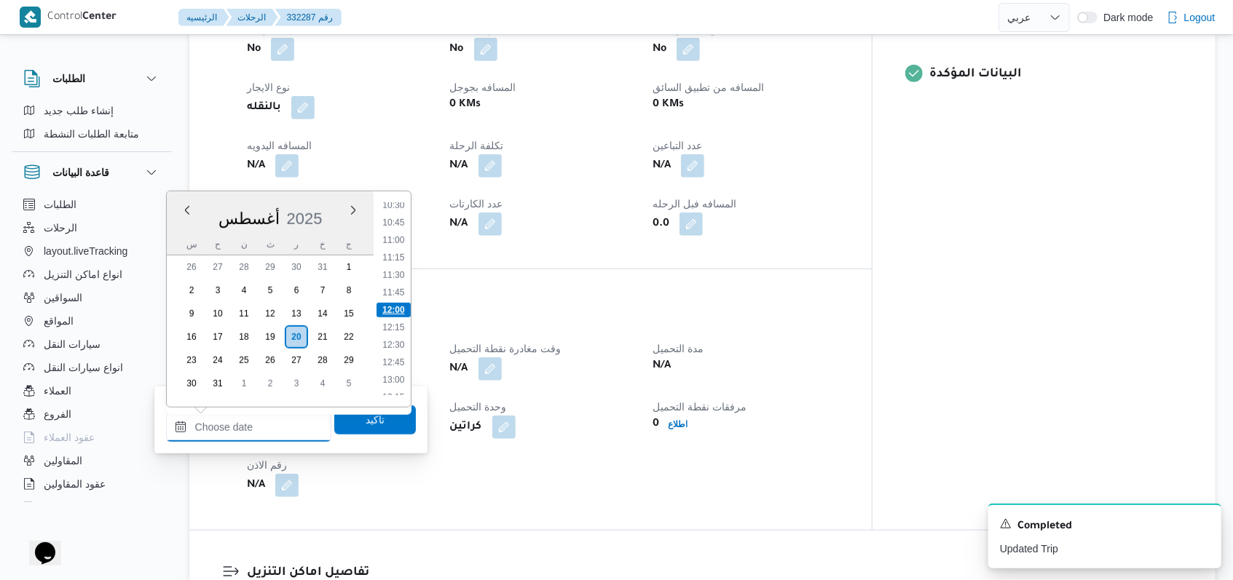
scroll to position [641, 0]
click at [400, 234] on li "09:30" at bounding box center [392, 233] width 33 height 15
type input "٢٠/٠٨/٢٠٢٥ ٠٩:٣٠"
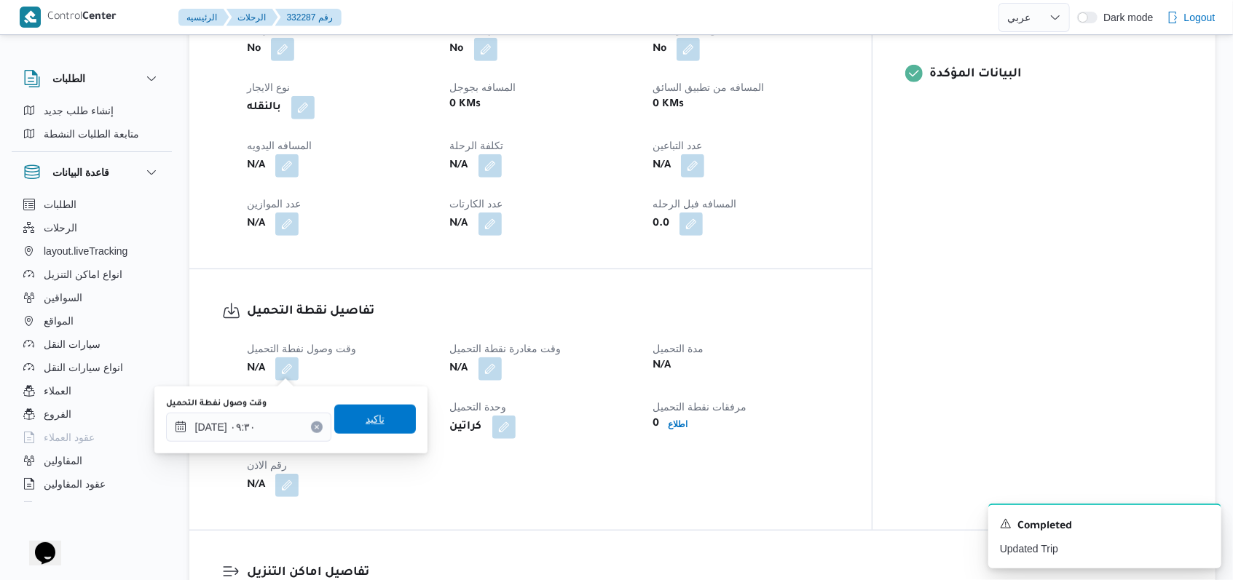
click at [374, 414] on span "تاكيد" at bounding box center [375, 419] width 82 height 29
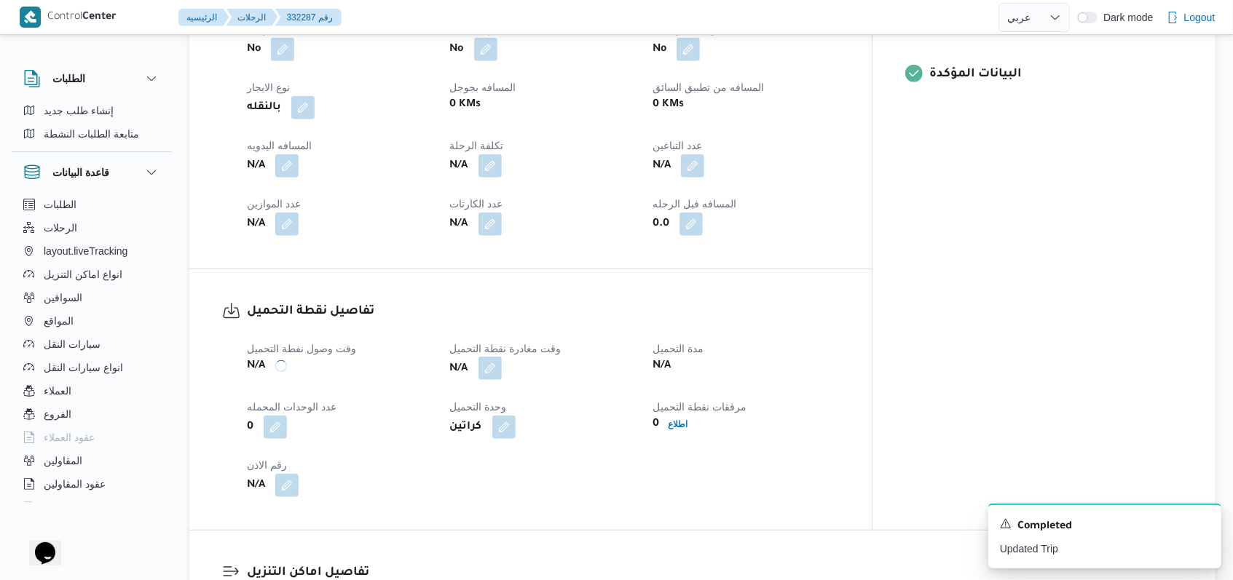
click at [502, 359] on button "button" at bounding box center [489, 368] width 23 height 23
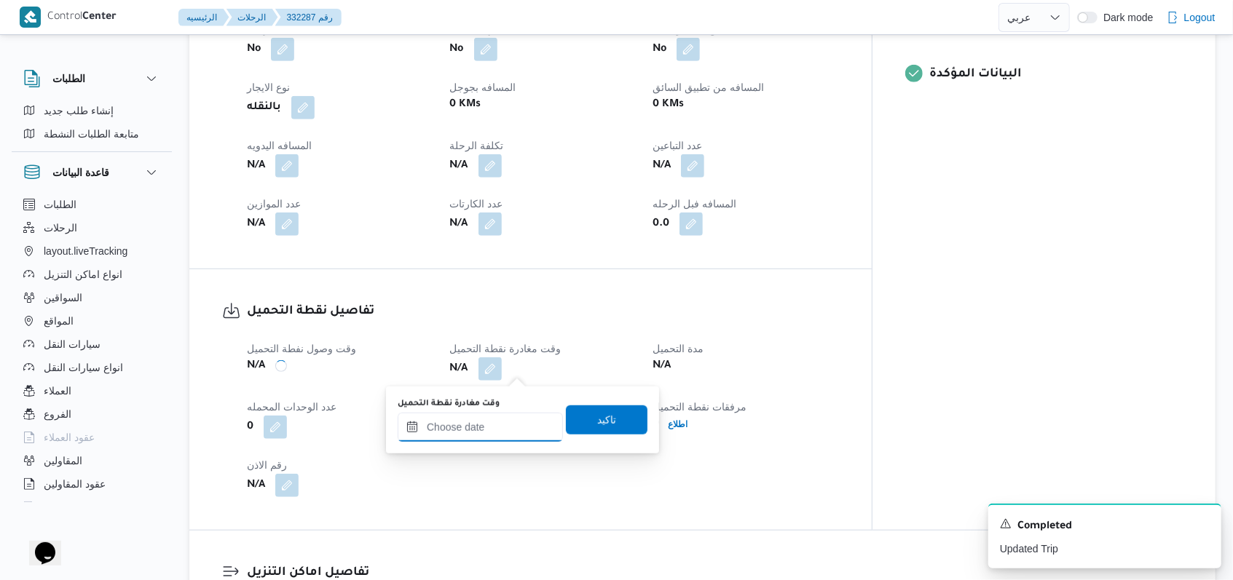
click at [491, 429] on input "وقت مغادرة نقطة التحميل" at bounding box center [480, 427] width 165 height 29
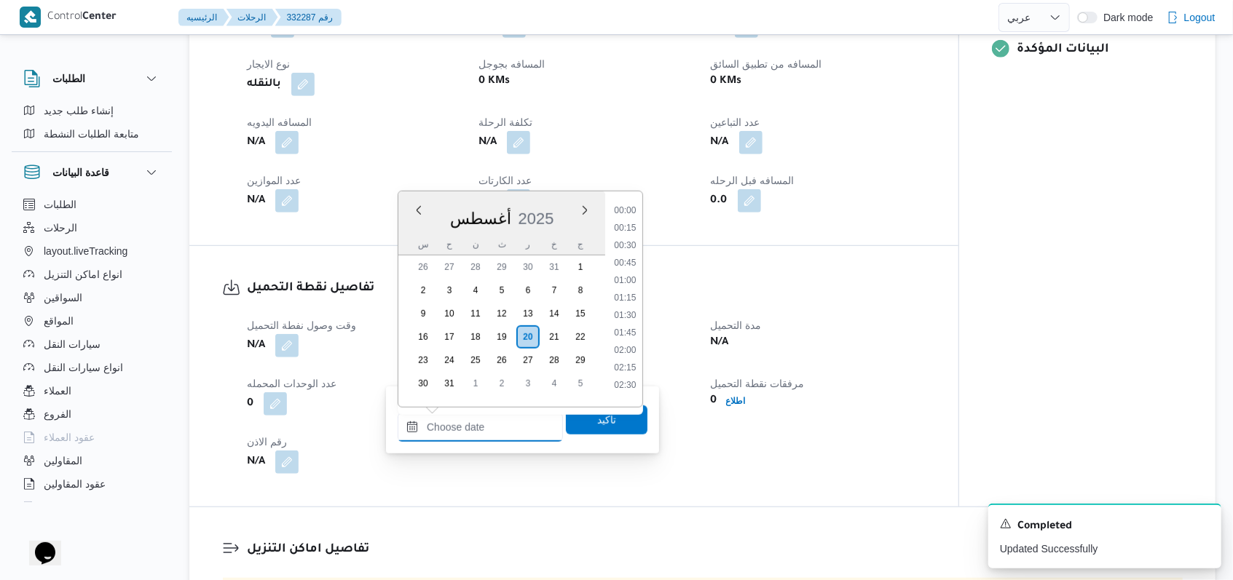
scroll to position [739, 0]
click at [623, 294] on li "11:45" at bounding box center [624, 292] width 33 height 15
type input "٢٠/٠٨/٢٠٢٥ ١١:٤٥"
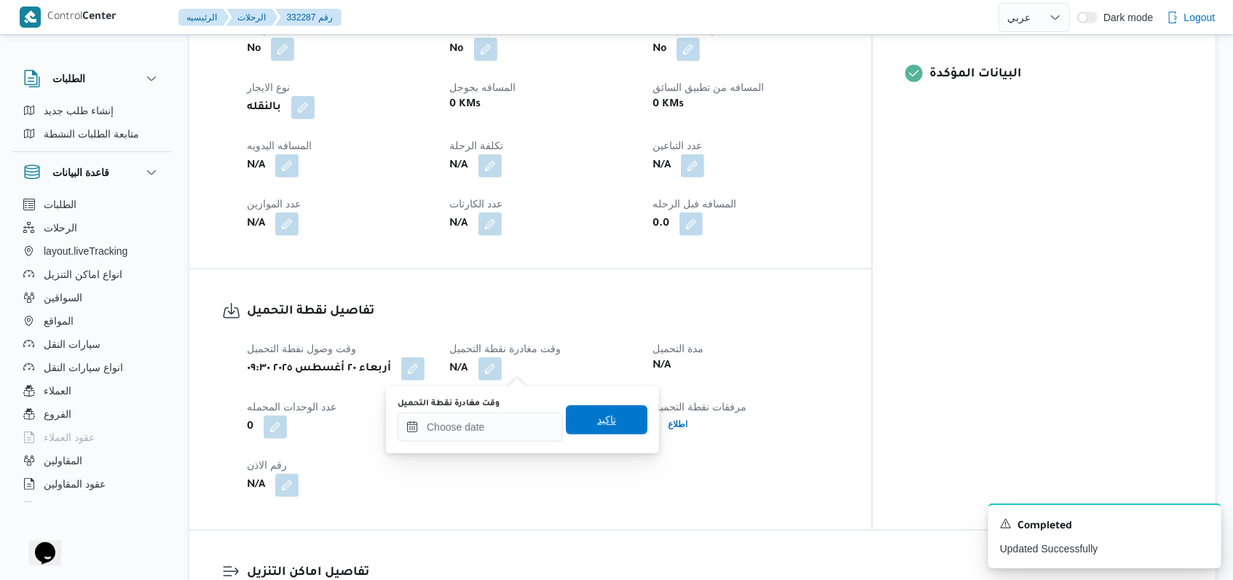
drag, startPoint x: 612, startPoint y: 412, endPoint x: 625, endPoint y: 415, distance: 13.4
click at [612, 414] on span "تاكيد" at bounding box center [607, 420] width 82 height 29
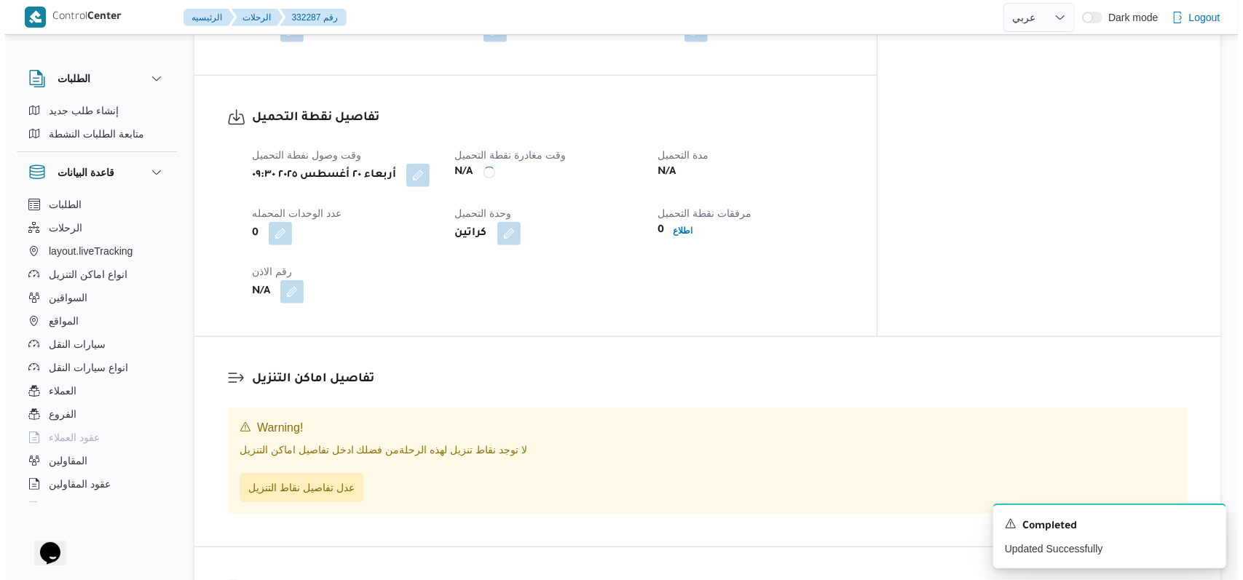
scroll to position [875, 0]
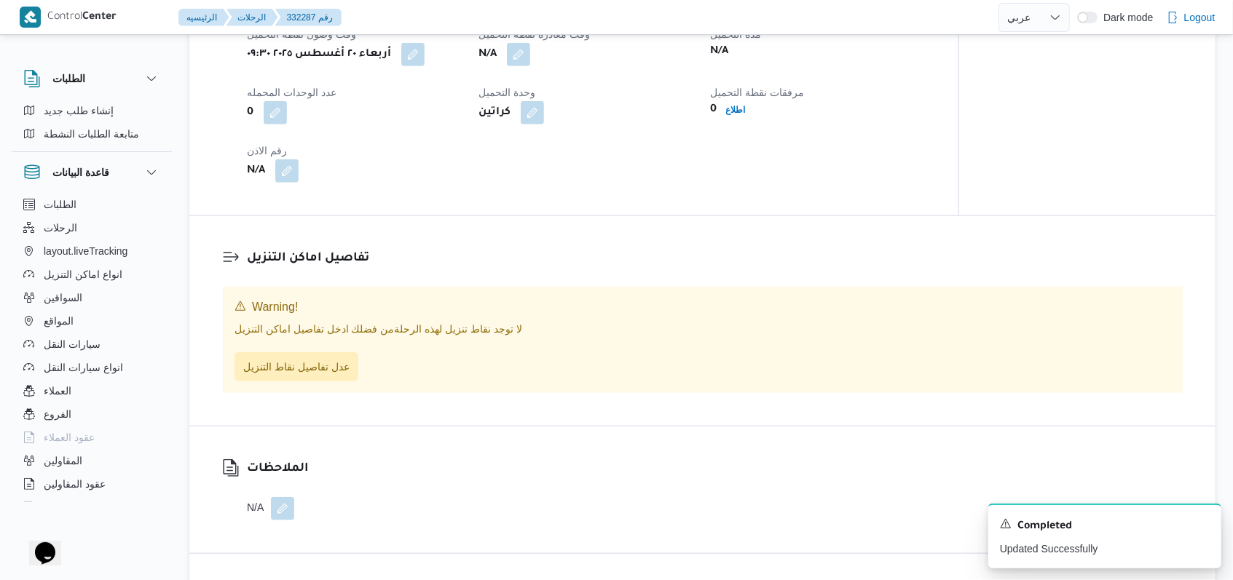
click at [734, 149] on div "وقت وصول نفطة التحميل أربعاء ٢٠ أغسطس ٢٠٢٥ ٠٩:٣٠ وقت مغادرة نقطة التحميل N/A مد…" at bounding box center [586, 104] width 696 height 175
click at [735, 115] on b "اطلاع" at bounding box center [736, 110] width 20 height 10
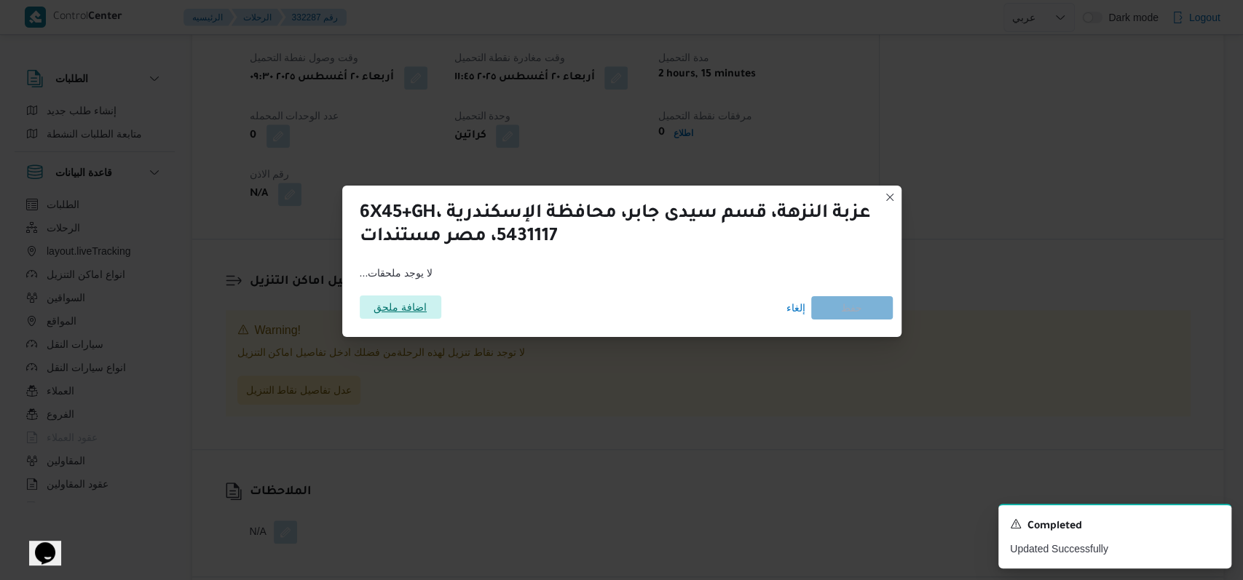
click at [416, 312] on span "اضافة ملحق" at bounding box center [400, 307] width 53 height 23
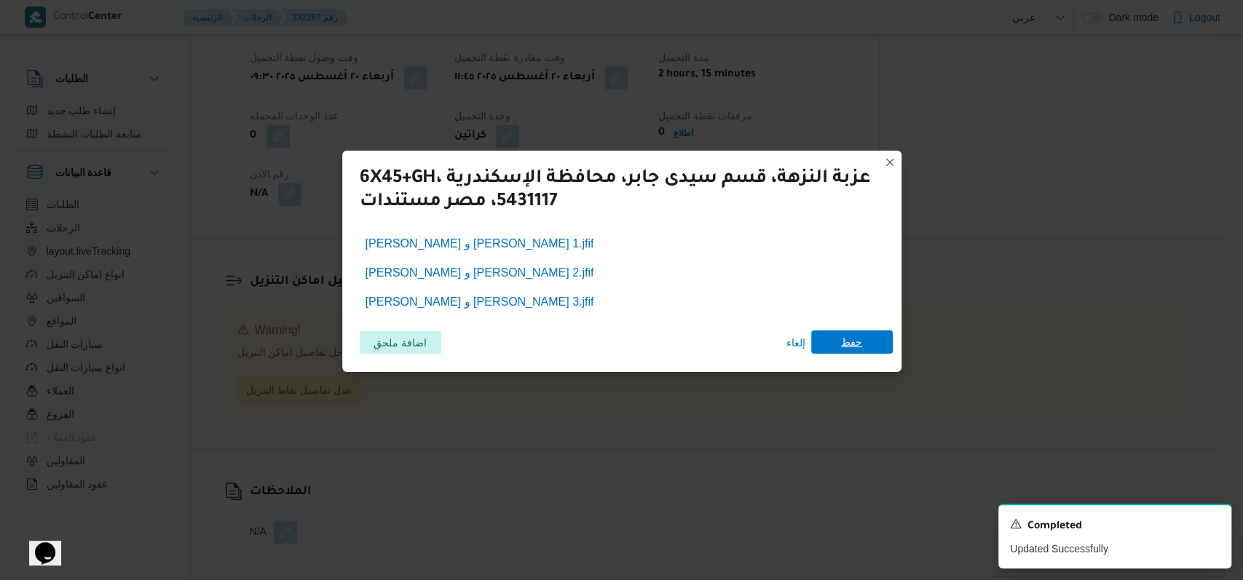
click at [866, 335] on span "حفظ" at bounding box center [852, 342] width 82 height 23
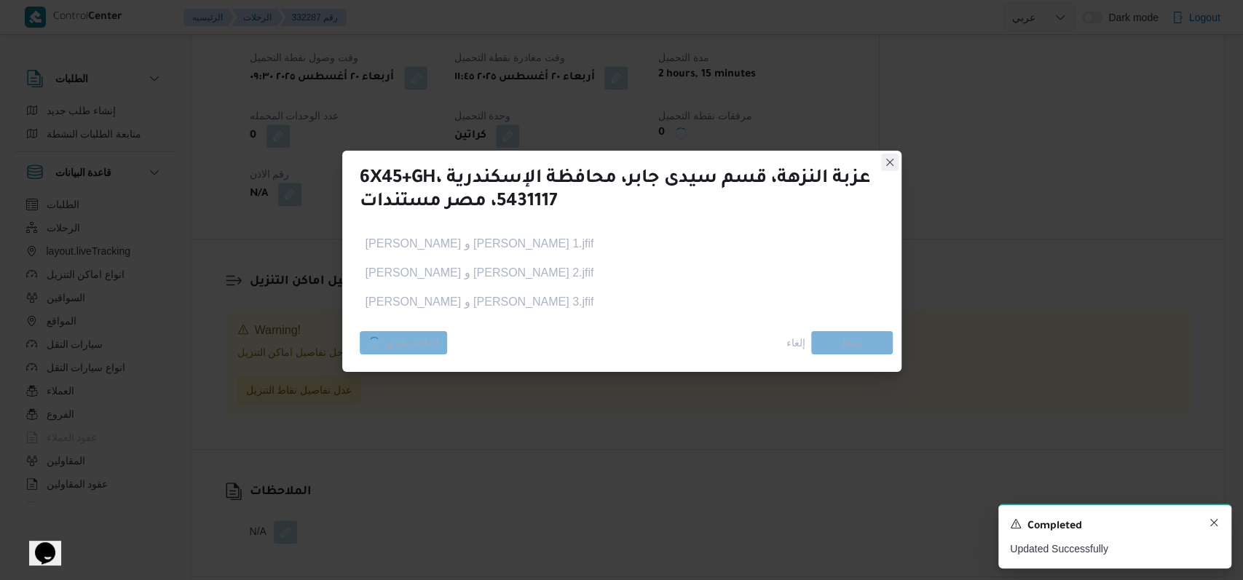
click at [1215, 525] on icon "Dismiss toast" at bounding box center [1214, 523] width 12 height 12
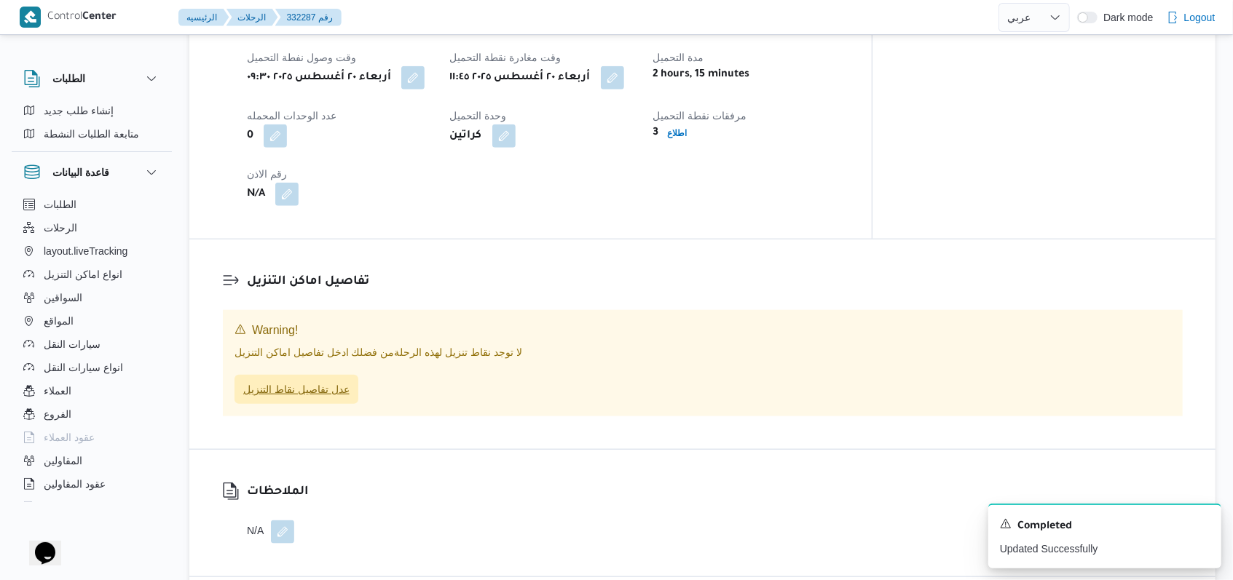
click at [318, 382] on span "عدل تفاصيل نقاط التنزيل" at bounding box center [296, 389] width 106 height 17
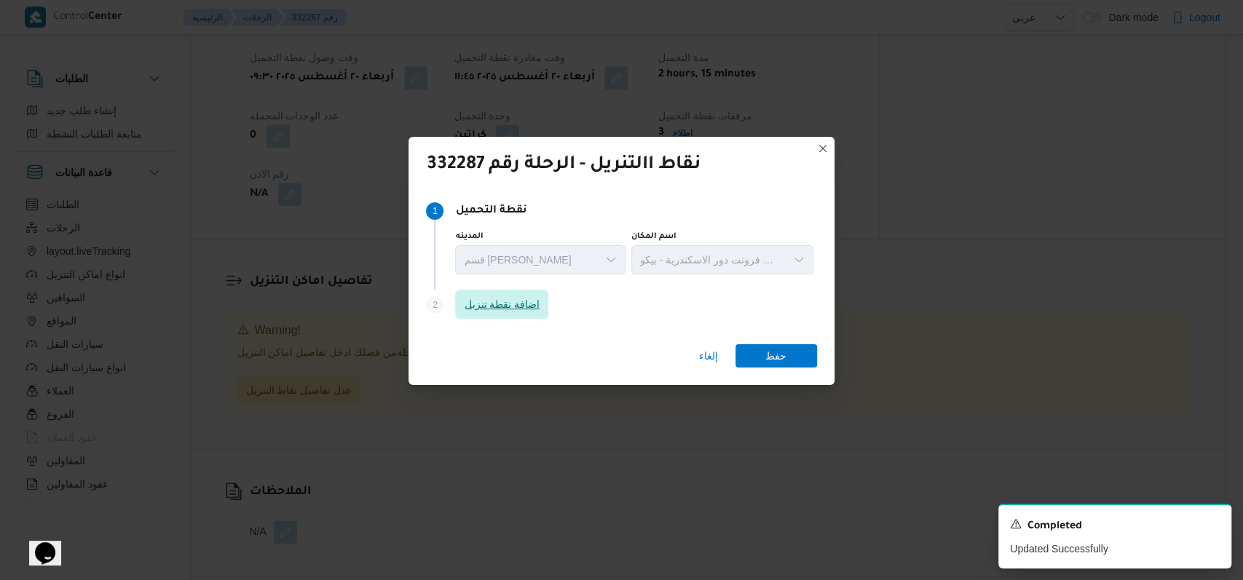
click at [507, 300] on span "اضافة نقطة تنزيل" at bounding box center [502, 304] width 76 height 17
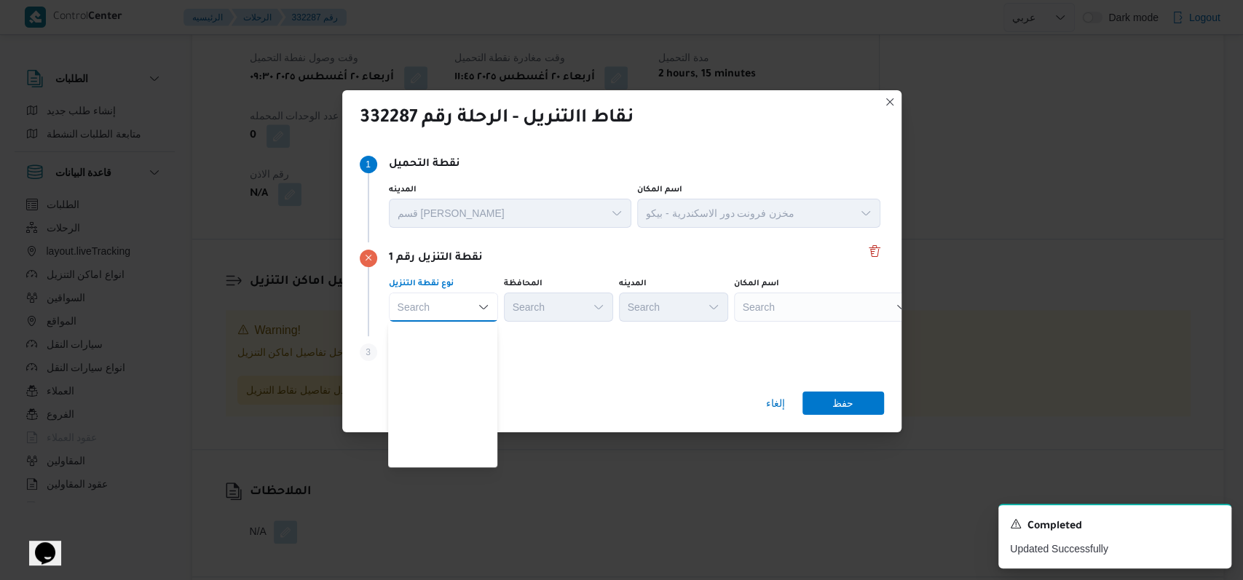
scroll to position [382, 0]
click at [454, 459] on span "متجر أجهزة" at bounding box center [451, 457] width 74 height 17
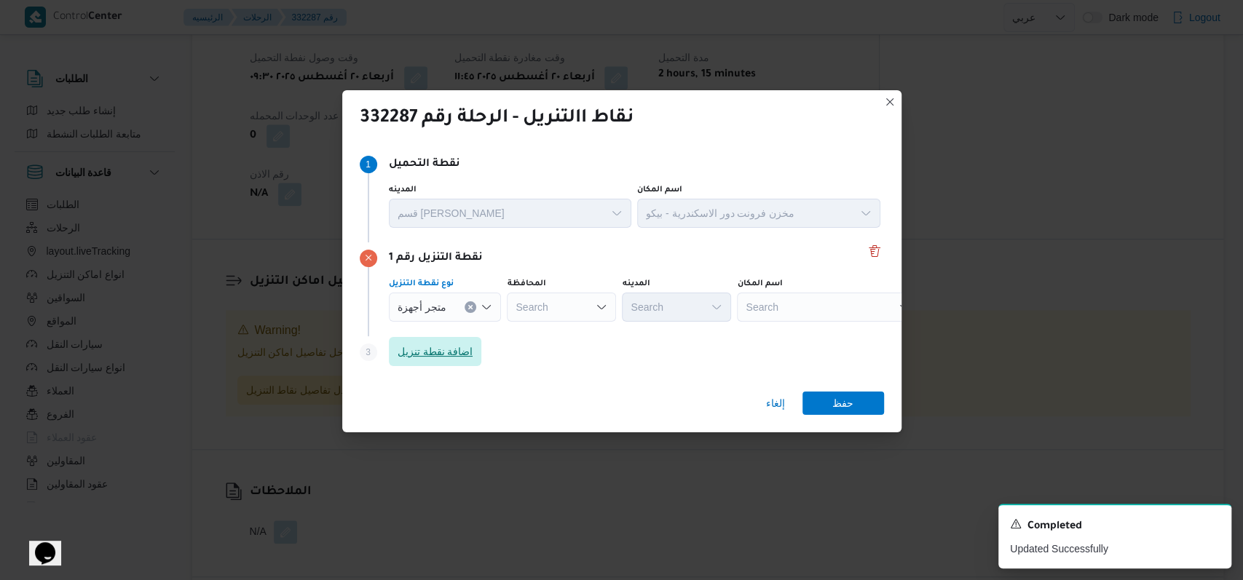
click at [454, 342] on span "اضافة نقطة تنزيل" at bounding box center [435, 351] width 93 height 29
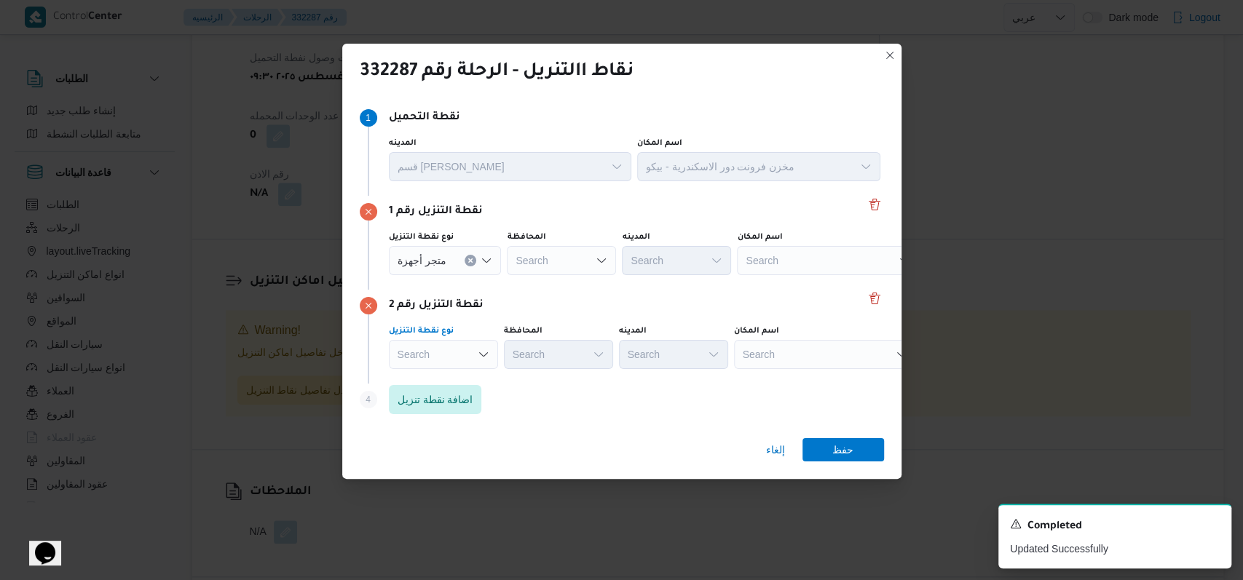
click at [446, 275] on div "Search" at bounding box center [445, 260] width 113 height 29
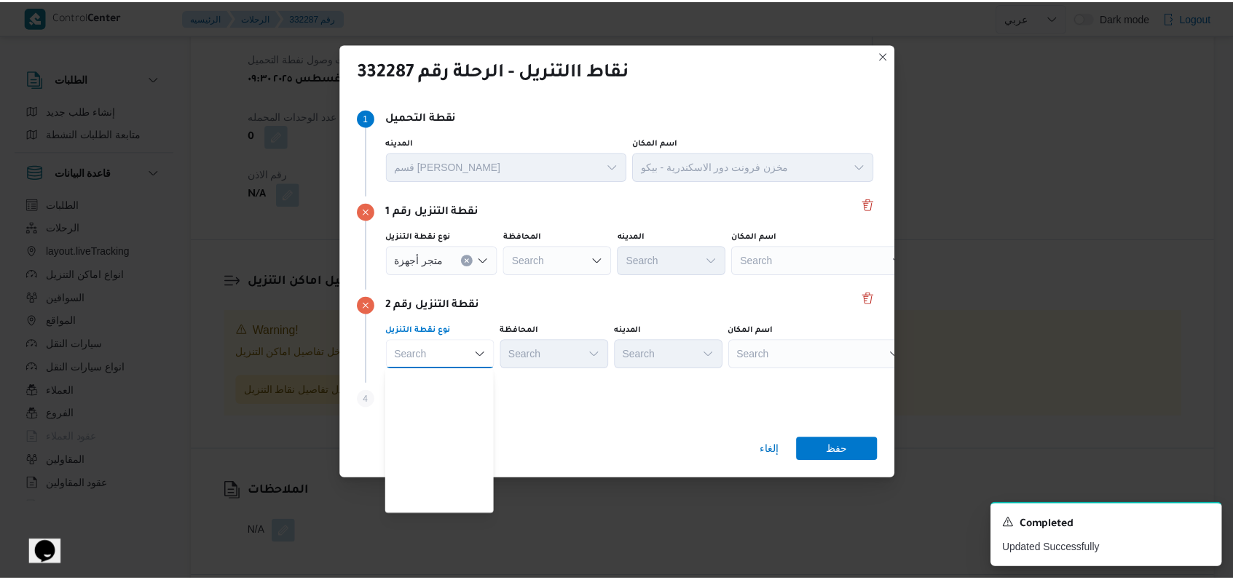
scroll to position [382, 0]
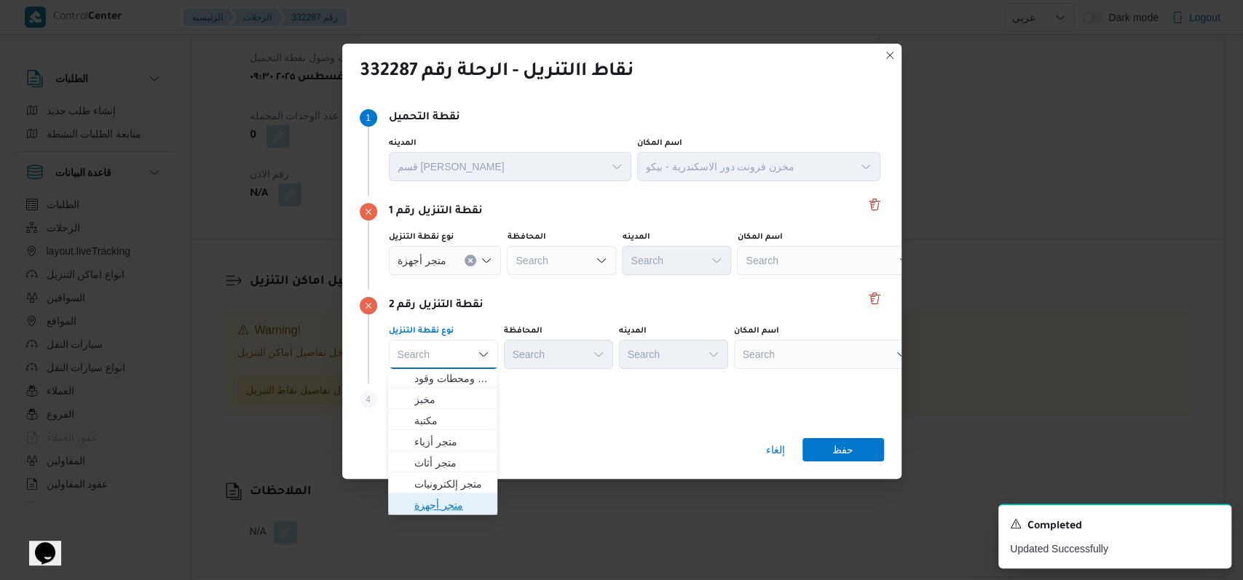
click at [450, 504] on span "متجر أجهزة" at bounding box center [451, 505] width 74 height 17
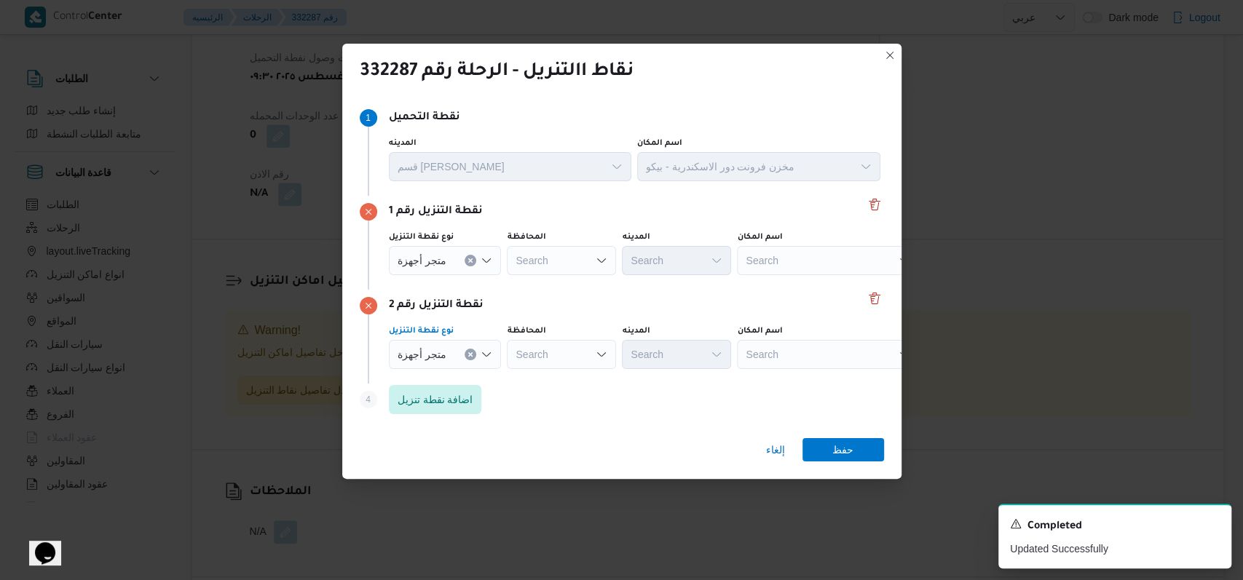
click at [759, 248] on div "Search" at bounding box center [828, 260] width 182 height 29
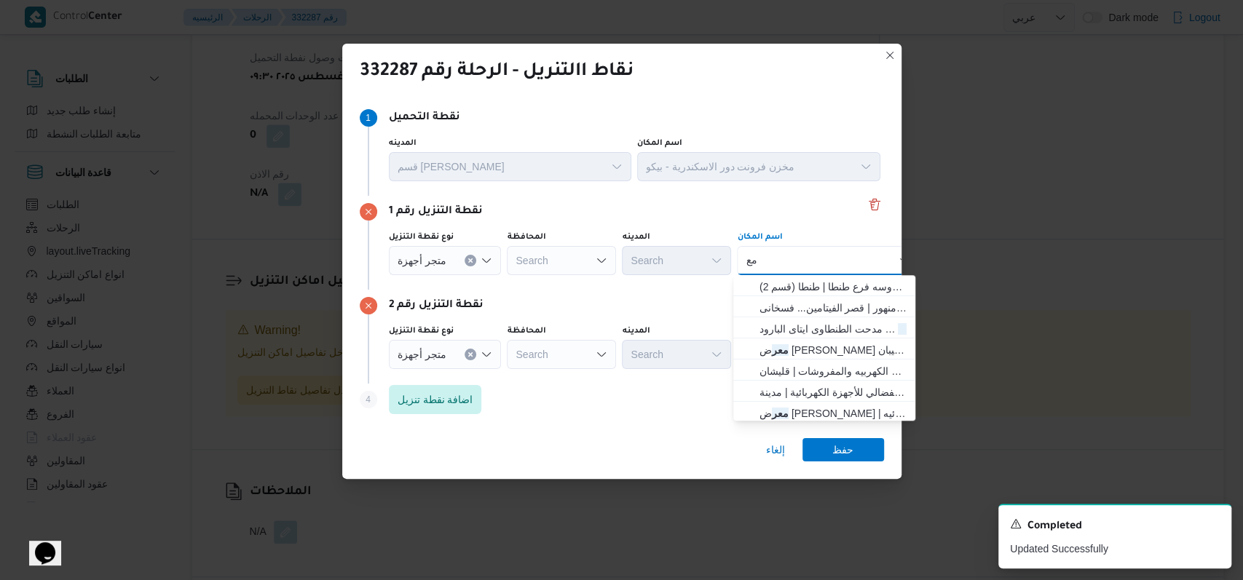
type input "م"
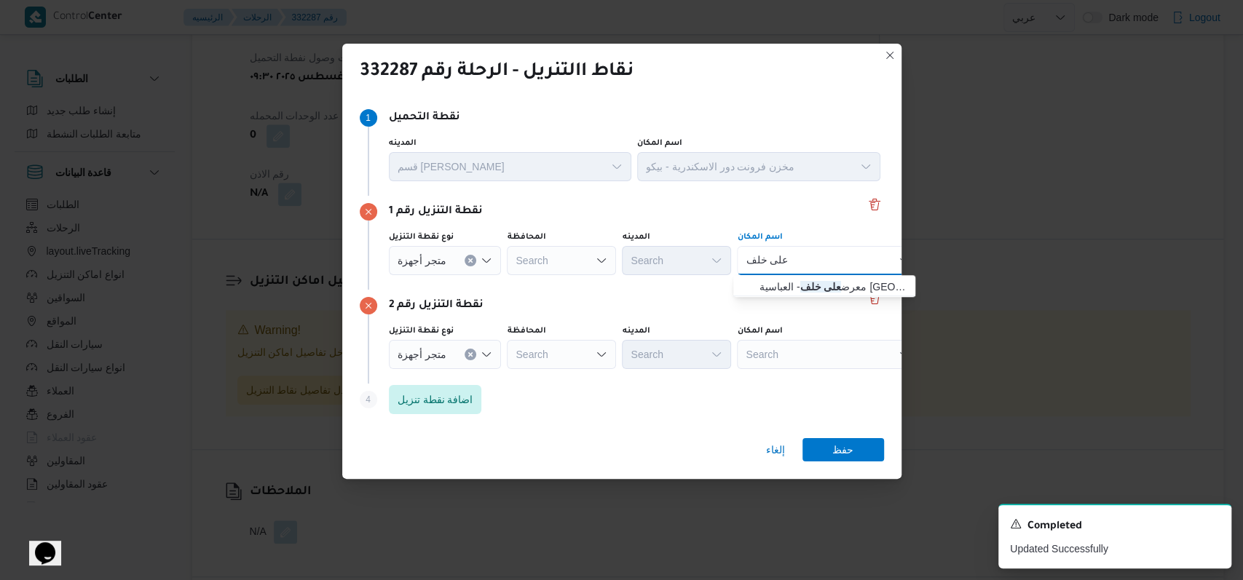
type input "على خلف"
click at [794, 285] on span "معرض على خلف - العباسية كفر الشيخ | معرض أبناء الحاج خلف الأجهزة الكهربائية وال…" at bounding box center [832, 286] width 147 height 17
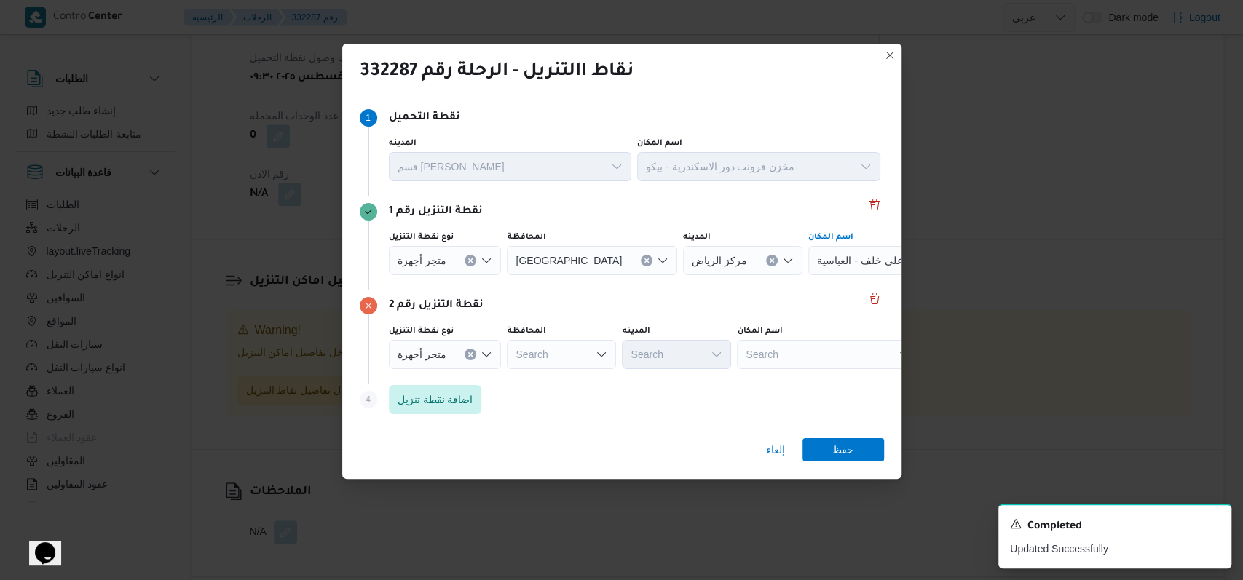
click at [589, 275] on div "Search" at bounding box center [592, 260] width 170 height 29
type input "كفر"
click at [572, 380] on span "كفر الشيخ" at bounding box center [566, 380] width 74 height 17
click at [808, 275] on div "Search" at bounding box center [899, 260] width 182 height 29
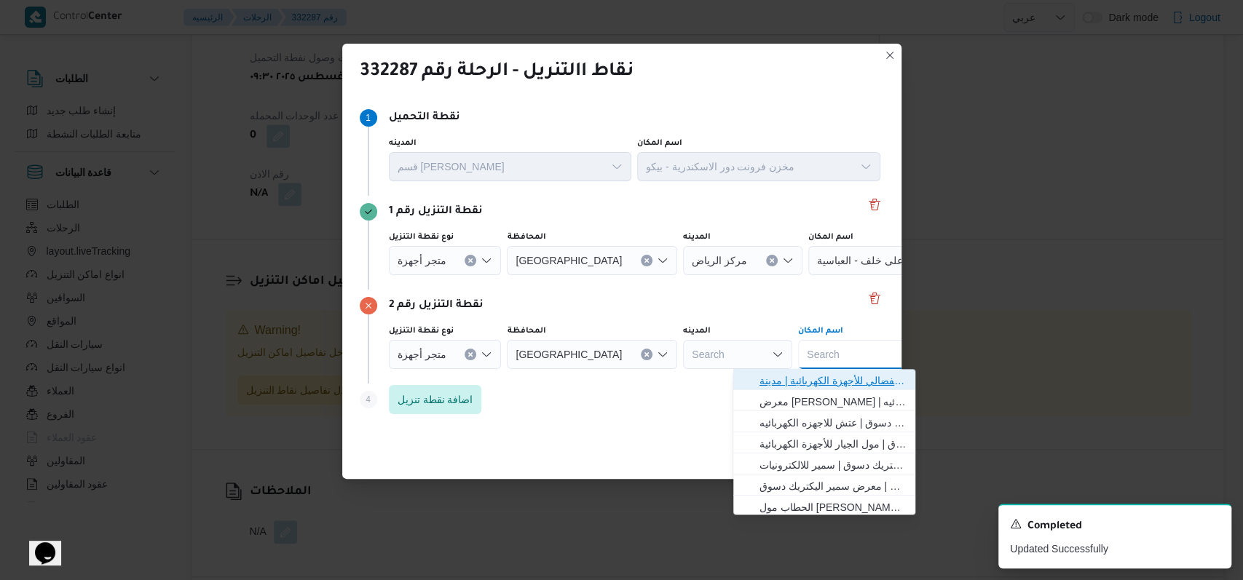
click at [786, 370] on span "معرض الفضالى فرع فوة | معرض الفضالي للأجهزة الكهربائية | مدينة دسوق" at bounding box center [824, 380] width 170 height 23
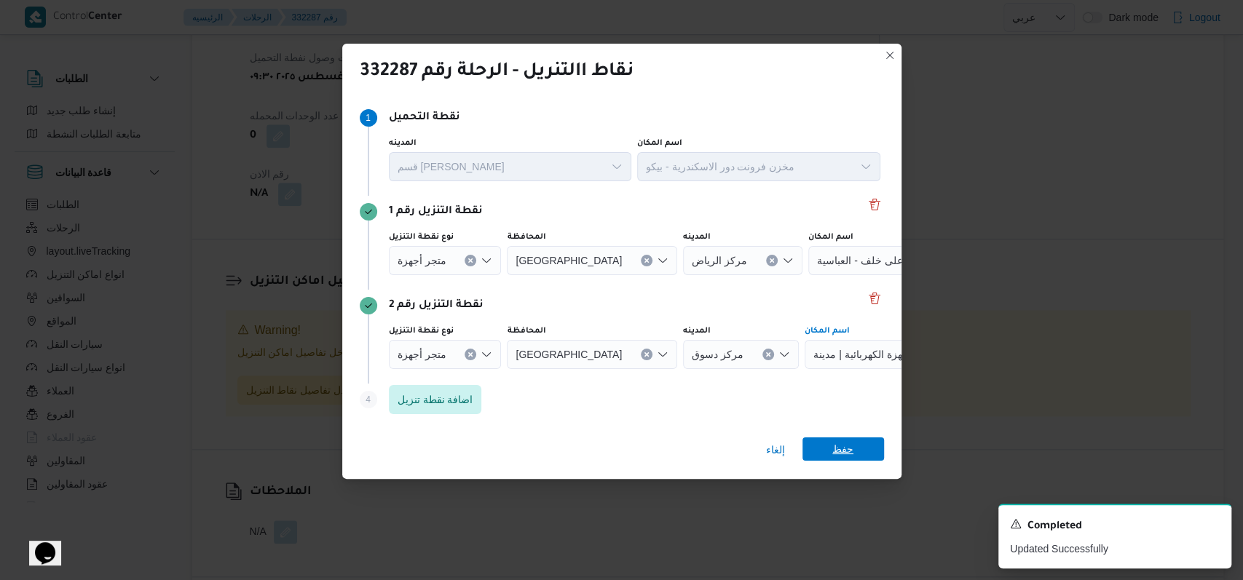
click at [848, 435] on div "إلغاء حفظ" at bounding box center [621, 453] width 559 height 52
click at [847, 442] on span "حفظ" at bounding box center [842, 449] width 21 height 23
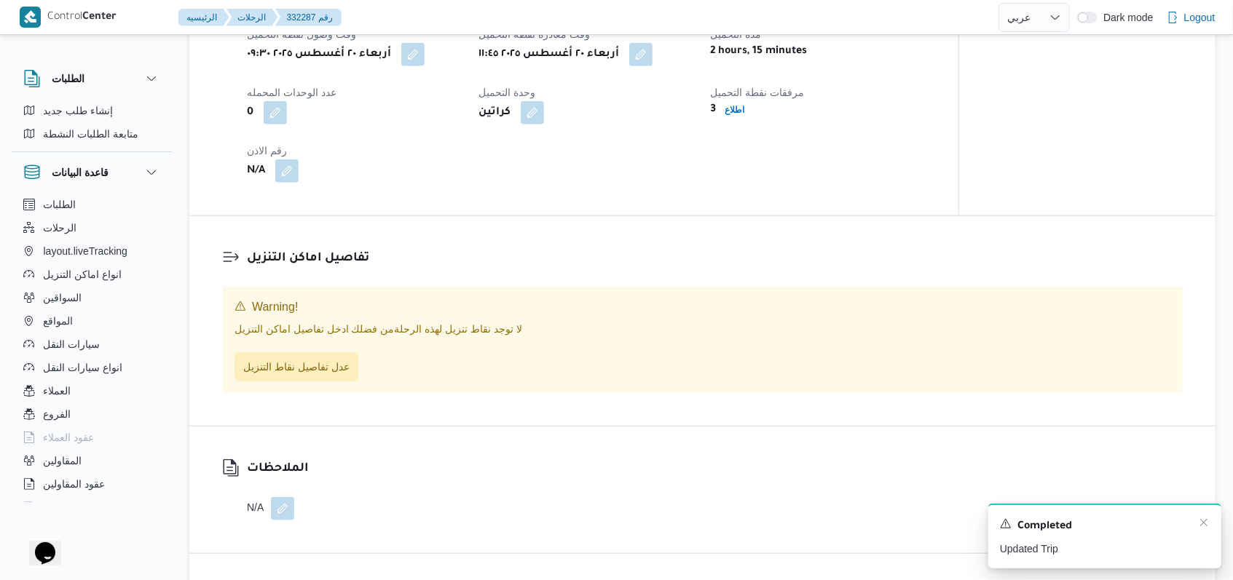
click at [1194, 522] on div "Completed" at bounding box center [1105, 526] width 210 height 19
click at [1212, 527] on div "A new notification appears Completed Updated Trip" at bounding box center [1104, 536] width 233 height 65
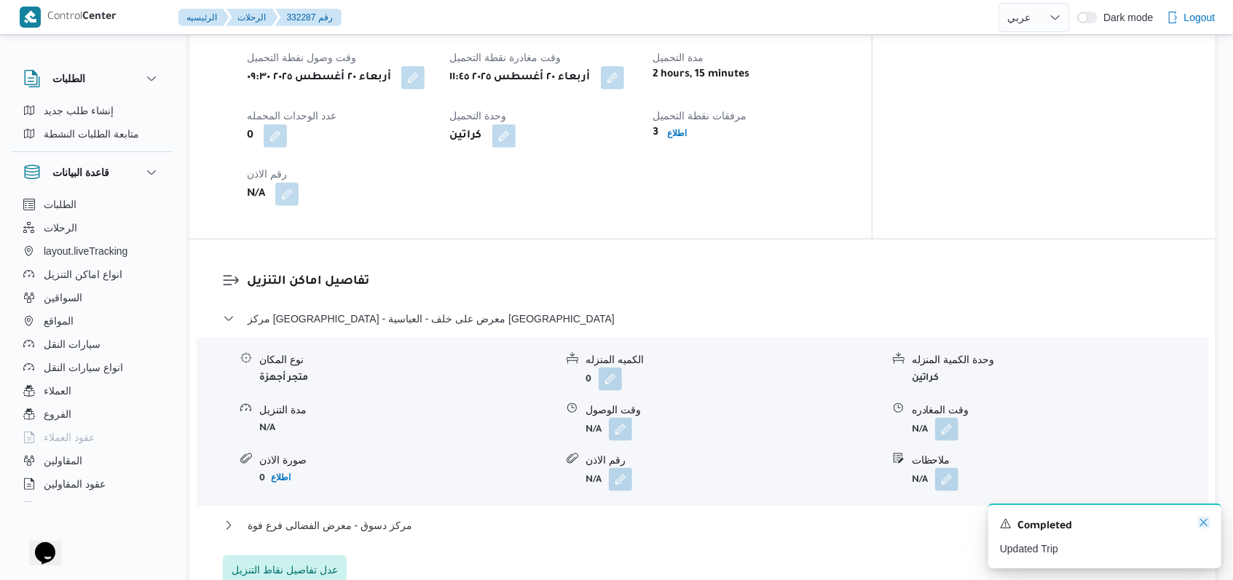
click at [1206, 525] on icon "Dismiss toast" at bounding box center [1204, 523] width 12 height 12
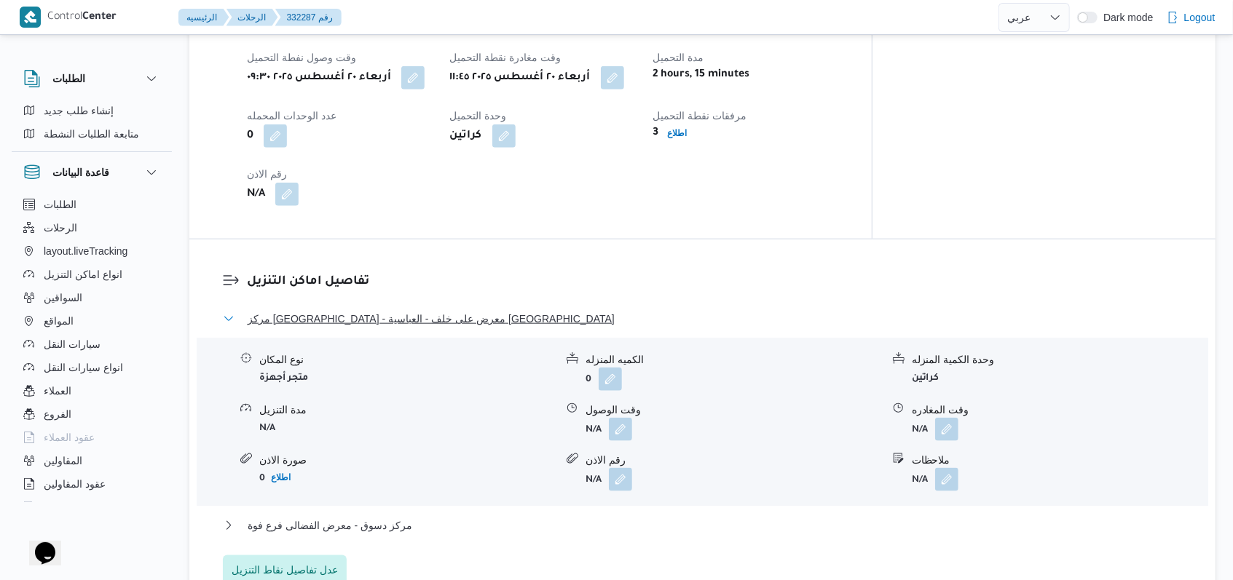
click at [374, 317] on span "مركز الرياض - معرض على خلف - العباسية كفر الشيخ" at bounding box center [431, 318] width 367 height 17
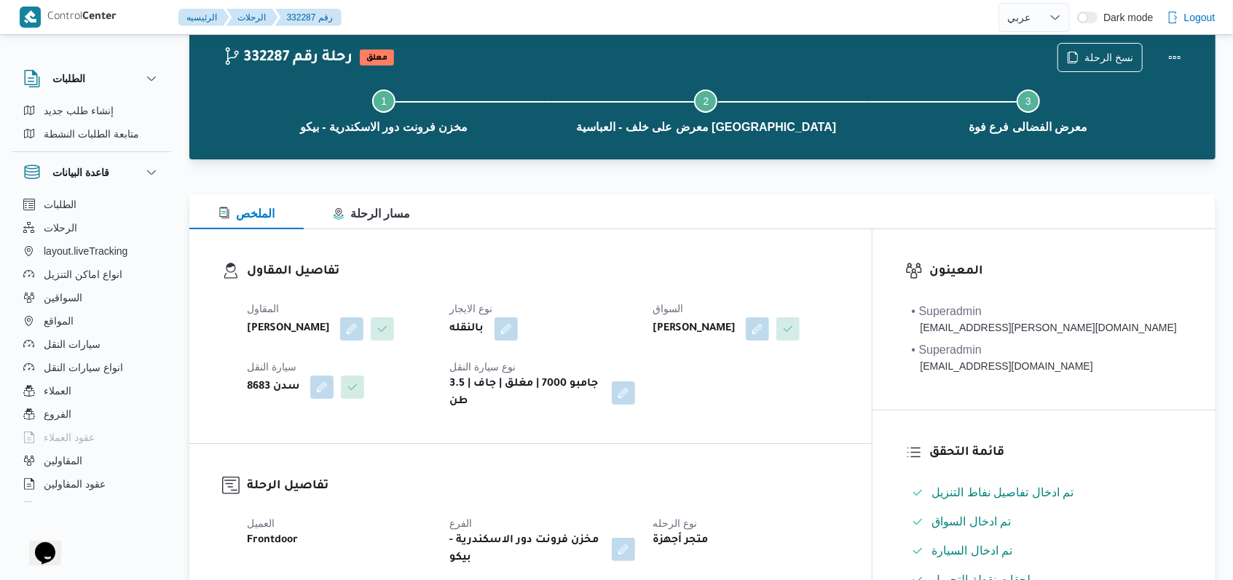
scroll to position [0, 0]
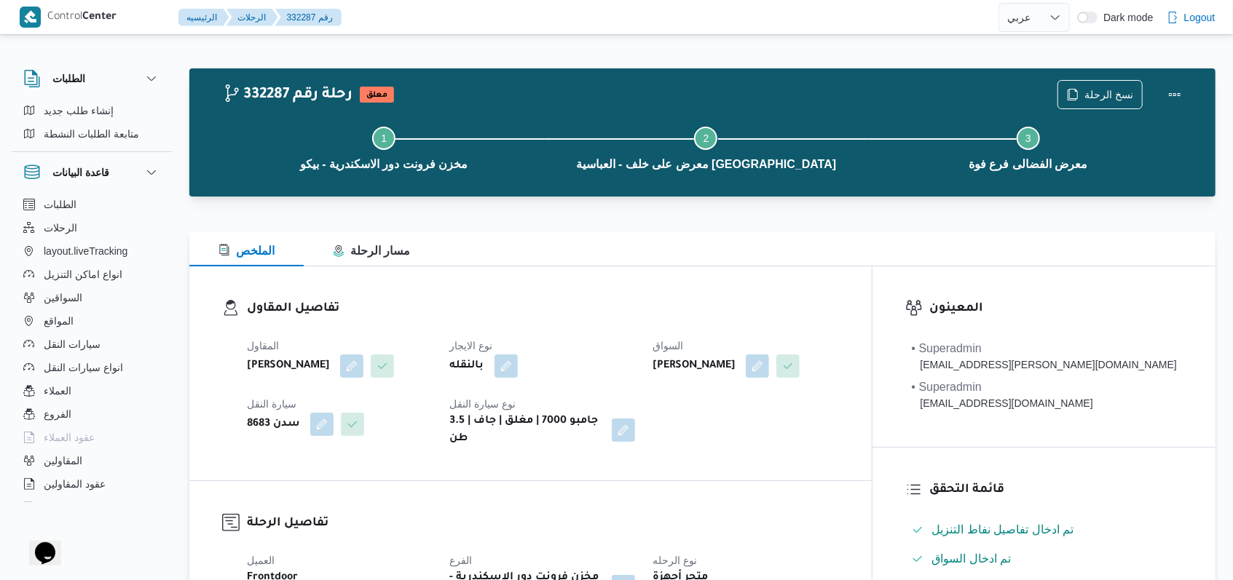
select select "ar"
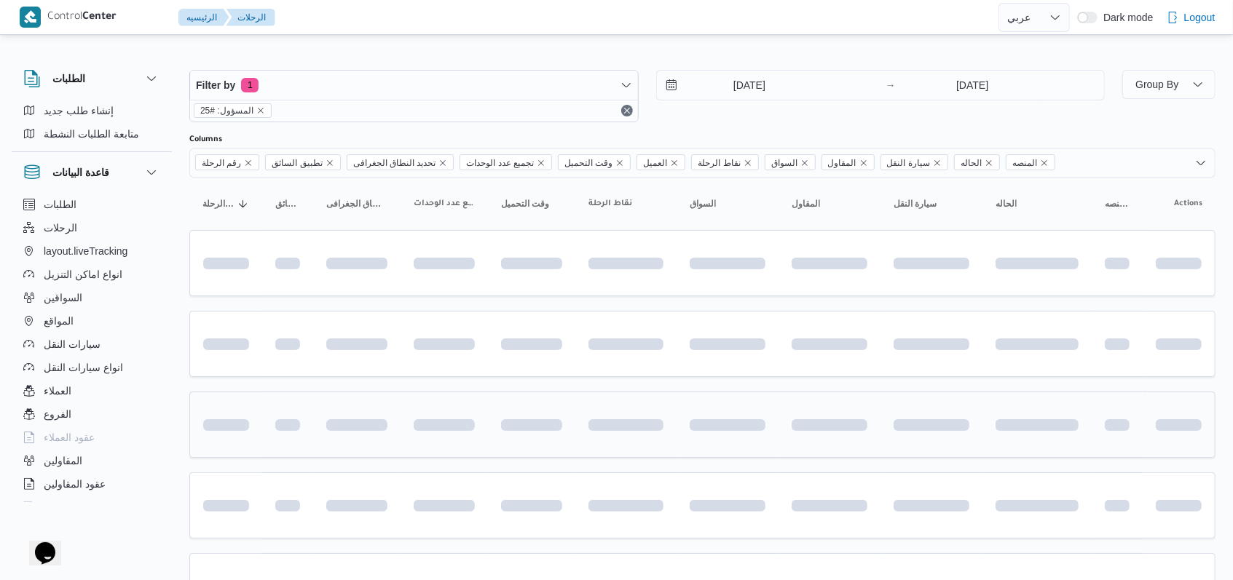
scroll to position [1, 0]
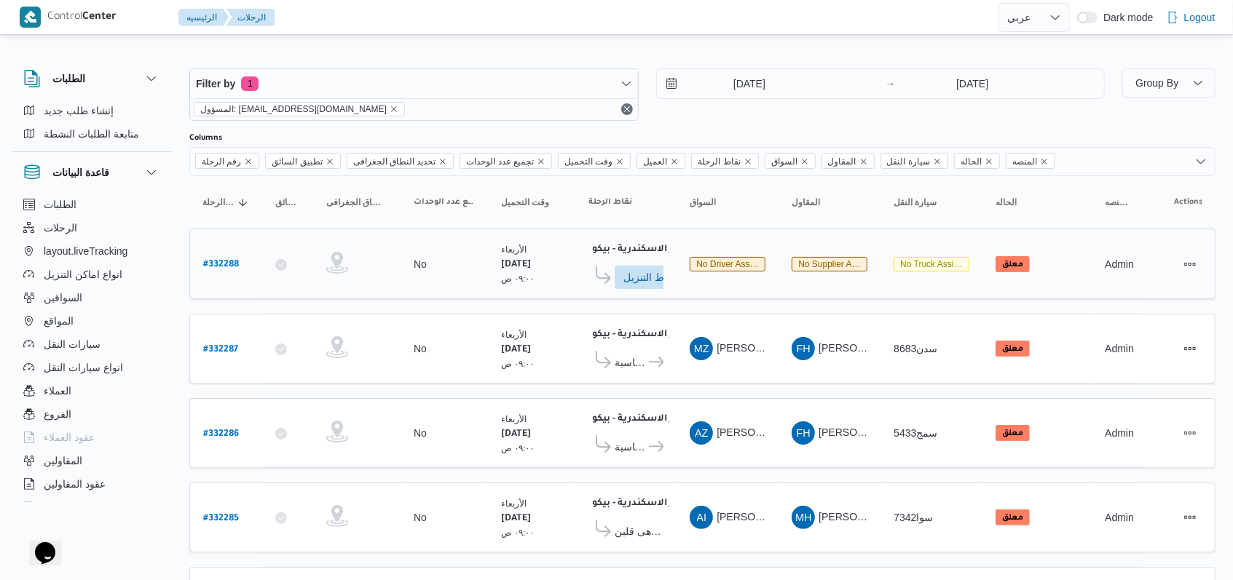
click at [221, 260] on b "# 332288" at bounding box center [221, 265] width 36 height 10
select select "ar"
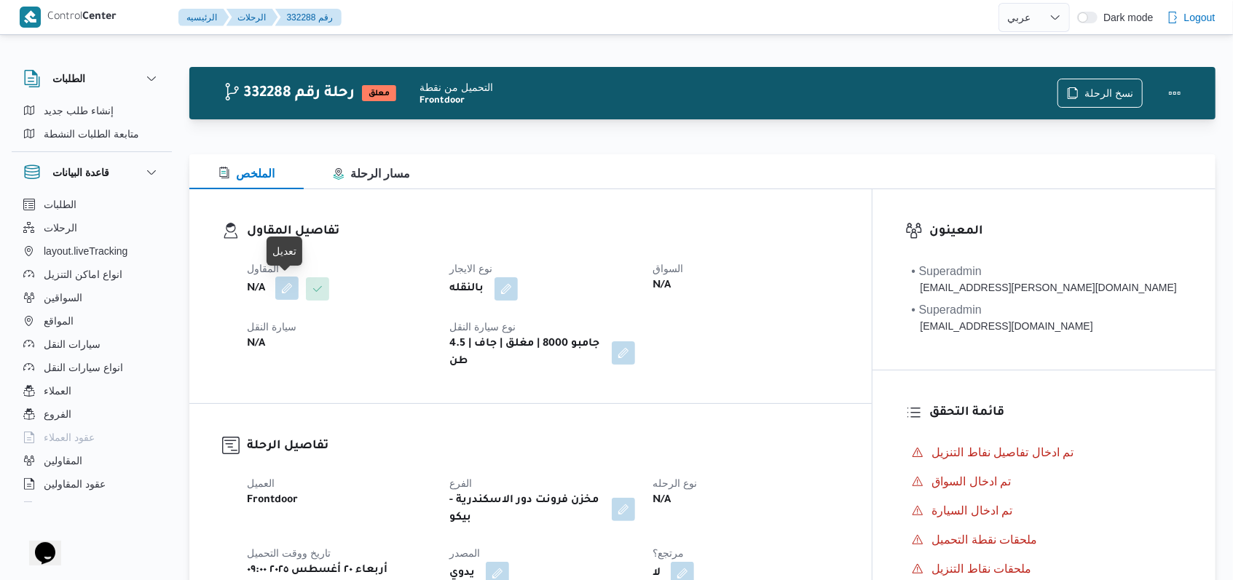
click at [285, 286] on button "button" at bounding box center [286, 288] width 23 height 23
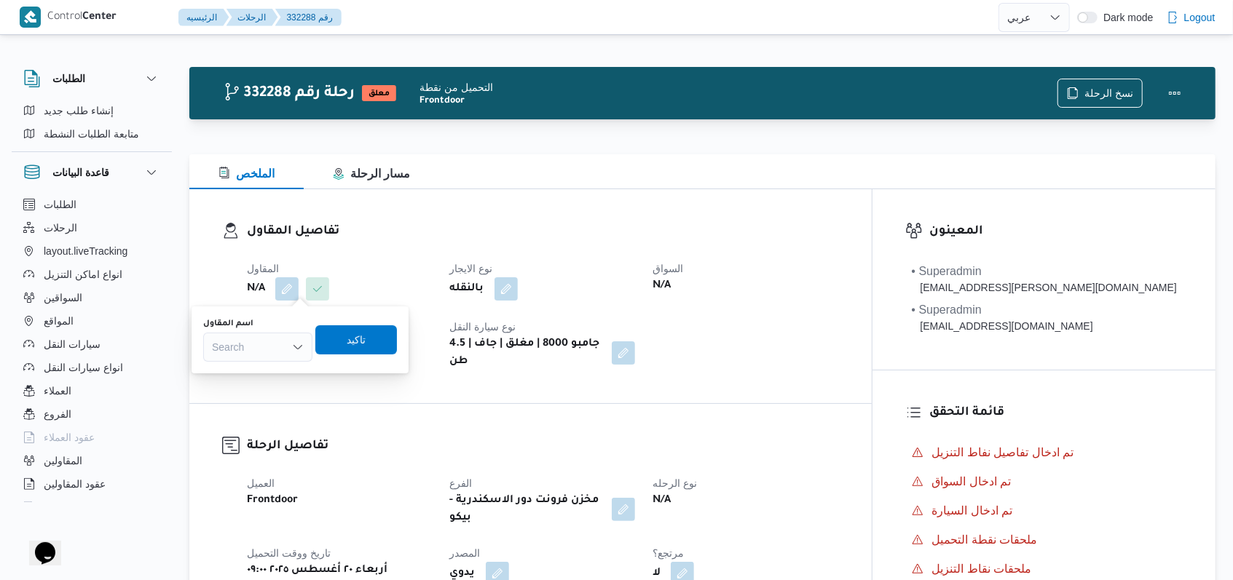
click at [277, 338] on div "Search" at bounding box center [257, 347] width 109 height 29
type input "فتحى حسن"
click at [264, 388] on span "فتحى حسن جلال ابو الحسن شركه تربو" at bounding box center [266, 394] width 74 height 17
click at [380, 339] on span "تاكيد" at bounding box center [340, 339] width 82 height 29
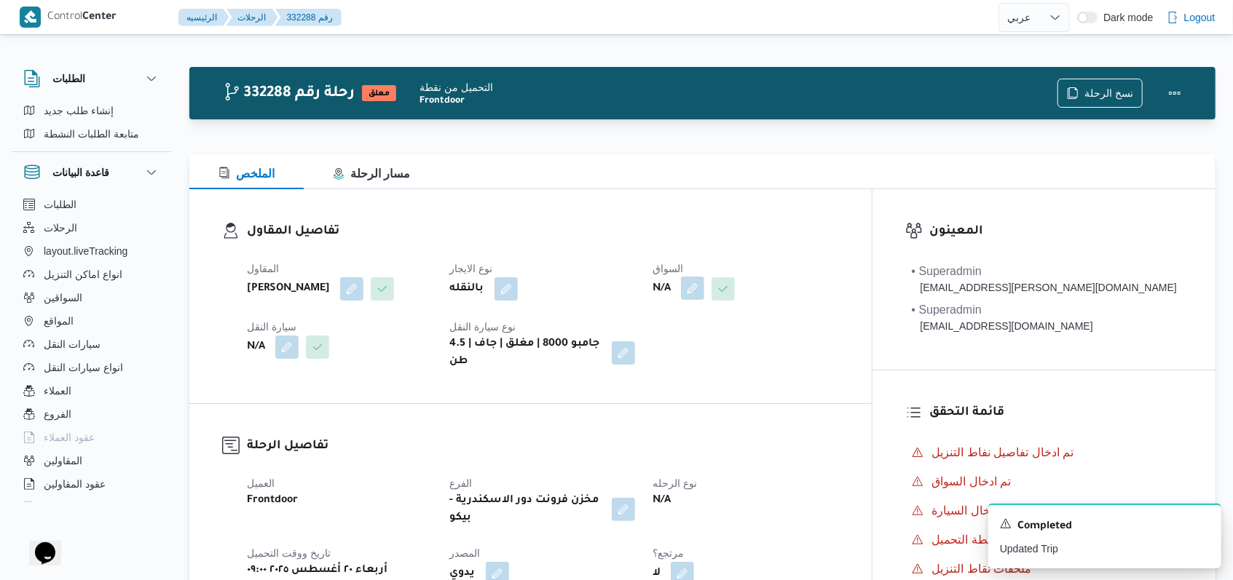
click at [704, 288] on button "button" at bounding box center [692, 288] width 23 height 23
click at [741, 361] on div "اختار السواق Search تاكيد" at bounding box center [763, 340] width 197 height 47
click at [746, 349] on div "Search" at bounding box center [721, 347] width 109 height 29
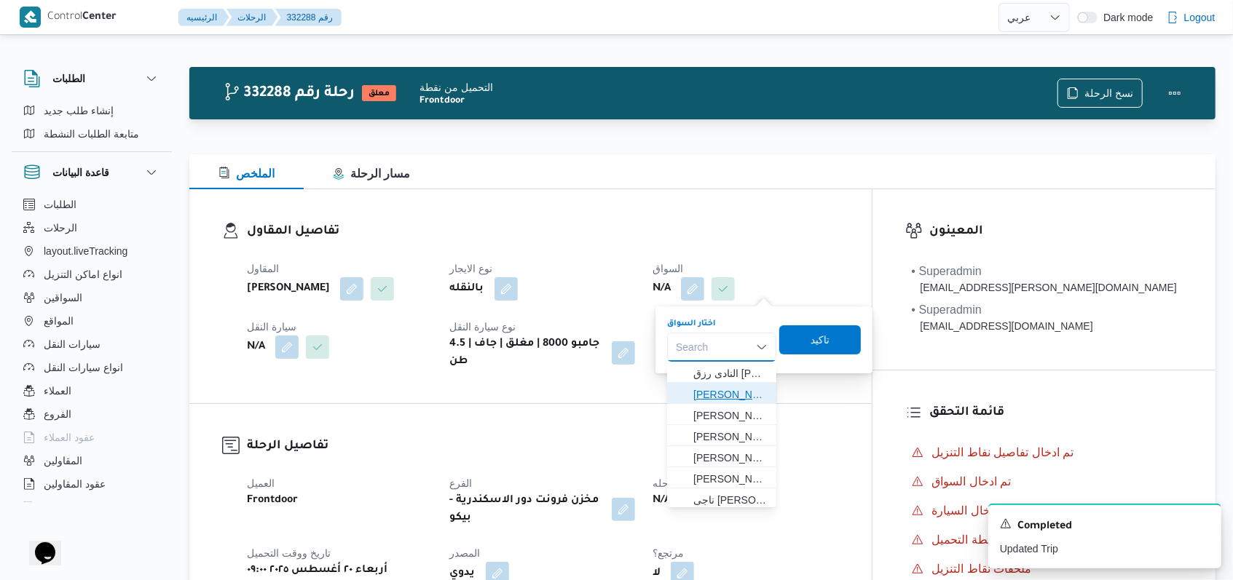
click at [733, 393] on span "فتحى حسن جلال ابو الحسن" at bounding box center [730, 394] width 74 height 17
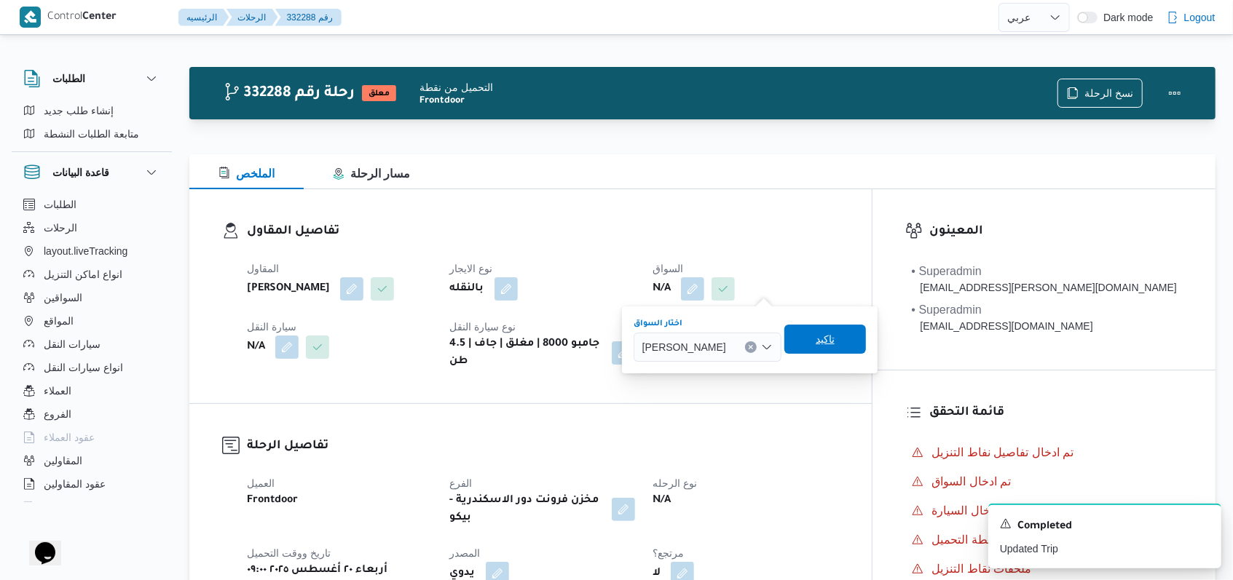
click at [834, 341] on span "تاكيد" at bounding box center [824, 339] width 19 height 17
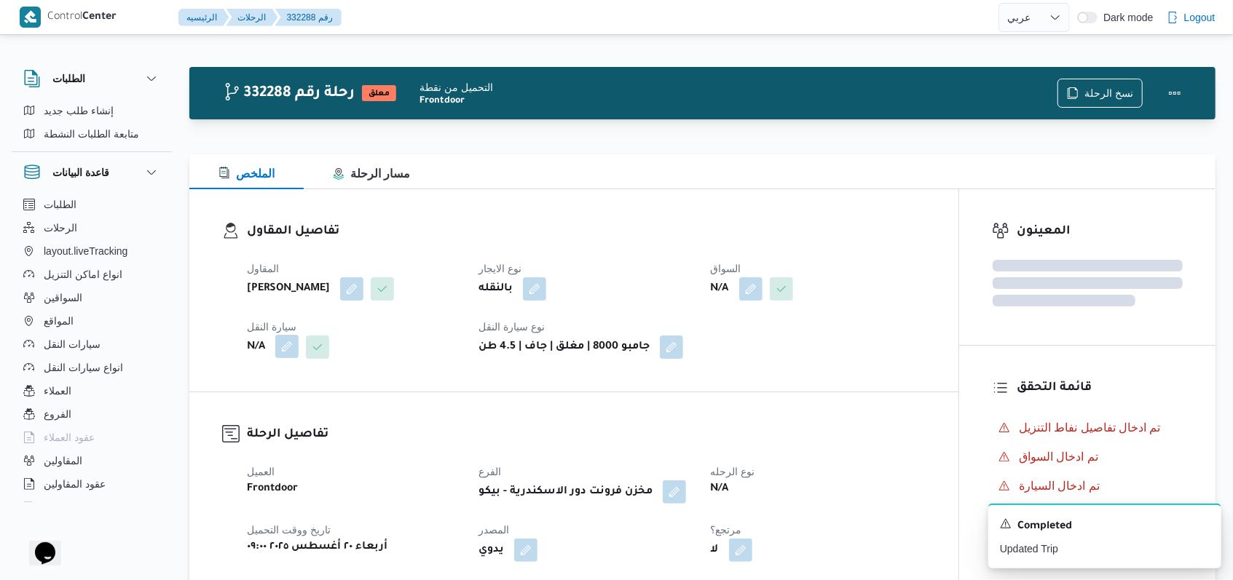
click at [288, 358] on button "button" at bounding box center [286, 346] width 23 height 23
click at [264, 434] on div "Search" at bounding box center [257, 428] width 109 height 29
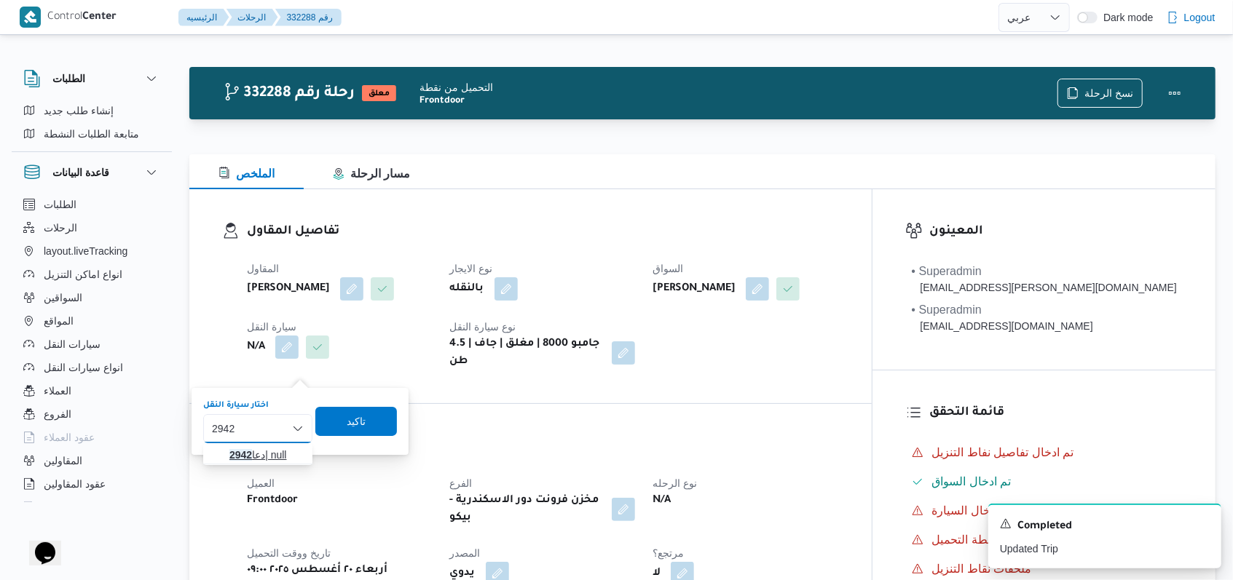
type input "2942"
click at [267, 454] on span "دعا 2942 | null" at bounding box center [266, 454] width 74 height 17
click at [349, 424] on span "تاكيد" at bounding box center [364, 420] width 82 height 29
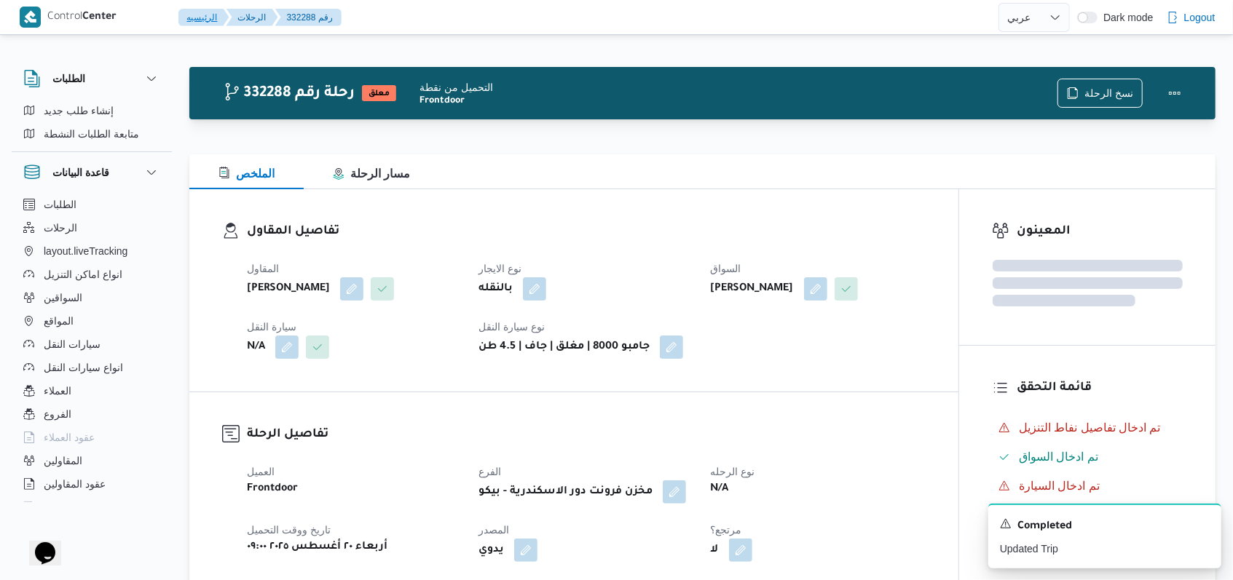
scroll to position [584, 0]
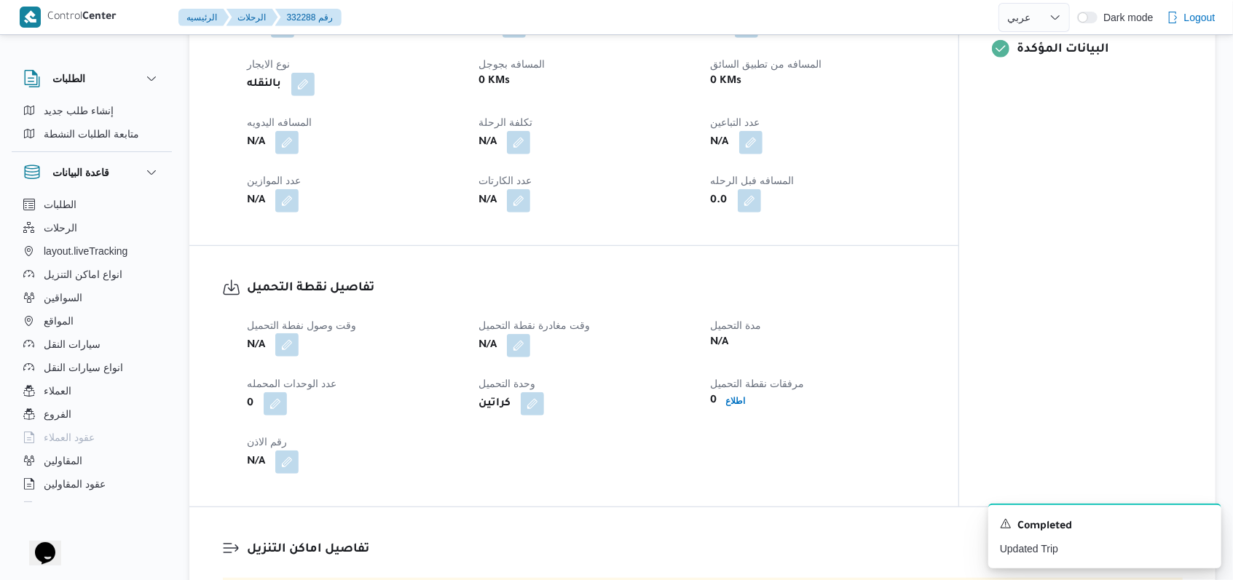
click at [277, 357] on button "button" at bounding box center [286, 344] width 23 height 23
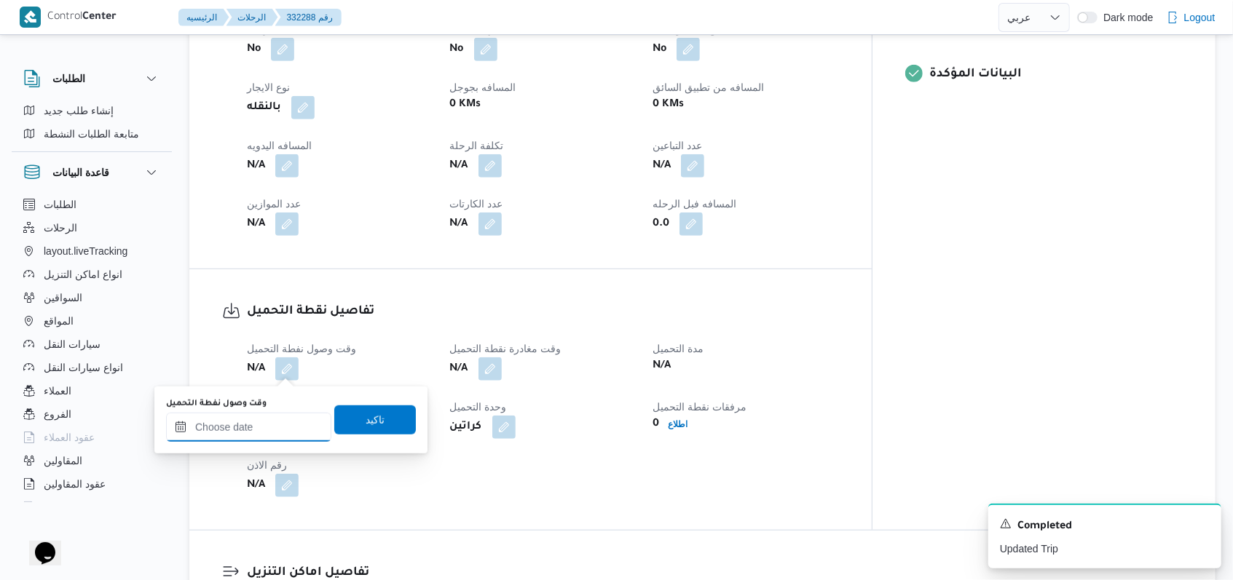
click at [259, 435] on input "وقت وصول نفطة التحميل" at bounding box center [248, 427] width 165 height 29
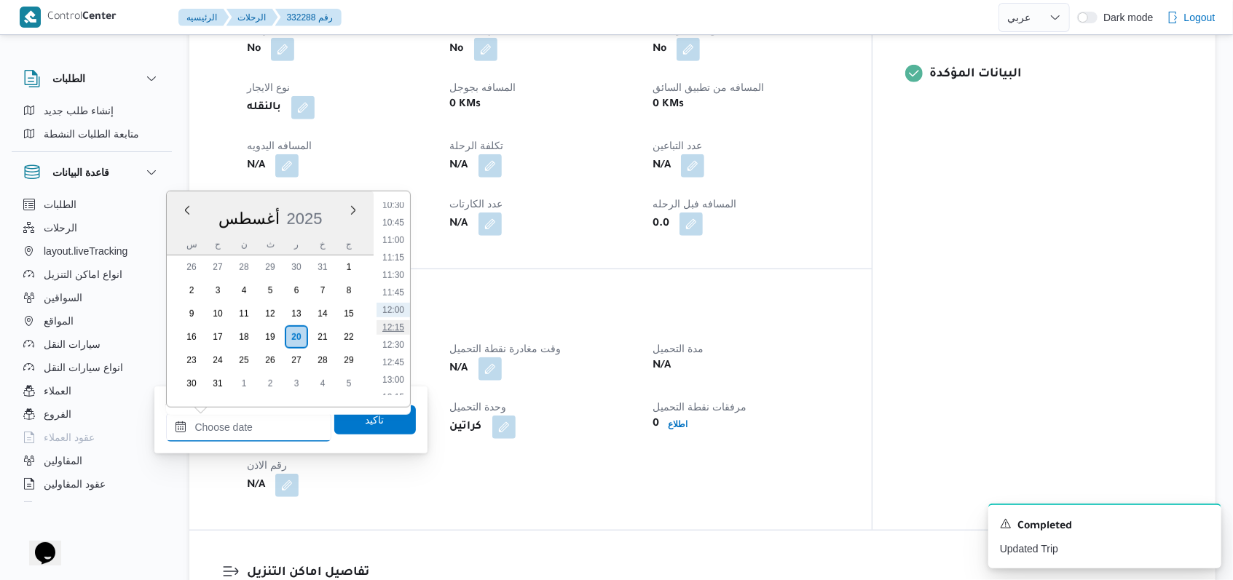
scroll to position [641, 0]
click at [400, 273] on li "10:00" at bounding box center [392, 268] width 33 height 15
type input "[DATE] ١٠:٠٠"
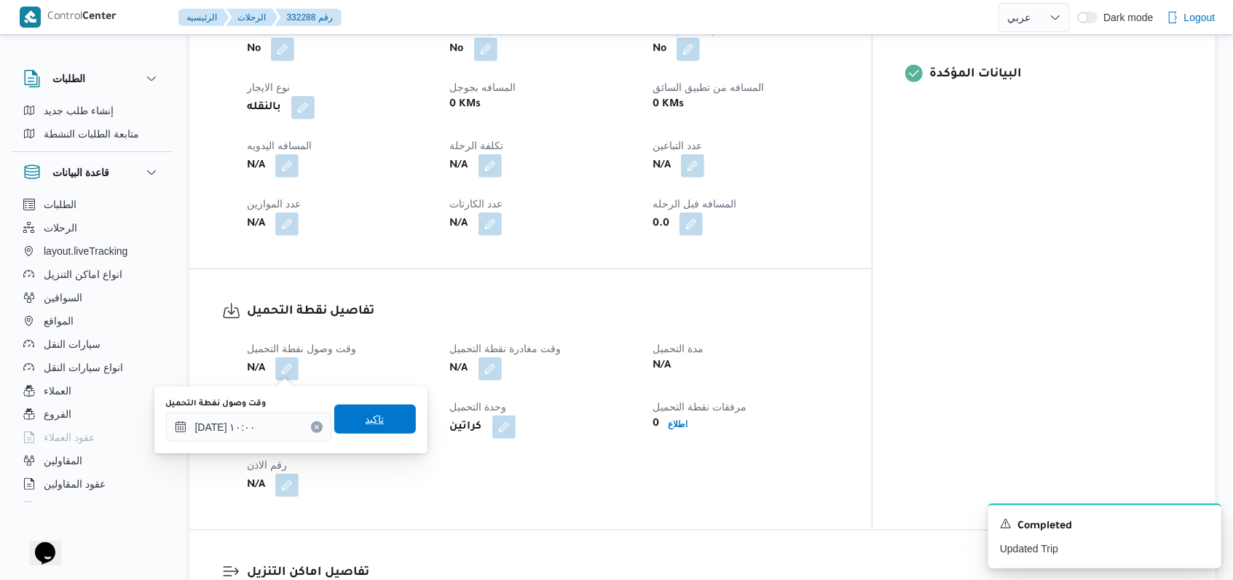
click at [372, 432] on span "تاكيد" at bounding box center [375, 419] width 82 height 29
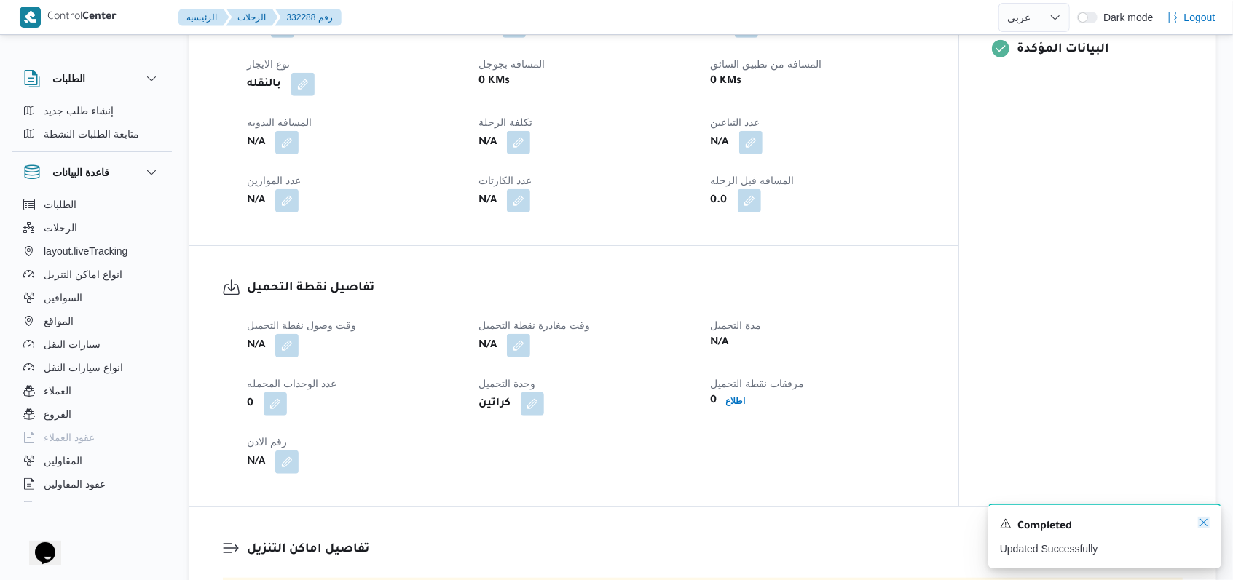
click at [1201, 523] on icon "Dismiss toast" at bounding box center [1204, 523] width 12 height 12
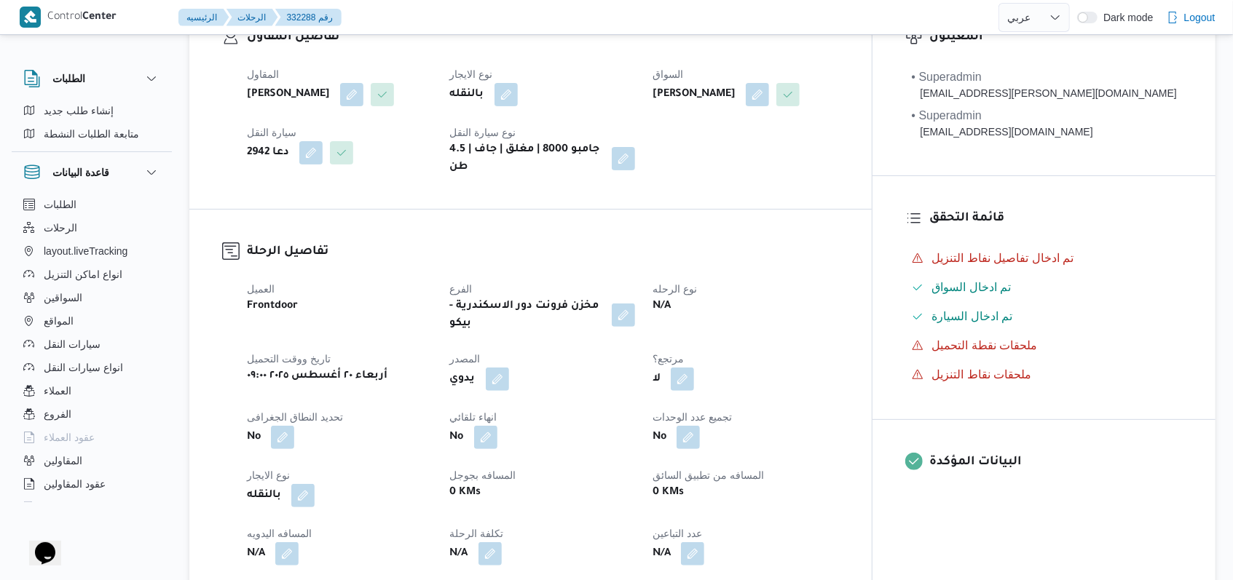
scroll to position [0, 0]
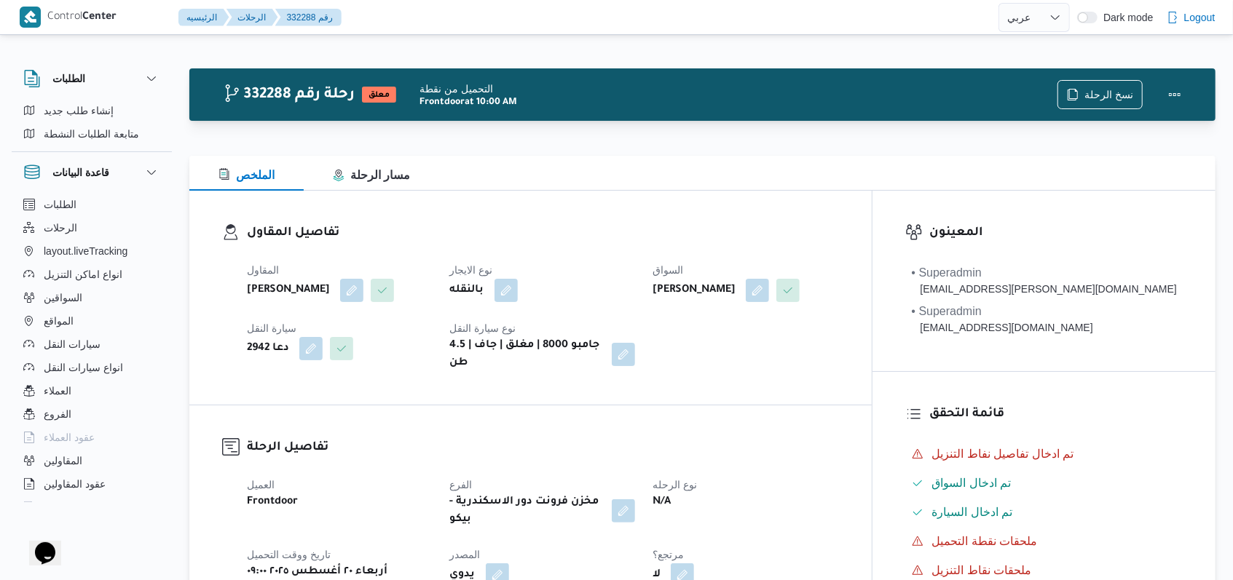
select select "ar"
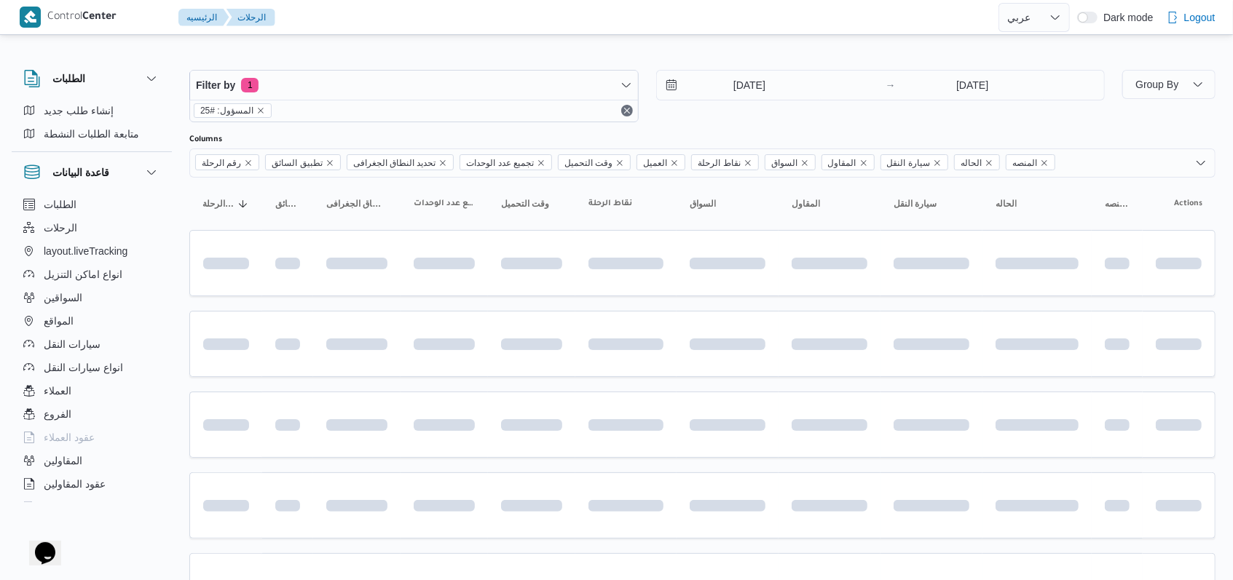
scroll to position [1, 0]
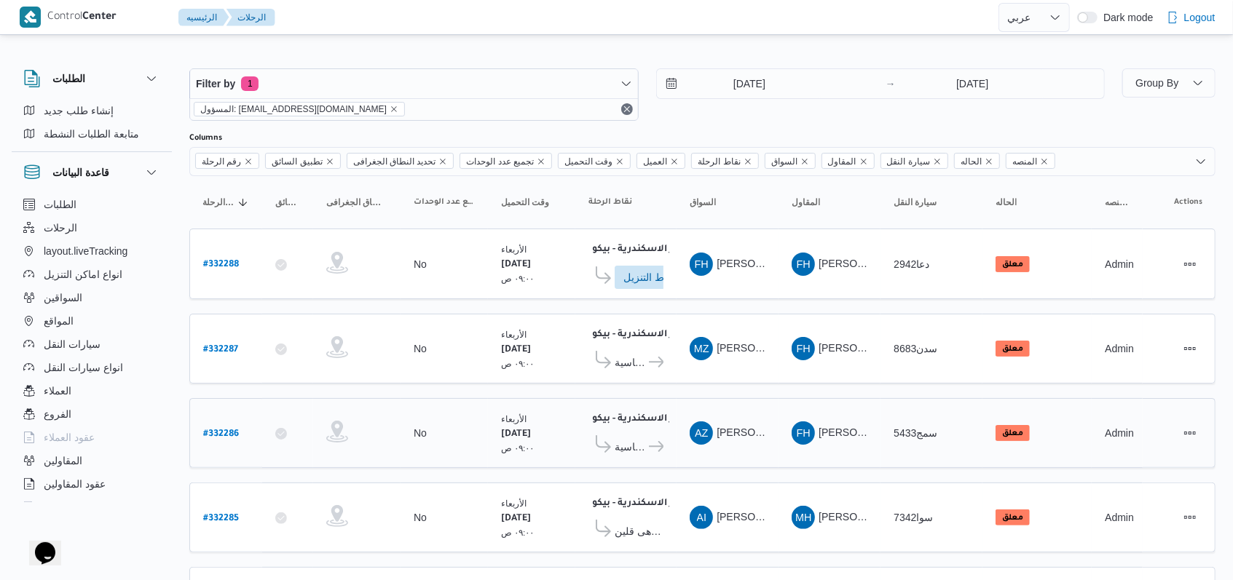
click at [233, 430] on b "# 332286" at bounding box center [221, 435] width 36 height 10
select select "ar"
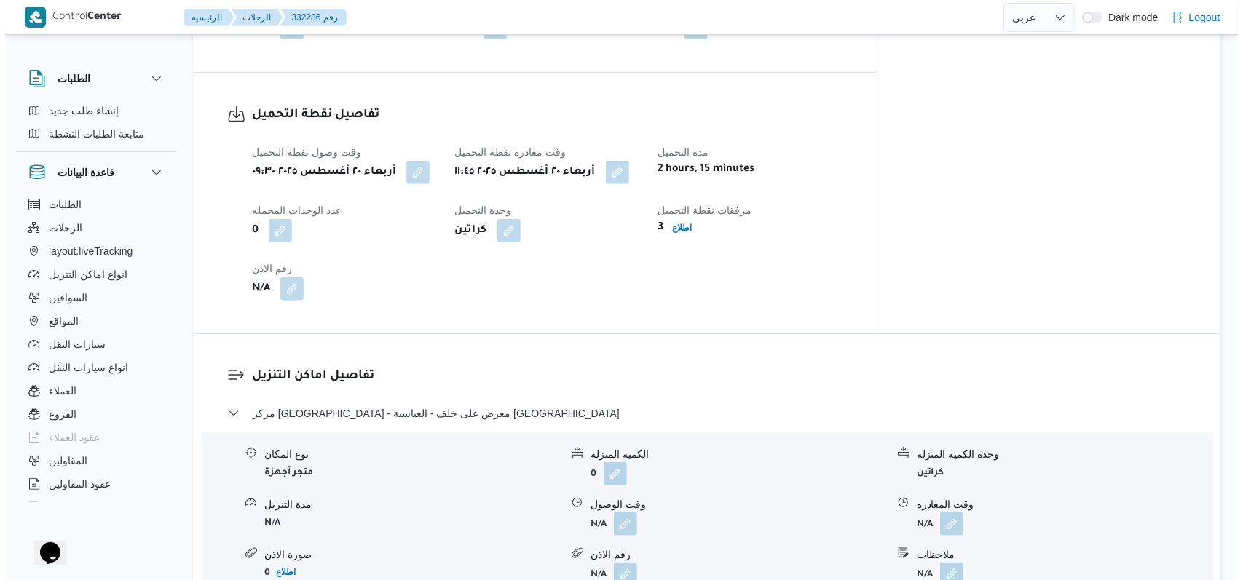
scroll to position [1070, 0]
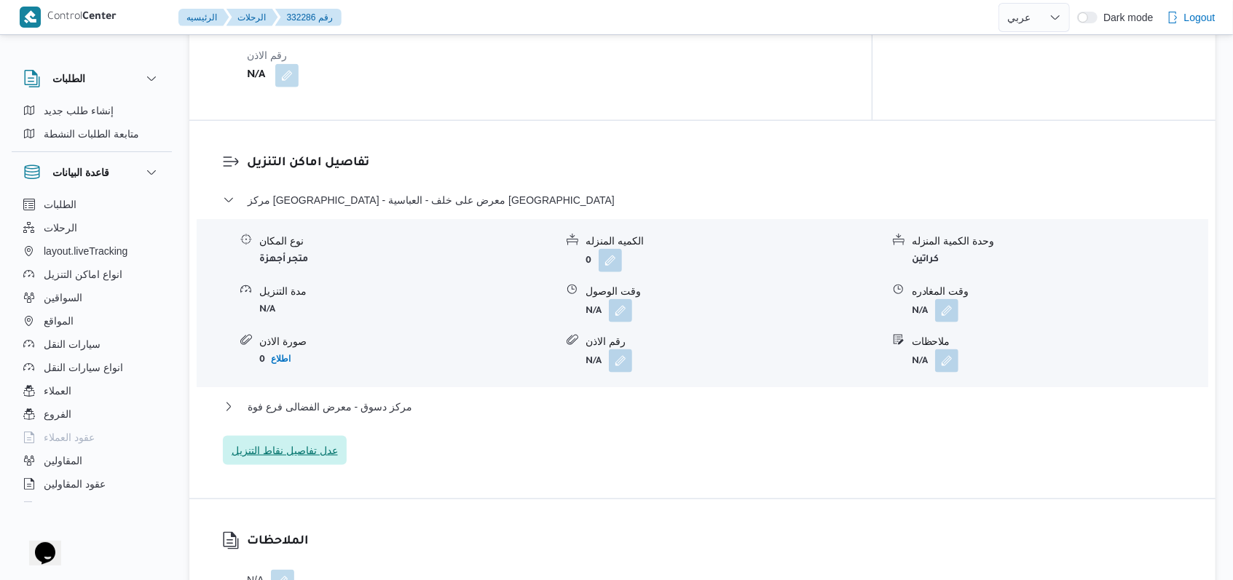
click at [289, 446] on span "عدل تفاصيل نقاط التنزيل" at bounding box center [285, 450] width 106 height 17
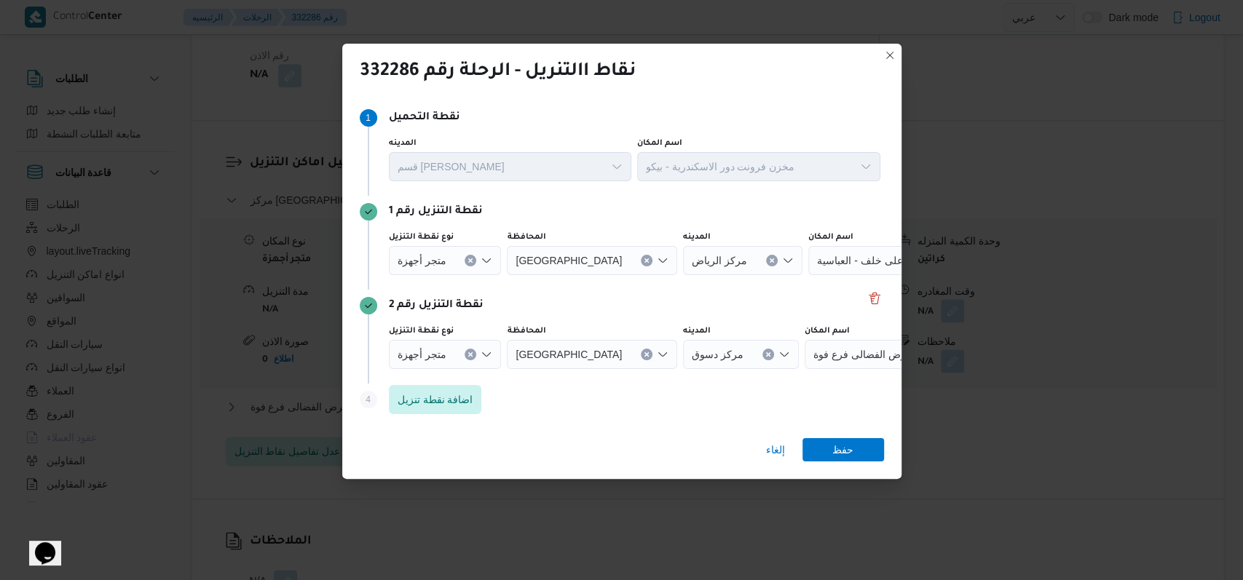
scroll to position [0, 0]
click at [430, 268] on span "متجر أجهزة" at bounding box center [422, 260] width 49 height 16
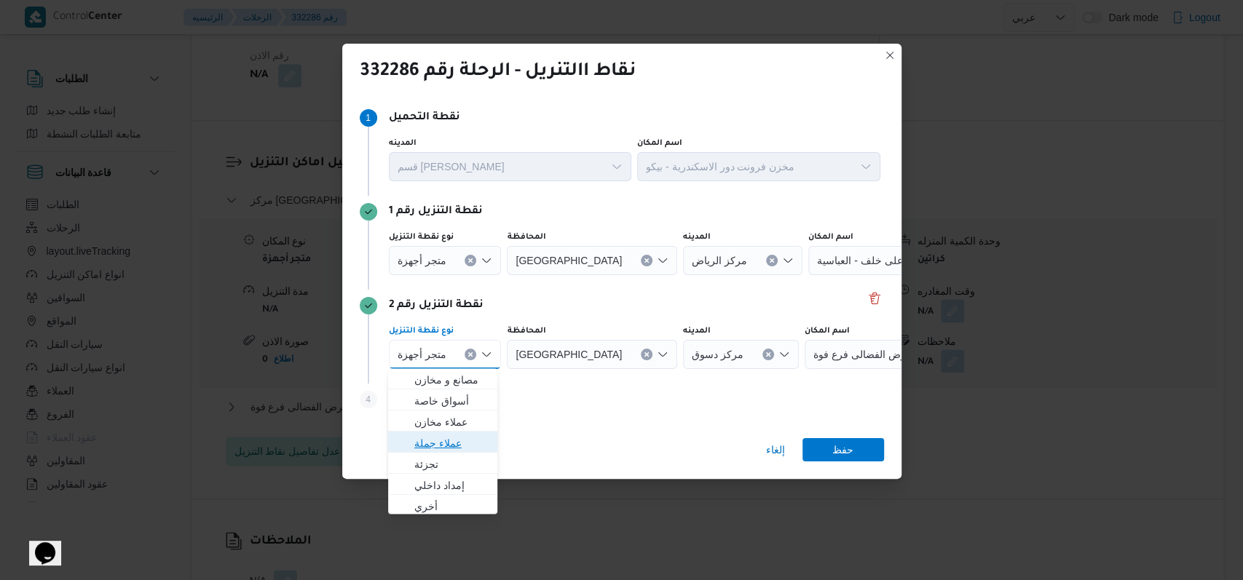
click at [446, 443] on span "عملاء جملة" at bounding box center [451, 443] width 74 height 17
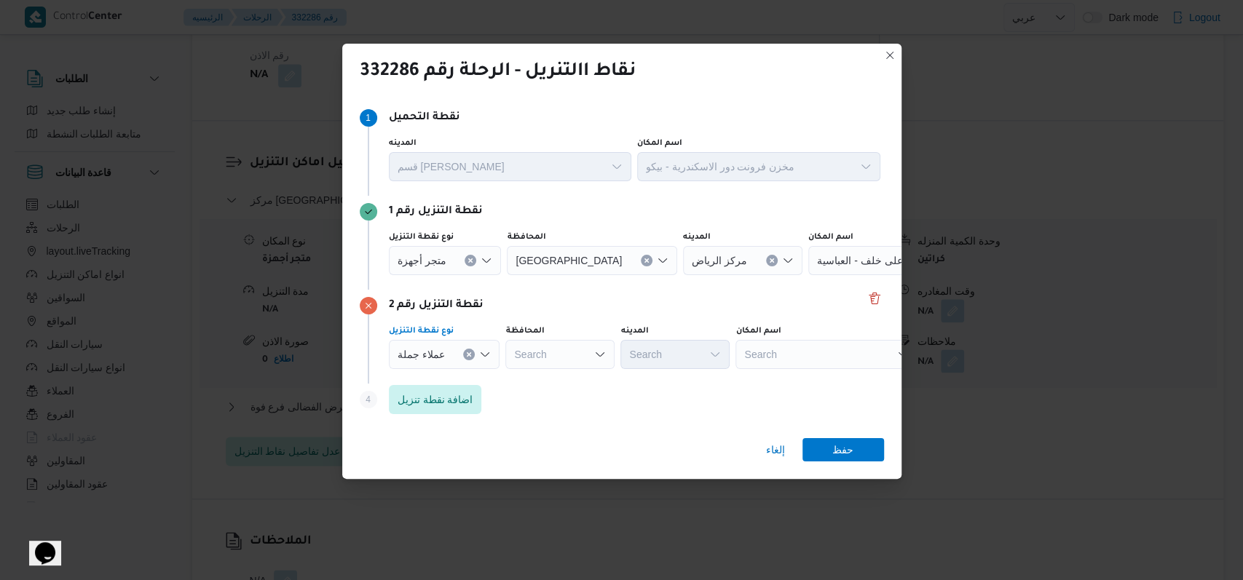
click at [534, 275] on div "Search" at bounding box center [592, 260] width 170 height 29
type input "كفر"
click at [569, 386] on mark "كفر" at bounding box center [562, 380] width 16 height 12
click at [685, 275] on div "Search" at bounding box center [742, 260] width 119 height 29
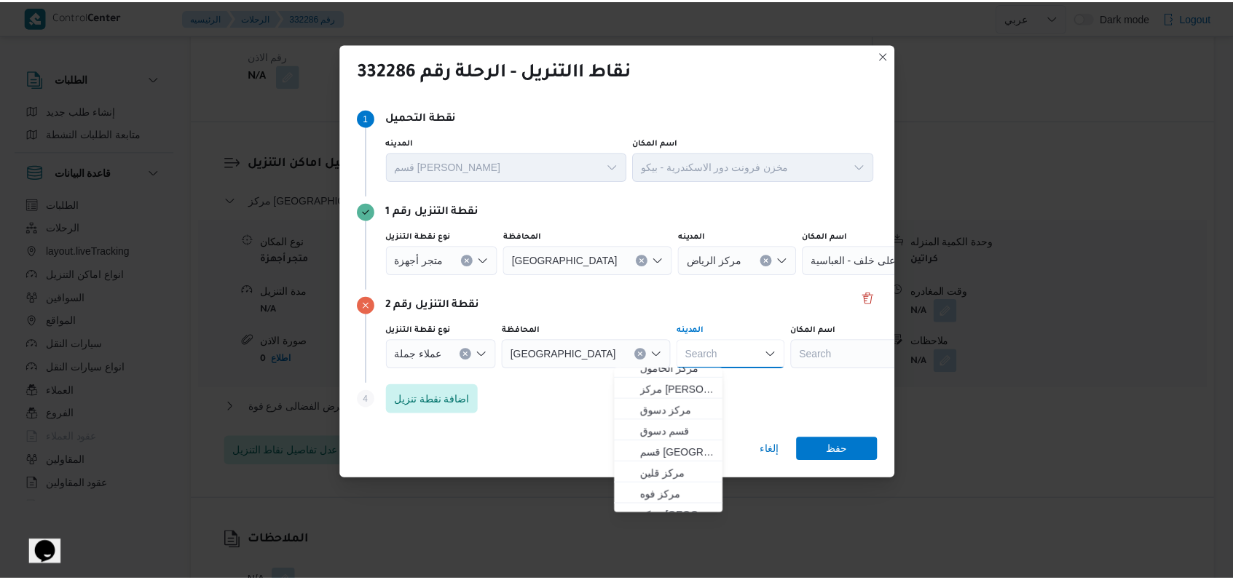
scroll to position [97, 0]
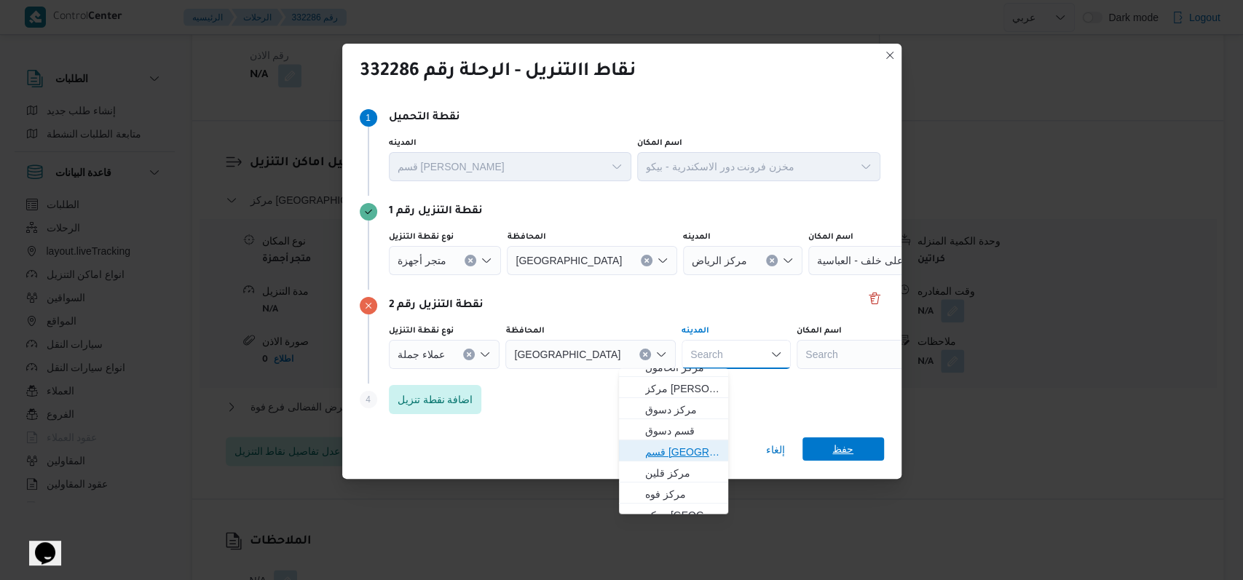
click at [688, 450] on span "قسم كفر الشيخ" at bounding box center [682, 451] width 74 height 17
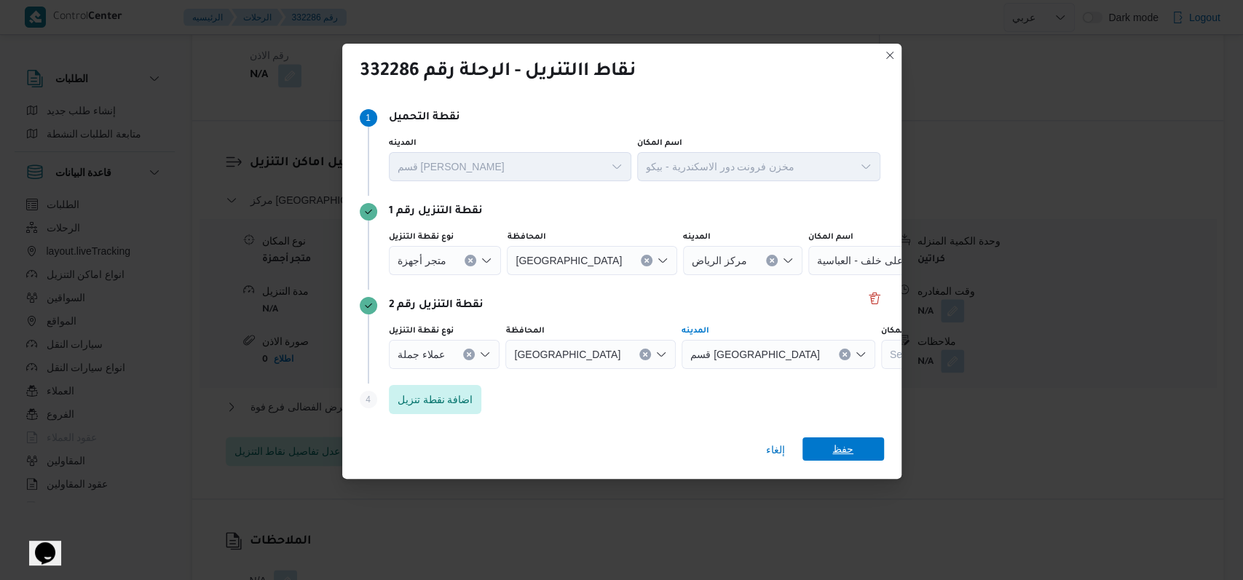
click at [865, 455] on span "حفظ" at bounding box center [843, 449] width 82 height 23
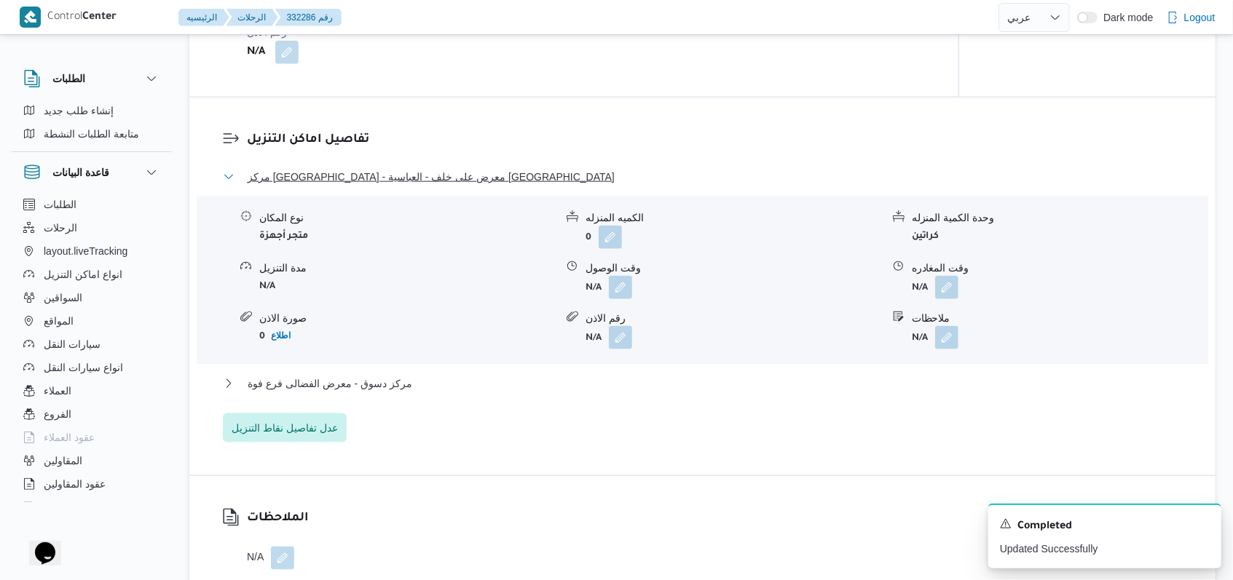
click at [405, 186] on span "مركز الرياض - معرض على خلف - العباسية كفر الشيخ" at bounding box center [431, 176] width 367 height 17
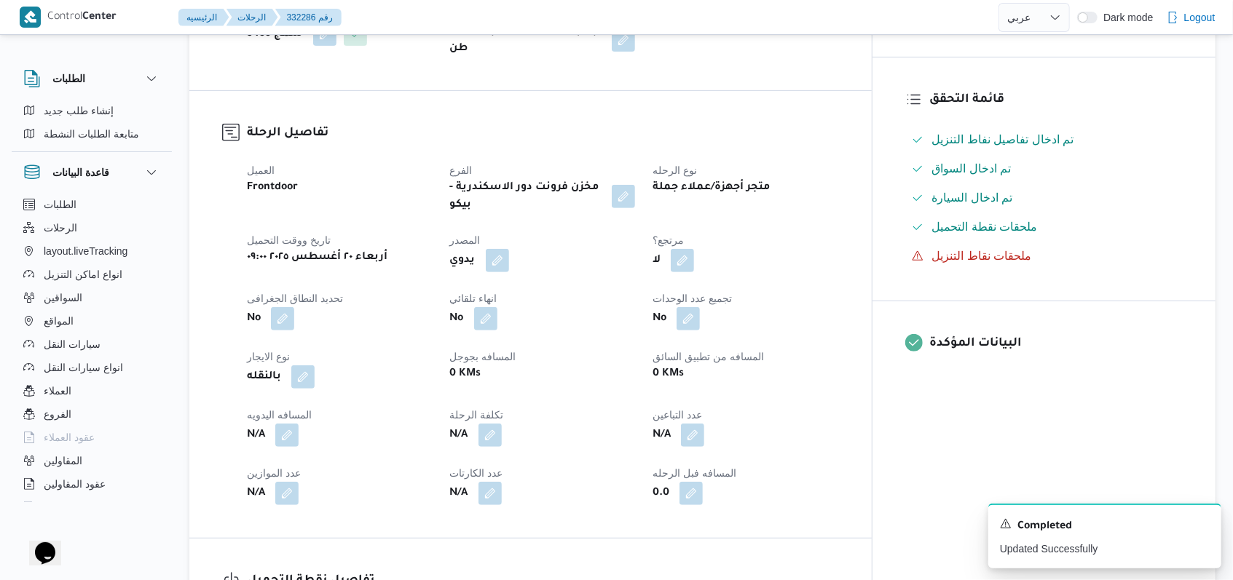
scroll to position [0, 0]
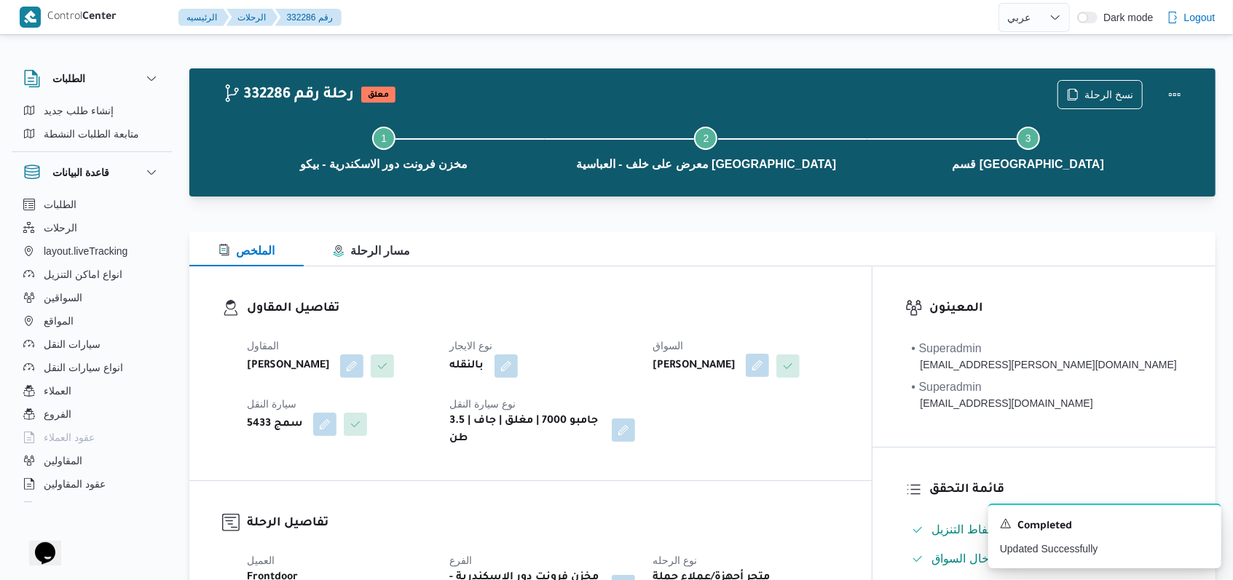
click at [769, 369] on button "button" at bounding box center [757, 365] width 23 height 23
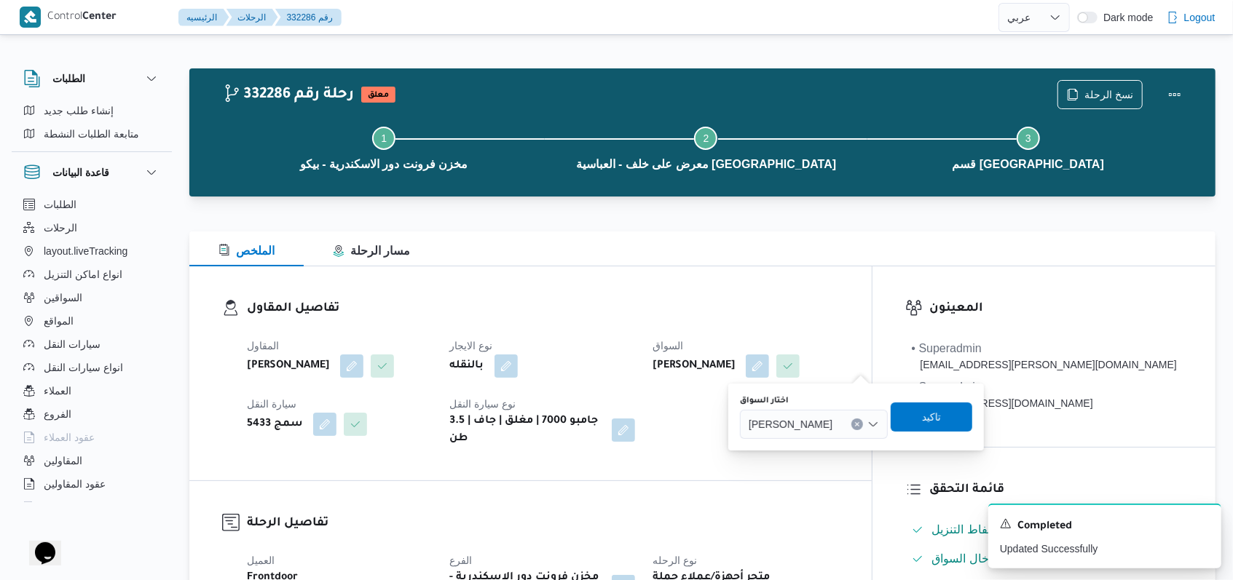
click at [830, 422] on span "ايمن زكريا غريب محمد" at bounding box center [790, 424] width 84 height 16
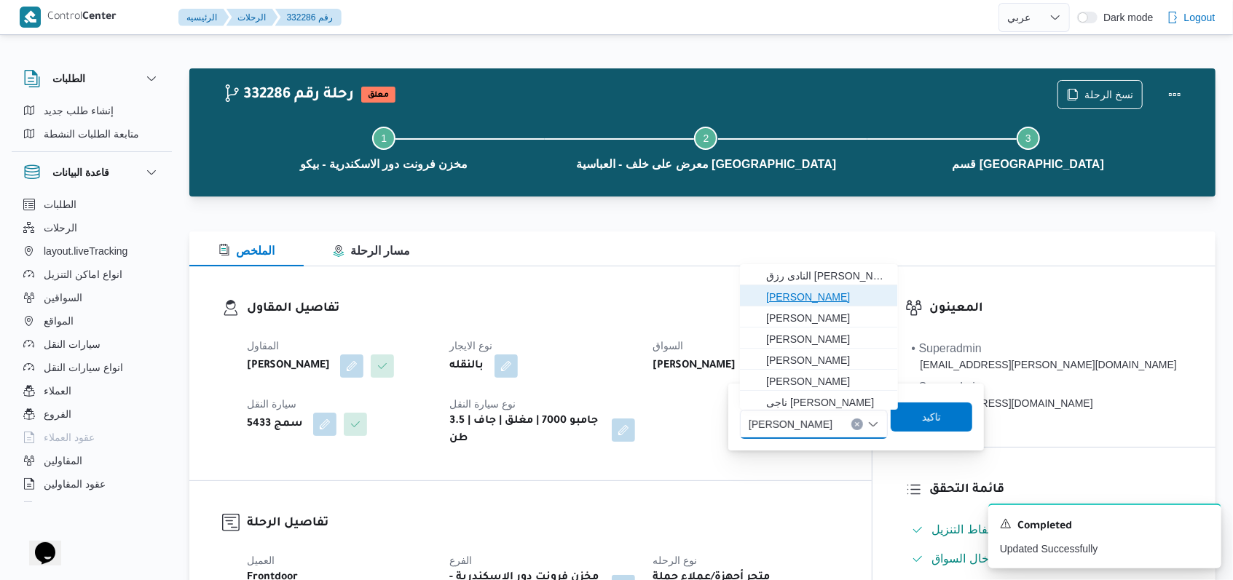
click at [844, 294] on span "فتحى حسن جلال ابو الحسن" at bounding box center [827, 296] width 122 height 17
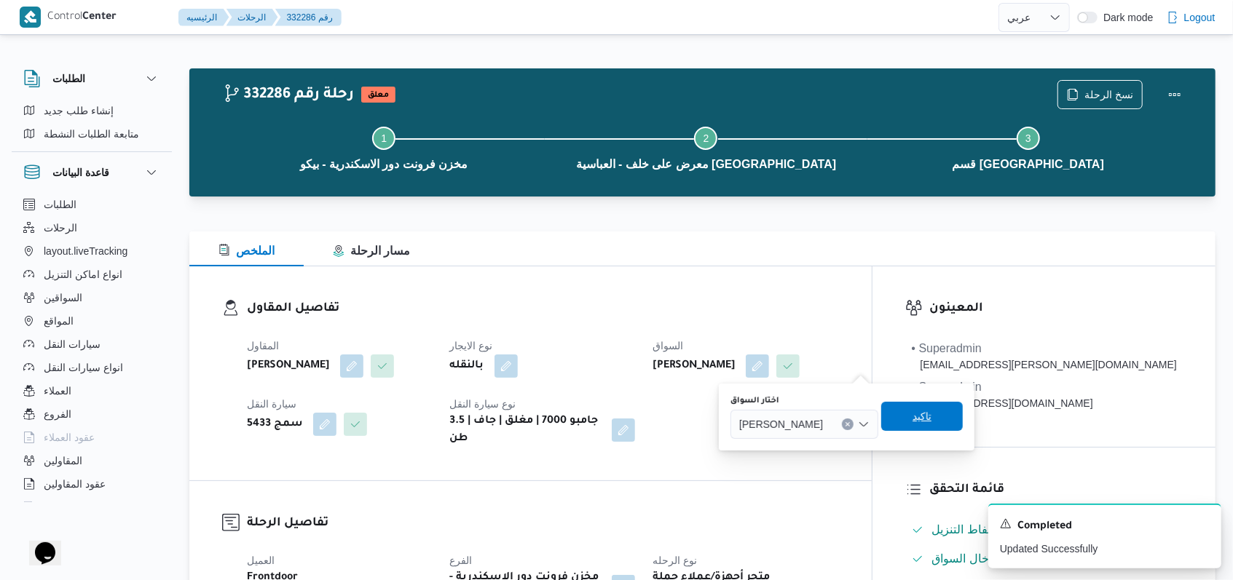
click at [931, 424] on span "تاكيد" at bounding box center [921, 416] width 19 height 17
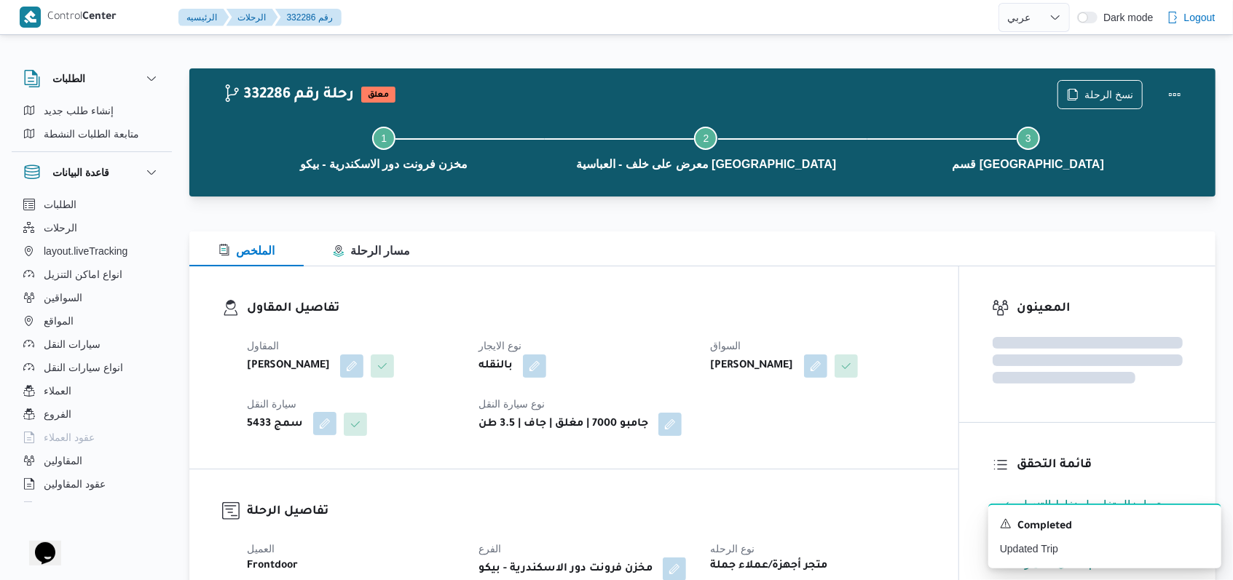
click at [323, 435] on button "button" at bounding box center [324, 423] width 23 height 23
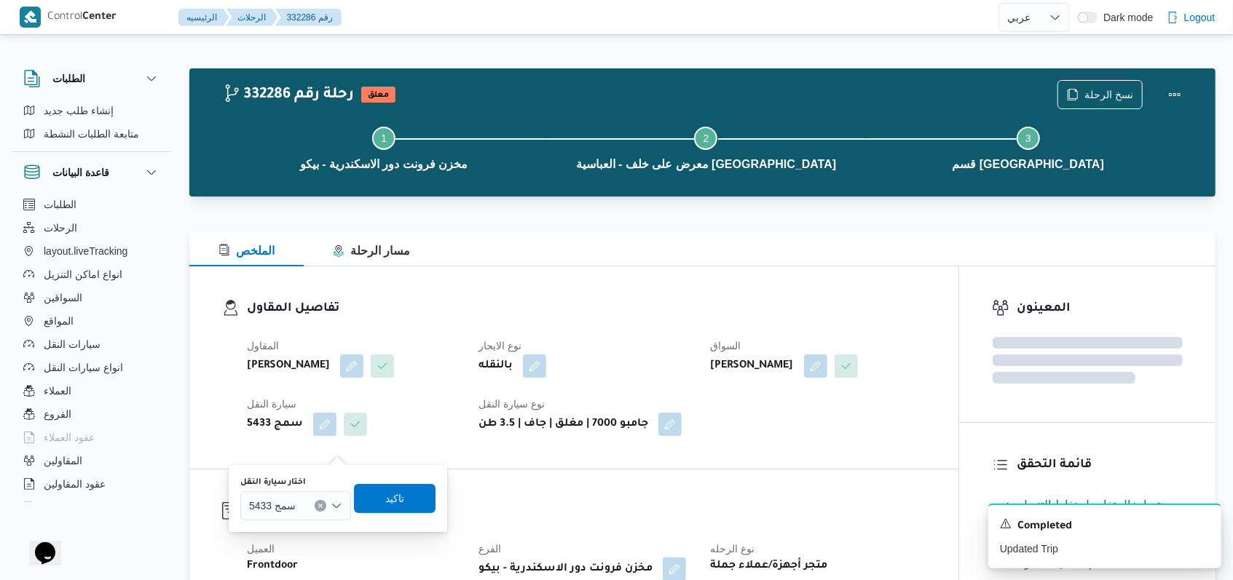
click at [303, 515] on div at bounding box center [302, 505] width 7 height 23
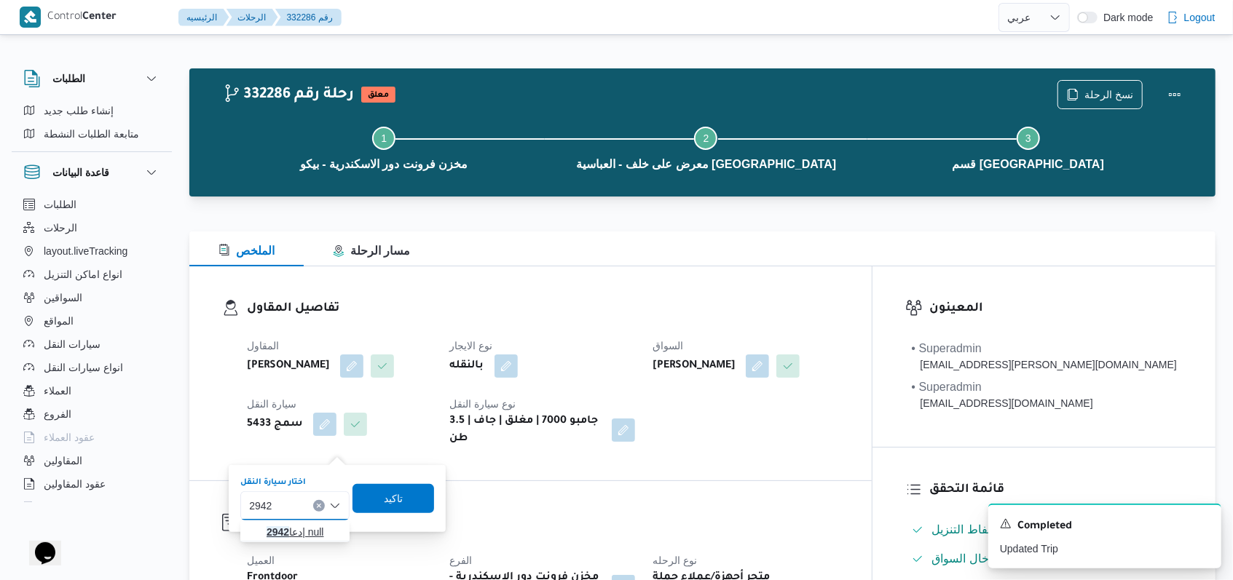
type input "2942"
click at [303, 526] on span "دعا 2942 | null" at bounding box center [303, 532] width 74 height 17
click at [398, 505] on span "تاكيد" at bounding box center [400, 497] width 19 height 17
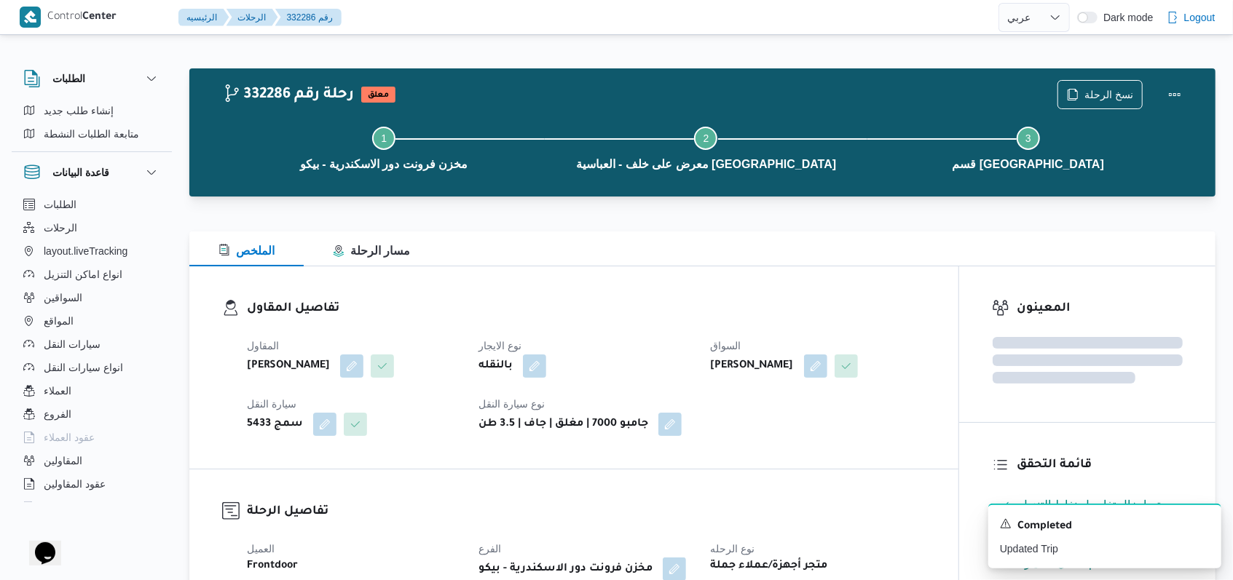
scroll to position [388, 0]
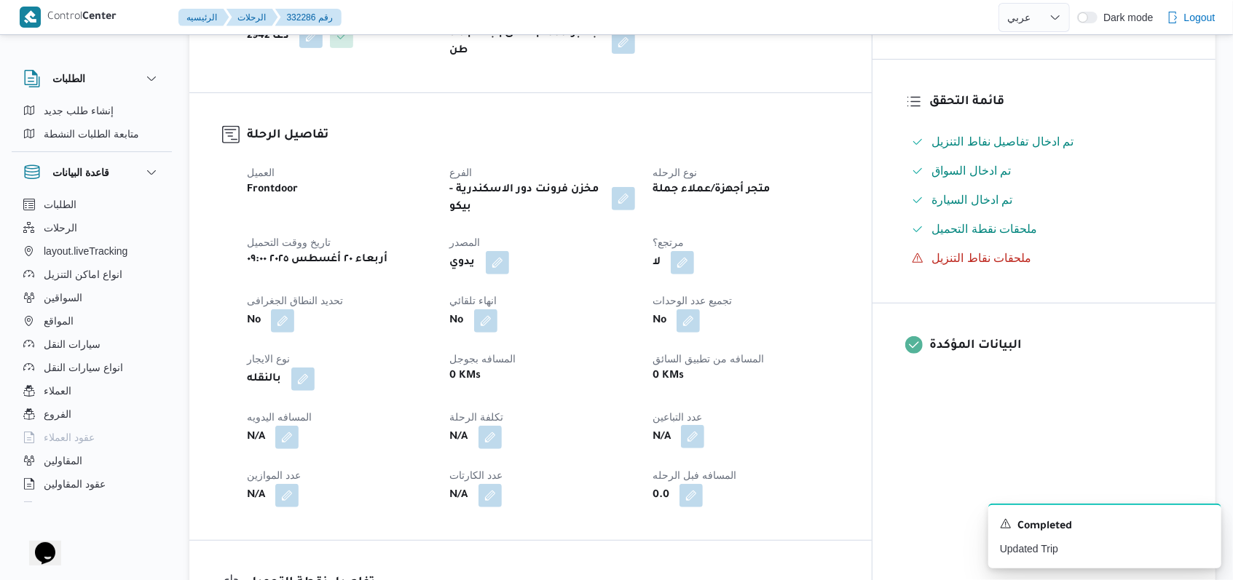
click at [704, 435] on button "button" at bounding box center [692, 436] width 23 height 23
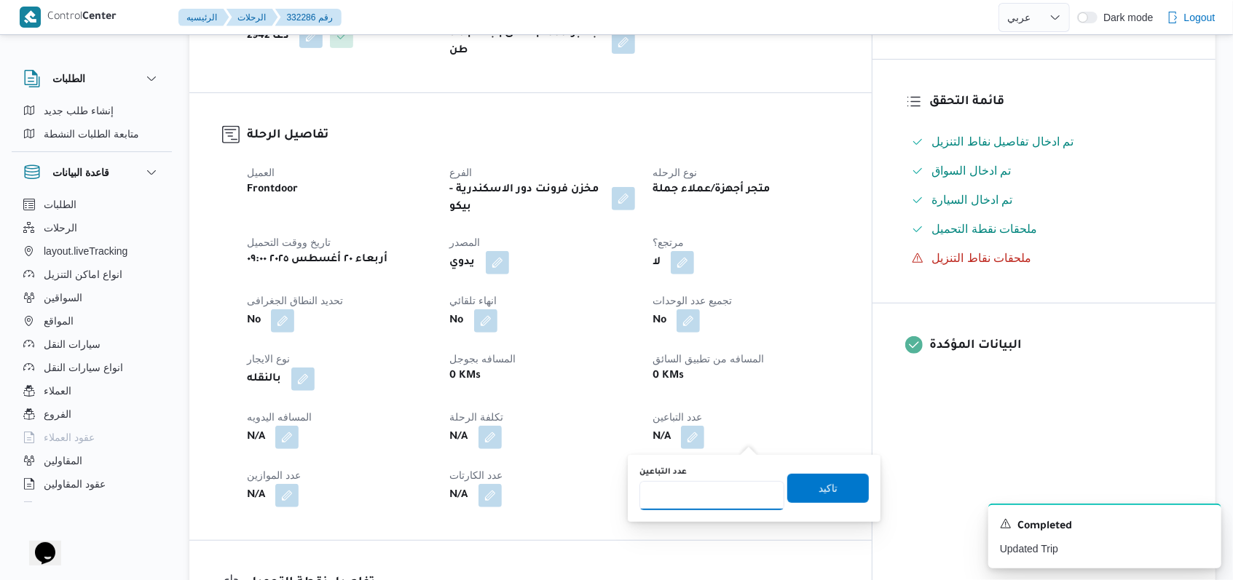
click at [705, 504] on input "عدد التباعين" at bounding box center [711, 495] width 145 height 29
type input "1"
click at [827, 486] on span "تاكيد" at bounding box center [828, 487] width 82 height 29
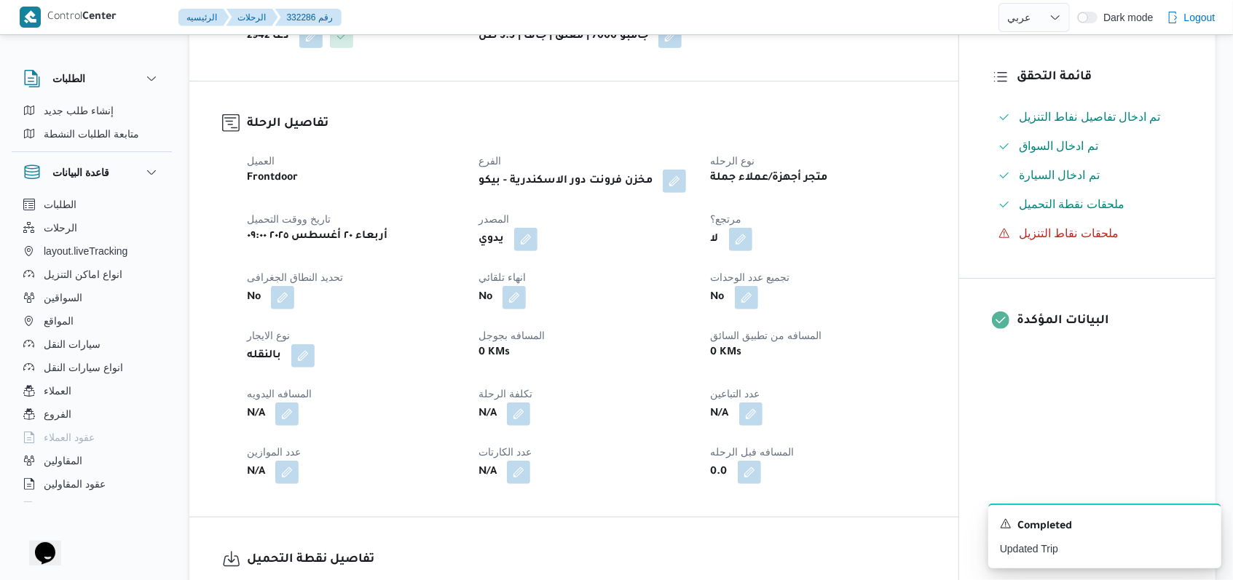
scroll to position [971, 0]
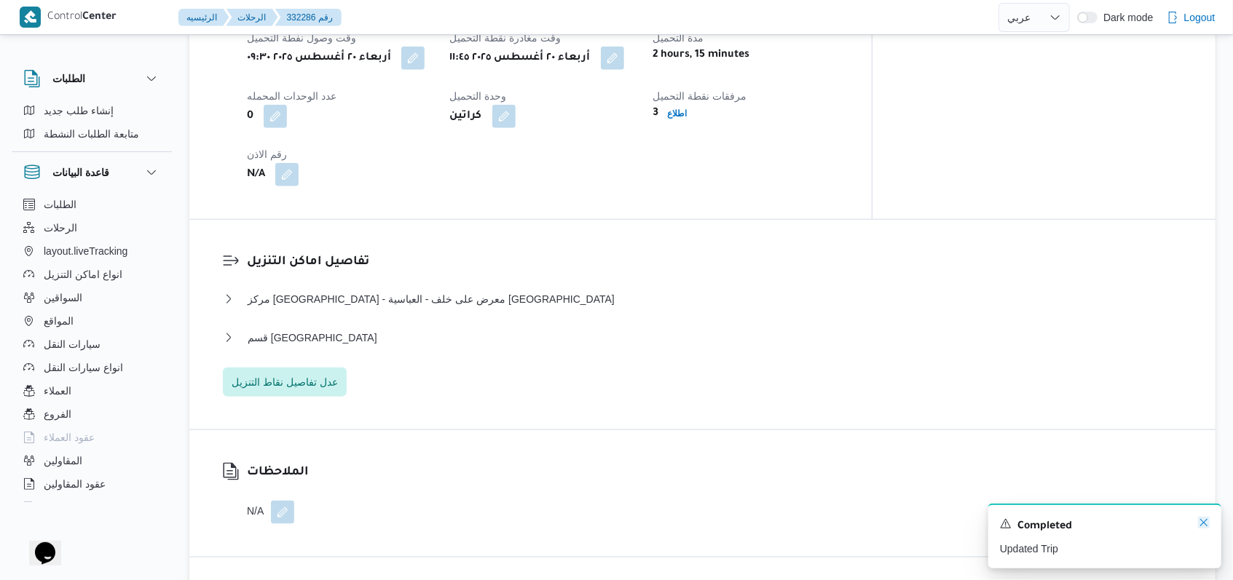
click at [1201, 526] on icon "Dismiss toast" at bounding box center [1204, 523] width 12 height 12
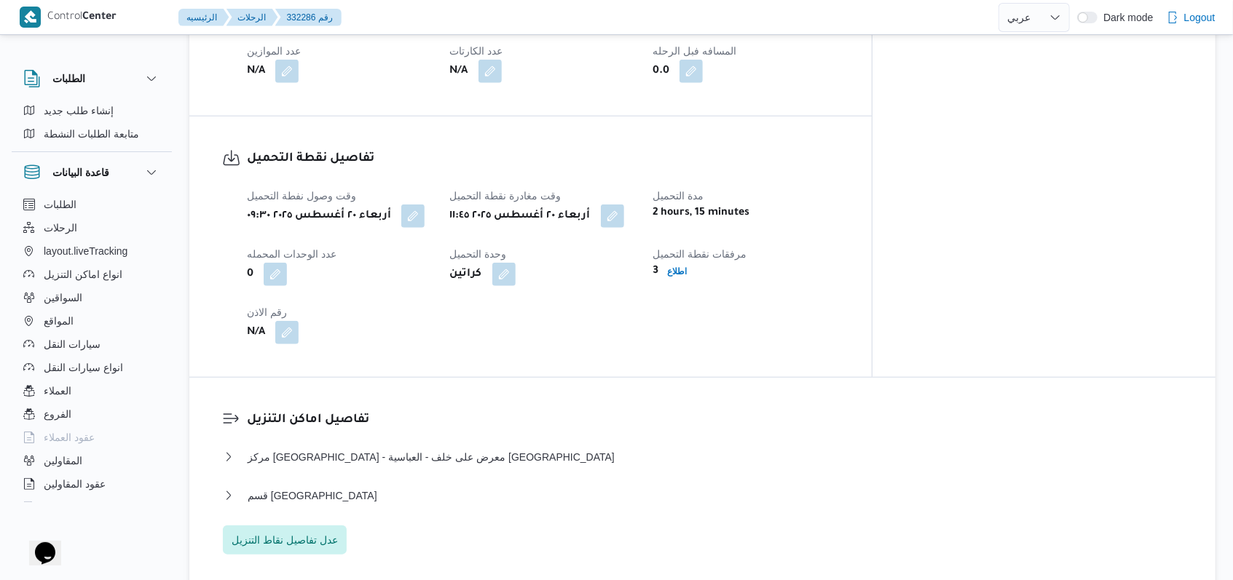
scroll to position [874, 0]
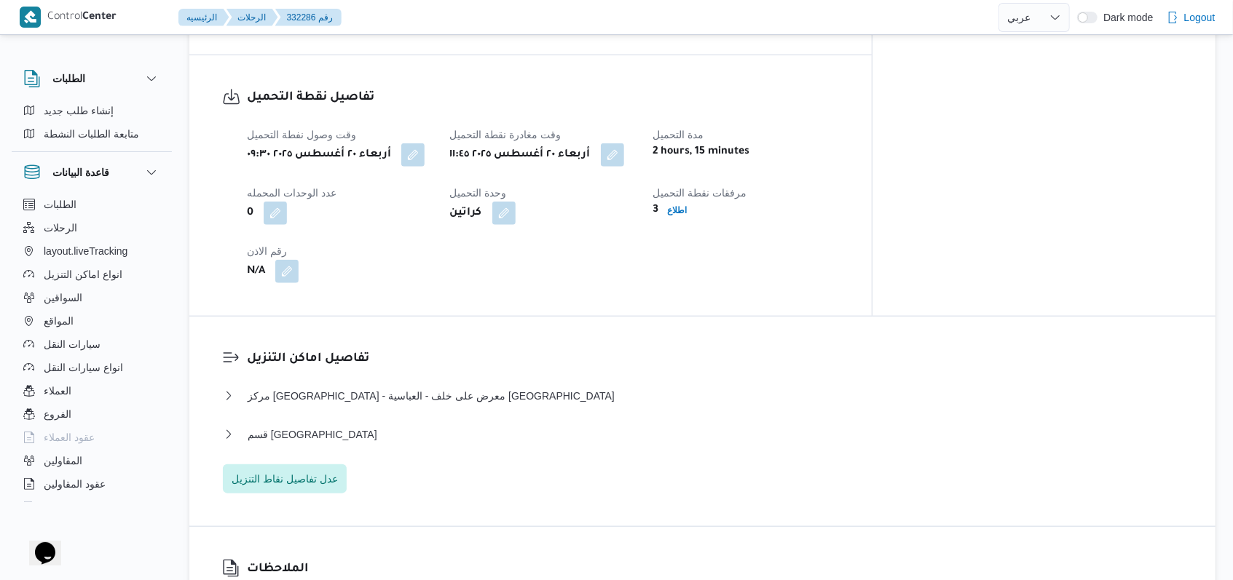
select select "ar"
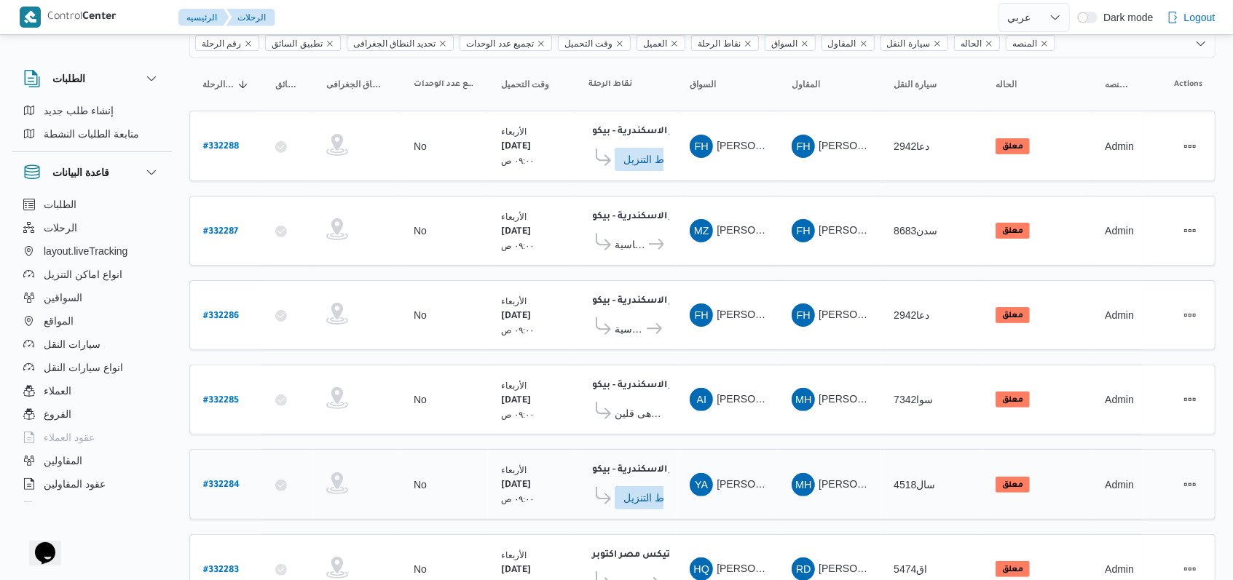
scroll to position [1, 0]
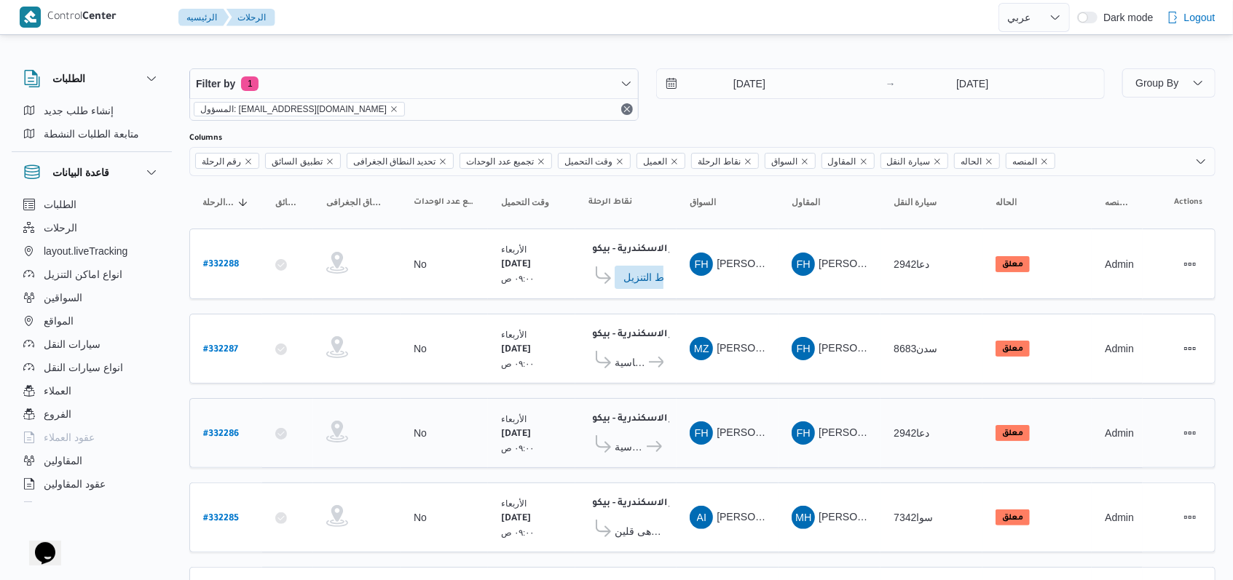
click at [215, 430] on b "# 332286" at bounding box center [221, 435] width 36 height 10
select select "ar"
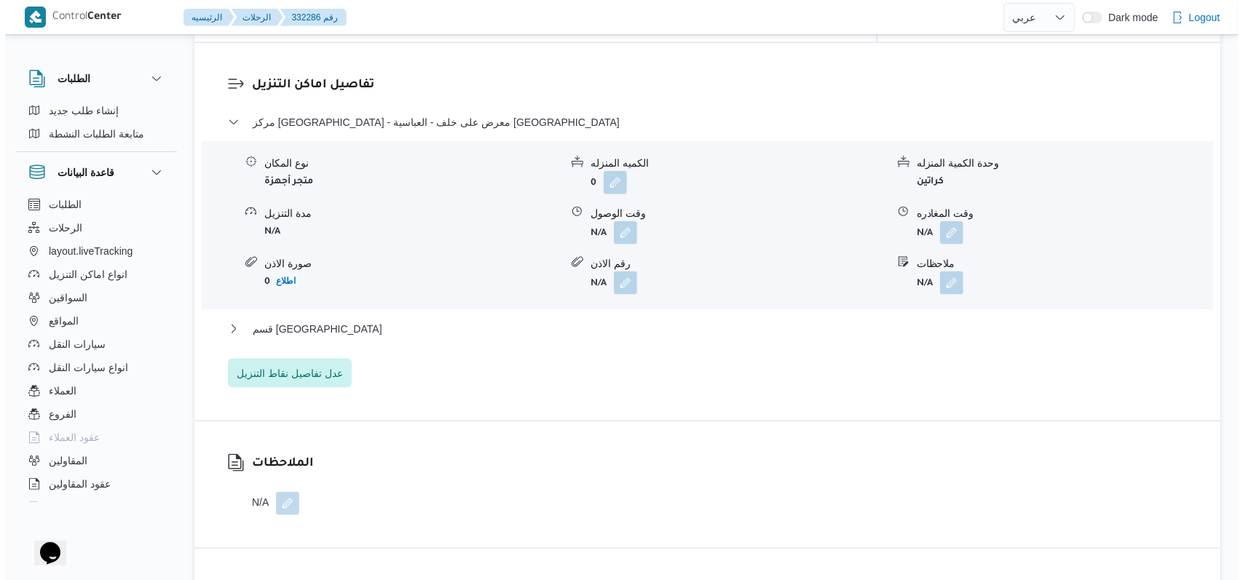
scroll to position [1166, 0]
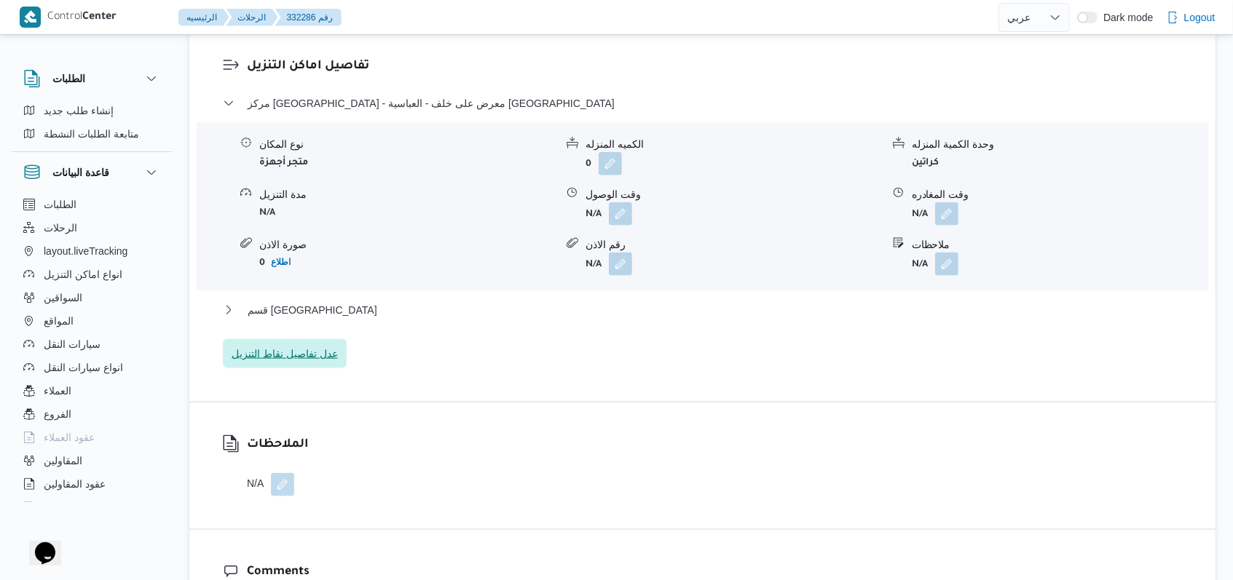
click at [309, 339] on div "مركز الرياض - معرض على خلف - العباسية كفر الشيخ نوع المكان متجر أجهزة الكميه ال…" at bounding box center [703, 232] width 960 height 274
click at [297, 355] on span "عدل تفاصيل نقاط التنزيل" at bounding box center [285, 353] width 106 height 17
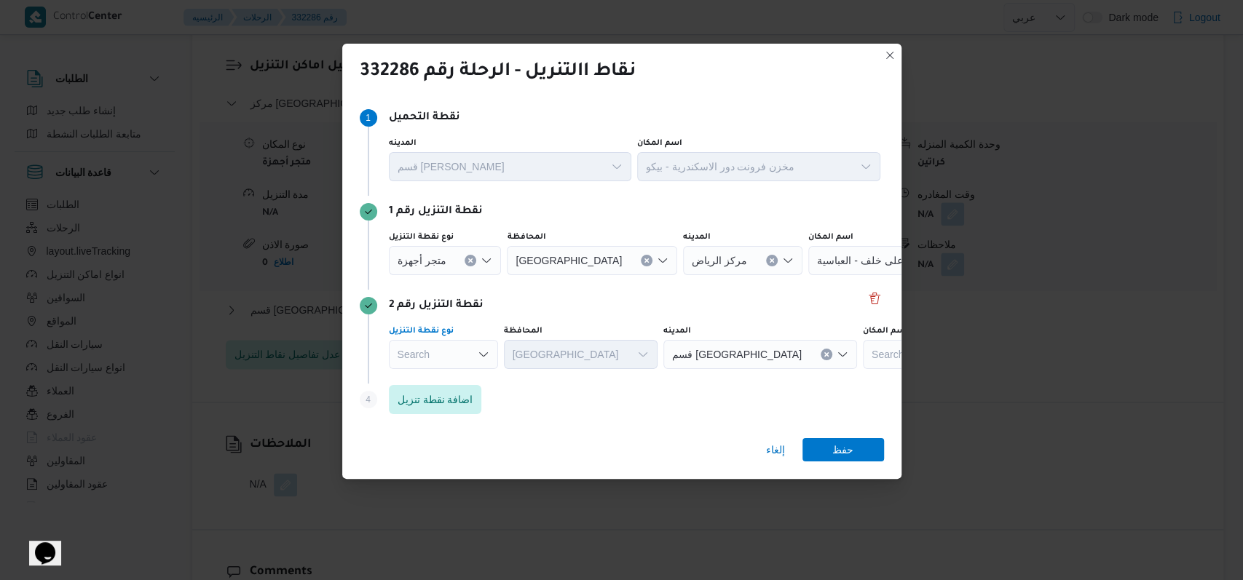
click at [471, 275] on div "Search" at bounding box center [445, 260] width 113 height 29
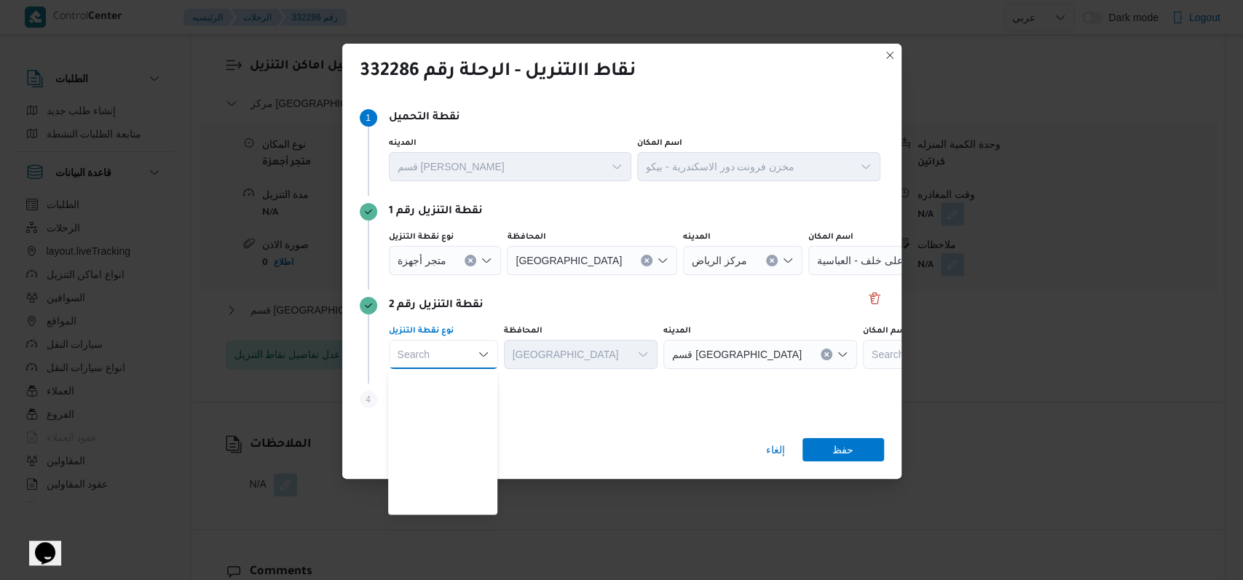
scroll to position [382, 0]
click at [471, 501] on span "متجر أجهزة" at bounding box center [451, 505] width 74 height 17
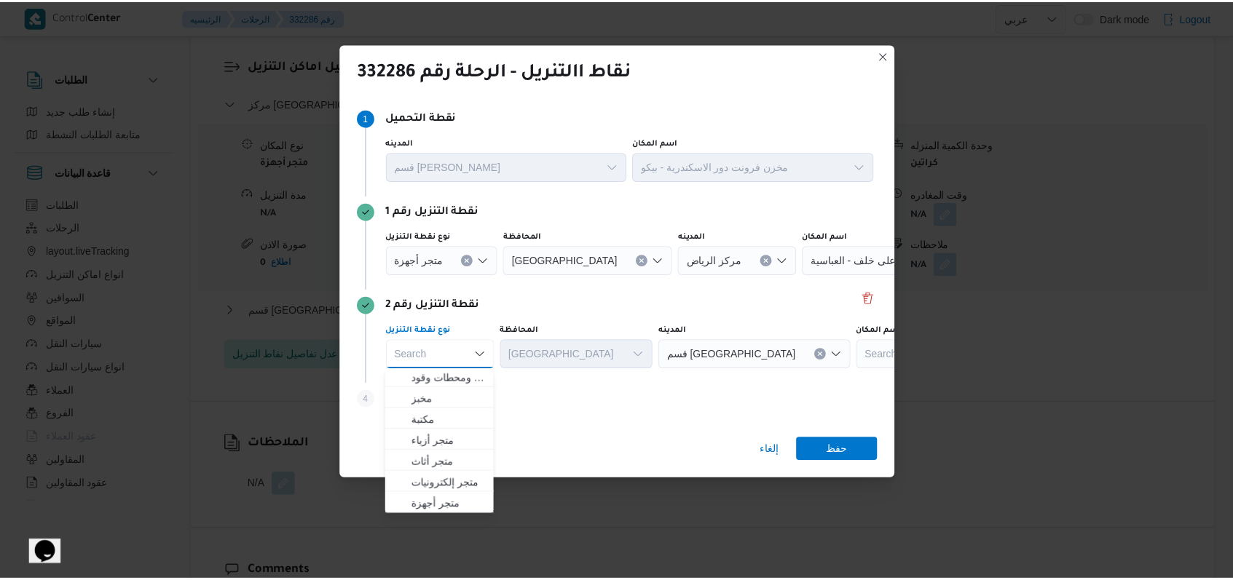
scroll to position [0, 0]
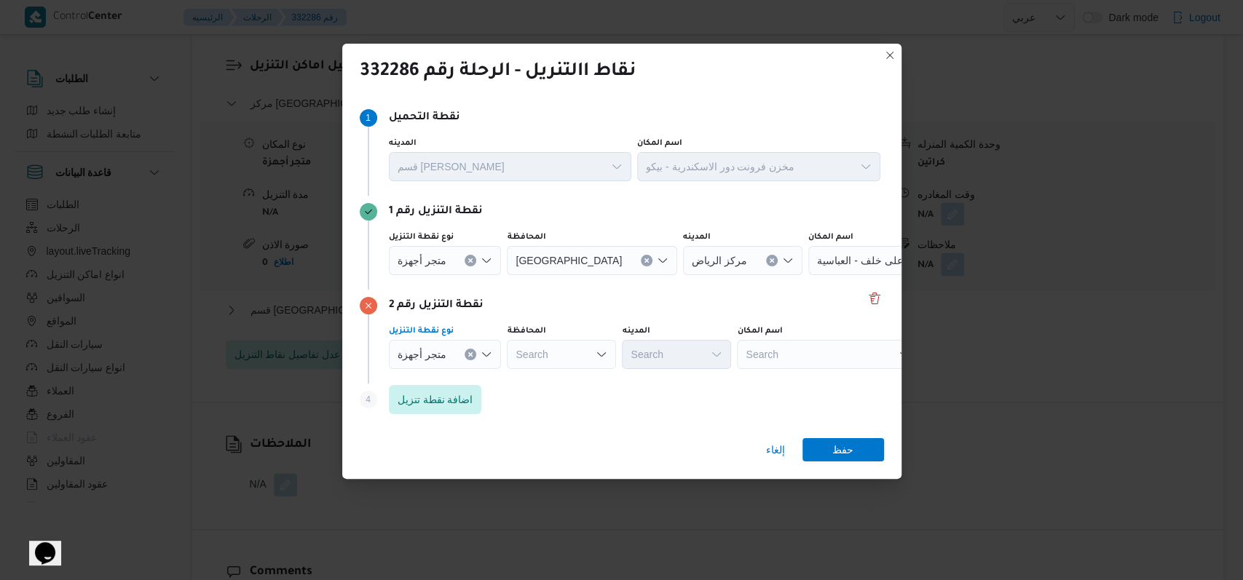
click at [808, 275] on div "Search" at bounding box center [899, 260] width 182 height 29
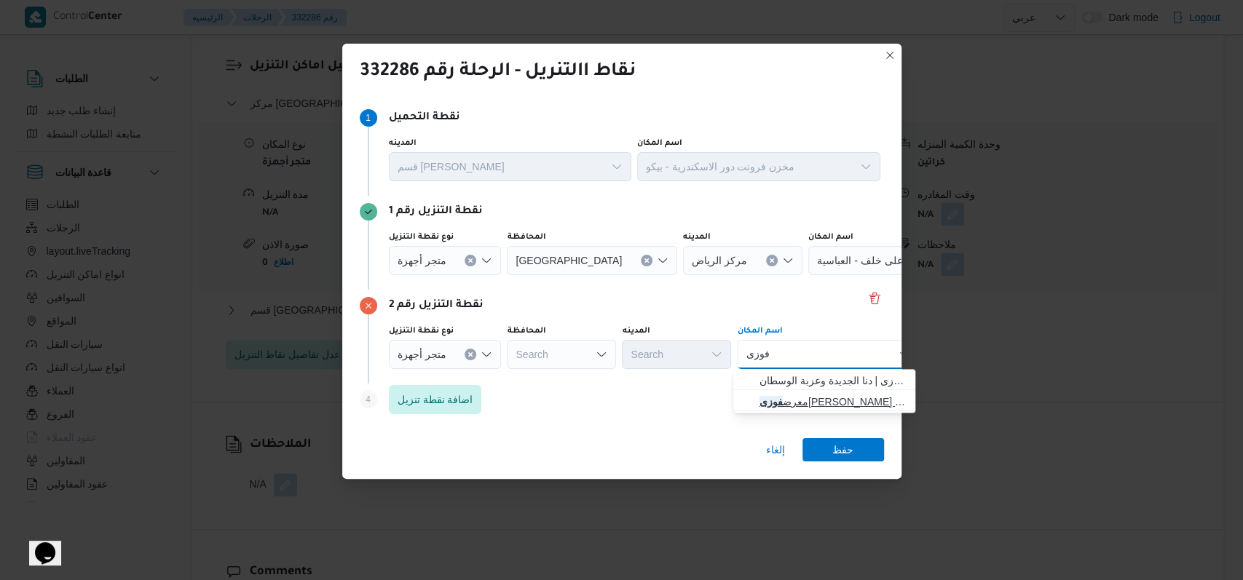
type input "فوزى"
click at [819, 399] on span "معرض فوزى عبدالفتاح العباسية الرياض - كفر الشيخ | معرض ابناء الحاج عبدالفتاح حس…" at bounding box center [832, 401] width 147 height 17
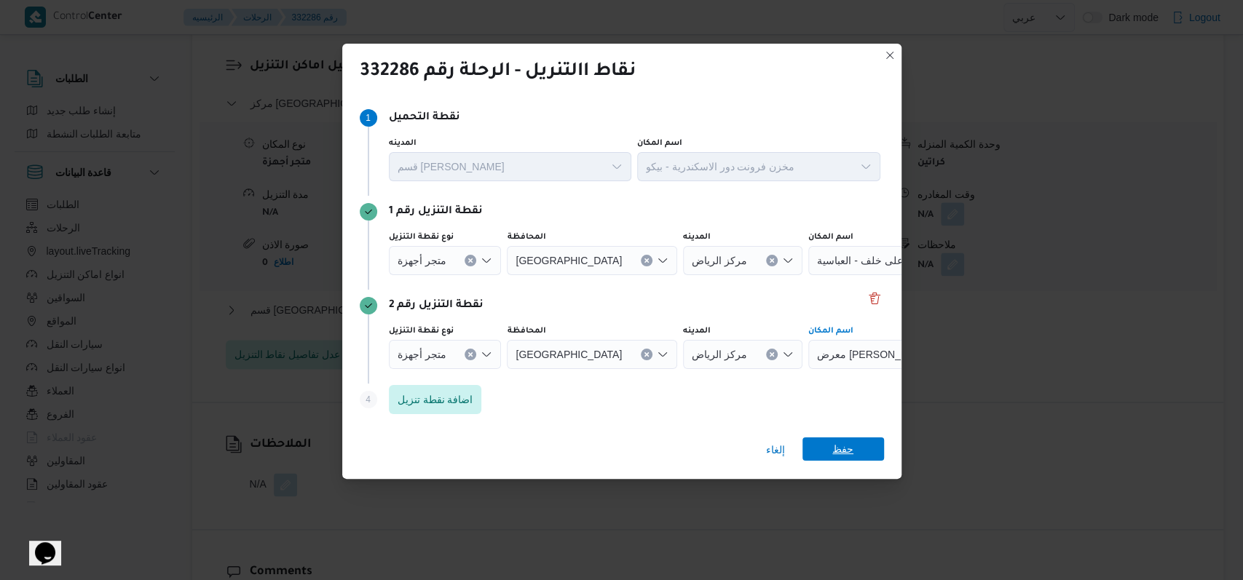
click at [836, 446] on span "حفظ" at bounding box center [842, 449] width 21 height 23
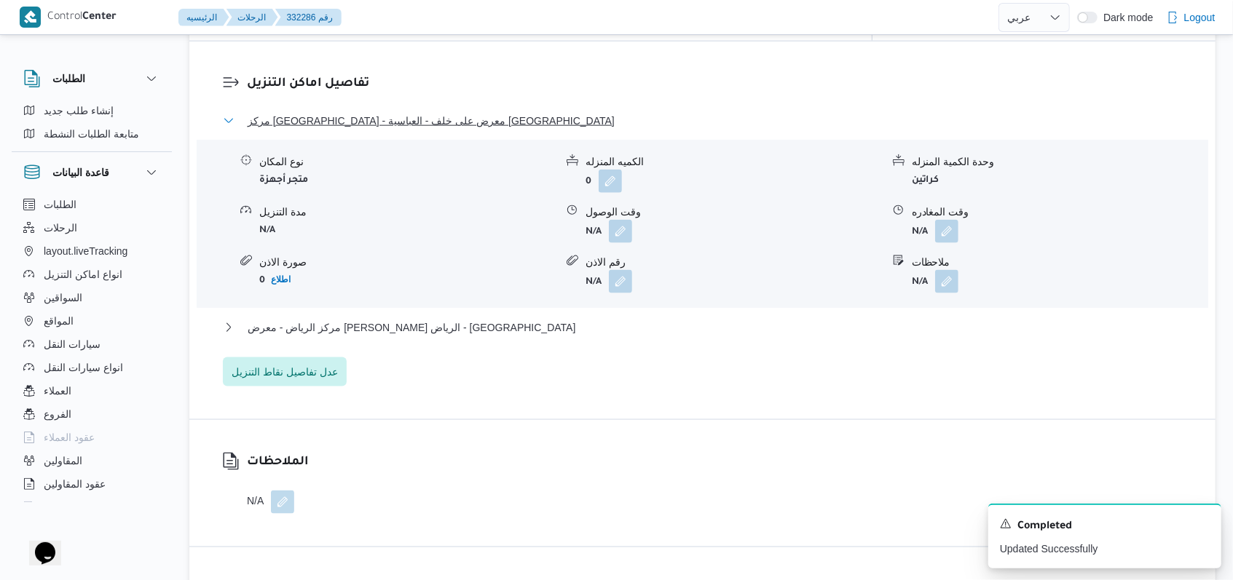
click at [387, 112] on span "مركز الرياض - معرض على خلف - العباسية كفر الشيخ" at bounding box center [431, 120] width 367 height 17
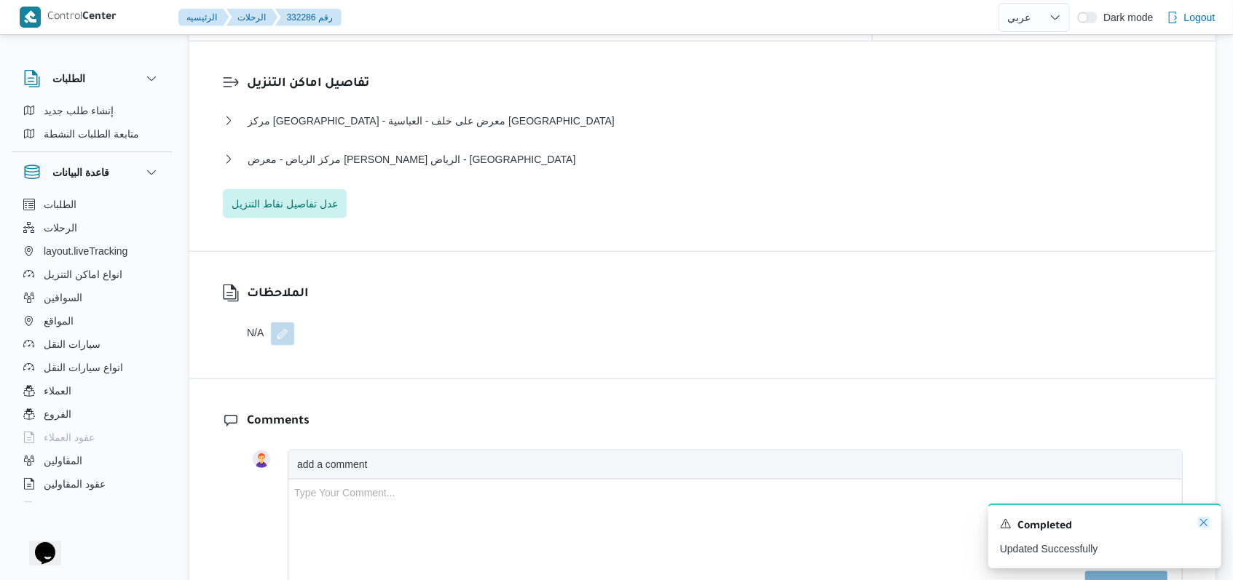
click at [1206, 527] on icon "Dismiss toast" at bounding box center [1204, 523] width 12 height 12
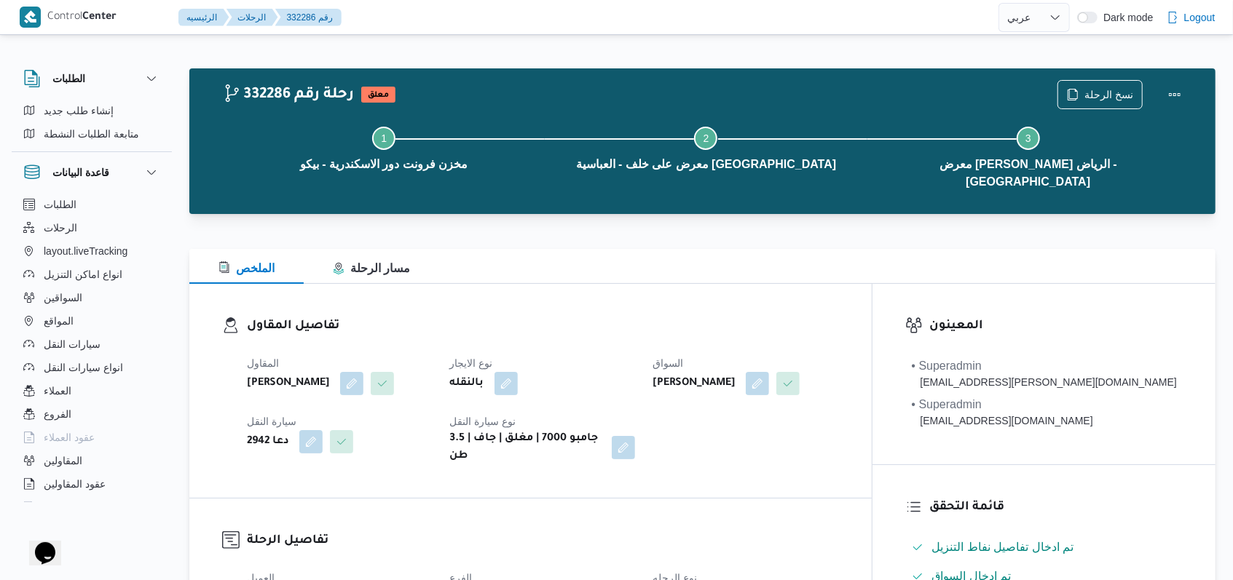
select select "ar"
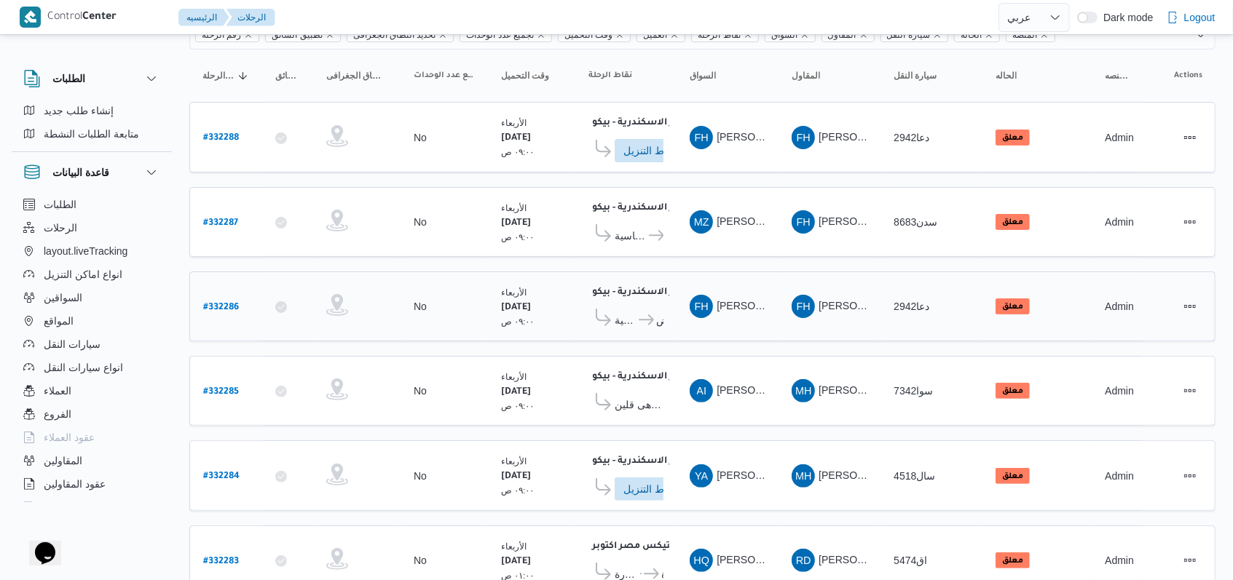
scroll to position [99, 0]
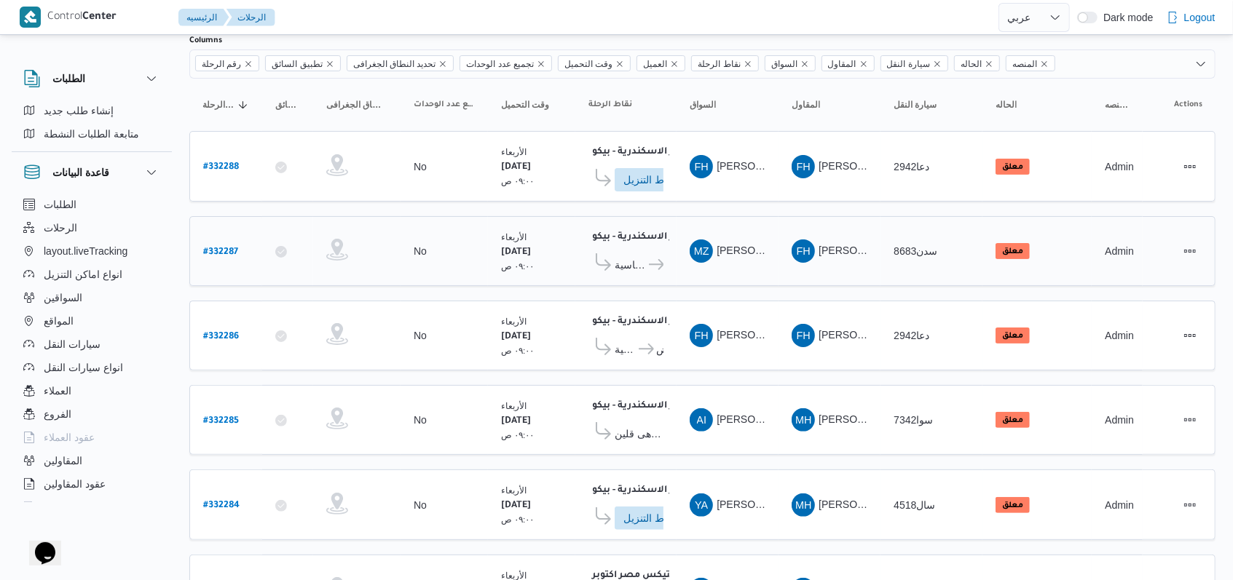
click at [219, 248] on b "# 332287" at bounding box center [220, 253] width 35 height 10
select select "ar"
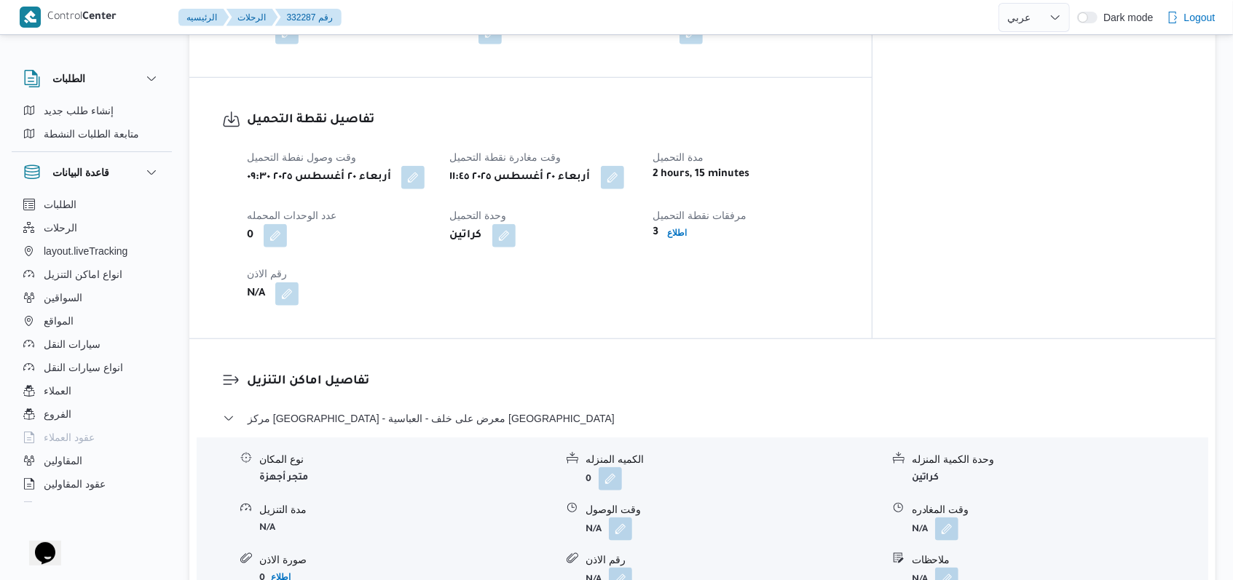
scroll to position [973, 0]
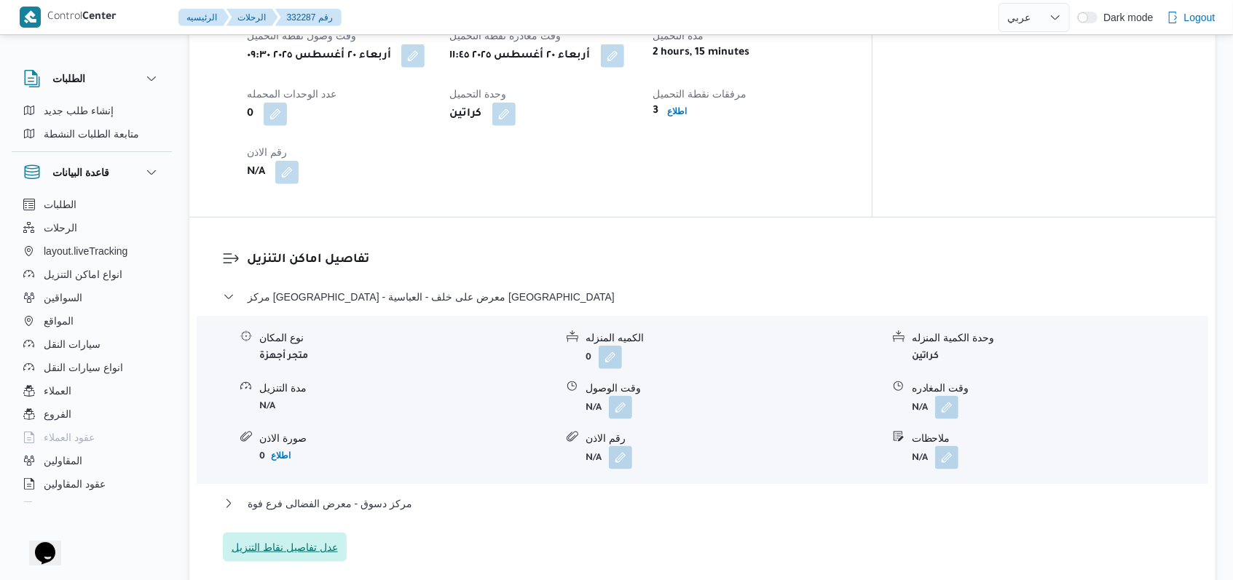
click at [304, 543] on span "عدل تفاصيل نقاط التنزيل" at bounding box center [285, 547] width 106 height 17
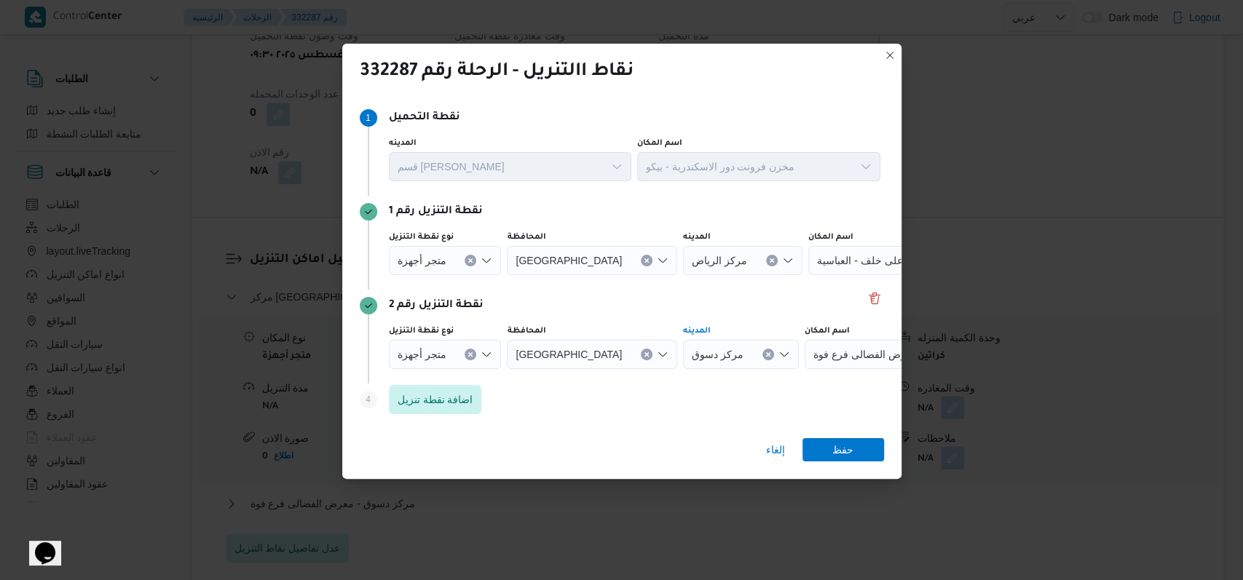
click at [769, 264] on icon "Clear input" at bounding box center [772, 261] width 6 height 6
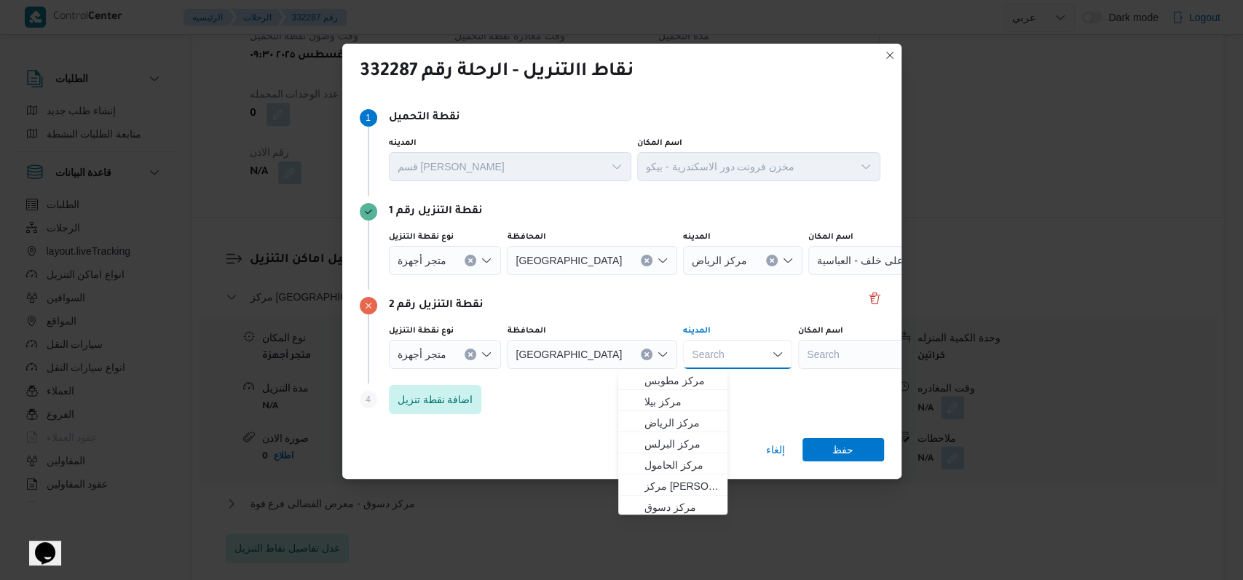
click at [808, 275] on div "Search" at bounding box center [899, 260] width 182 height 29
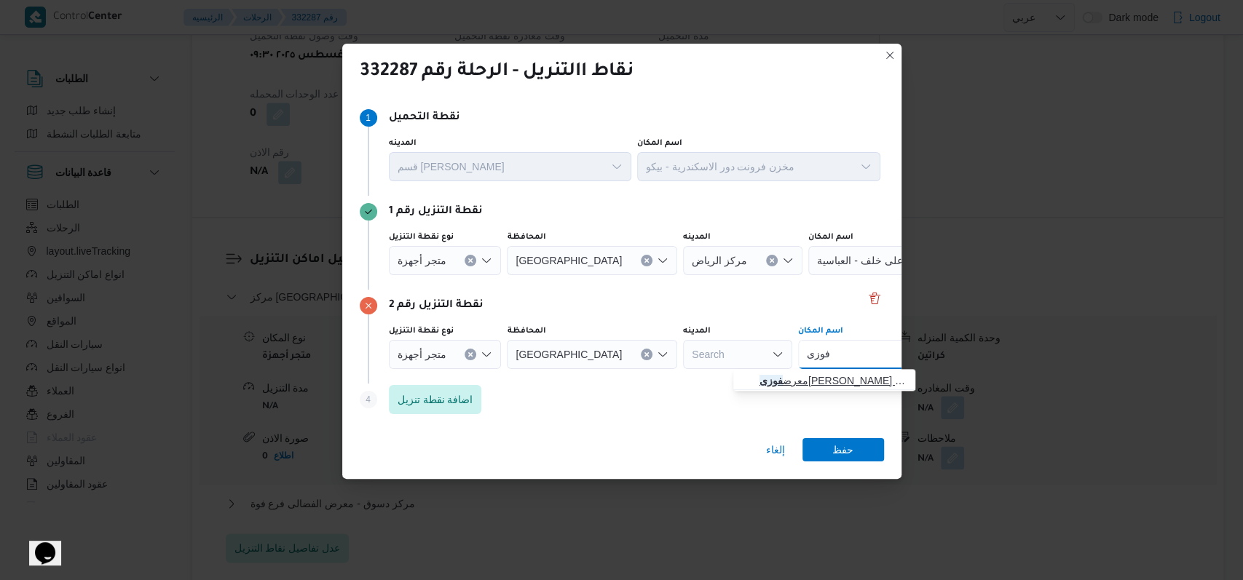
type input "فوزى"
click at [810, 379] on span "معرض فوزى عبدالفتاح العباسية الرياض - كفر الشيخ | معرض ابناء الحاج عبدالفتاح حس…" at bounding box center [832, 380] width 147 height 17
click at [839, 446] on span "حفظ" at bounding box center [842, 449] width 21 height 23
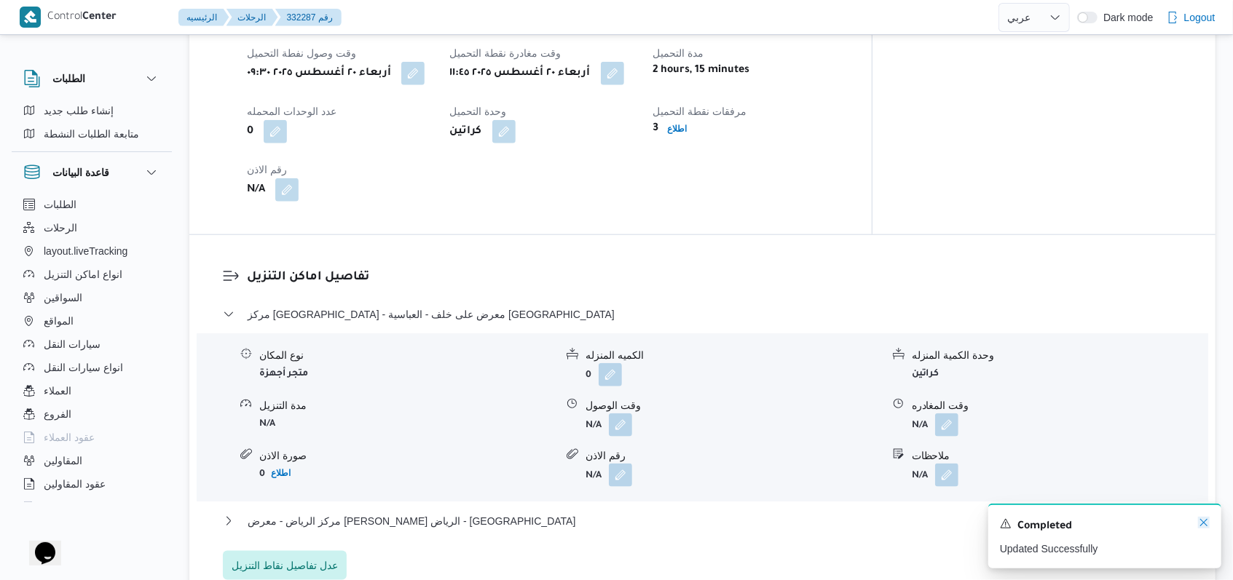
click at [1204, 522] on icon "Dismiss toast" at bounding box center [1204, 523] width 12 height 12
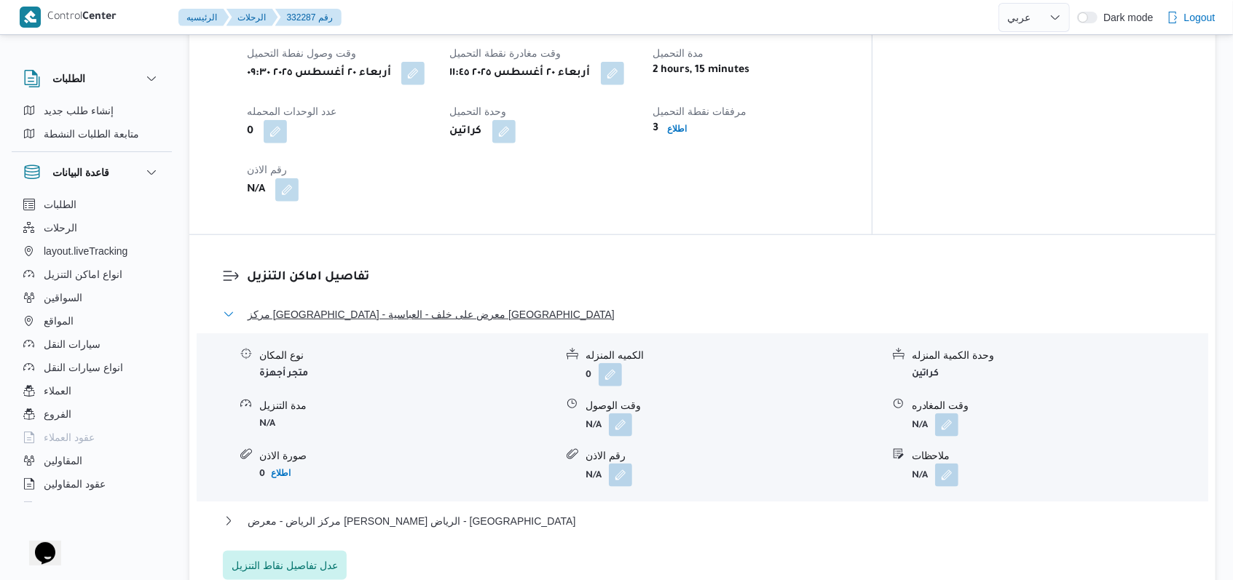
click at [455, 306] on span "مركز الرياض - معرض على خلف - العباسية كفر الشيخ" at bounding box center [431, 314] width 367 height 17
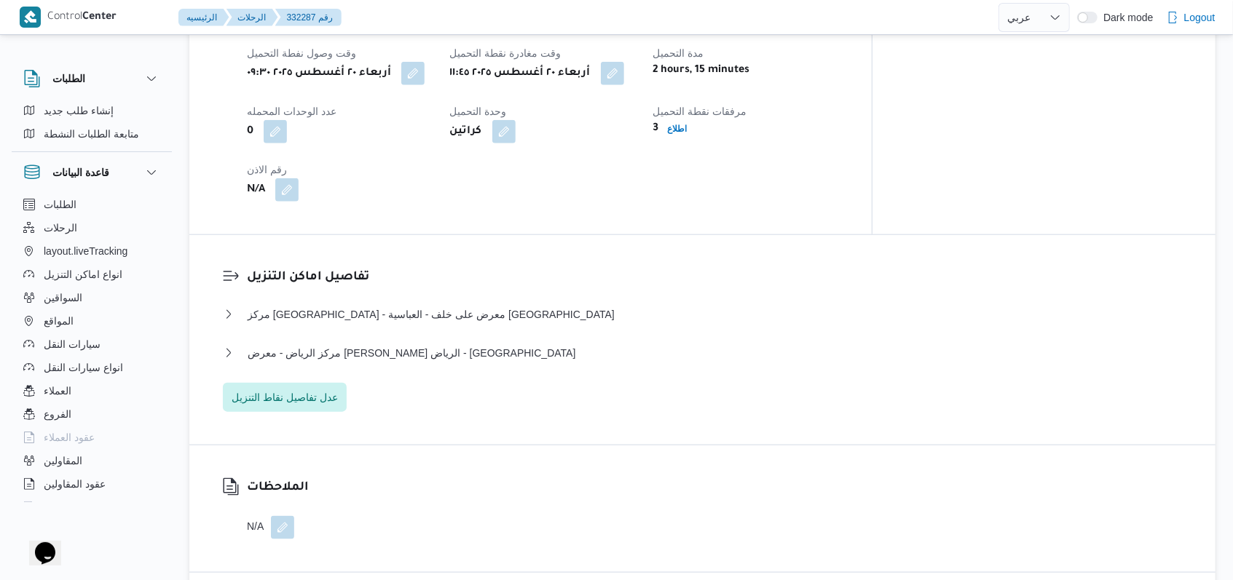
select select "ar"
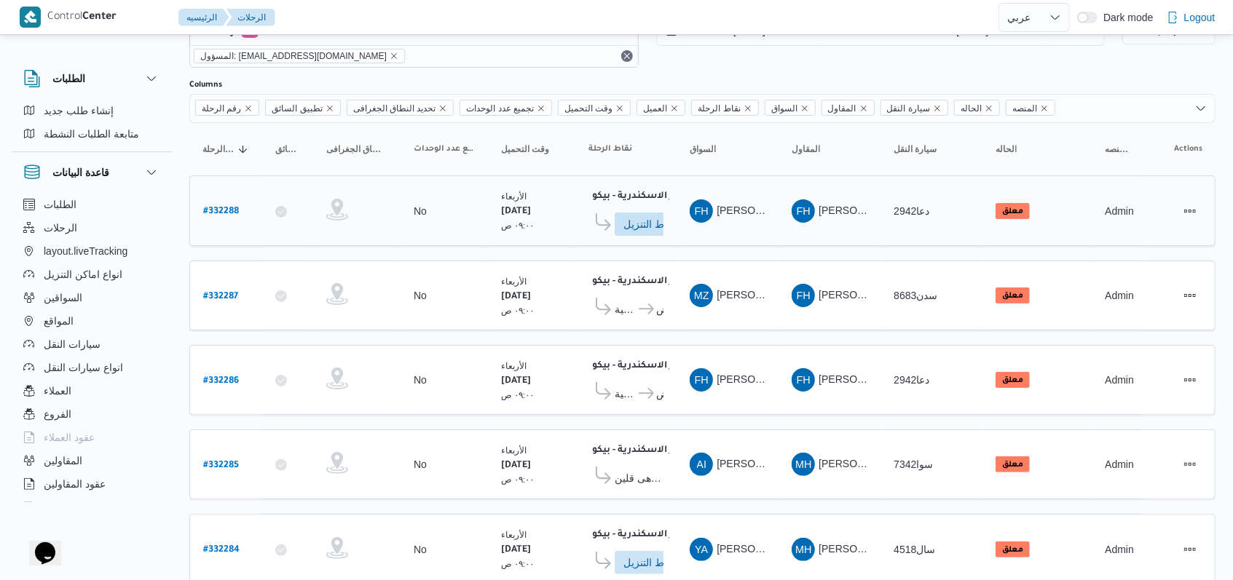
scroll to position [97, 0]
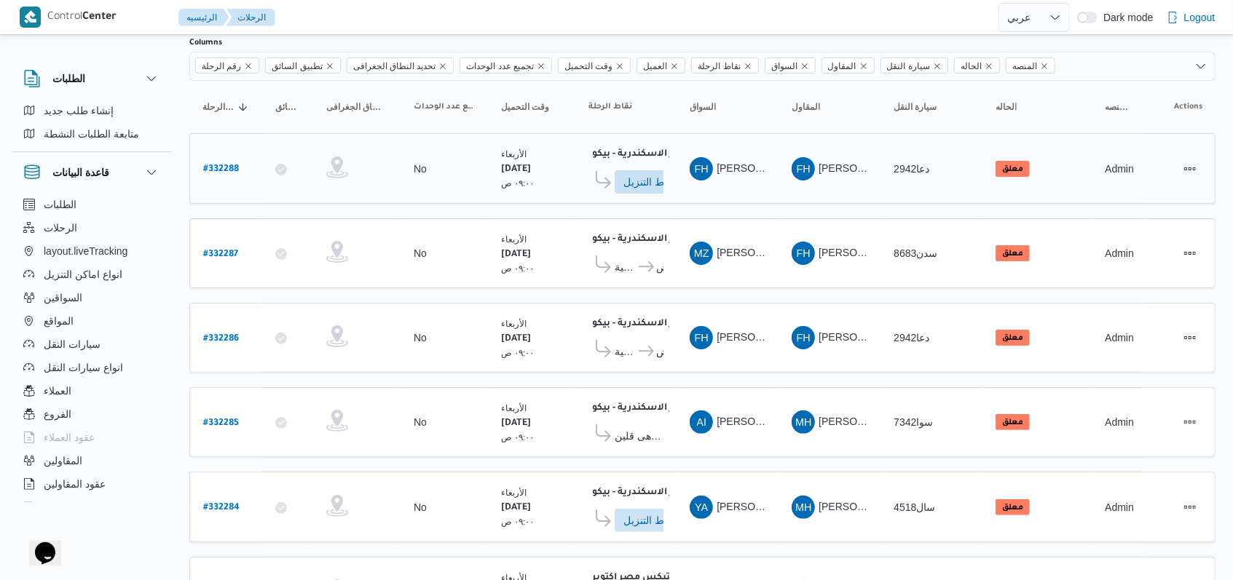
click at [211, 165] on b "# 332288" at bounding box center [221, 170] width 36 height 10
select select "ar"
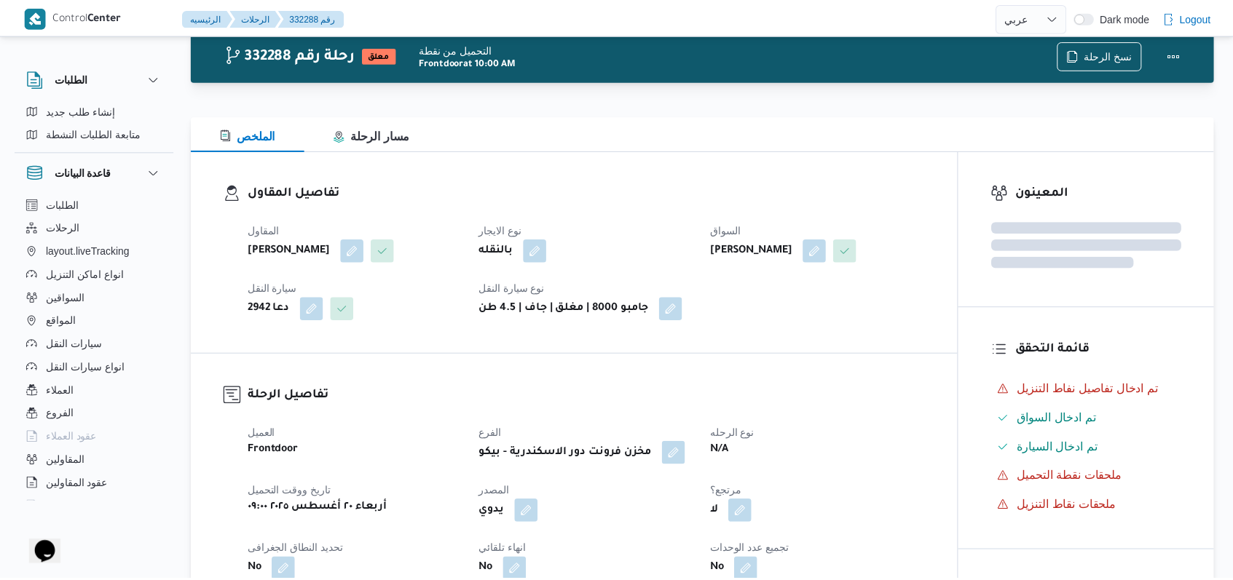
scroll to position [97, 0]
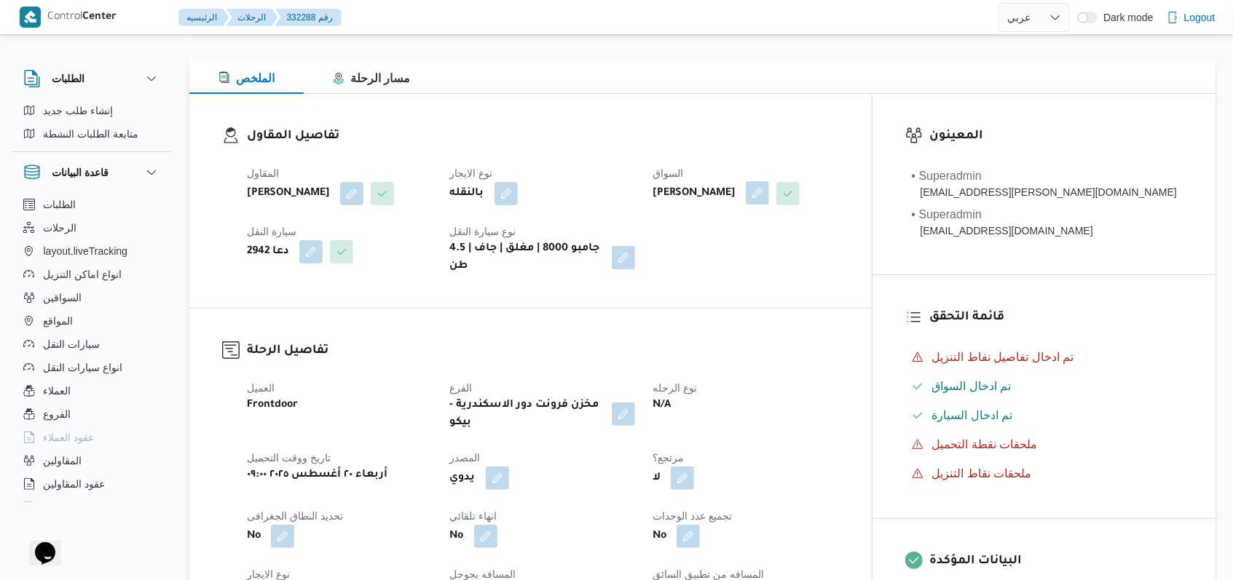
click at [769, 184] on button "button" at bounding box center [757, 192] width 23 height 23
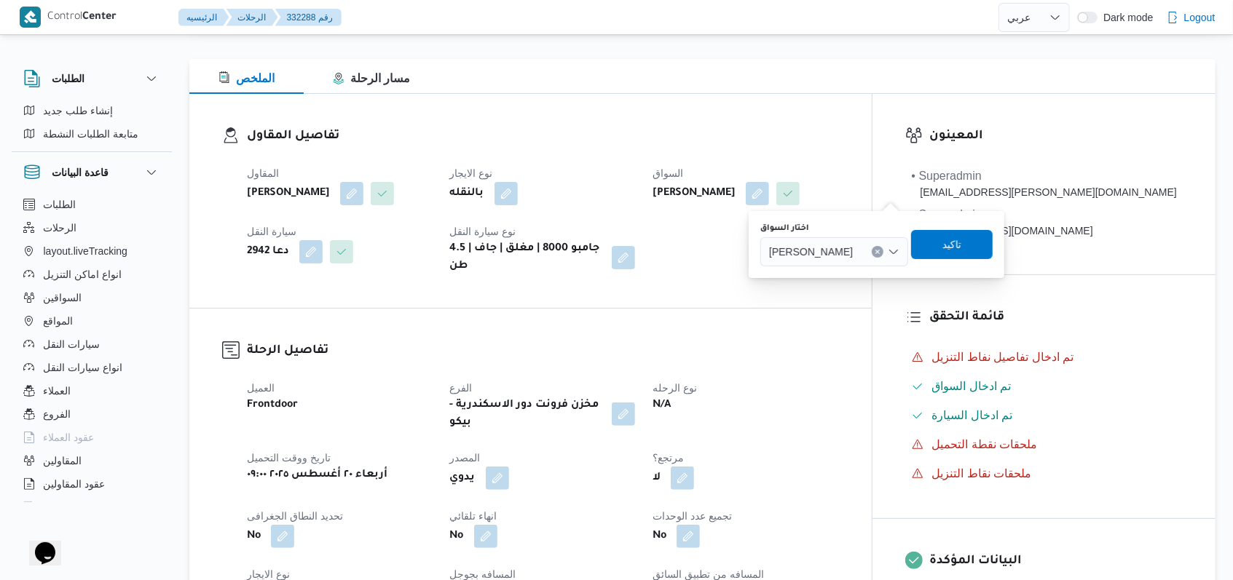
click at [853, 255] on span "فتحى حسن جلال ابو الحسن" at bounding box center [811, 251] width 84 height 16
type input "ايمن زكريا"
click at [859, 274] on span "ايمن زكريا غريب محمد" at bounding box center [857, 277] width 74 height 17
click at [949, 253] on span "تاكيد" at bounding box center [961, 243] width 82 height 29
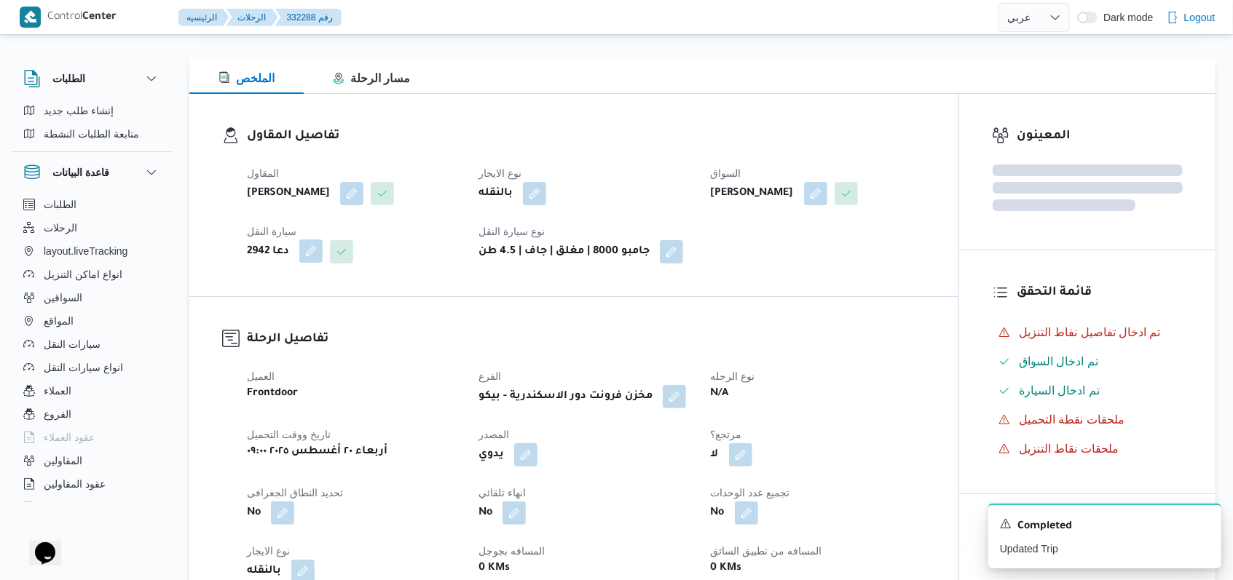
click at [301, 263] on button "button" at bounding box center [310, 251] width 23 height 23
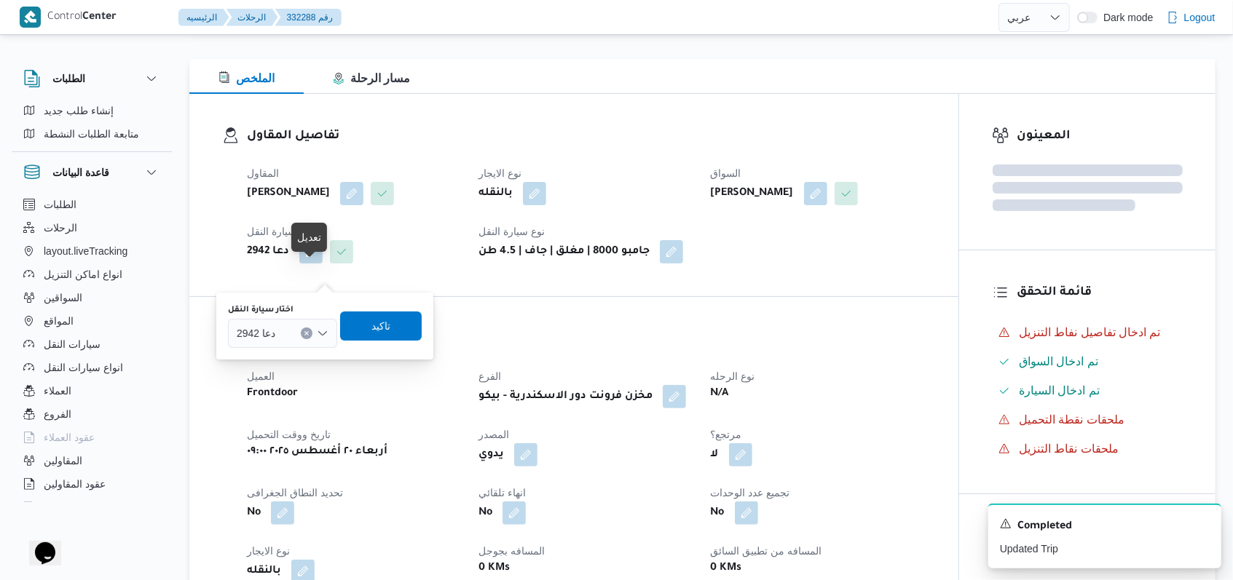
click at [281, 335] on input "اختار سيارة النقل" at bounding box center [281, 333] width 1 height 17
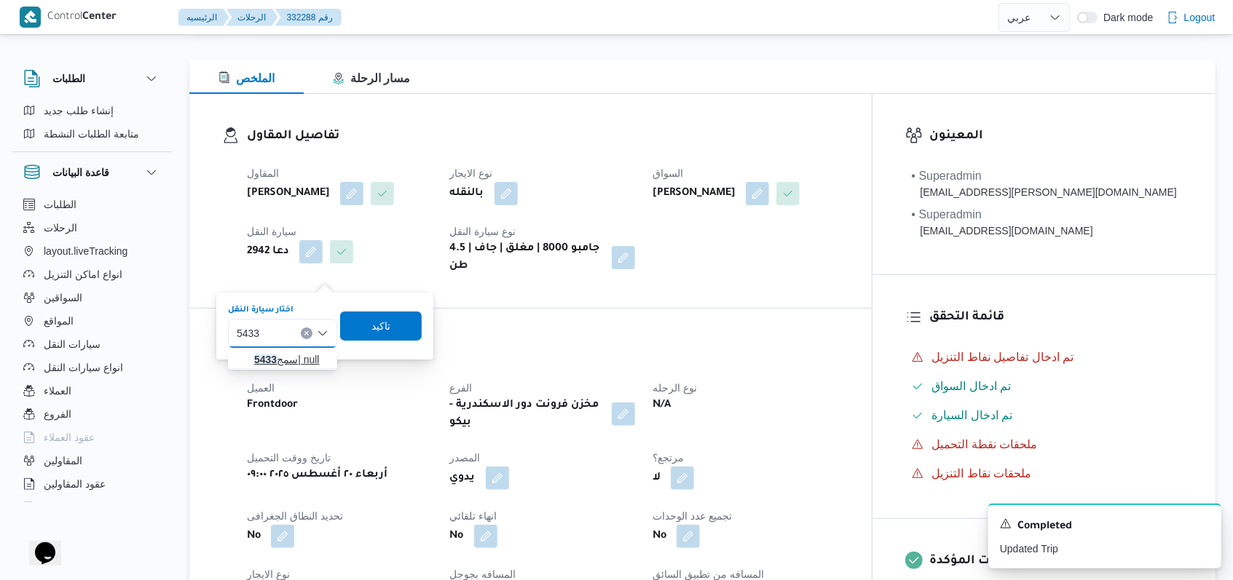
type input "5433"
click at [296, 357] on span "سمج 5433 | null" at bounding box center [291, 359] width 74 height 17
click at [371, 336] on span "تاكيد" at bounding box center [393, 325] width 82 height 29
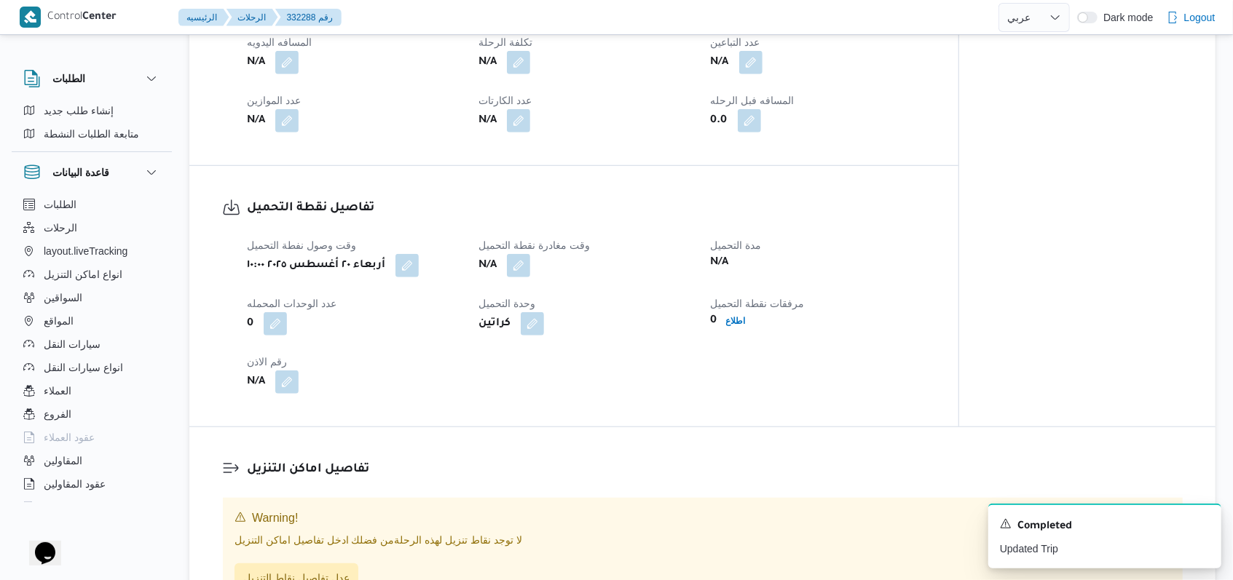
scroll to position [679, 0]
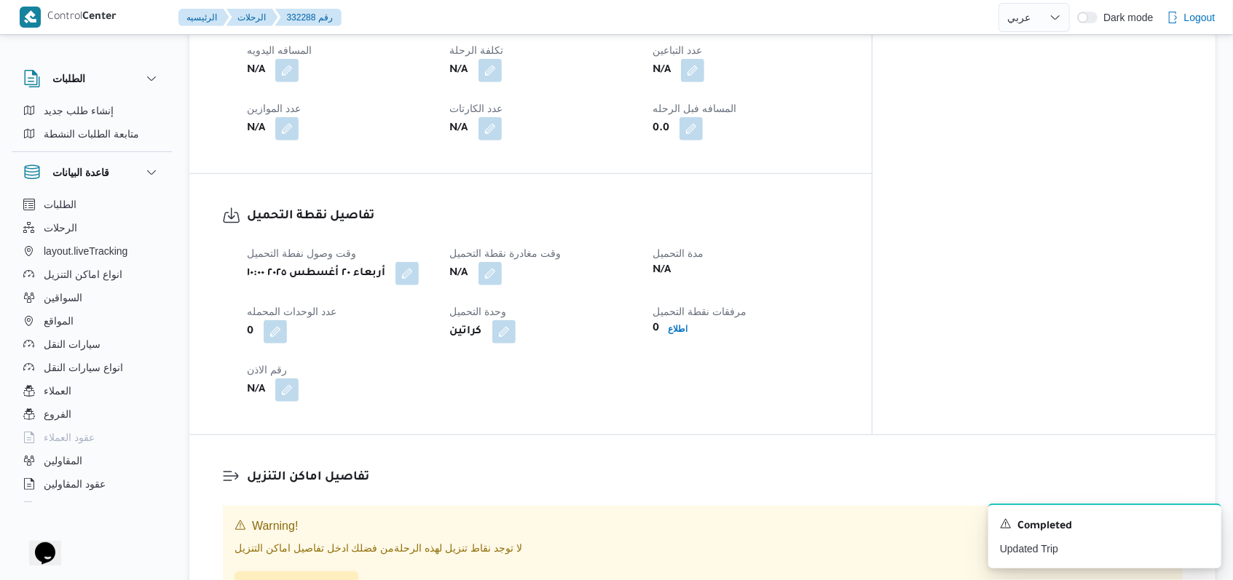
click at [655, 371] on div "وقت وصول نفطة التحميل أربعاء ٢٠ أغسطس ٢٠٢٥ ١٠:٠٠ وقت مغادرة نقطة التحميل N/A مد…" at bounding box center [542, 323] width 609 height 175
click at [1198, 522] on icon "Dismiss toast" at bounding box center [1204, 523] width 12 height 12
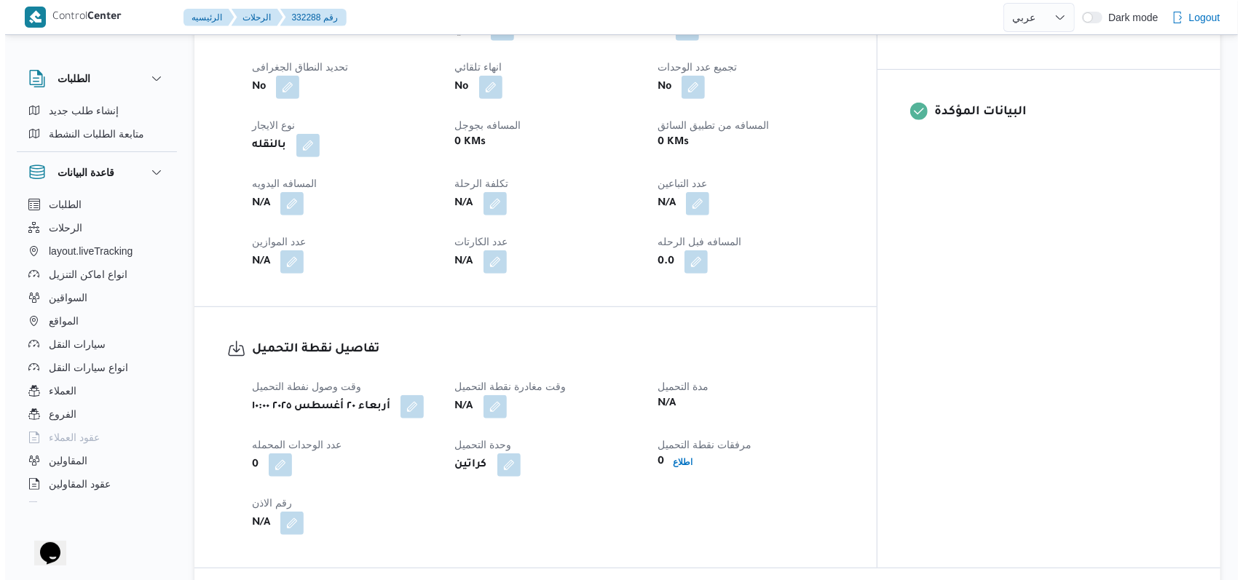
scroll to position [874, 0]
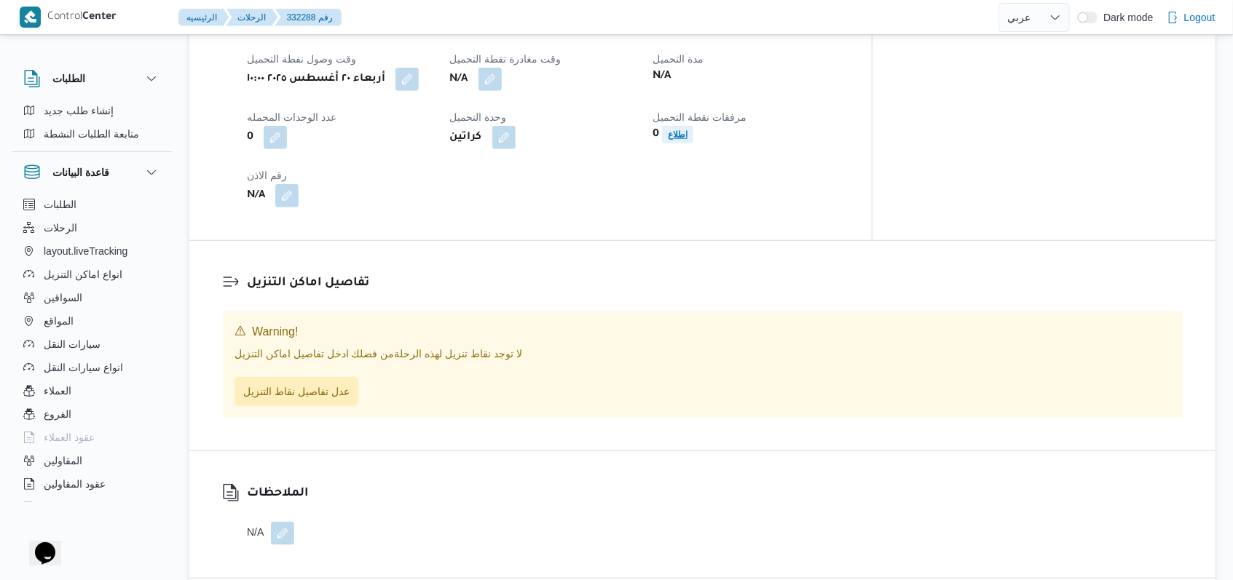
click at [687, 143] on span "اطلاع" at bounding box center [678, 134] width 20 height 17
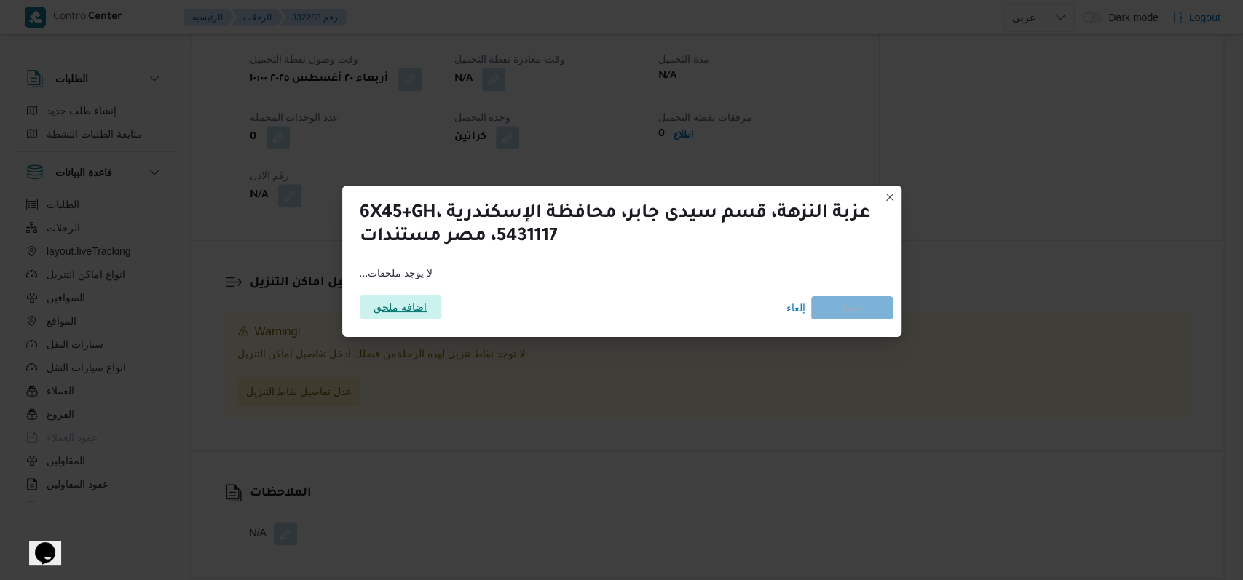
click at [411, 309] on span "اضافة ملحق" at bounding box center [400, 307] width 53 height 23
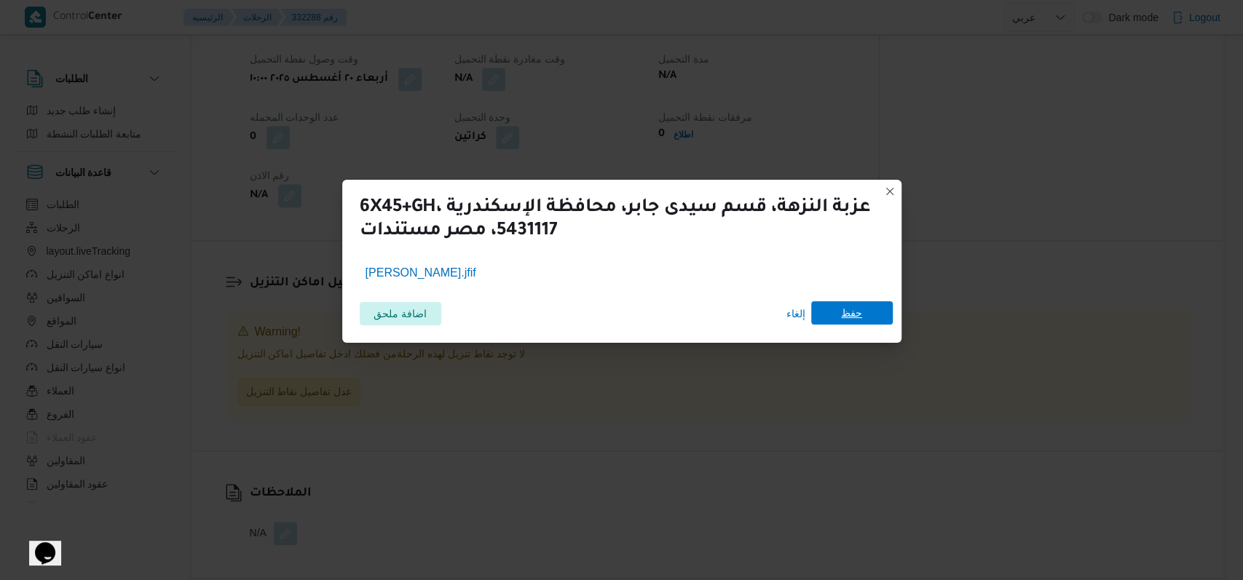
click at [836, 314] on span "حفظ" at bounding box center [852, 312] width 82 height 23
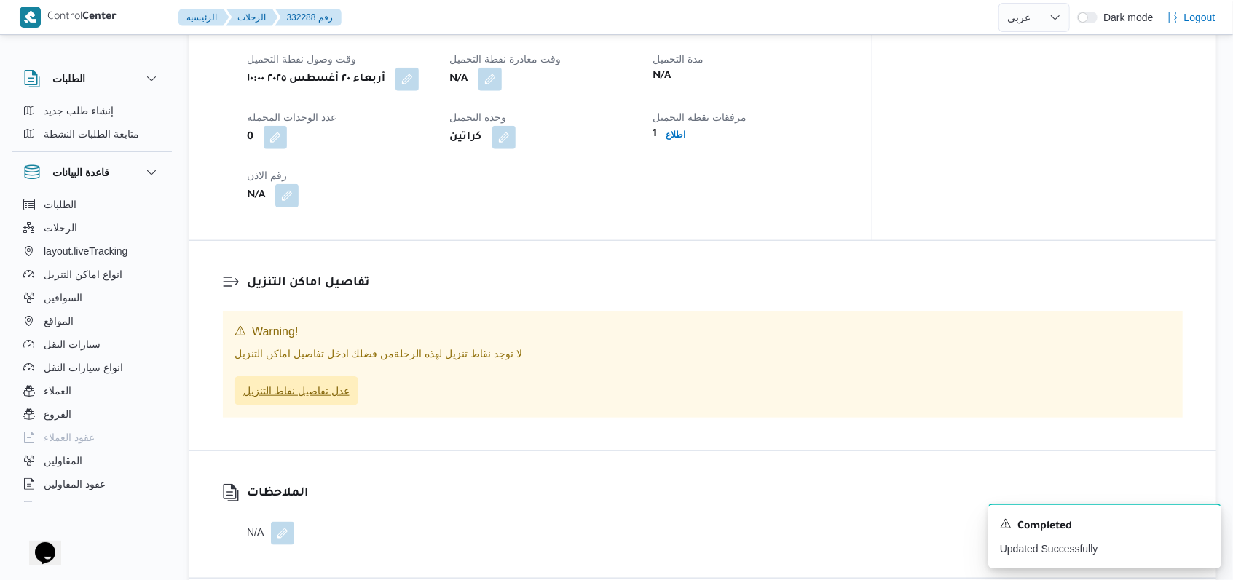
click at [326, 393] on span "عدل تفاصيل نقاط التنزيل" at bounding box center [296, 390] width 106 height 17
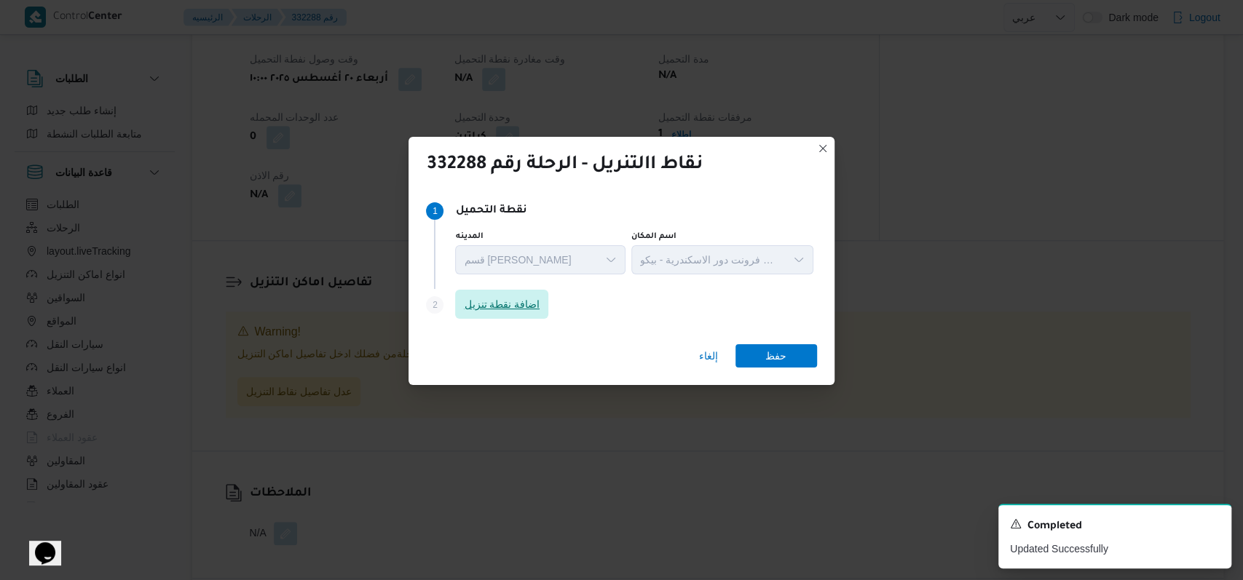
click at [536, 317] on span "اضافة نقطة تنزيل" at bounding box center [501, 304] width 93 height 29
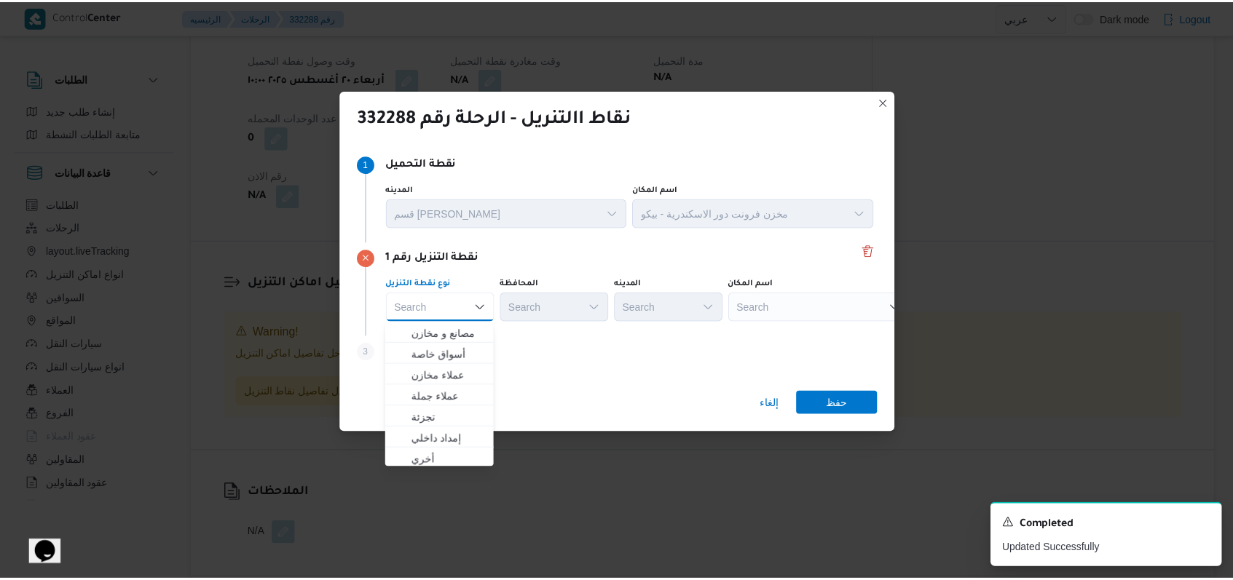
scroll to position [382, 0]
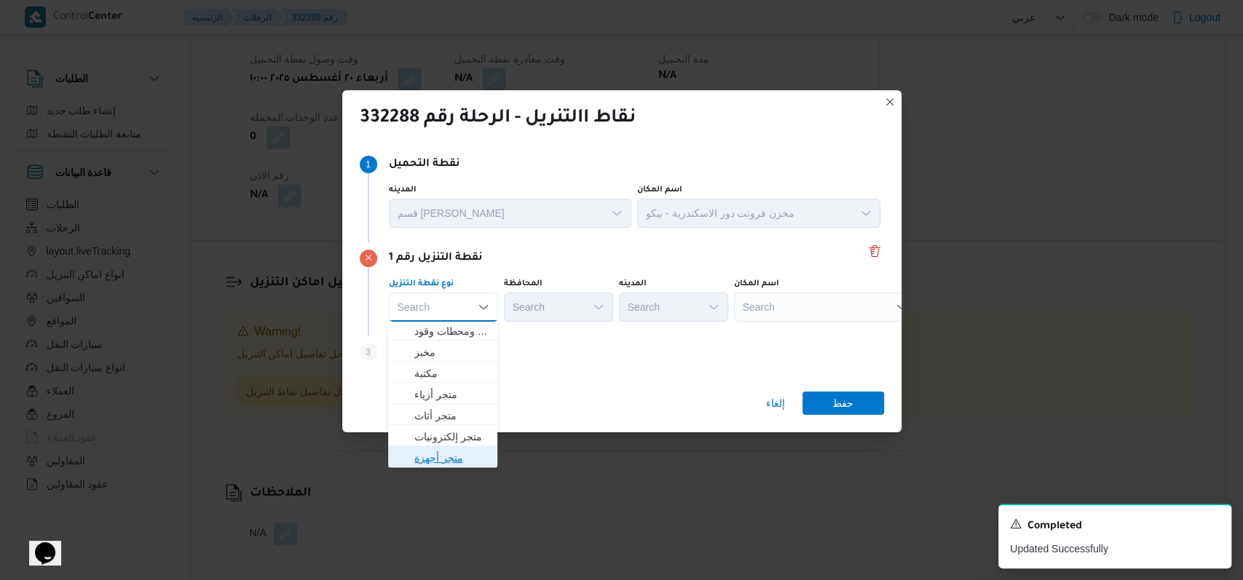
click at [457, 457] on span "متجر أجهزة" at bounding box center [451, 457] width 74 height 17
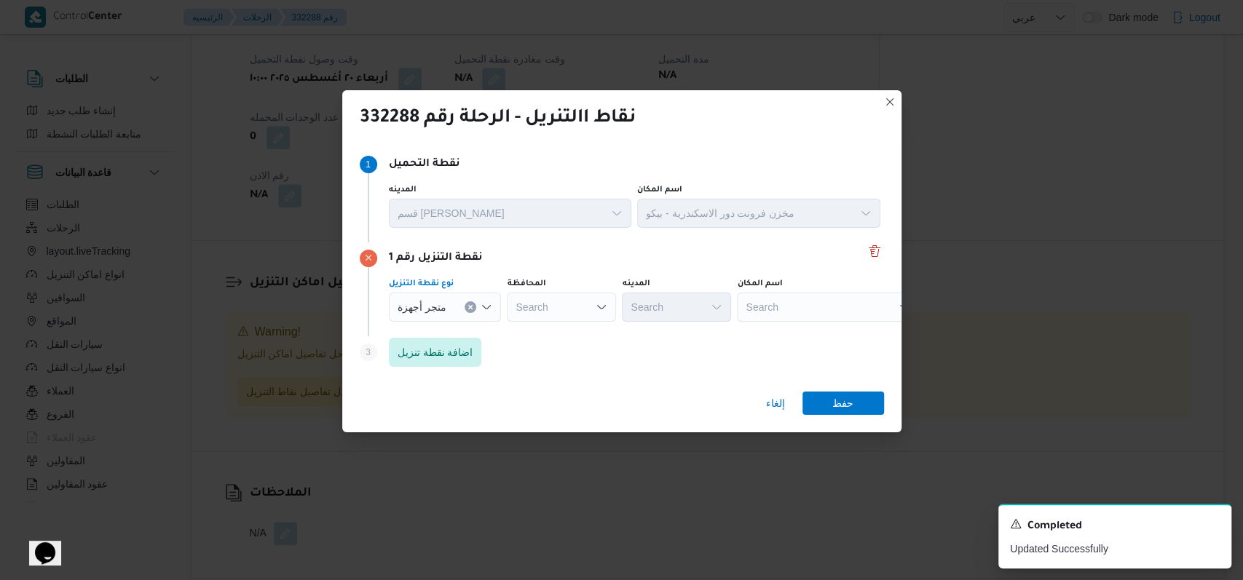
click at [798, 317] on div "Search" at bounding box center [828, 307] width 182 height 29
type input "حميده"
drag, startPoint x: 799, startPoint y: 336, endPoint x: 845, endPoint y: 336, distance: 45.1
click at [799, 336] on span "معرض احمد حميده - بلطيم كفر الشيخ | بلطيم | الساحل القبلي (الوهابية)" at bounding box center [832, 333] width 147 height 17
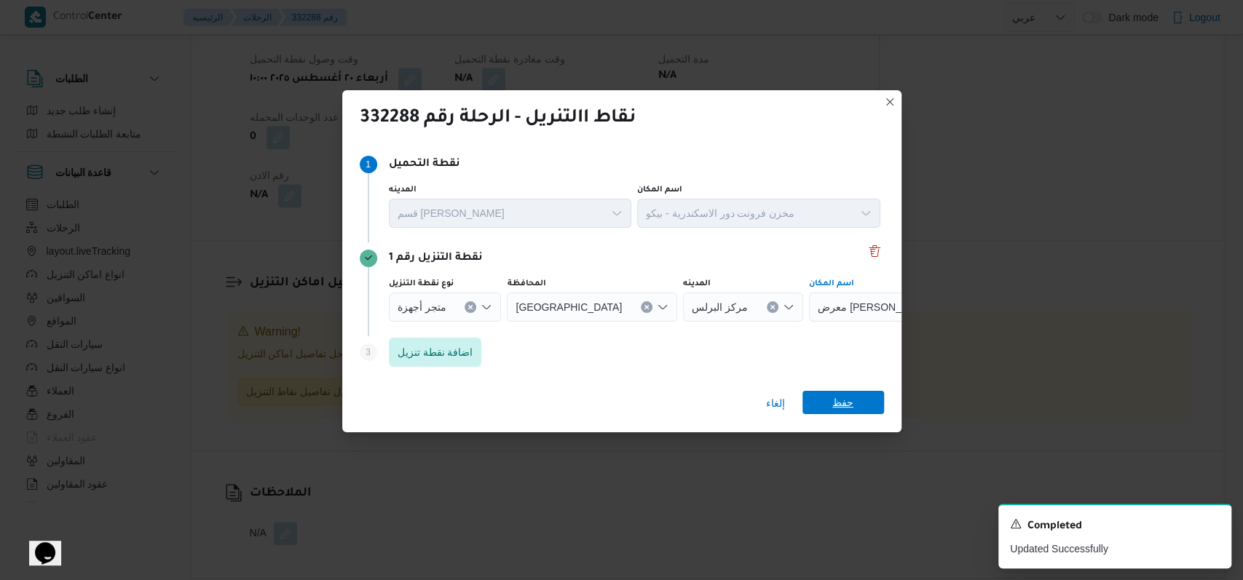
click at [854, 406] on span "حفظ" at bounding box center [843, 402] width 82 height 23
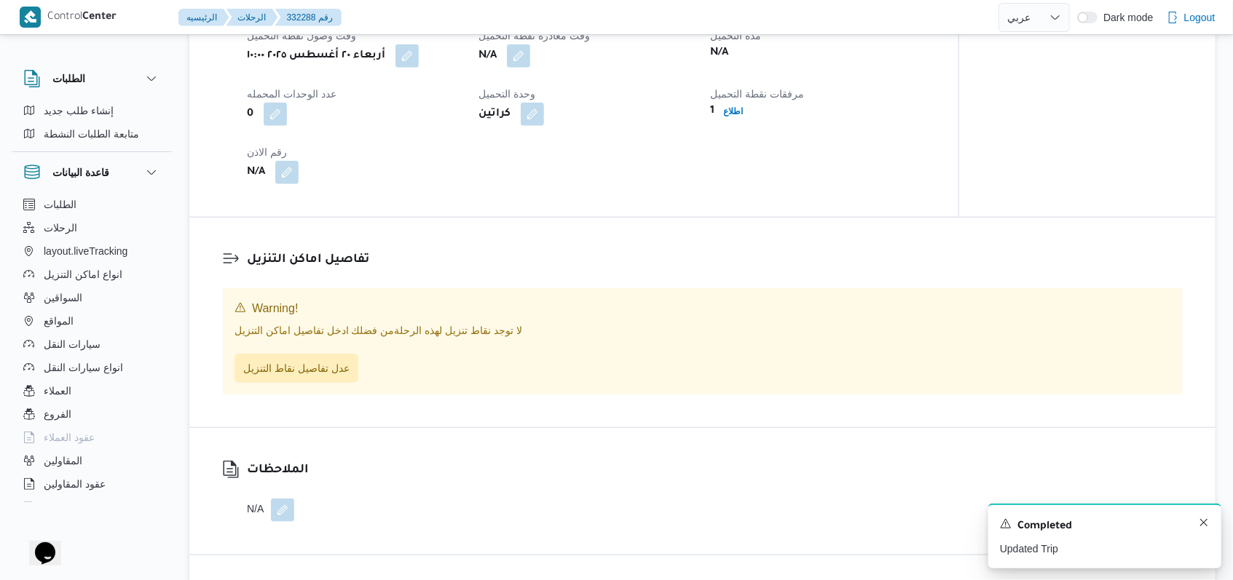
click at [1212, 524] on div "A new notification appears Completed Updated Trip" at bounding box center [1104, 536] width 233 height 65
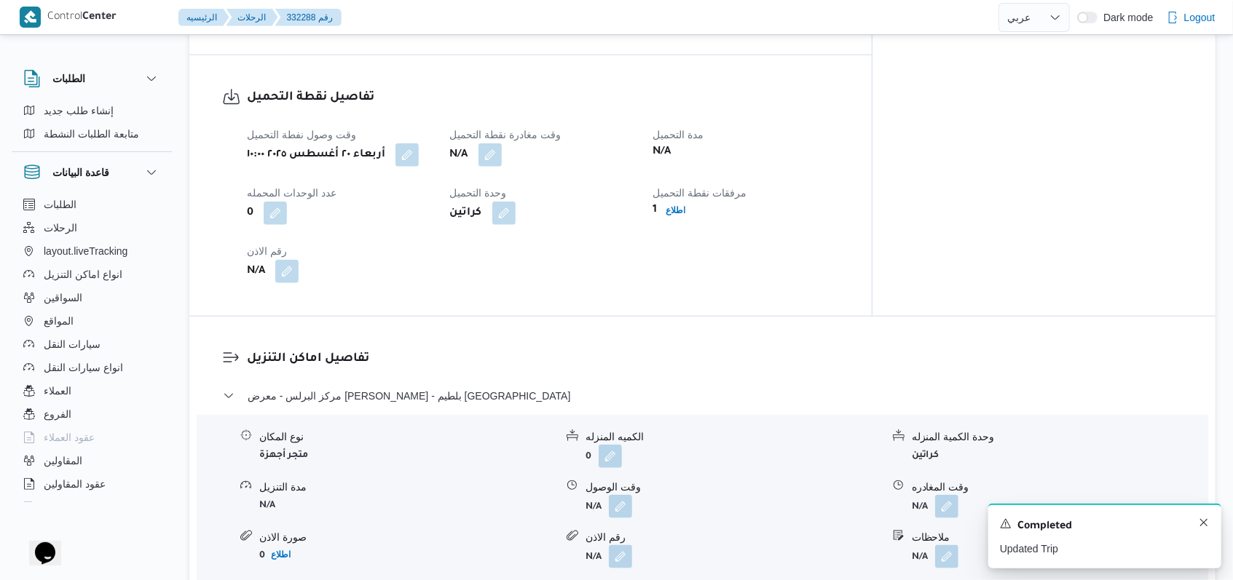
scroll to position [949, 0]
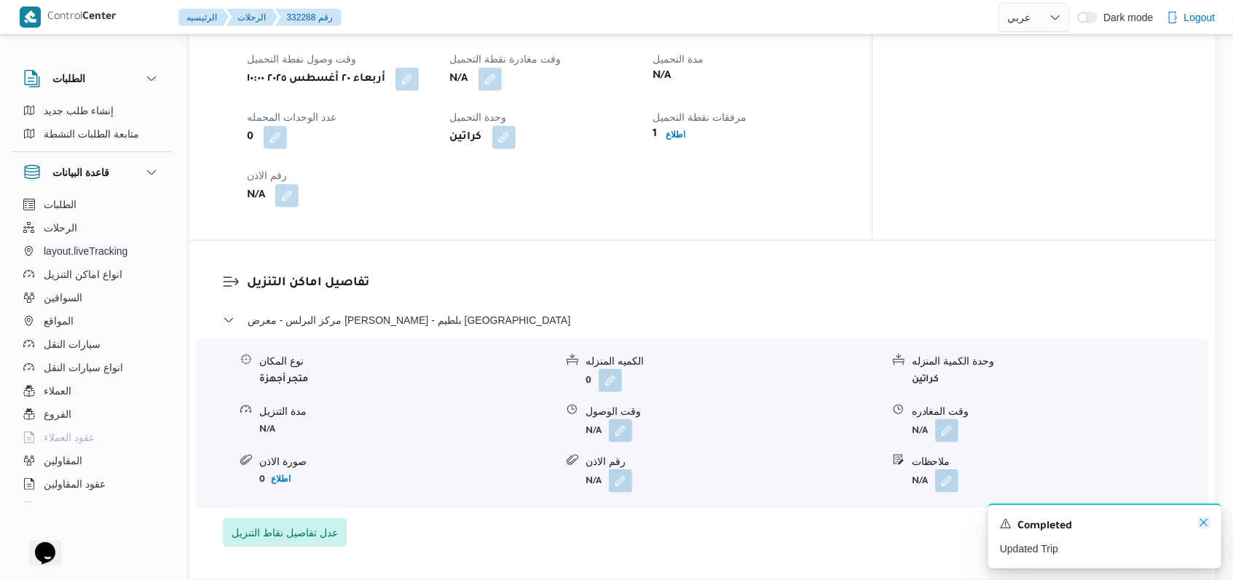
click at [1203, 524] on icon "Dismiss toast" at bounding box center [1203, 522] width 7 height 7
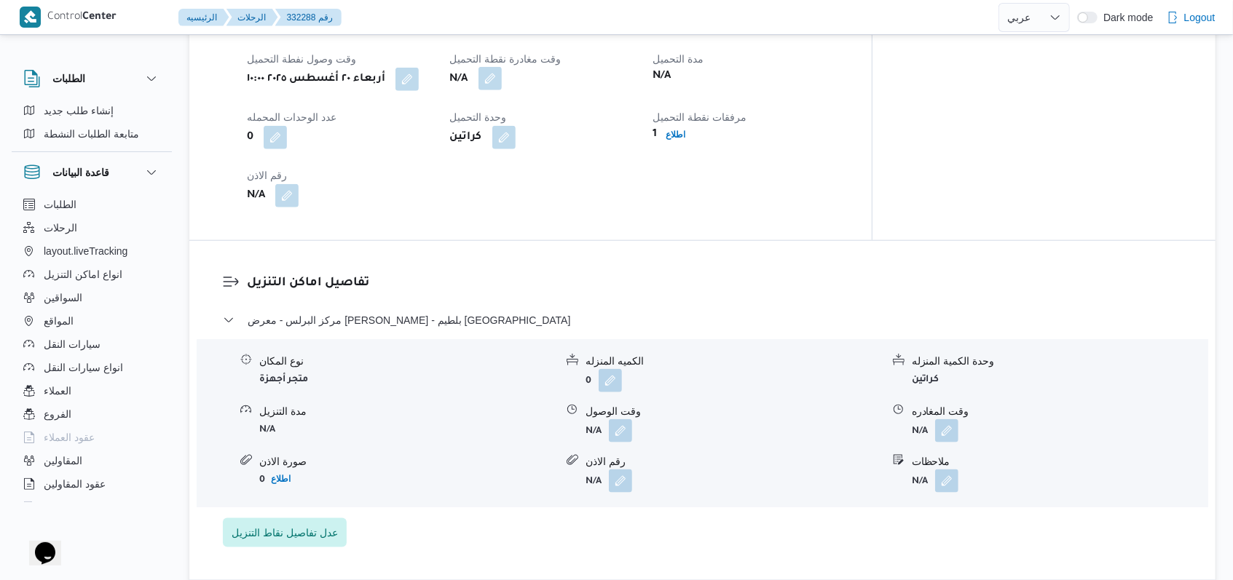
click at [502, 84] on button "button" at bounding box center [489, 78] width 23 height 23
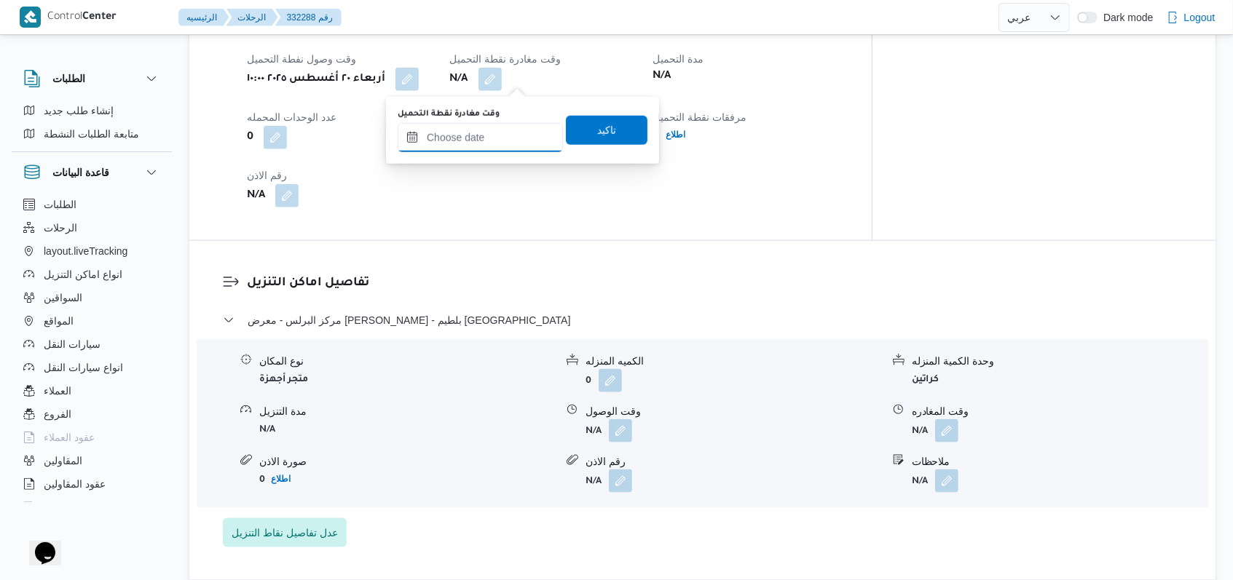
click at [489, 133] on input "وقت مغادرة نقطة التحميل" at bounding box center [480, 137] width 165 height 29
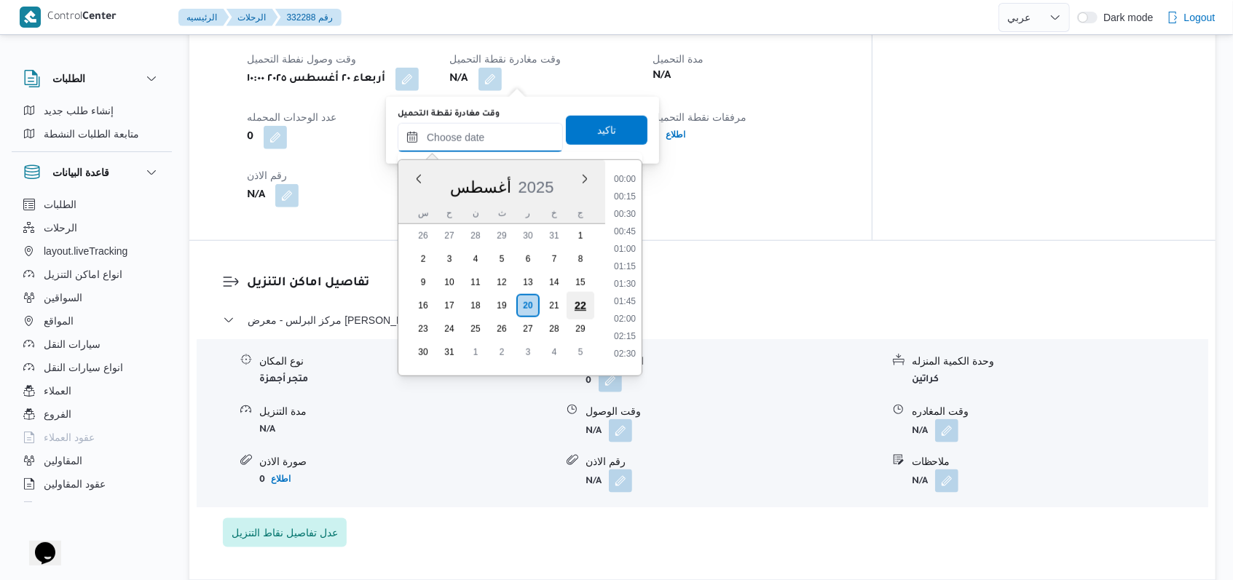
scroll to position [739, 0]
click at [629, 277] on li "12:00" at bounding box center [624, 279] width 33 height 15
type input "٢٠/٠٨/٢٠٢٥ ١٢:٠٠"
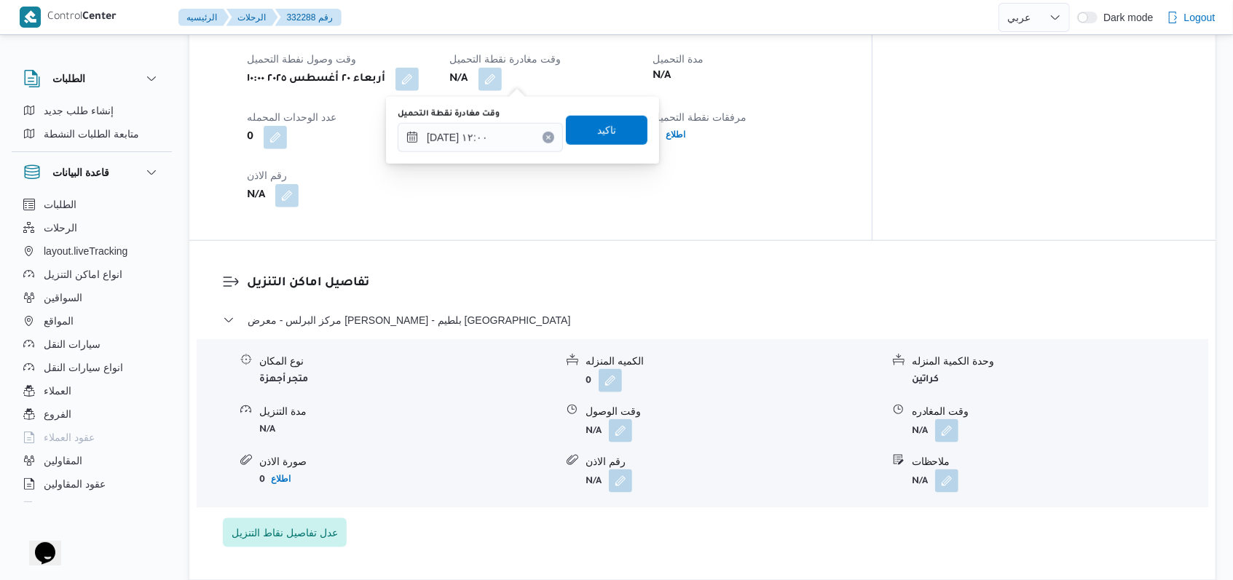
click at [615, 150] on div "وقت مغادرة نقطة التحميل ٢٠/٠٨/٢٠٢٥ ١٢:٠٠ تاكيد" at bounding box center [522, 130] width 253 height 47
click at [613, 138] on span "تاكيد" at bounding box center [607, 129] width 82 height 29
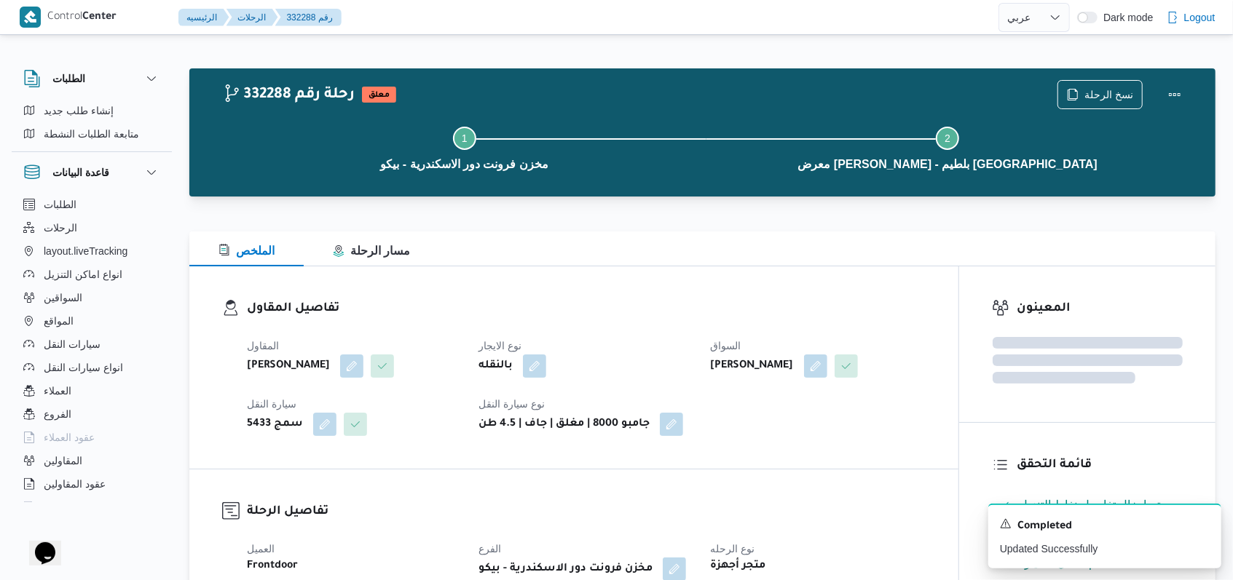
scroll to position [776, 0]
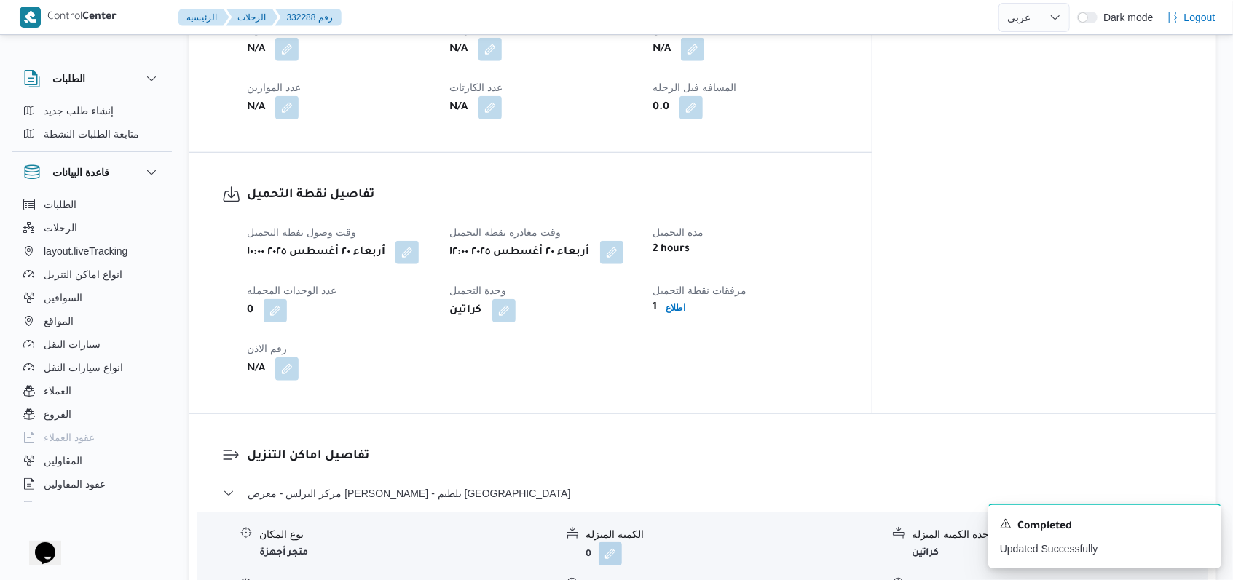
select select "ar"
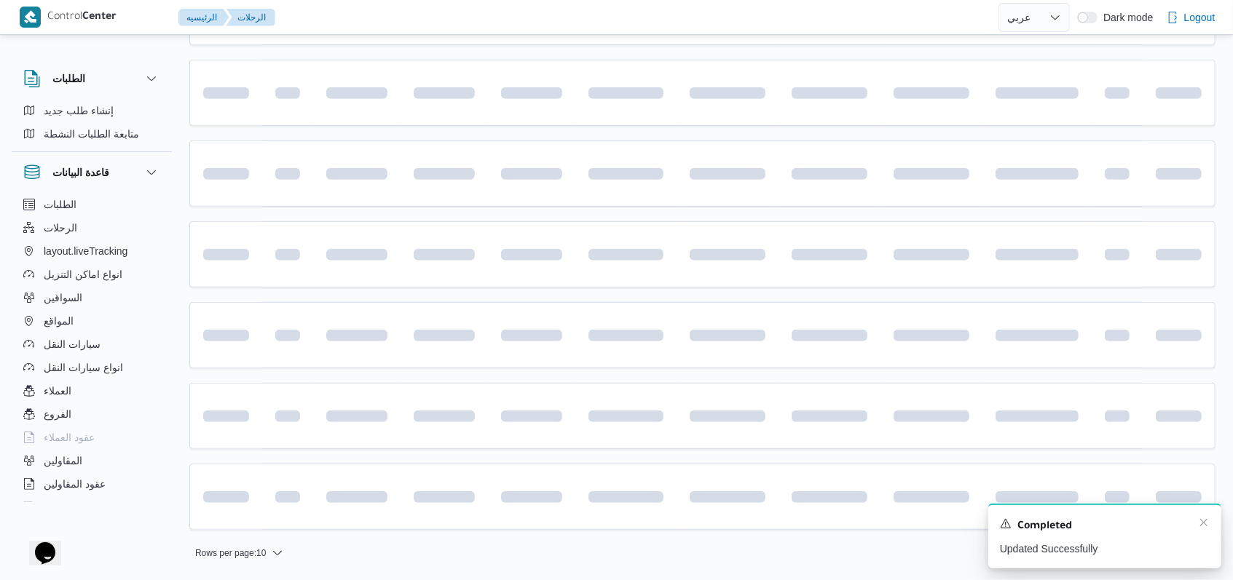
scroll to position [97, 0]
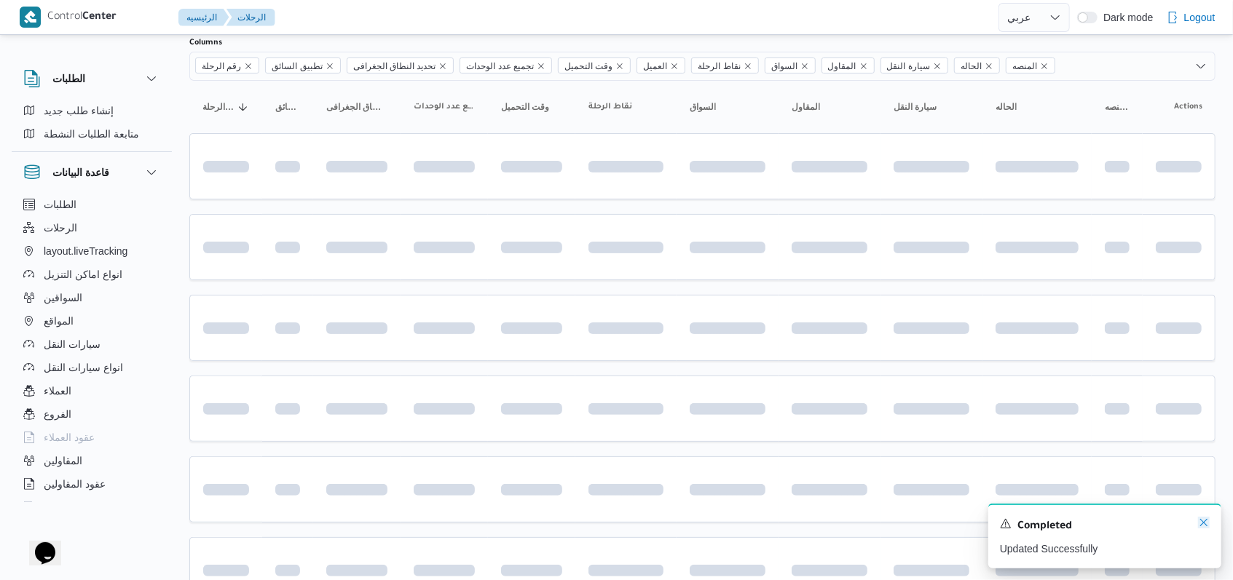
click at [1204, 525] on icon "Dismiss toast" at bounding box center [1204, 523] width 12 height 12
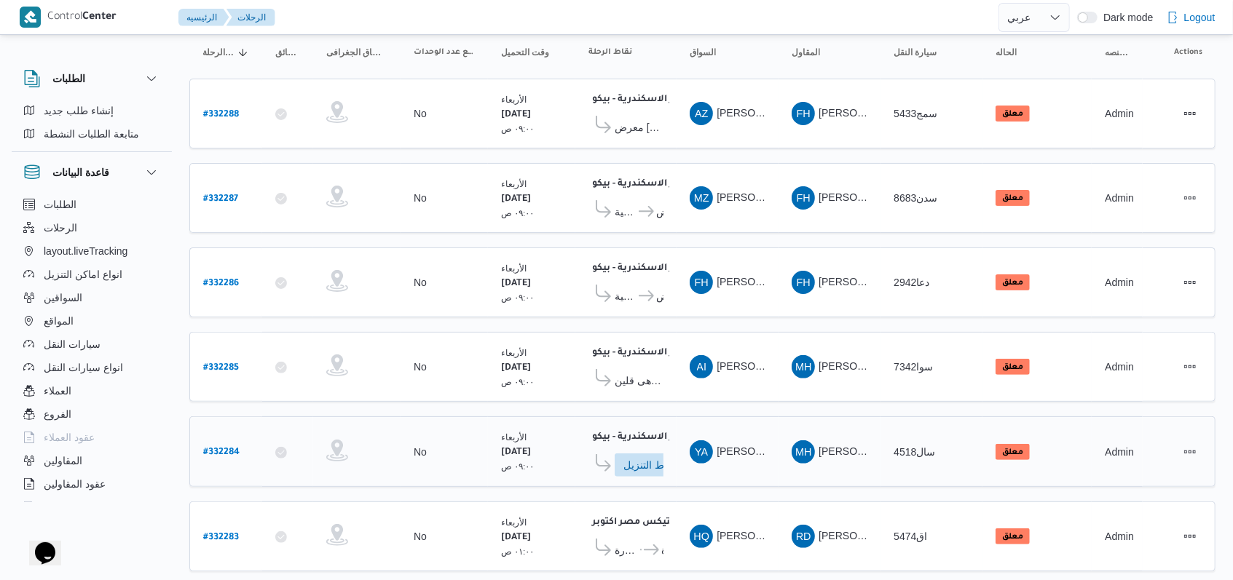
scroll to position [194, 0]
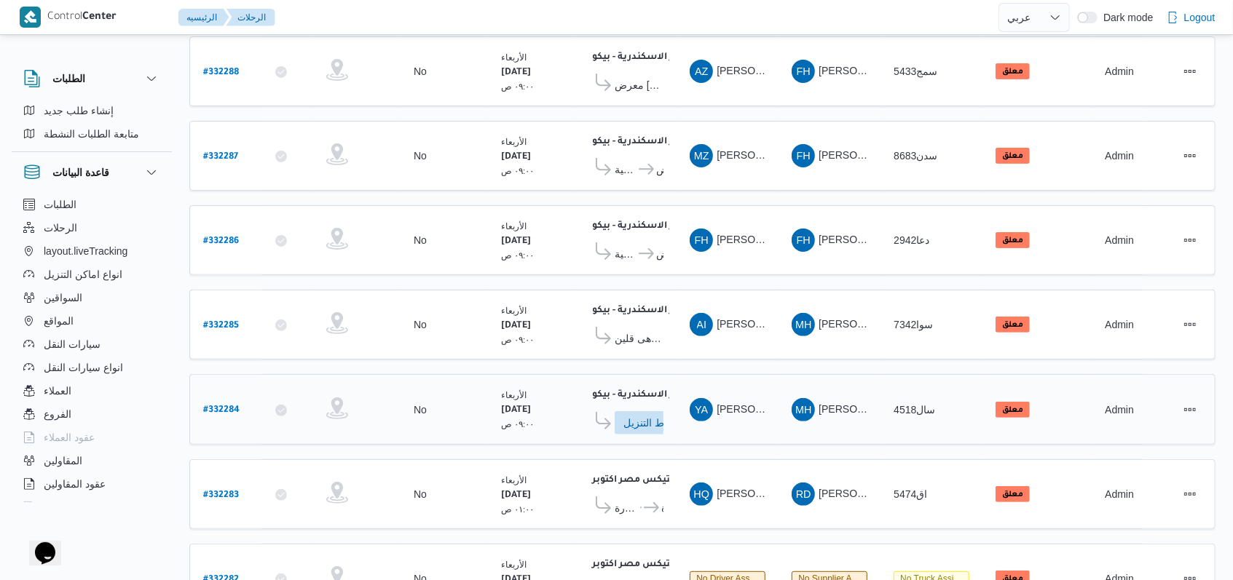
click at [227, 406] on b "# 332284" at bounding box center [221, 411] width 36 height 10
select select "ar"
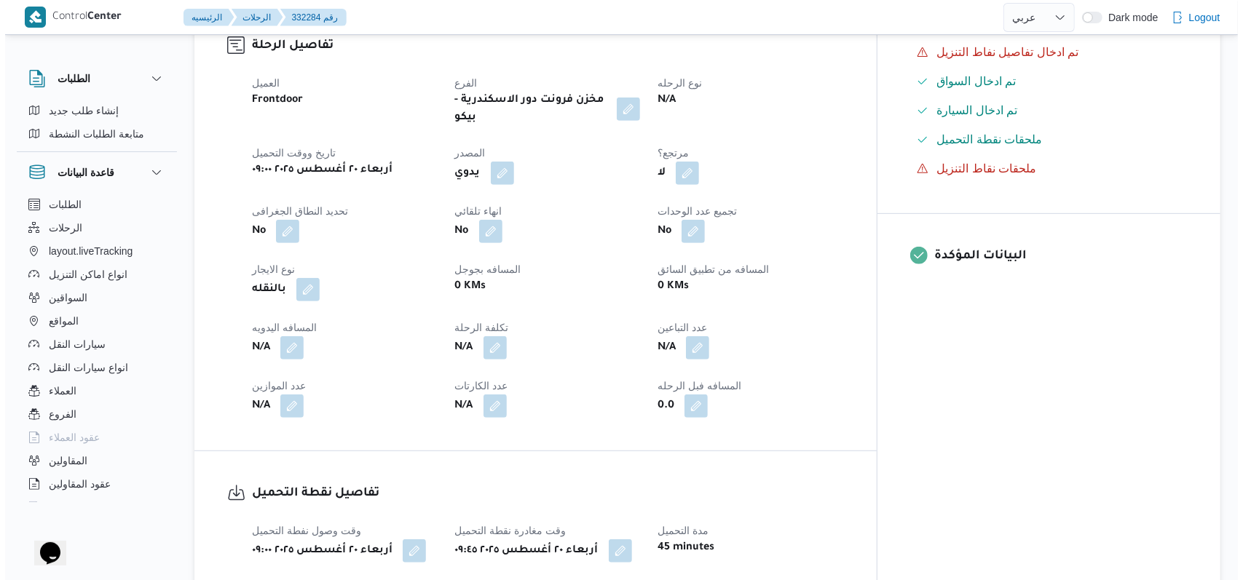
scroll to position [874, 0]
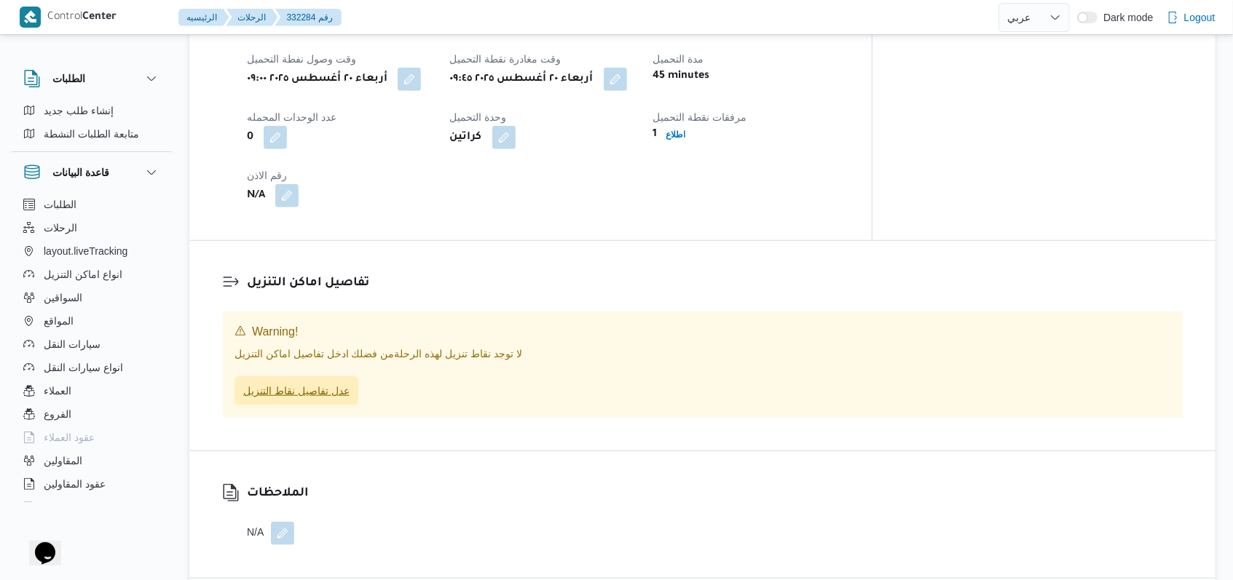
click at [322, 377] on span "عدل تفاصيل نقاط التنزيل" at bounding box center [296, 390] width 124 height 29
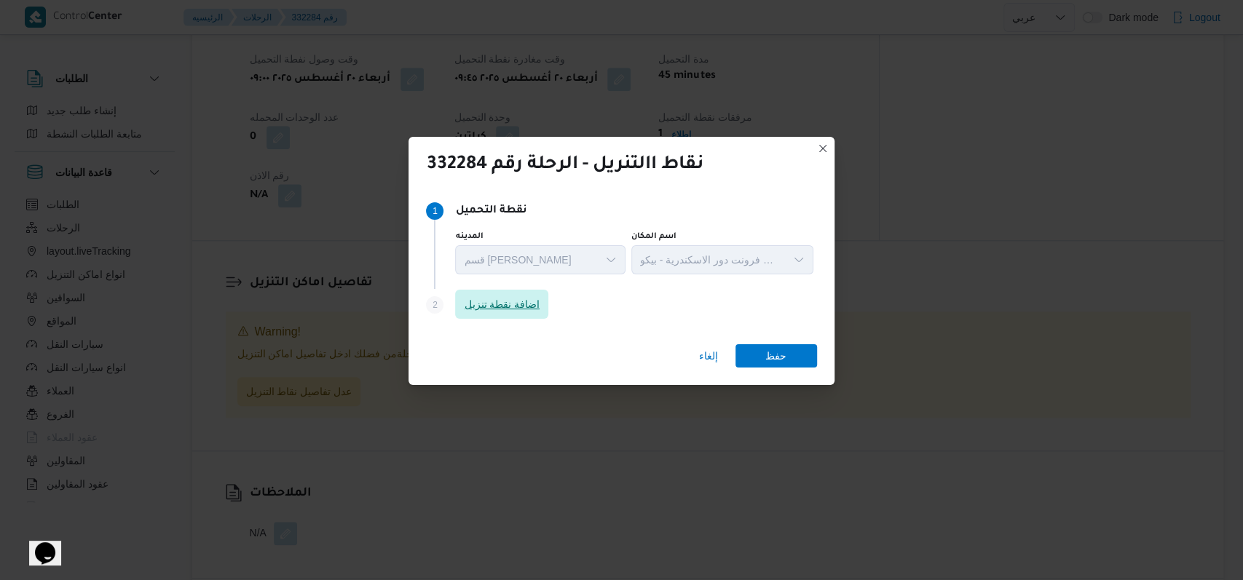
click at [507, 301] on span "اضافة نقطة تنزيل" at bounding box center [502, 304] width 76 height 17
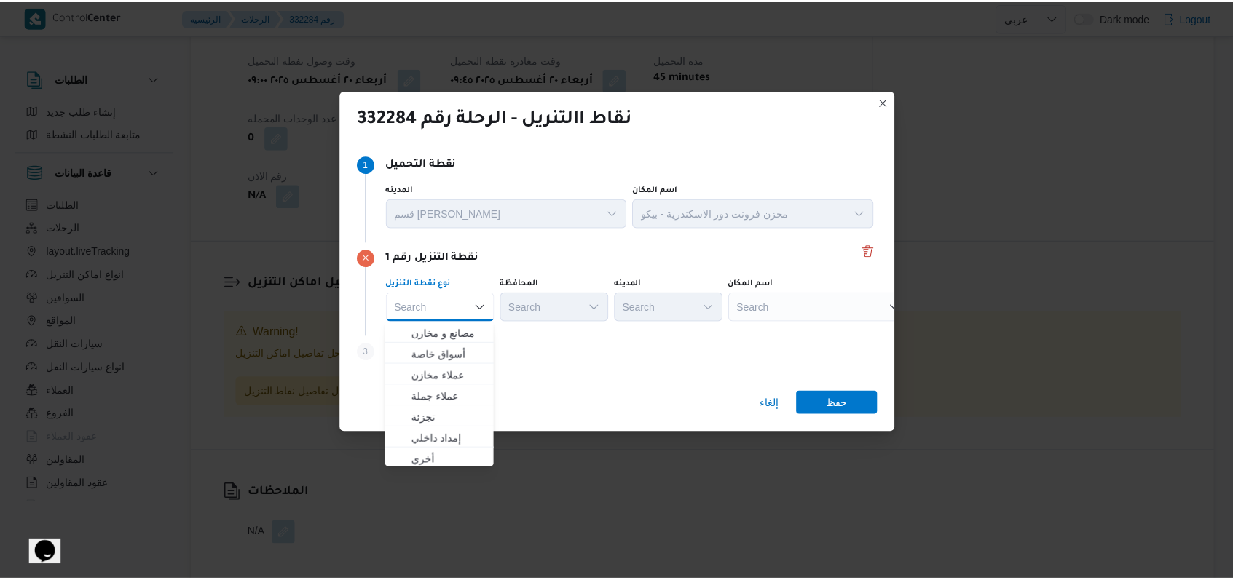
scroll to position [382, 0]
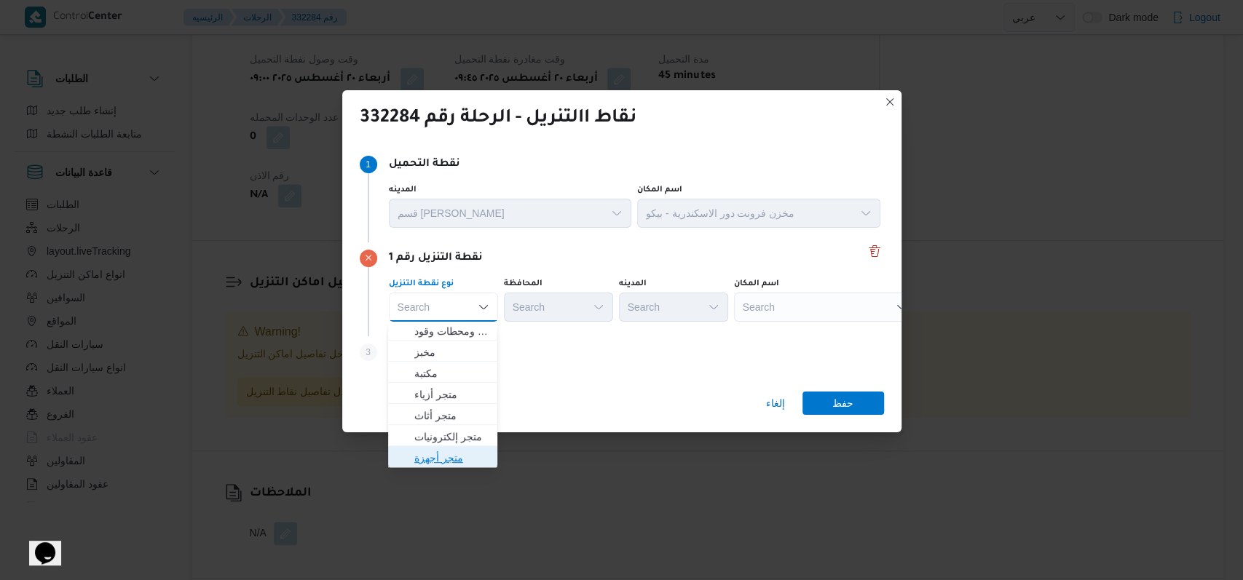
click at [459, 455] on span "متجر أجهزة" at bounding box center [451, 457] width 74 height 17
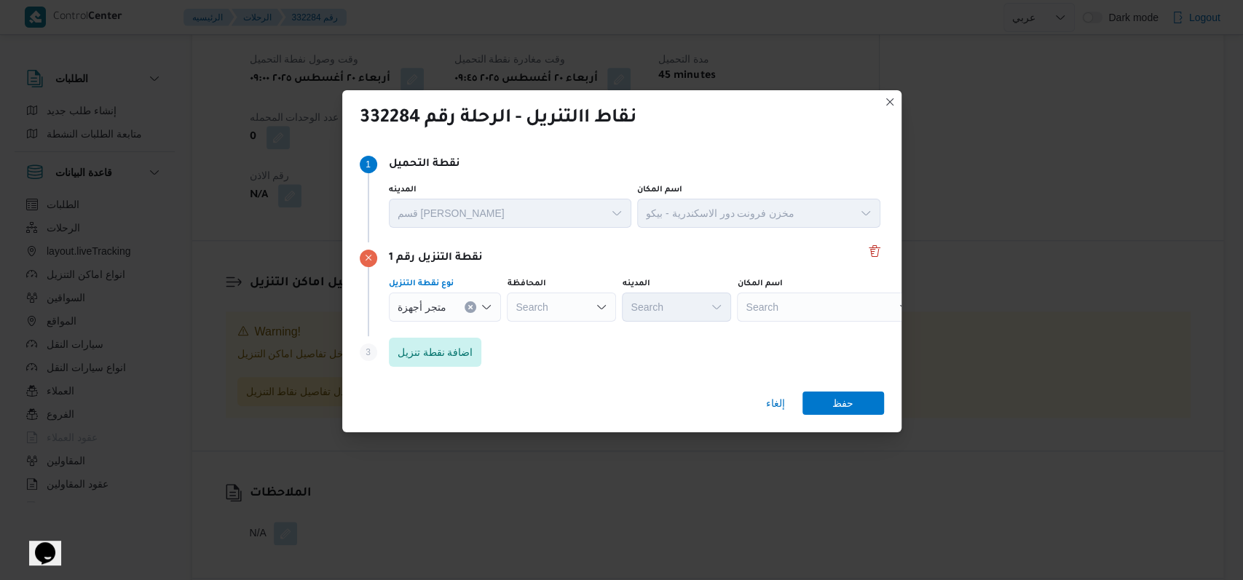
click at [769, 312] on div "Search" at bounding box center [828, 307] width 182 height 29
type input "شمس الدين"
click at [837, 336] on span "معرض شمس الدين - الرياض كفر الشيخ | شمس الدين للأجهزة الكهربائية | مدينة الرياض" at bounding box center [832, 333] width 147 height 17
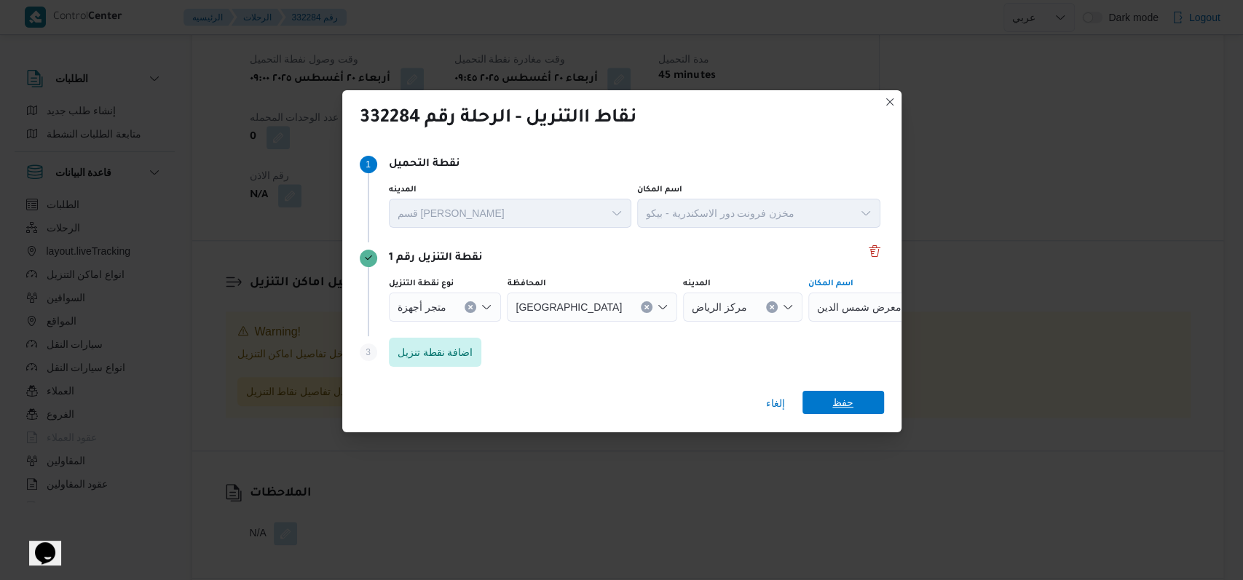
click at [862, 402] on span "حفظ" at bounding box center [843, 402] width 82 height 23
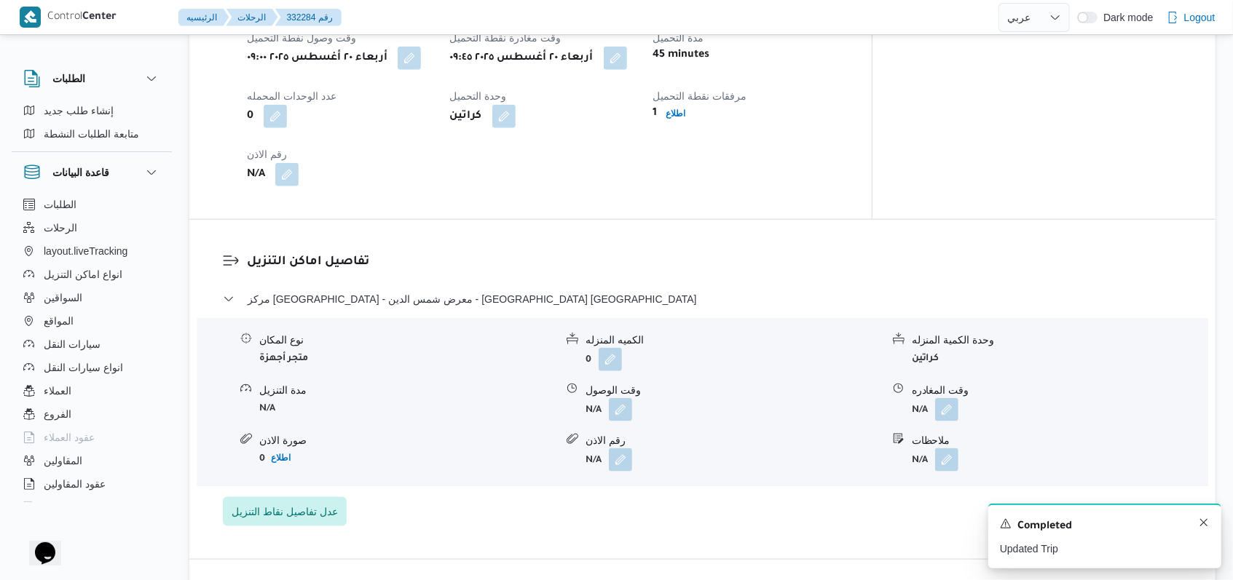
scroll to position [1046, 0]
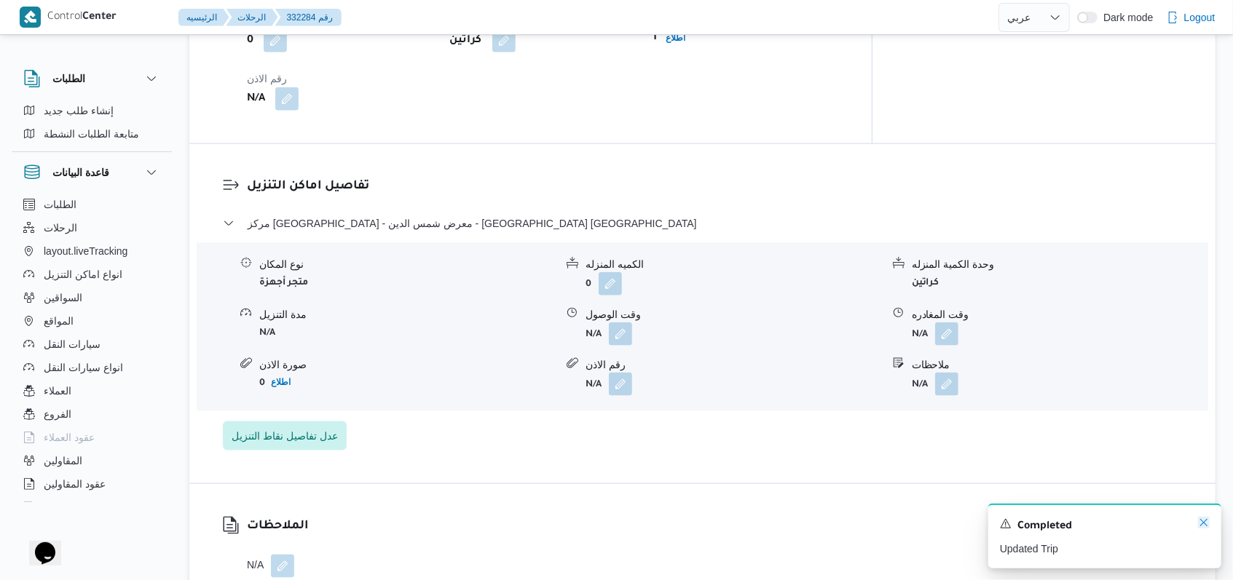
click at [1207, 524] on icon "Dismiss toast" at bounding box center [1204, 523] width 12 height 12
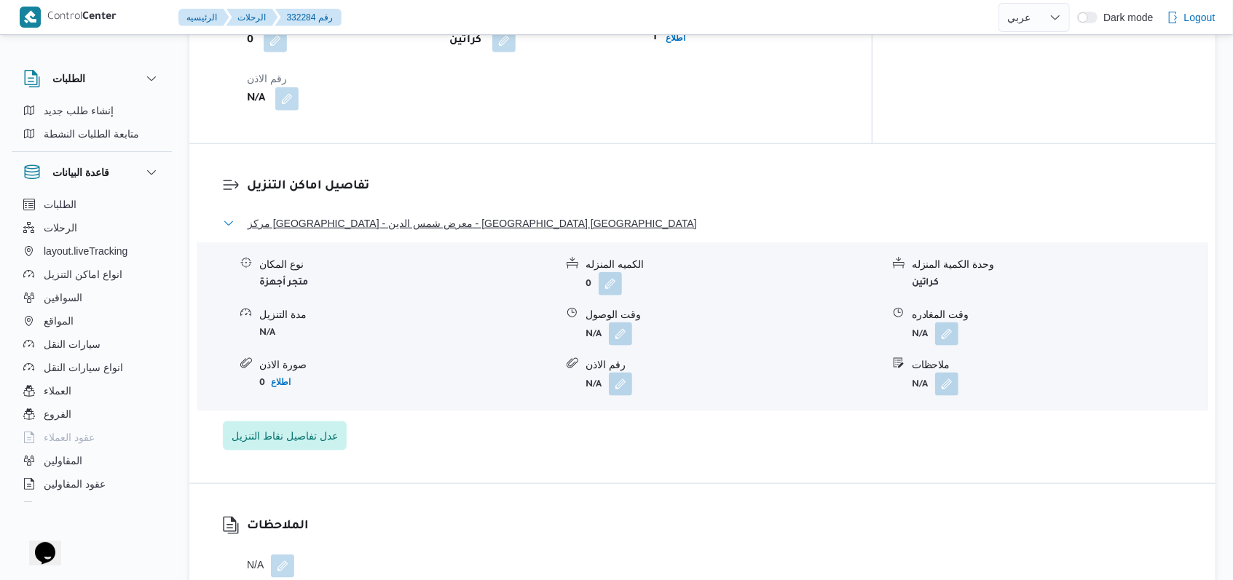
click at [437, 226] on span "مركز الرياض - معرض شمس الدين - الرياض كفر الشيخ" at bounding box center [472, 223] width 449 height 17
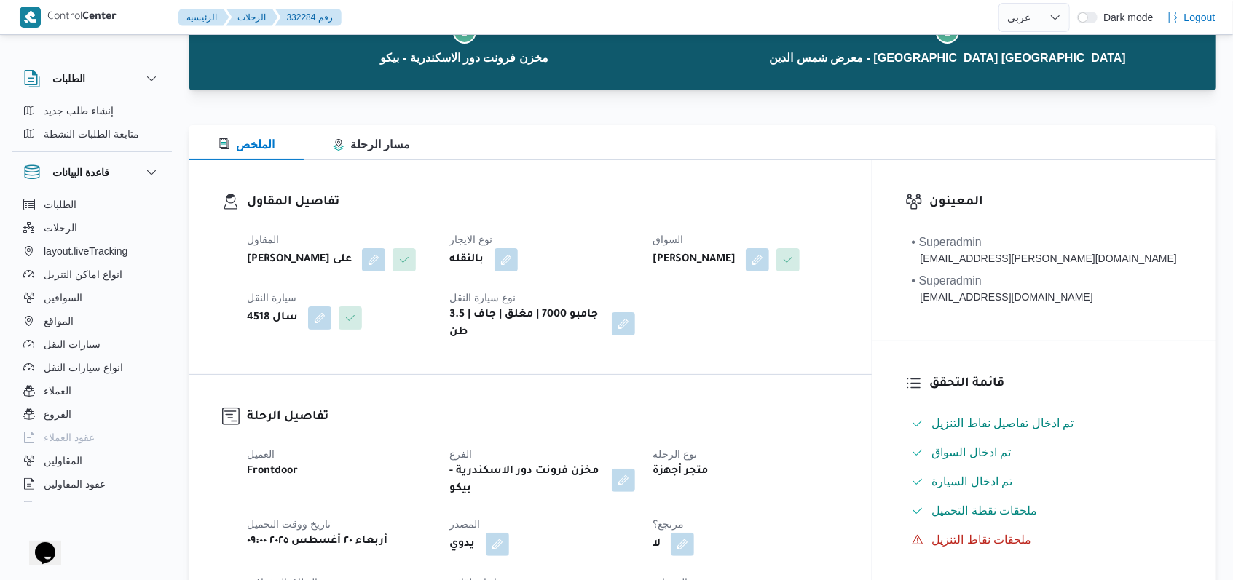
scroll to position [0, 0]
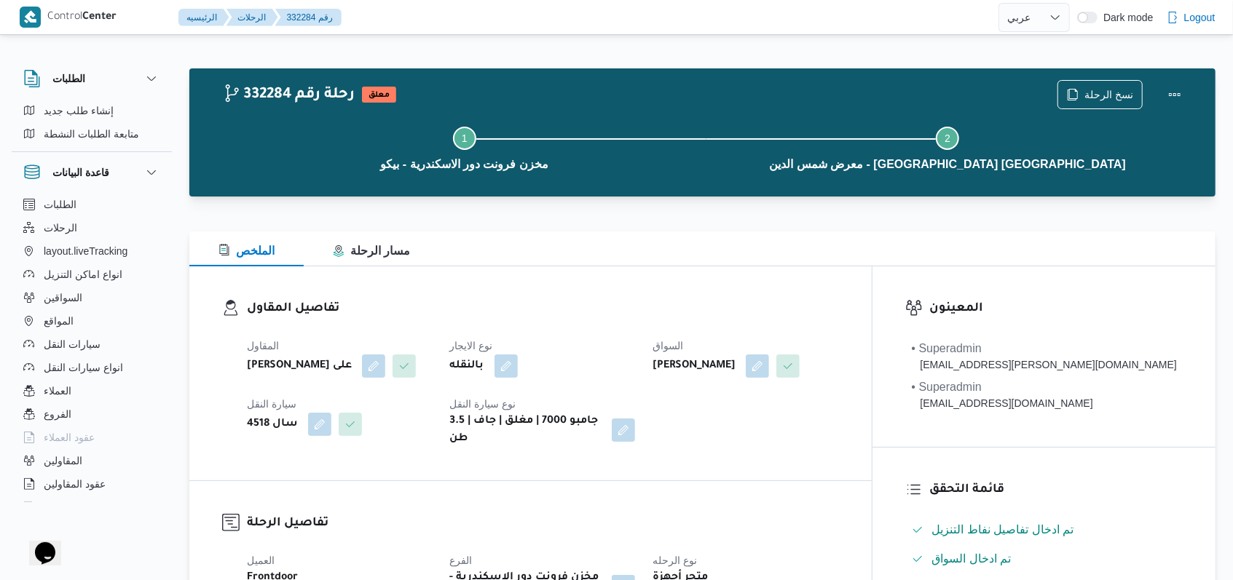
select select "ar"
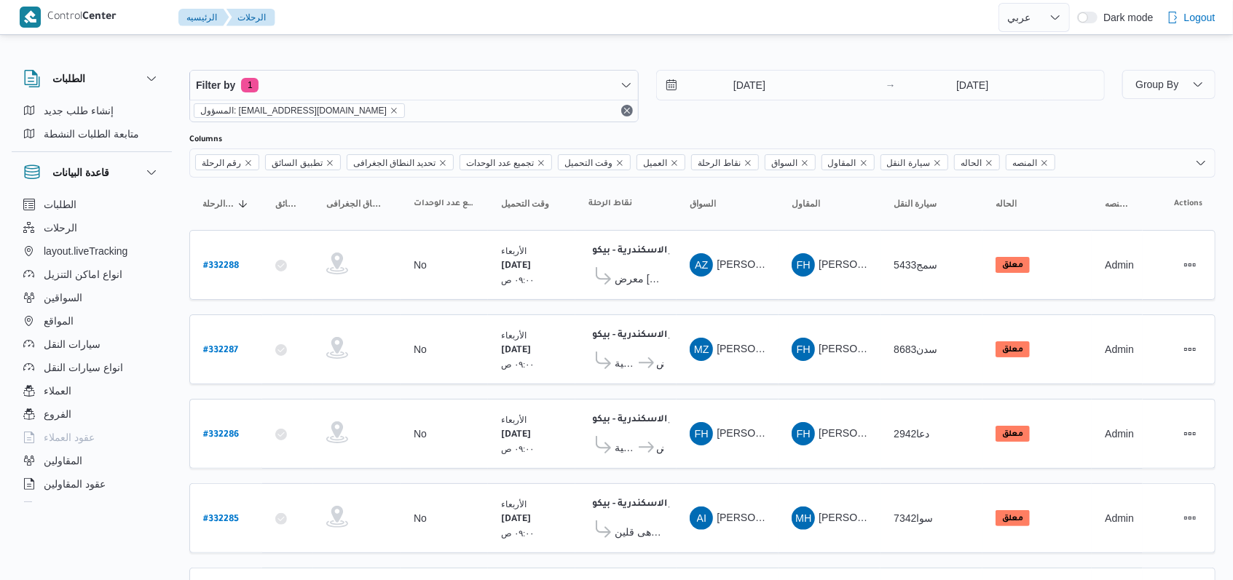
click at [750, 123] on div "Filter by 1 المسؤول: mostafa.elrouby@illa.com.eg 20/8/2025 → 20/8/2025" at bounding box center [647, 96] width 933 height 70
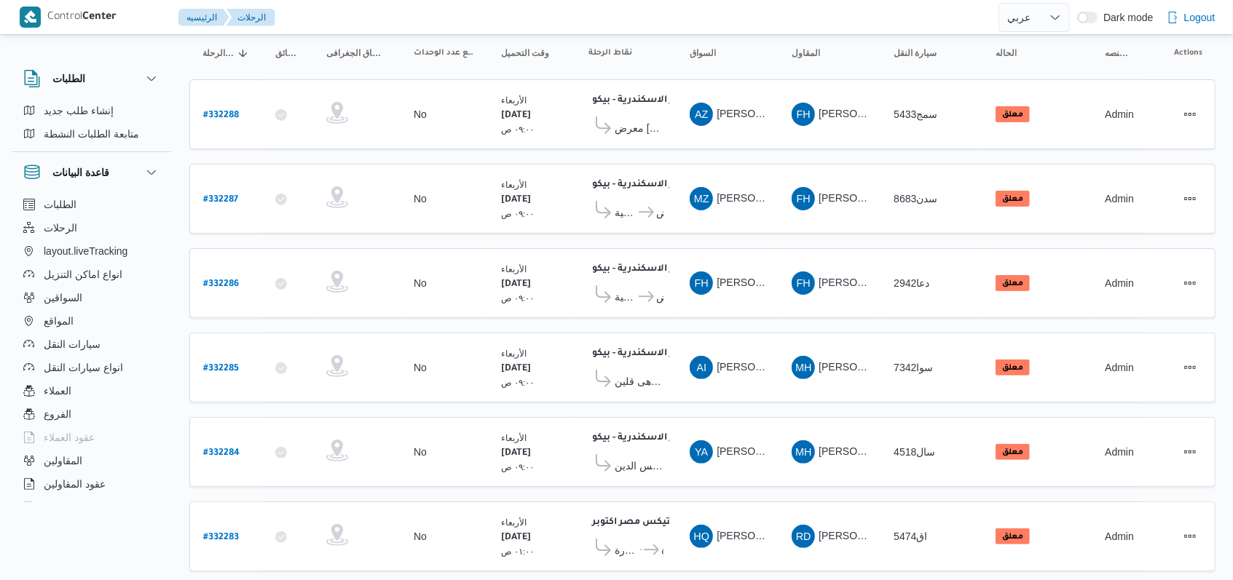
scroll to position [502, 0]
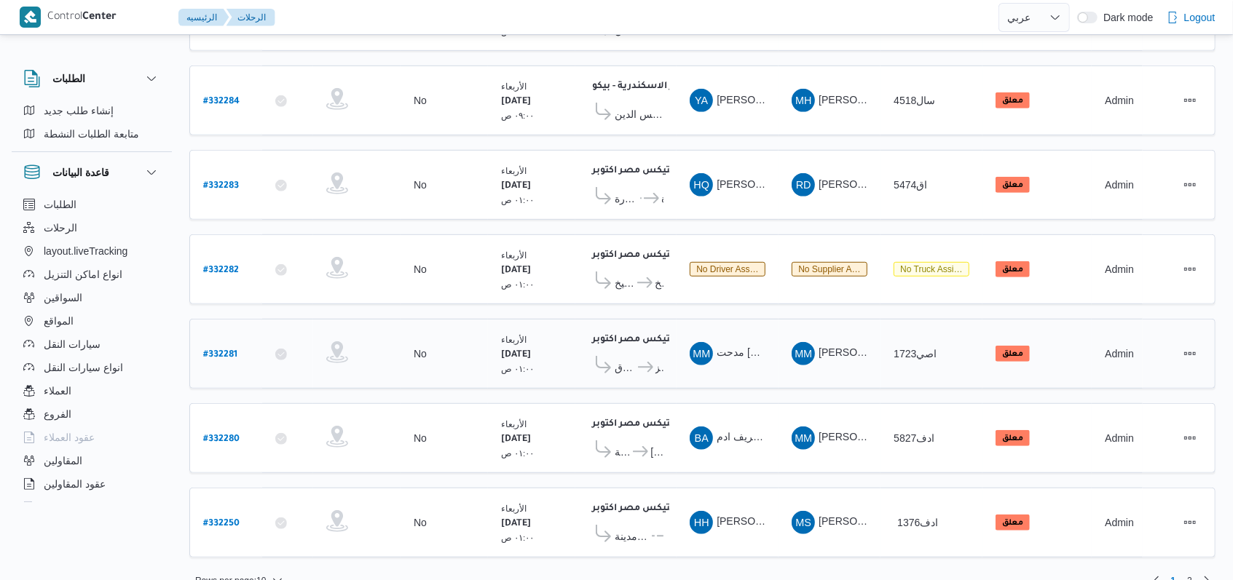
click at [216, 350] on b "# 332281" at bounding box center [220, 355] width 34 height 10
select select "ar"
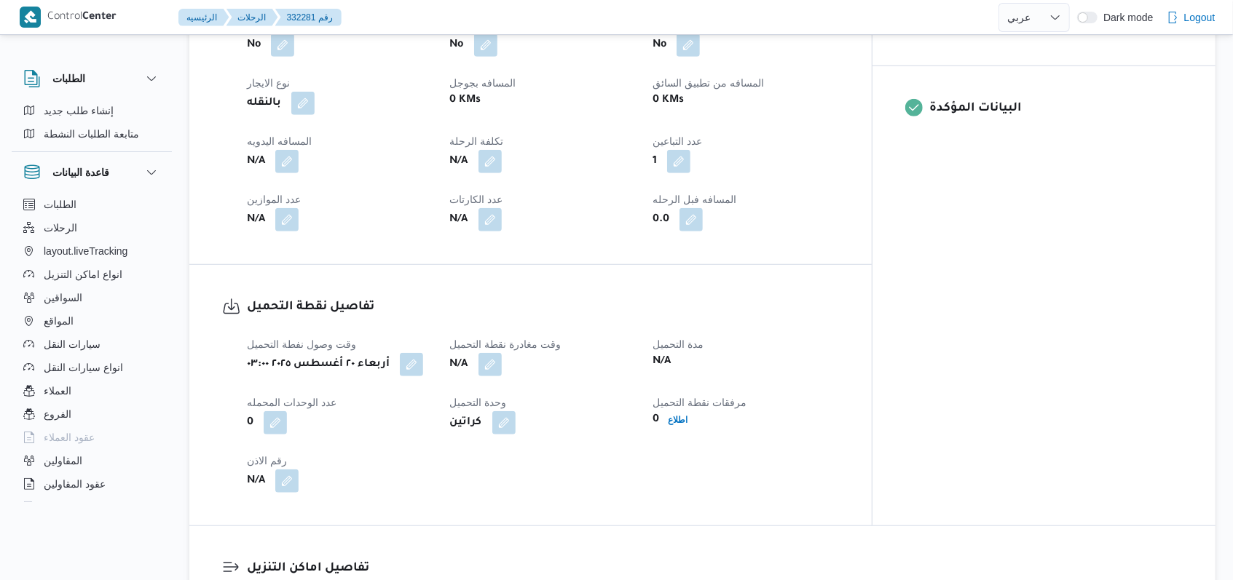
scroll to position [679, 0]
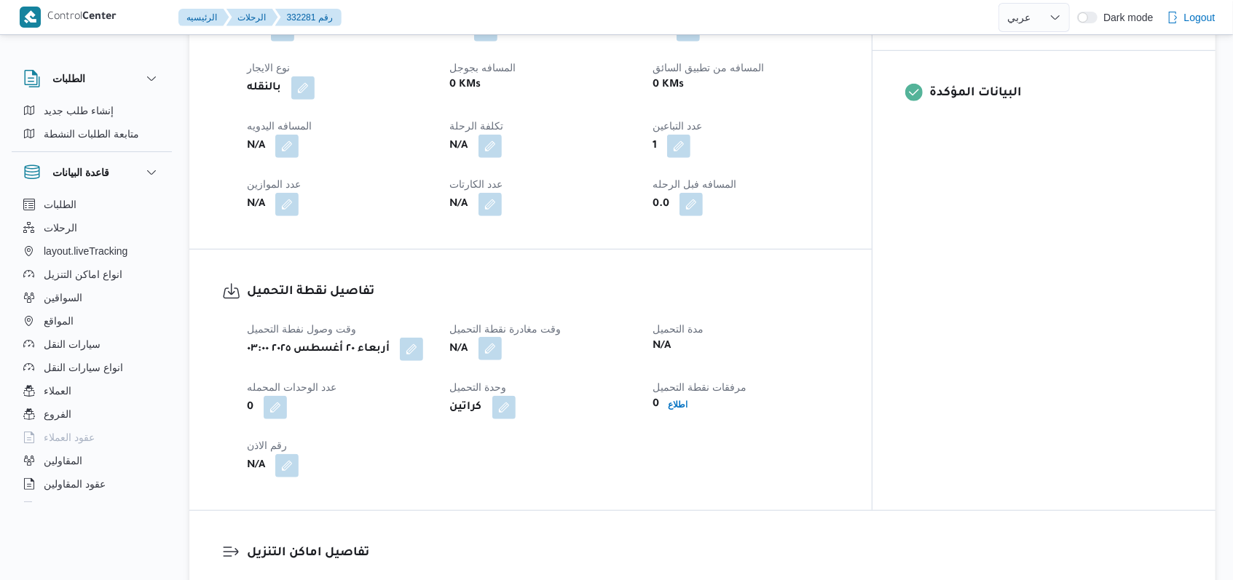
click at [502, 347] on button "button" at bounding box center [489, 348] width 23 height 23
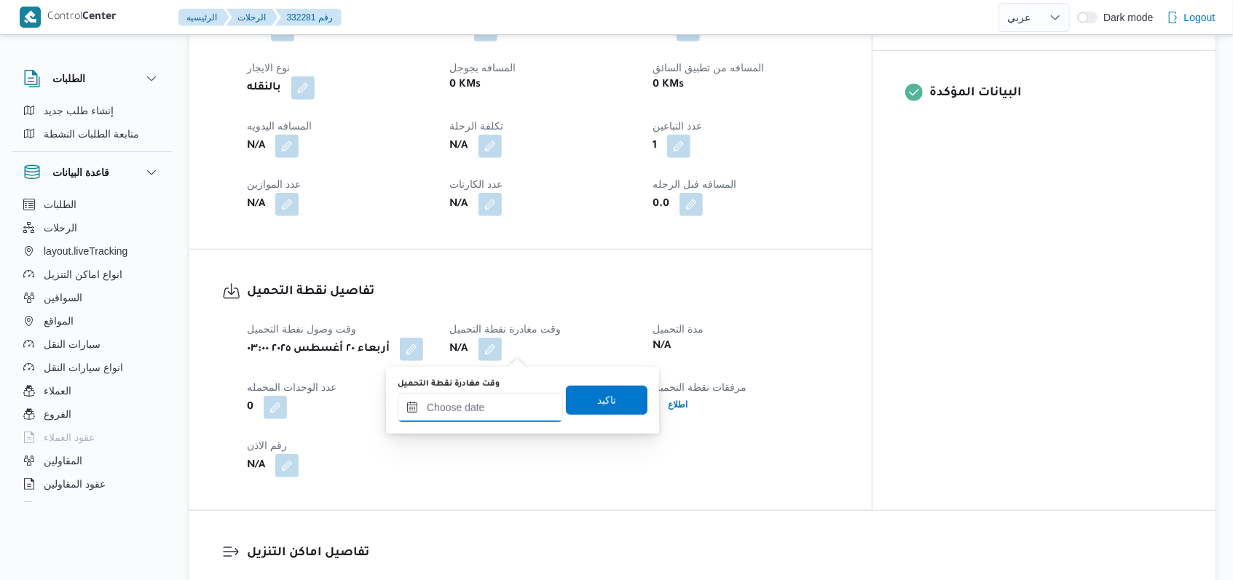
click at [491, 421] on input "وقت مغادرة نقطة التحميل" at bounding box center [480, 407] width 165 height 29
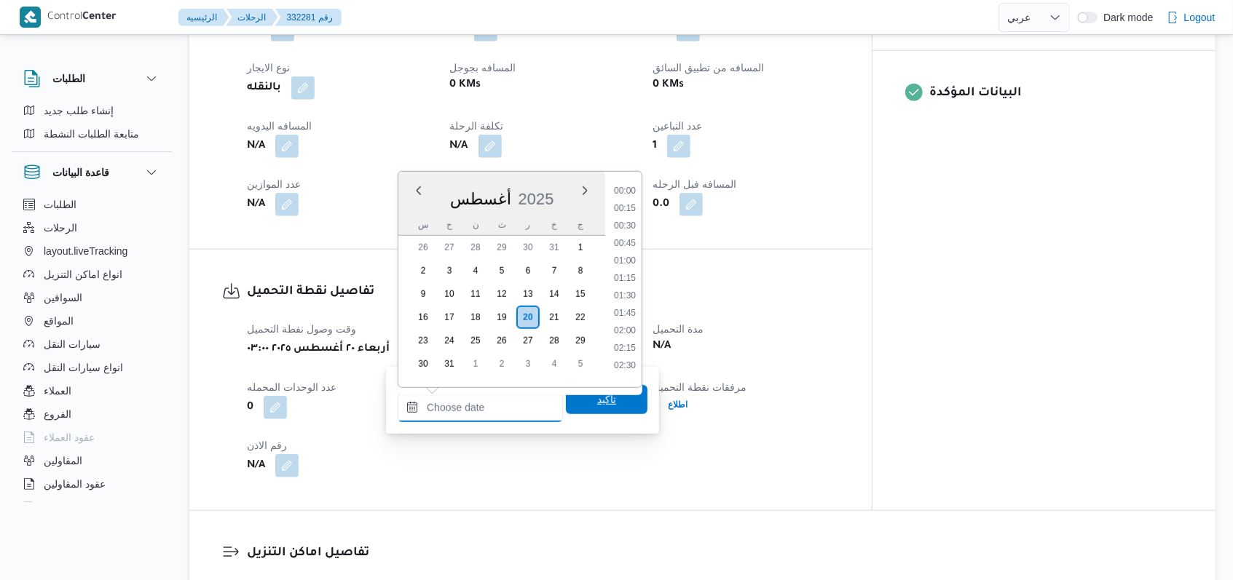
scroll to position [774, 0]
click at [630, 288] on li "12:30" at bounding box center [624, 290] width 33 height 15
type input "٢٠/٠٨/٢٠٢٥ ١٢:٣٠"
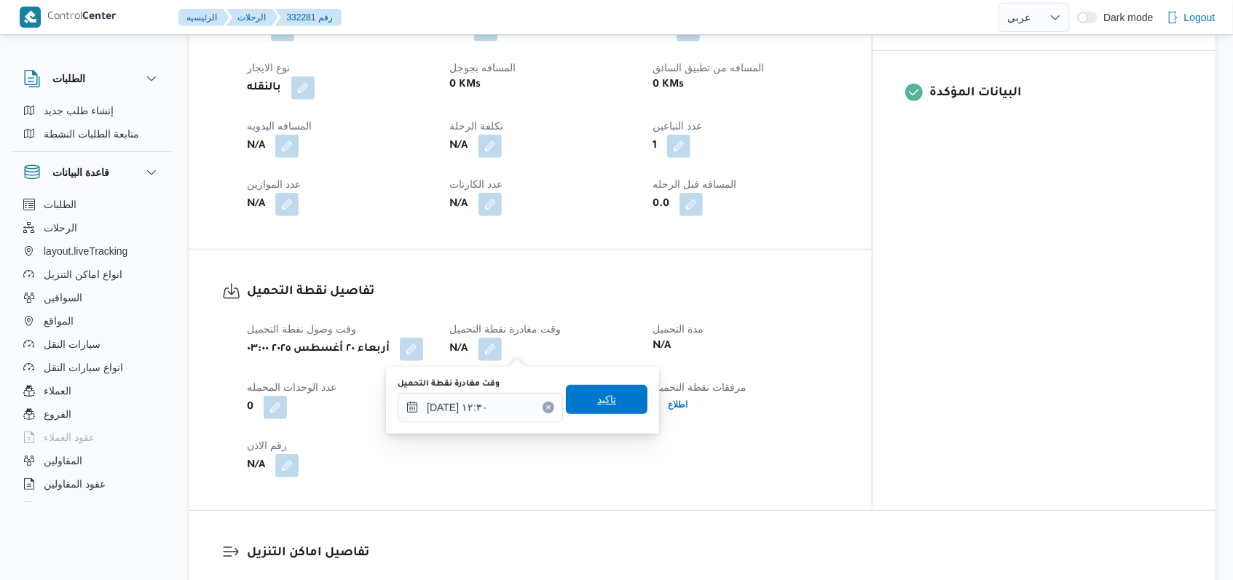
click at [609, 411] on span "تاكيد" at bounding box center [607, 399] width 82 height 29
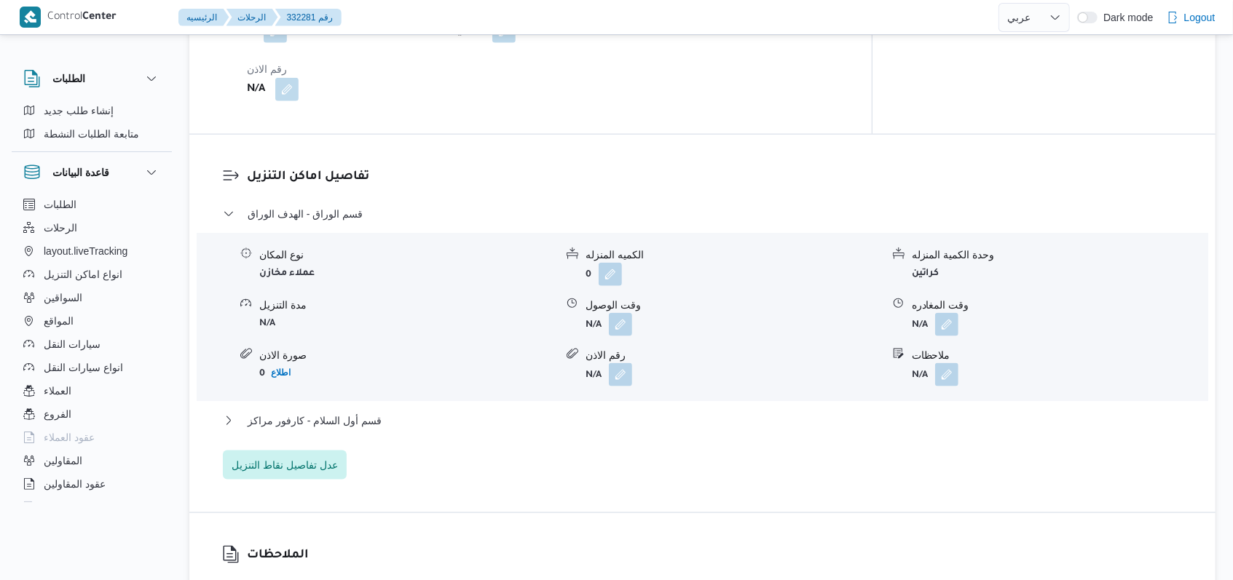
scroll to position [1067, 0]
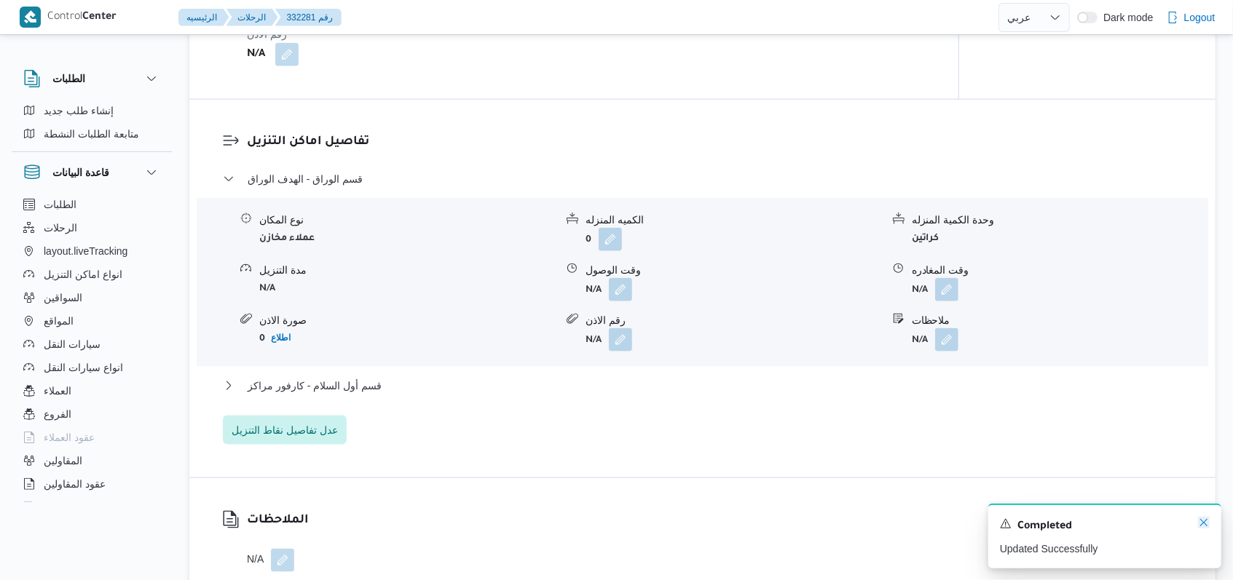
click at [1198, 524] on icon "Dismiss toast" at bounding box center [1204, 523] width 12 height 12
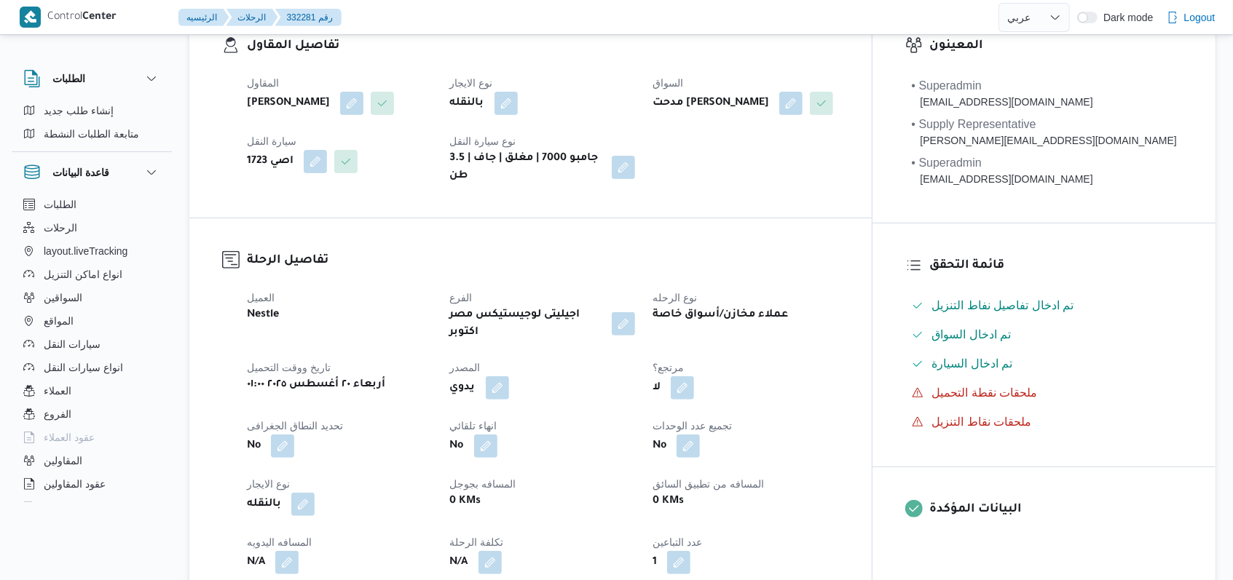
scroll to position [582, 0]
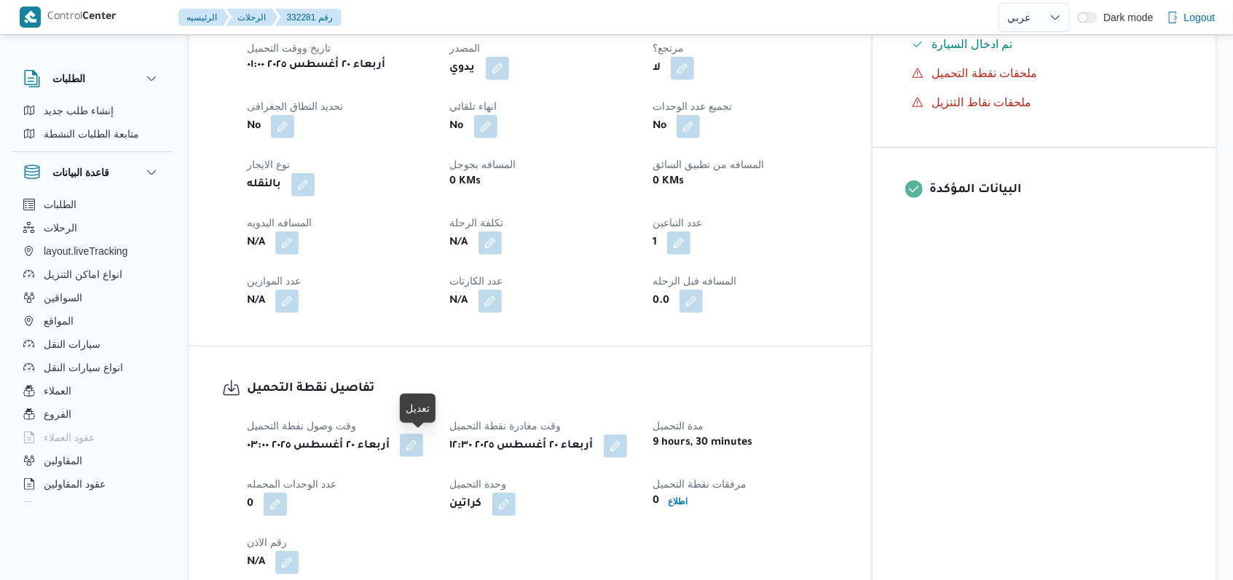
click at [413, 446] on button "button" at bounding box center [411, 445] width 23 height 23
click at [416, 391] on h3 "تفاصيل نقطة التحميل" at bounding box center [543, 389] width 592 height 20
select select "ar"
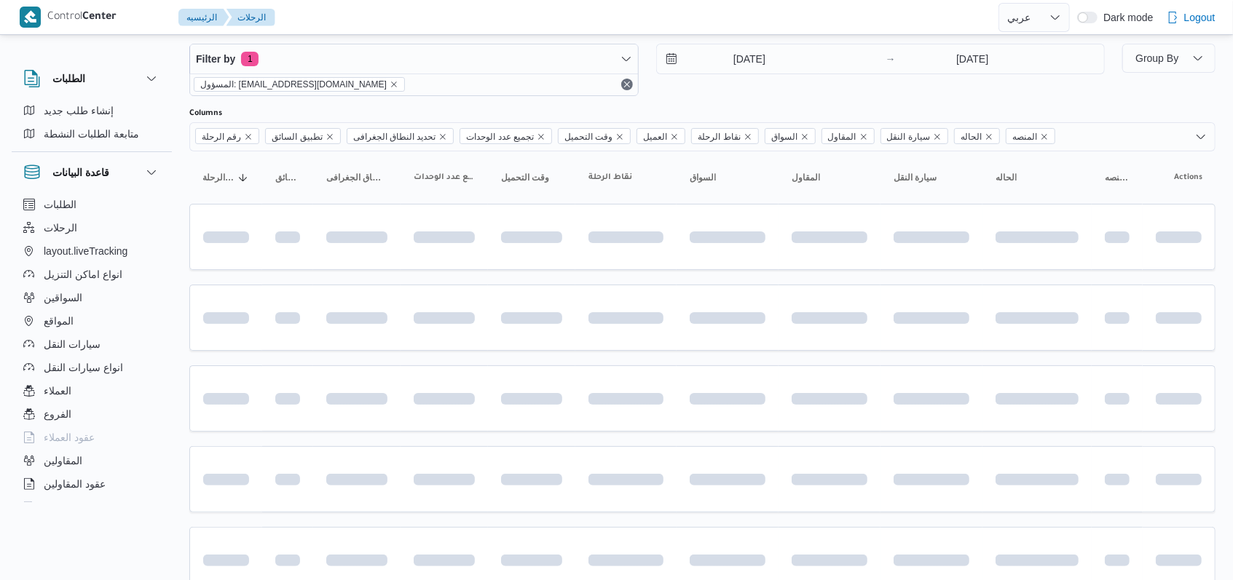
scroll to position [1, 0]
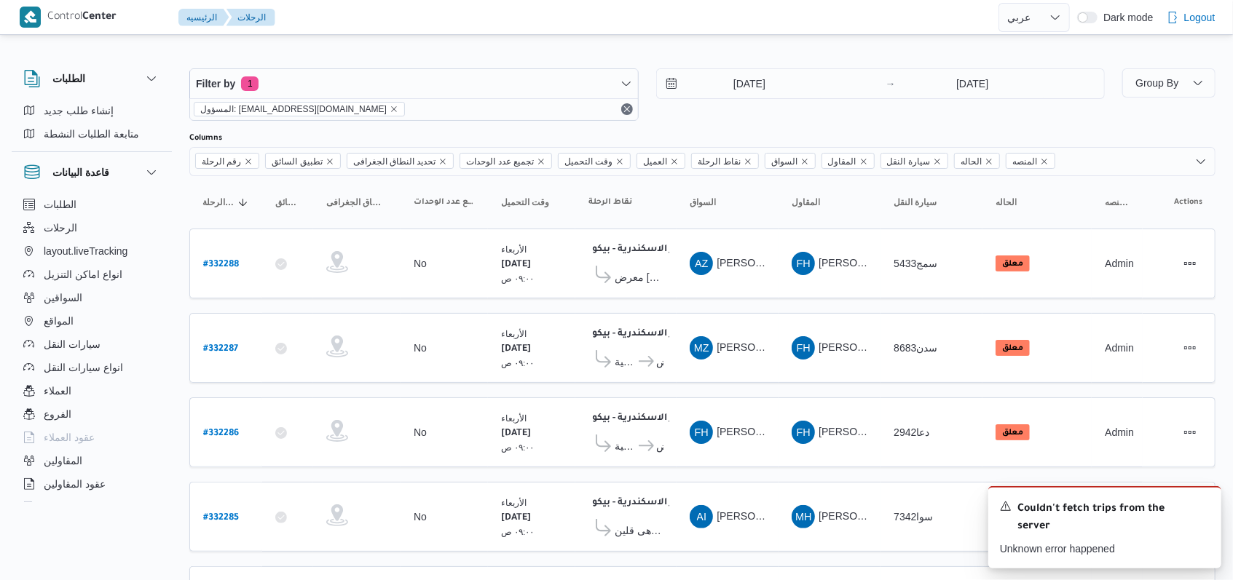
click at [706, 121] on div "Filter by 1 المسؤول: mostafa.elrouby@illa.com.eg 20/8/2025 → 20/8/2025" at bounding box center [647, 95] width 933 height 70
click at [1201, 509] on icon "Dismiss toast" at bounding box center [1203, 505] width 7 height 7
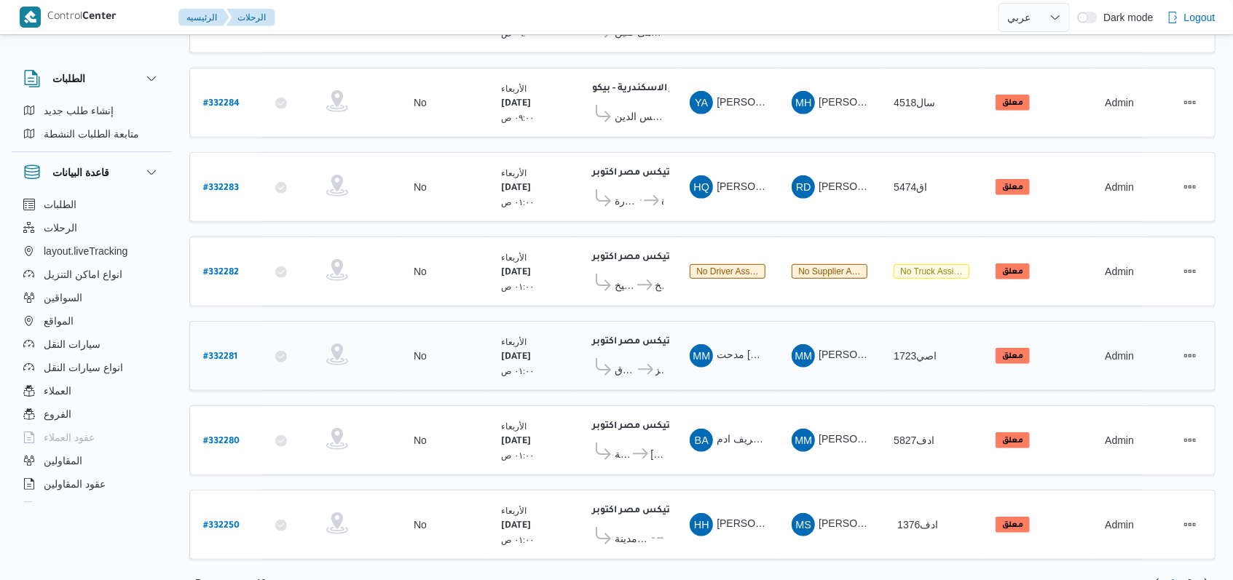
scroll to position [502, 0]
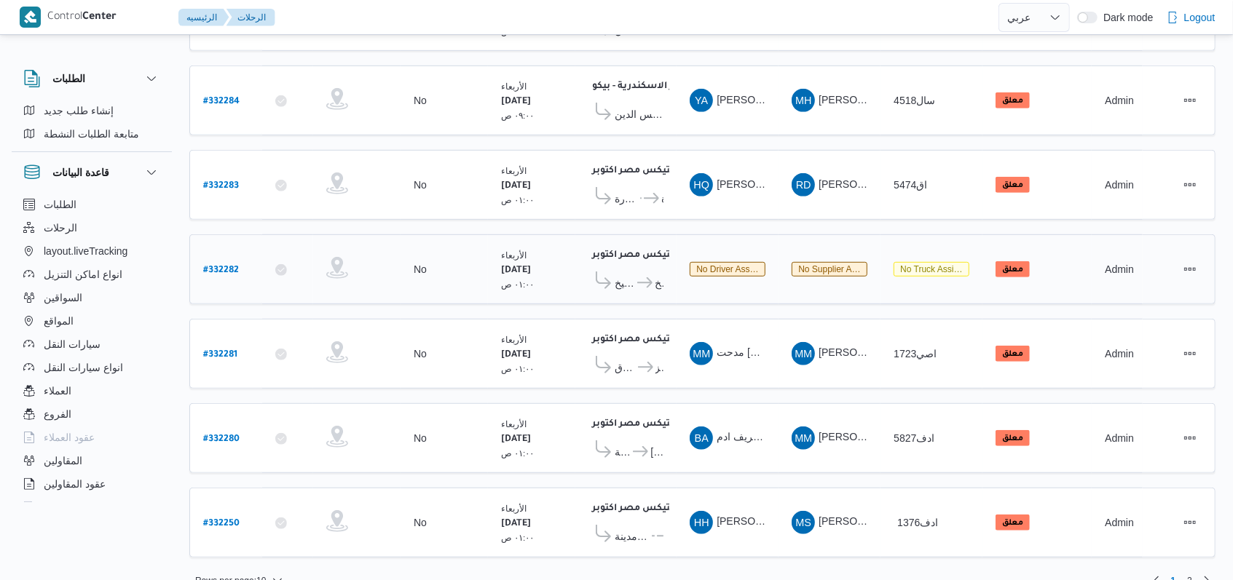
click at [212, 266] on b "# 332282" at bounding box center [221, 271] width 36 height 10
select select "ar"
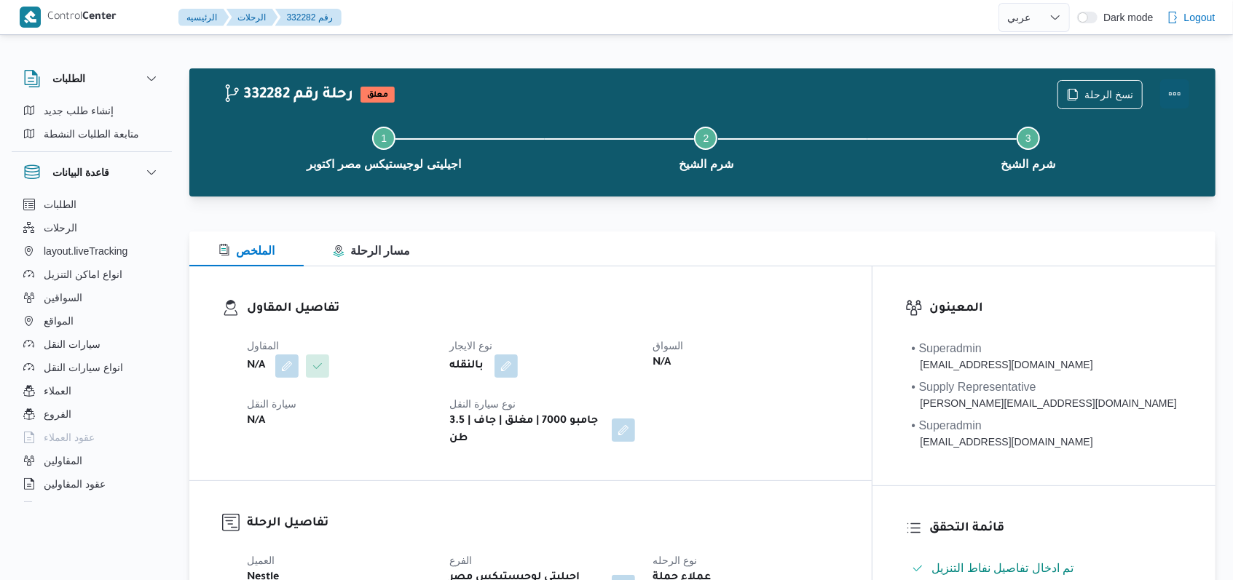
click at [1183, 101] on button "Actions" at bounding box center [1174, 93] width 29 height 29
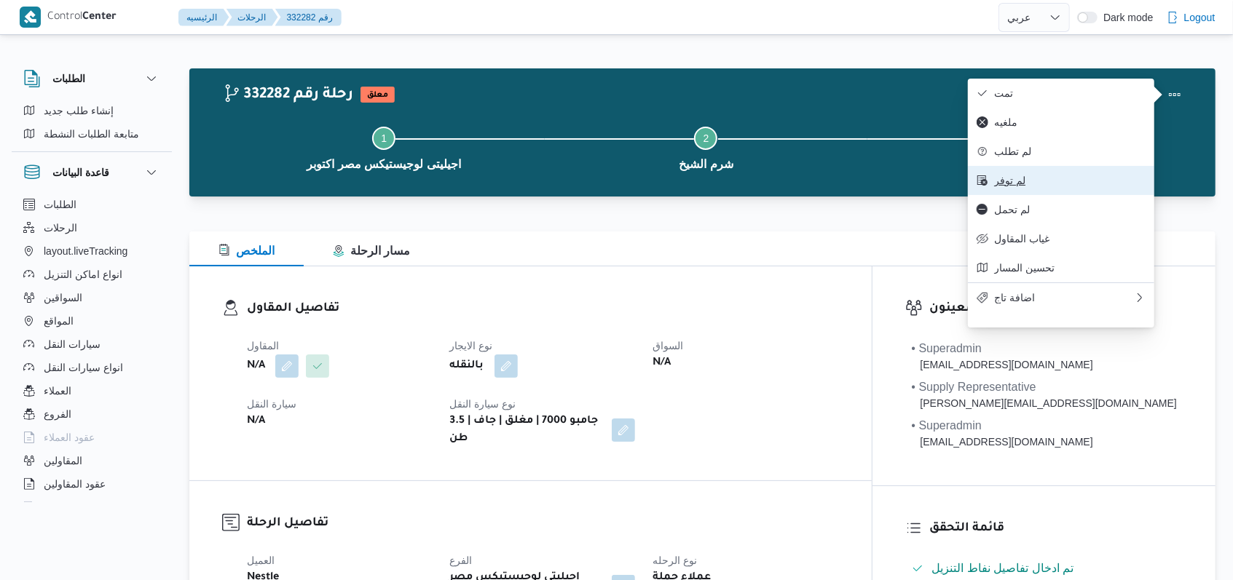
click at [1063, 186] on span "لم توفر" at bounding box center [1069, 181] width 151 height 12
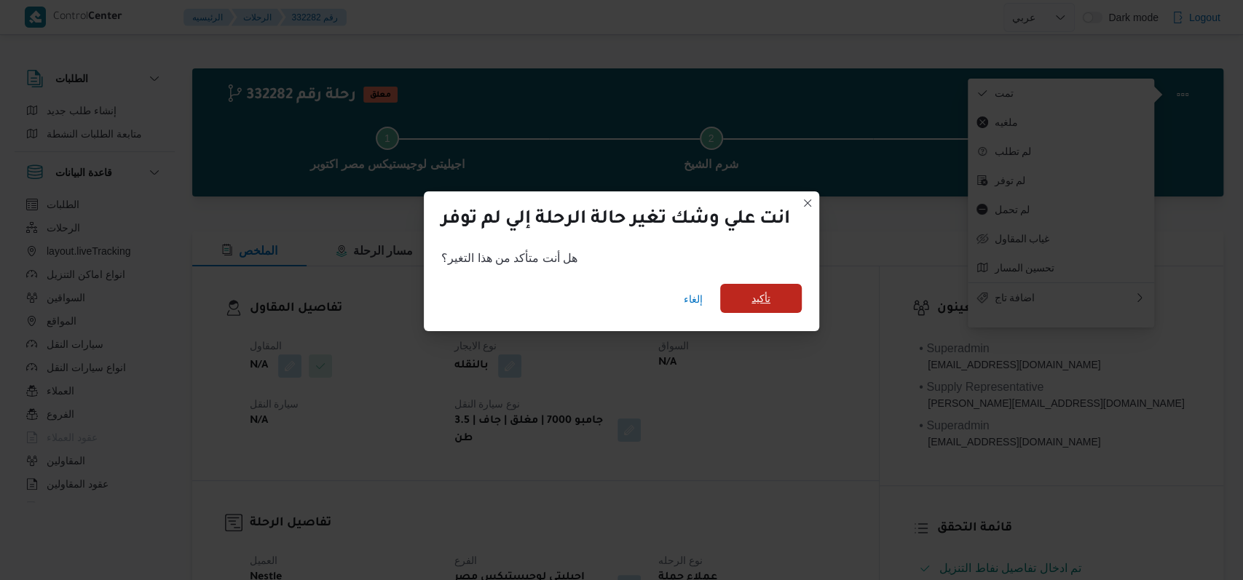
click at [776, 292] on span "تأكيد" at bounding box center [761, 298] width 82 height 29
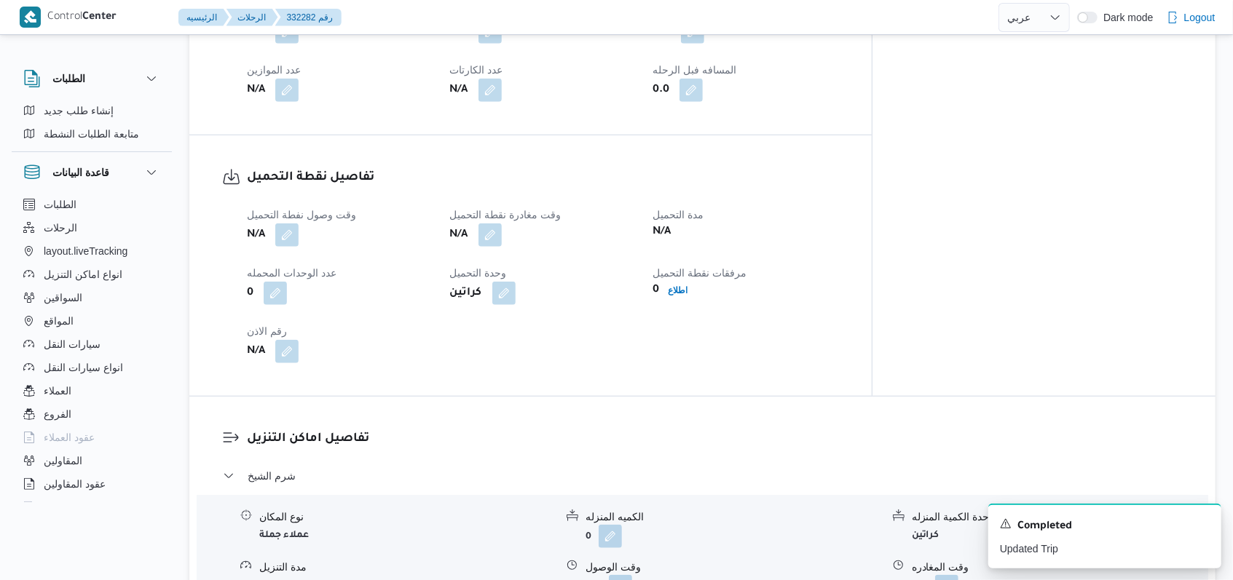
scroll to position [1165, 0]
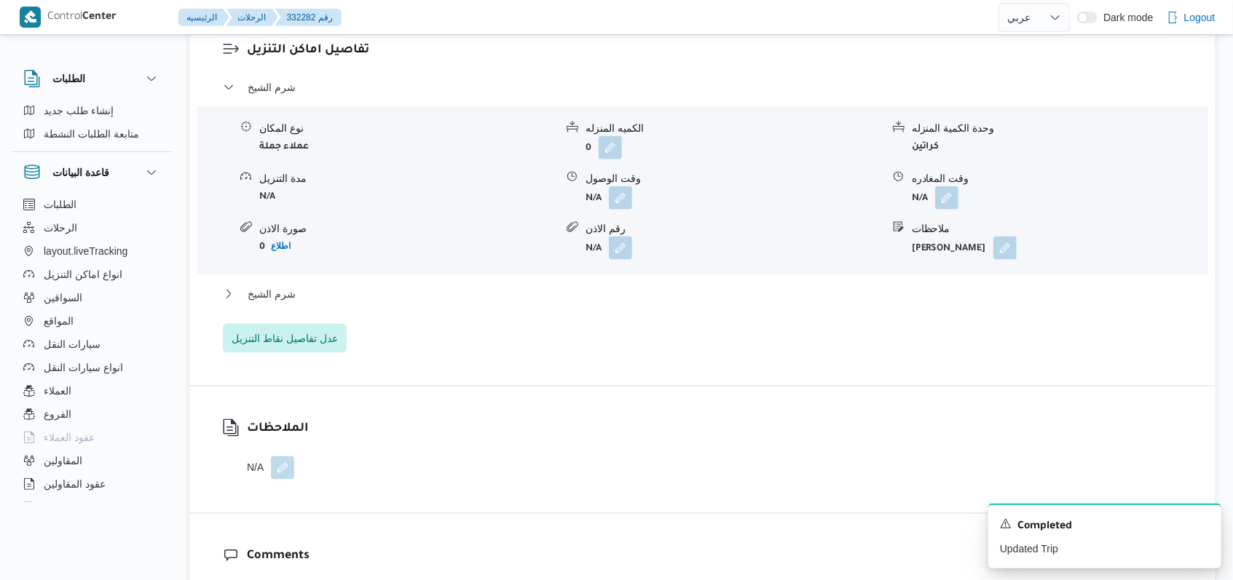
click at [288, 457] on button "button" at bounding box center [282, 468] width 23 height 23
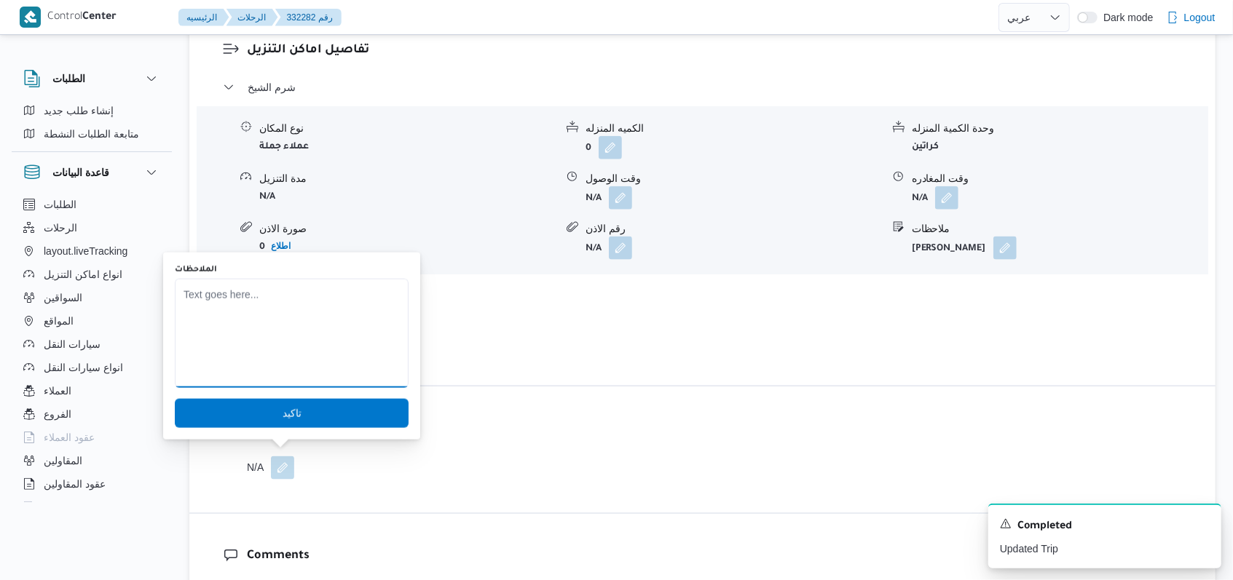
click at [311, 359] on textarea "الملاحظات" at bounding box center [292, 333] width 234 height 109
type textarea "h"
type textarea "السيارة لم توفر من فريق الامداد"
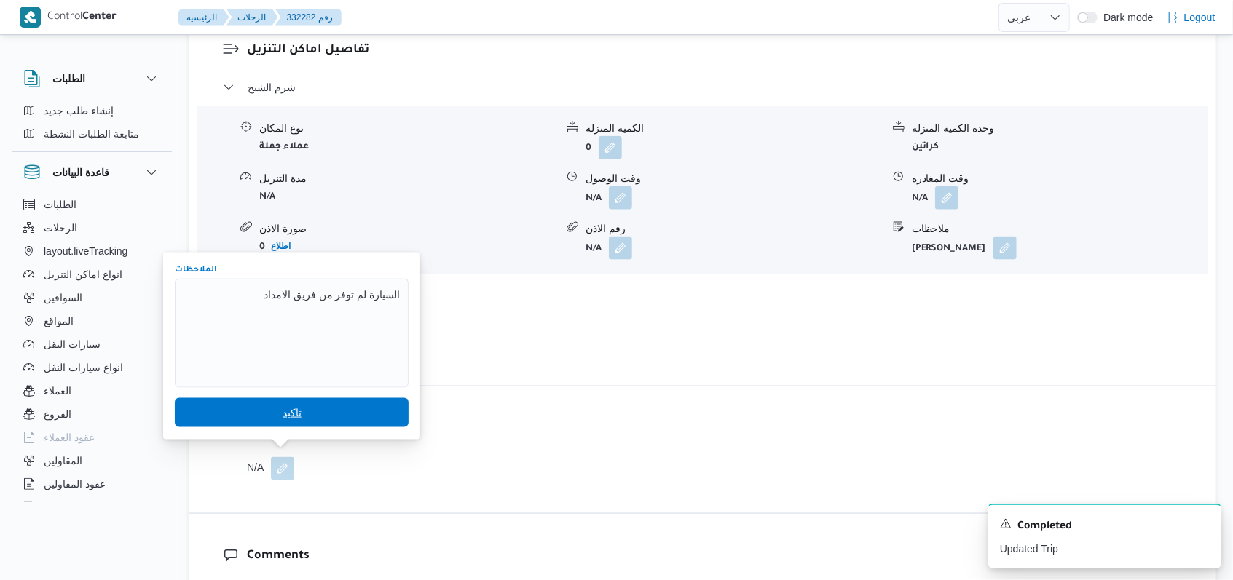
click at [311, 405] on span "تاكيد" at bounding box center [292, 412] width 234 height 29
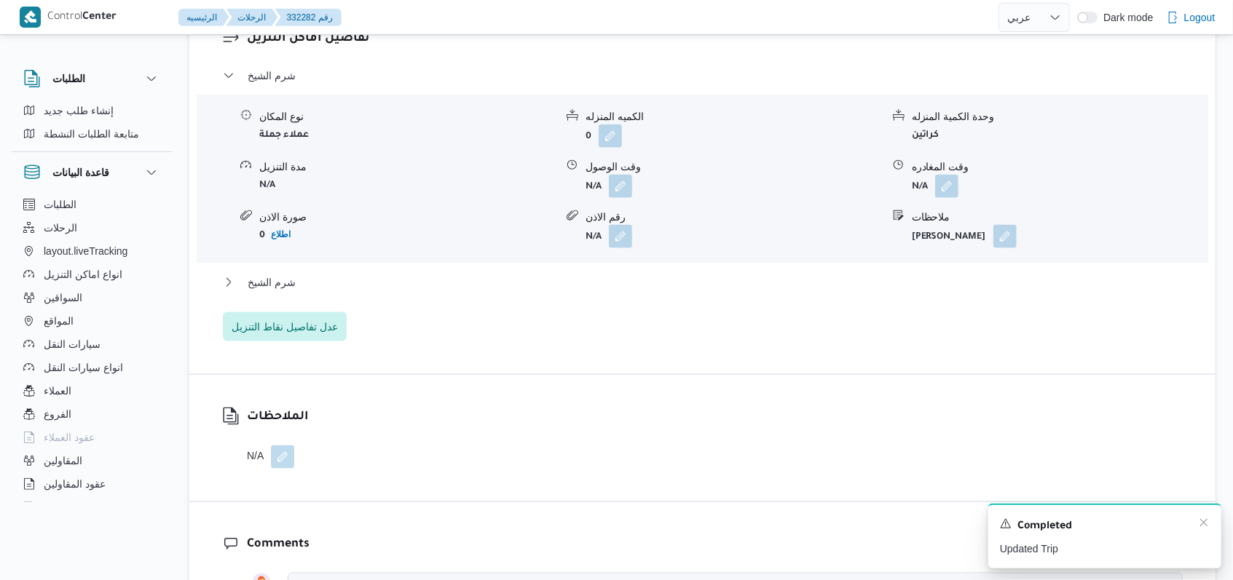
click at [1209, 520] on div "A new notification appears Completed Updated Trip" at bounding box center [1104, 536] width 233 height 65
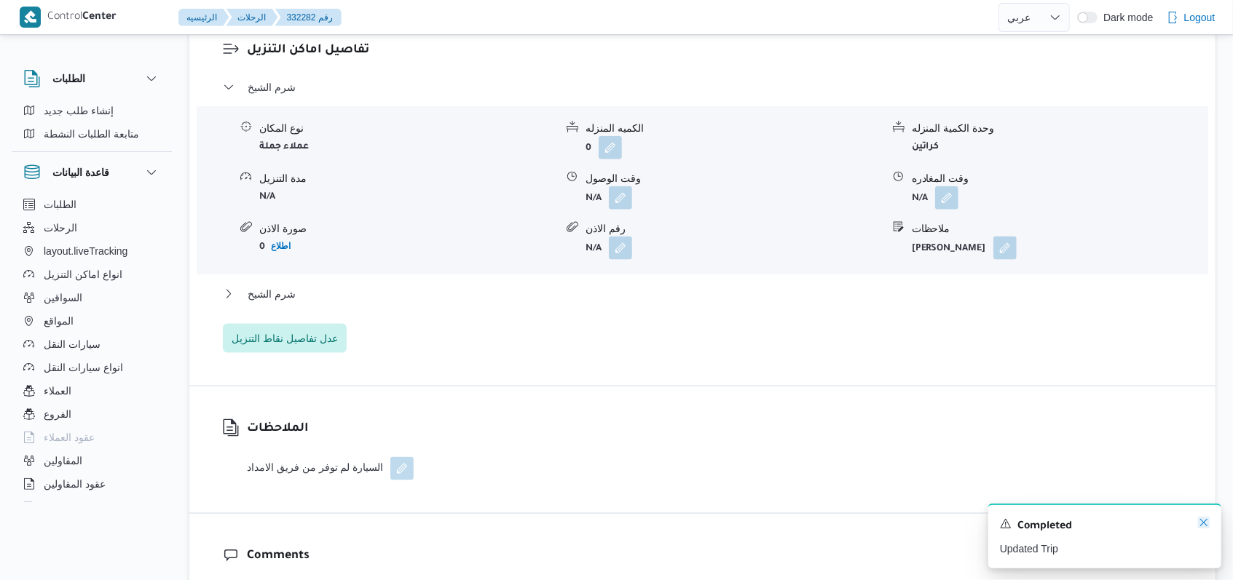
click at [1202, 527] on icon "Dismiss toast" at bounding box center [1204, 523] width 12 height 12
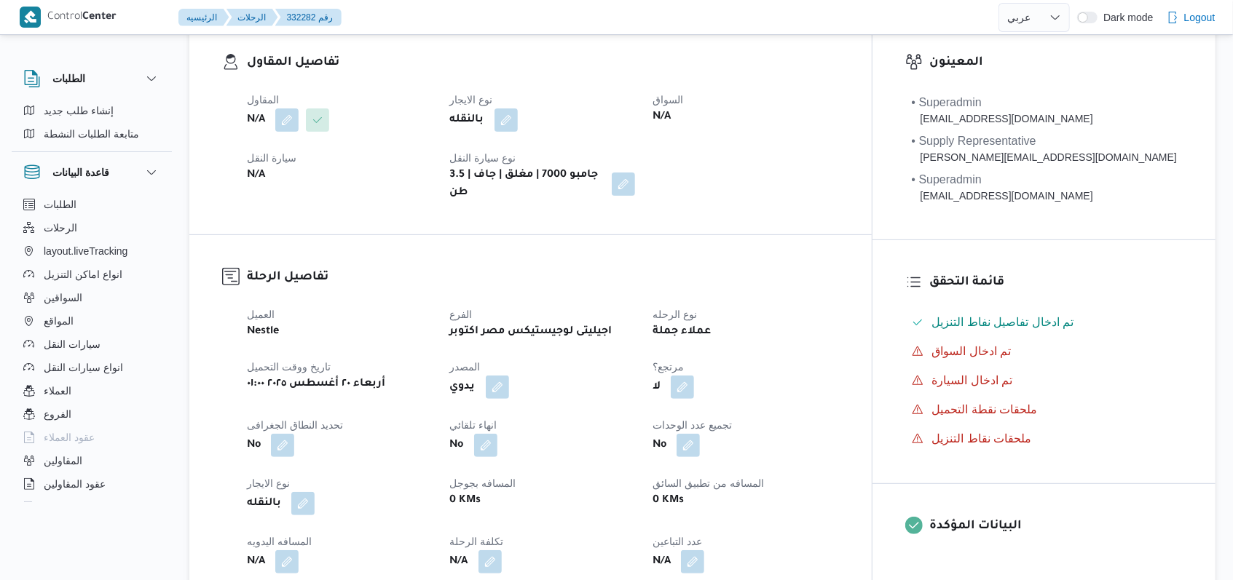
scroll to position [0, 0]
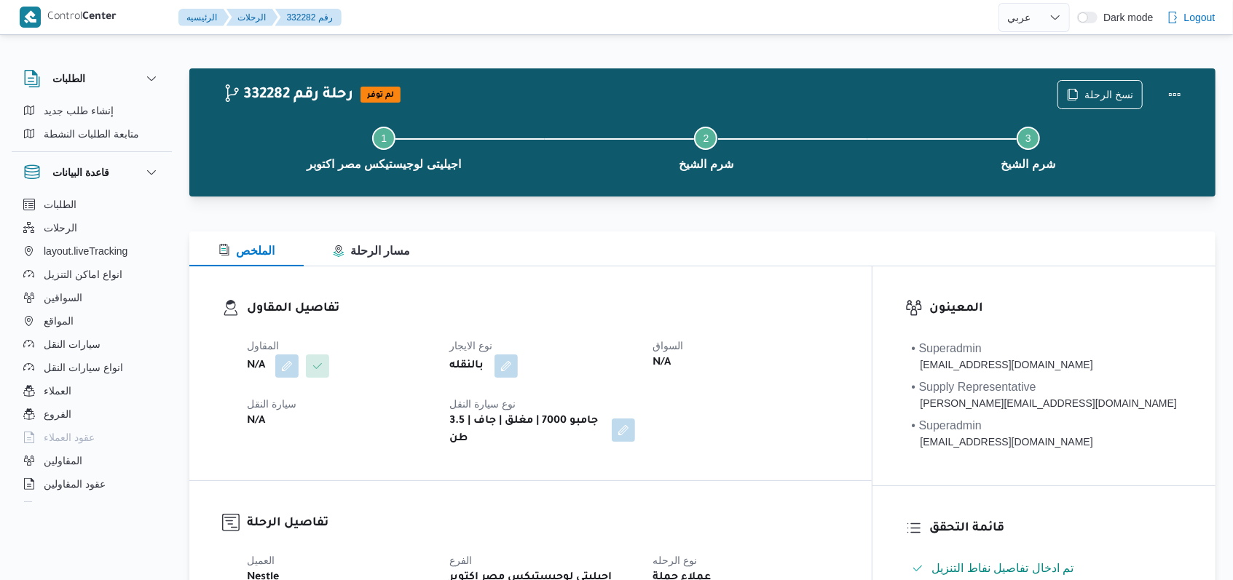
select select "ar"
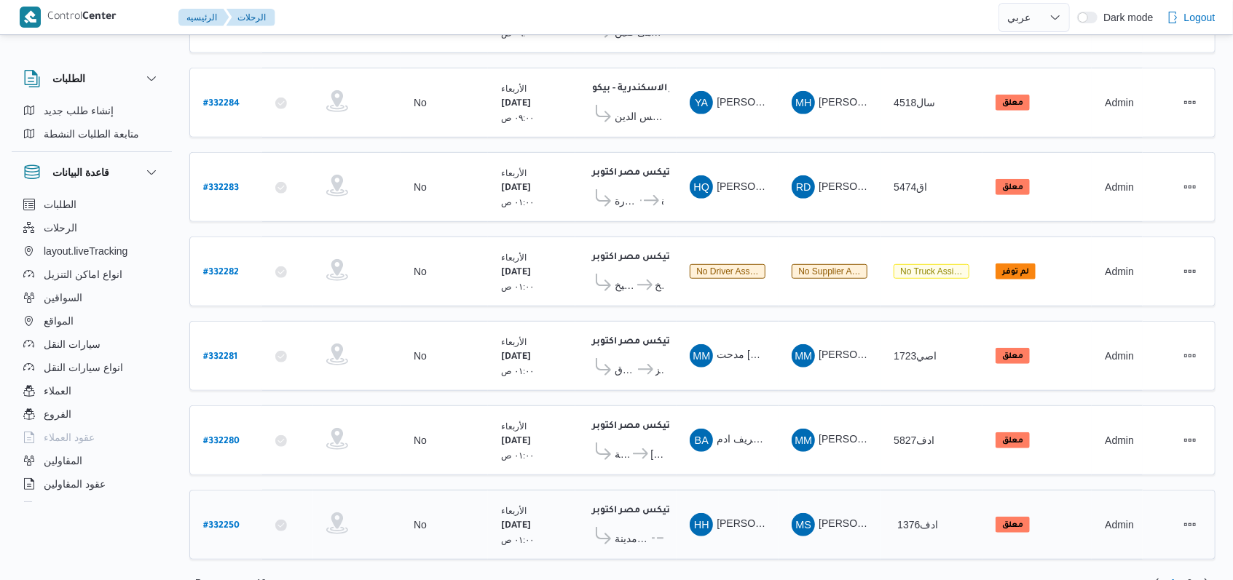
scroll to position [502, 0]
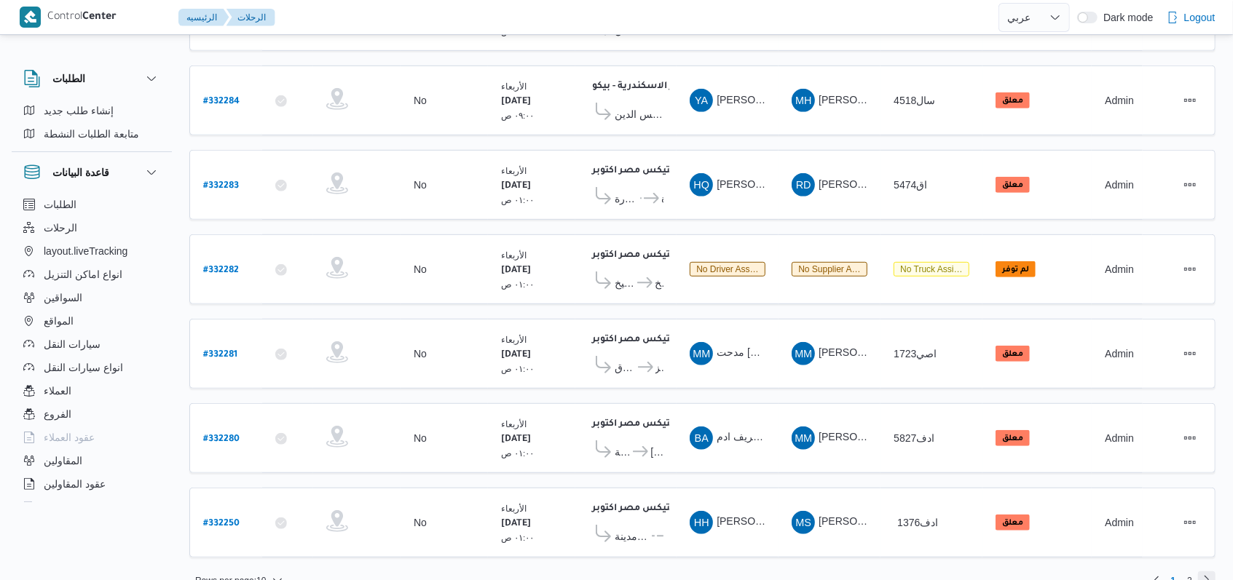
click at [1203, 572] on link "Next page, 2" at bounding box center [1206, 580] width 17 height 17
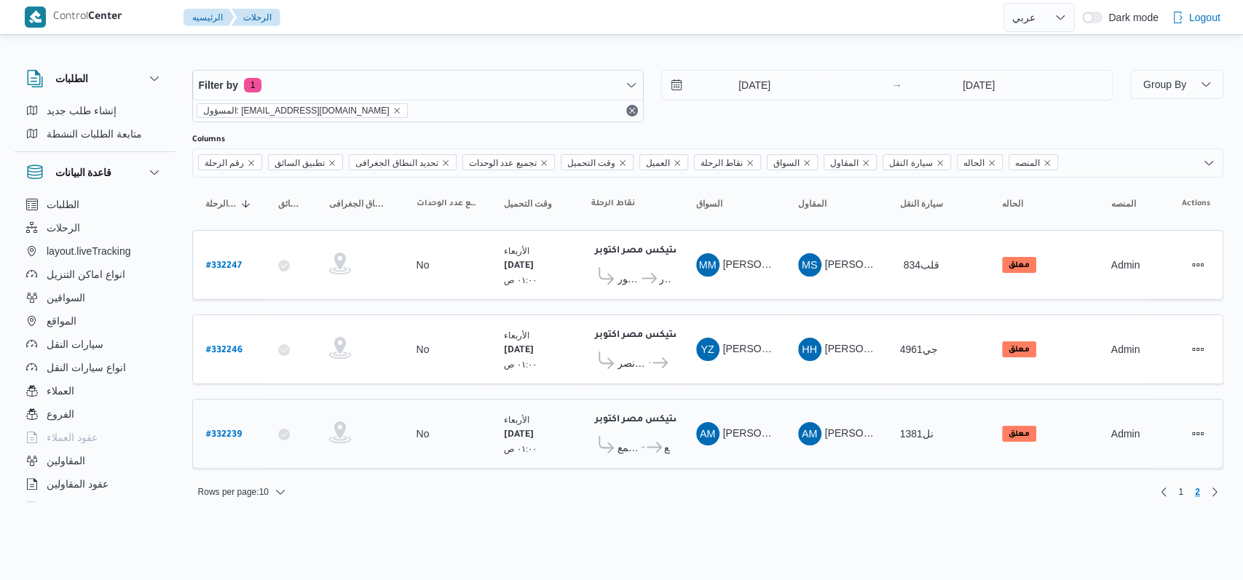
click at [222, 430] on b "# 332239" at bounding box center [224, 435] width 36 height 10
select select "ar"
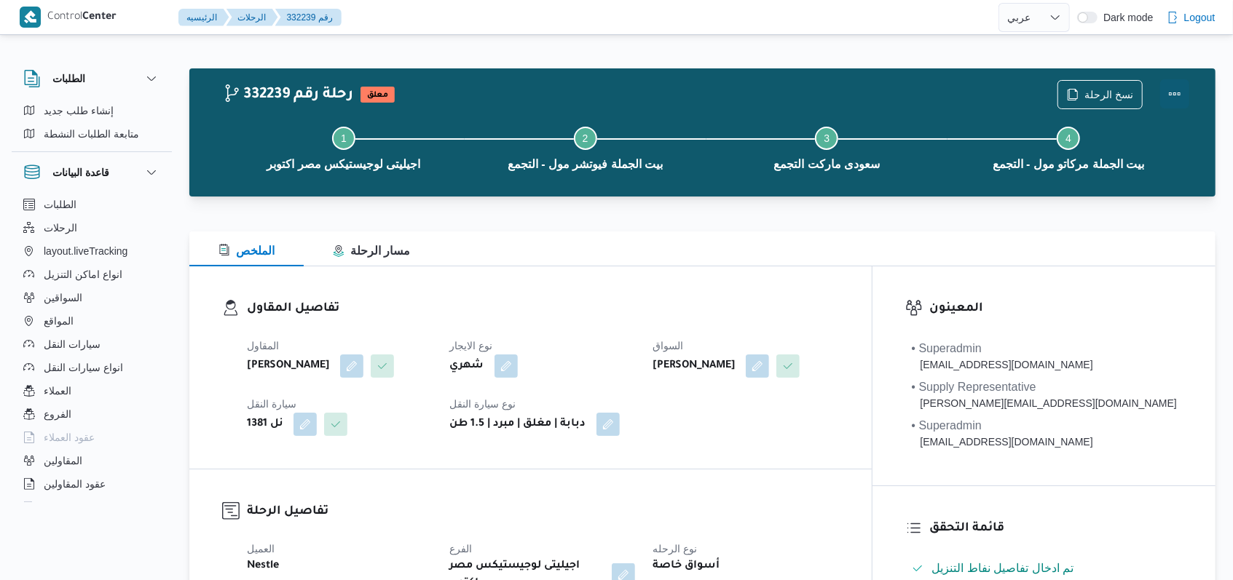
click at [1165, 96] on button "Actions" at bounding box center [1174, 93] width 29 height 29
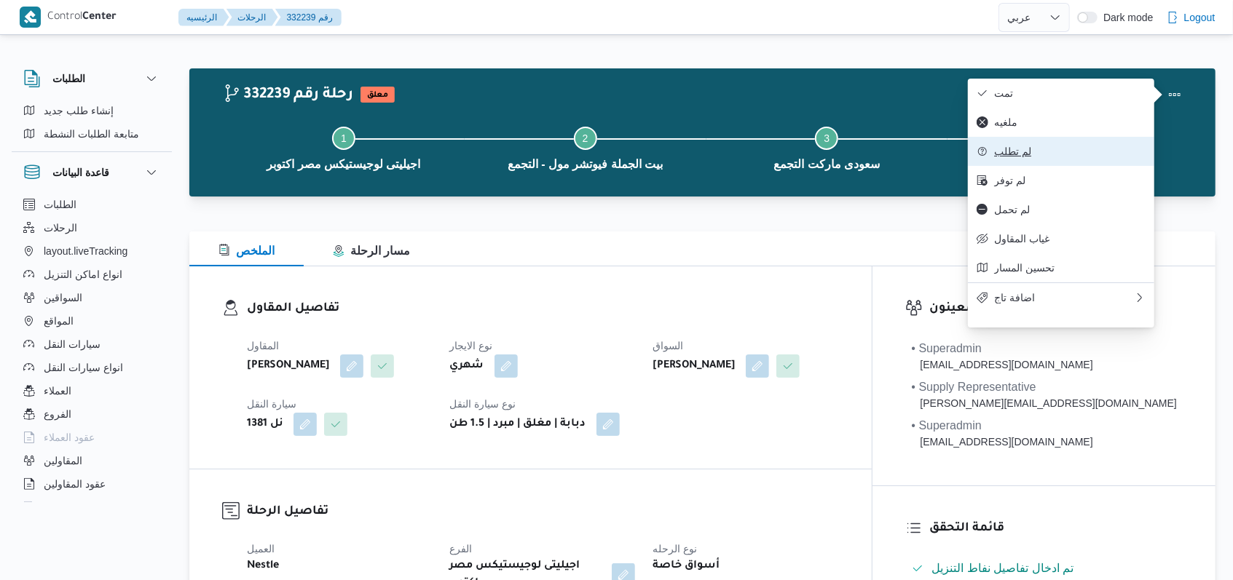
click at [1027, 144] on button "لم تطلب" at bounding box center [1061, 151] width 186 height 29
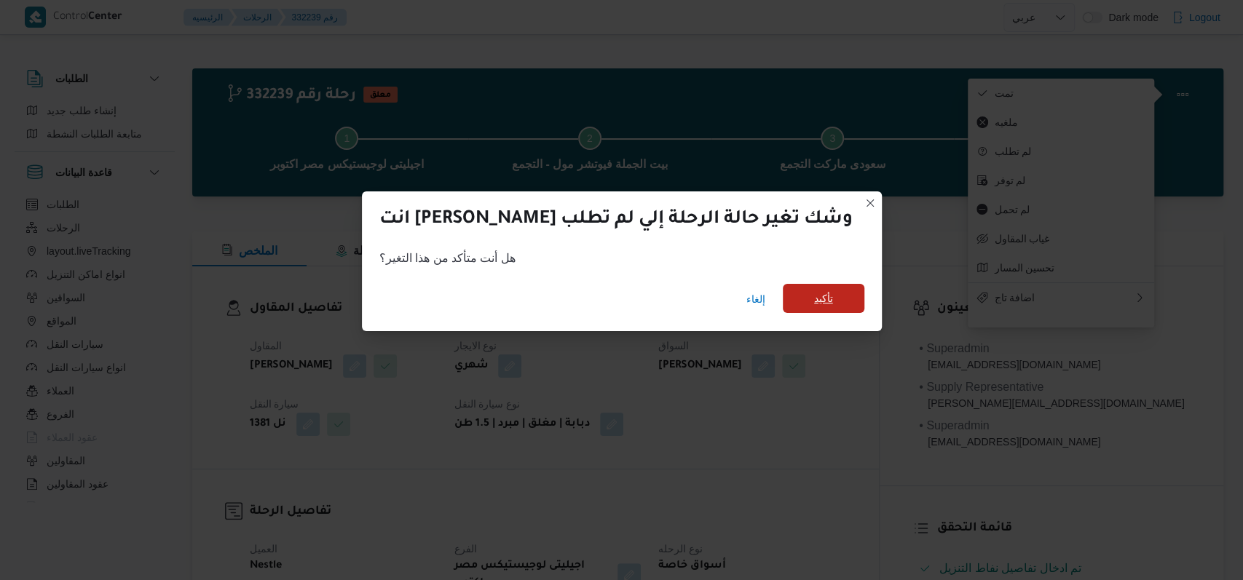
click at [786, 288] on span "تأكيد" at bounding box center [824, 298] width 82 height 29
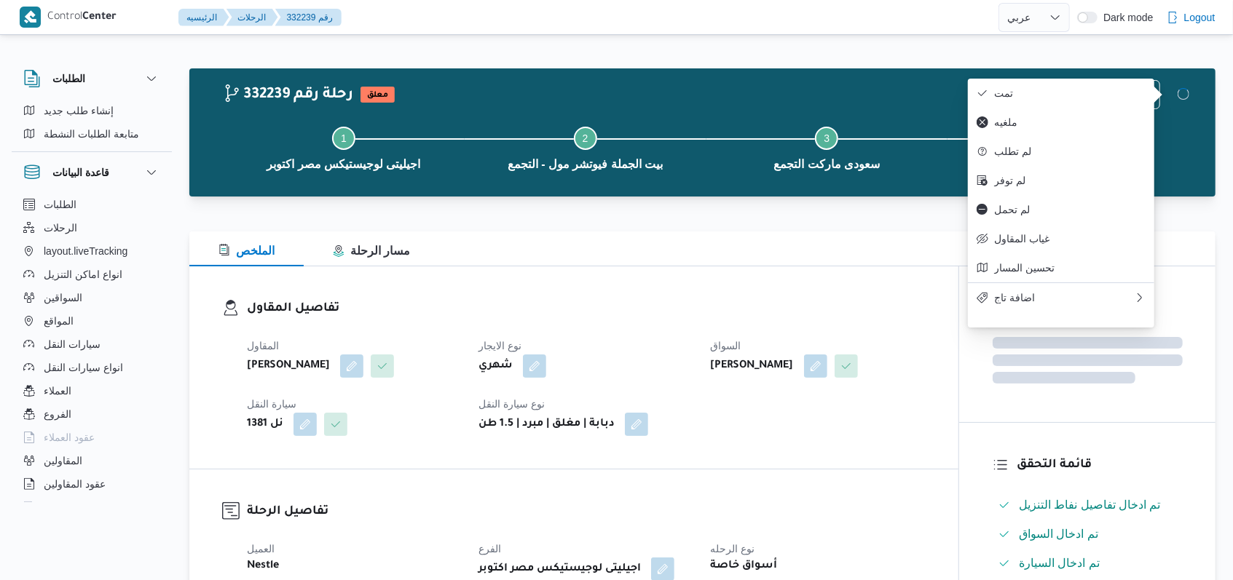
click at [872, 303] on h3 "تفاصيل المقاول" at bounding box center [586, 309] width 679 height 20
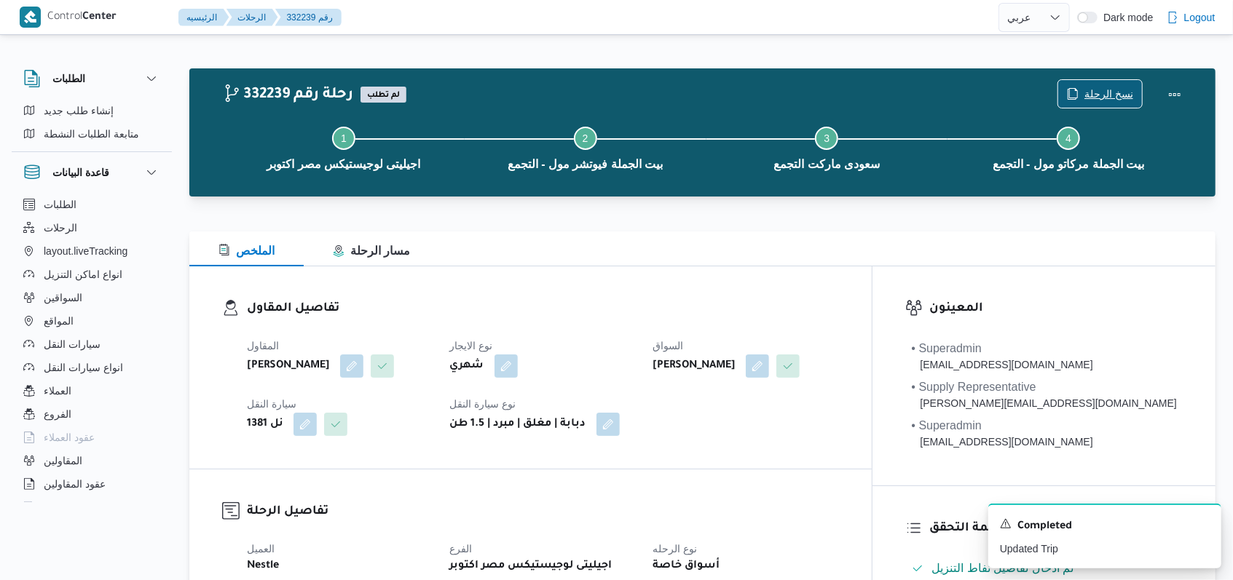
click at [1106, 89] on span "نسخ الرحلة" at bounding box center [1108, 93] width 49 height 17
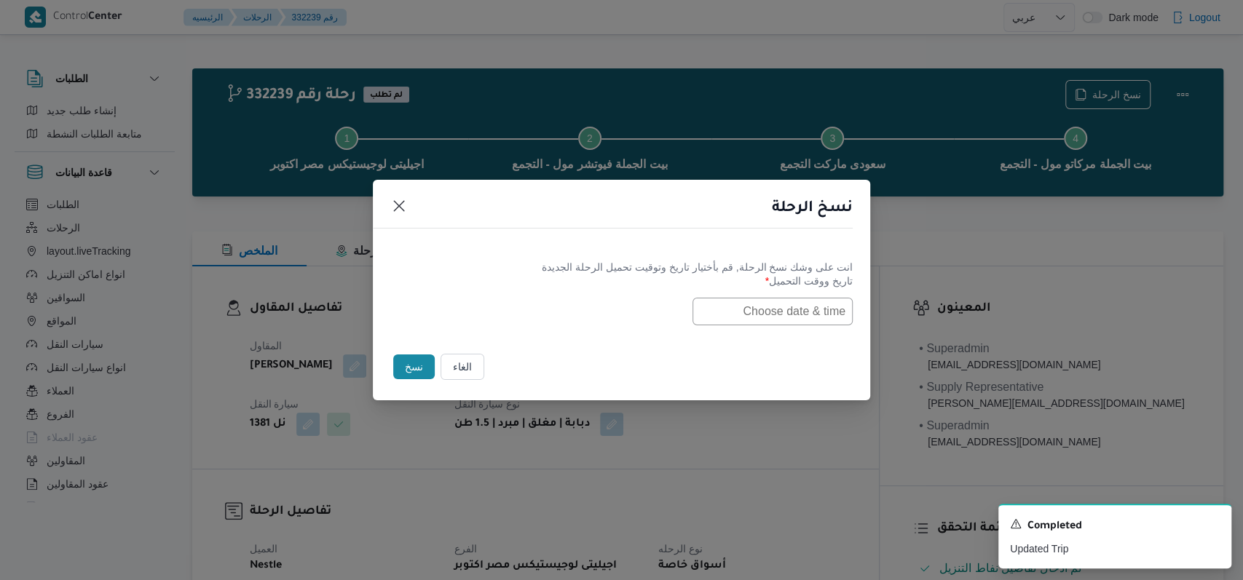
click at [740, 310] on input "text" at bounding box center [772, 312] width 160 height 28
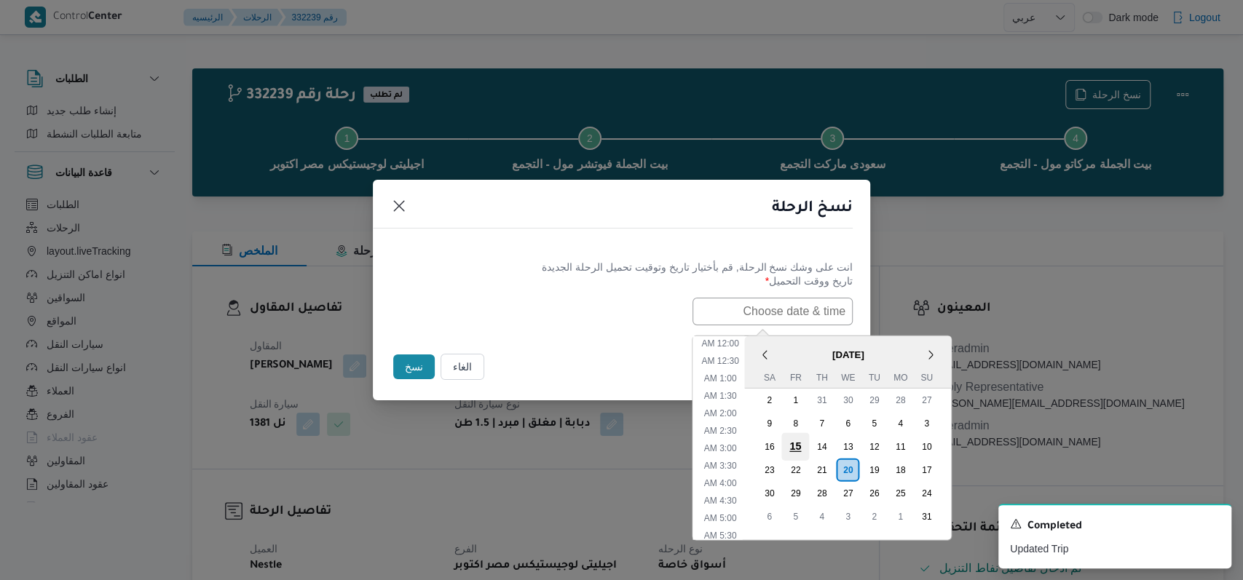
scroll to position [343, 0]
click at [835, 465] on div "21" at bounding box center [821, 470] width 28 height 28
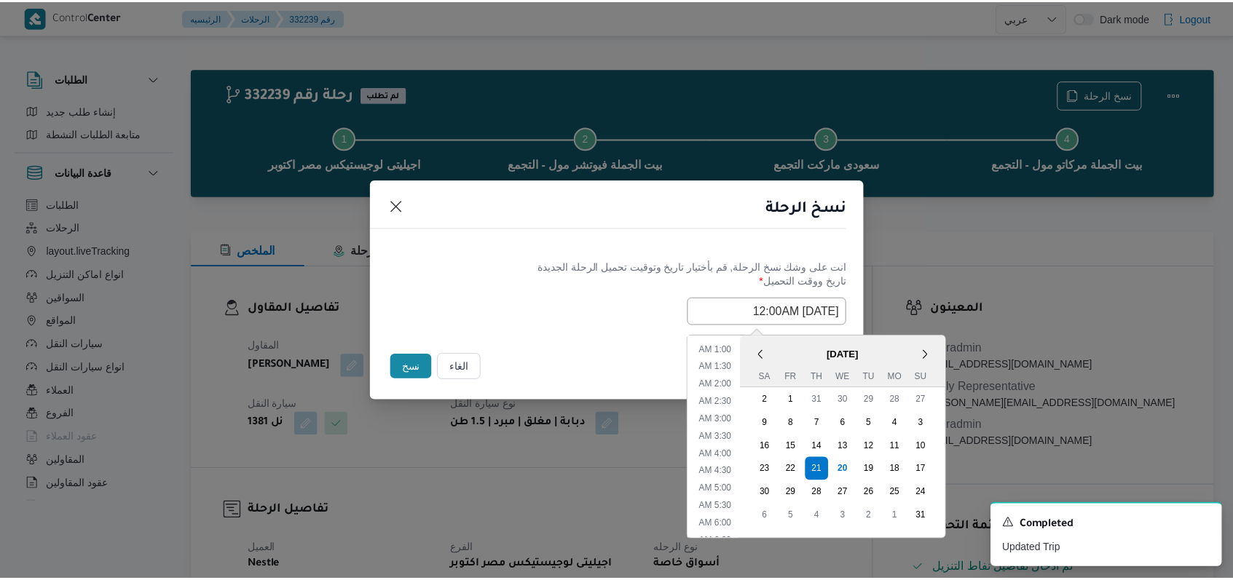
scroll to position [0, 0]
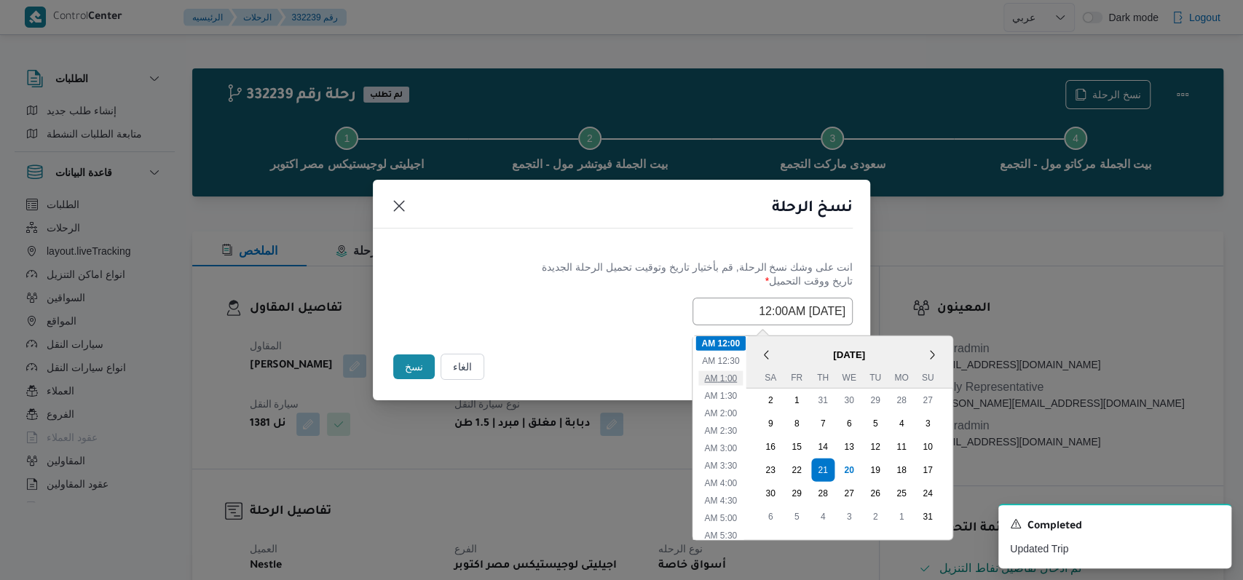
click at [743, 380] on li "1:00 AM" at bounding box center [720, 378] width 44 height 15
type input "21/08/2025 1:00AM"
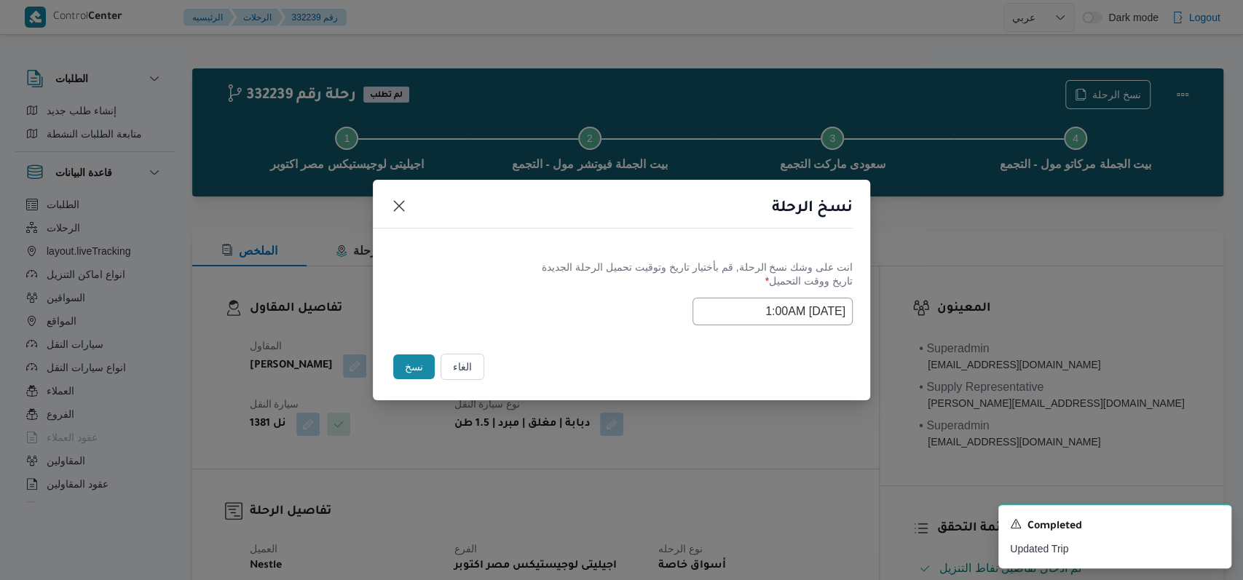
click at [605, 307] on div "Selected date: Thursday, August 21st, 2025 at 1:00 AM 21/08/2025 1:00AM" at bounding box center [621, 312] width 462 height 28
click at [414, 366] on button "نسخ" at bounding box center [414, 367] width 42 height 25
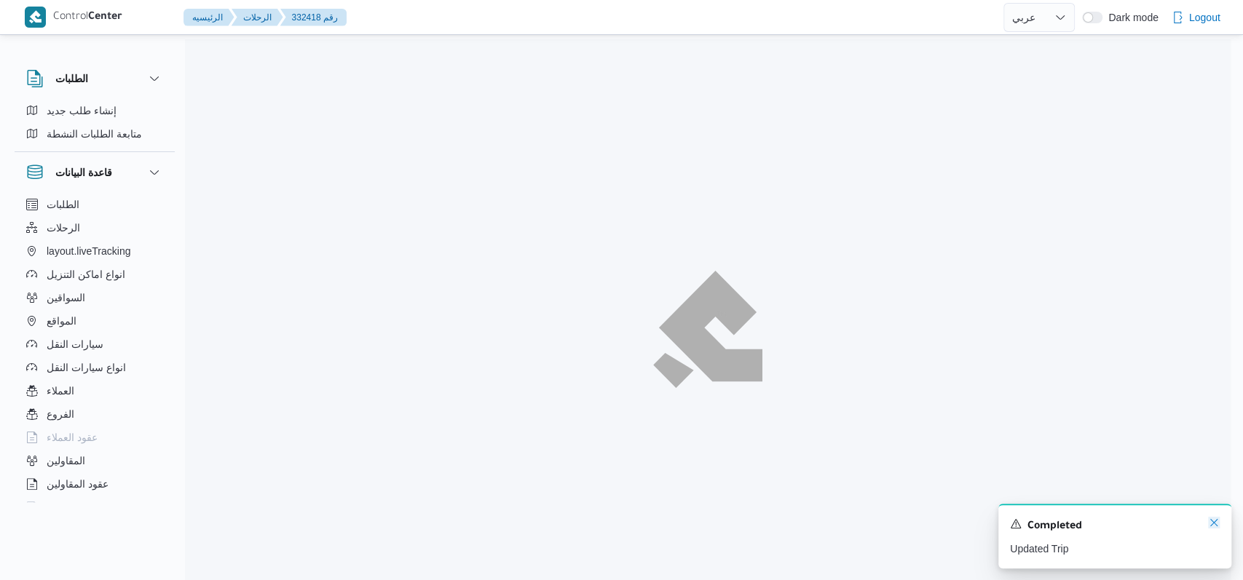
click at [1212, 526] on icon "Dismiss toast" at bounding box center [1213, 522] width 7 height 7
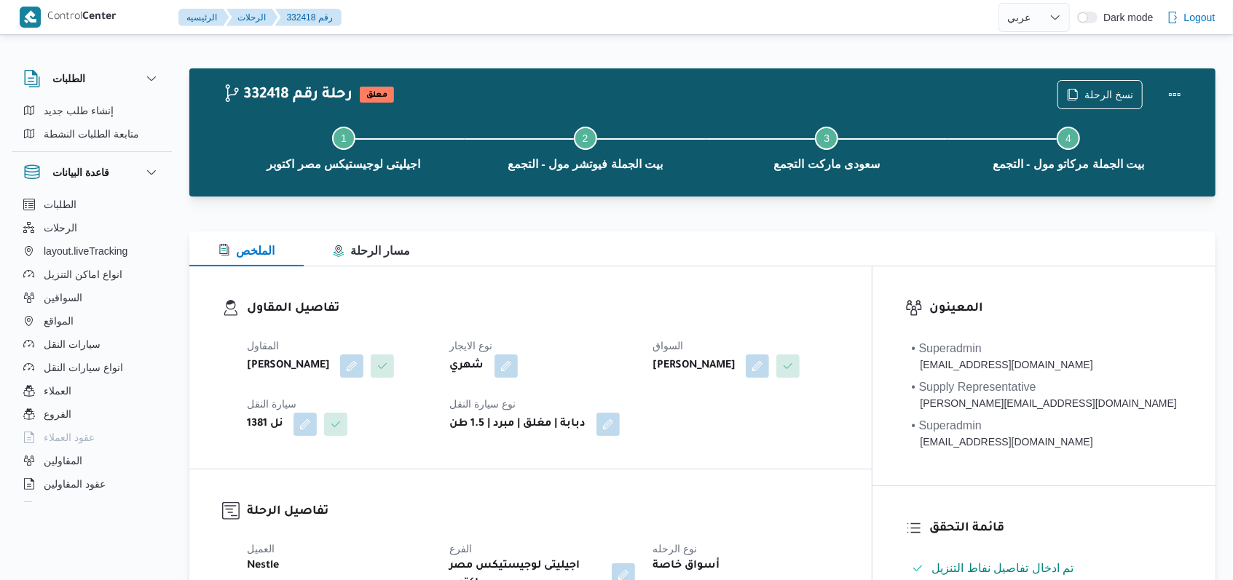
select select "ar"
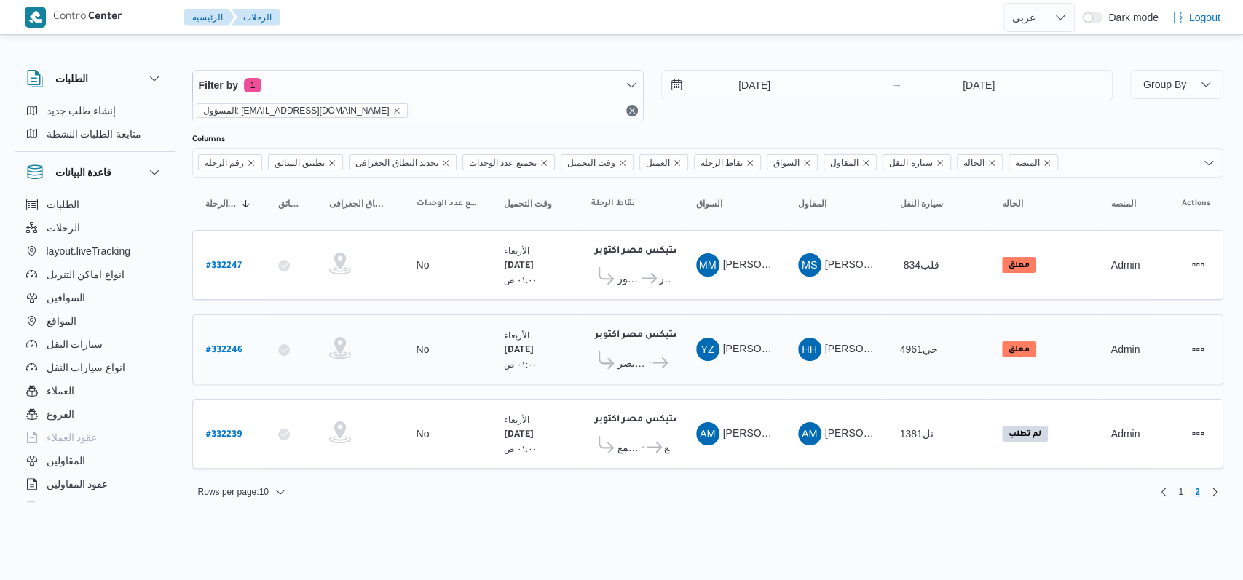
click at [224, 346] on b "# 332246" at bounding box center [224, 351] width 36 height 10
select select "ar"
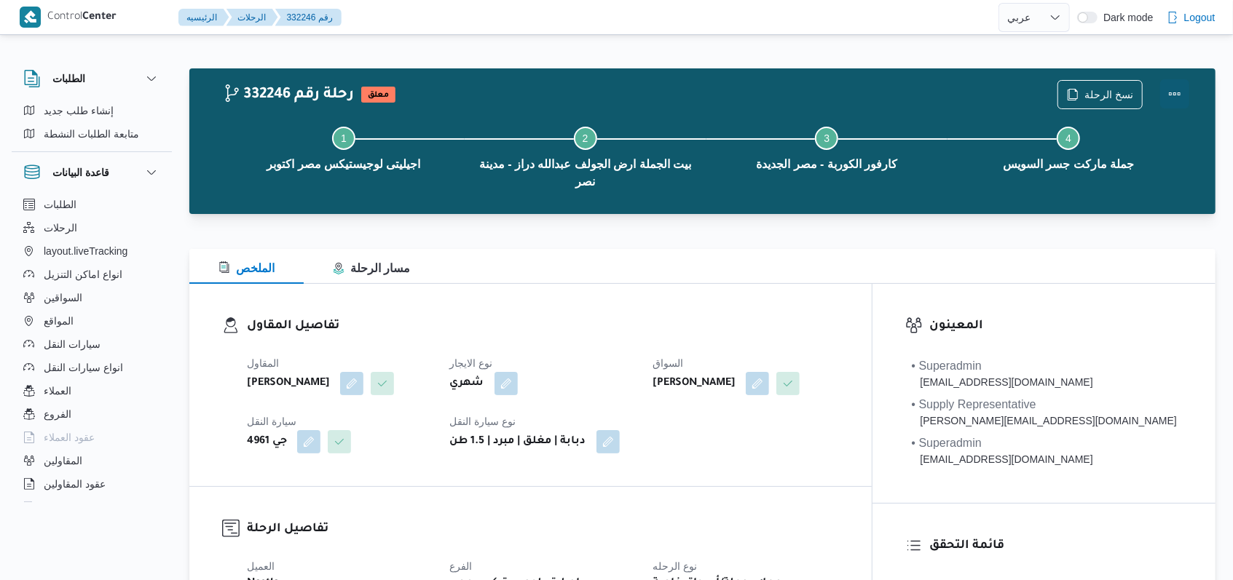
click at [1174, 87] on button "Actions" at bounding box center [1174, 93] width 29 height 29
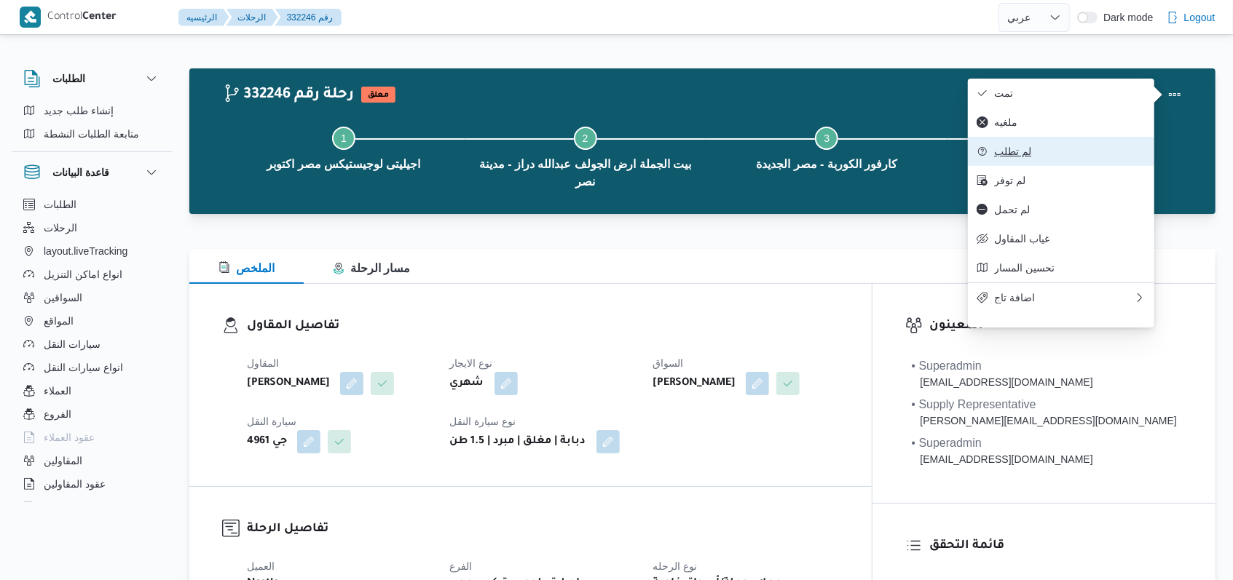
click at [1048, 146] on button "لم تطلب" at bounding box center [1061, 151] width 186 height 29
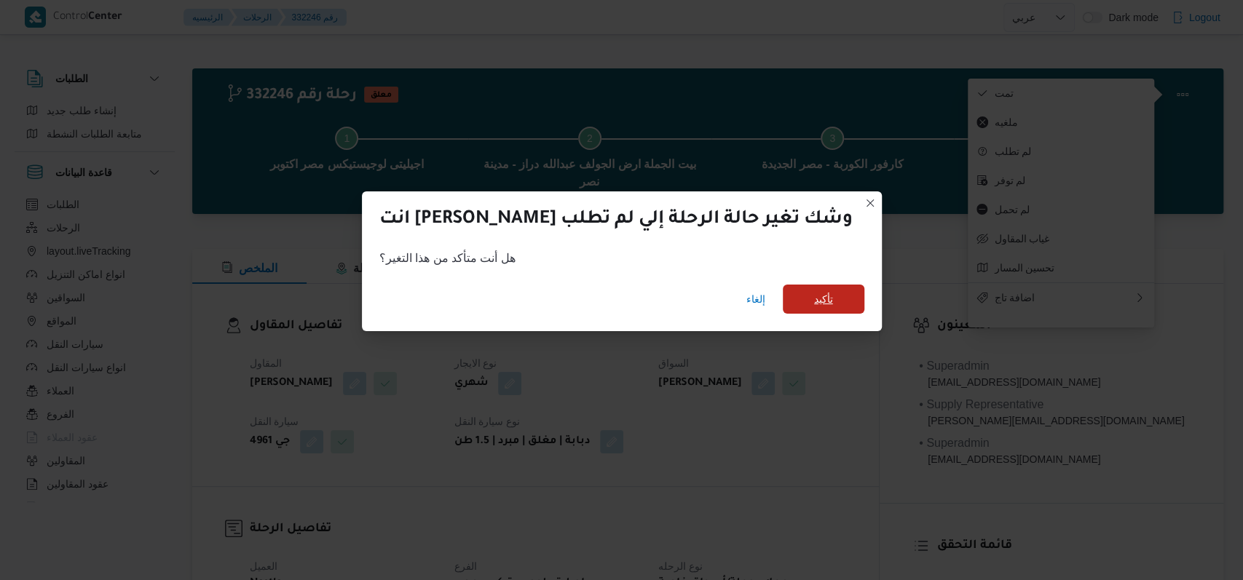
click at [794, 297] on span "تأكيد" at bounding box center [824, 299] width 82 height 29
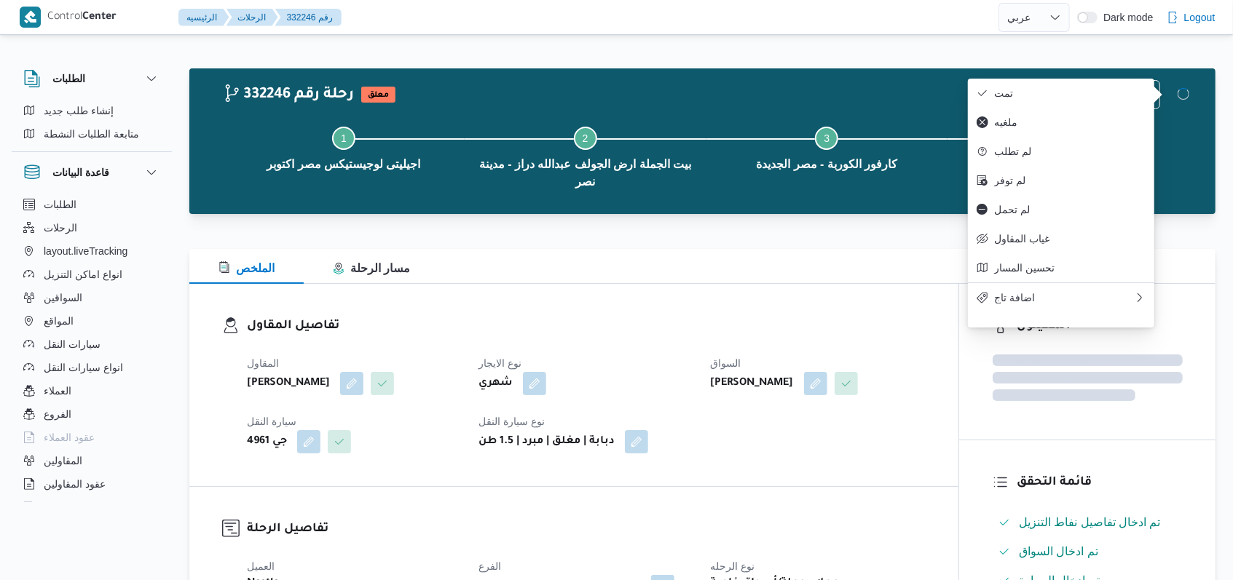
click at [864, 322] on h3 "تفاصيل المقاول" at bounding box center [586, 327] width 679 height 20
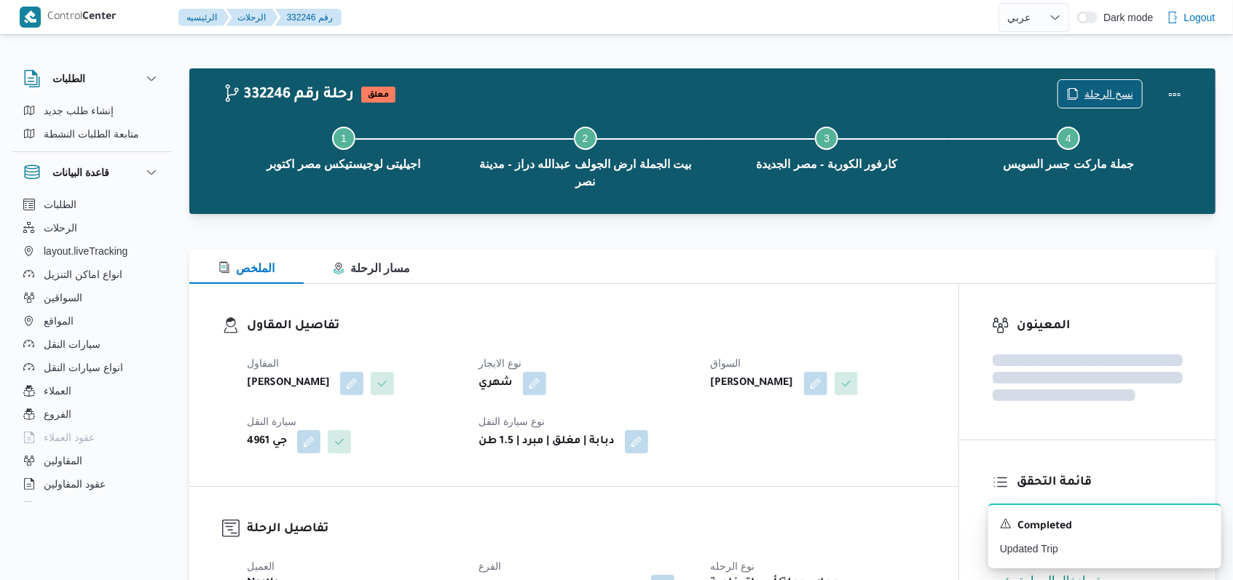
click at [1108, 90] on span "نسخ الرحلة" at bounding box center [1108, 93] width 49 height 17
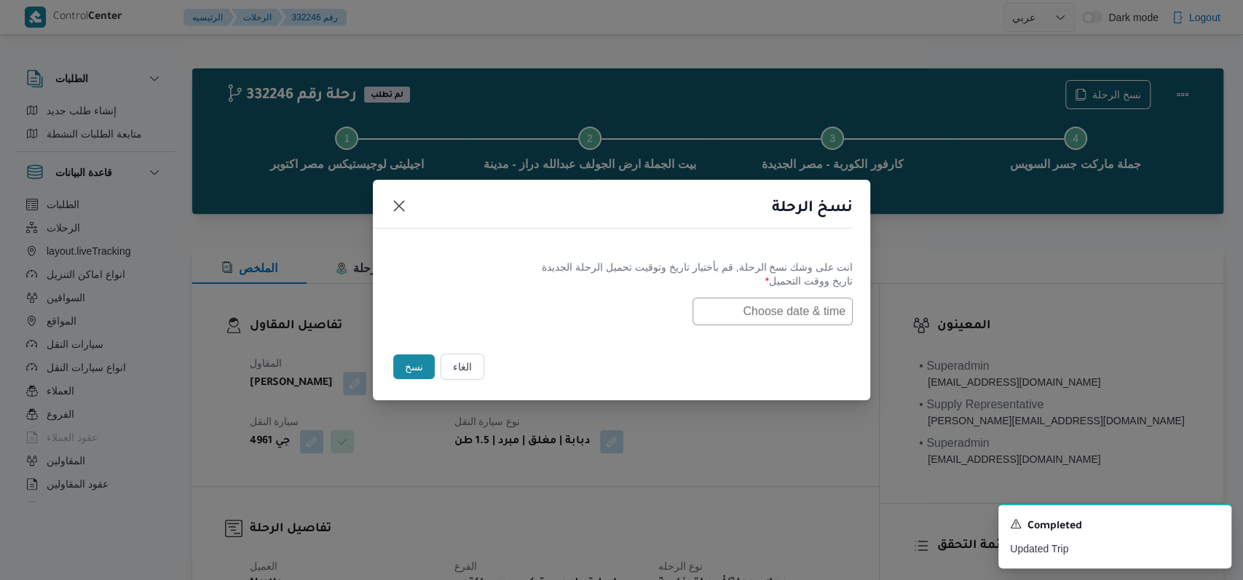
click at [734, 323] on input "text" at bounding box center [772, 312] width 160 height 28
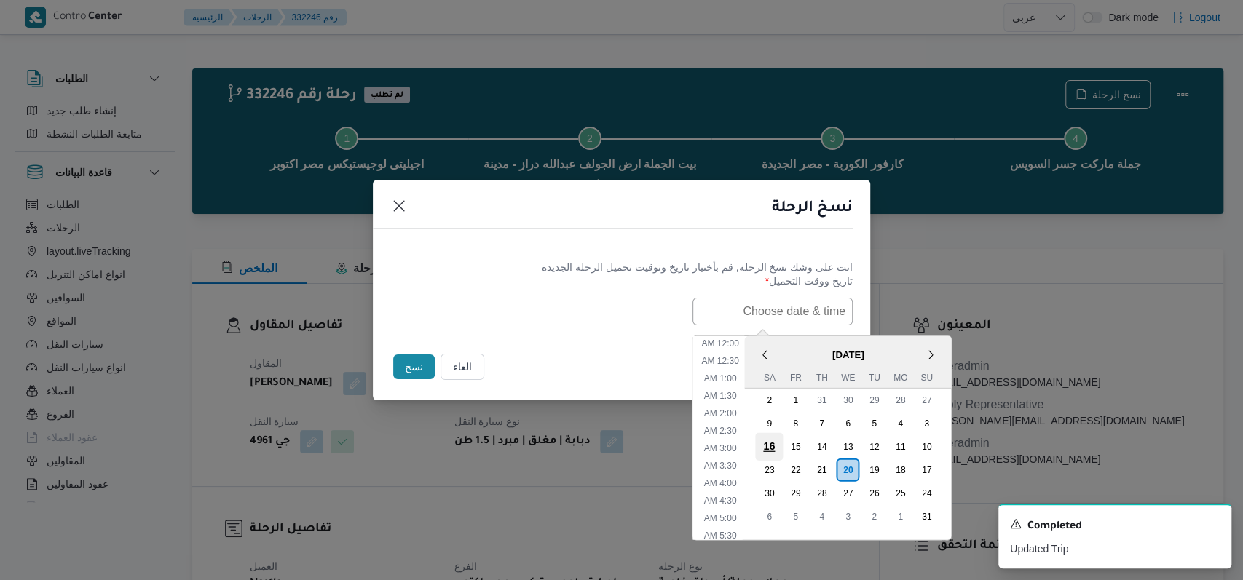
scroll to position [343, 0]
click at [827, 470] on div "21" at bounding box center [821, 470] width 28 height 28
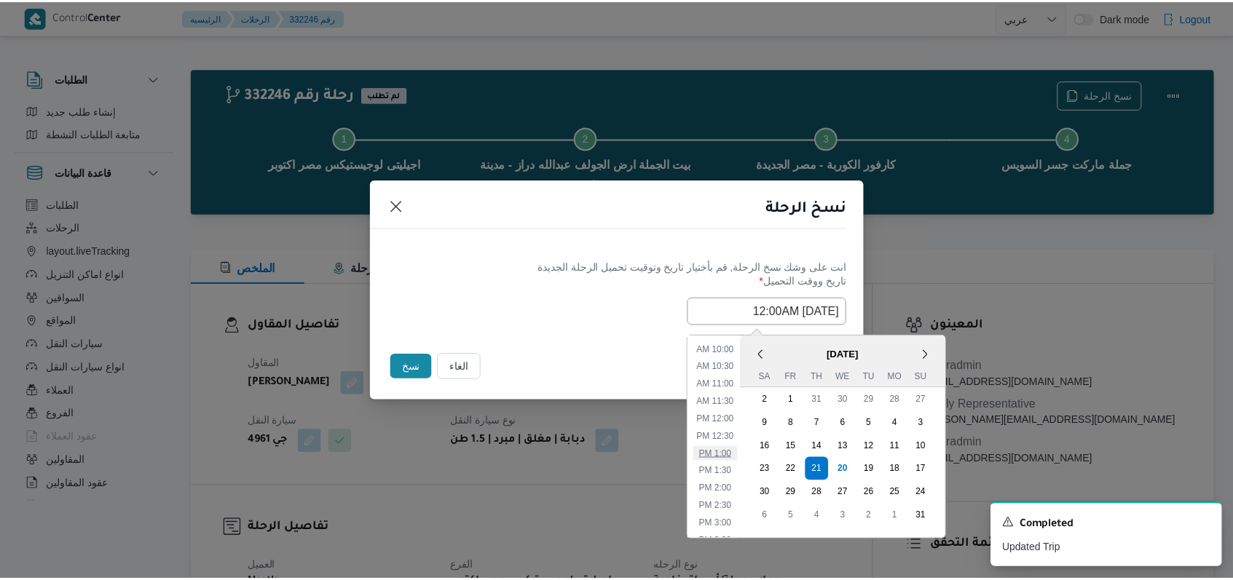
scroll to position [0, 0]
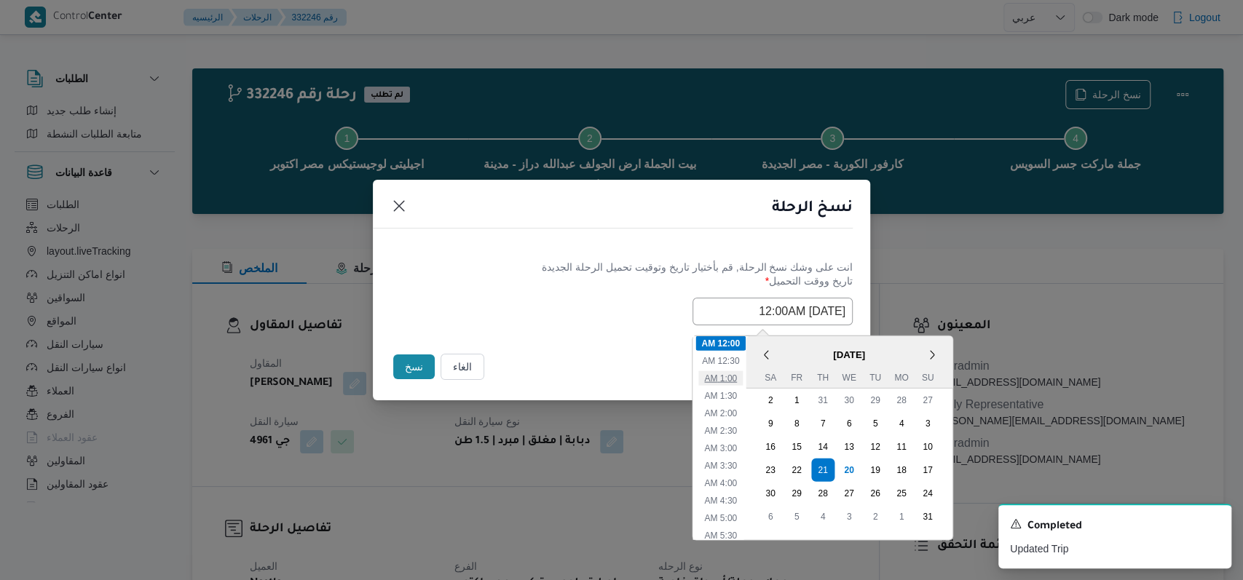
click at [738, 382] on li "1:00 AM" at bounding box center [720, 378] width 44 height 15
type input "21/08/2025 1:00AM"
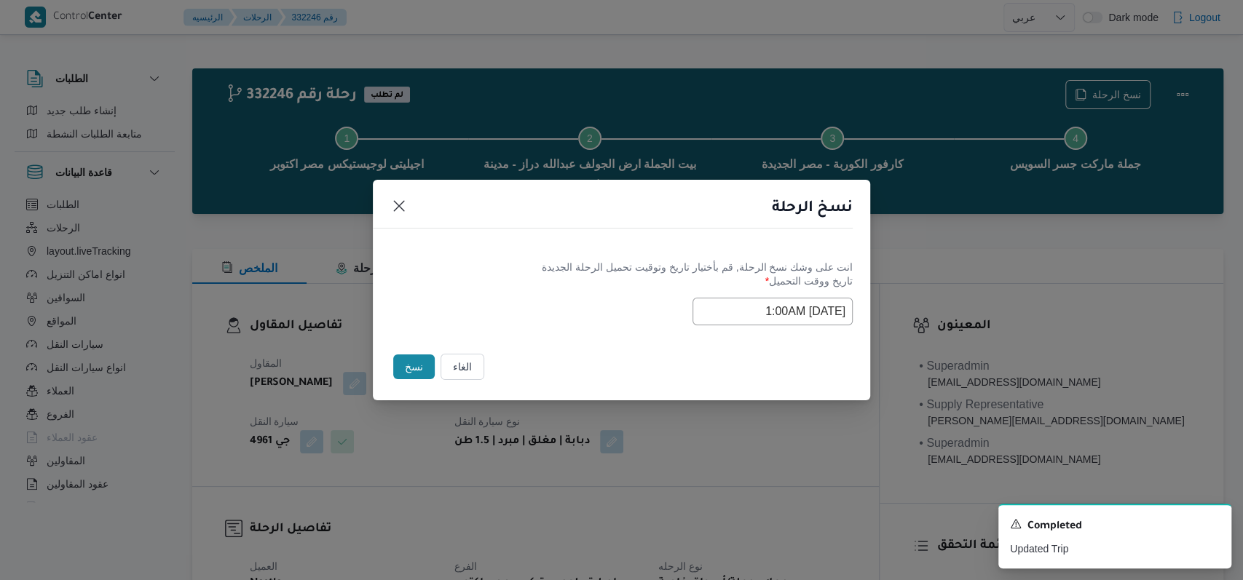
click at [597, 320] on div "Selected date: Thursday, August 21st, 2025 at 1:00 AM 21/08/2025 1:00AM" at bounding box center [621, 312] width 462 height 28
click at [400, 371] on button "نسخ" at bounding box center [414, 367] width 42 height 25
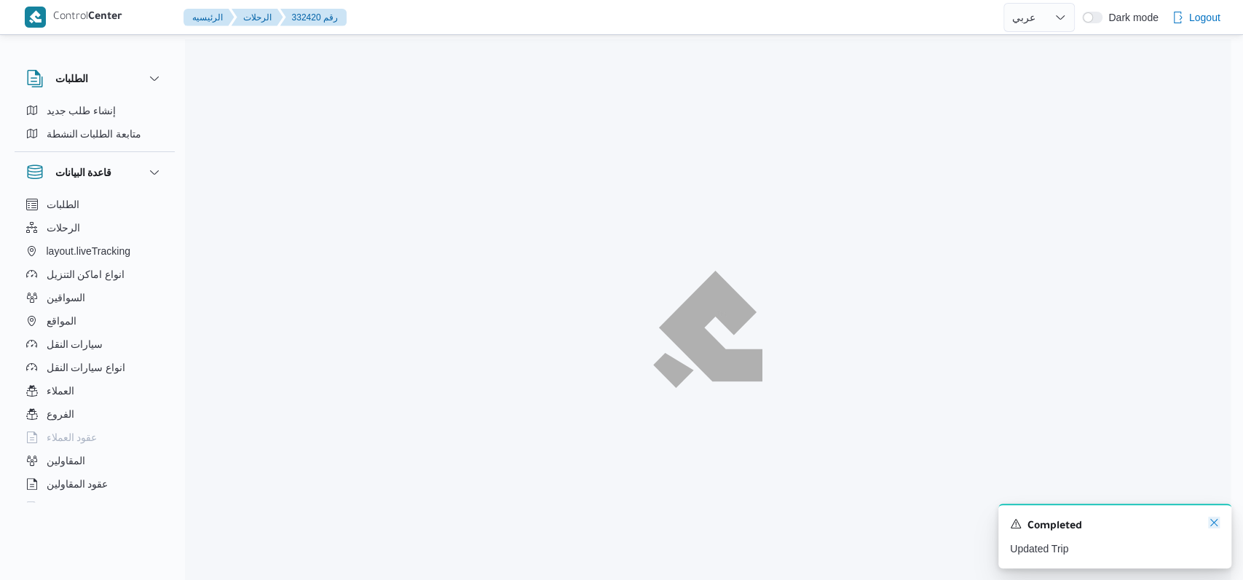
click at [1208, 526] on icon "Dismiss toast" at bounding box center [1214, 523] width 12 height 12
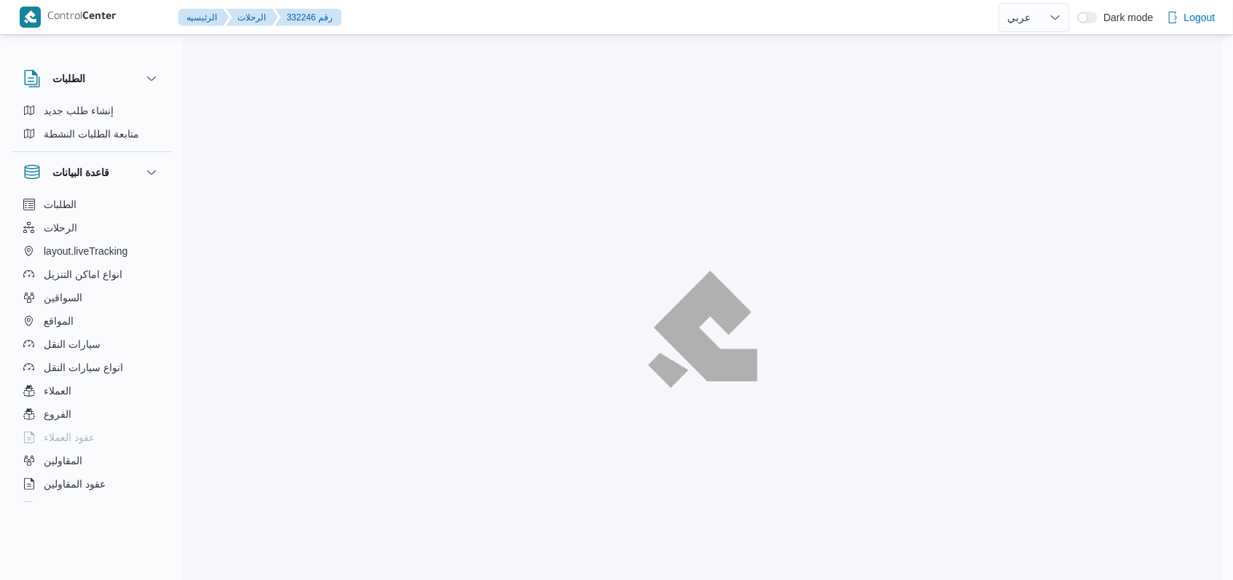
select select "ar"
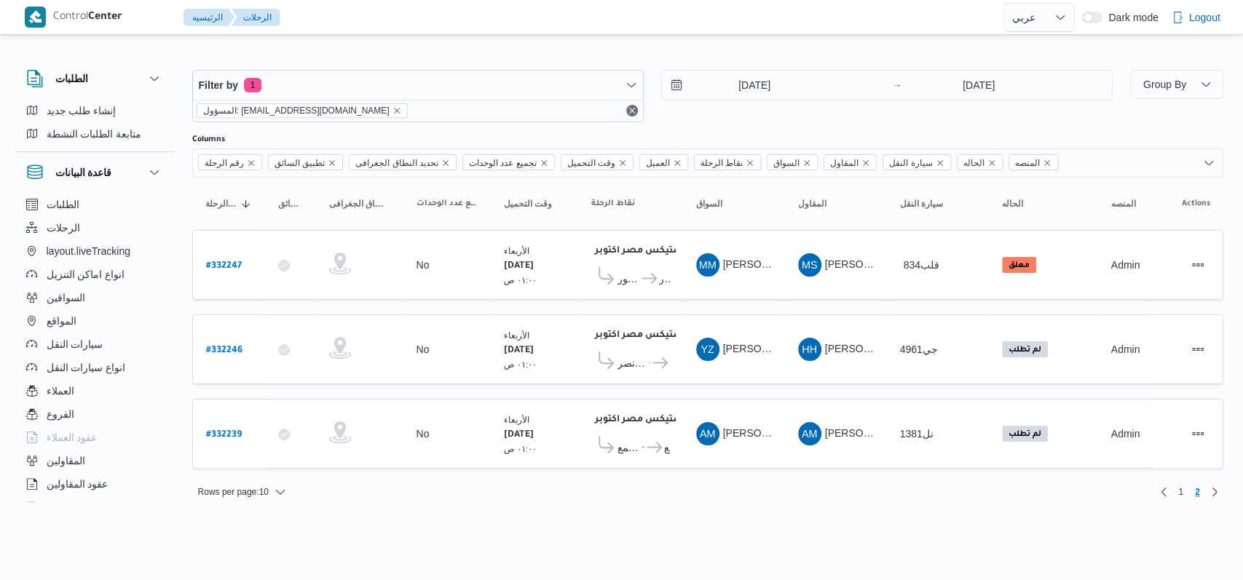
click at [234, 267] on b "# 332247" at bounding box center [224, 266] width 36 height 10
select select "ar"
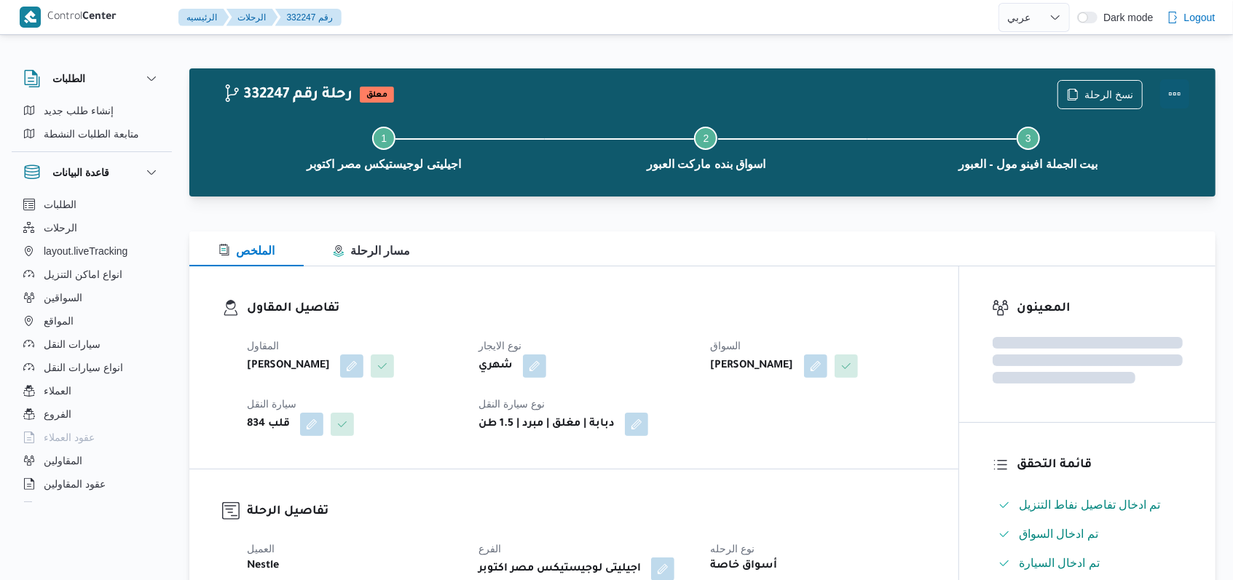
click at [1180, 92] on button "Actions" at bounding box center [1174, 93] width 29 height 29
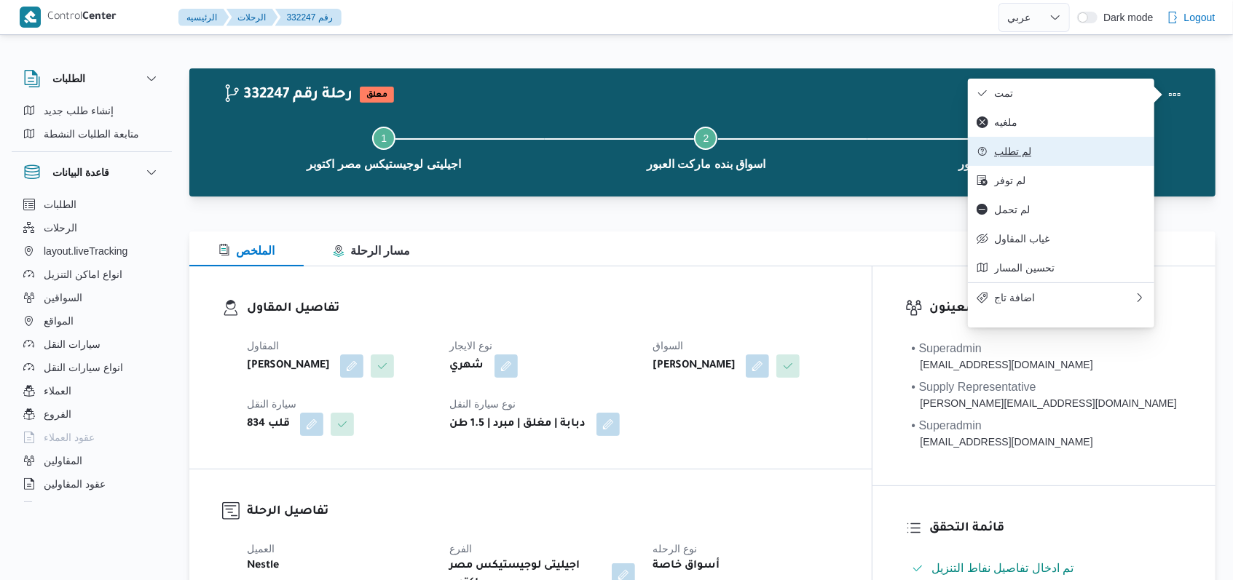
click at [1027, 166] on button "لم تطلب" at bounding box center [1061, 151] width 186 height 29
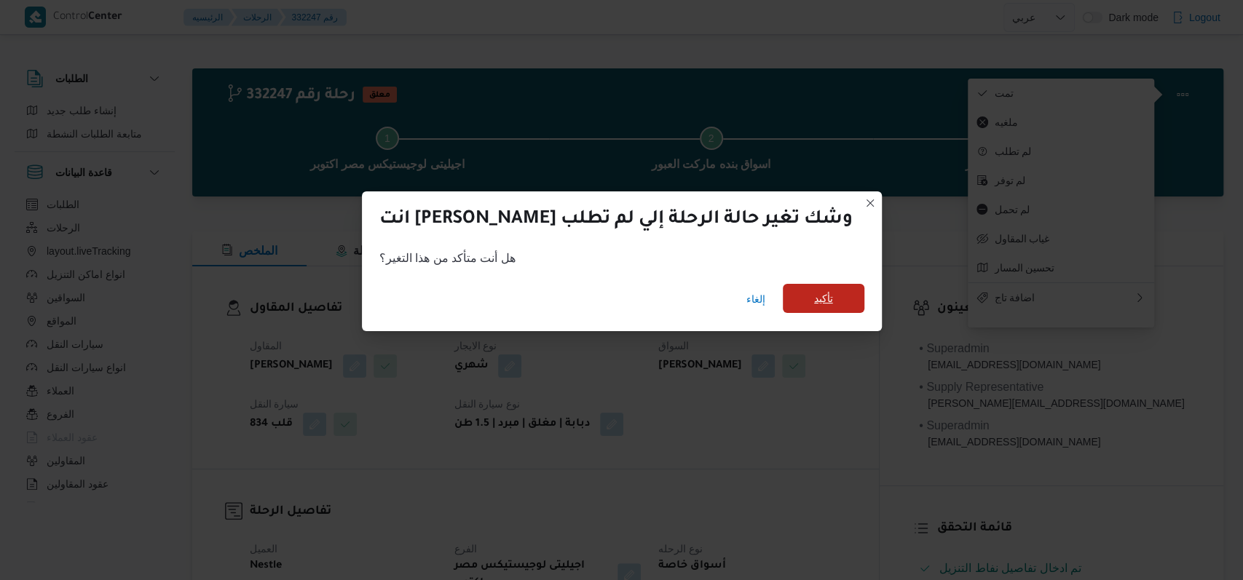
click at [814, 306] on span "تأكيد" at bounding box center [823, 298] width 19 height 17
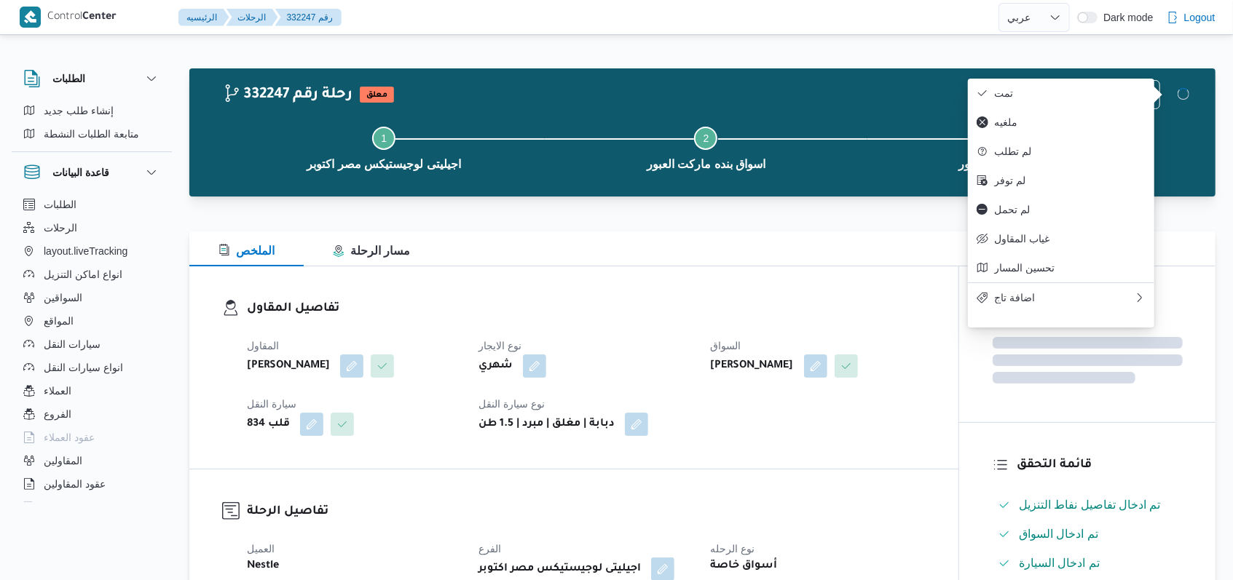
click at [840, 295] on div "تفاصيل المقاول المقاول محمد صلاح عبد الهادى عبد الحميد نوع الايجار شهري السواق …" at bounding box center [573, 367] width 769 height 202
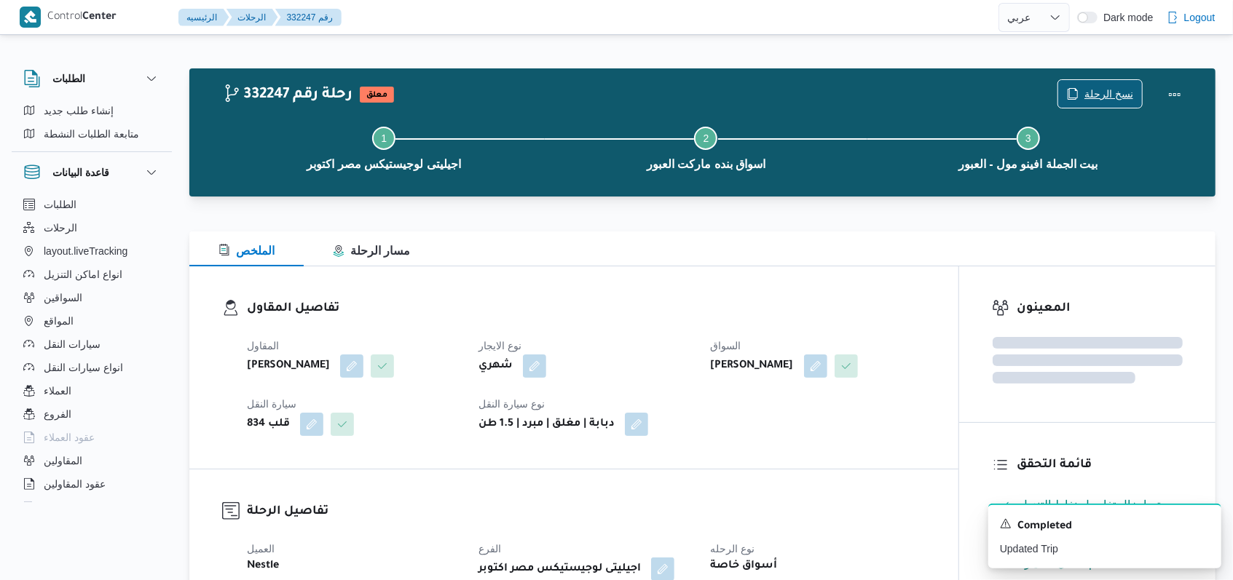
click at [1118, 87] on span "نسخ الرحلة" at bounding box center [1108, 93] width 49 height 17
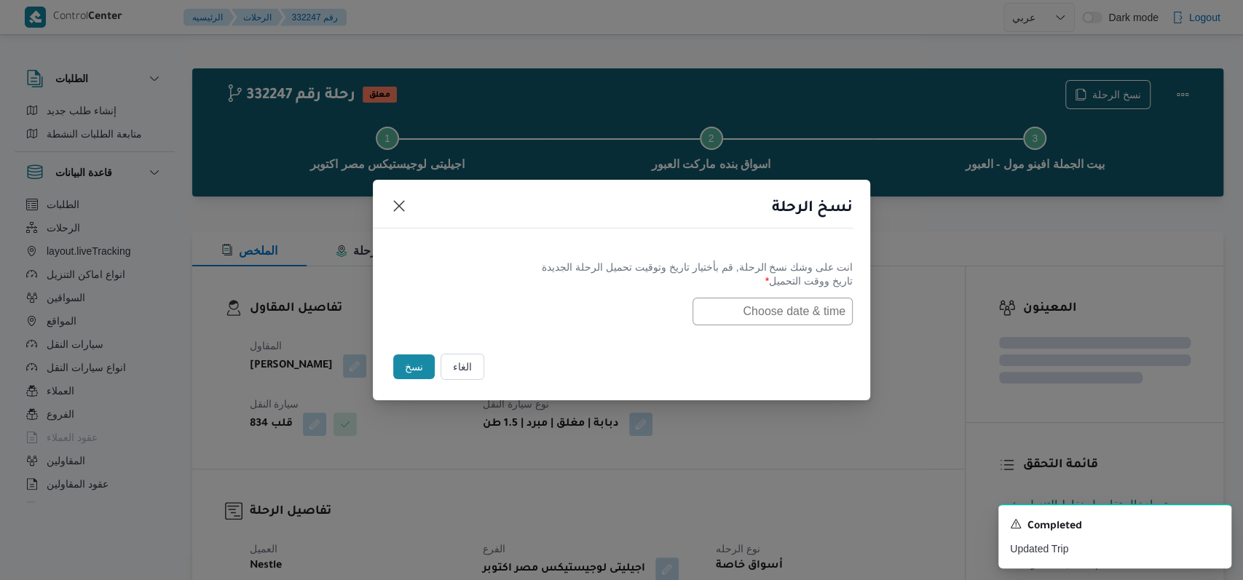
click at [738, 316] on input "text" at bounding box center [772, 312] width 160 height 28
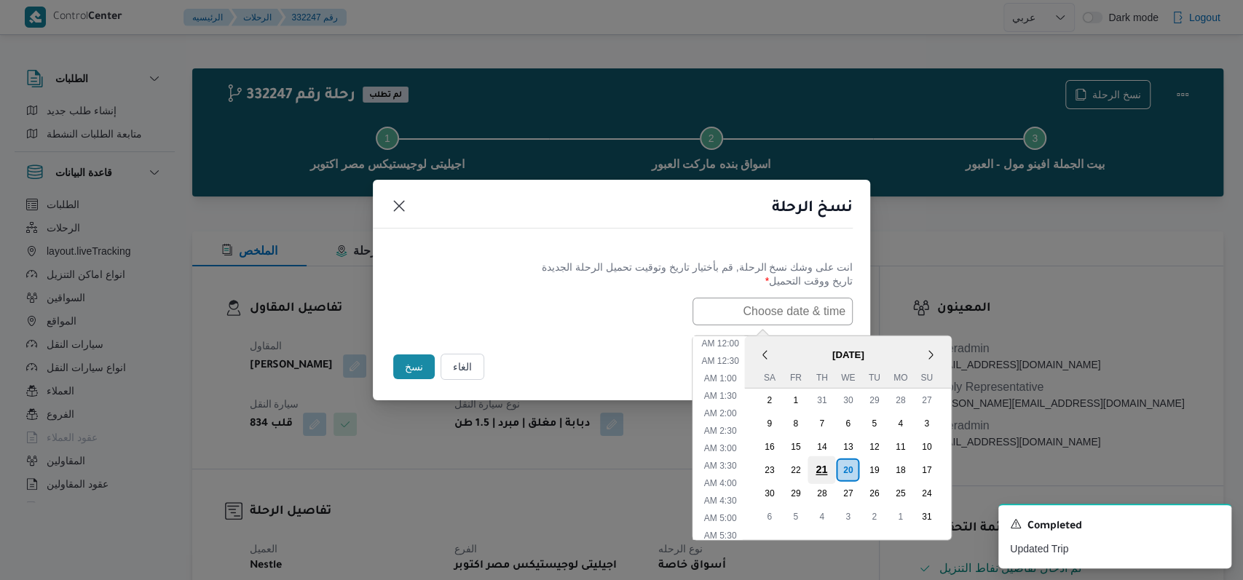
scroll to position [343, 0]
click at [831, 470] on div "21" at bounding box center [821, 470] width 28 height 28
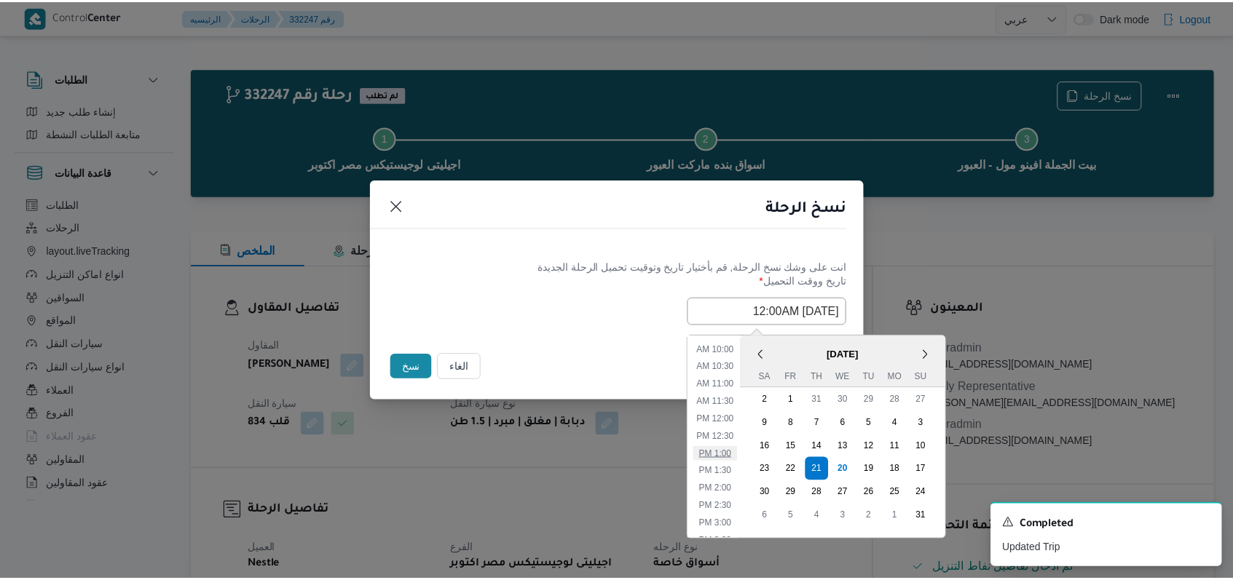
scroll to position [0, 0]
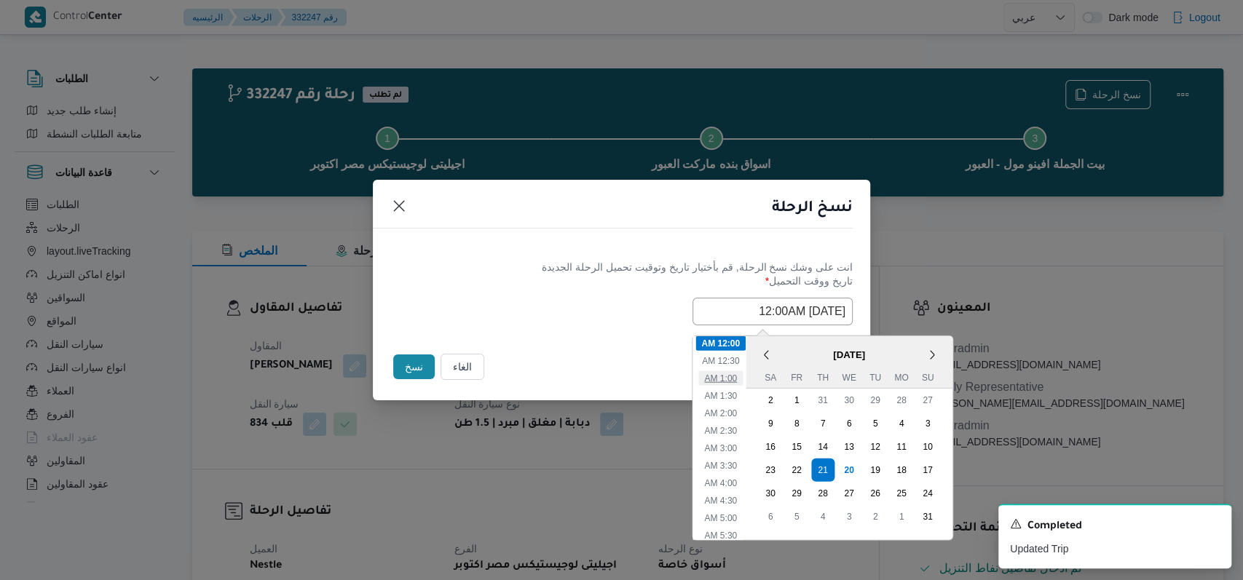
click at [743, 374] on li "1:00 AM" at bounding box center [720, 378] width 44 height 15
type input "21/08/2025 1:00AM"
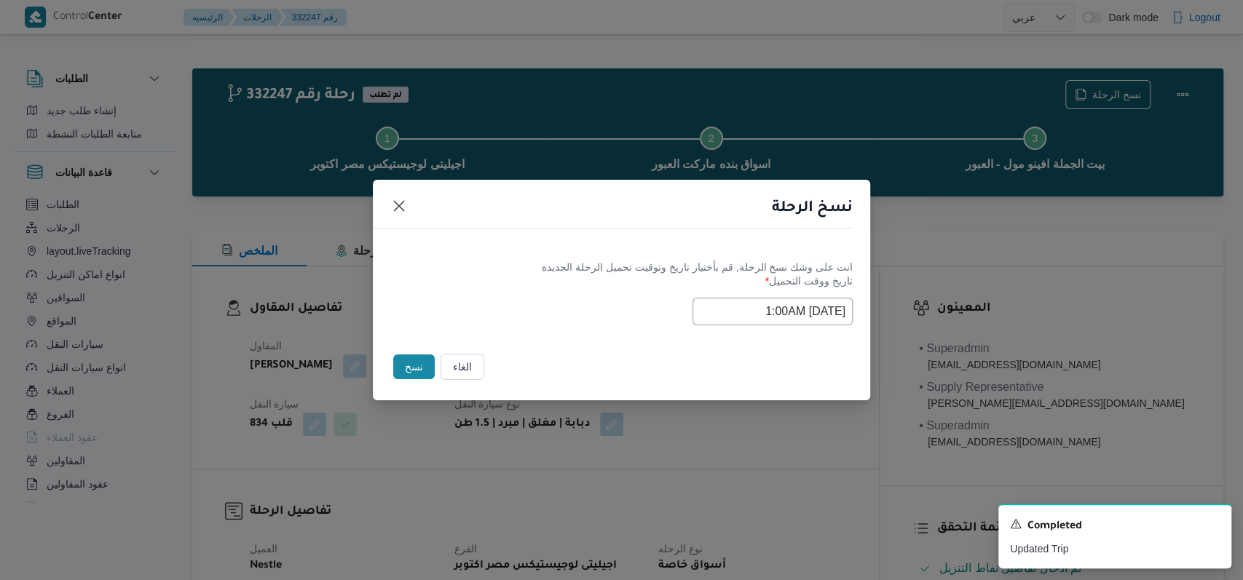
click at [575, 301] on div "Selected date: Thursday, August 21st, 2025 at 1:00 AM 21/08/2025 1:00AM" at bounding box center [621, 312] width 462 height 28
click at [407, 374] on button "نسخ" at bounding box center [414, 367] width 42 height 25
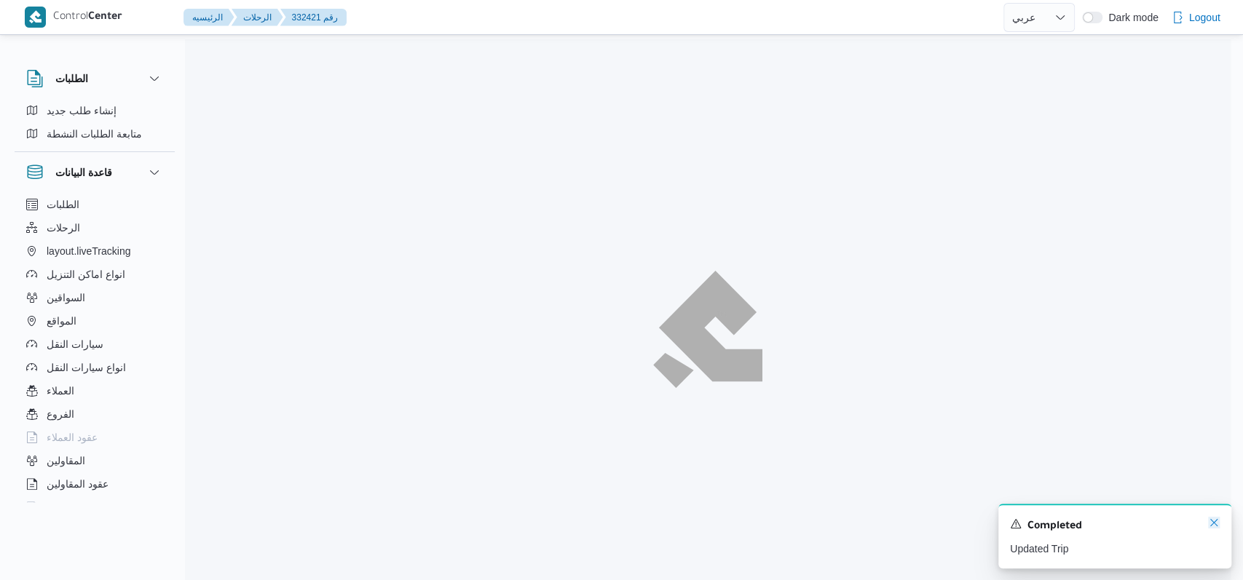
click at [1214, 527] on icon "Dismiss toast" at bounding box center [1214, 523] width 12 height 12
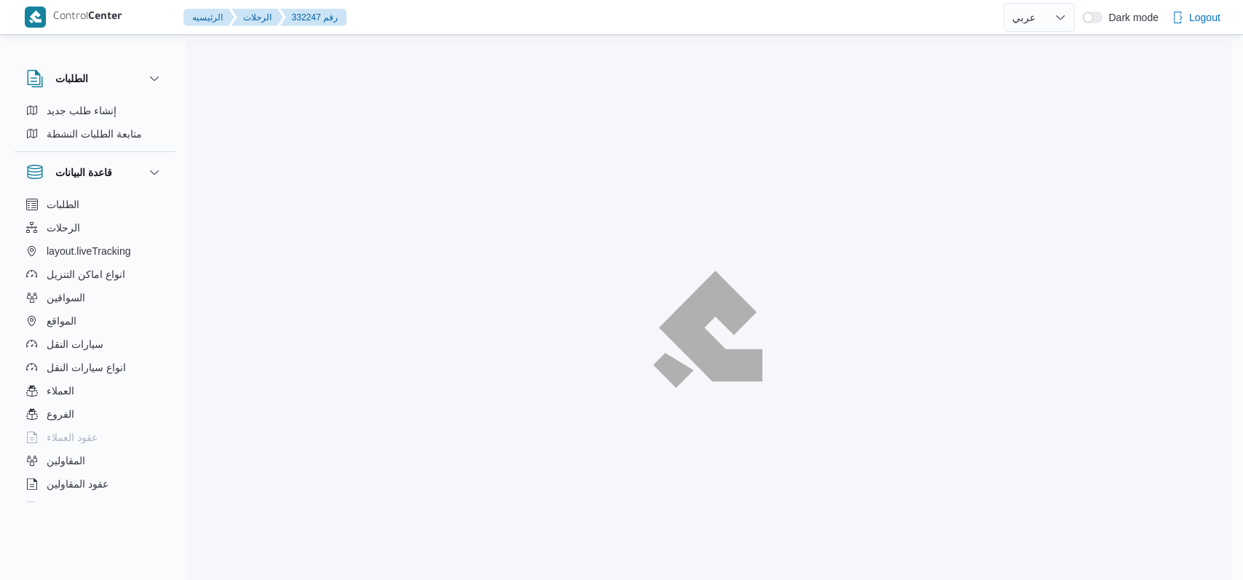
select select "ar"
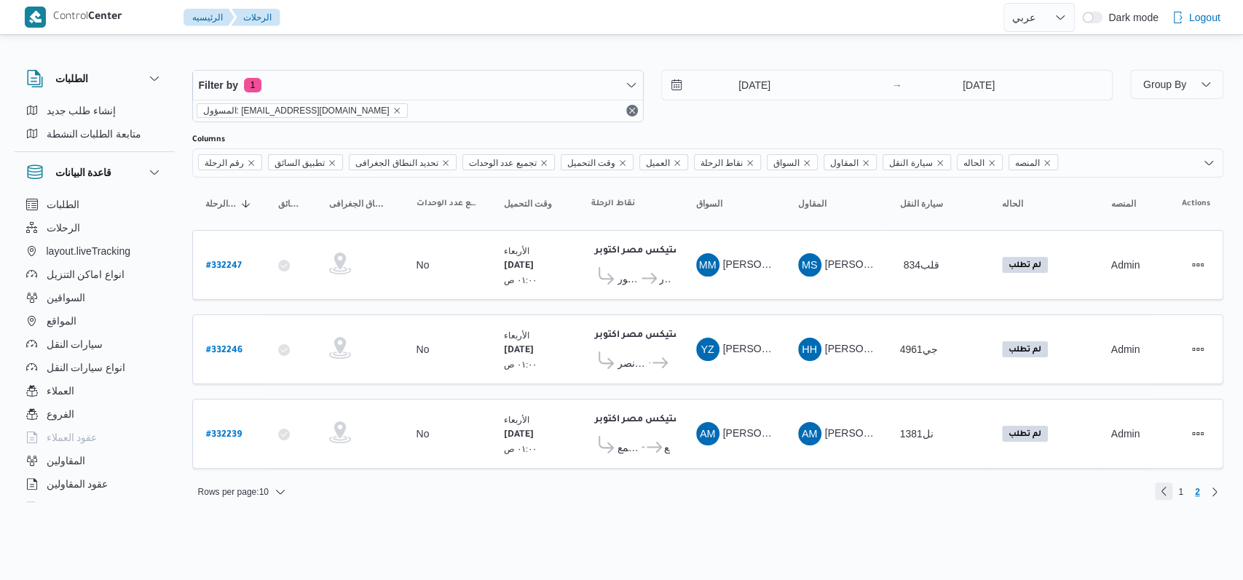
click at [1164, 483] on link "Previous page, 1" at bounding box center [1163, 491] width 17 height 17
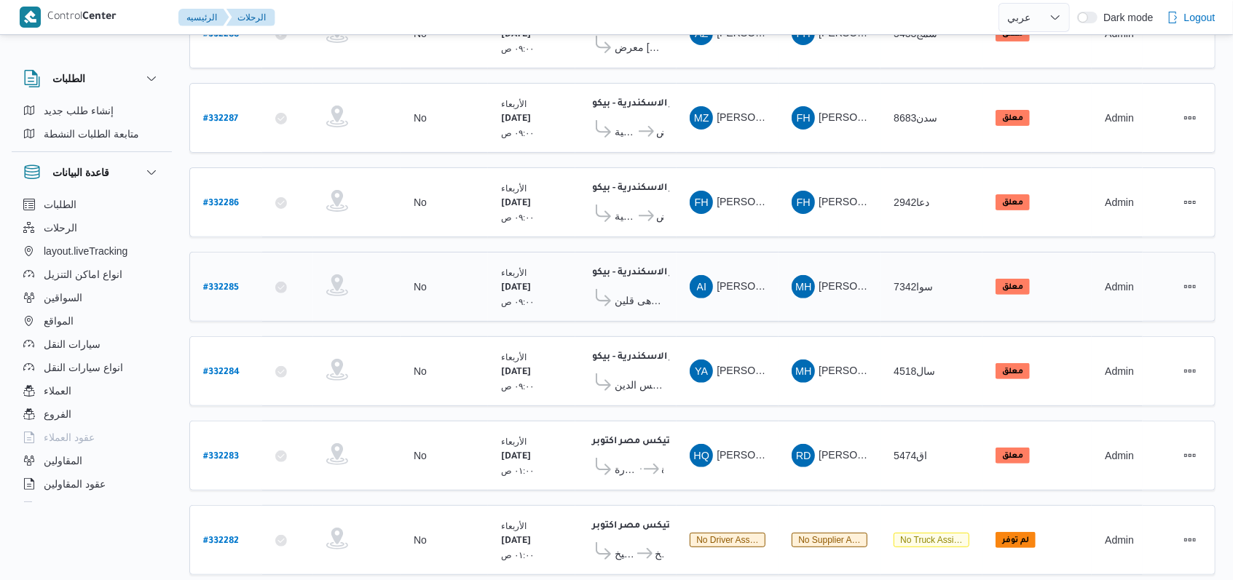
scroll to position [502, 0]
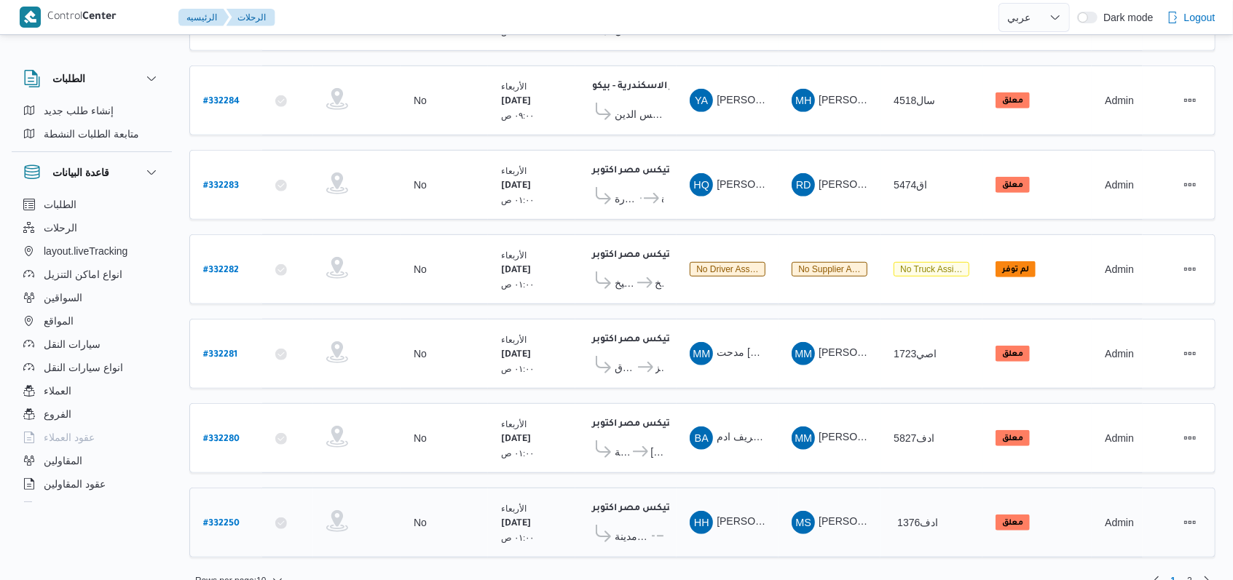
click at [216, 519] on b "# 332250" at bounding box center [221, 524] width 36 height 10
select select "ar"
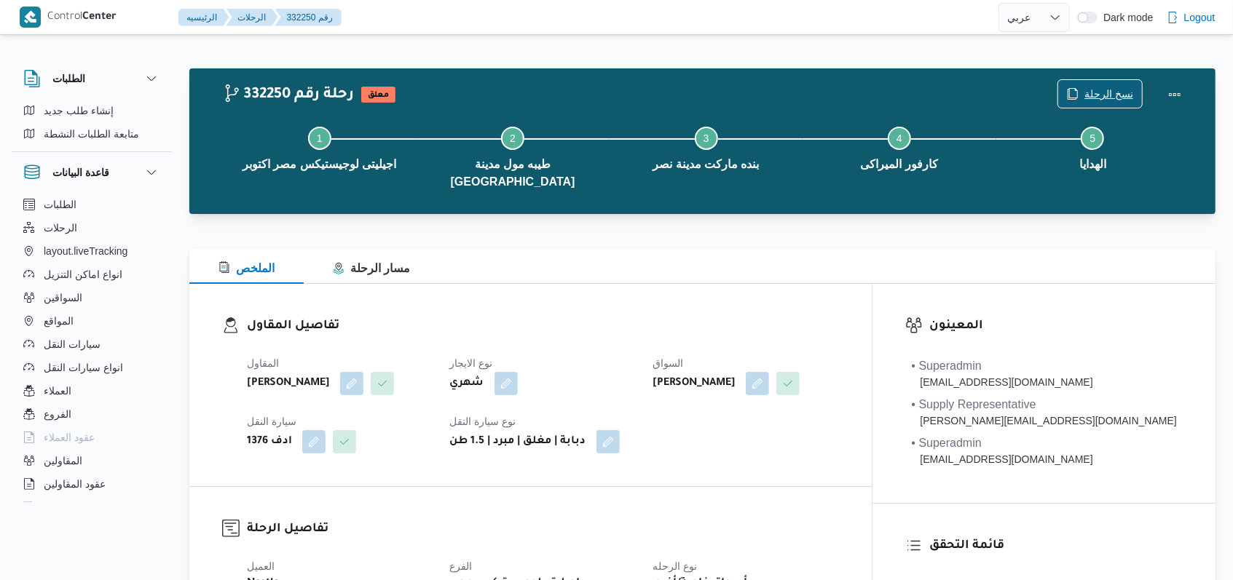
click at [1078, 89] on icon "button" at bounding box center [1073, 94] width 12 height 12
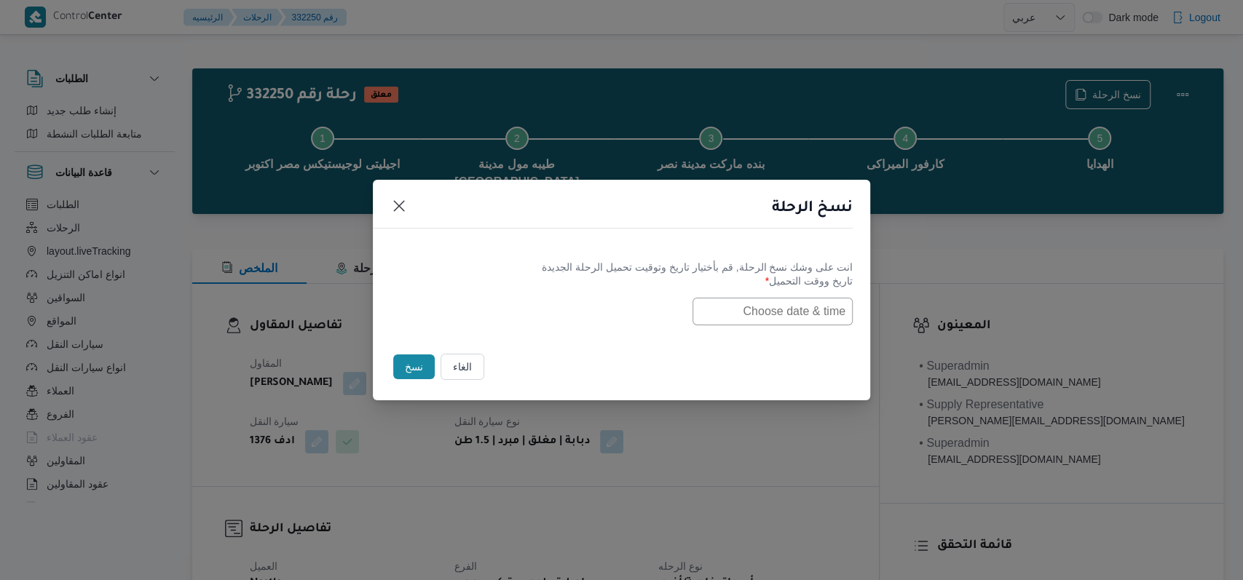
click at [727, 312] on input "text" at bounding box center [772, 312] width 160 height 28
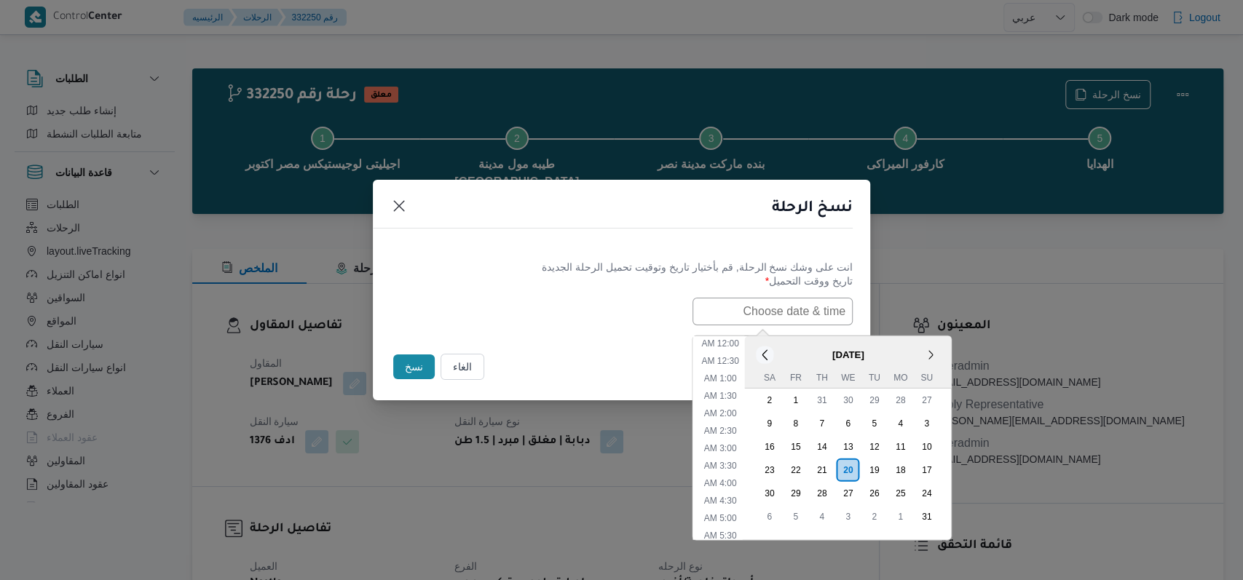
scroll to position [343, 0]
click at [828, 464] on div "21" at bounding box center [821, 470] width 28 height 28
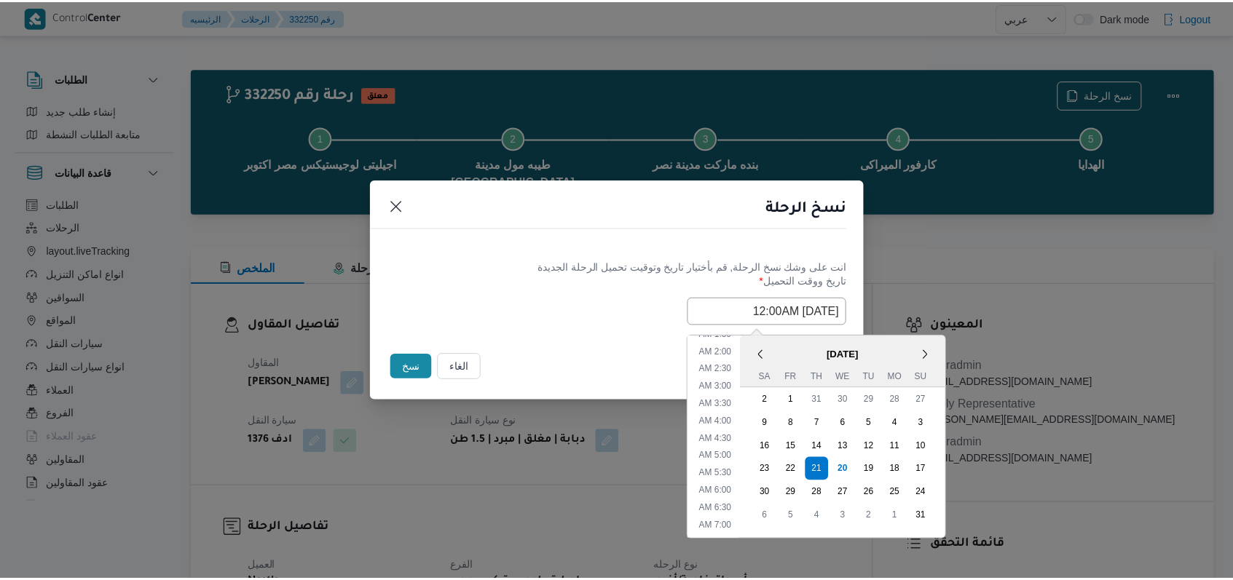
scroll to position [0, 0]
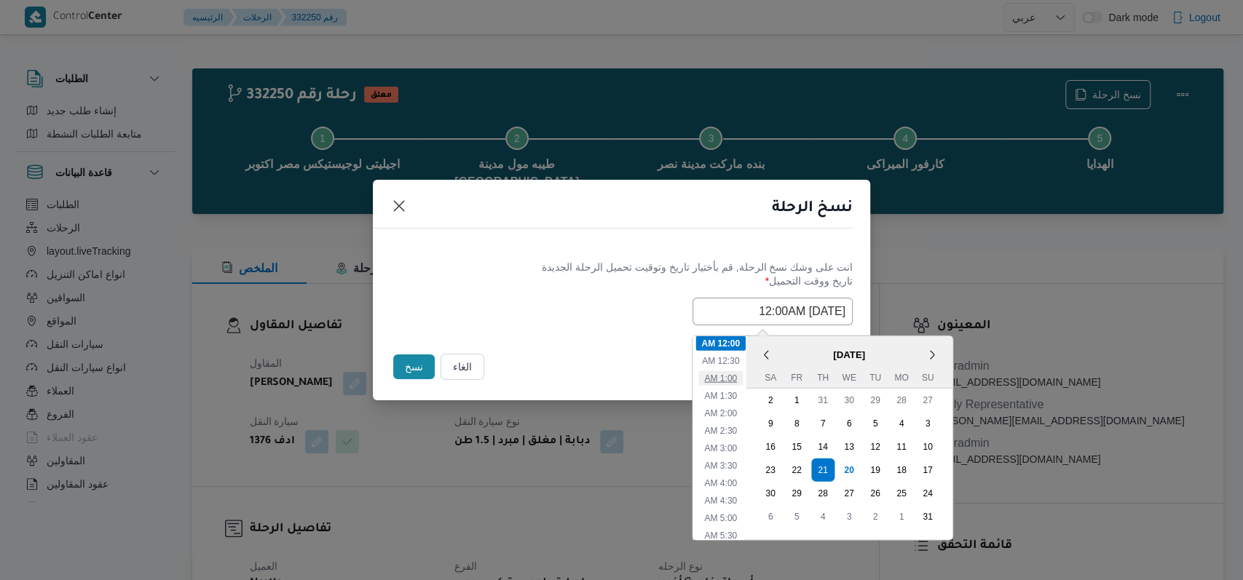
click at [740, 378] on li "1:00 AM" at bounding box center [720, 378] width 44 height 15
type input "21/08/2025 1:00AM"
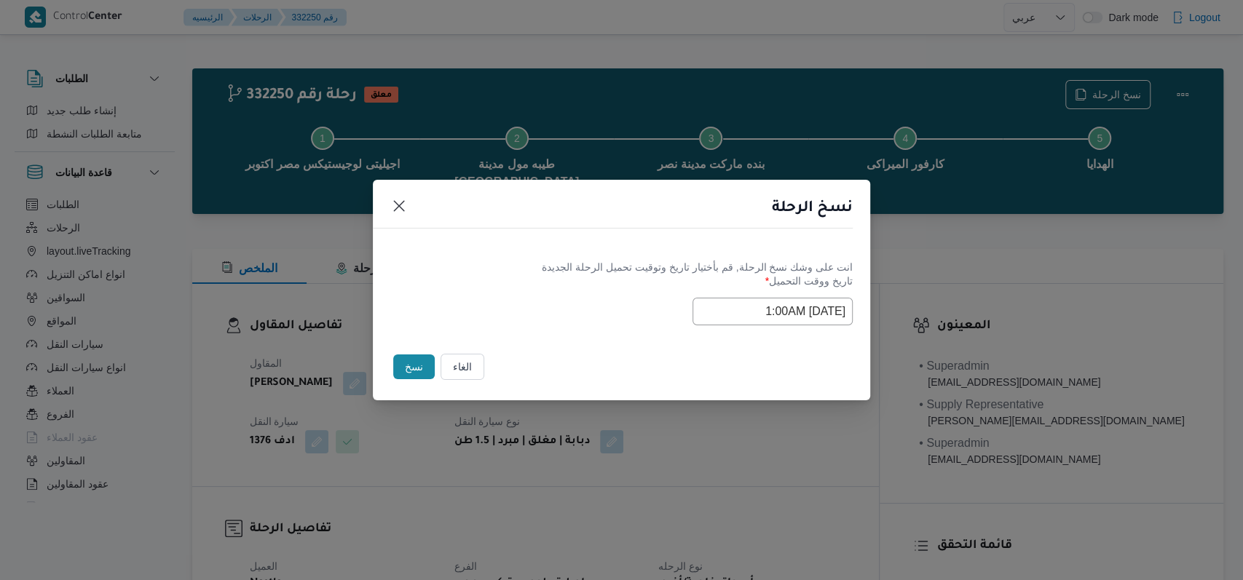
click at [513, 265] on div "انت على وشك نسخ الرحلة, قم بأختيار تاريخ وتوقيت تحميل الرحلة الجديدة" at bounding box center [621, 267] width 462 height 15
click at [414, 363] on button "نسخ" at bounding box center [414, 367] width 42 height 25
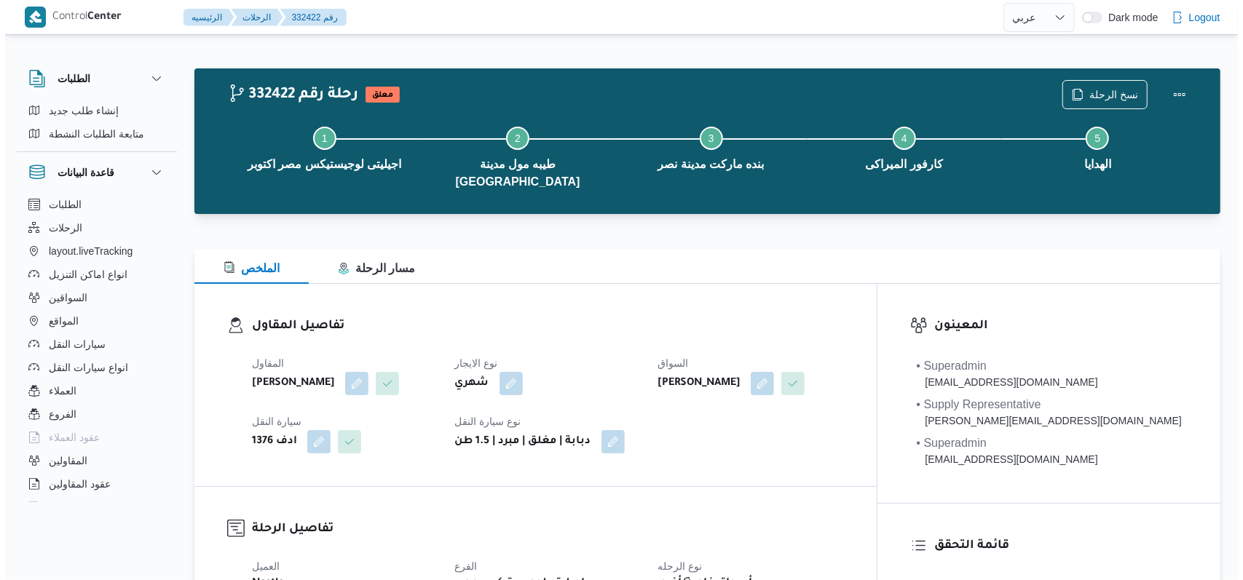
scroll to position [487, 0]
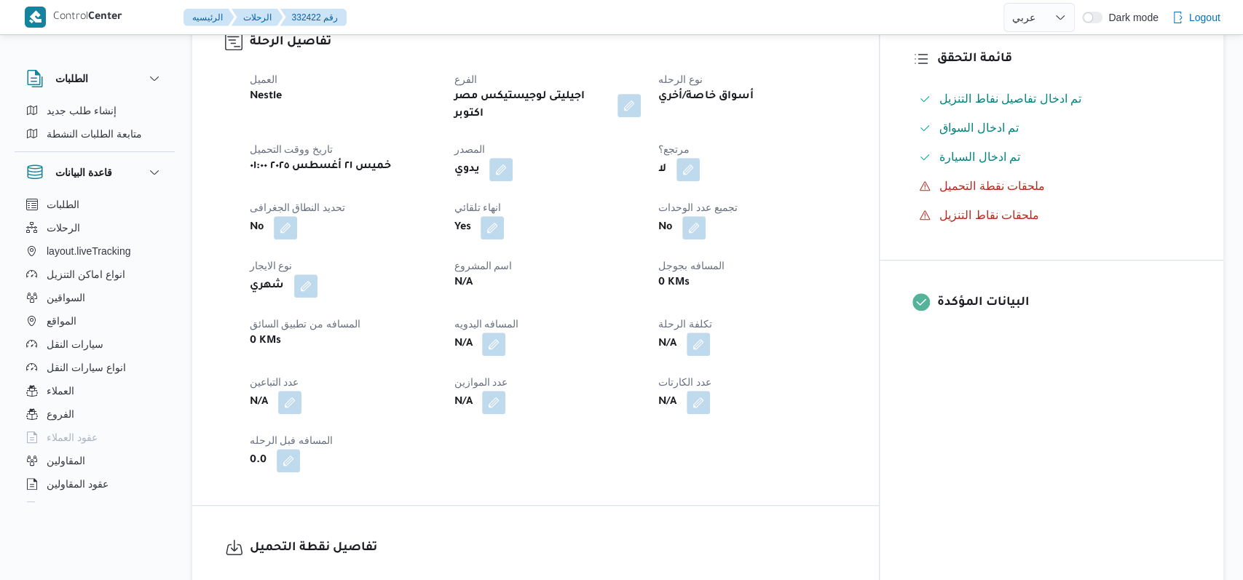
select select "ar"
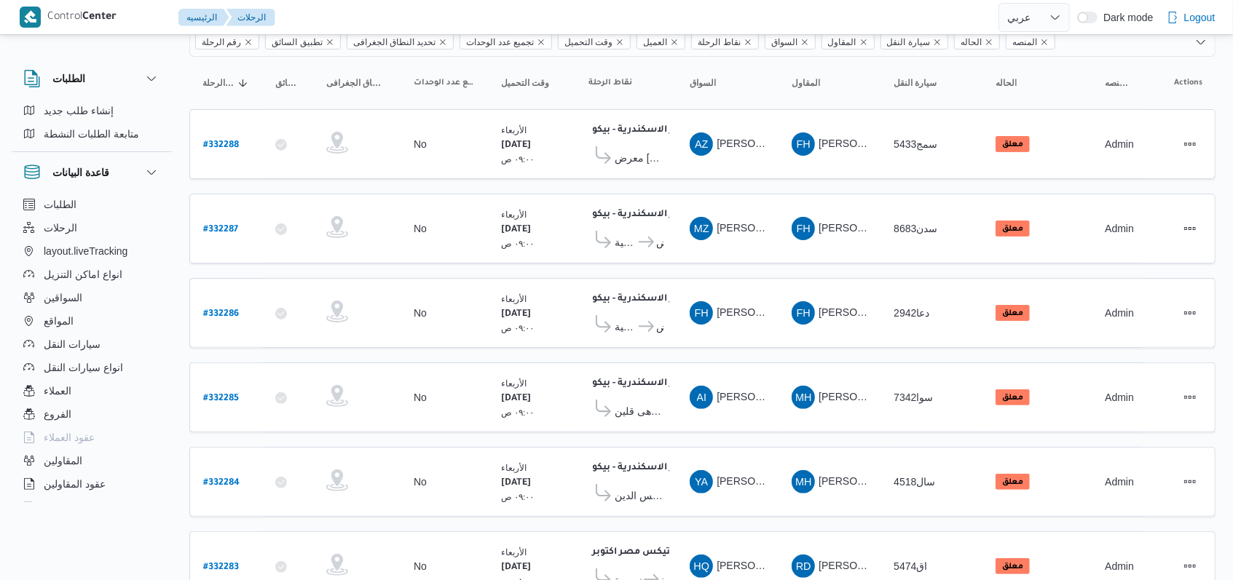
scroll to position [0, 0]
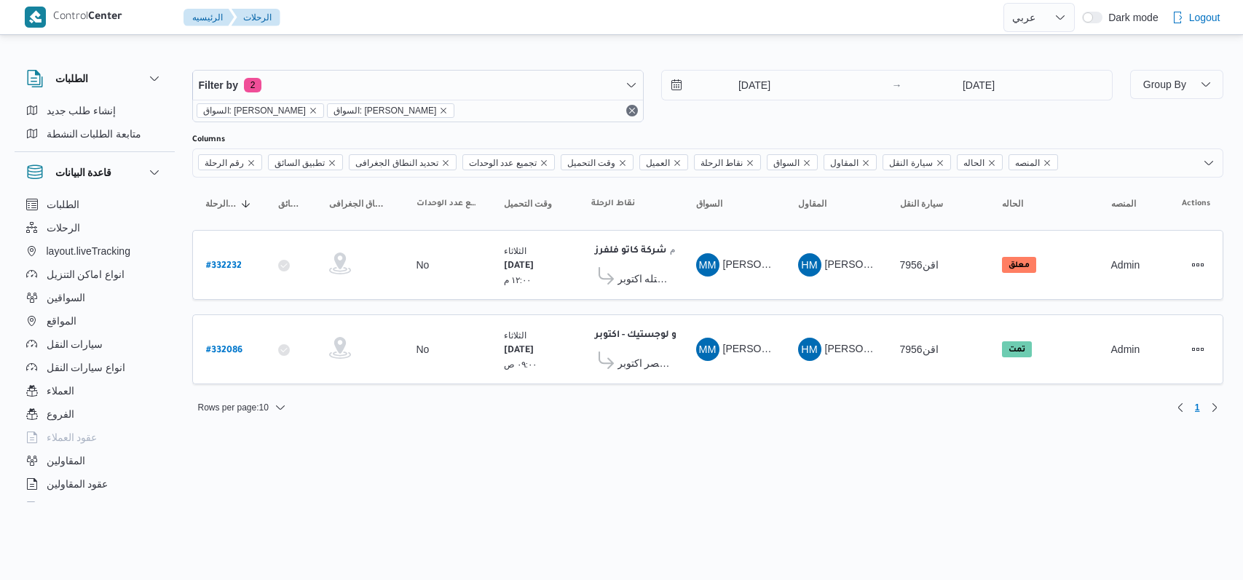
select select "ar"
click at [976, 95] on input "[DATE]" at bounding box center [978, 85] width 145 height 29
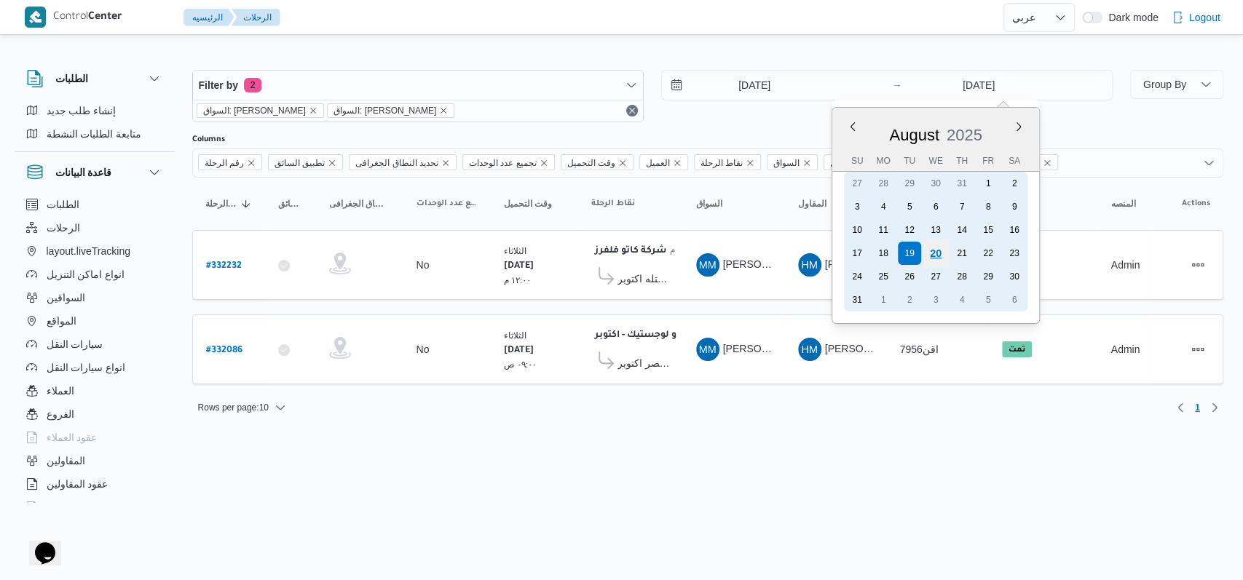
click at [936, 255] on div "20" at bounding box center [935, 254] width 28 height 28
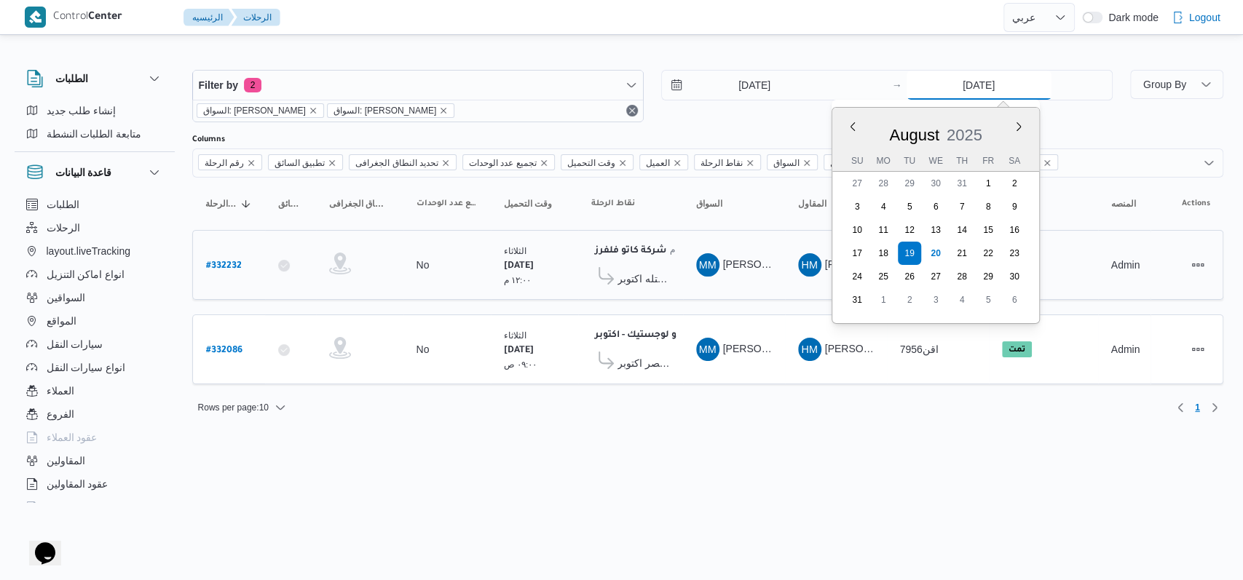
type input "[DATE]"
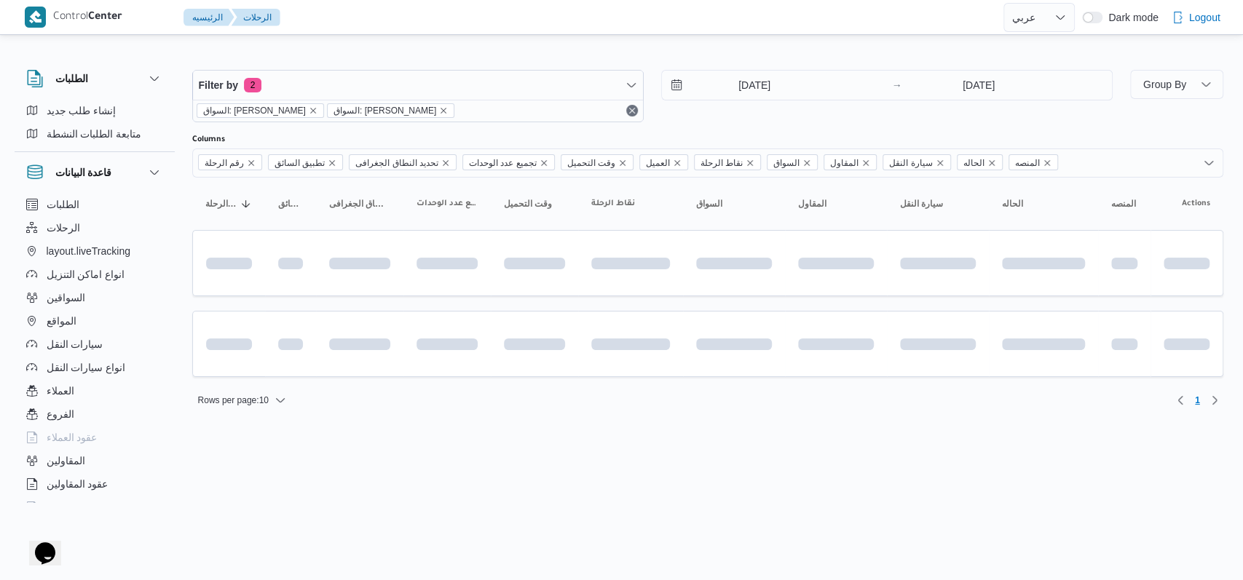
click at [753, 111] on div "[DATE] → [DATE]" at bounding box center [886, 96] width 451 height 52
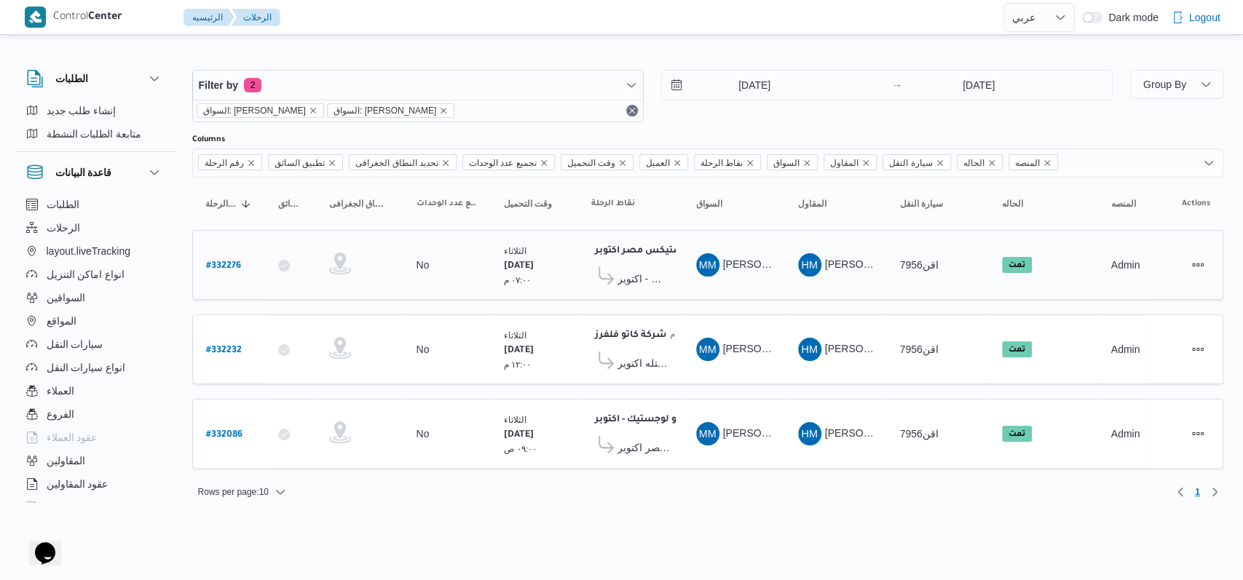
click at [233, 261] on b "# 332276" at bounding box center [223, 266] width 35 height 10
select select "ar"
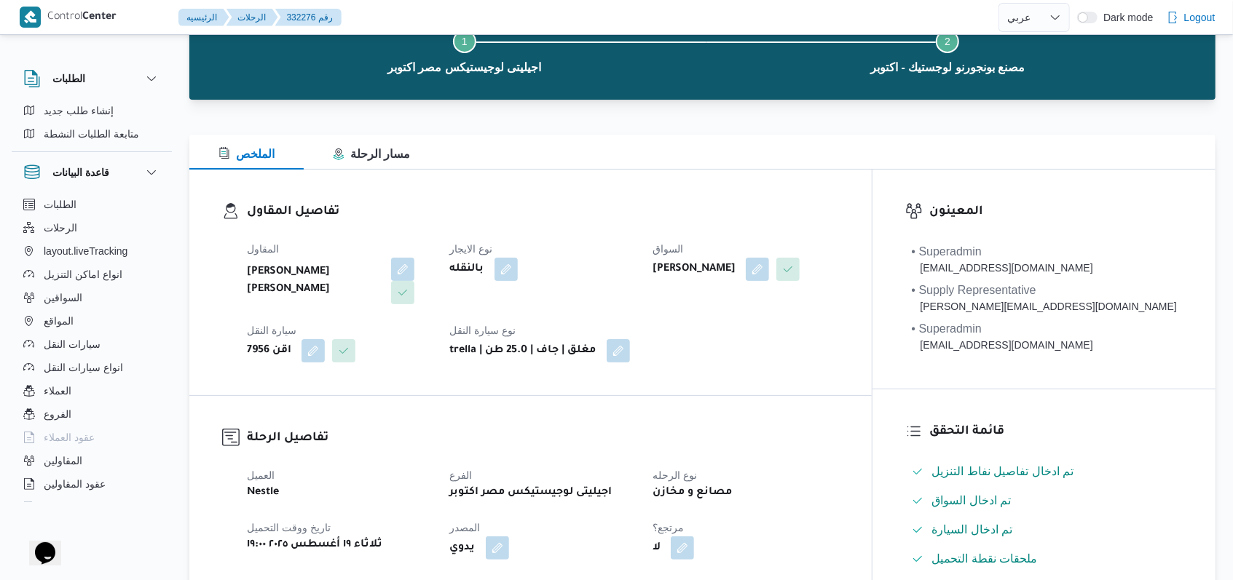
scroll to position [679, 0]
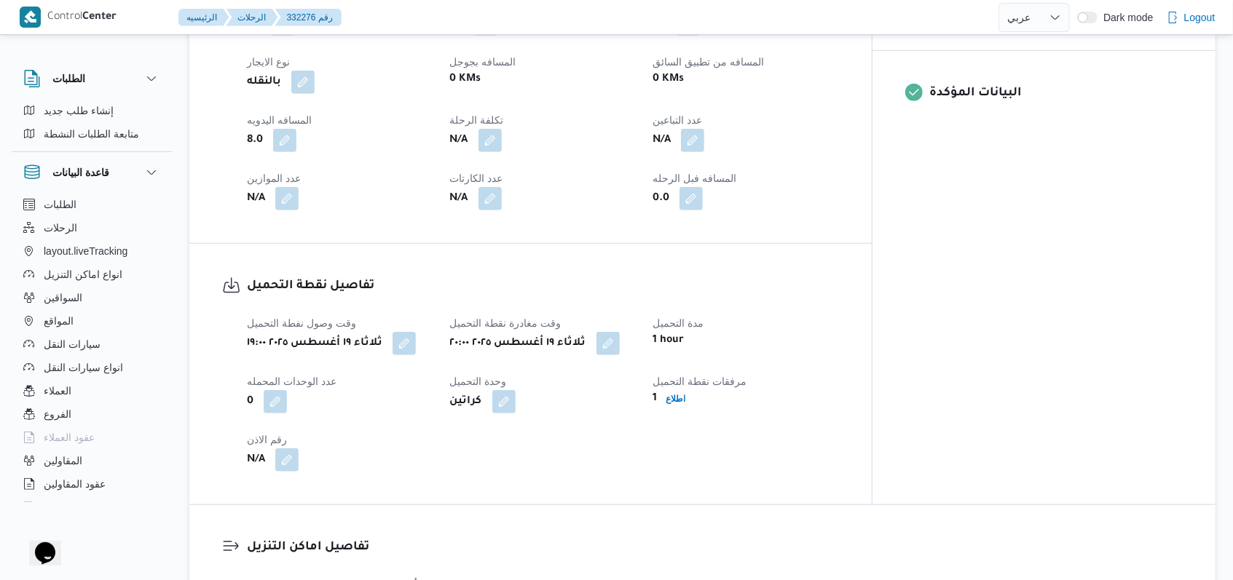
select select "ar"
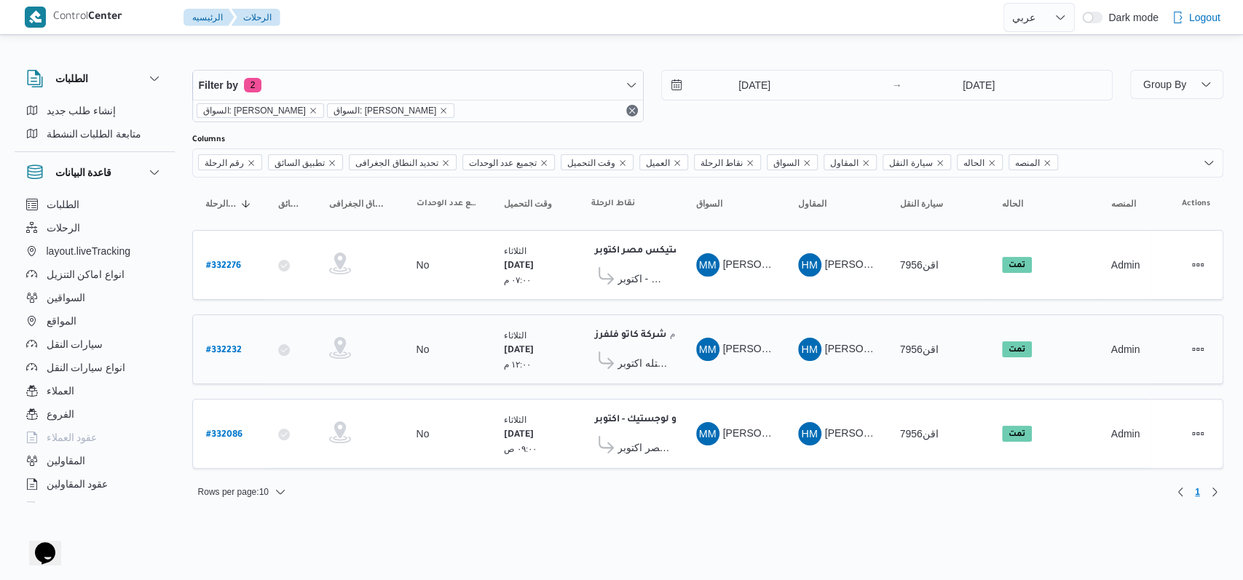
click at [225, 346] on b "# 332232" at bounding box center [224, 351] width 36 height 10
select select "ar"
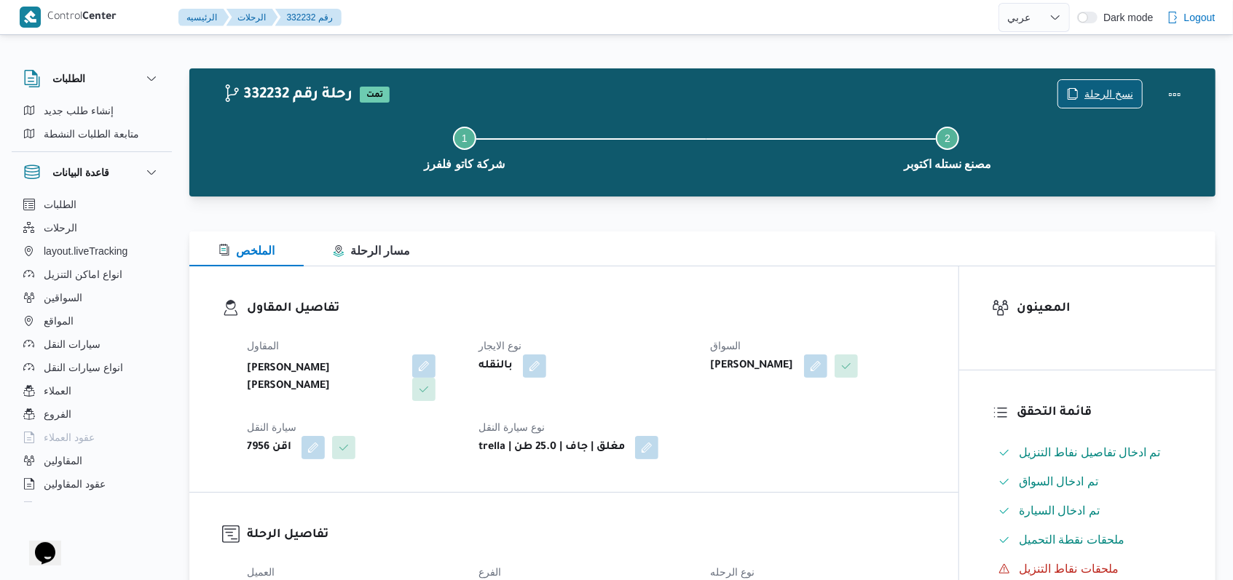
click at [1098, 99] on span "نسخ الرحلة" at bounding box center [1108, 93] width 49 height 17
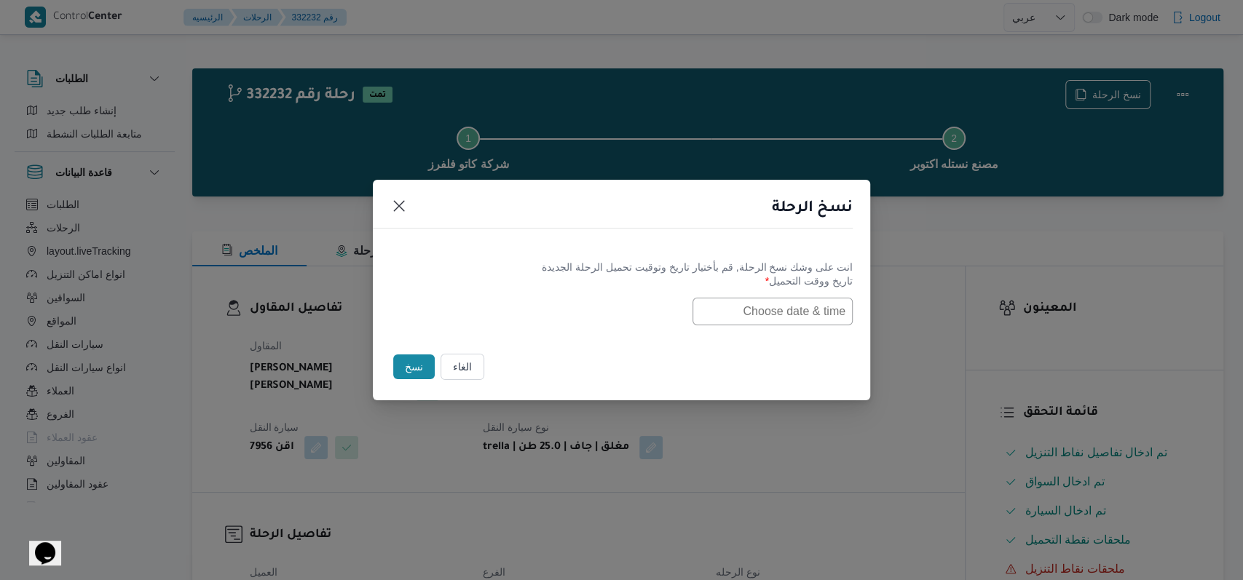
click at [840, 300] on div "انت على وشك نسخ الرحلة, قم بأختيار تاريخ وتوقيت تحميل الرحلة الجديدة تاريخ ووقت…" at bounding box center [621, 292] width 497 height 93
click at [824, 301] on input "text" at bounding box center [772, 312] width 160 height 28
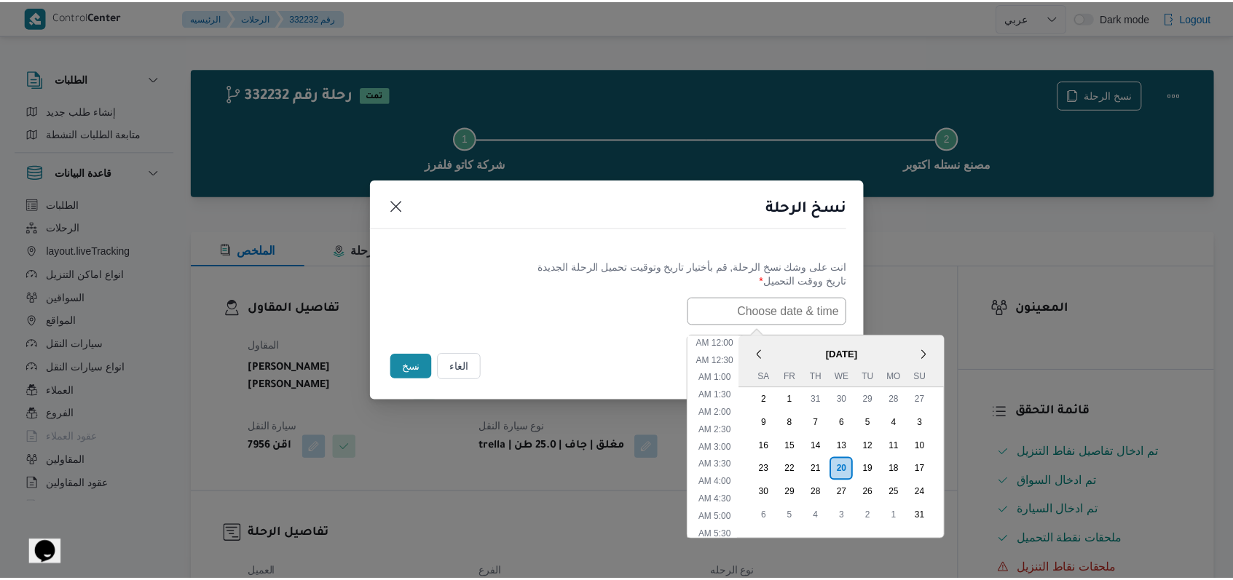
scroll to position [308, 0]
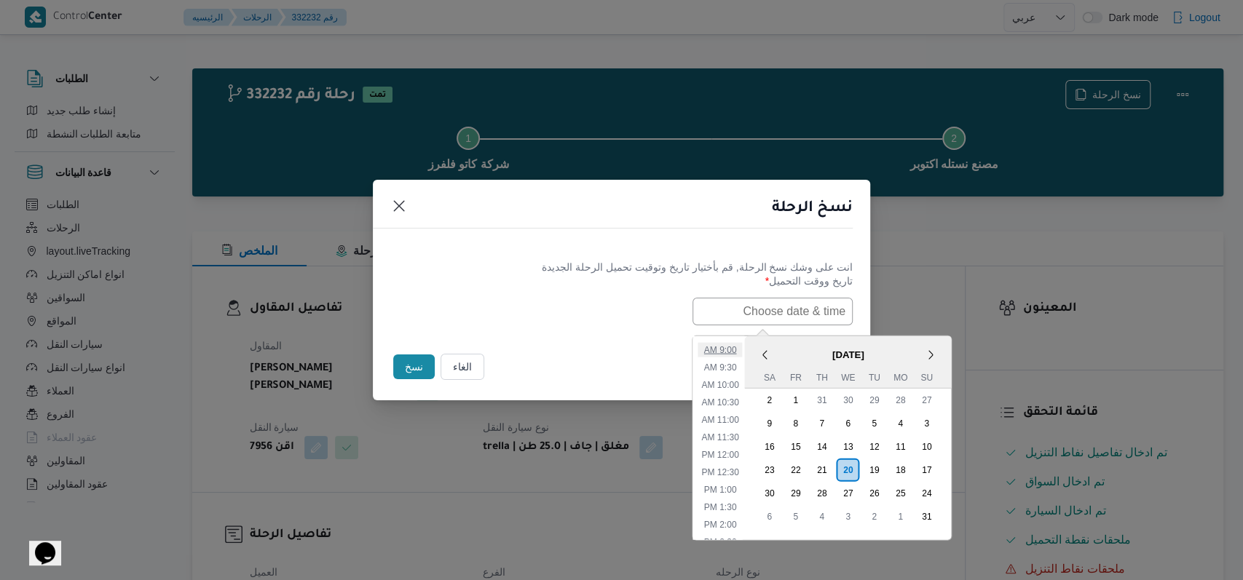
click at [732, 352] on li "9:00 AM" at bounding box center [720, 349] width 44 height 15
type input "[DATE] 9:00AM"
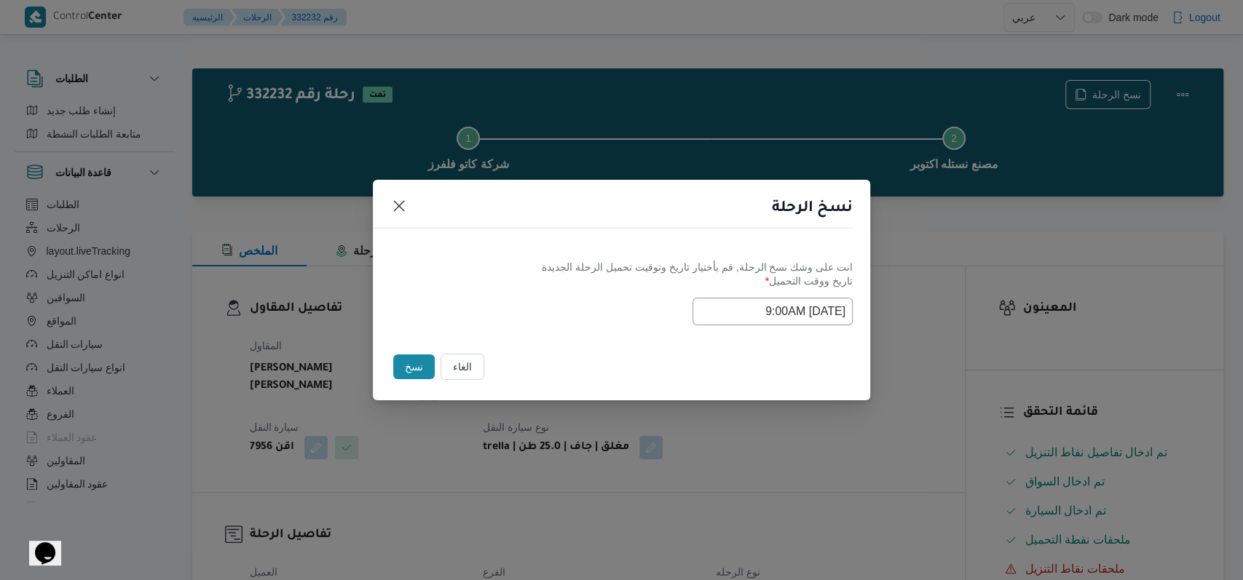
click at [559, 291] on label "تاريخ ووقت التحميل *" at bounding box center [621, 286] width 462 height 23
click at [419, 366] on button "نسخ" at bounding box center [414, 367] width 42 height 25
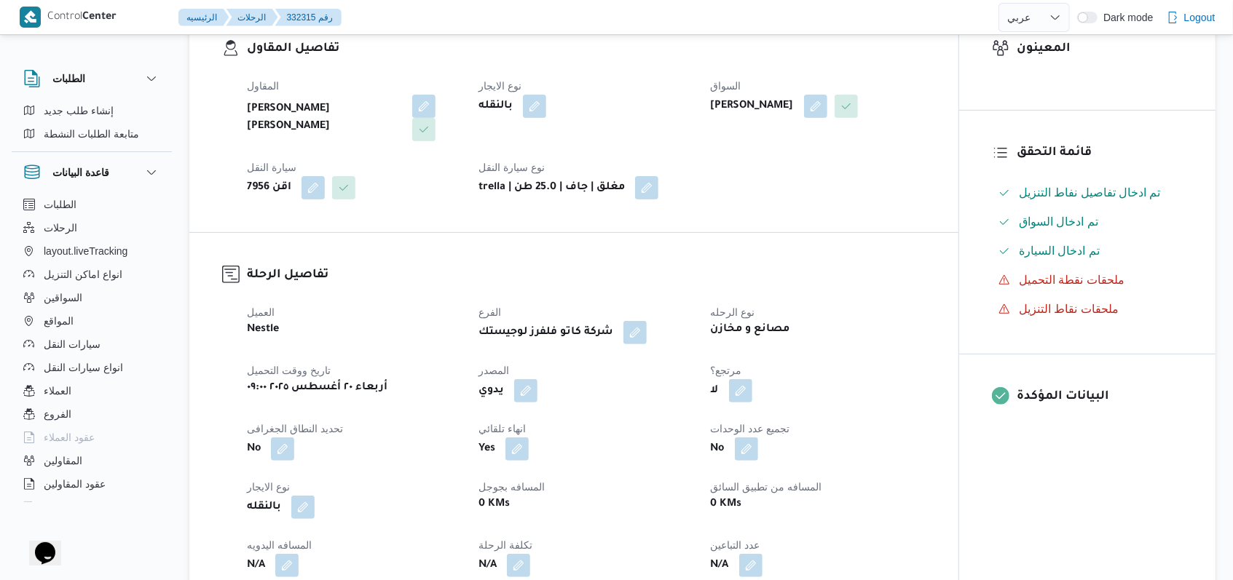
scroll to position [582, 0]
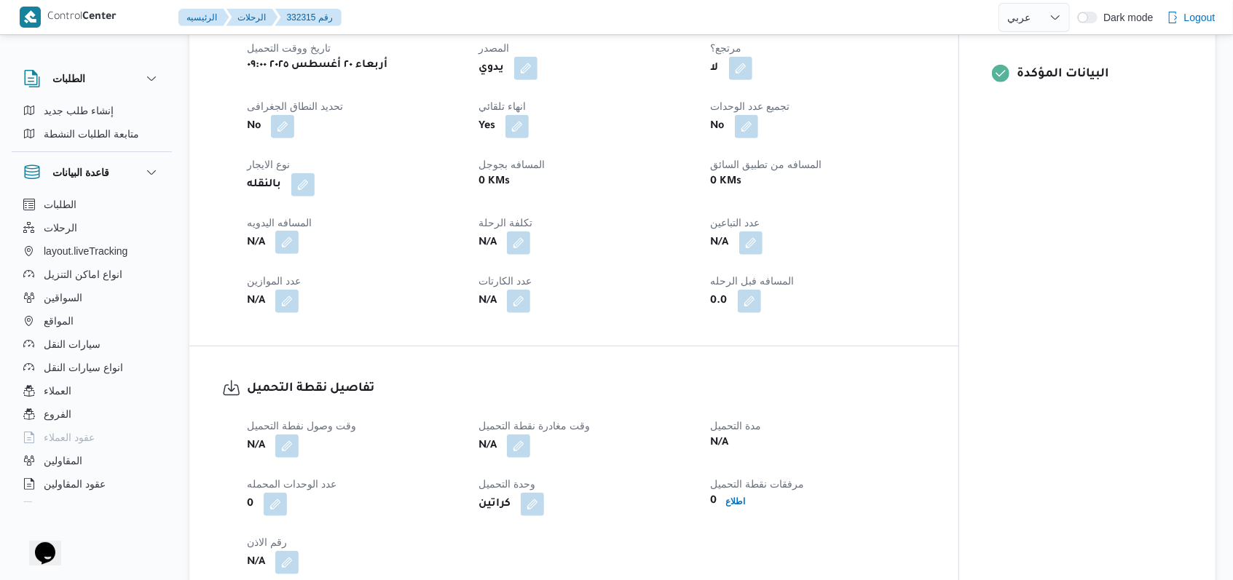
click at [280, 231] on button "button" at bounding box center [286, 242] width 23 height 23
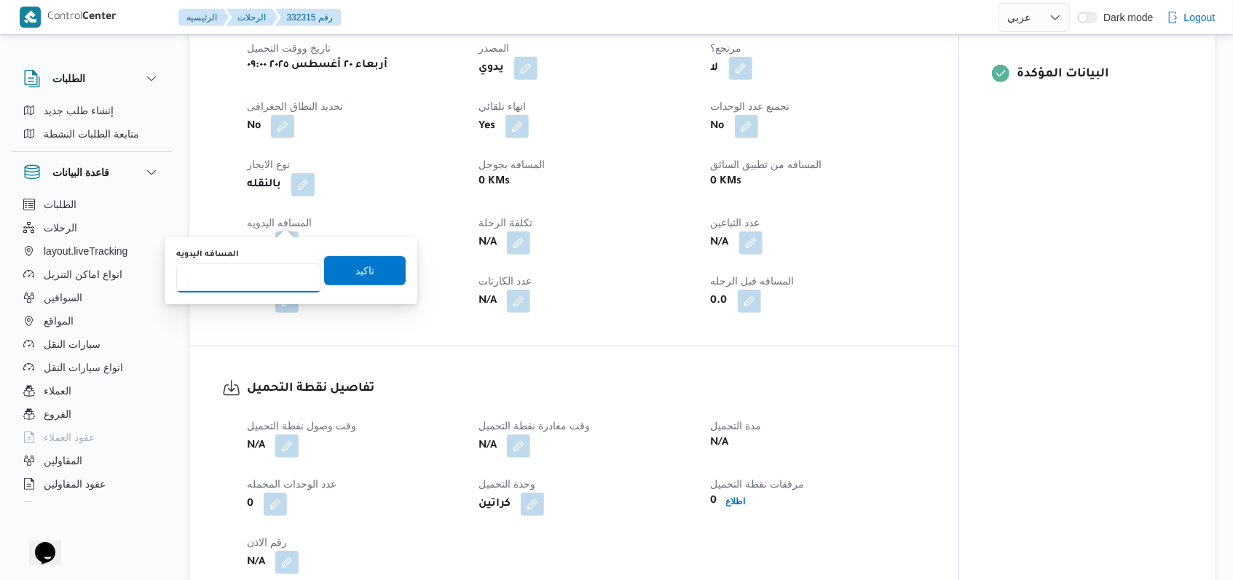
click at [249, 280] on input "المسافه اليدويه" at bounding box center [248, 278] width 145 height 29
type input "8"
click at [366, 274] on span "تاكيد" at bounding box center [365, 270] width 82 height 29
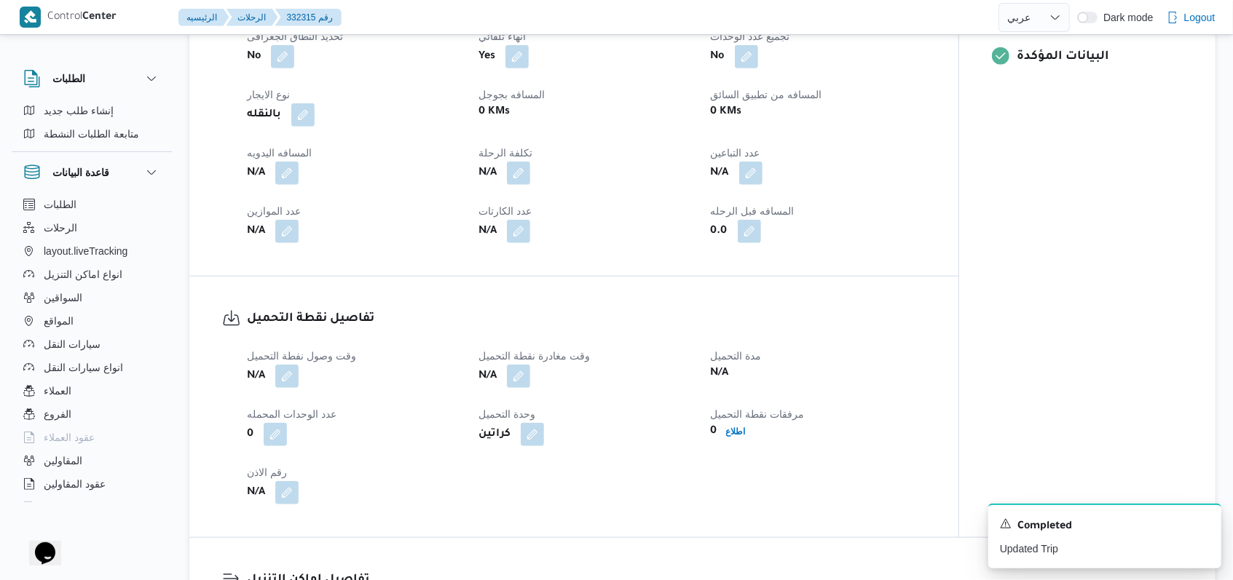
scroll to position [776, 0]
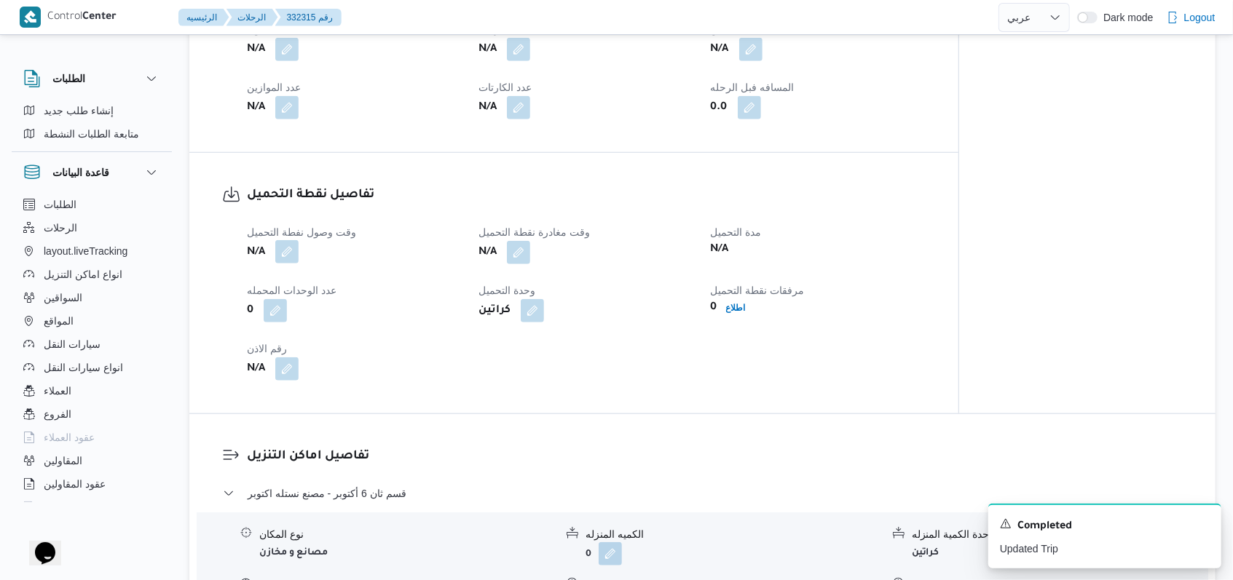
click at [296, 240] on button "button" at bounding box center [286, 251] width 23 height 23
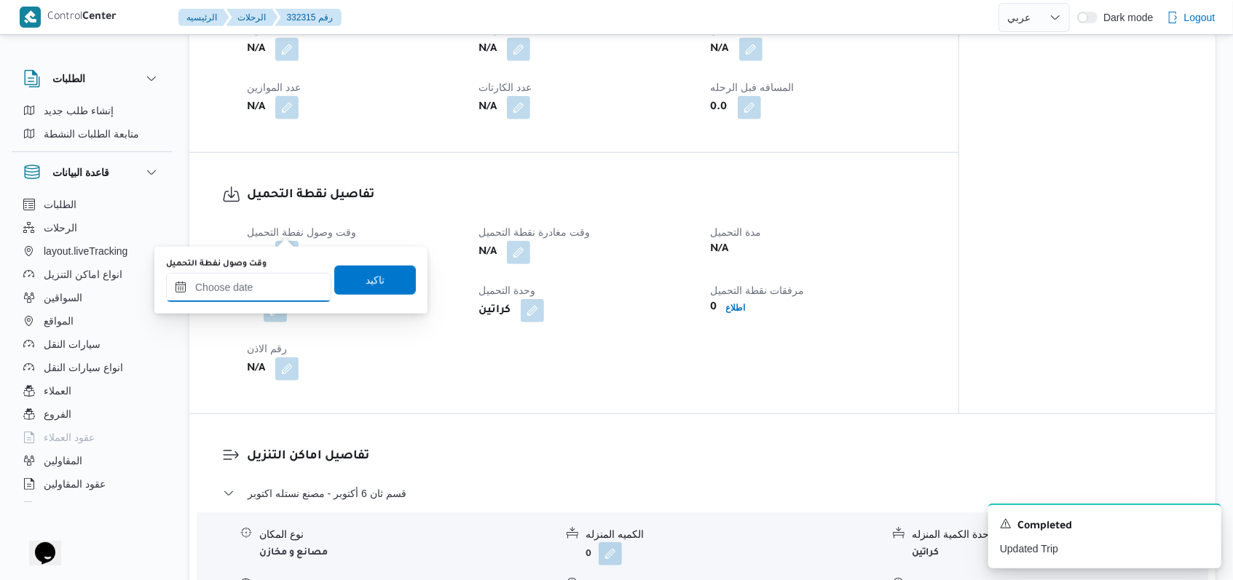
click at [269, 292] on input "وقت وصول نفطة التحميل" at bounding box center [248, 287] width 165 height 29
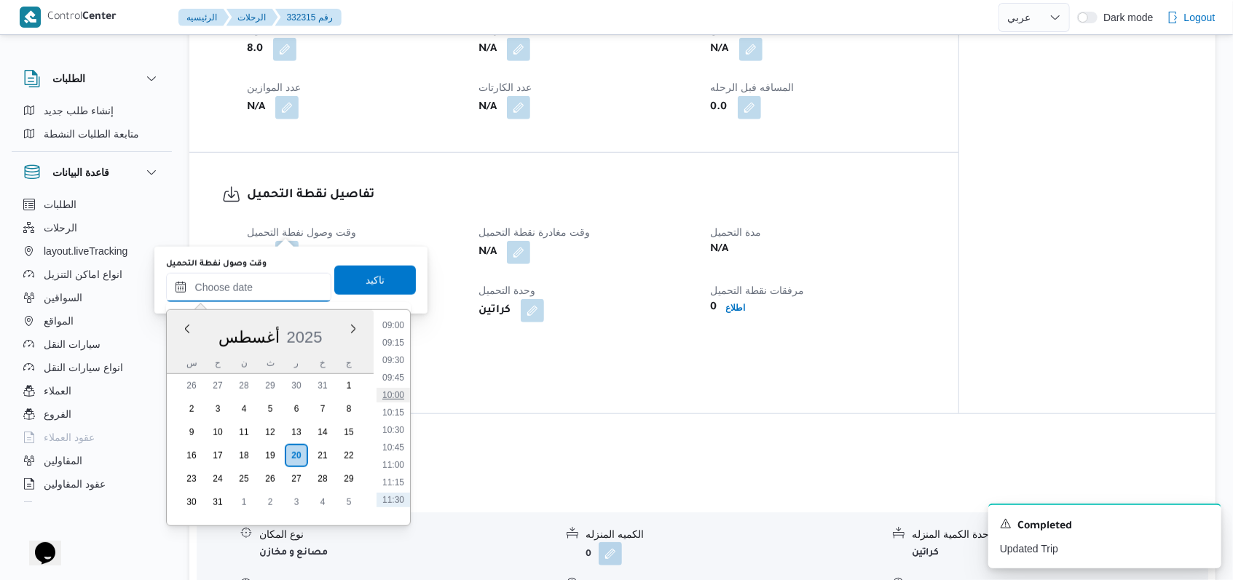
scroll to position [607, 0]
click at [395, 352] on li "09:00" at bounding box center [392, 351] width 33 height 15
type input "[DATE] ٠٩:٠٠"
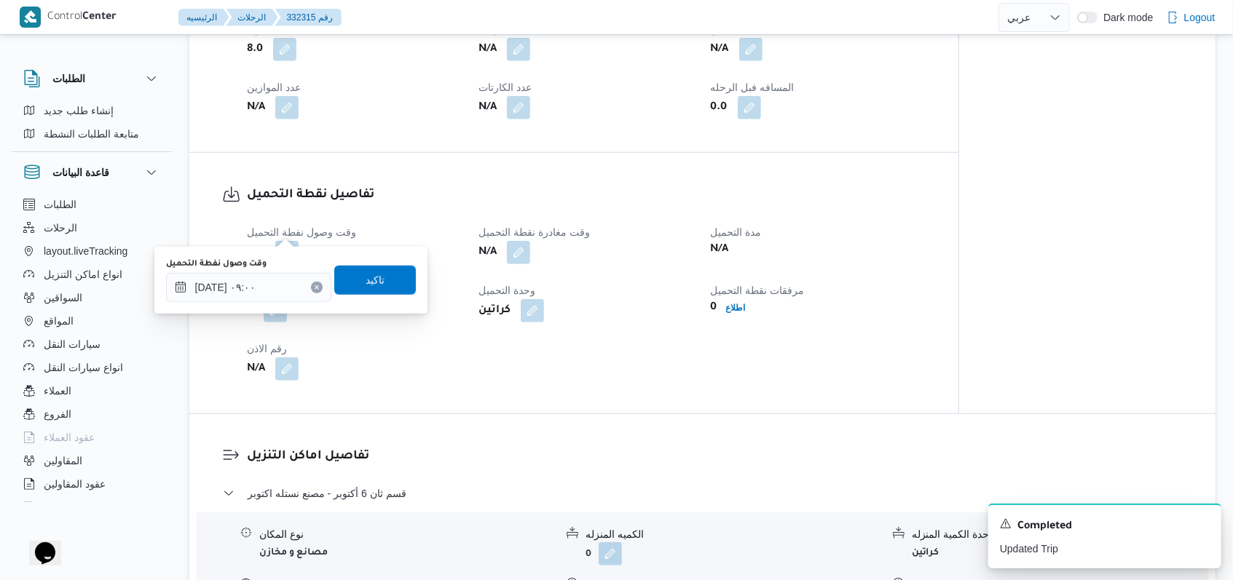
click at [376, 264] on div "وقت وصول نفطة التحميل [DATE] ٠٩:٠٠ تاكيد" at bounding box center [291, 280] width 253 height 47
click at [376, 280] on span "تاكيد" at bounding box center [375, 279] width 82 height 29
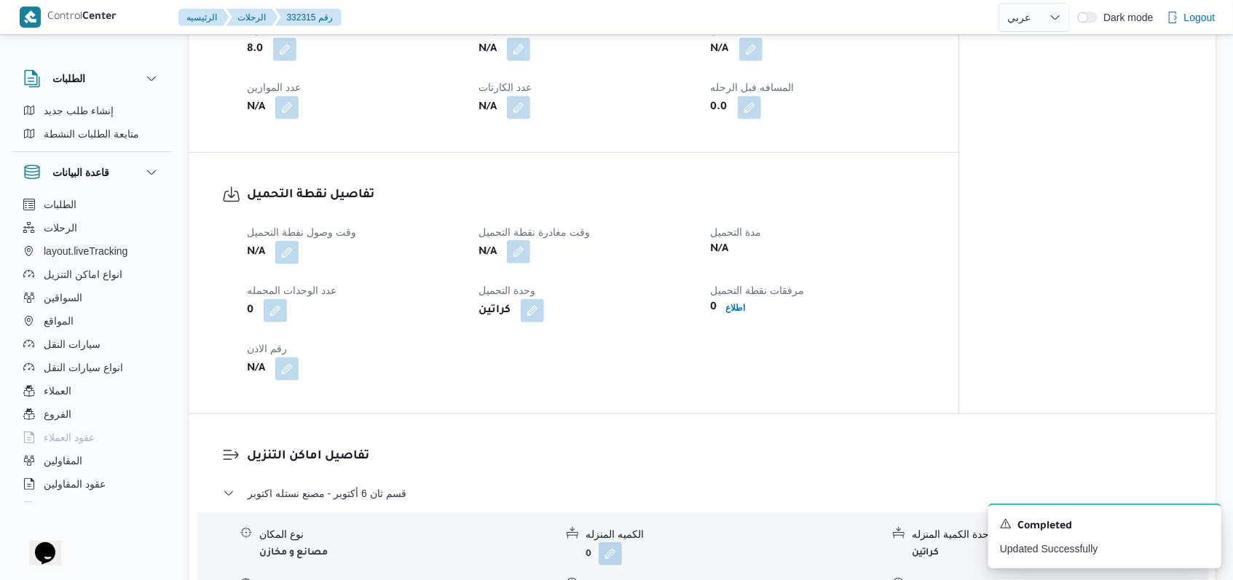
click at [523, 240] on button "button" at bounding box center [518, 251] width 23 height 23
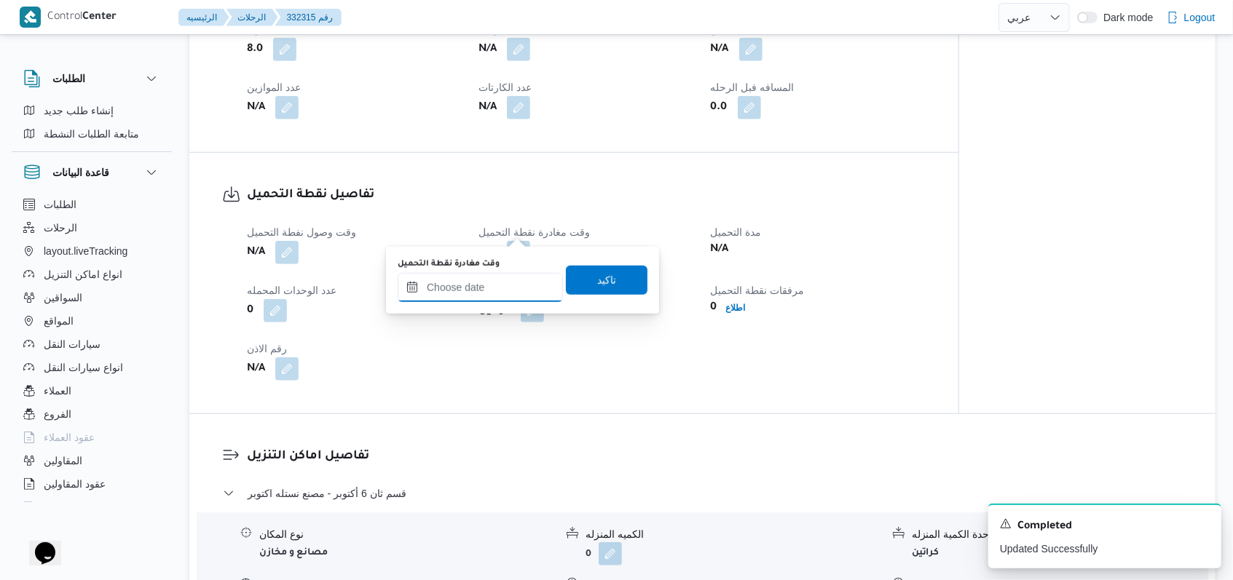
click at [495, 288] on input "وقت مغادرة نقطة التحميل" at bounding box center [480, 287] width 165 height 29
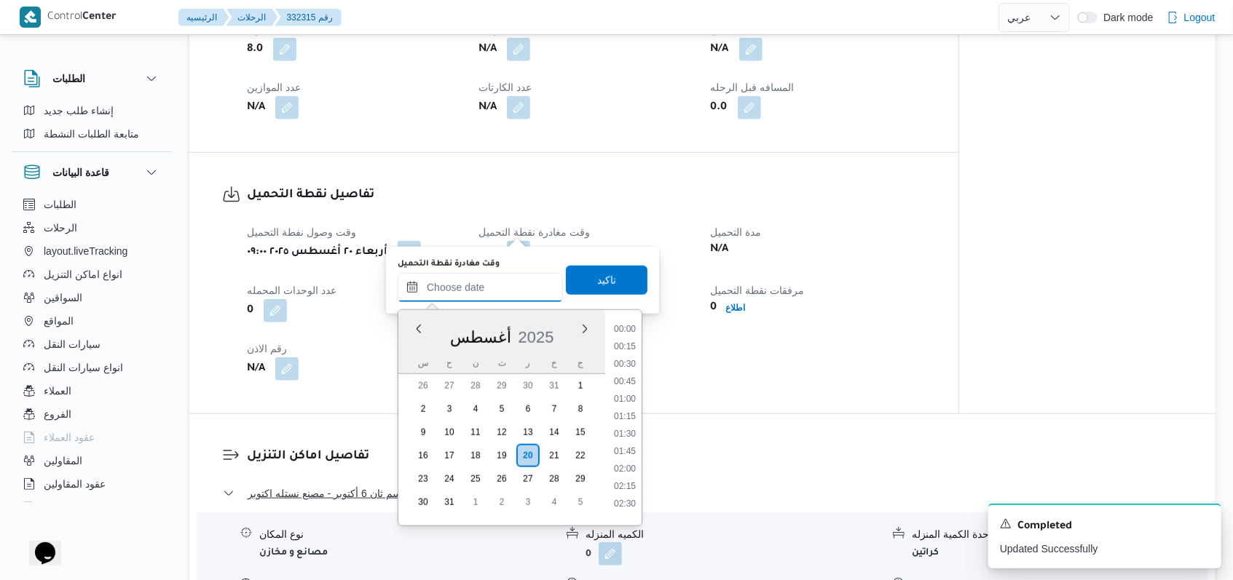
scroll to position [704, 0]
click at [629, 325] on li "10:00" at bounding box center [624, 324] width 33 height 15
type input "٢٠/٠٨/٢٠٢٥ ١٠:٠٠"
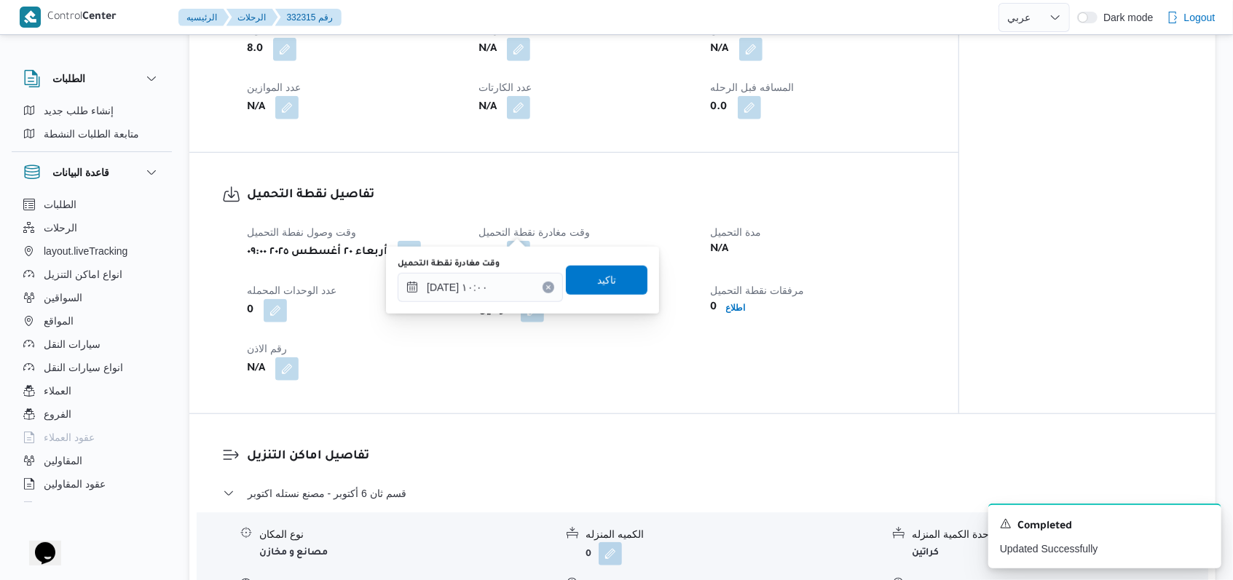
click at [617, 297] on div "وقت مغادرة نقطة التحميل ٢٠/٠٨/٢٠٢٥ ١٠:٠٠ تاكيد" at bounding box center [522, 280] width 253 height 47
click at [617, 285] on span "تاكيد" at bounding box center [607, 279] width 82 height 29
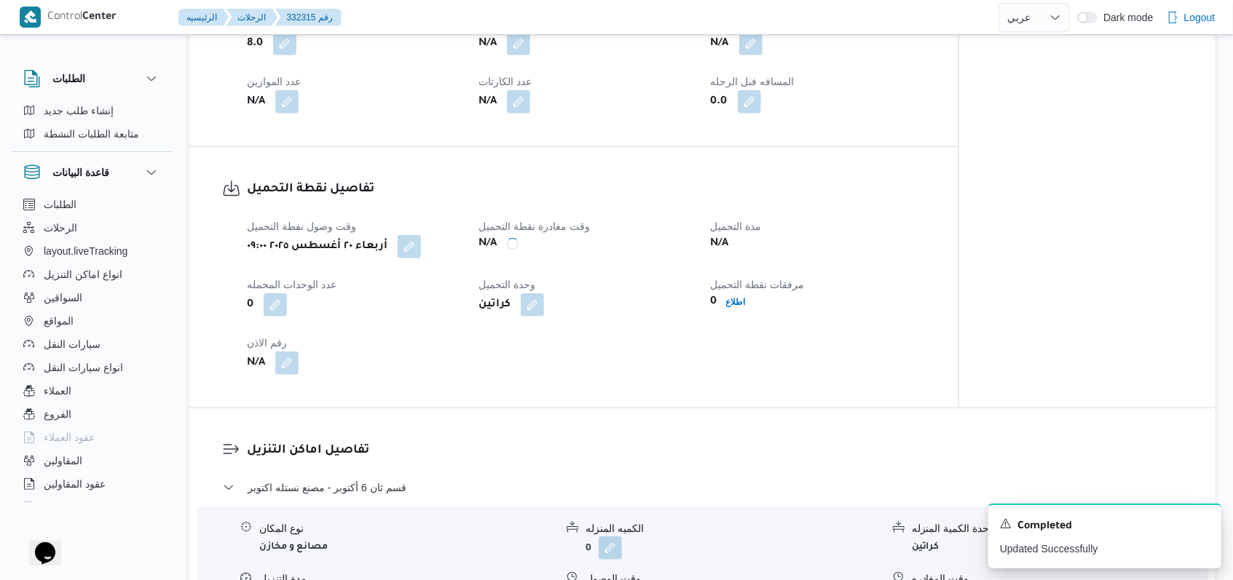
scroll to position [874, 0]
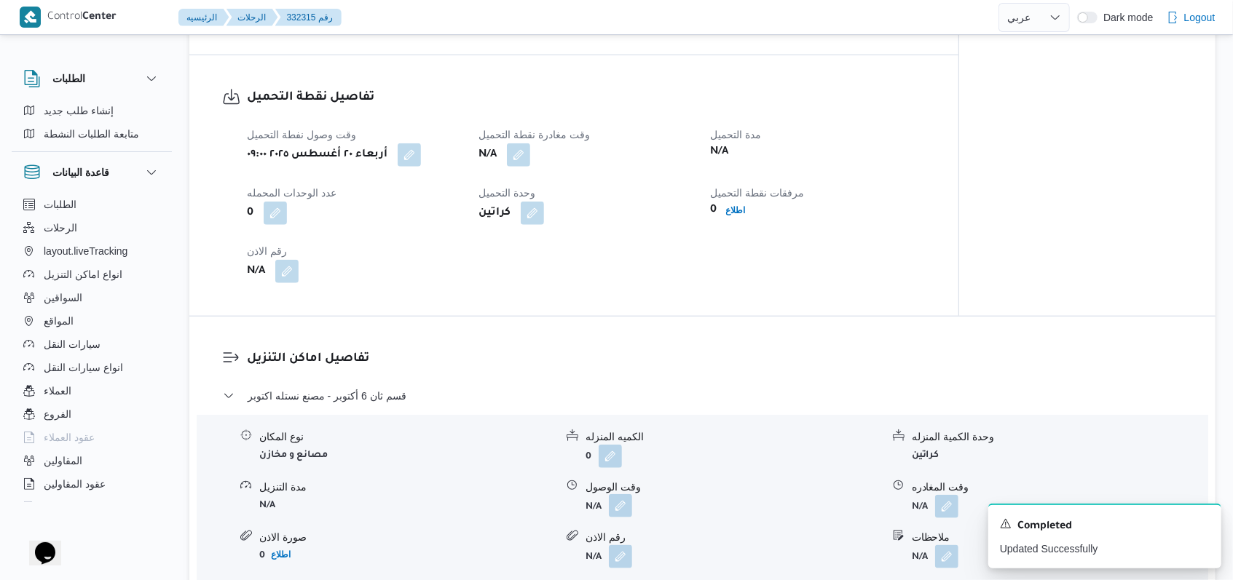
click at [620, 494] on button "button" at bounding box center [620, 505] width 23 height 23
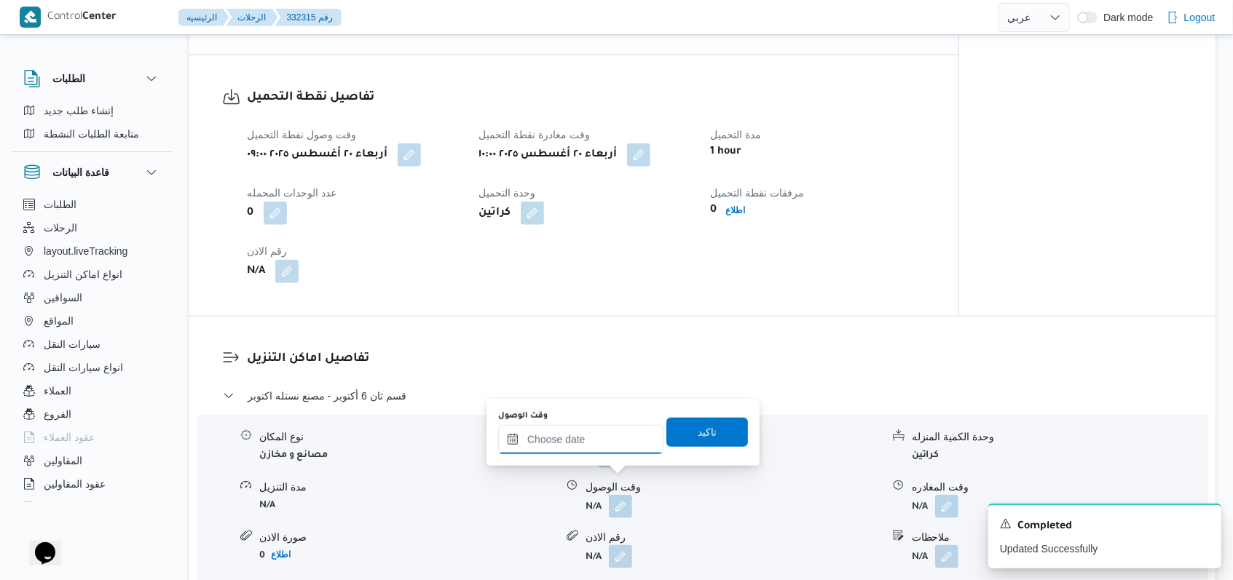
click at [577, 438] on input "وقت الوصول" at bounding box center [580, 439] width 165 height 29
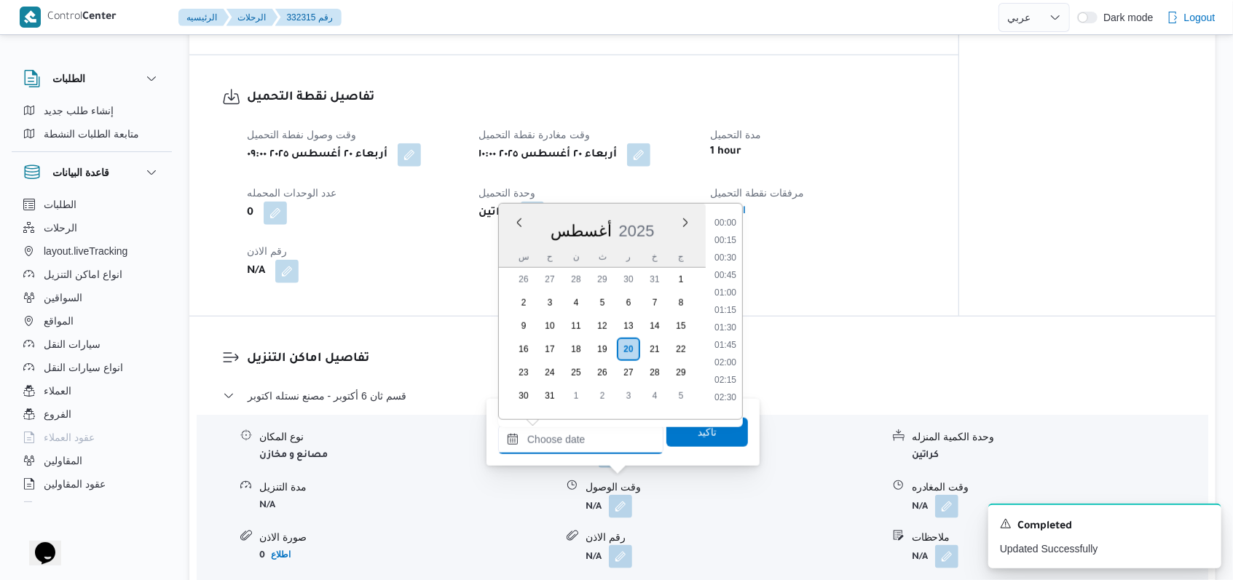
scroll to position [704, 0]
click at [728, 254] on li "10:30" at bounding box center [724, 252] width 33 height 15
type input "٢٠/٠٨/٢٠٢٥ ١٠:٣٠"
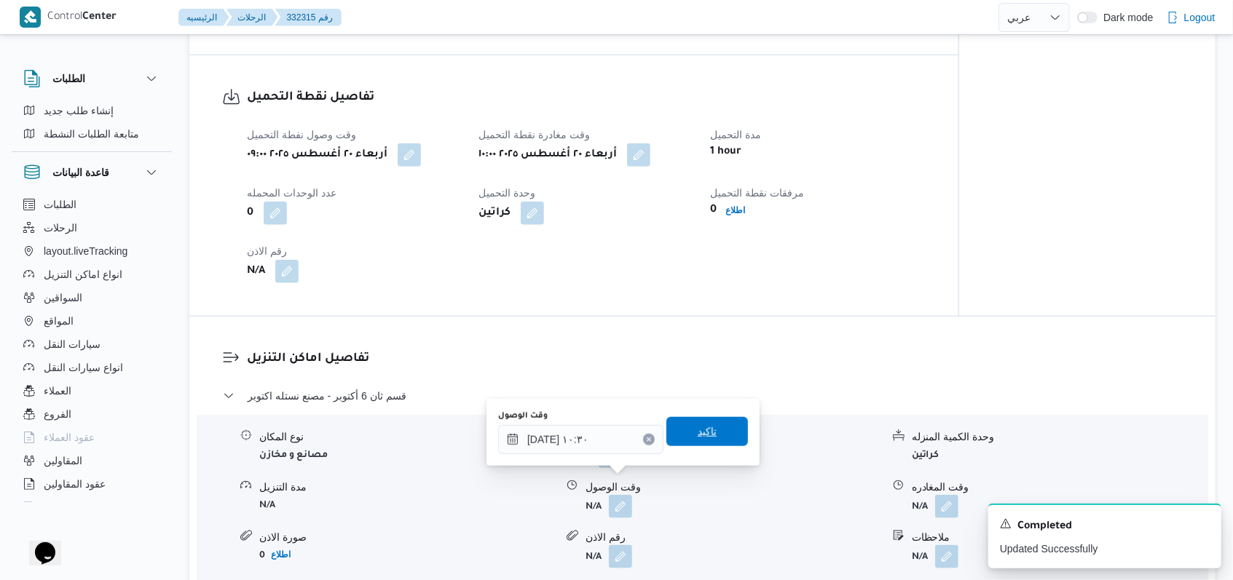
click at [700, 424] on span "تاكيد" at bounding box center [707, 431] width 19 height 17
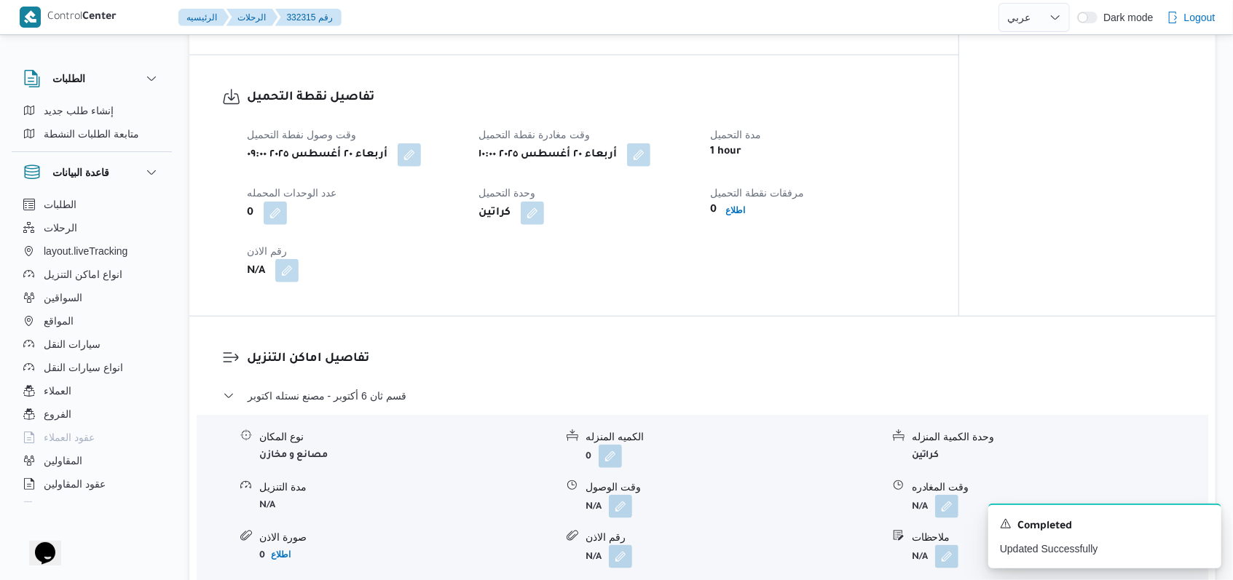
click at [282, 259] on button "button" at bounding box center [286, 270] width 23 height 23
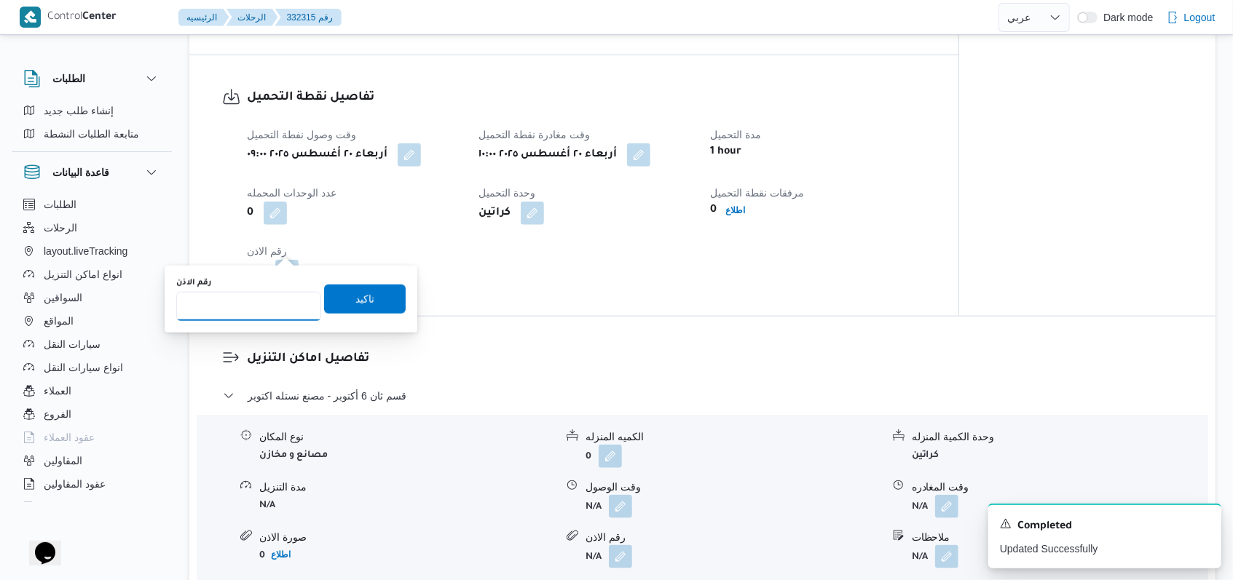
click at [243, 312] on input "رقم الاذن" at bounding box center [248, 306] width 145 height 29
type input "08523"
click at [355, 298] on span "تاكيد" at bounding box center [364, 298] width 19 height 17
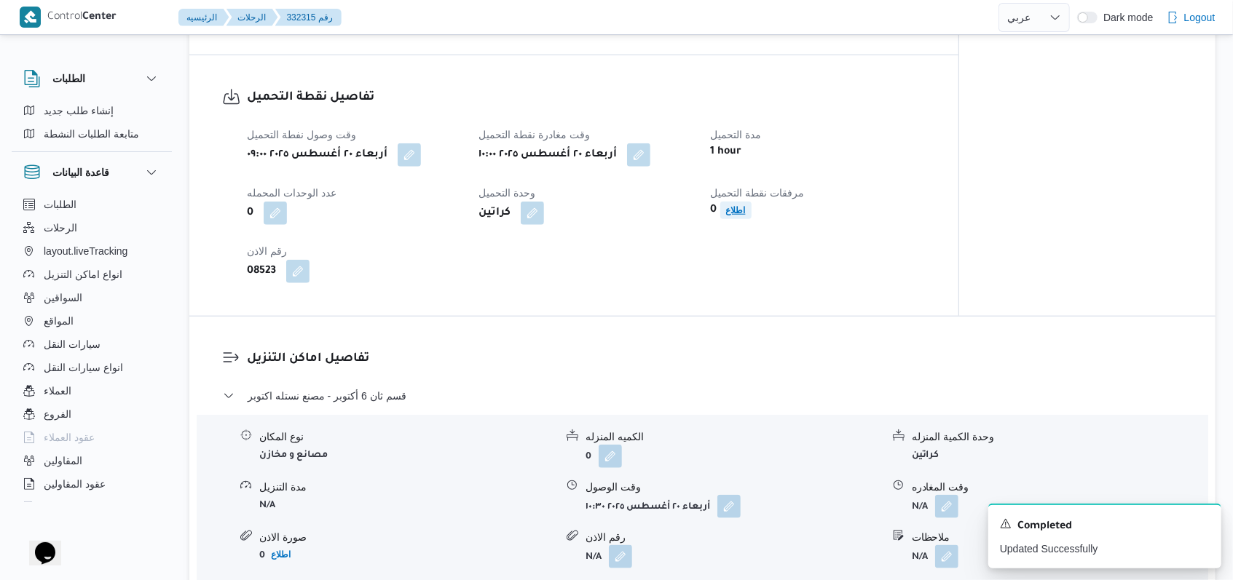
click at [728, 205] on b "اطلاع" at bounding box center [736, 210] width 20 height 10
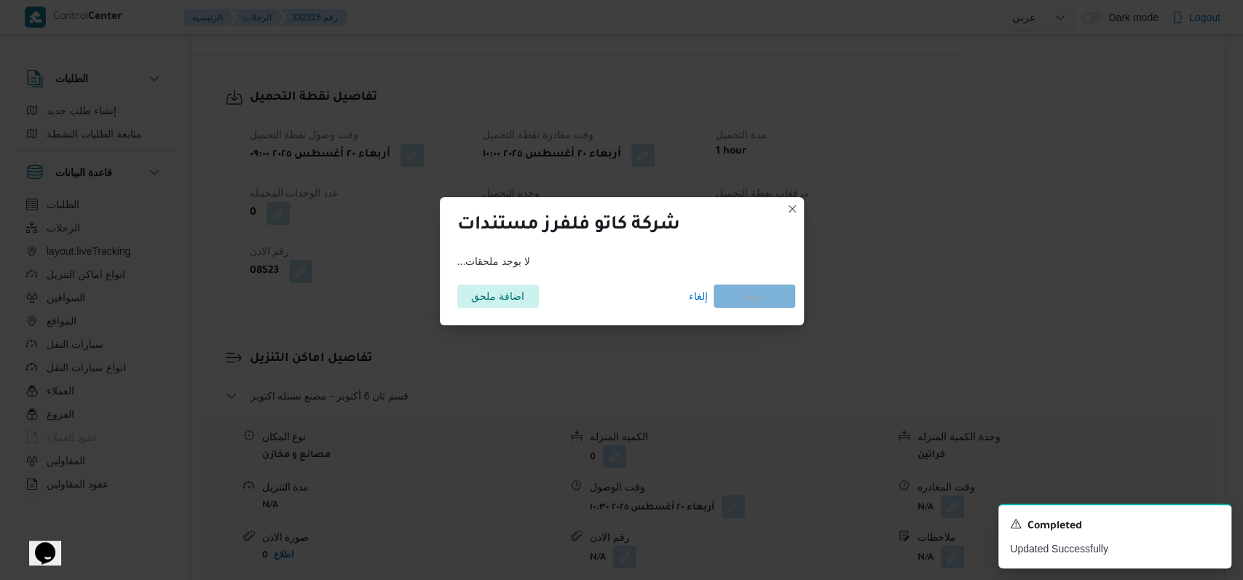
click at [470, 283] on div "اضافة ملحق إلغاء حفظ" at bounding box center [622, 296] width 347 height 41
click at [484, 290] on span "اضافة ملحق" at bounding box center [497, 295] width 53 height 23
click at [518, 300] on span "اضافة ملحق" at bounding box center [497, 295] width 53 height 23
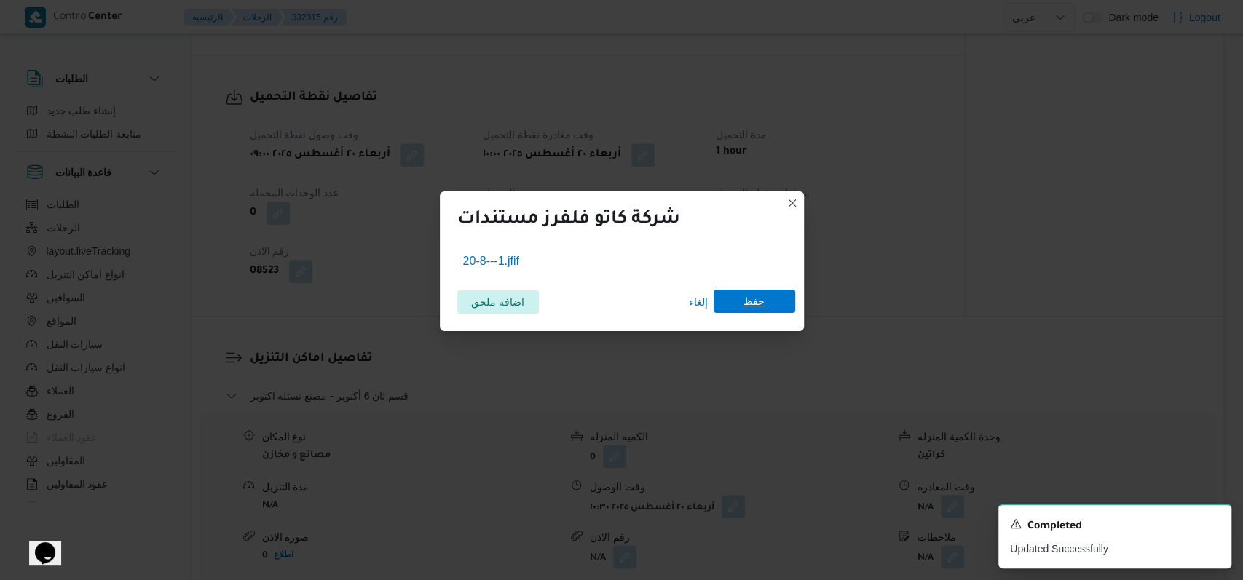
click at [756, 296] on span "حفظ" at bounding box center [753, 301] width 21 height 23
click at [1214, 521] on icon "Dismiss toast" at bounding box center [1214, 523] width 12 height 12
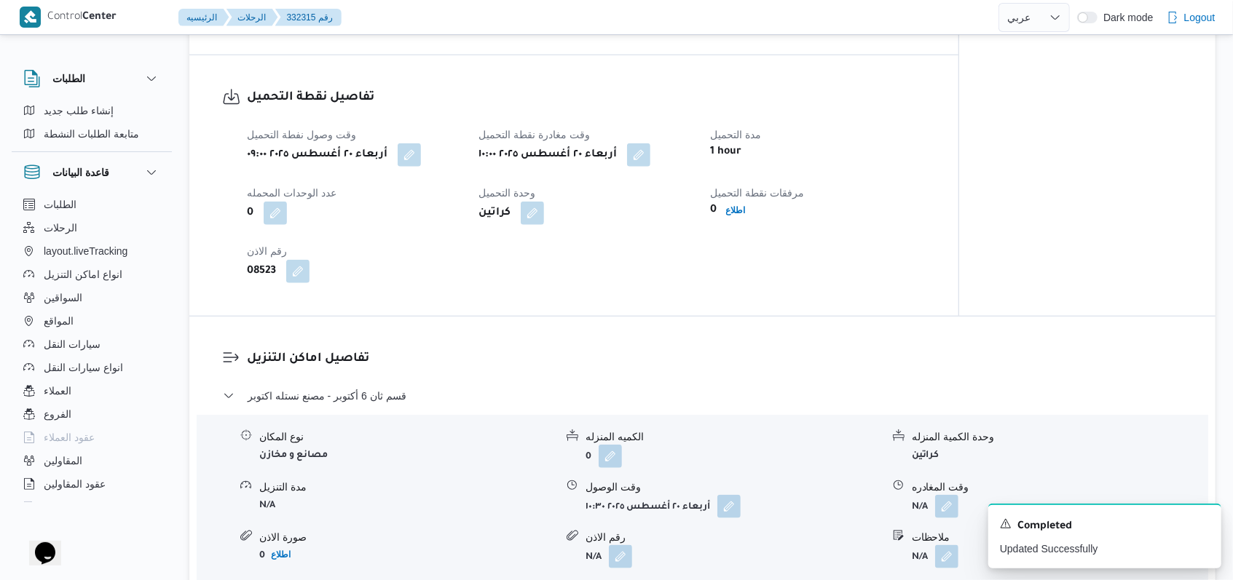
click at [588, 317] on div "تفاصيل اماكن التنزيل قسم ثان 6 أكتوبر - مصنع نستله اكتوبر نوع المكان مصانع و مخ…" at bounding box center [702, 486] width 1026 height 339
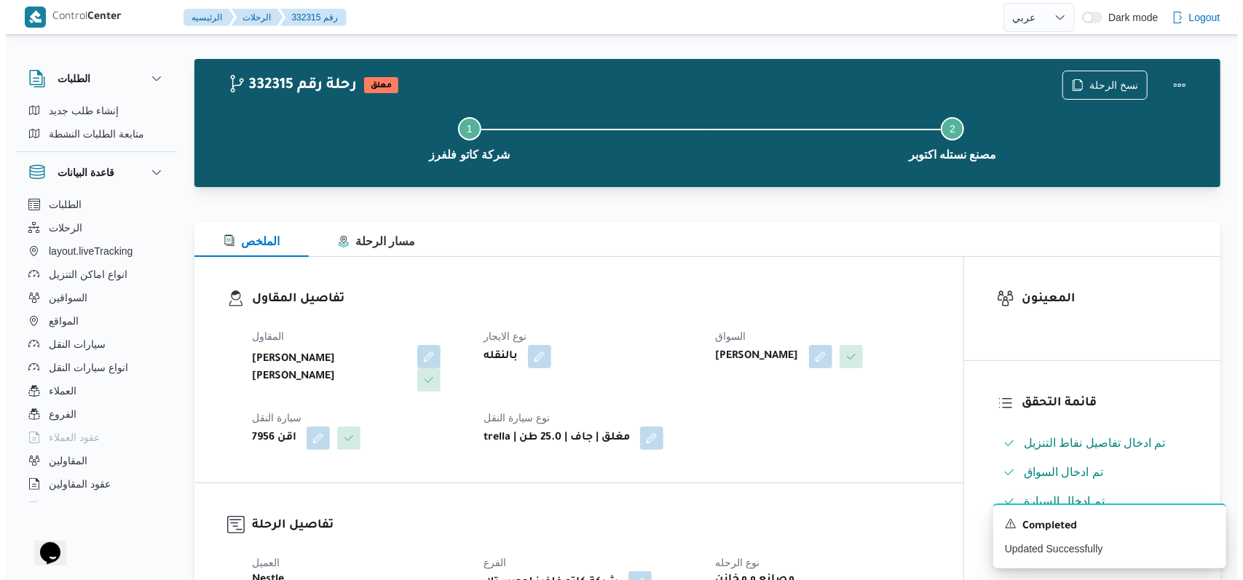
scroll to position [0, 0]
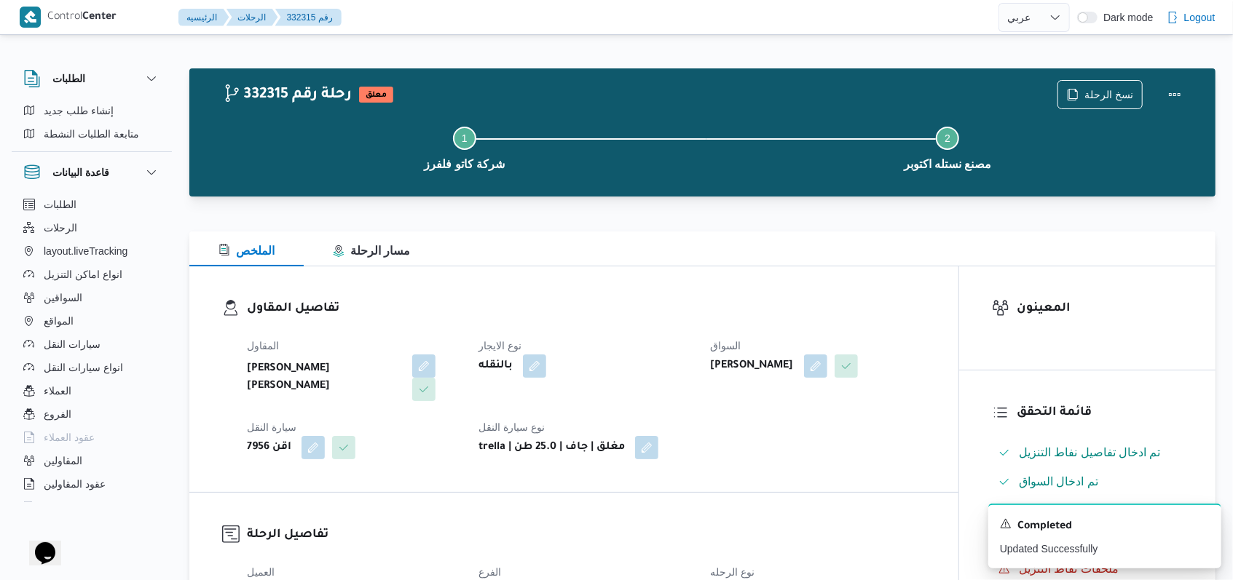
select select "ar"
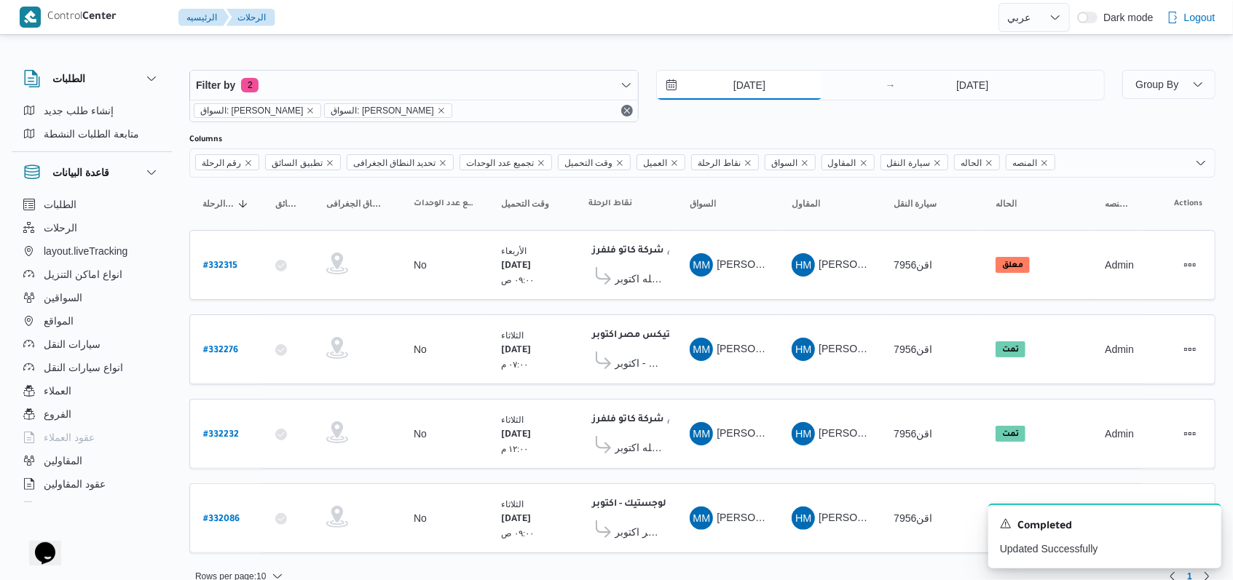
click at [763, 87] on input "19/8/2025" at bounding box center [739, 85] width 165 height 29
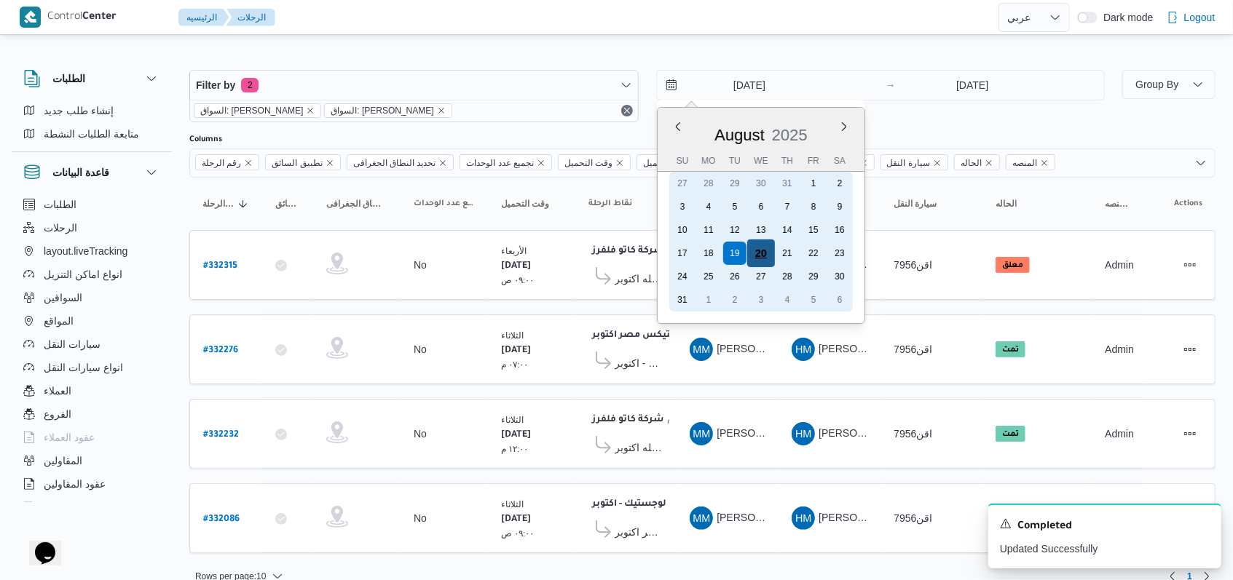
click at [754, 259] on div "20" at bounding box center [760, 254] width 28 height 28
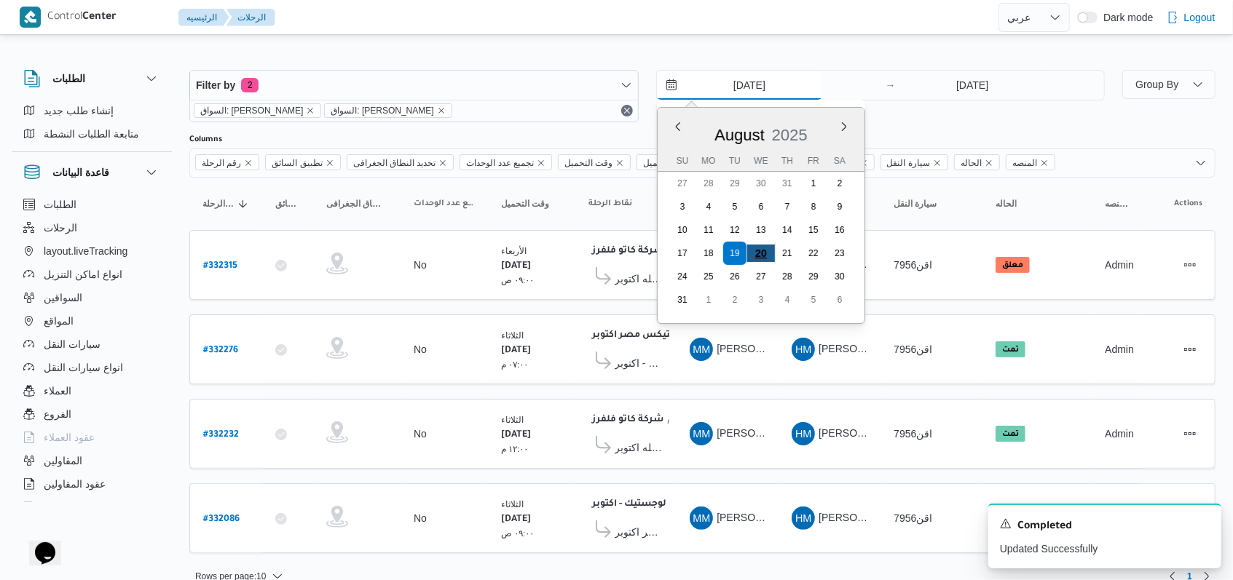
type input "20/8/2025"
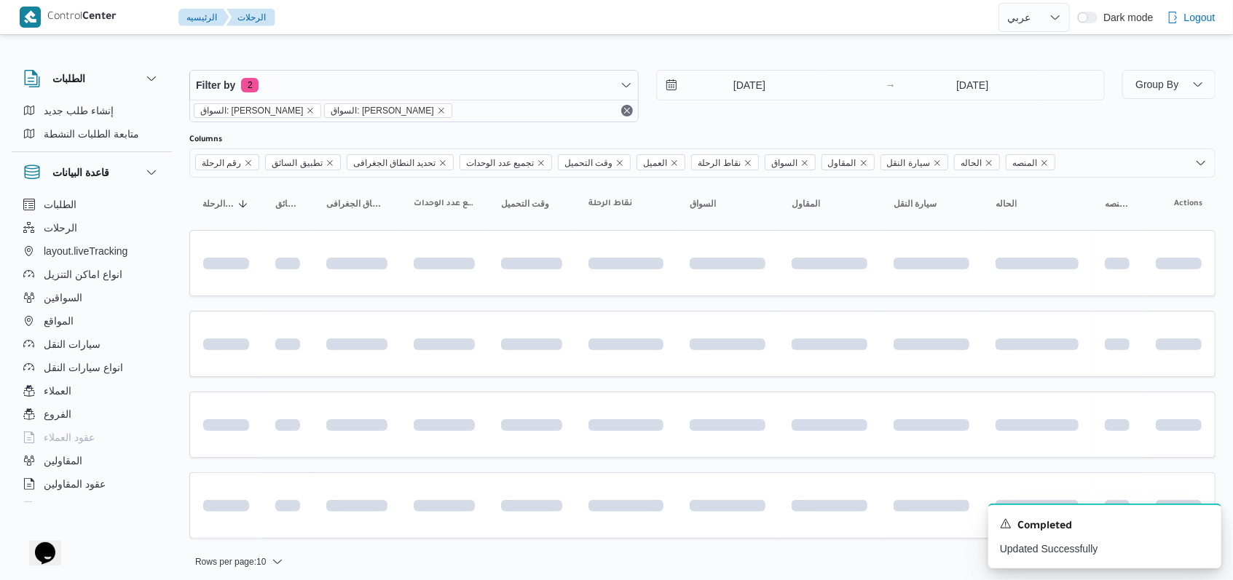
click at [874, 106] on div "20/8/2025 → 20/8/2025" at bounding box center [880, 96] width 449 height 52
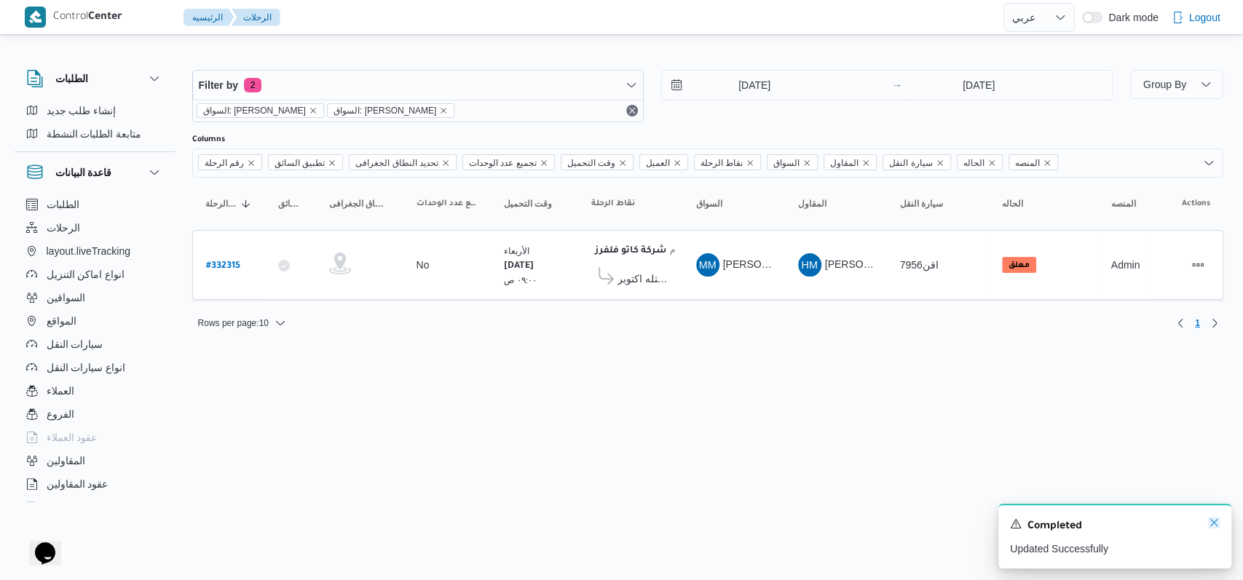
click at [1218, 524] on icon "Dismiss toast" at bounding box center [1214, 523] width 12 height 12
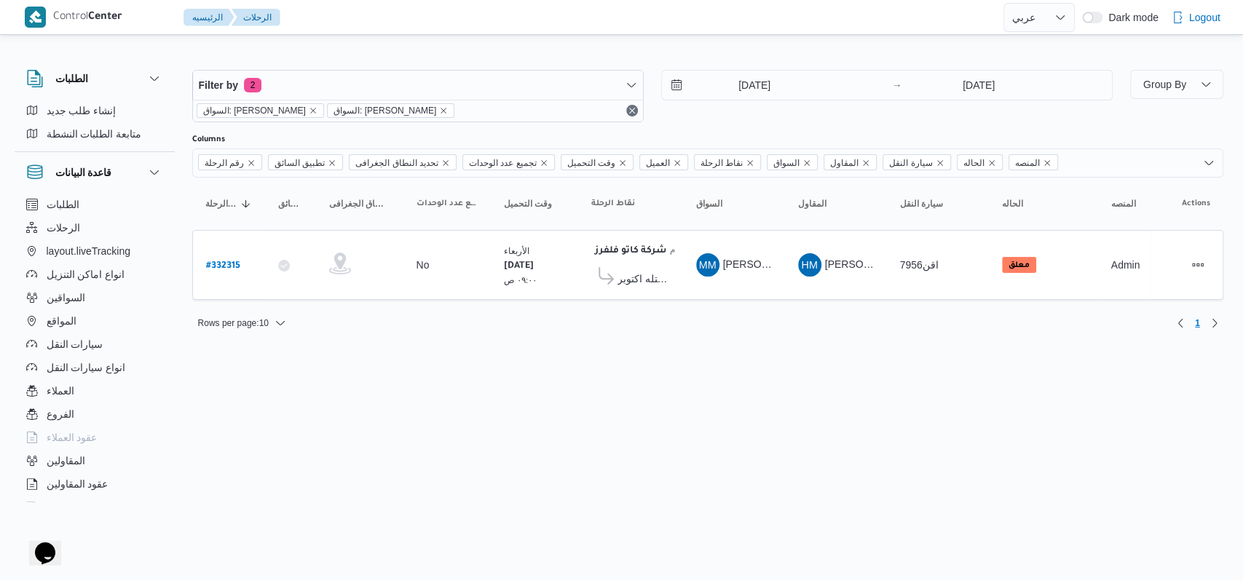
click at [918, 431] on html "Control Center الرئيسيه الرحلات English عربي Dark mode Logout الطلبات إنشاء طلب…" at bounding box center [621, 290] width 1243 height 580
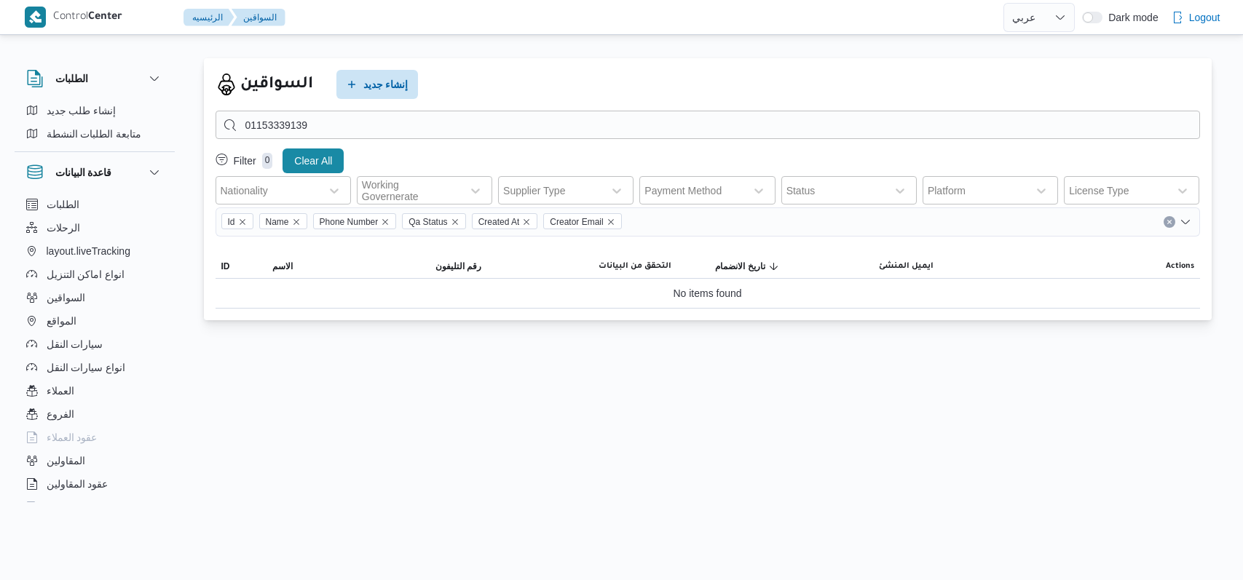
select select "ar"
click at [382, 84] on span "إنشاء جديد" at bounding box center [385, 83] width 45 height 17
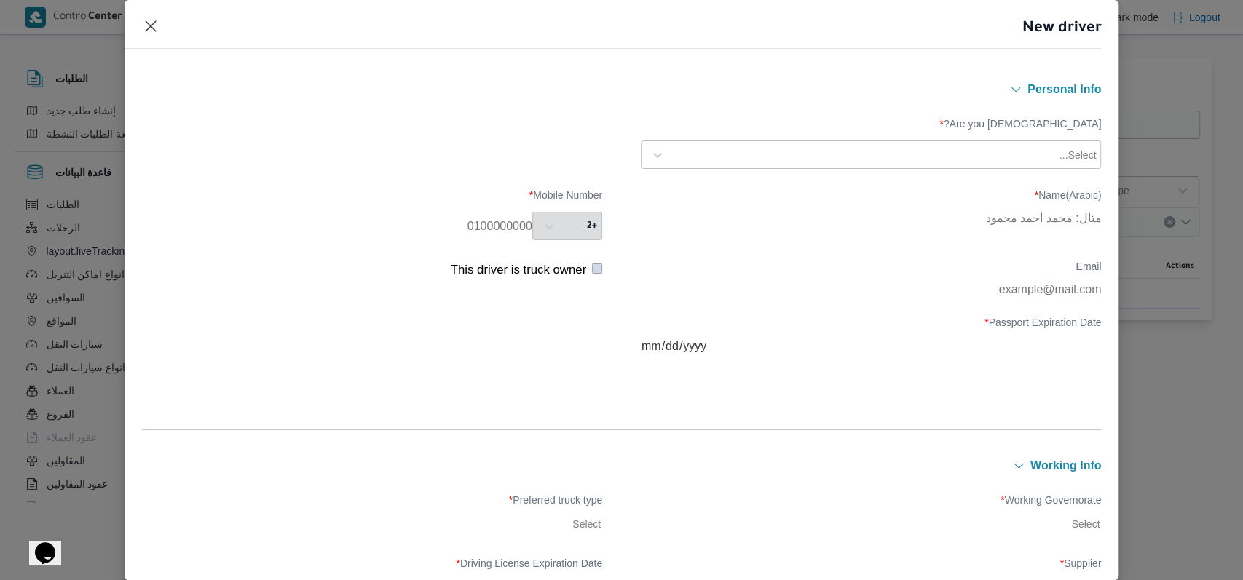
click at [835, 146] on div "Select..." at bounding box center [884, 155] width 427 height 20
click at [730, 186] on div "Egyptian" at bounding box center [870, 193] width 459 height 25
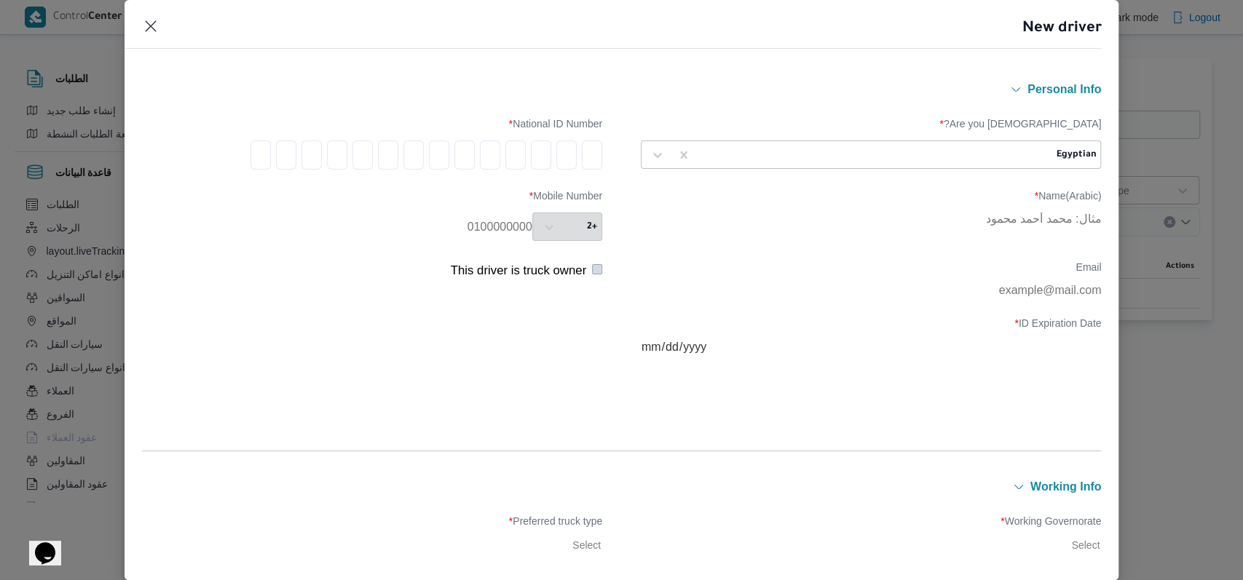
type input "2"
type input "8"
type input "9"
type input "1"
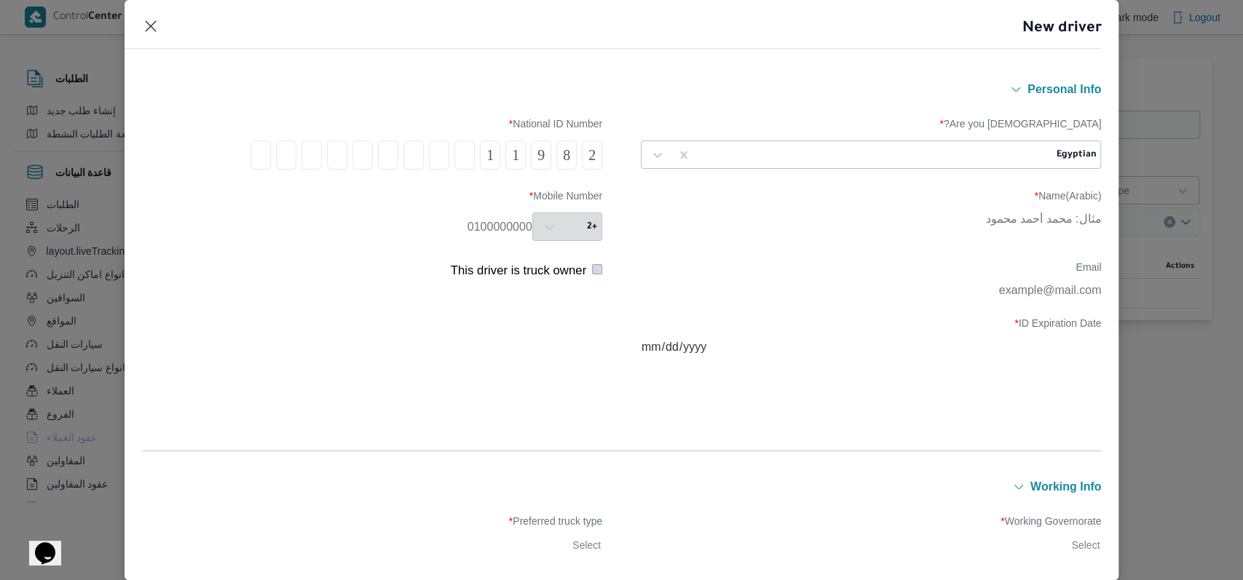
type input "0"
type input "4"
type input "1"
type input "7"
type input "0"
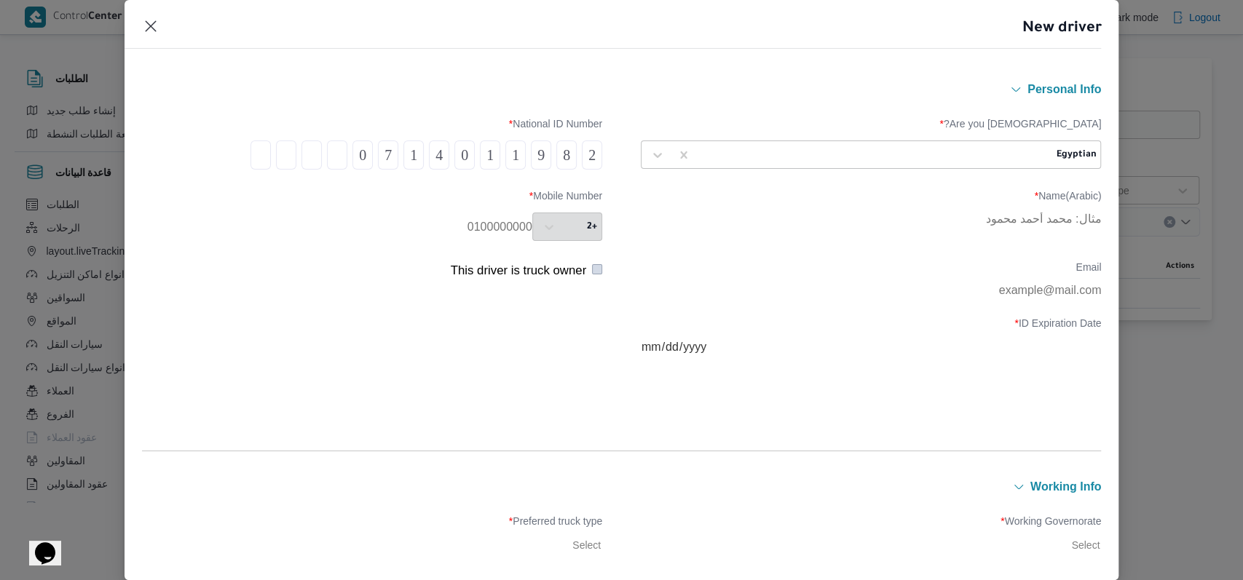
type input "1"
type input "4"
type input "5"
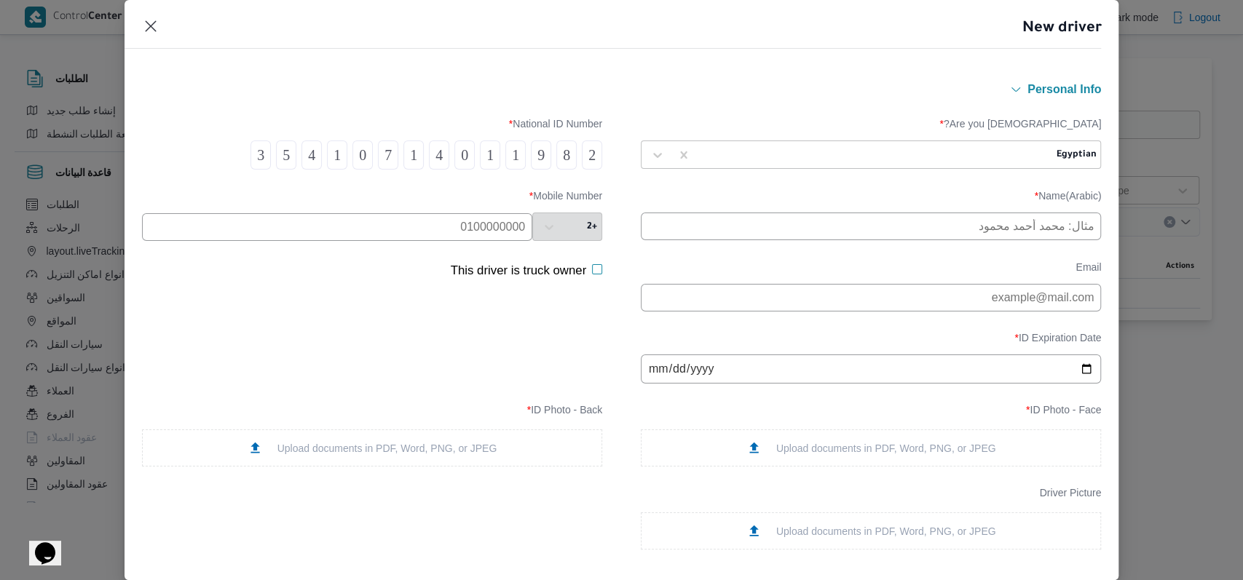
type input "3"
click at [769, 225] on input "text" at bounding box center [871, 227] width 460 height 28
type input "حماده جمال عبدالعاطى عبدالعزيز"
click at [485, 226] on input "text" at bounding box center [337, 227] width 390 height 28
paste input "01032702732"
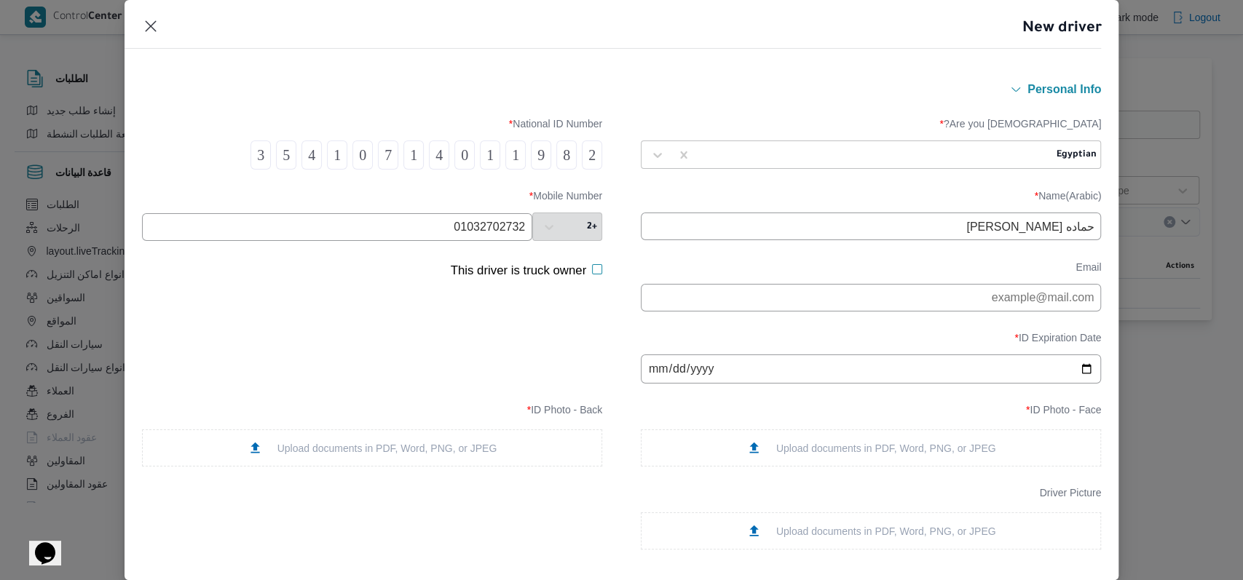
type input "01032702732"
click at [652, 383] on input "date" at bounding box center [871, 369] width 460 height 29
type input "2028-02-23"
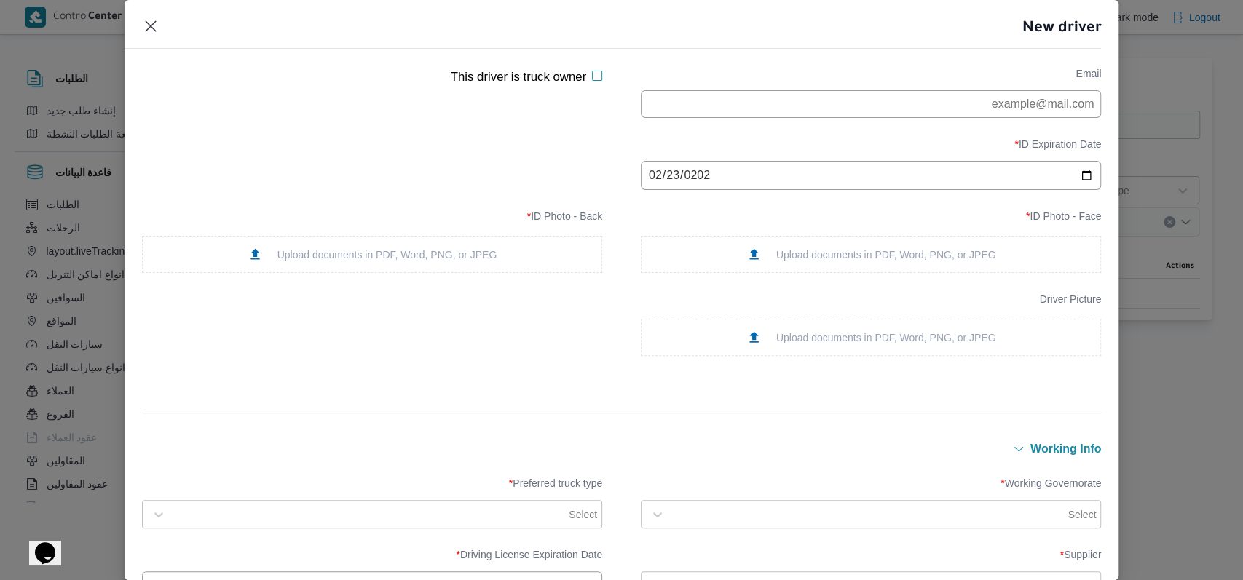
click at [823, 262] on div "Upload documents in PDF, Word, PNG, or JPEG" at bounding box center [871, 254] width 250 height 15
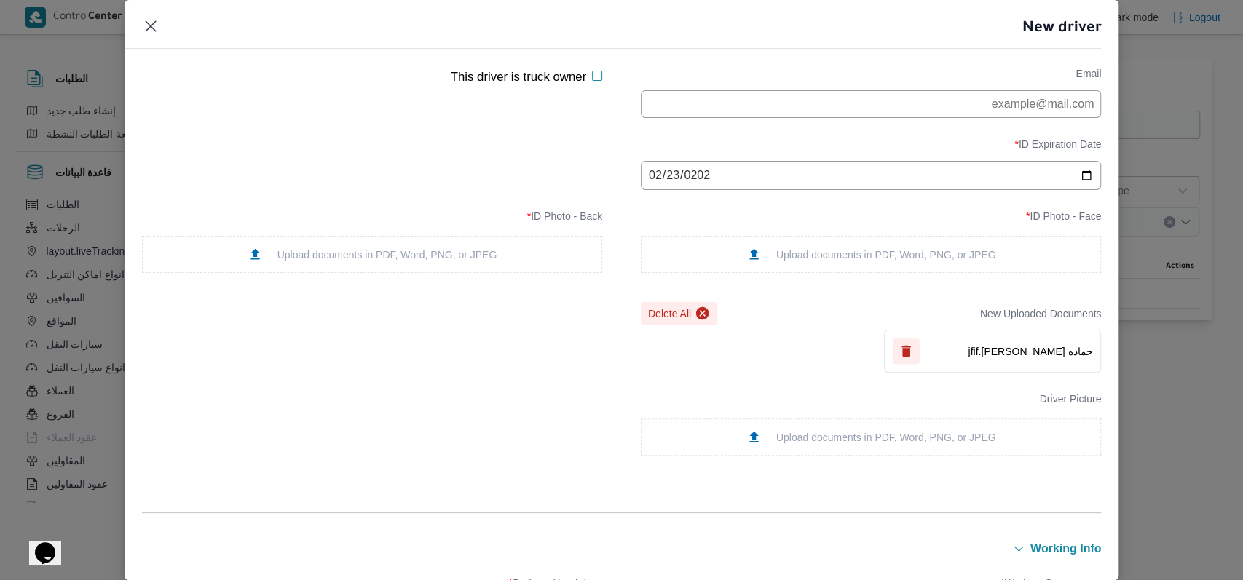
click at [465, 262] on div "Upload documents in PDF, Word, PNG, or JPEG" at bounding box center [373, 254] width 250 height 15
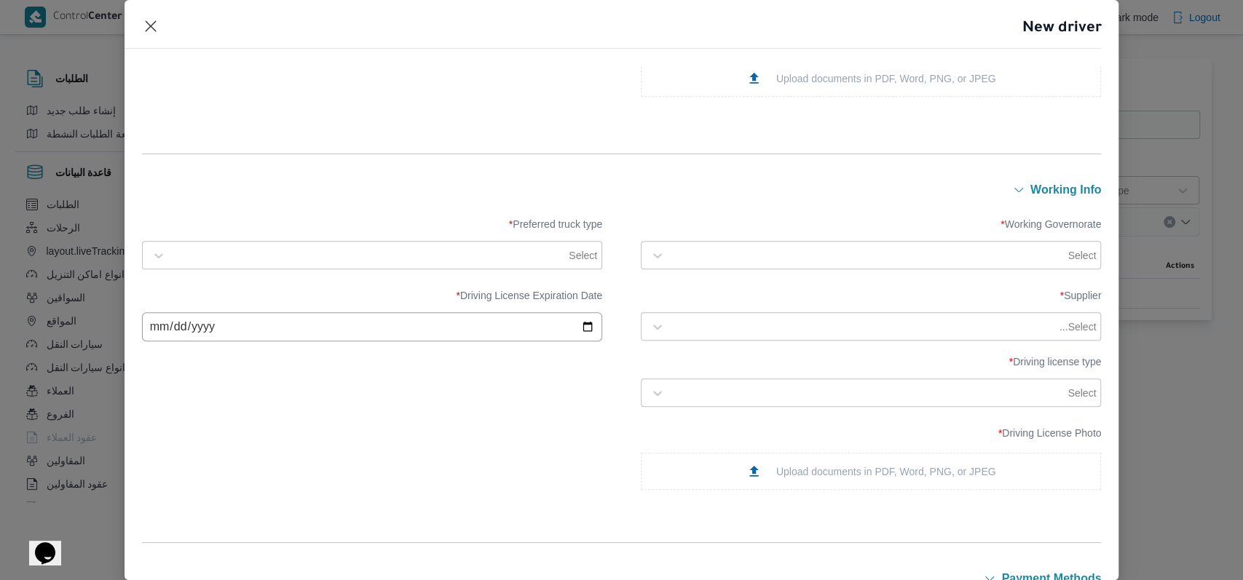
scroll to position [582, 0]
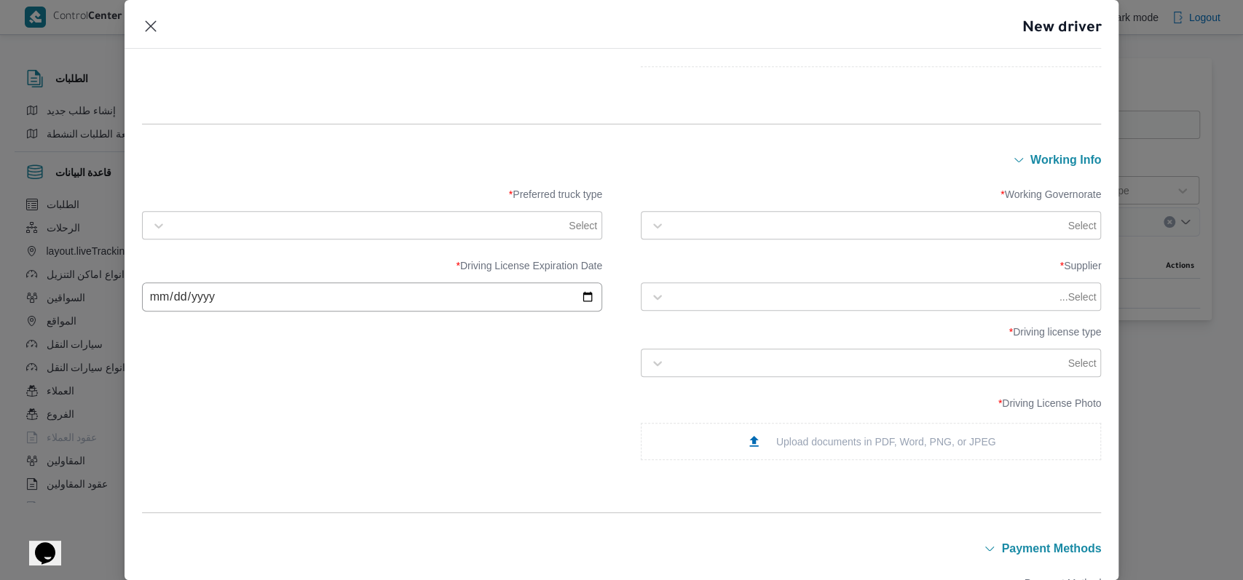
click at [733, 221] on div at bounding box center [868, 225] width 393 height 15
click at [727, 260] on div "الاسكندرية" at bounding box center [871, 266] width 430 height 17
click at [710, 318] on div "الجيزة" at bounding box center [871, 317] width 430 height 17
click at [1041, 227] on icon "Remove الاسكندرية" at bounding box center [1043, 225] width 5 height 5
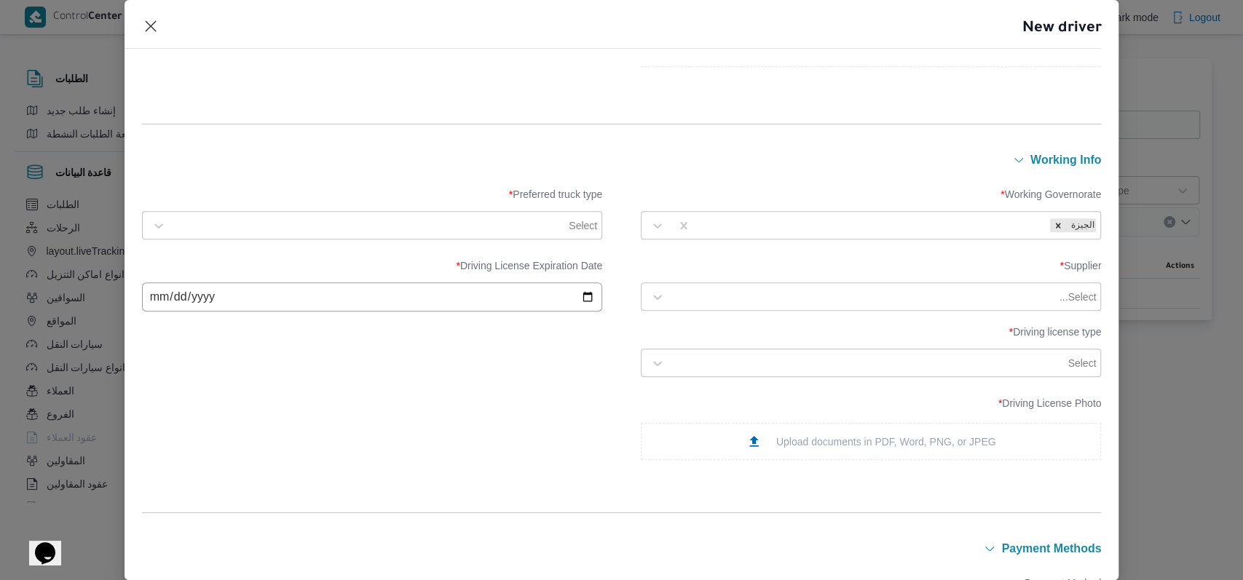
click at [833, 175] on div "Working Governorate * الجيزة Preferred truck type * Select Supplier * Select...…" at bounding box center [622, 327] width 960 height 315
click at [521, 237] on div "Select" at bounding box center [372, 226] width 453 height 26
click at [256, 312] on div "Jumbo" at bounding box center [372, 312] width 430 height 17
click at [837, 284] on div "Select..." at bounding box center [870, 297] width 453 height 26
type input "[PERSON_NAME]"
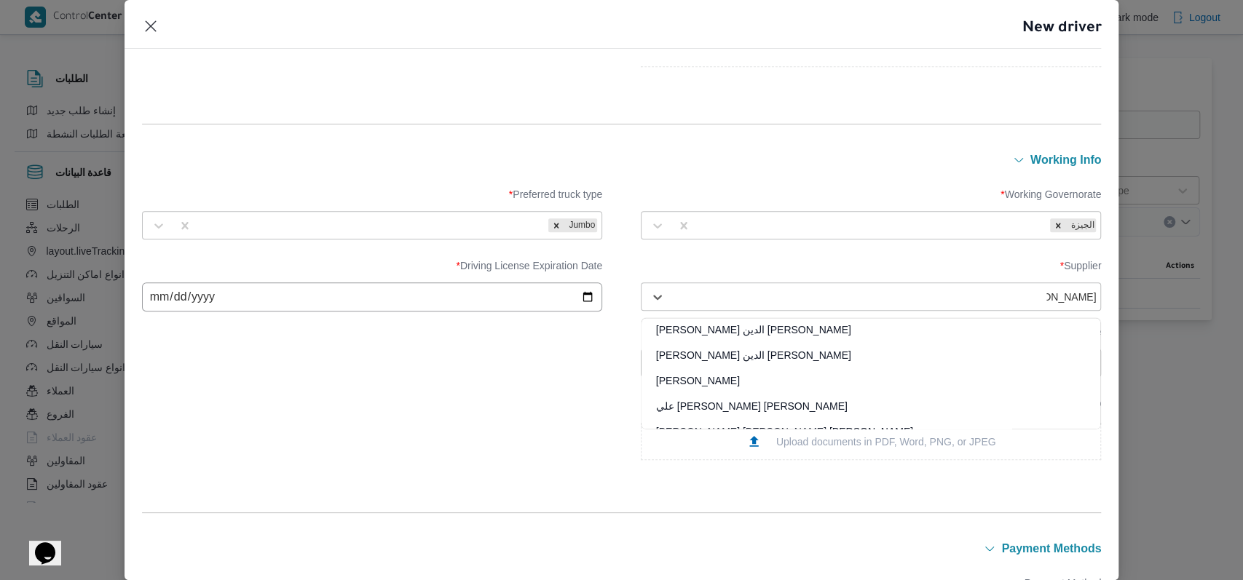
click at [732, 384] on div "[PERSON_NAME]" at bounding box center [870, 386] width 459 height 25
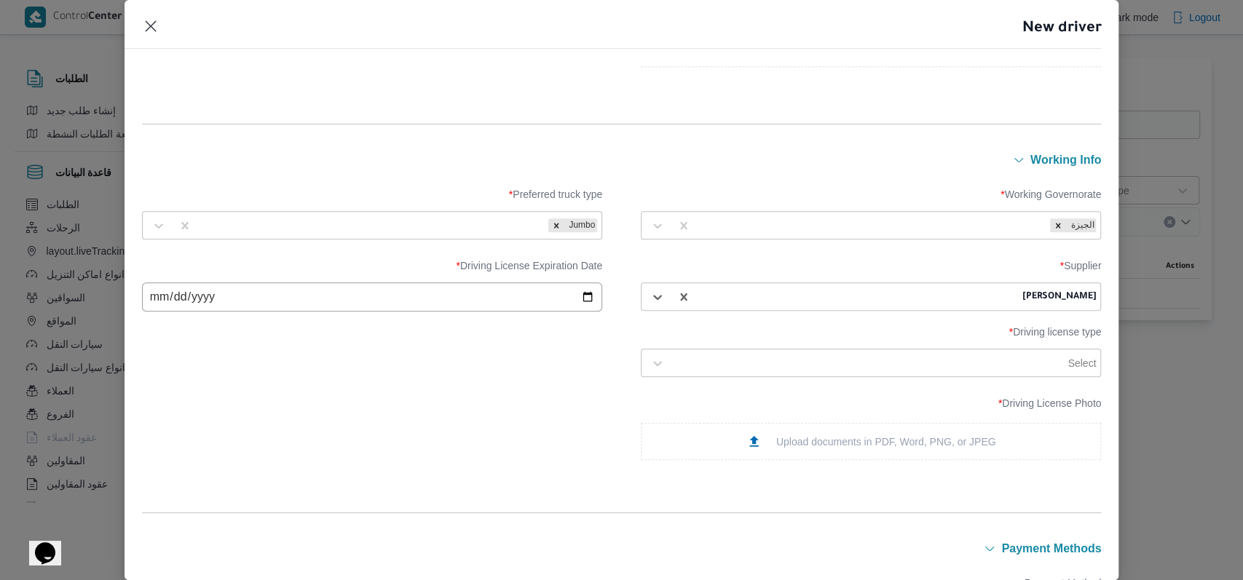
click at [151, 296] on input "date" at bounding box center [372, 297] width 460 height 29
type input "2028-03-23"
click at [465, 412] on div "Driving License Photo * Upload documents in PDF, Word, PNG, or JPEG" at bounding box center [622, 428] width 960 height 77
click at [737, 357] on div at bounding box center [868, 363] width 393 height 15
click at [716, 426] on div "ثانية" at bounding box center [870, 426] width 459 height 25
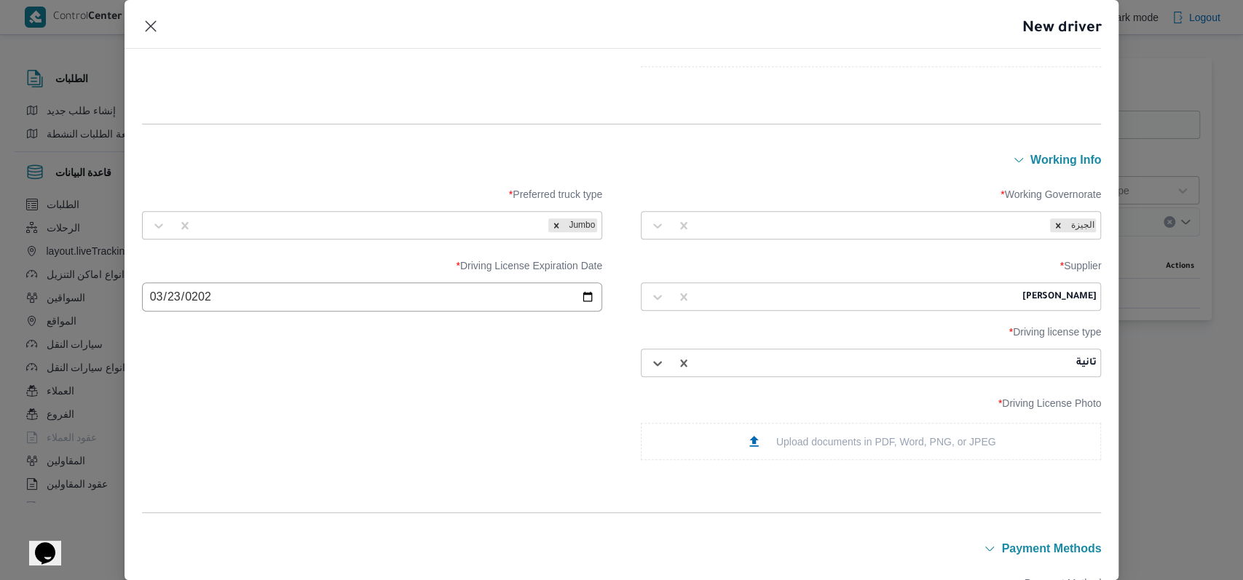
click at [757, 416] on label "Driving License Photo *" at bounding box center [871, 409] width 460 height 23
click at [768, 430] on div "Upload documents in PDF, Word, PNG, or JPEG" at bounding box center [871, 441] width 460 height 37
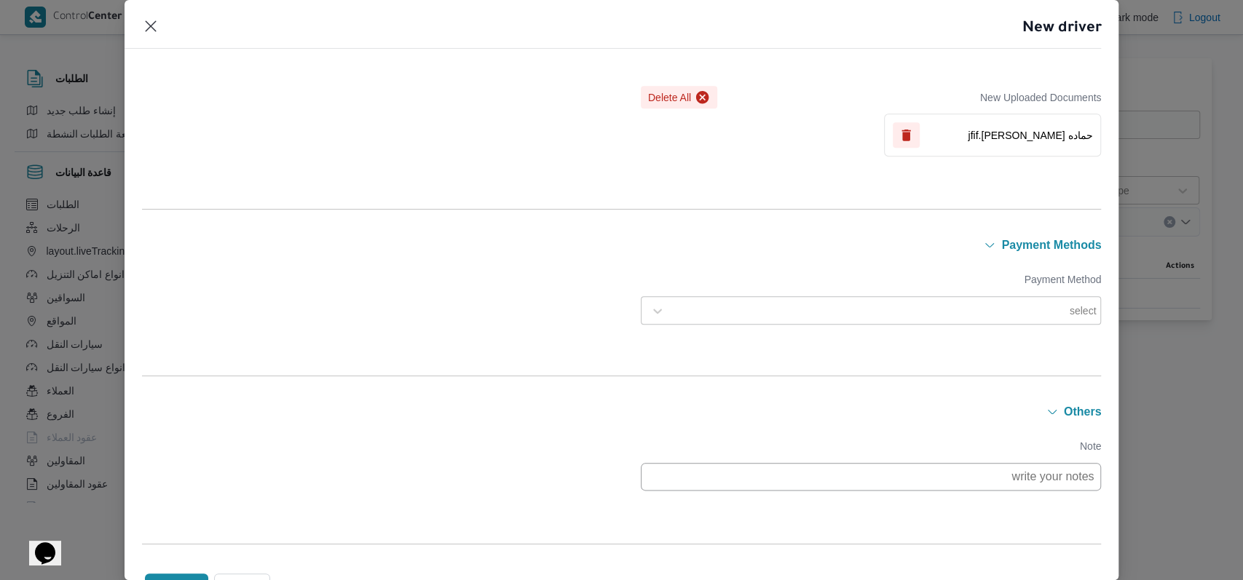
scroll to position [1051, 0]
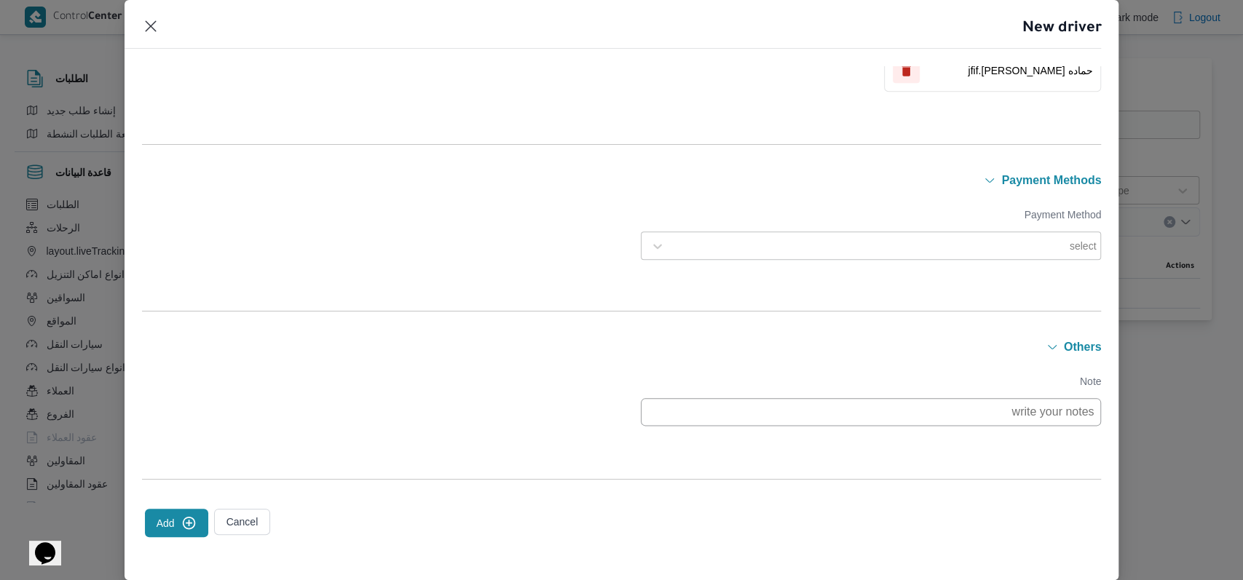
click at [192, 516] on icon "submit" at bounding box center [188, 522] width 15 height 15
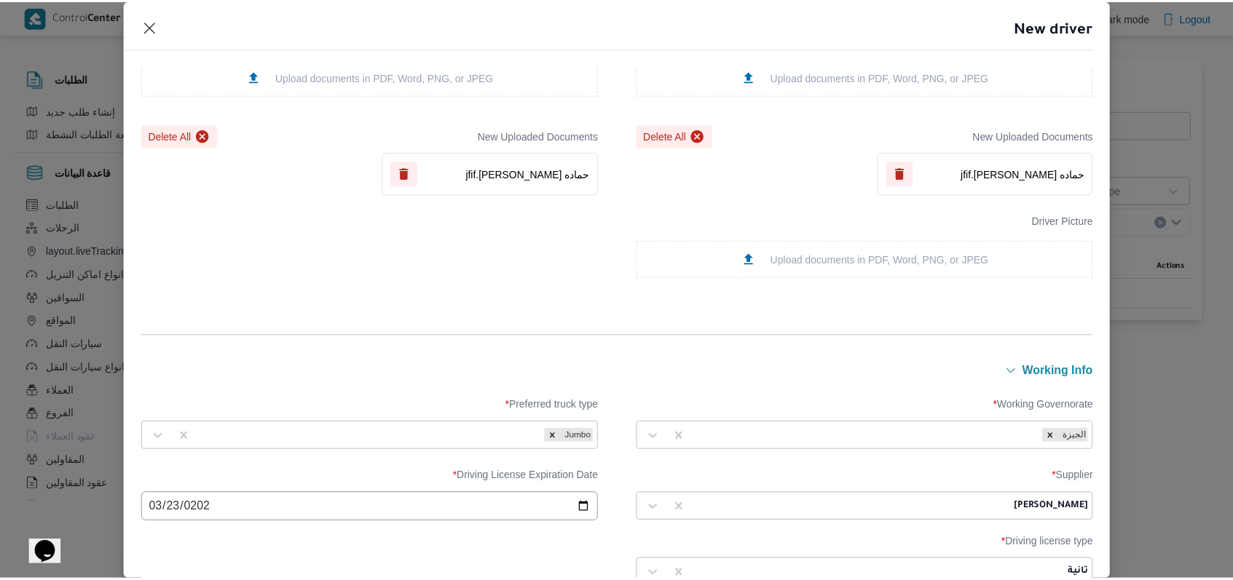
scroll to position [0, 0]
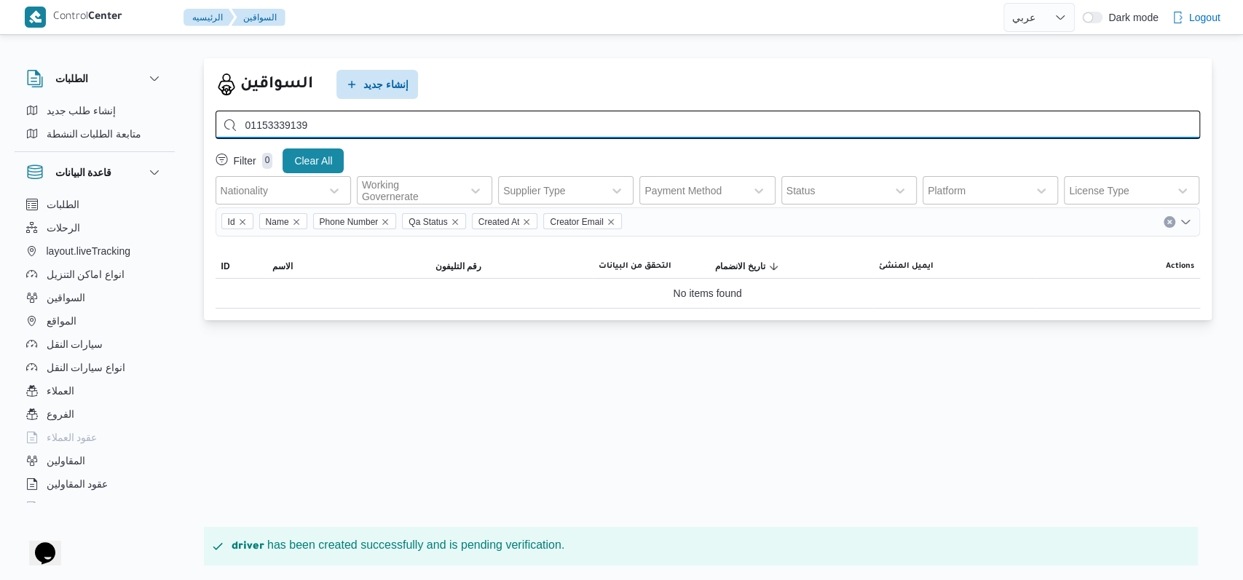
click at [458, 130] on input "01153339139" at bounding box center [708, 125] width 984 height 28
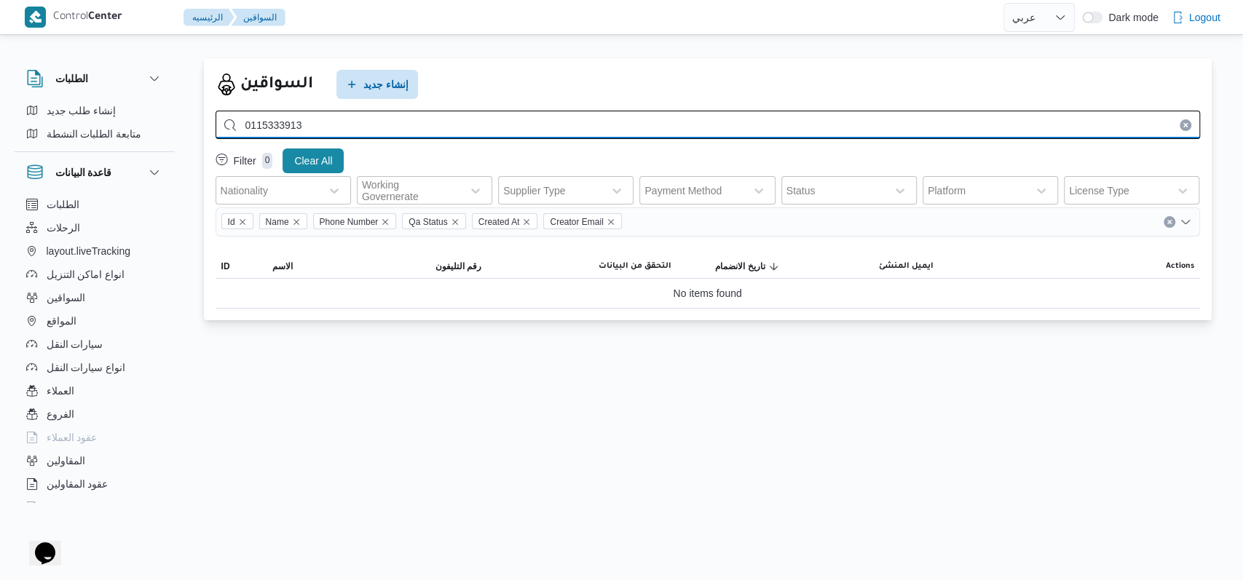
type input "0115333913"
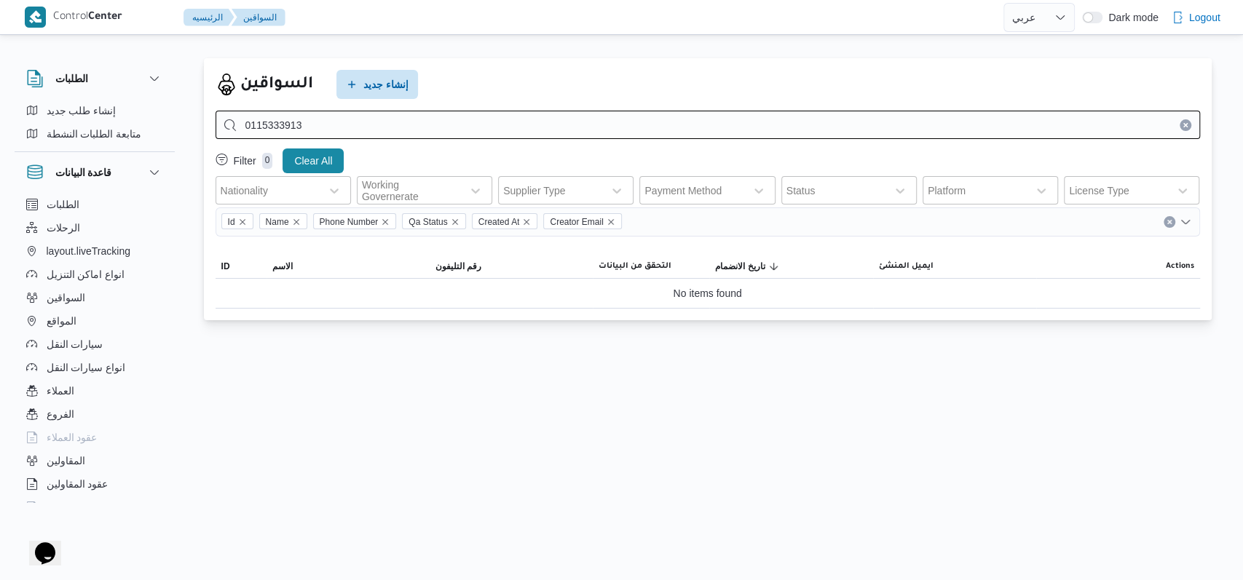
click at [1187, 125] on icon "Clear input" at bounding box center [1185, 125] width 6 height 6
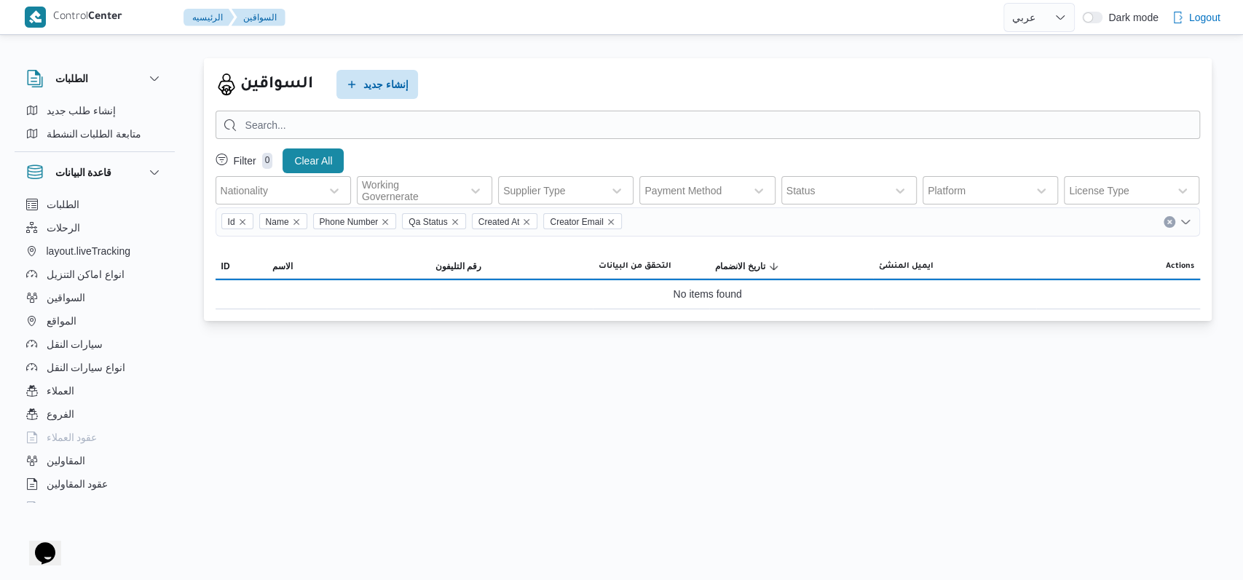
click at [981, 95] on div "السواقين إنشاء جديد" at bounding box center [708, 84] width 984 height 29
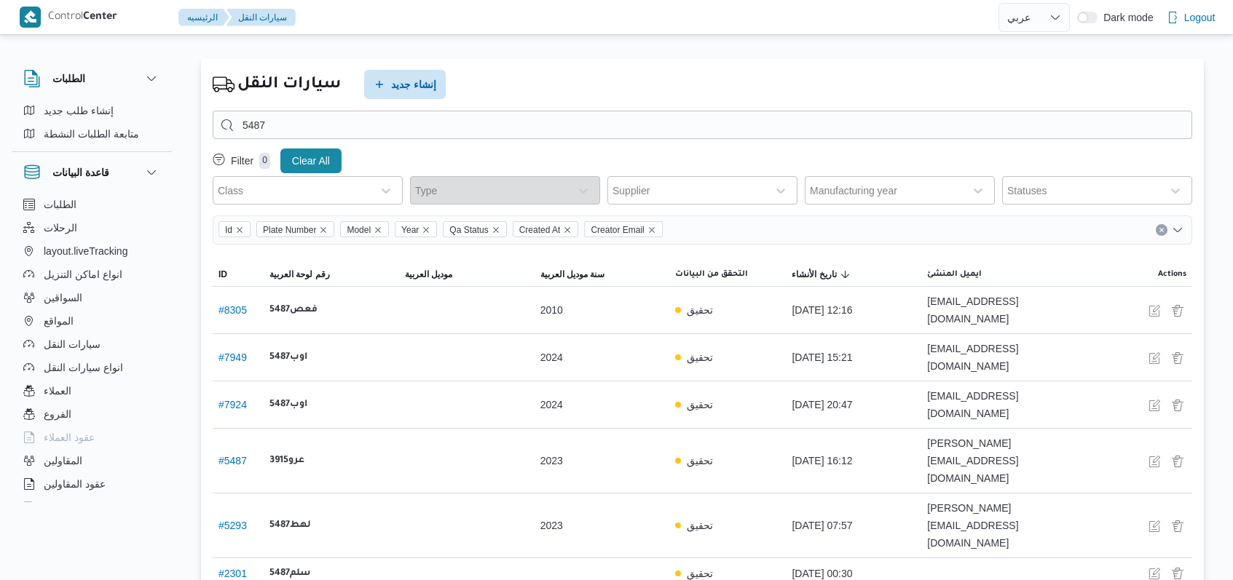
select select "ar"
click at [424, 85] on span "إنشاء جديد" at bounding box center [413, 83] width 45 height 17
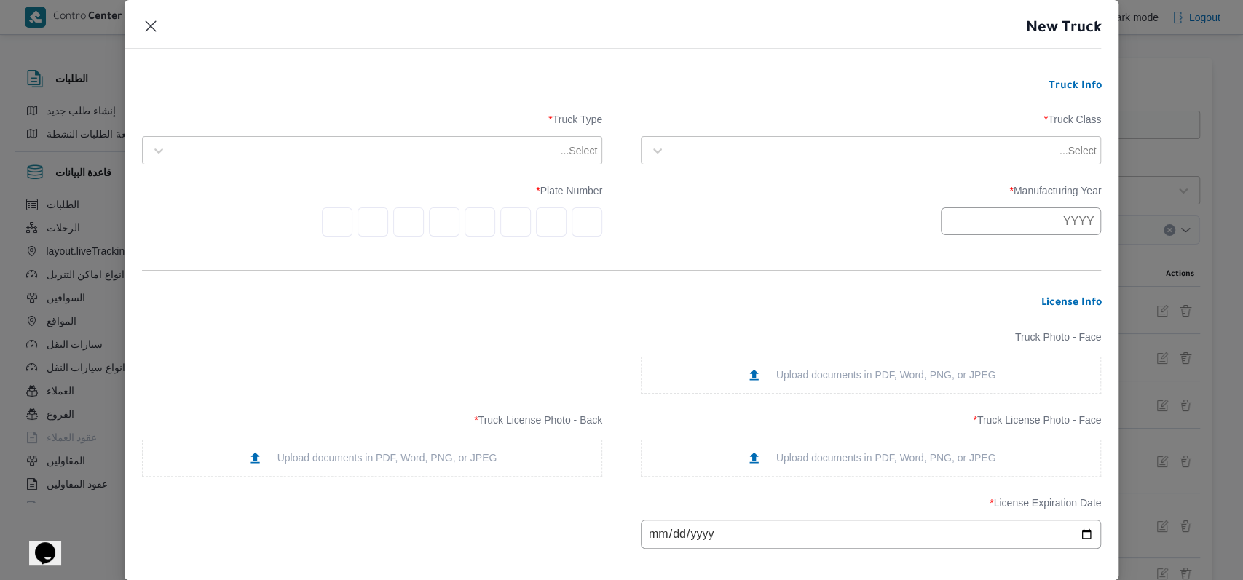
click at [754, 148] on div at bounding box center [864, 150] width 384 height 15
click at [710, 258] on div "jumbo_7000" at bounding box center [870, 265] width 459 height 25
click at [547, 157] on div at bounding box center [365, 150] width 384 height 15
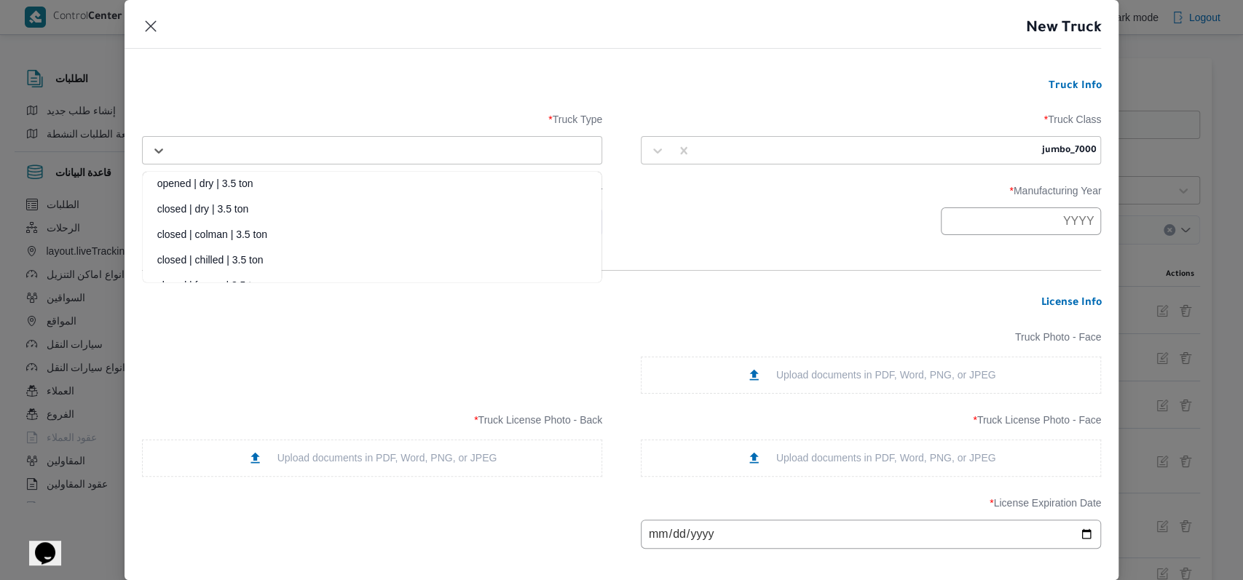
click at [249, 207] on div "closed | dry | 3.5 ton" at bounding box center [372, 214] width 459 height 25
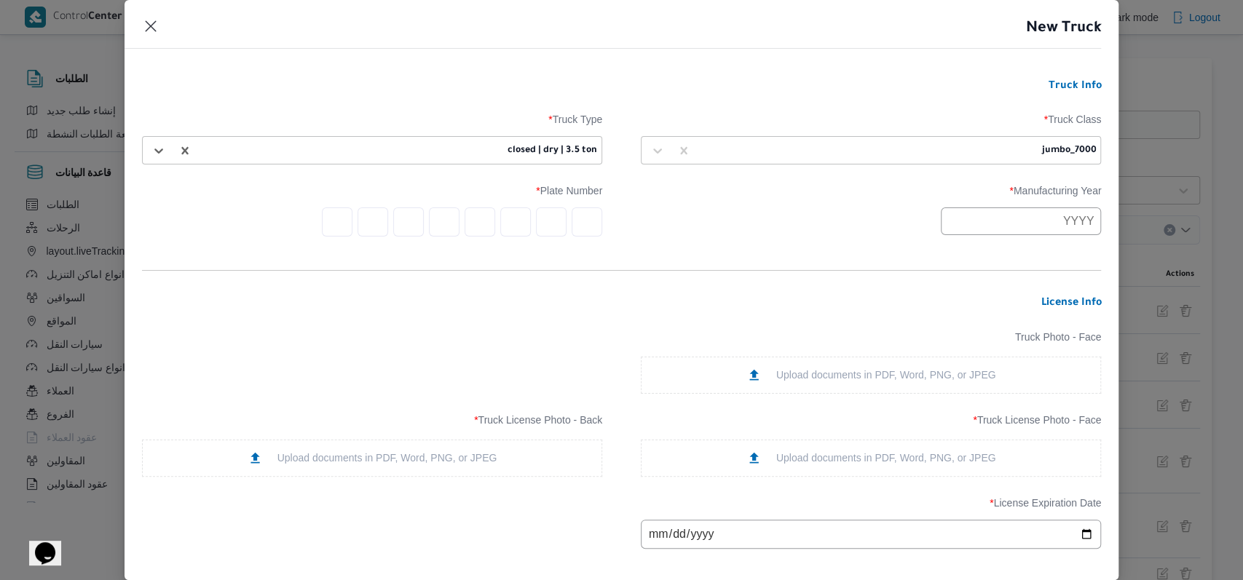
click at [941, 220] on input "text" at bounding box center [1021, 222] width 160 height 28
click at [1056, 276] on div "2017" at bounding box center [1054, 279] width 41 height 10
type input "2017"
click at [588, 213] on input "text" at bounding box center [587, 222] width 31 height 29
click at [698, 253] on form "Truck Info Truck Class * jumbo_7000 Truck Type * closed | dry | 3.5 ton Manufac…" at bounding box center [622, 502] width 960 height 845
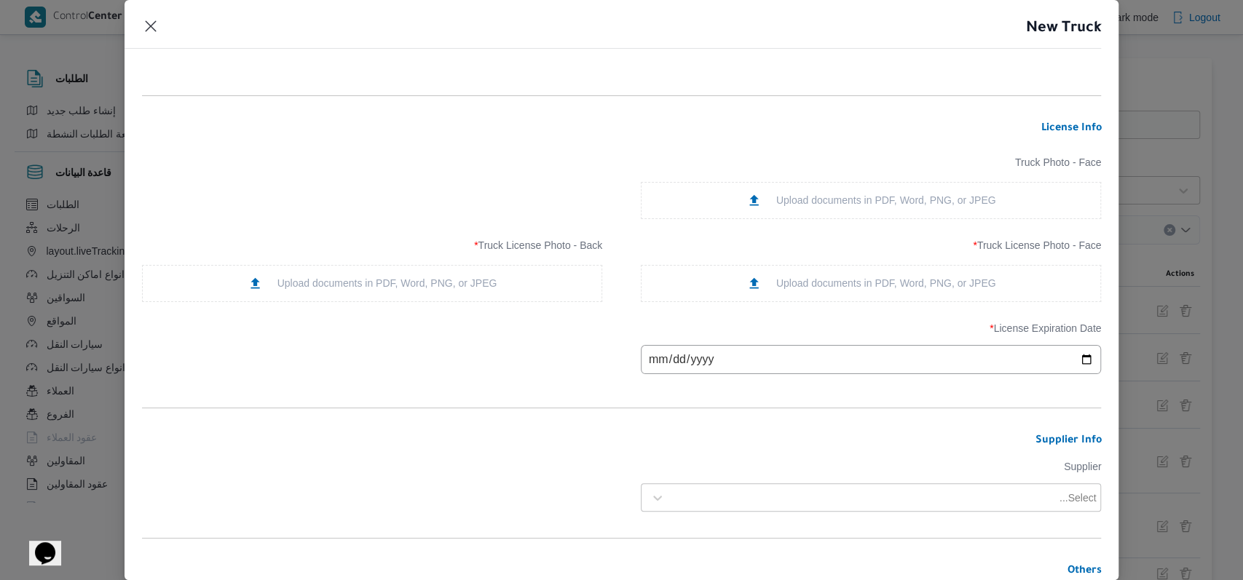
scroll to position [291, 0]
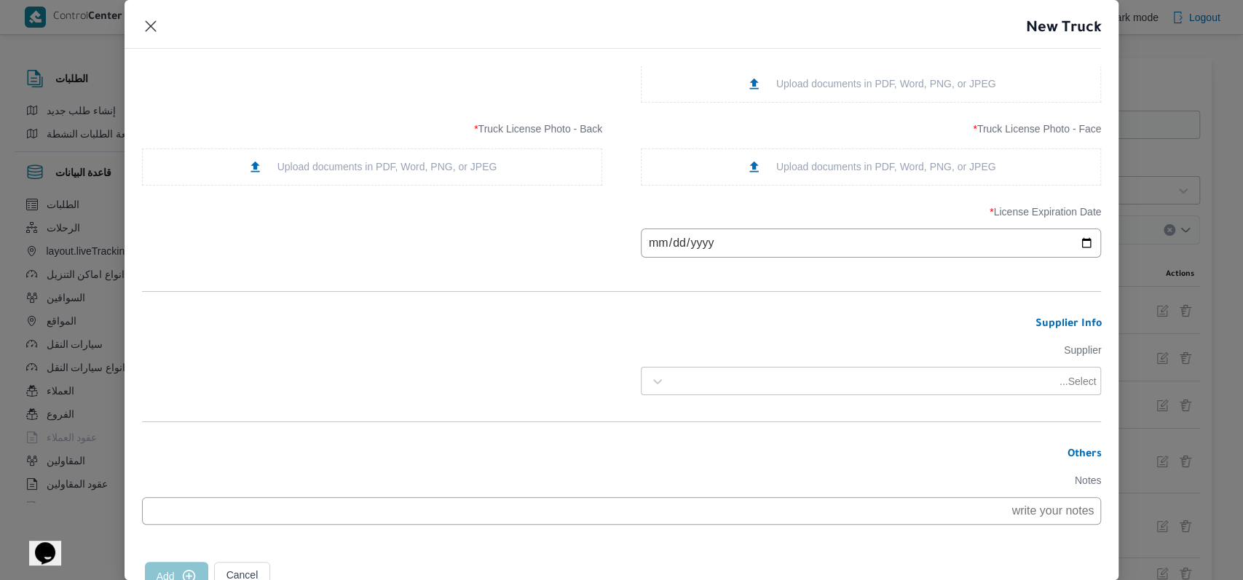
click at [810, 170] on div "Upload documents in PDF, Word, PNG, or JPEG" at bounding box center [871, 166] width 250 height 15
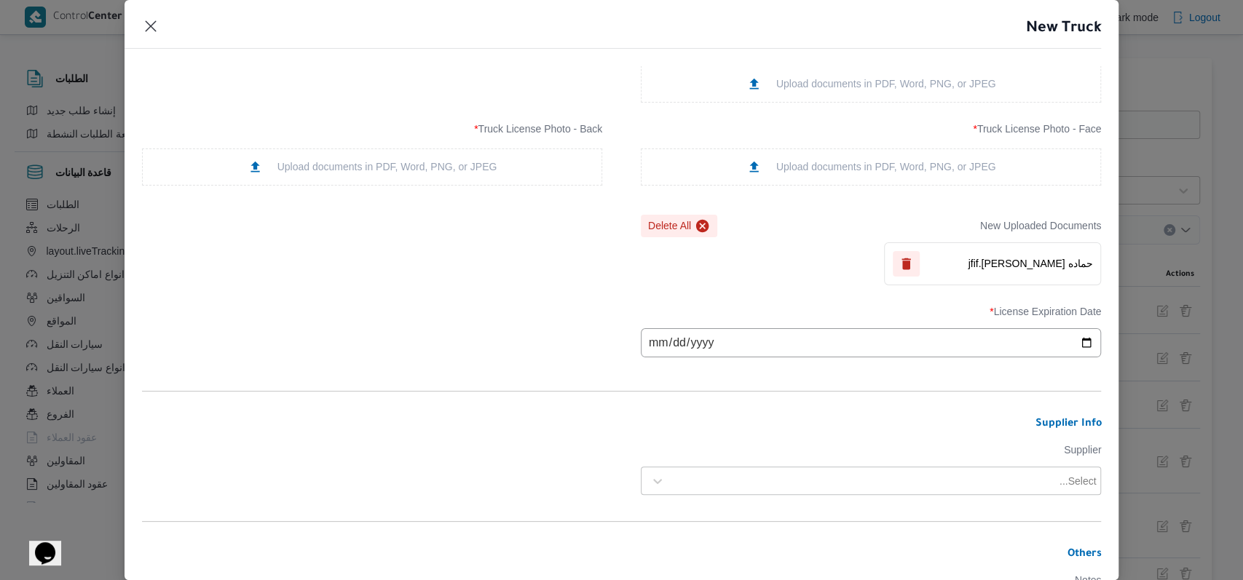
click at [479, 170] on div "Upload documents in PDF, Word, PNG, or JPEG" at bounding box center [373, 166] width 250 height 15
click at [650, 346] on input "date" at bounding box center [871, 342] width 460 height 29
type input "[DATE]"
click at [561, 350] on div "License Expiration Date * [DATE]" at bounding box center [622, 332] width 960 height 66
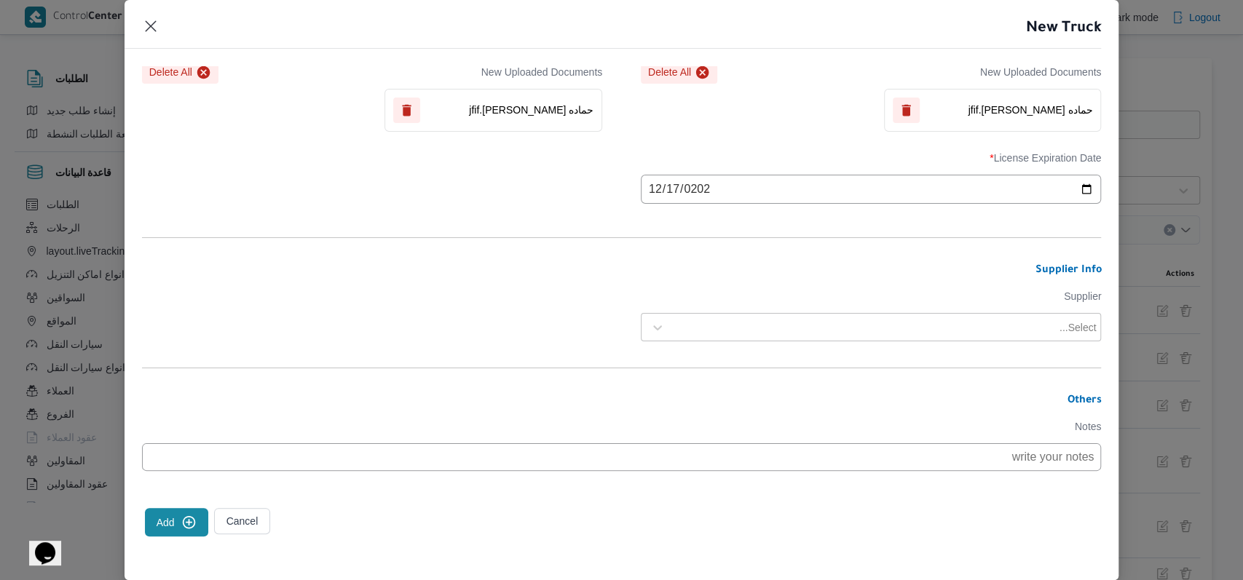
click at [794, 329] on div at bounding box center [864, 327] width 384 height 15
type input "[PERSON_NAME]"
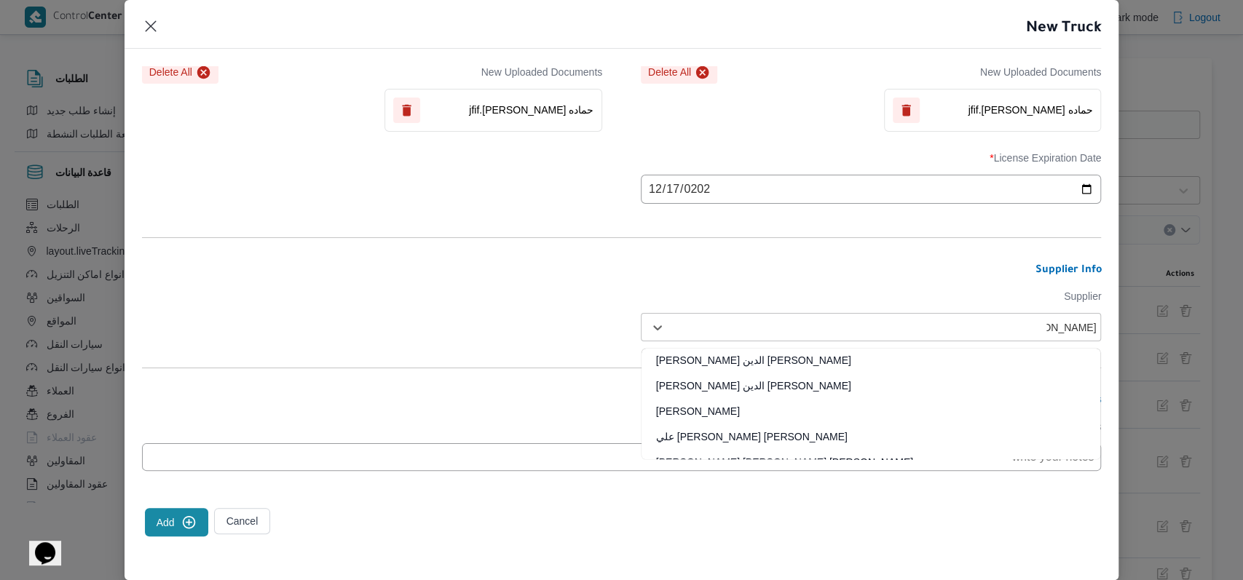
click at [734, 410] on div "[PERSON_NAME]" at bounding box center [870, 416] width 459 height 25
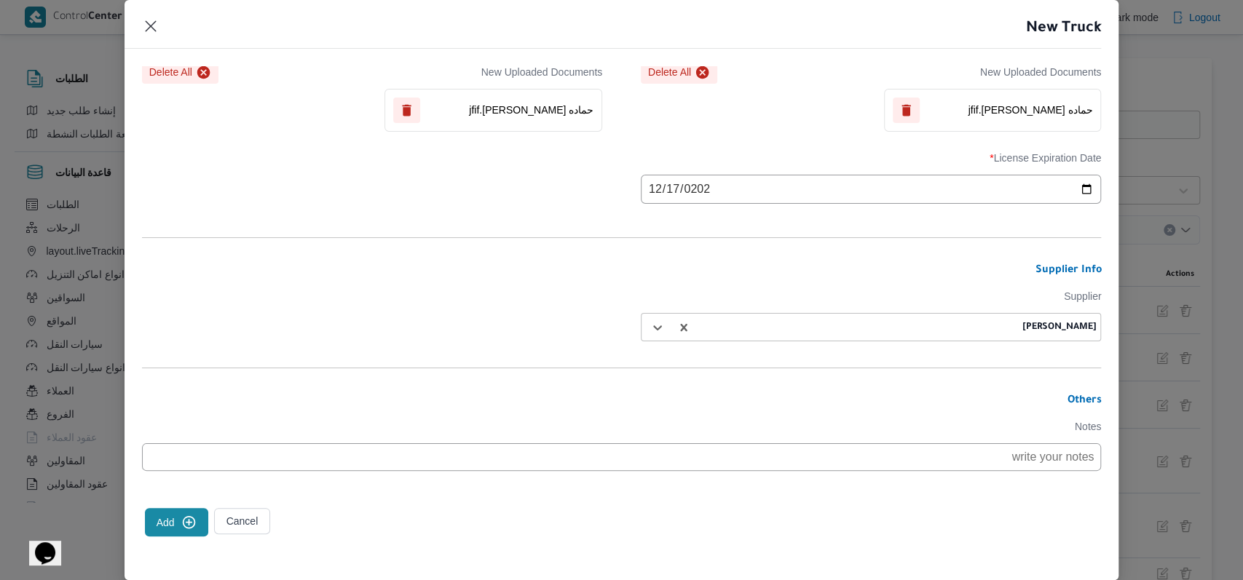
click at [460, 313] on form "Truck Info Truck Class * jumbo_7000 Truck Type * closed | dry | 3.5 ton Manufac…" at bounding box center [622, 107] width 960 height 945
click at [165, 530] on button "Add" at bounding box center [176, 522] width 63 height 28
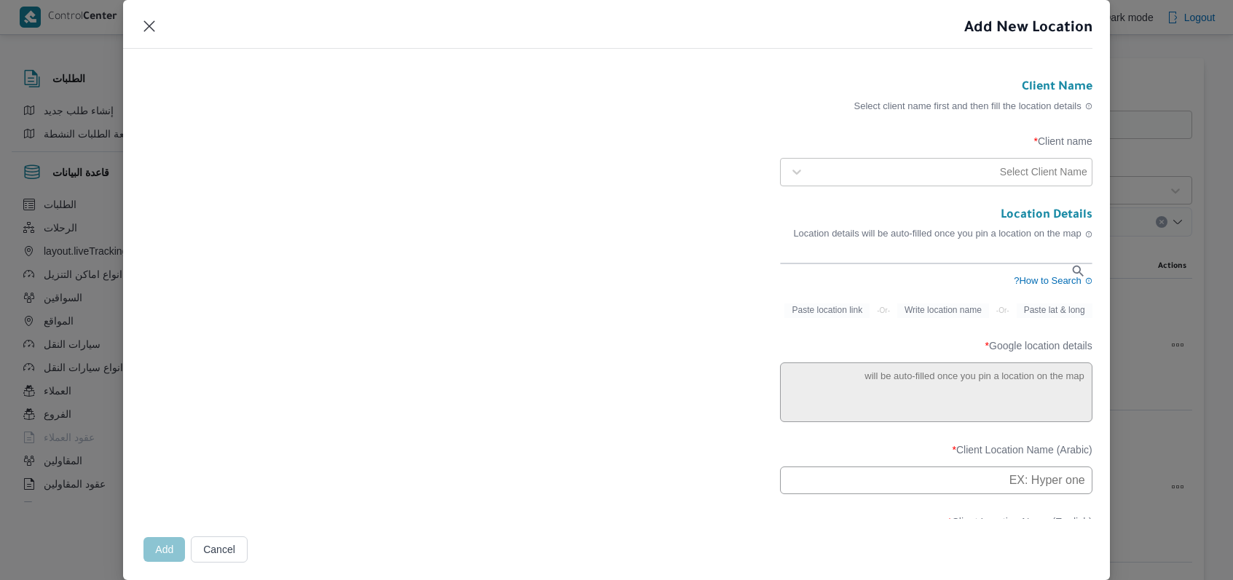
select select "ar"
click at [889, 173] on div at bounding box center [912, 172] width 189 height 15
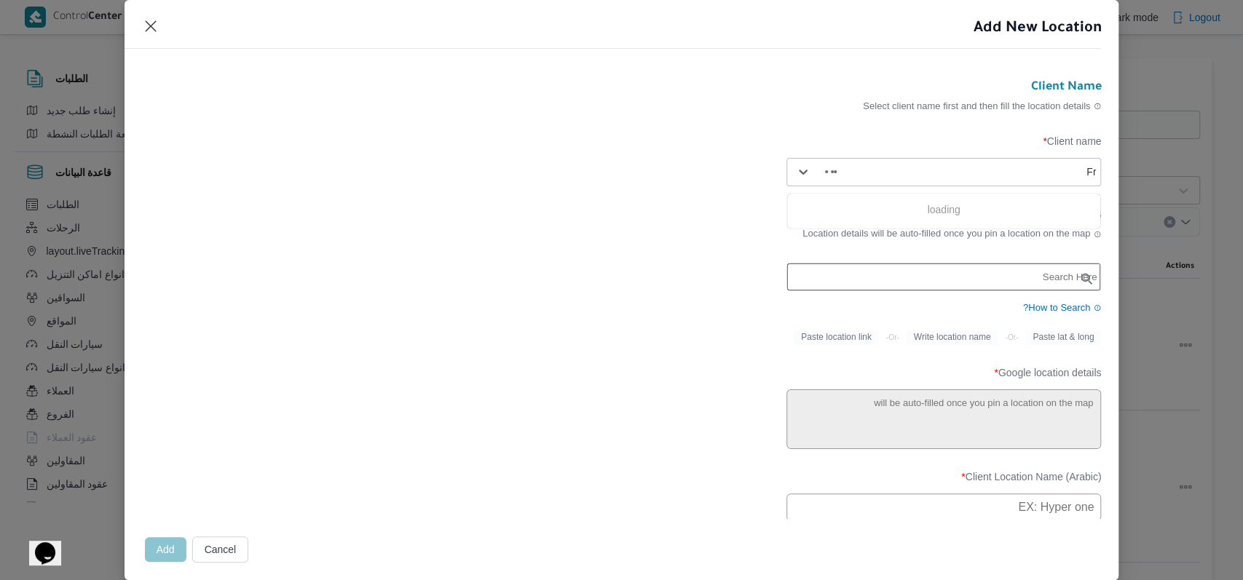
type input "Fro"
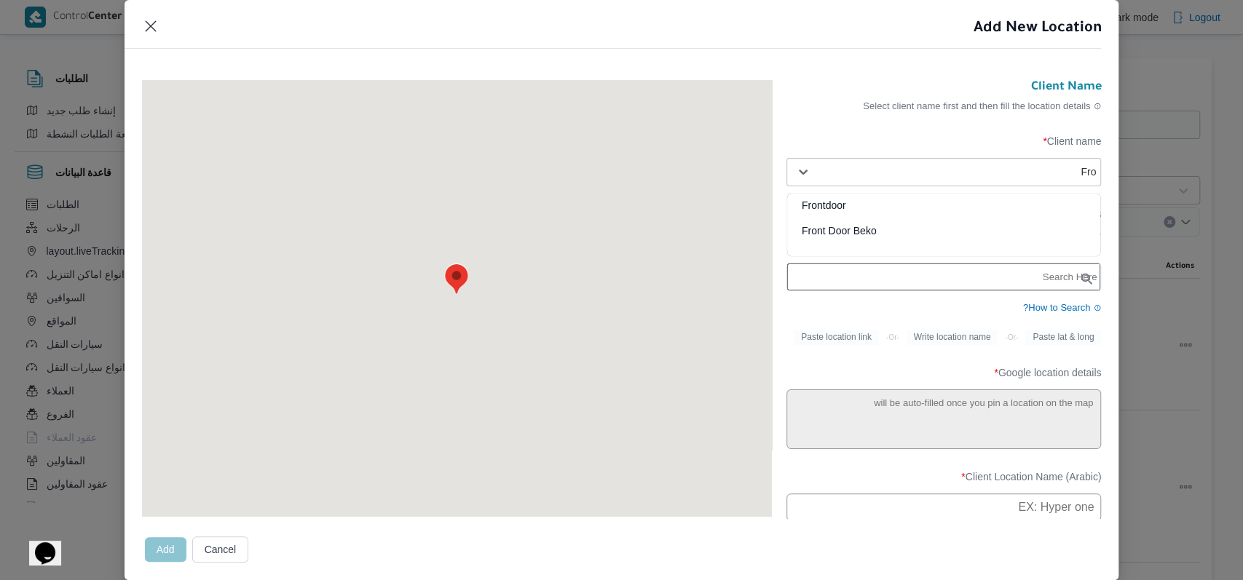
click at [839, 205] on div "Frontdoor" at bounding box center [944, 210] width 314 height 25
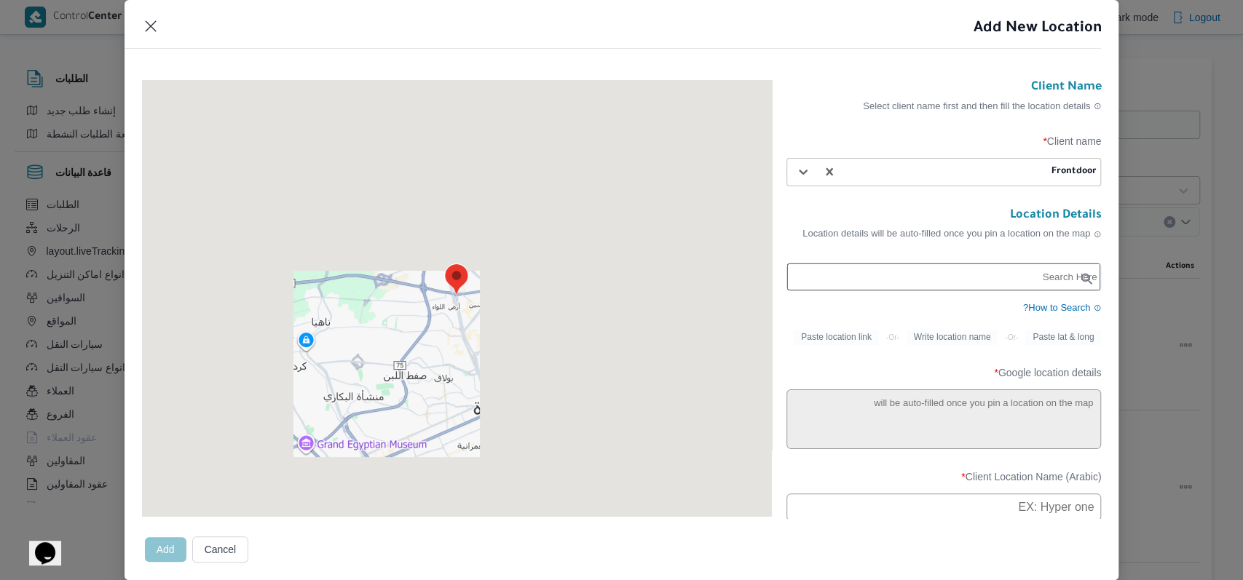
click at [940, 283] on input "text" at bounding box center [944, 277] width 314 height 27
paste input "معرض ابناء [PERSON_NAME] لتجاره الاجهزه الكهربائيه"
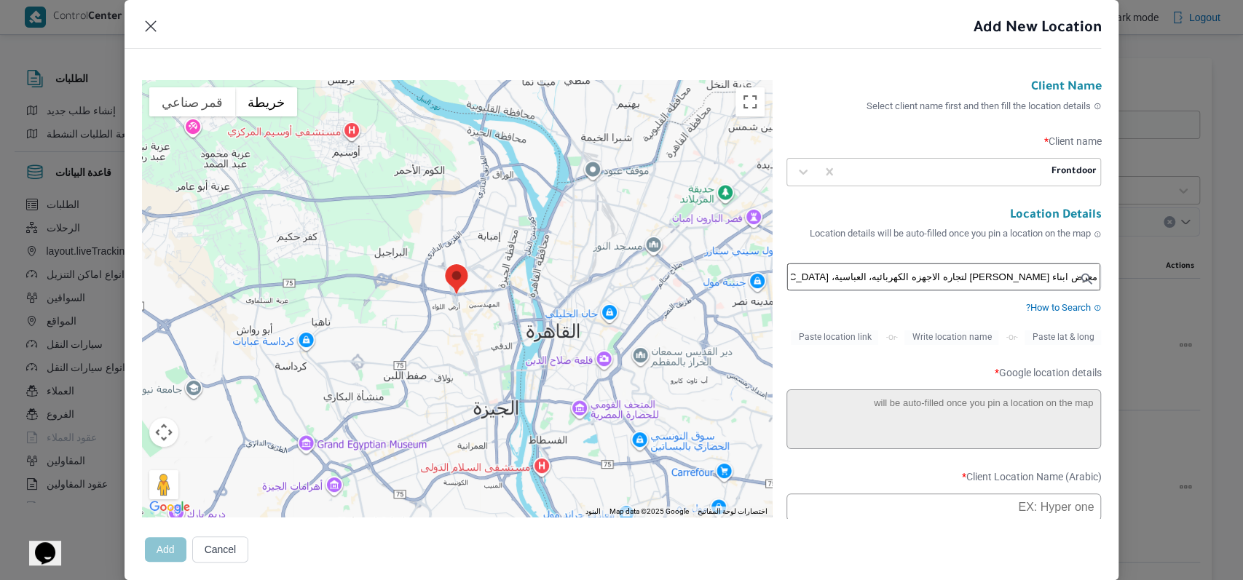
type input "معرض ابناء [PERSON_NAME] لتجاره الاجهزه الكهربائيه"
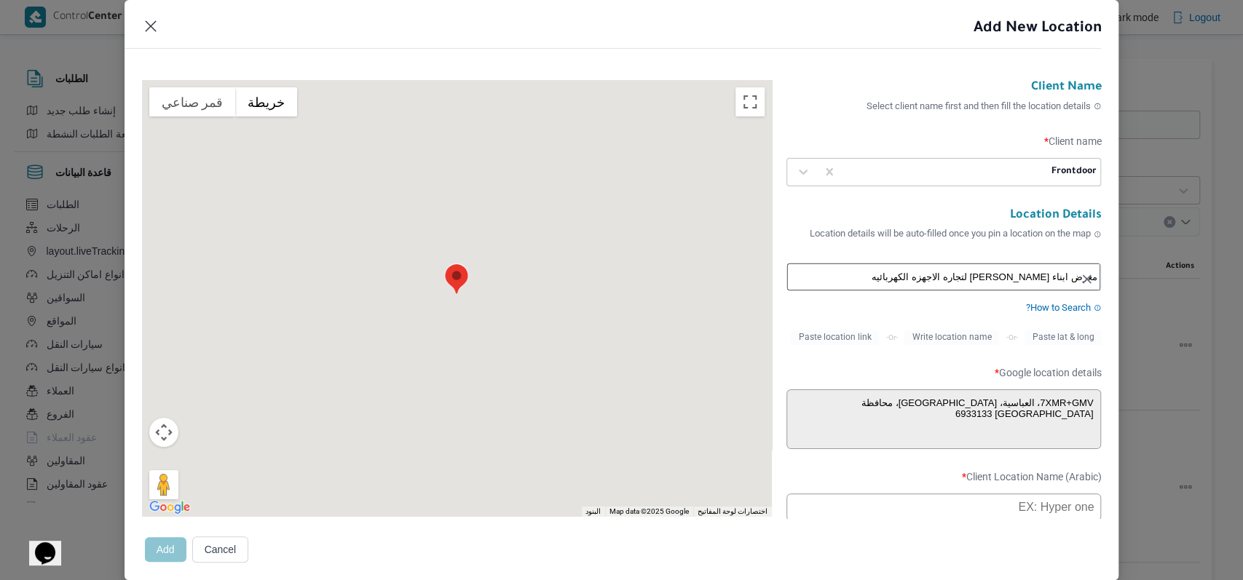
scroll to position [291, 0]
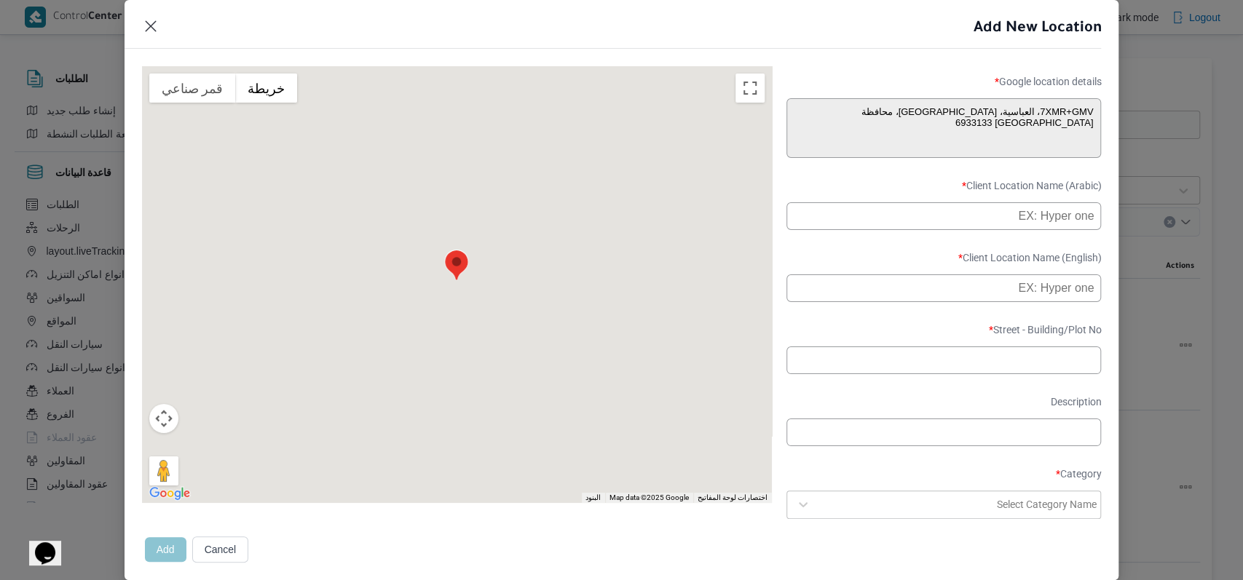
click at [944, 230] on input "text" at bounding box center [943, 216] width 315 height 28
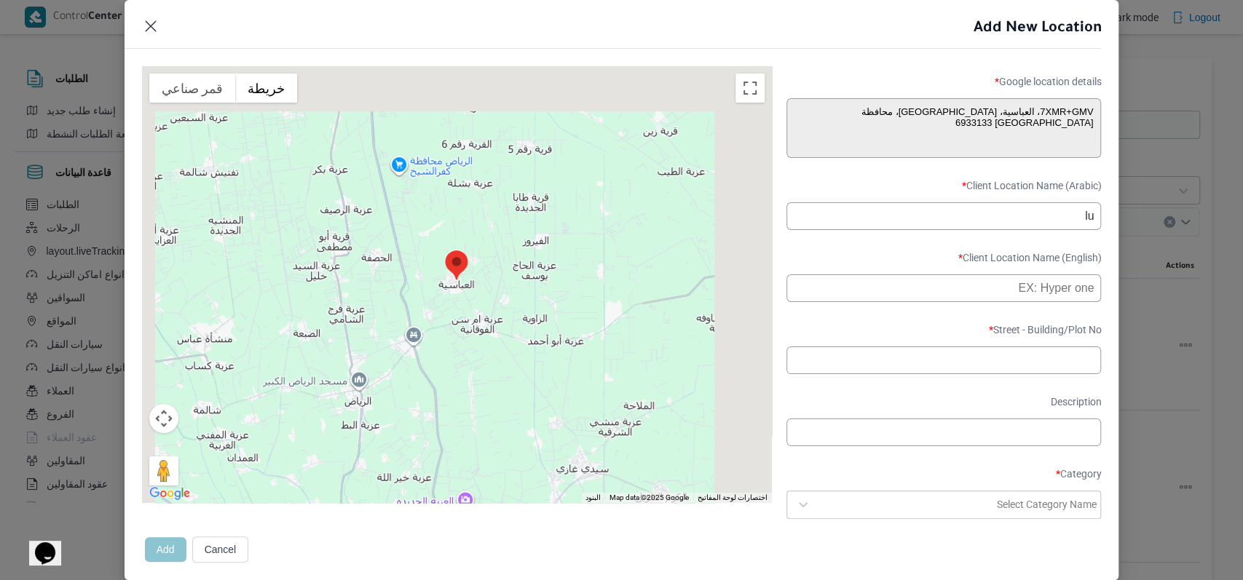
type input "l"
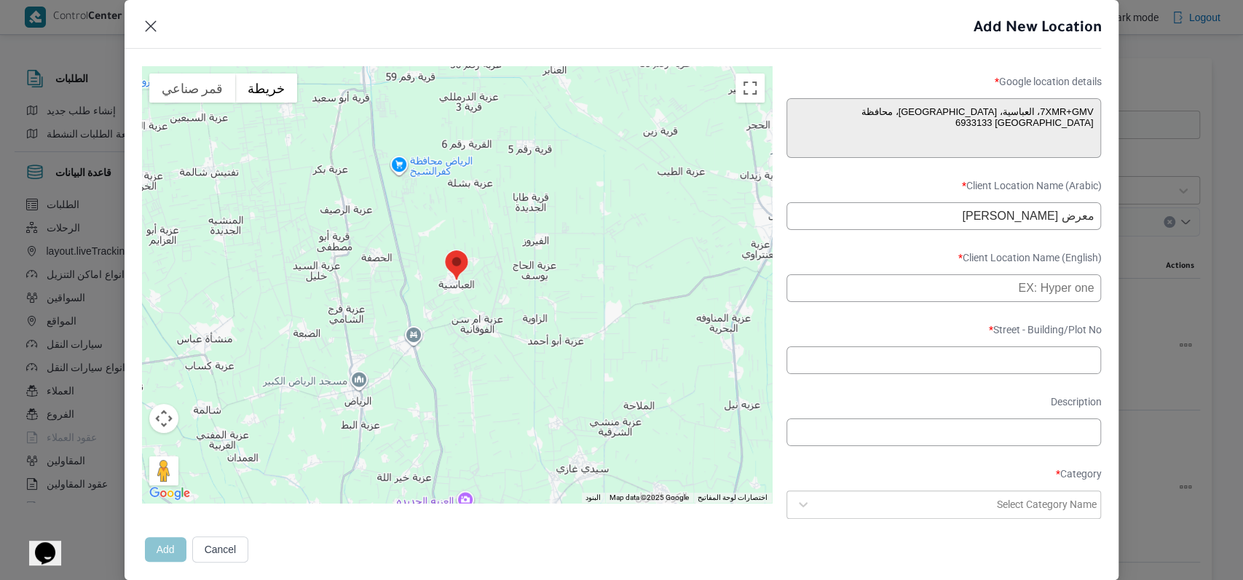
click at [874, 272] on label "Client Location Name (English) *" at bounding box center [943, 263] width 315 height 23
click at [903, 229] on input "معرض [PERSON_NAME]" at bounding box center [943, 216] width 315 height 28
click at [922, 216] on input "معرض [PERSON_NAME] الرياض - [GEOGRAPHIC_DATA]" at bounding box center [943, 216] width 315 height 28
click at [922, 217] on input "معرض [PERSON_NAME] الرياض - [GEOGRAPHIC_DATA]" at bounding box center [943, 216] width 315 height 28
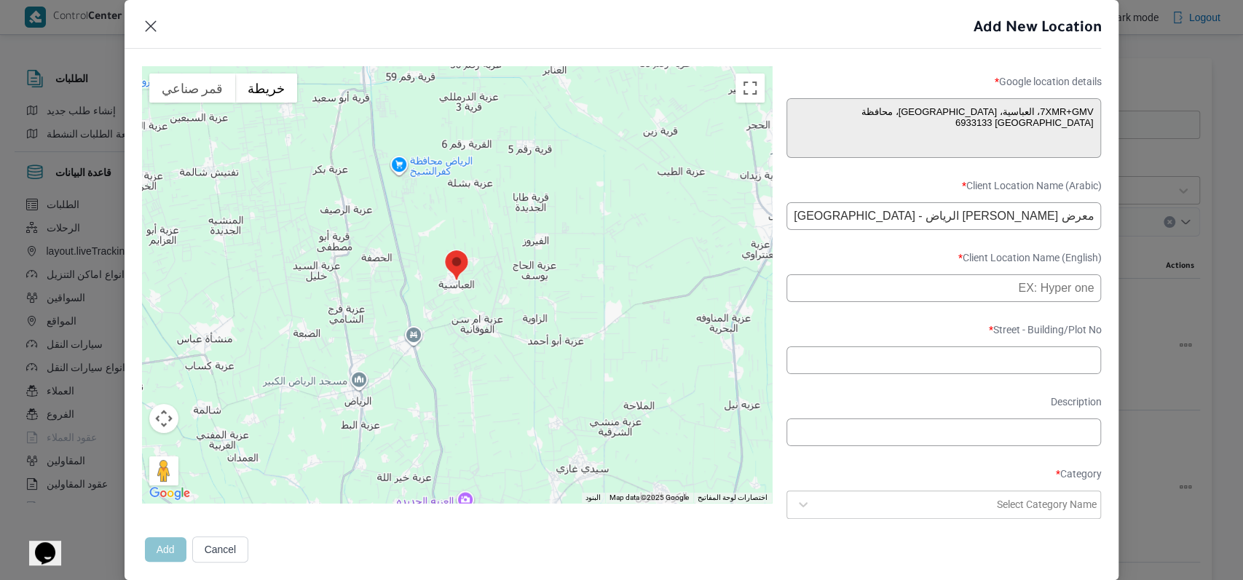
type input "معرض [PERSON_NAME] الرياض - [GEOGRAPHIC_DATA]"
click at [887, 302] on input "text" at bounding box center [943, 288] width 315 height 28
paste input "[PERSON_NAME] Exhibition, [GEOGRAPHIC_DATA], [GEOGRAPHIC_DATA] - [GEOGRAPHIC_DA…"
type input "[PERSON_NAME] Exhibition, [GEOGRAPHIC_DATA], [GEOGRAPHIC_DATA] - [GEOGRAPHIC_DA…"
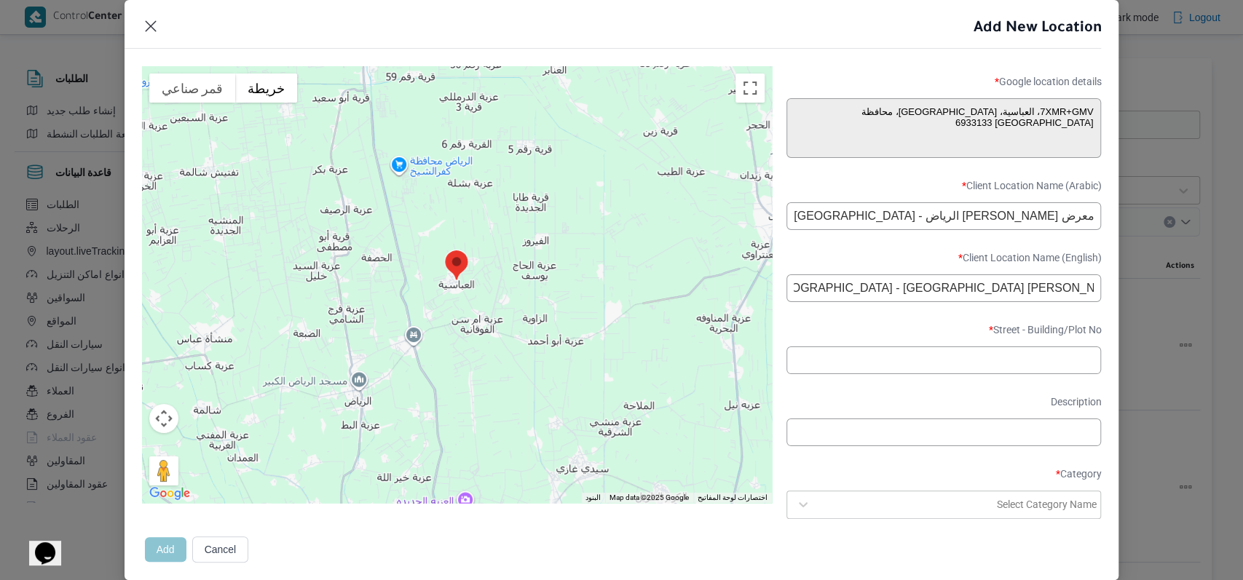
click at [897, 258] on form "Client Name Select client name first and then fill the location details Client …" at bounding box center [943, 234] width 315 height 891
click at [775, 125] on div "Client Name Select client name first and then fill the location details Client …" at bounding box center [622, 234] width 960 height 891
click at [876, 374] on input "text" at bounding box center [943, 361] width 315 height 28
paste input "6933133"
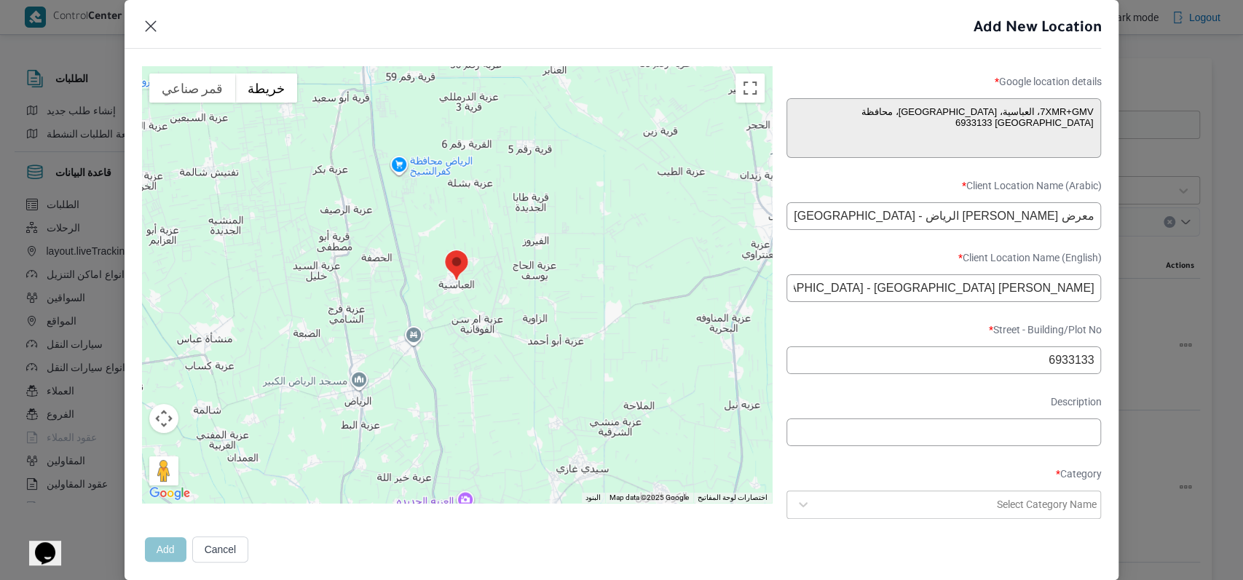
type input "6933133"
click at [882, 340] on label "Street - Building/Plot No *" at bounding box center [943, 335] width 315 height 23
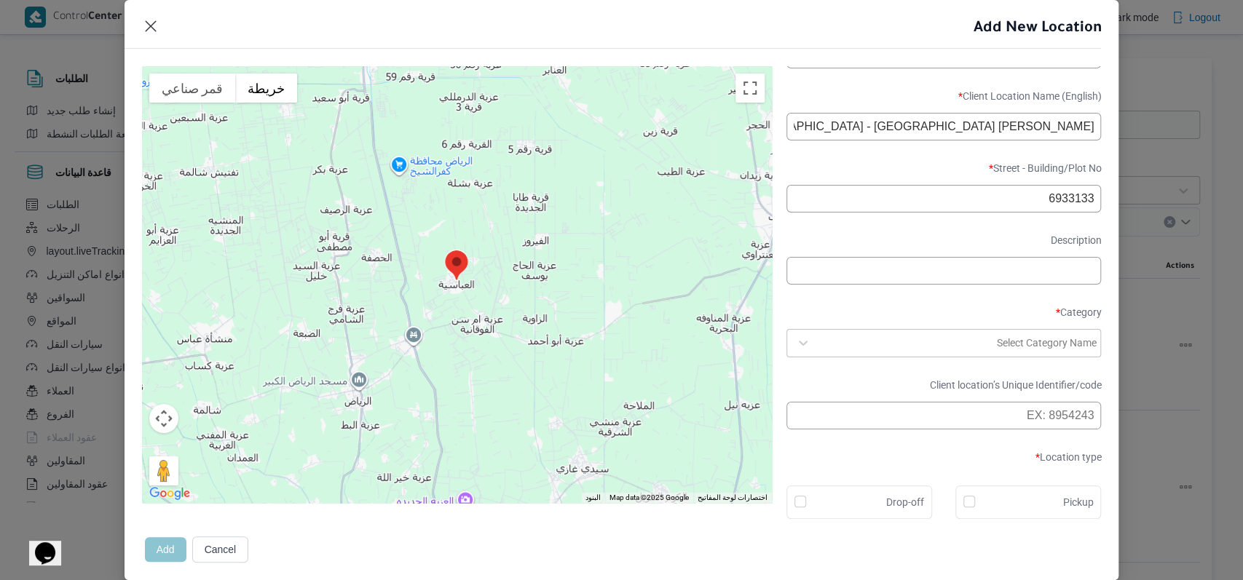
click at [875, 336] on div at bounding box center [906, 343] width 176 height 15
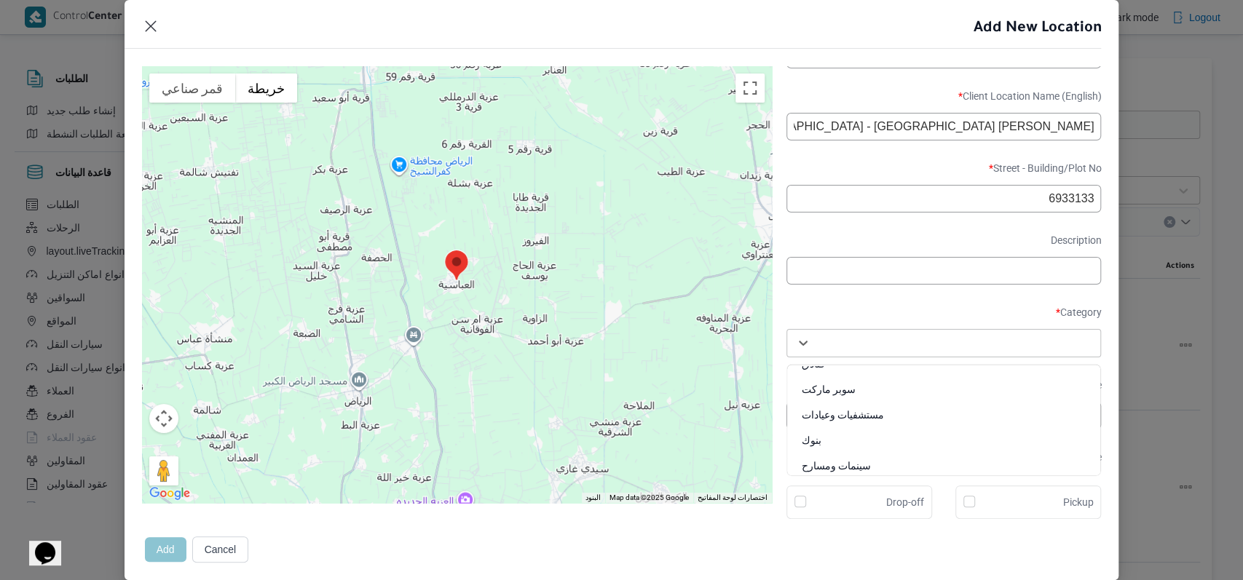
scroll to position [537, 0]
click at [845, 448] on div "متجر أجهزة" at bounding box center [944, 455] width 314 height 25
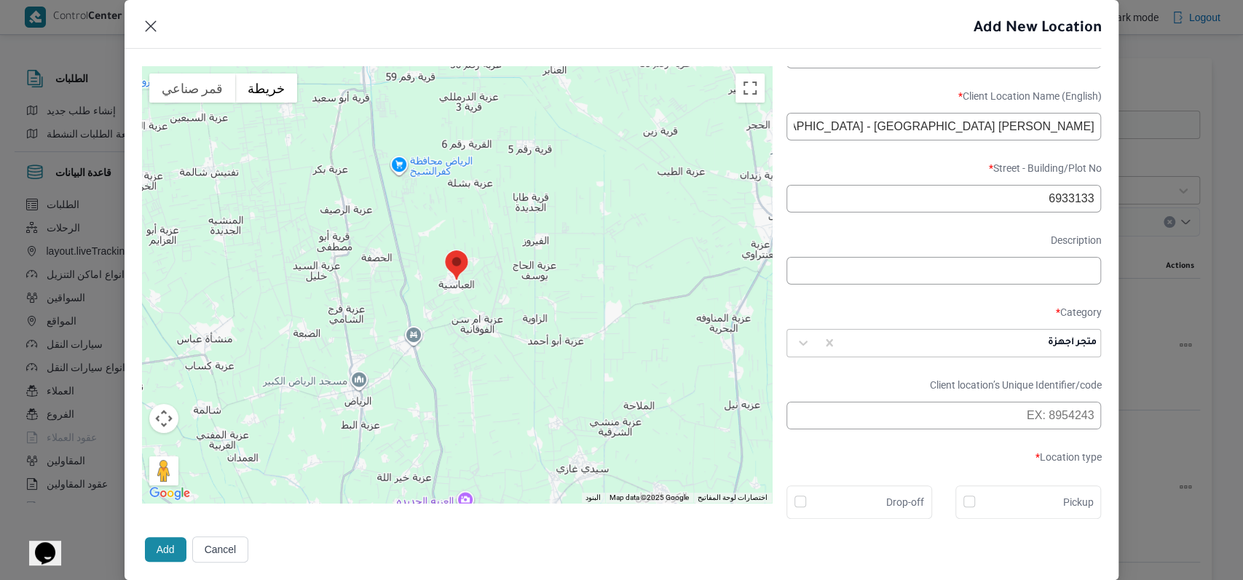
click at [846, 489] on div "Drop-off" at bounding box center [859, 502] width 146 height 33
checkbox input "true"
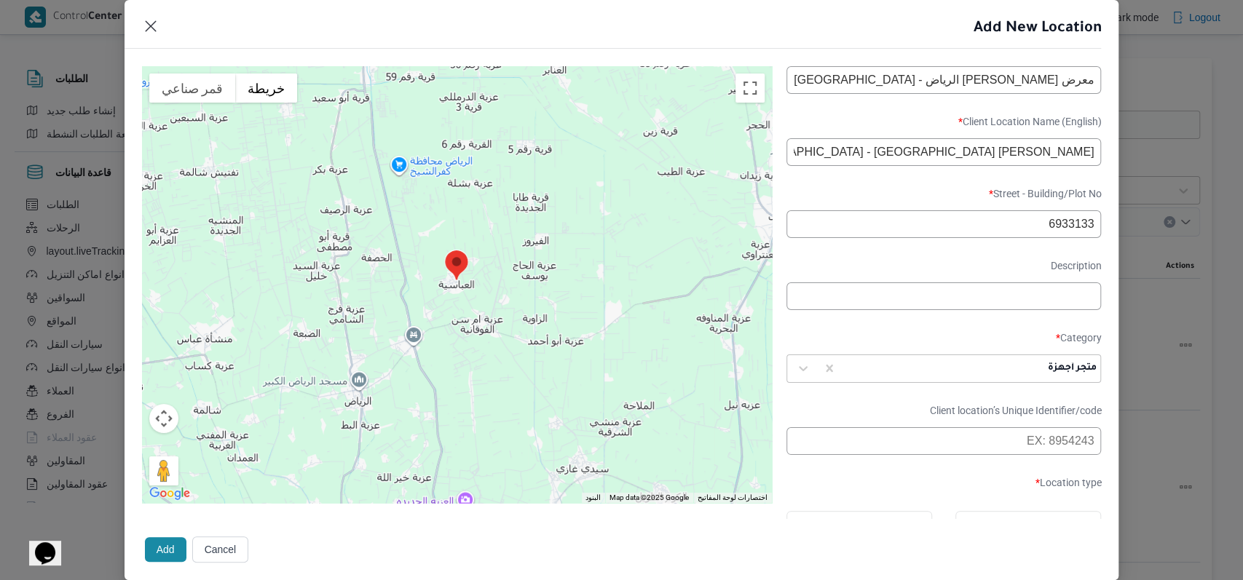
scroll to position [474, 0]
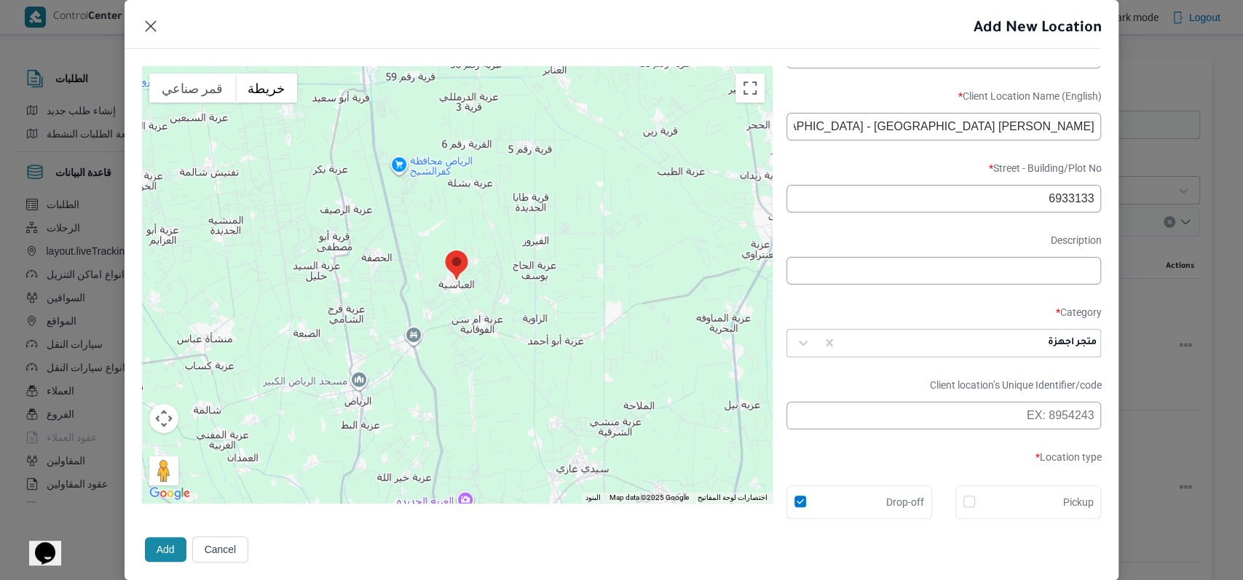
click at [168, 550] on button "Add" at bounding box center [166, 549] width 42 height 25
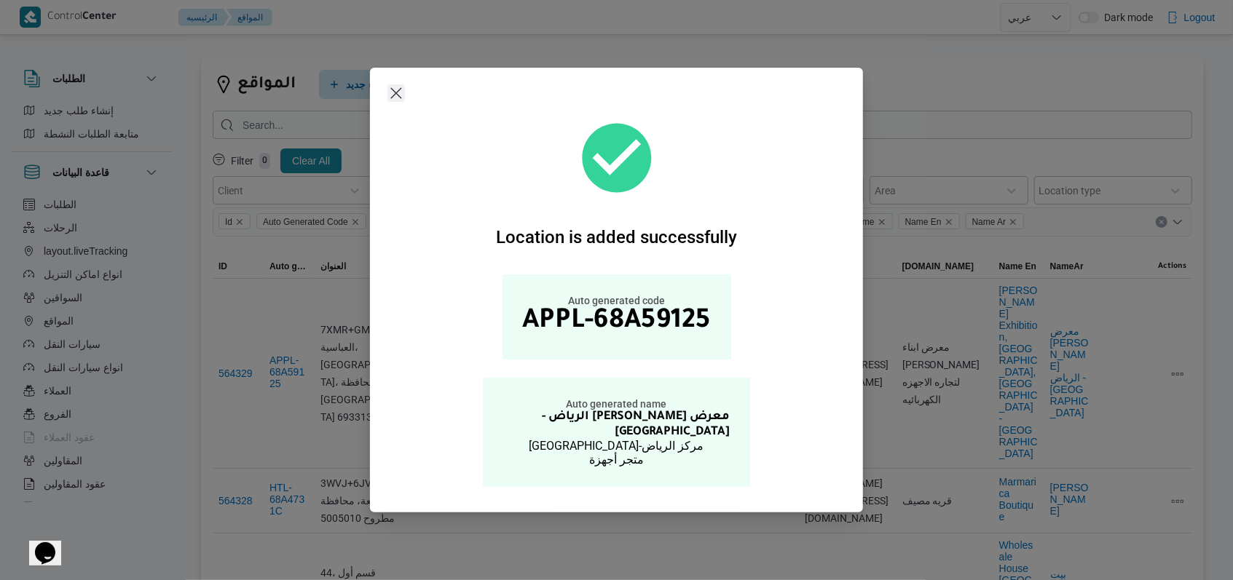
click at [399, 98] on button "Closes this modal window" at bounding box center [395, 92] width 17 height 17
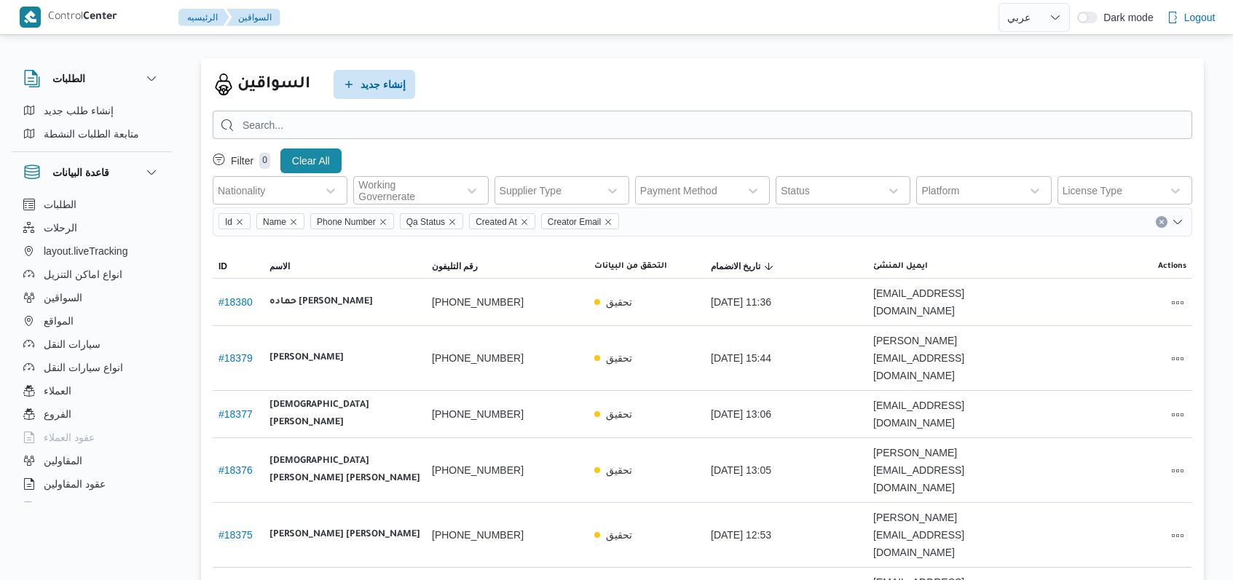
select select "ar"
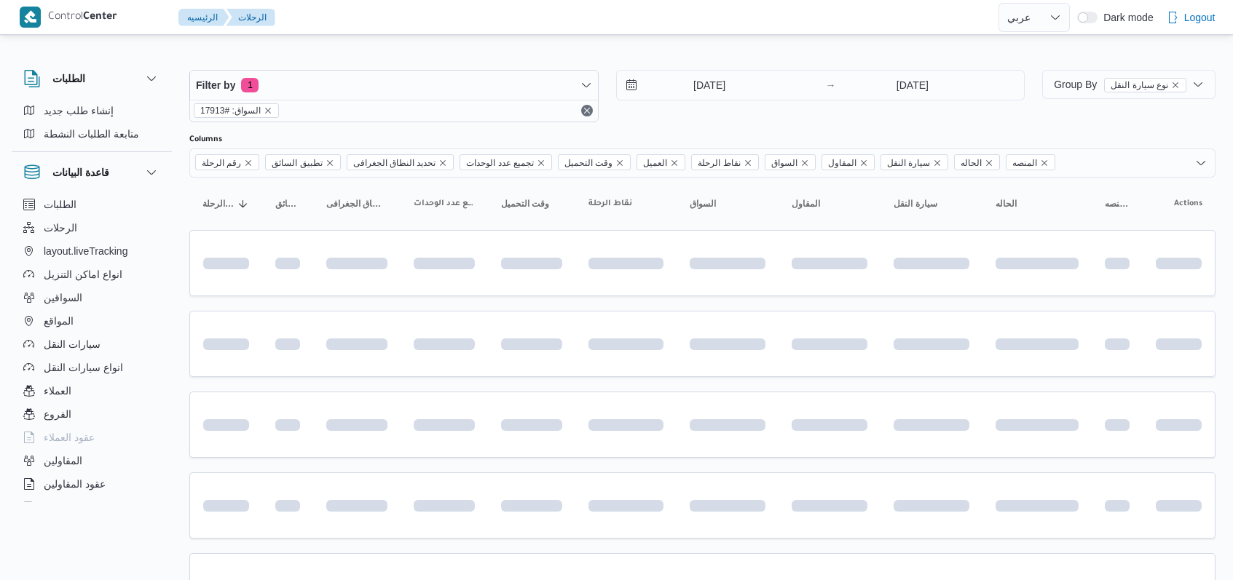
select select "ar"
click at [451, 87] on span "Filter by 1" at bounding box center [394, 85] width 408 height 29
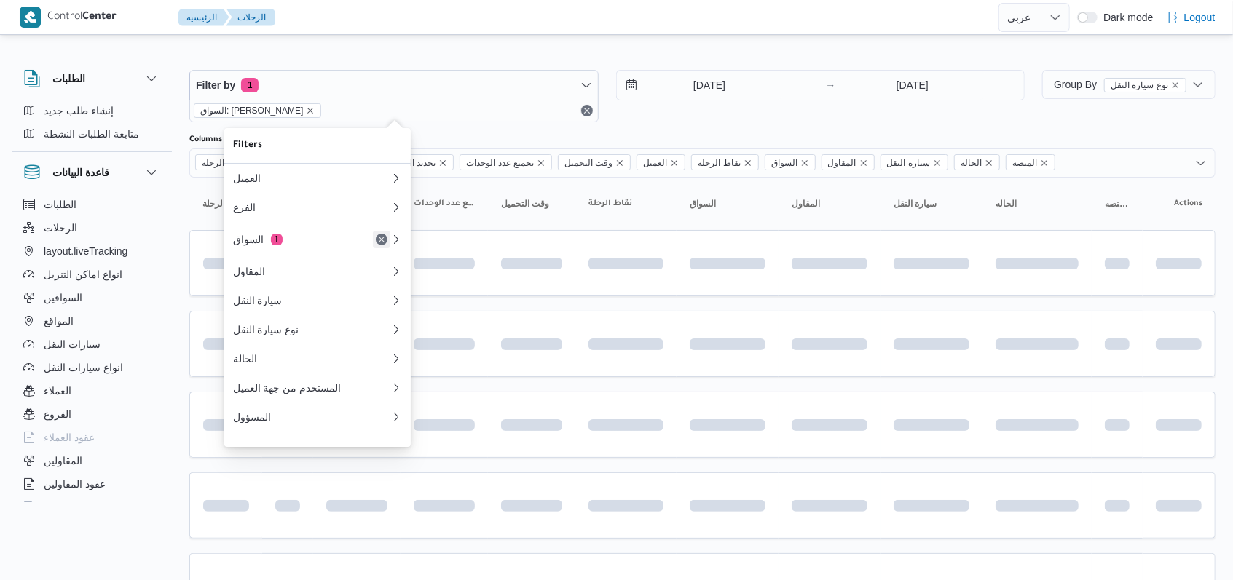
click at [382, 241] on button "Remove" at bounding box center [381, 239] width 17 height 17
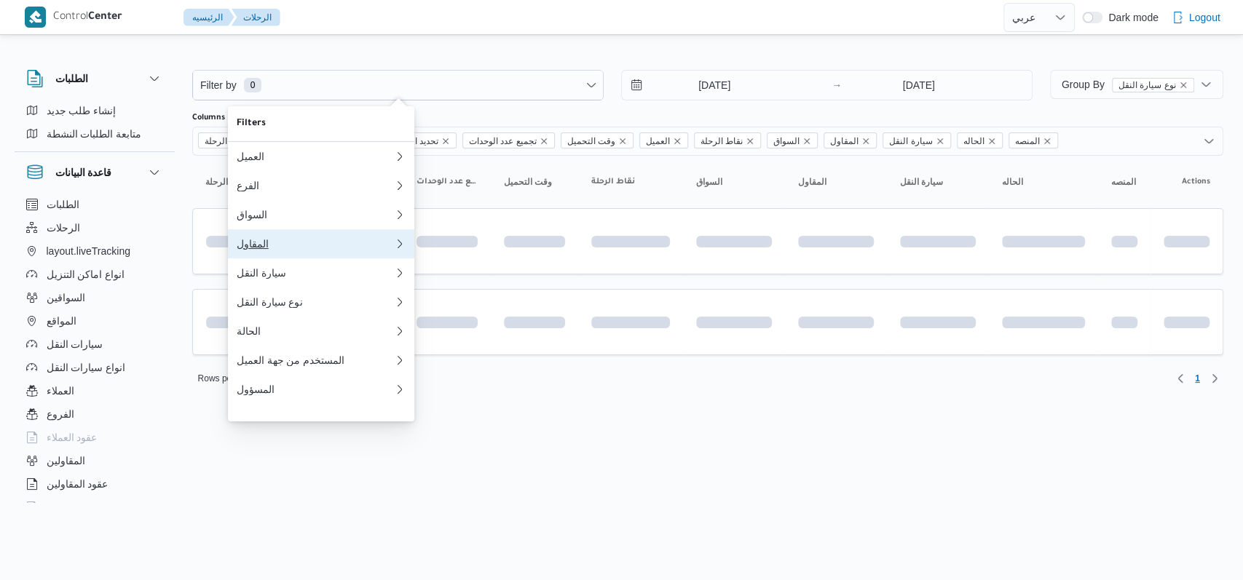
click at [283, 250] on div "المقاول" at bounding box center [315, 244] width 157 height 12
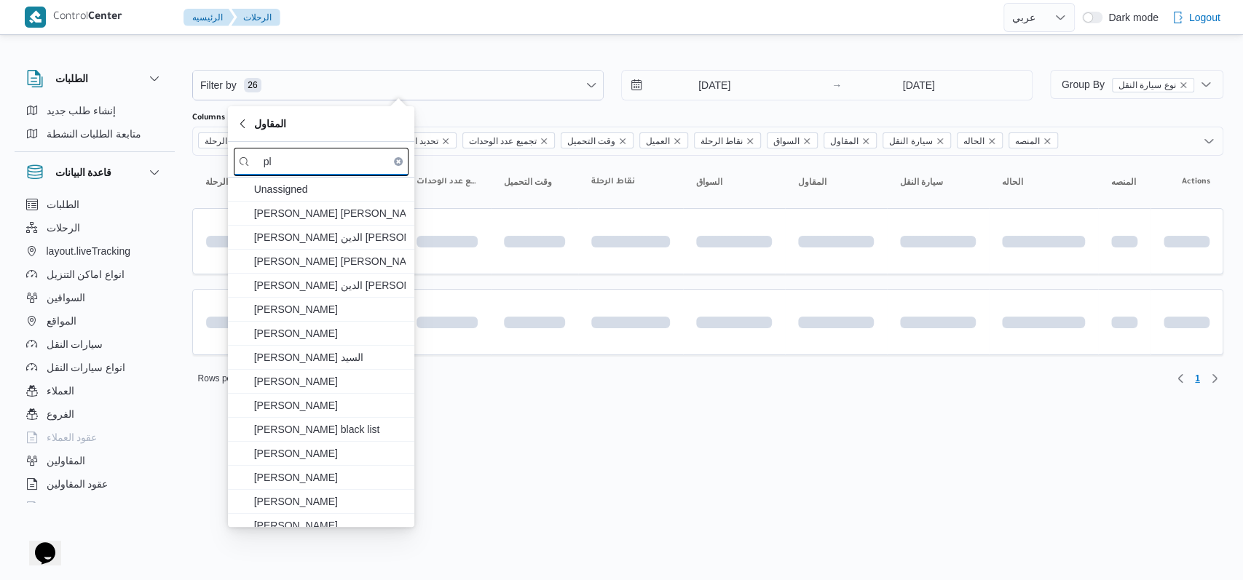
type input "p"
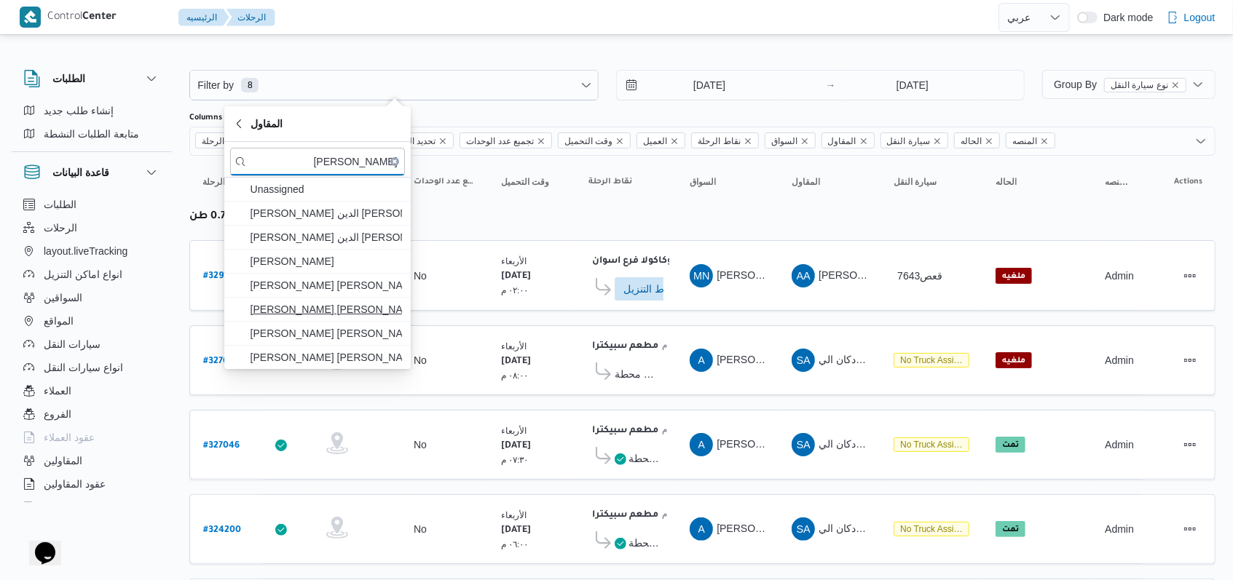
type input "[PERSON_NAME]"
click at [343, 313] on span "[PERSON_NAME] [PERSON_NAME] [PERSON_NAME]" at bounding box center [325, 309] width 151 height 17
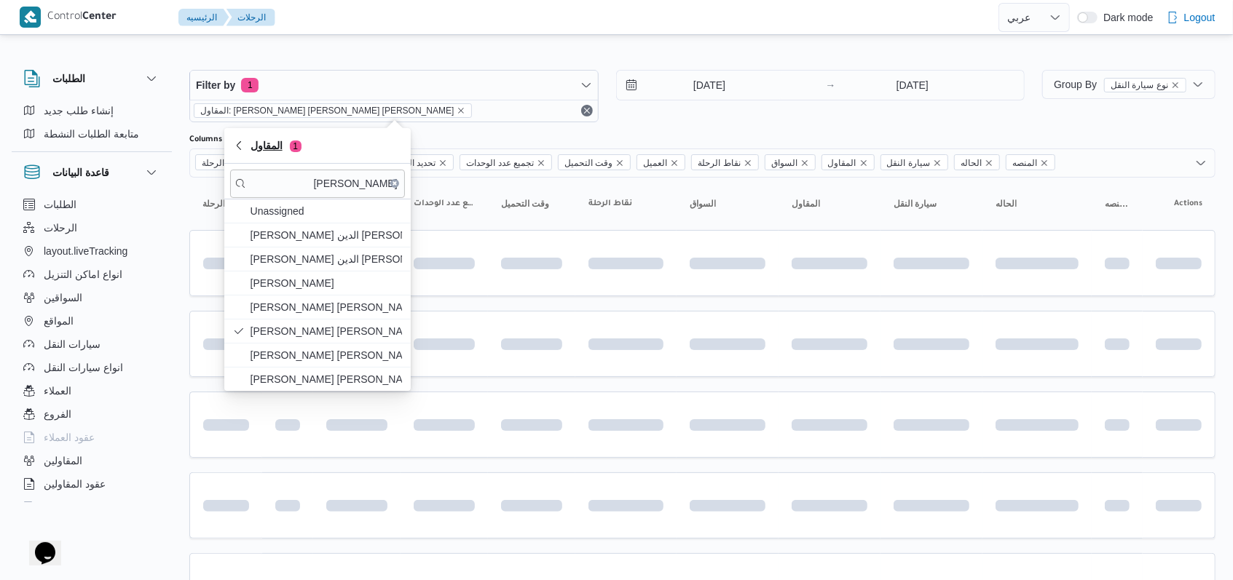
click at [258, 148] on span "المقاول 1" at bounding box center [275, 145] width 51 height 17
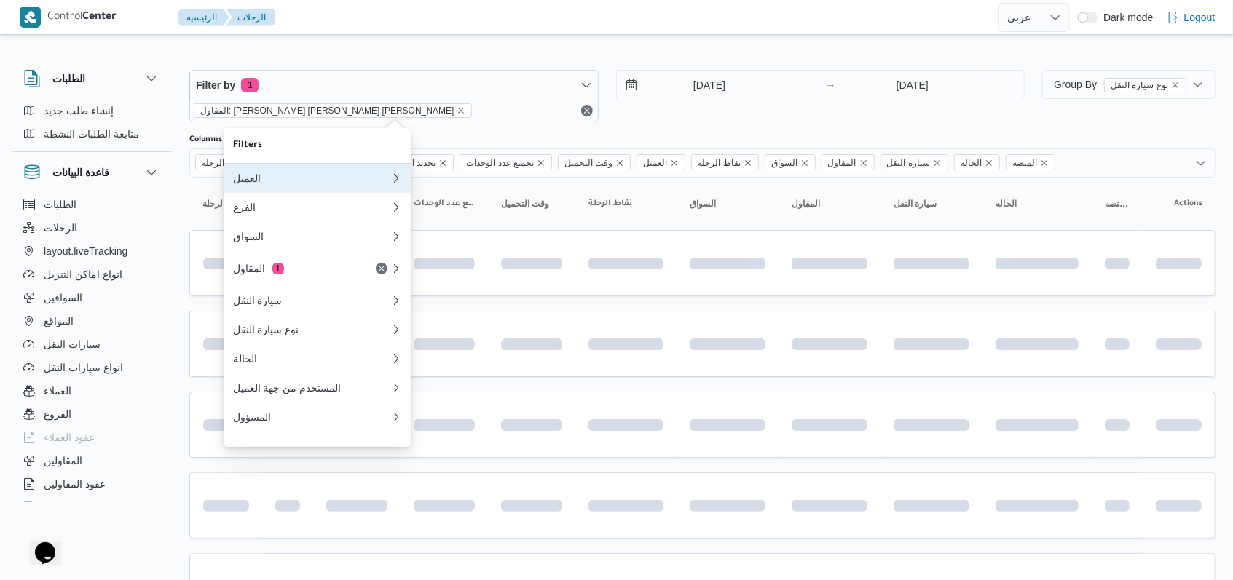
click at [290, 178] on div "العميل" at bounding box center [311, 179] width 157 height 12
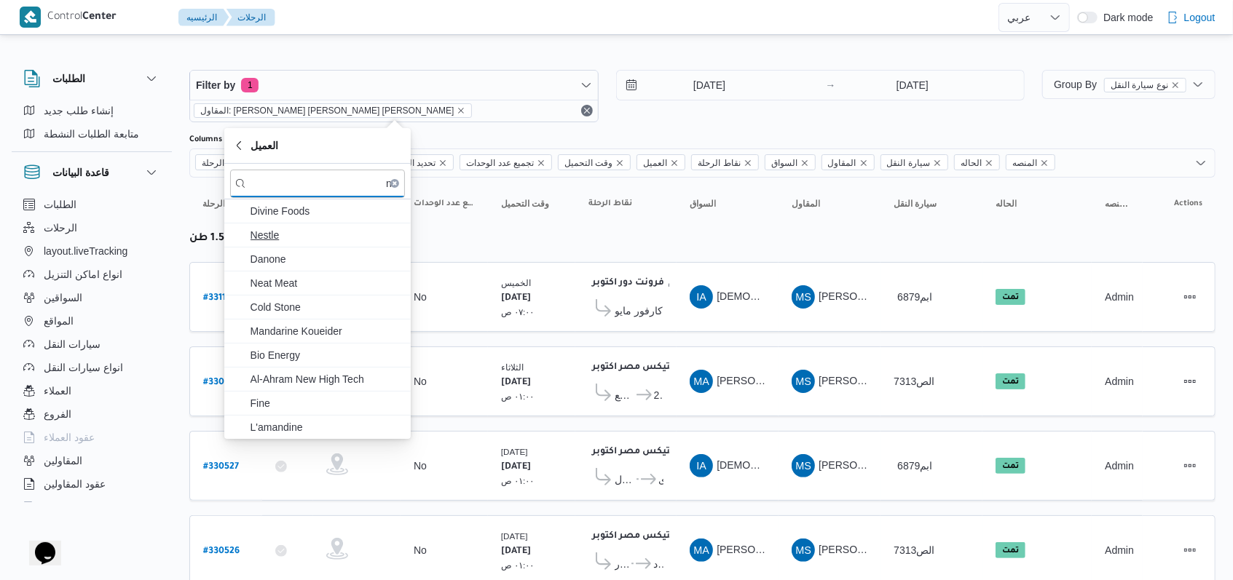
type input "ne"
click at [297, 230] on span "Nestle" at bounding box center [325, 234] width 151 height 17
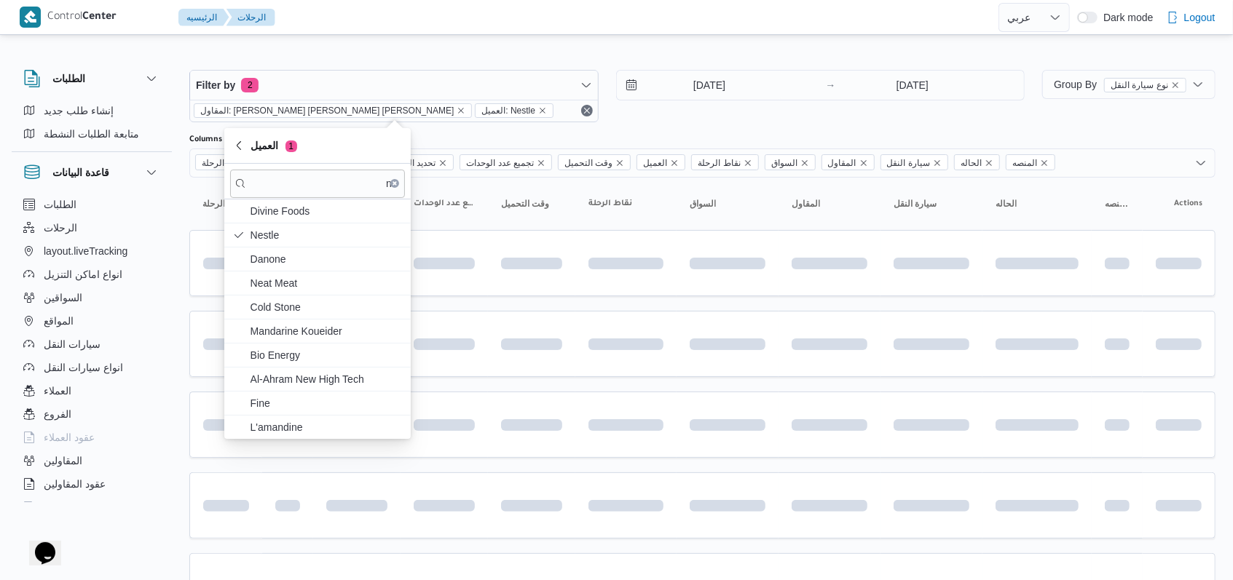
click at [708, 110] on div "[DATE] → [DATE]" at bounding box center [820, 96] width 409 height 52
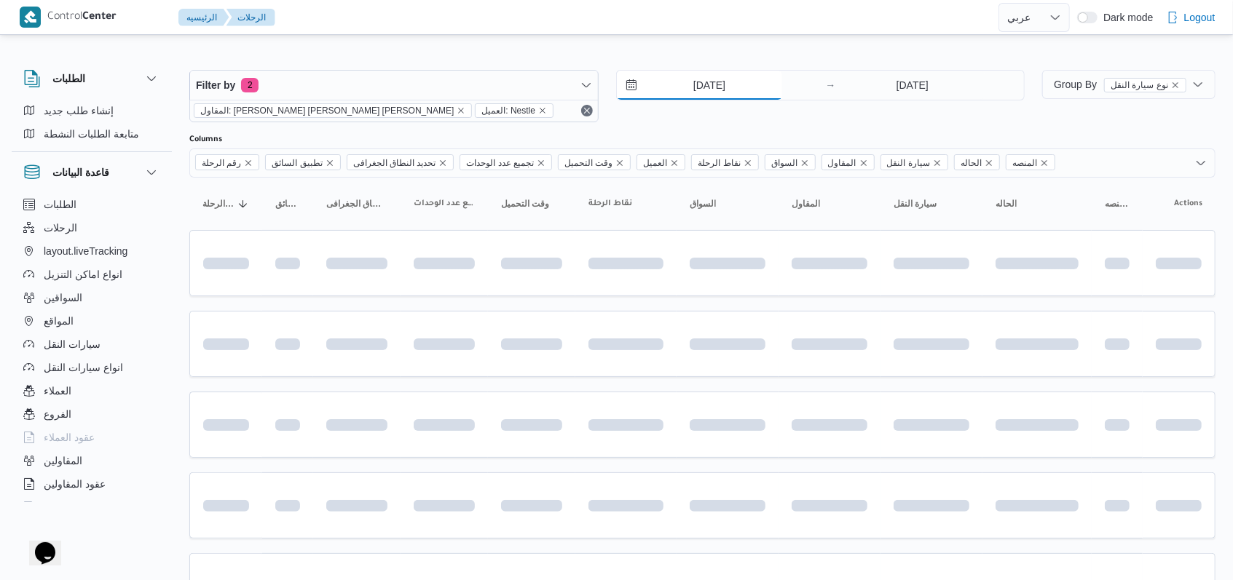
click at [708, 87] on input "[DATE]" at bounding box center [699, 85] width 165 height 29
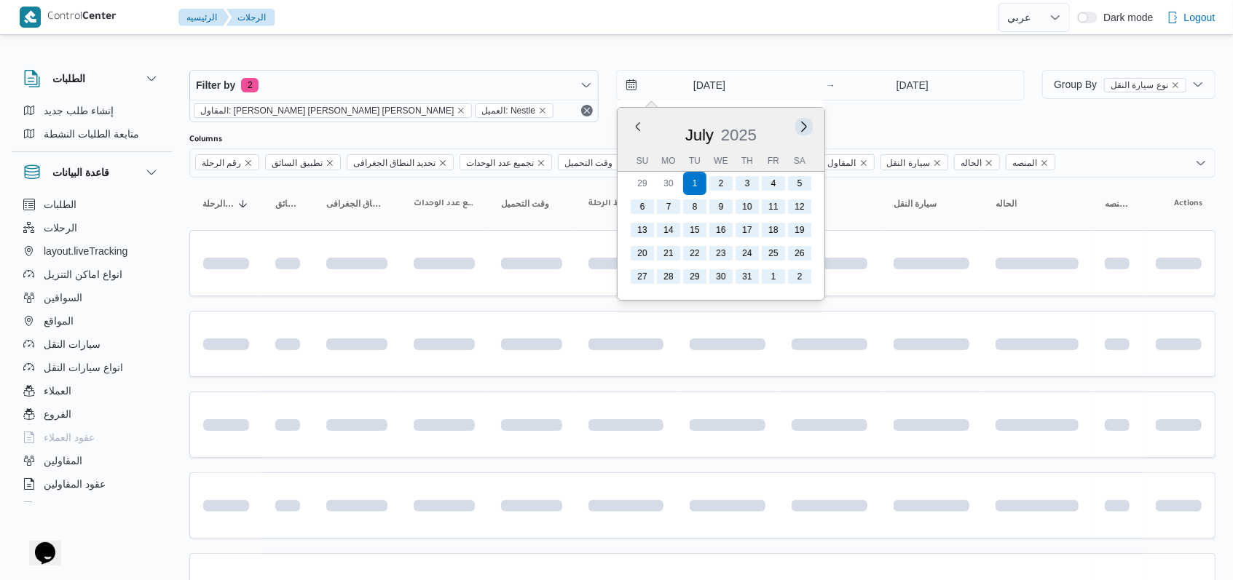
click at [799, 127] on button "Next month" at bounding box center [804, 126] width 14 height 14
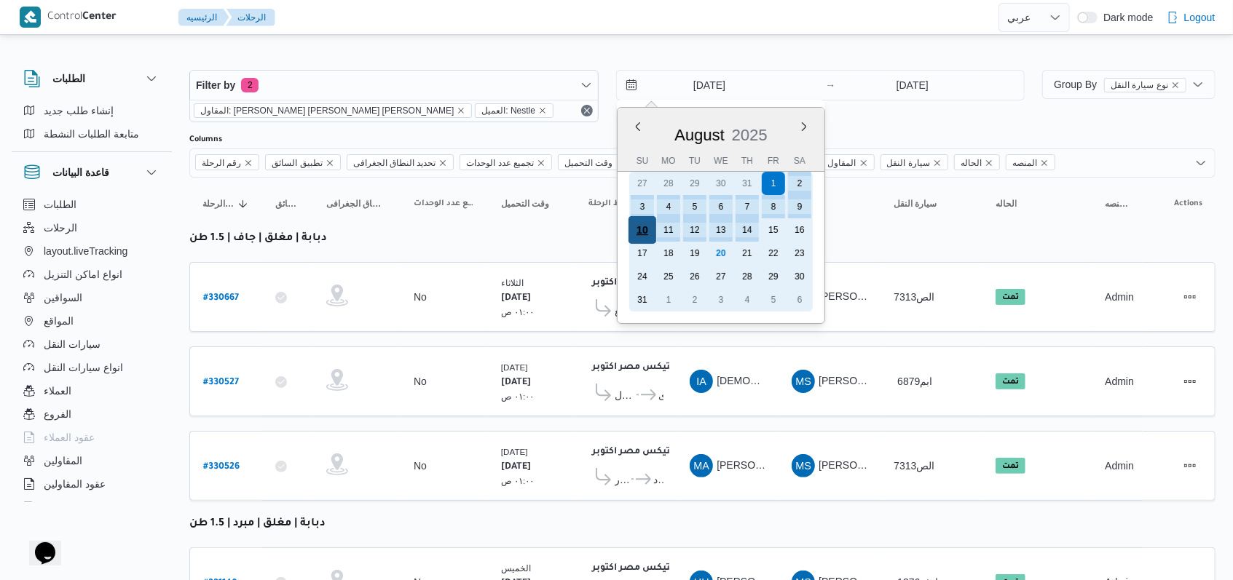
click at [641, 226] on div "10" at bounding box center [642, 230] width 28 height 28
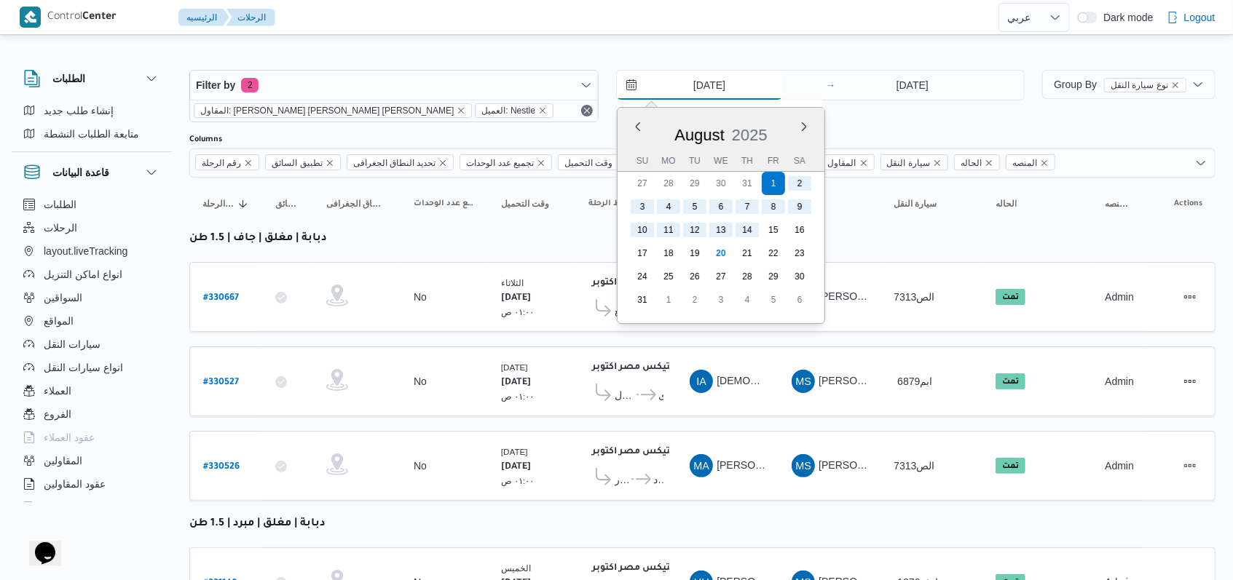
type input "[DATE]"
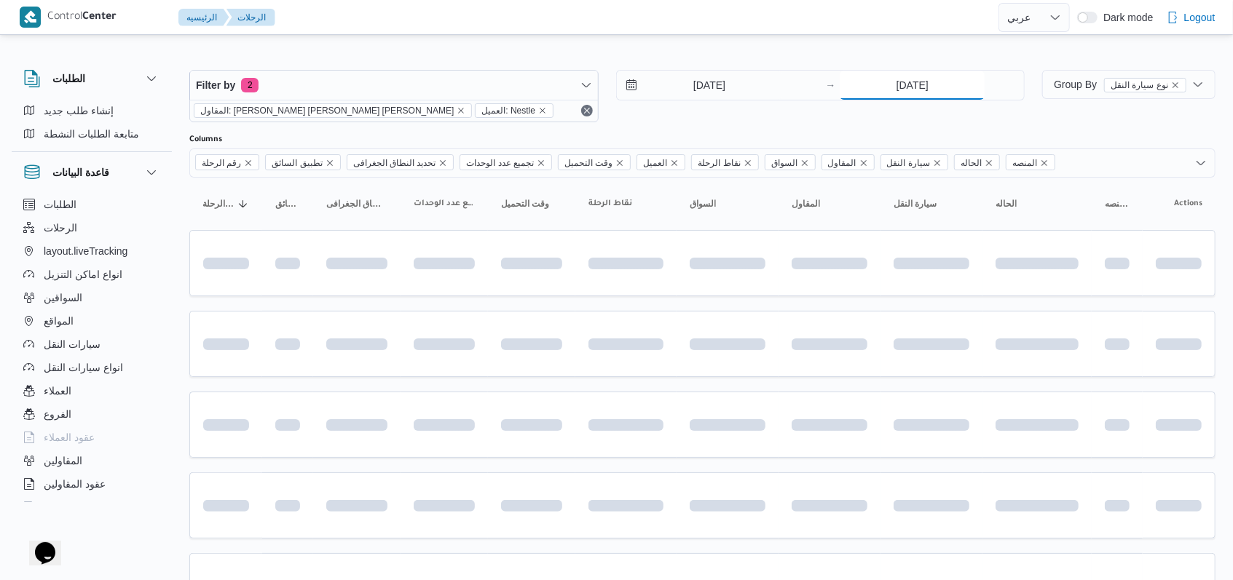
click at [893, 80] on input "[DATE]" at bounding box center [911, 85] width 145 height 29
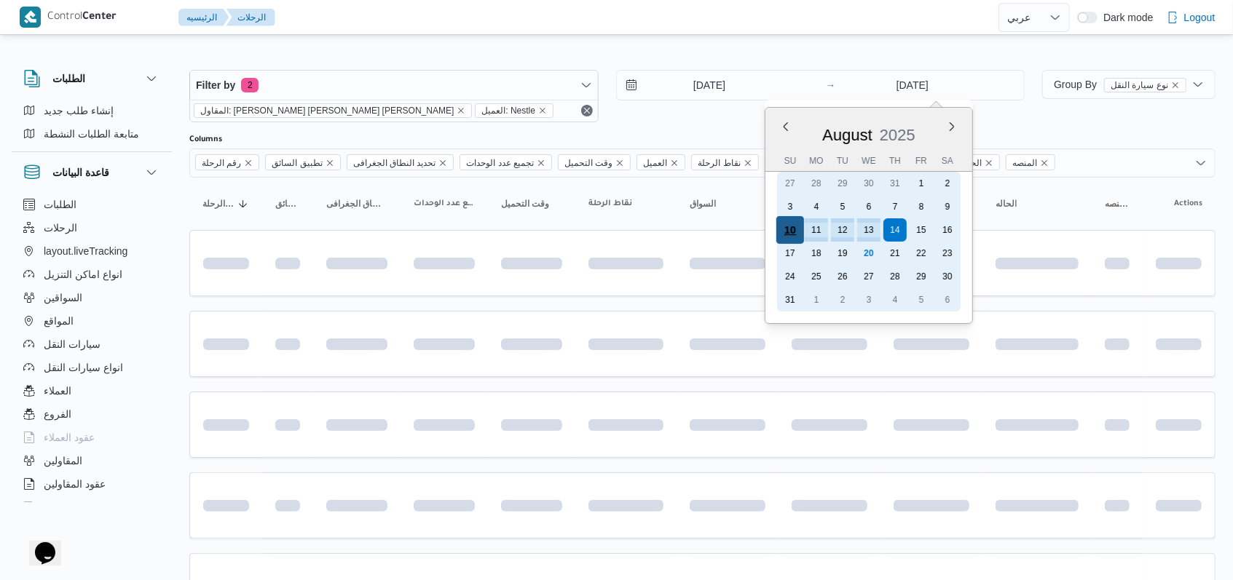
click at [783, 234] on div "10" at bounding box center [790, 230] width 28 height 28
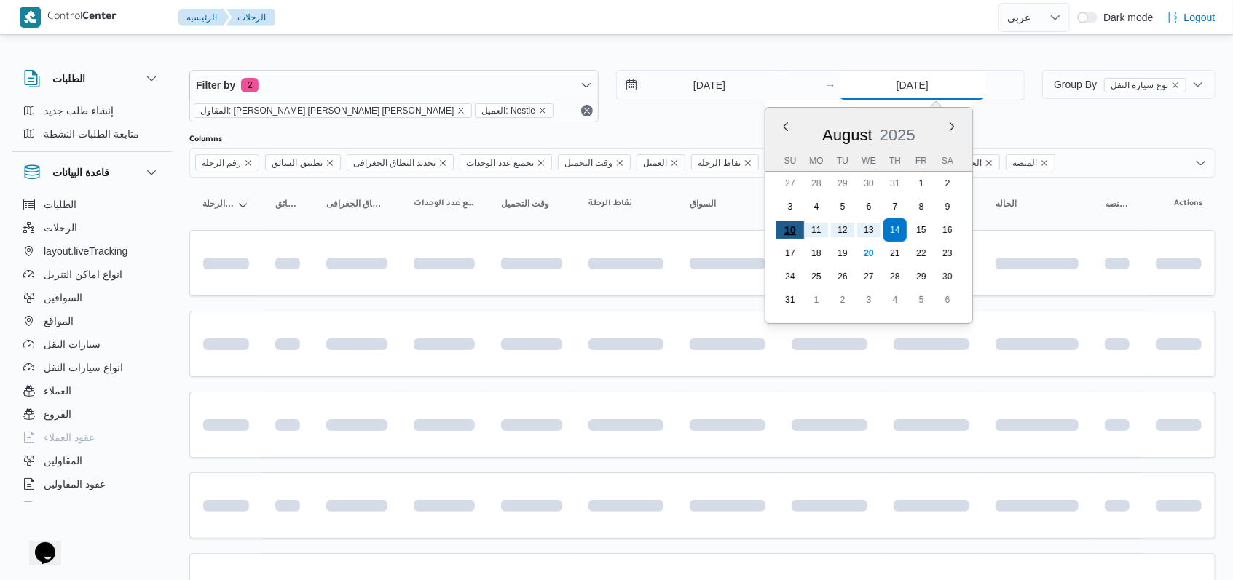
type input "[DATE]"
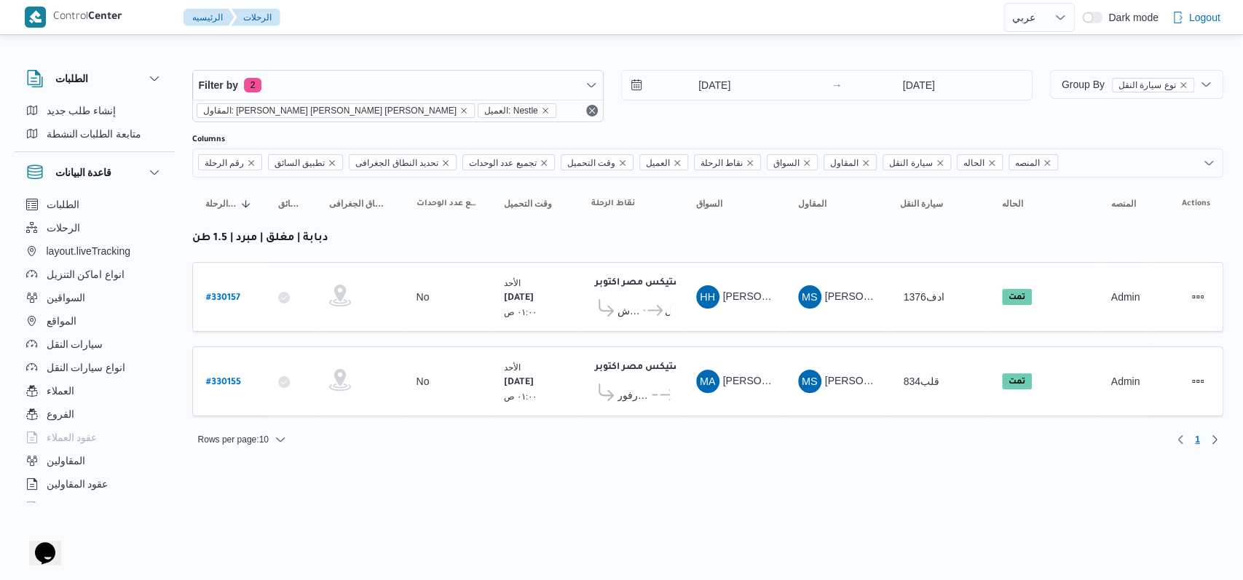
click at [756, 119] on div "[DATE] → [DATE]" at bounding box center [826, 96] width 411 height 52
click at [233, 381] on b "# 330155" at bounding box center [223, 383] width 35 height 10
select select "ar"
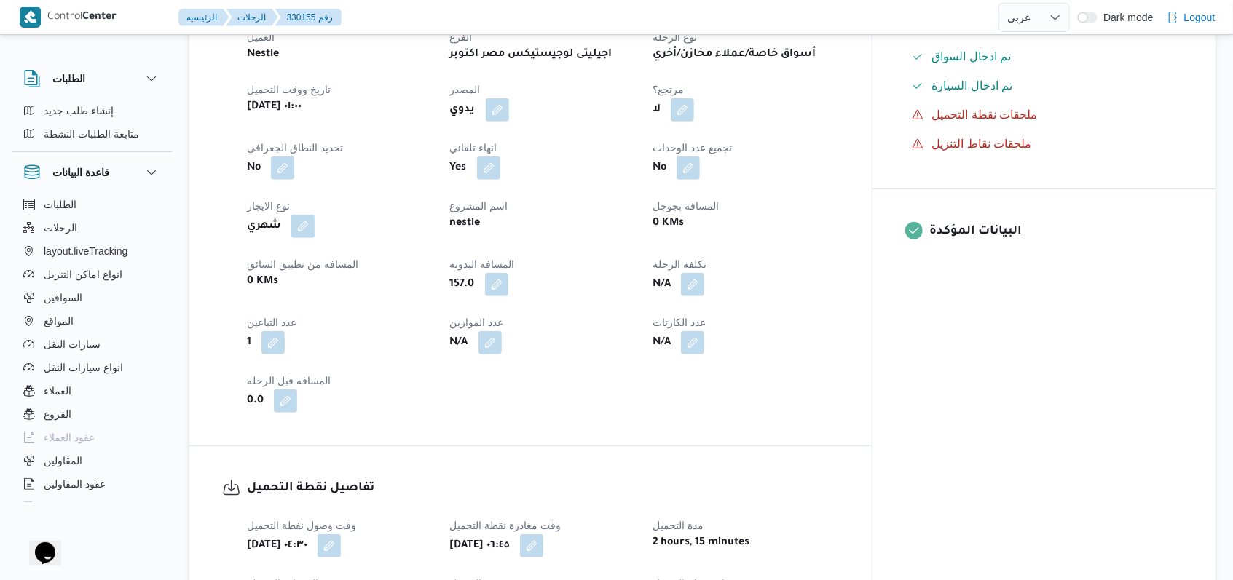
scroll to position [582, 0]
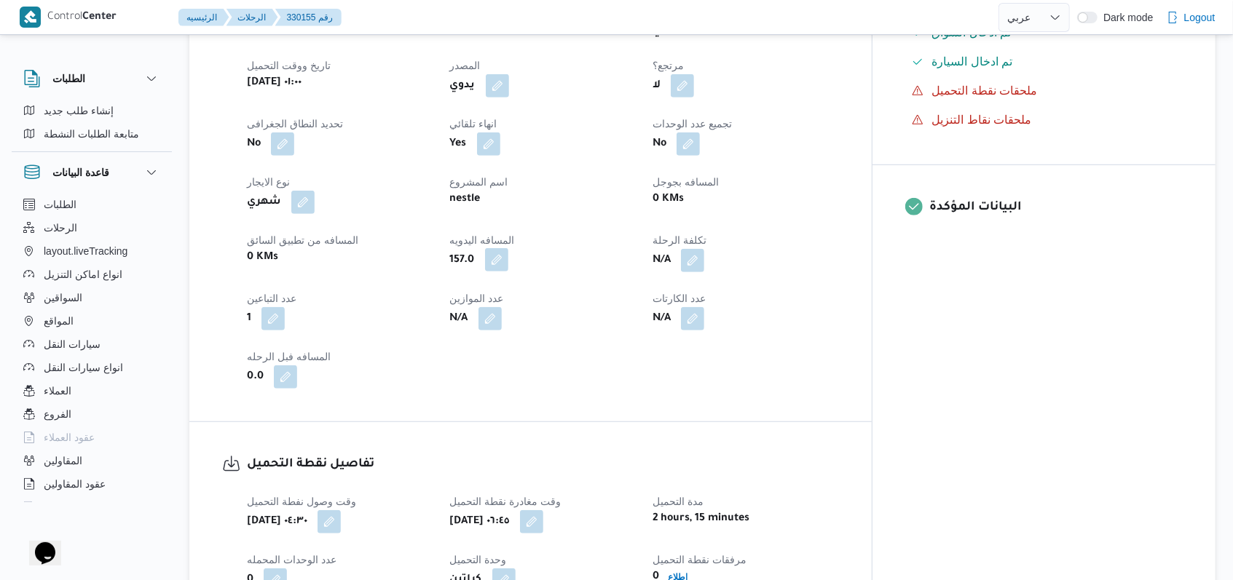
click at [508, 261] on button "button" at bounding box center [496, 259] width 23 height 23
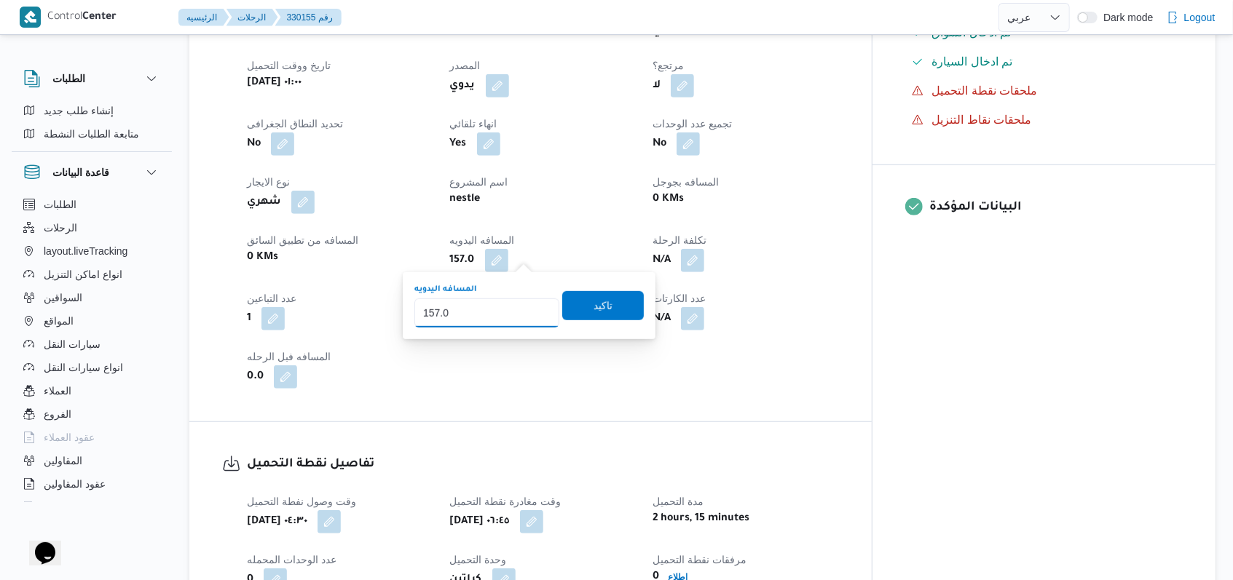
drag, startPoint x: 530, startPoint y: 261, endPoint x: 390, endPoint y: 339, distance: 161.0
type input "185"
drag, startPoint x: 597, startPoint y: 300, endPoint x: 564, endPoint y: 329, distance: 43.8
click at [597, 299] on span "تاكيد" at bounding box center [602, 305] width 19 height 17
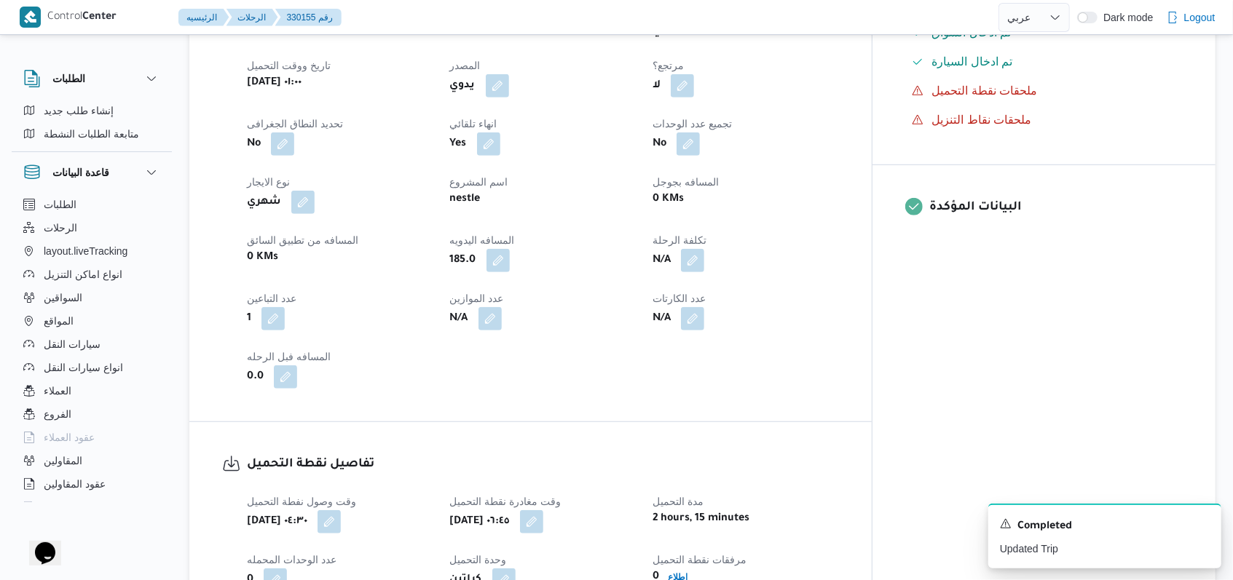
select select "ar"
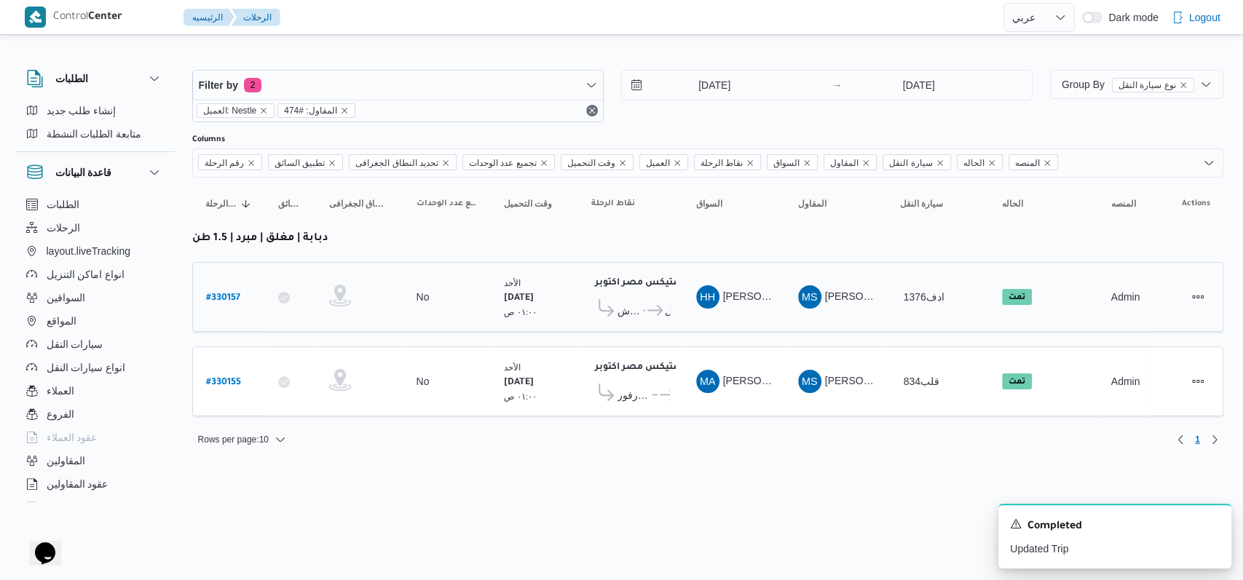
click at [225, 296] on b "# 330157" at bounding box center [223, 298] width 34 height 10
select select "ar"
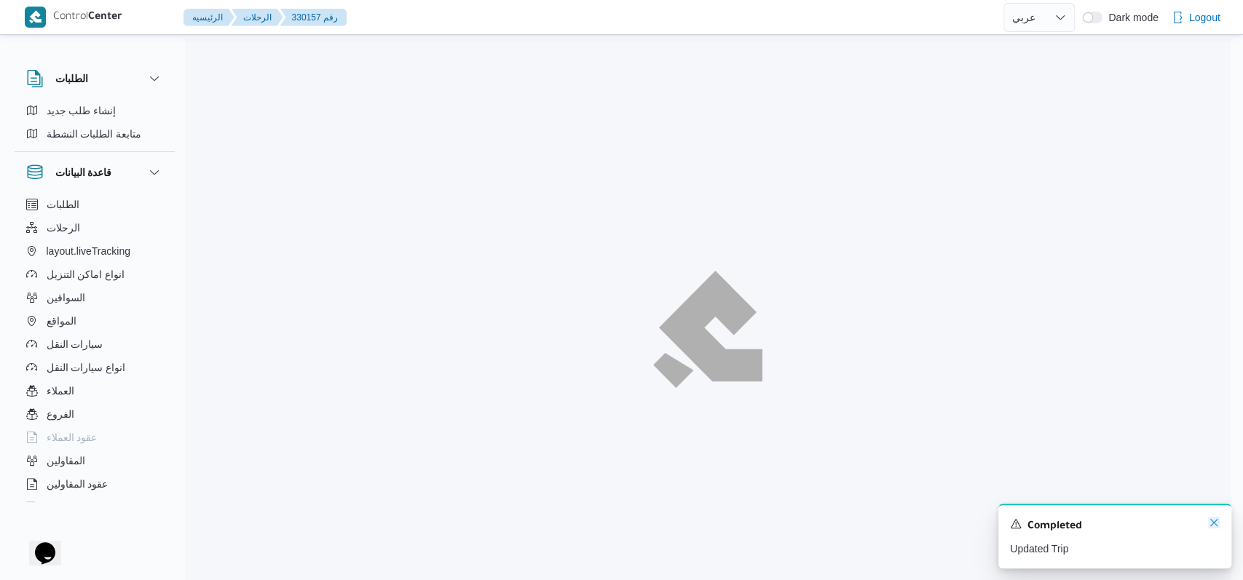
click at [1209, 522] on icon "Dismiss toast" at bounding box center [1214, 523] width 12 height 12
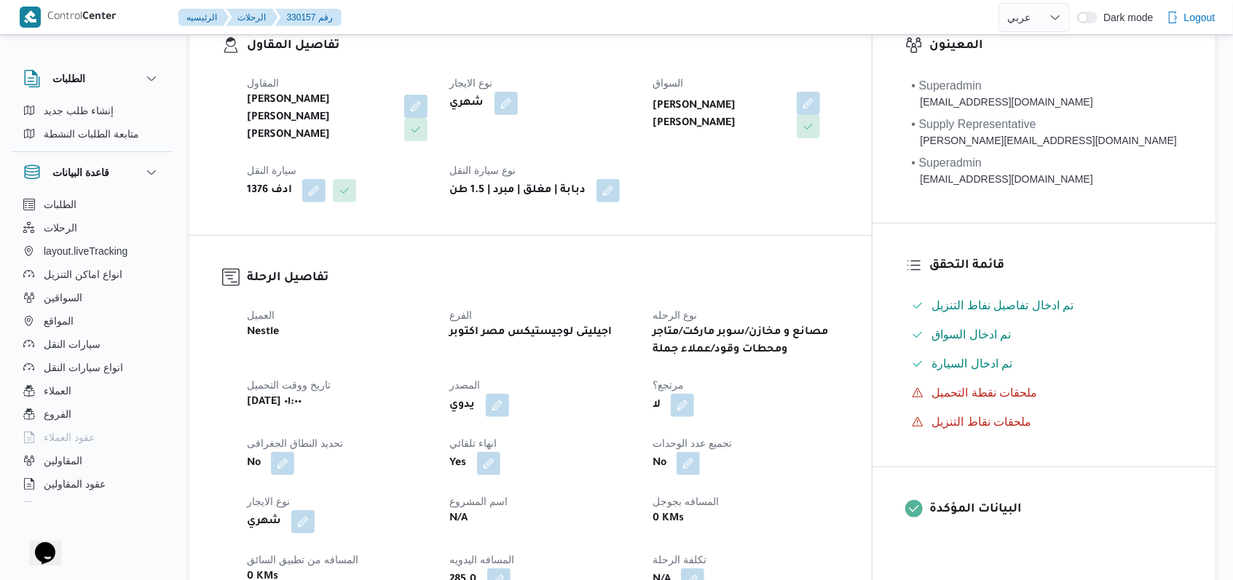
scroll to position [485, 0]
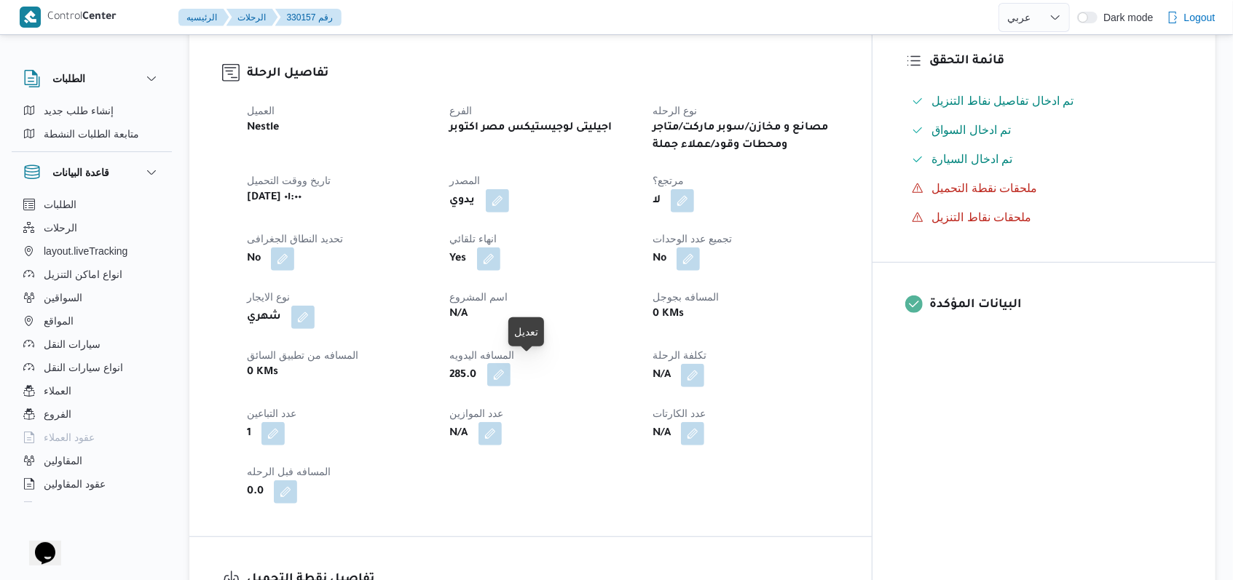
click at [510, 373] on button "button" at bounding box center [498, 374] width 23 height 23
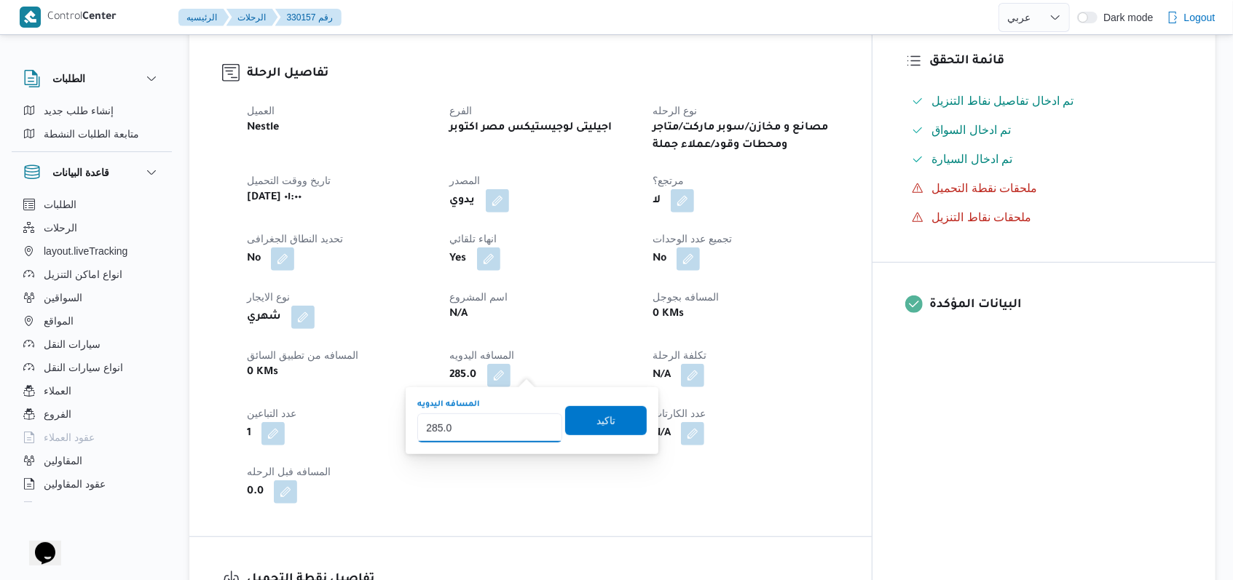
click at [434, 435] on input "285.0" at bounding box center [489, 428] width 145 height 29
type input "245.0"
click at [596, 420] on span "تاكيد" at bounding box center [605, 420] width 19 height 17
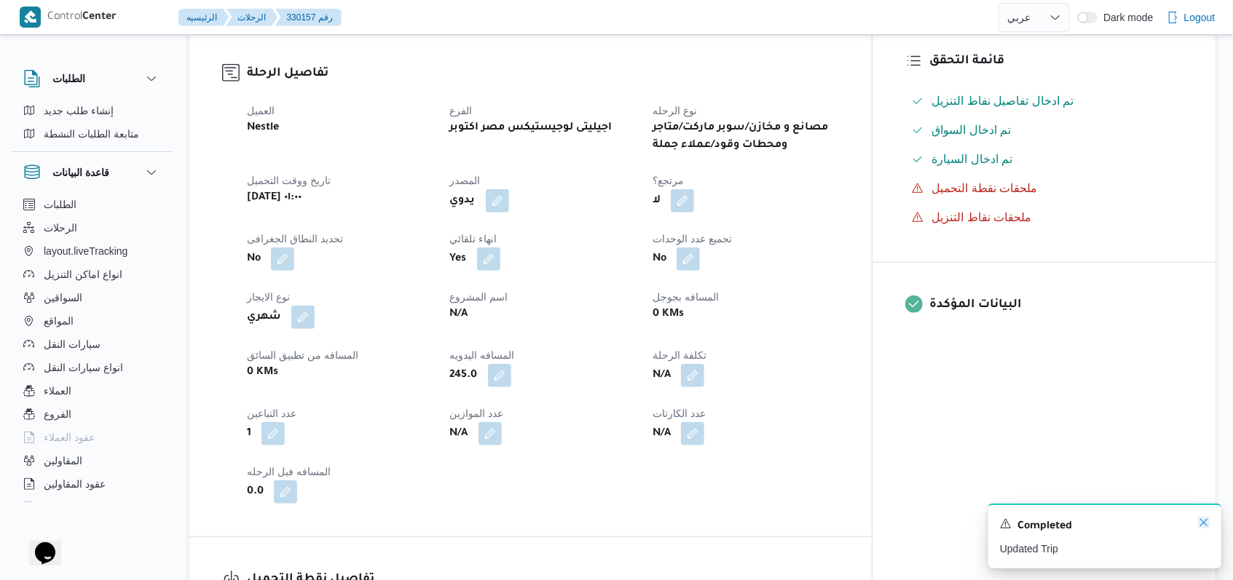
click at [1200, 527] on icon "Dismiss toast" at bounding box center [1204, 523] width 12 height 12
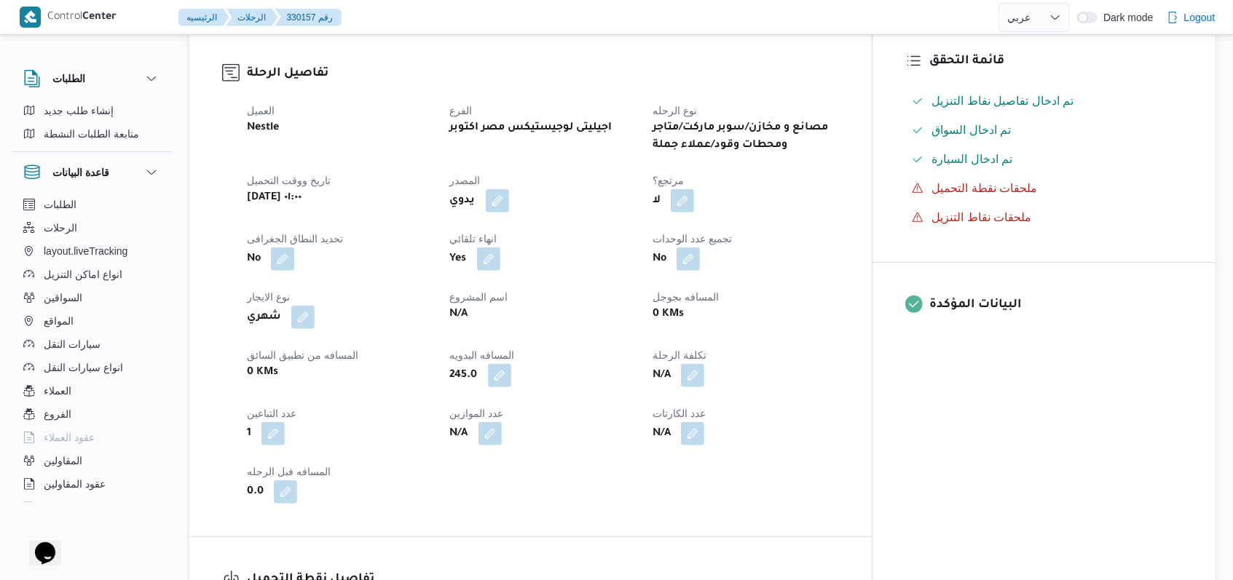
click at [699, 454] on div "العميل Nestle الفرع اجيليتى لوجيستيكس مصر اكتوبر نوع الرحله مصانع و مخازن/سوبر …" at bounding box center [542, 302] width 609 height 419
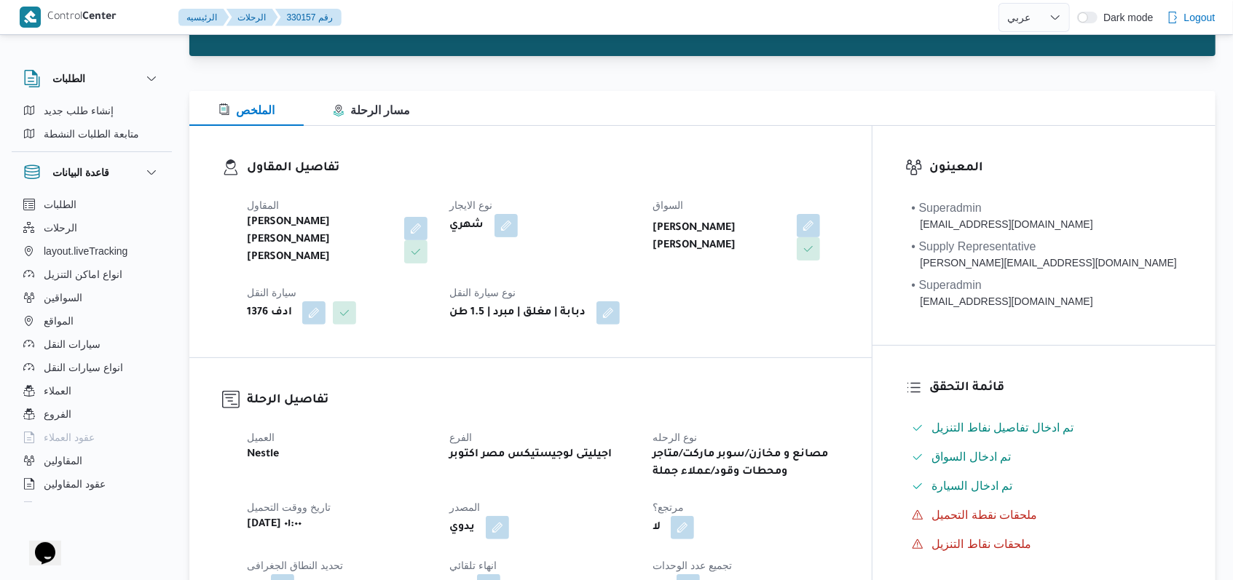
scroll to position [0, 0]
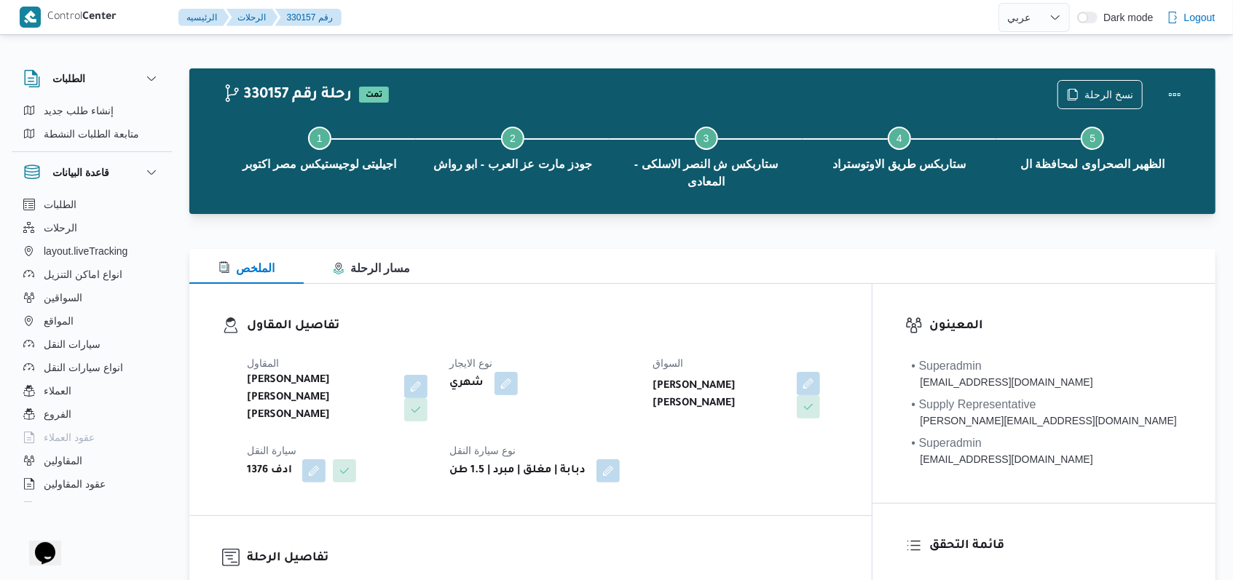
select select "ar"
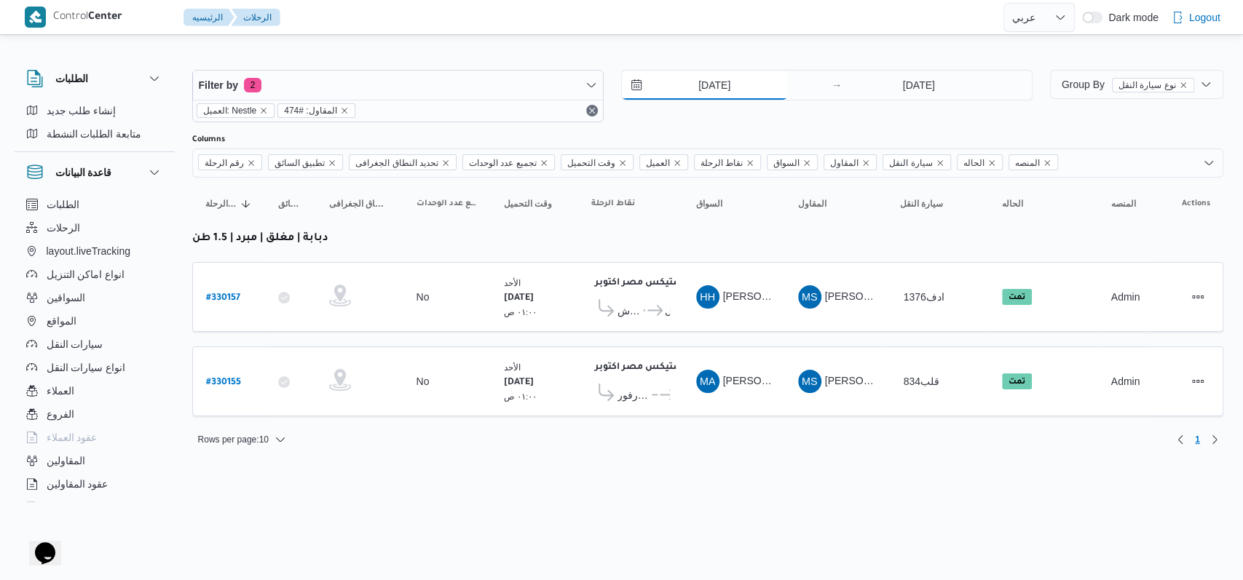
click at [714, 84] on input "10/8/2025" at bounding box center [704, 85] width 165 height 29
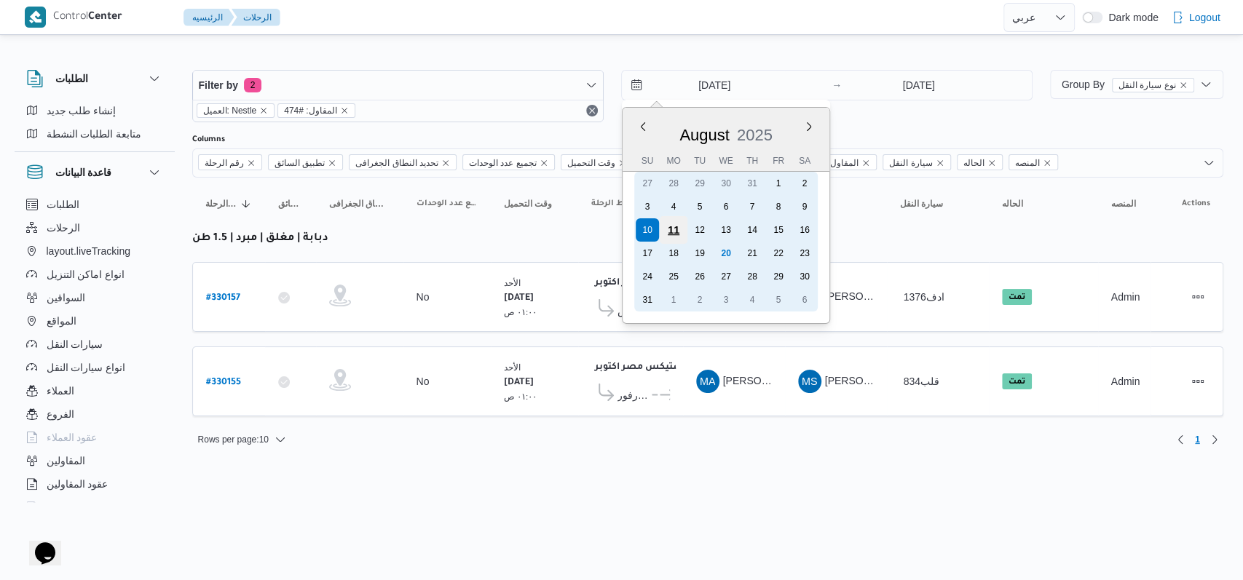
click at [670, 231] on div "11" at bounding box center [673, 230] width 28 height 28
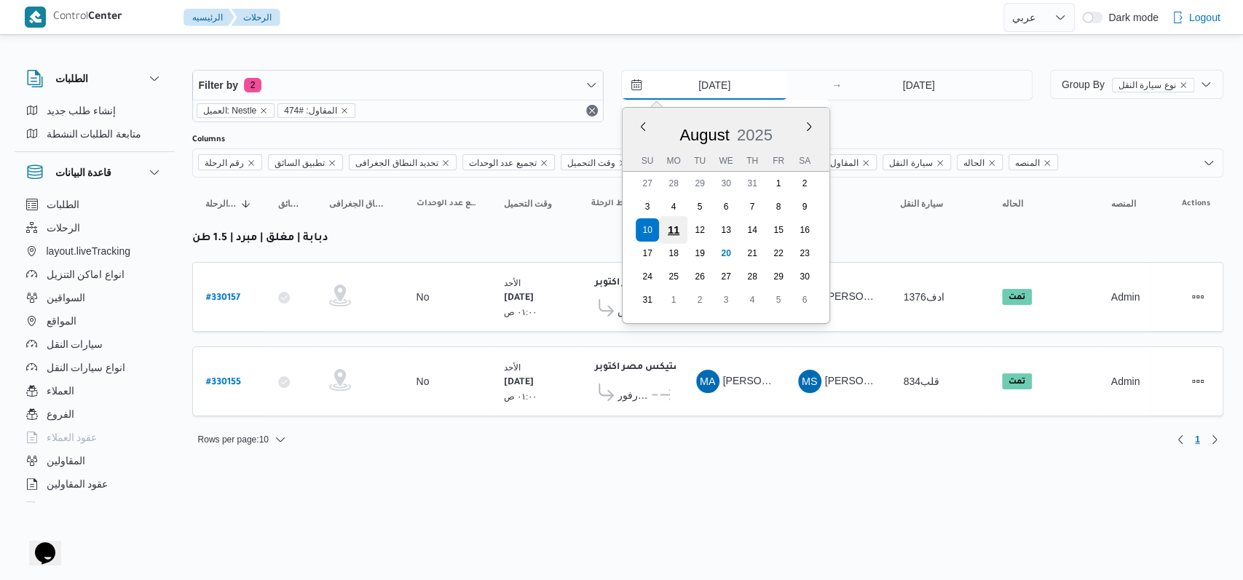
type input "11/8/2025"
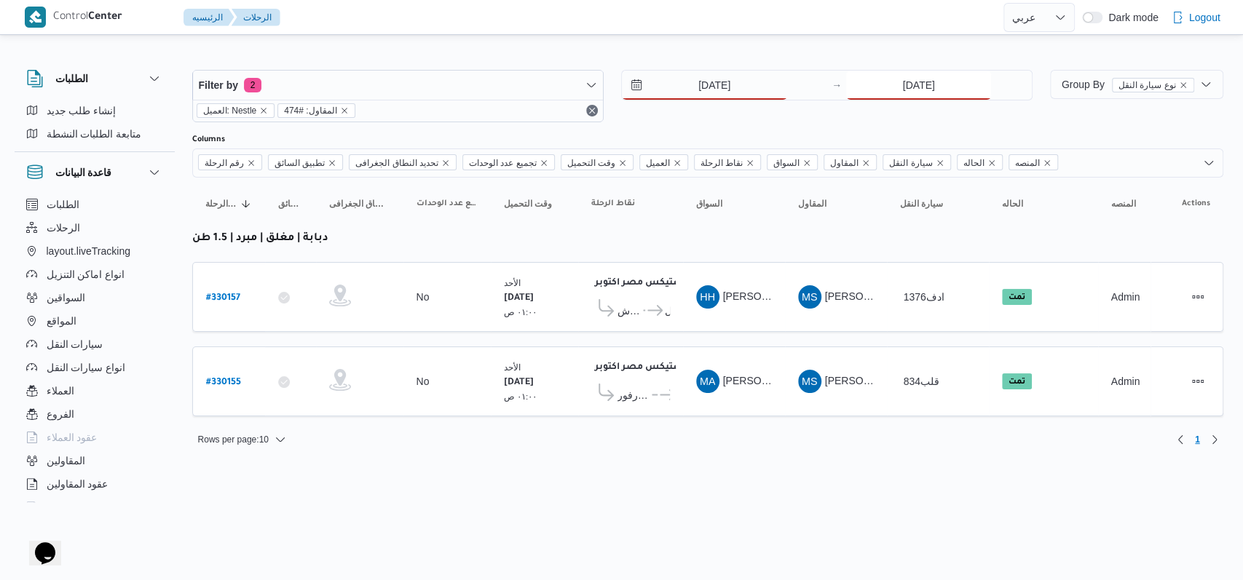
click at [891, 80] on input "10/8/2025" at bounding box center [918, 85] width 145 height 29
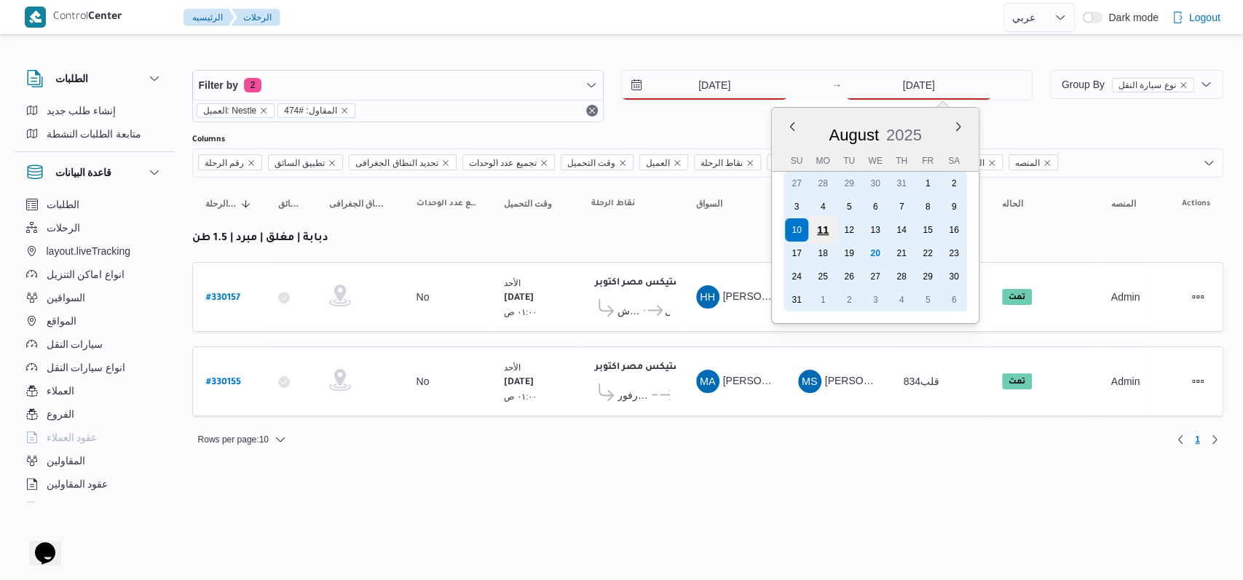
click at [820, 234] on div "11" at bounding box center [823, 230] width 28 height 28
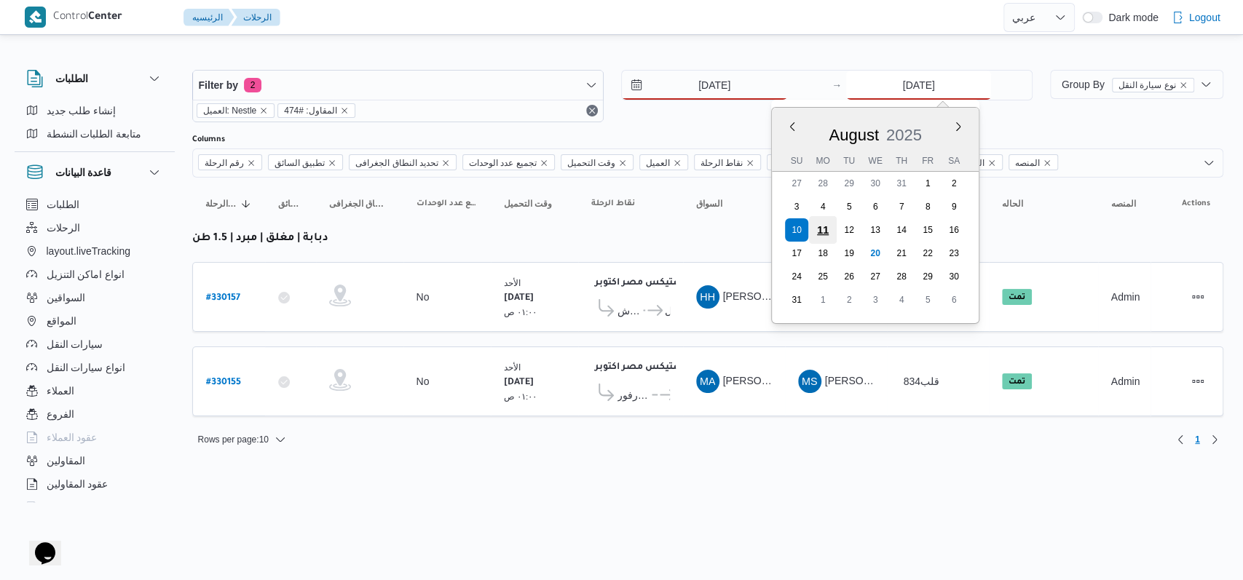
type input "11/8/2025"
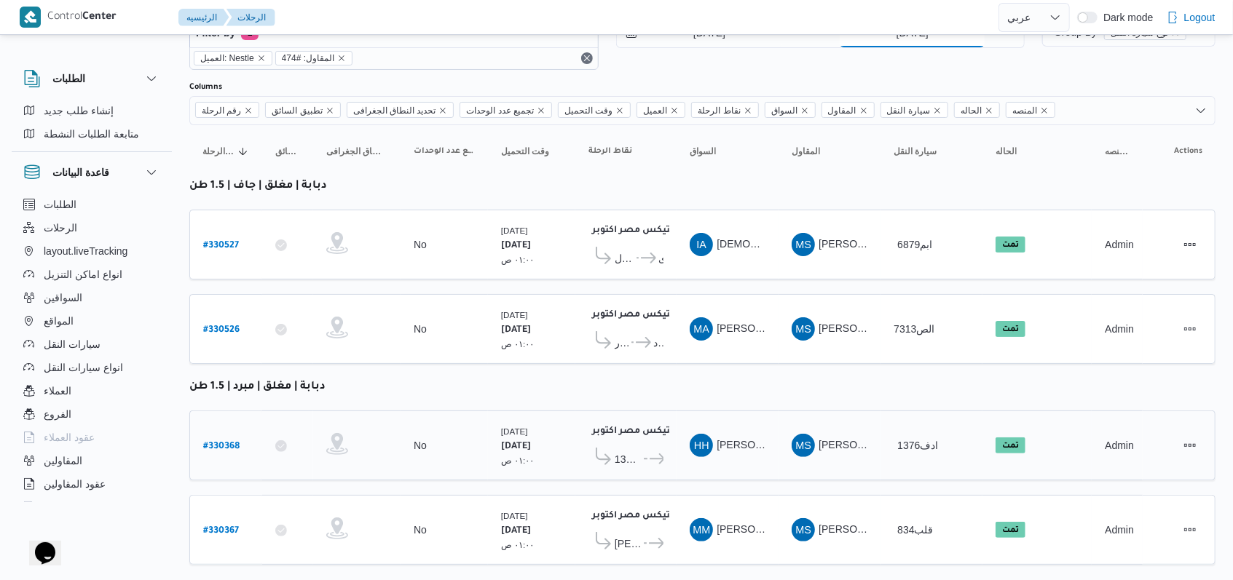
scroll to position [75, 0]
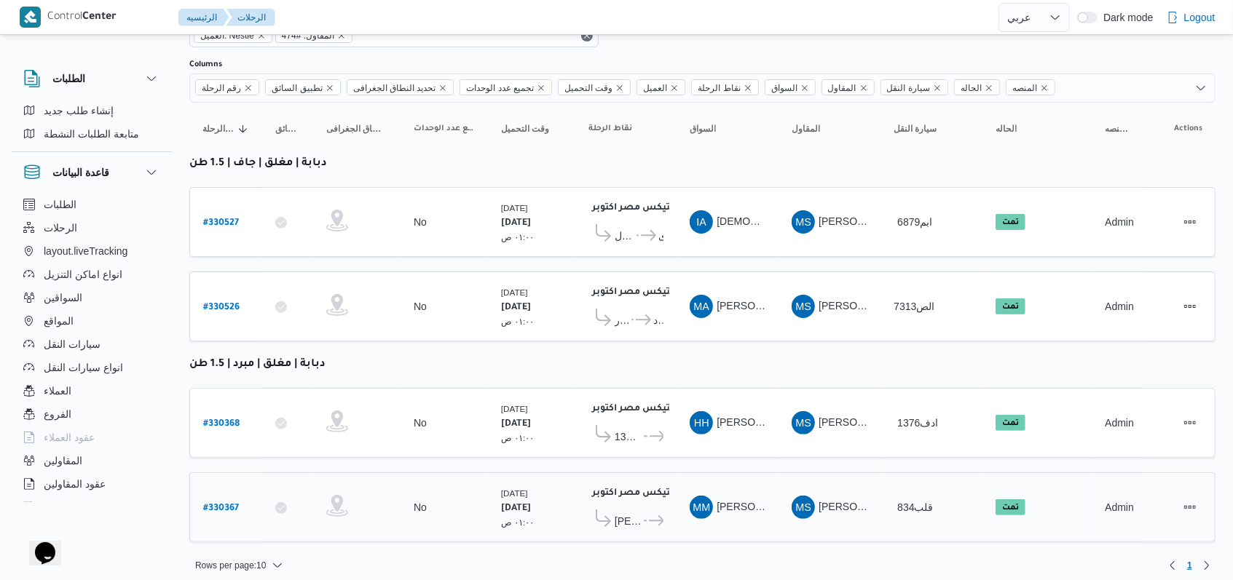
click at [225, 504] on b "# 330367" at bounding box center [221, 509] width 36 height 10
select select "ar"
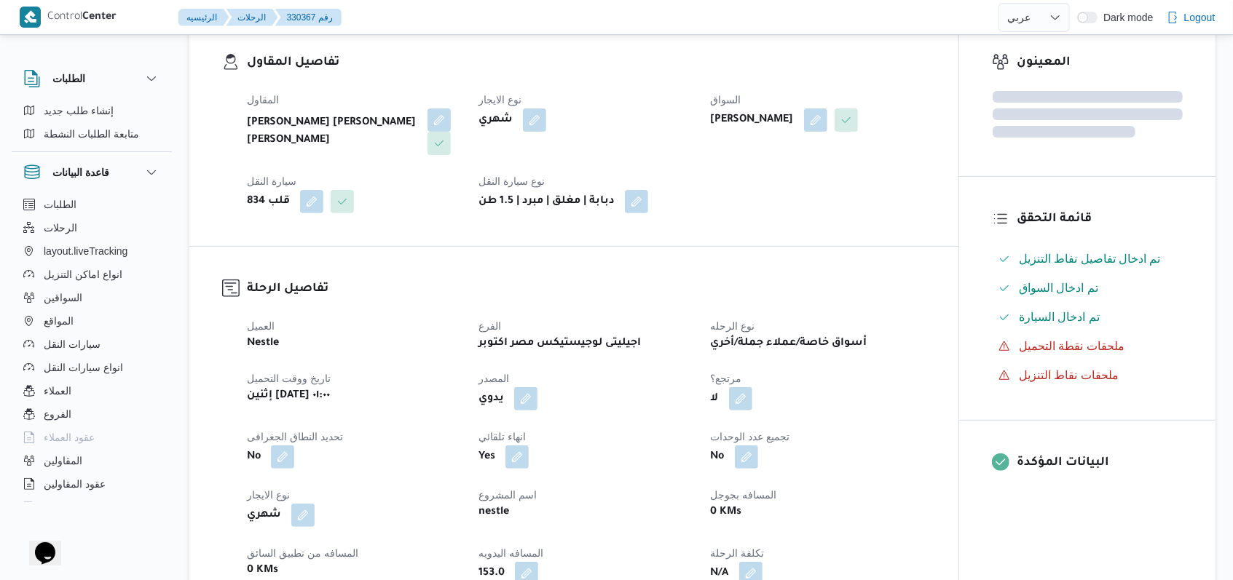
scroll to position [582, 0]
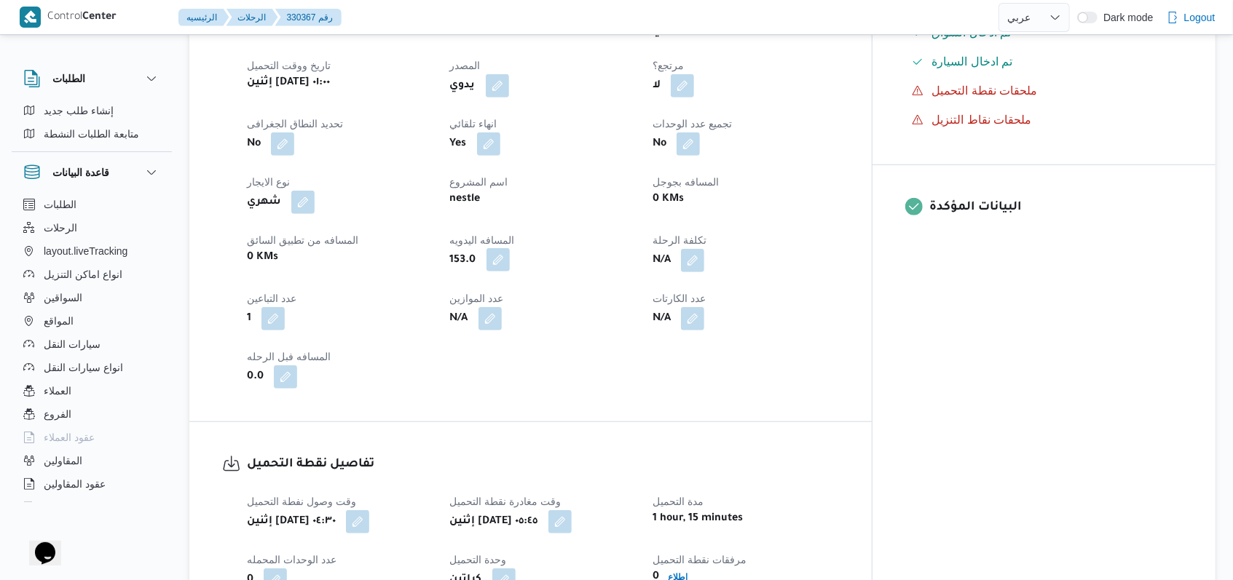
click at [510, 250] on button "button" at bounding box center [497, 259] width 23 height 23
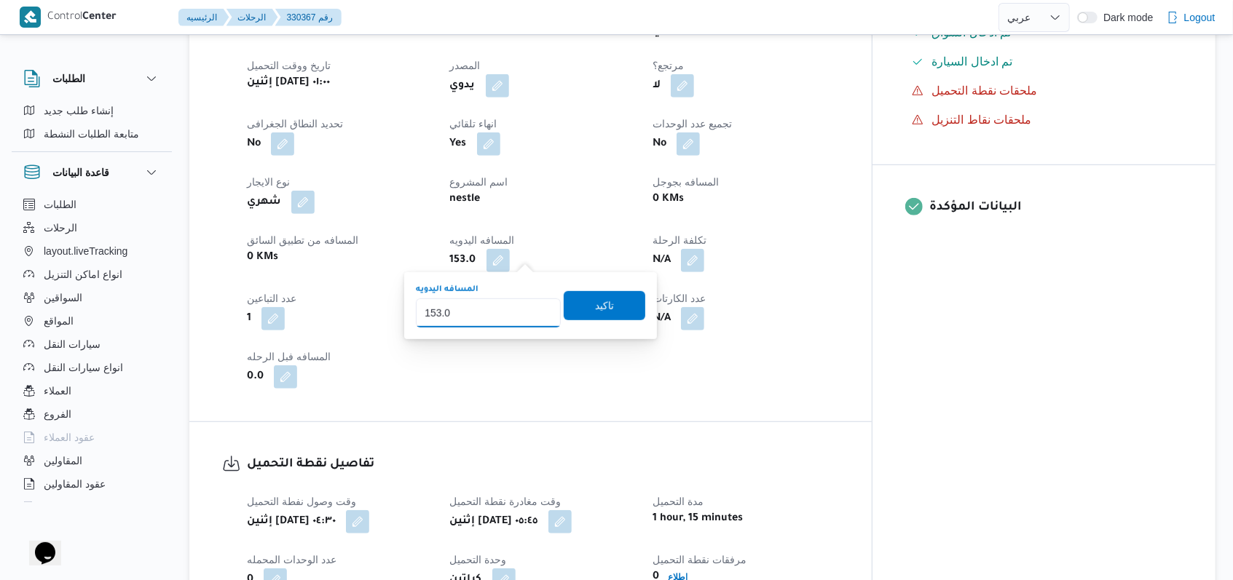
drag, startPoint x: 441, startPoint y: 316, endPoint x: 413, endPoint y: 330, distance: 31.6
click at [413, 330] on div "You are in a dialog. To close this dialog, hit escape. المسافه اليدويه 153.0 تا…" at bounding box center [530, 305] width 253 height 67
type input "168"
click at [581, 306] on span "تاكيد" at bounding box center [605, 305] width 82 height 29
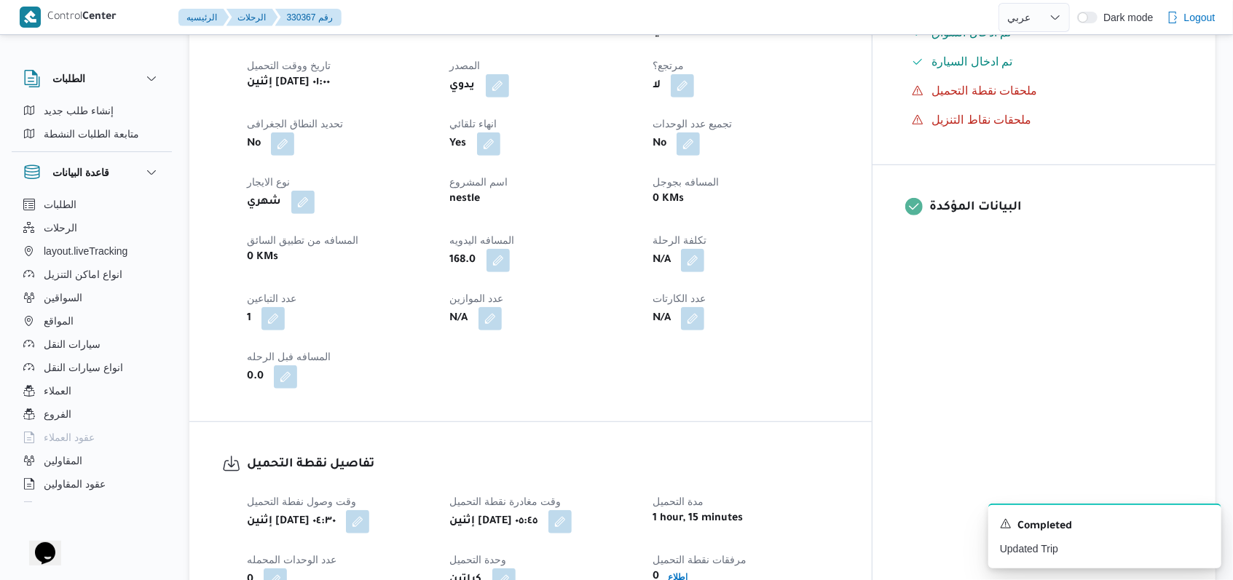
click at [612, 326] on div "العميل Nestle الفرع اجيليتى لوجيستيكس مصر اكتوبر نوع الرحله أسواق خاصة/عملاء جم…" at bounding box center [542, 197] width 609 height 402
select select "ar"
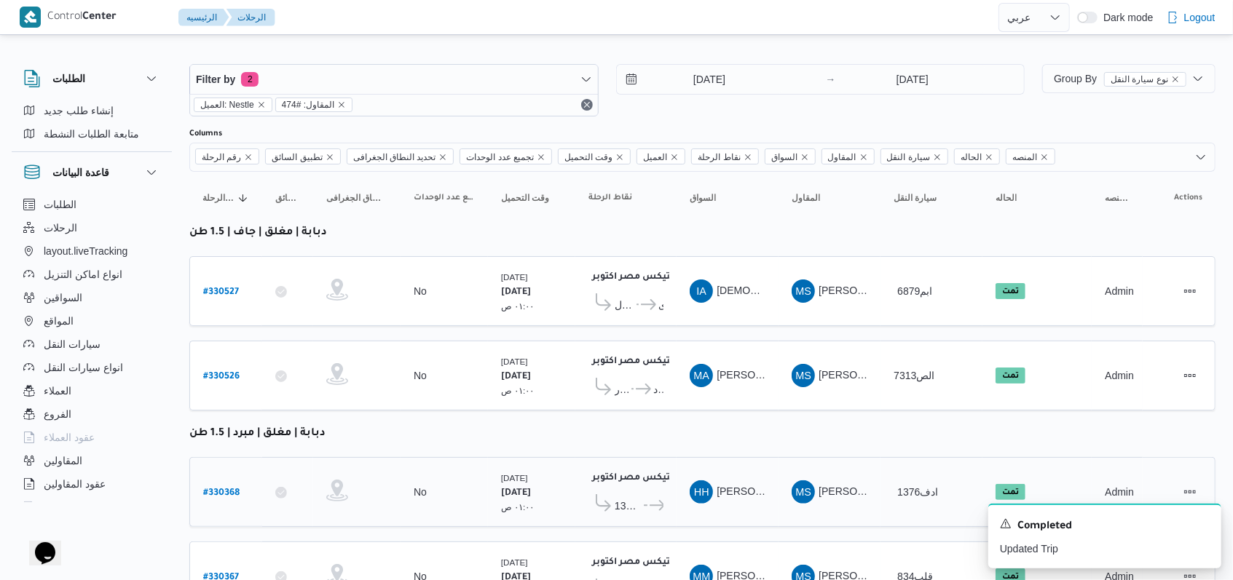
scroll to position [75, 0]
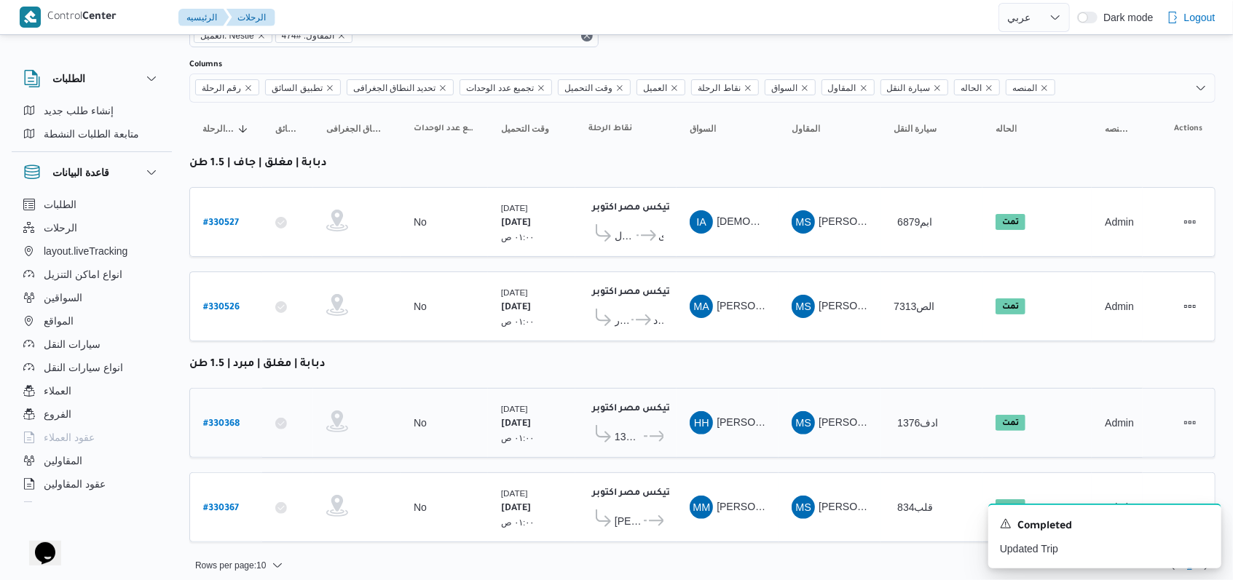
click at [227, 419] on b "# 330368" at bounding box center [221, 424] width 36 height 10
select select "ar"
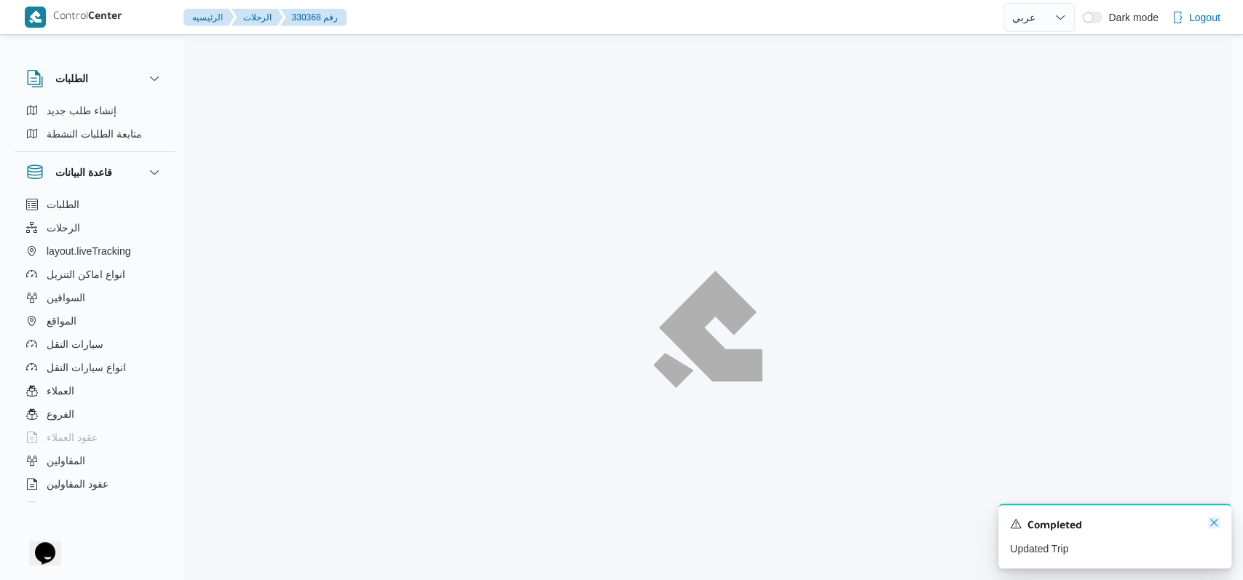
click at [1217, 523] on icon "Dismiss toast" at bounding box center [1214, 523] width 12 height 12
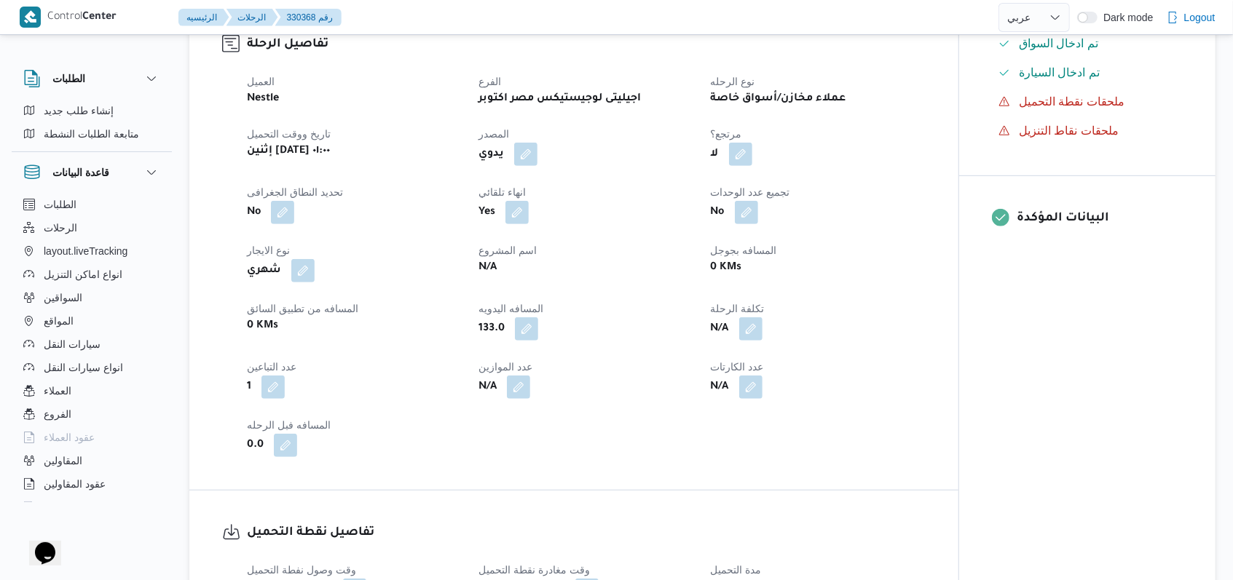
scroll to position [582, 0]
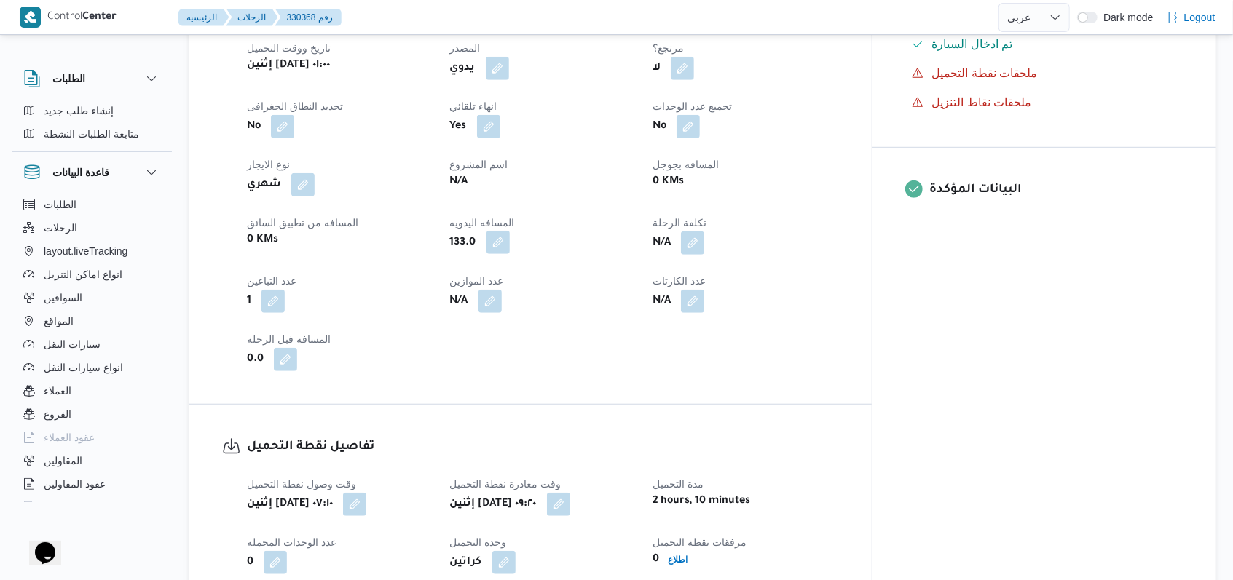
click at [510, 242] on button "button" at bounding box center [497, 242] width 23 height 23
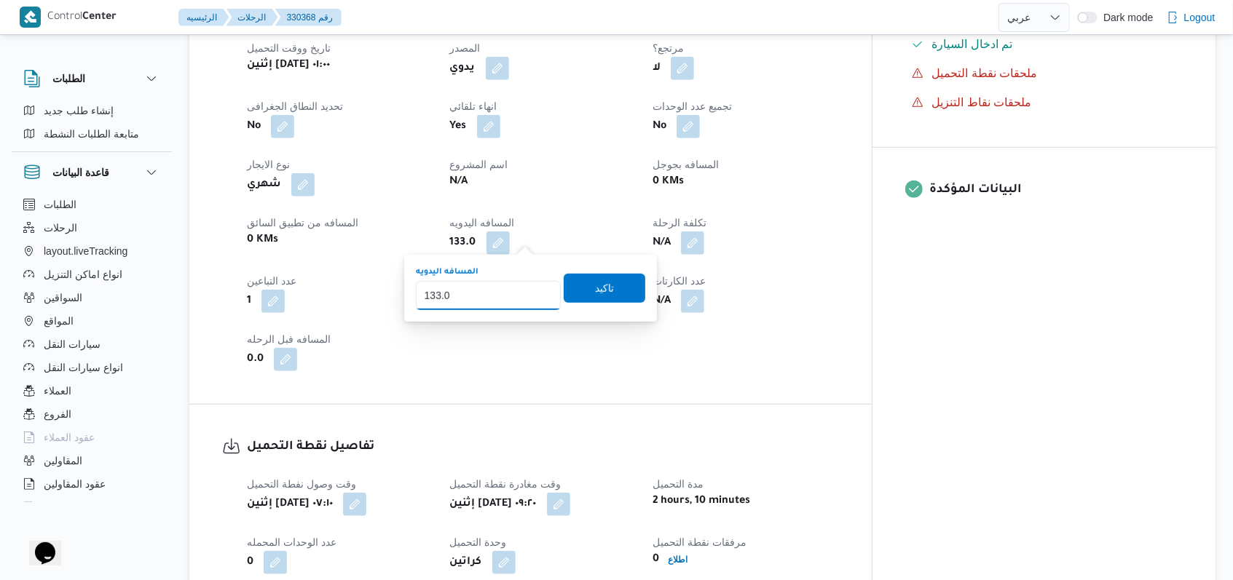
drag, startPoint x: 439, startPoint y: 297, endPoint x: 428, endPoint y: 306, distance: 14.0
click at [428, 306] on input "133.0" at bounding box center [488, 295] width 145 height 29
type input "111.0"
click at [571, 299] on span "تاكيد" at bounding box center [605, 287] width 82 height 29
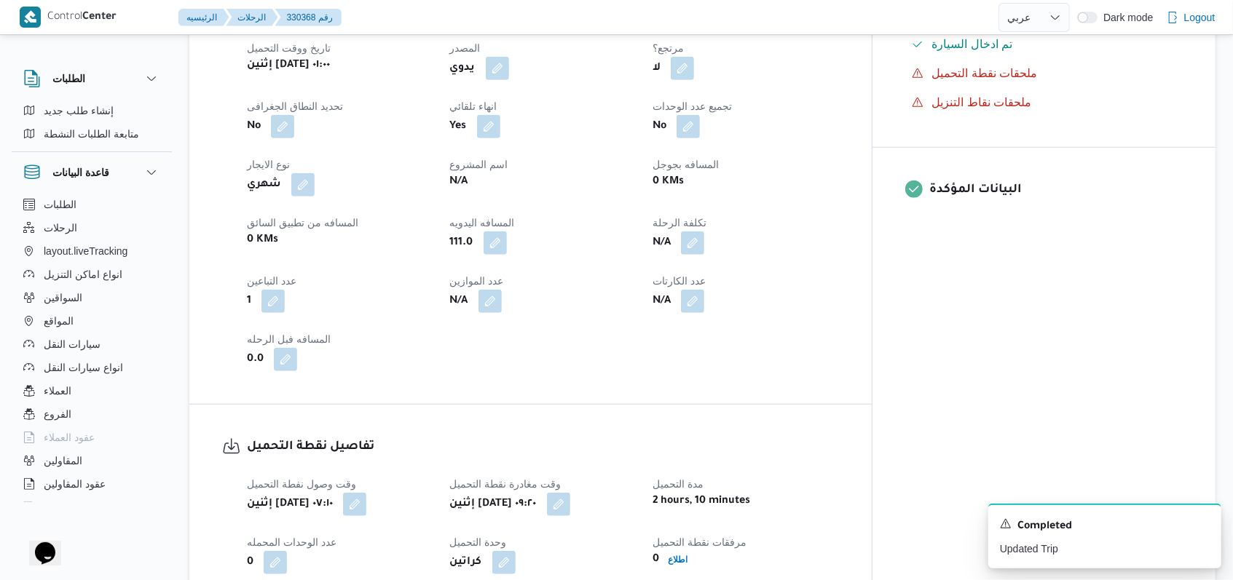
select select "ar"
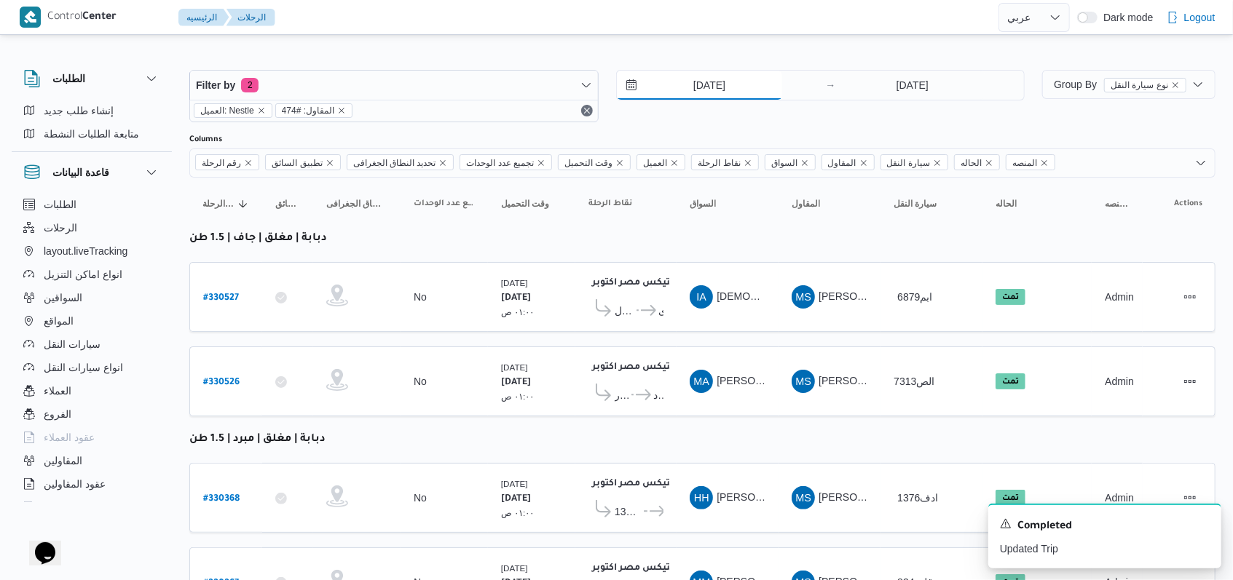
click at [722, 97] on input "11/8/2025" at bounding box center [699, 85] width 165 height 29
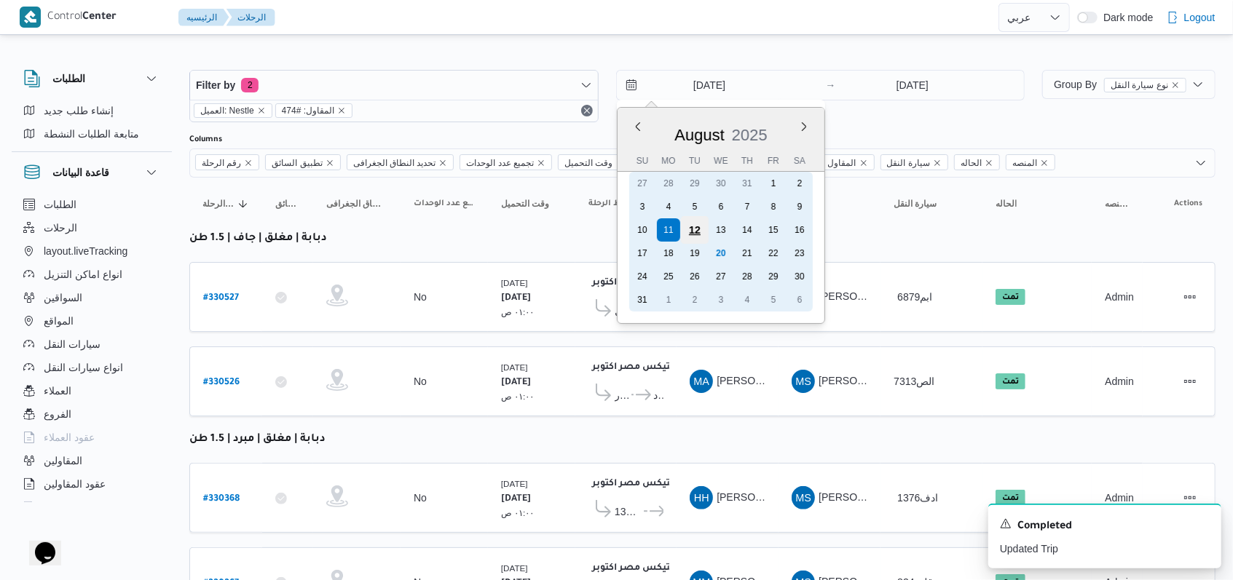
click at [689, 231] on div "12" at bounding box center [694, 230] width 28 height 28
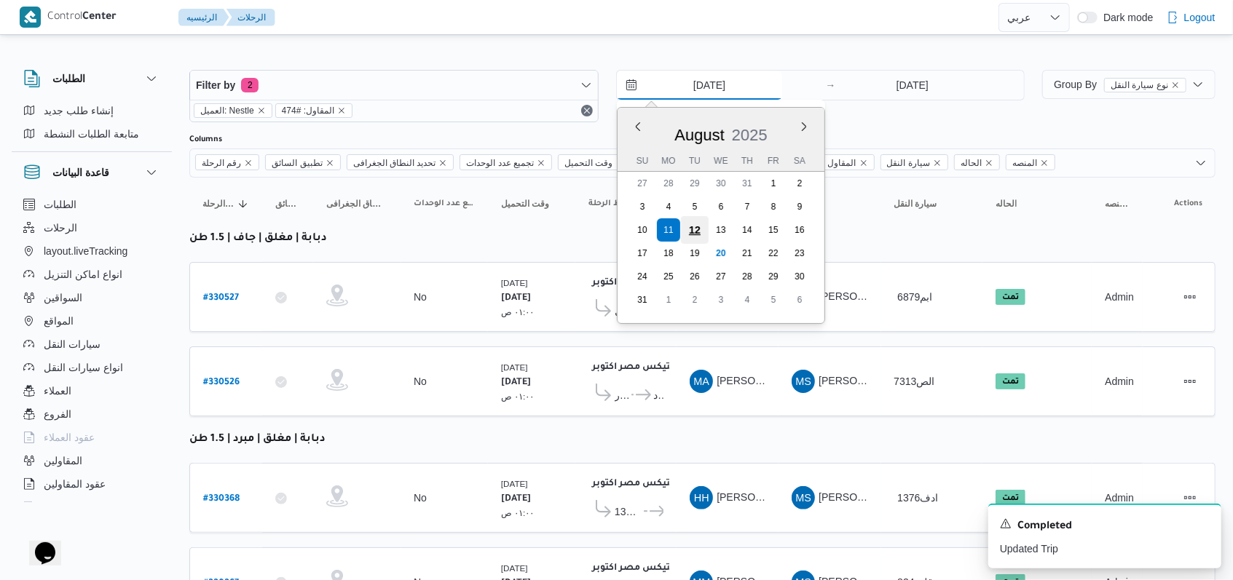
type input "12/8/2025"
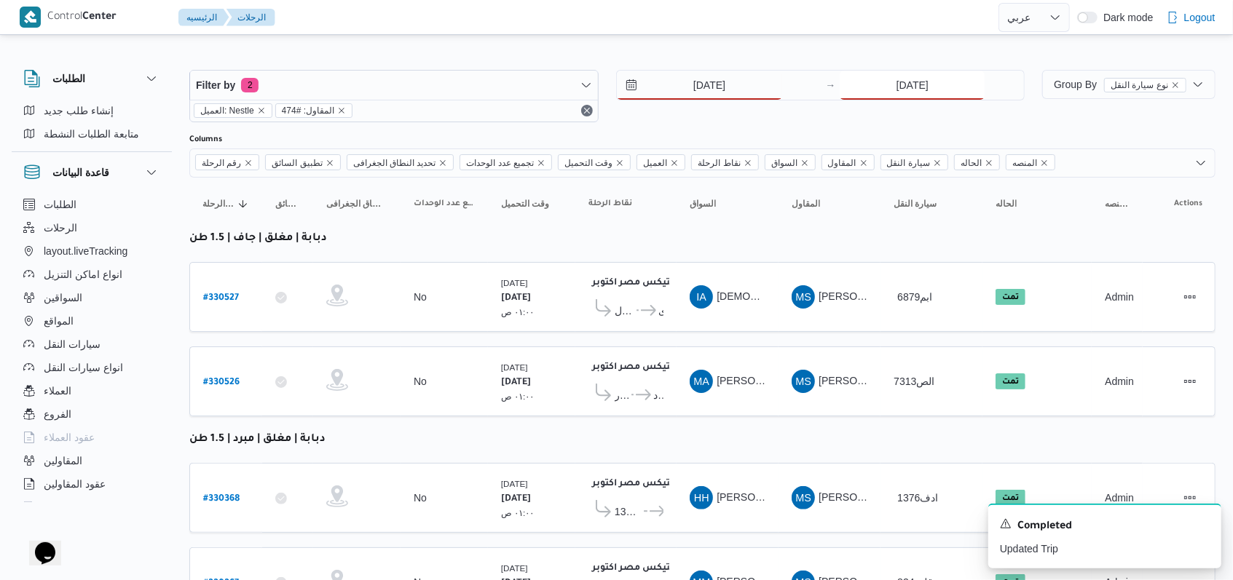
click at [944, 96] on input "11/8/2025" at bounding box center [911, 85] width 145 height 29
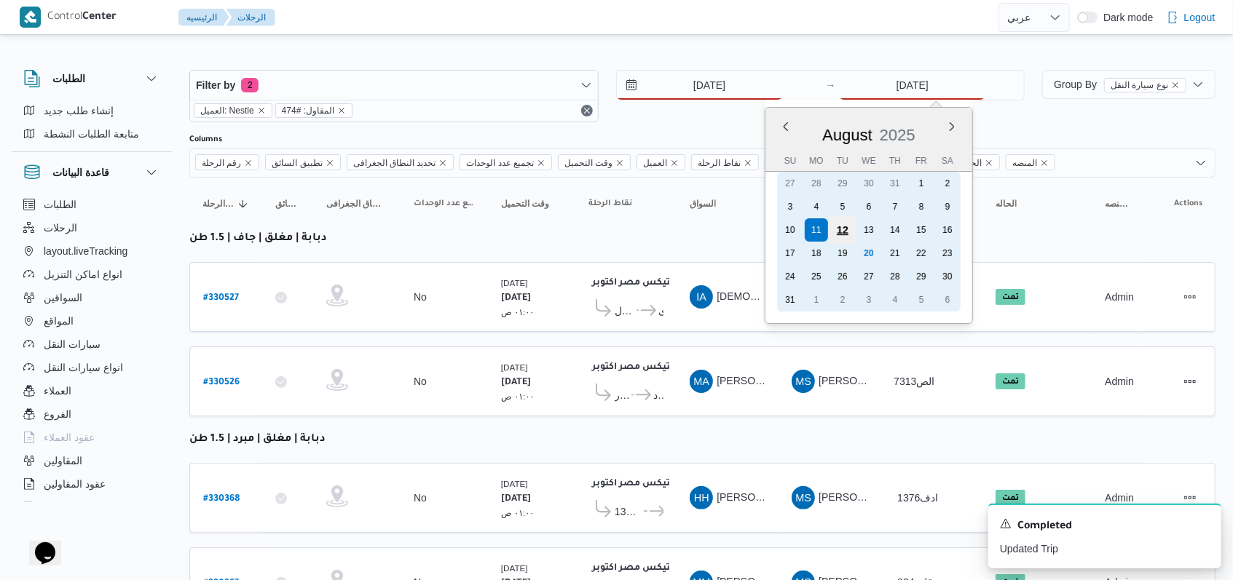
click at [845, 236] on div "12" at bounding box center [843, 230] width 28 height 28
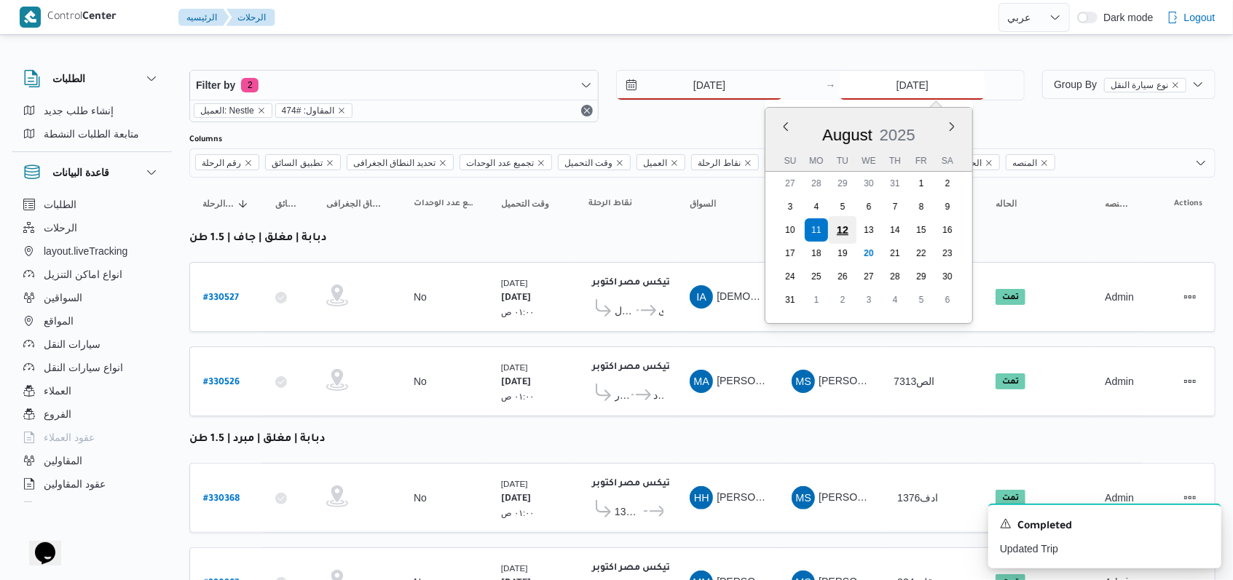
type input "12/8/2025"
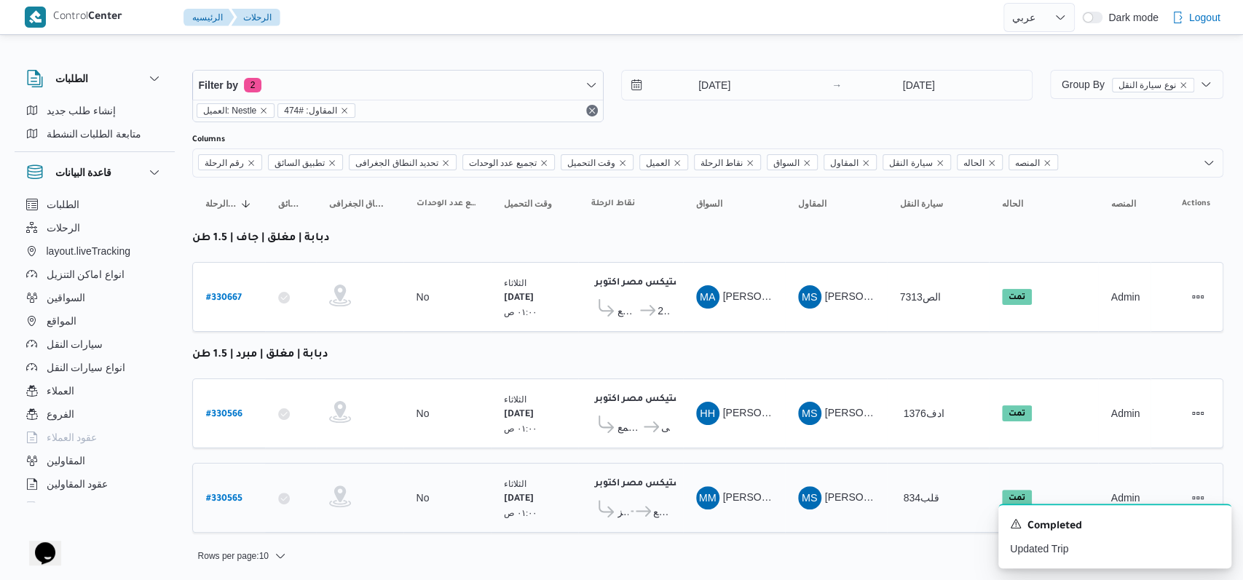
click at [218, 494] on b "# 330565" at bounding box center [224, 499] width 36 height 10
select select "ar"
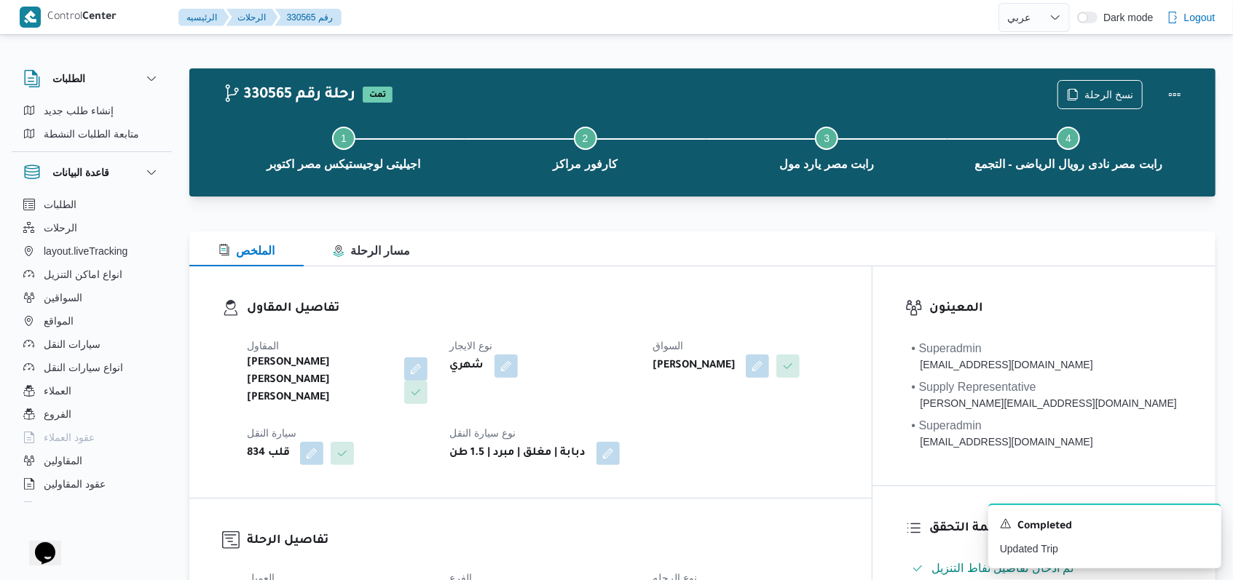
scroll to position [582, 0]
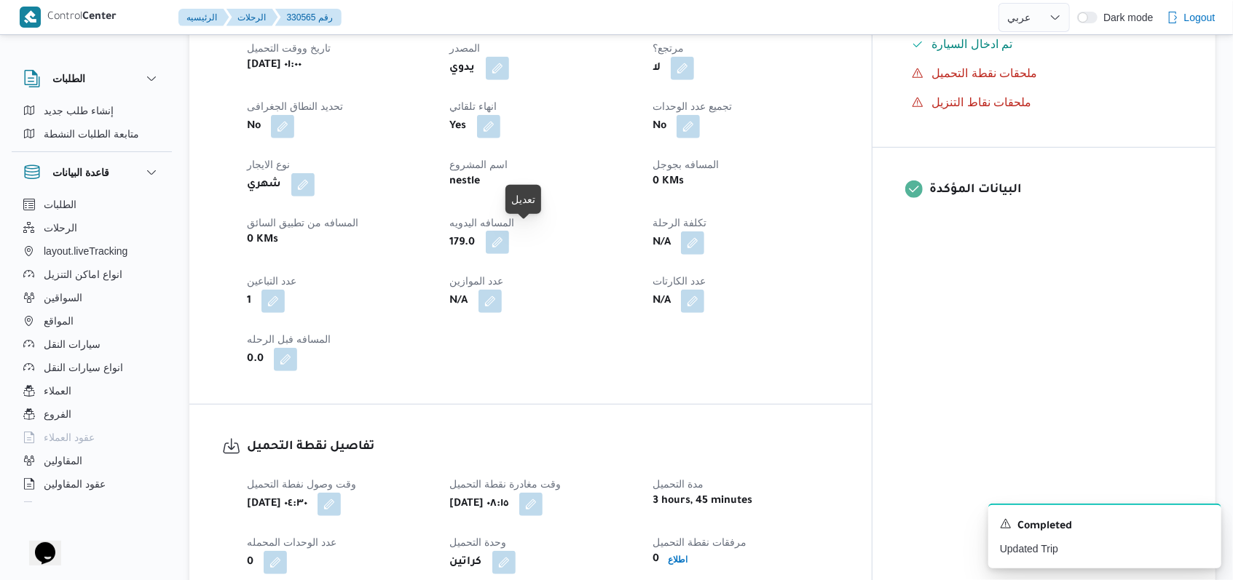
click at [509, 232] on button "button" at bounding box center [497, 242] width 23 height 23
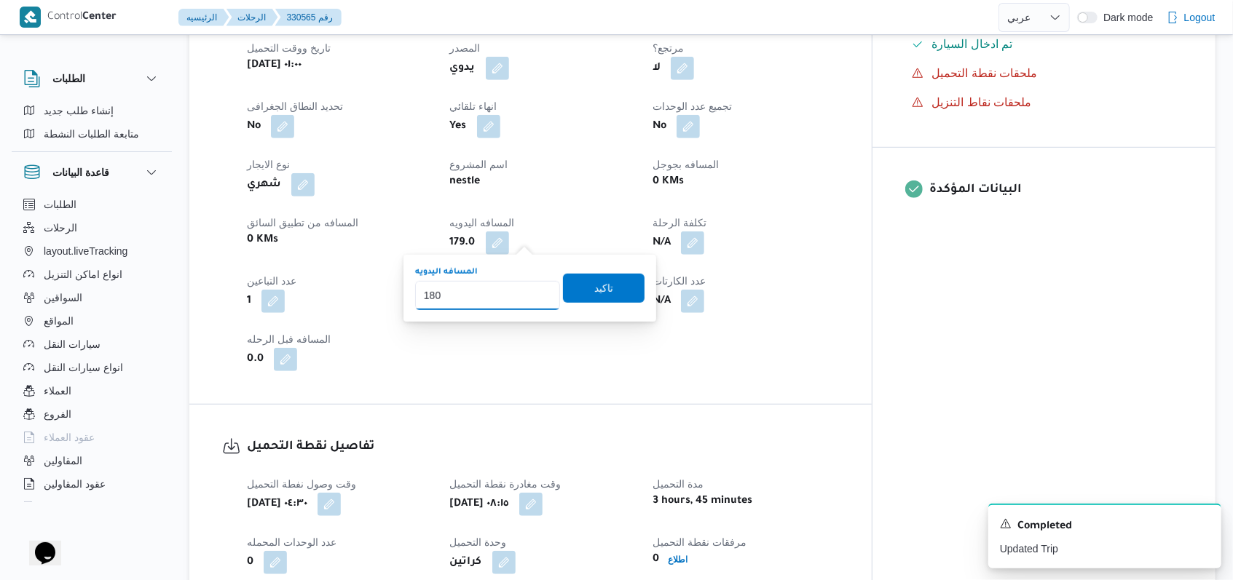
click at [532, 293] on input "180" at bounding box center [487, 295] width 145 height 29
click at [532, 293] on input "181" at bounding box center [487, 295] width 145 height 29
click at [532, 293] on input "182" at bounding box center [487, 295] width 145 height 29
click at [532, 293] on input "183" at bounding box center [487, 295] width 145 height 29
click at [532, 293] on input "184" at bounding box center [487, 295] width 145 height 29
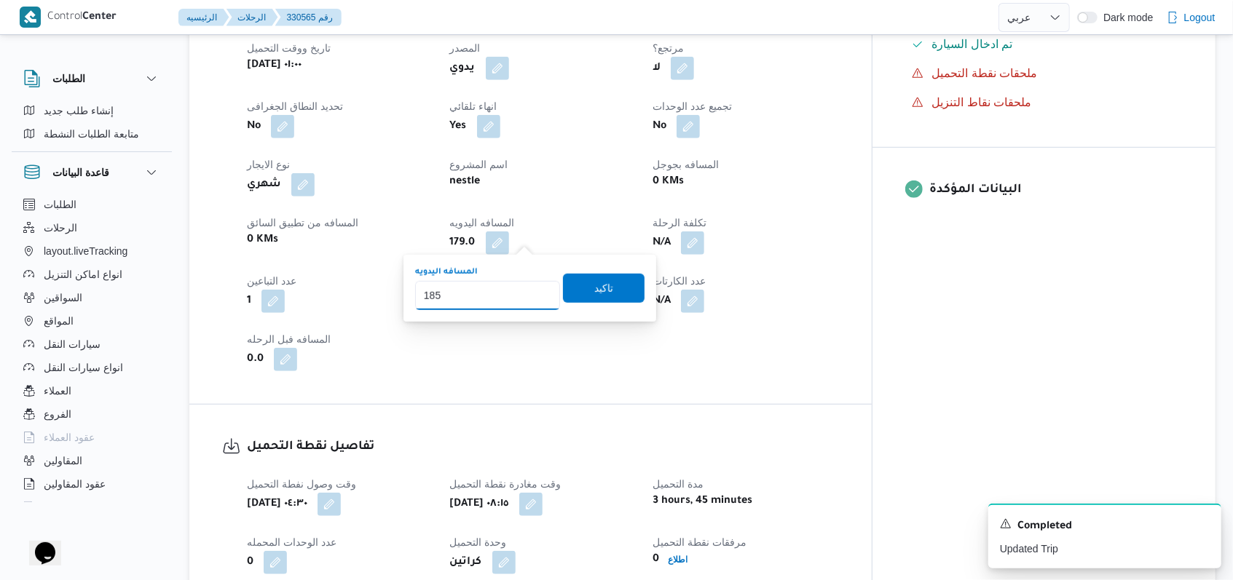
type input "185"
click at [532, 293] on input "185" at bounding box center [487, 295] width 145 height 29
click at [594, 293] on span "تاكيد" at bounding box center [603, 287] width 19 height 17
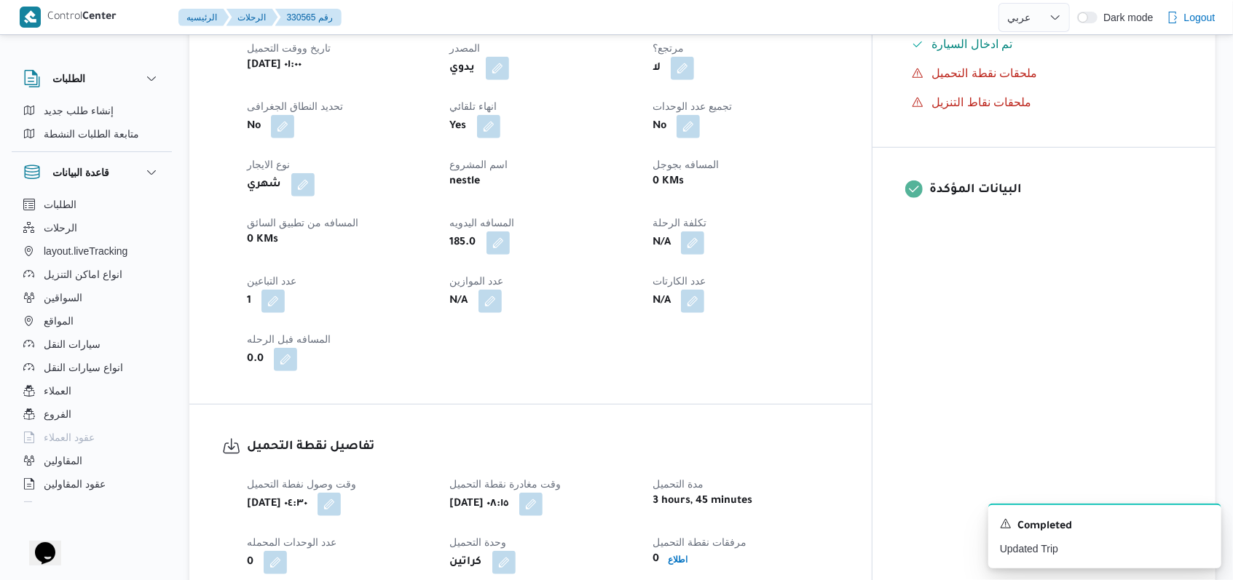
select select "ar"
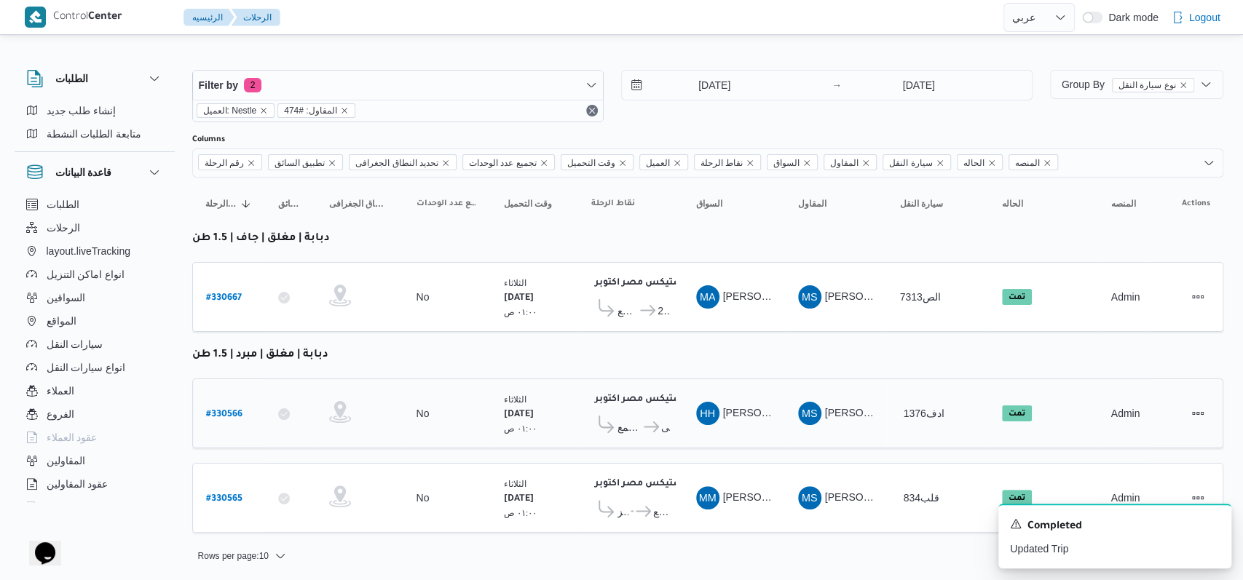
click at [233, 410] on b "# 330566" at bounding box center [224, 415] width 36 height 10
select select "ar"
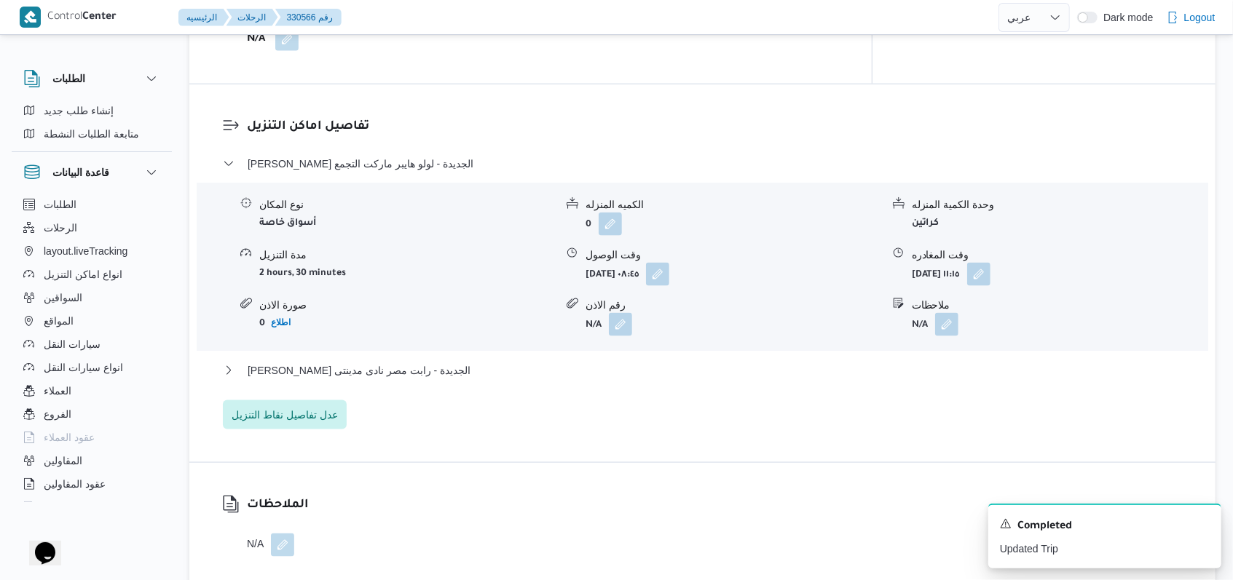
scroll to position [1165, 0]
click at [396, 146] on dl "تفاصيل اماكن التنزيل ثانى القاهرة الجديدة - لولو هايبر ماركت التجمع نوع المكان …" at bounding box center [715, 272] width 936 height 312
click at [398, 162] on span "ثانى القاهرة الجديدة - لولو هايبر ماركت التجمع" at bounding box center [361, 162] width 226 height 17
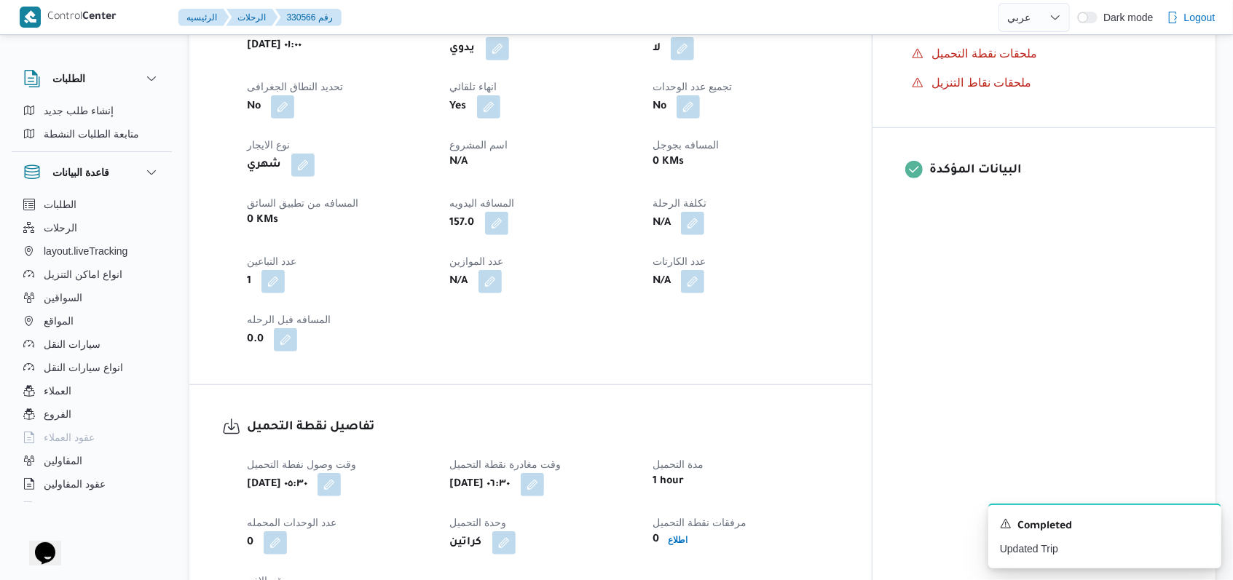
scroll to position [582, 0]
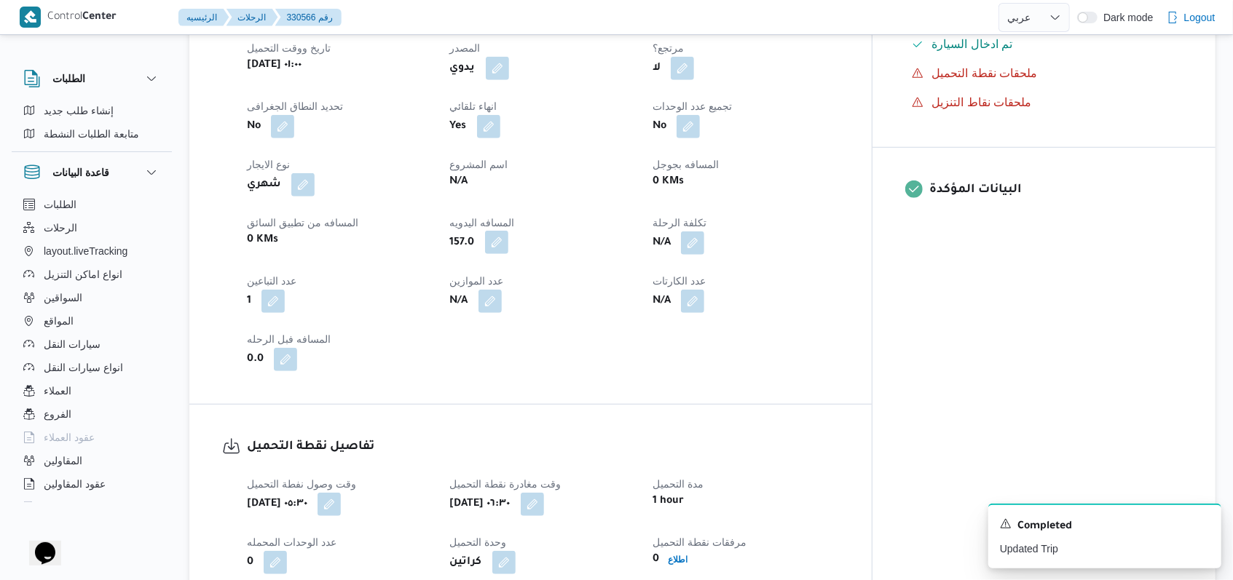
click at [508, 239] on button "button" at bounding box center [496, 242] width 23 height 23
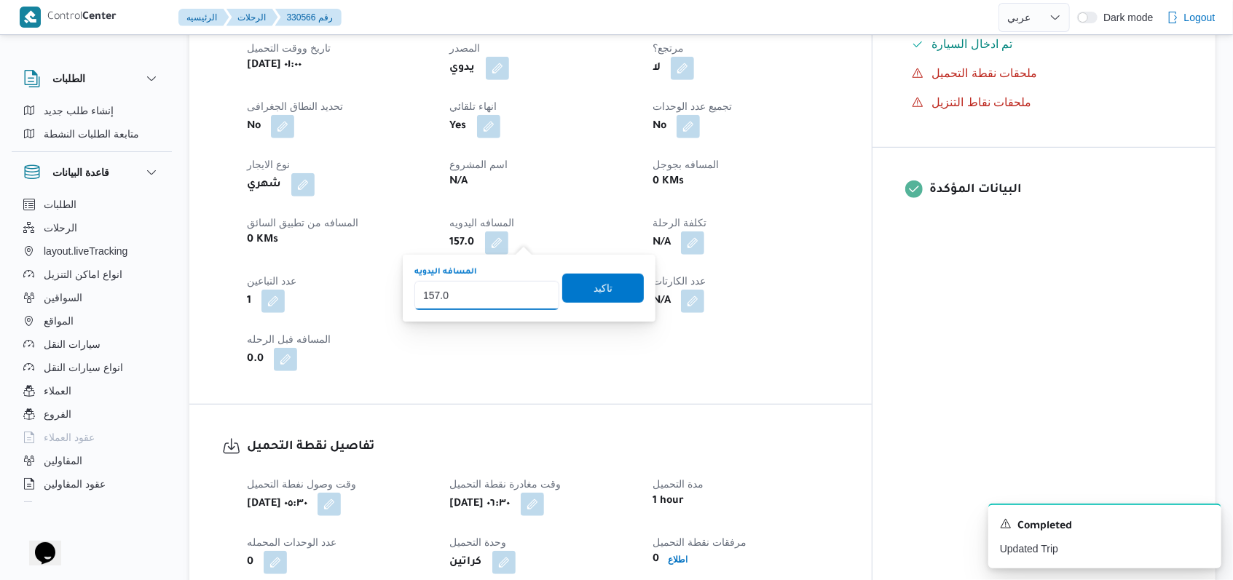
drag, startPoint x: 470, startPoint y: 297, endPoint x: 411, endPoint y: 306, distance: 60.3
click at [411, 306] on div "You are in a dialog. To close this dialog, hit escape. المسافه اليدويه 157.0 تا…" at bounding box center [529, 288] width 253 height 67
type input "215"
click at [600, 299] on span "تاكيد" at bounding box center [603, 287] width 82 height 29
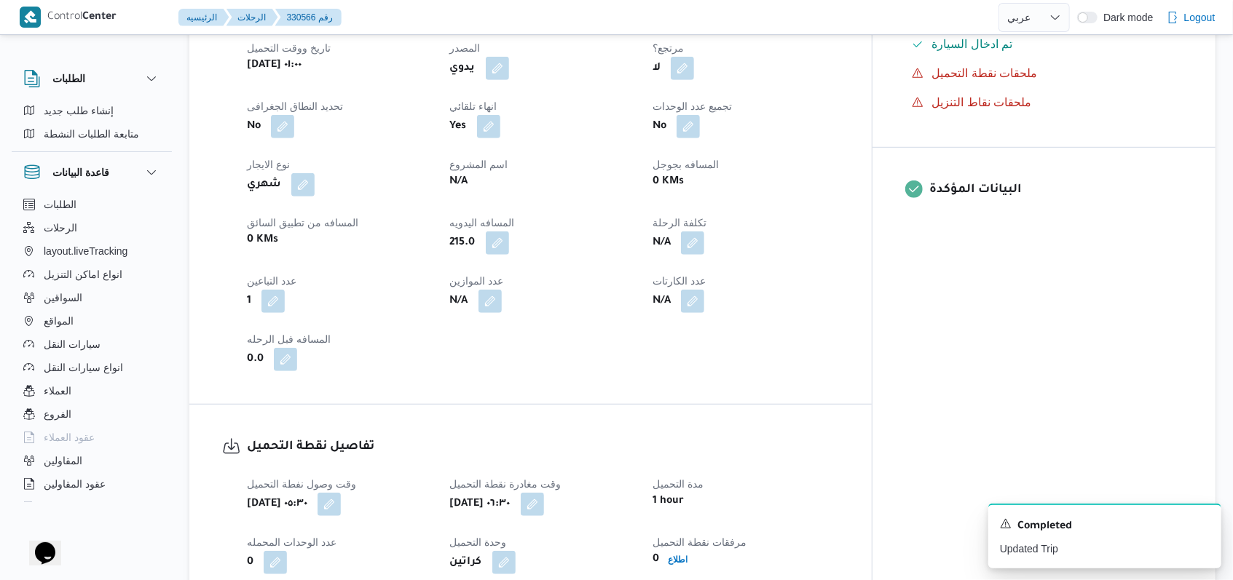
select select "ar"
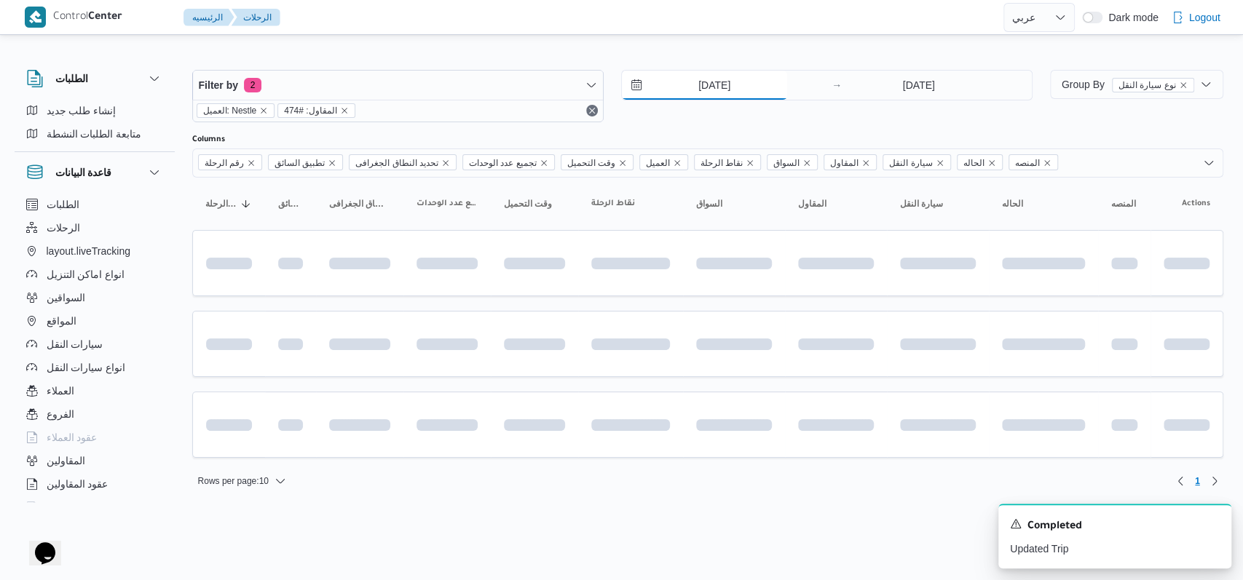
click at [716, 92] on input "12/8/2025" at bounding box center [704, 85] width 165 height 29
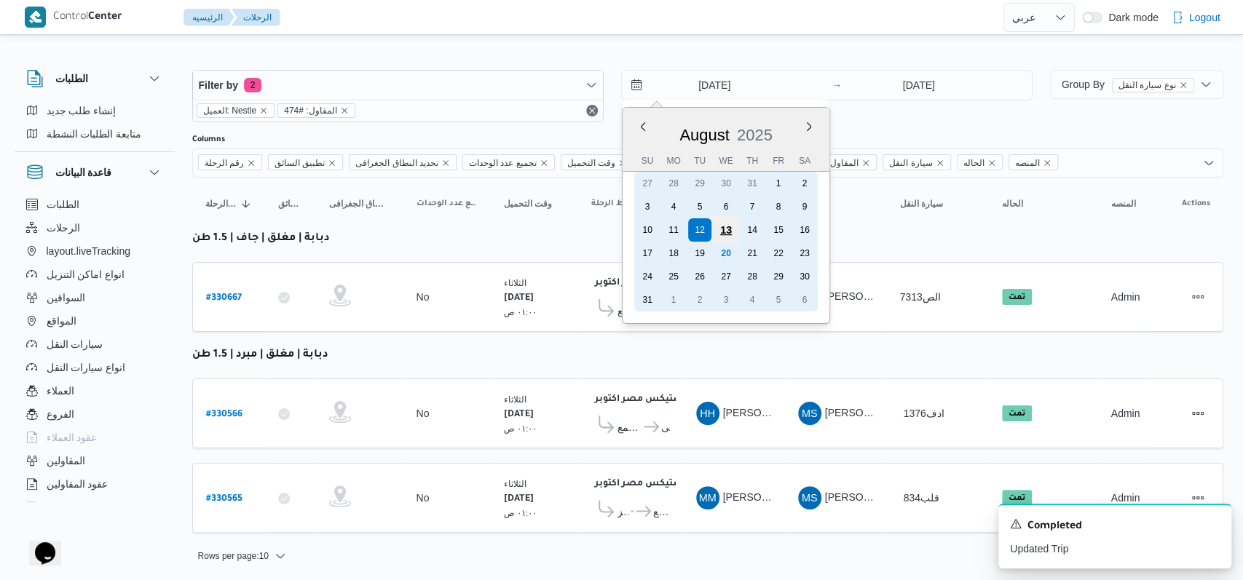
click at [722, 236] on div "13" at bounding box center [725, 230] width 28 height 28
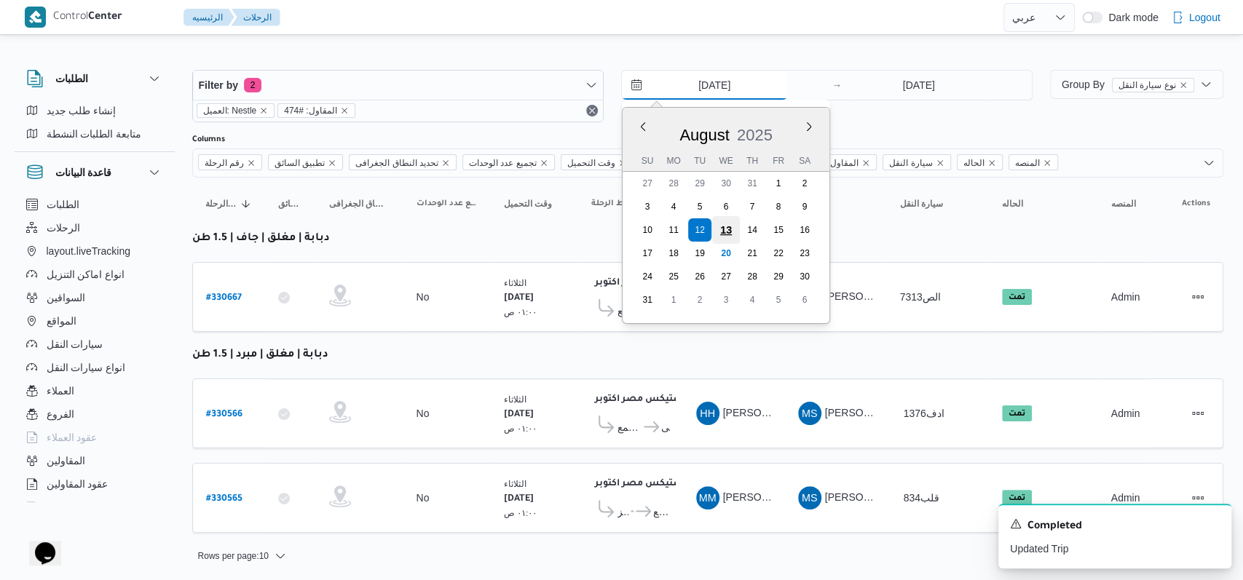
type input "13/8/2025"
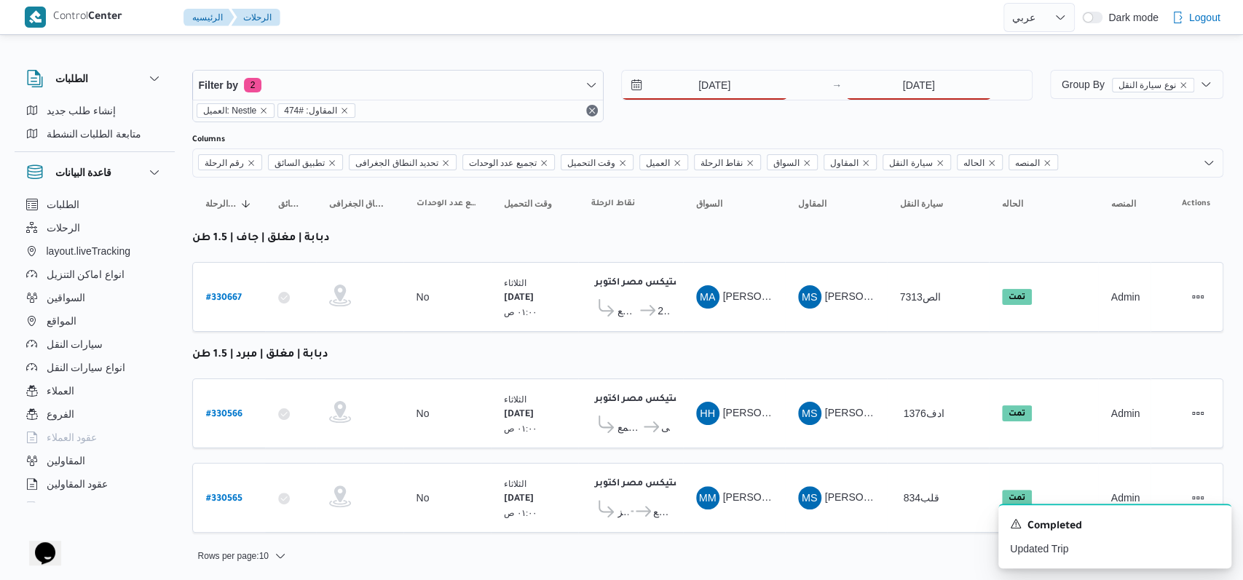
click at [891, 105] on div "13/8/2025 → 12/8/2025" at bounding box center [826, 96] width 411 height 52
click at [904, 93] on input "12/8/2025" at bounding box center [918, 85] width 145 height 29
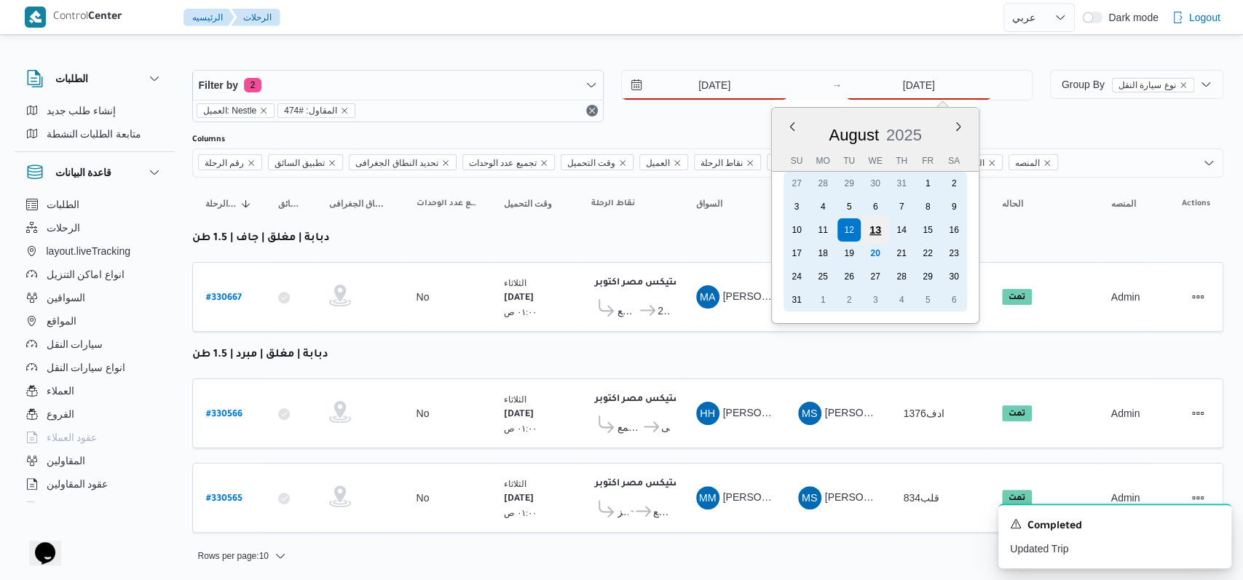
click at [884, 221] on div "13" at bounding box center [875, 230] width 28 height 28
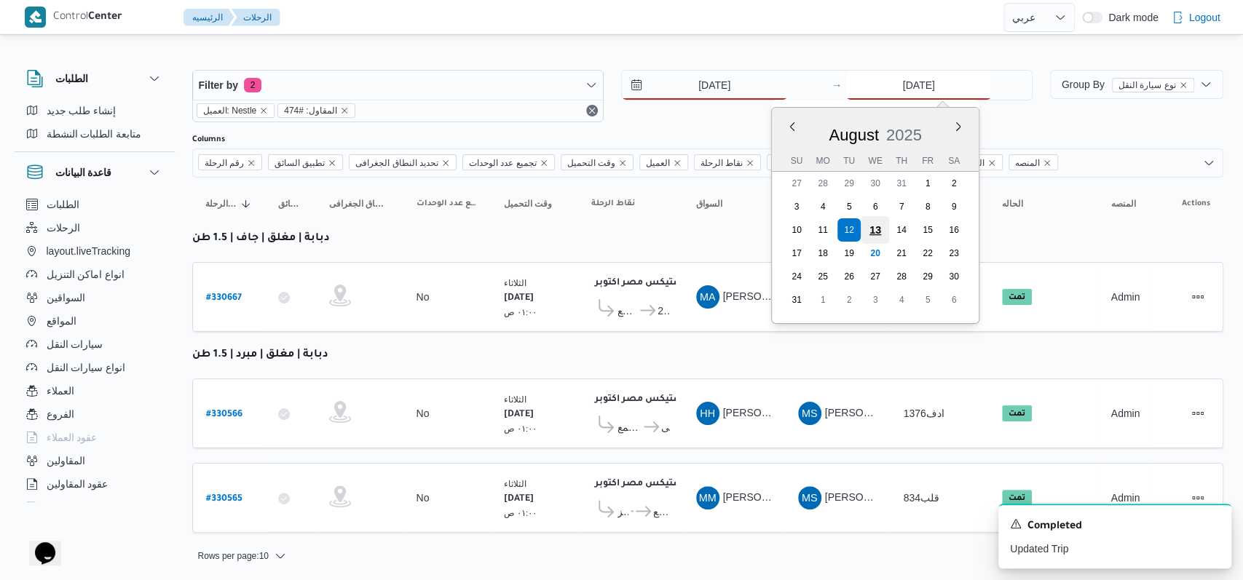
type input "13/8/2025"
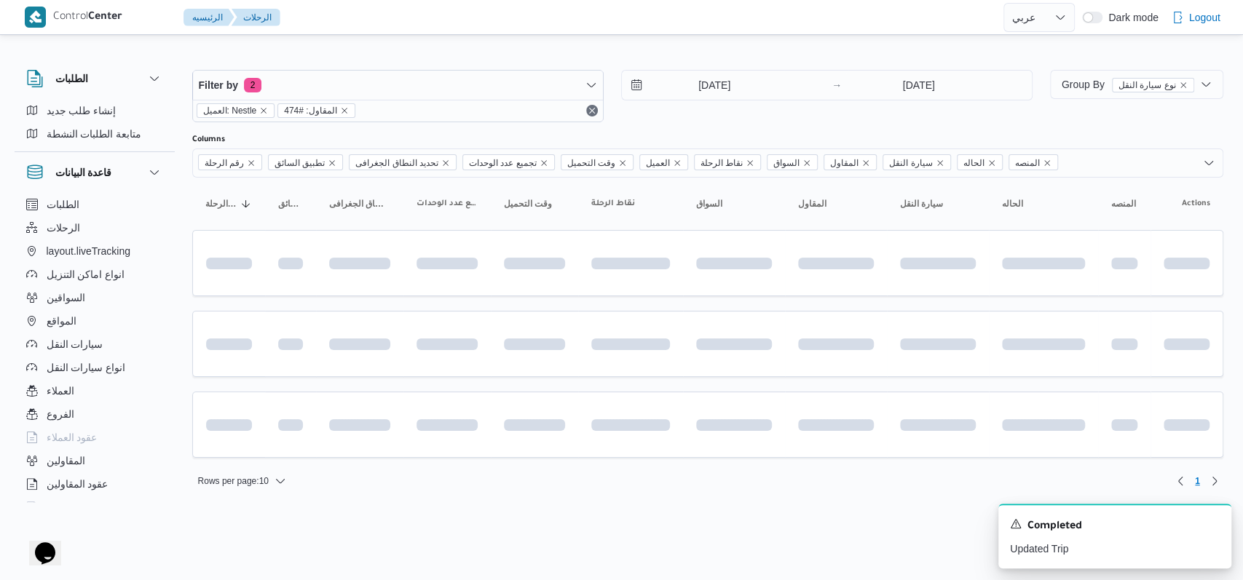
click at [720, 111] on div "13/8/2025 → 13/8/2025" at bounding box center [826, 96] width 411 height 52
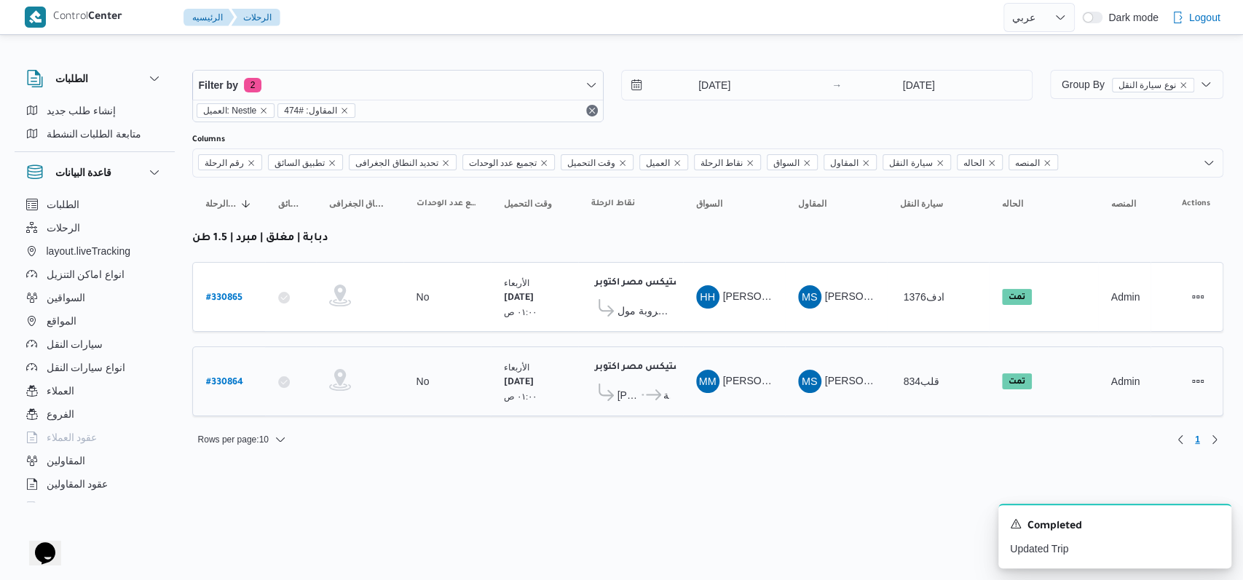
click at [225, 372] on link "# 330864" at bounding box center [224, 382] width 37 height 20
select select "ar"
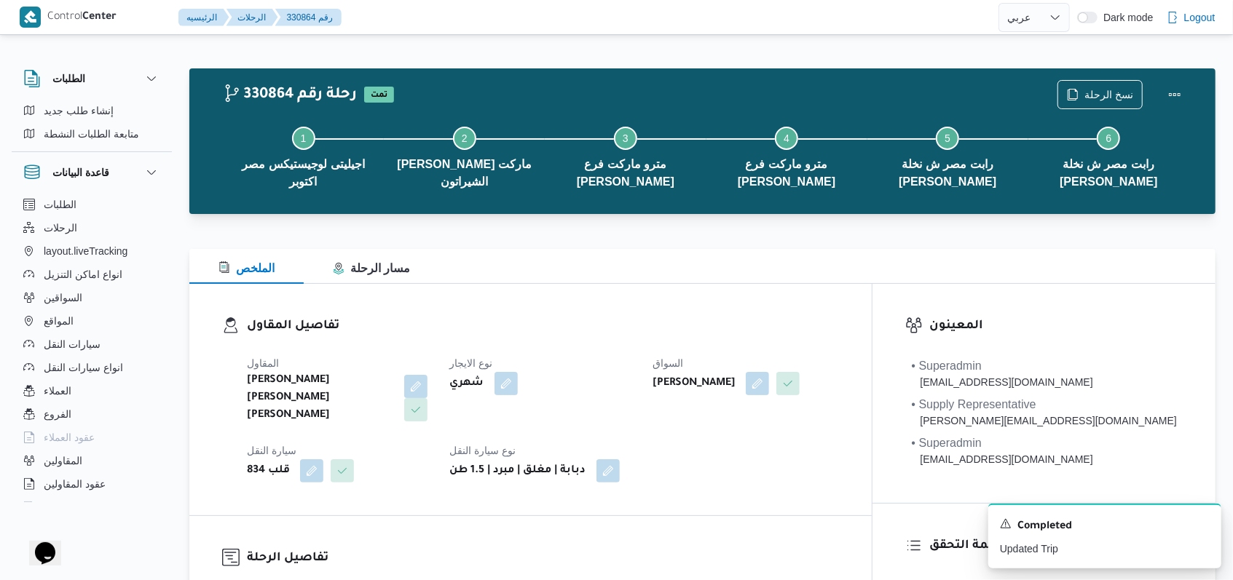
scroll to position [582, 0]
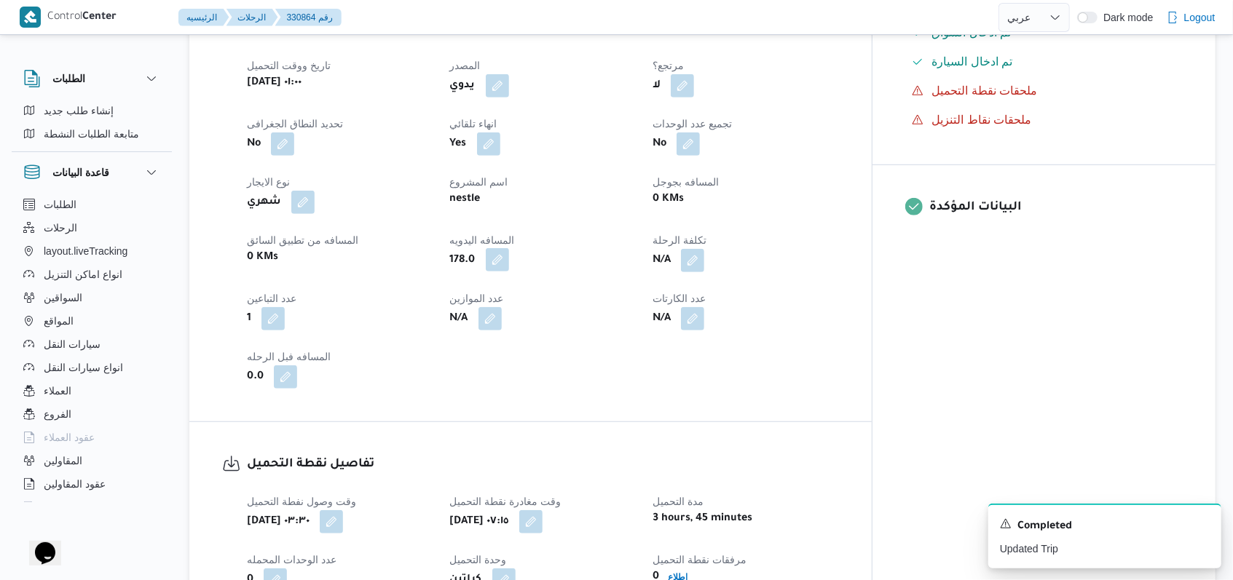
click at [509, 257] on button "button" at bounding box center [497, 259] width 23 height 23
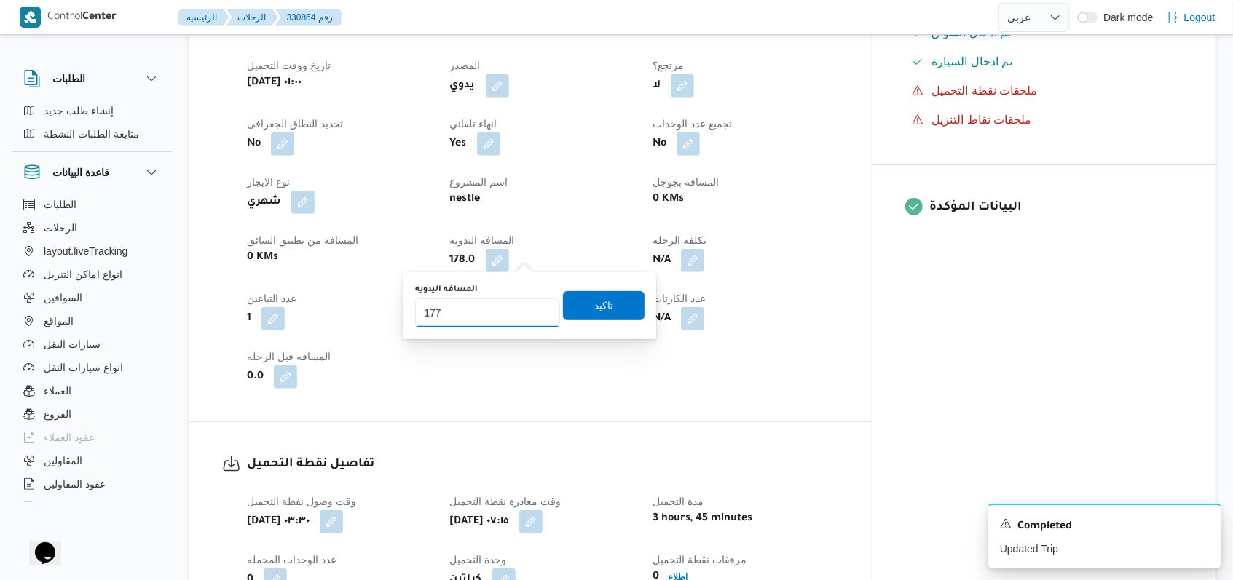
click at [534, 316] on input "177" at bounding box center [487, 313] width 145 height 29
click at [534, 316] on input "176" at bounding box center [487, 313] width 145 height 29
click at [534, 316] on input "175" at bounding box center [487, 313] width 145 height 29
click at [534, 316] on input "174" at bounding box center [487, 313] width 145 height 29
type input "173"
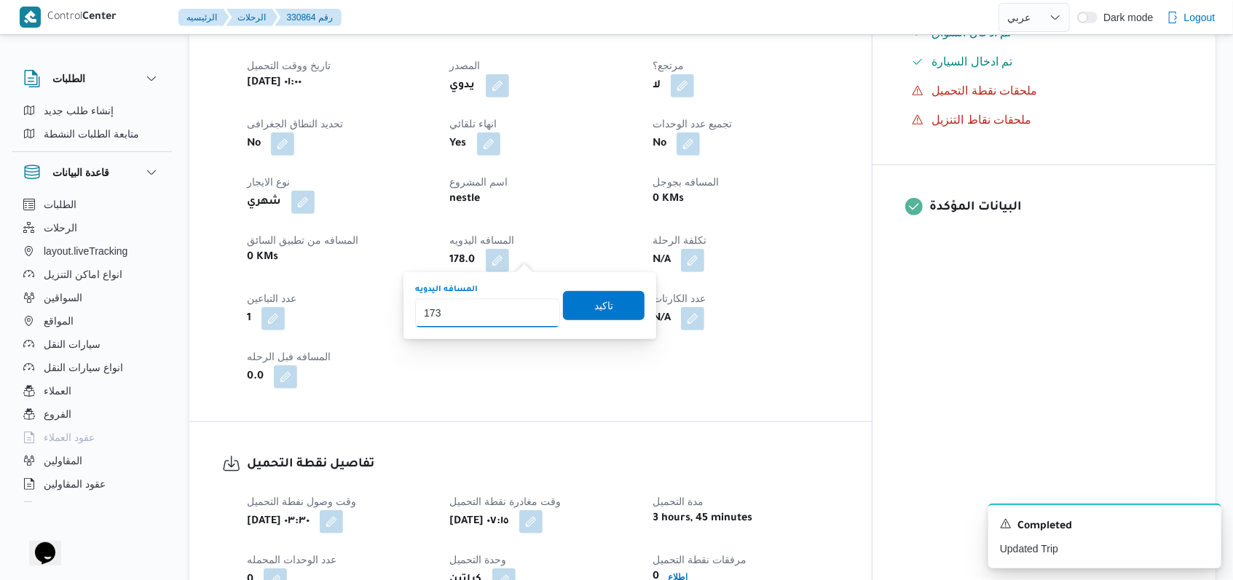
click at [532, 317] on input "173" at bounding box center [487, 313] width 145 height 29
click at [577, 314] on span "تاكيد" at bounding box center [604, 305] width 82 height 29
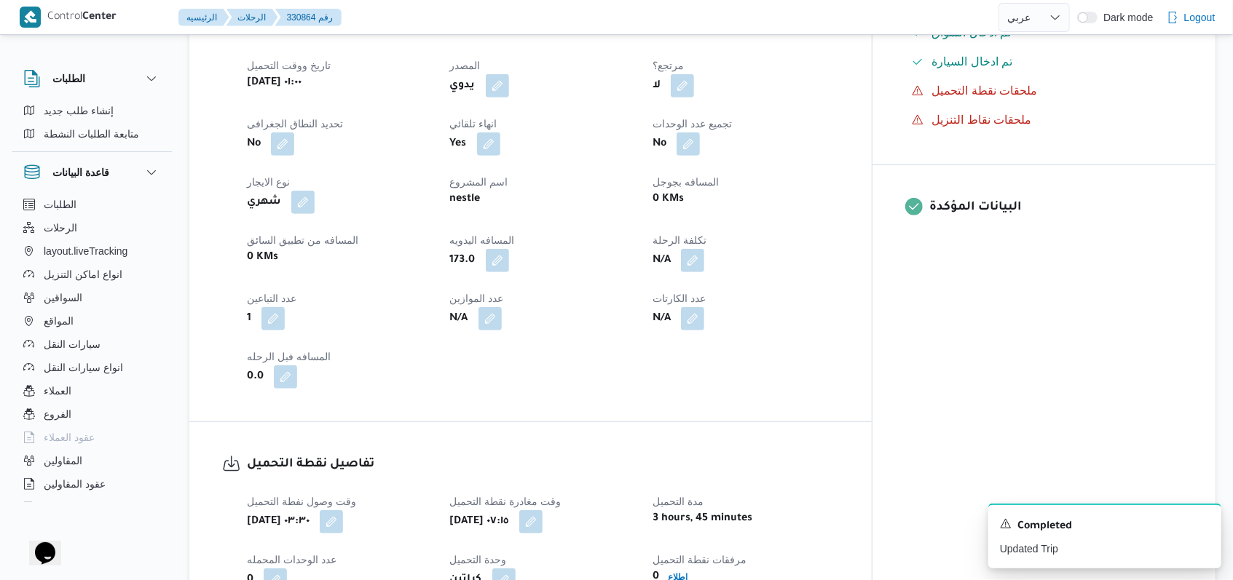
select select "ar"
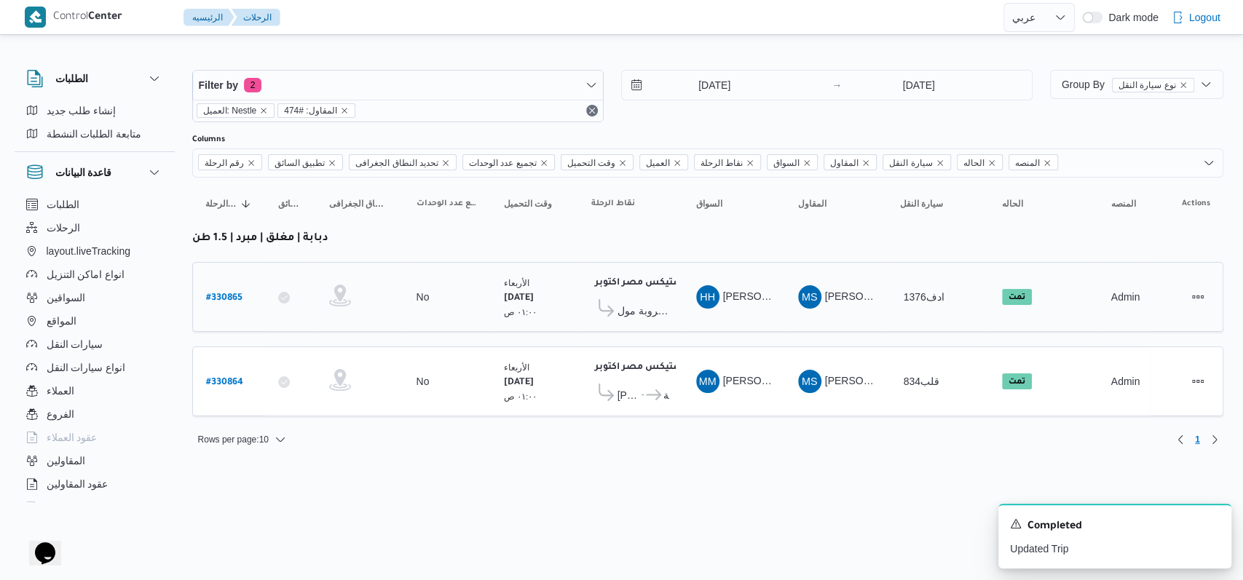
click at [240, 296] on b "# 330865" at bounding box center [224, 298] width 36 height 10
select select "ar"
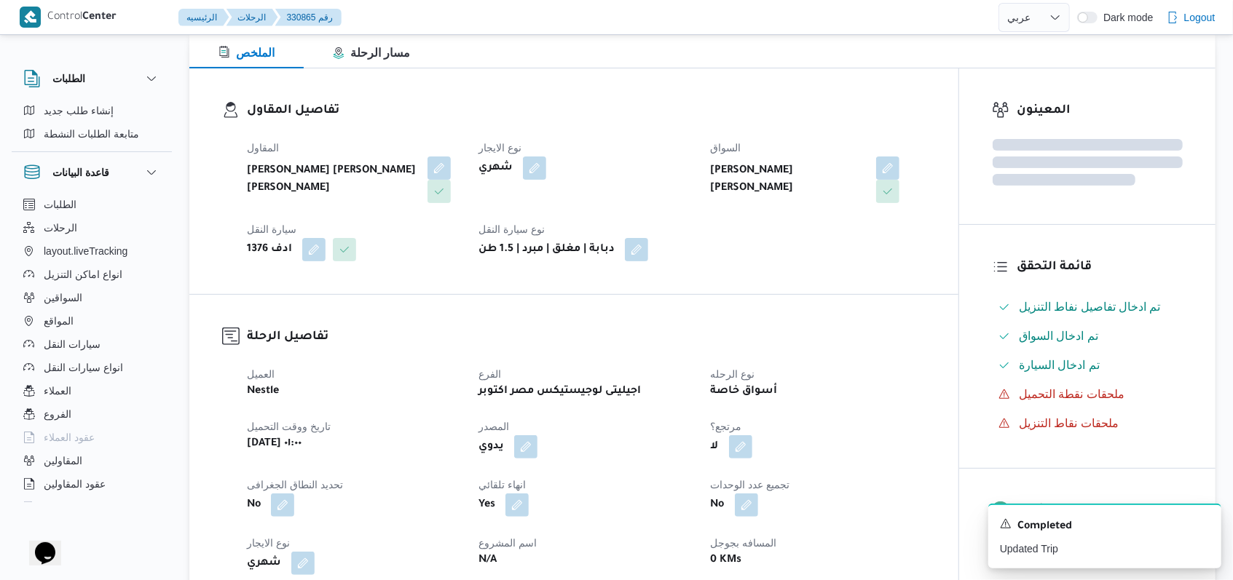
scroll to position [485, 0]
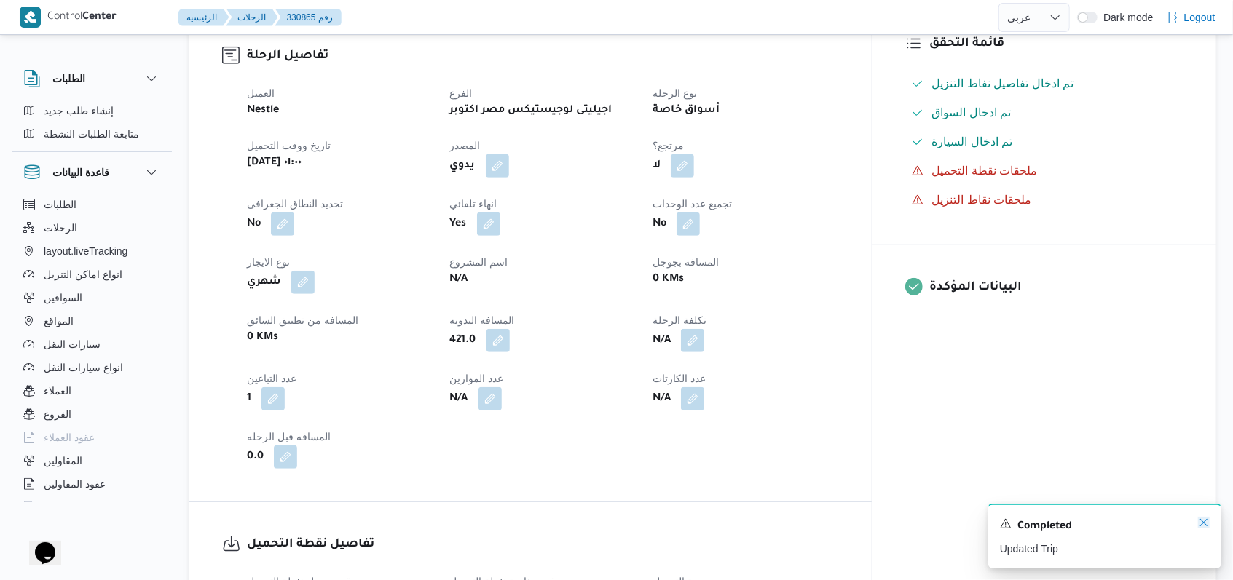
click at [1206, 524] on icon "Dismiss toast" at bounding box center [1204, 523] width 12 height 12
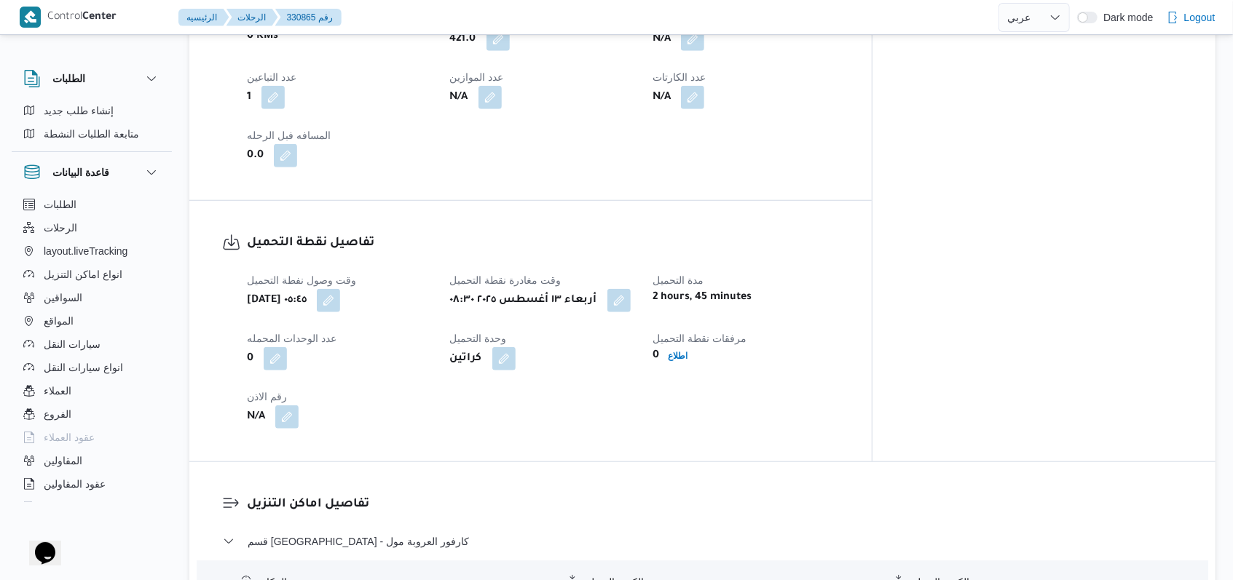
scroll to position [971, 0]
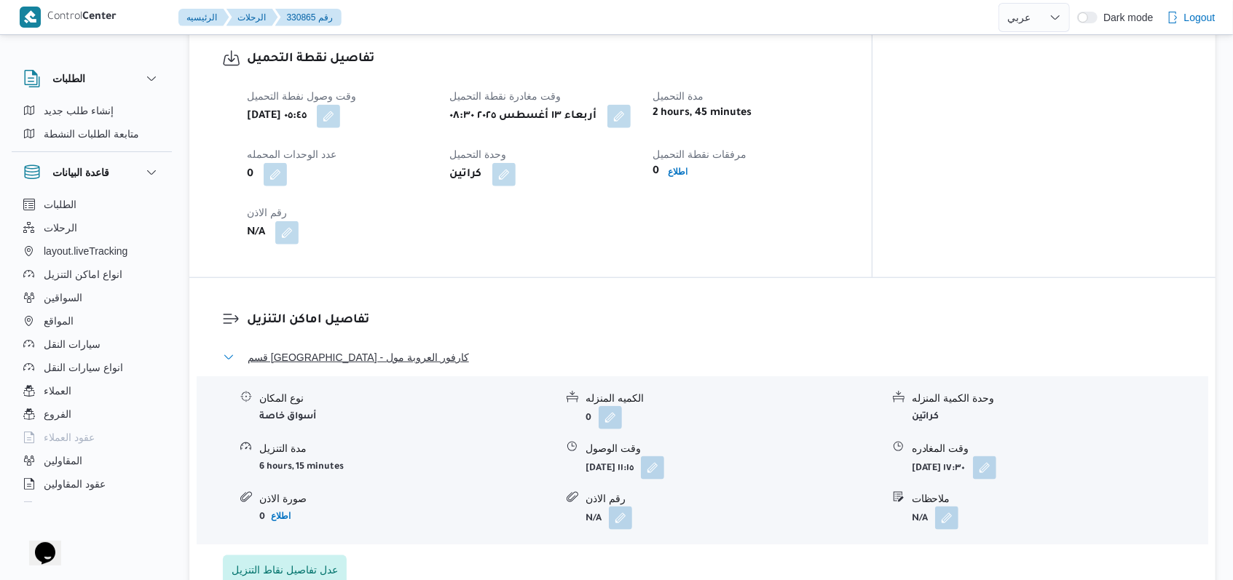
click at [361, 355] on span "قسم برج العرب - كارفور العروبة مول" at bounding box center [358, 357] width 221 height 17
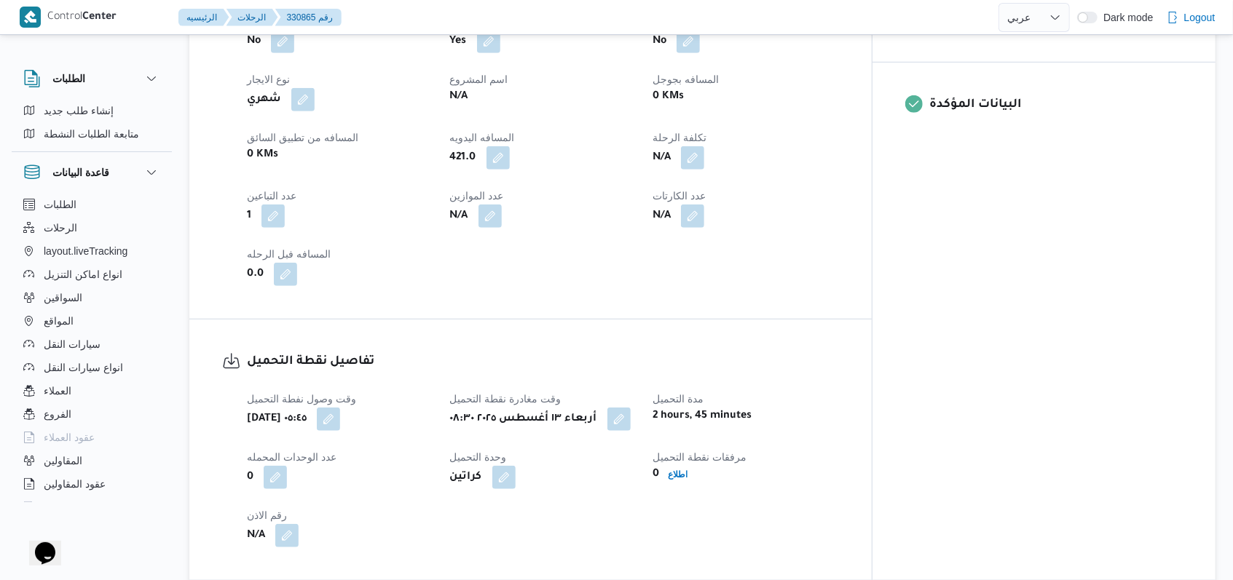
scroll to position [388, 0]
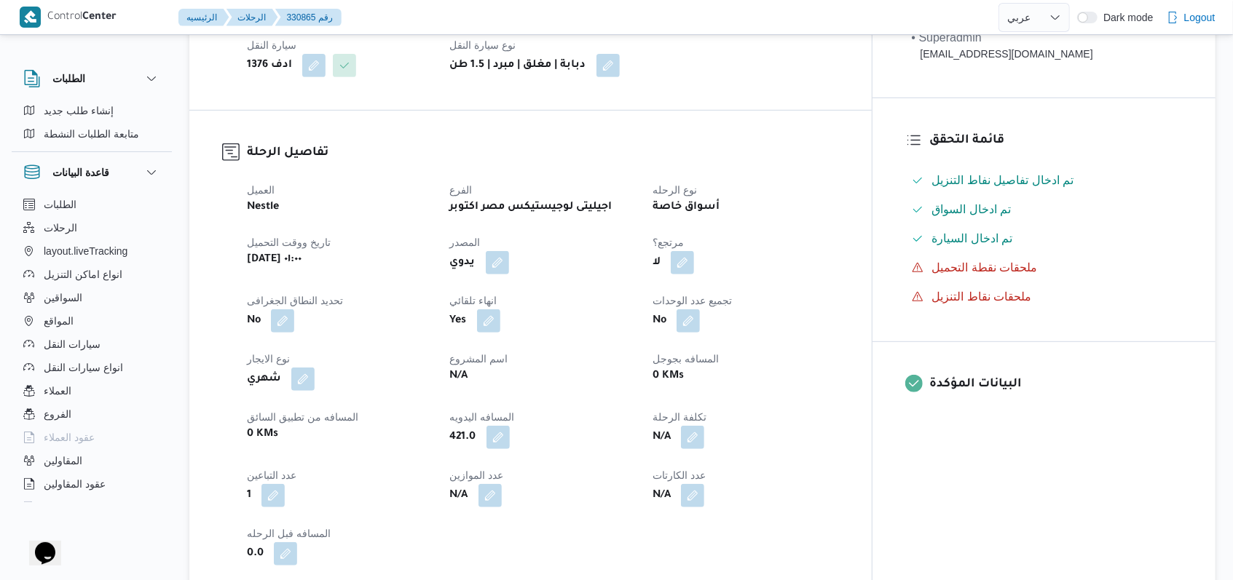
select select "ar"
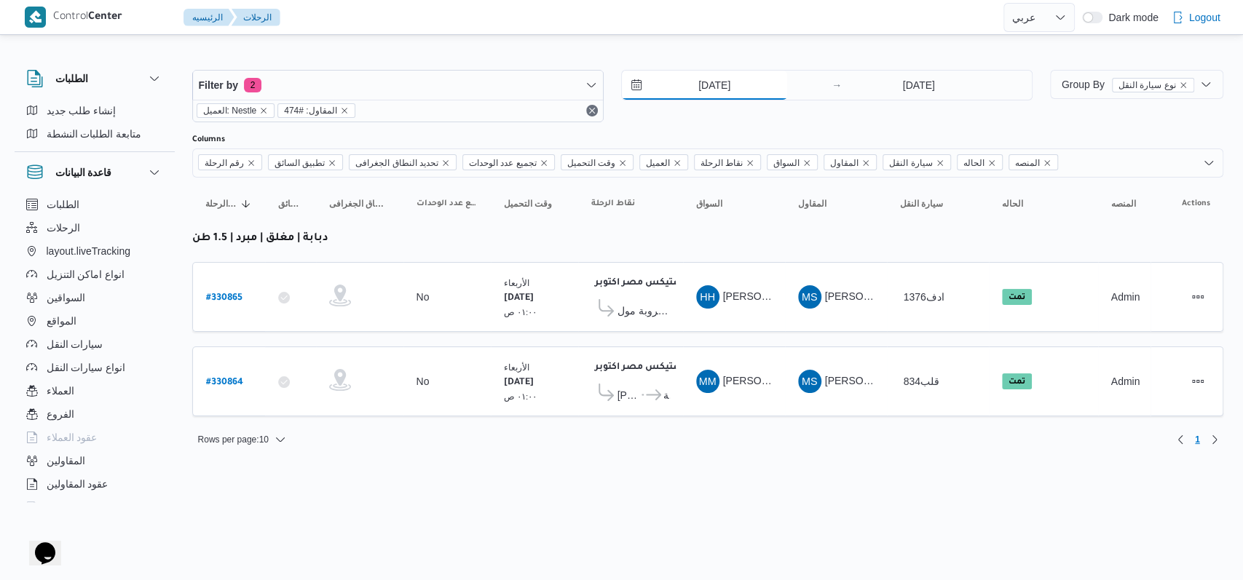
click at [717, 84] on input "13/8/2025" at bounding box center [704, 85] width 165 height 29
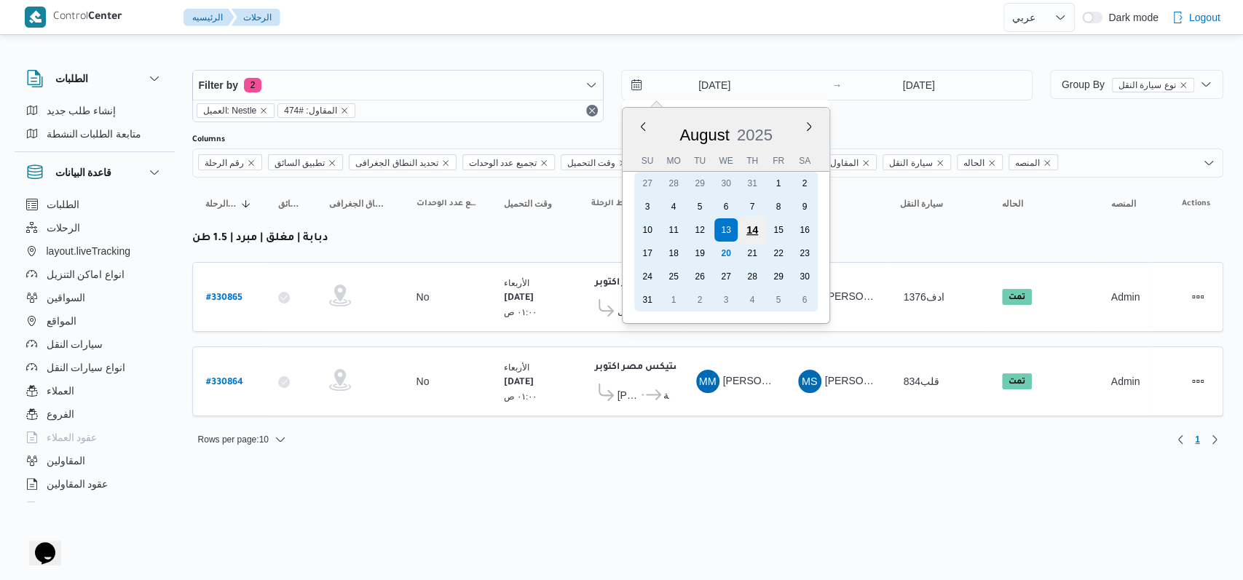
click at [749, 230] on div "14" at bounding box center [752, 230] width 28 height 28
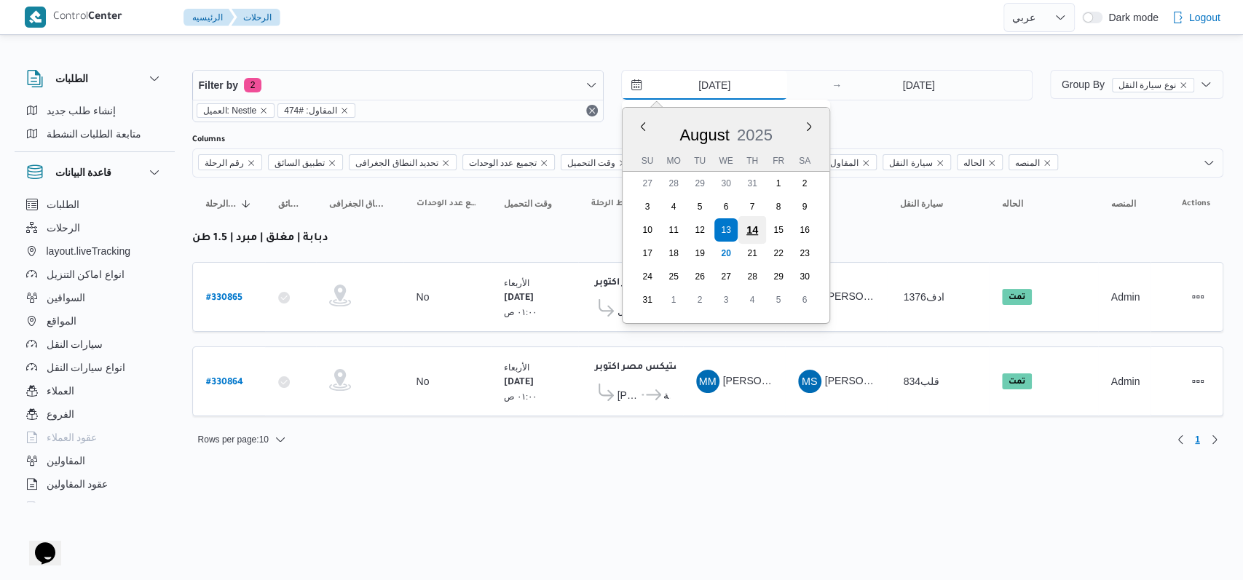
type input "14/8/2025"
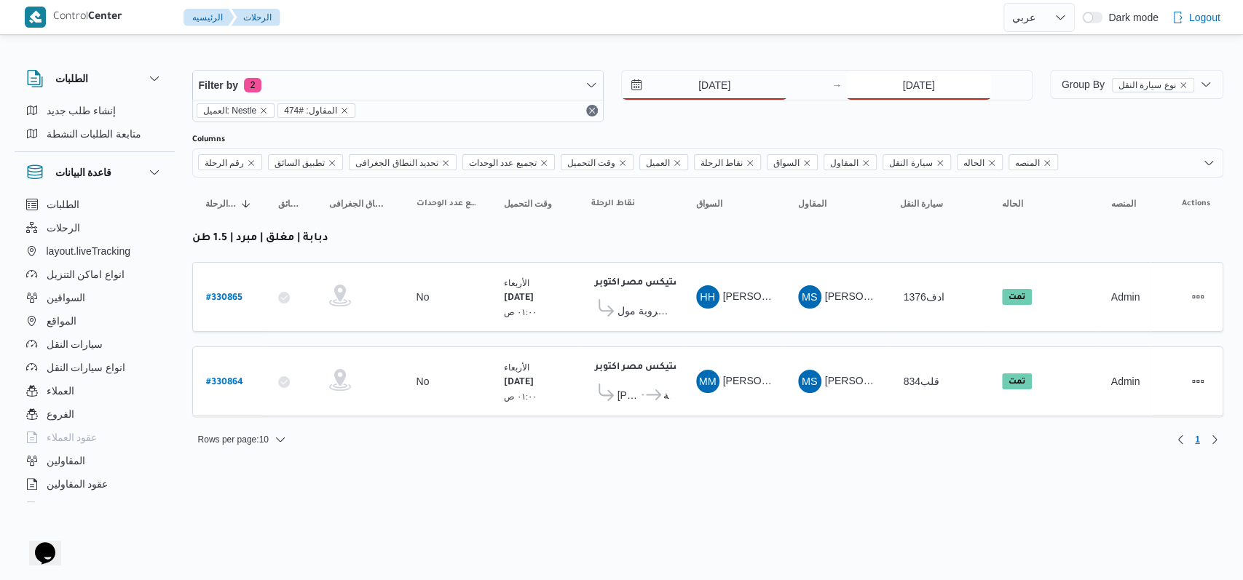
click at [900, 89] on input "13/8/2025" at bounding box center [918, 85] width 145 height 29
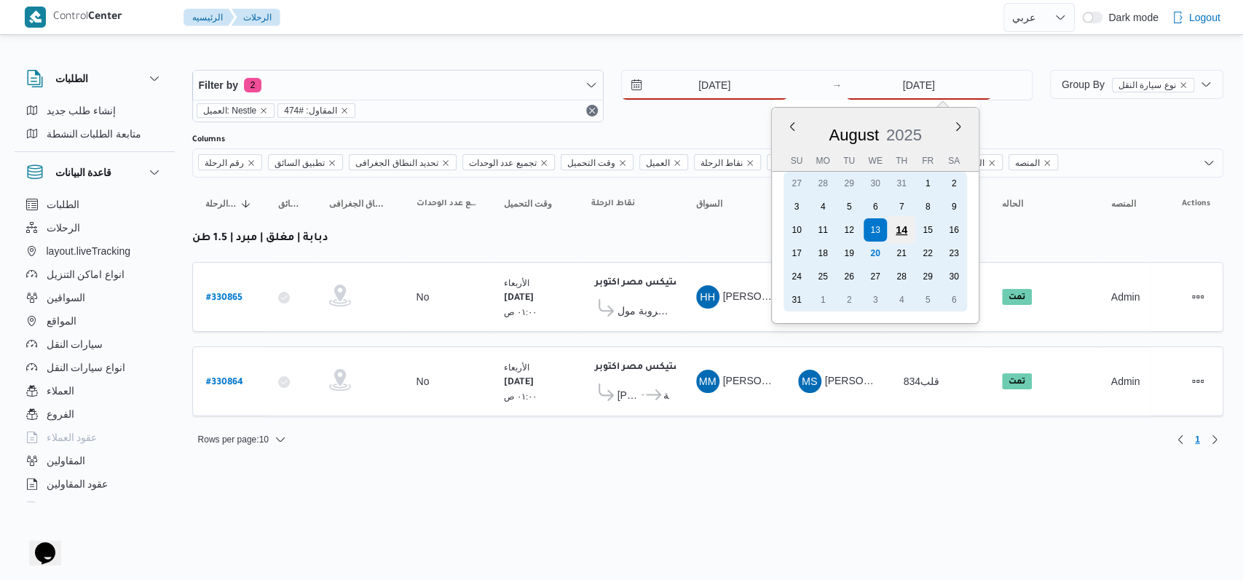
click at [903, 226] on div "14" at bounding box center [902, 230] width 28 height 28
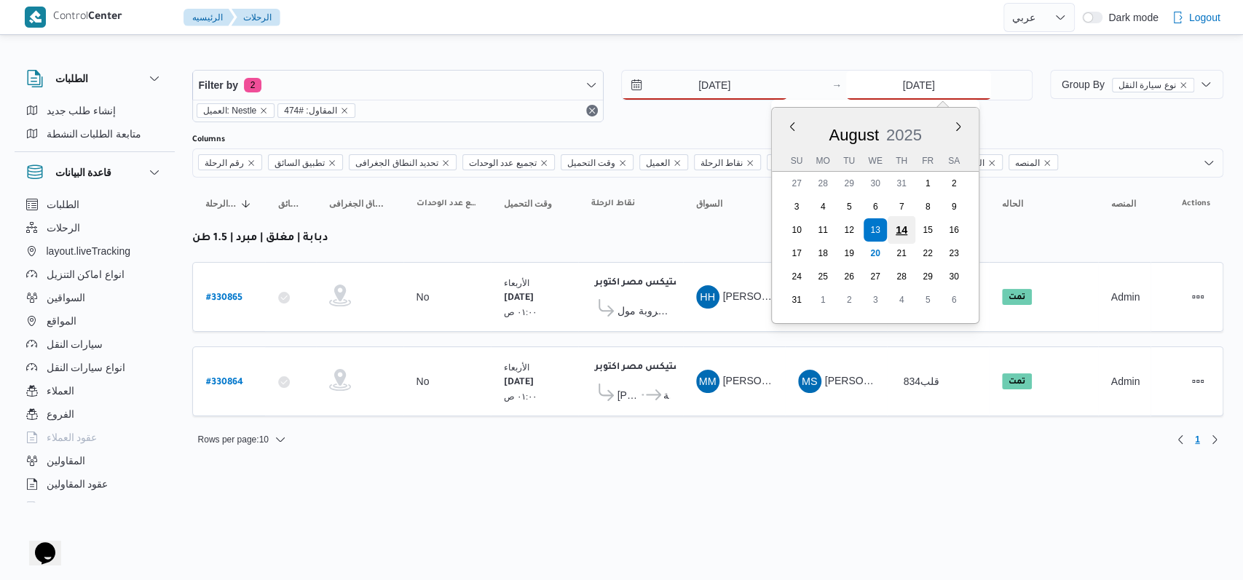
type input "14/8/2025"
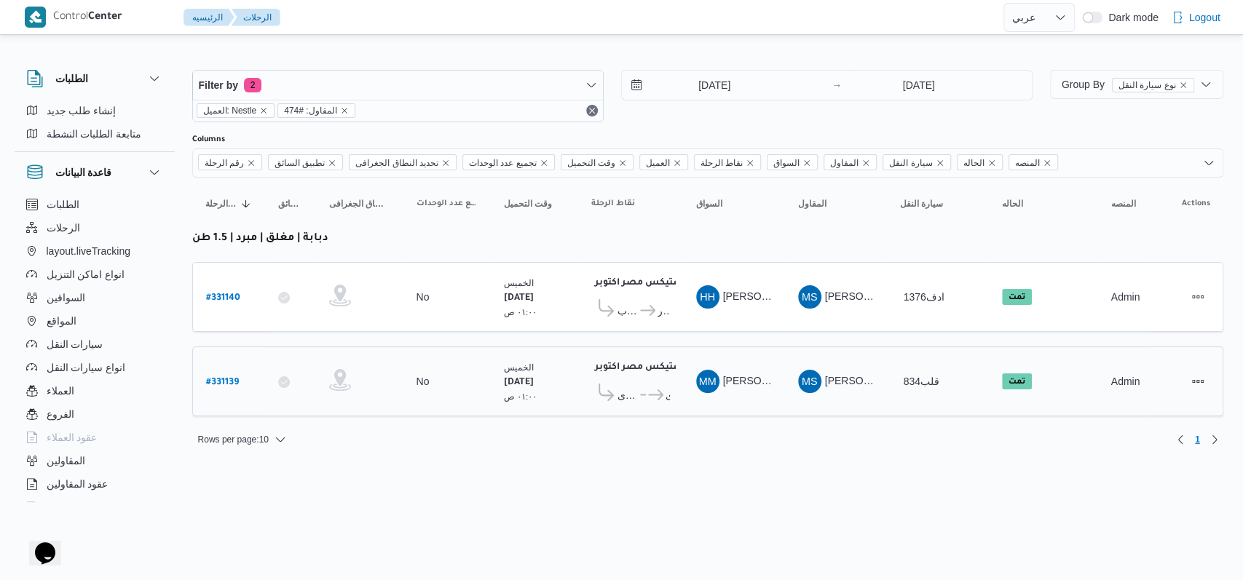
click at [226, 378] on b "# 331139" at bounding box center [222, 383] width 33 height 10
select select "ar"
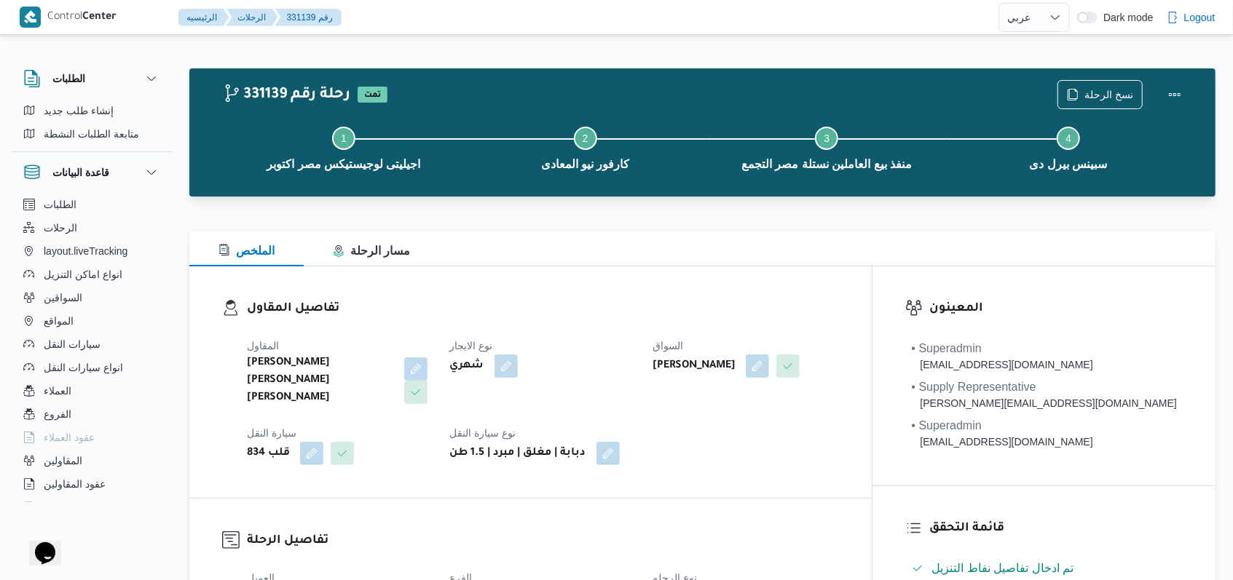
scroll to position [388, 0]
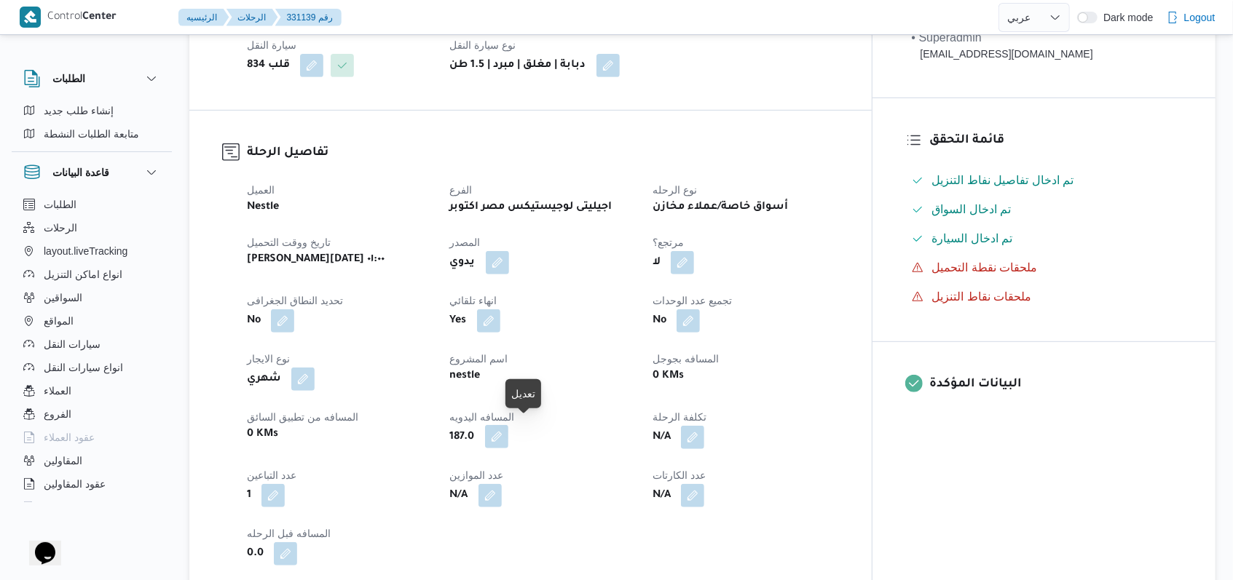
click at [508, 430] on button "button" at bounding box center [496, 436] width 23 height 23
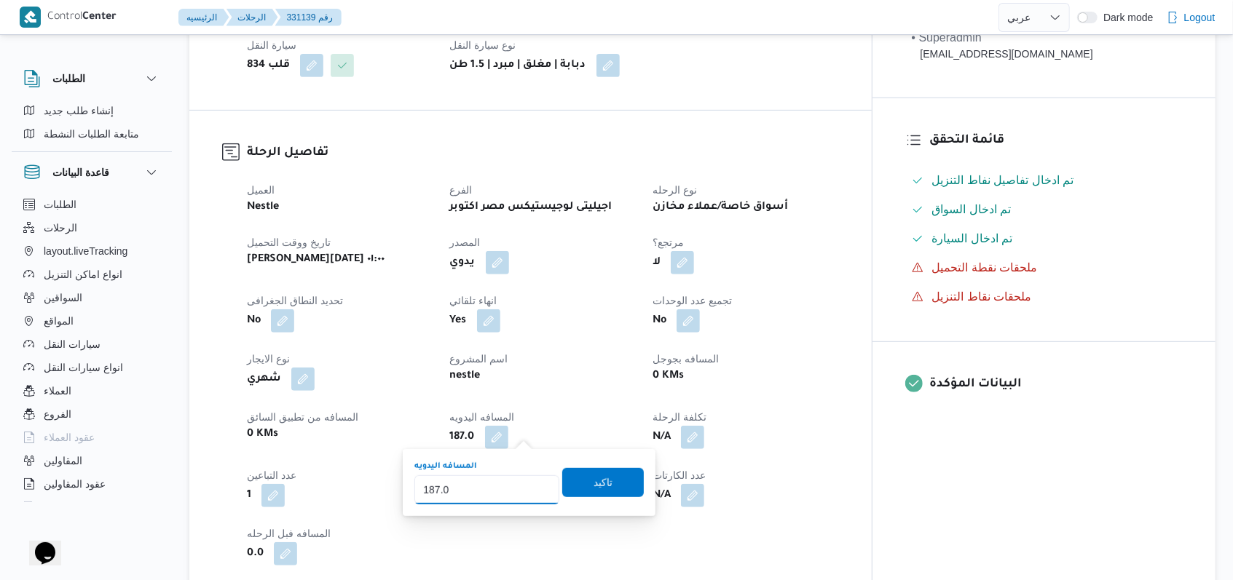
drag, startPoint x: 465, startPoint y: 475, endPoint x: 427, endPoint y: 507, distance: 50.1
click at [427, 507] on div "You are in a dialog. To close this dialog, hit escape. المسافه اليدويه 187.0 تا…" at bounding box center [529, 482] width 253 height 67
type input "158"
click at [619, 483] on span "تاكيد" at bounding box center [603, 481] width 82 height 29
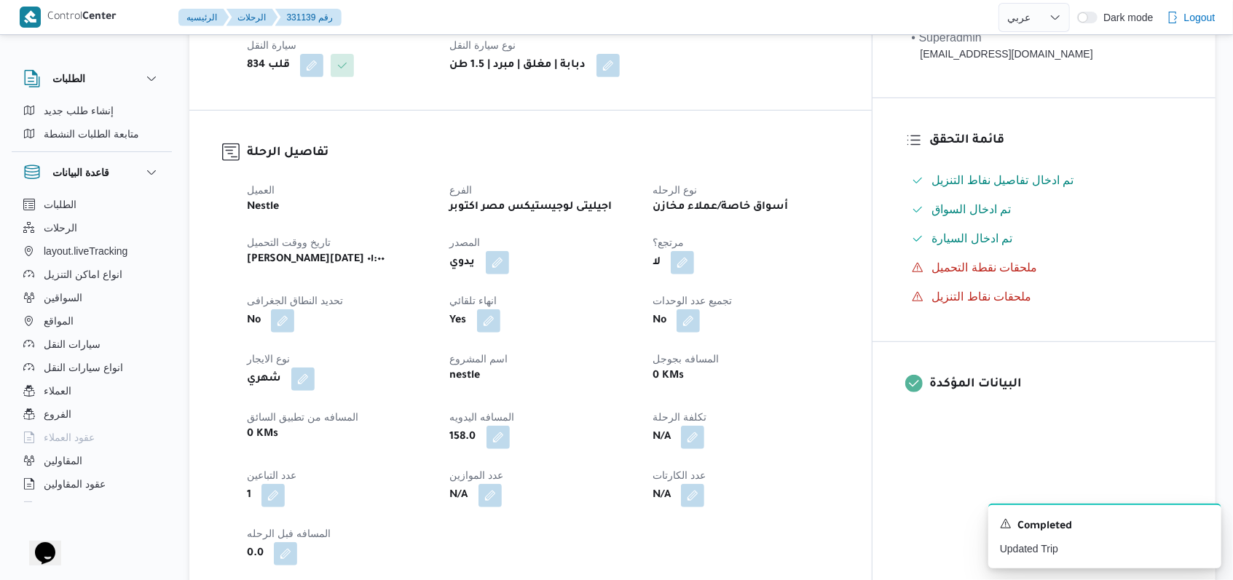
select select "ar"
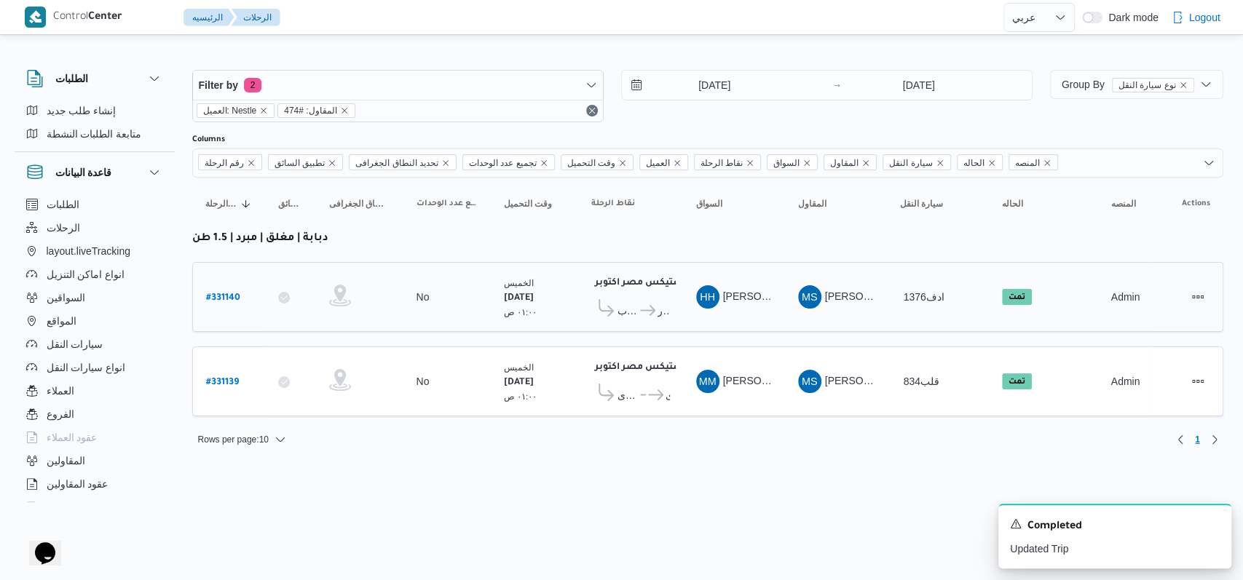
click at [219, 293] on b "# 331140" at bounding box center [223, 298] width 34 height 10
select select "ar"
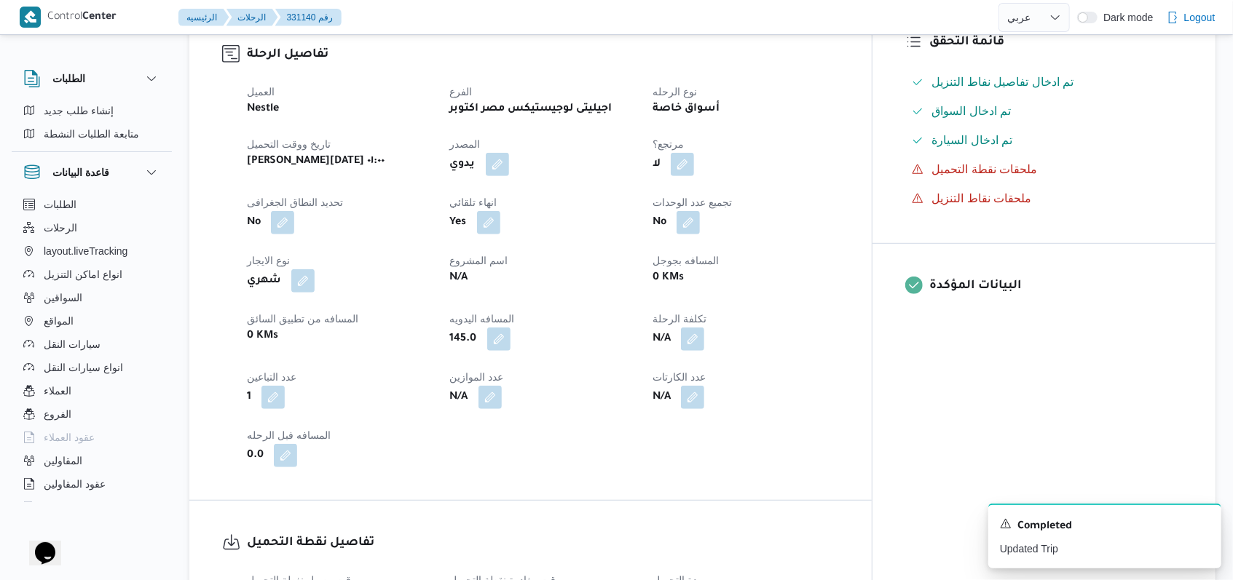
scroll to position [485, 0]
click at [510, 328] on button "button" at bounding box center [498, 339] width 23 height 23
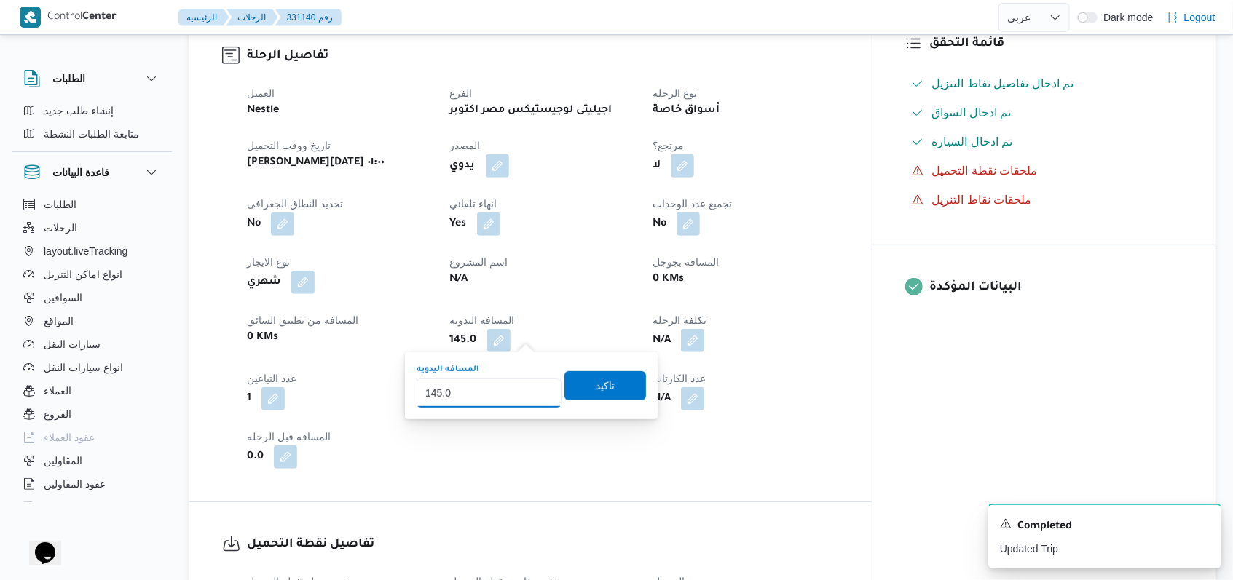
drag, startPoint x: 436, startPoint y: 398, endPoint x: 395, endPoint y: 408, distance: 42.6
type input "215"
click at [623, 387] on span "تاكيد" at bounding box center [605, 385] width 82 height 29
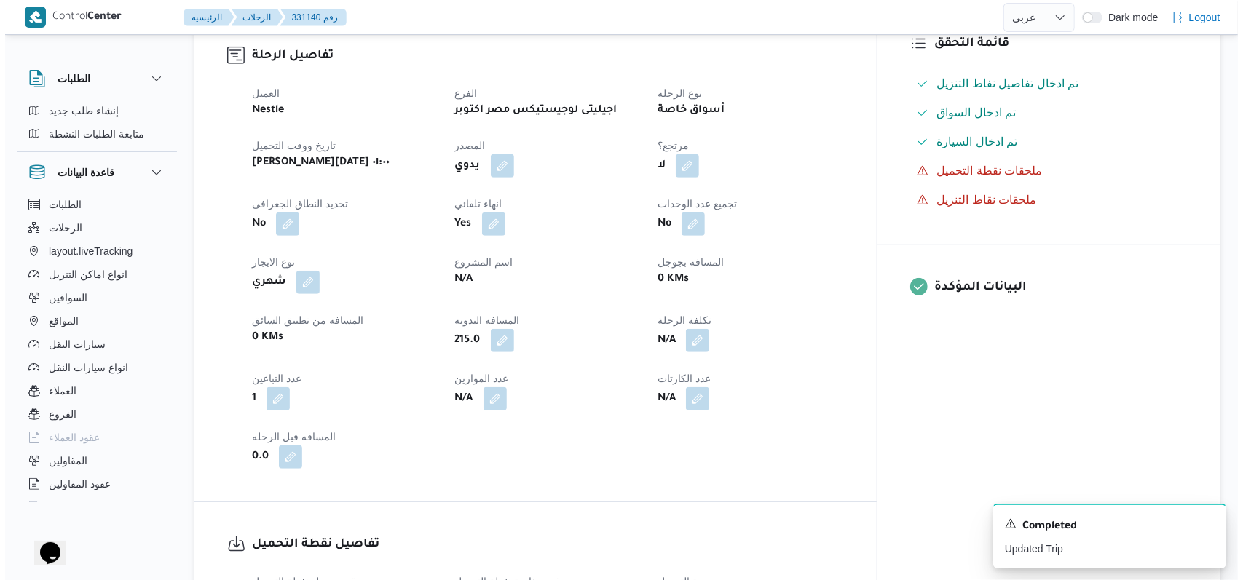
scroll to position [0, 0]
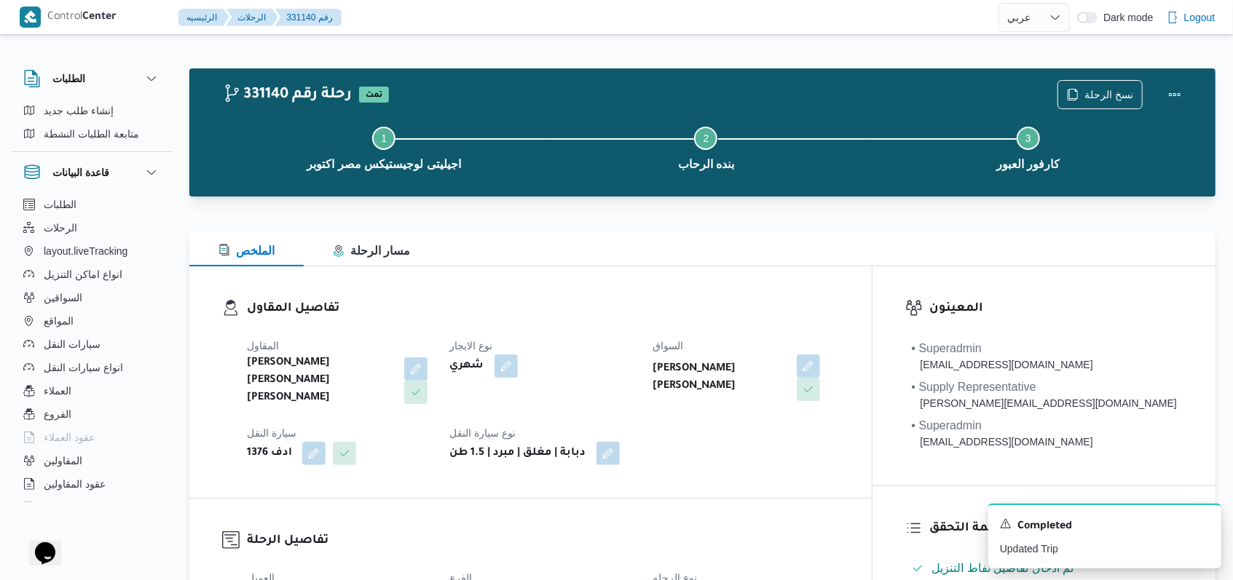
select select "ar"
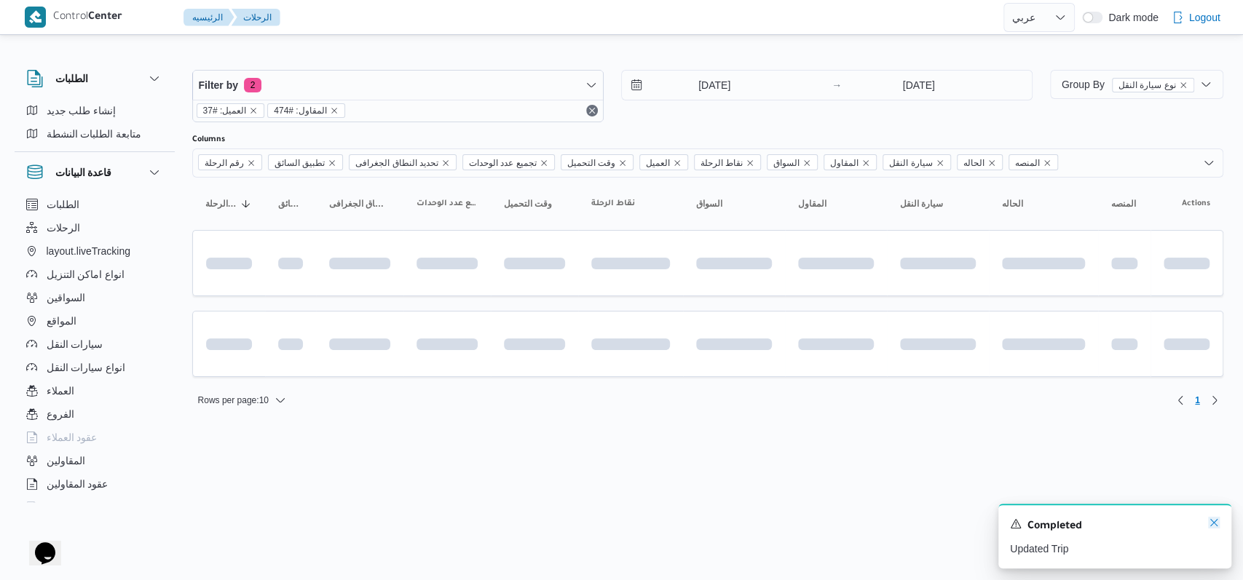
click at [1208, 523] on icon "Dismiss toast" at bounding box center [1214, 523] width 12 height 12
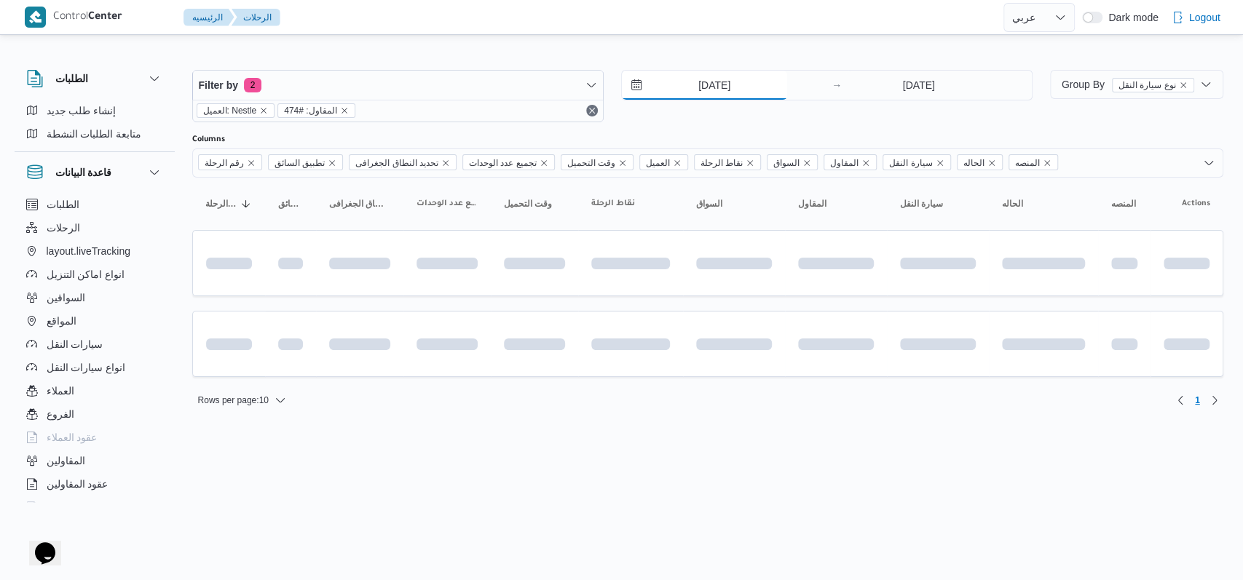
click at [708, 89] on input "14/8/2025" at bounding box center [704, 85] width 165 height 29
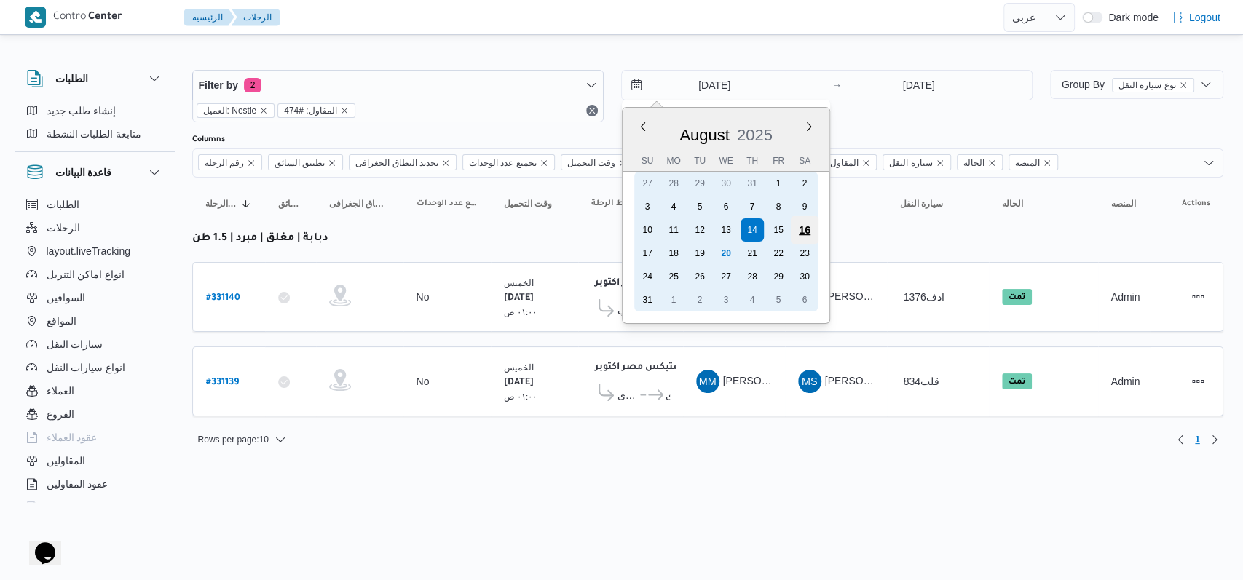
click at [803, 227] on div "16" at bounding box center [804, 230] width 28 height 28
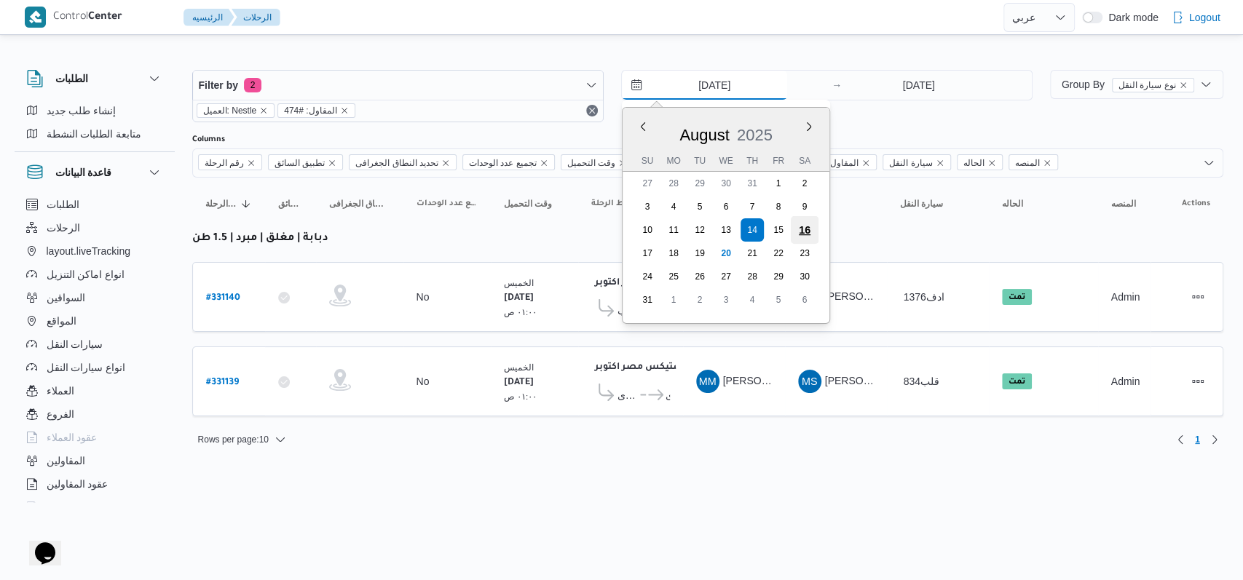
type input "16/8/2025"
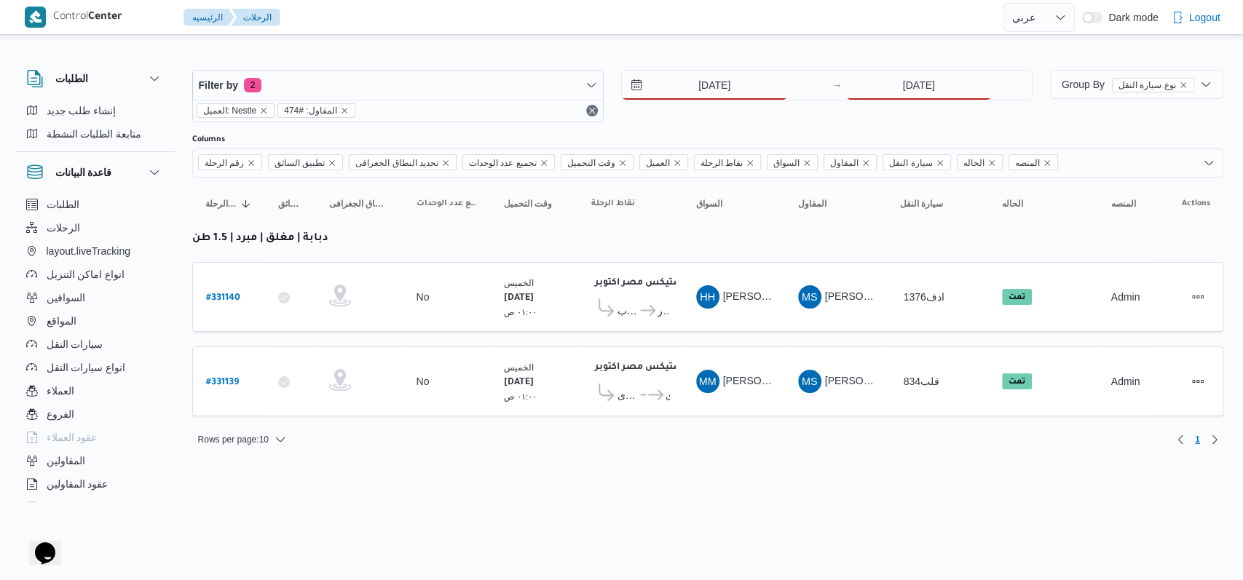
click at [890, 100] on div "16/8/2025 → 14/8/2025" at bounding box center [826, 85] width 411 height 31
click at [924, 68] on div "Filter by 2 العميل: Nestle المقاول: #474 16/8/2025 → 14/8/2025" at bounding box center [612, 96] width 858 height 70
click at [922, 90] on input "14/8/2025" at bounding box center [918, 85] width 145 height 29
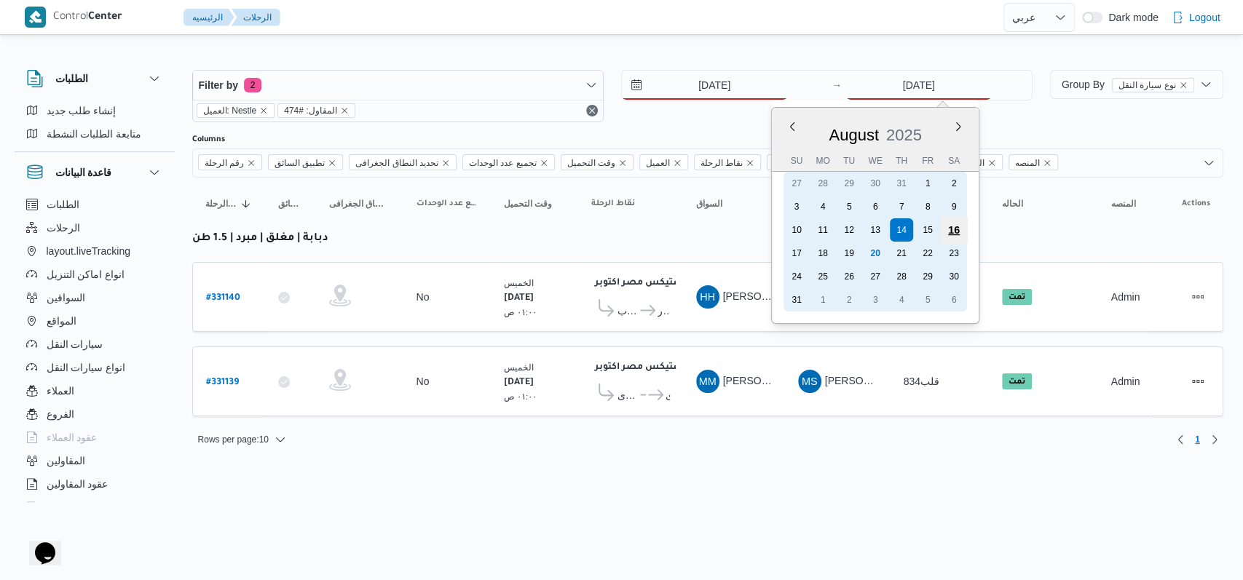
click at [953, 230] on div "16" at bounding box center [954, 230] width 28 height 28
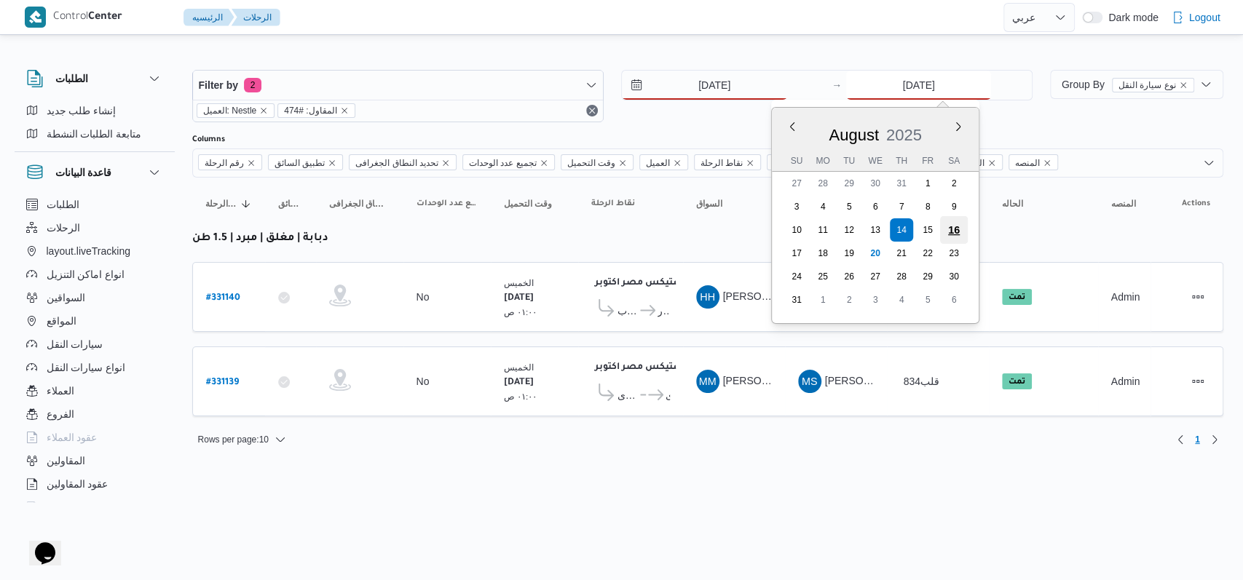
type input "16/8/2025"
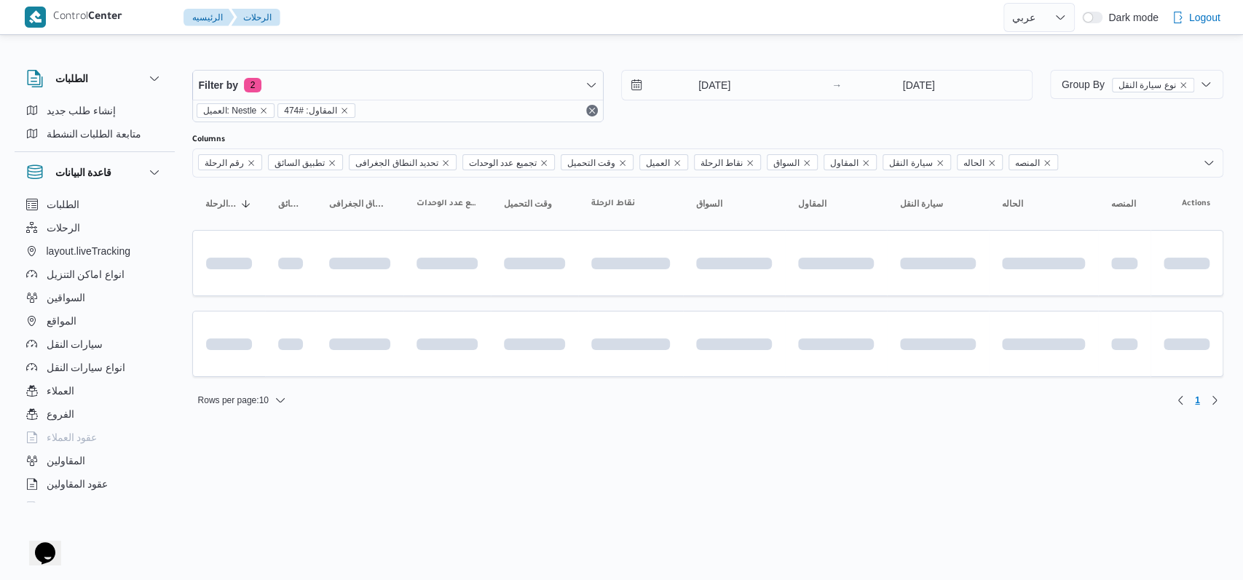
click at [666, 124] on div "Filter by 2 العميل: Nestle المقاول: #474 16/8/2025 → 16/8/2025" at bounding box center [612, 96] width 858 height 70
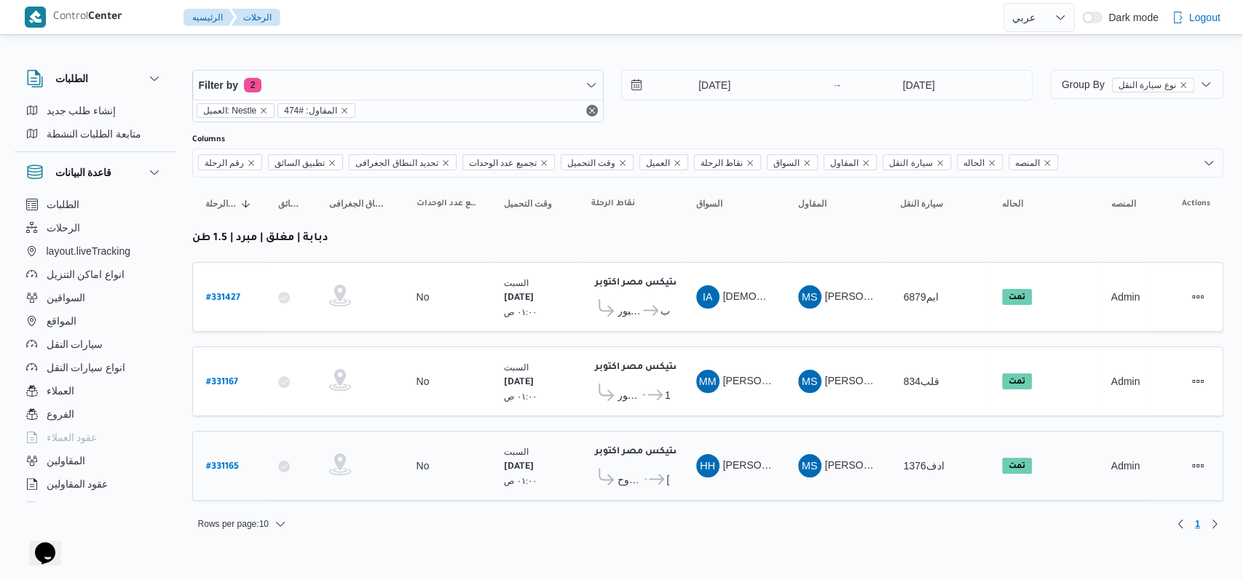
click at [221, 462] on b "# 331165" at bounding box center [222, 467] width 33 height 10
select select "ar"
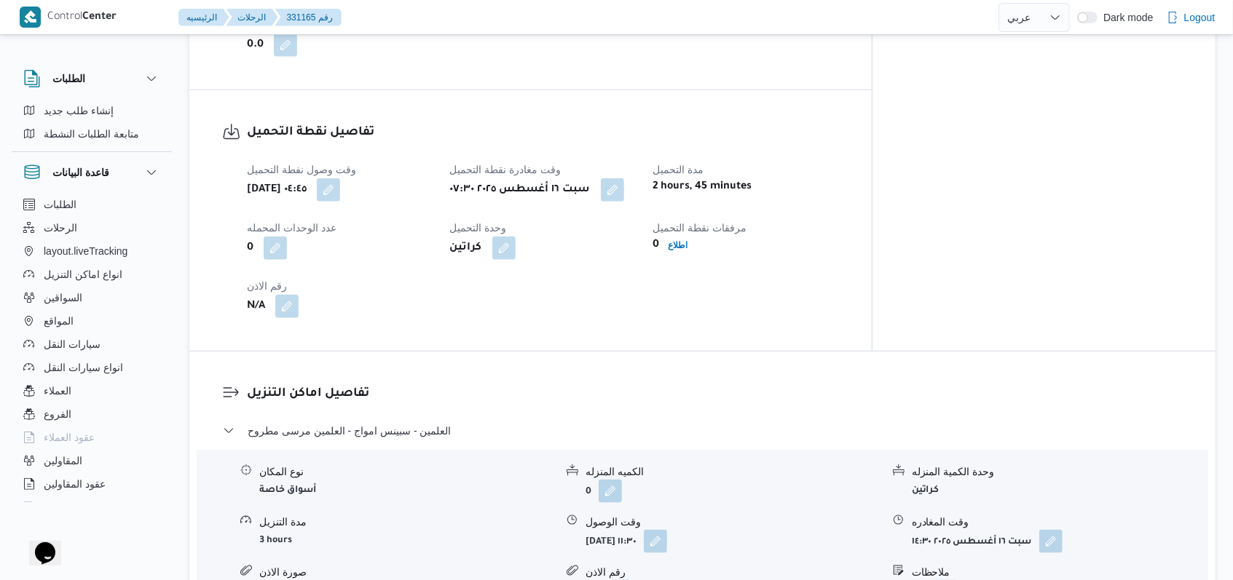
scroll to position [1067, 0]
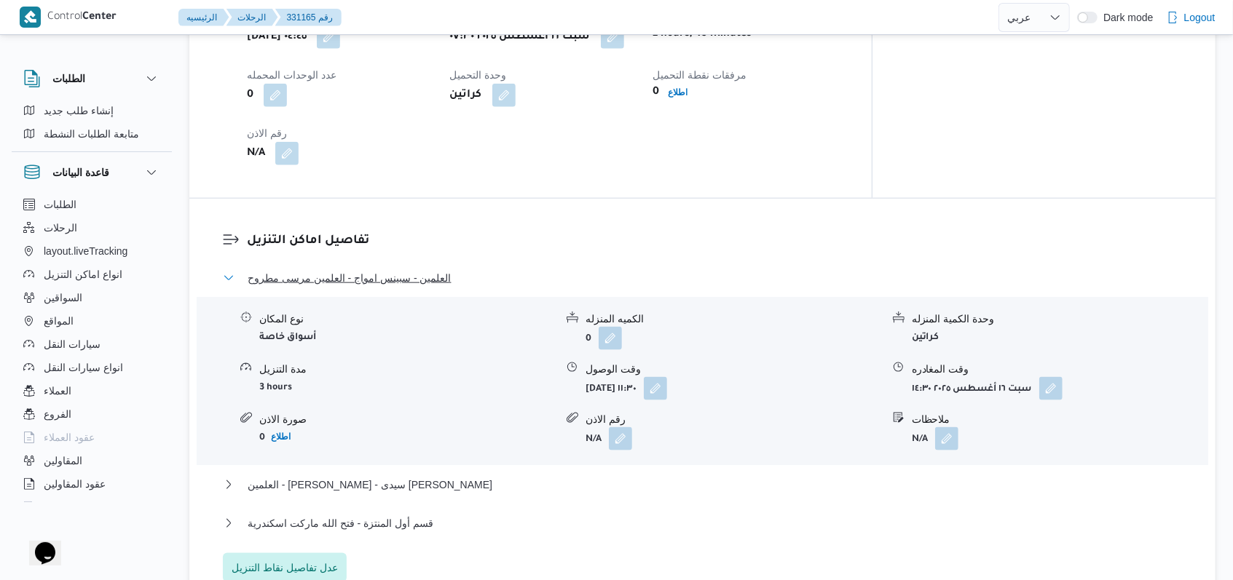
click at [433, 271] on span "العلمين - سبينس امواج - العلمين مرسى مطروح" at bounding box center [350, 277] width 204 height 17
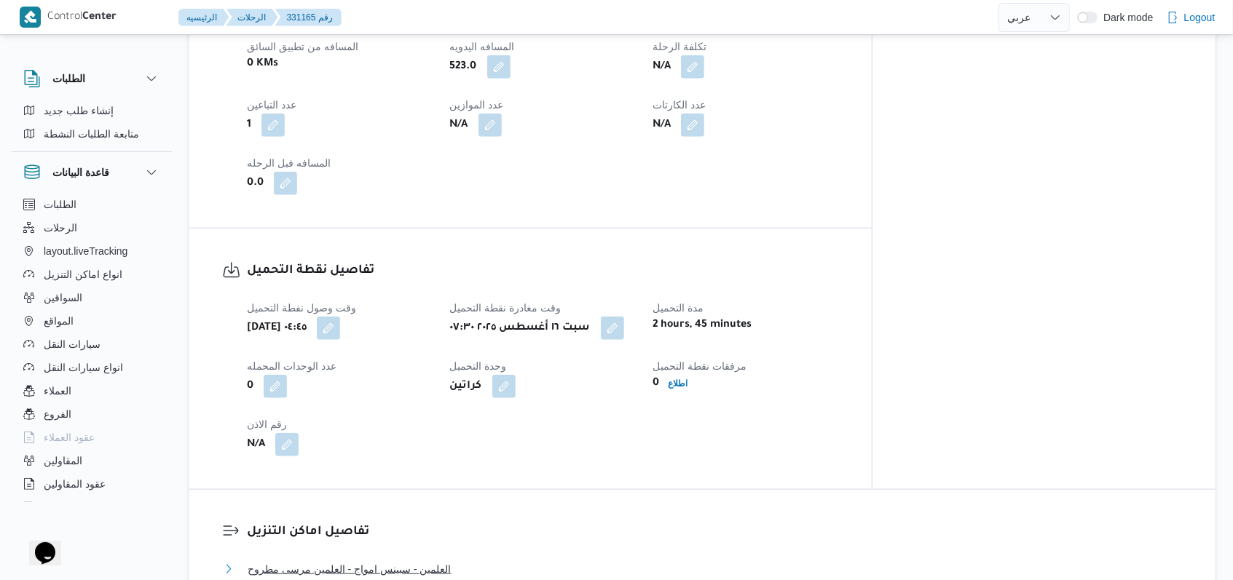
scroll to position [679, 0]
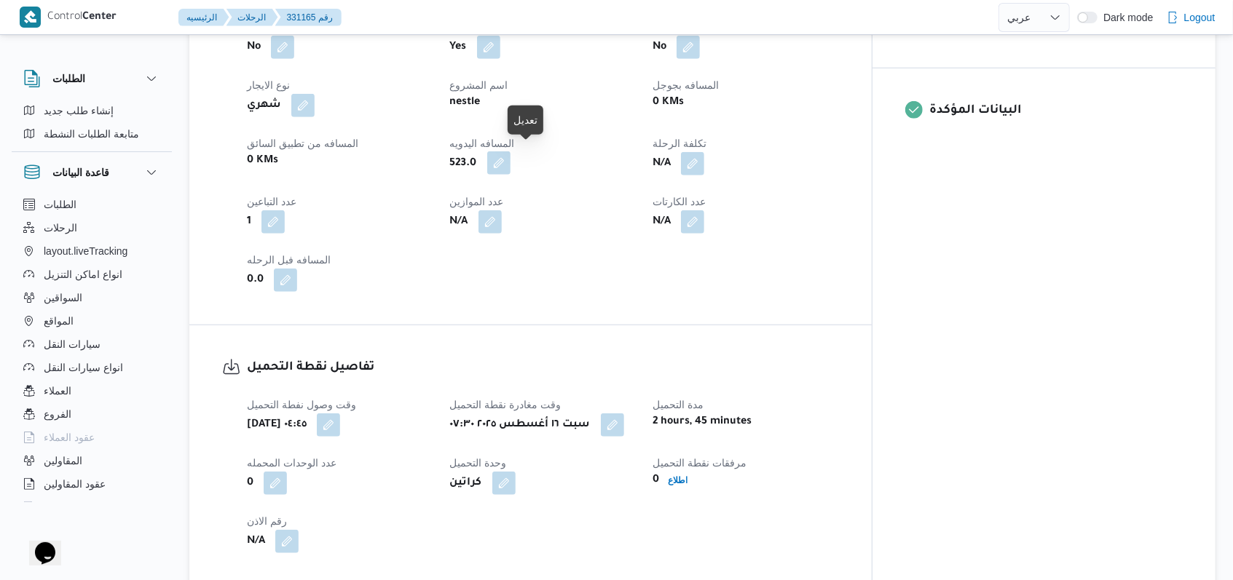
click at [510, 157] on button "button" at bounding box center [498, 162] width 23 height 23
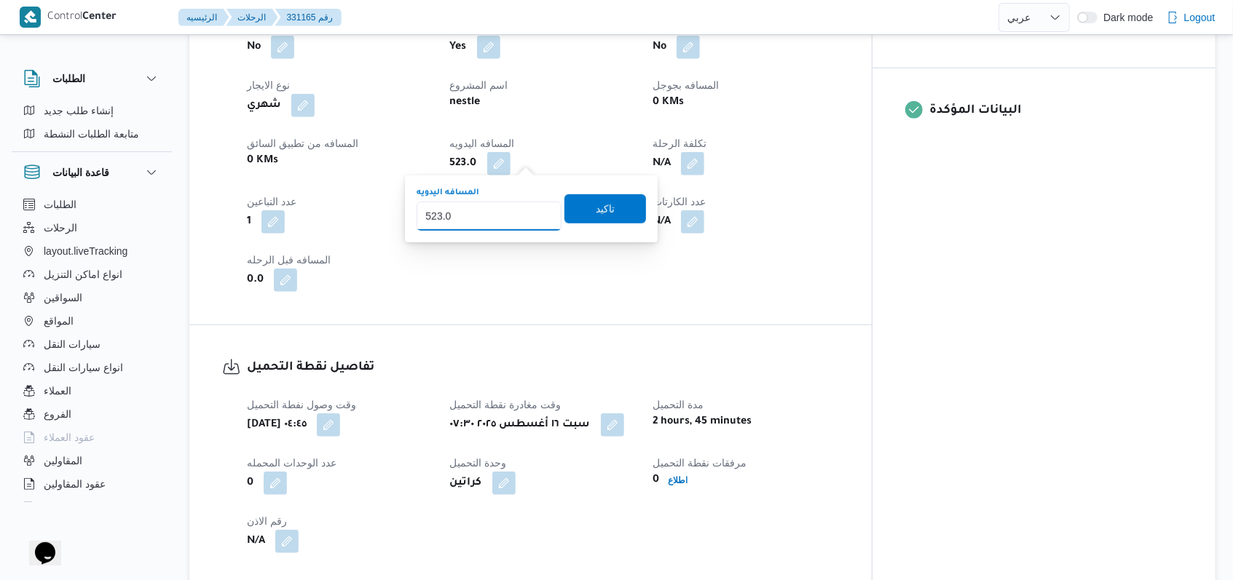
click at [410, 234] on div "You are in a dialog. To close this dialog, hit escape. المسافه اليدويه 523.0 تا…" at bounding box center [531, 208] width 253 height 67
drag, startPoint x: 465, startPoint y: 216, endPoint x: 390, endPoint y: 227, distance: 76.6
type input "840"
click at [607, 203] on span "تاكيد" at bounding box center [605, 208] width 82 height 29
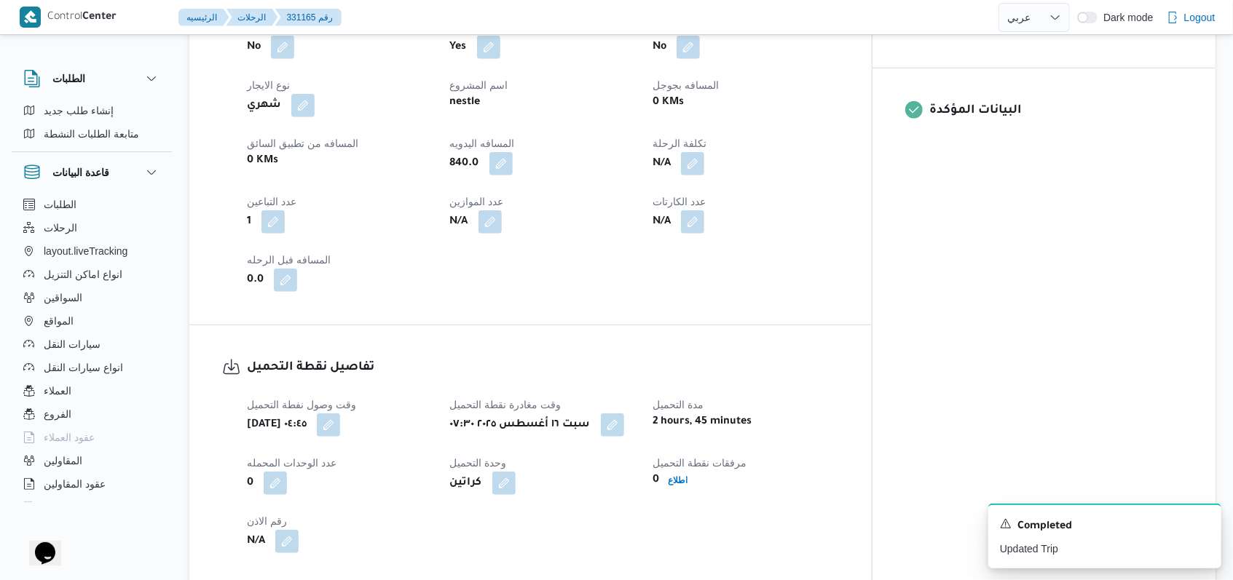
select select "ar"
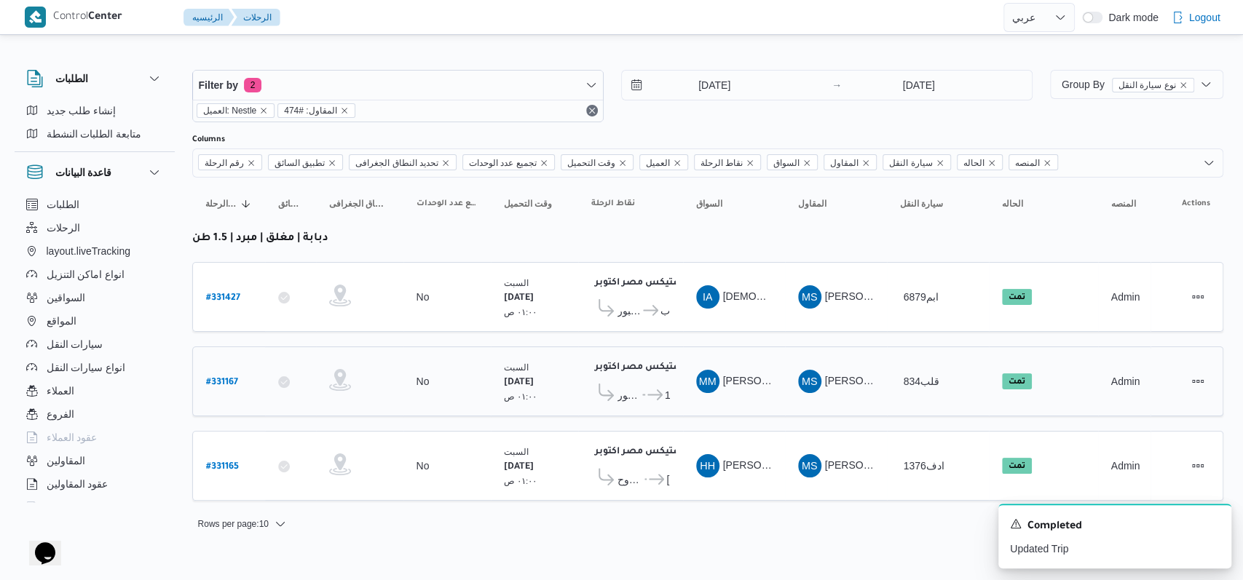
click at [218, 378] on b "# 331167" at bounding box center [222, 383] width 32 height 10
select select "ar"
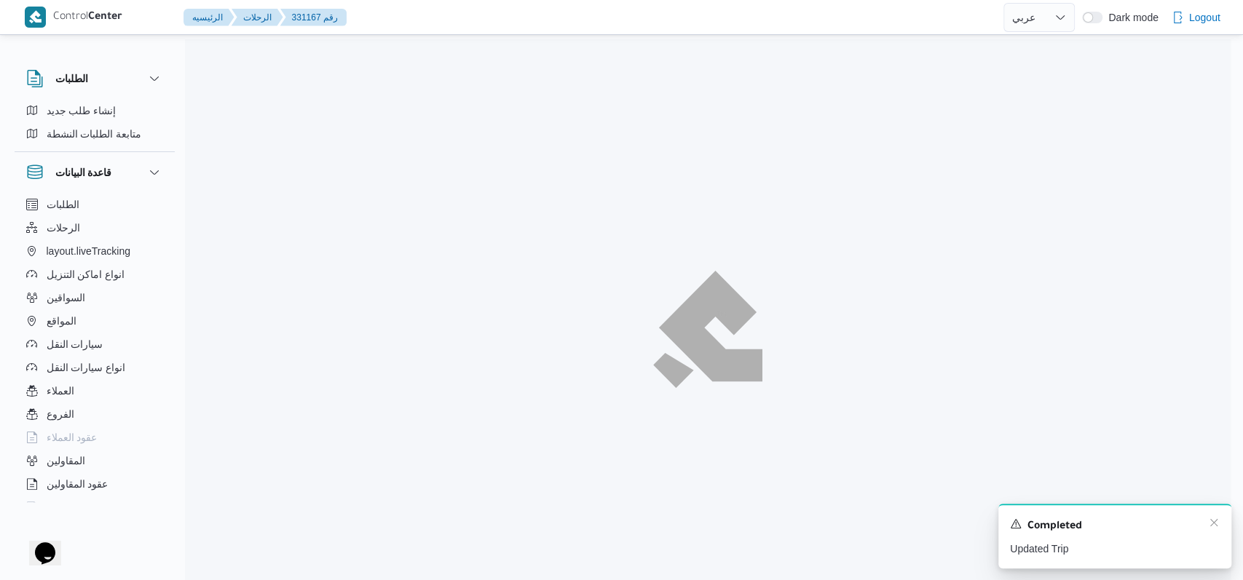
click at [1220, 525] on div "A new notification appears Completed Updated Trip" at bounding box center [1114, 536] width 233 height 65
click at [1213, 521] on icon "Dismiss toast" at bounding box center [1214, 523] width 12 height 12
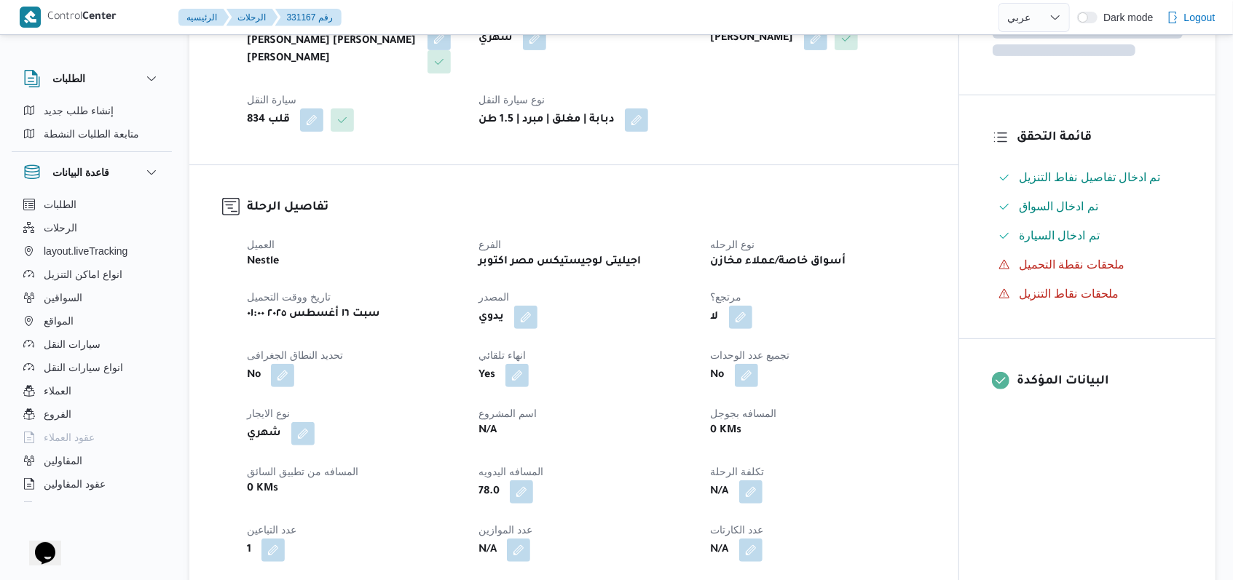
scroll to position [485, 0]
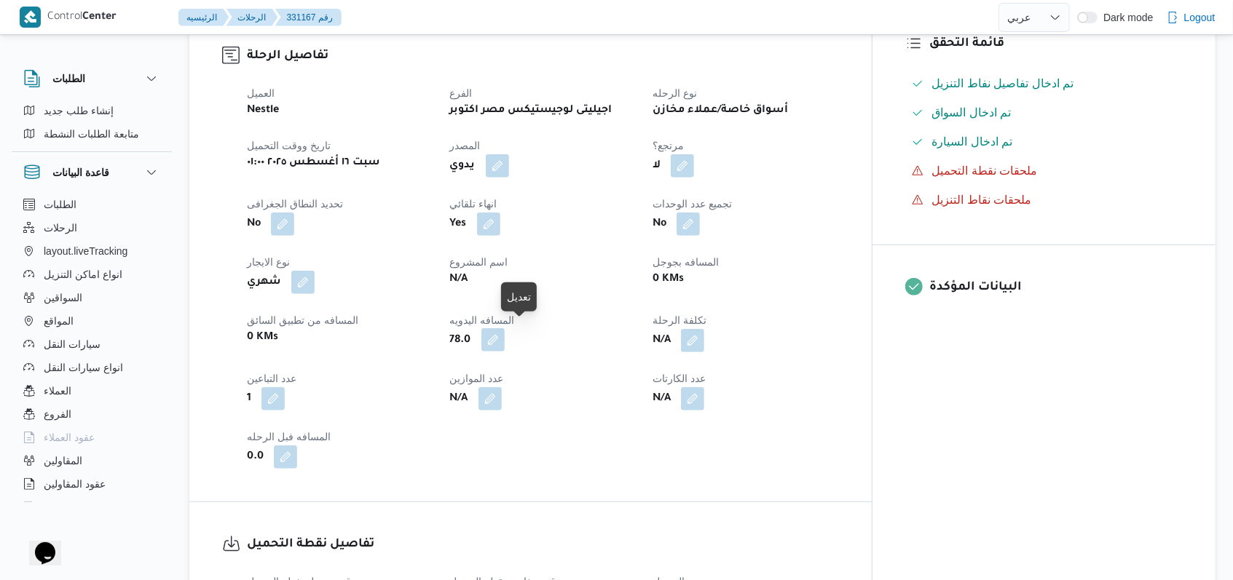
click at [505, 329] on button "button" at bounding box center [492, 339] width 23 height 23
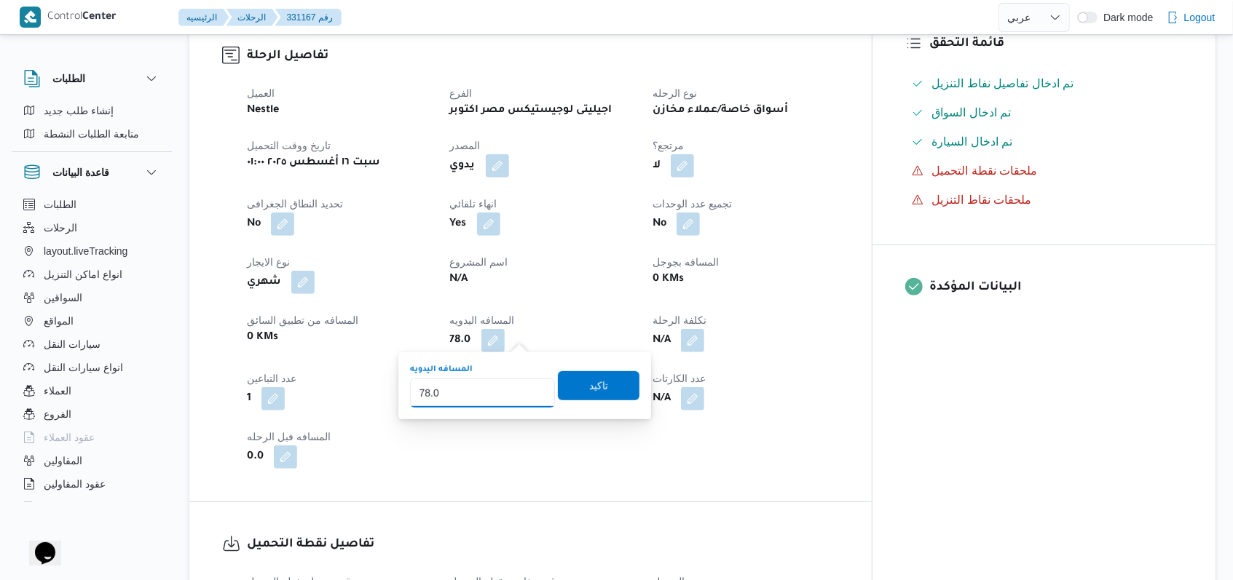
type input "94"
click at [593, 378] on span "تاكيد" at bounding box center [598, 384] width 19 height 17
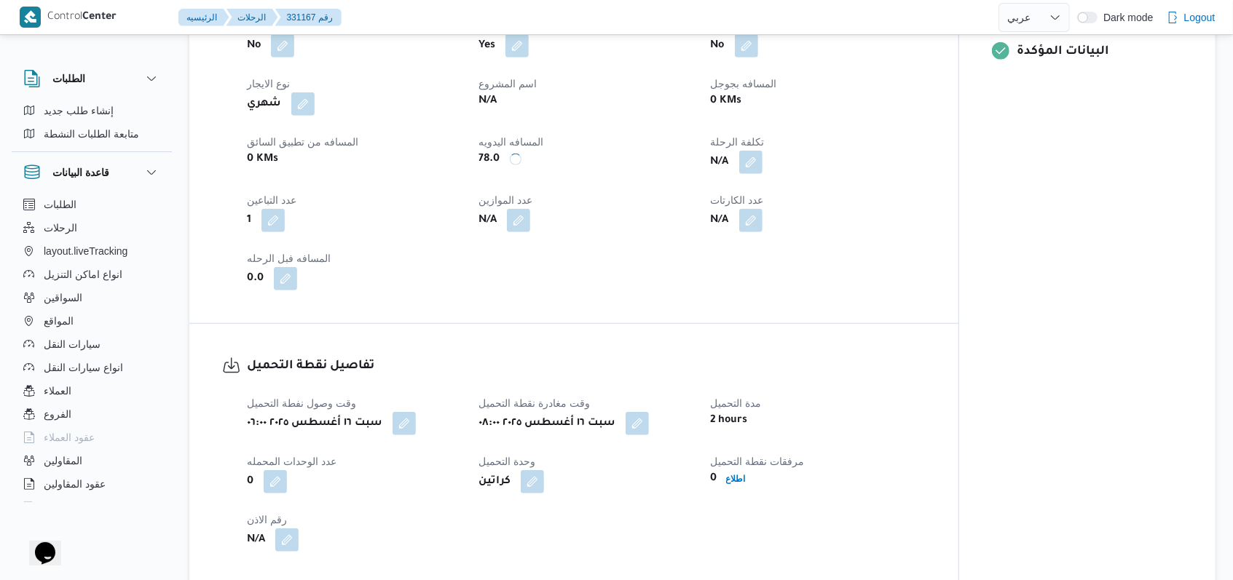
scroll to position [874, 0]
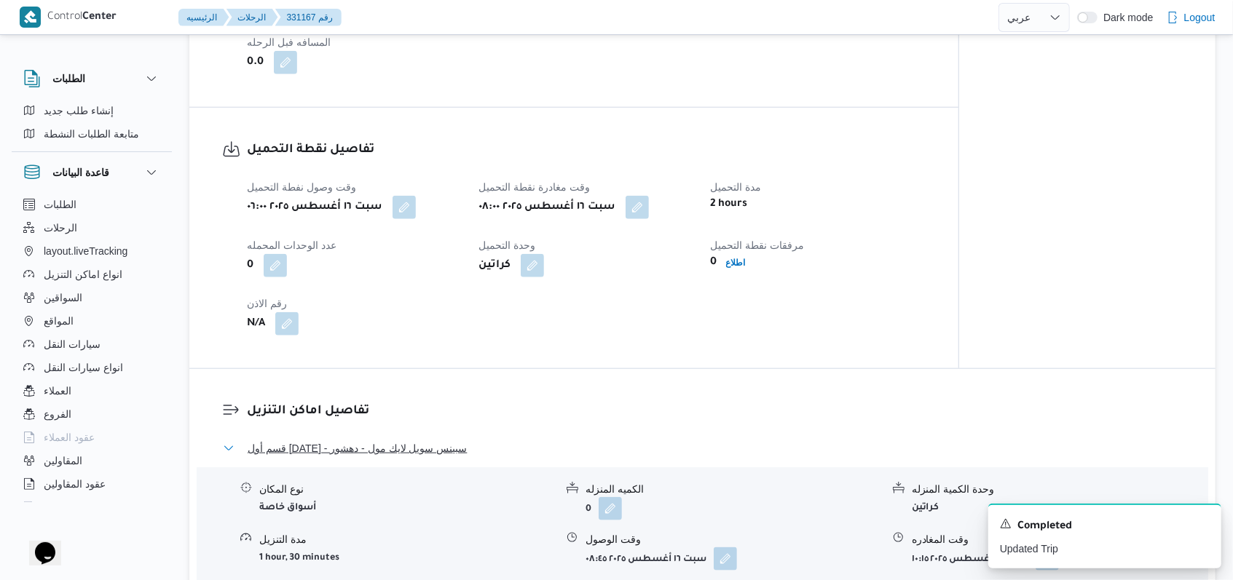
click at [393, 453] on span "قسم أول 6 أكتوبر - سبينس سويل لايك مول - دهشور" at bounding box center [357, 448] width 219 height 17
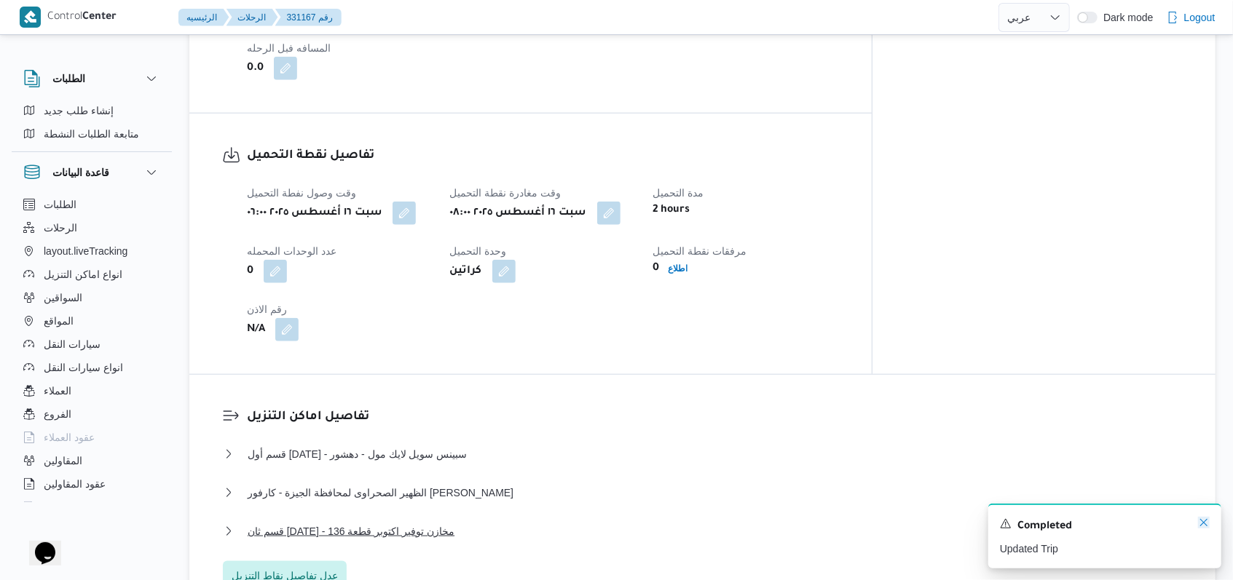
click at [1205, 525] on icon "Dismiss toast" at bounding box center [1204, 523] width 12 height 12
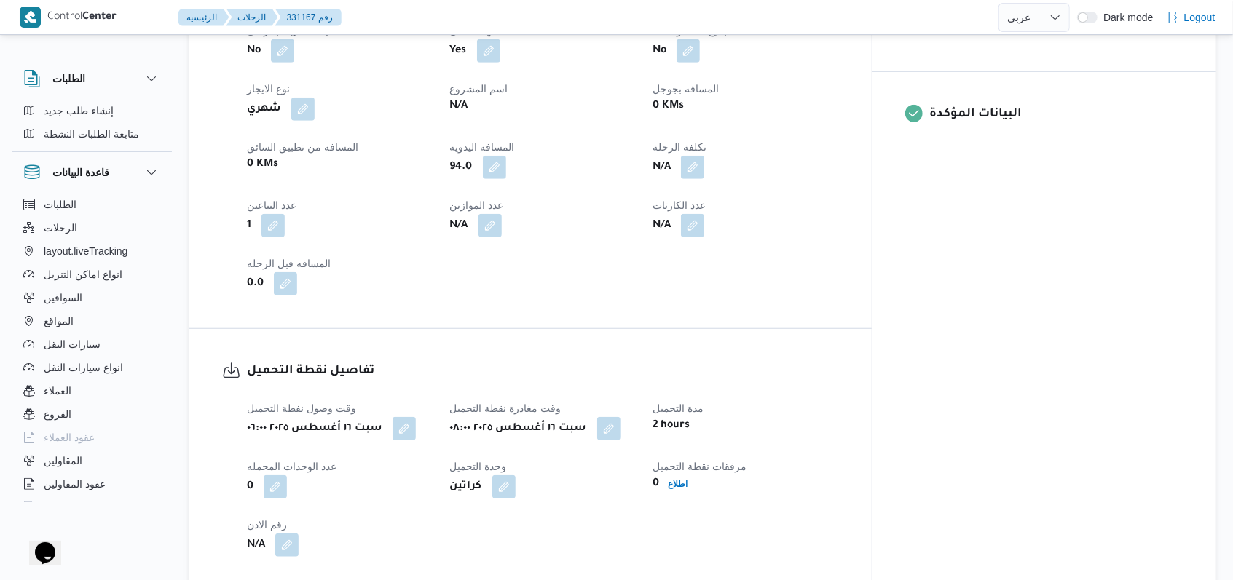
scroll to position [485, 0]
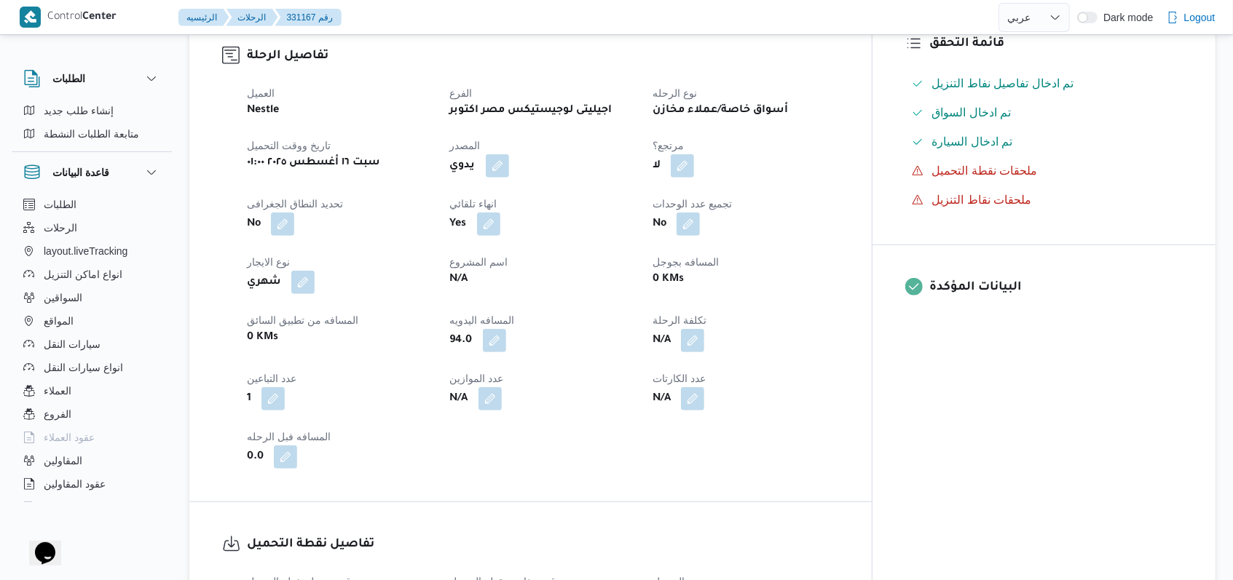
select select "ar"
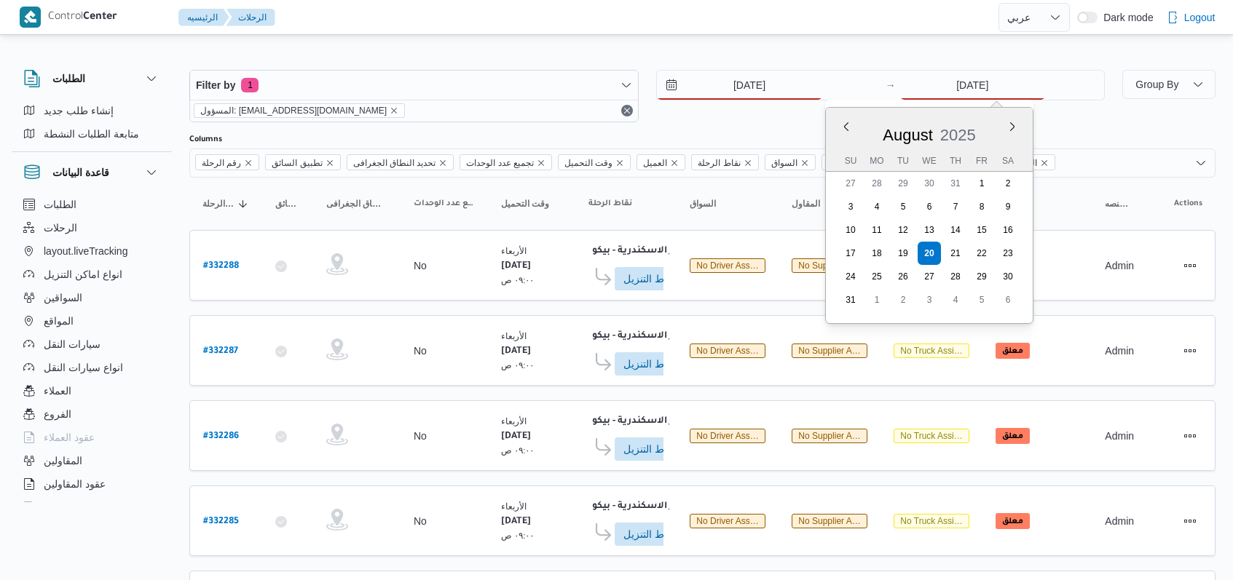
select select "ar"
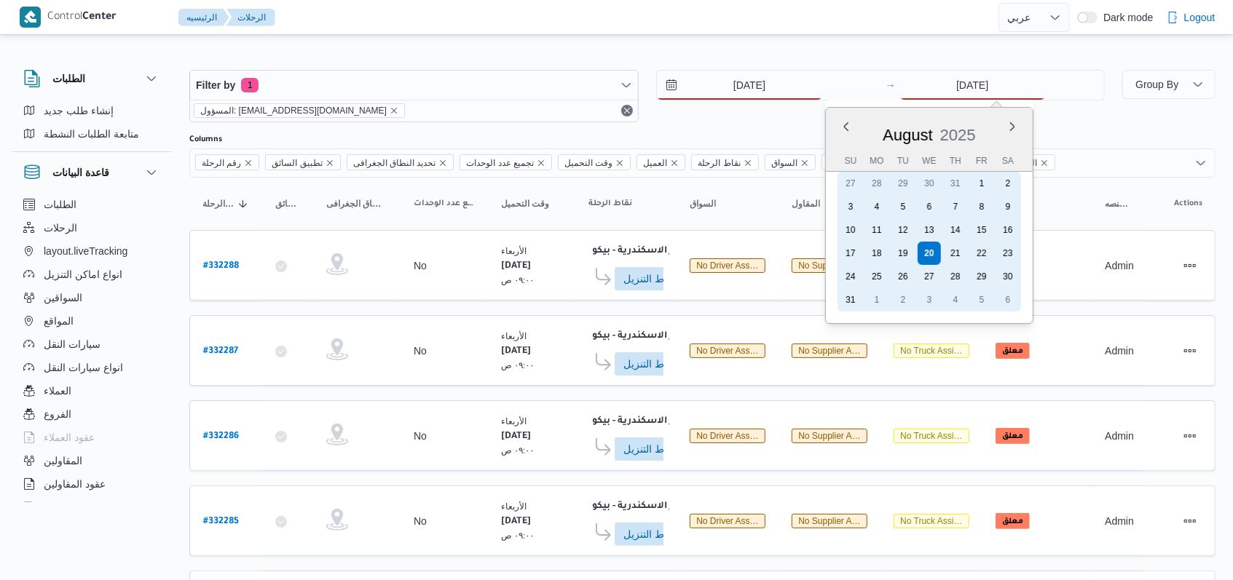
click at [948, 248] on div "21" at bounding box center [955, 253] width 23 height 23
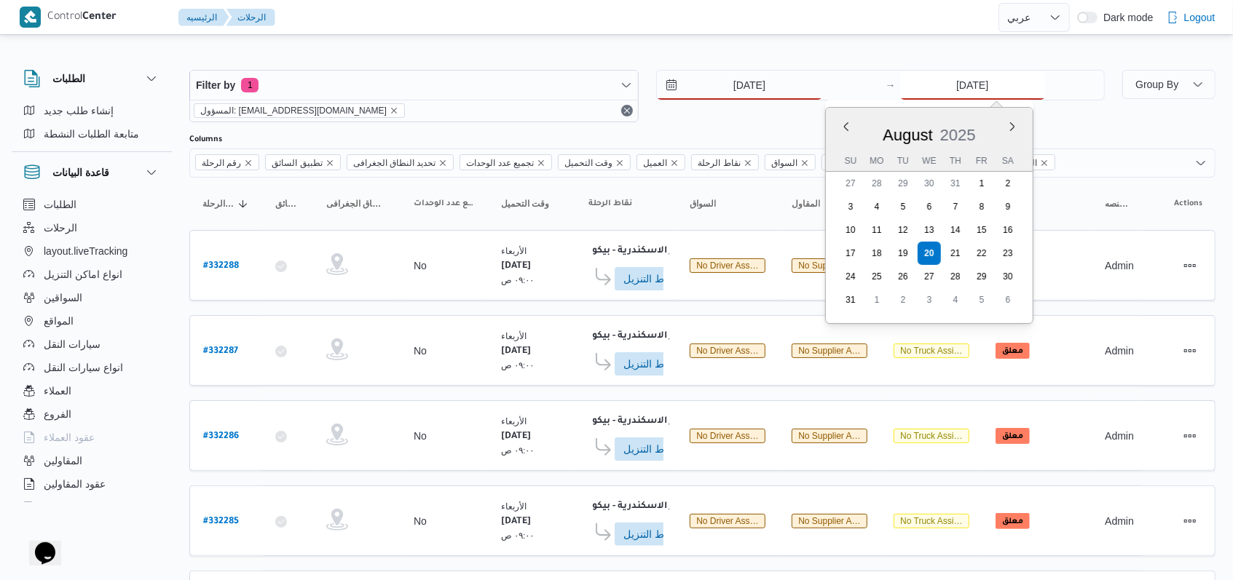
type input "[DATE]"
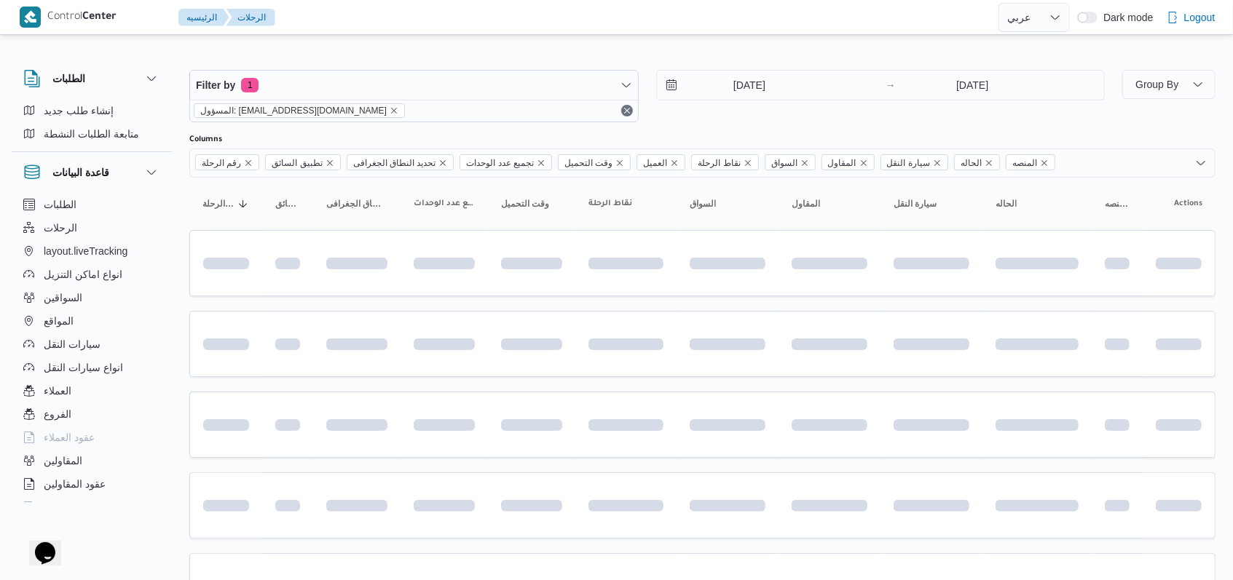
click at [727, 108] on div "[DATE] → [DATE]" at bounding box center [880, 96] width 449 height 52
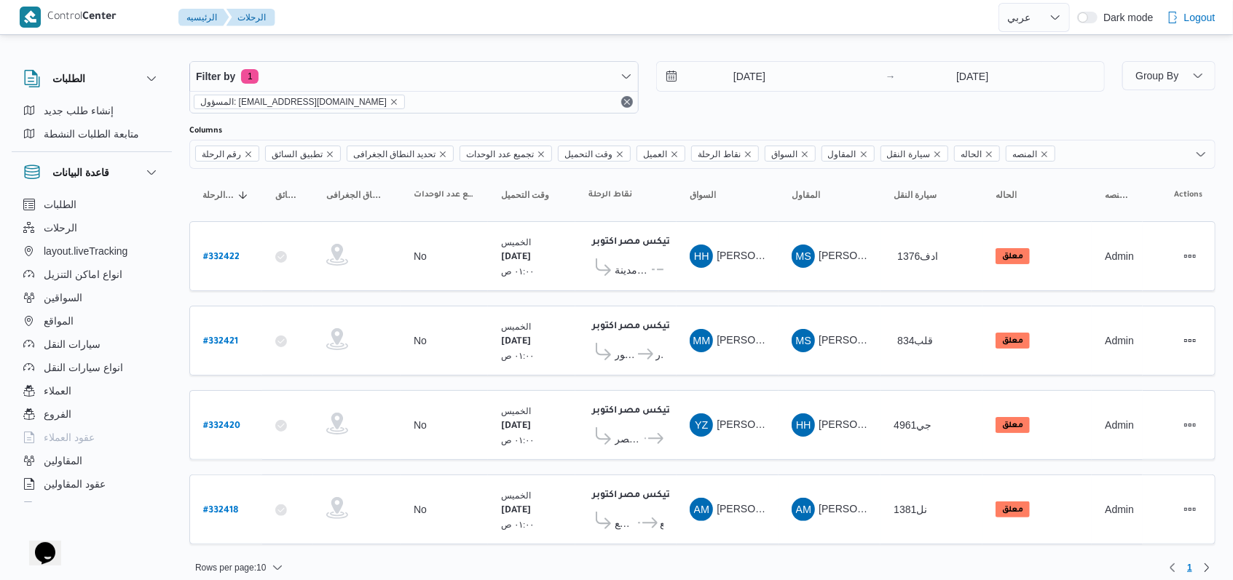
scroll to position [12, 0]
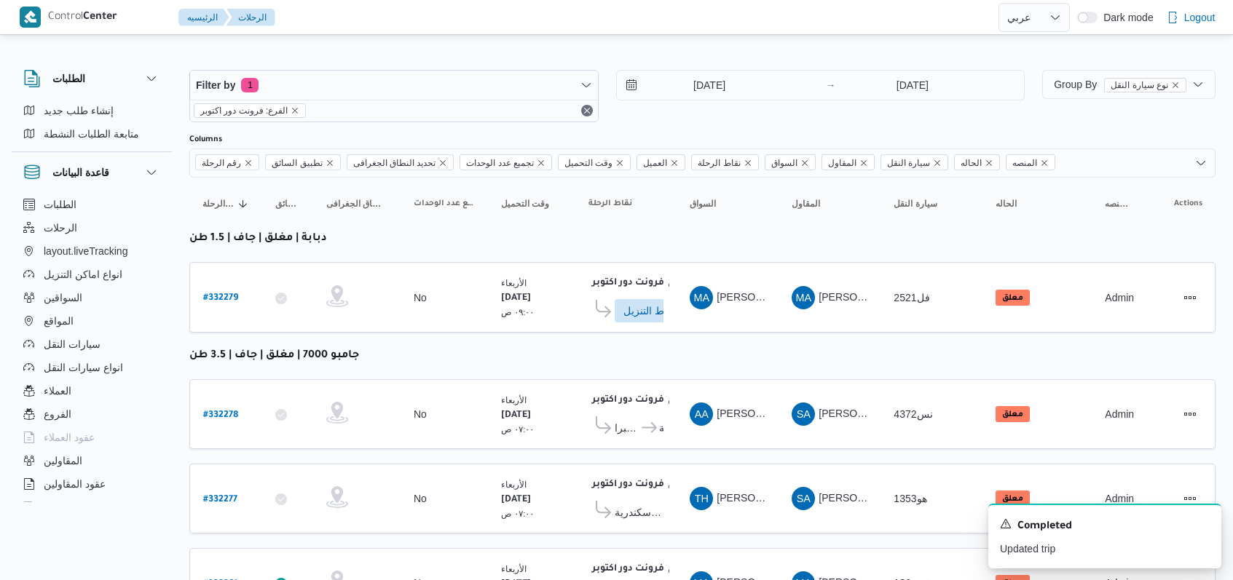
select select "ar"
click at [1196, 527] on div "Completed" at bounding box center [1105, 526] width 210 height 19
click at [1205, 527] on icon "Dismiss toast" at bounding box center [1204, 523] width 12 height 12
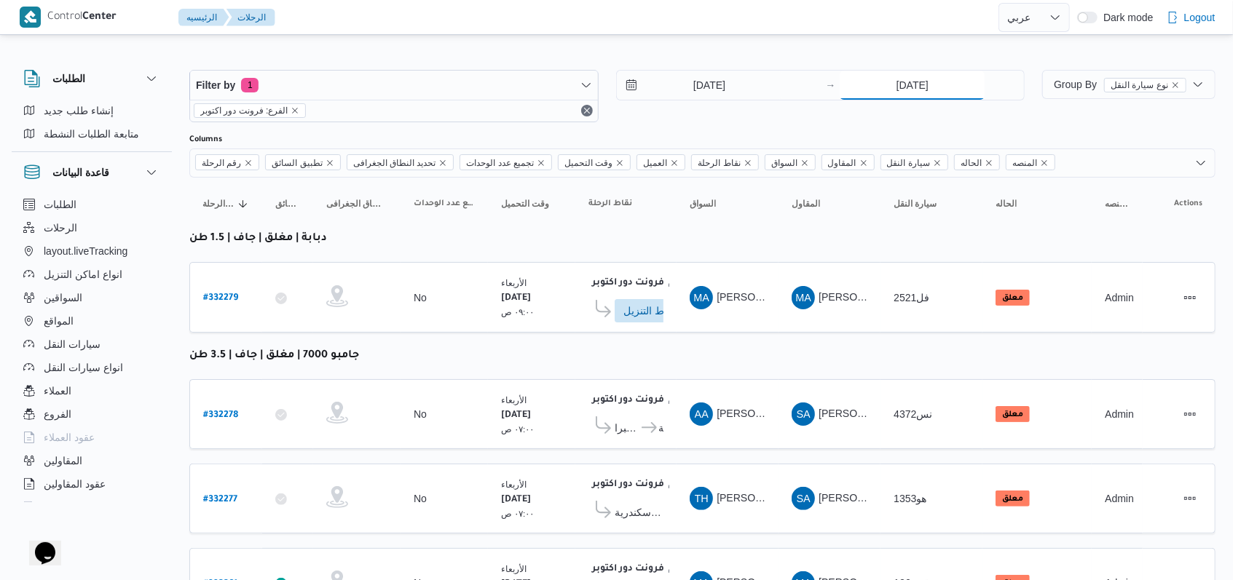
click at [920, 95] on input "[DATE]" at bounding box center [911, 85] width 145 height 29
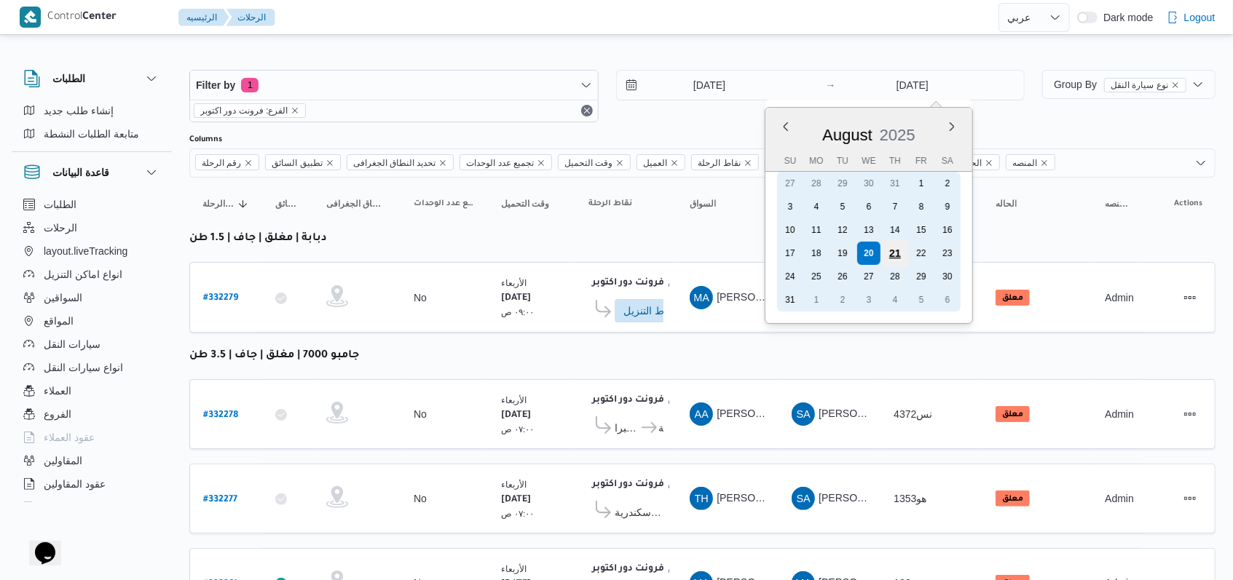
click at [893, 252] on div "21" at bounding box center [895, 254] width 28 height 28
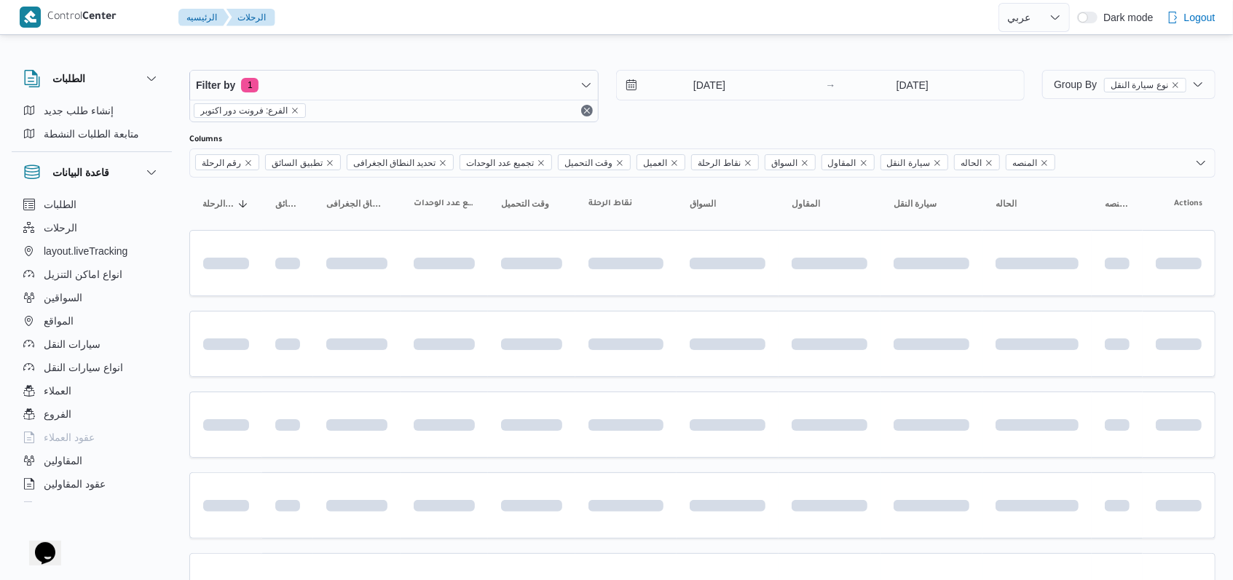
click at [727, 123] on div "Filter by 1 الفرع: فرونت دور اكتوبر [DATE] → [DATE]" at bounding box center [607, 96] width 853 height 70
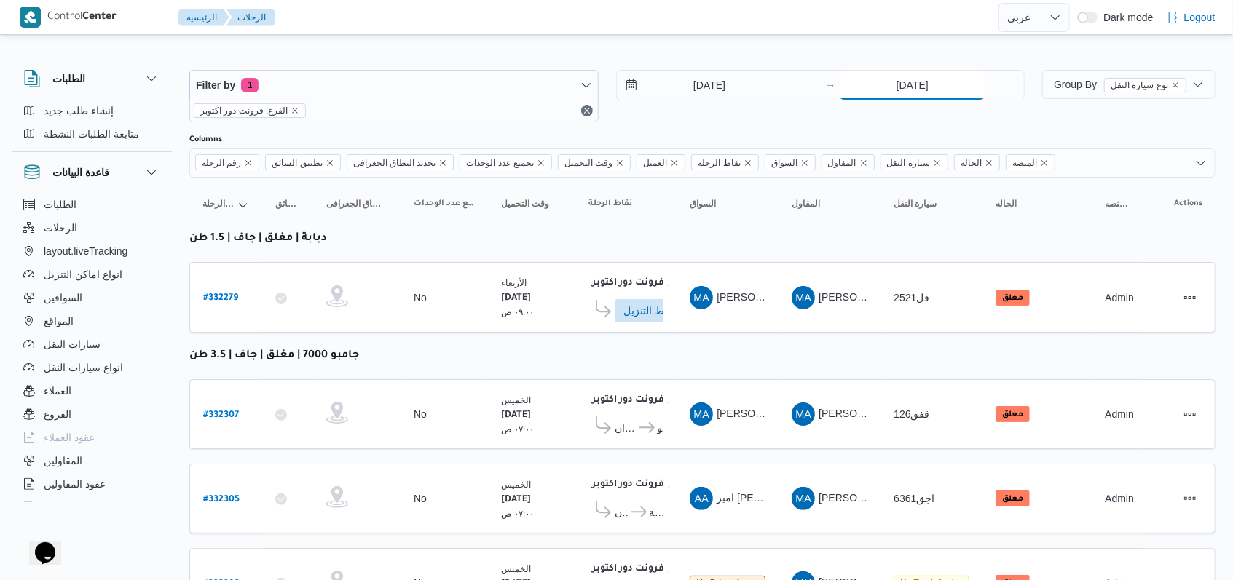
click at [885, 92] on input "[DATE]" at bounding box center [911, 85] width 145 height 29
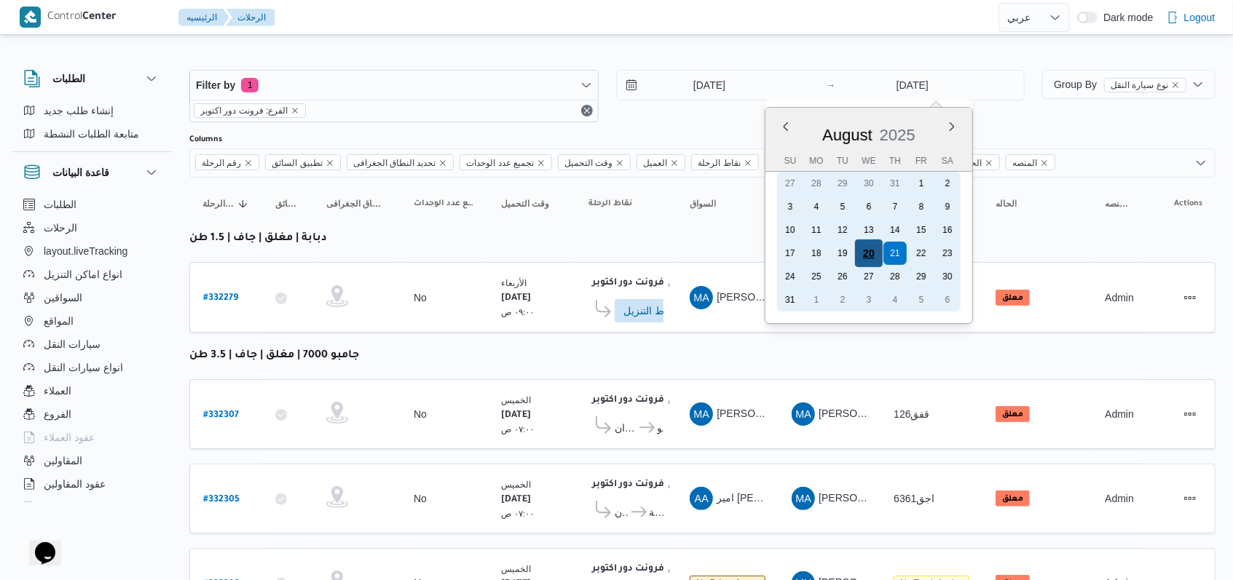
click at [866, 250] on div "20" at bounding box center [869, 254] width 28 height 28
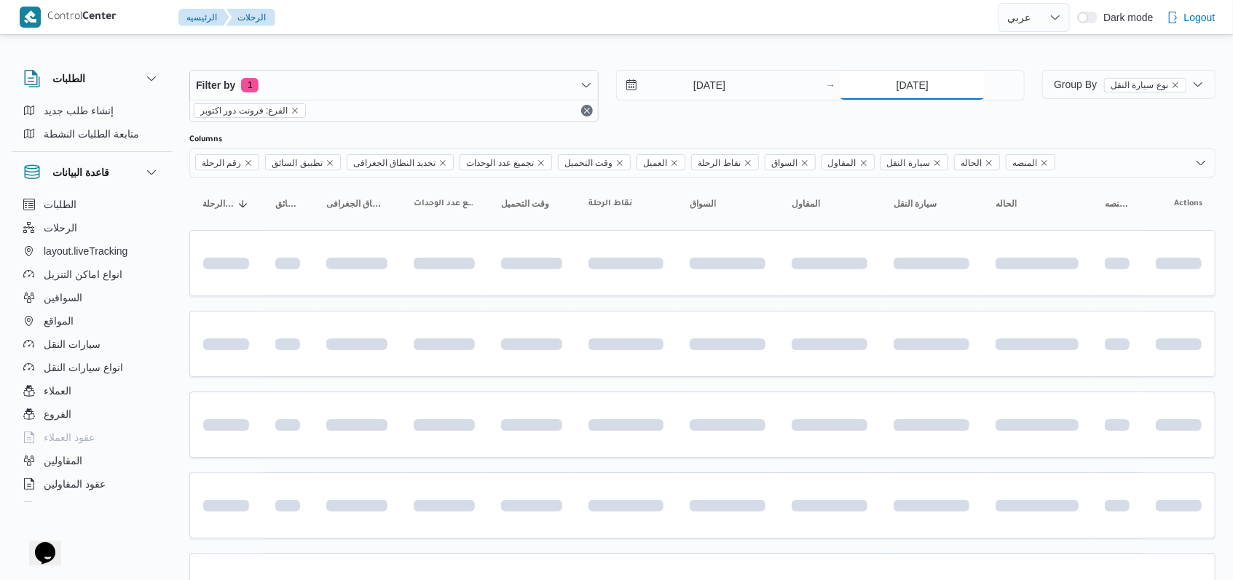
type input "[DATE]"
click at [704, 108] on div "[DATE] → [DATE]" at bounding box center [820, 96] width 409 height 52
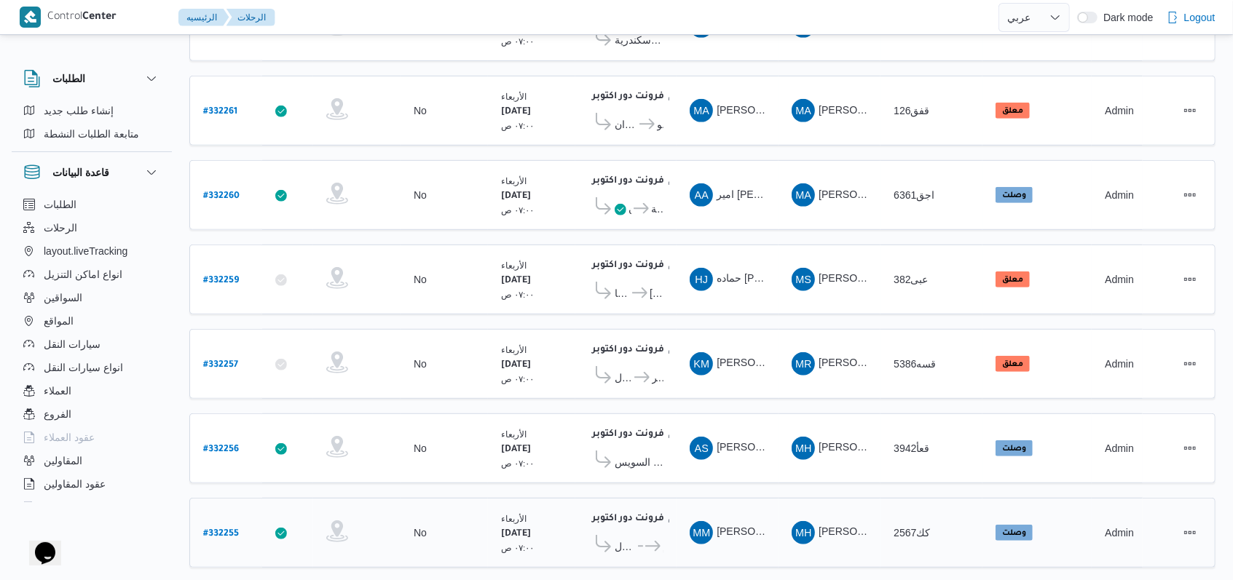
scroll to position [486, 0]
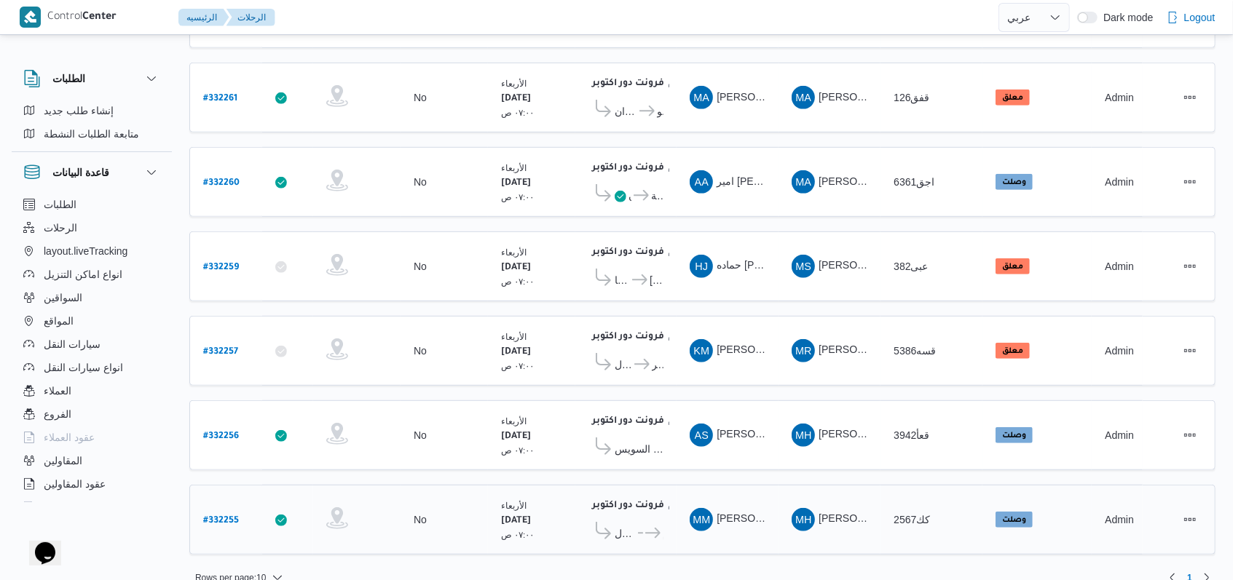
click at [234, 516] on b "# 332255" at bounding box center [221, 521] width 36 height 10
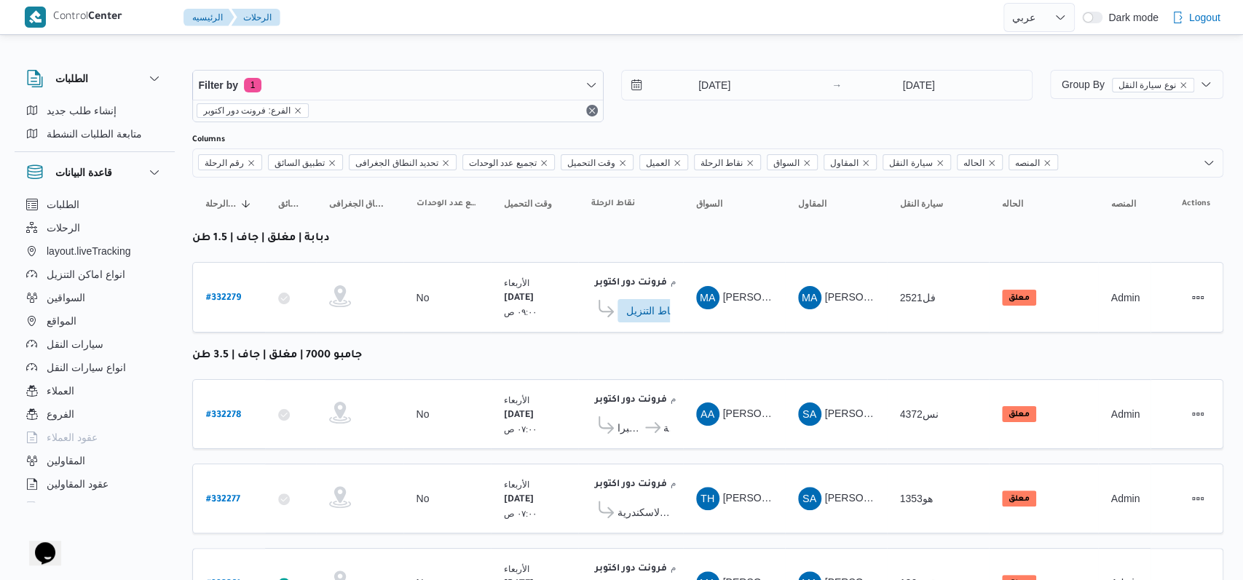
select select "ar"
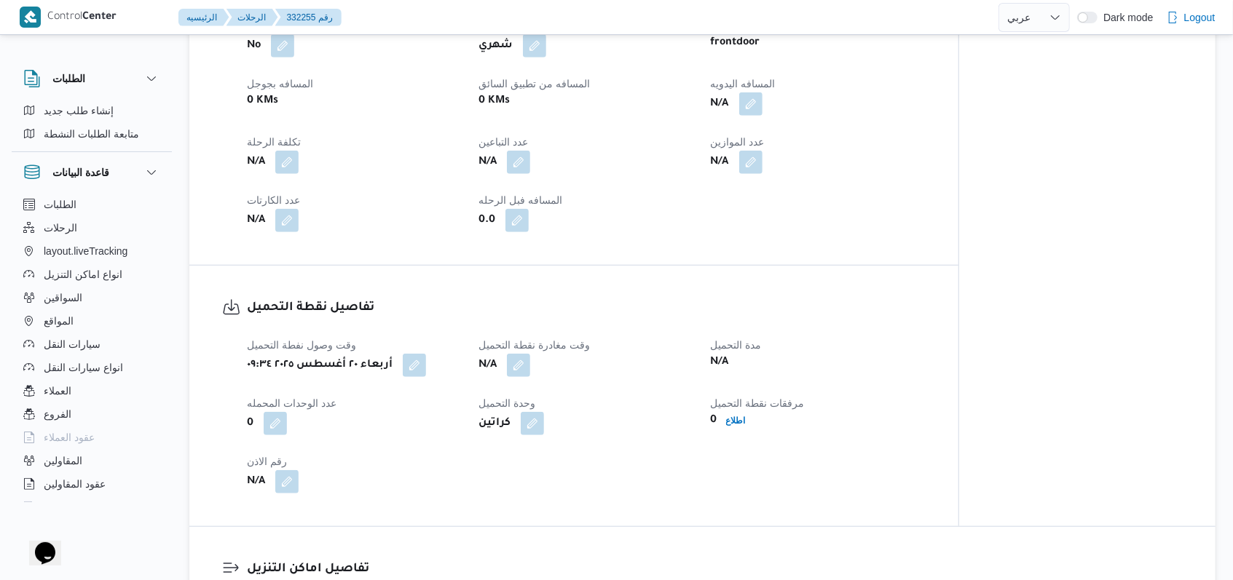
scroll to position [874, 0]
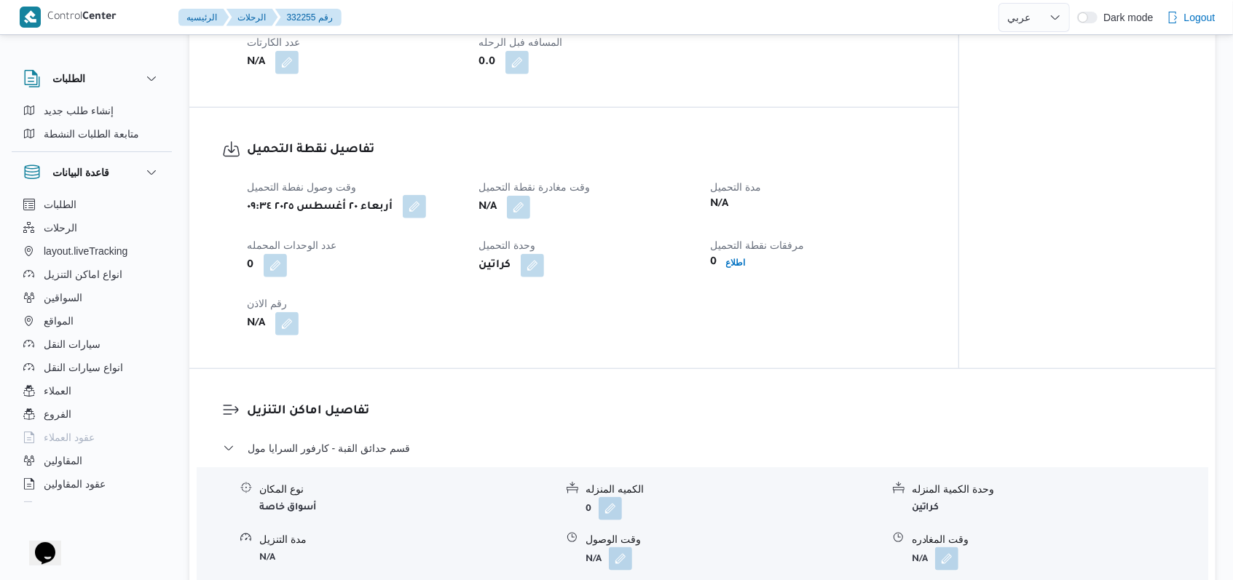
click at [426, 211] on button "button" at bounding box center [414, 206] width 23 height 23
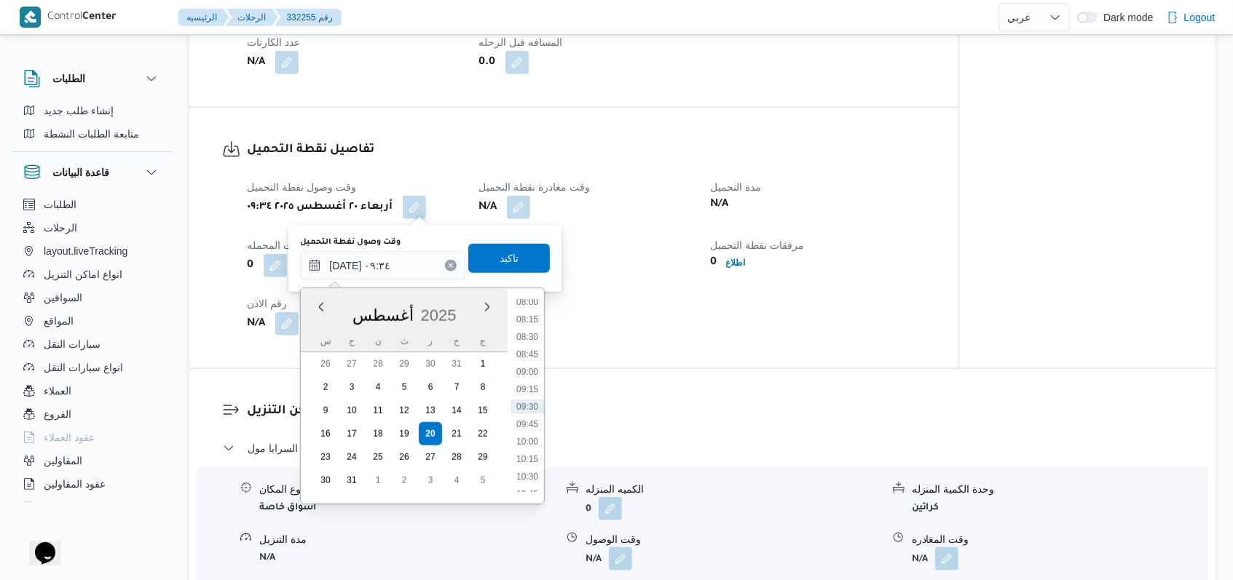
scroll to position [467, 0]
click at [529, 329] on li "07:00" at bounding box center [526, 330] width 33 height 15
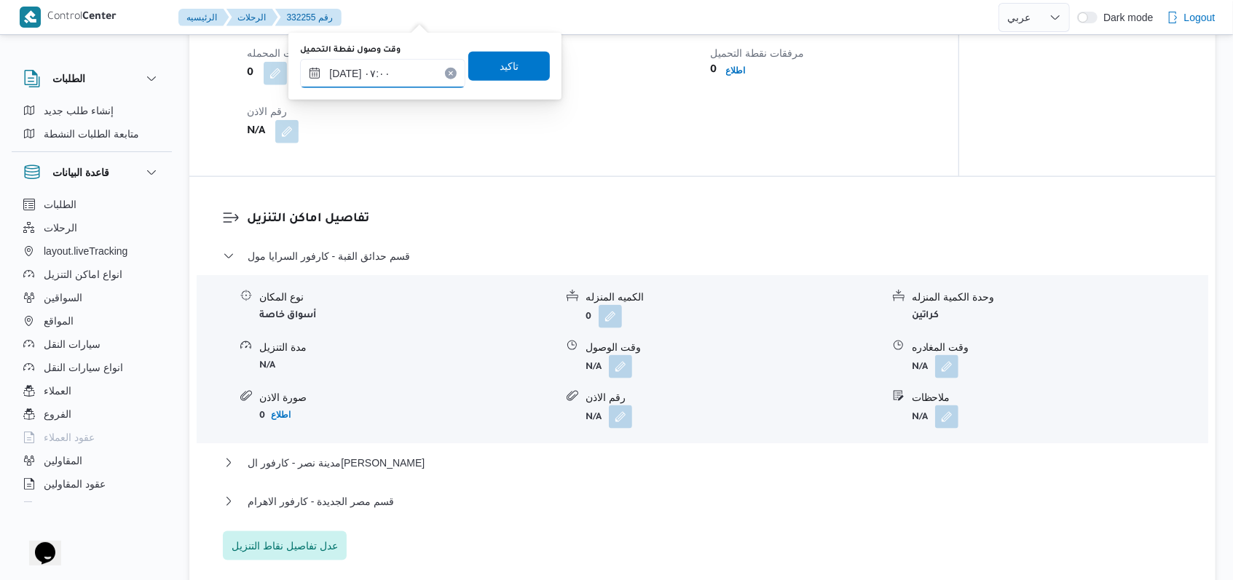
scroll to position [1059, 0]
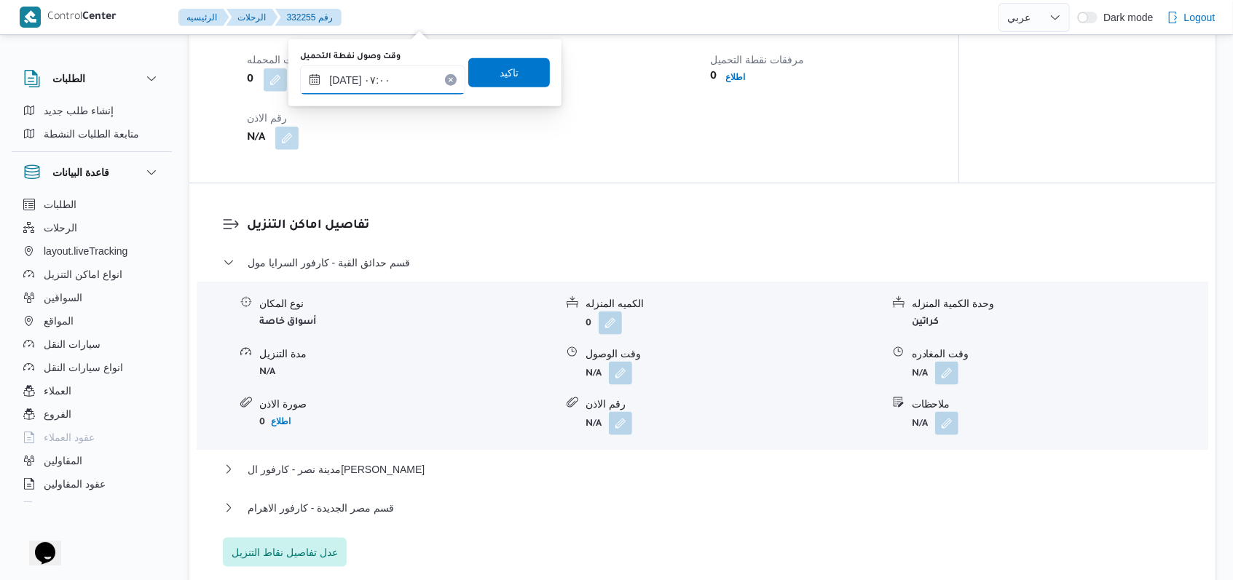
click at [411, 81] on input "[DATE] ٠٧:٠٠" at bounding box center [382, 80] width 165 height 29
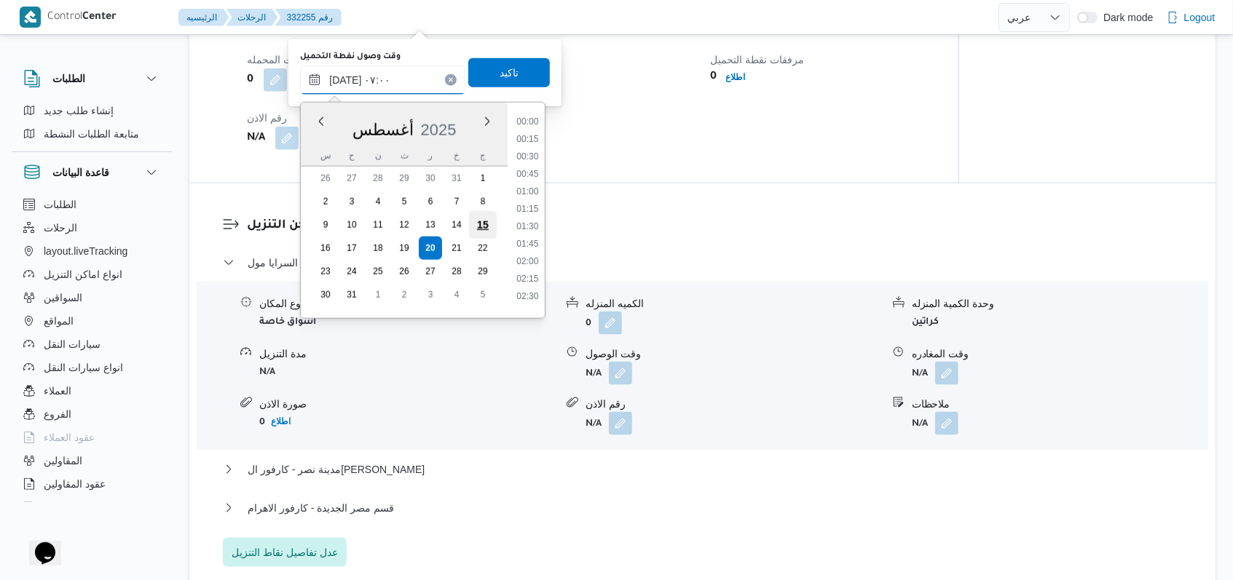
scroll to position [390, 0]
click at [526, 190] on li "06:30" at bounding box center [527, 186] width 33 height 15
type input "[DATE] ٠٦:٣٠"
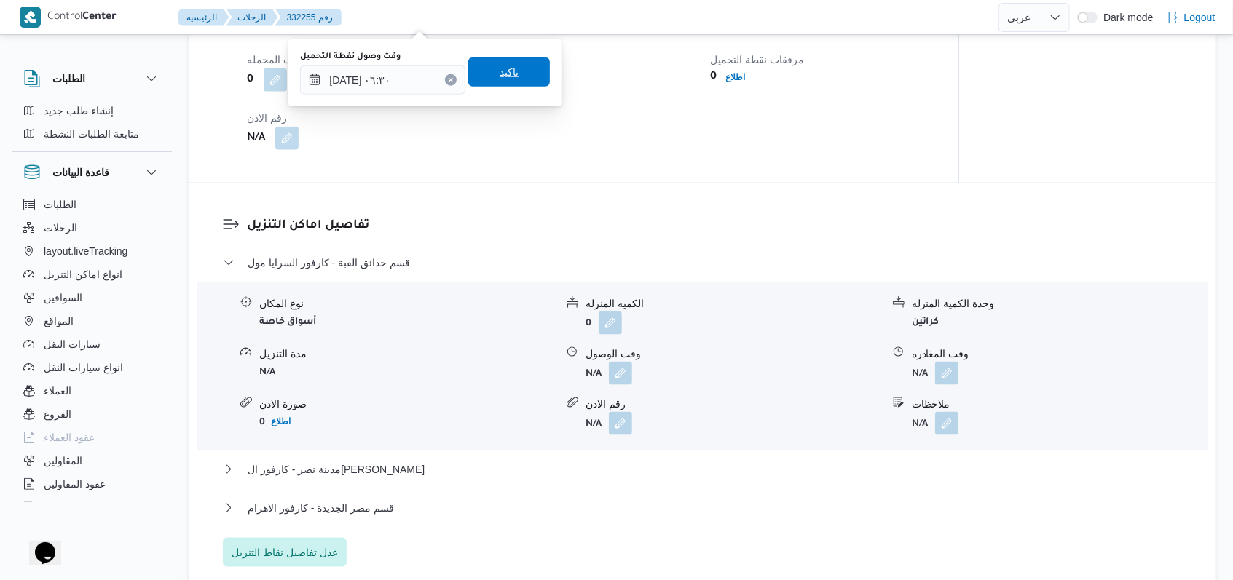
click at [513, 74] on span "تاكيد" at bounding box center [509, 72] width 82 height 29
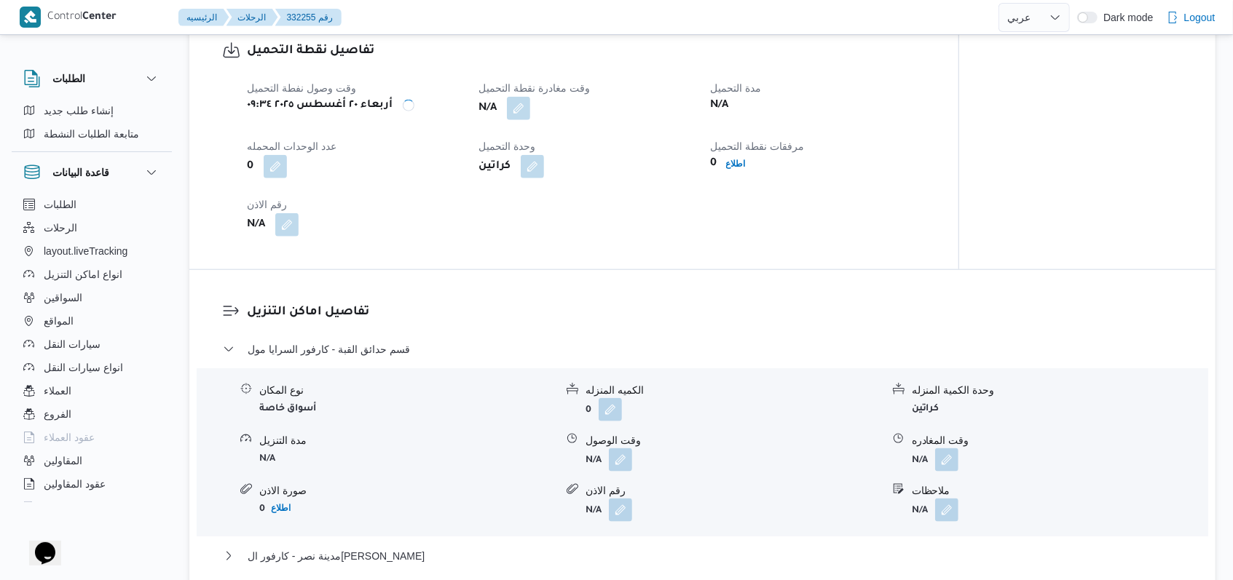
scroll to position [865, 0]
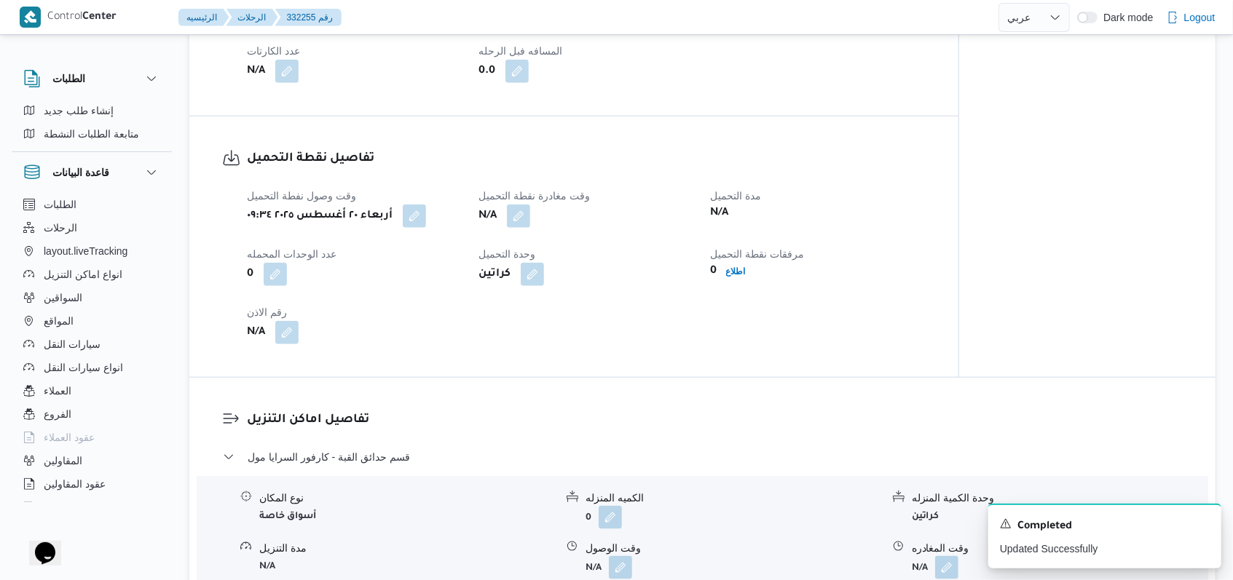
click at [534, 214] on div "N/A" at bounding box center [585, 216] width 217 height 26
click at [524, 217] on button "button" at bounding box center [518, 215] width 23 height 23
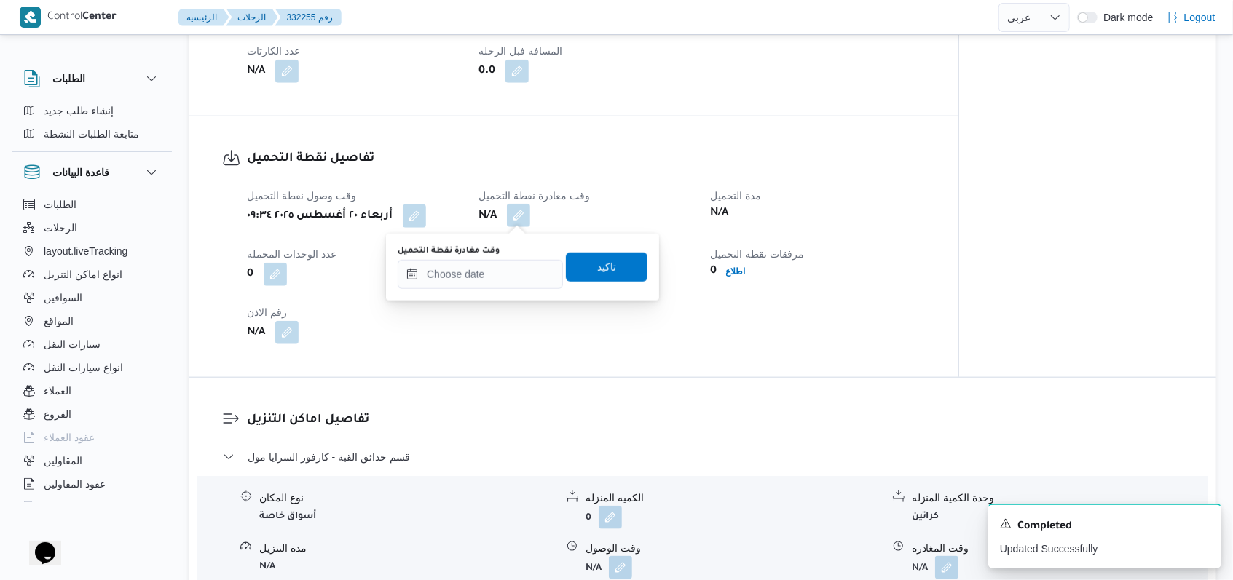
click at [501, 291] on div "You are in a dialog. To close this dialog, hit escape. وقت مغادرة نقطة التحميل …" at bounding box center [522, 267] width 273 height 67
click at [511, 277] on input "وقت مغادرة نقطة التحميل" at bounding box center [480, 274] width 165 height 29
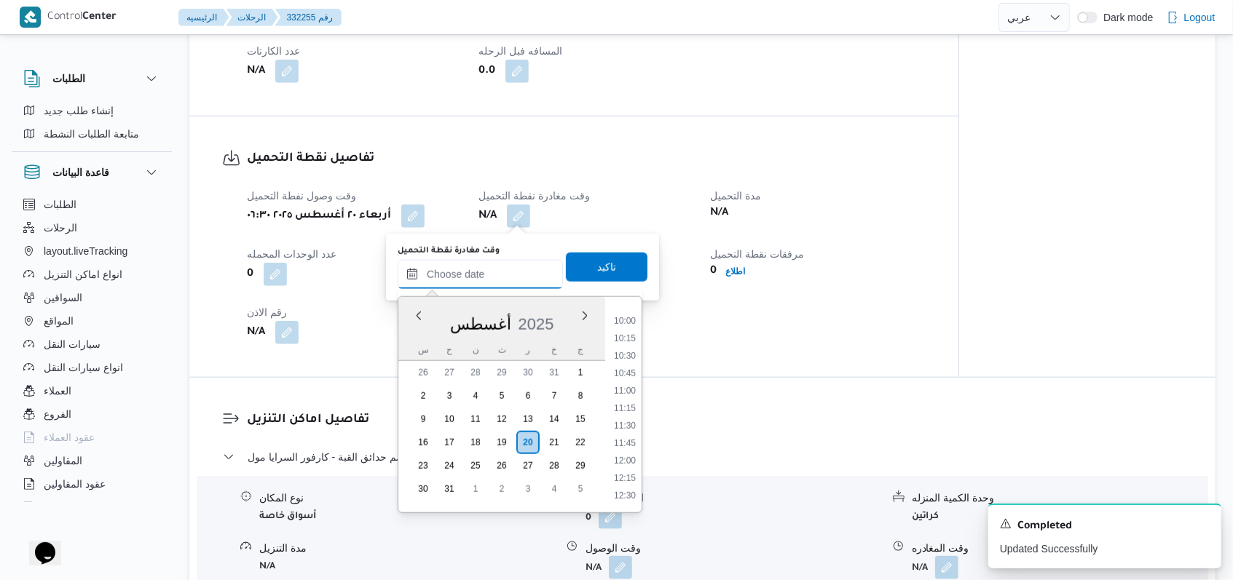
scroll to position [597, 0]
click at [632, 381] on li "09:30" at bounding box center [624, 383] width 33 height 15
type input "٢٠/٠٨/٢٠٢٥ ٠٩:٣٠"
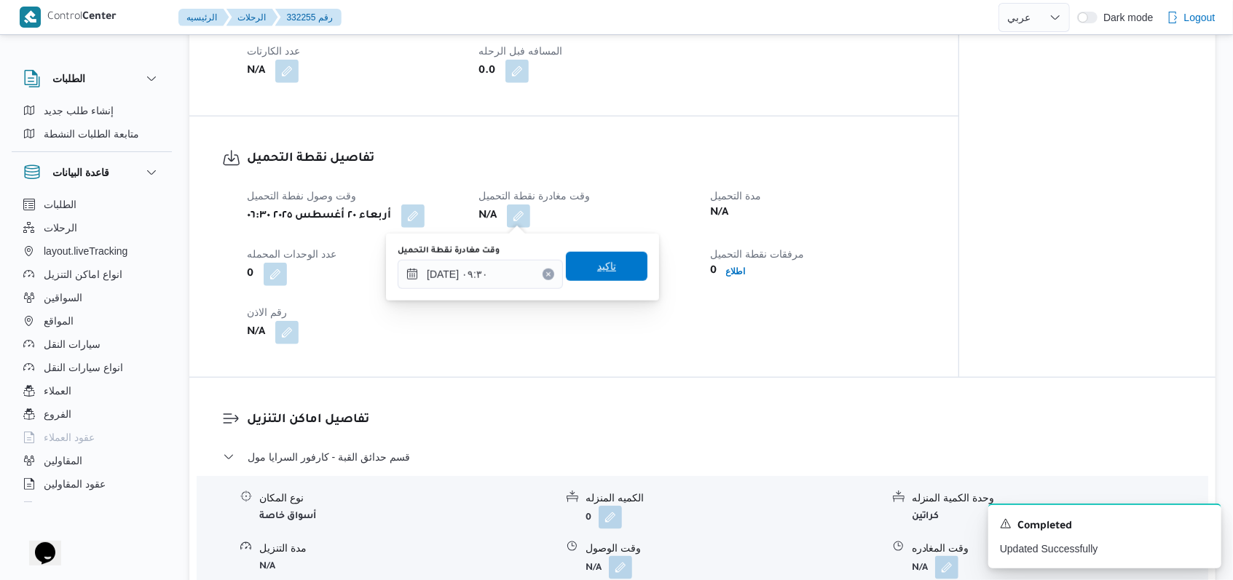
click at [610, 258] on span "تاكيد" at bounding box center [607, 266] width 82 height 29
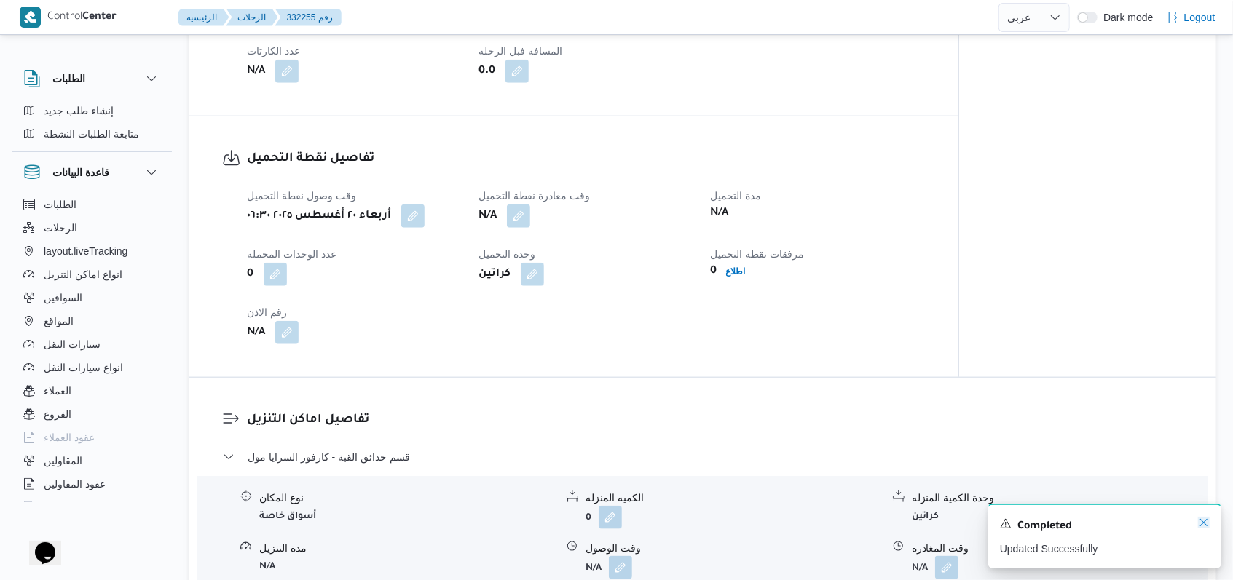
click at [1208, 526] on icon "Dismiss toast" at bounding box center [1204, 523] width 12 height 12
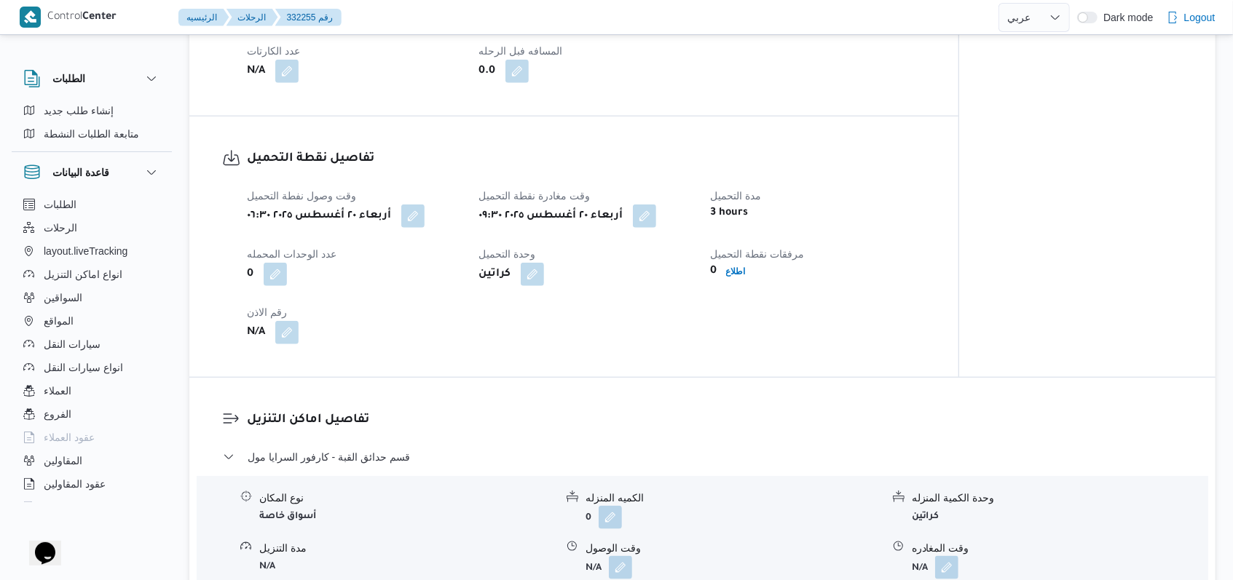
click at [883, 378] on div "تفاصيل اماكن التنزيل قسم حدائق القبة - كارفور السرايا مول نوع المكان أسواق خاصة…" at bounding box center [702, 586] width 1026 height 416
select select "ar"
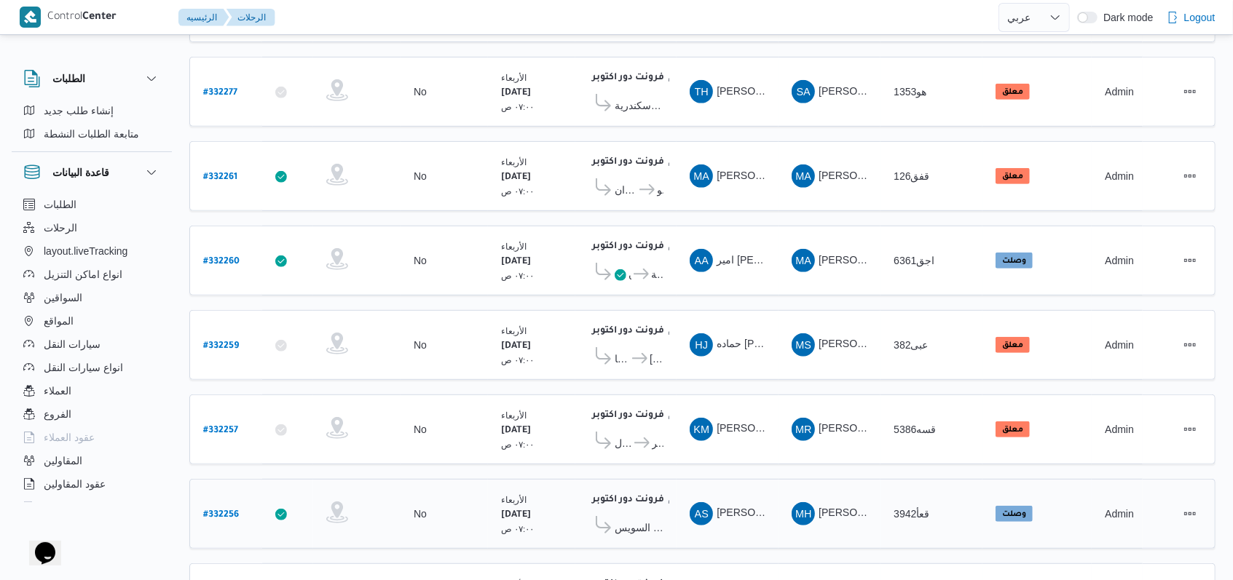
scroll to position [486, 0]
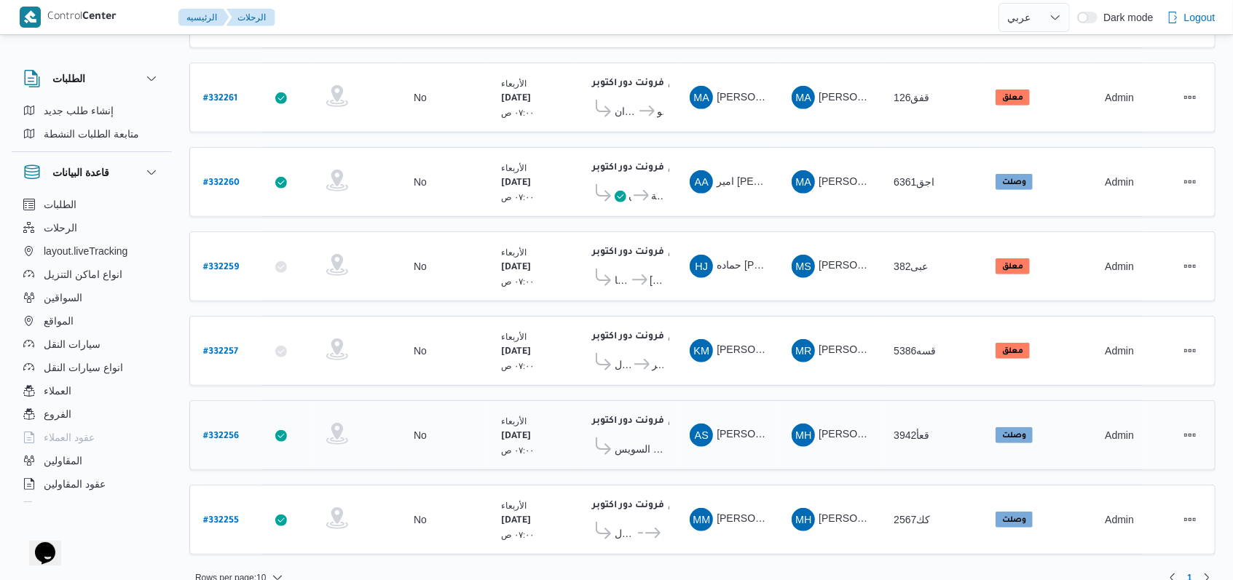
click at [232, 432] on b "# 332256" at bounding box center [221, 437] width 36 height 10
select select "ar"
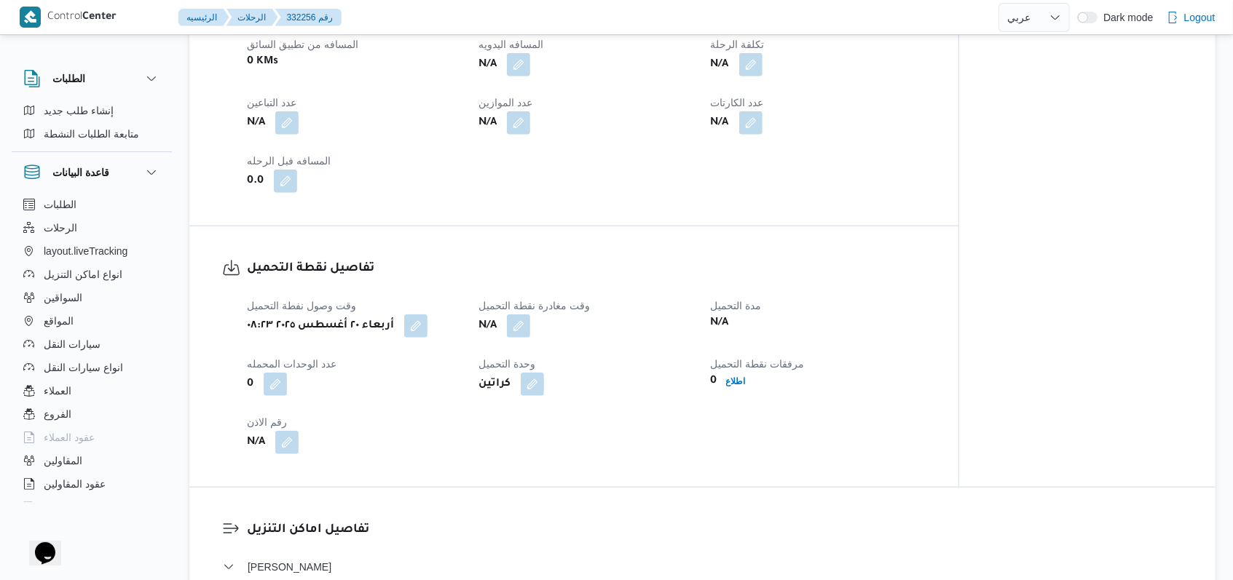
scroll to position [776, 0]
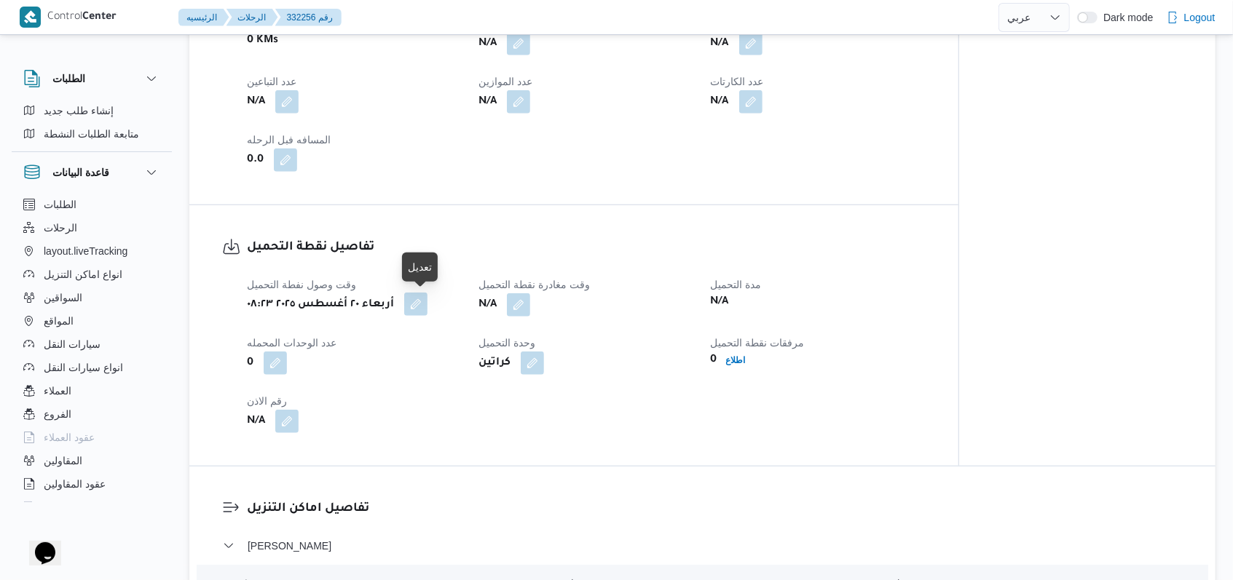
click at [427, 307] on button "button" at bounding box center [415, 304] width 23 height 23
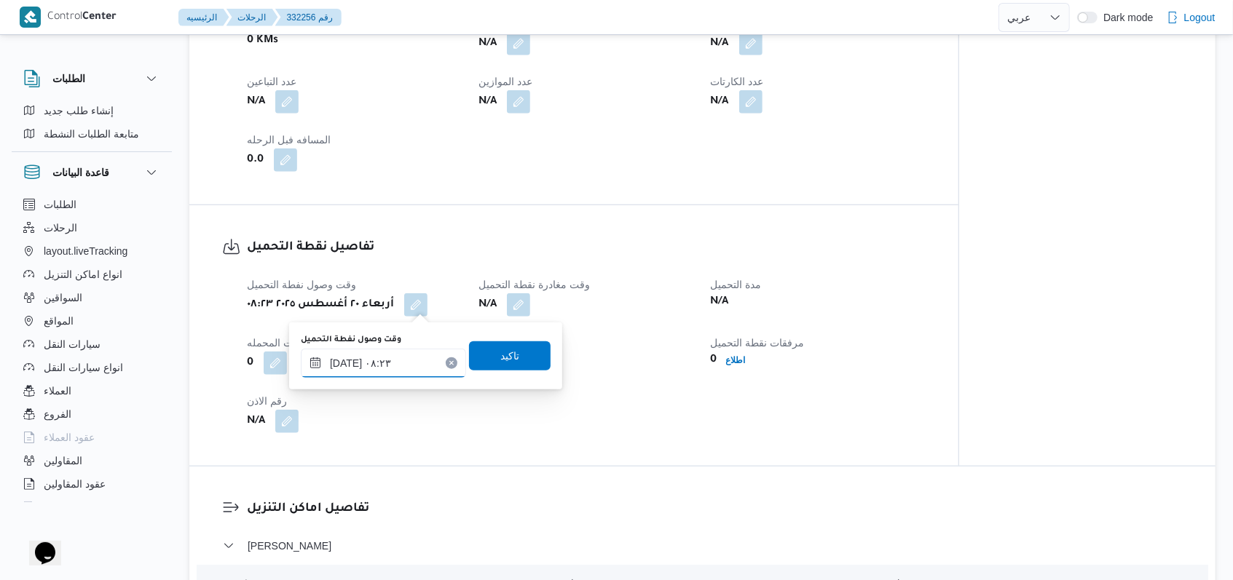
click at [408, 365] on input "٢٠/٠٨/٢٠٢٥ ٠٨:٢٣" at bounding box center [383, 363] width 165 height 29
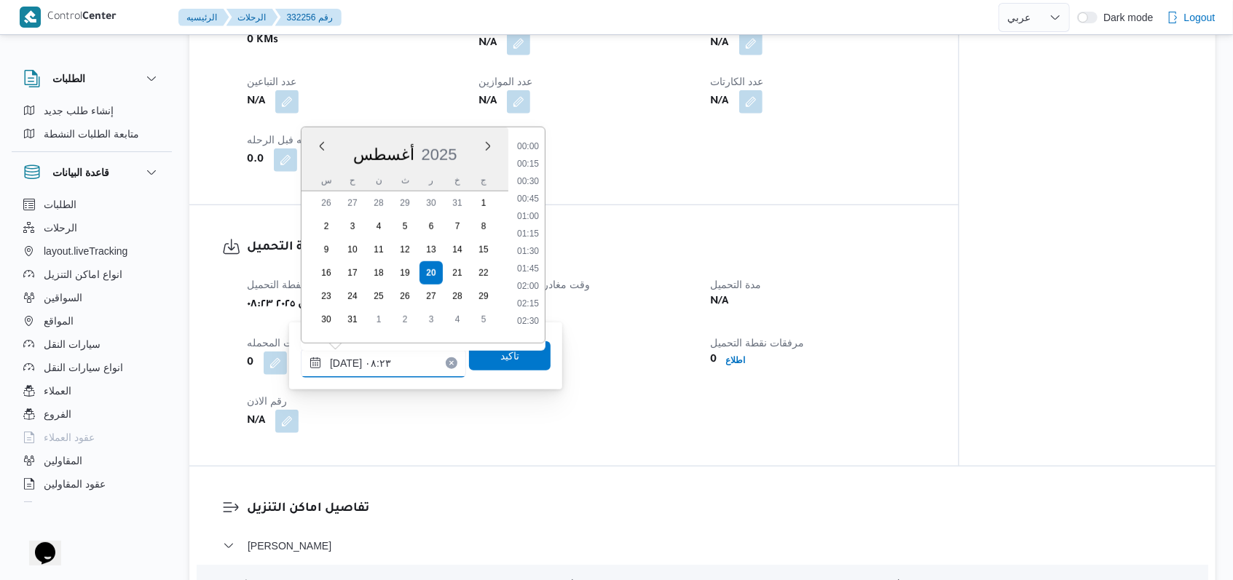
scroll to position [477, 0]
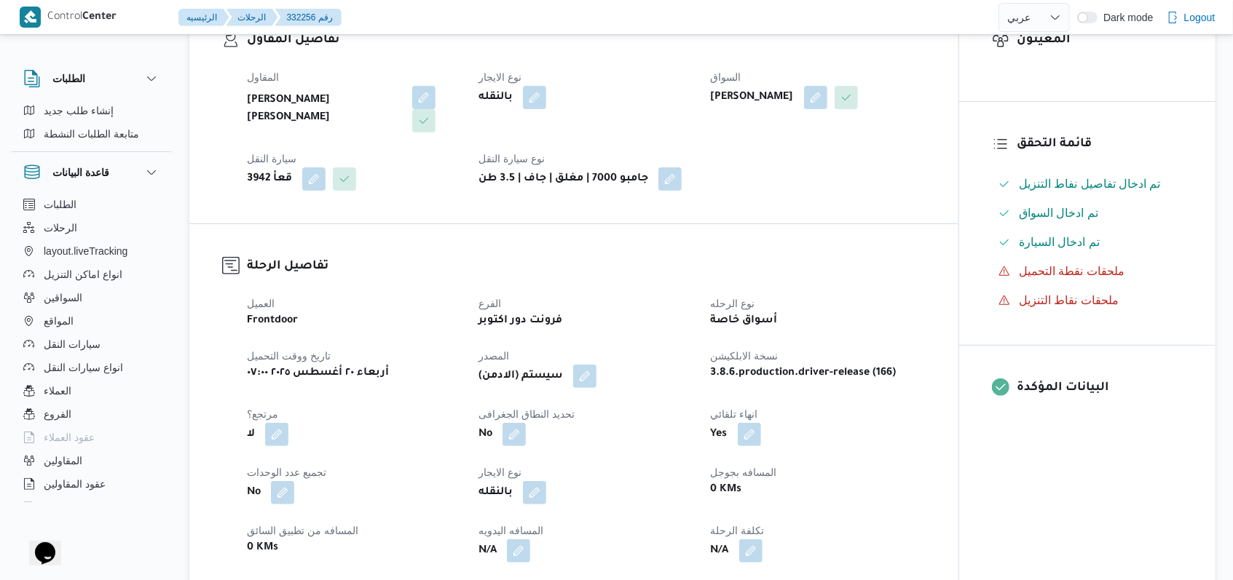
scroll to position [97, 0]
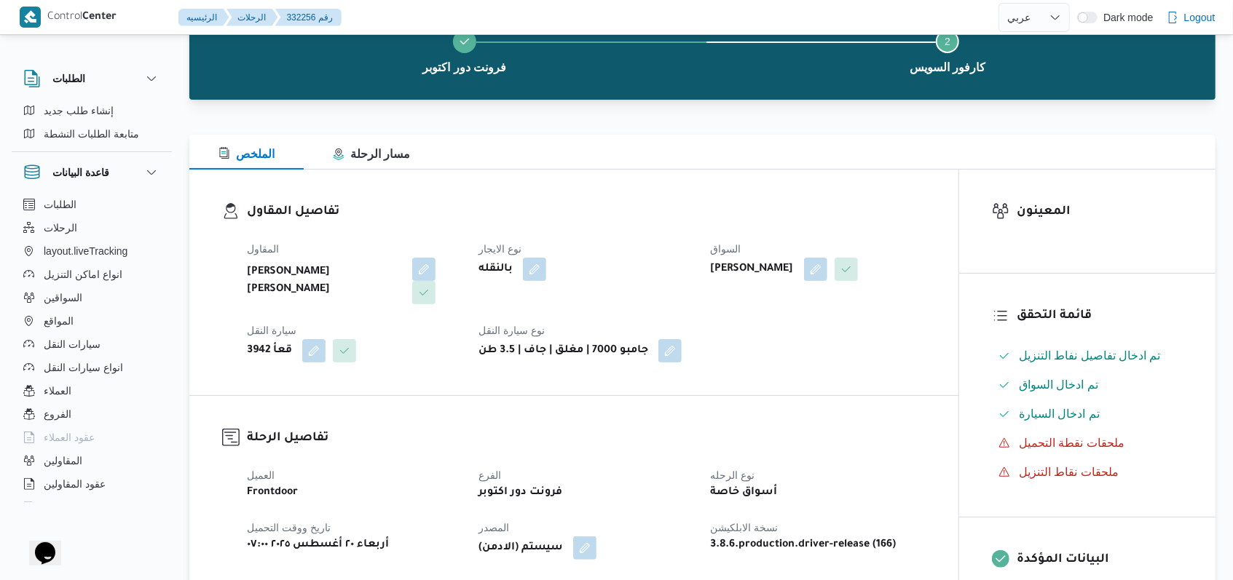
select select "ar"
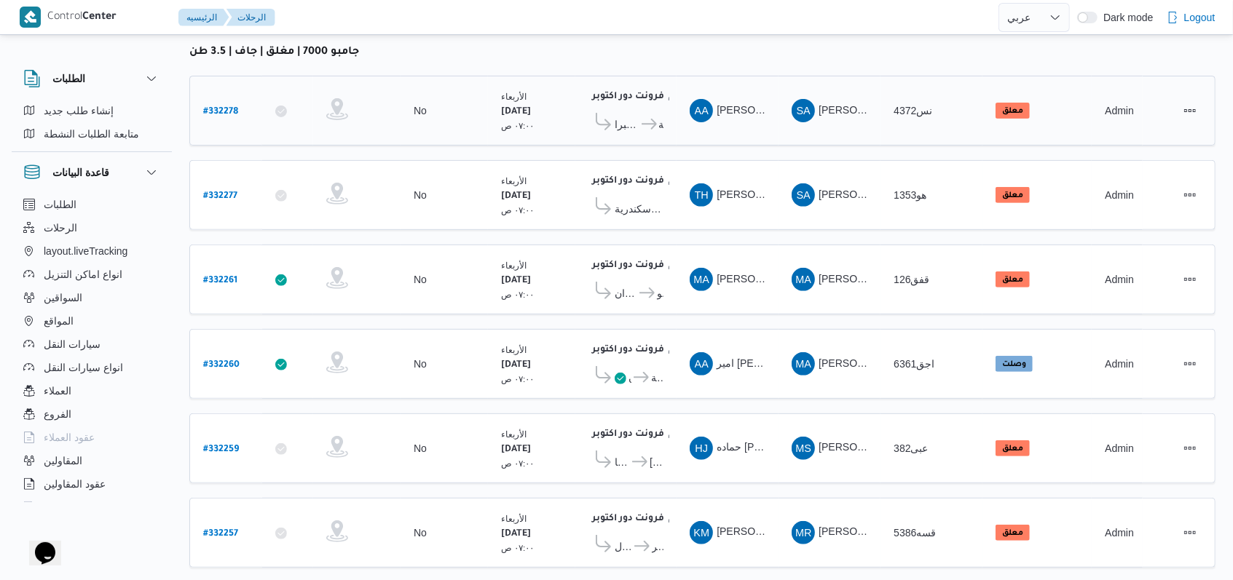
scroll to position [486, 0]
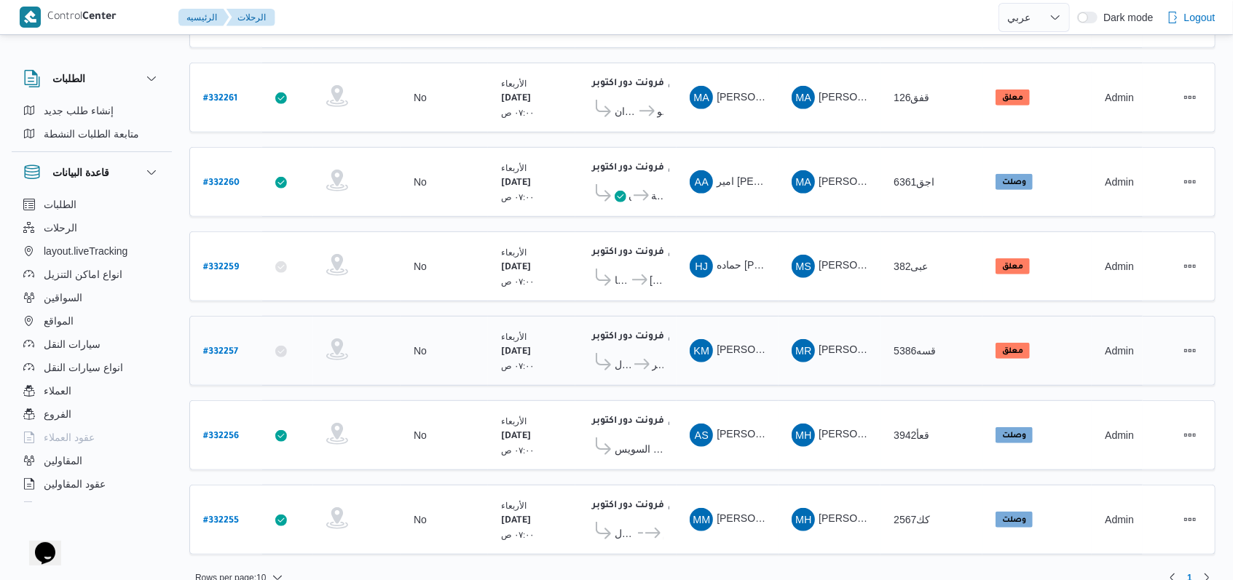
click at [232, 347] on b "# 332257" at bounding box center [220, 352] width 35 height 10
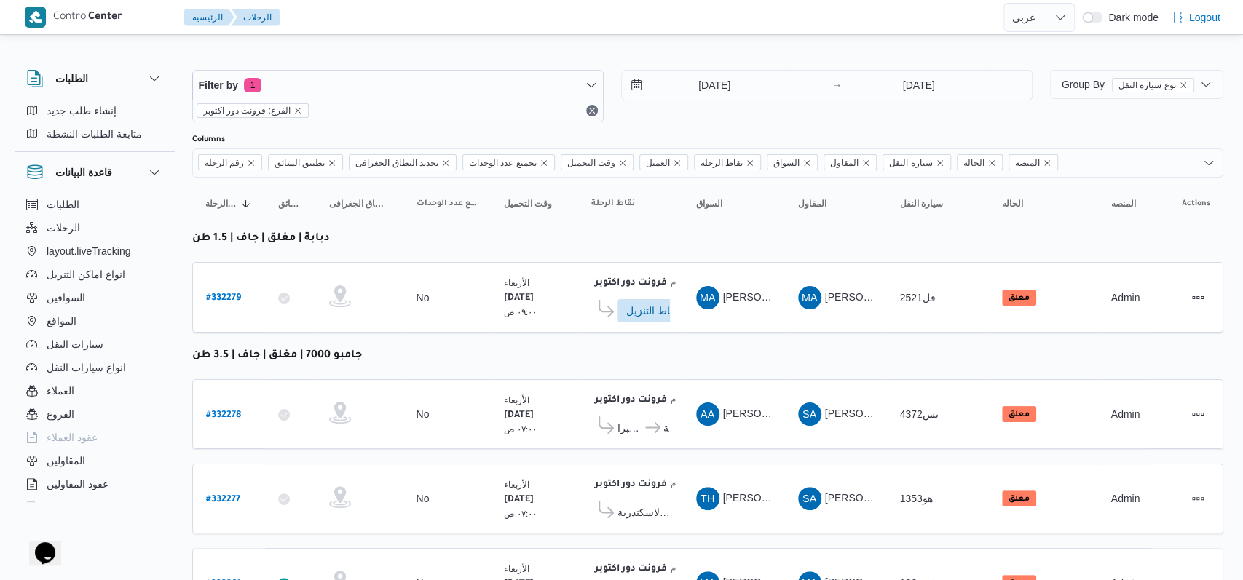
select select "ar"
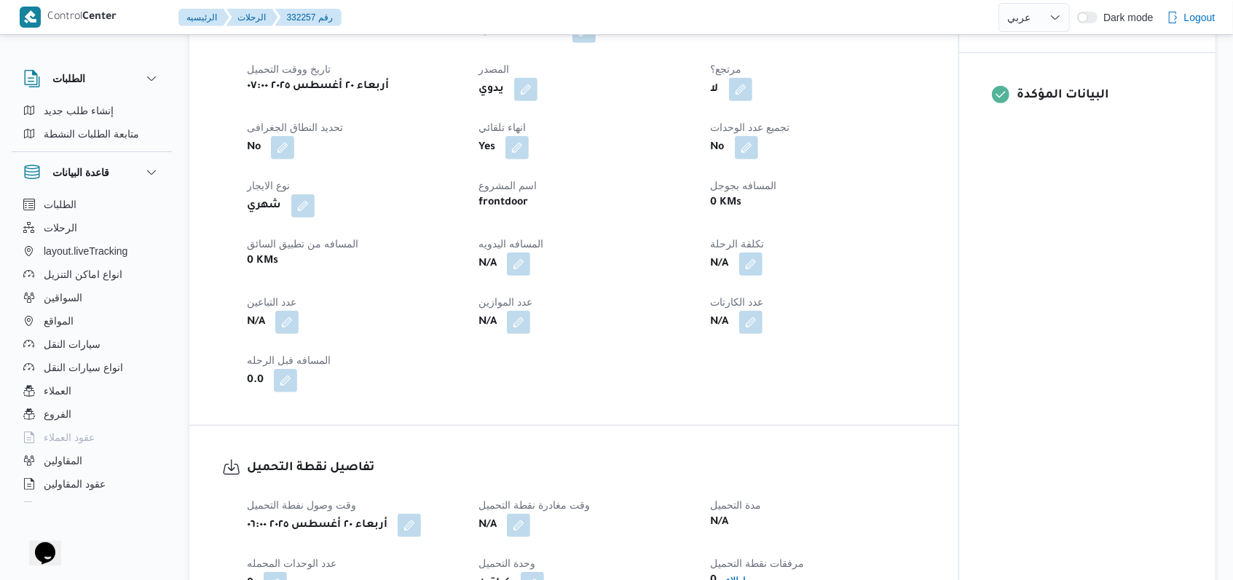
scroll to position [679, 0]
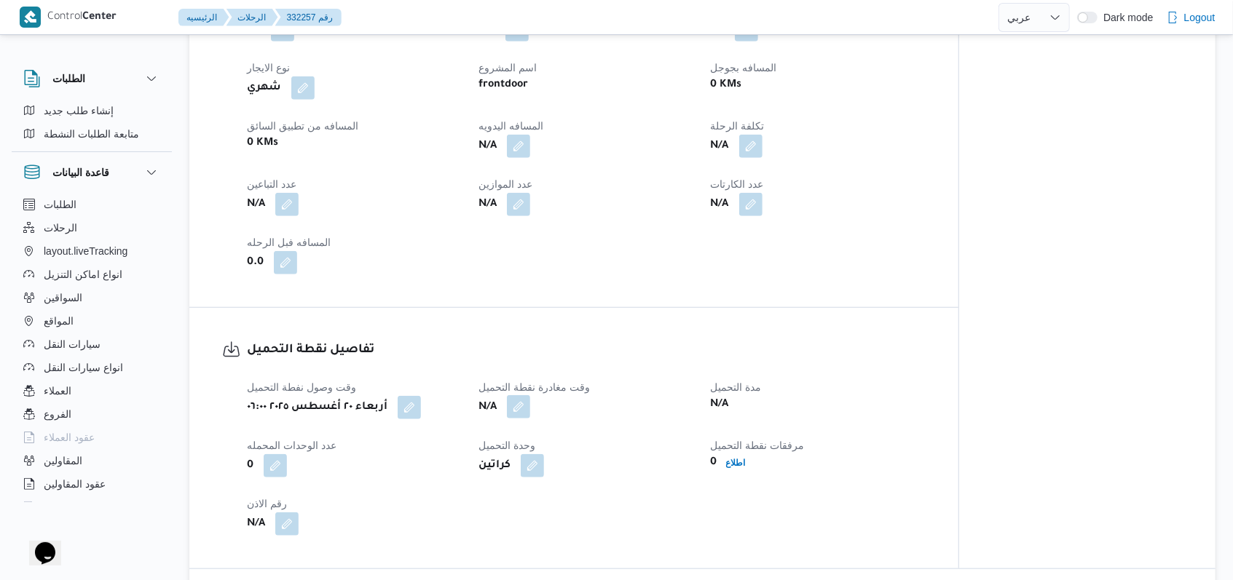
click at [521, 407] on button "button" at bounding box center [518, 406] width 23 height 23
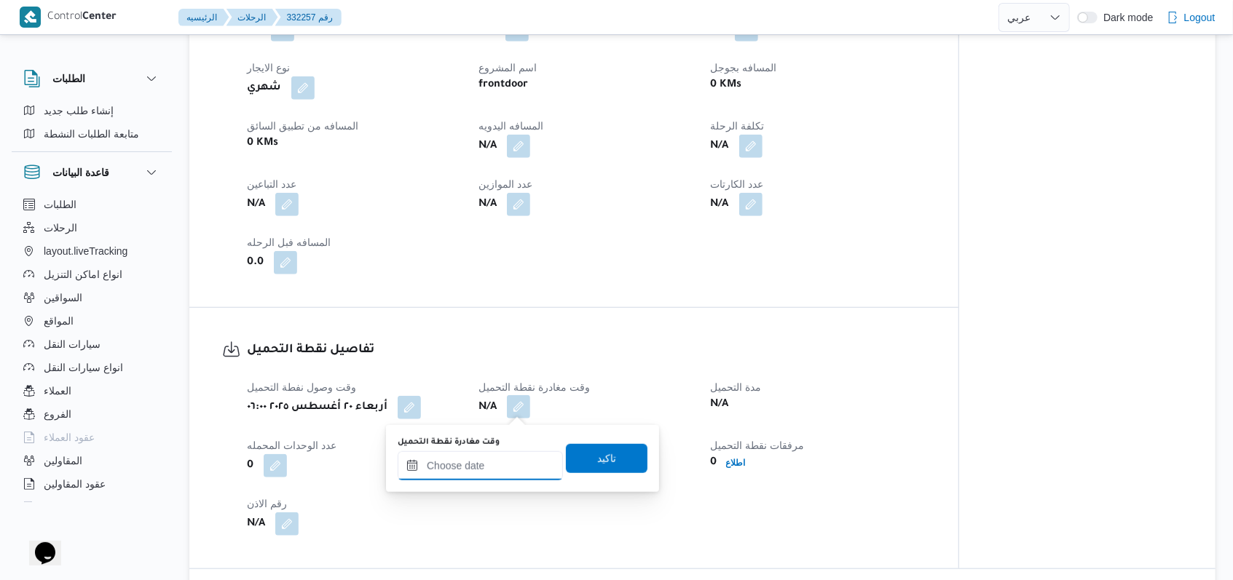
click at [488, 456] on div at bounding box center [480, 465] width 165 height 29
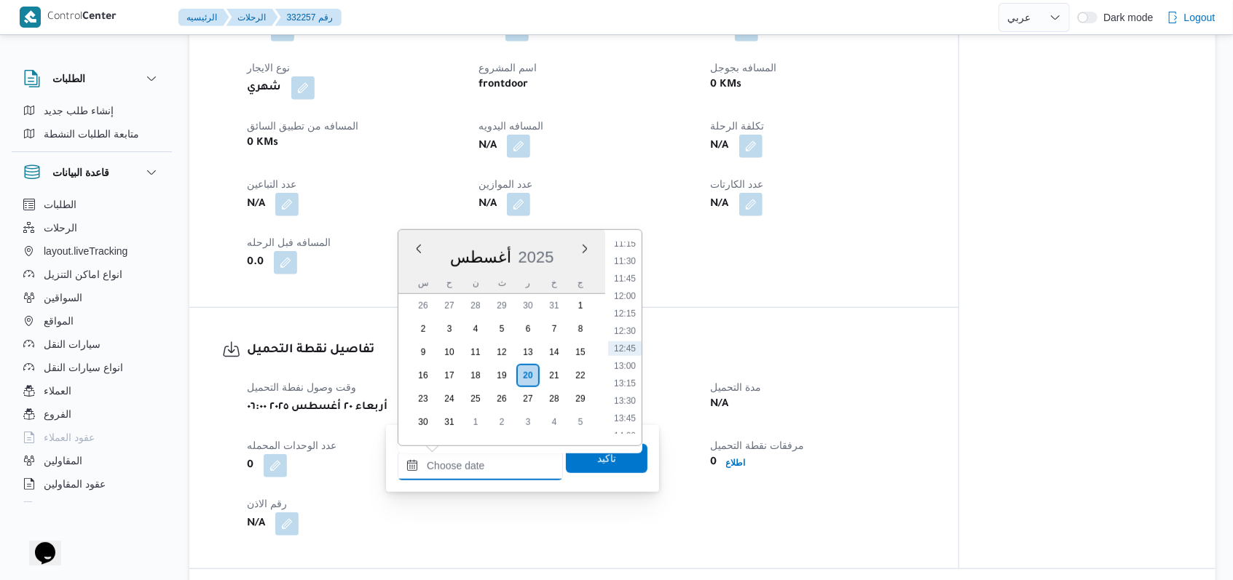
scroll to position [694, 0]
click at [629, 257] on li "10:00" at bounding box center [624, 254] width 33 height 15
type input "٢٠/٠٨/٢٠٢٥ ١٠:٠٠"
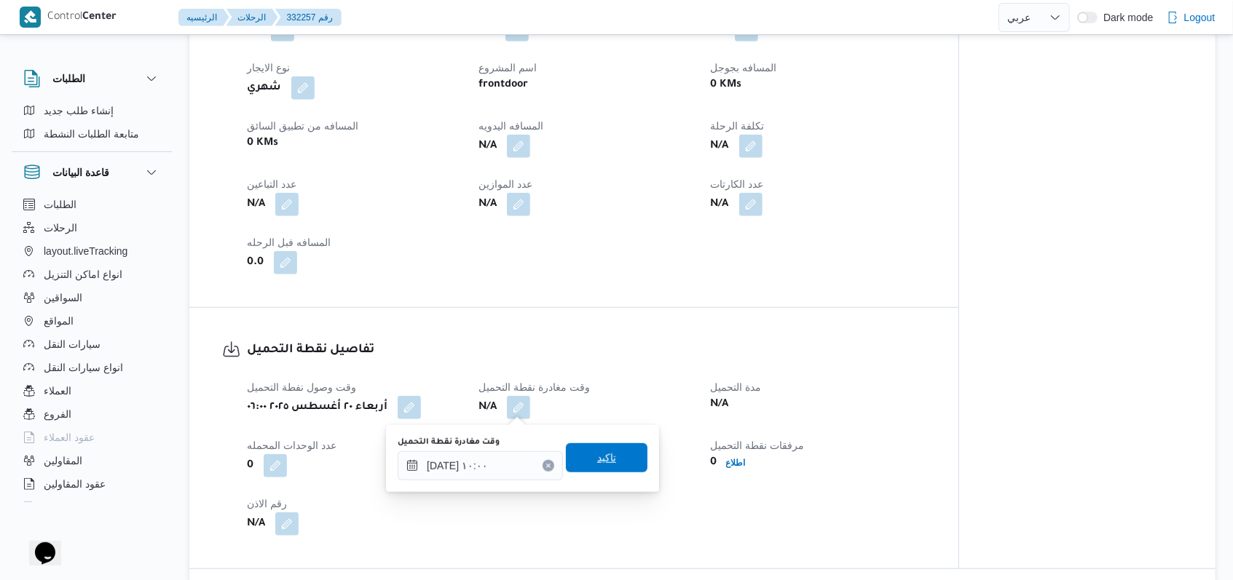
click at [597, 465] on span "تاكيد" at bounding box center [606, 457] width 19 height 17
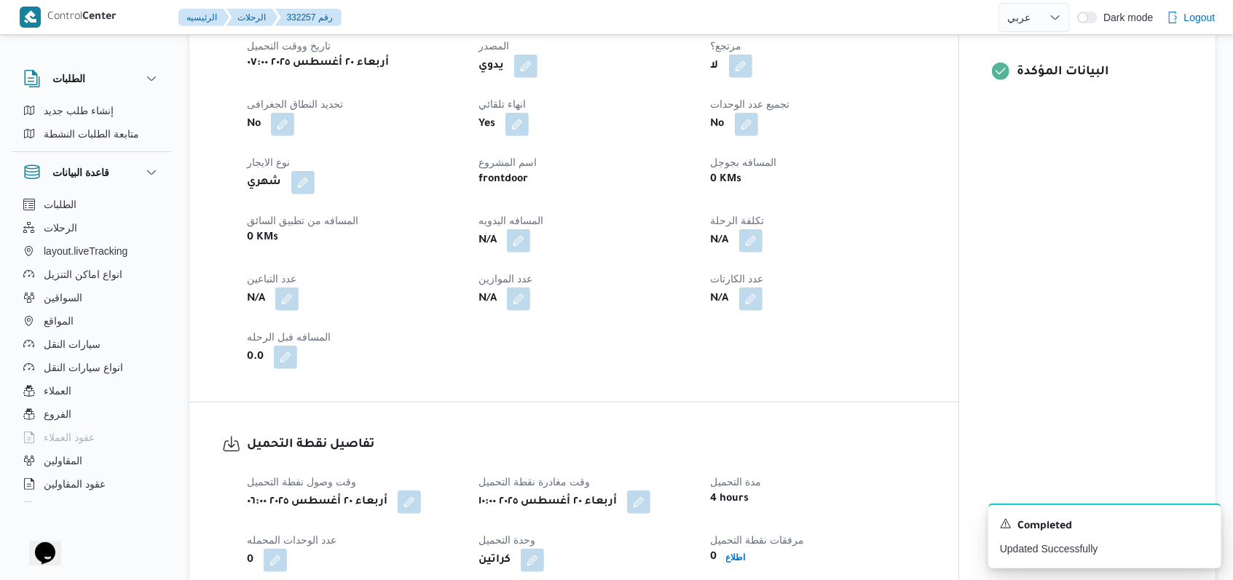
scroll to position [679, 0]
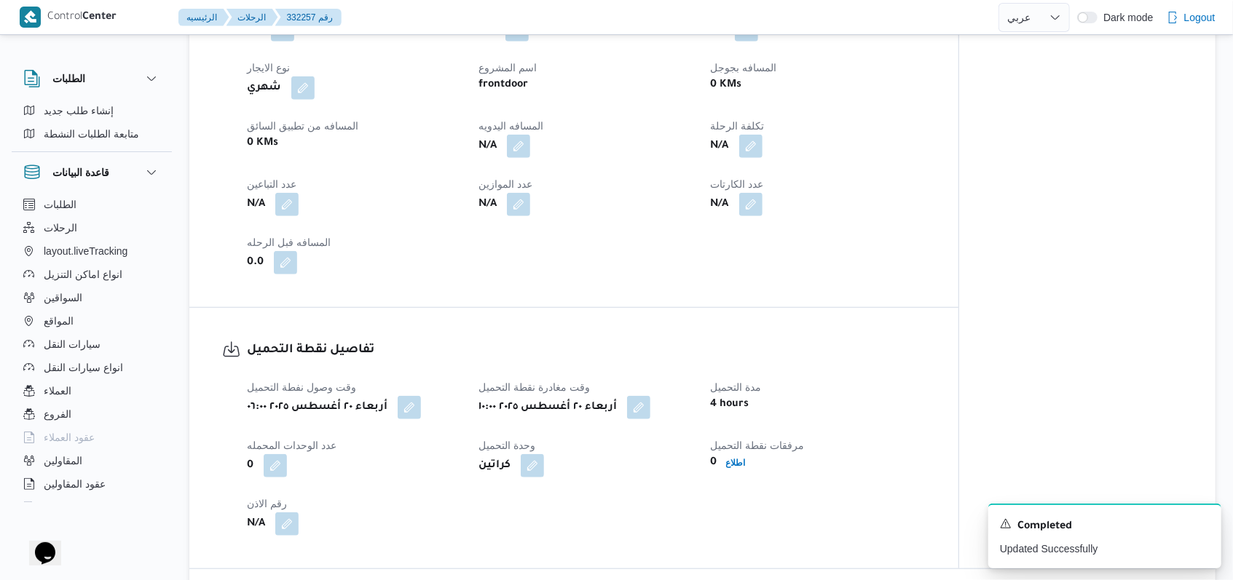
select select "ar"
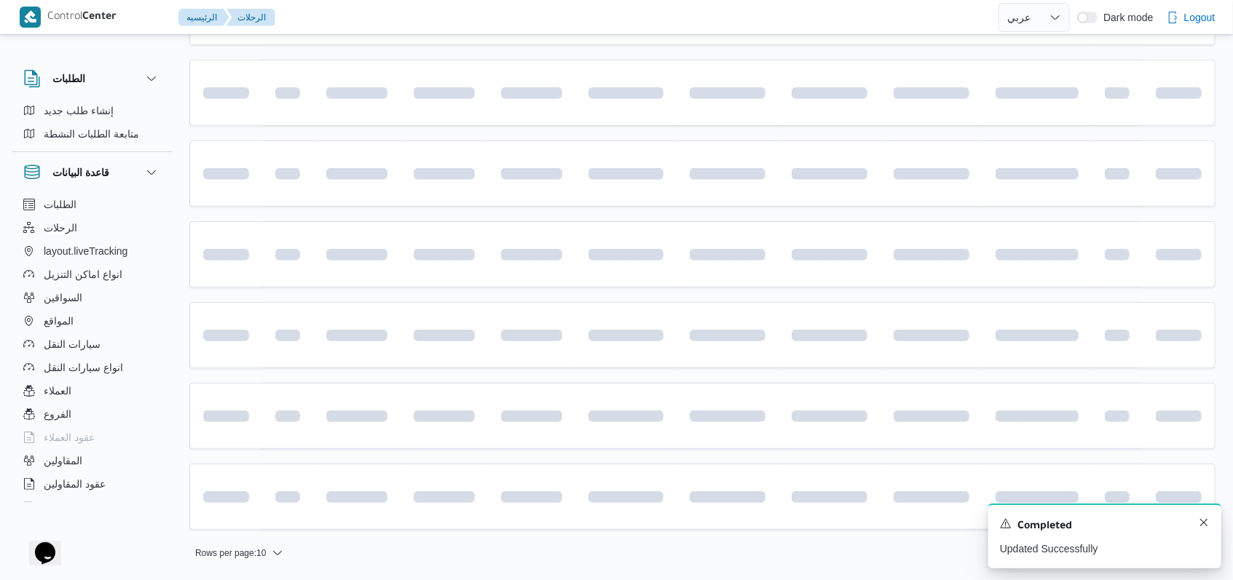
scroll to position [407, 0]
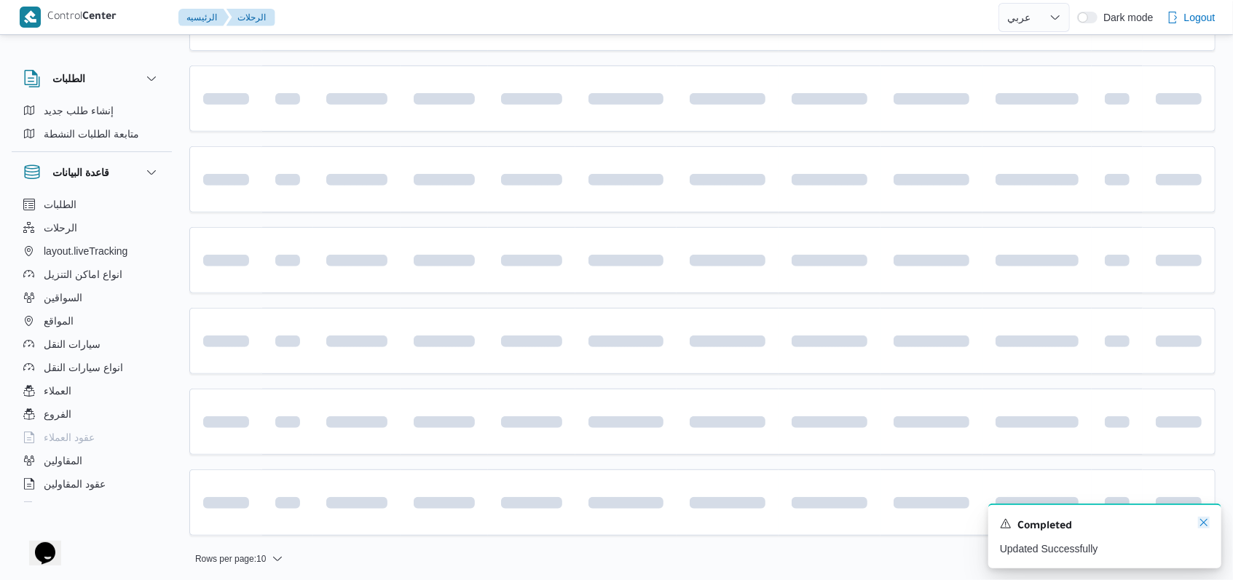
click at [1203, 524] on icon "Dismiss toast" at bounding box center [1203, 522] width 7 height 7
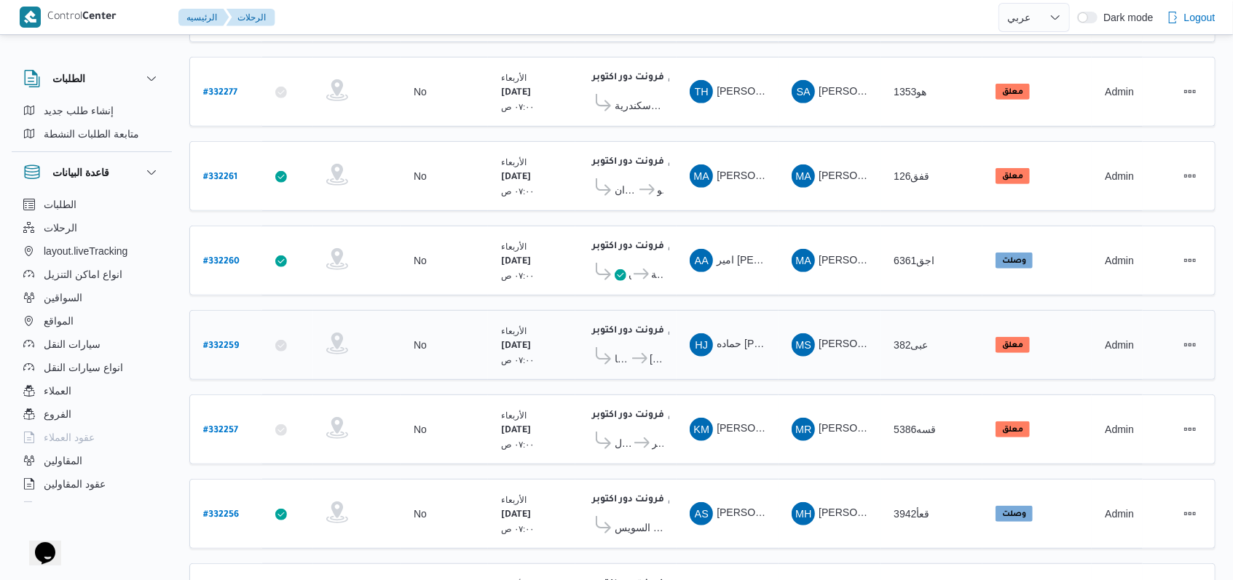
scroll to position [472, 0]
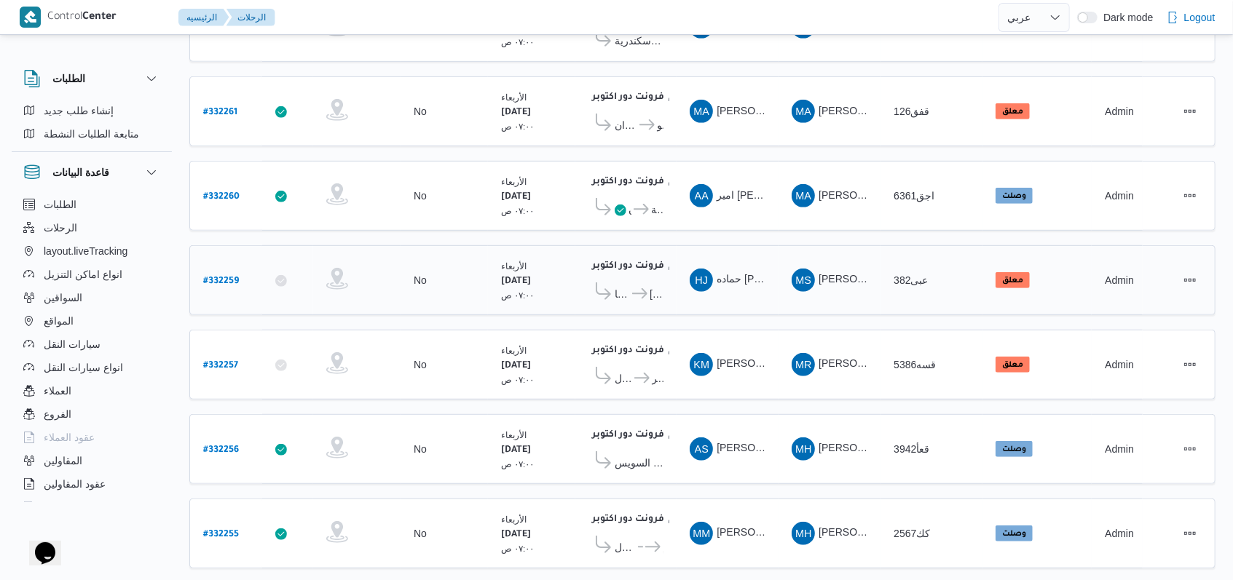
click at [224, 277] on b "# 332259" at bounding box center [221, 282] width 36 height 10
select select "ar"
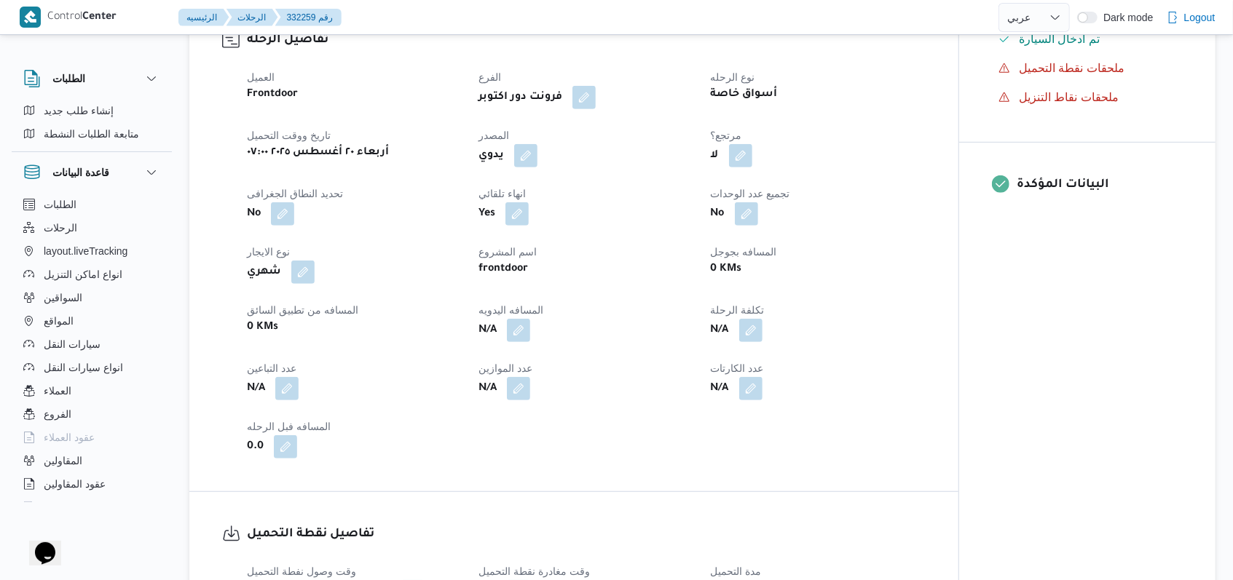
scroll to position [957, 0]
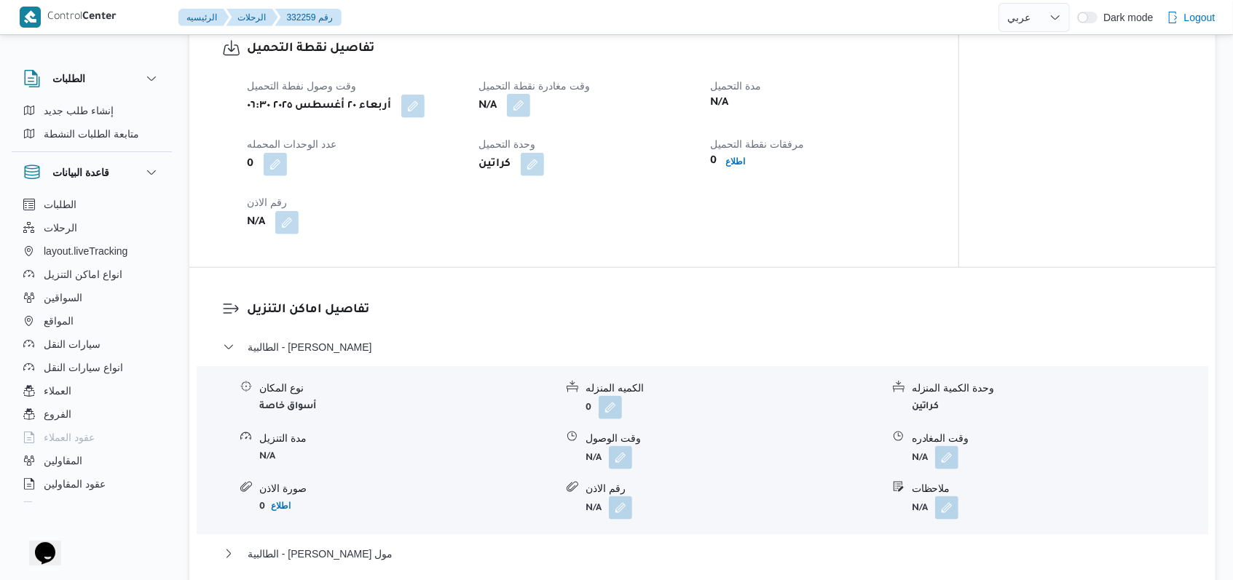
click at [524, 117] on button "button" at bounding box center [518, 105] width 23 height 23
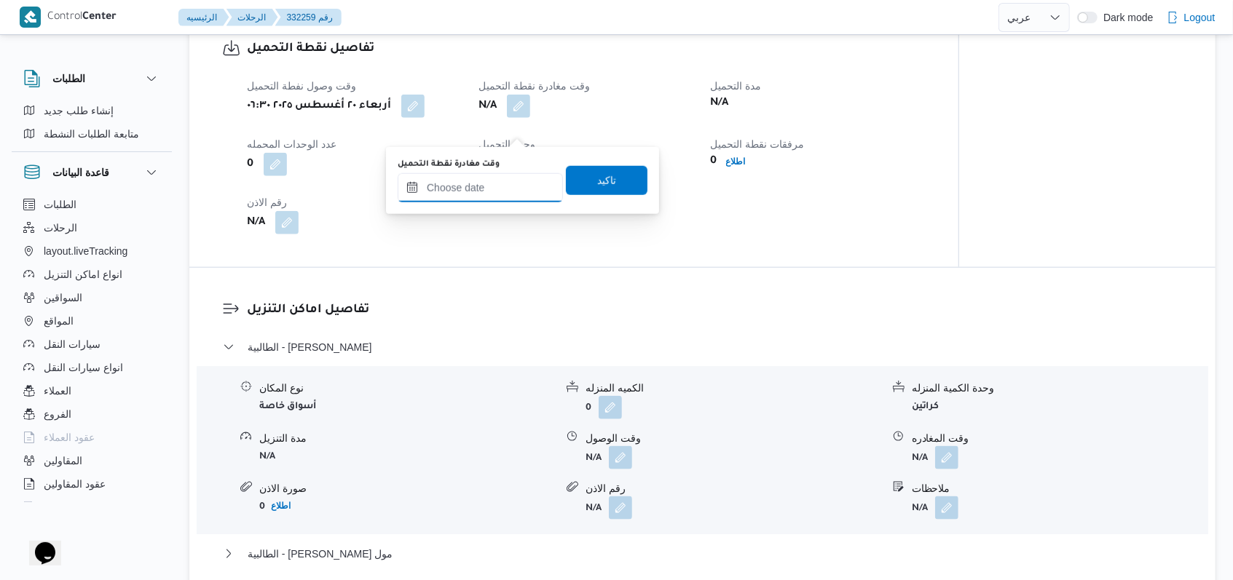
click at [503, 179] on input "وقت مغادرة نقطة التحميل" at bounding box center [480, 187] width 165 height 29
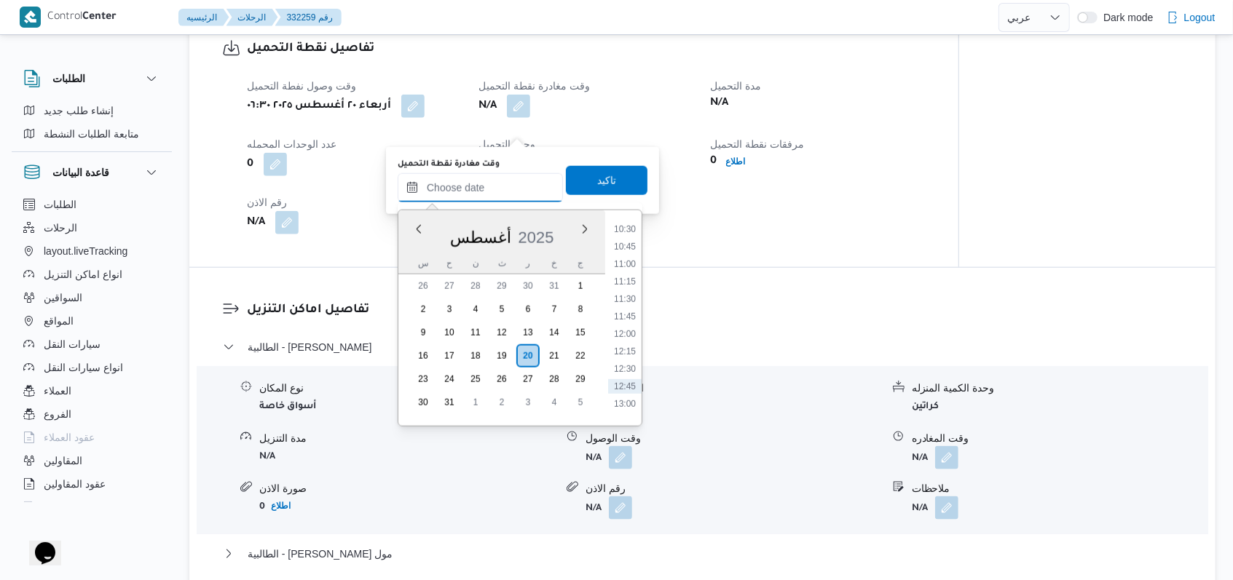
scroll to position [694, 0]
click at [632, 235] on li "10:00" at bounding box center [624, 234] width 33 height 15
type input "٢٠/٠٨/٢٠٢٥ ١٠:٠٠"
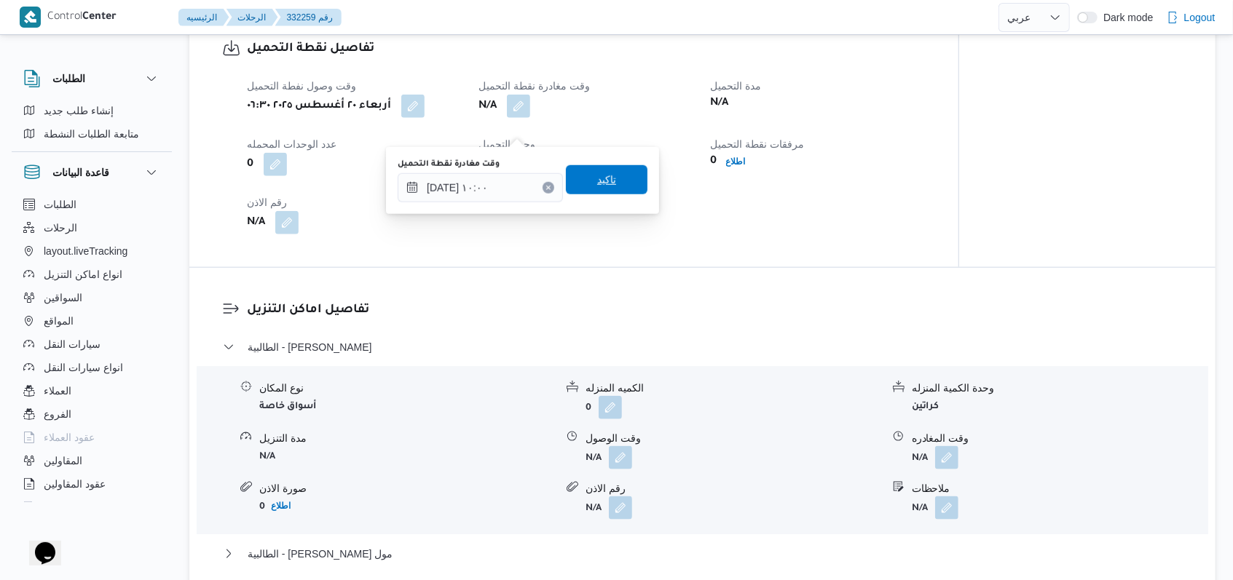
click at [609, 178] on span "تاكيد" at bounding box center [607, 179] width 82 height 29
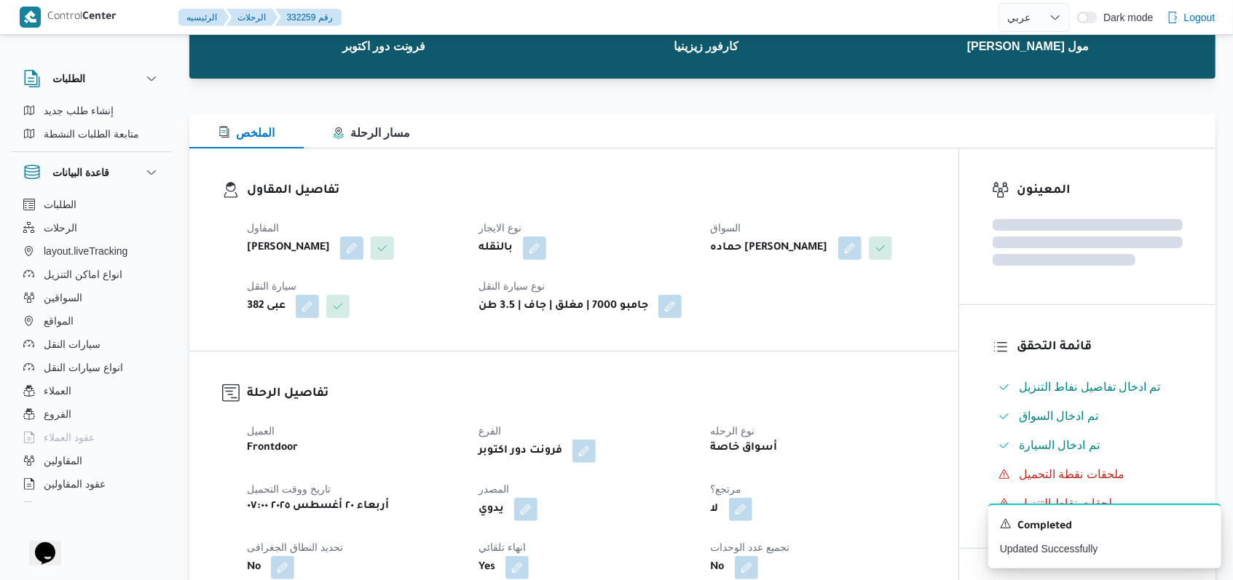
scroll to position [0, 0]
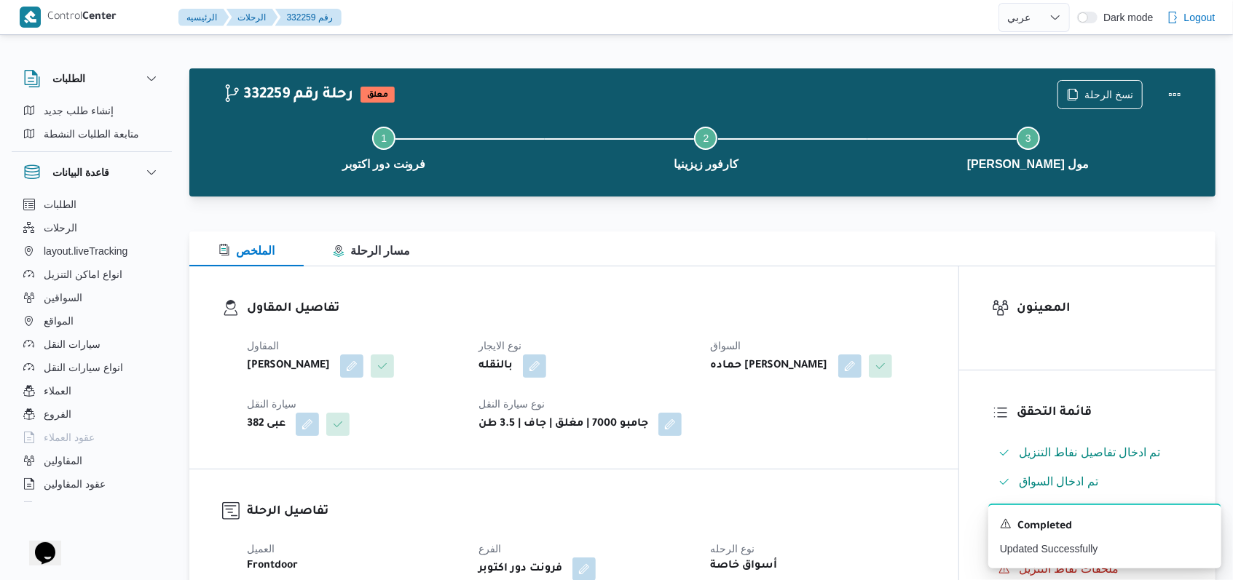
select select "ar"
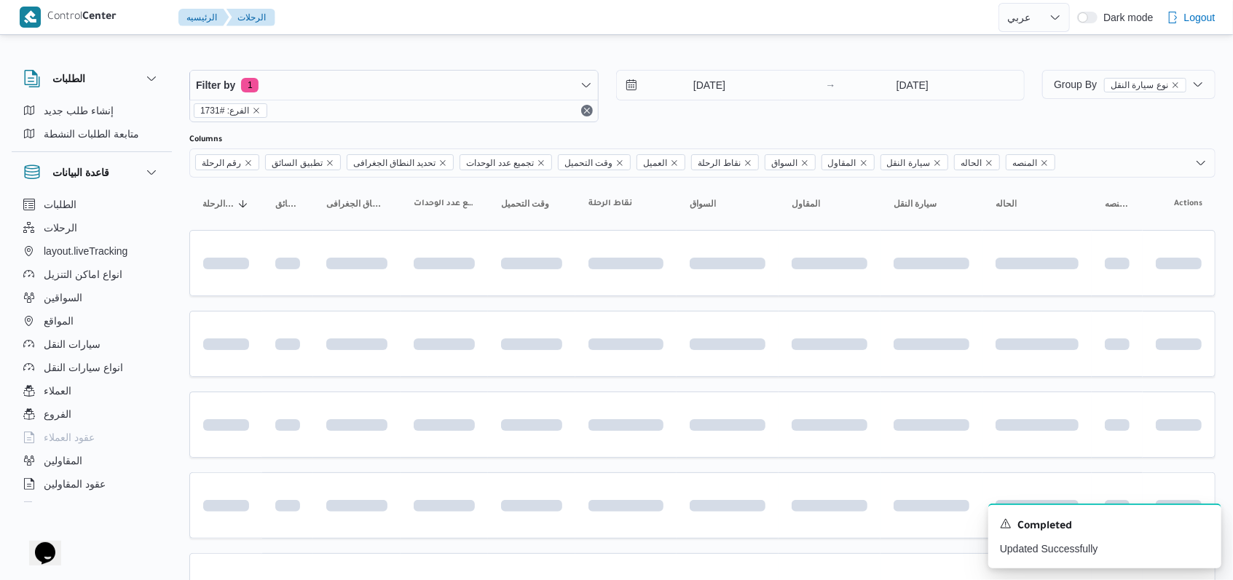
scroll to position [407, 0]
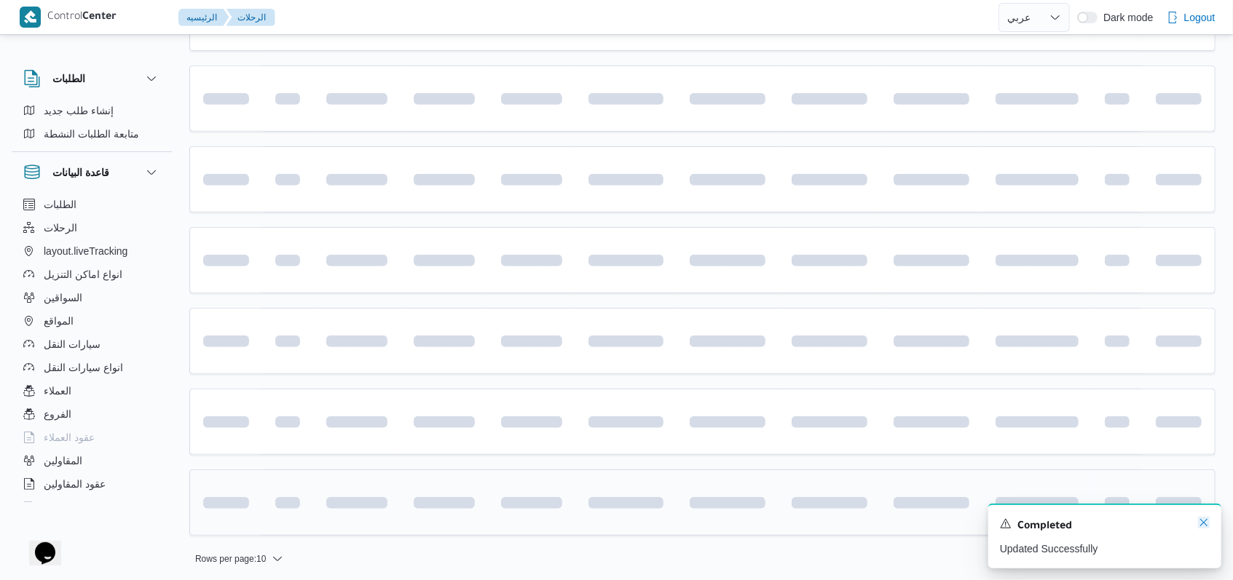
click at [1204, 524] on icon "Dismiss toast" at bounding box center [1204, 523] width 12 height 12
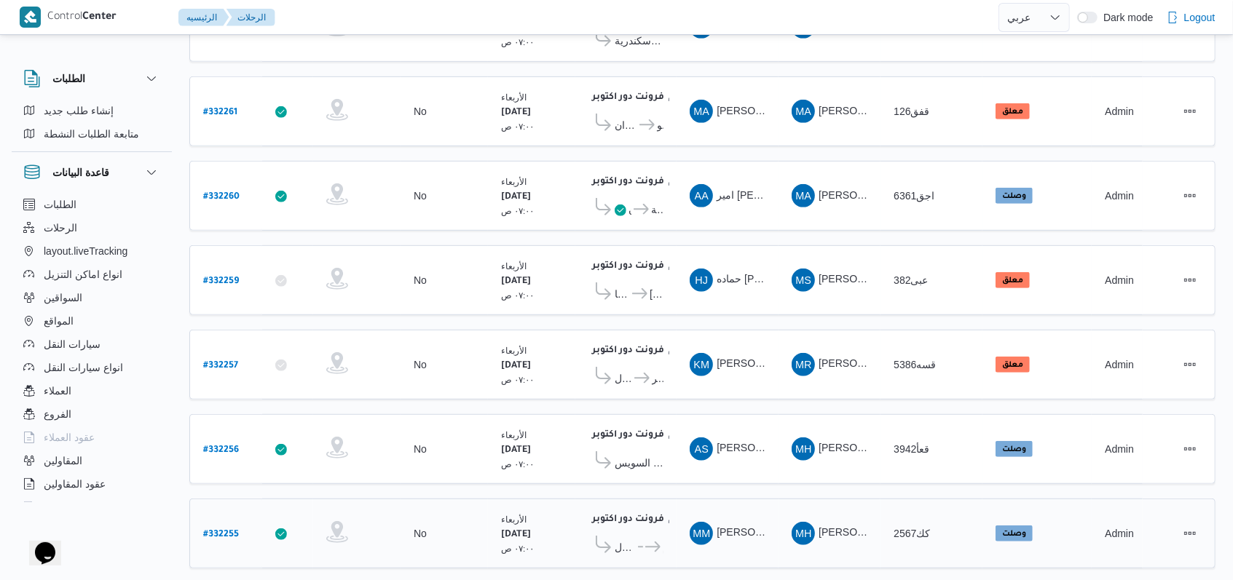
scroll to position [278, 0]
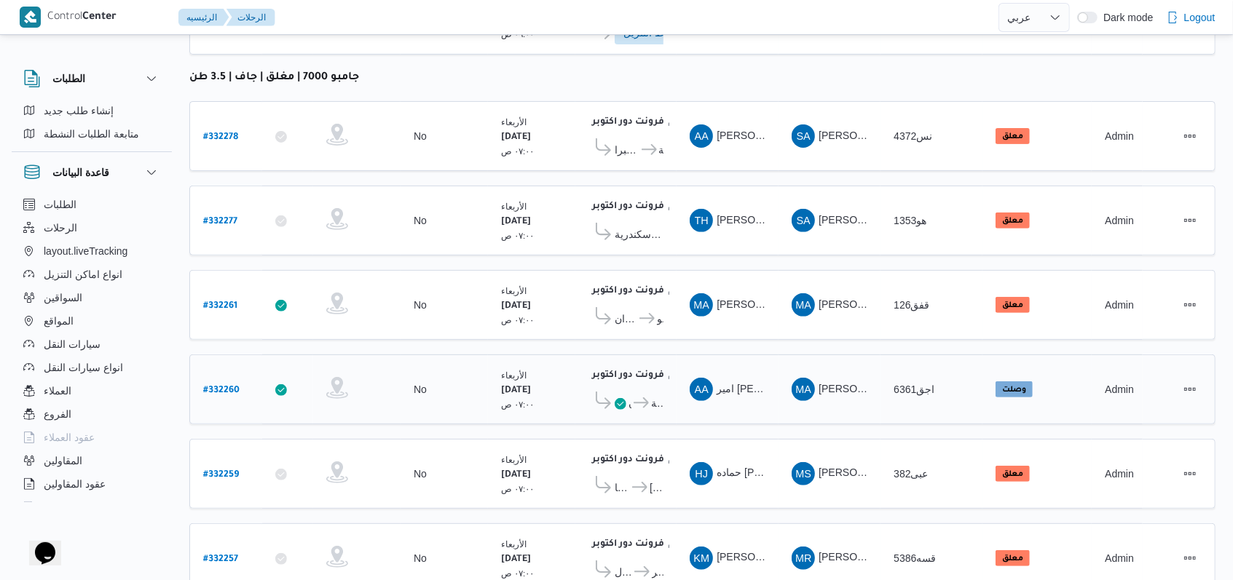
click at [213, 386] on b "# 332260" at bounding box center [221, 391] width 36 height 10
select select "ar"
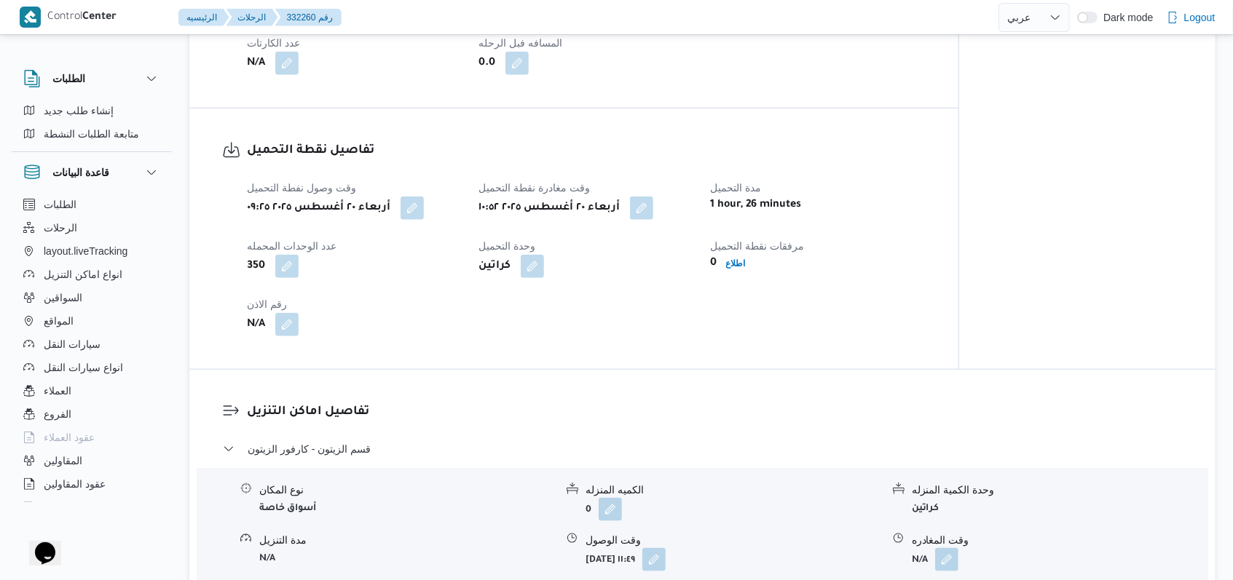
scroll to position [874, 0]
click at [424, 207] on button "button" at bounding box center [411, 206] width 23 height 23
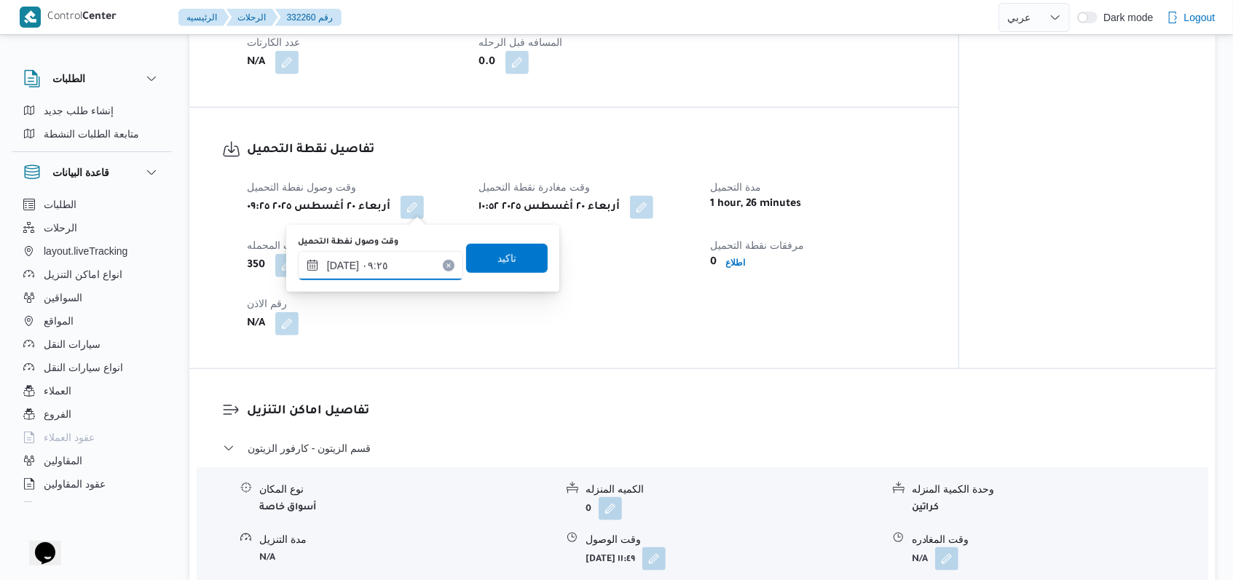
click at [395, 278] on input "٢٠/٠٨/٢٠٢٥ ٠٩:٢٥" at bounding box center [380, 265] width 165 height 29
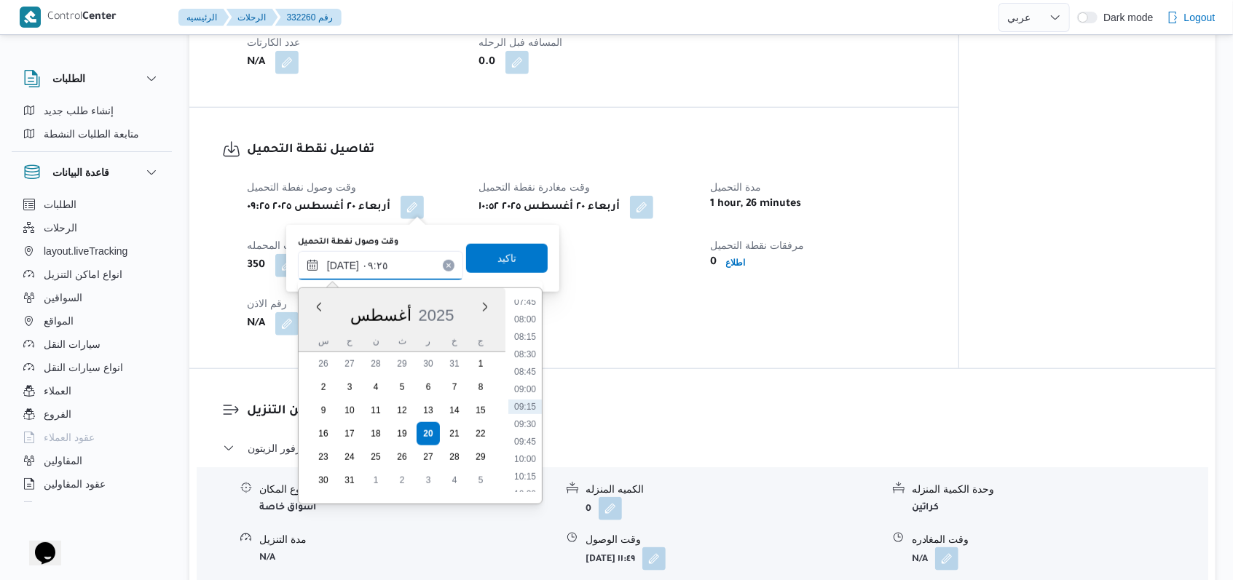
scroll to position [449, 0]
click at [532, 377] on li "07:30" at bounding box center [524, 382] width 33 height 15
type input "٢٠/٠٨/٢٠٢٥ ٠٧:٣٠"
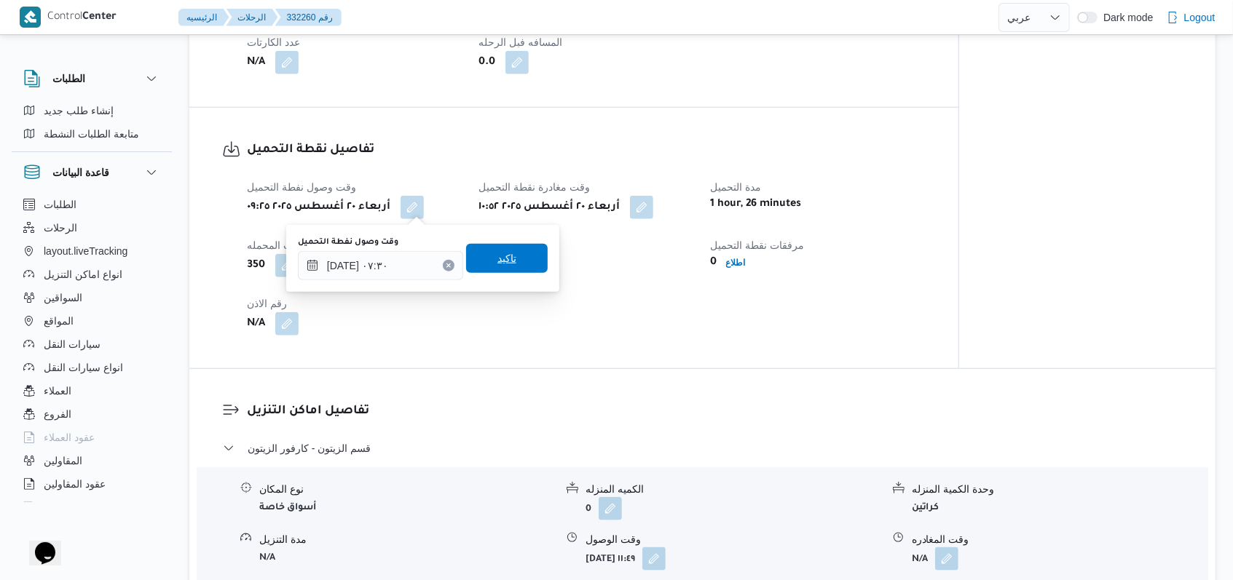
click at [497, 261] on span "تاكيد" at bounding box center [506, 258] width 19 height 17
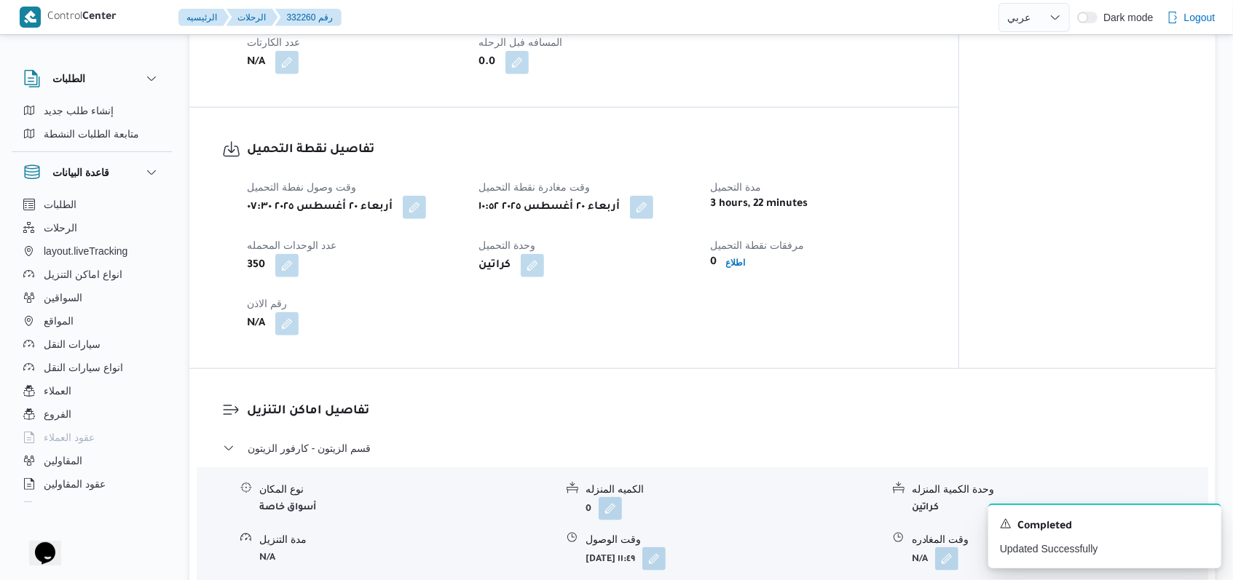
select select "ar"
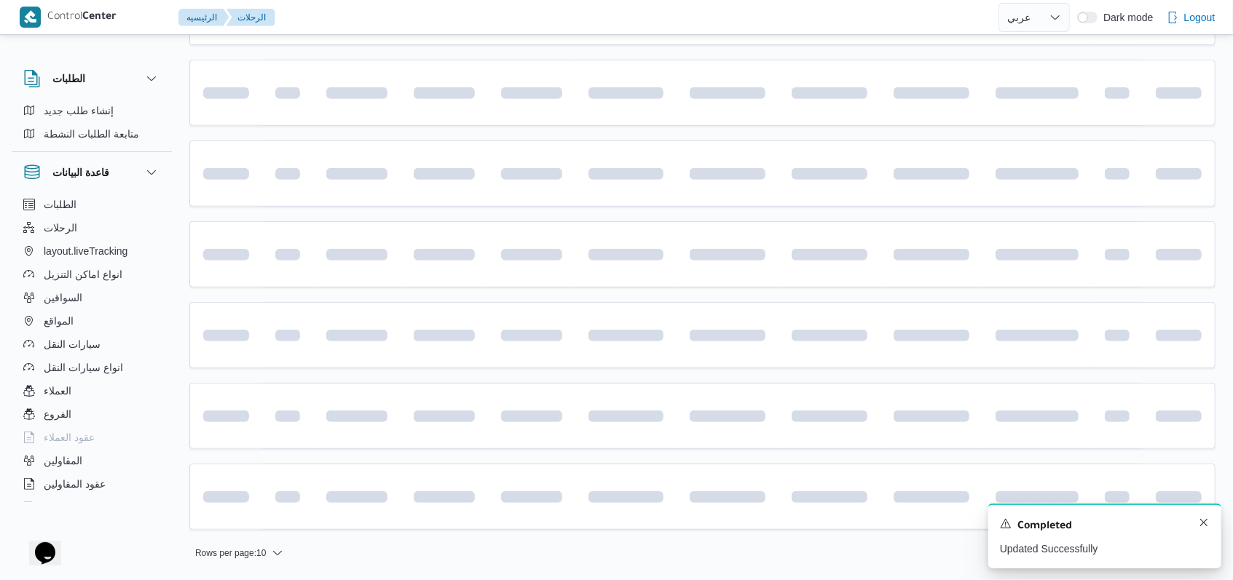
scroll to position [278, 0]
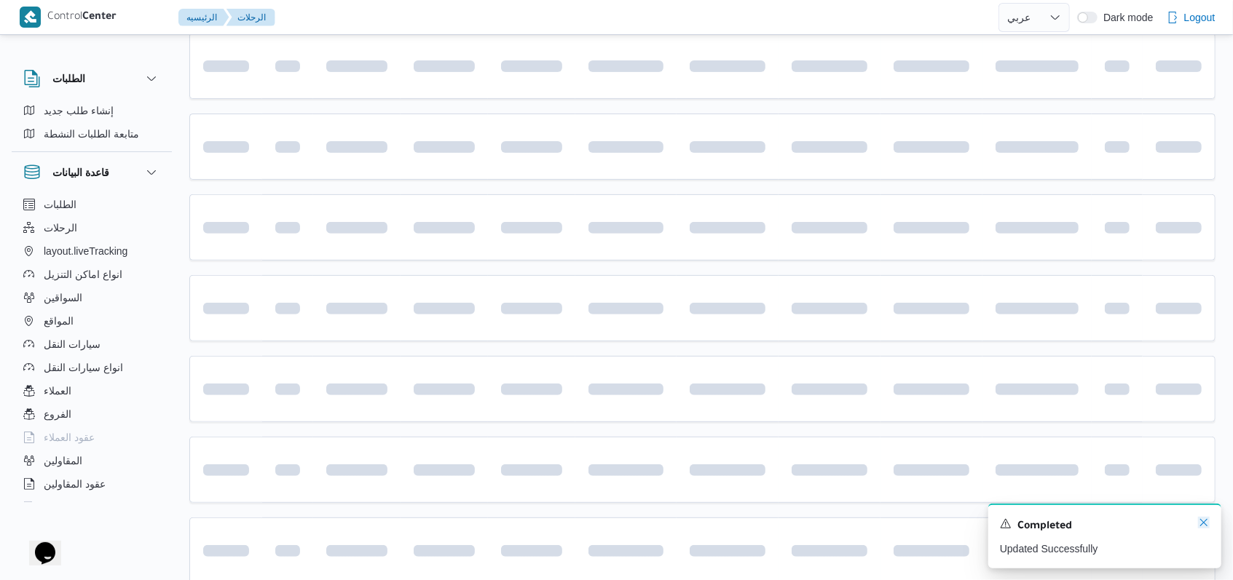
click at [1203, 526] on icon "Dismiss toast" at bounding box center [1204, 523] width 12 height 12
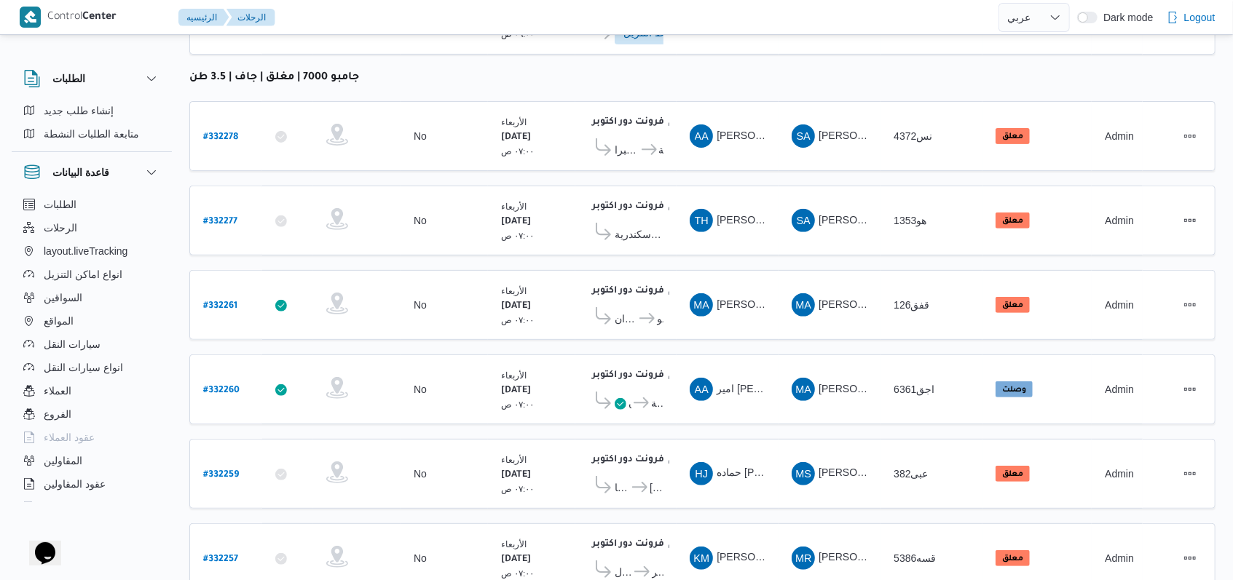
scroll to position [309, 0]
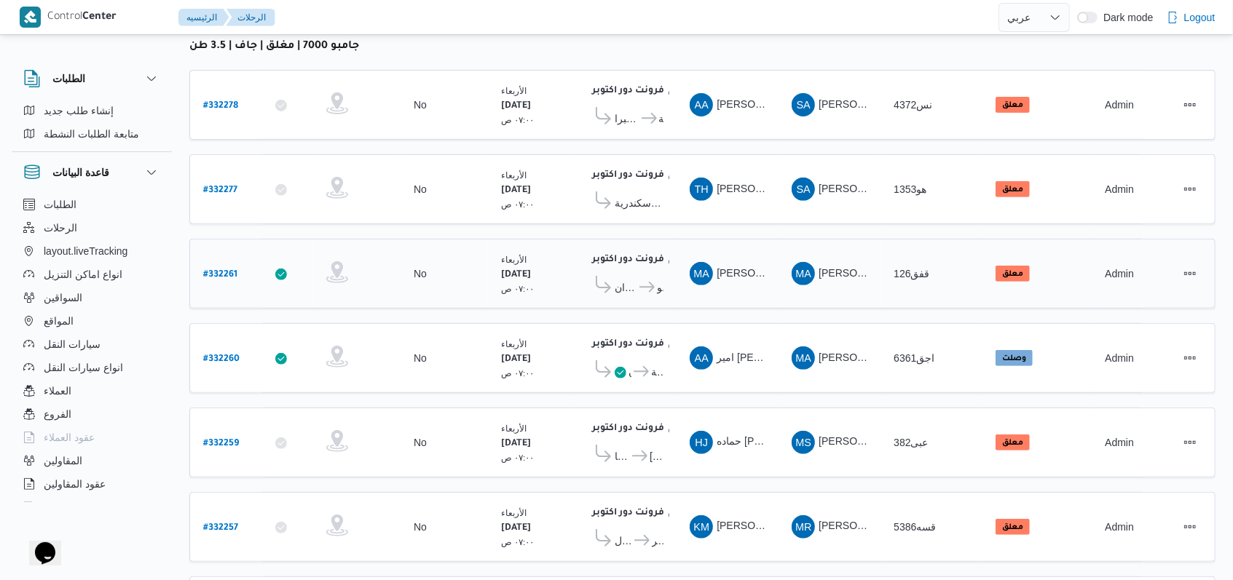
click at [229, 270] on b "# 332261" at bounding box center [220, 275] width 34 height 10
select select "ar"
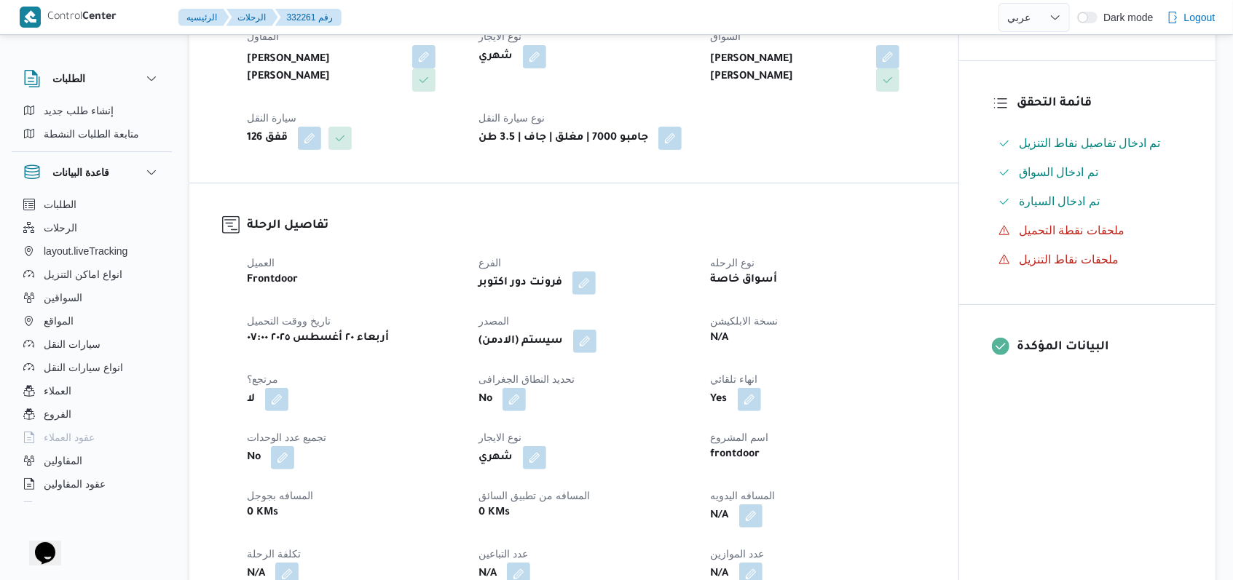
scroll to position [892, 0]
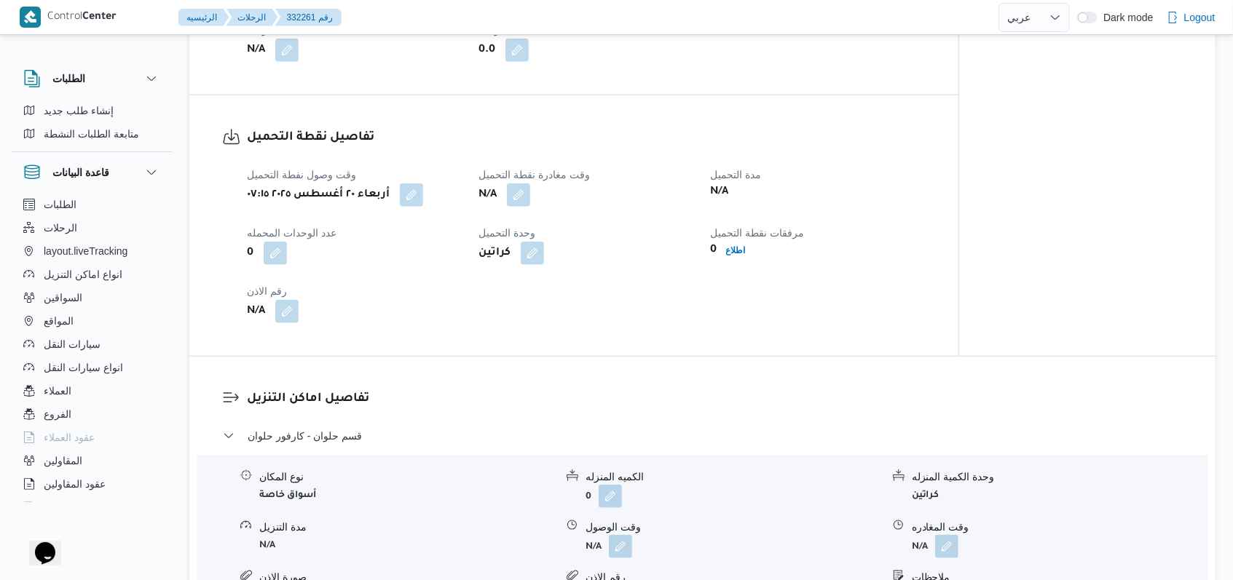
click at [534, 193] on div "N/A" at bounding box center [585, 195] width 217 height 26
click at [518, 203] on button "button" at bounding box center [518, 194] width 23 height 23
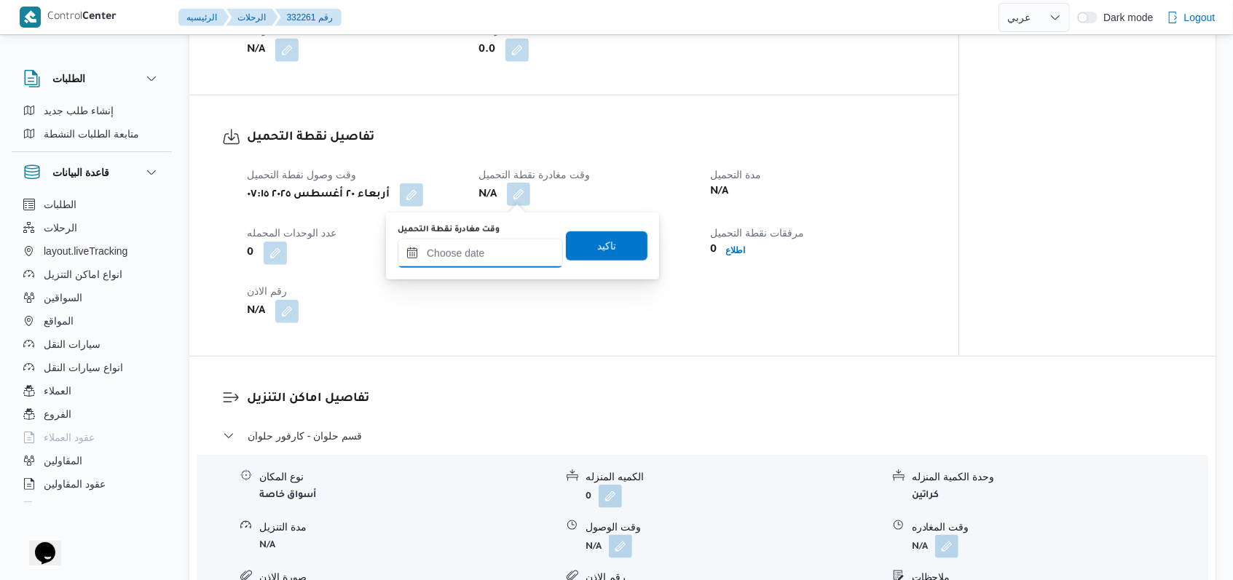
click at [507, 241] on input "وقت مغادرة نقطة التحميل" at bounding box center [480, 253] width 165 height 29
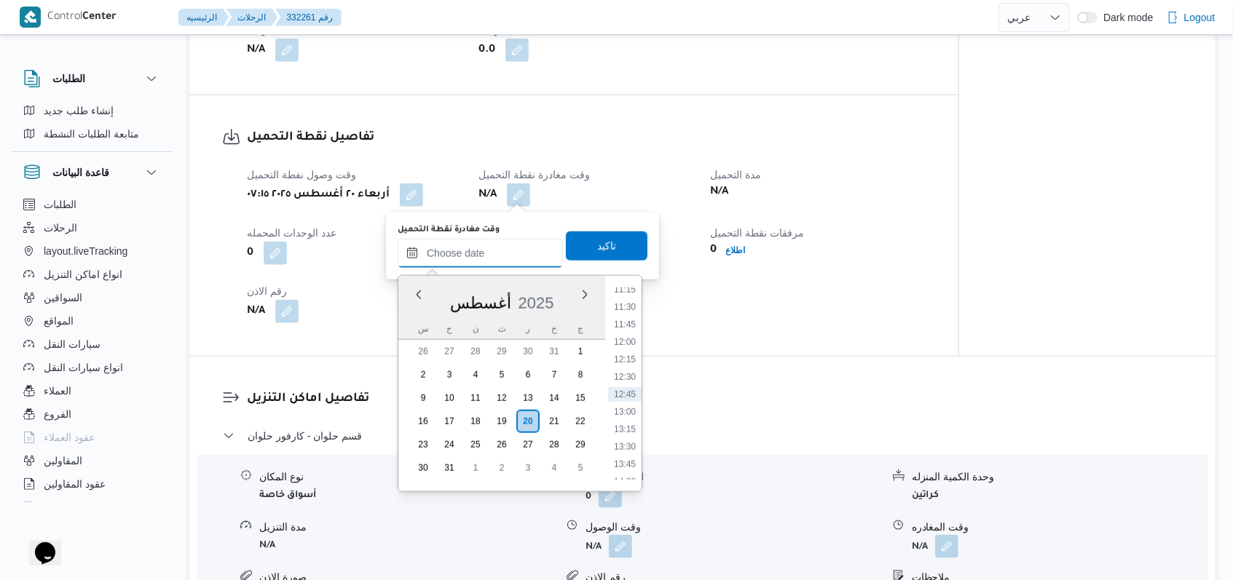
scroll to position [694, 0]
click at [627, 323] on li "10:15" at bounding box center [624, 317] width 33 height 15
type input "٢٠/٠٨/٢٠٢٥ ١٠:١٥"
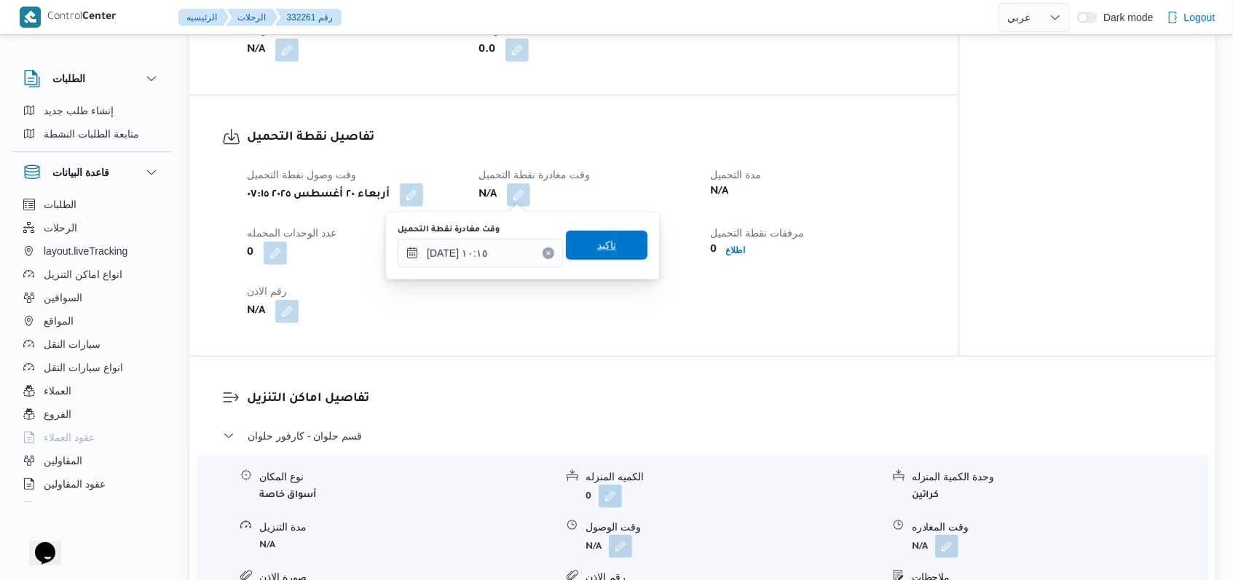
click at [620, 259] on span "تاكيد" at bounding box center [607, 245] width 82 height 29
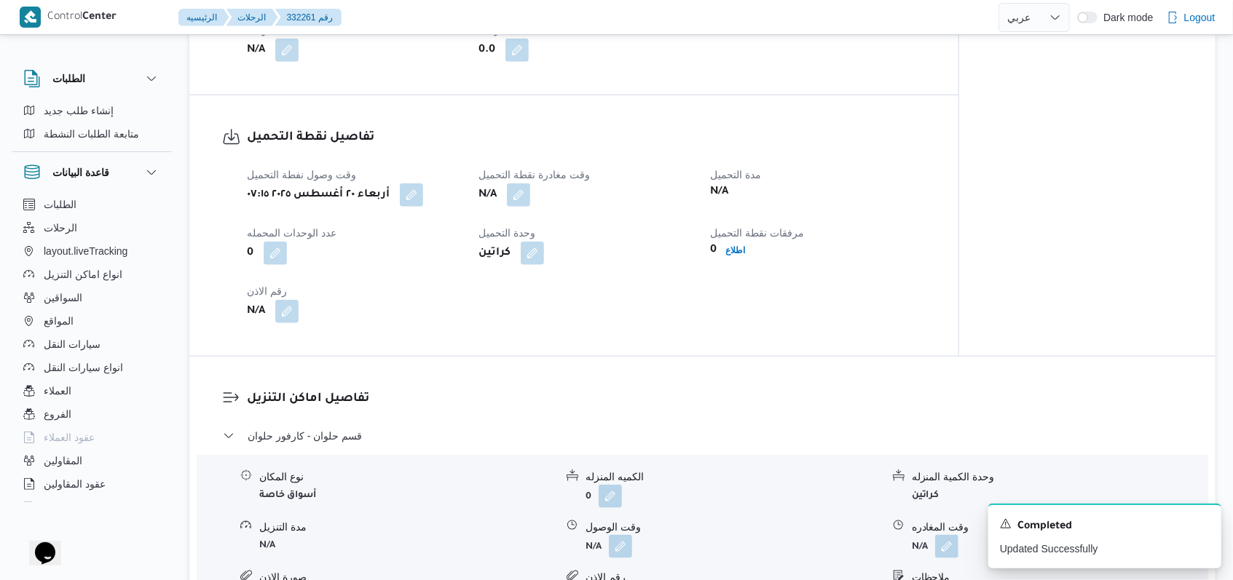
select select "ar"
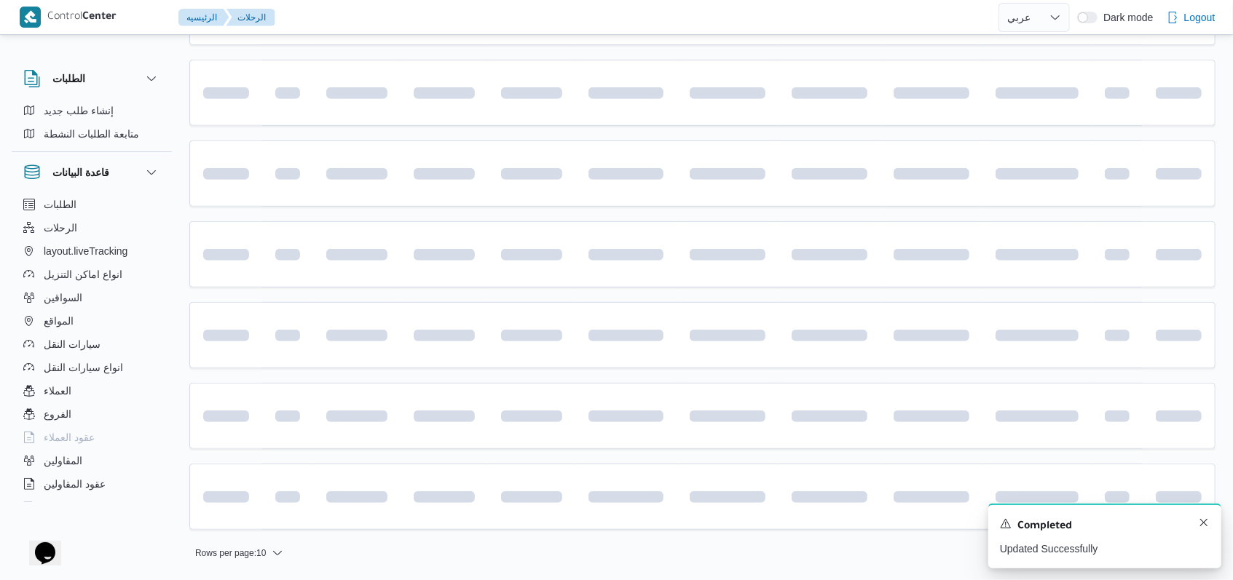
scroll to position [309, 0]
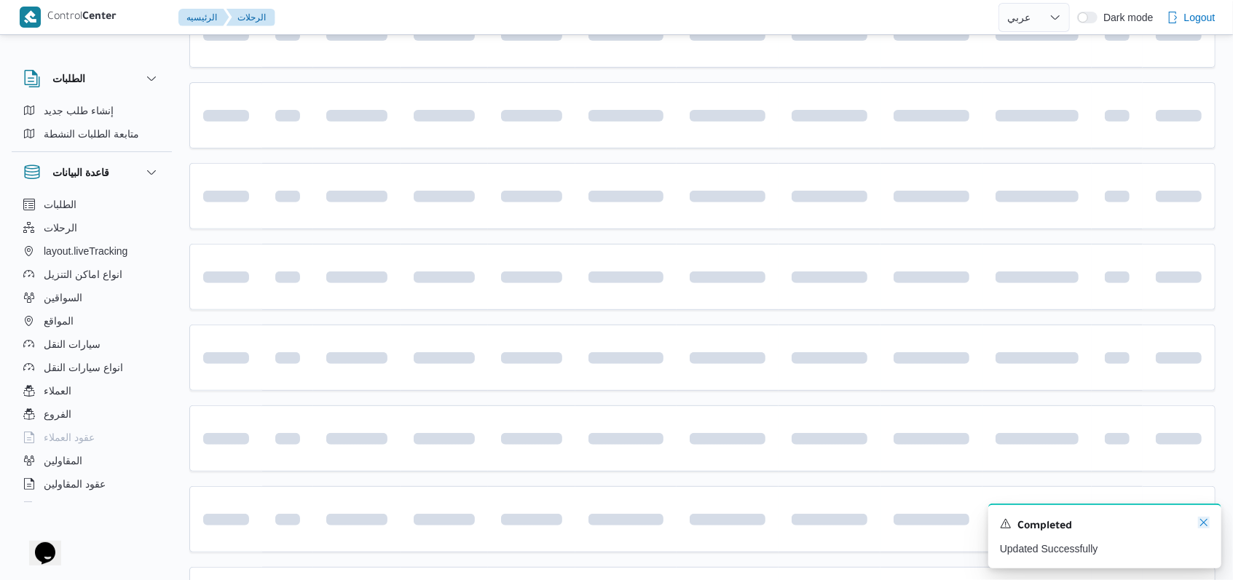
click at [1200, 521] on icon "Dismiss toast" at bounding box center [1204, 523] width 12 height 12
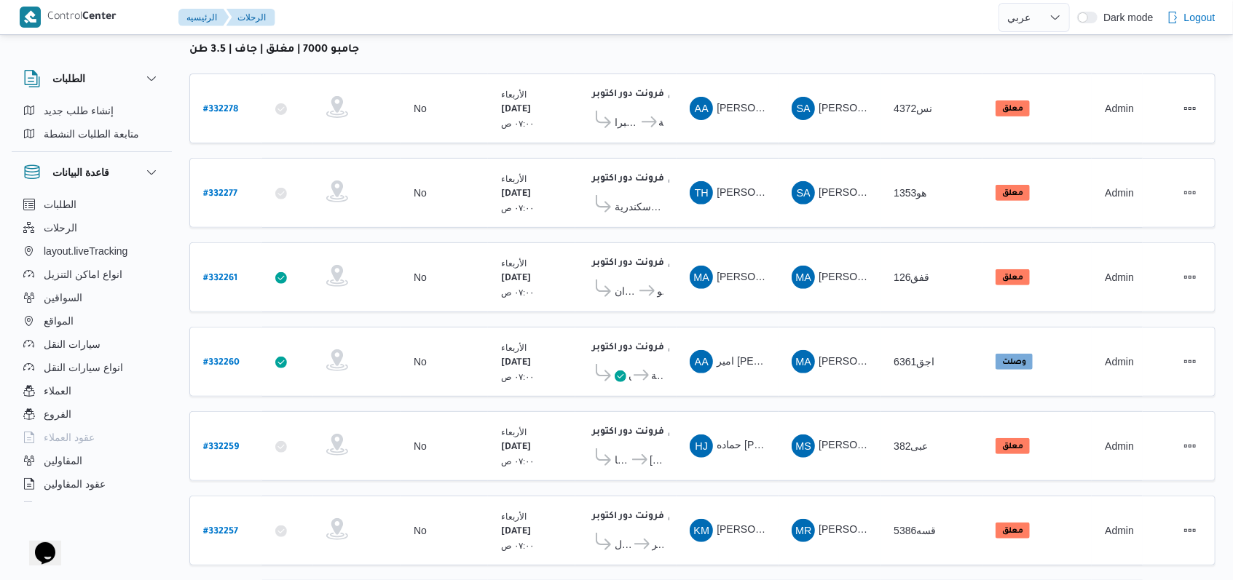
scroll to position [277, 0]
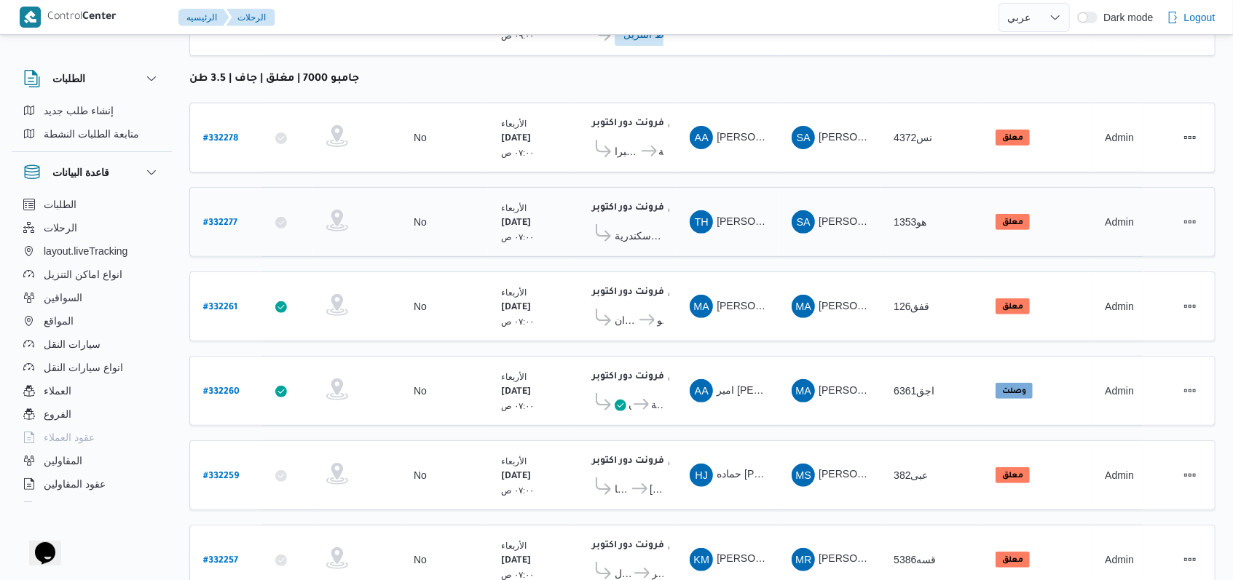
click at [220, 221] on b "# 332277" at bounding box center [220, 223] width 34 height 10
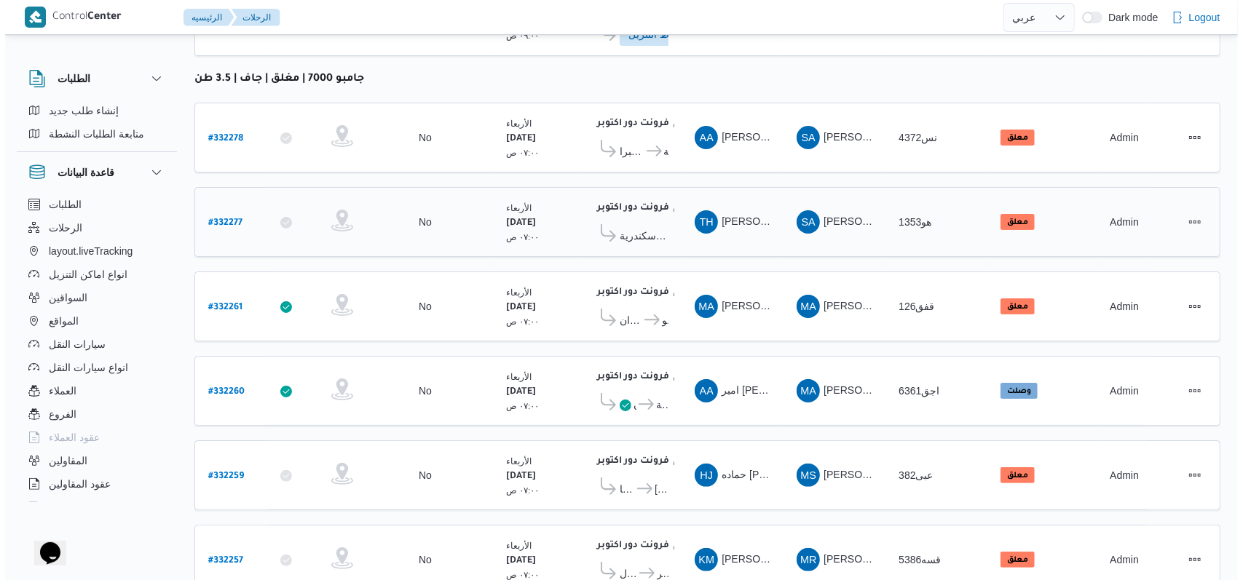
scroll to position [39, 0]
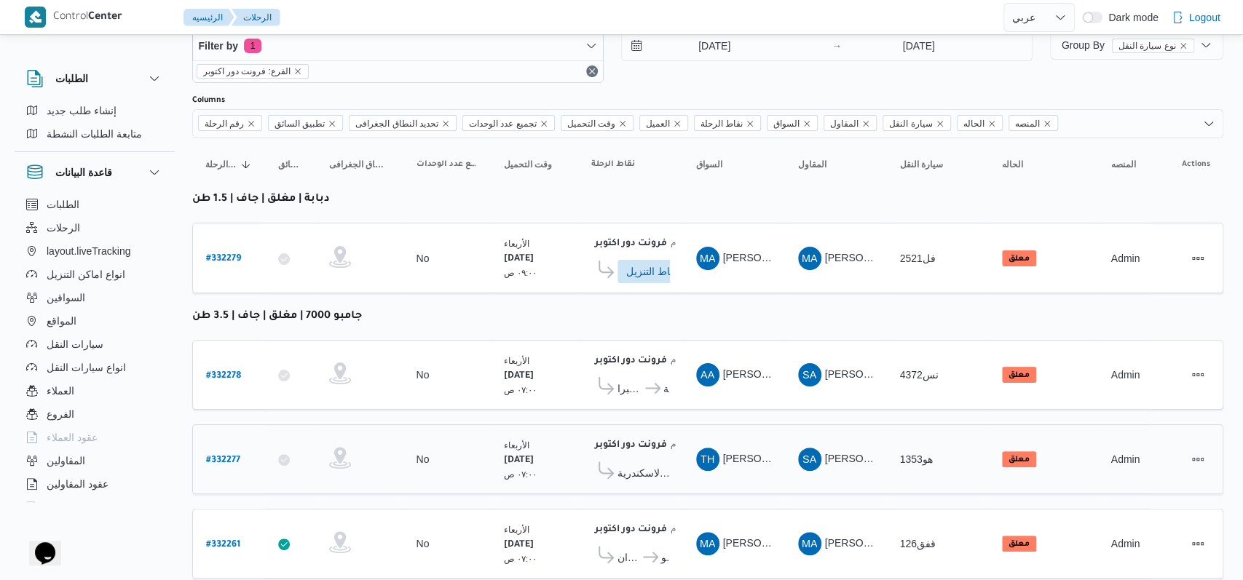
select select "ar"
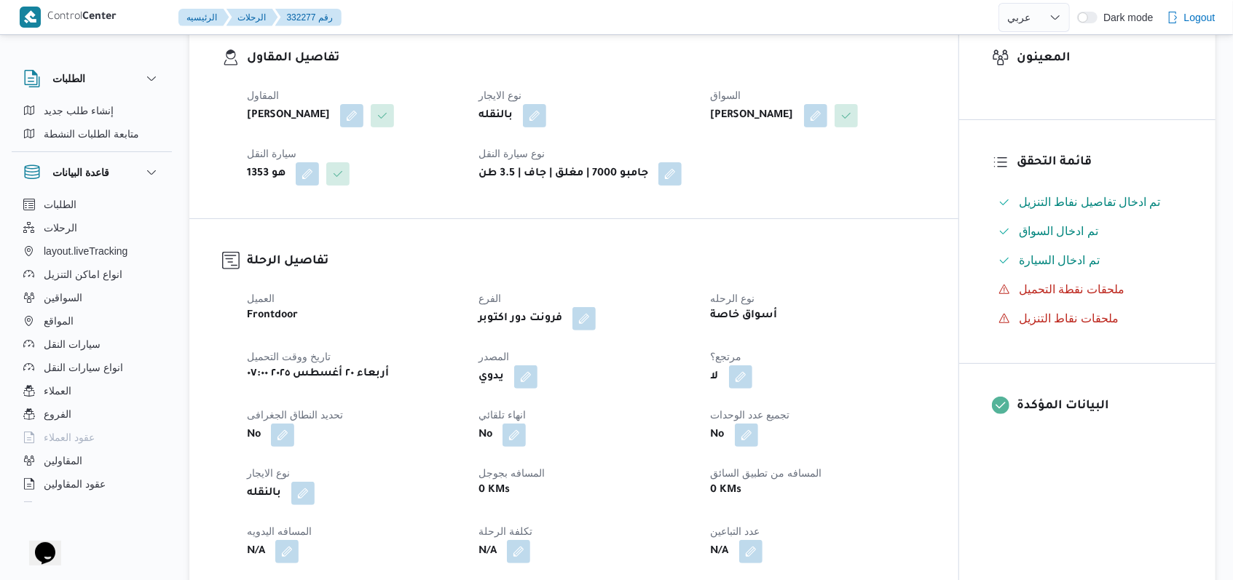
scroll to position [485, 0]
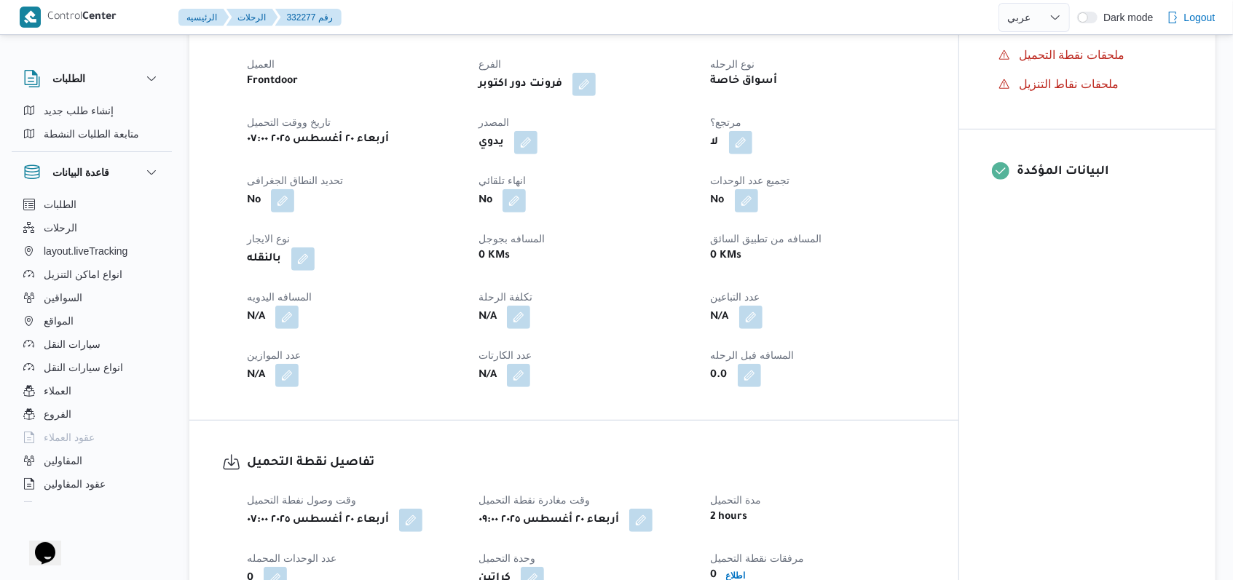
select select "ar"
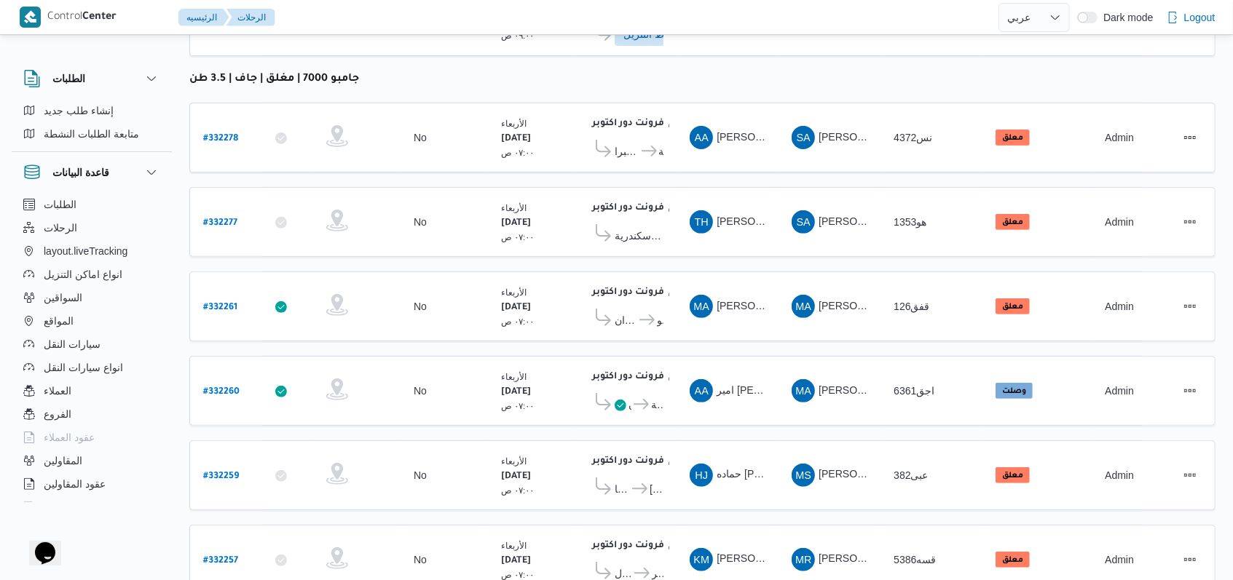
scroll to position [309, 0]
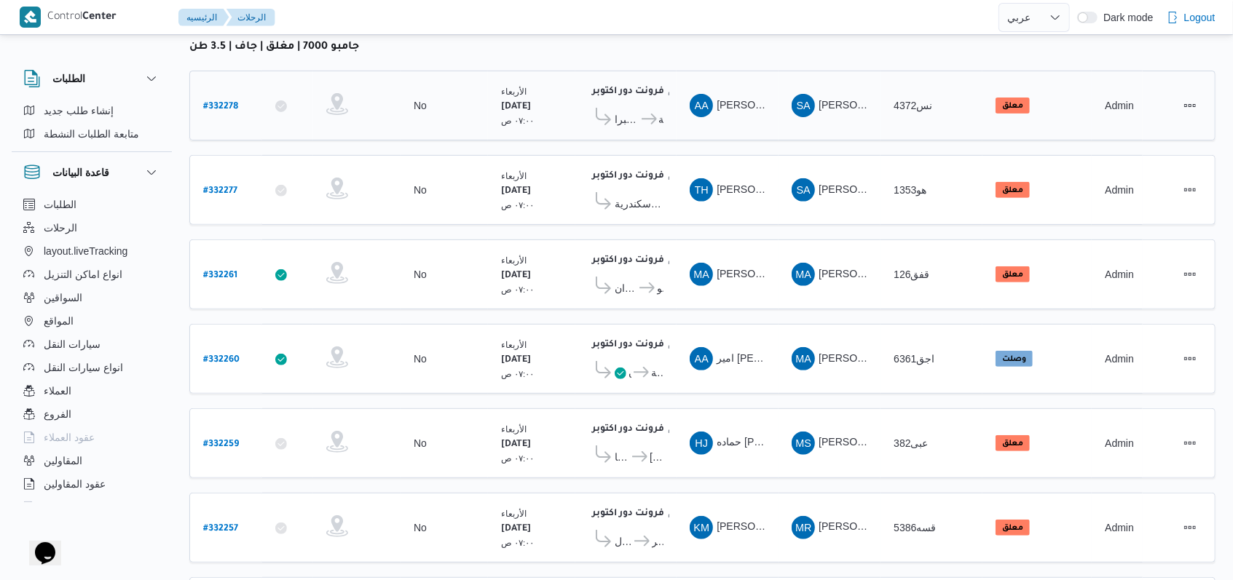
click at [212, 104] on b "# 332278" at bounding box center [220, 107] width 35 height 10
select select "ar"
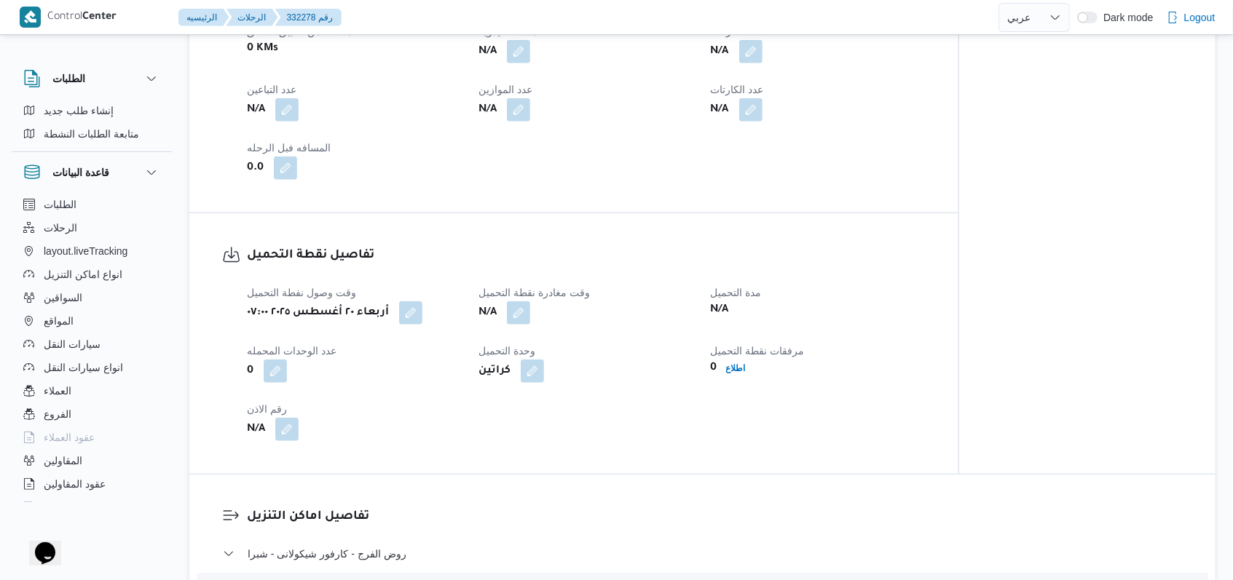
scroll to position [794, 0]
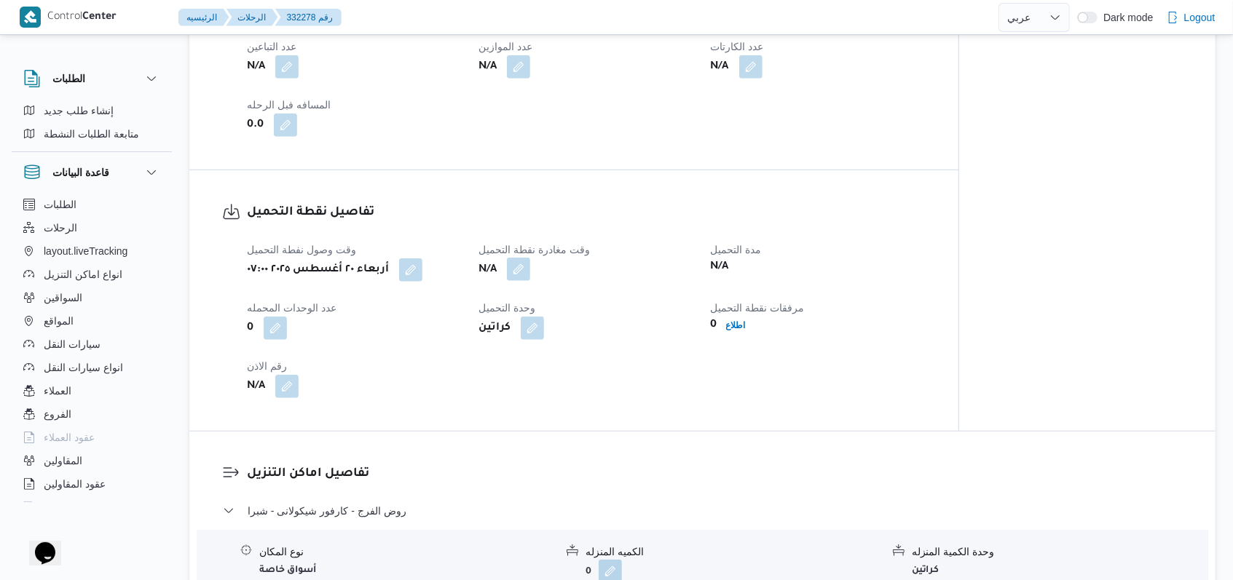
click at [527, 274] on button "button" at bounding box center [518, 269] width 23 height 23
click at [502, 334] on b "كراتين" at bounding box center [494, 328] width 32 height 17
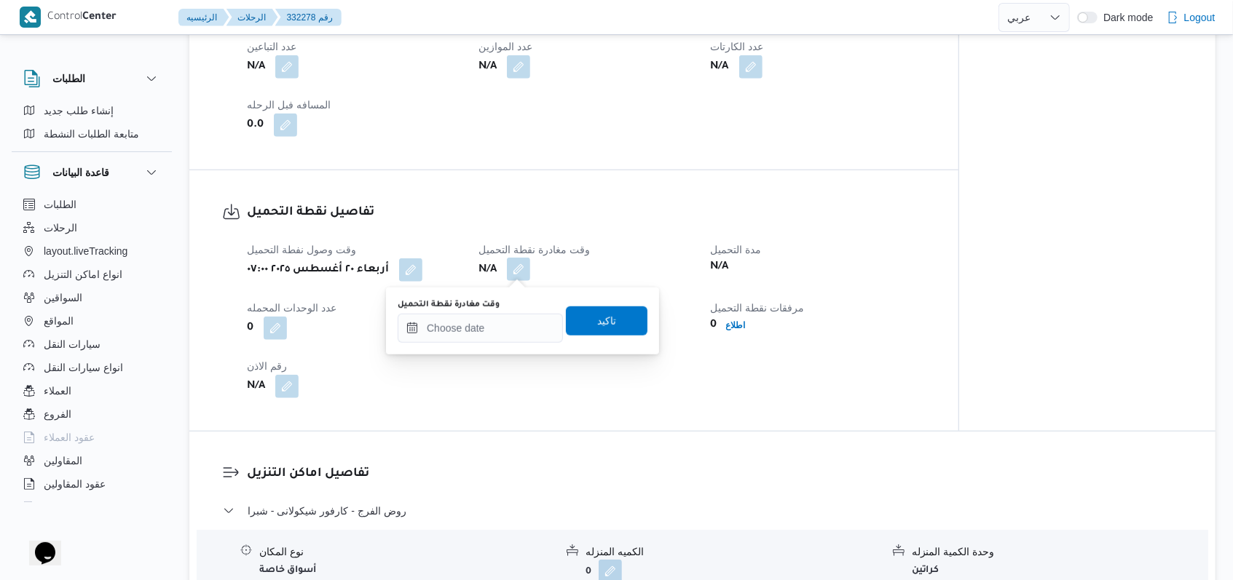
click at [518, 271] on button "button" at bounding box center [518, 269] width 23 height 23
click at [481, 340] on input "وقت مغادرة نقطة التحميل" at bounding box center [480, 328] width 165 height 29
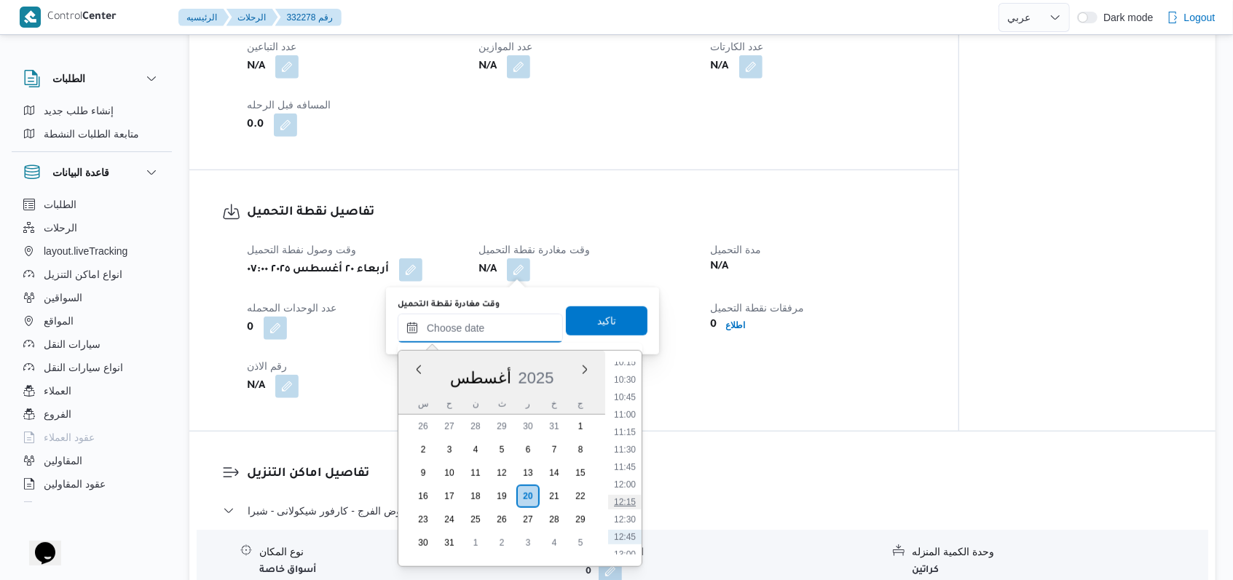
scroll to position [694, 0]
click at [630, 403] on li "10:30" at bounding box center [624, 410] width 33 height 15
type input "٢٠/٠٨/٢٠٢٥ ١٠:٣٠"
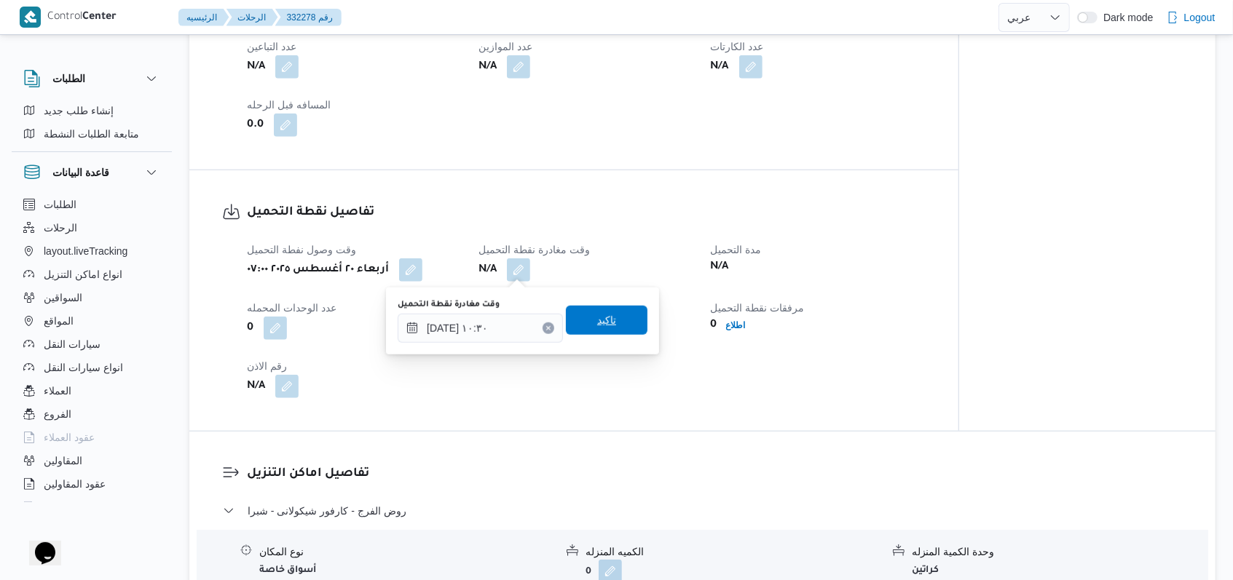
click at [630, 327] on span "تاكيد" at bounding box center [607, 320] width 82 height 29
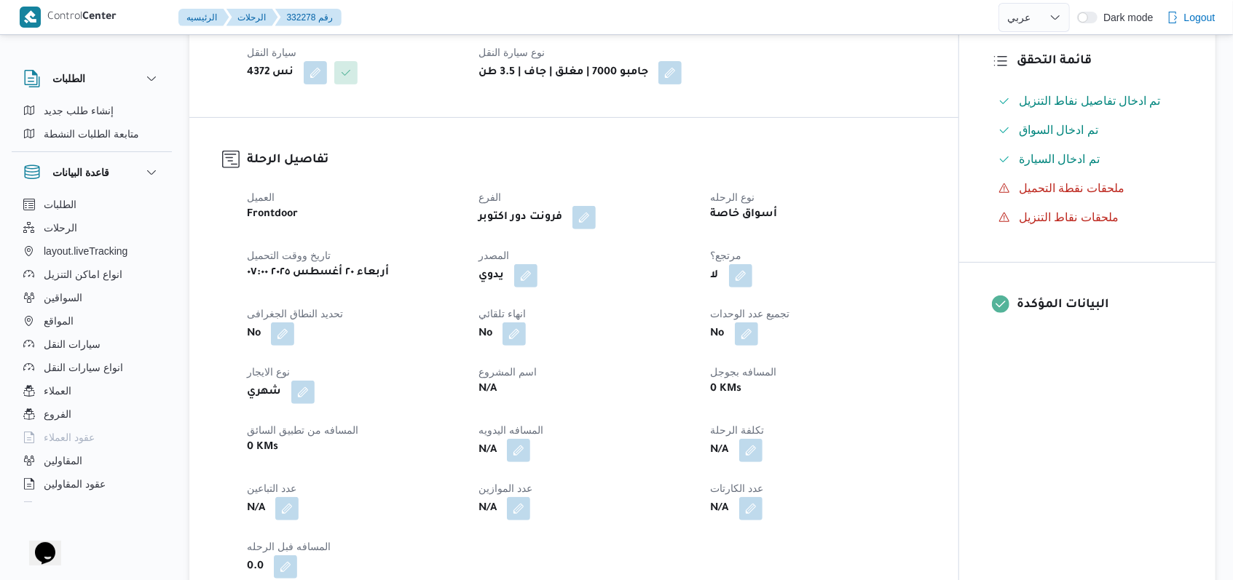
scroll to position [114, 0]
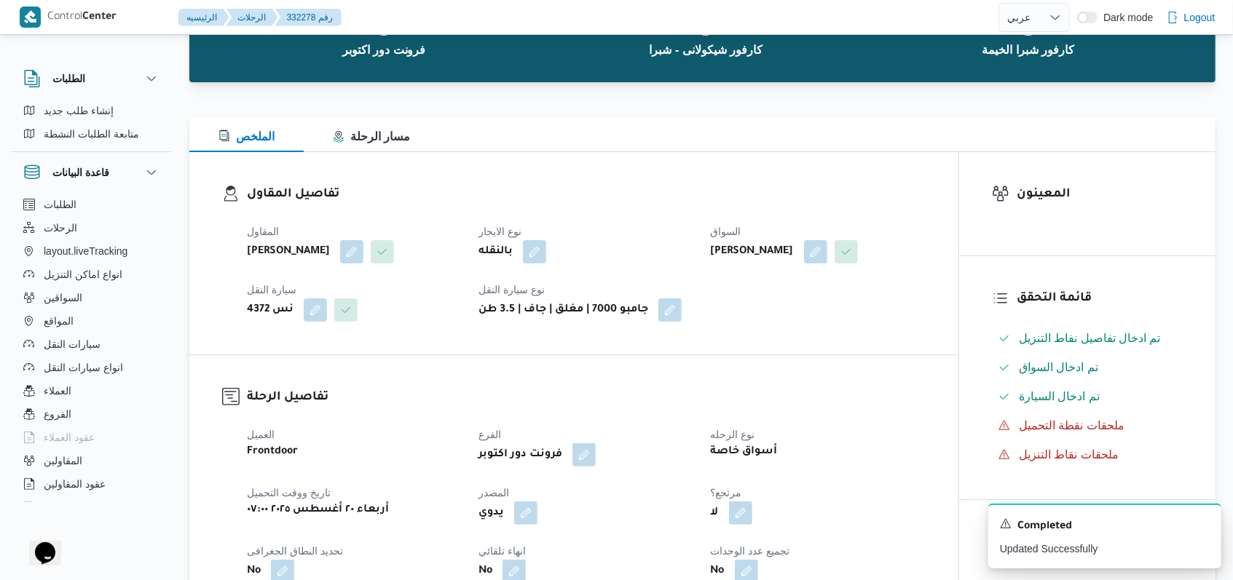
select select "ar"
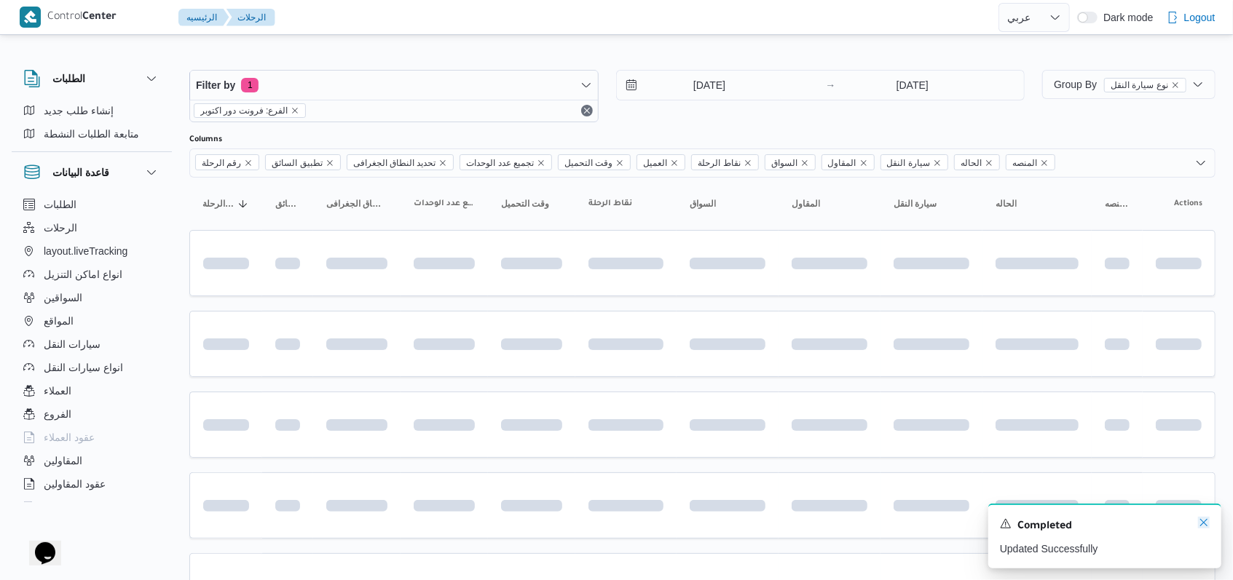
click at [1203, 528] on icon "Dismiss toast" at bounding box center [1204, 523] width 12 height 12
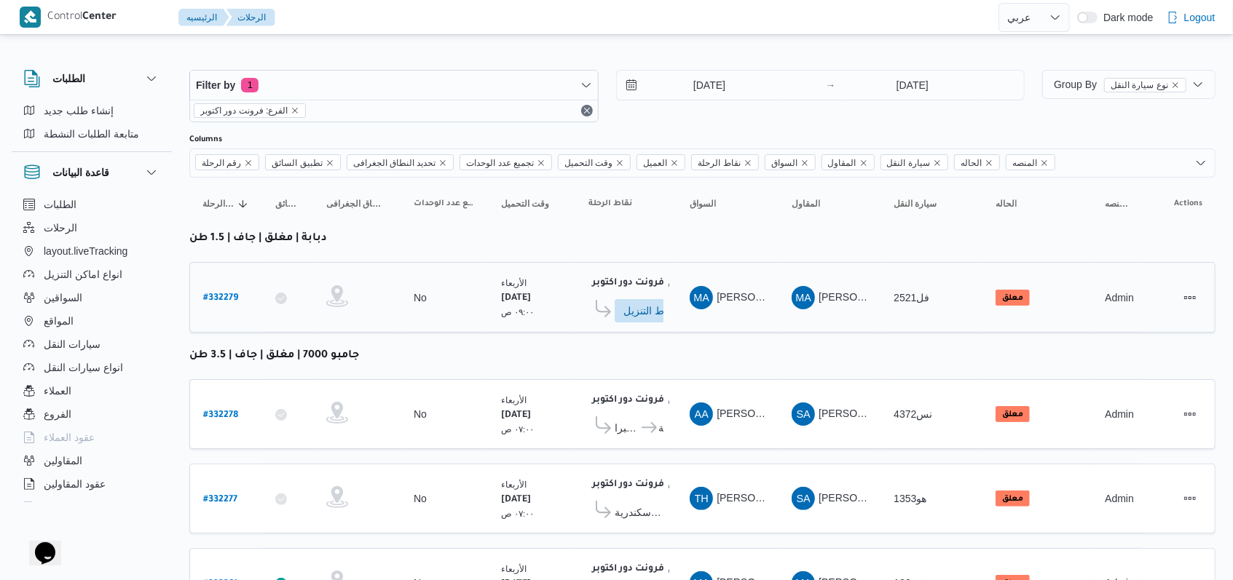
click at [225, 297] on b "# 332279" at bounding box center [220, 298] width 35 height 10
select select "ar"
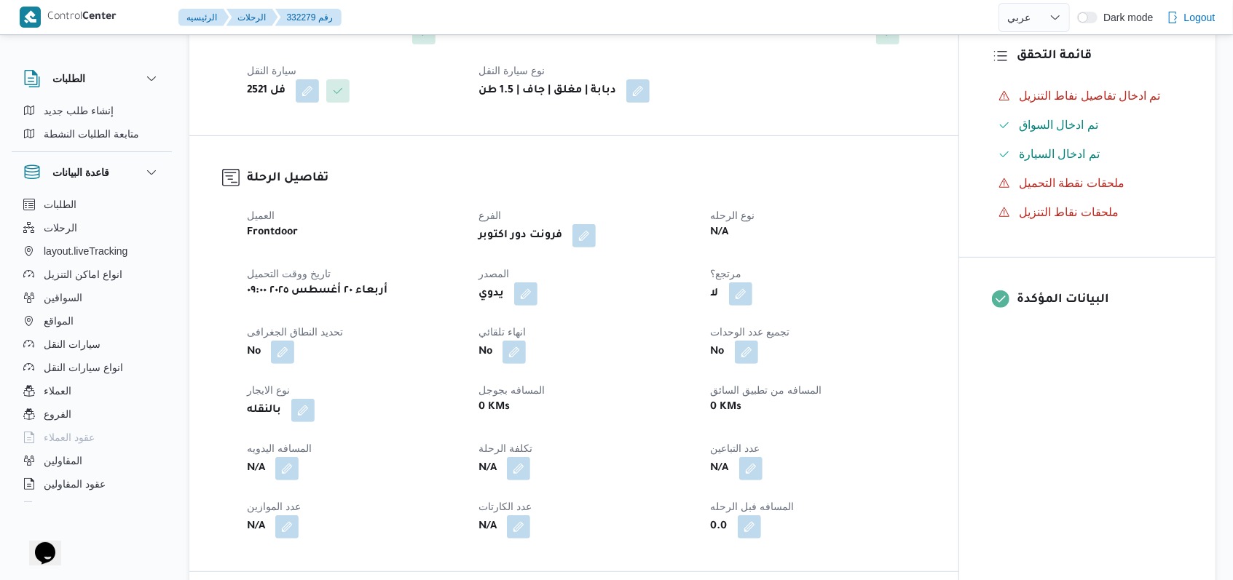
scroll to position [582, 0]
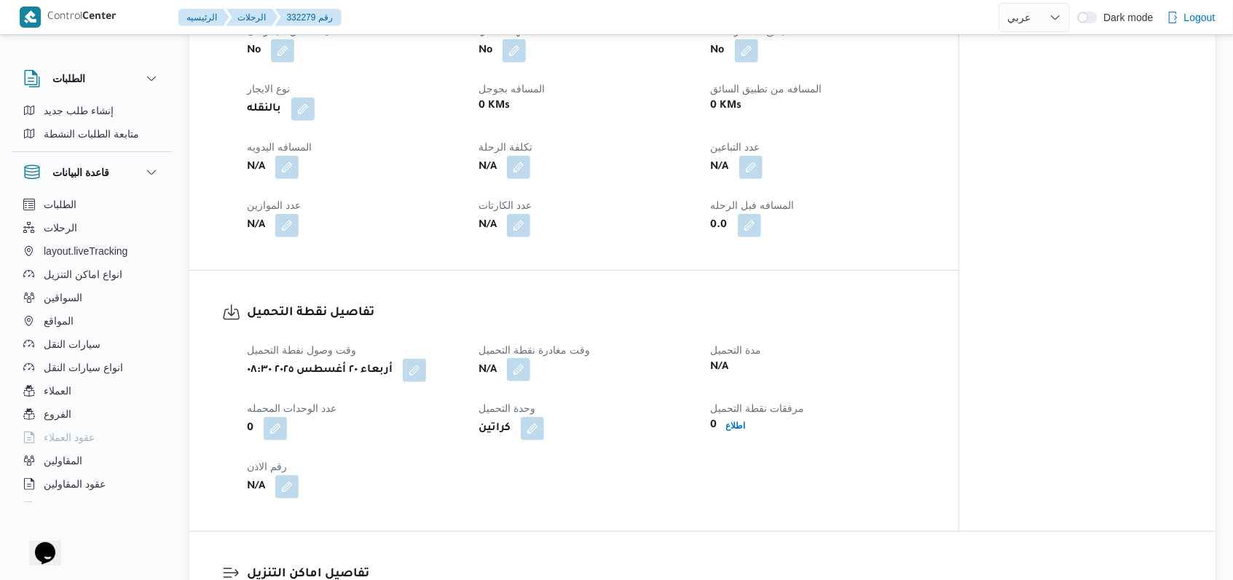
click at [522, 358] on button "button" at bounding box center [518, 369] width 23 height 23
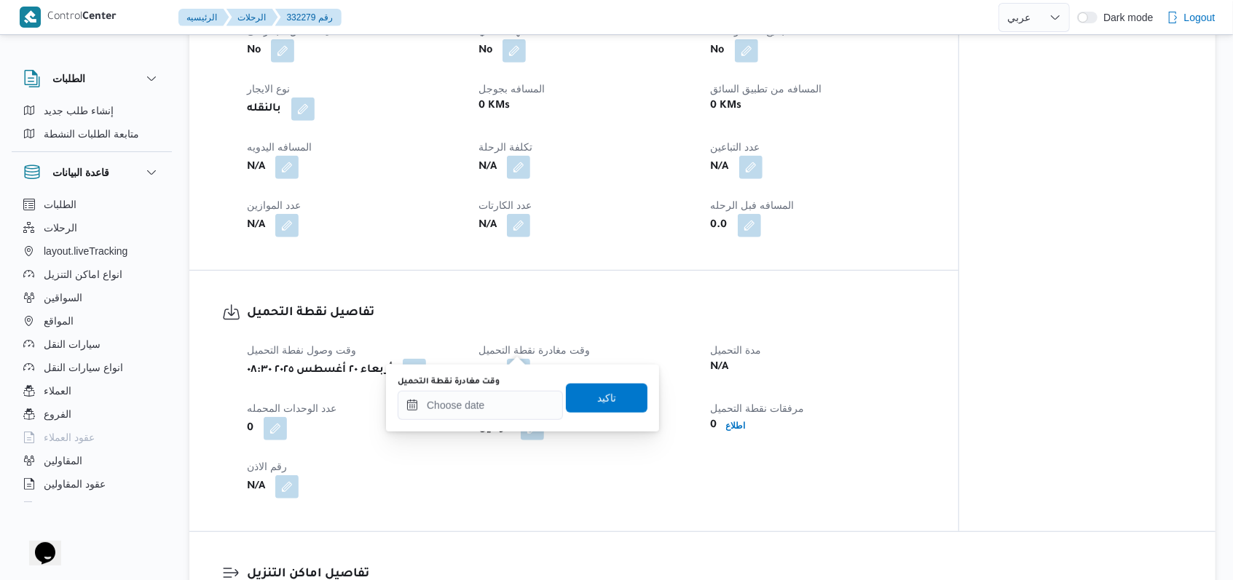
click at [511, 390] on div "وقت مغادرة نقطة التحميل" at bounding box center [480, 398] width 165 height 44
click at [507, 399] on input "وقت مغادرة نقطة التحميل" at bounding box center [480, 405] width 165 height 29
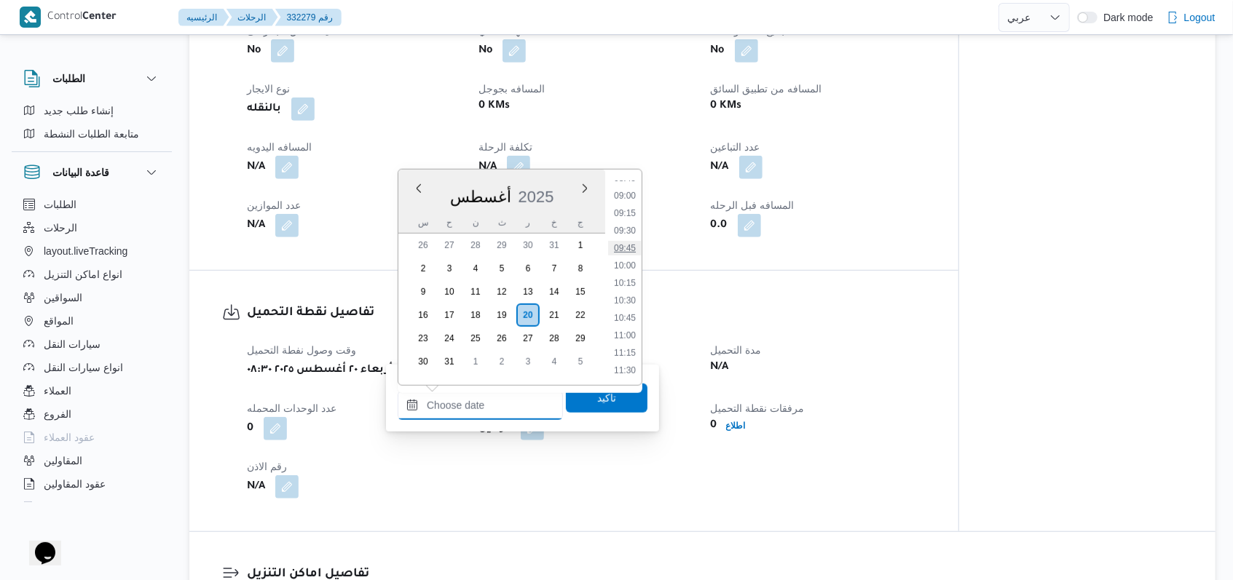
scroll to position [597, 0]
click at [628, 261] on li "09:30" at bounding box center [624, 255] width 33 height 15
type input "٢٠/٠٨/٢٠٢٥ ٠٩:٣٠"
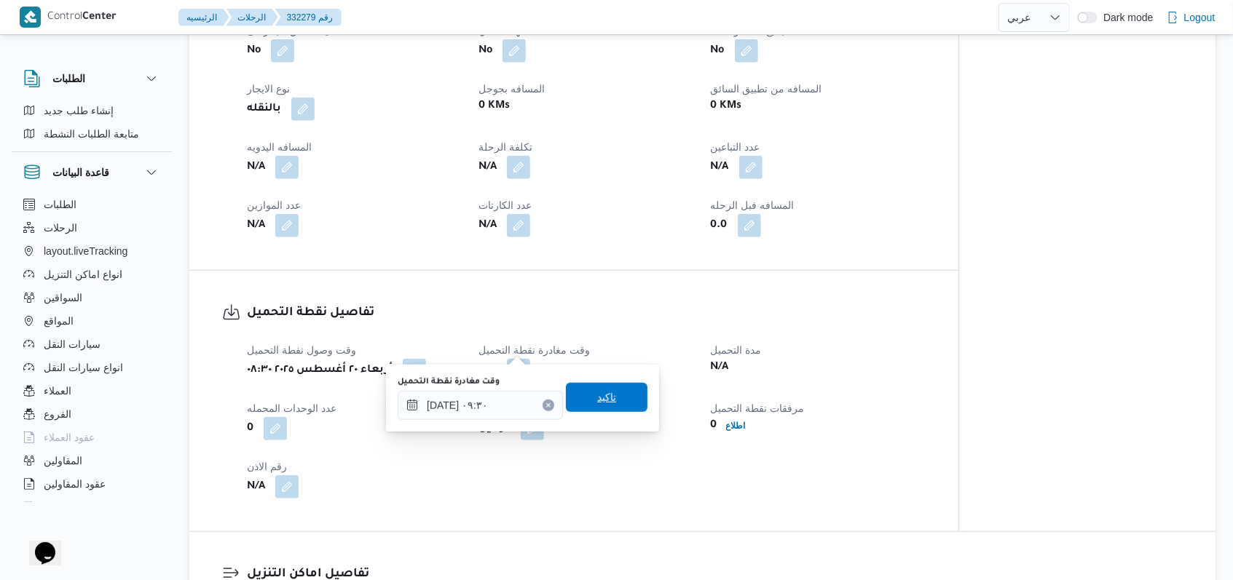
click at [629, 404] on span "تاكيد" at bounding box center [607, 397] width 82 height 29
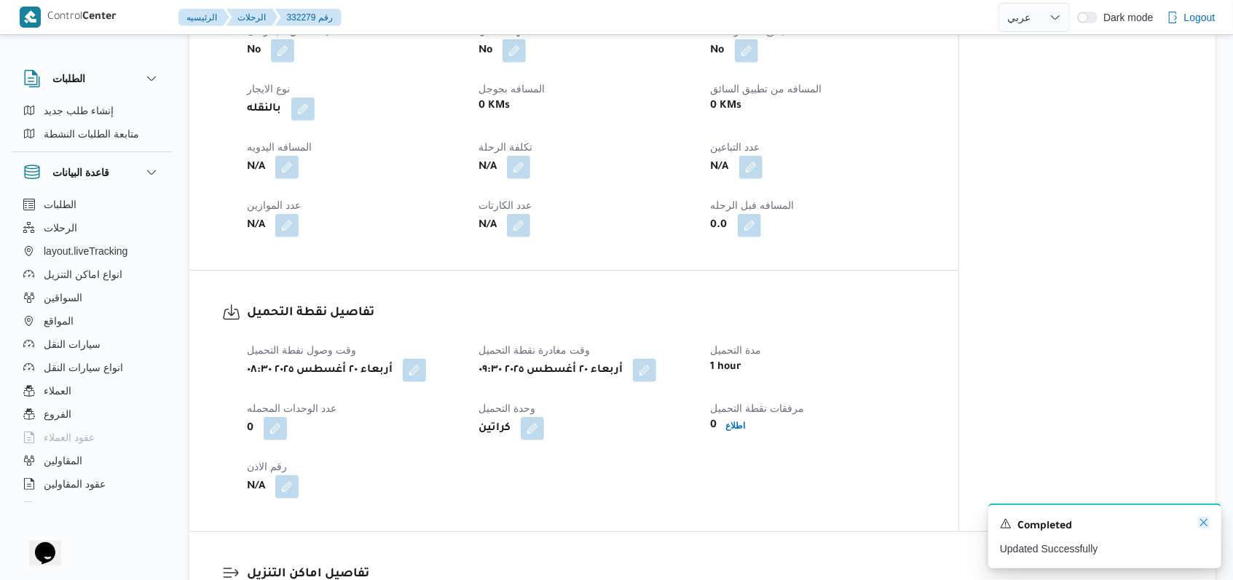
click at [1201, 529] on icon "Dismiss toast" at bounding box center [1204, 523] width 12 height 12
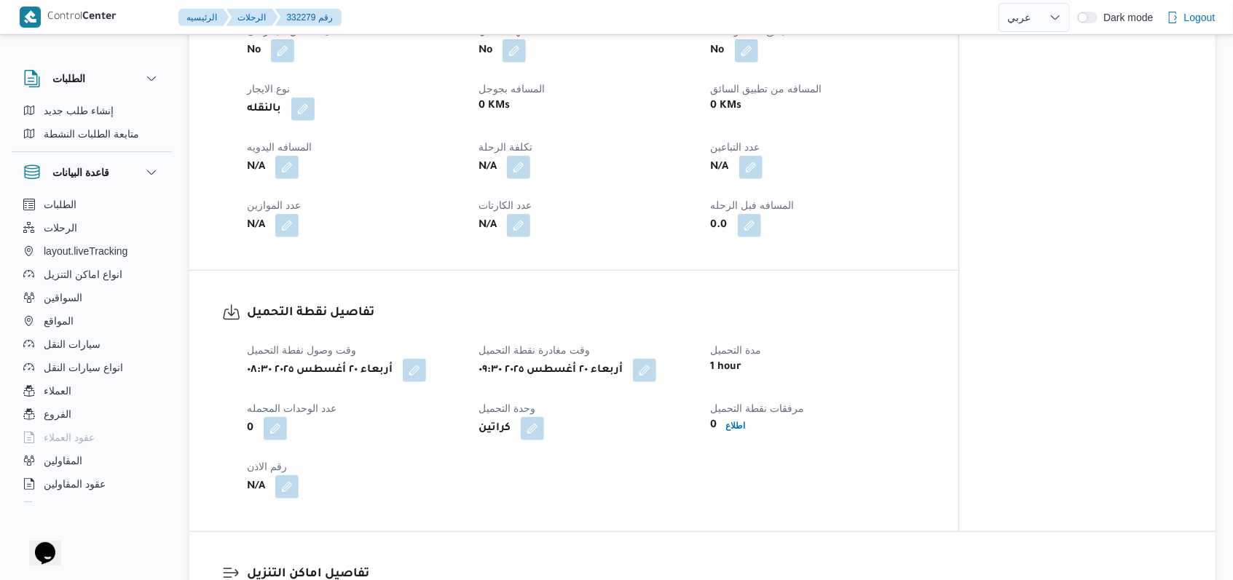
click at [623, 449] on div "وقت وصول نفطة التحميل أربعاء ٢٠ أغسطس ٢٠٢٥ ٠٨:٣٠ وقت مغادرة نقطة التحميل أربعاء…" at bounding box center [586, 420] width 696 height 175
select select "ar"
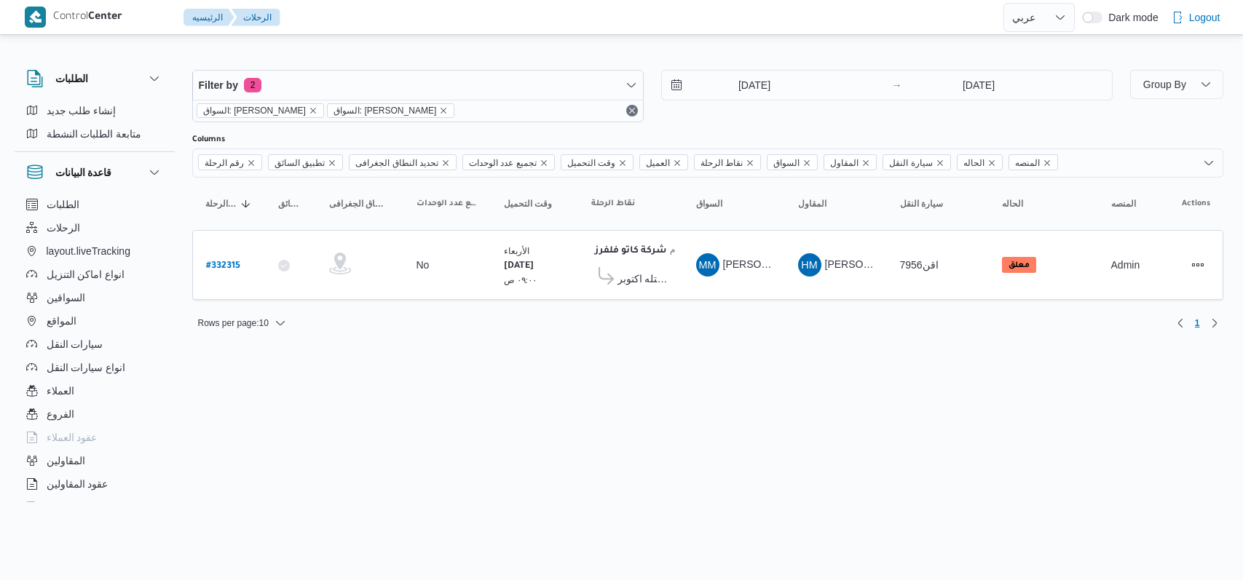
select select "ar"
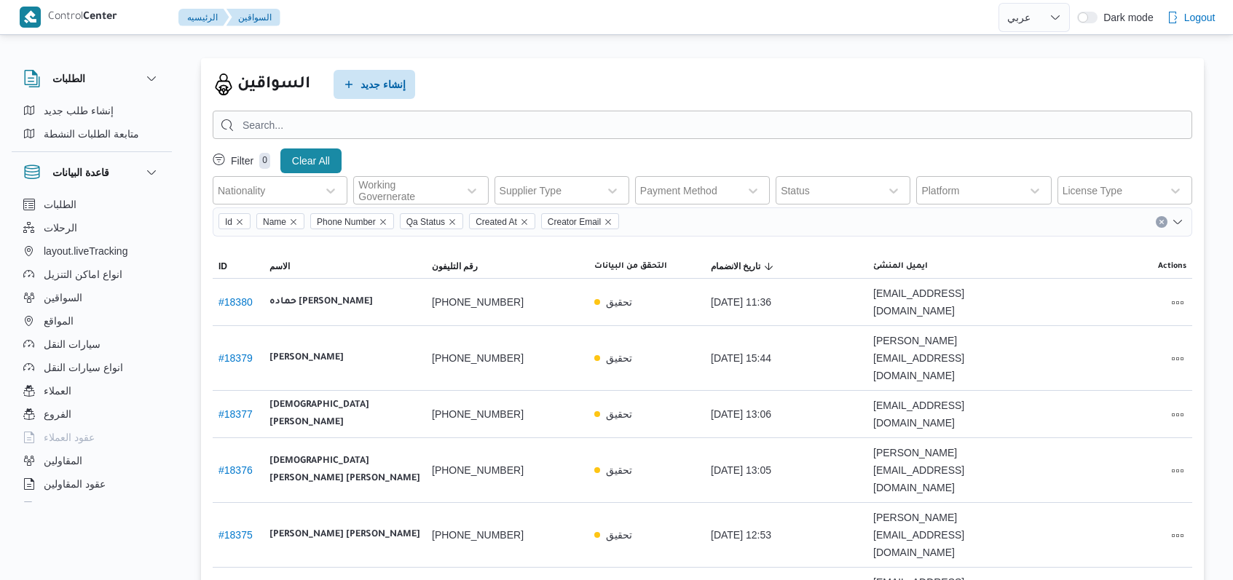
select select "ar"
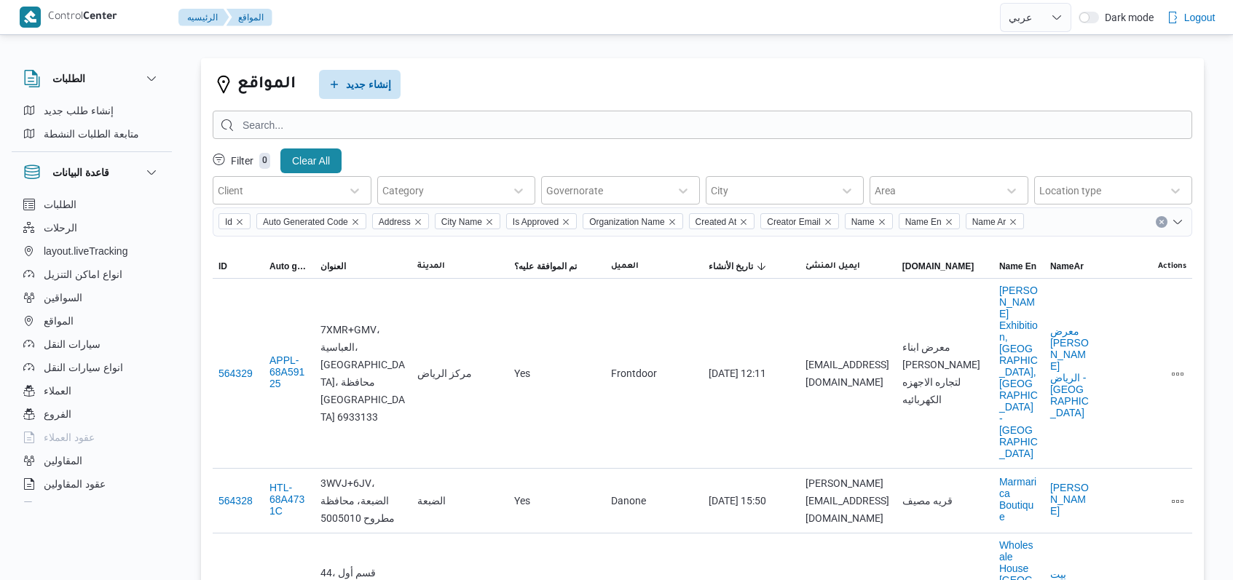
select select "ar"
